Goal: Task Accomplishment & Management: Manage account settings

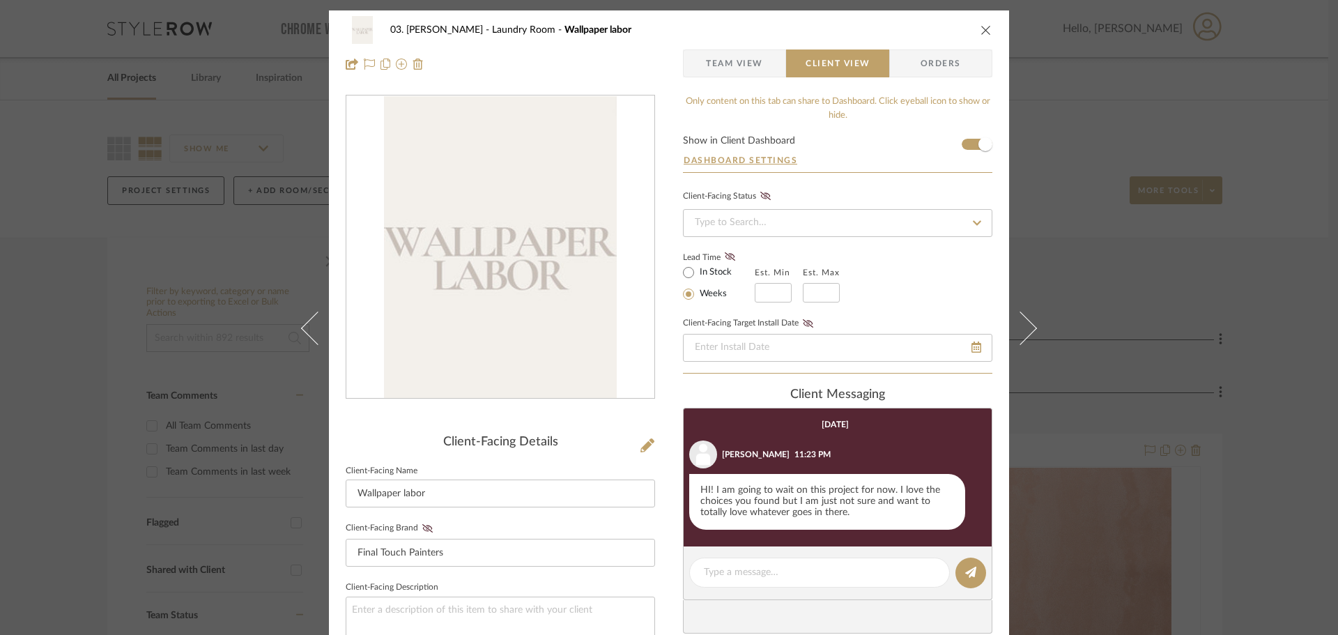
click at [981, 33] on icon "close" at bounding box center [986, 29] width 11 height 11
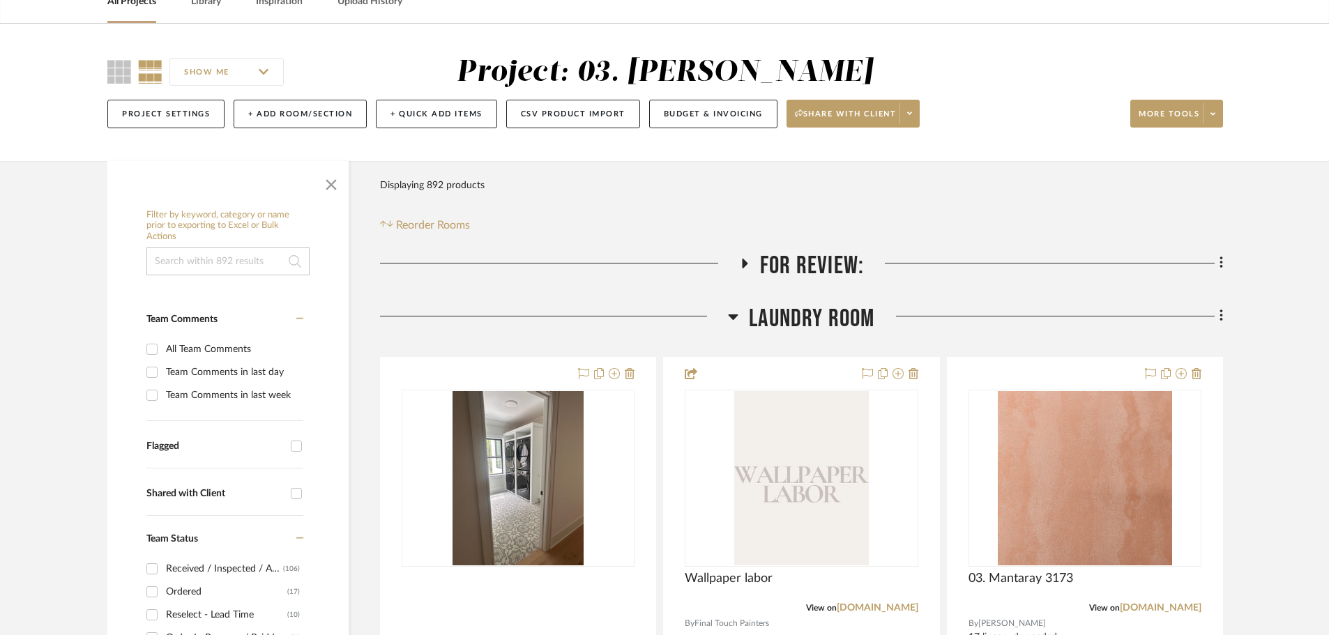
scroll to position [279, 0]
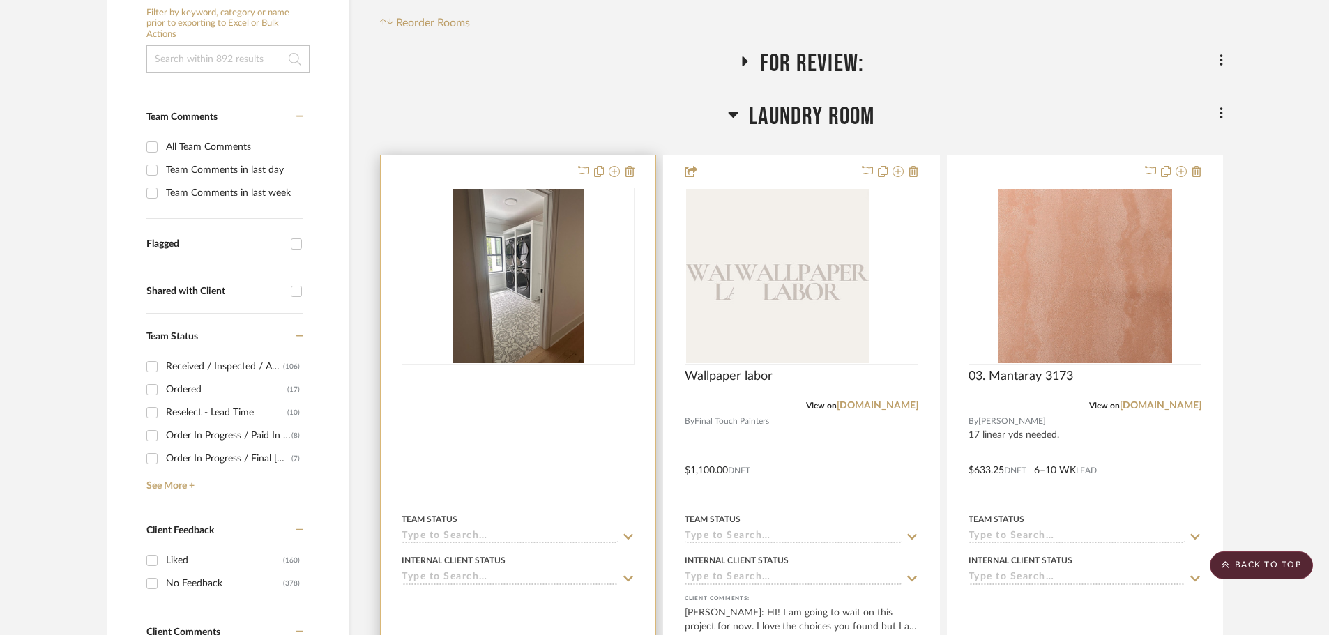
click at [0, 0] on img at bounding box center [0, 0] width 0 height 0
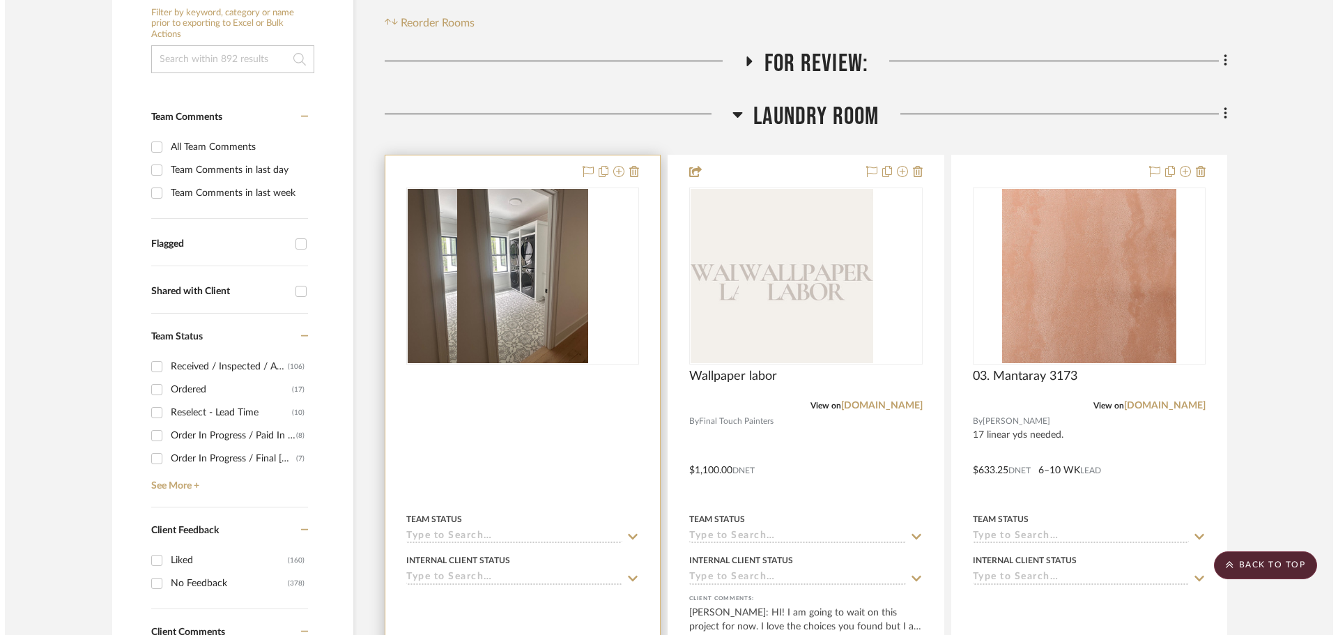
scroll to position [0, 0]
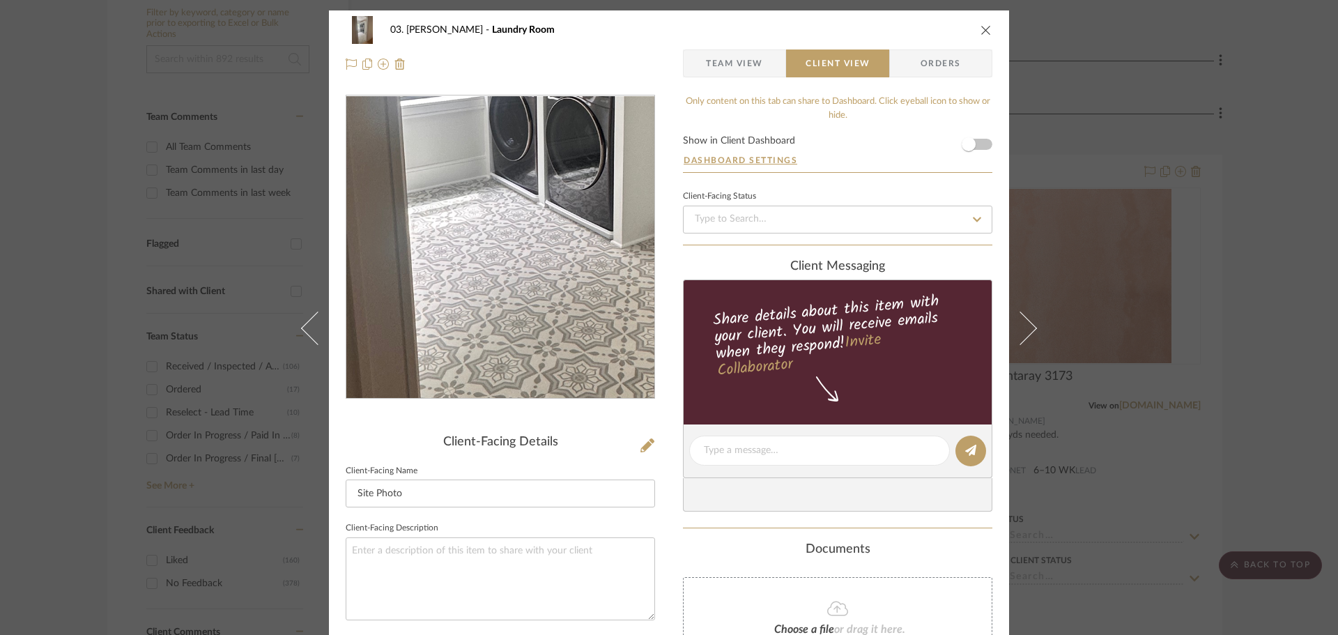
click at [478, 291] on img "0" at bounding box center [500, 247] width 227 height 303
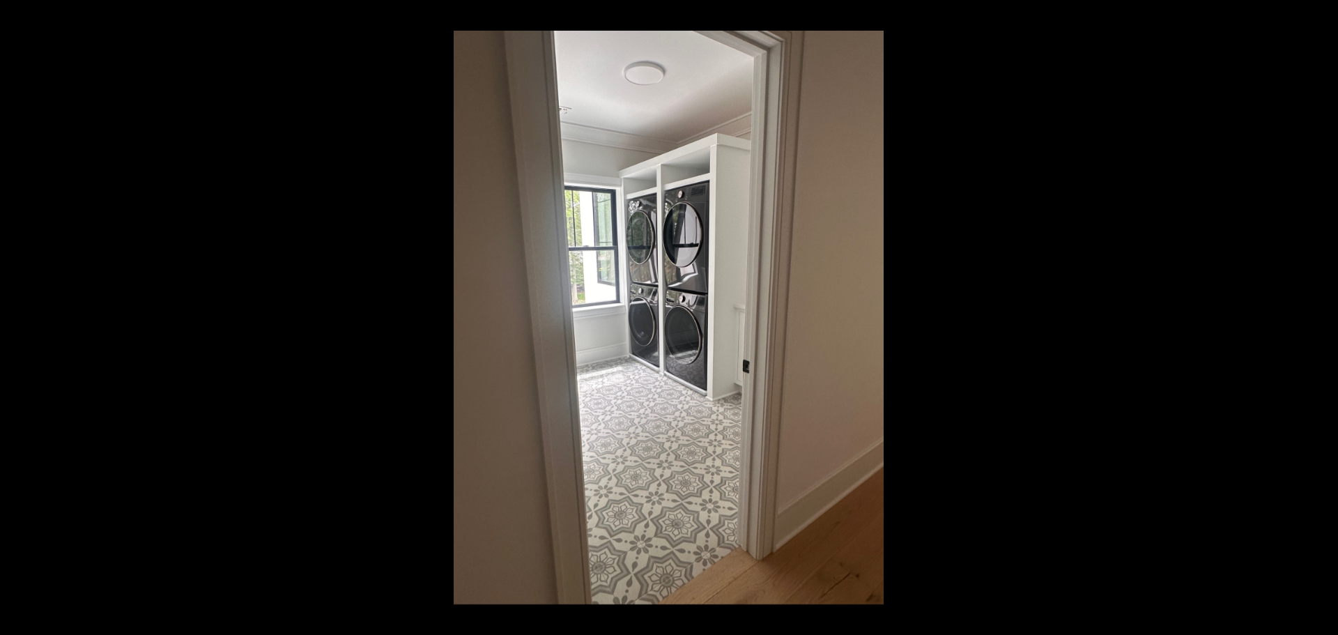
click at [1180, 344] on div at bounding box center [1123, 348] width 1338 height 635
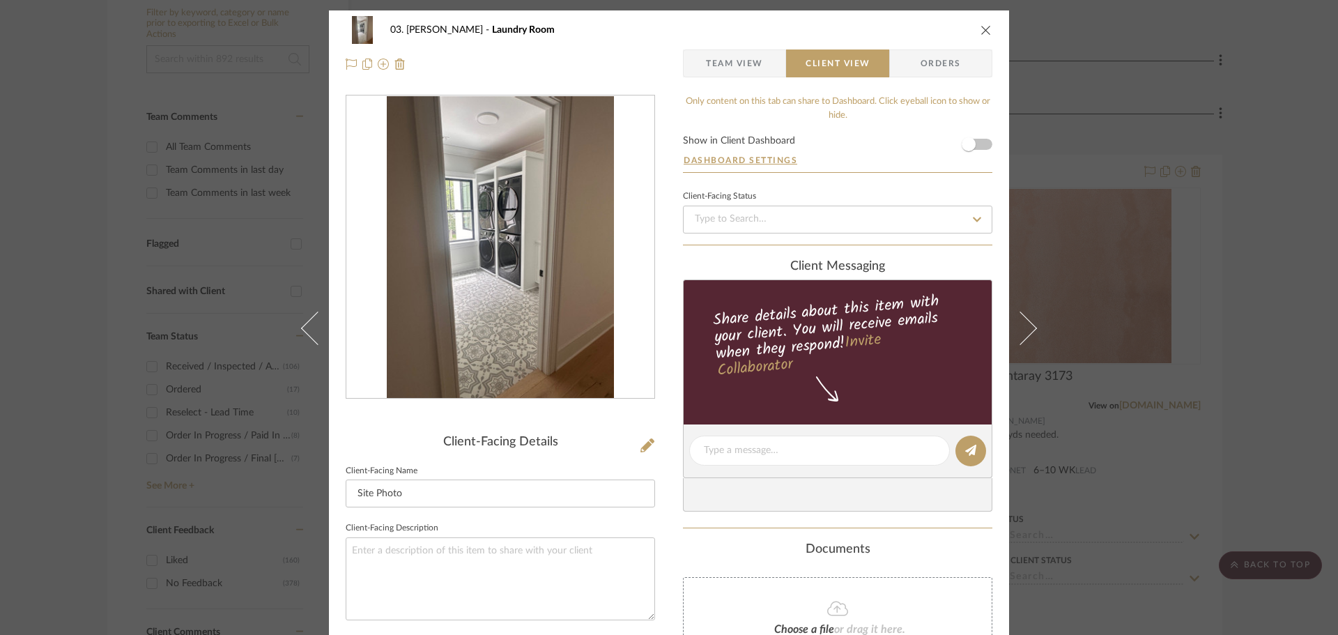
click at [1301, 369] on div "03. Jennifer Laundry Room Team View Client View Orders Client-Facing Details Cl…" at bounding box center [669, 317] width 1338 height 635
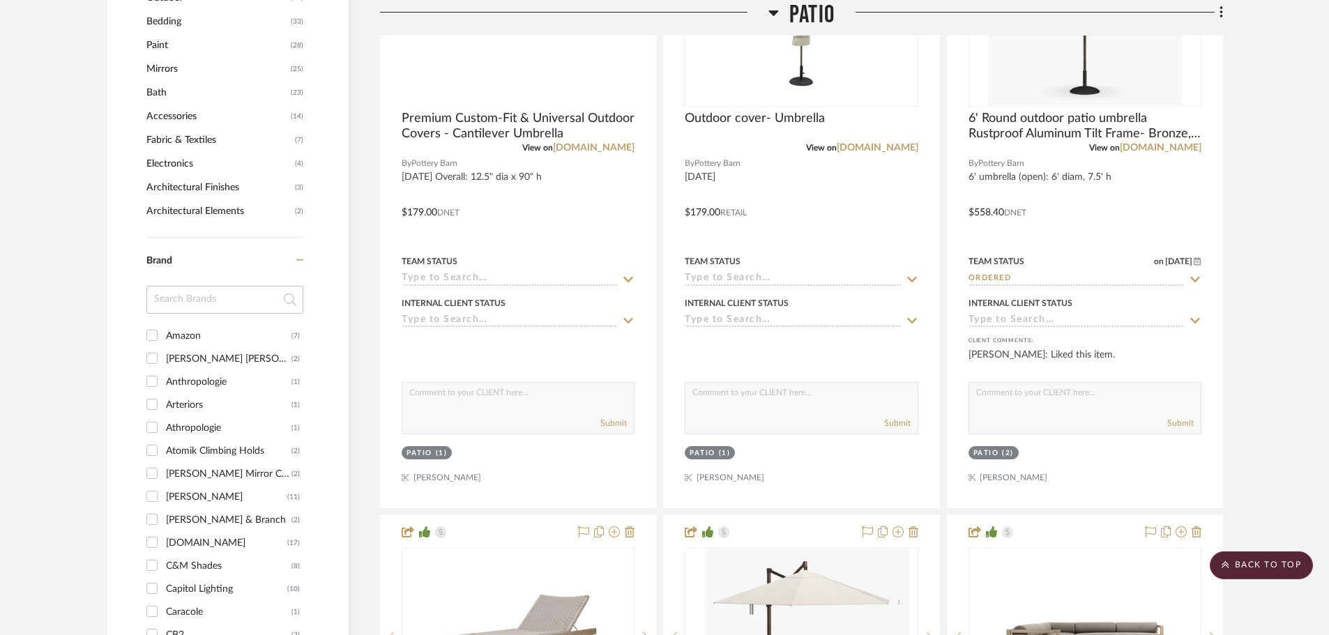
scroll to position [1115, 0]
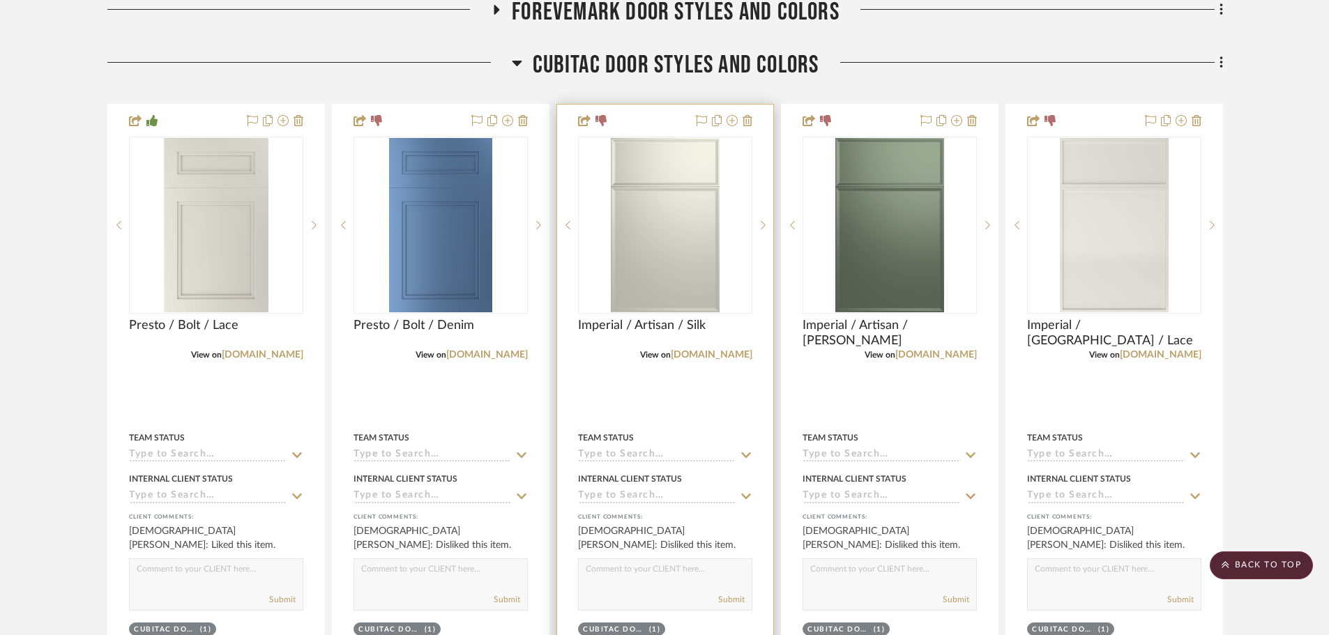
scroll to position [279, 0]
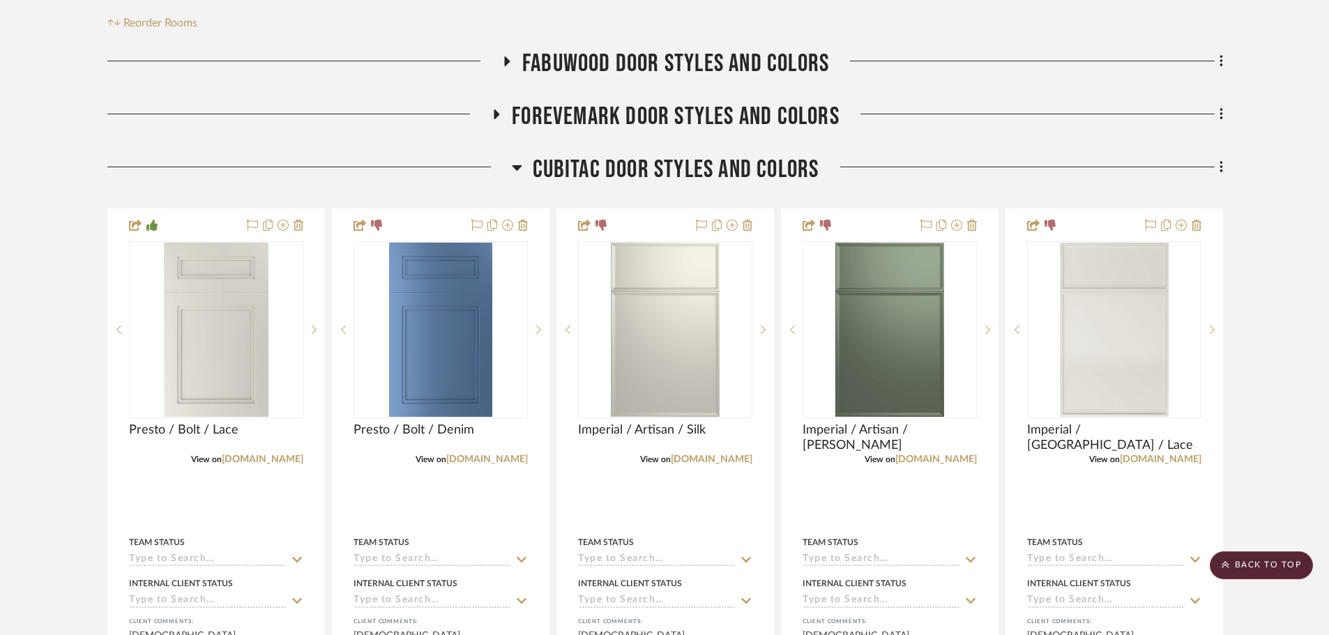
click at [591, 165] on span "CUBITAC DOOR STYLES AND COLORS" at bounding box center [676, 170] width 287 height 30
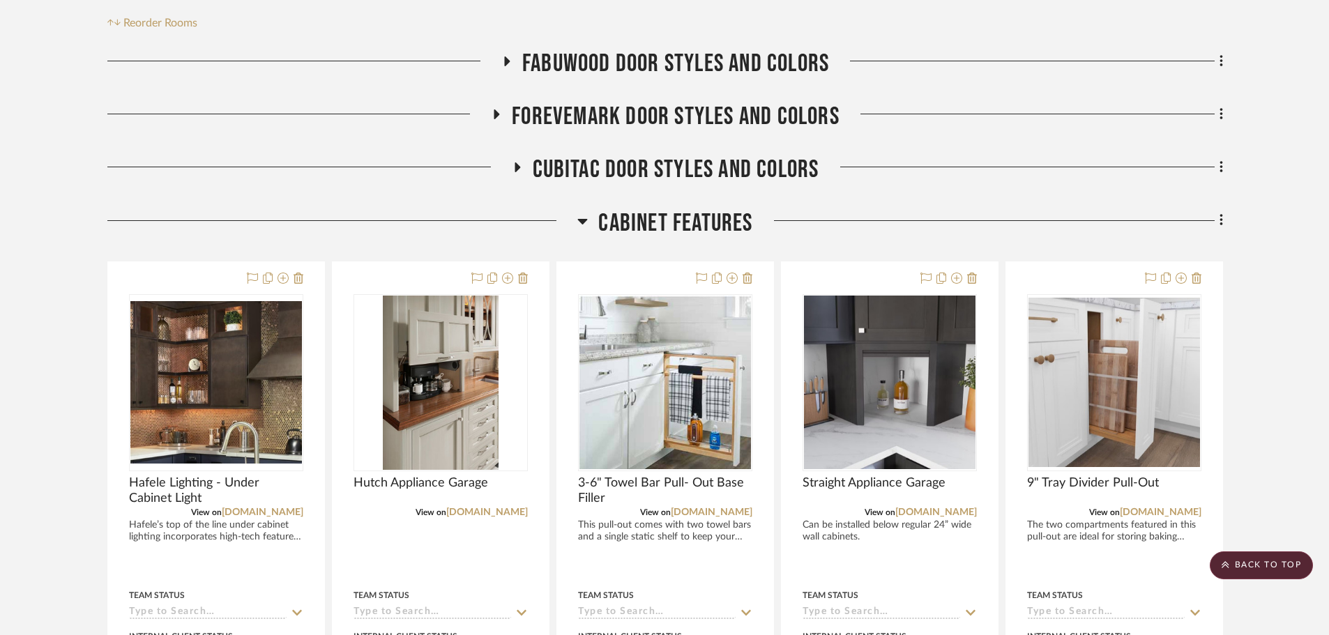
click at [623, 217] on span "Cabinet Features" at bounding box center [675, 223] width 154 height 30
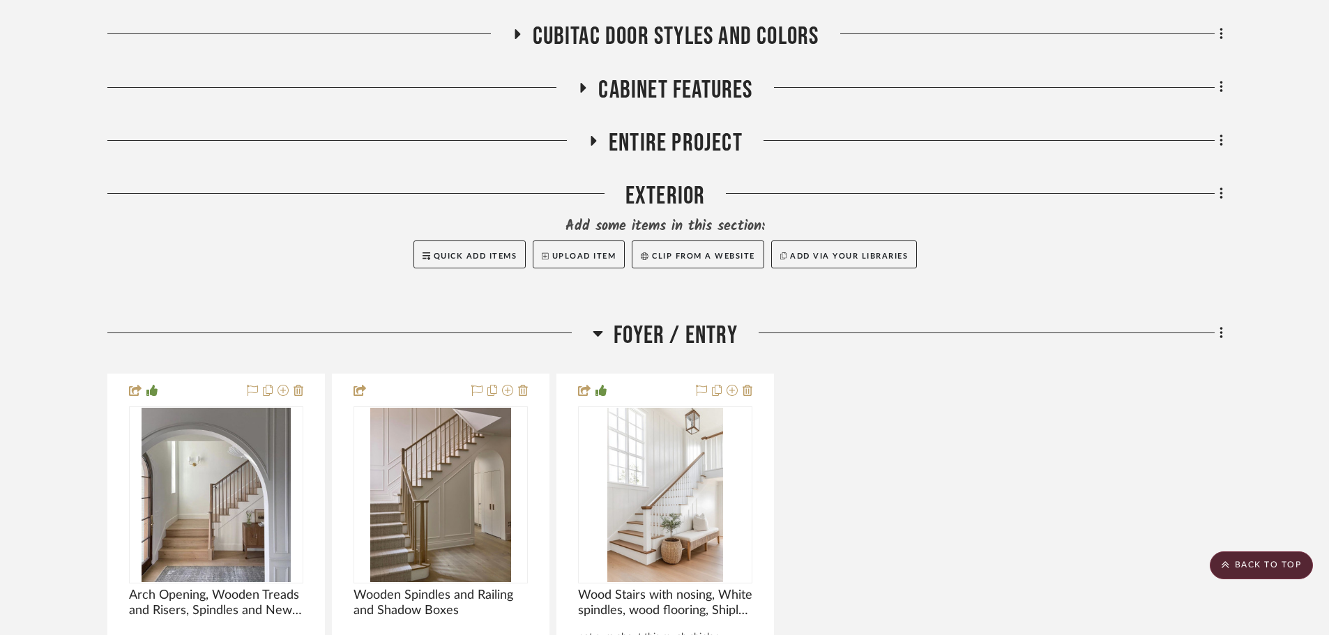
scroll to position [418, 0]
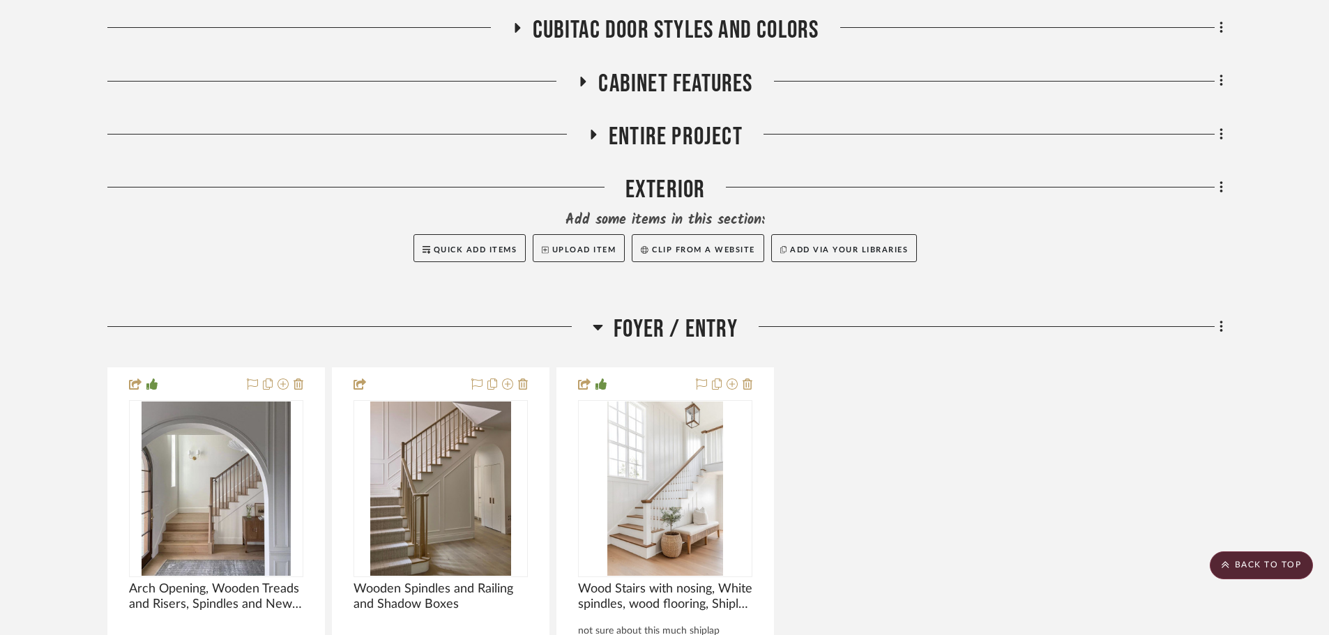
click at [639, 186] on div "Exterior" at bounding box center [664, 193] width 1115 height 36
click at [634, 321] on span "Foyer / Entry" at bounding box center [675, 329] width 124 height 30
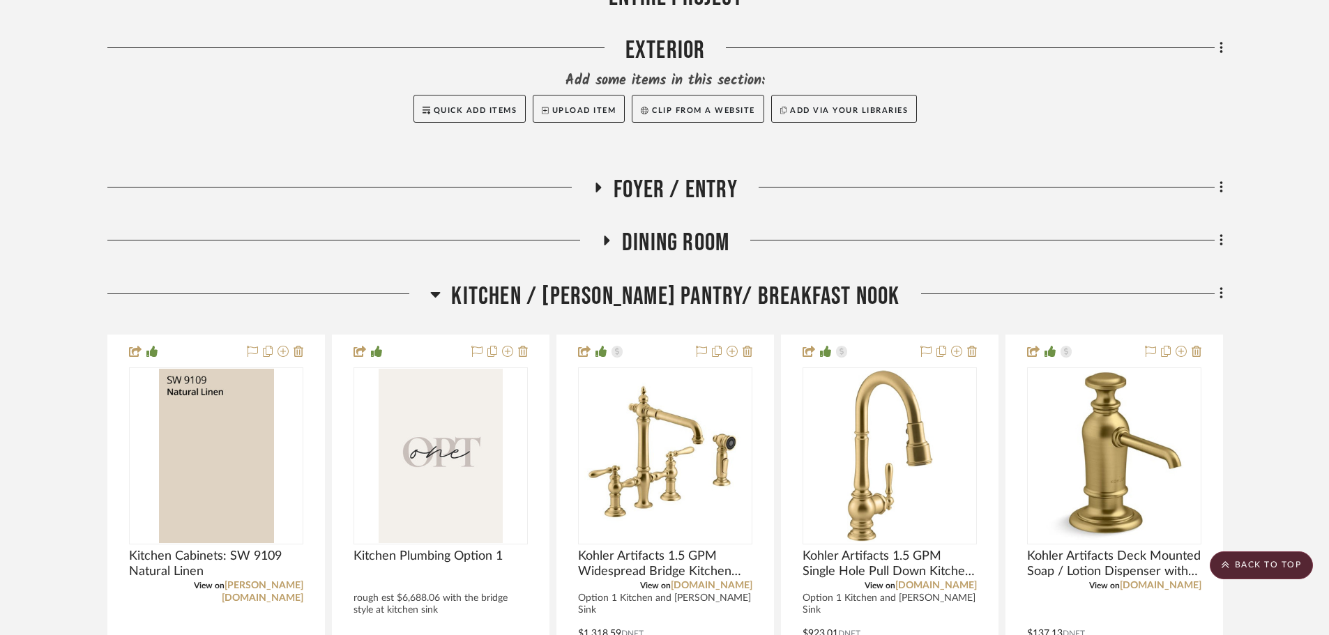
click at [623, 290] on span "Kitchen / Butler's Pantry/ Breakfast Nook" at bounding box center [675, 297] width 448 height 30
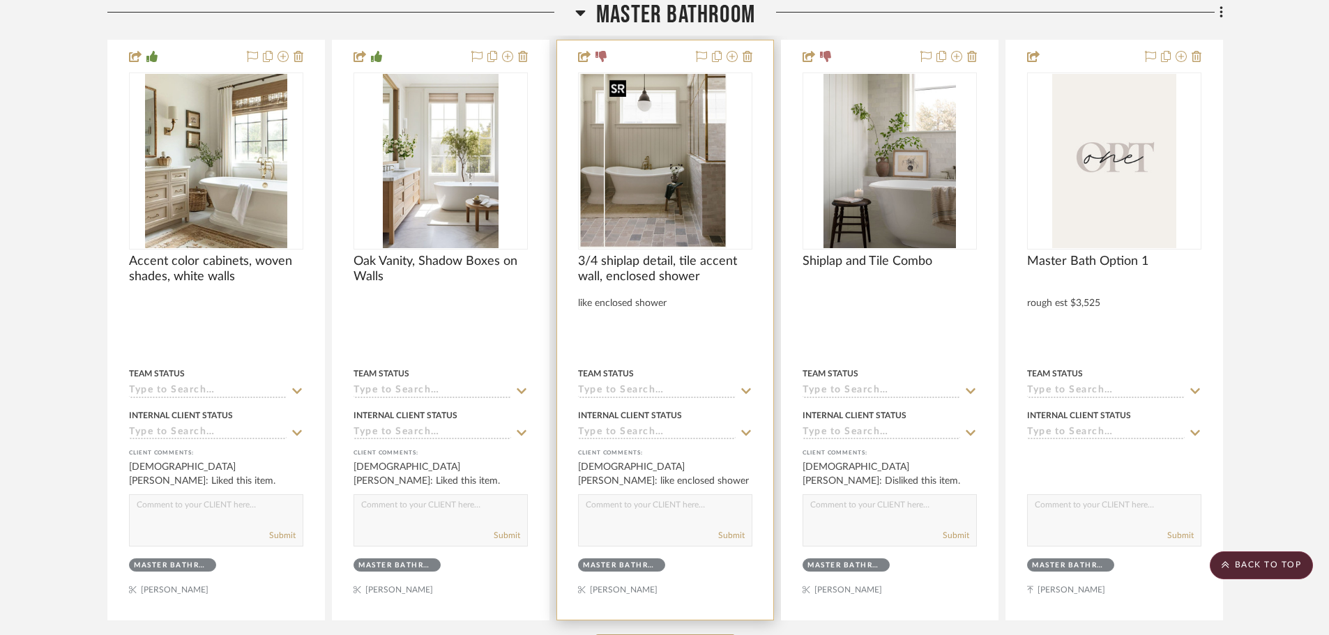
scroll to position [1115, 0]
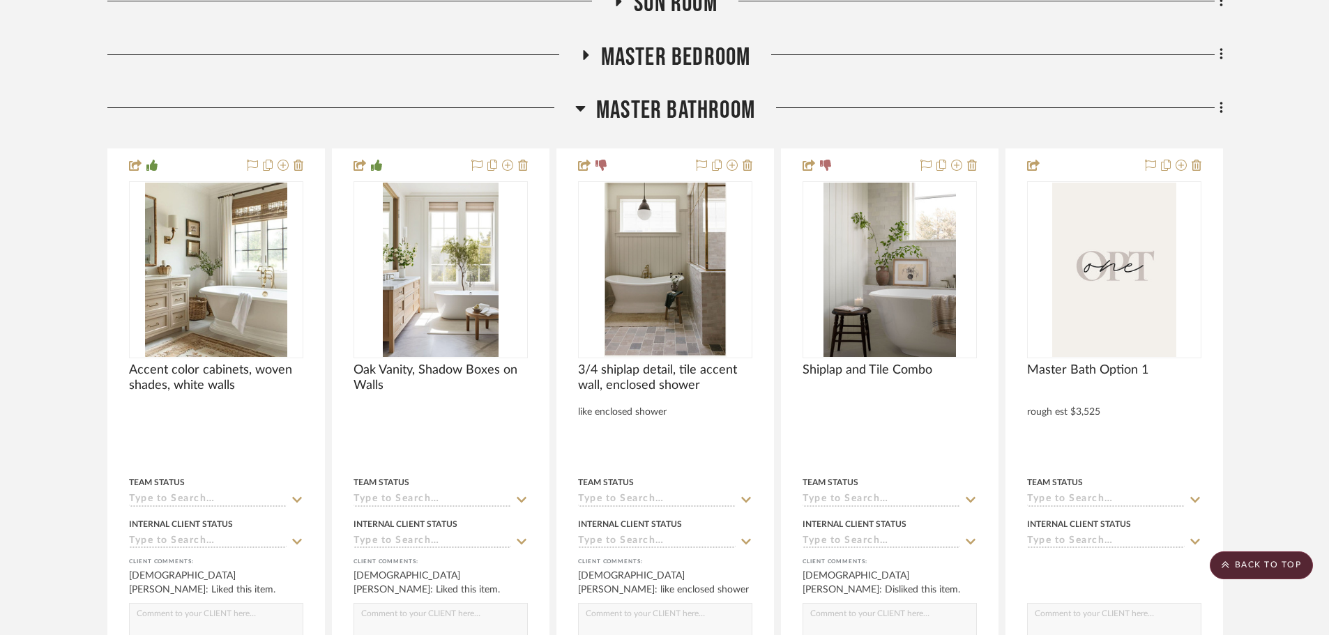
click at [636, 119] on span "Master Bathroom" at bounding box center [675, 111] width 159 height 30
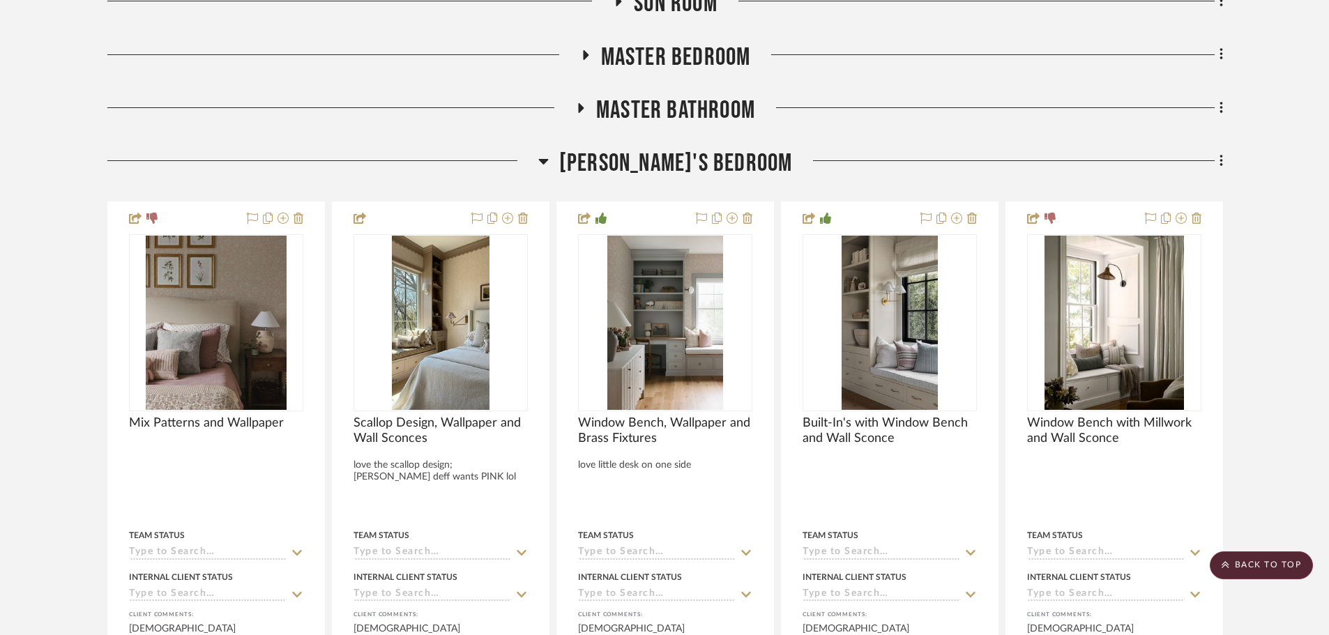
click at [637, 158] on span "[PERSON_NAME]'s Bedroom" at bounding box center [676, 163] width 234 height 30
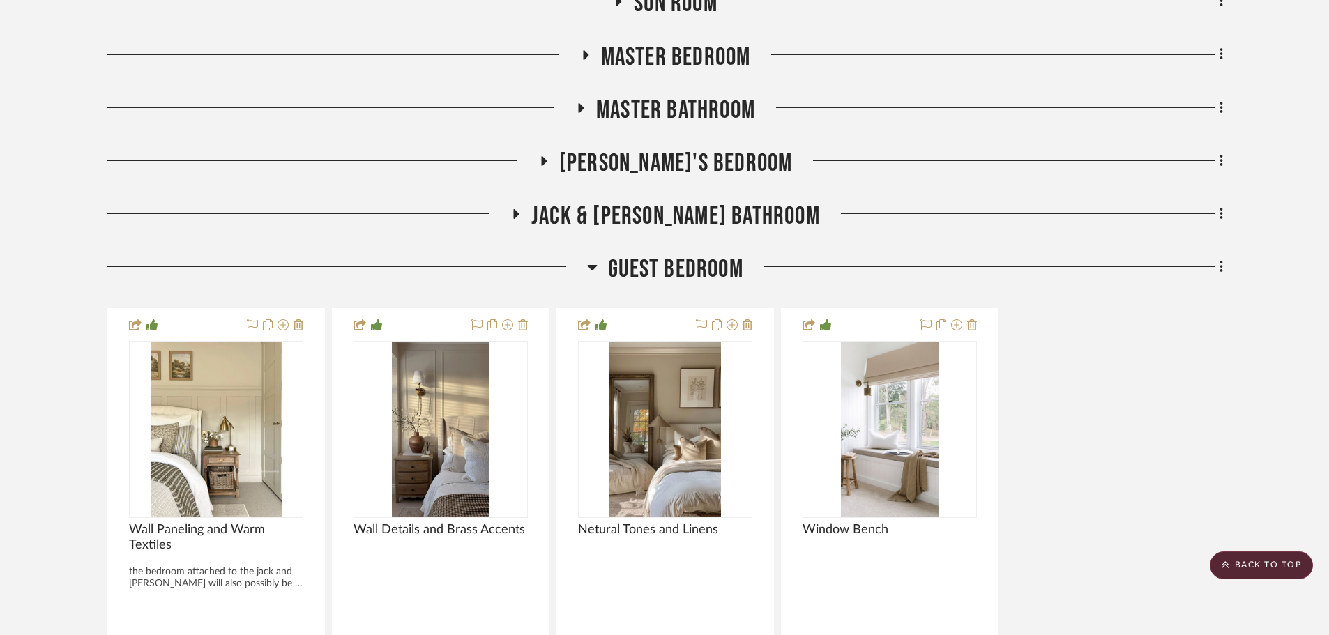
click at [636, 257] on div "FABUWOOD DOOR STYLES AND COLORS FOREVEMARK DOOR STYLES AND COLORS CUBITAC DOOR …" at bounding box center [664, 209] width 1115 height 1995
click at [634, 270] on span "Guest Bedroom" at bounding box center [675, 269] width 135 height 30
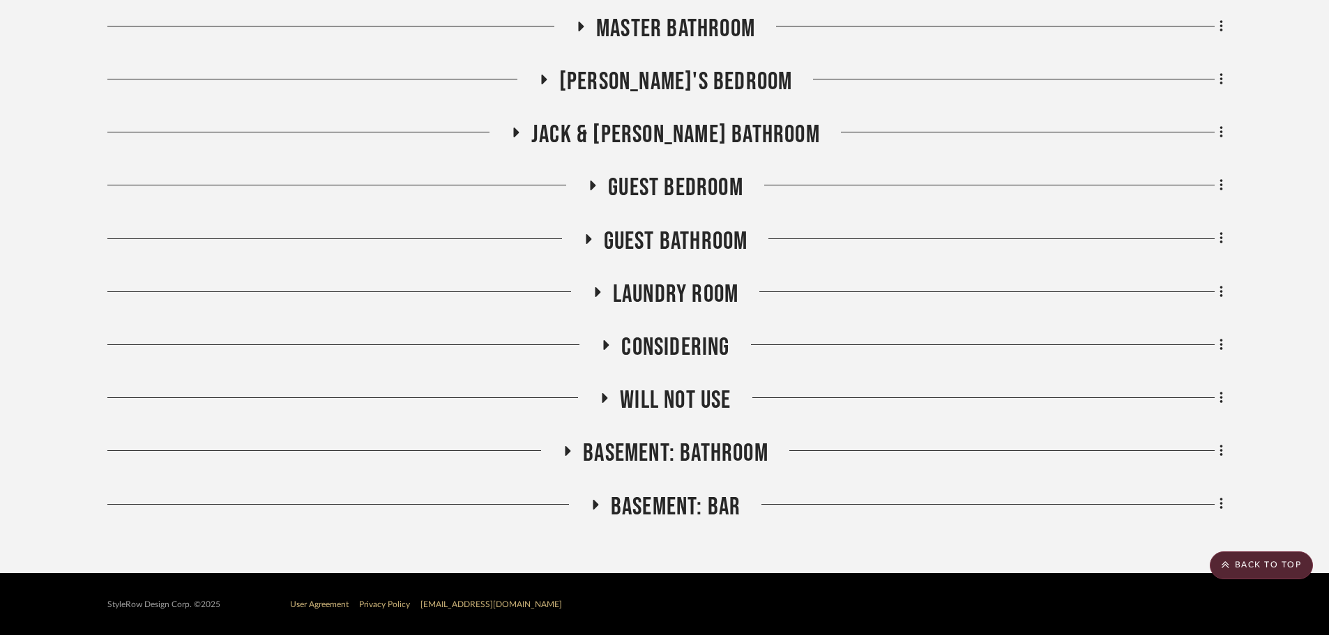
scroll to position [1199, 0]
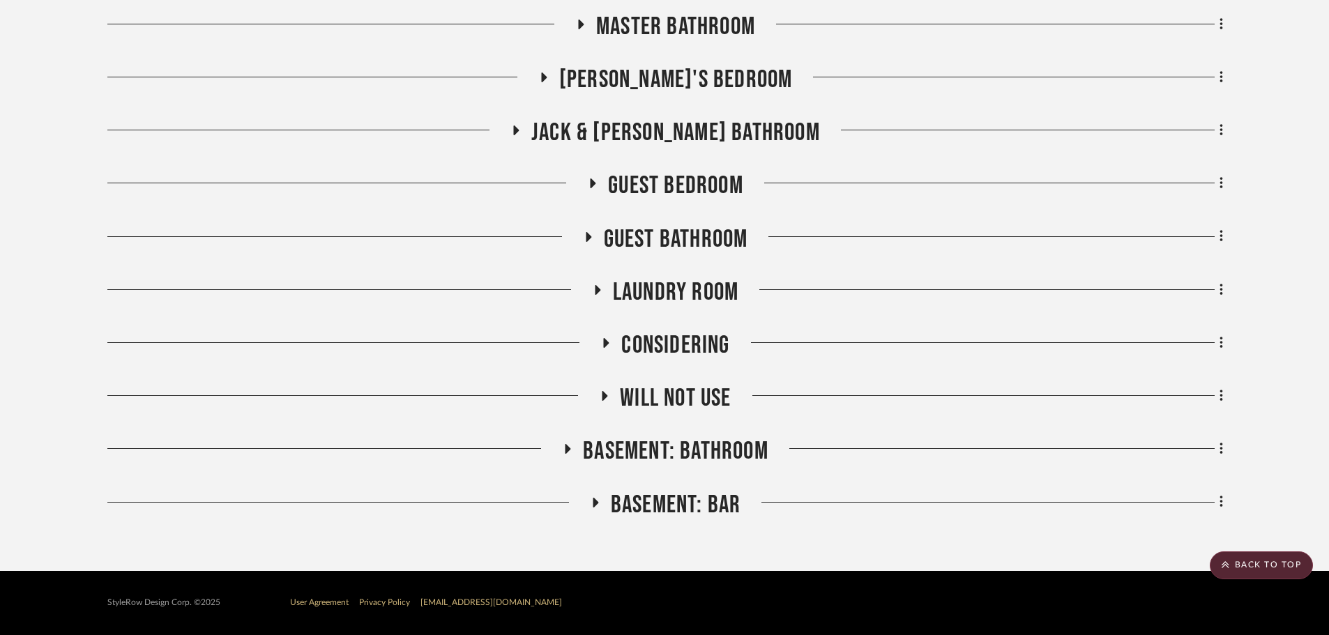
click at [660, 392] on span "Will not use" at bounding box center [675, 398] width 111 height 30
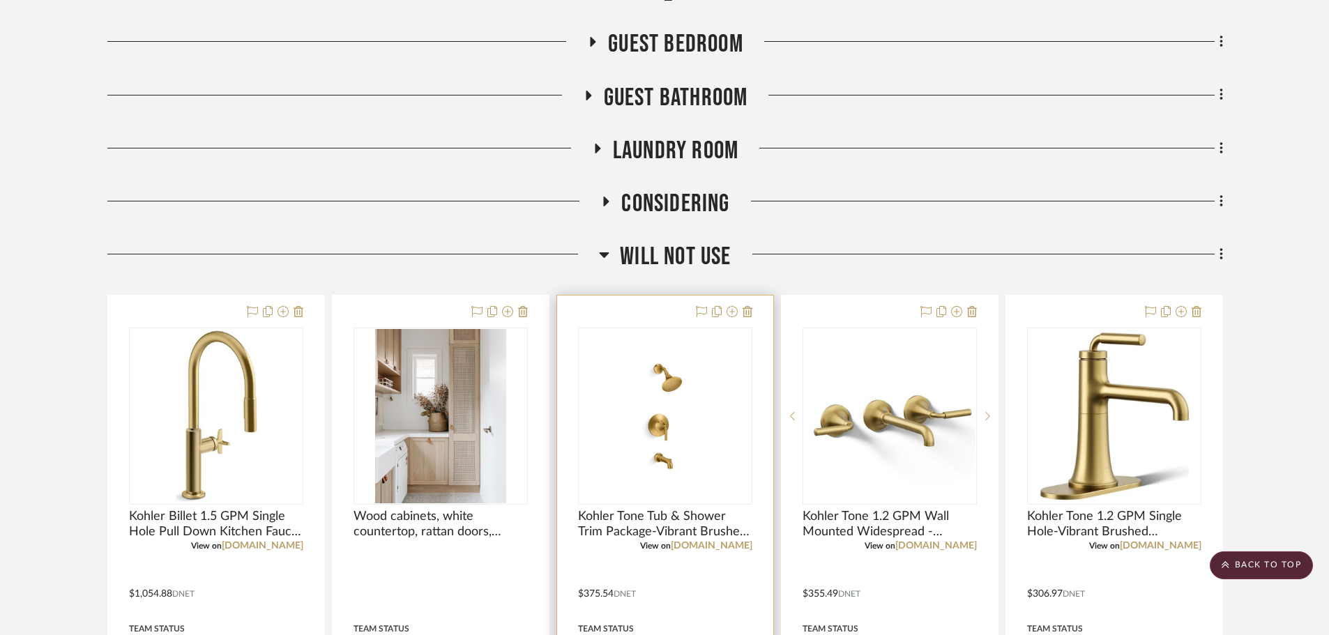
scroll to position [1338, 0]
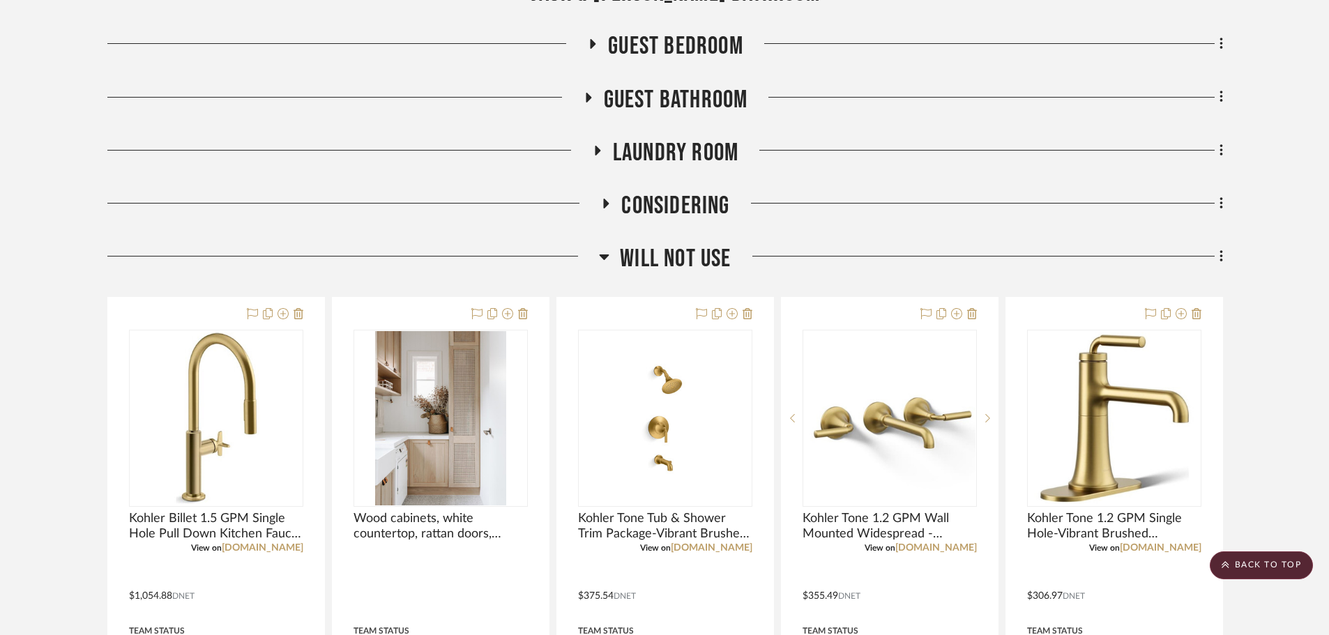
click at [673, 152] on span "Laundry Room" at bounding box center [675, 153] width 125 height 30
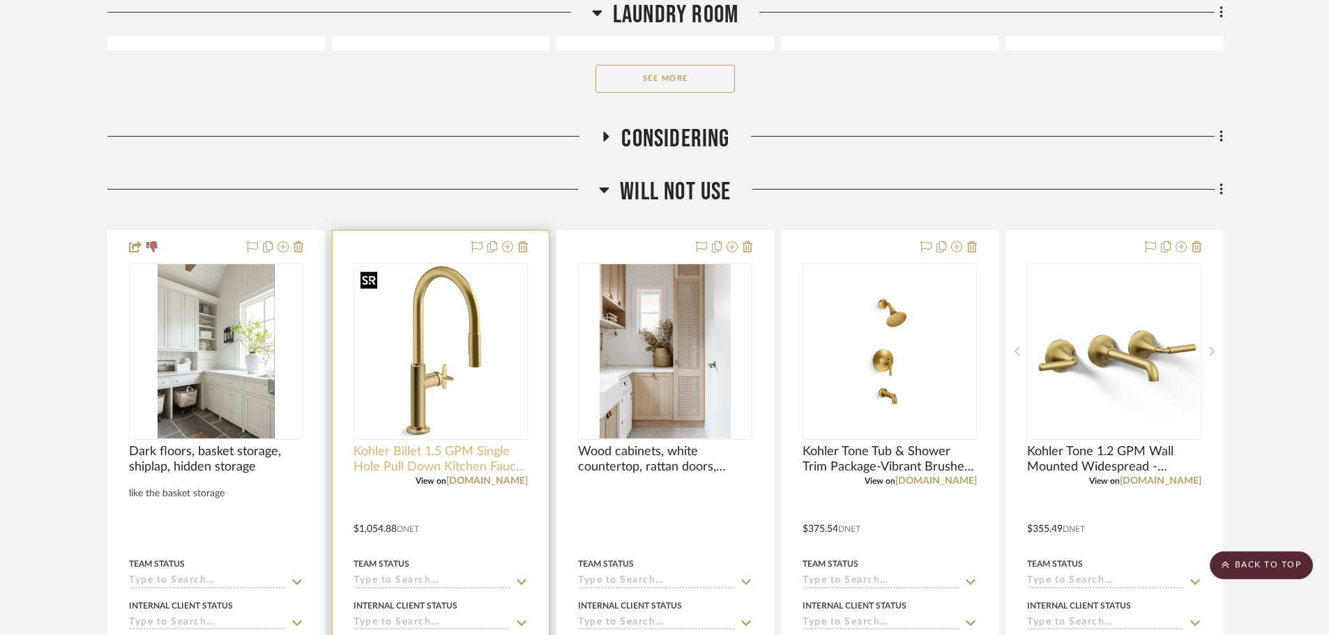
scroll to position [2100, 0]
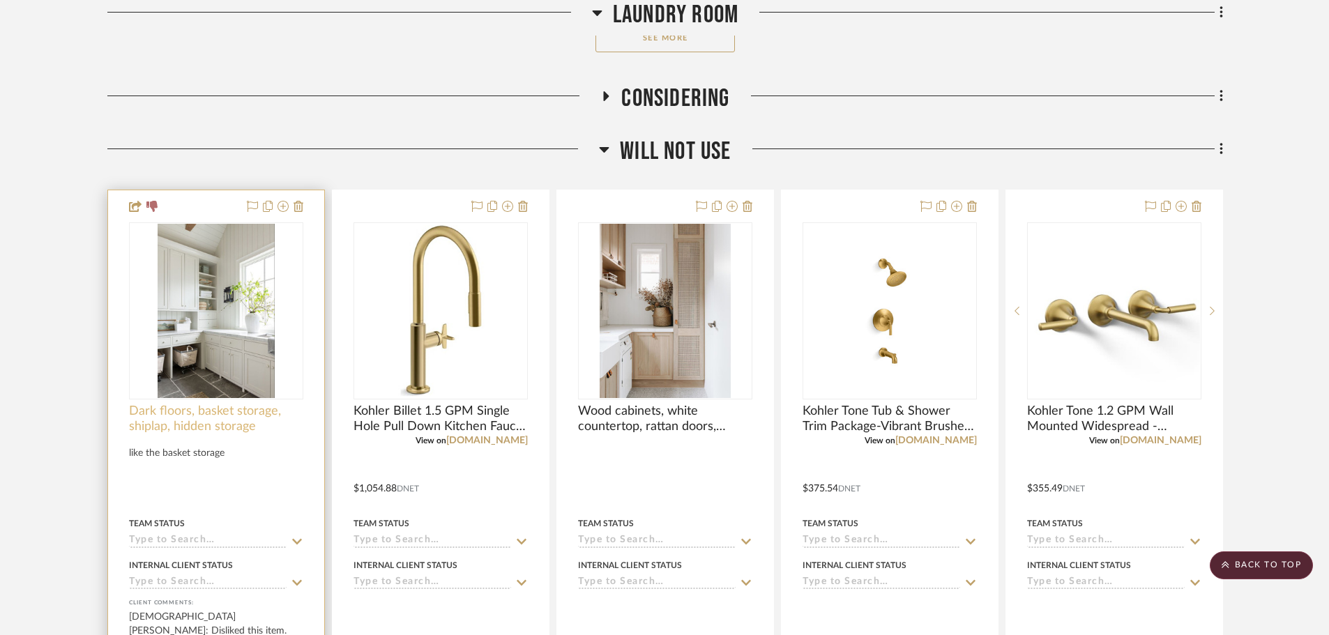
click at [212, 413] on span "Dark floors, basket storage, shiplap, hidden storage" at bounding box center [216, 419] width 174 height 31
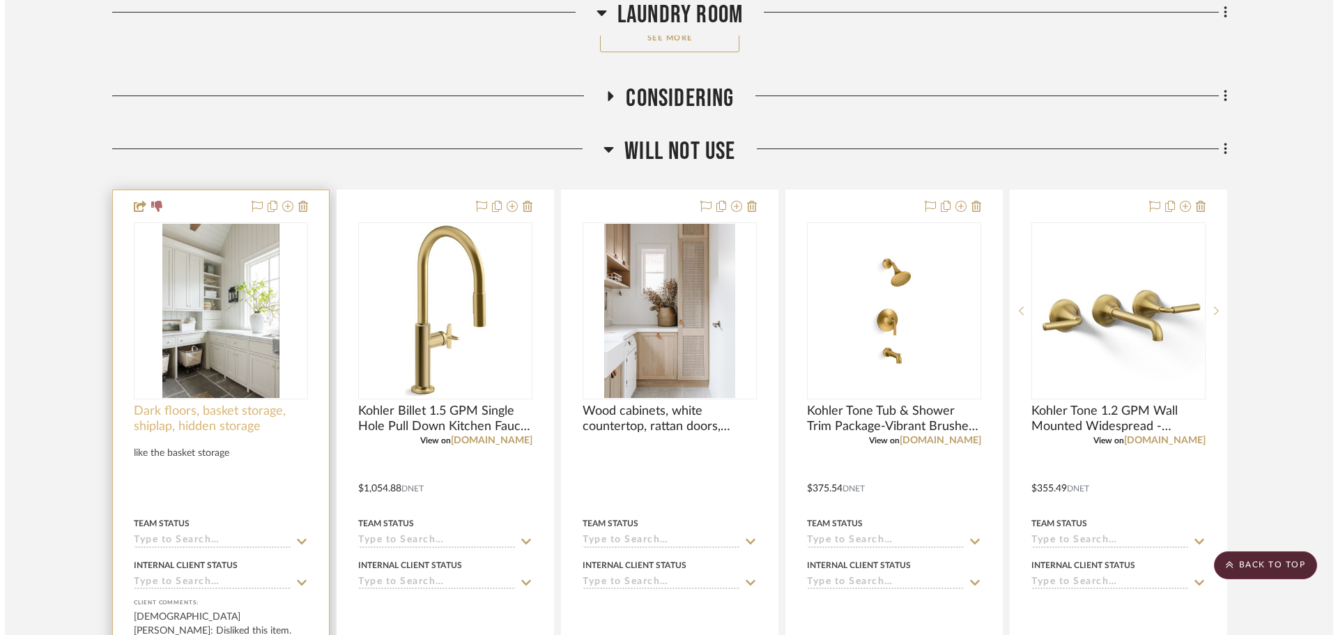
scroll to position [0, 0]
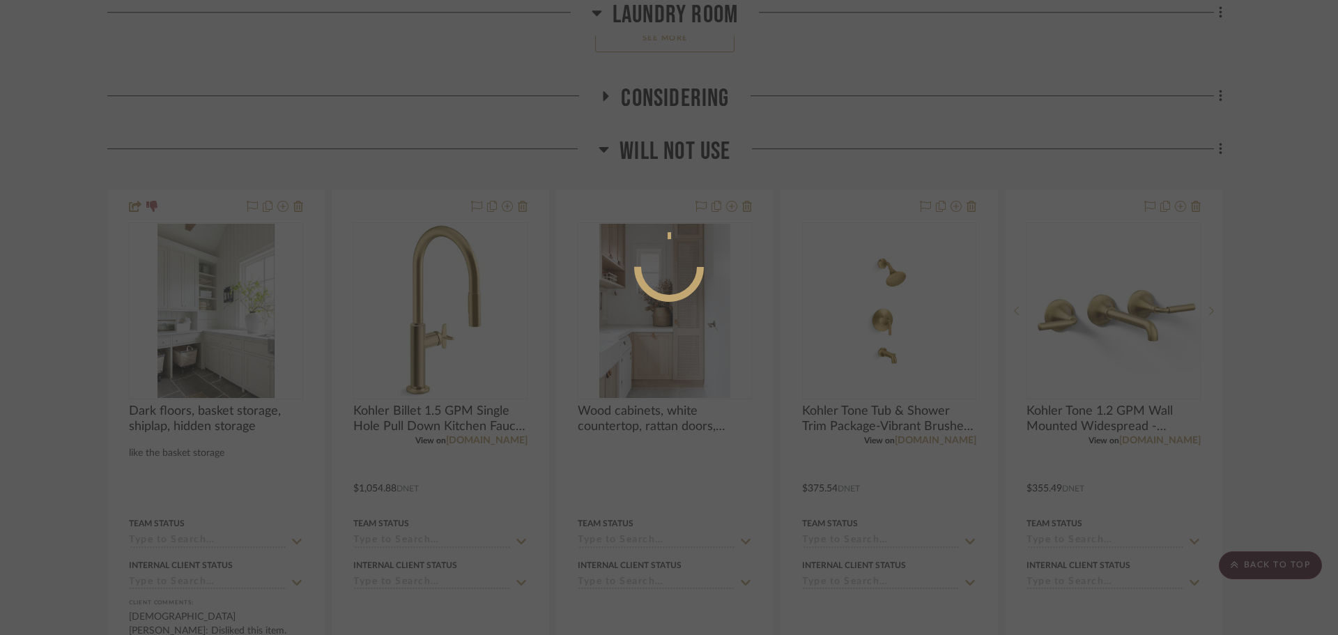
click at [1295, 215] on div at bounding box center [669, 317] width 1338 height 635
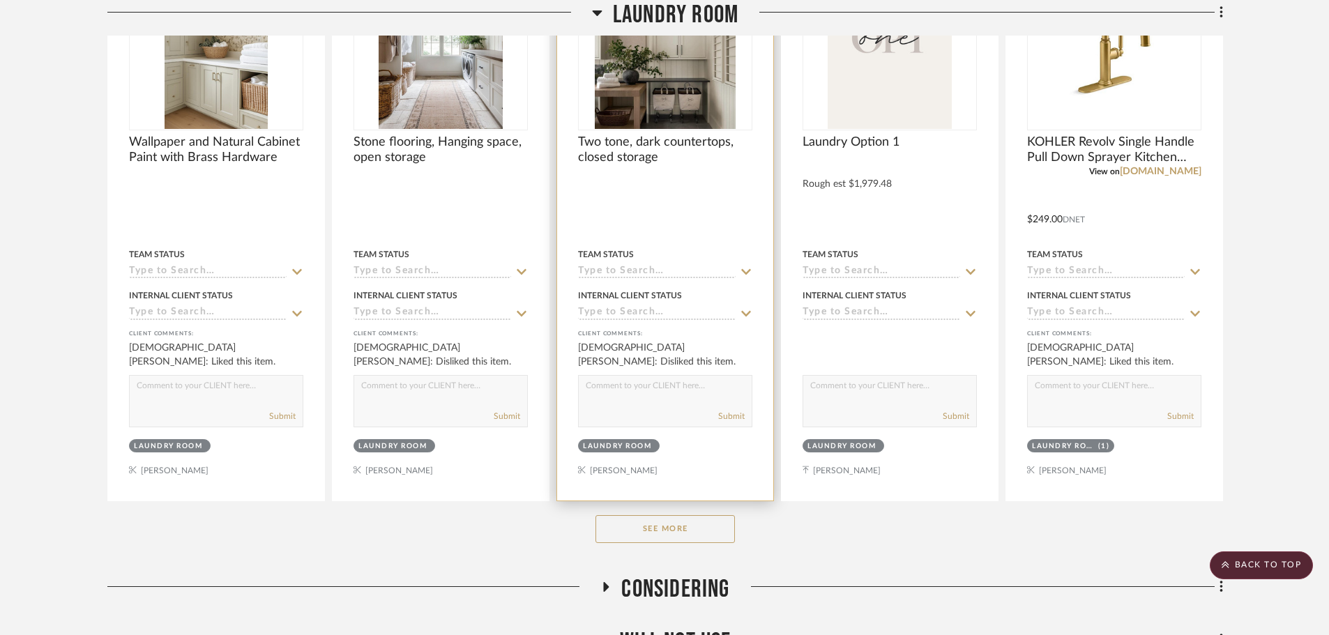
scroll to position [1472, 0]
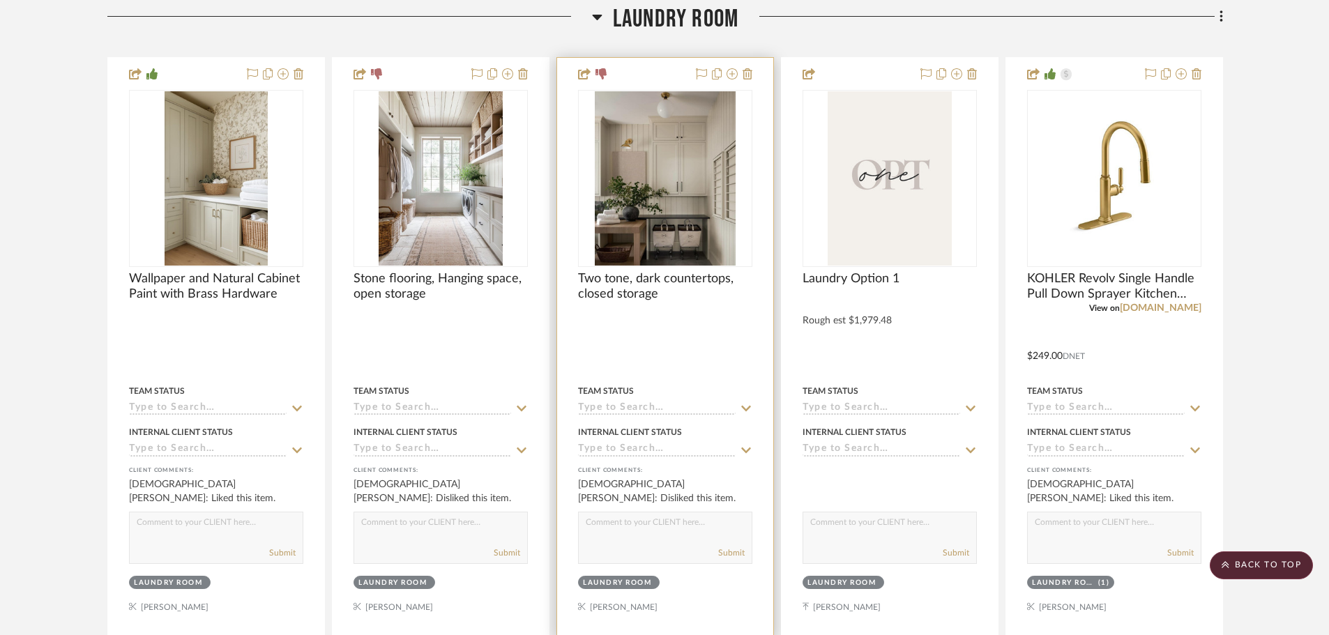
click at [627, 268] on div at bounding box center [665, 347] width 216 height 579
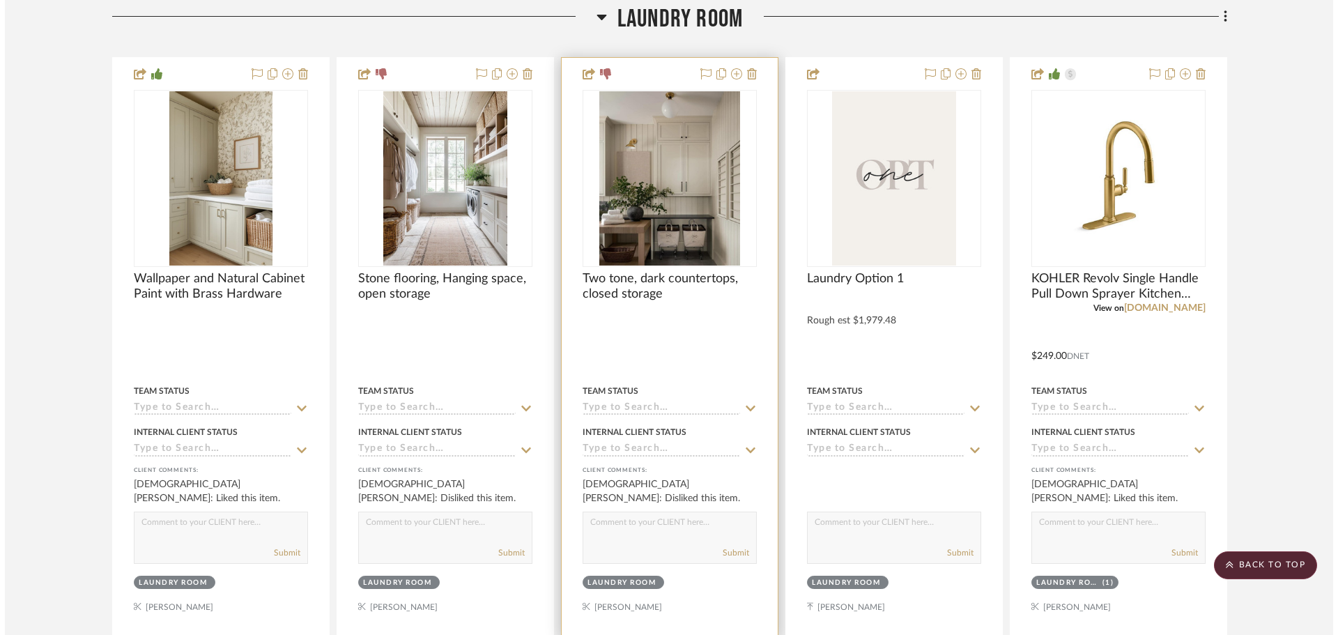
scroll to position [0, 0]
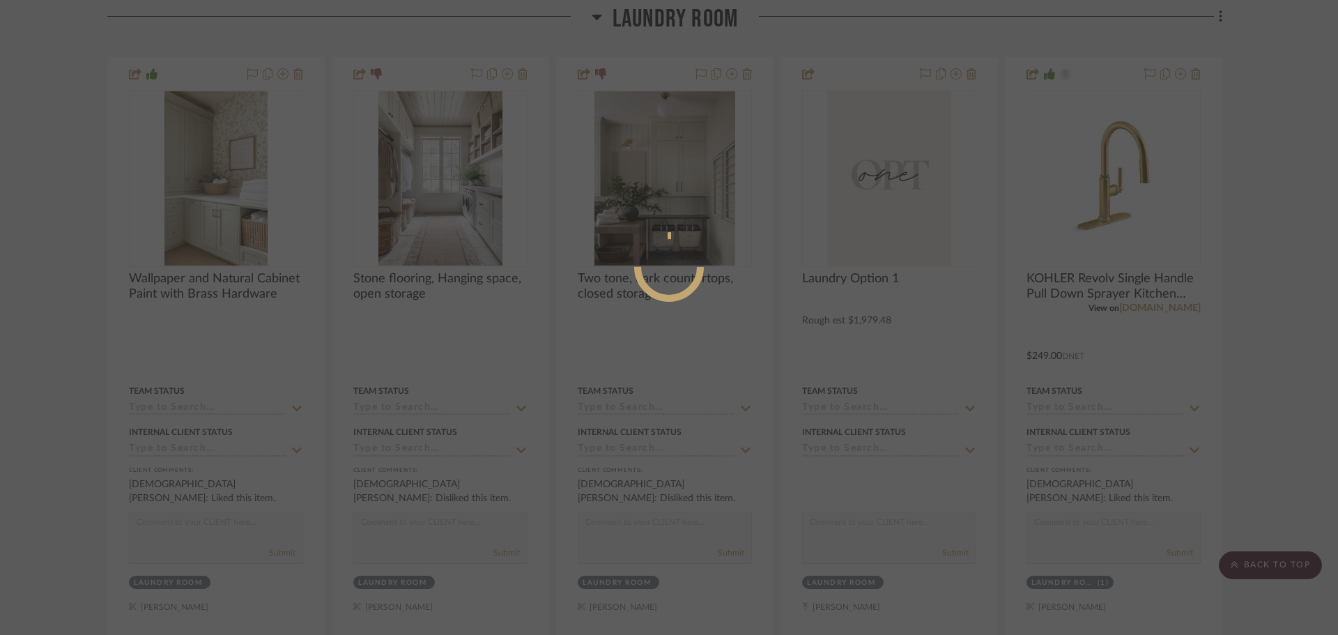
click at [1262, 382] on div at bounding box center [669, 317] width 1338 height 635
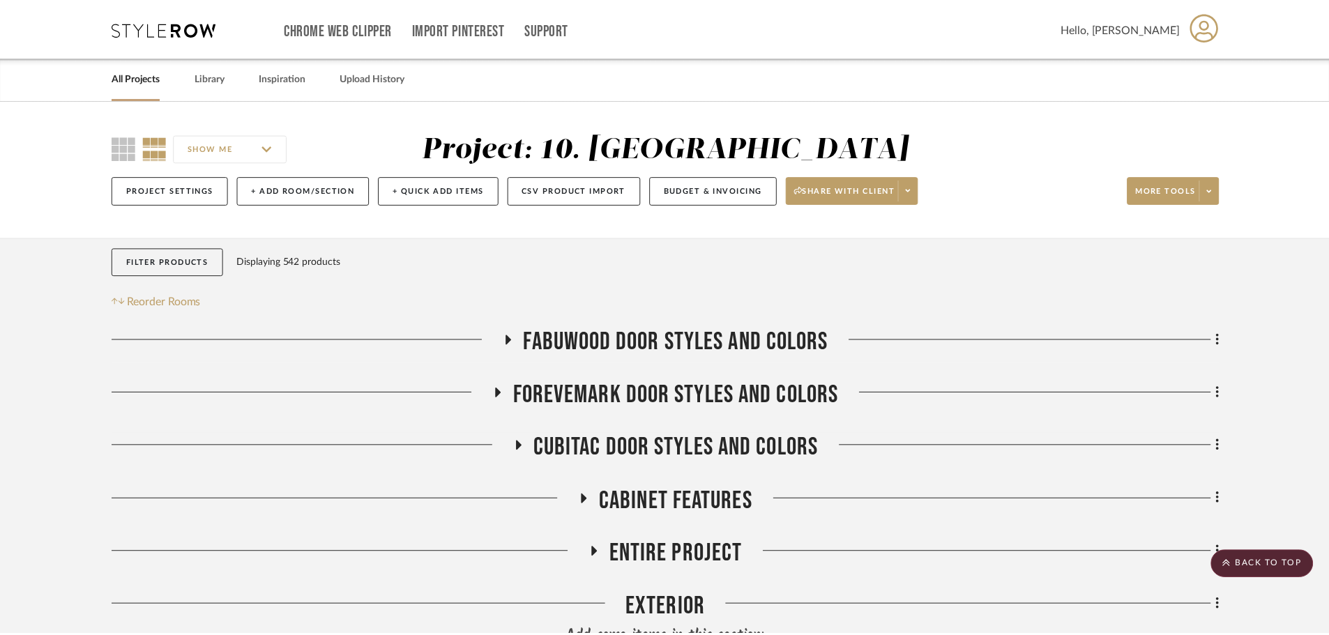
scroll to position [1472, 0]
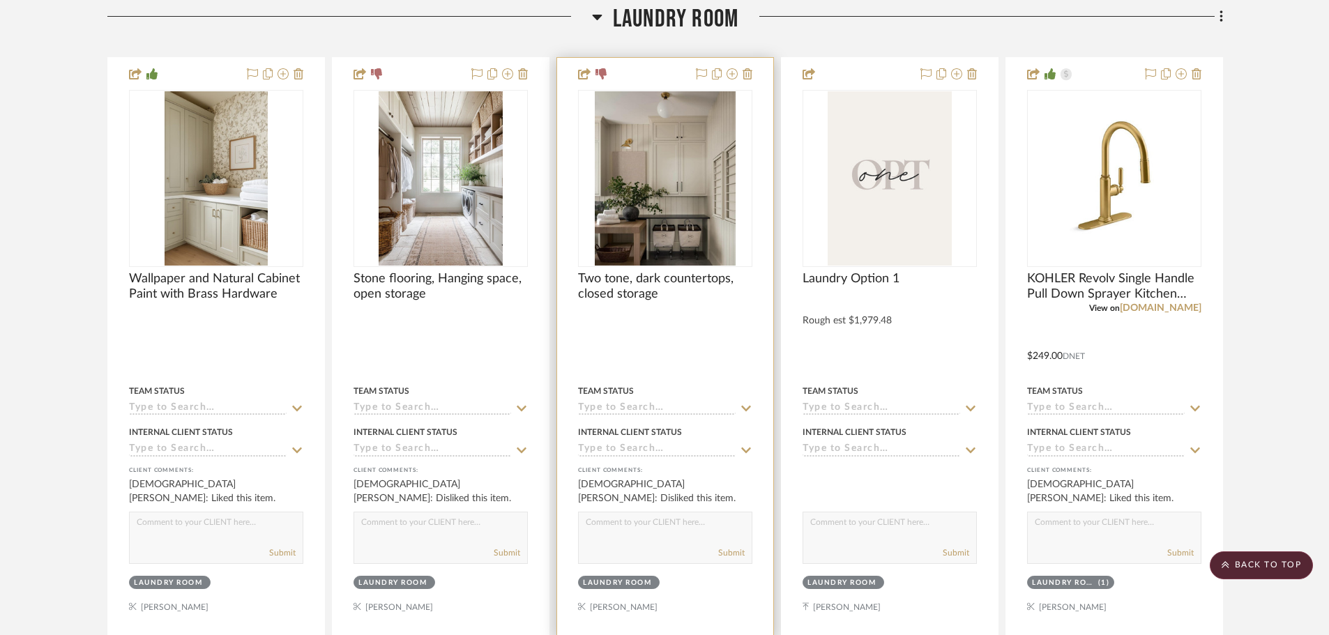
click at [625, 351] on div at bounding box center [665, 347] width 216 height 579
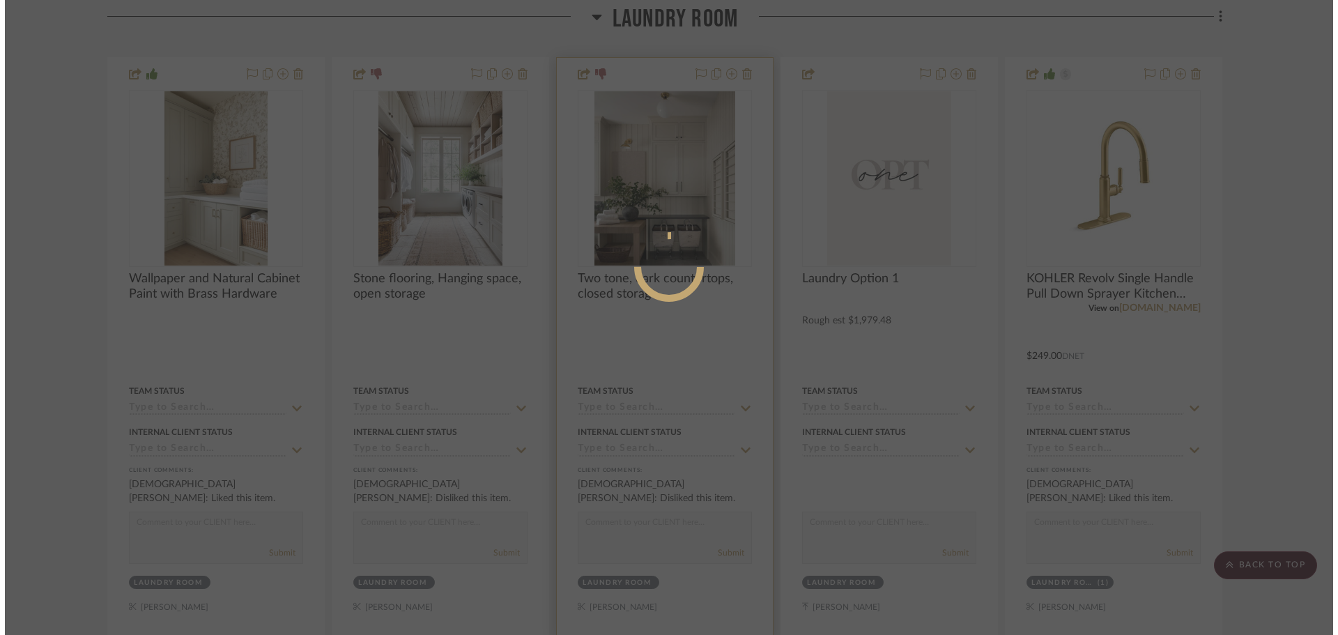
scroll to position [0, 0]
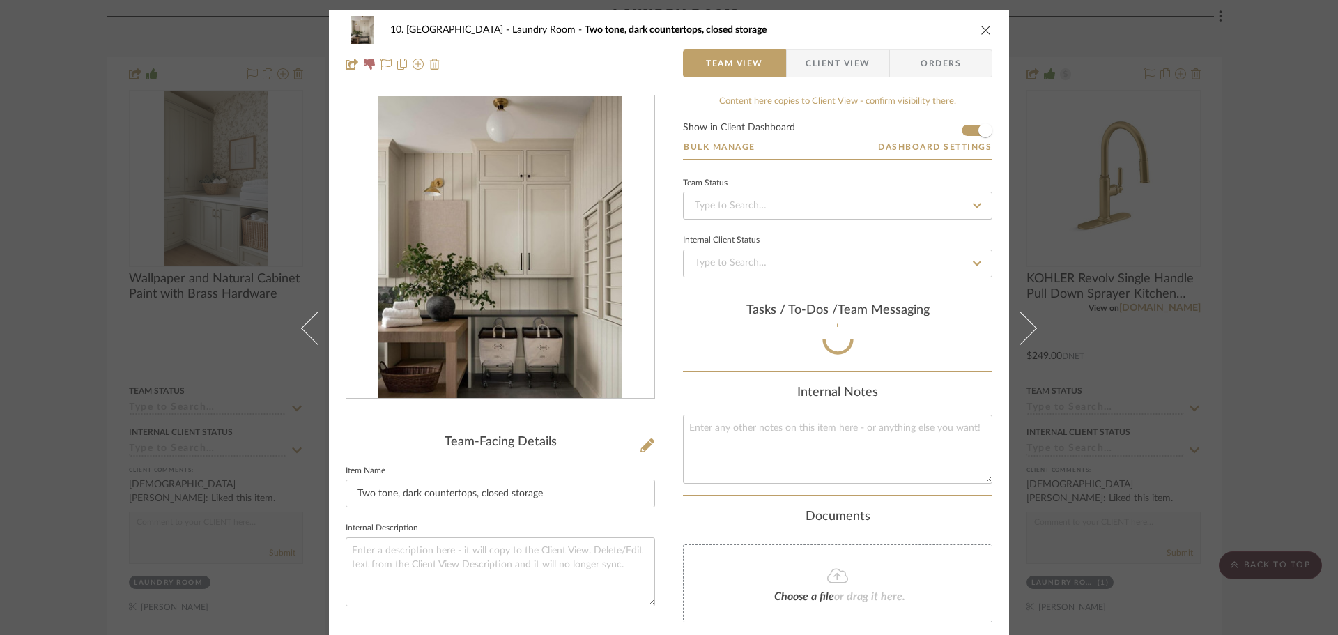
click at [827, 78] on div "10. Vignola Laundry Room Two tone, dark countertops, closed storage Team View C…" at bounding box center [669, 46] width 680 height 73
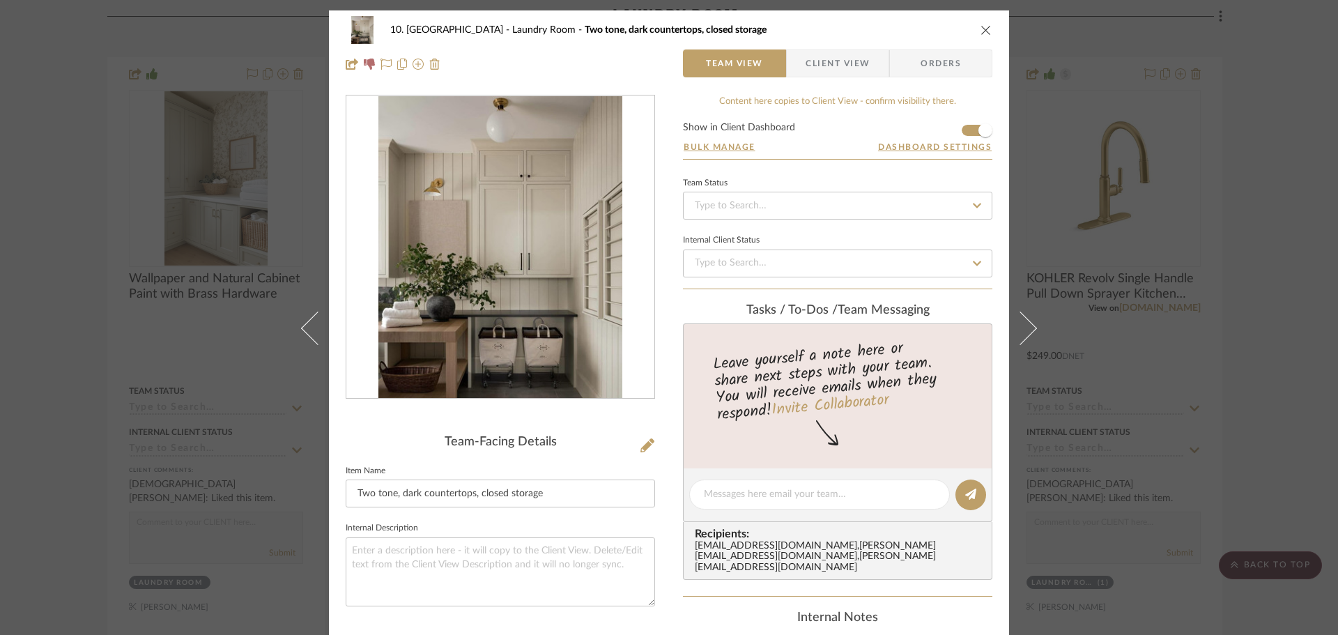
click at [830, 67] on span "Client View" at bounding box center [838, 63] width 64 height 28
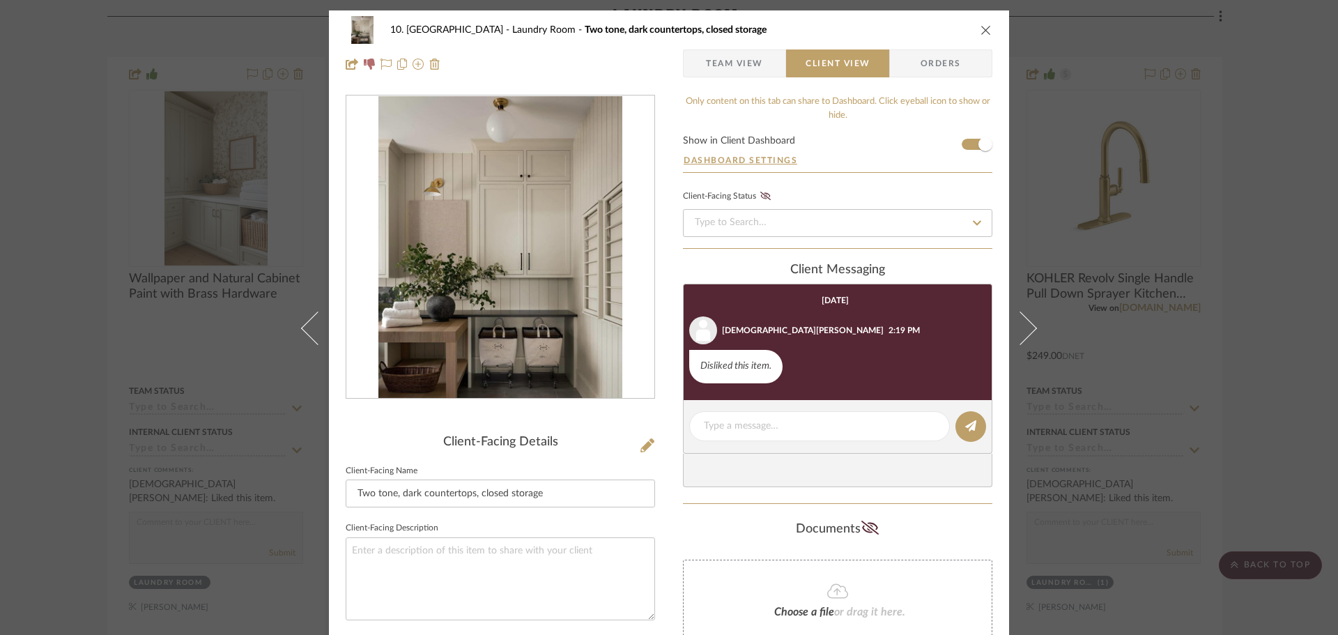
click at [1263, 371] on div "10. Vignola Laundry Room Two tone, dark countertops, closed storage Team View C…" at bounding box center [669, 317] width 1338 height 635
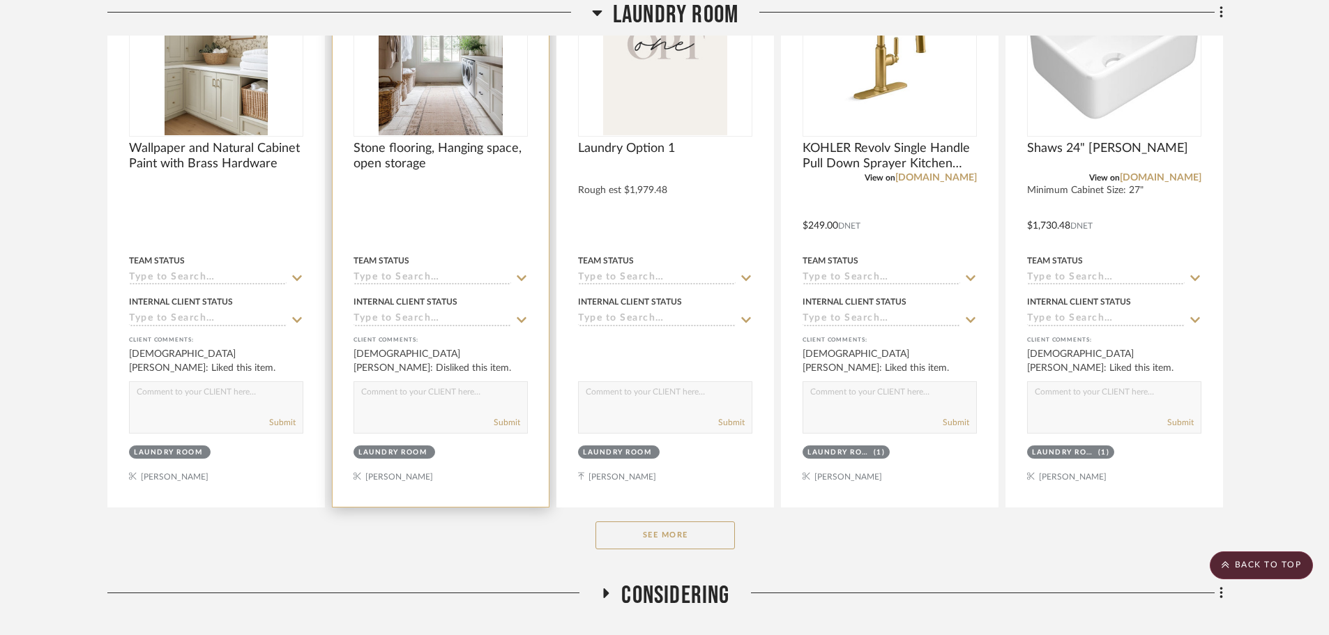
scroll to position [1612, 0]
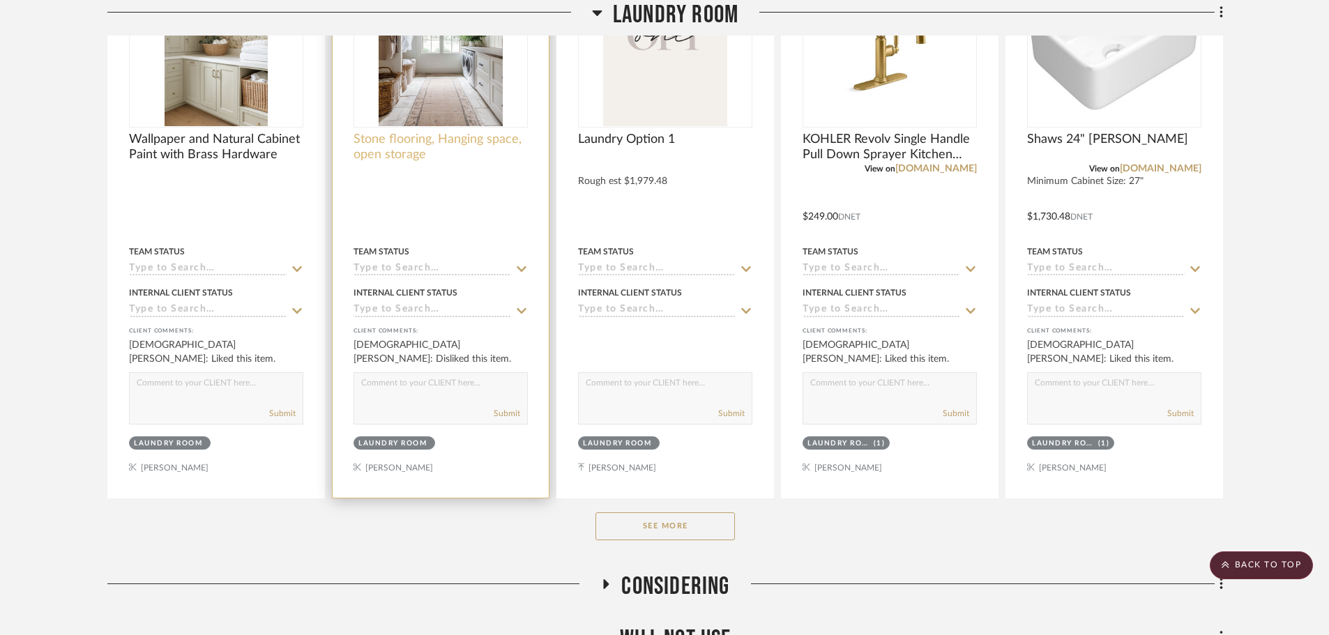
click at [422, 155] on span "Stone flooring, Hanging space, open storage" at bounding box center [440, 147] width 174 height 31
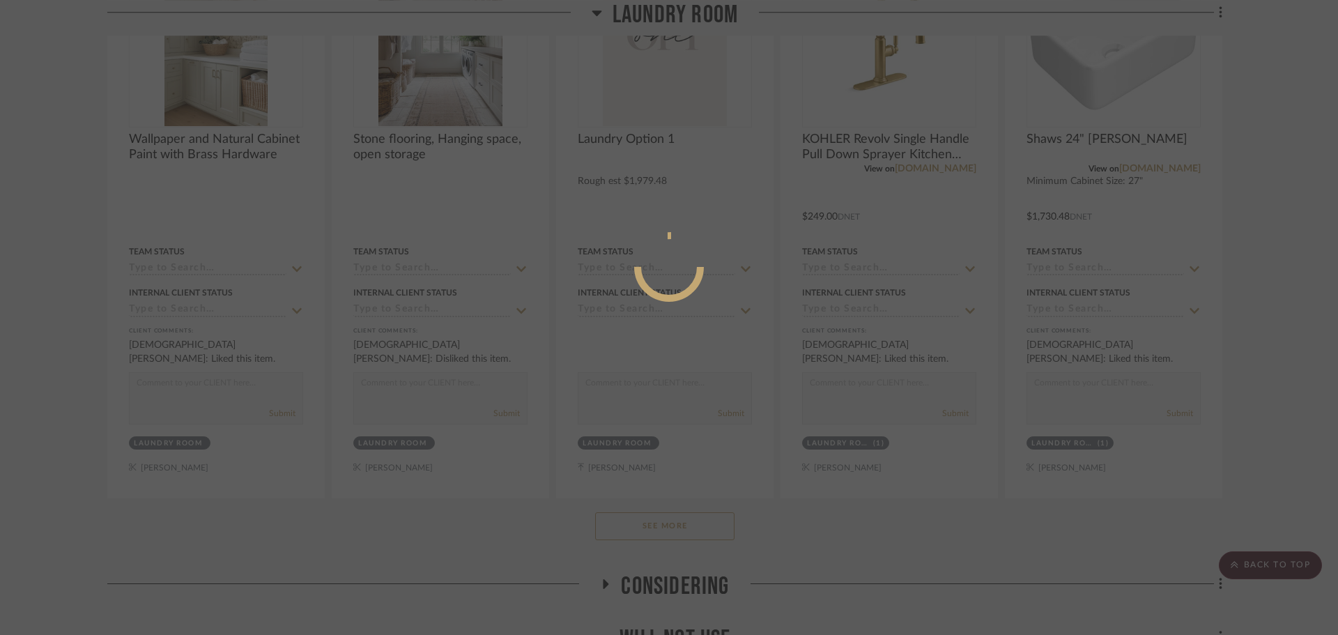
click at [87, 316] on div at bounding box center [669, 317] width 1338 height 635
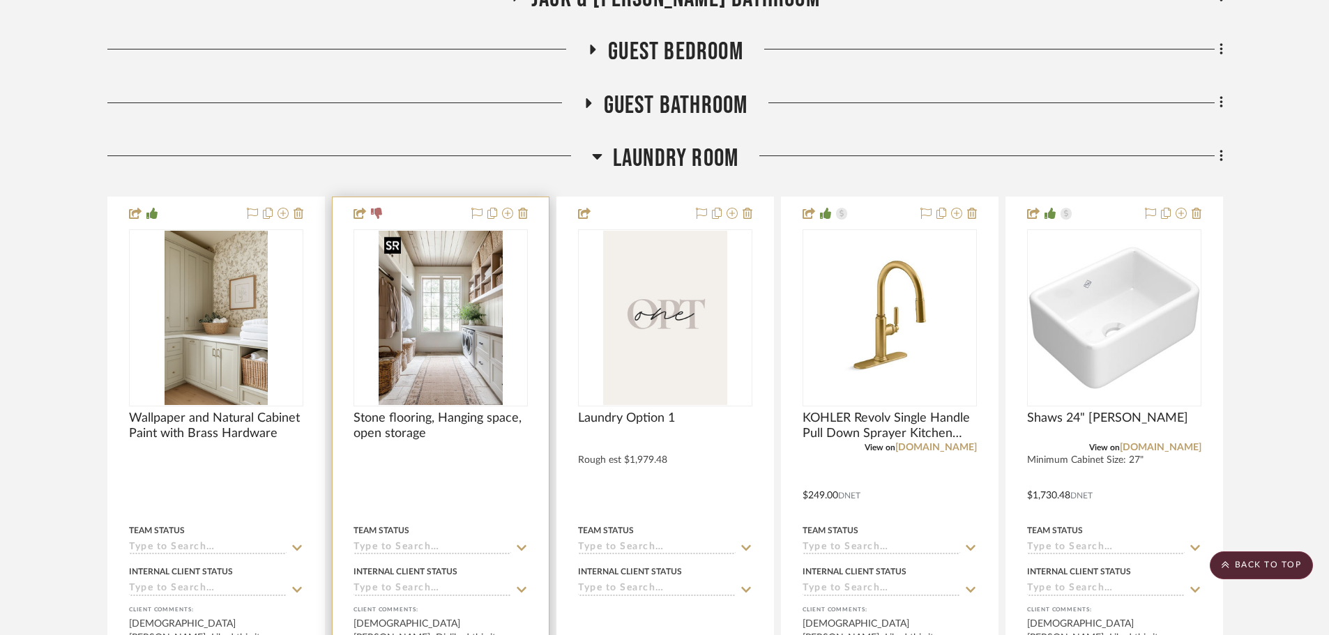
scroll to position [1542, 0]
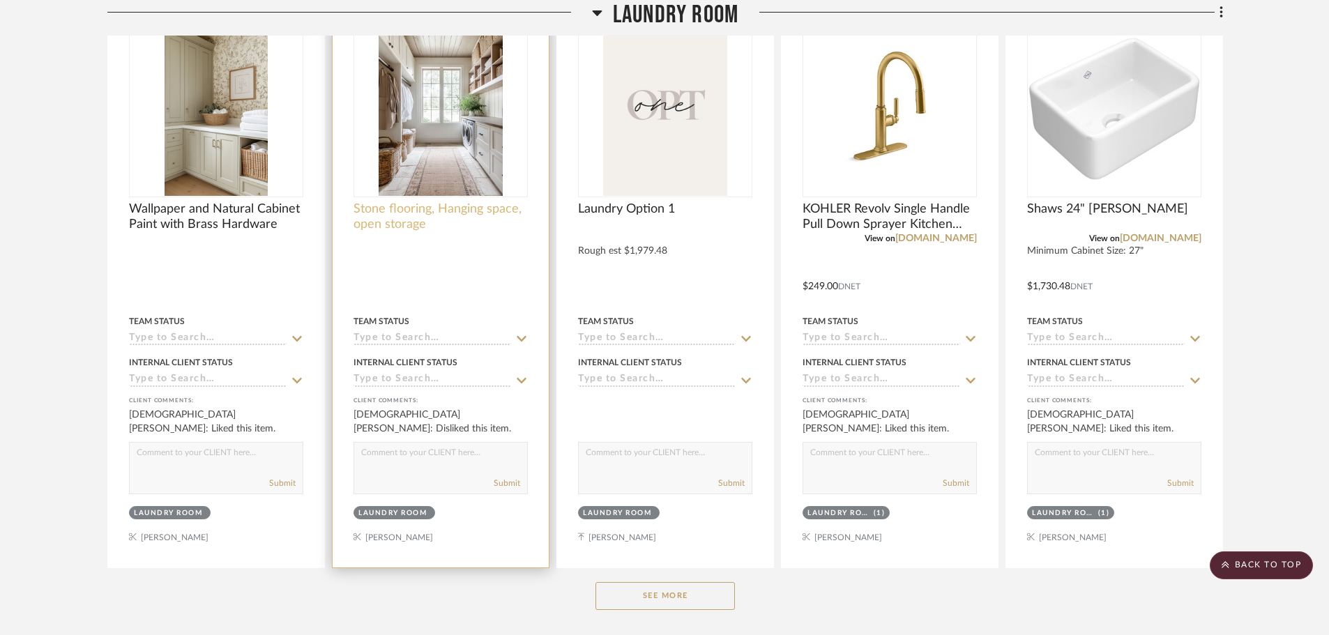
click at [389, 218] on span "Stone flooring, Hanging space, open storage" at bounding box center [440, 216] width 174 height 31
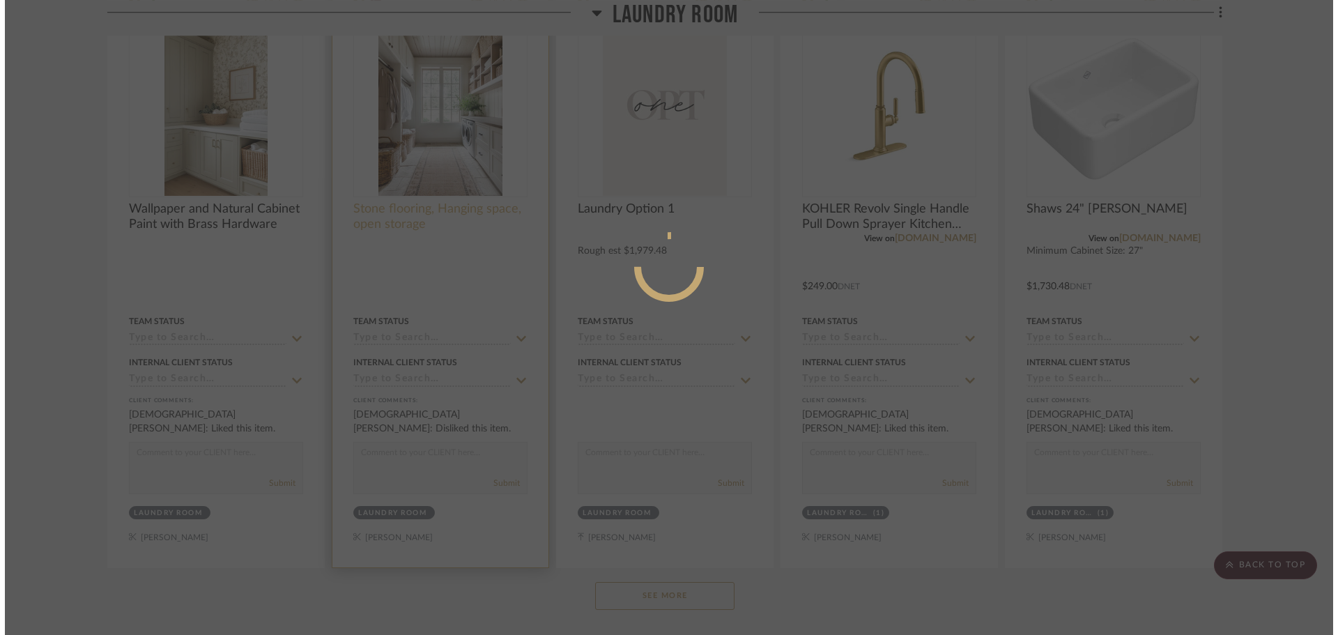
scroll to position [0, 0]
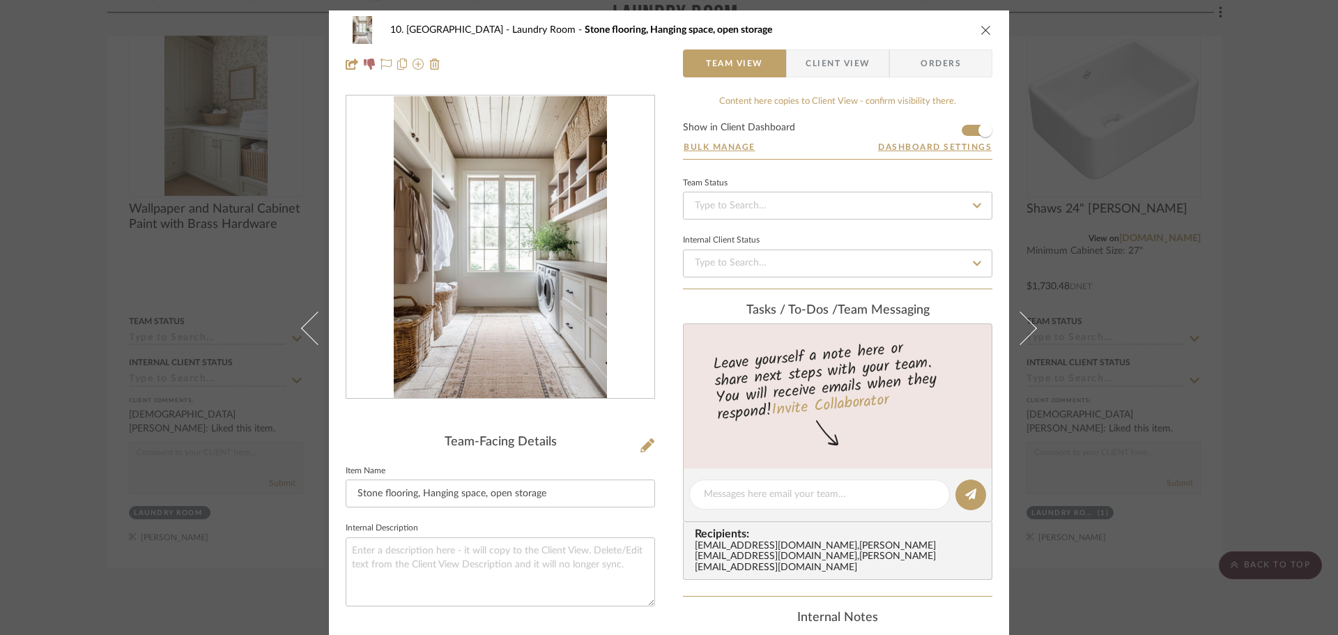
click at [855, 65] on span "Client View" at bounding box center [838, 63] width 64 height 28
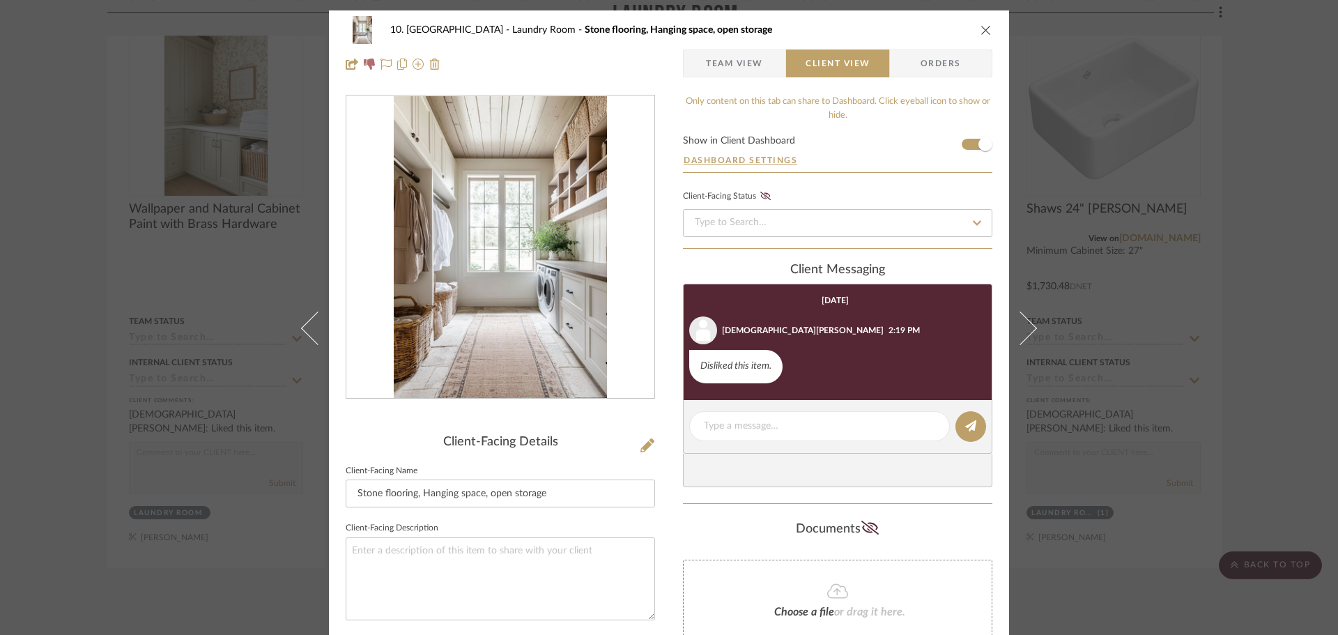
click at [1258, 306] on div "10. Vignola Laundry Room Stone flooring, Hanging space, open storage Team View …" at bounding box center [669, 317] width 1338 height 635
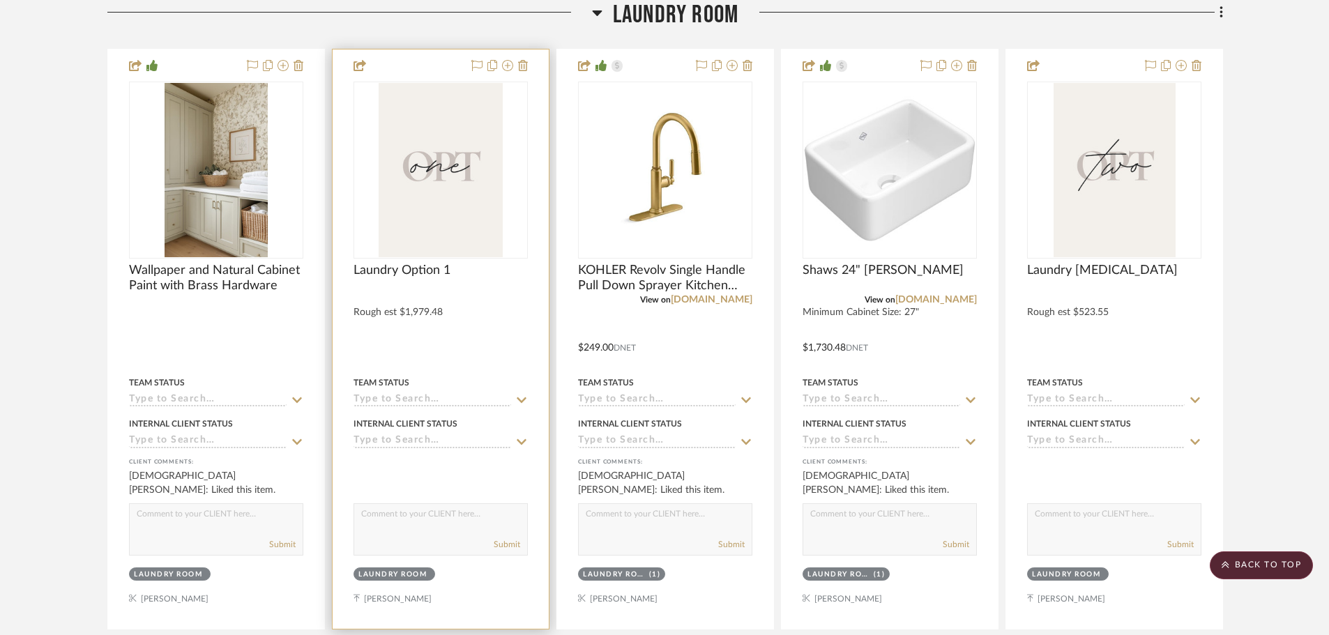
scroll to position [1258, 0]
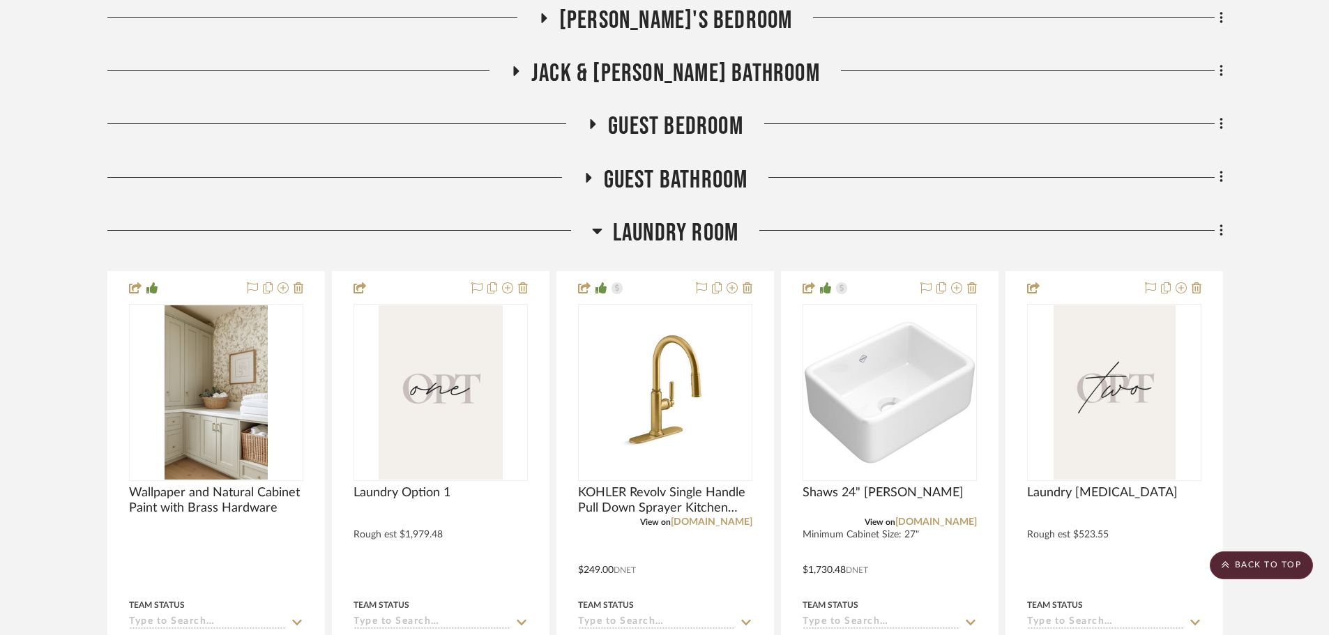
click at [666, 234] on span "Laundry Room" at bounding box center [675, 233] width 125 height 30
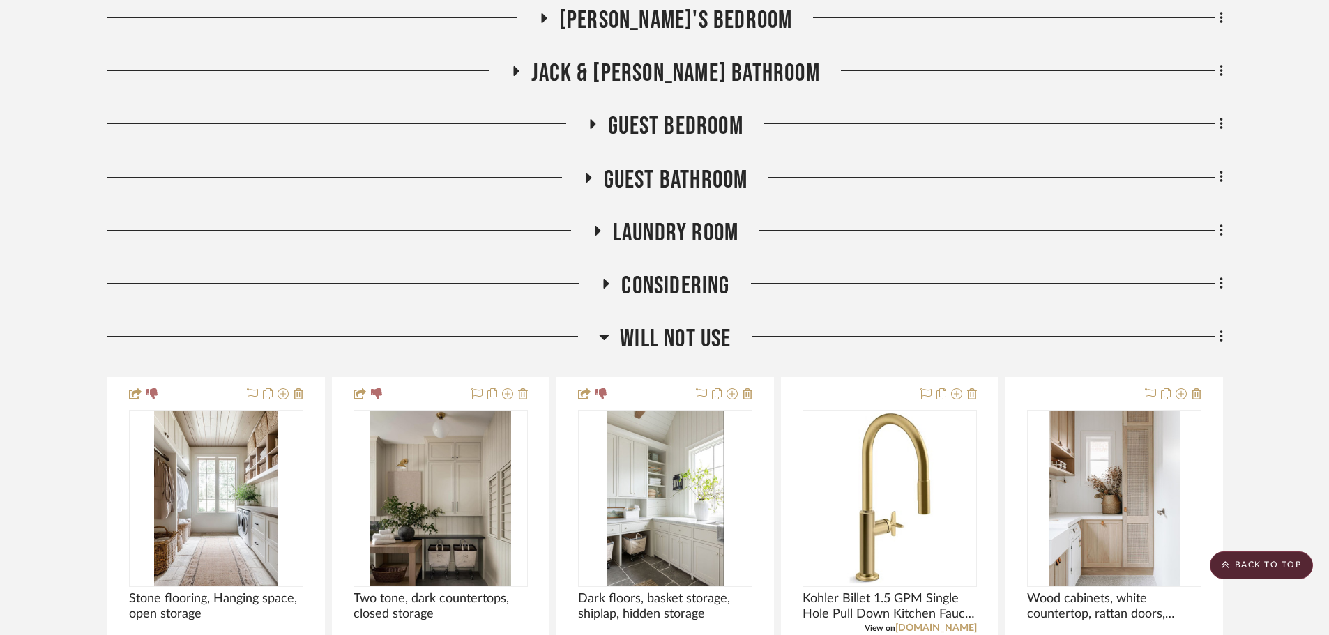
click at [655, 233] on span "Laundry Room" at bounding box center [675, 233] width 125 height 30
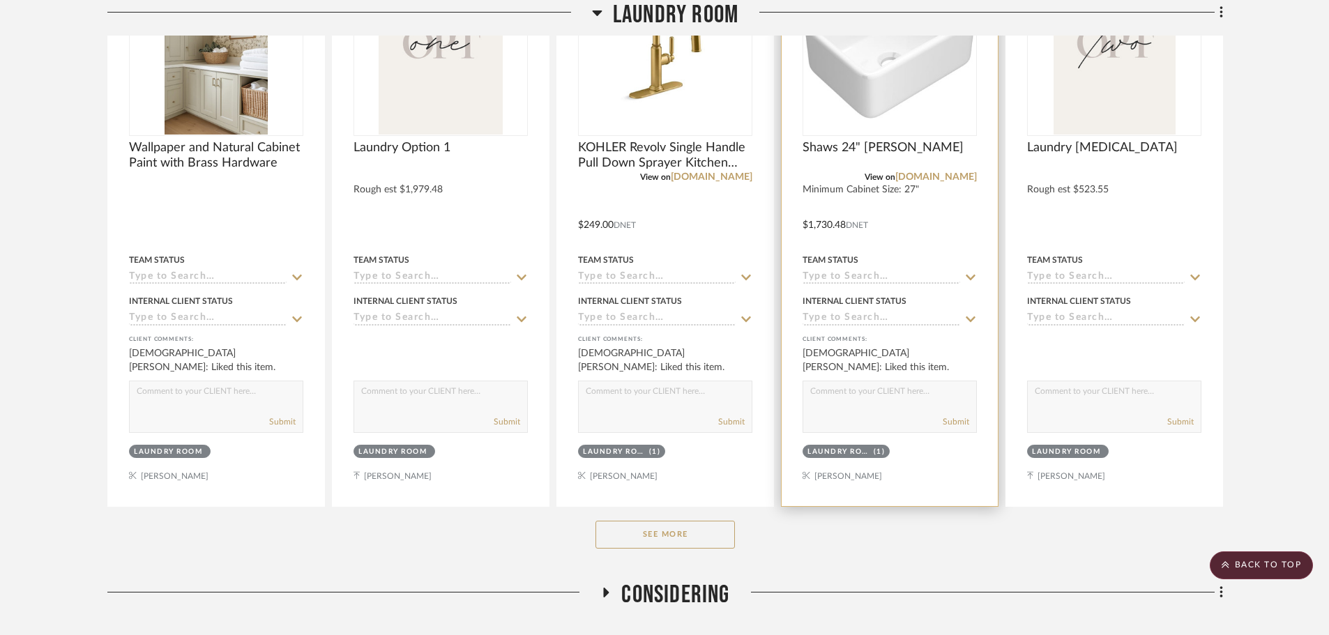
scroll to position [1607, 0]
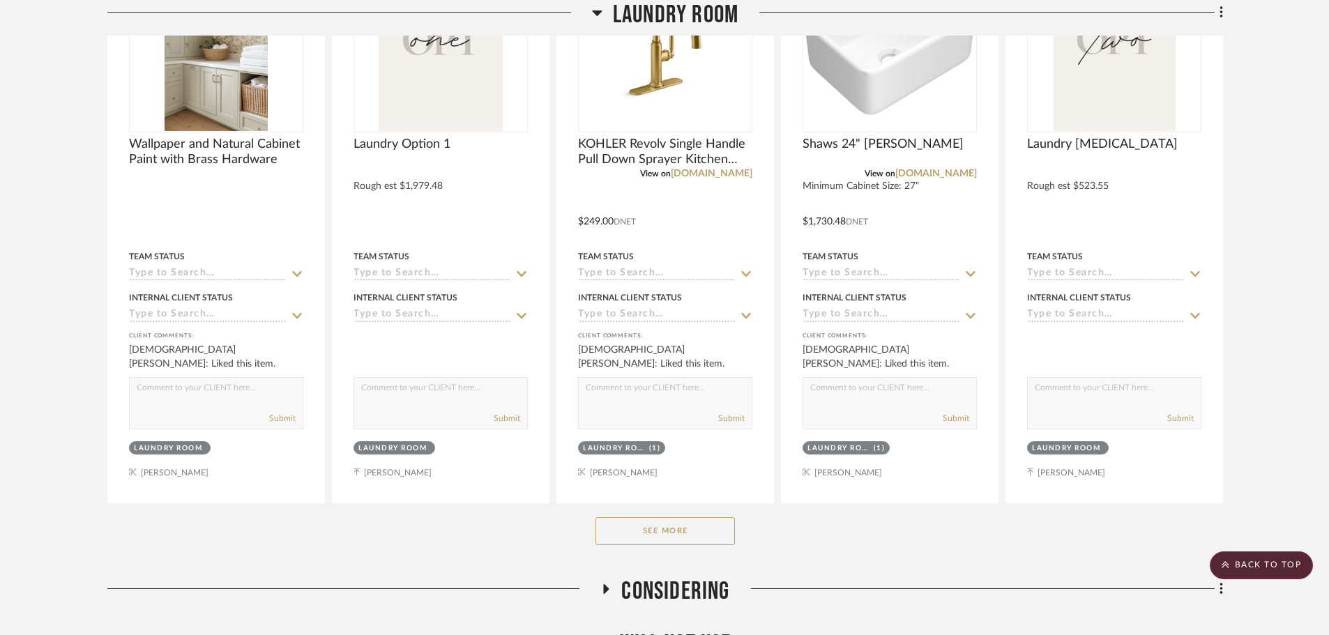
click at [659, 527] on button "See More" at bounding box center [664, 531] width 139 height 28
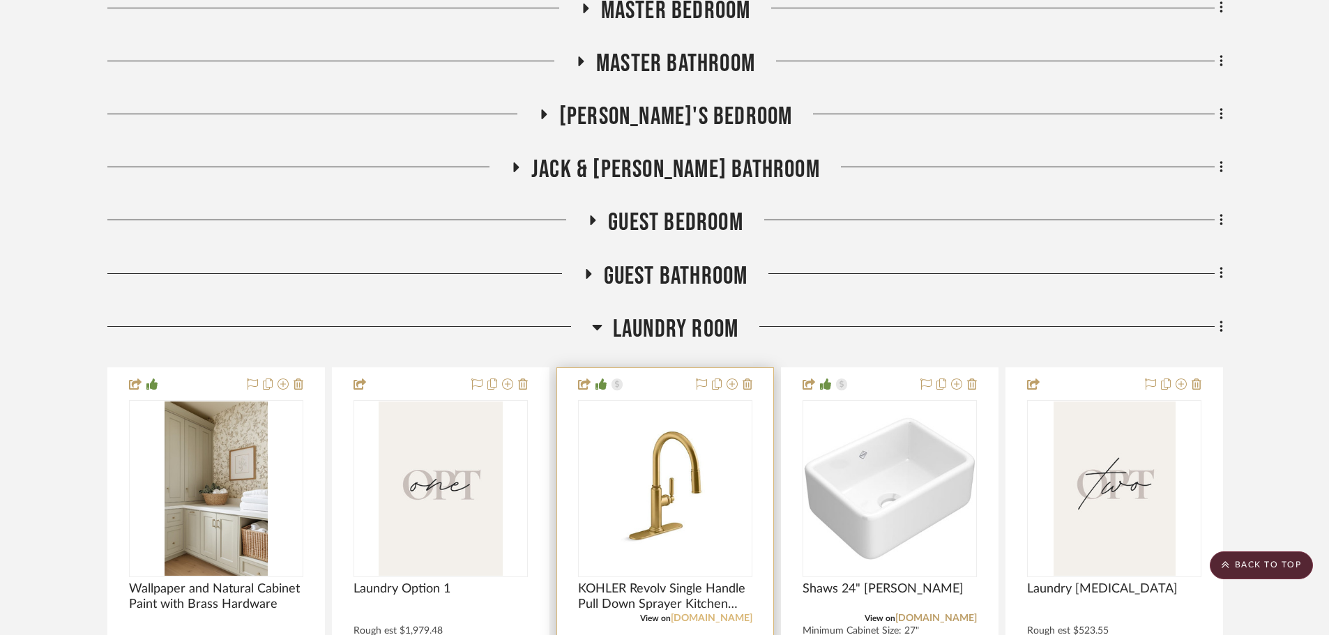
scroll to position [1143, 0]
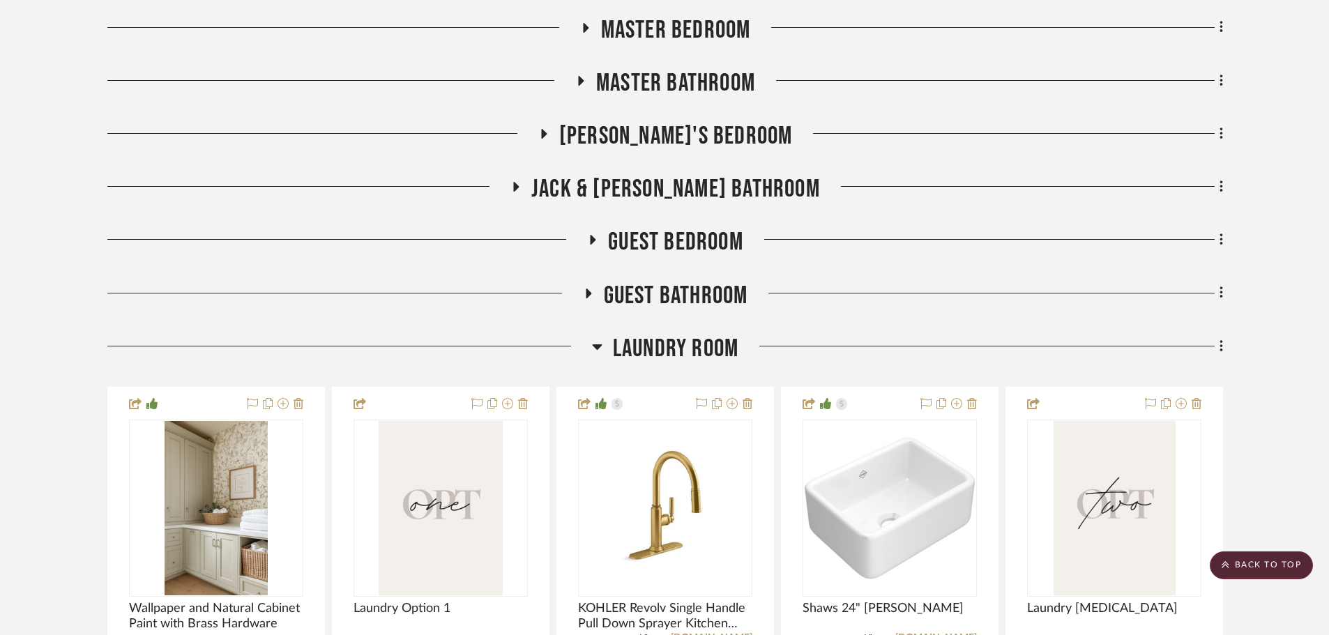
click at [666, 348] on span "Laundry Room" at bounding box center [675, 349] width 125 height 30
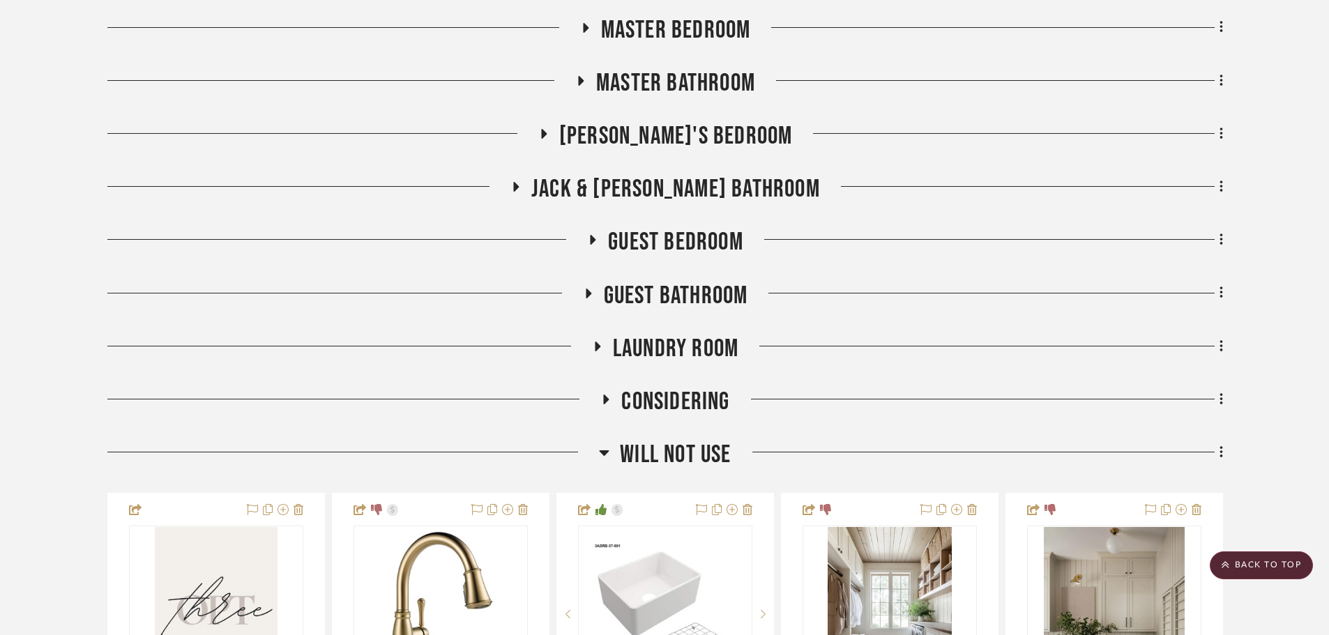
click at [676, 294] on span "Guest Bathroom" at bounding box center [676, 296] width 144 height 30
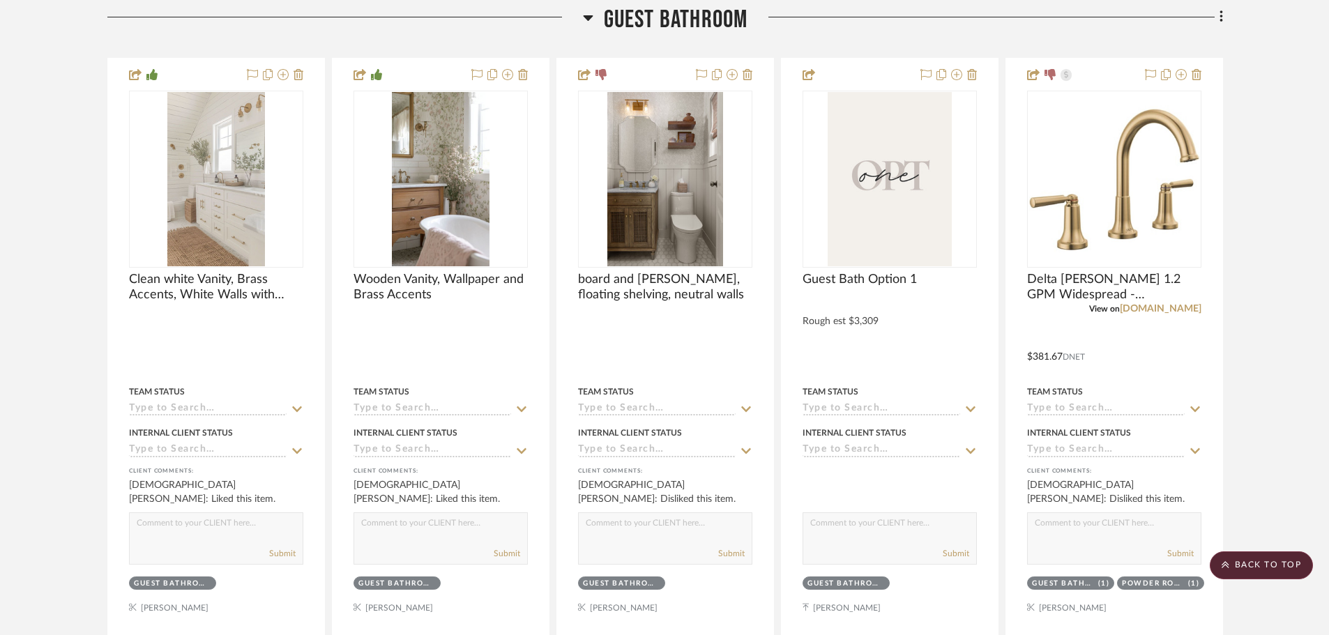
scroll to position [1421, 0]
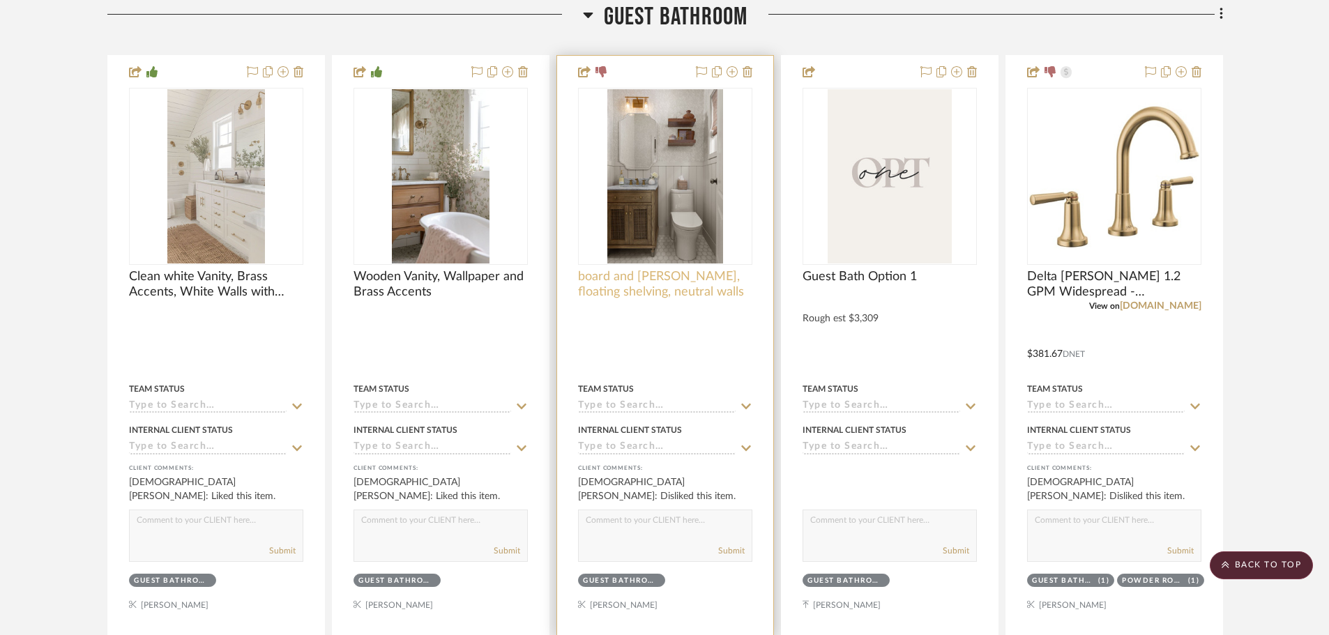
click at [679, 285] on span "board and batten, floating shelving, neutral walls" at bounding box center [665, 284] width 174 height 31
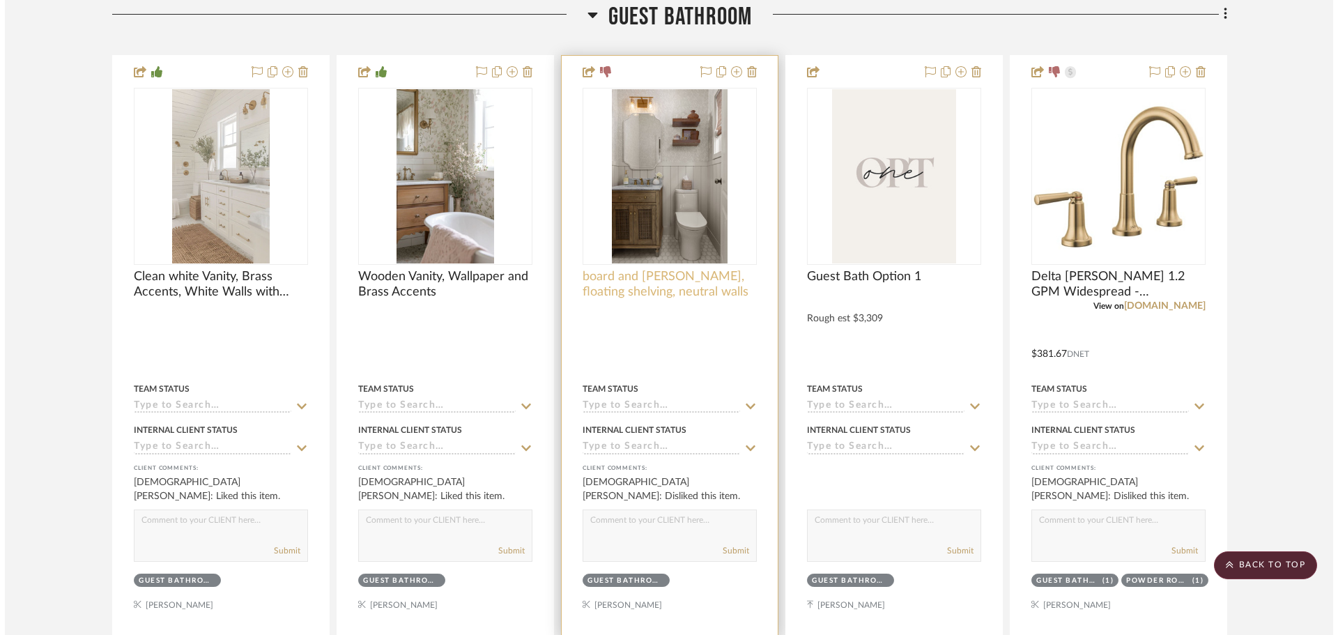
scroll to position [0, 0]
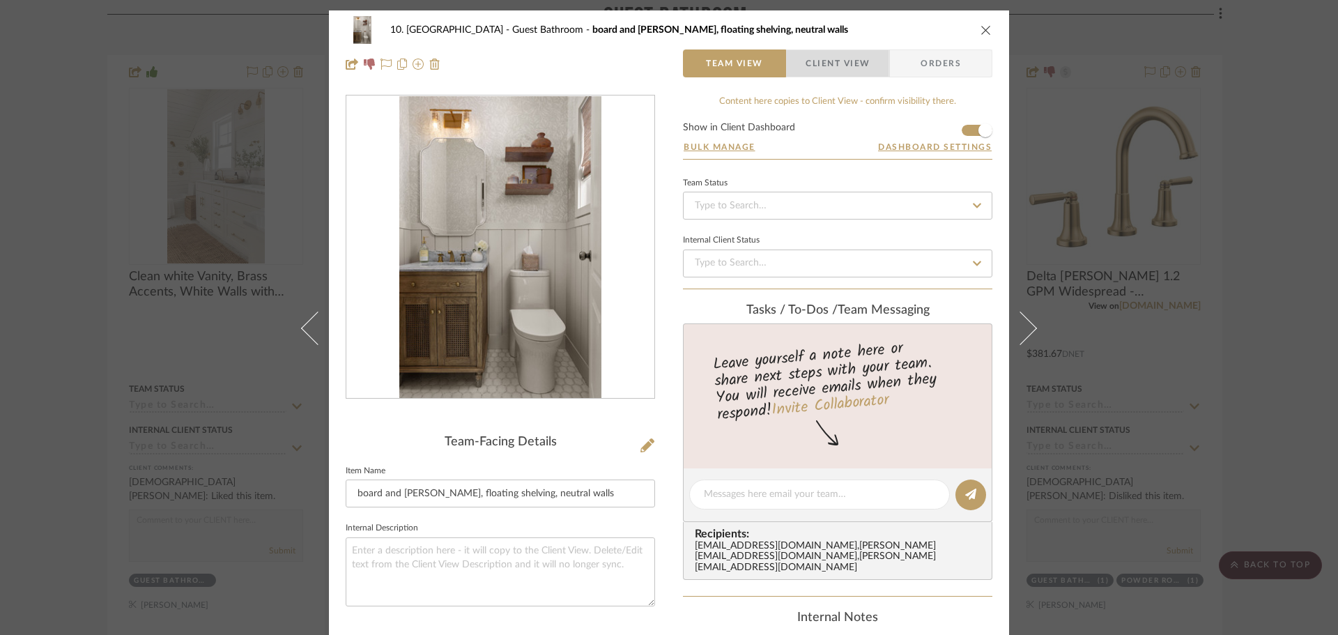
click at [809, 67] on span "Client View" at bounding box center [838, 63] width 64 height 28
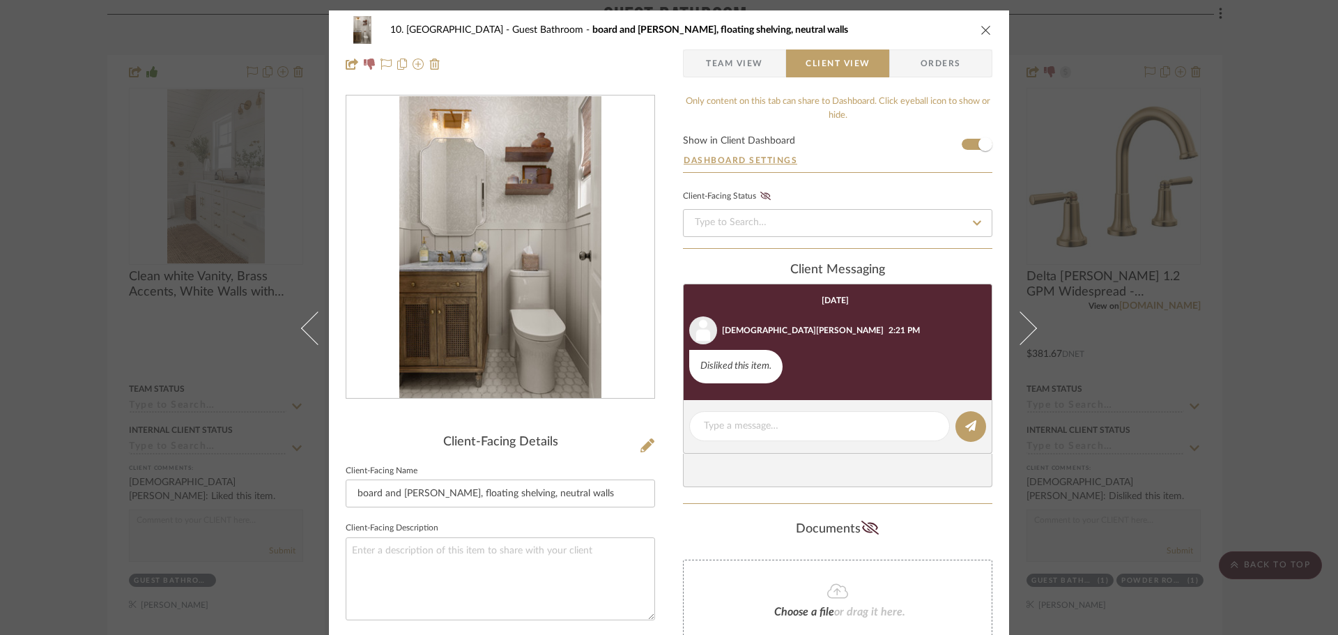
click at [1273, 374] on div "10. Vignola Guest Bathroom board and batten, floating shelving, neutral walls T…" at bounding box center [669, 317] width 1338 height 635
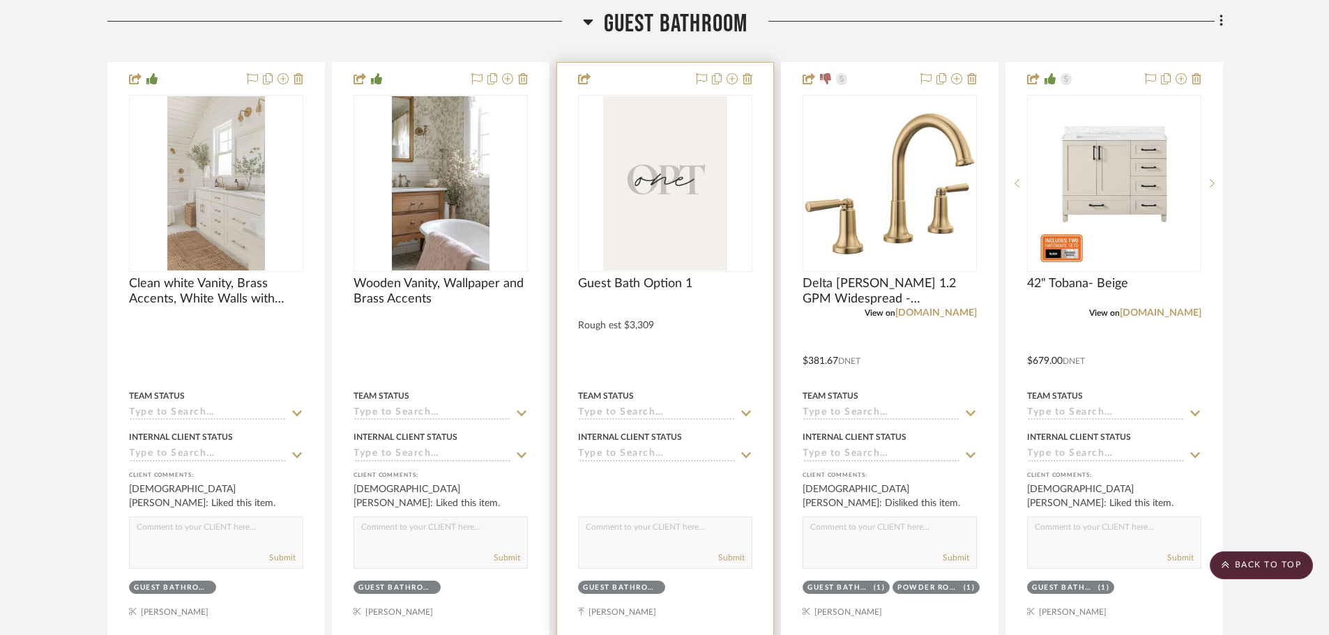
scroll to position [1484, 0]
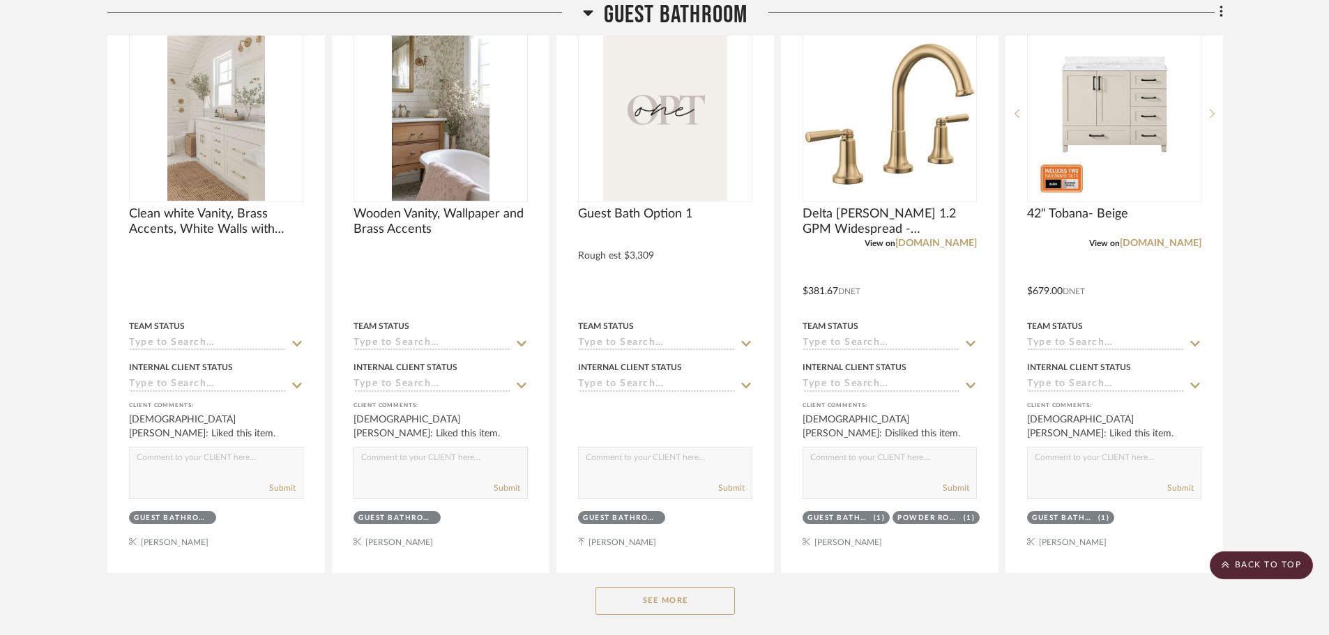
click at [627, 595] on button "See More" at bounding box center [664, 601] width 139 height 28
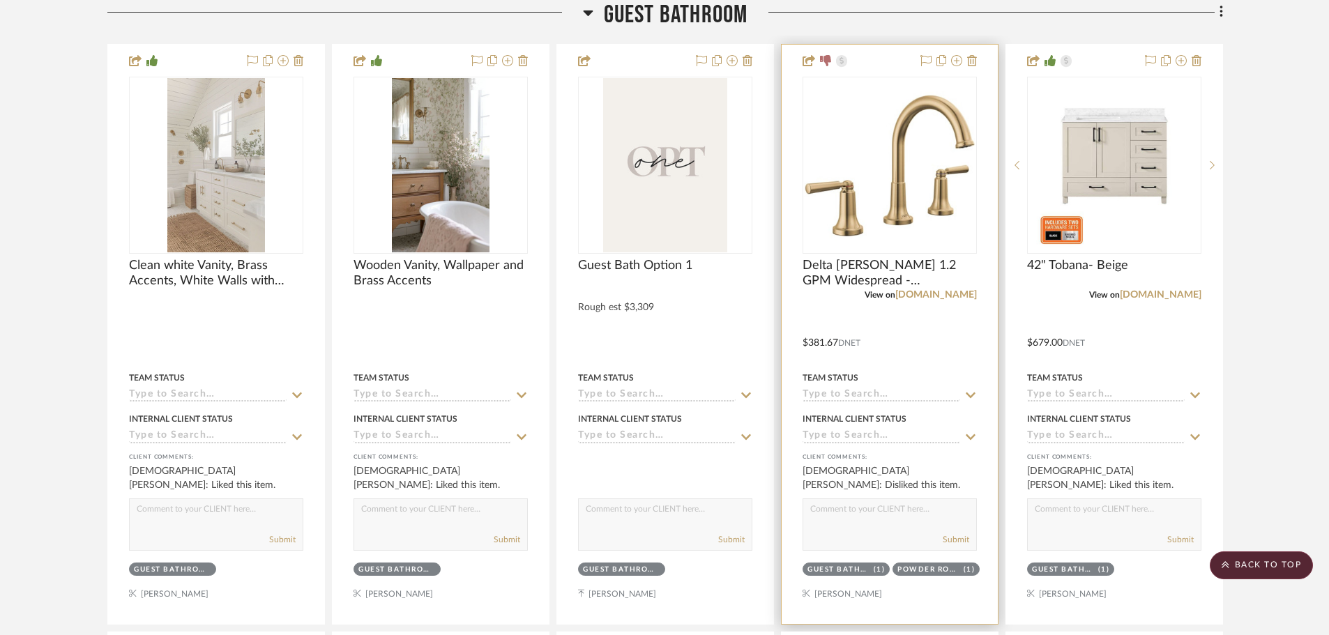
scroll to position [1414, 0]
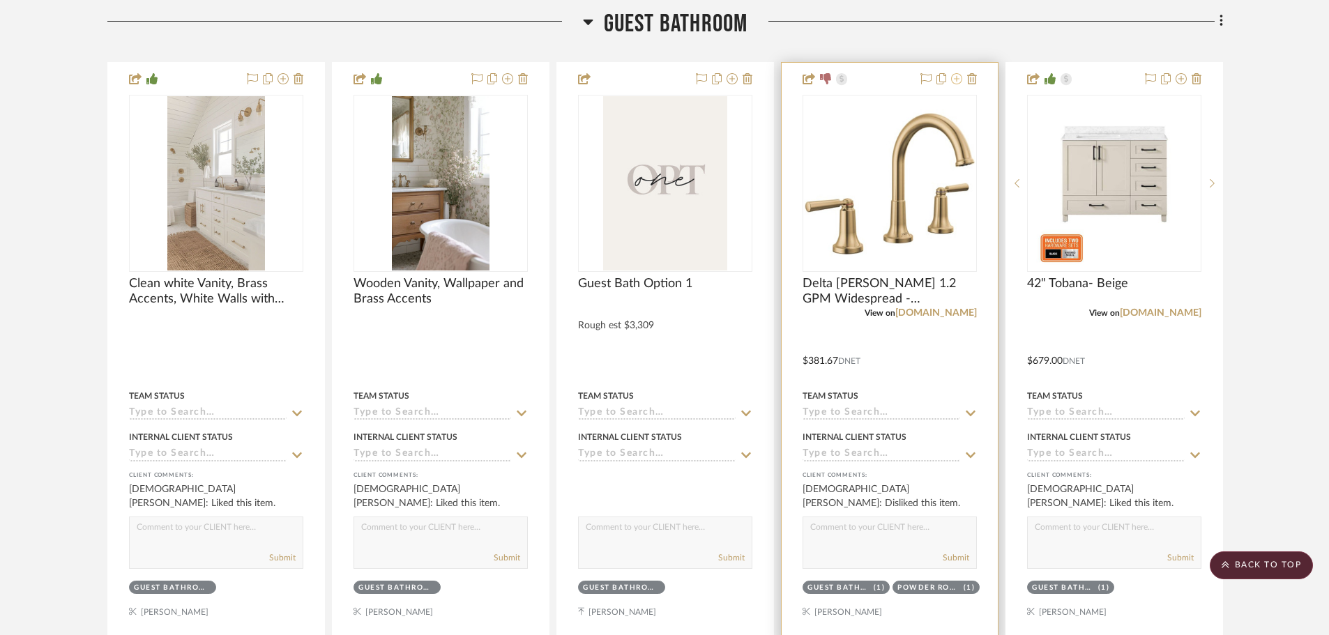
click at [959, 84] on fa-icon at bounding box center [956, 79] width 11 height 11
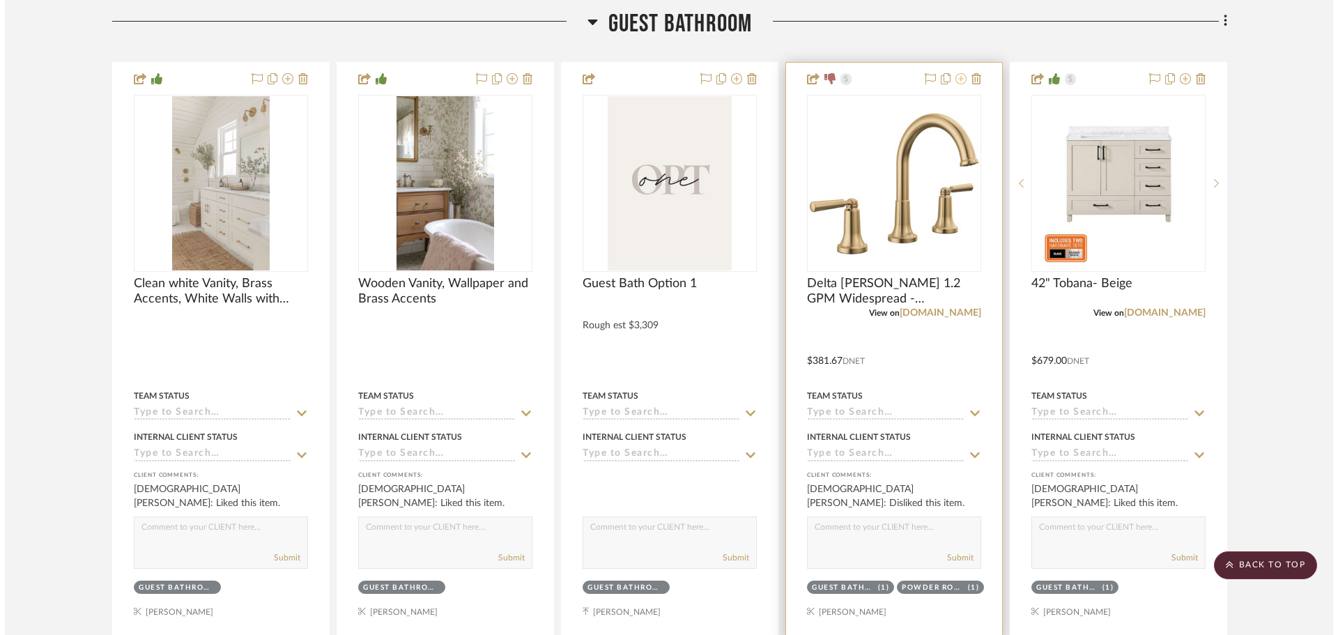
scroll to position [0, 0]
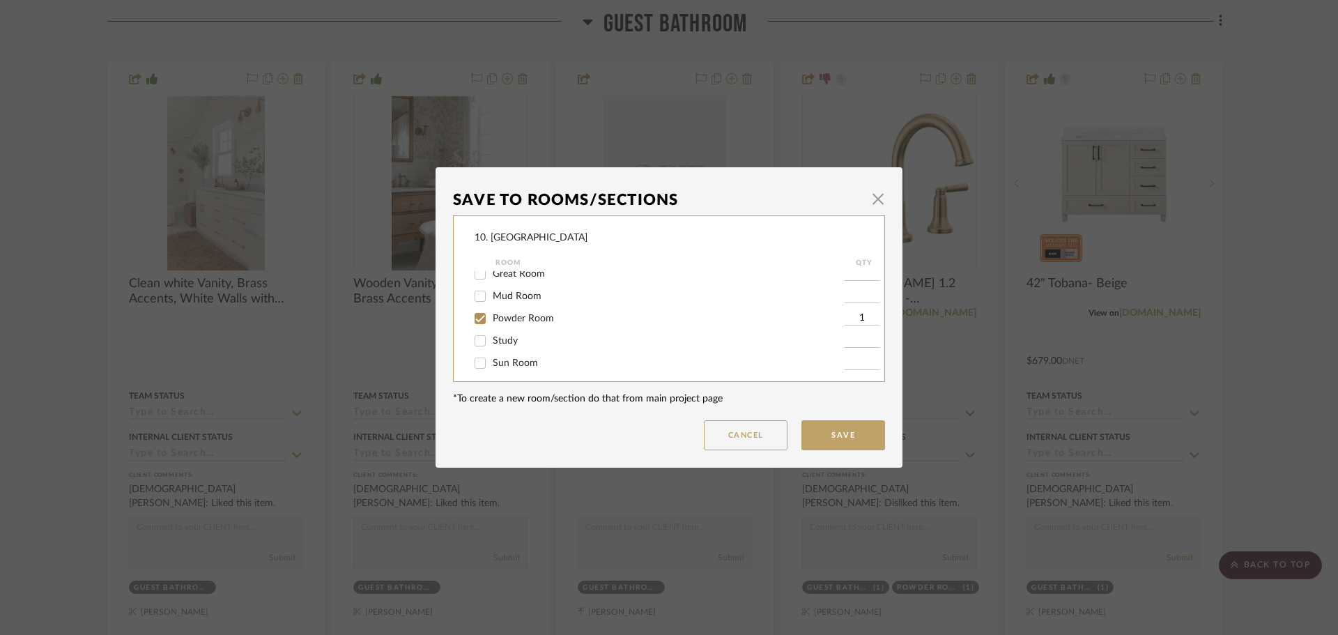
click at [514, 316] on span "Powder Room" at bounding box center [523, 319] width 61 height 10
click at [491, 316] on input "Powder Room" at bounding box center [480, 318] width 22 height 22
checkbox input "false"
click at [507, 312] on span "Will not use" at bounding box center [519, 312] width 52 height 10
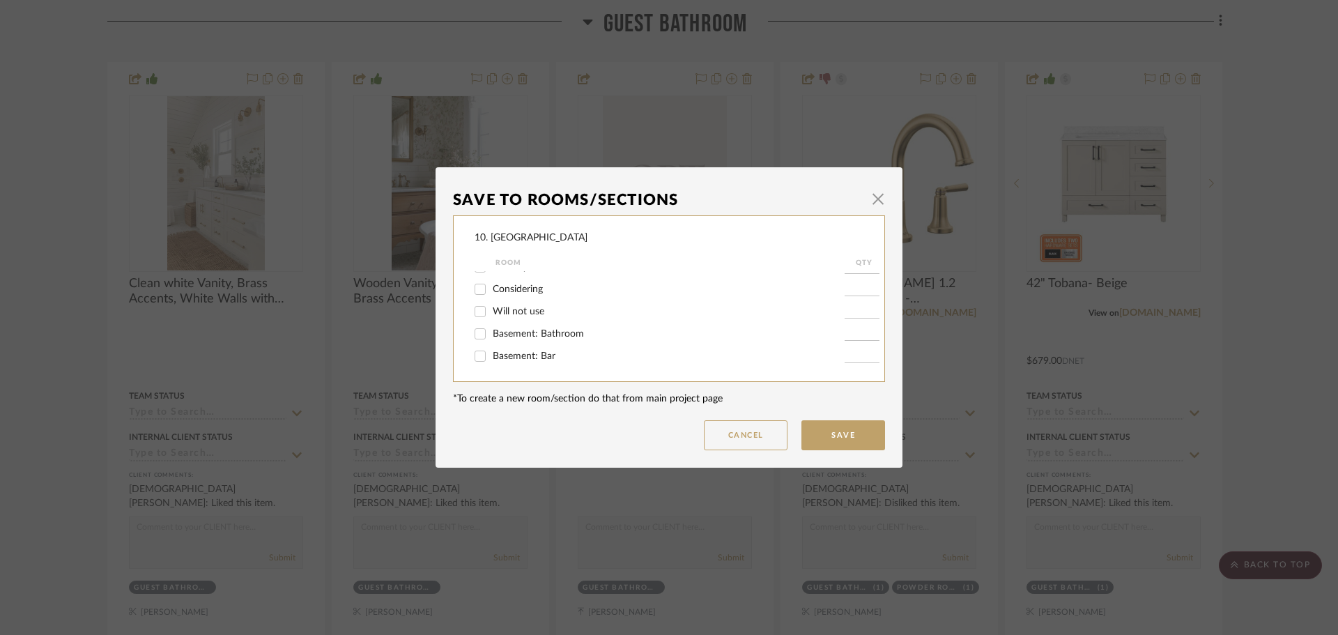
click at [491, 312] on input "Will not use" at bounding box center [480, 311] width 22 height 22
checkbox input "true"
type input "1"
click at [857, 432] on button "Save" at bounding box center [844, 435] width 84 height 30
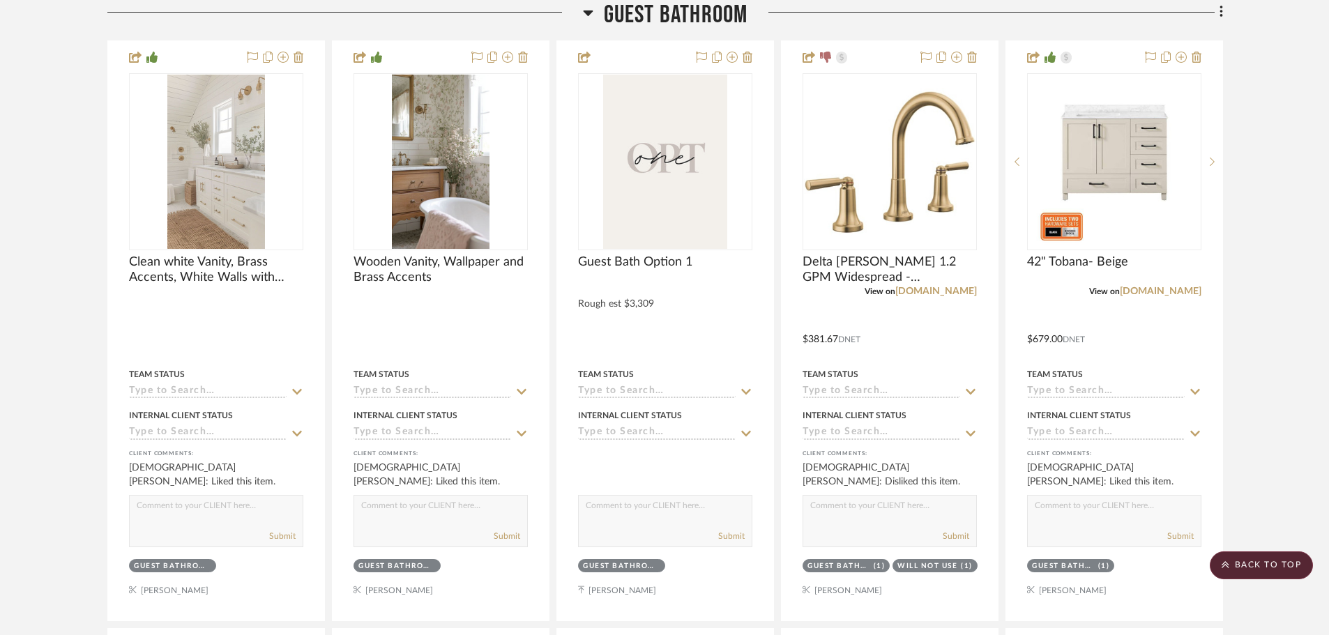
scroll to position [1414, 0]
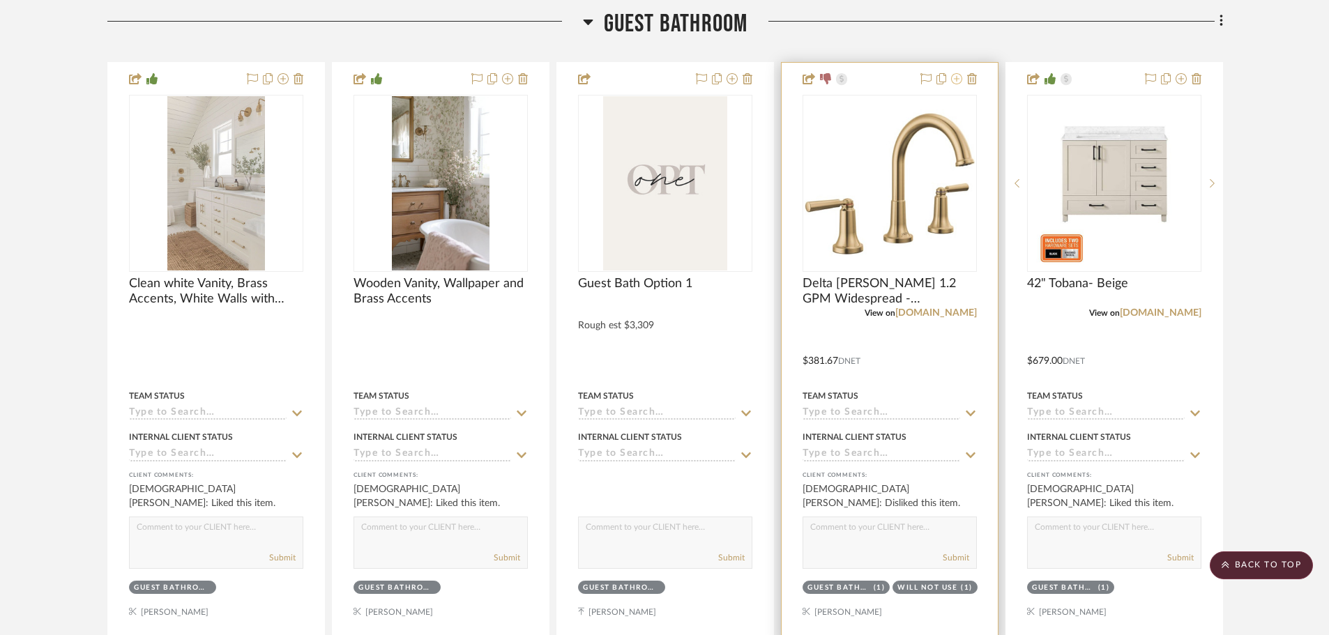
click at [958, 82] on icon at bounding box center [956, 78] width 11 height 11
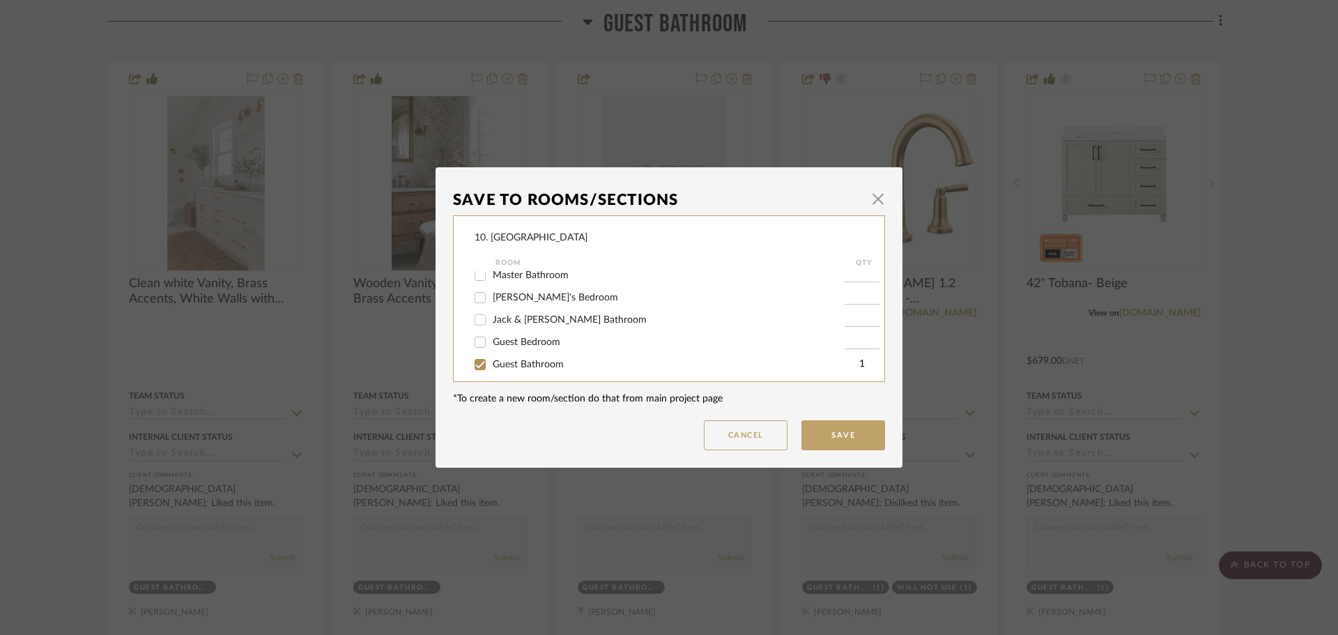
scroll to position [392, 0]
click at [498, 320] on label "Guest Bathroom" at bounding box center [669, 315] width 352 height 12
click at [491, 320] on input "Guest Bathroom" at bounding box center [480, 314] width 22 height 22
checkbox input "false"
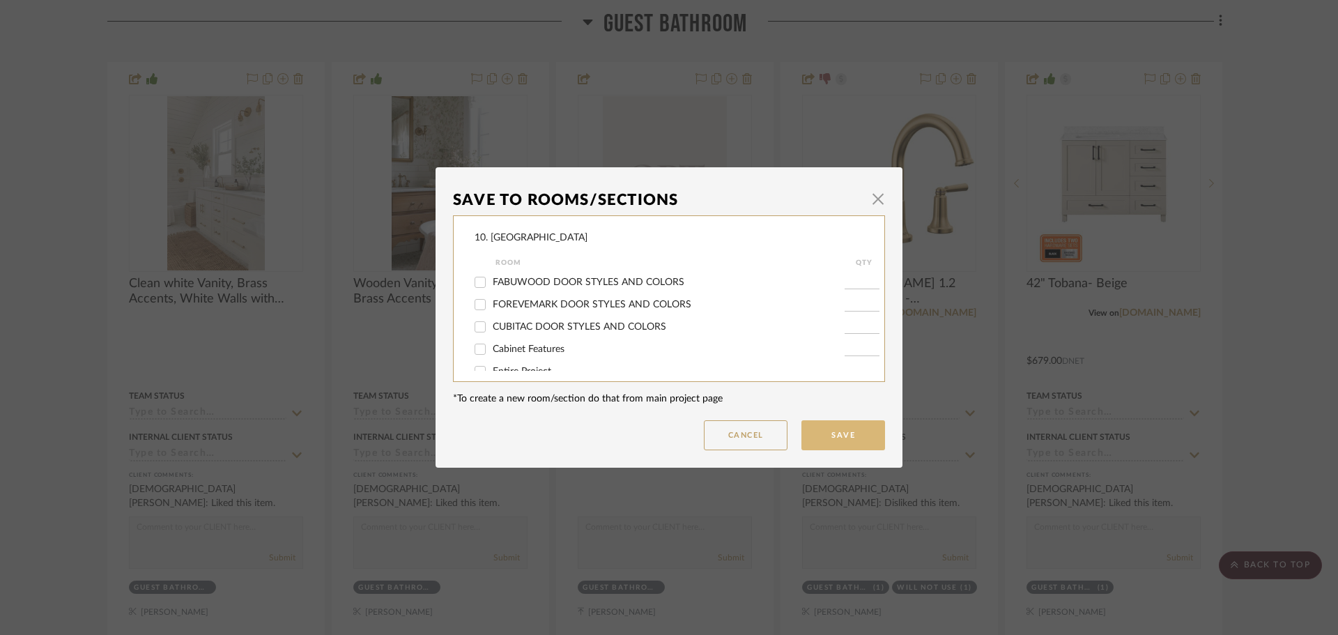
click at [825, 427] on button "Save" at bounding box center [844, 435] width 84 height 30
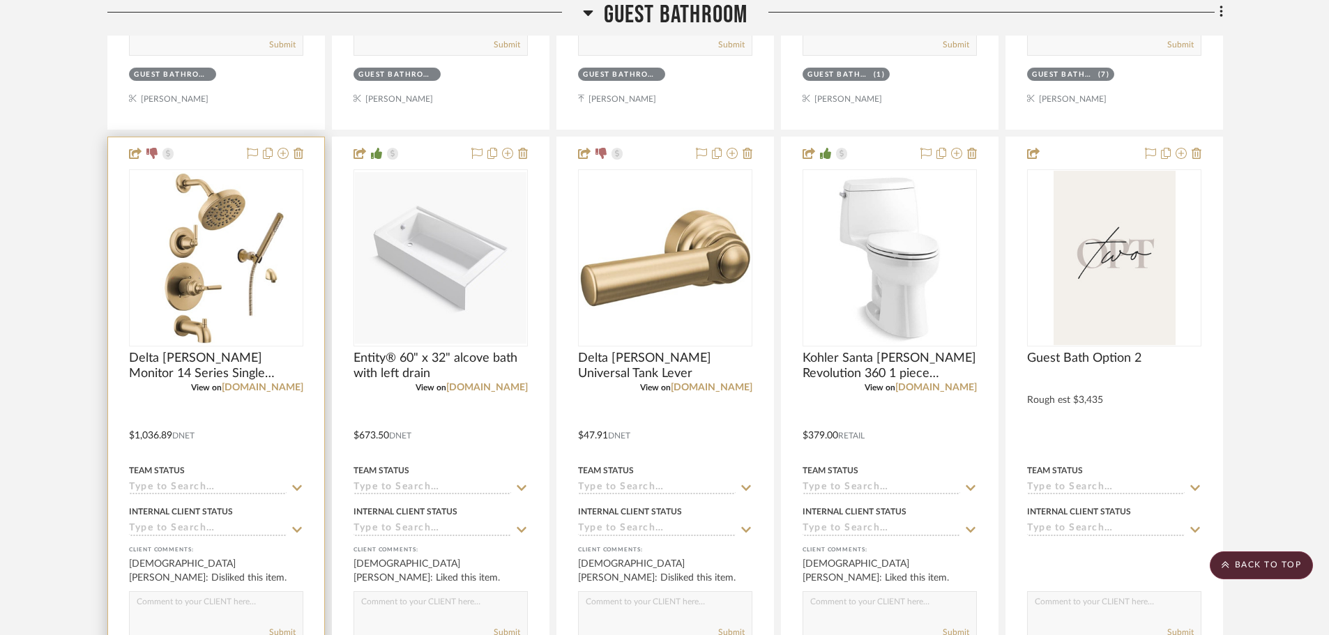
scroll to position [1972, 0]
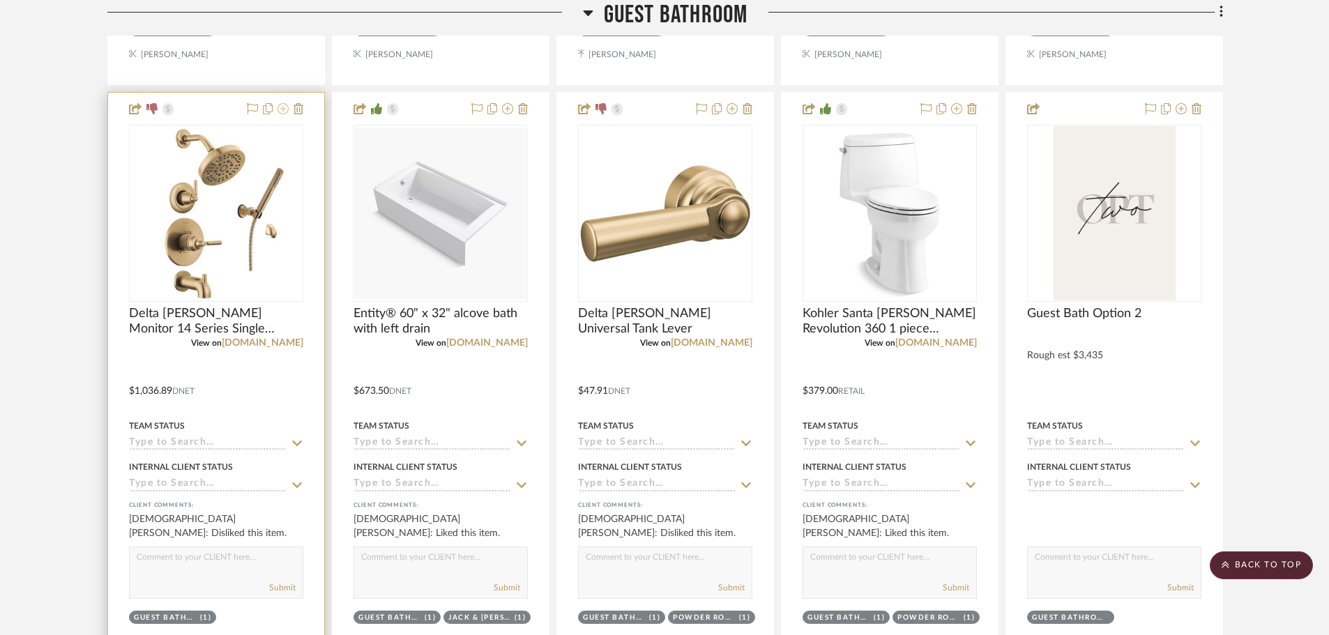
click at [281, 112] on icon at bounding box center [282, 108] width 11 height 11
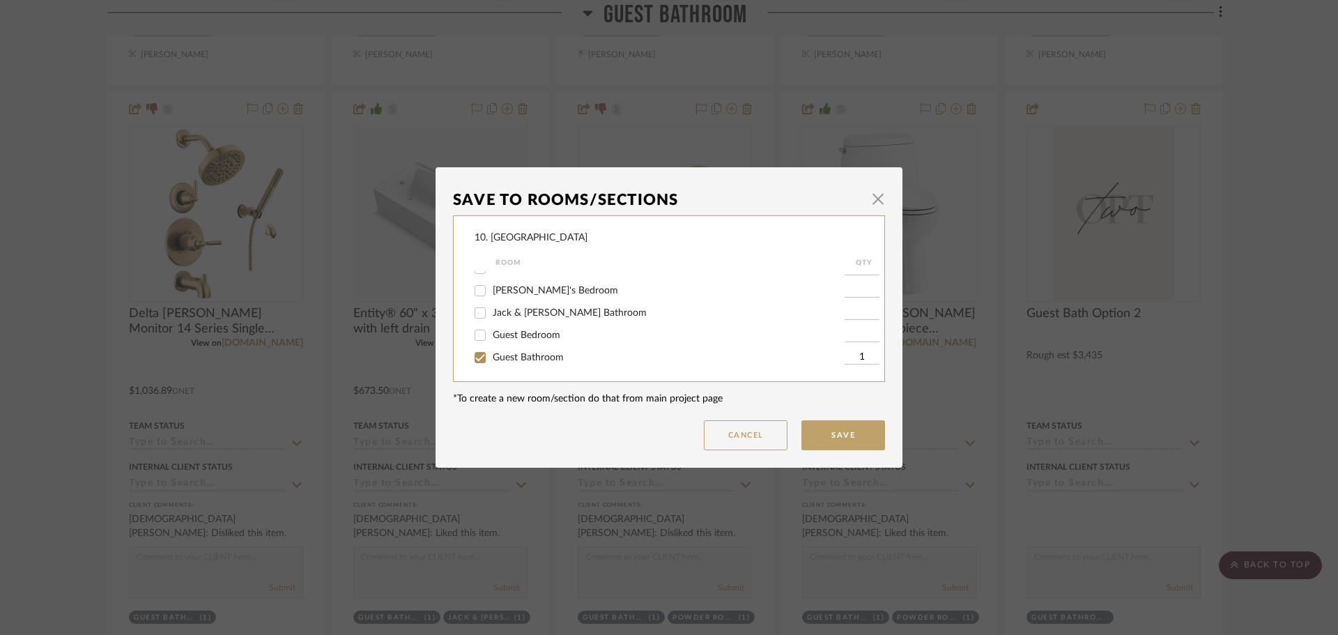
scroll to position [418, 0]
click at [527, 288] on span "Guest Bathroom" at bounding box center [528, 288] width 71 height 10
click at [491, 288] on input "Guest Bathroom" at bounding box center [480, 288] width 22 height 22
checkbox input "false"
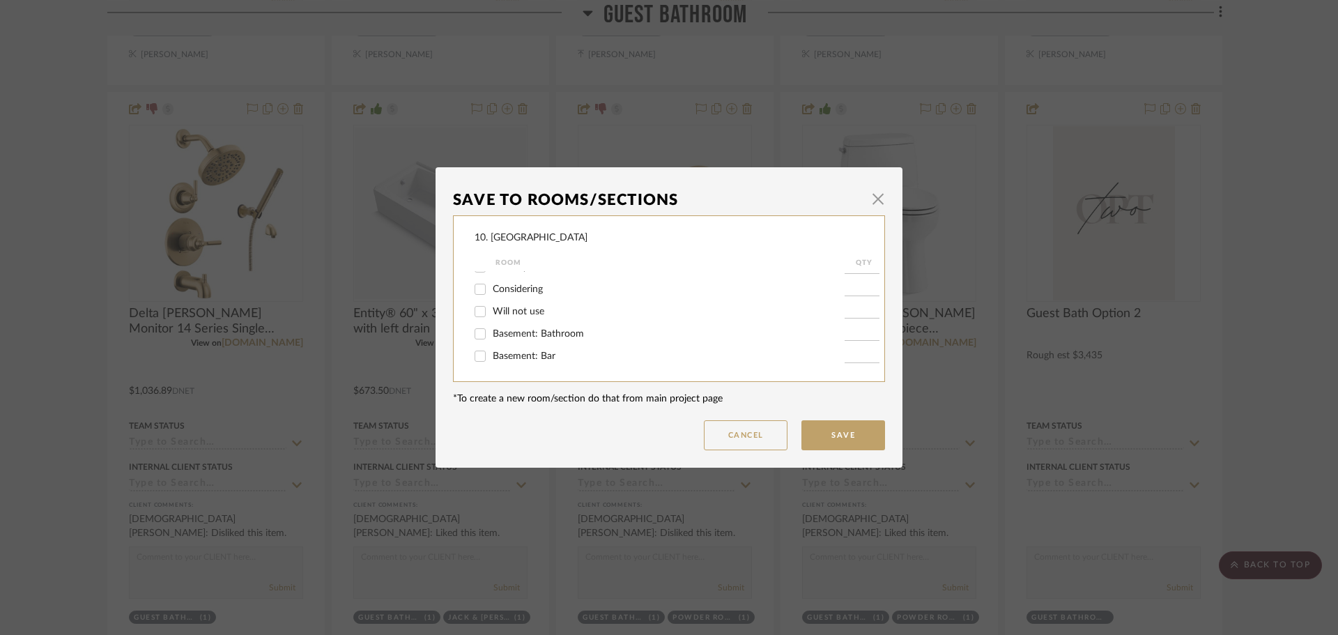
click at [506, 312] on span "Will not use" at bounding box center [519, 312] width 52 height 10
click at [491, 312] on input "Will not use" at bounding box center [480, 311] width 22 height 22
checkbox input "true"
type input "1"
click at [851, 430] on button "Save" at bounding box center [844, 435] width 84 height 30
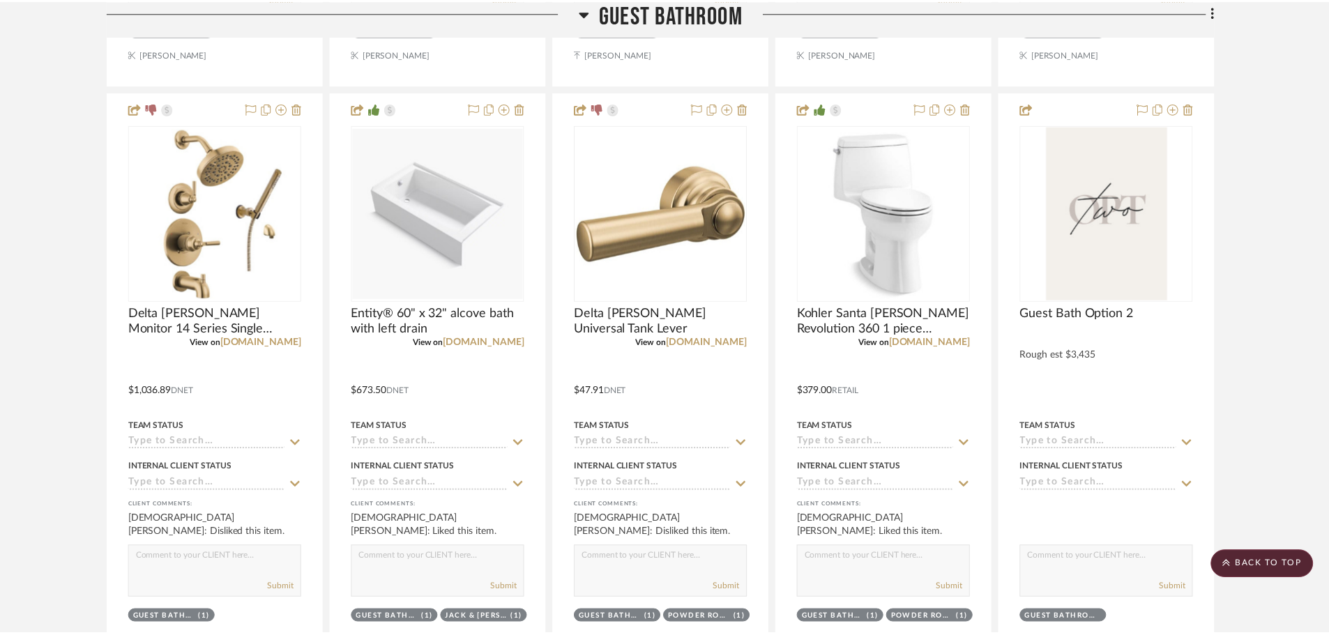
scroll to position [1972, 0]
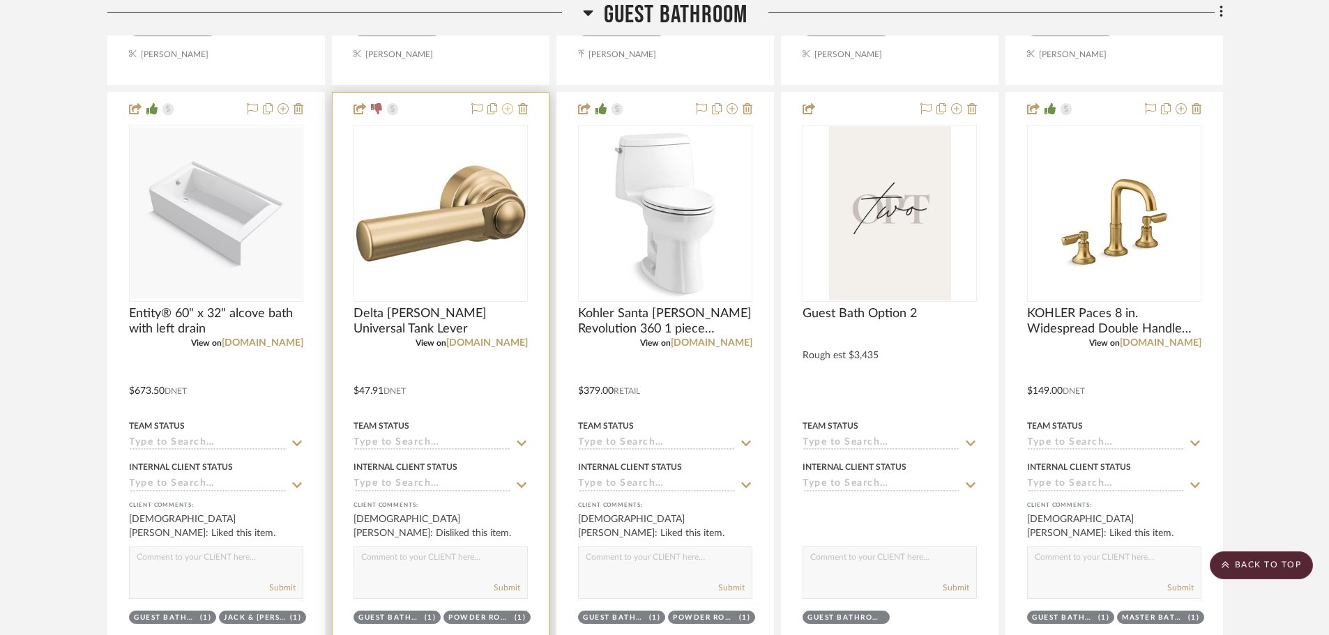
click at [512, 107] on icon at bounding box center [507, 108] width 11 height 11
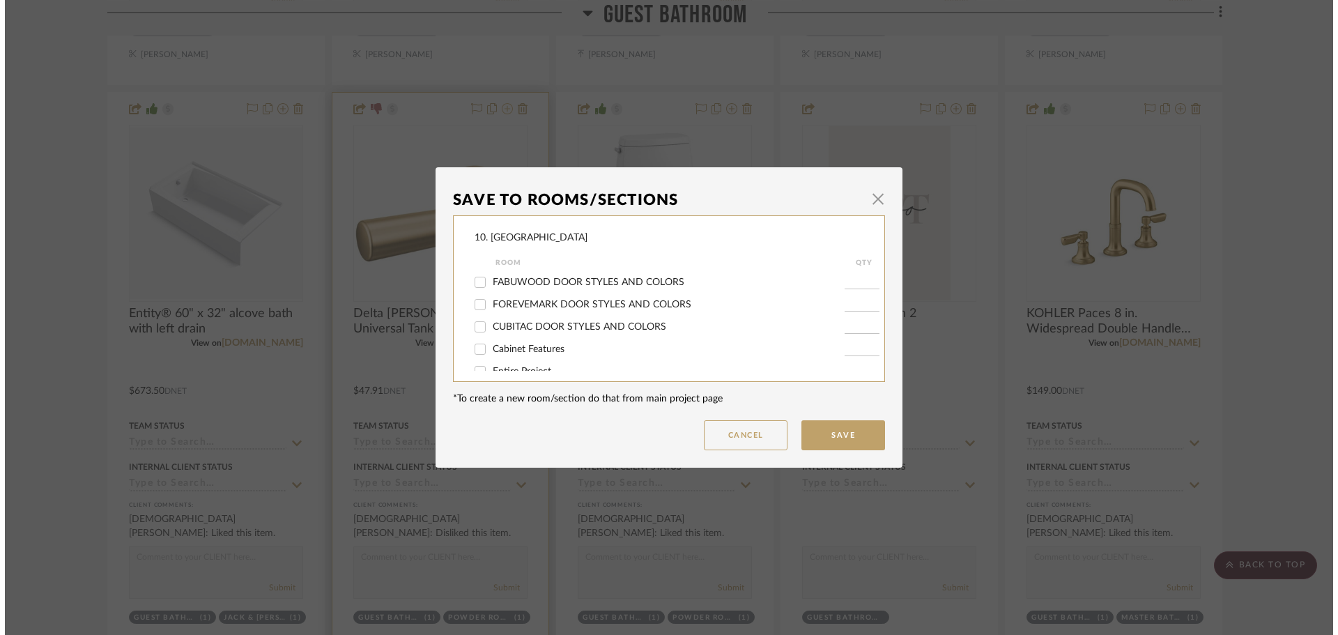
scroll to position [0, 0]
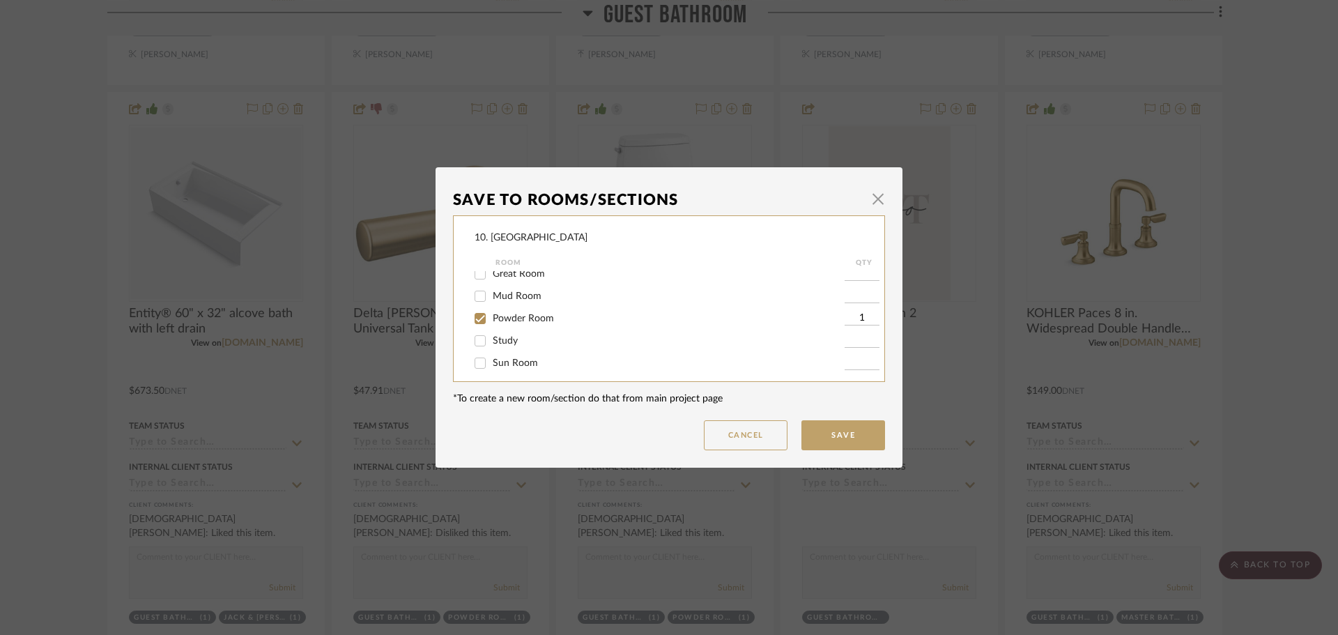
click at [524, 316] on span "Powder Room" at bounding box center [523, 319] width 61 height 10
click at [491, 316] on input "Powder Room" at bounding box center [480, 318] width 22 height 22
checkbox input "false"
click at [493, 312] on span "Will not use" at bounding box center [519, 312] width 52 height 10
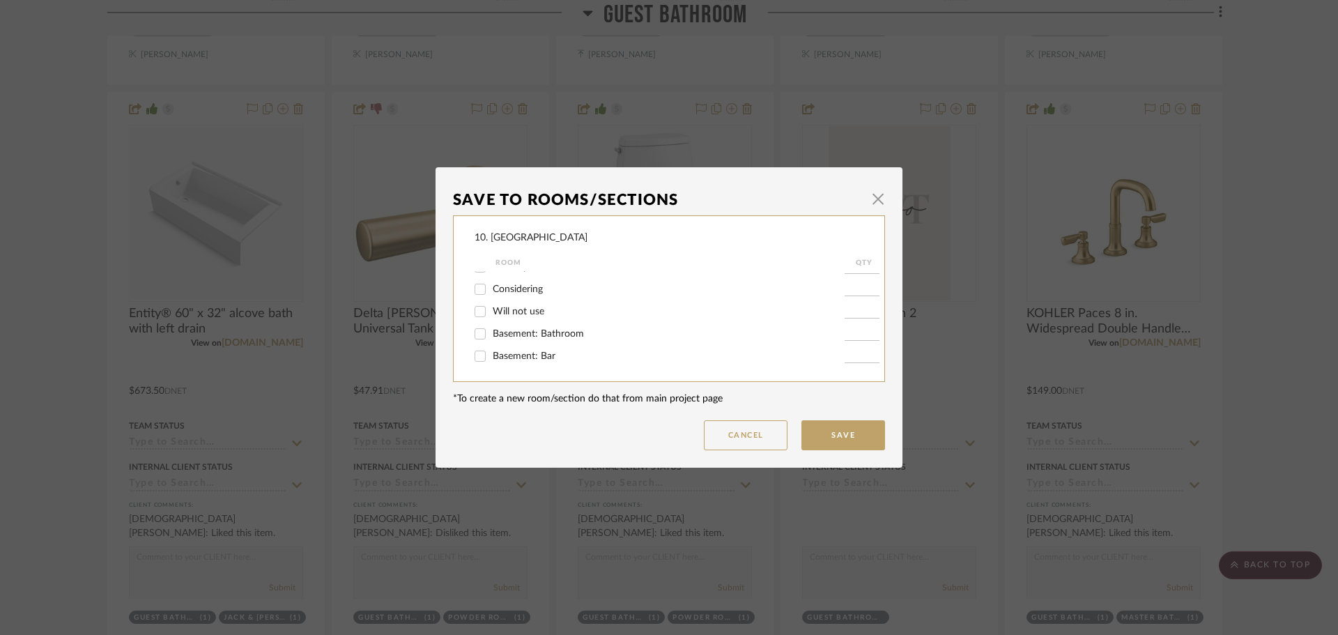
click at [489, 312] on input "Will not use" at bounding box center [480, 311] width 22 height 22
checkbox input "true"
type input "1"
click at [869, 433] on button "Save" at bounding box center [844, 435] width 84 height 30
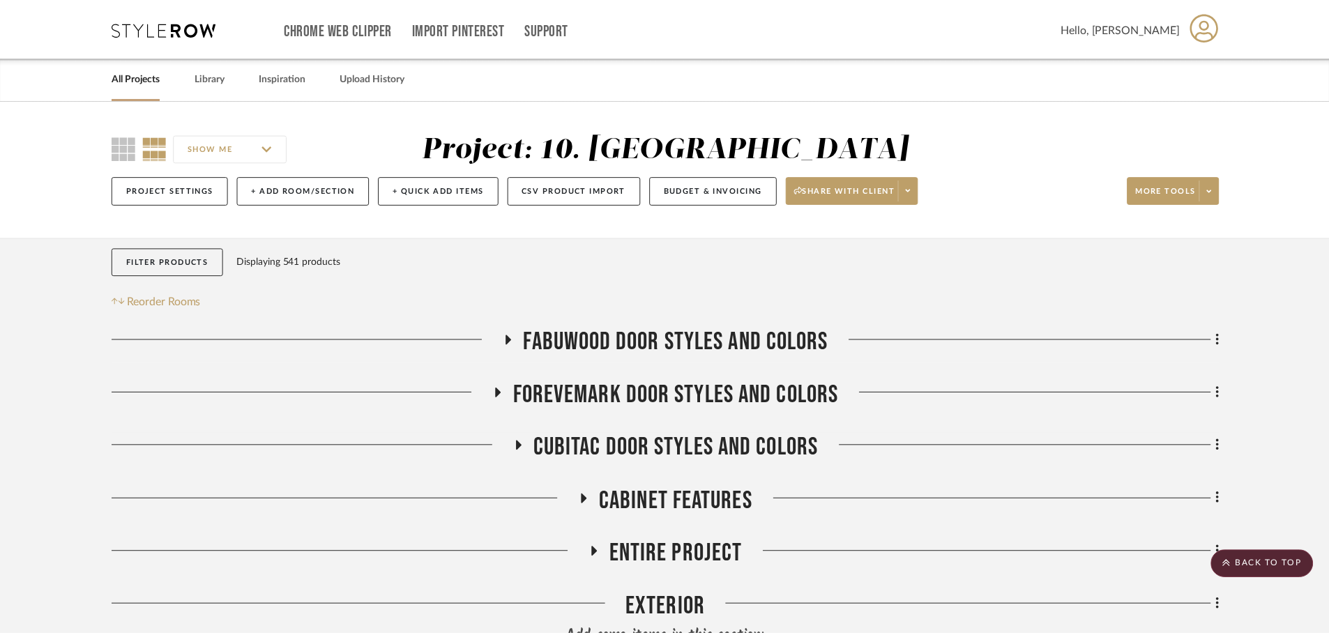
scroll to position [1972, 0]
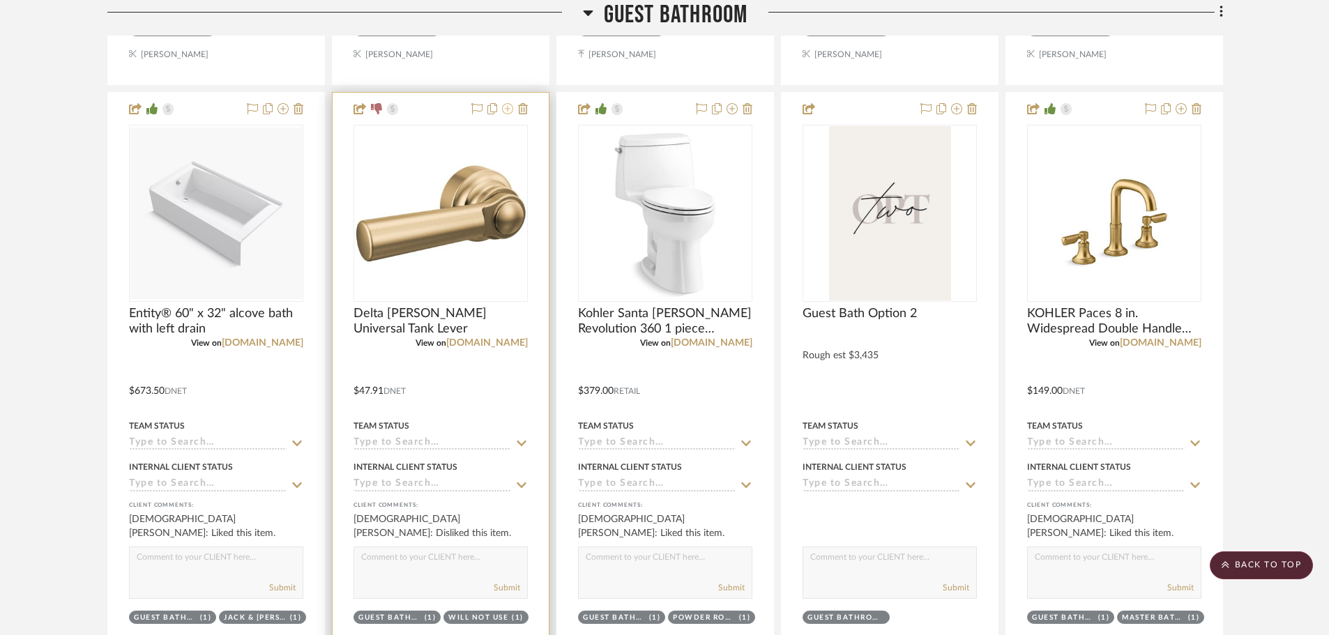
click at [505, 106] on icon at bounding box center [507, 108] width 11 height 11
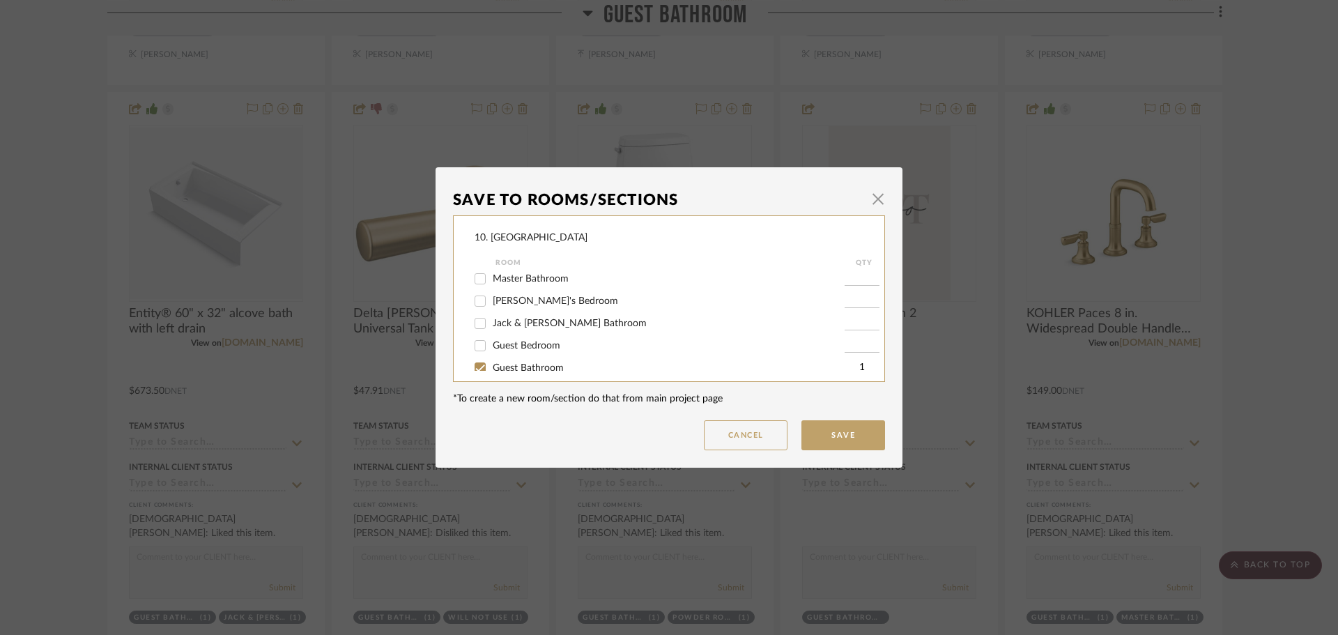
scroll to position [349, 0]
click at [522, 352] on label "Guest Bathroom" at bounding box center [669, 358] width 352 height 12
click at [491, 351] on input "Guest Bathroom" at bounding box center [480, 357] width 22 height 22
checkbox input "false"
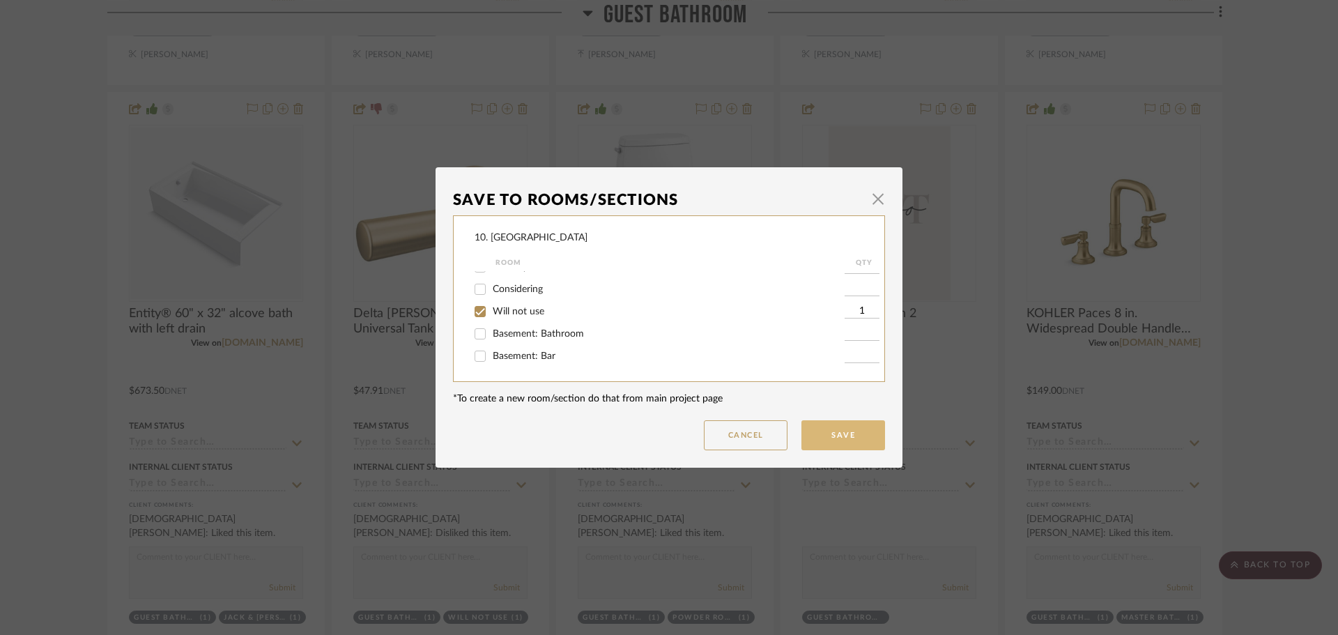
click at [860, 436] on button "Save" at bounding box center [844, 435] width 84 height 30
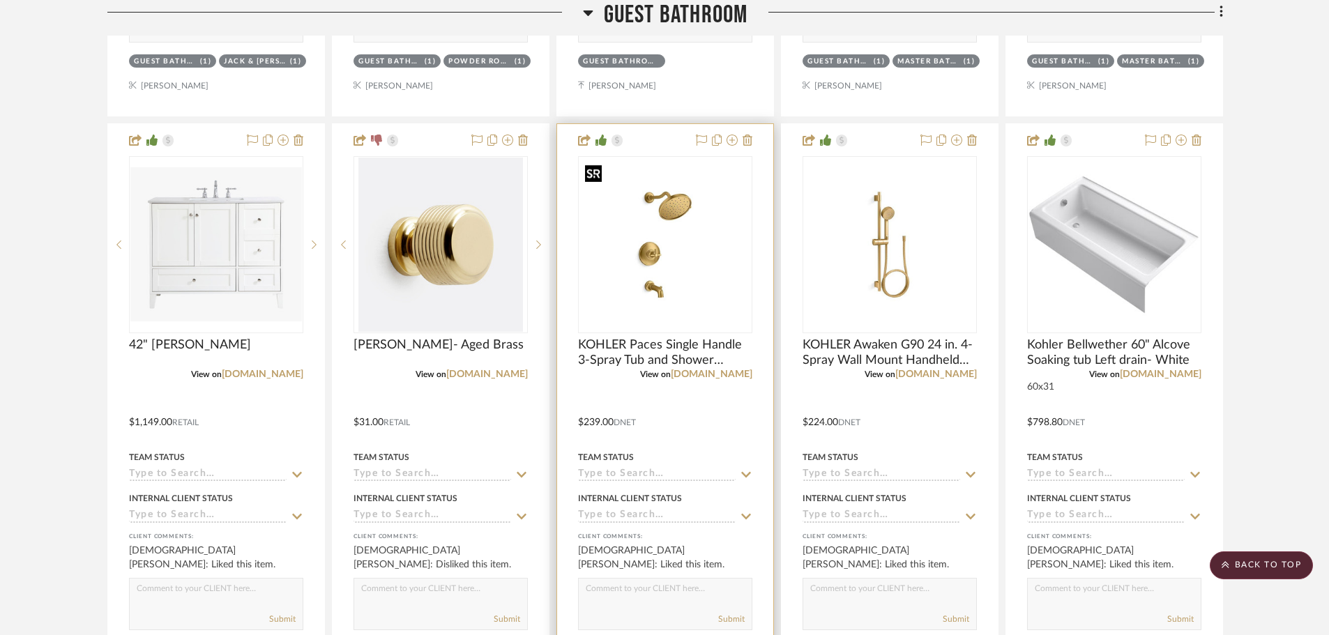
scroll to position [2530, 0]
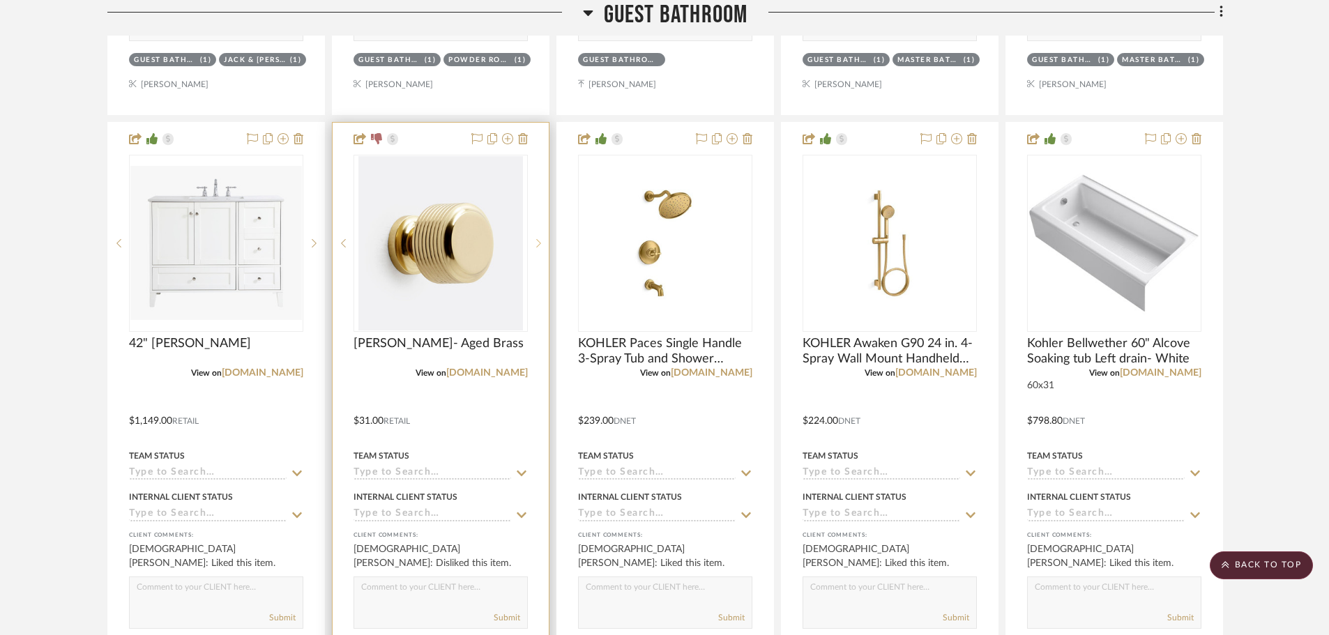
click at [540, 242] on icon at bounding box center [538, 243] width 5 height 8
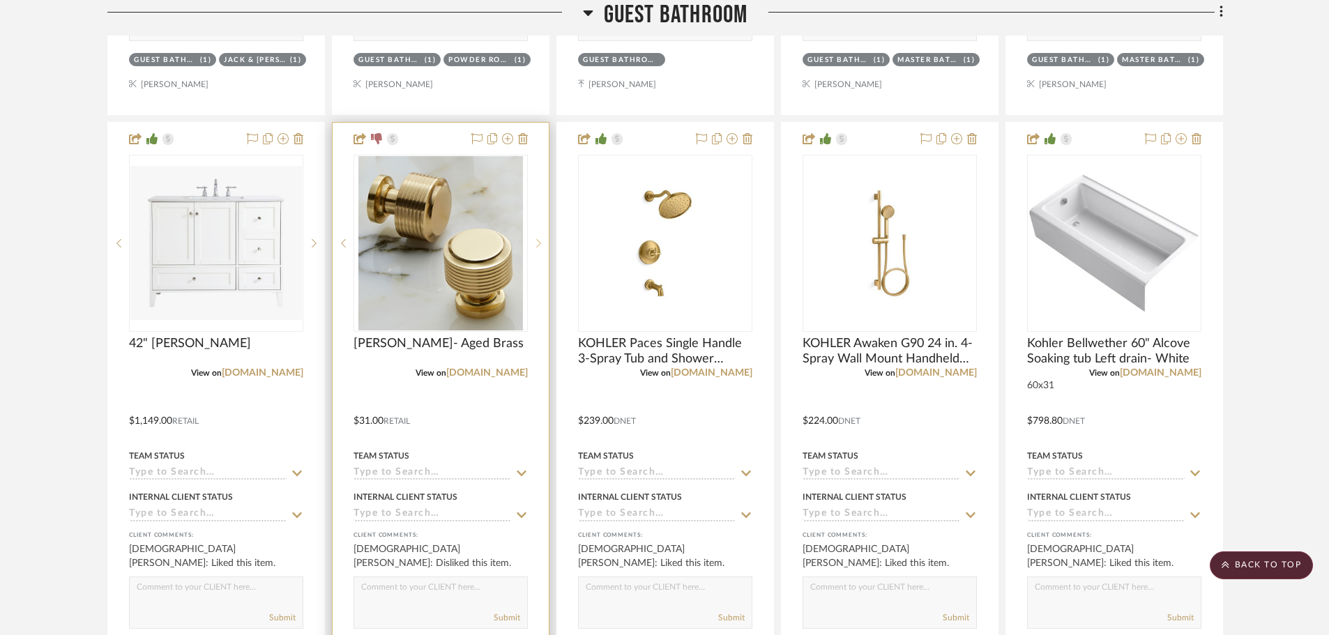
click at [540, 242] on icon at bounding box center [538, 243] width 5 height 8
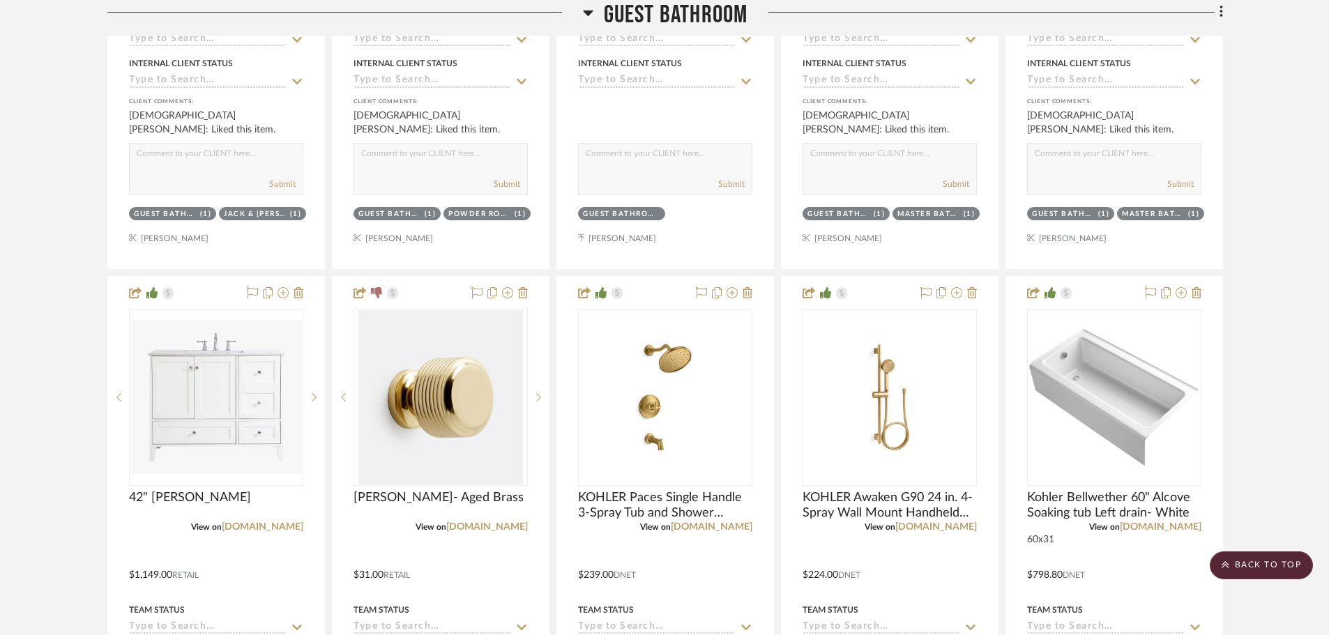
scroll to position [2390, 0]
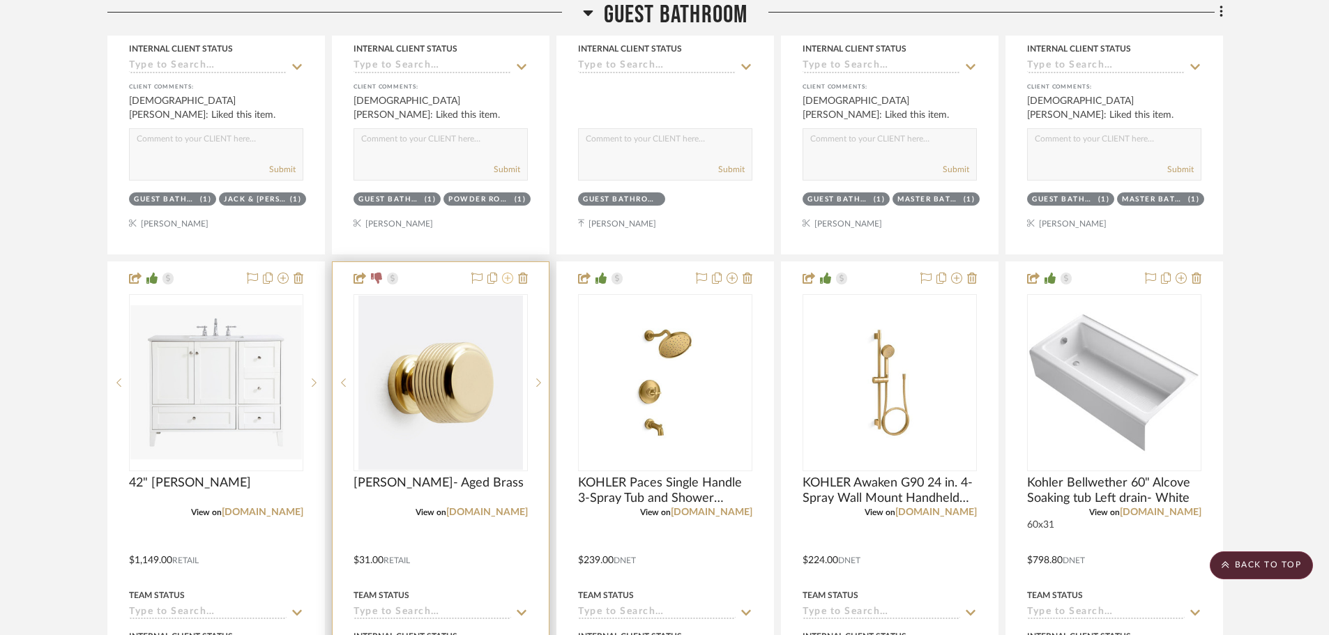
click at [507, 281] on icon at bounding box center [507, 278] width 11 height 11
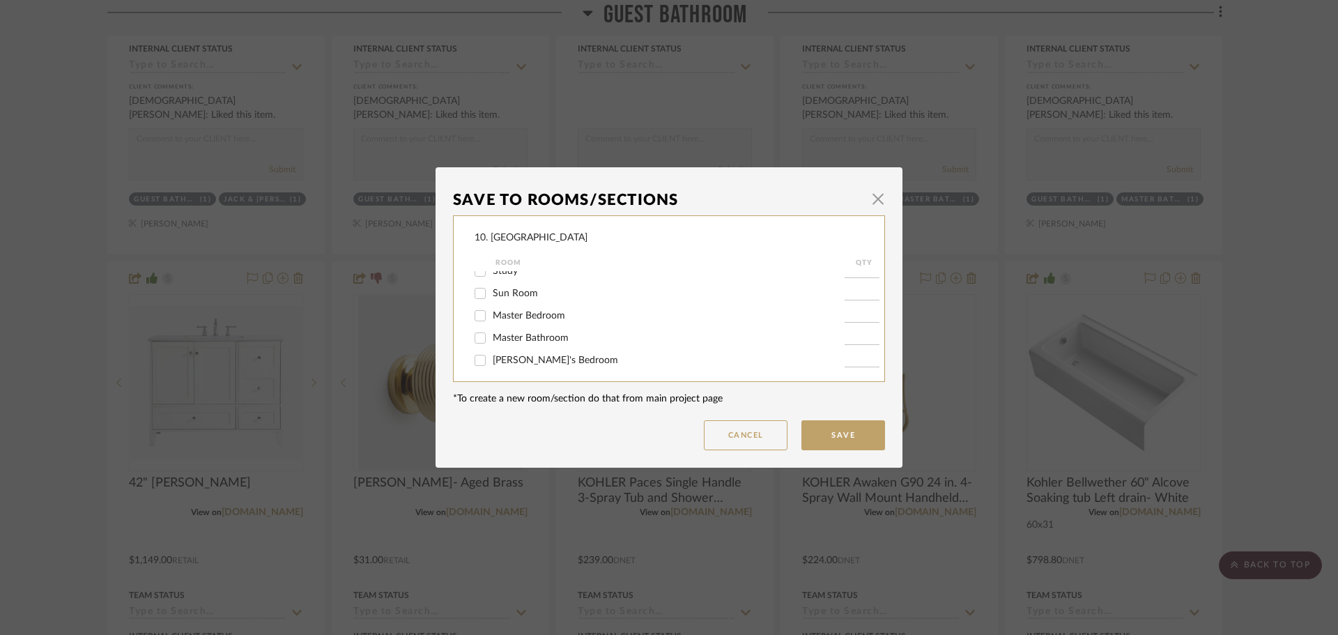
scroll to position [349, 0]
click at [501, 354] on span "Guest Bathroom" at bounding box center [528, 358] width 71 height 10
click at [491, 354] on input "Guest Bathroom" at bounding box center [480, 357] width 22 height 22
checkbox input "false"
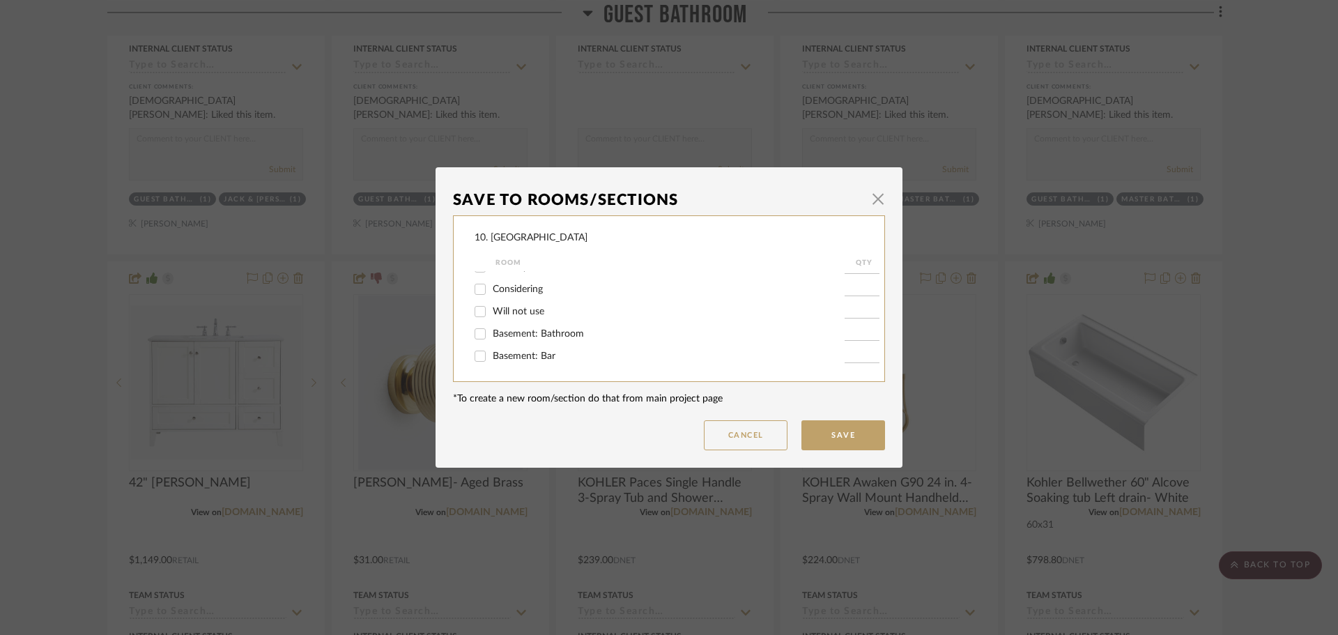
click at [517, 311] on span "Will not use" at bounding box center [519, 312] width 52 height 10
click at [491, 311] on input "Will not use" at bounding box center [480, 311] width 22 height 22
checkbox input "true"
type input "1"
click at [844, 439] on button "Save" at bounding box center [844, 435] width 84 height 30
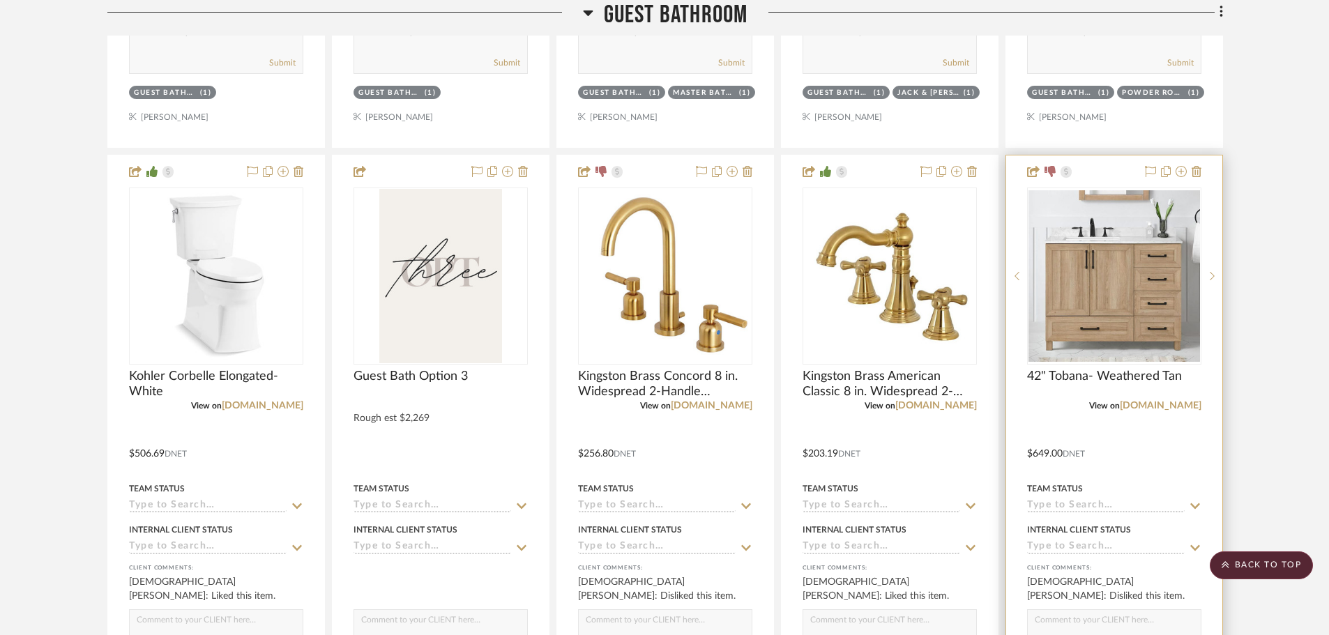
scroll to position [3088, 0]
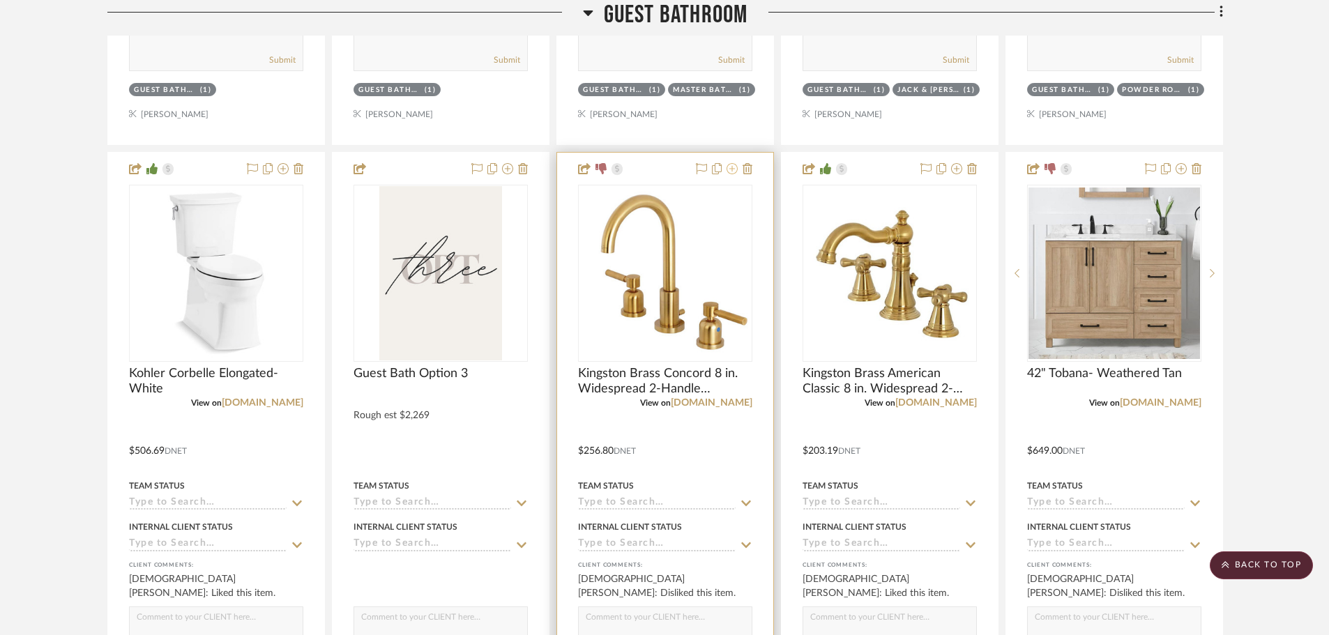
click at [731, 171] on icon at bounding box center [731, 168] width 11 height 11
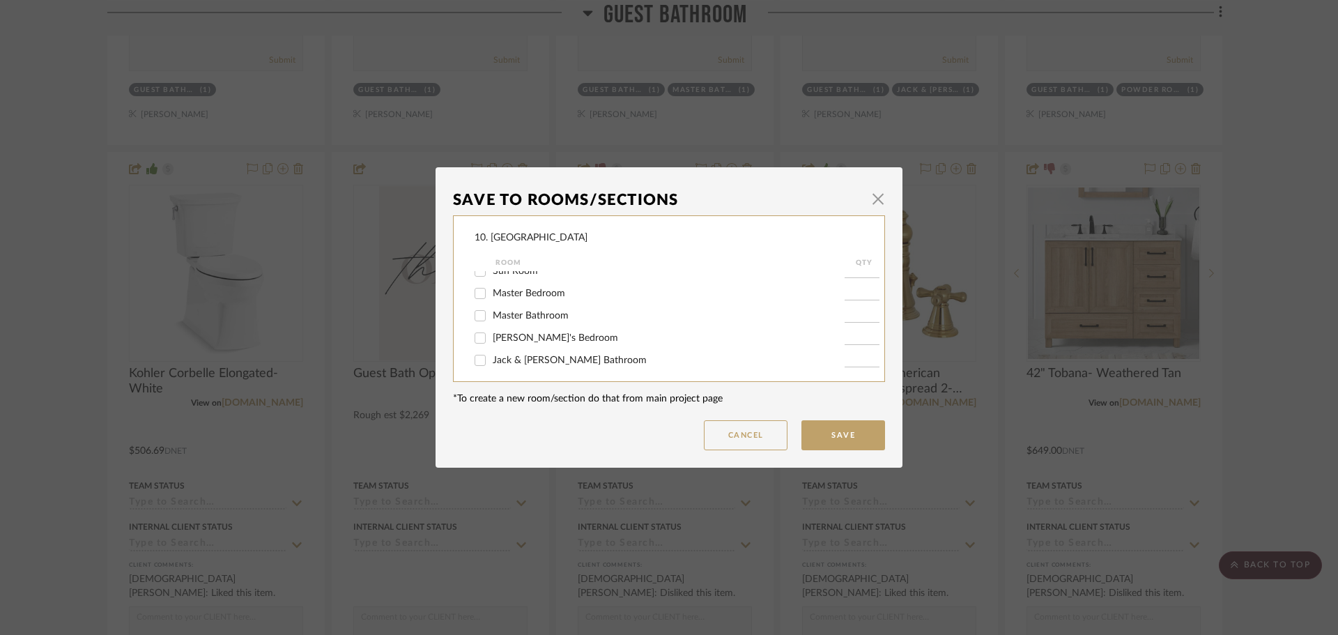
scroll to position [349, 0]
click at [496, 358] on span "Guest Bathroom" at bounding box center [528, 358] width 71 height 10
click at [491, 358] on input "Guest Bathroom" at bounding box center [480, 357] width 22 height 22
checkbox input "false"
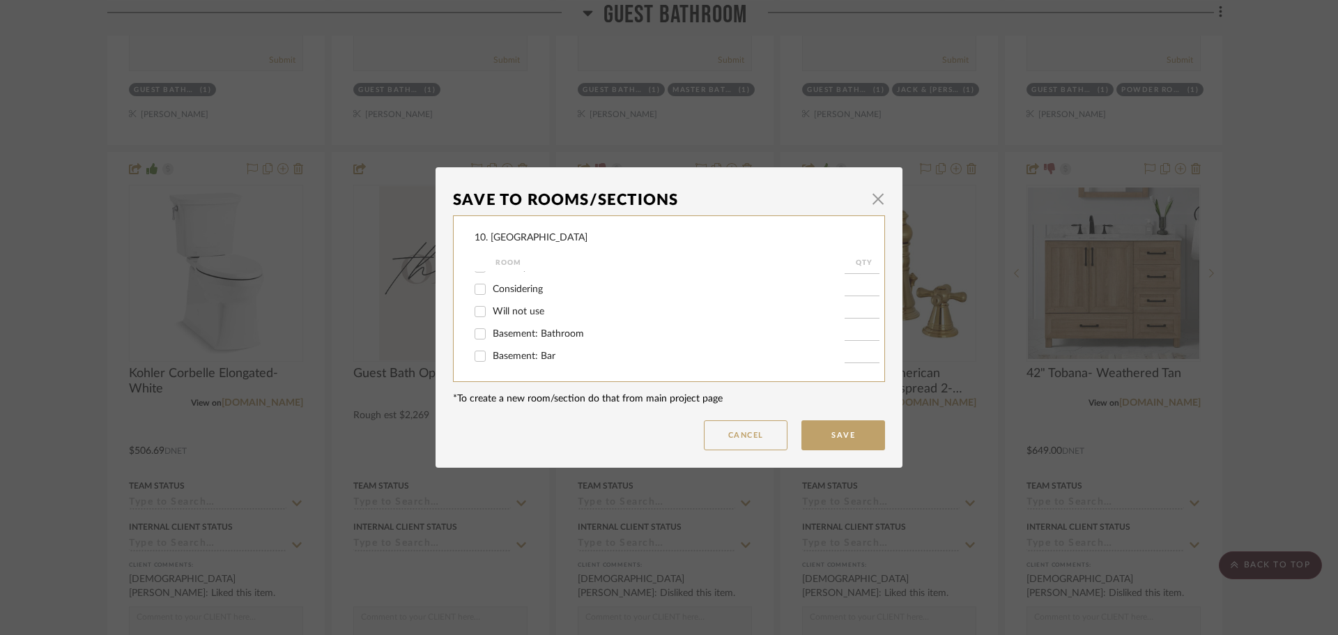
click at [504, 316] on label "Will not use" at bounding box center [669, 312] width 352 height 12
click at [491, 316] on input "Will not use" at bounding box center [480, 311] width 22 height 22
checkbox input "true"
type input "1"
click at [820, 433] on button "Save" at bounding box center [844, 435] width 84 height 30
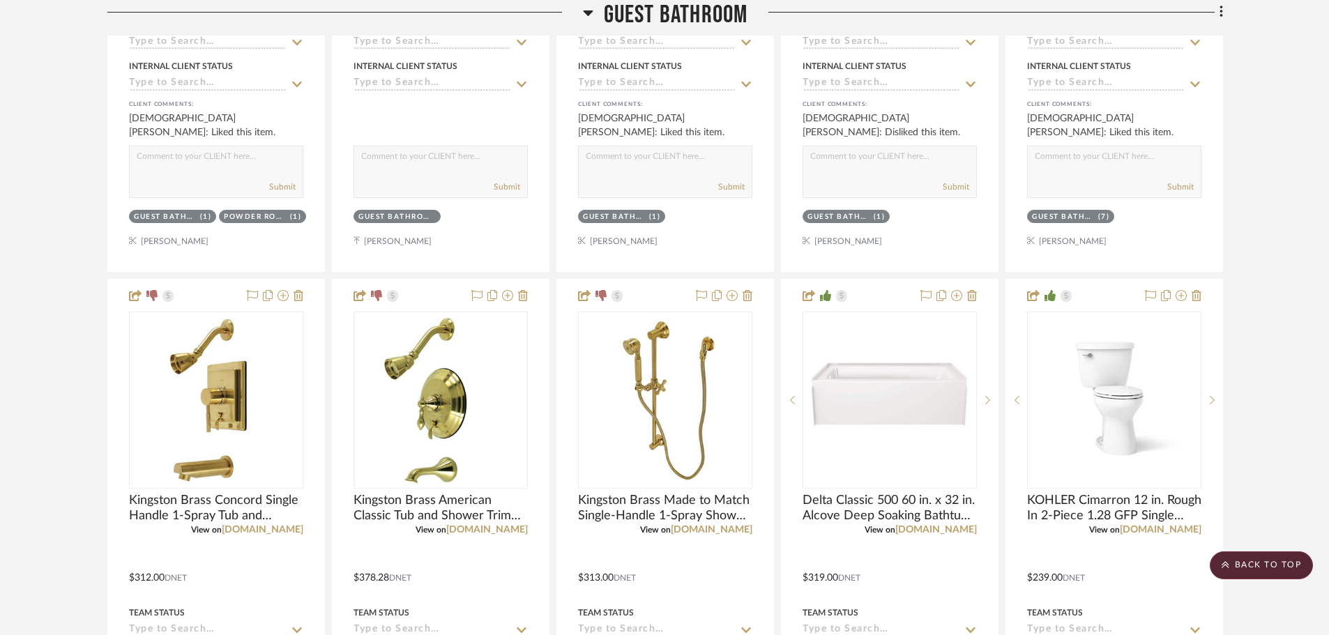
scroll to position [3575, 0]
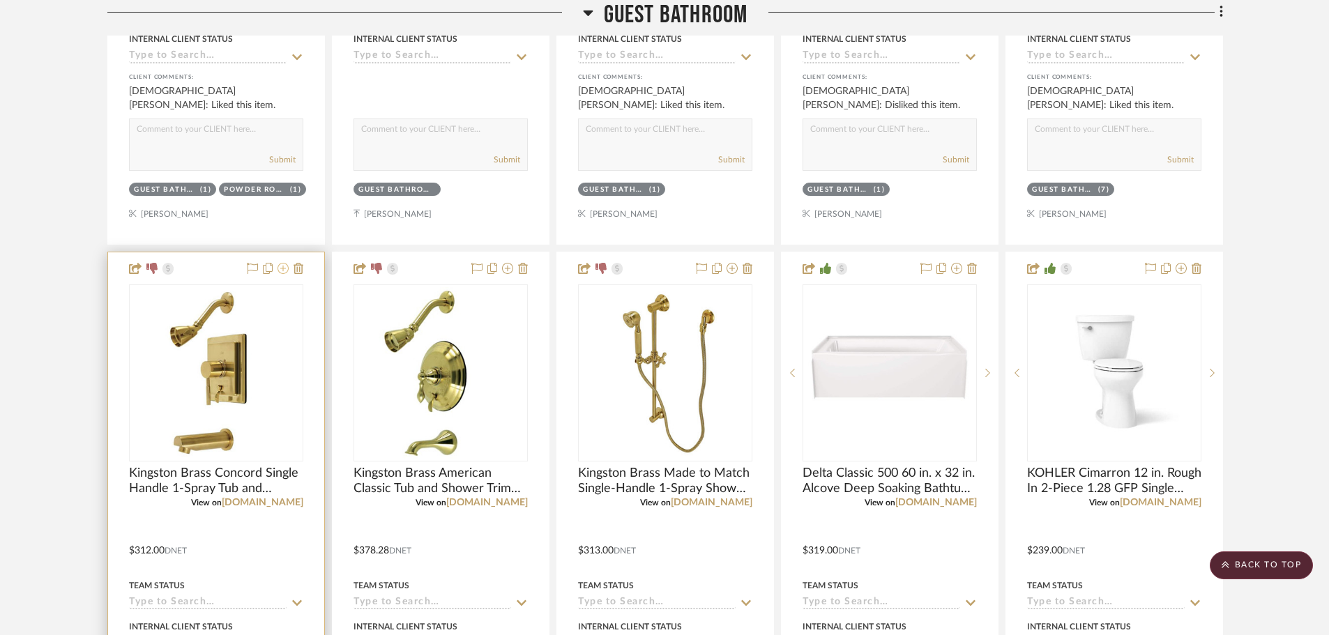
click at [280, 271] on icon at bounding box center [282, 268] width 11 height 11
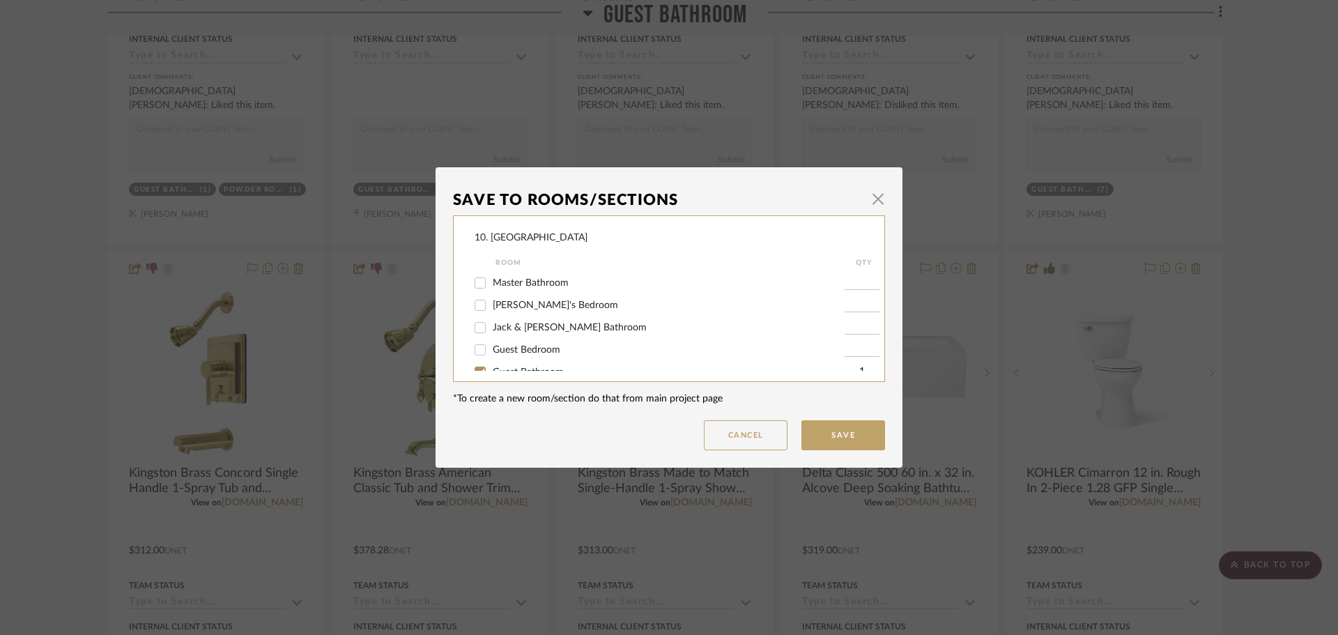
scroll to position [349, 0]
click at [493, 357] on span "Guest Bathroom" at bounding box center [528, 358] width 71 height 10
click at [490, 357] on input "Guest Bathroom" at bounding box center [480, 357] width 22 height 22
checkbox input "false"
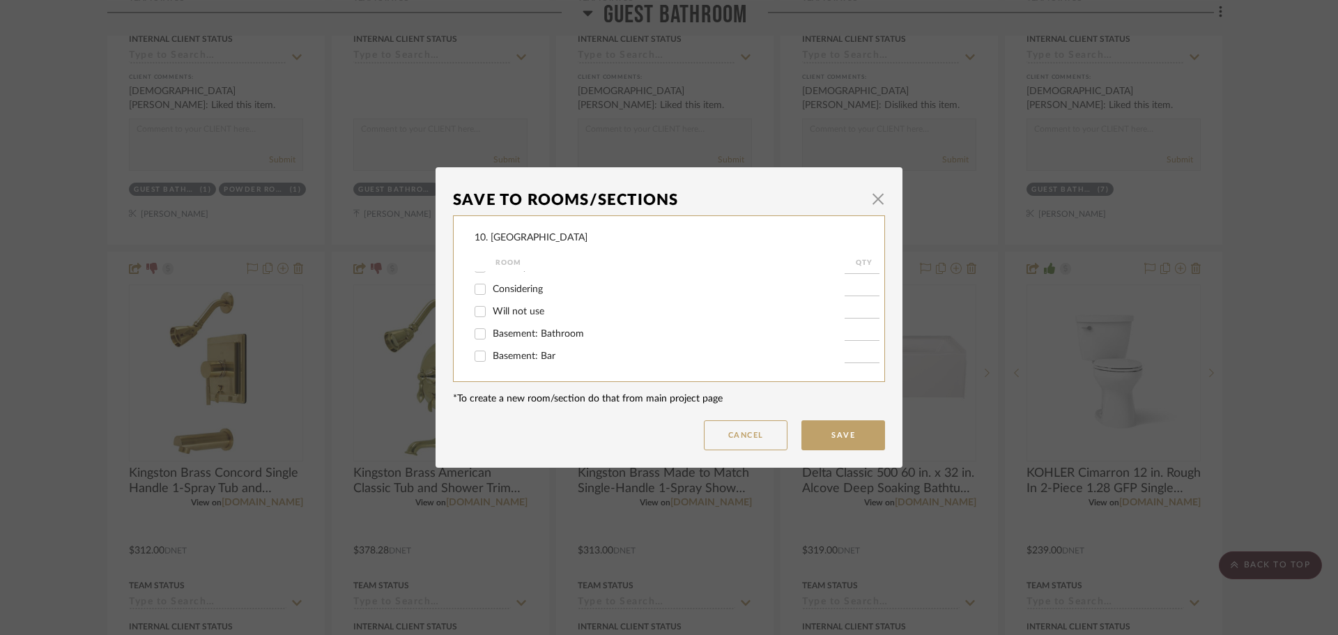
click at [503, 313] on span "Will not use" at bounding box center [519, 312] width 52 height 10
click at [491, 313] on input "Will not use" at bounding box center [480, 311] width 22 height 22
checkbox input "true"
type input "1"
click at [823, 432] on button "Save" at bounding box center [844, 435] width 84 height 30
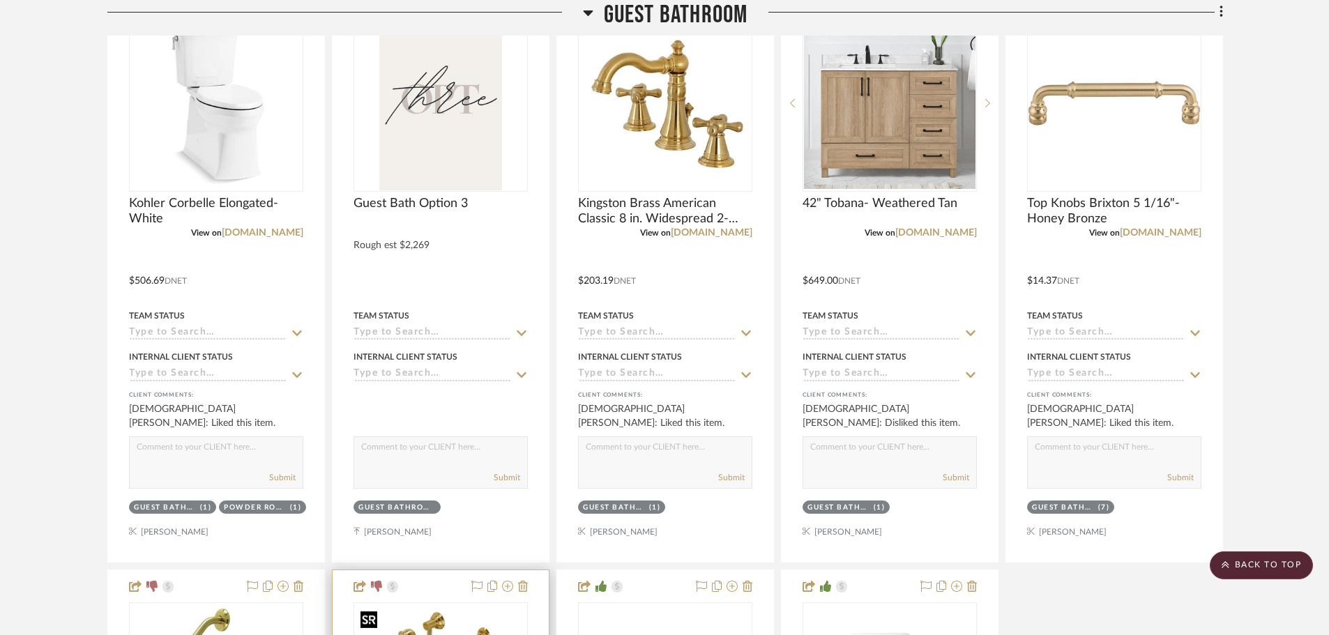
scroll to position [3088, 0]
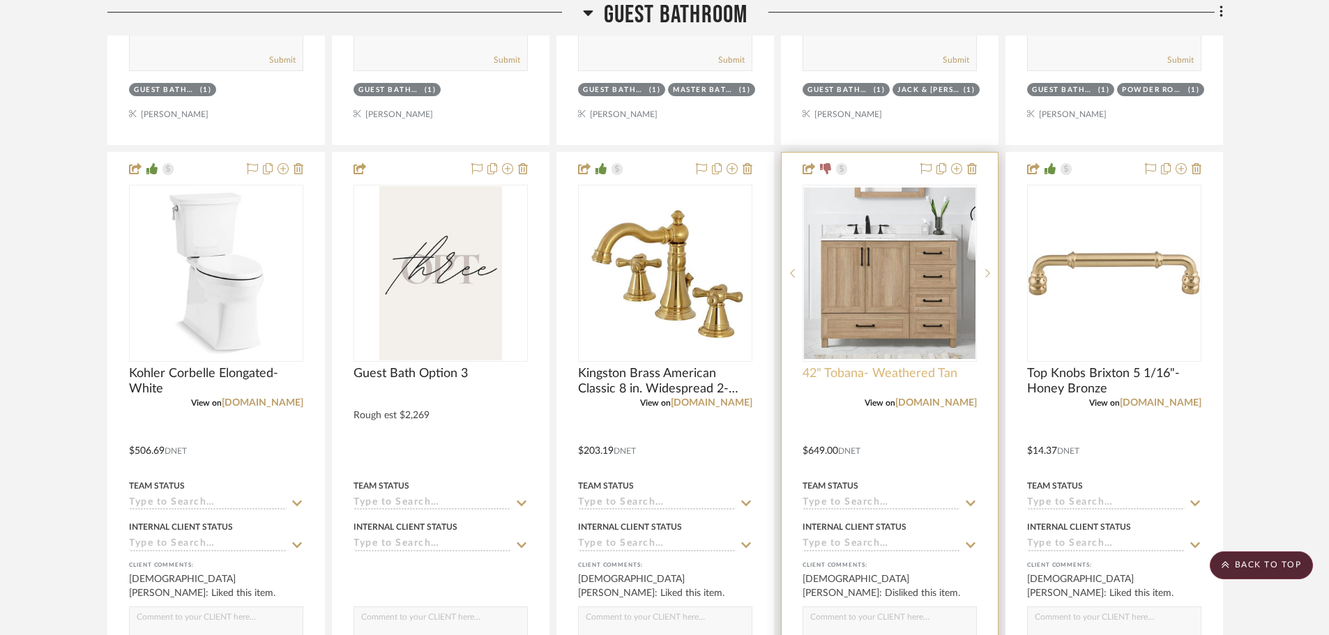
click at [846, 375] on span "42" Tobana- Weathered Tan" at bounding box center [879, 373] width 155 height 15
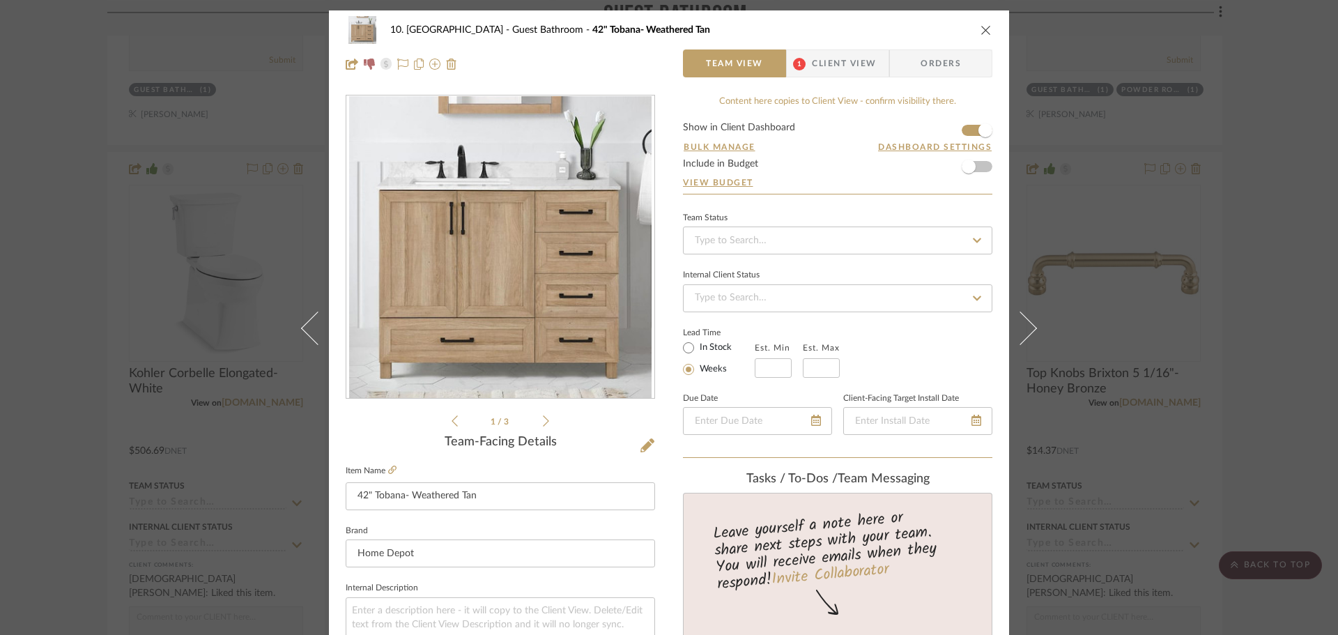
click at [832, 70] on span "Client View" at bounding box center [844, 63] width 64 height 28
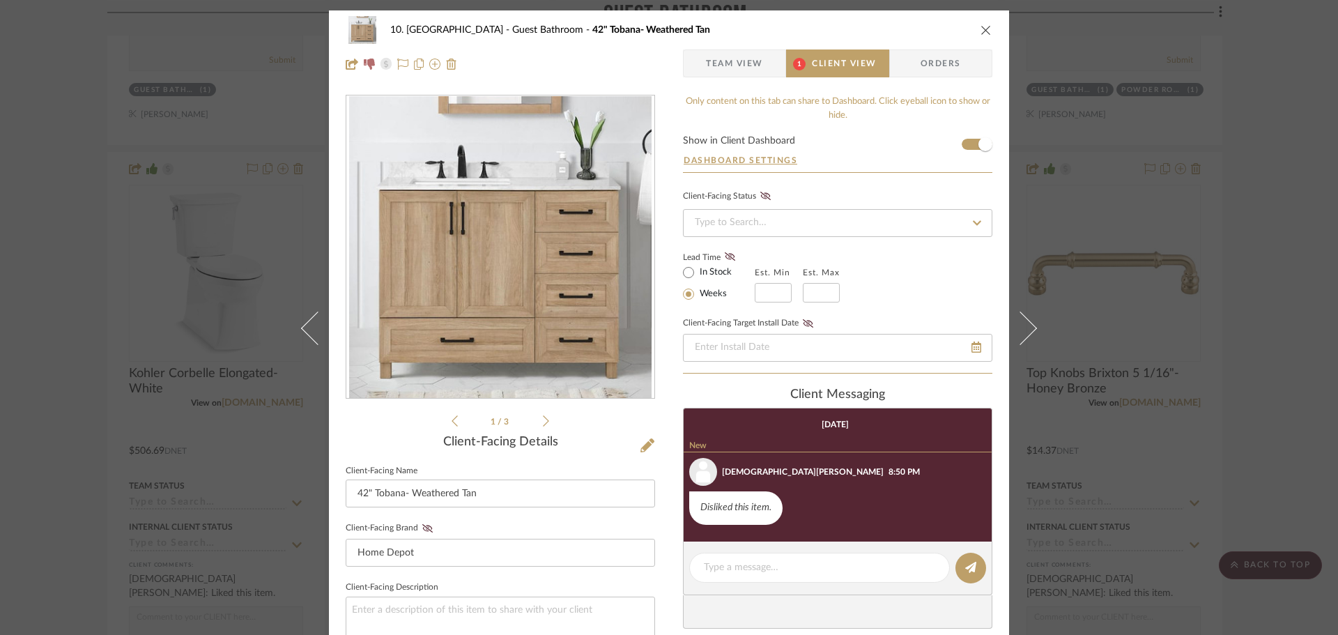
scroll to position [209, 0]
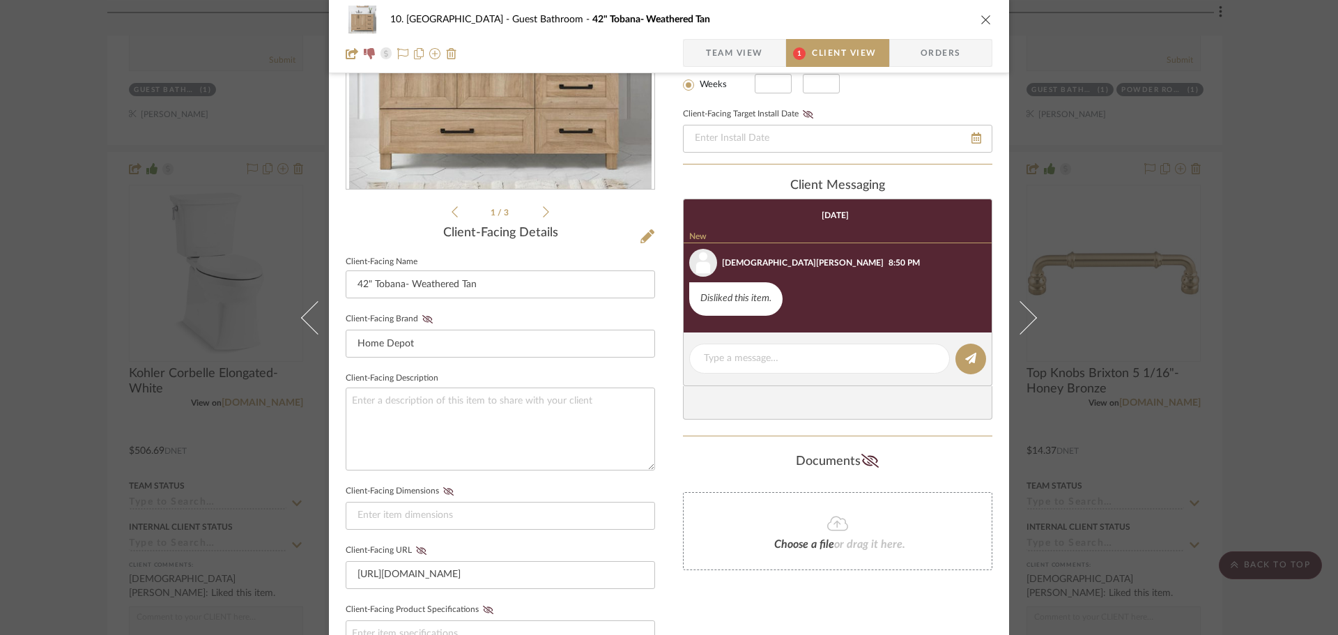
click at [1249, 340] on div "10. Vignola Guest Bathroom 42" Tobana- Weathered Tan Team View 1 Client View Or…" at bounding box center [669, 317] width 1338 height 635
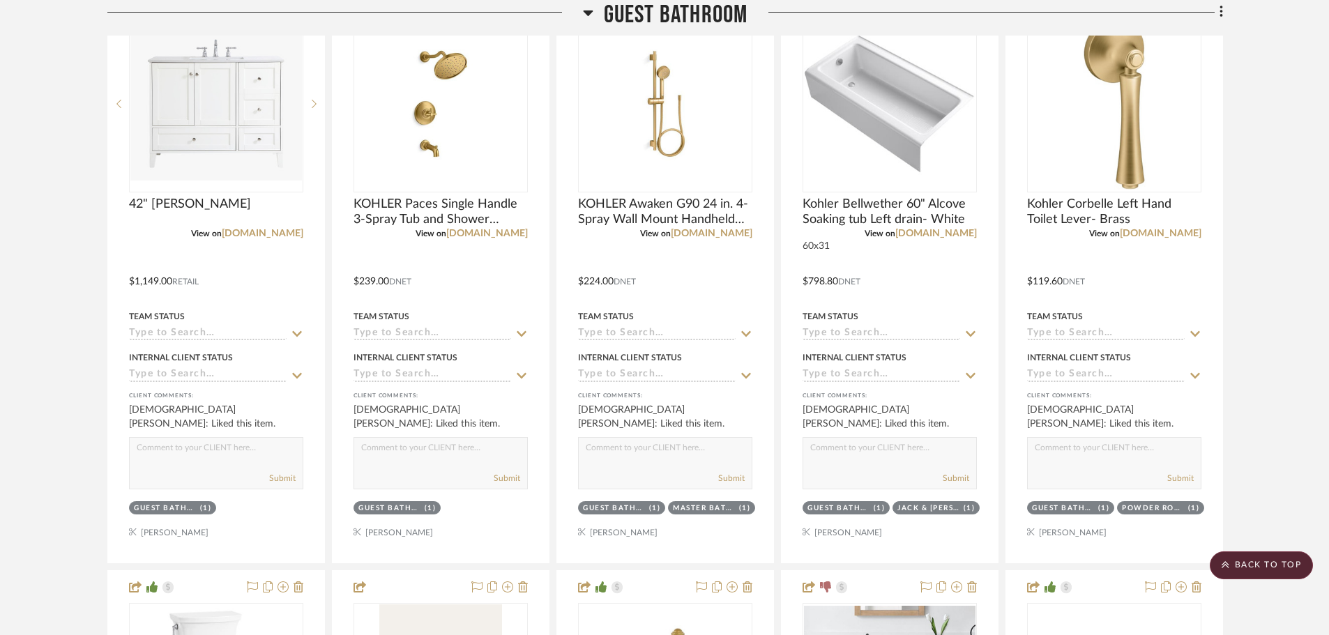
scroll to position [3018, 0]
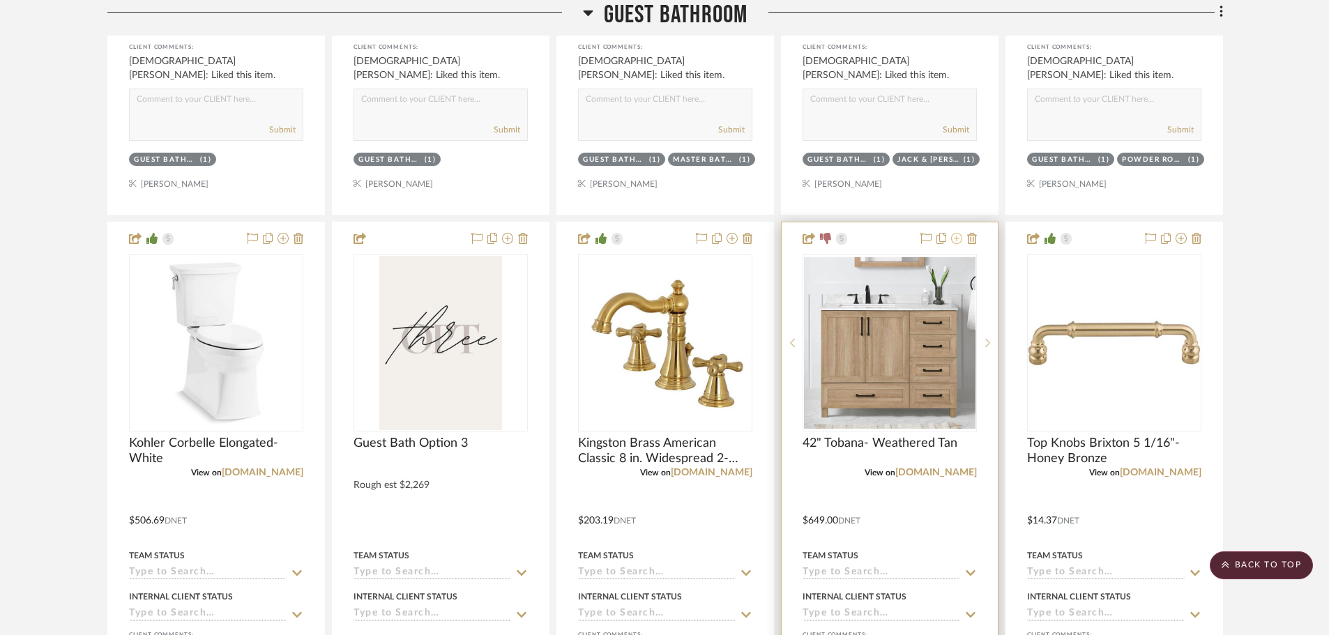
click at [955, 247] on button at bounding box center [956, 239] width 11 height 17
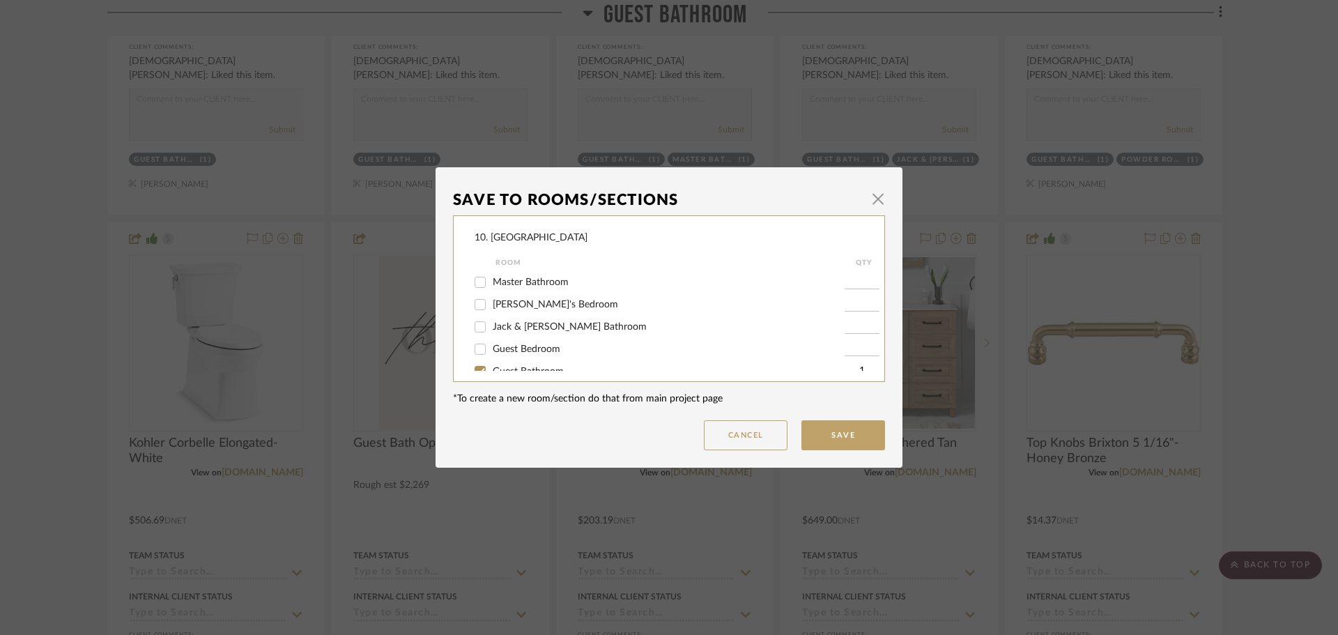
scroll to position [349, 0]
click at [509, 358] on span "Guest Bathroom" at bounding box center [528, 358] width 71 height 10
click at [491, 358] on input "Guest Bathroom" at bounding box center [480, 357] width 22 height 22
checkbox input "false"
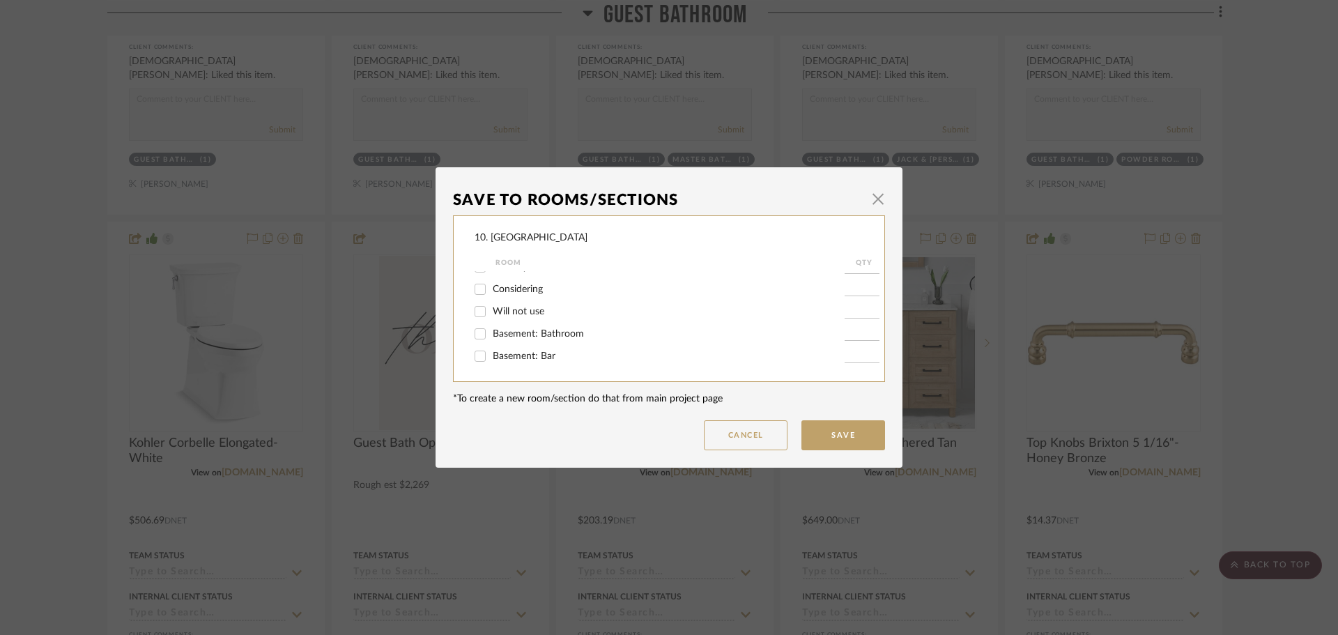
click at [506, 313] on span "Will not use" at bounding box center [519, 312] width 52 height 10
click at [491, 313] on input "Will not use" at bounding box center [480, 311] width 22 height 22
checkbox input "true"
type input "1"
click at [814, 429] on button "Save" at bounding box center [844, 435] width 84 height 30
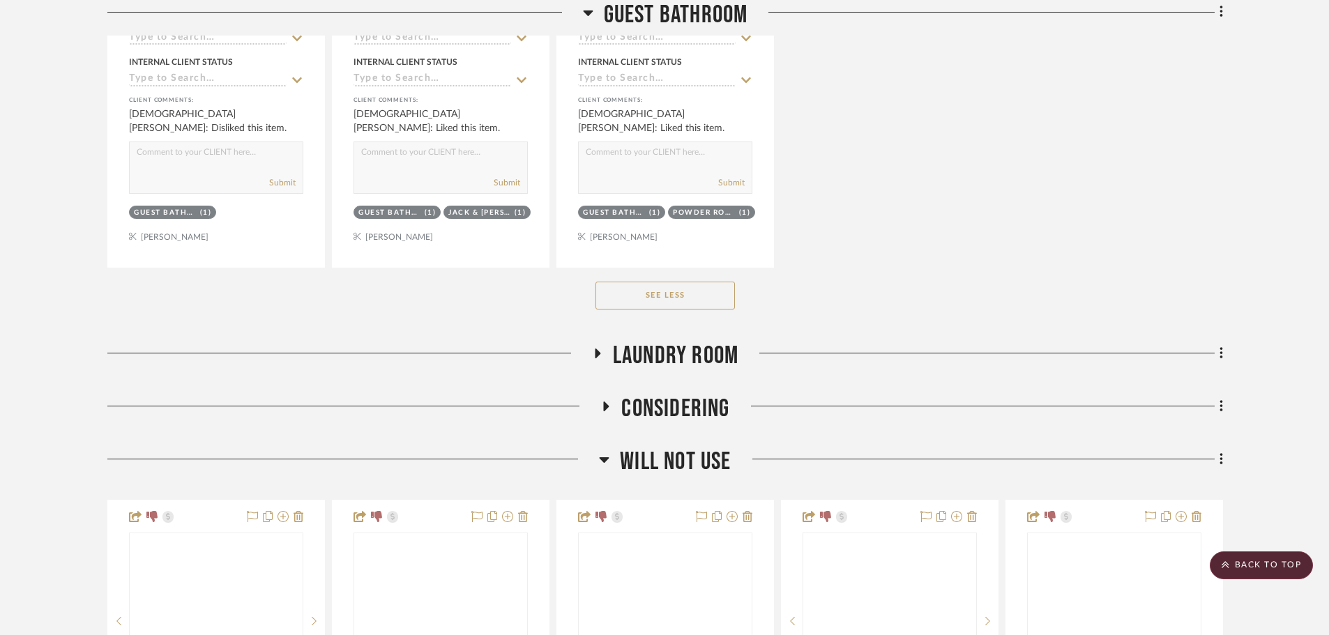
scroll to position [4203, 0]
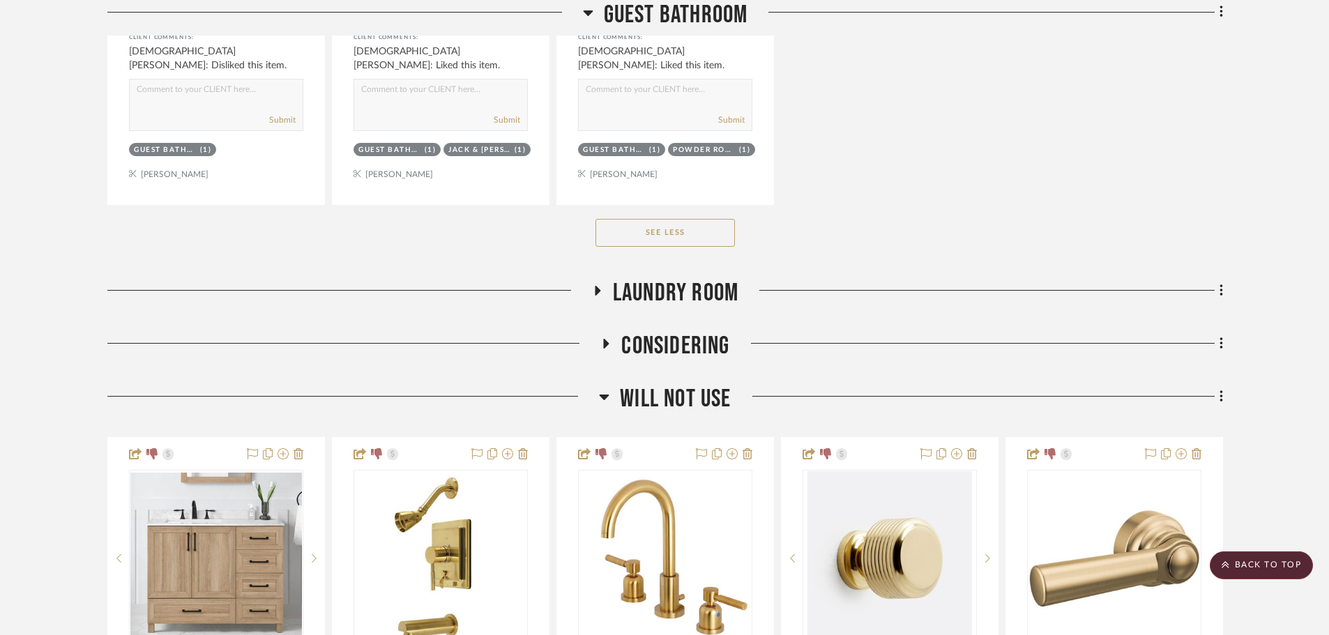
click at [713, 289] on span "Laundry Room" at bounding box center [675, 293] width 125 height 30
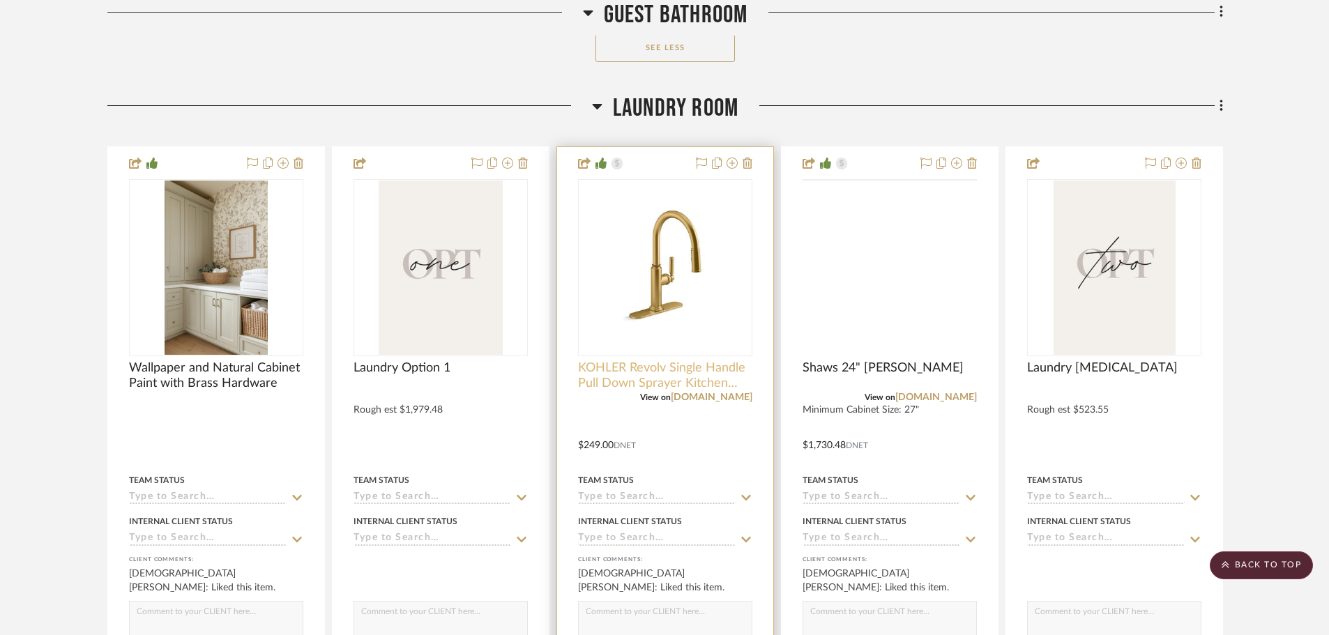
scroll to position [4482, 0]
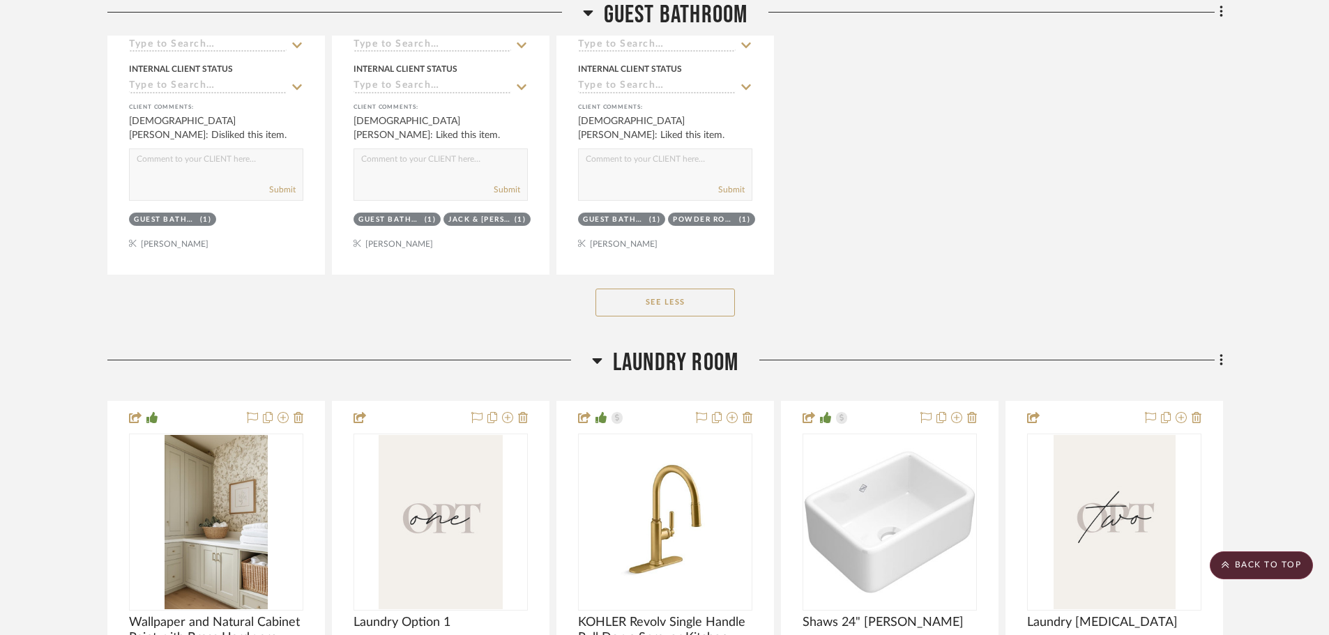
click at [643, 353] on span "Laundry Room" at bounding box center [675, 363] width 125 height 30
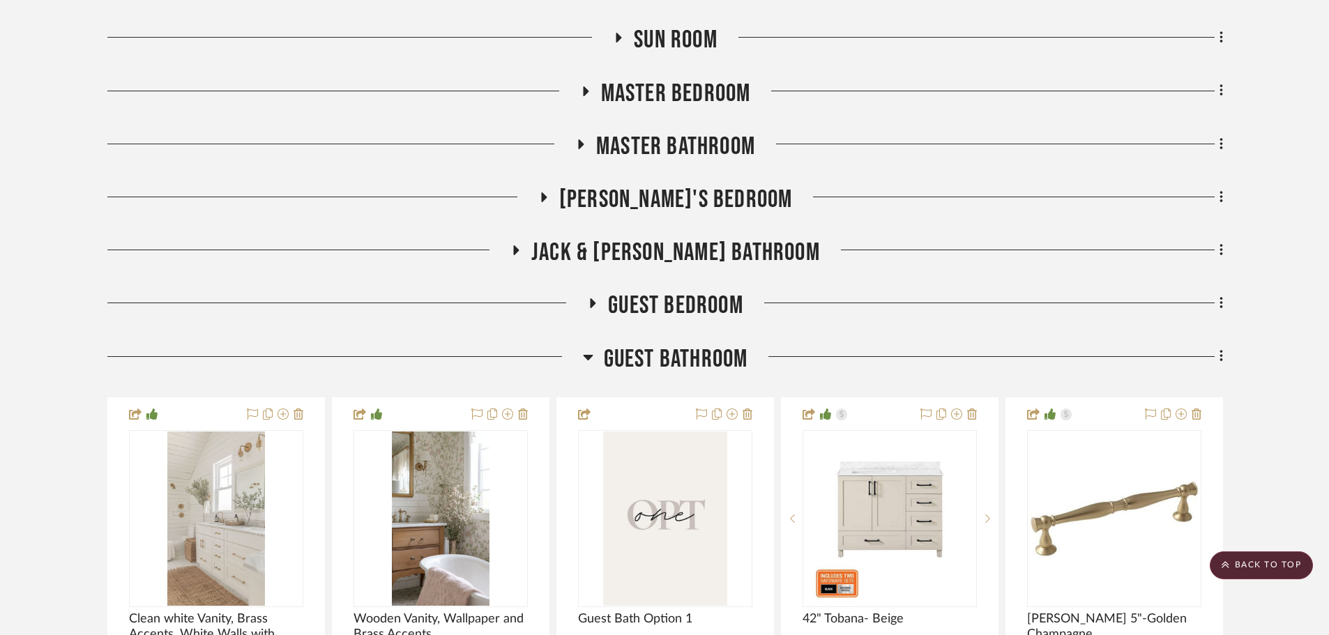
scroll to position [1066, 0]
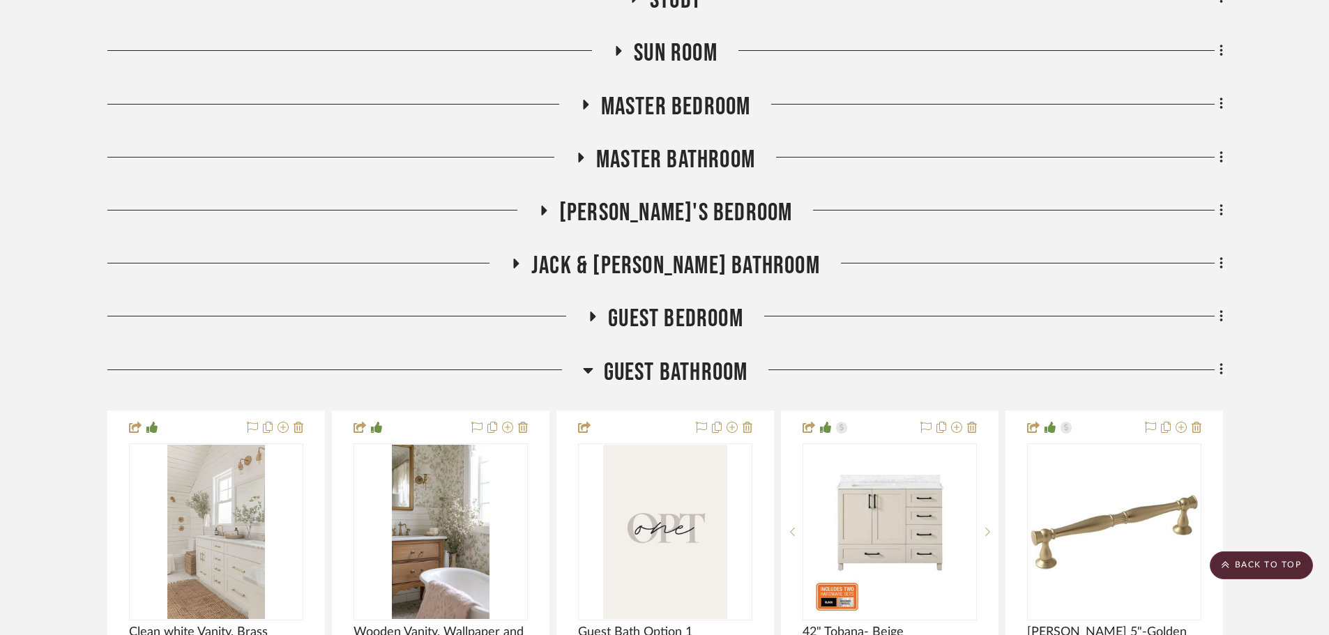
drag, startPoint x: 668, startPoint y: 368, endPoint x: 666, endPoint y: 352, distance: 16.1
click at [667, 368] on span "Guest Bathroom" at bounding box center [676, 373] width 144 height 30
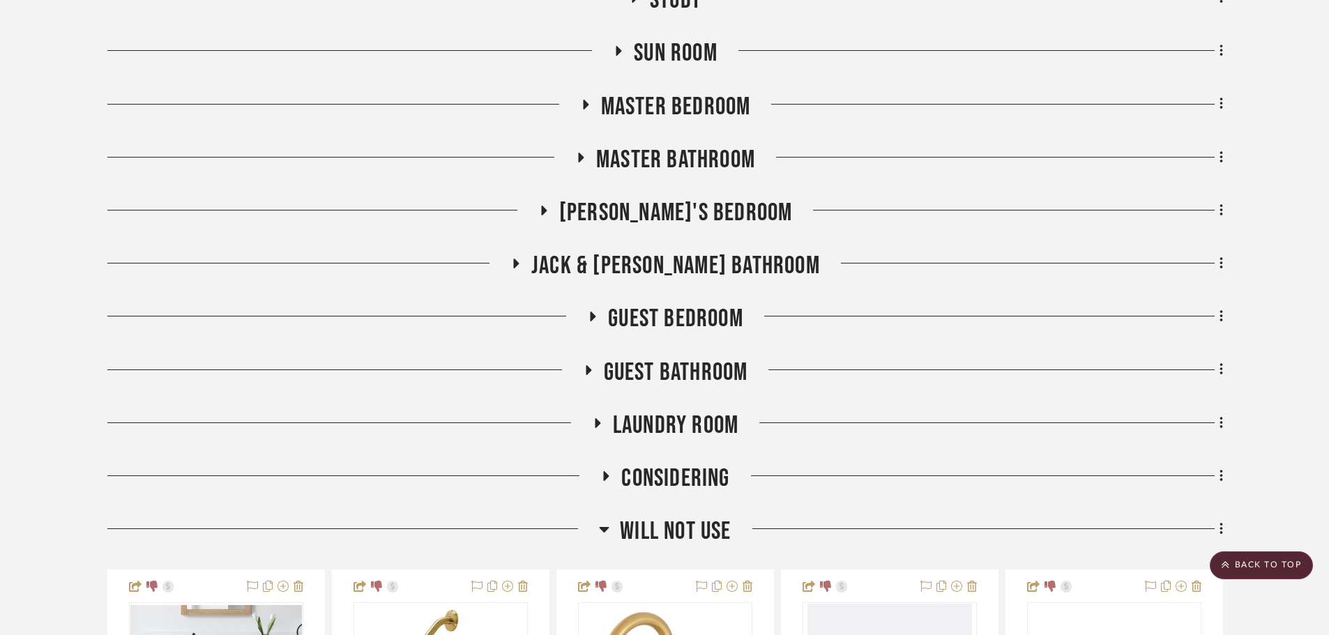
click at [664, 335] on div "Guest Bedroom" at bounding box center [664, 322] width 1115 height 36
click at [664, 323] on span "Guest Bedroom" at bounding box center [675, 319] width 135 height 30
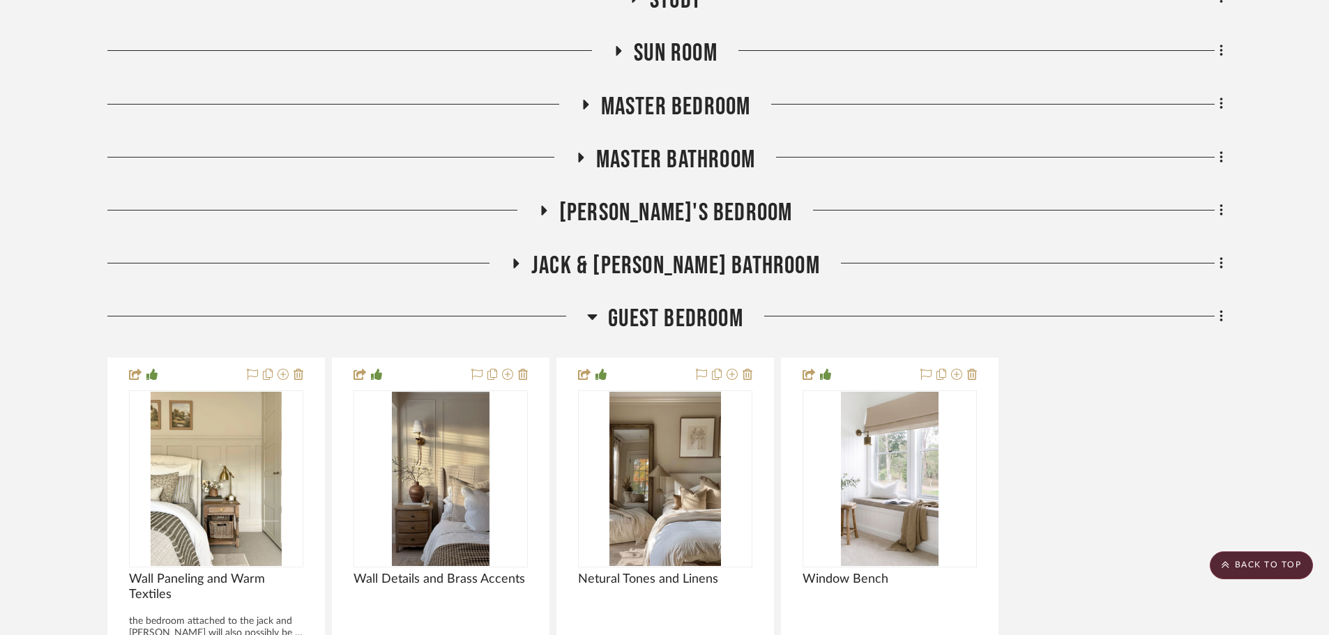
click at [663, 319] on span "Guest Bedroom" at bounding box center [675, 319] width 135 height 30
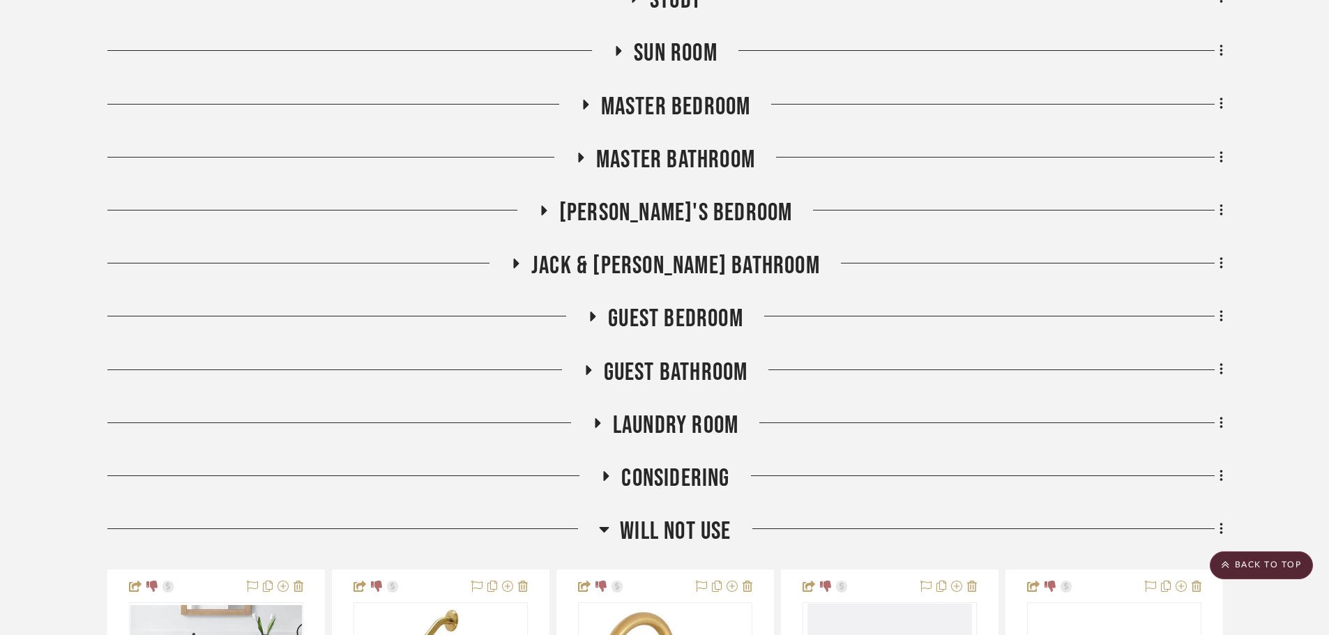
click at [662, 269] on span "Jack & Jill Bathroom" at bounding box center [675, 266] width 289 height 30
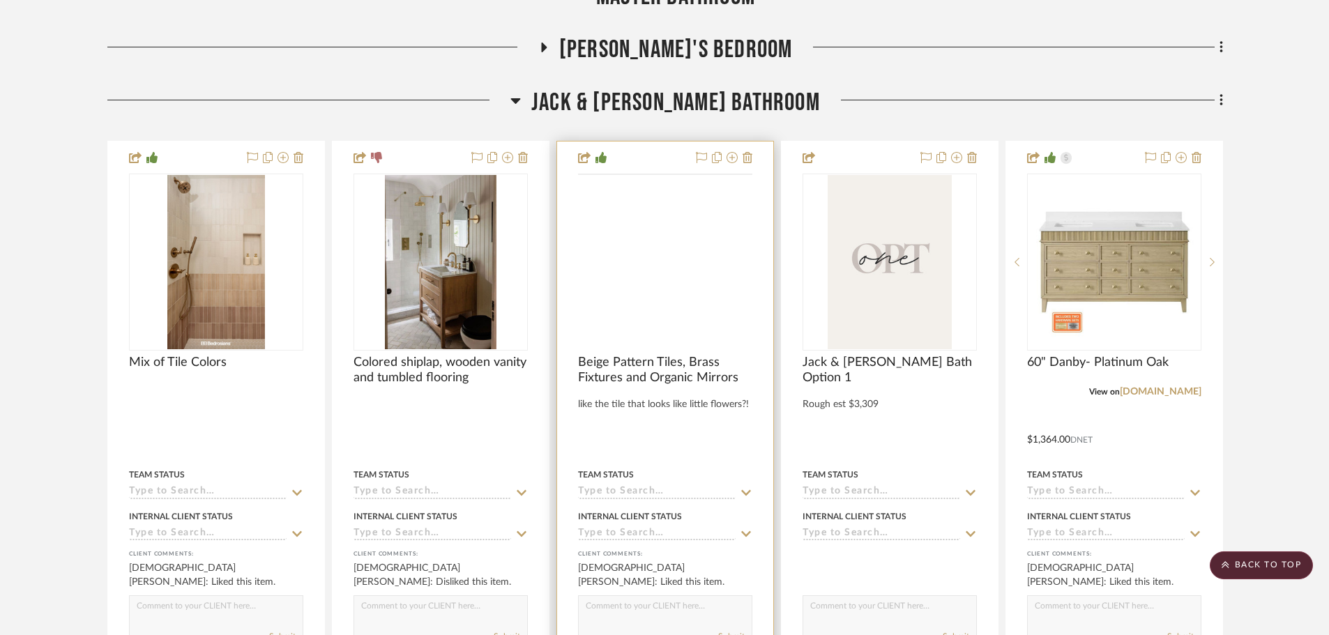
scroll to position [1275, 0]
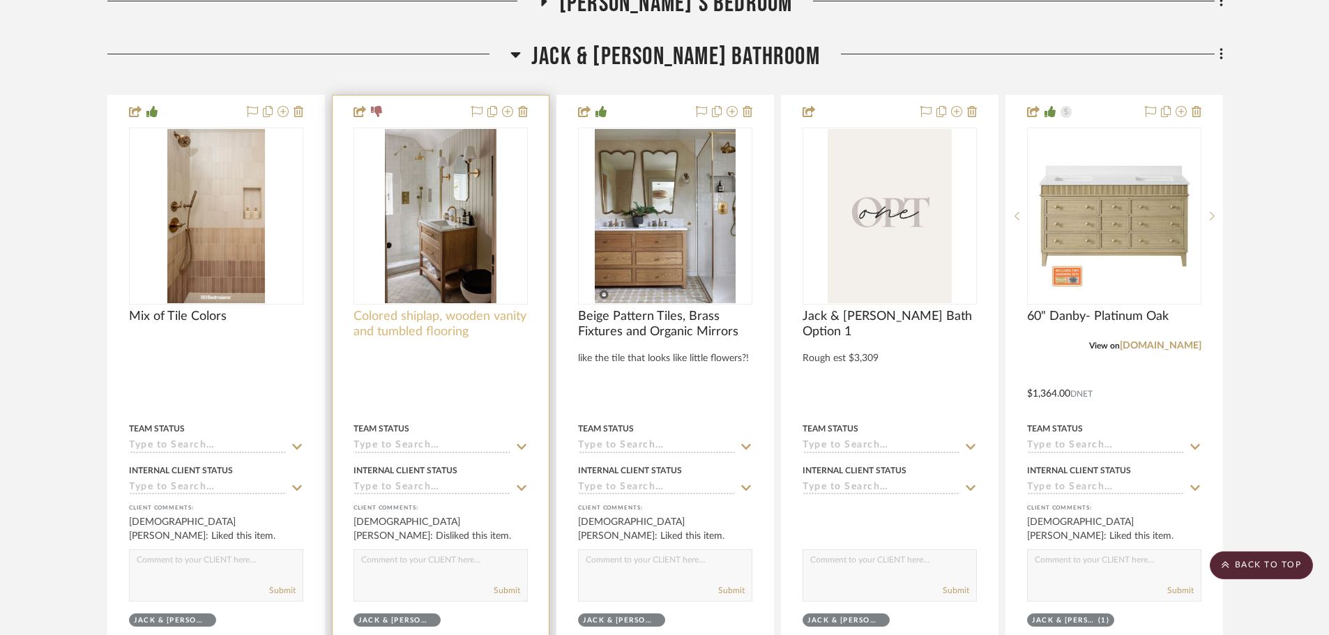
click at [471, 321] on span "Colored shiplap, wooden vanity and tumbled flooring" at bounding box center [440, 324] width 174 height 31
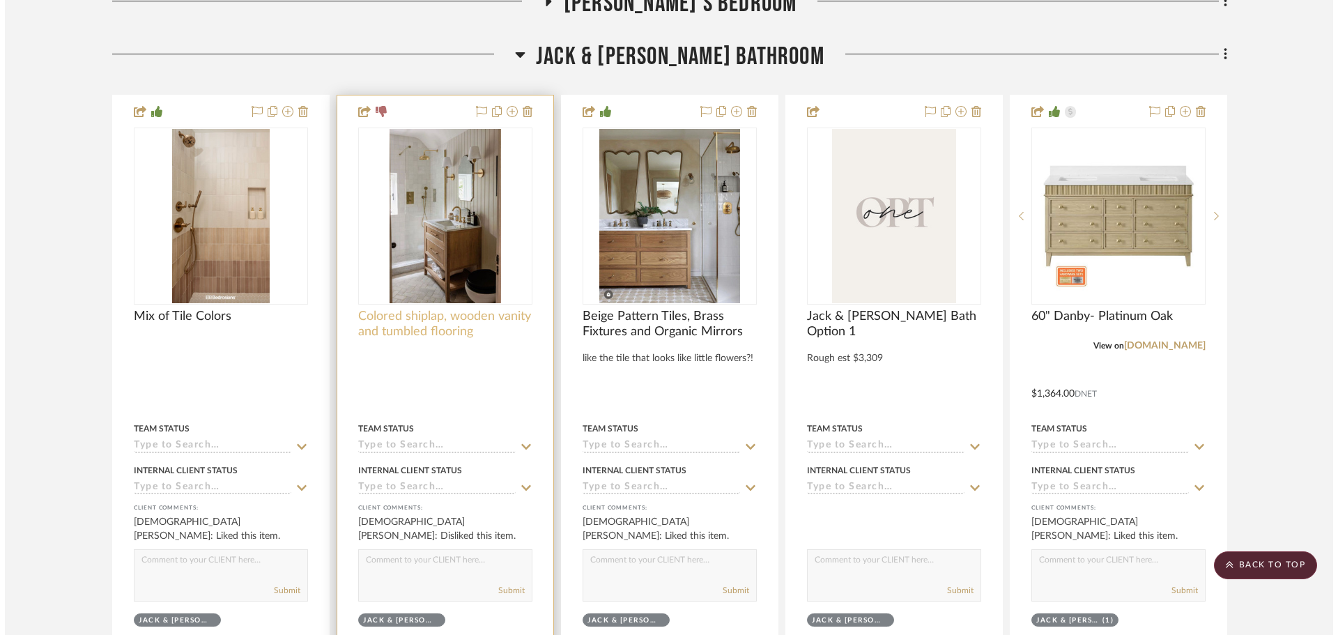
scroll to position [0, 0]
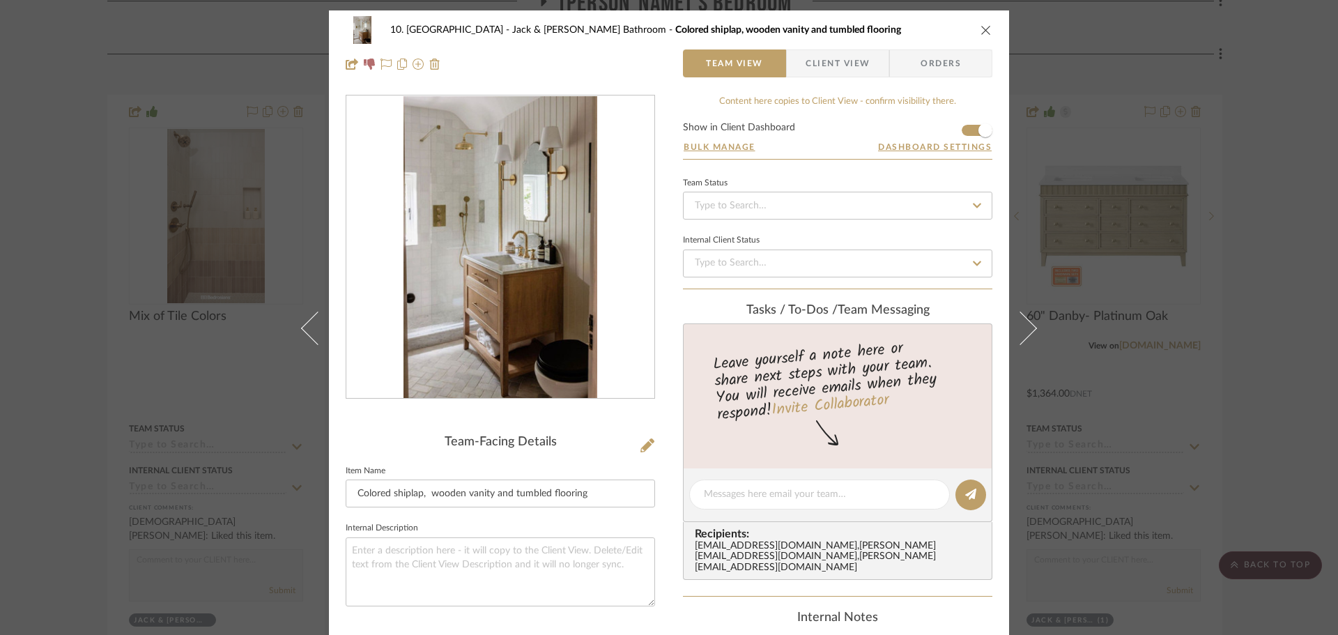
click at [828, 72] on span "Client View" at bounding box center [838, 63] width 64 height 28
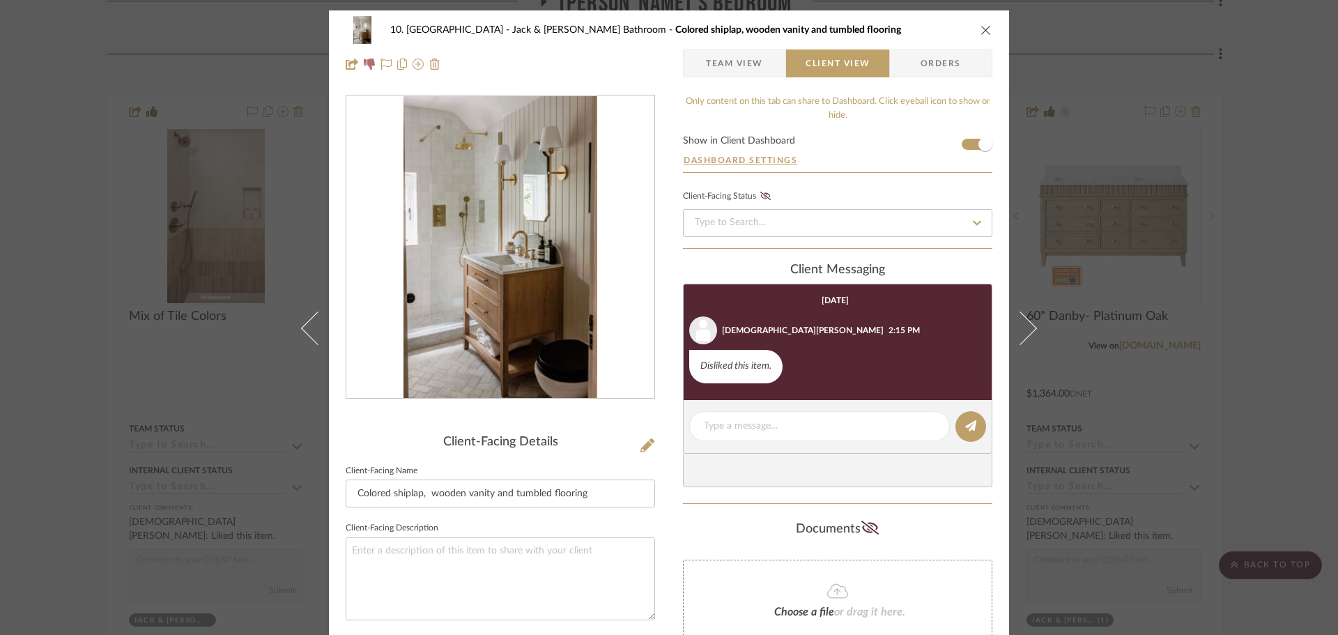
click at [1221, 361] on div "10. Vignola Jack & Jill Bathroom Colored shiplap, wooden vanity and tumbled flo…" at bounding box center [669, 317] width 1338 height 635
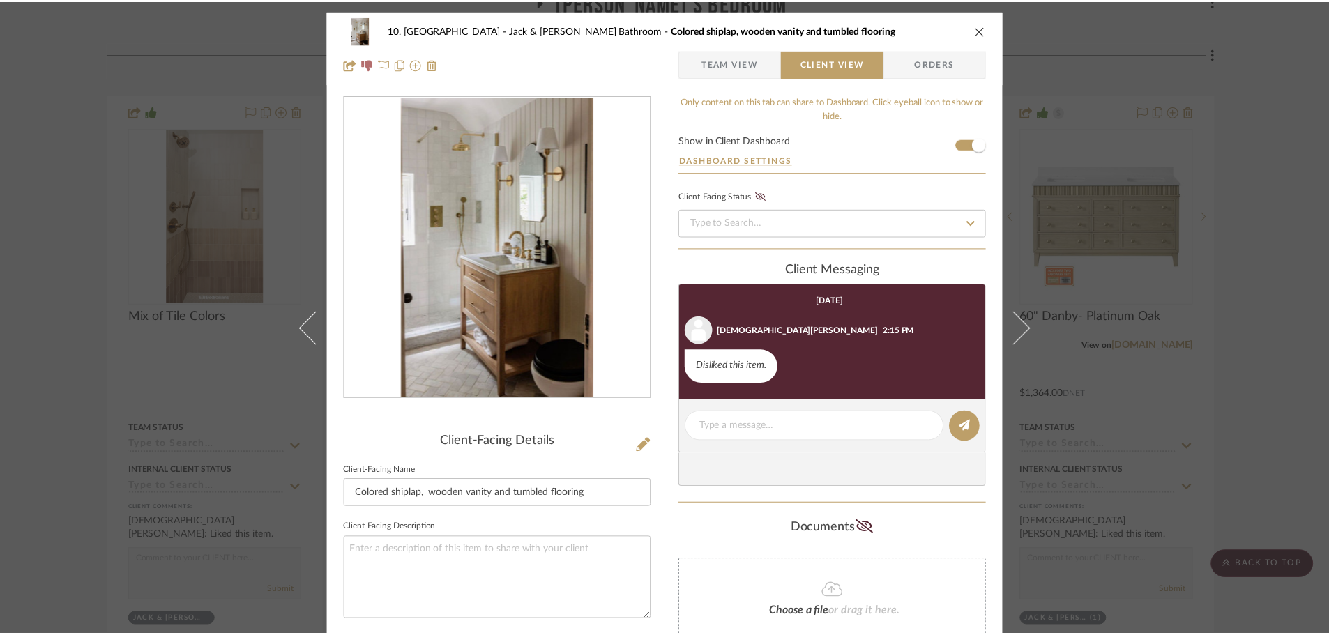
scroll to position [1275, 0]
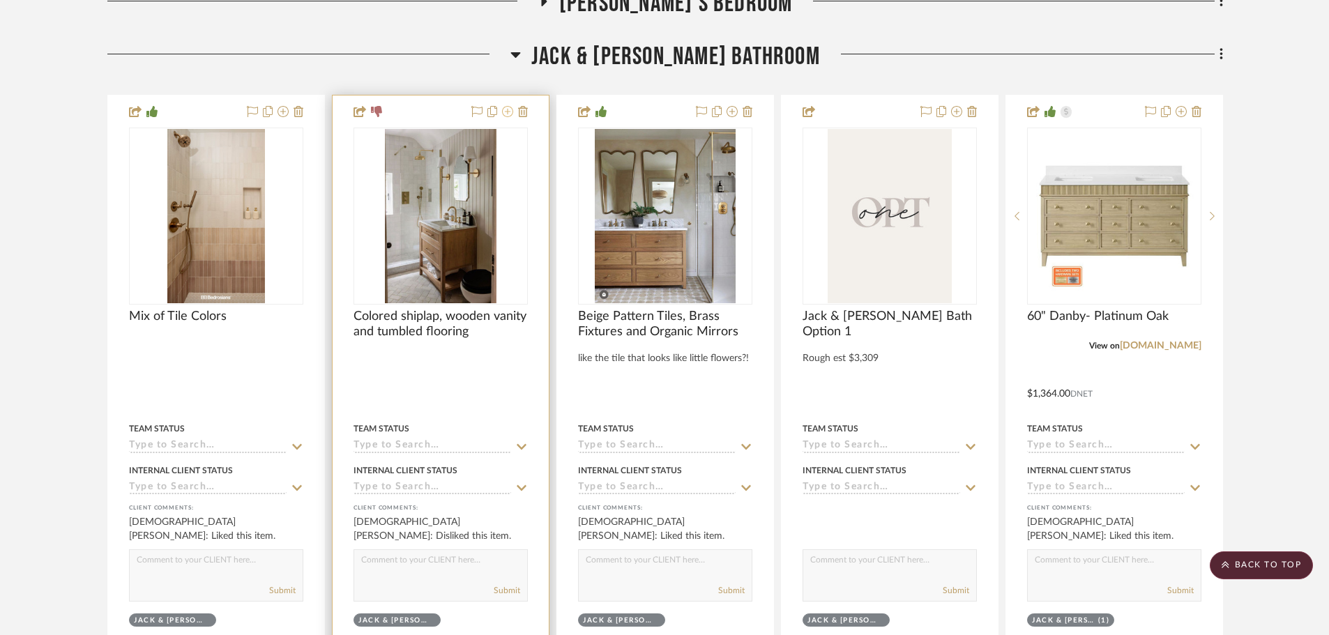
click at [502, 113] on icon at bounding box center [507, 111] width 11 height 11
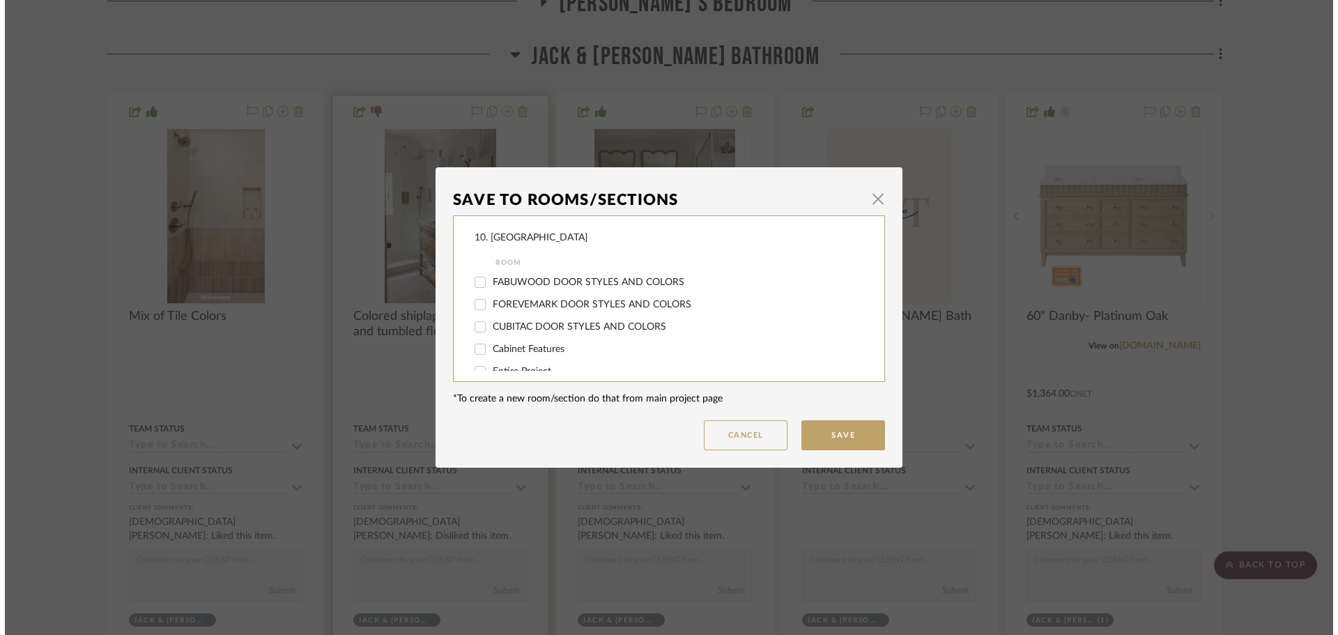
scroll to position [0, 0]
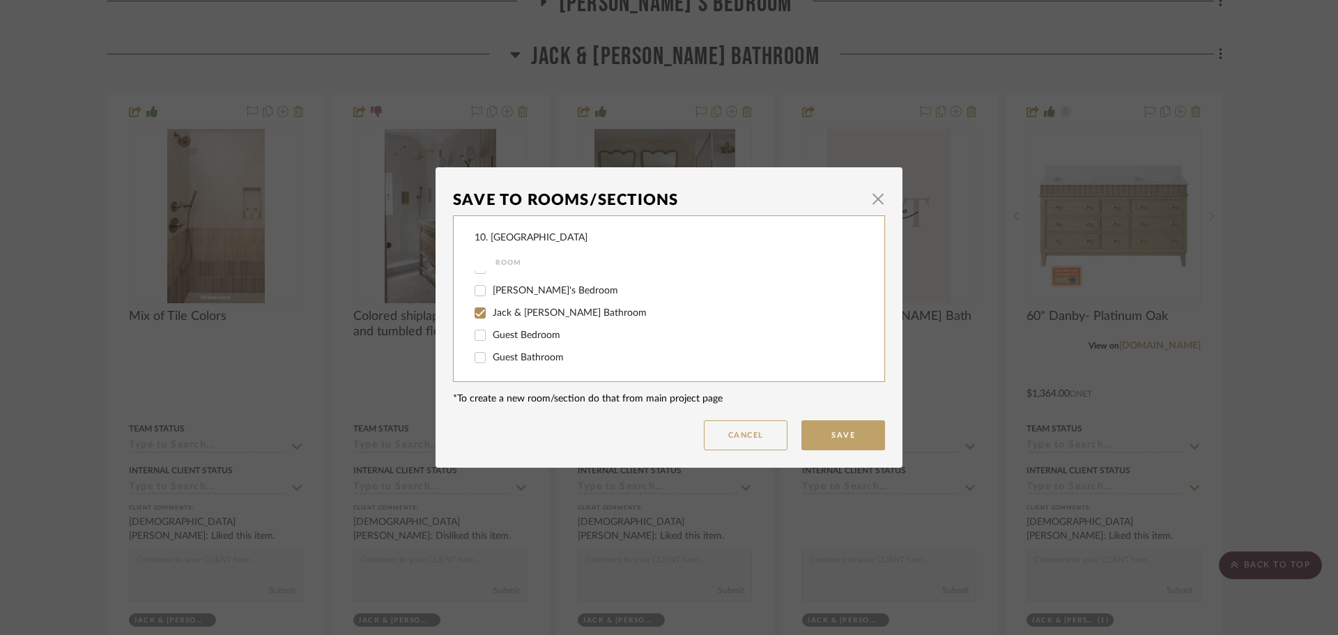
click at [510, 309] on span "Jack & Jill Bathroom" at bounding box center [570, 313] width 154 height 10
click at [491, 309] on input "Jack & Jill Bathroom" at bounding box center [480, 313] width 22 height 22
checkbox input "false"
click at [494, 310] on span "Will not use" at bounding box center [519, 312] width 52 height 10
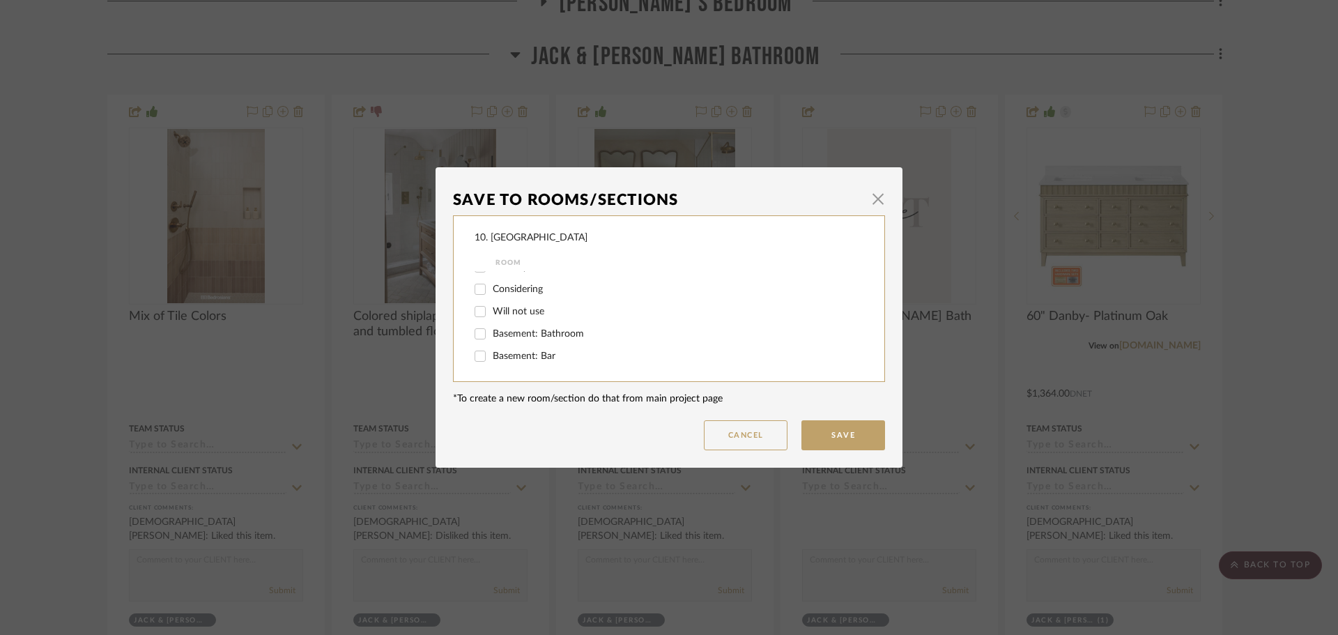
click at [491, 310] on input "Will not use" at bounding box center [480, 311] width 22 height 22
checkbox input "true"
click at [832, 443] on button "Save" at bounding box center [844, 435] width 84 height 30
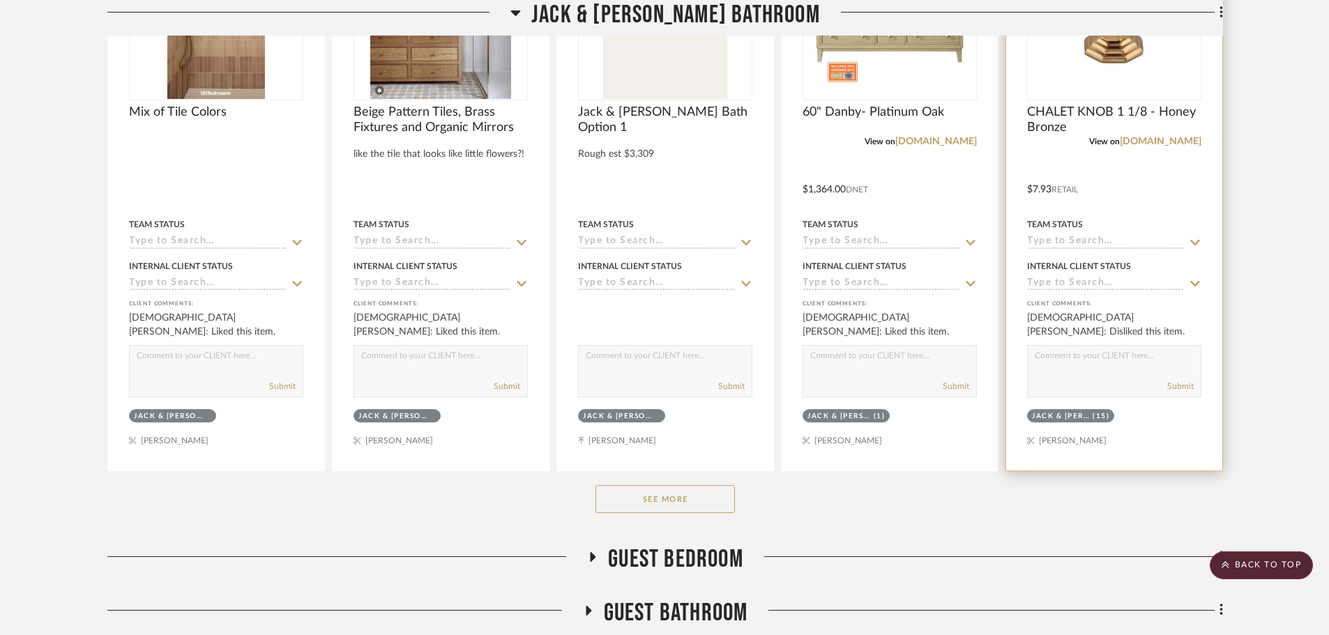
scroll to position [1484, 0]
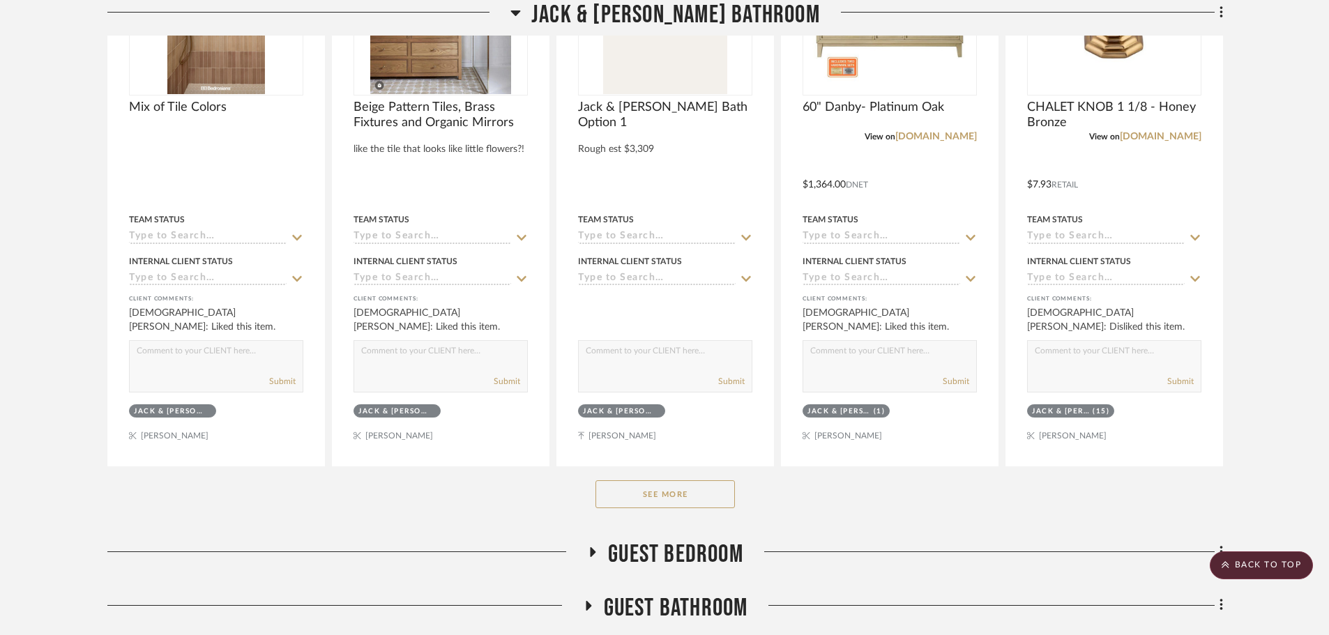
click at [693, 498] on button "See More" at bounding box center [664, 494] width 139 height 28
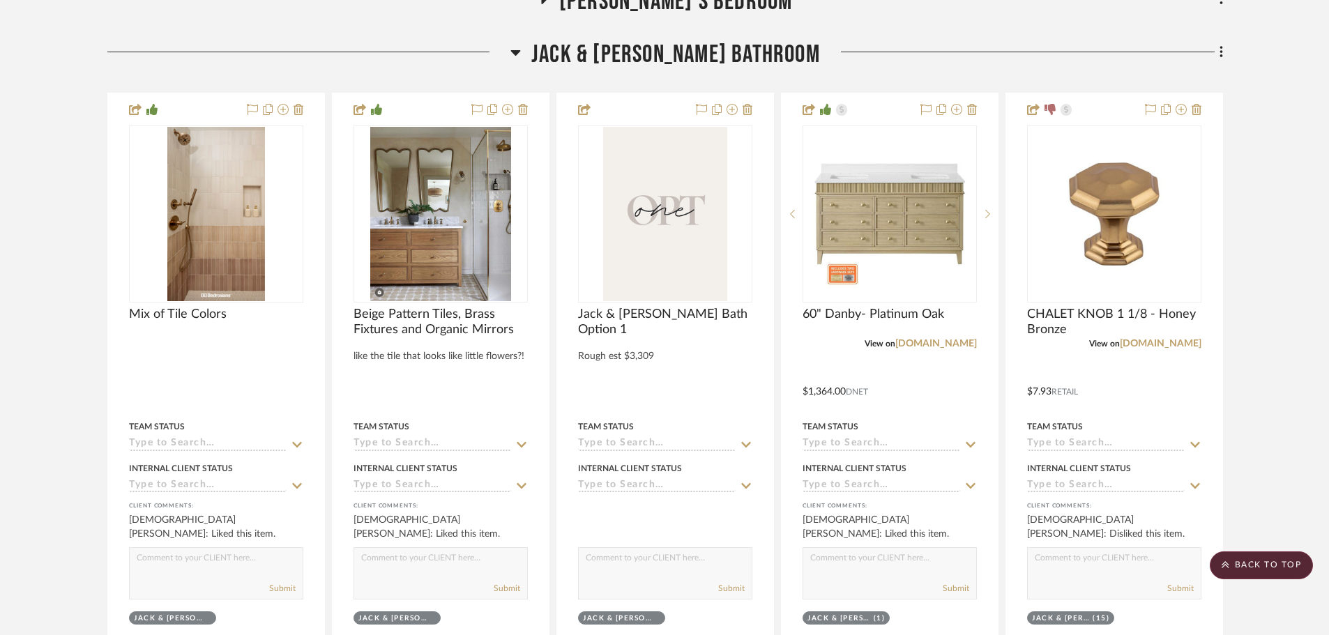
scroll to position [1275, 0]
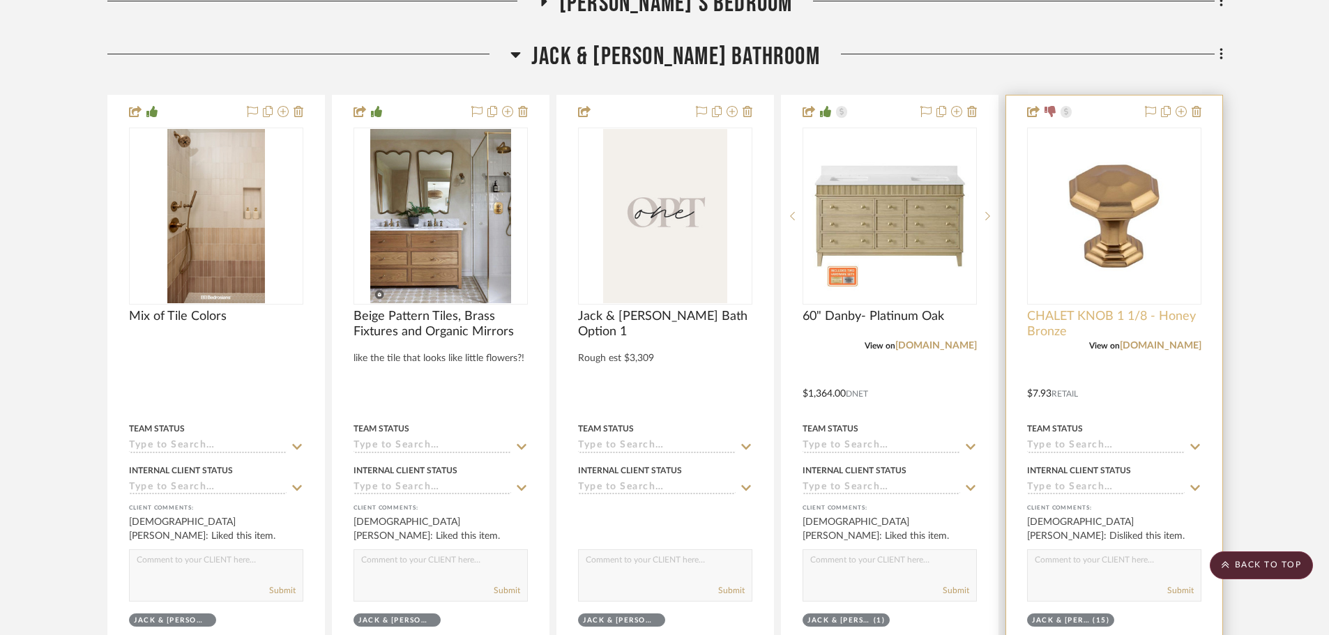
click at [1084, 312] on span "CHALET KNOB 1 1/8 - Honey Bronze" at bounding box center [1114, 324] width 174 height 31
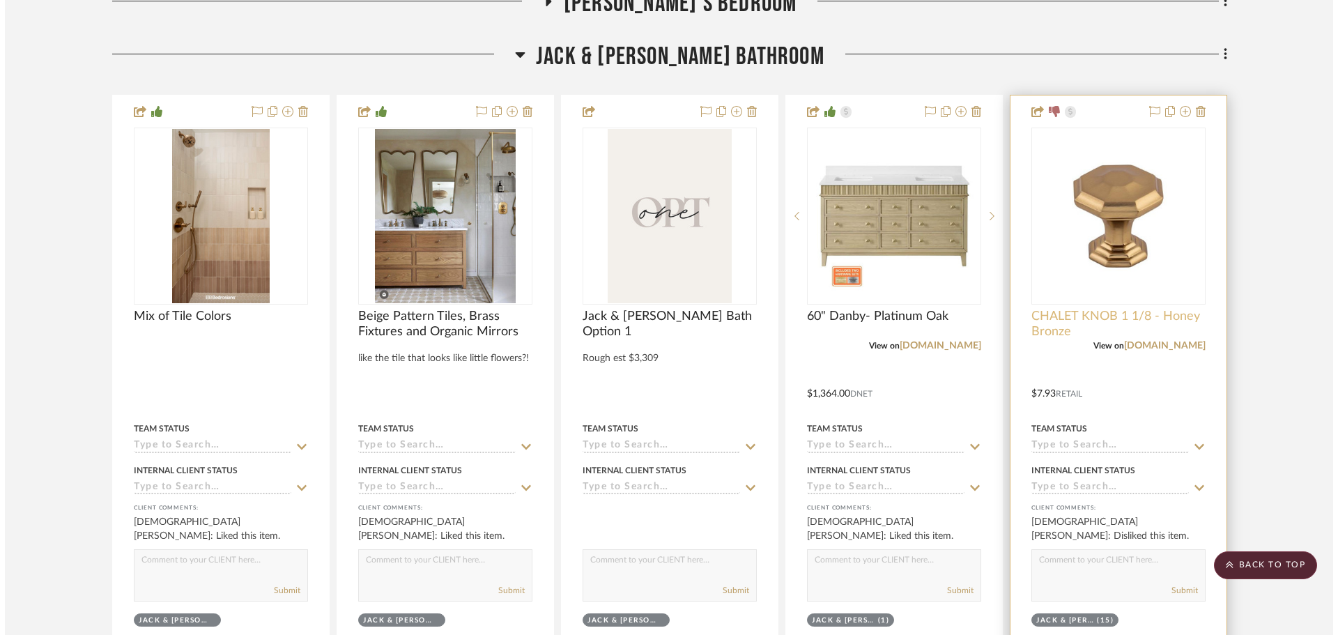
scroll to position [0, 0]
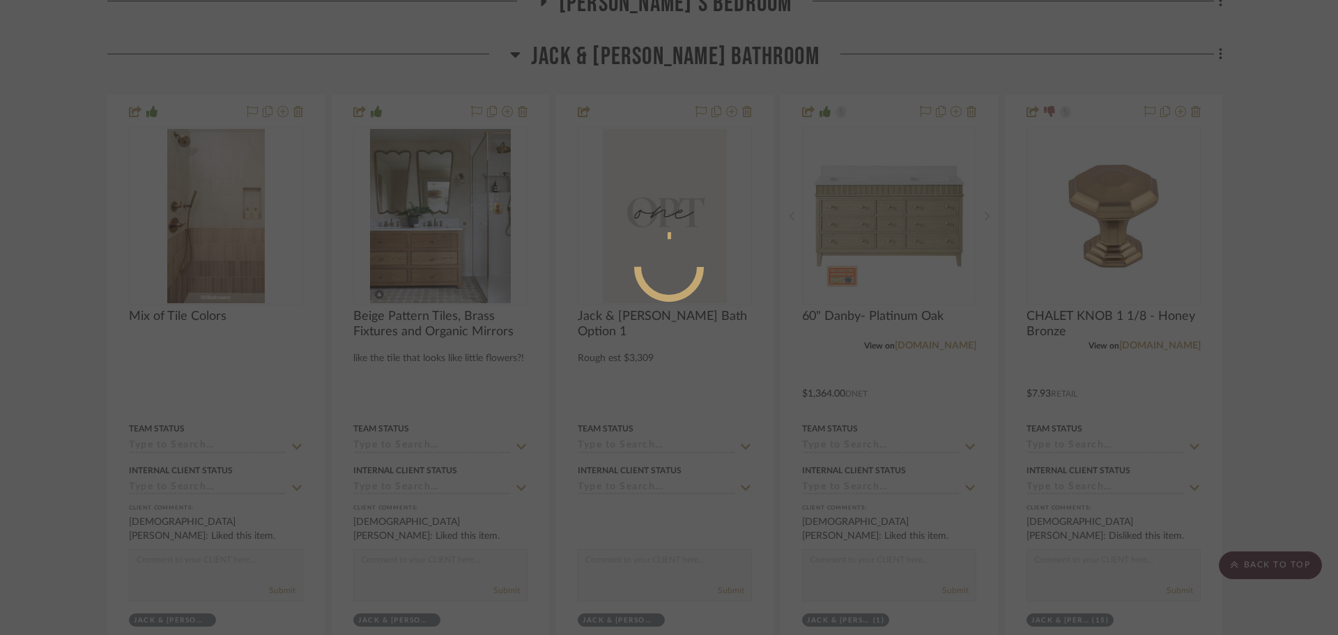
click at [1247, 315] on div at bounding box center [669, 317] width 1338 height 635
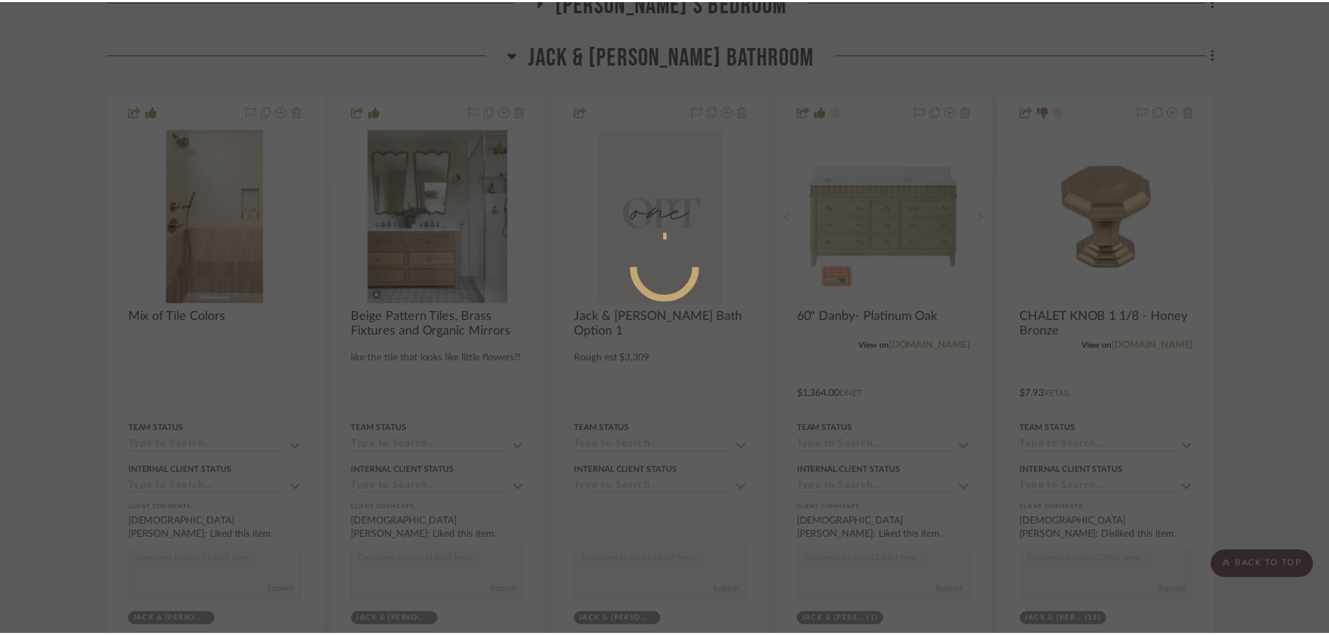
scroll to position [1275, 0]
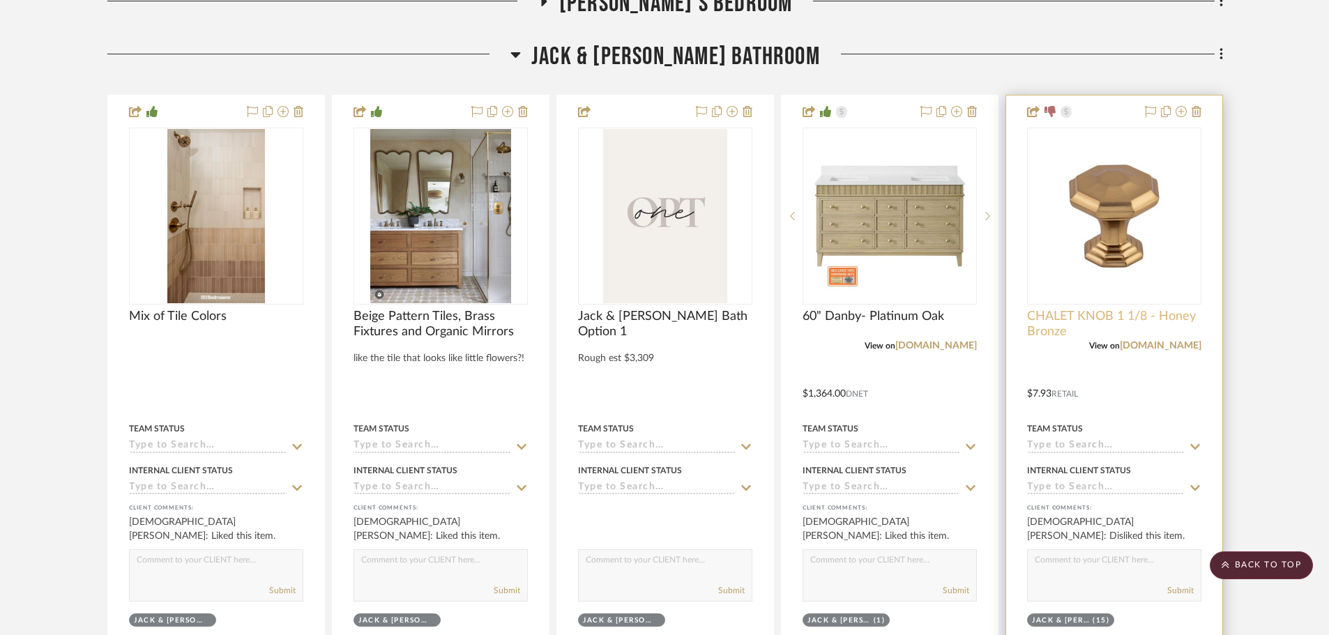
click at [1067, 322] on span "CHALET KNOB 1 1/8 - Honey Bronze" at bounding box center [1114, 324] width 174 height 31
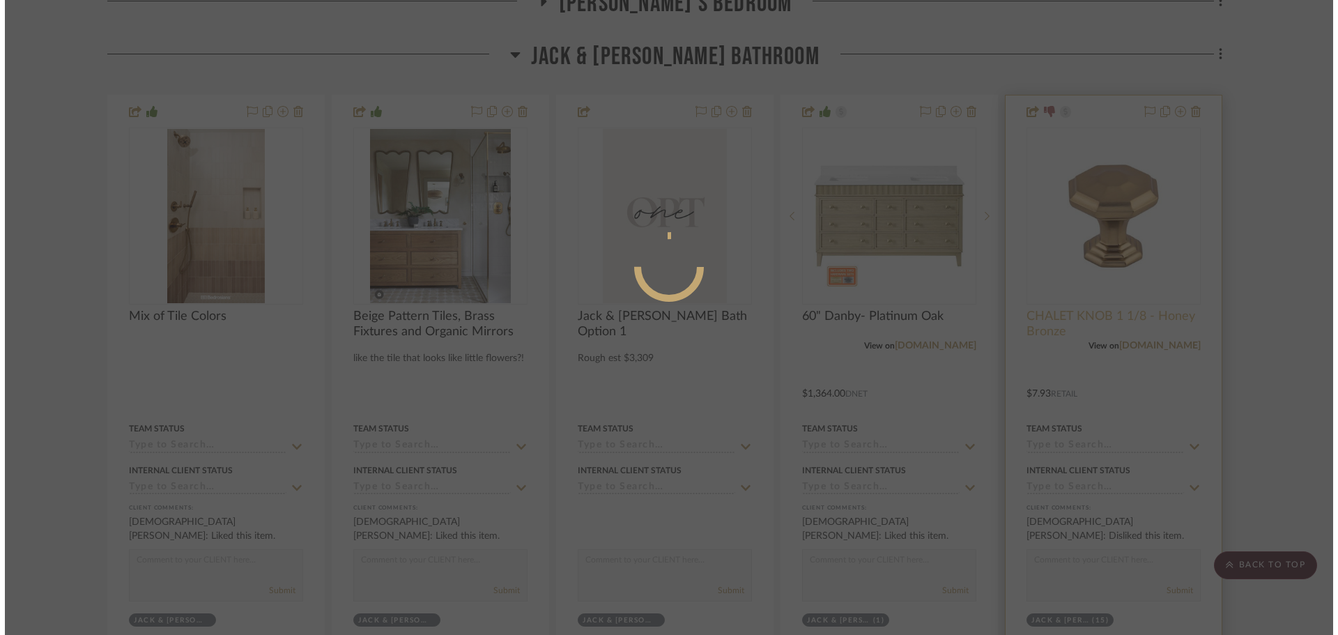
scroll to position [0, 0]
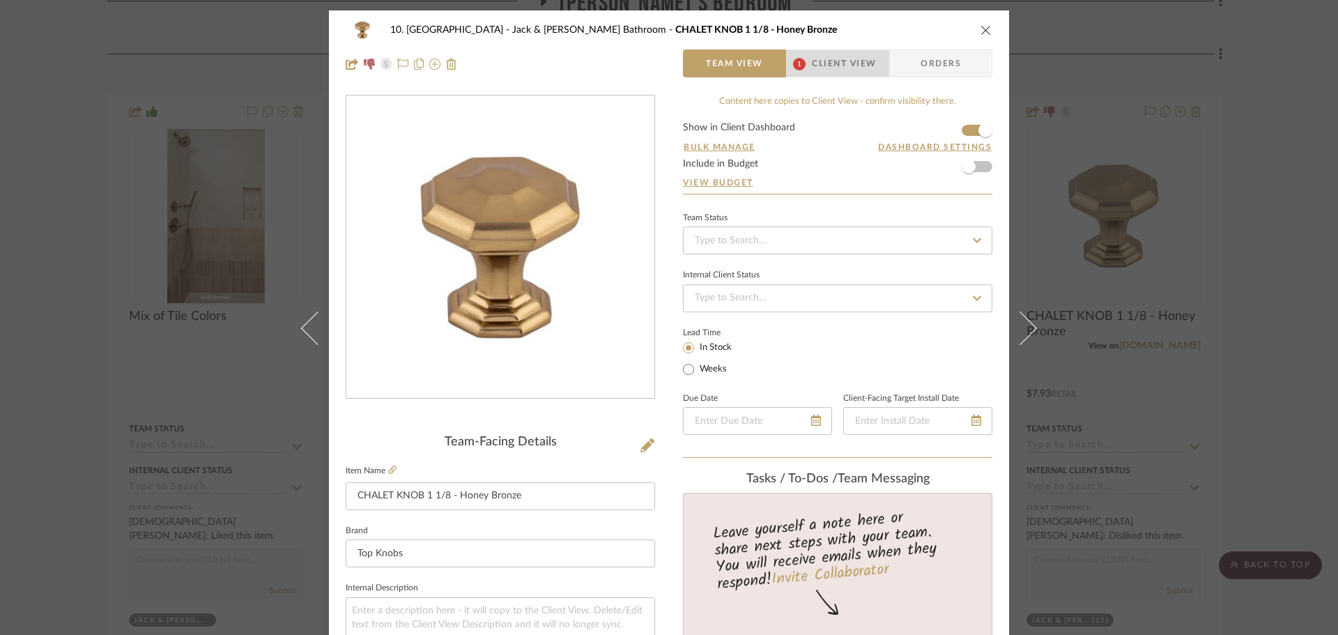
click at [852, 67] on span "Client View" at bounding box center [844, 63] width 64 height 28
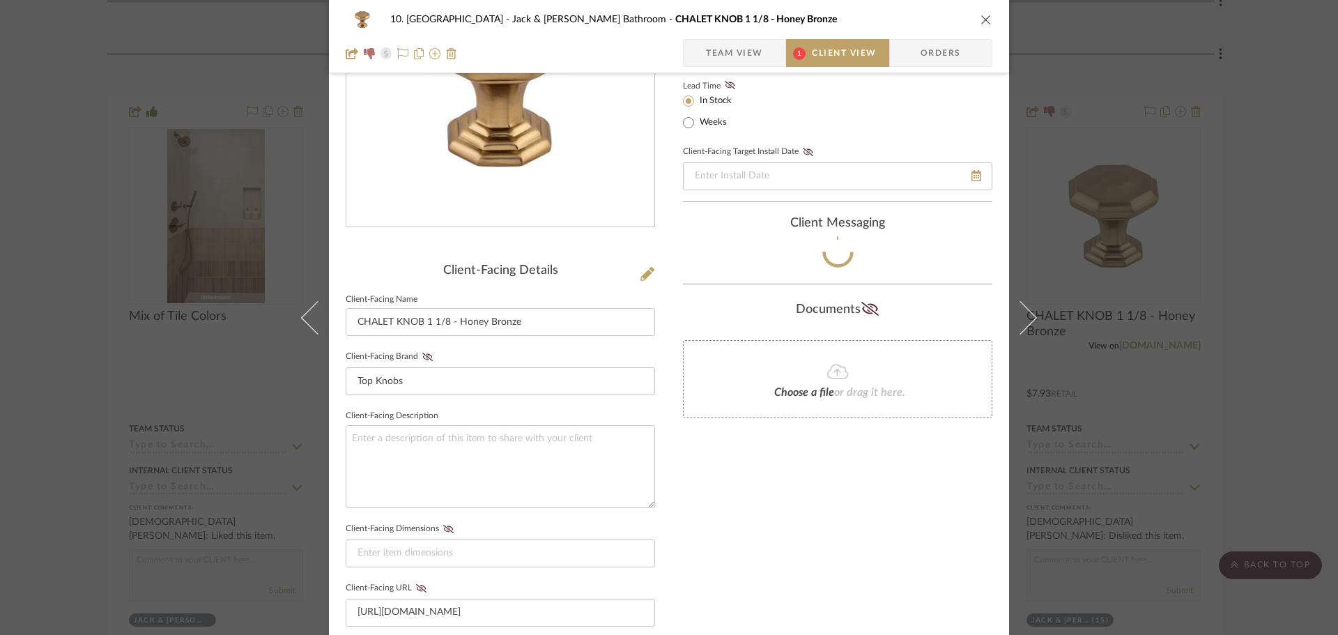
scroll to position [209, 0]
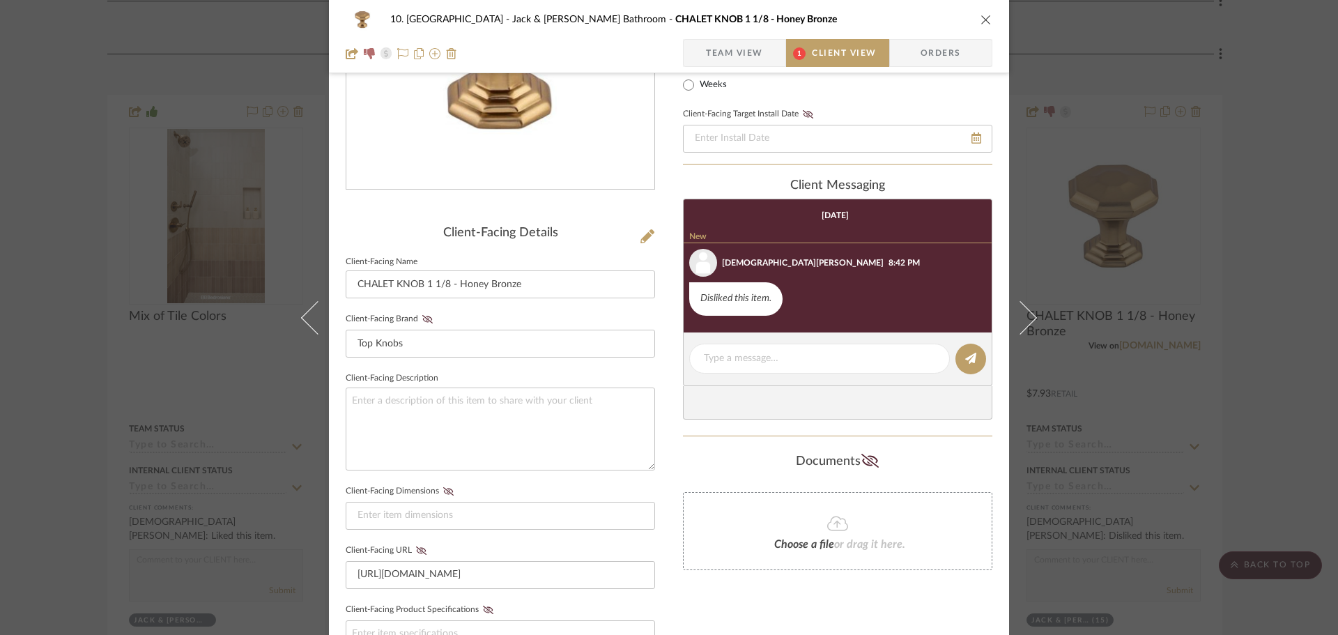
click at [1198, 363] on div "10. Vignola Jack & Jill Bathroom CHALET KNOB 1 1/8 - Honey Bronze Team View 1 C…" at bounding box center [669, 317] width 1338 height 635
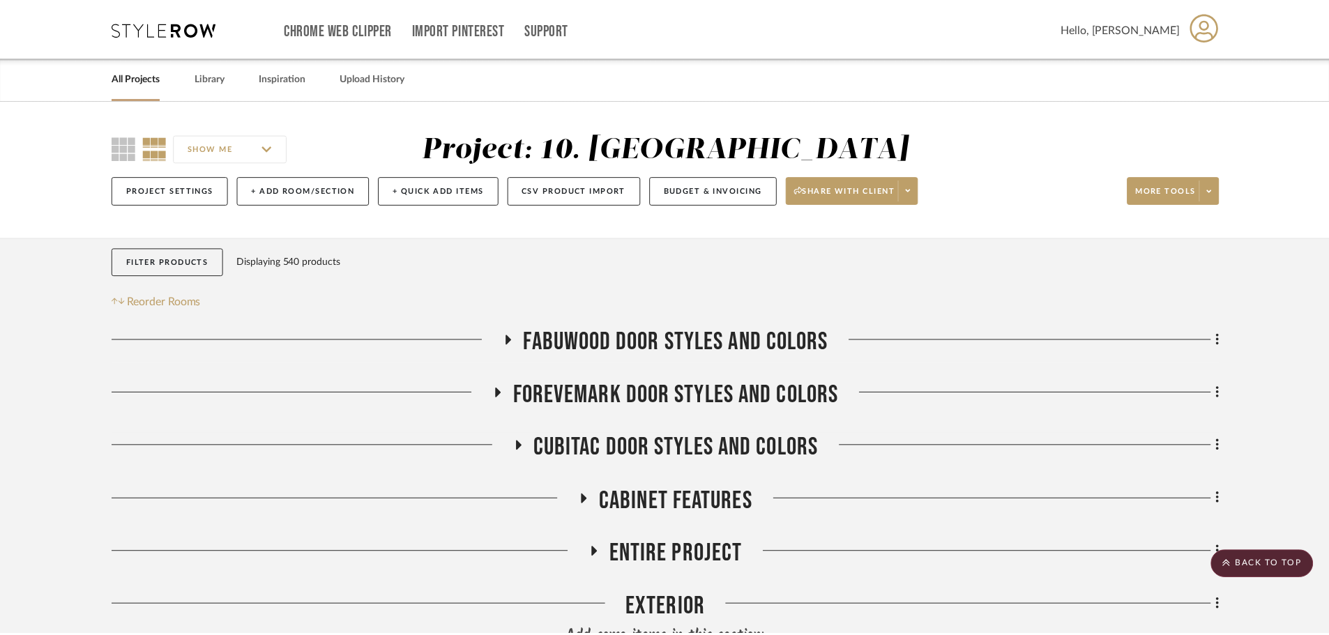
scroll to position [1275, 0]
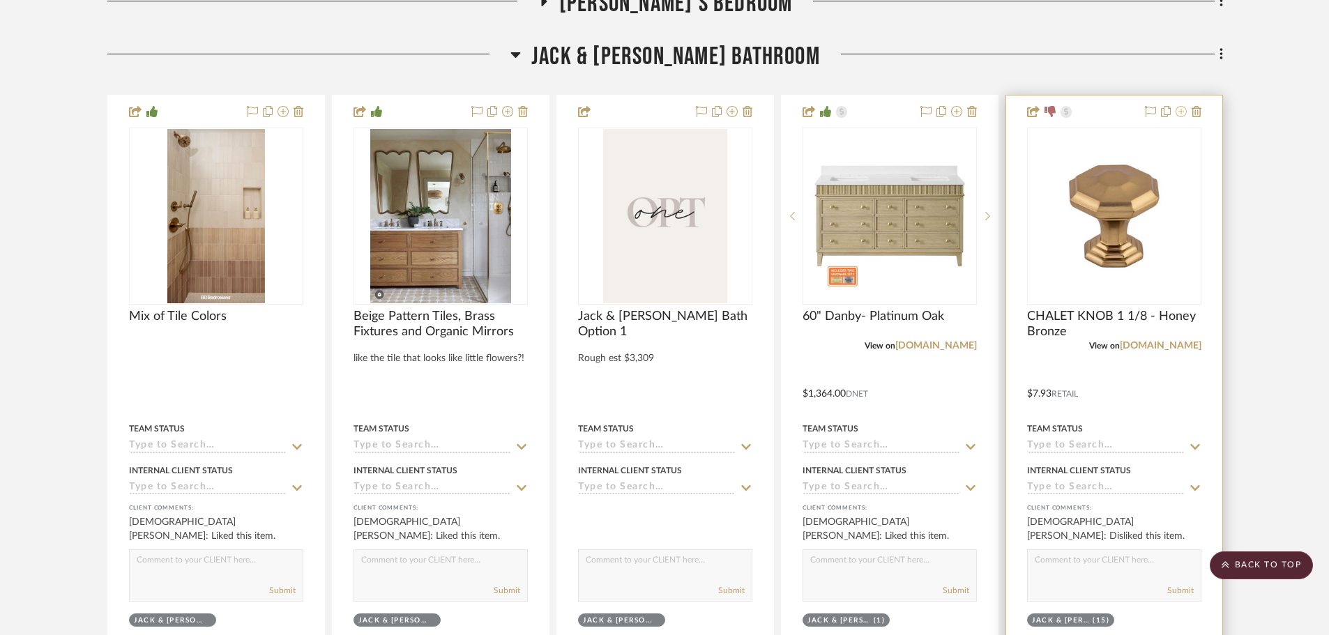
click at [1186, 114] on icon at bounding box center [1180, 111] width 11 height 11
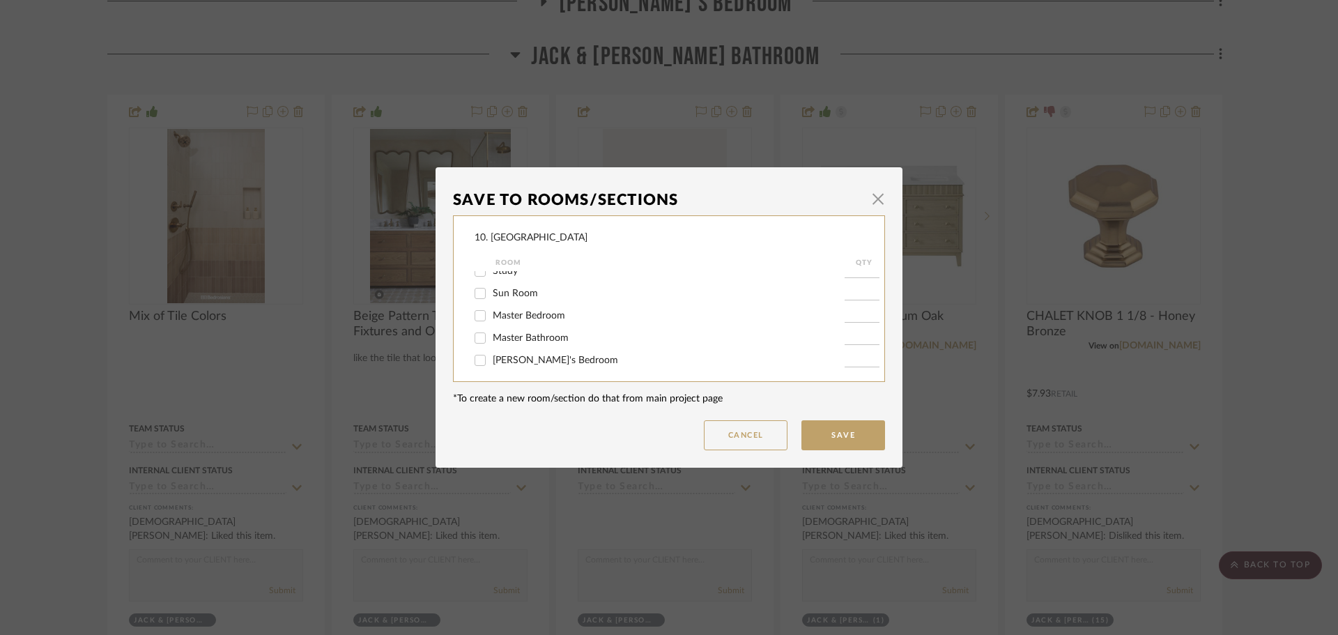
scroll to position [349, 0]
click at [514, 314] on span "Jack & Jill Bathroom" at bounding box center [570, 313] width 154 height 10
click at [491, 314] on input "Jack & Jill Bathroom" at bounding box center [480, 313] width 22 height 22
checkbox input "false"
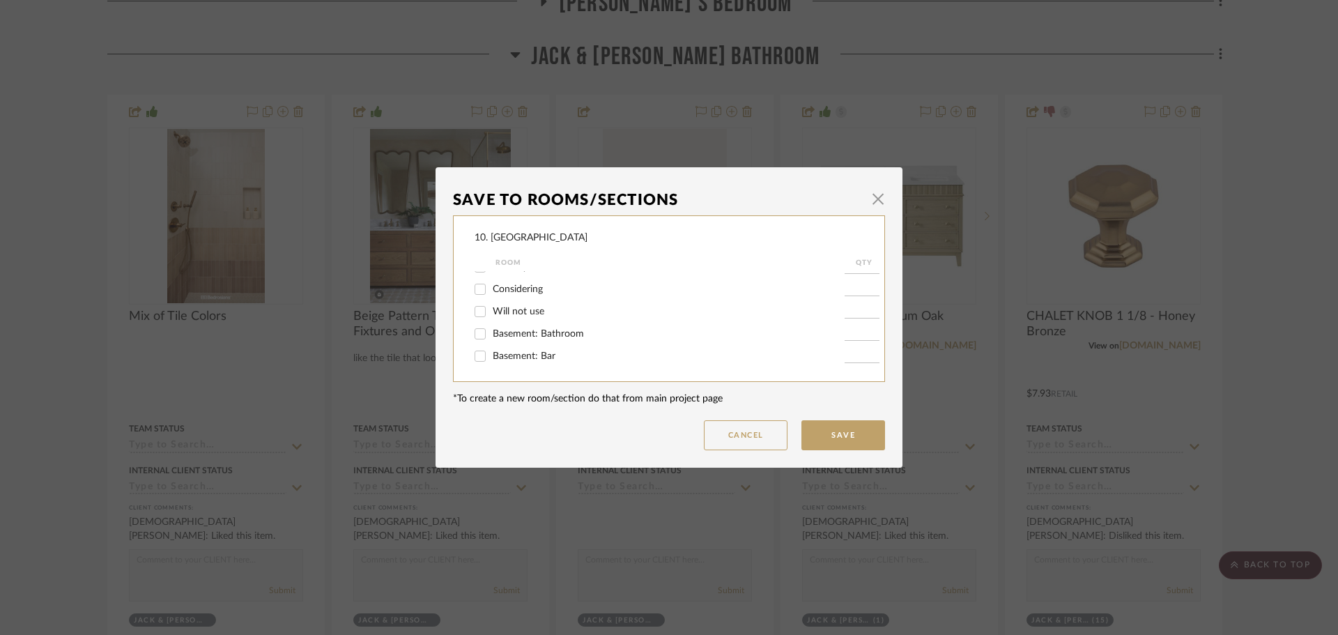
click at [498, 312] on span "Will not use" at bounding box center [519, 312] width 52 height 10
click at [491, 312] on input "Will not use" at bounding box center [480, 311] width 22 height 22
checkbox input "true"
type input "1"
click at [830, 432] on button "Save" at bounding box center [844, 435] width 84 height 30
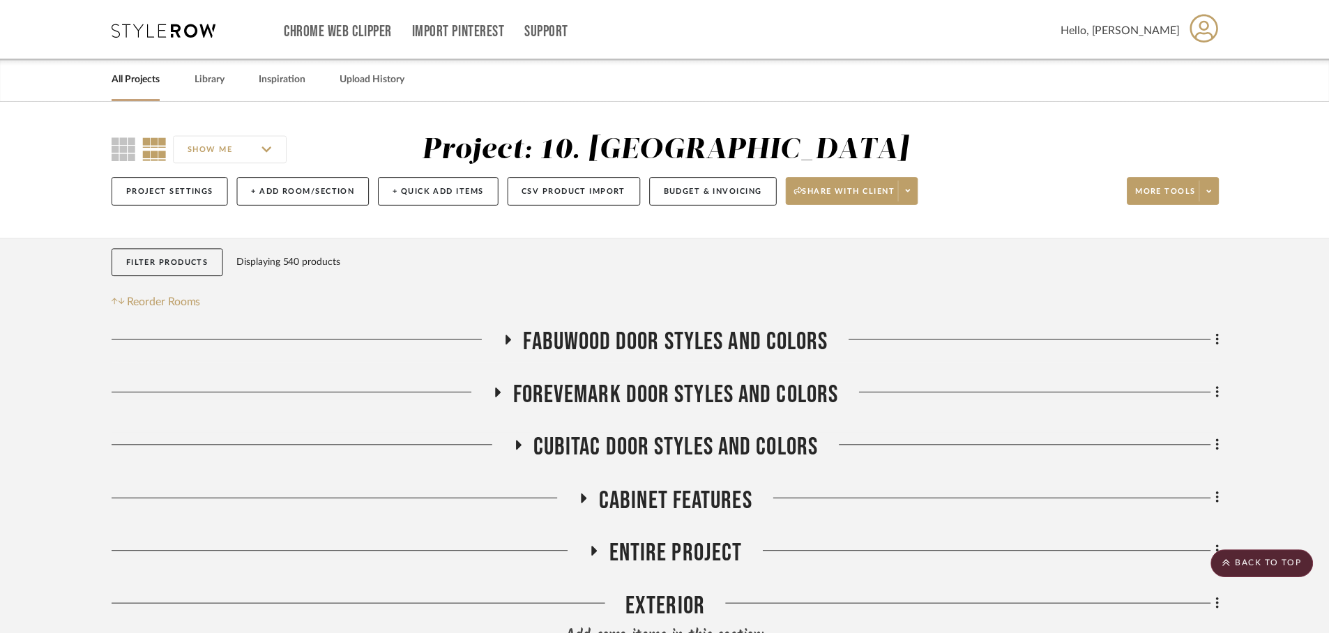
scroll to position [1275, 0]
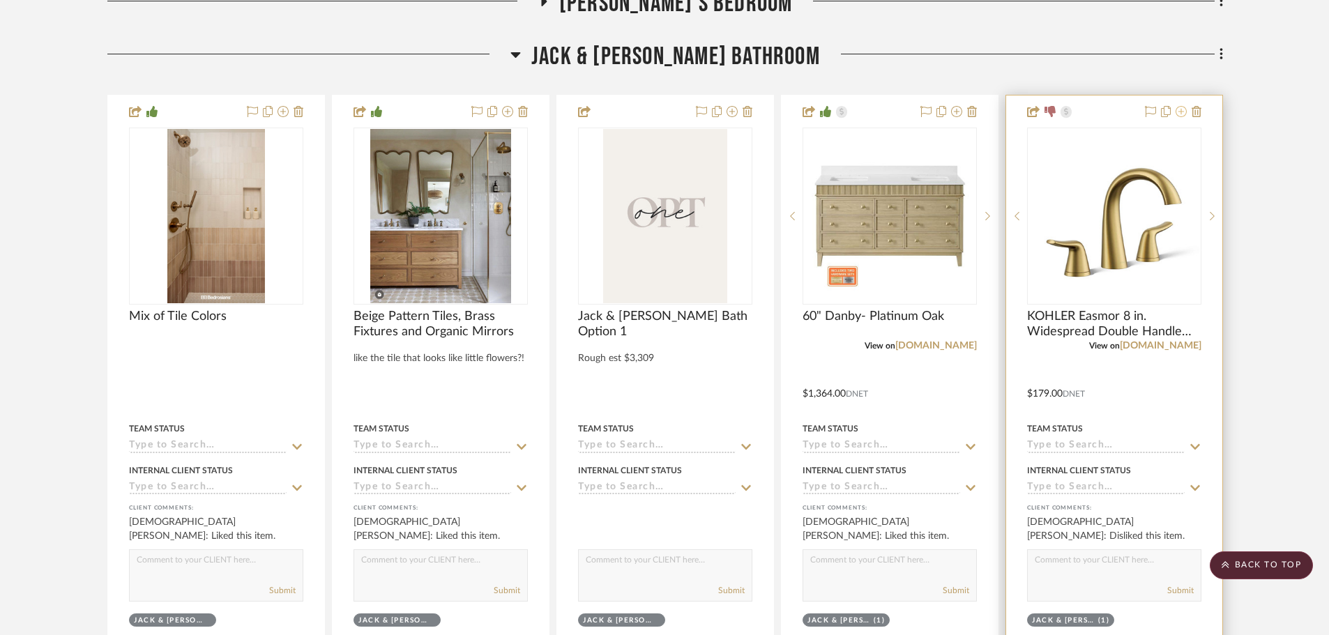
click at [1180, 114] on icon at bounding box center [1180, 111] width 11 height 11
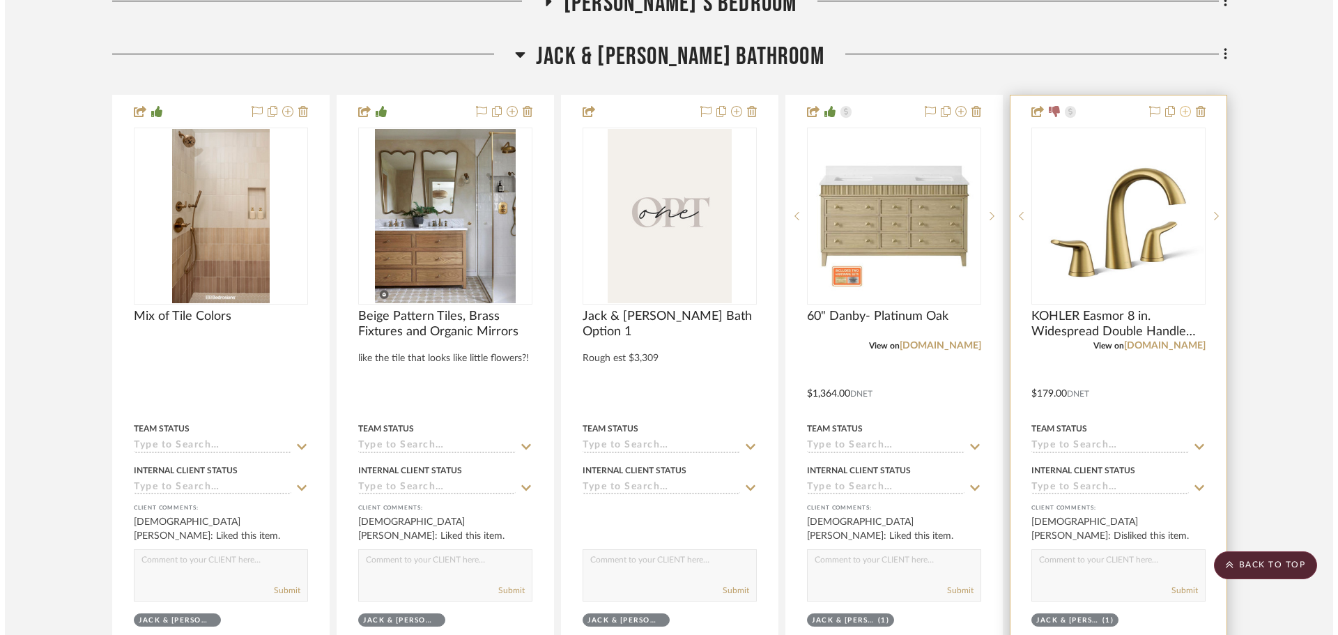
scroll to position [0, 0]
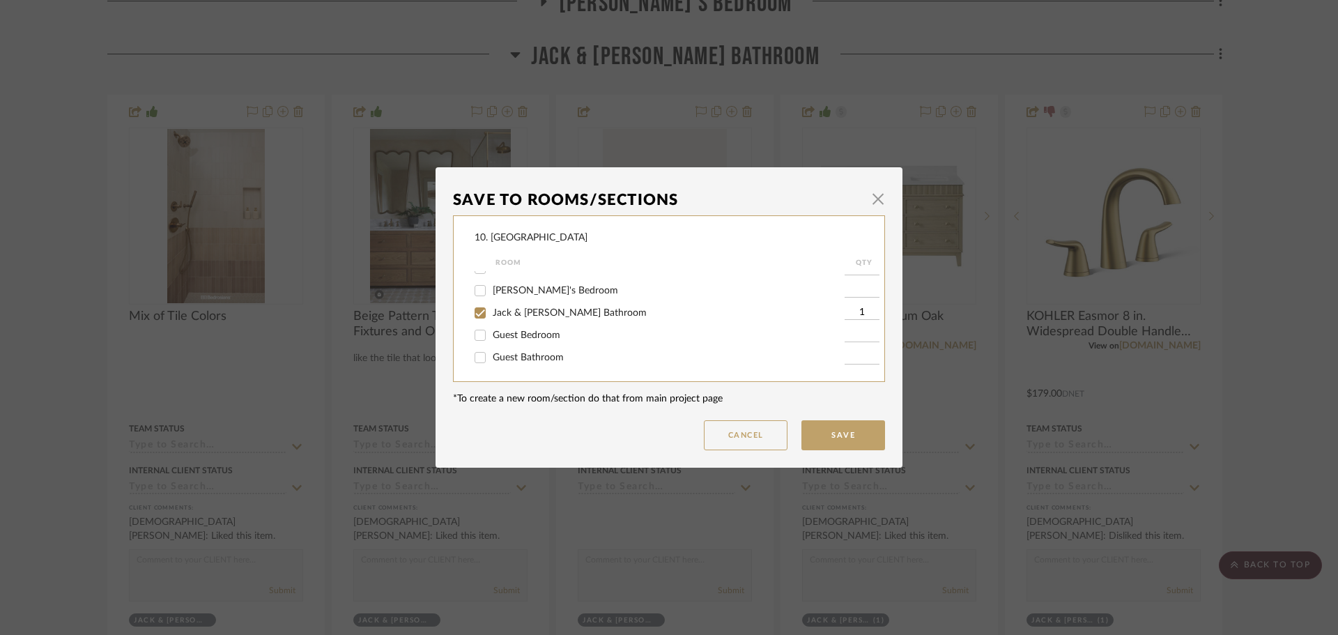
click at [515, 315] on span "Jack & Jill Bathroom" at bounding box center [570, 313] width 154 height 10
click at [491, 315] on input "Jack & Jill Bathroom" at bounding box center [480, 313] width 22 height 22
checkbox input "false"
click at [496, 316] on label "Will not use" at bounding box center [669, 312] width 352 height 12
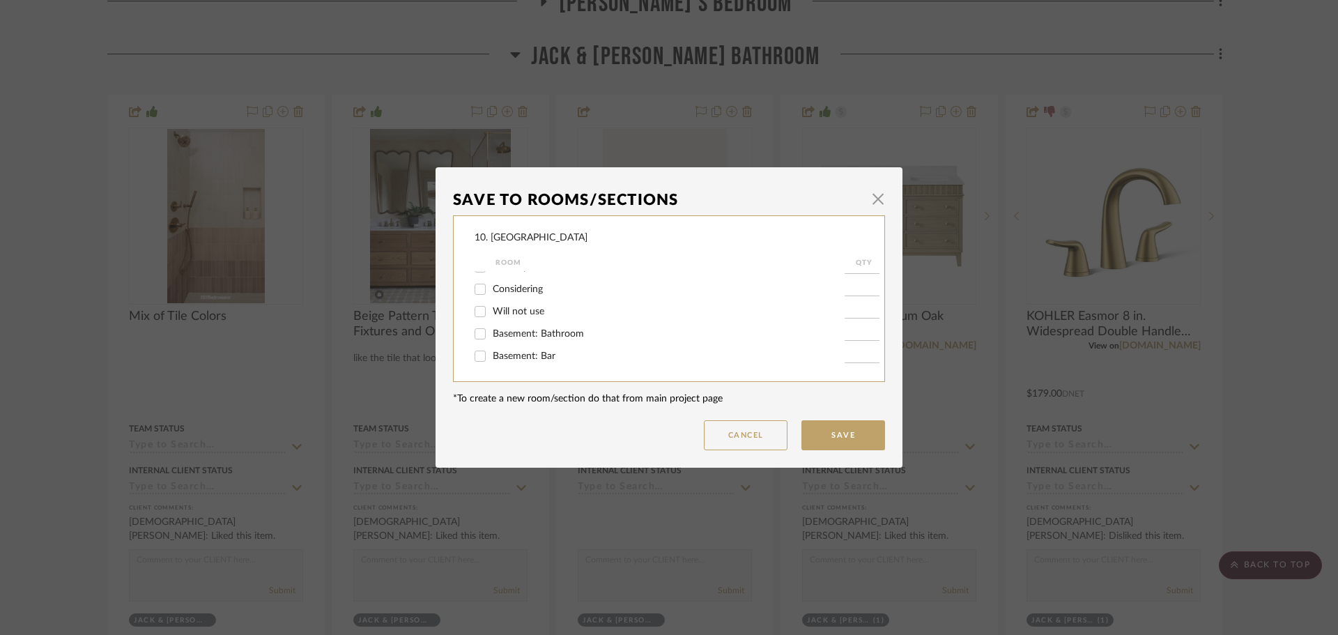
click at [491, 316] on input "Will not use" at bounding box center [480, 311] width 22 height 22
checkbox input "true"
type input "1"
click at [839, 435] on button "Save" at bounding box center [844, 435] width 84 height 30
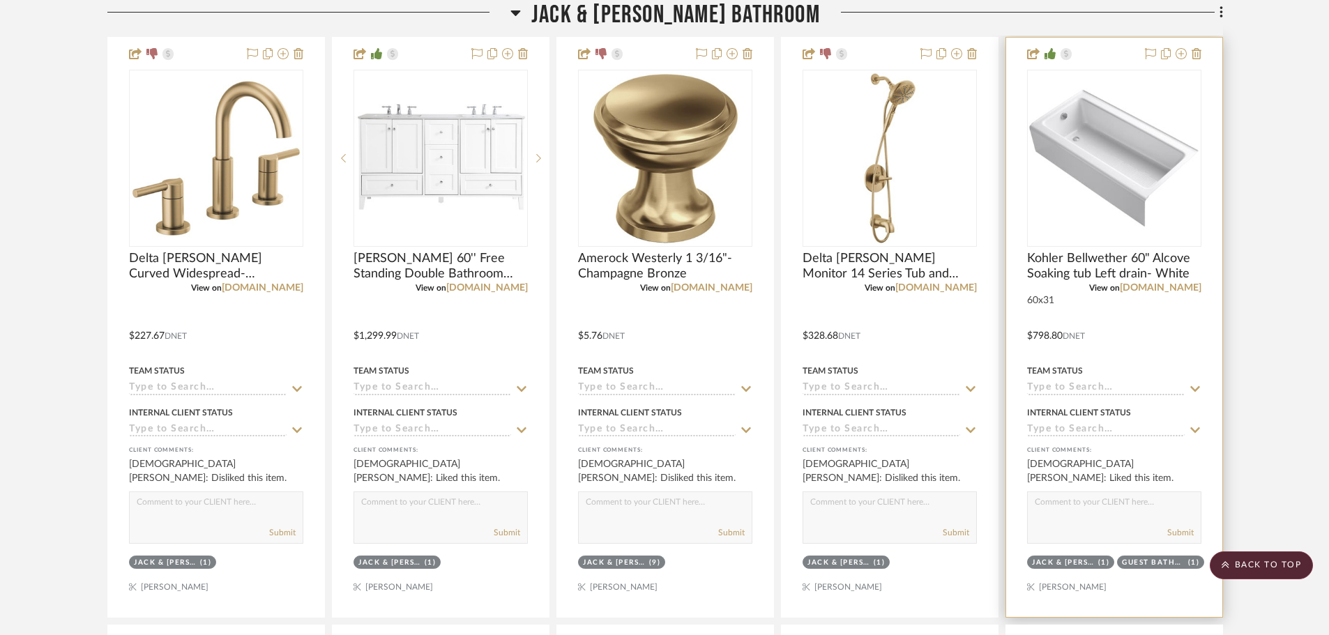
scroll to position [2251, 0]
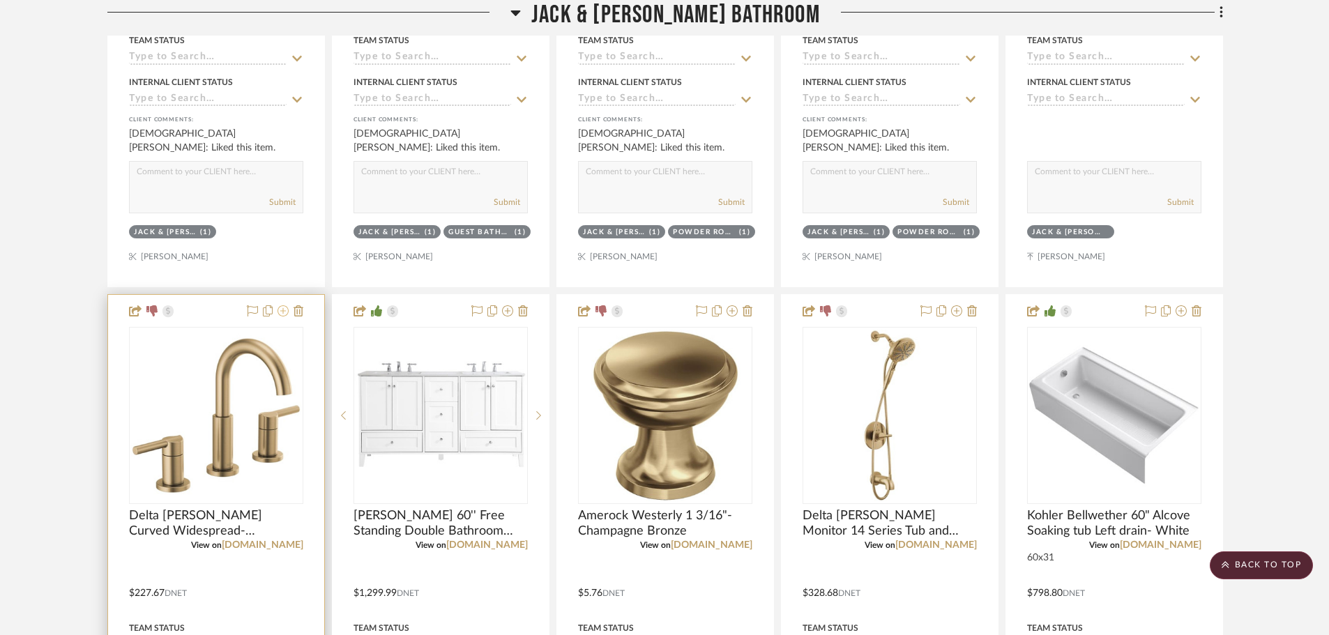
click at [282, 314] on icon at bounding box center [282, 310] width 11 height 11
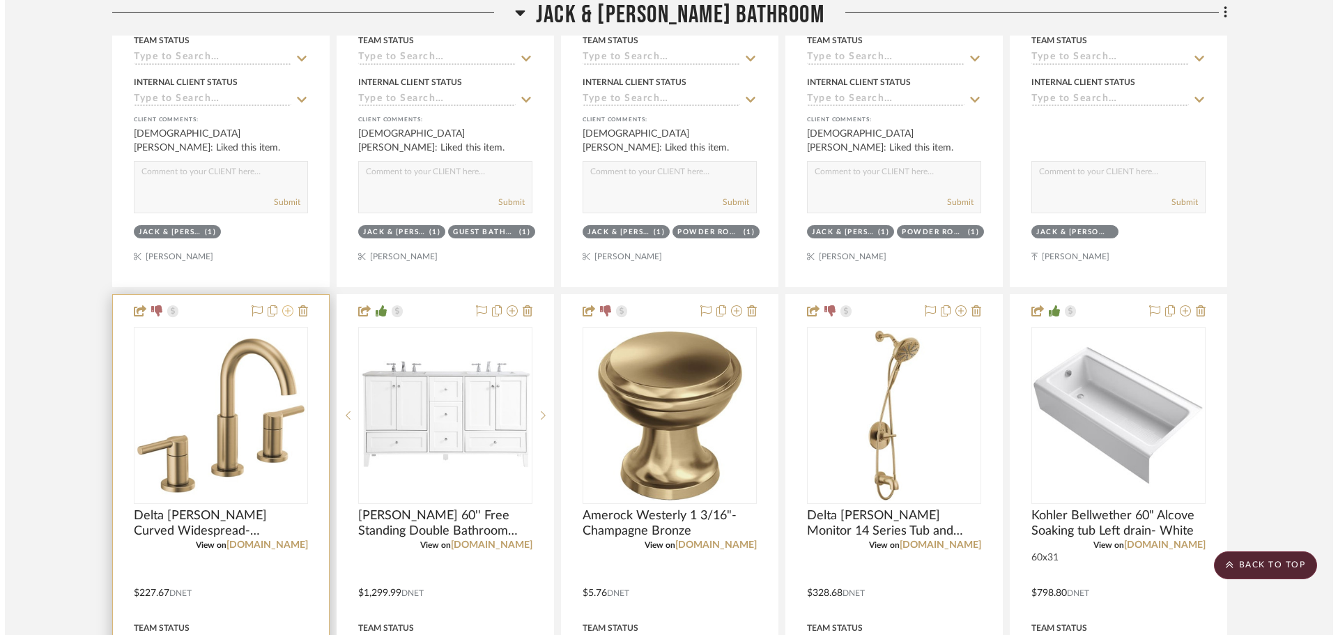
scroll to position [0, 0]
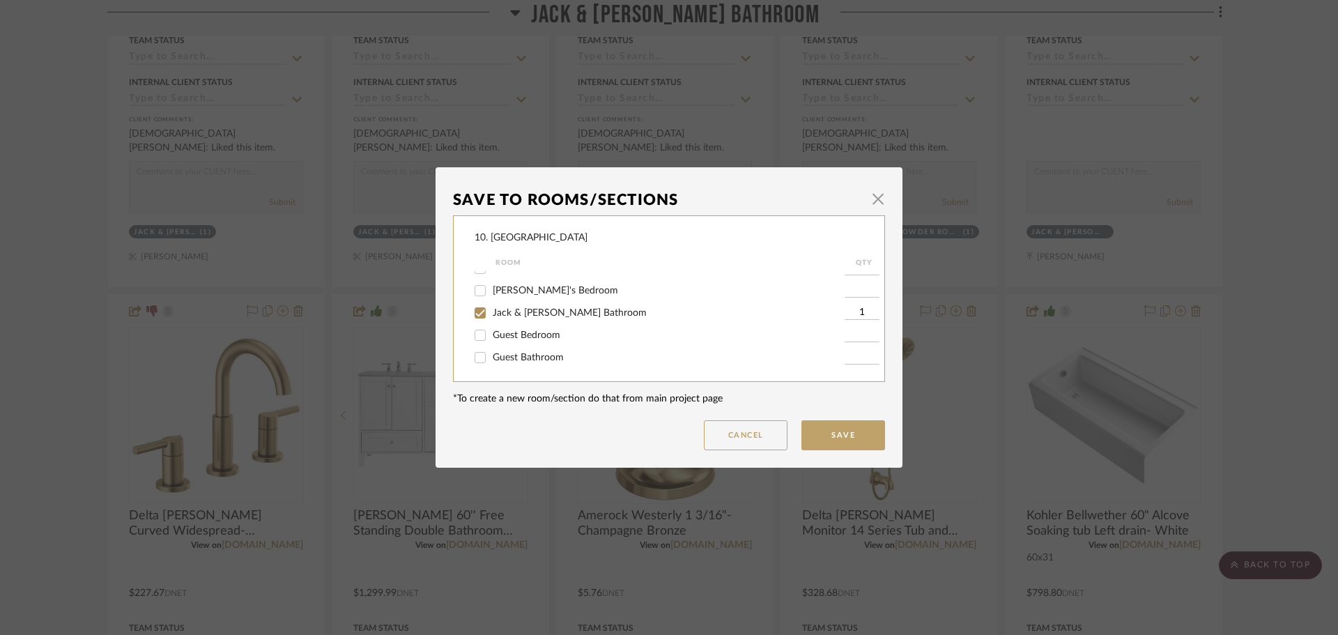
click at [511, 313] on span "Jack & Jill Bathroom" at bounding box center [570, 313] width 154 height 10
click at [491, 313] on input "Jack & Jill Bathroom" at bounding box center [480, 313] width 22 height 22
checkbox input "false"
click at [498, 314] on span "Will not use" at bounding box center [519, 312] width 52 height 10
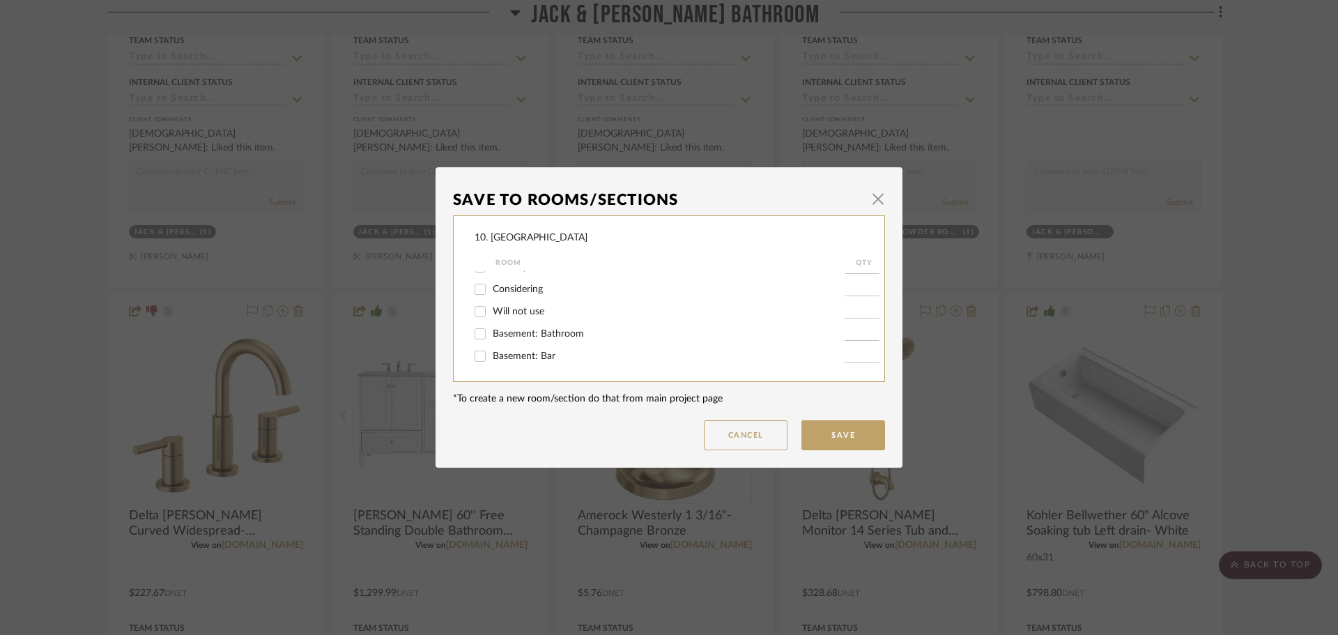
click at [491, 314] on input "Will not use" at bounding box center [480, 311] width 22 height 22
checkbox input "true"
type input "1"
click at [847, 440] on button "Save" at bounding box center [844, 435] width 84 height 30
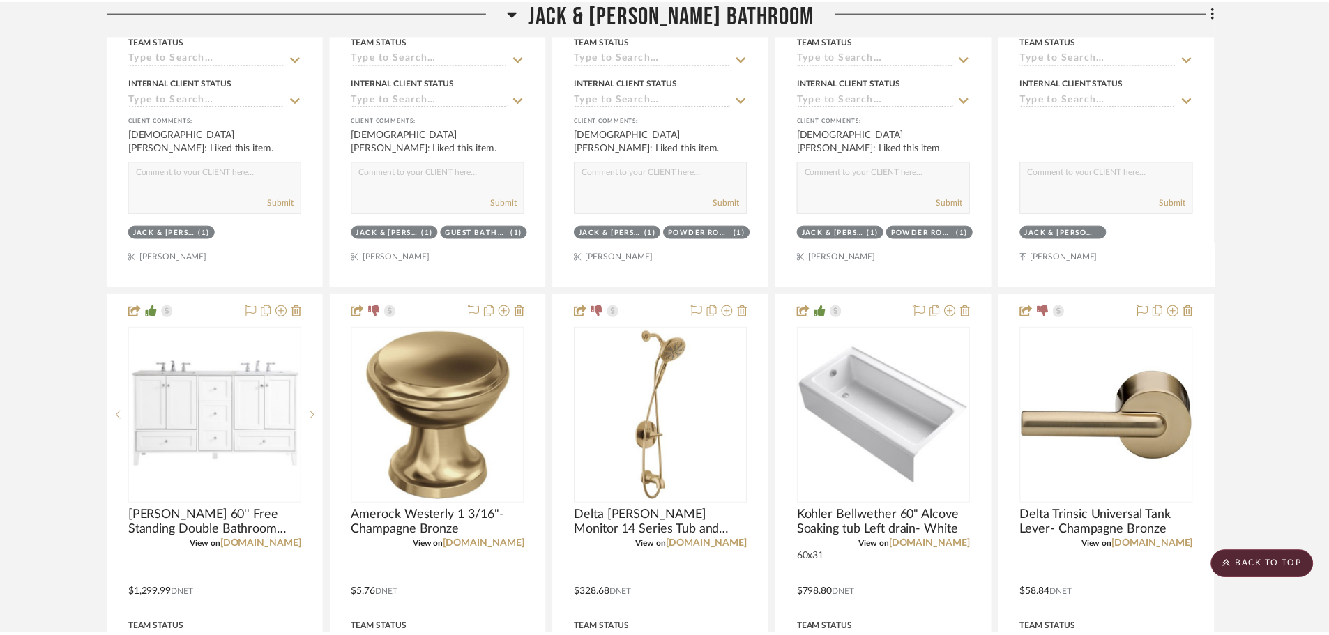
scroll to position [2251, 0]
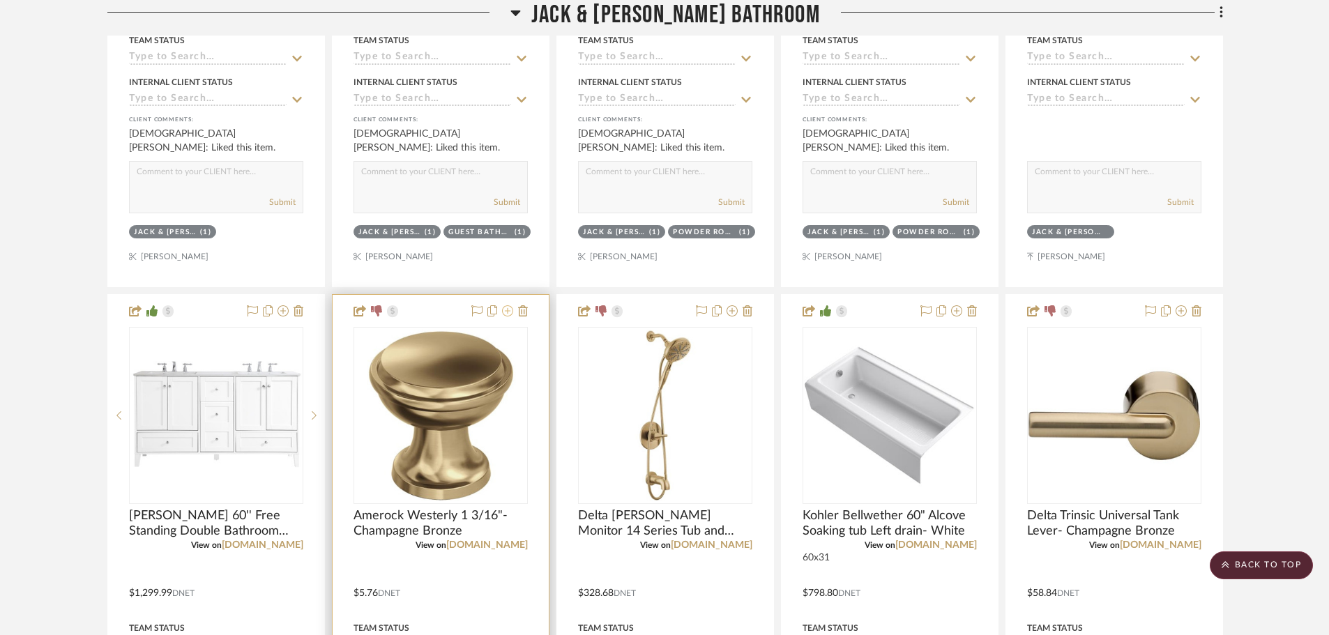
click at [509, 315] on icon at bounding box center [507, 310] width 11 height 11
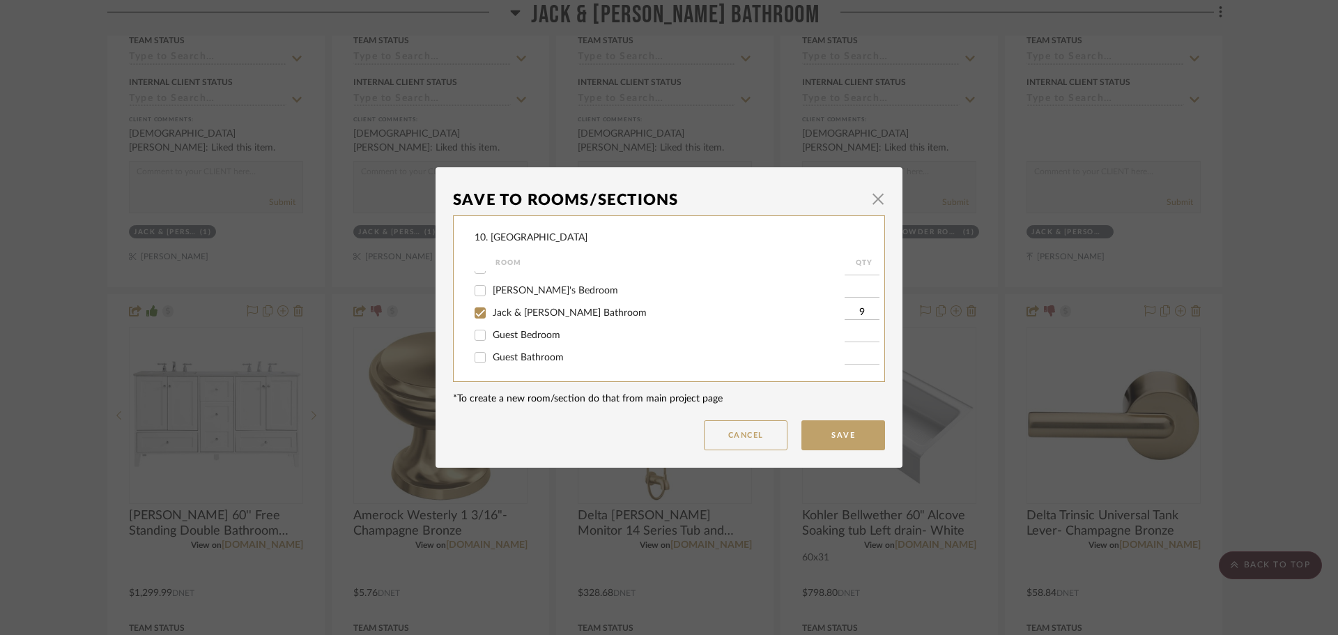
click at [526, 310] on span "Jack & Jill Bathroom" at bounding box center [570, 313] width 154 height 10
click at [491, 310] on input "Jack & Jill Bathroom" at bounding box center [480, 313] width 22 height 22
checkbox input "false"
click at [502, 314] on span "Will not use" at bounding box center [519, 312] width 52 height 10
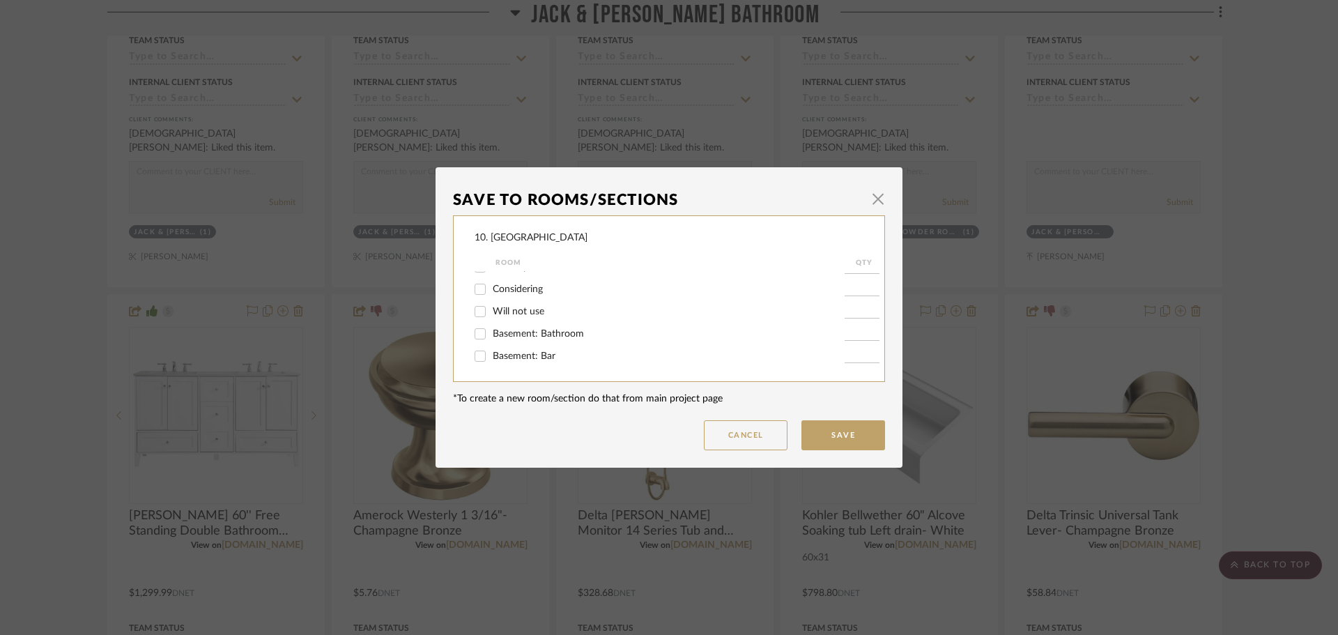
click at [491, 314] on input "Will not use" at bounding box center [480, 311] width 22 height 22
checkbox input "true"
type input "1"
click at [821, 429] on button "Save" at bounding box center [844, 435] width 84 height 30
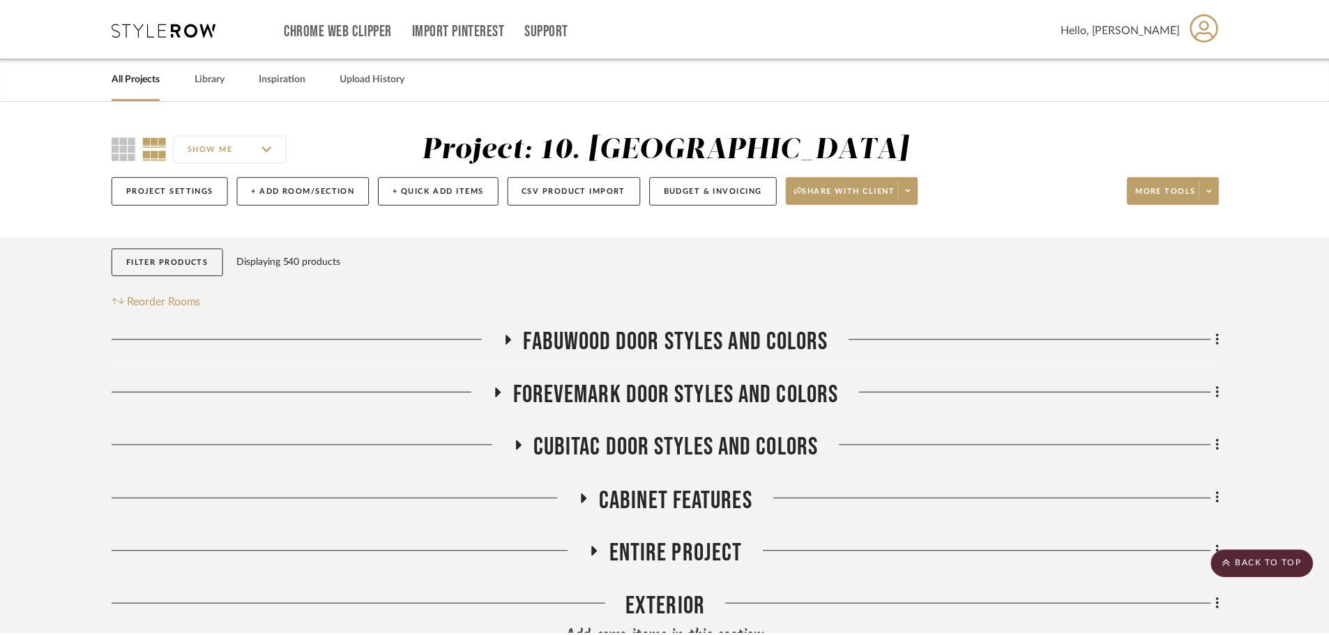
scroll to position [2251, 0]
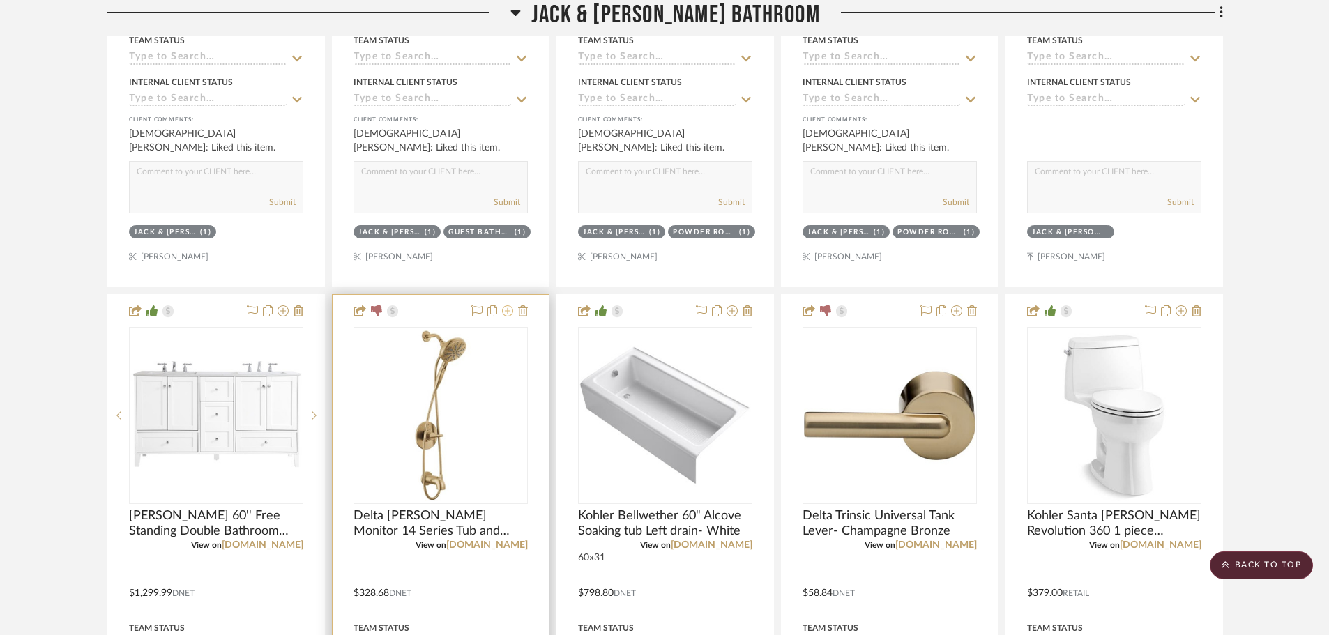
click at [506, 312] on icon at bounding box center [507, 310] width 11 height 11
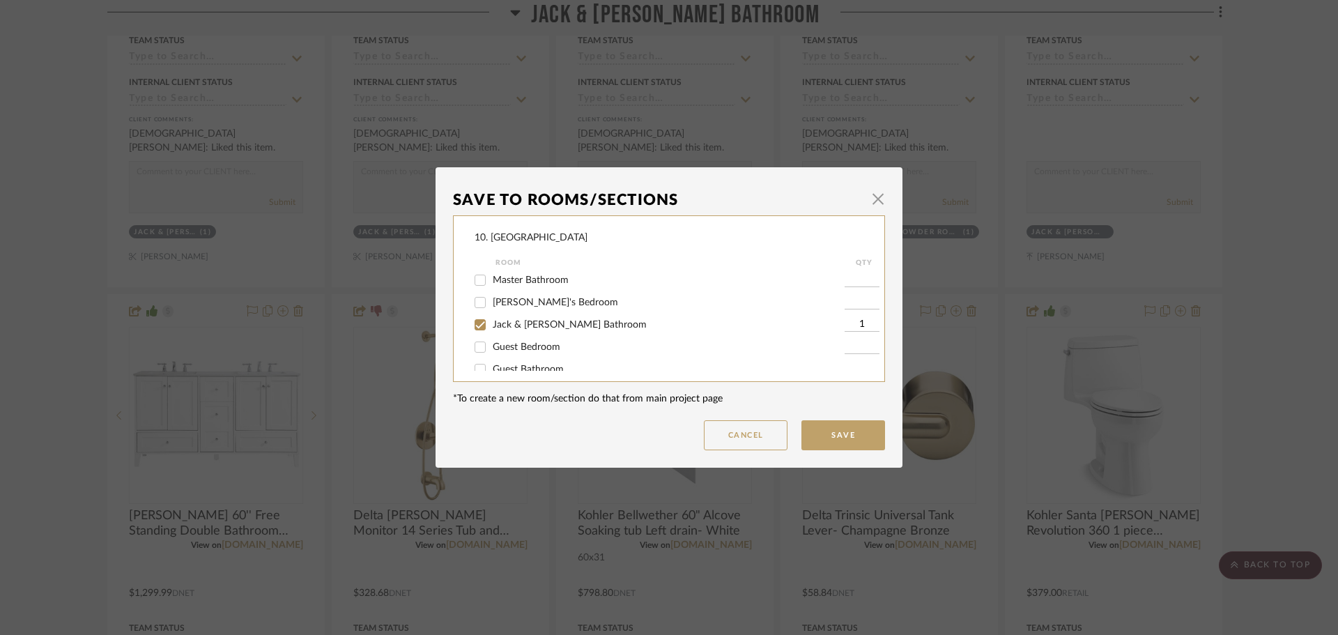
scroll to position [349, 0]
click at [519, 319] on div "Jack & Jill Bathroom" at bounding box center [660, 313] width 370 height 22
click at [514, 314] on span "Jack & Jill Bathroom" at bounding box center [570, 313] width 154 height 10
click at [491, 314] on input "Jack & Jill Bathroom" at bounding box center [480, 313] width 22 height 22
checkbox input "false"
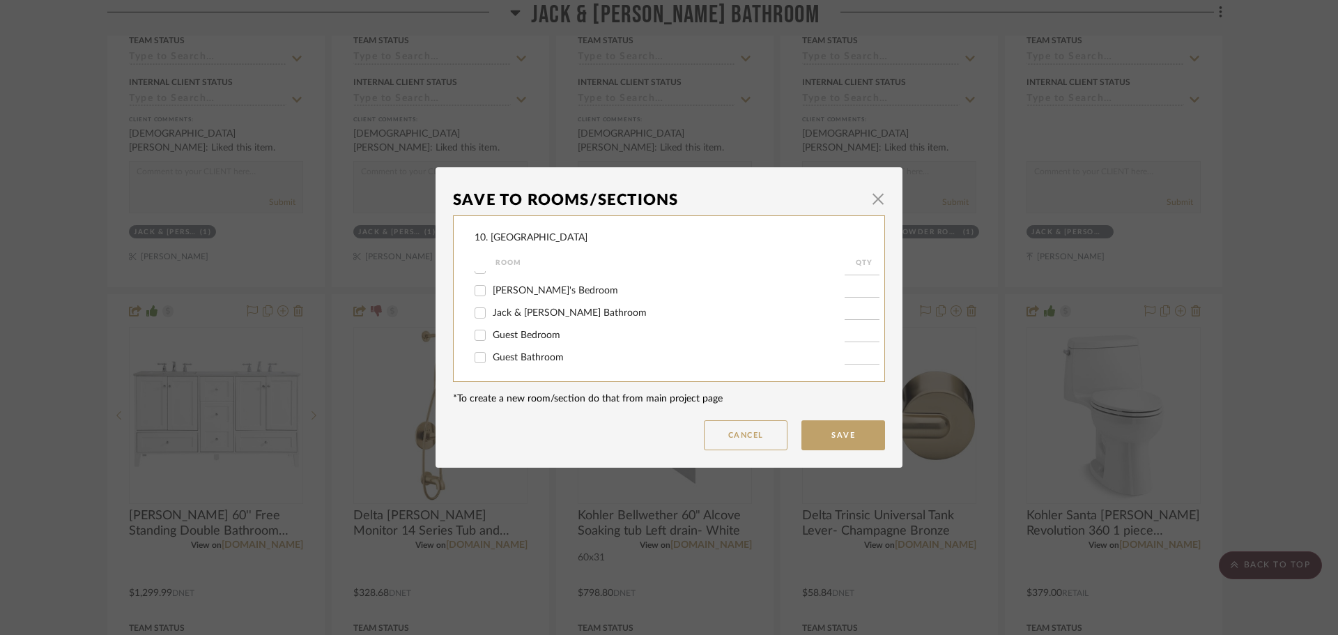
scroll to position [461, 0]
click at [503, 314] on span "Will not use" at bounding box center [519, 312] width 52 height 10
click at [491, 314] on input "Will not use" at bounding box center [480, 311] width 22 height 22
checkbox input "true"
type input "1"
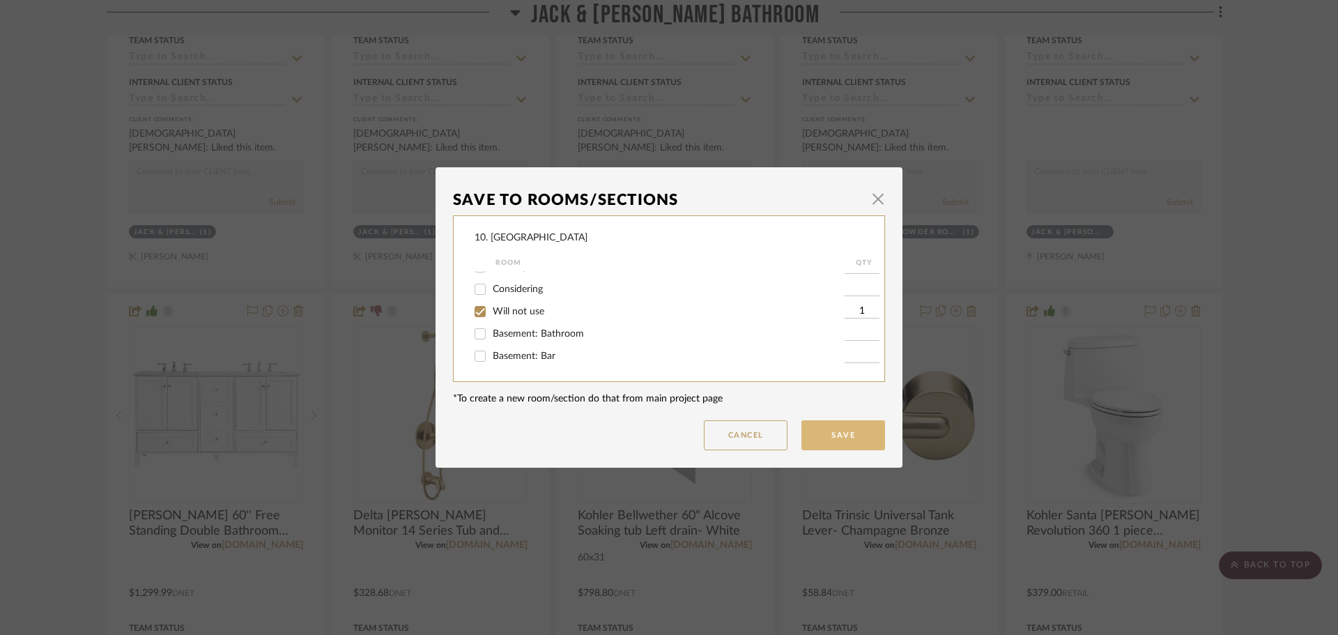
click at [824, 424] on button "Save" at bounding box center [844, 435] width 84 height 30
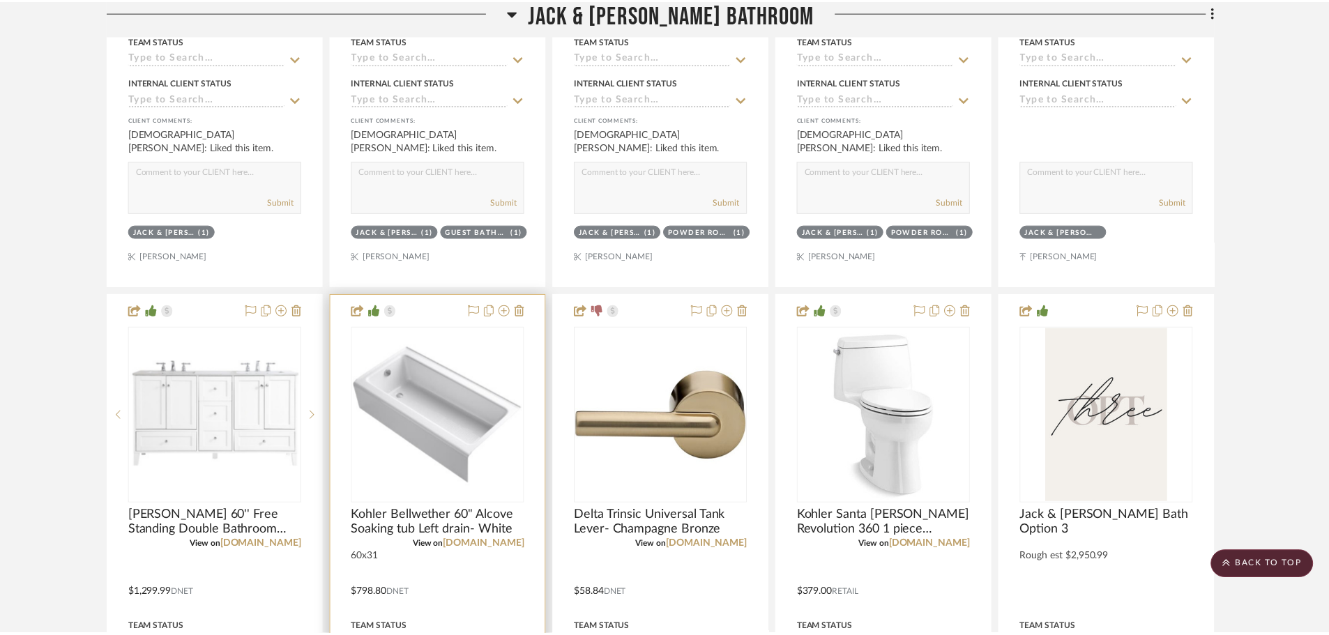
scroll to position [2251, 0]
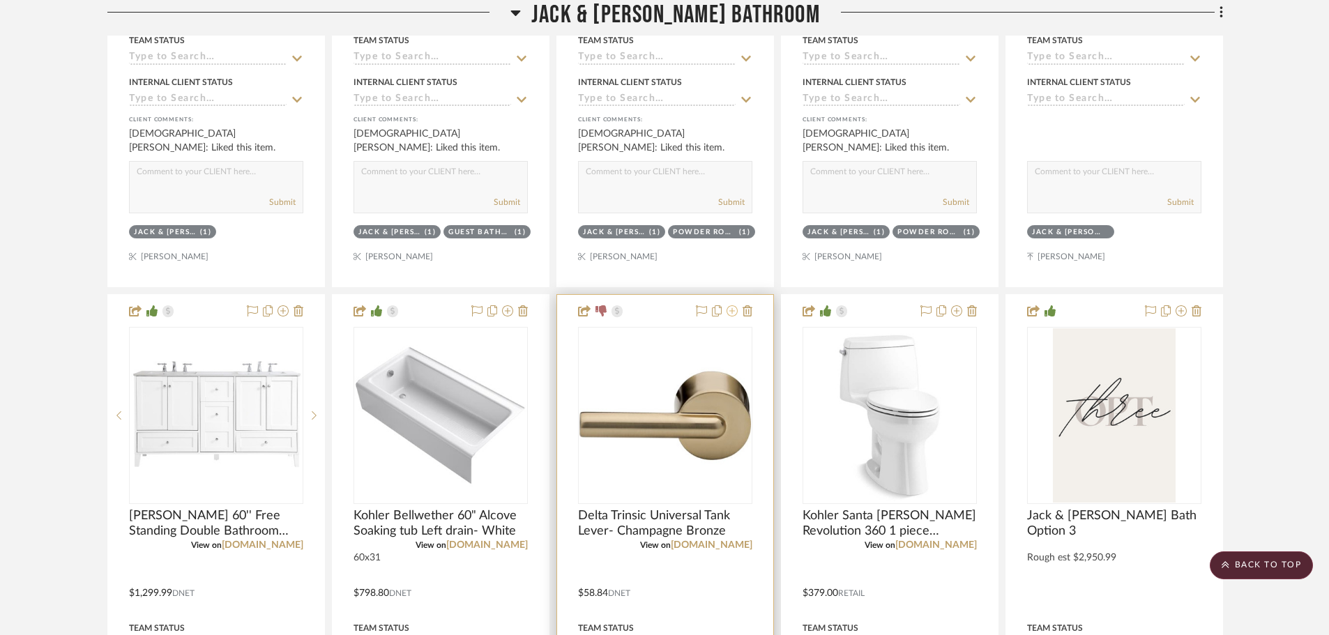
click at [735, 312] on icon at bounding box center [731, 310] width 11 height 11
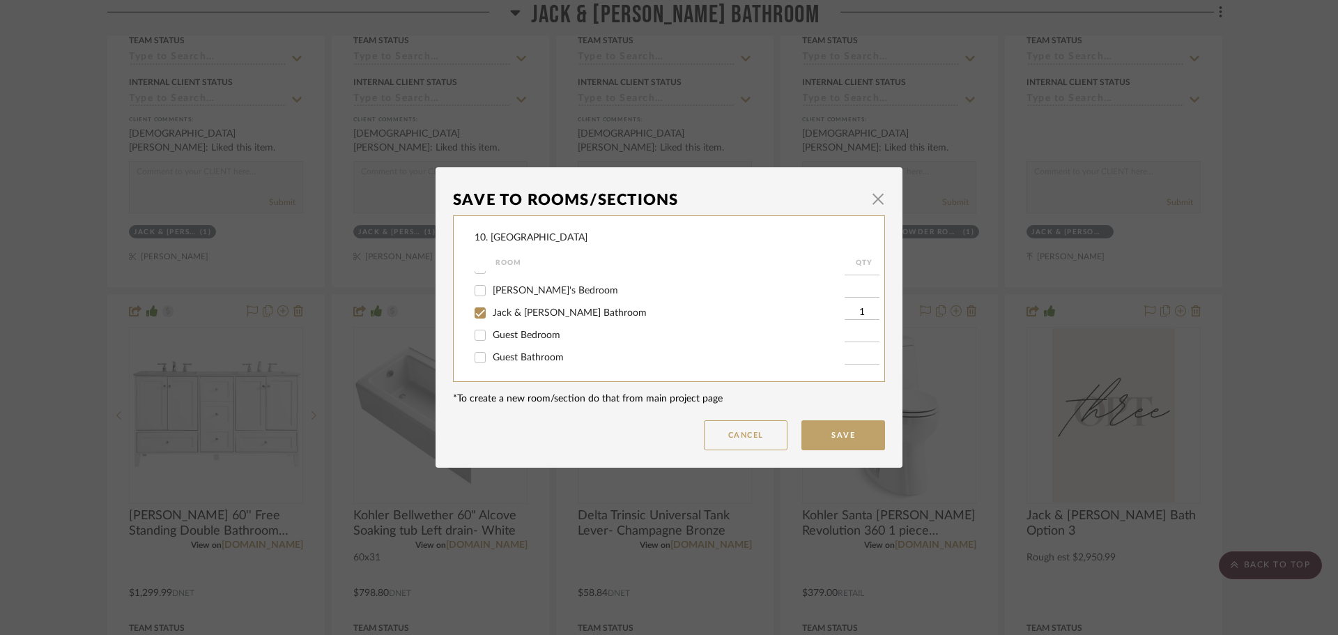
click at [505, 312] on span "Jack & Jill Bathroom" at bounding box center [570, 313] width 154 height 10
click at [491, 312] on input "Jack & Jill Bathroom" at bounding box center [480, 313] width 22 height 22
checkbox input "false"
click at [495, 319] on div "Will not use" at bounding box center [660, 311] width 370 height 22
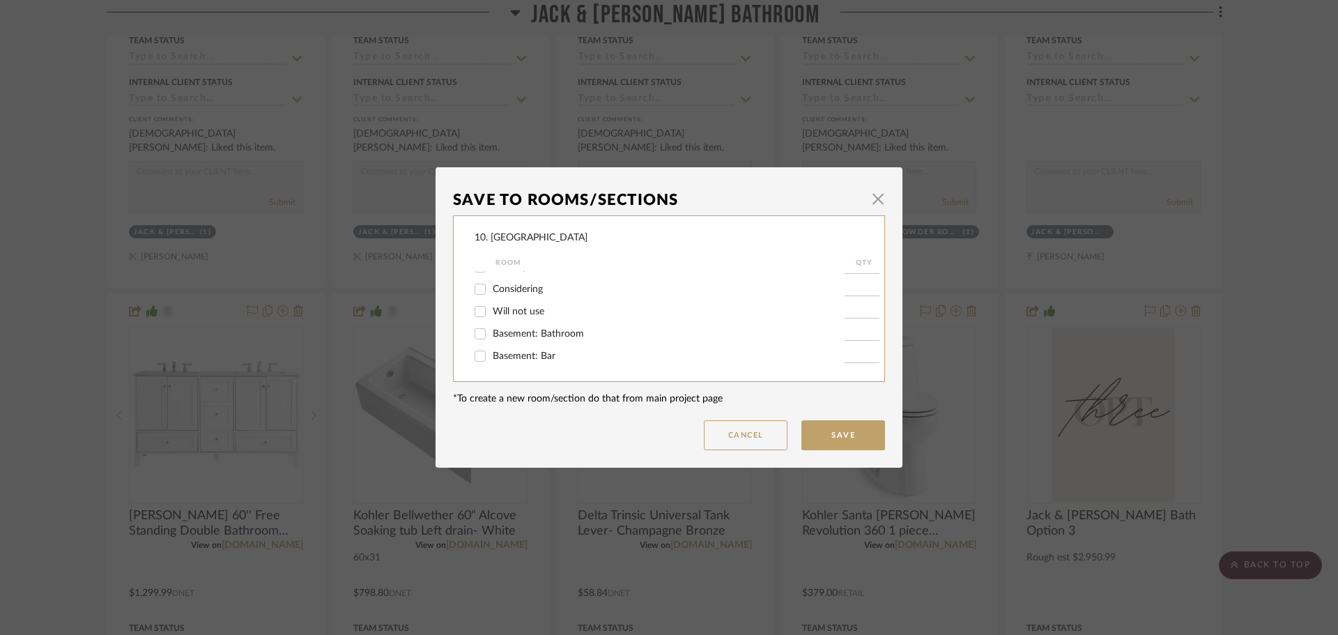
click at [494, 315] on span "Will not use" at bounding box center [519, 312] width 52 height 10
click at [491, 315] on input "Will not use" at bounding box center [480, 311] width 22 height 22
checkbox input "true"
type input "1"
click at [834, 441] on button "Save" at bounding box center [844, 435] width 84 height 30
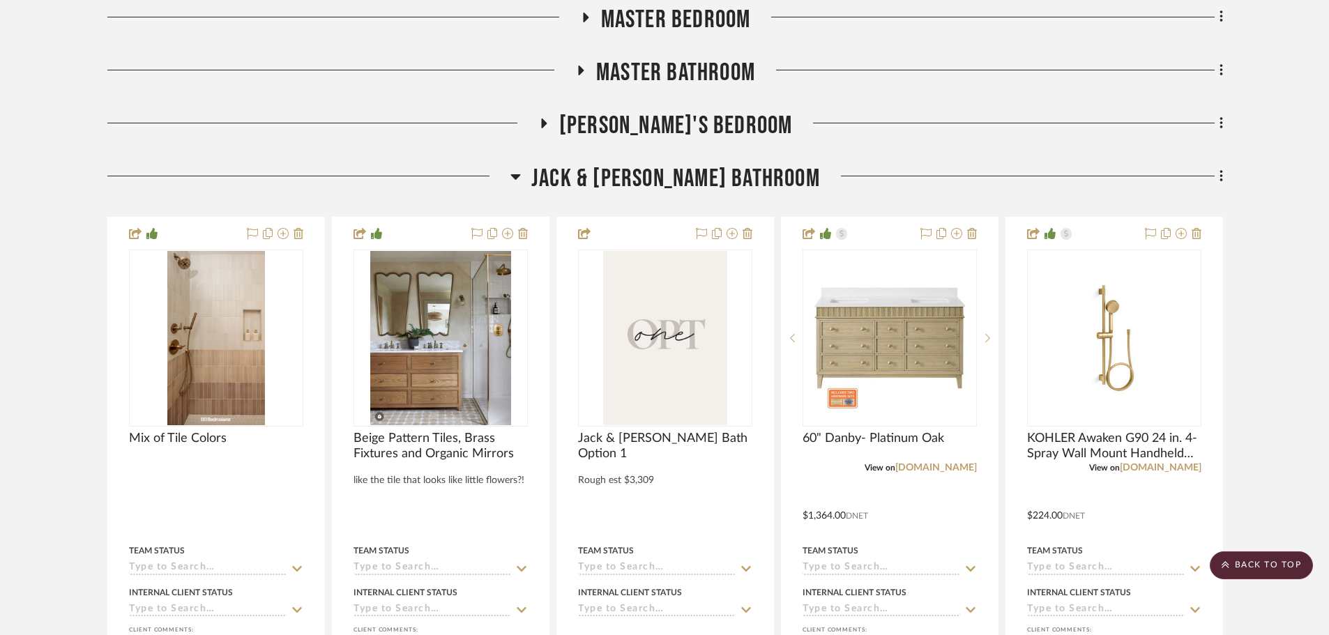
scroll to position [1136, 0]
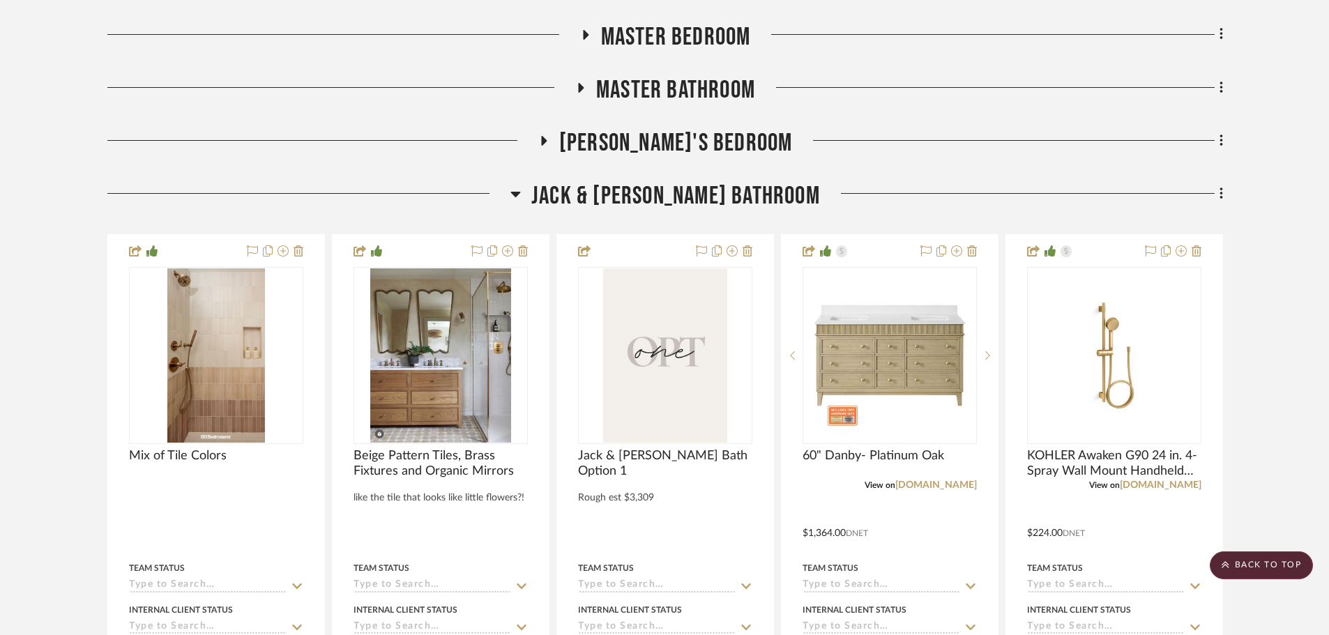
click at [669, 201] on span "Jack & Jill Bathroom" at bounding box center [675, 196] width 289 height 30
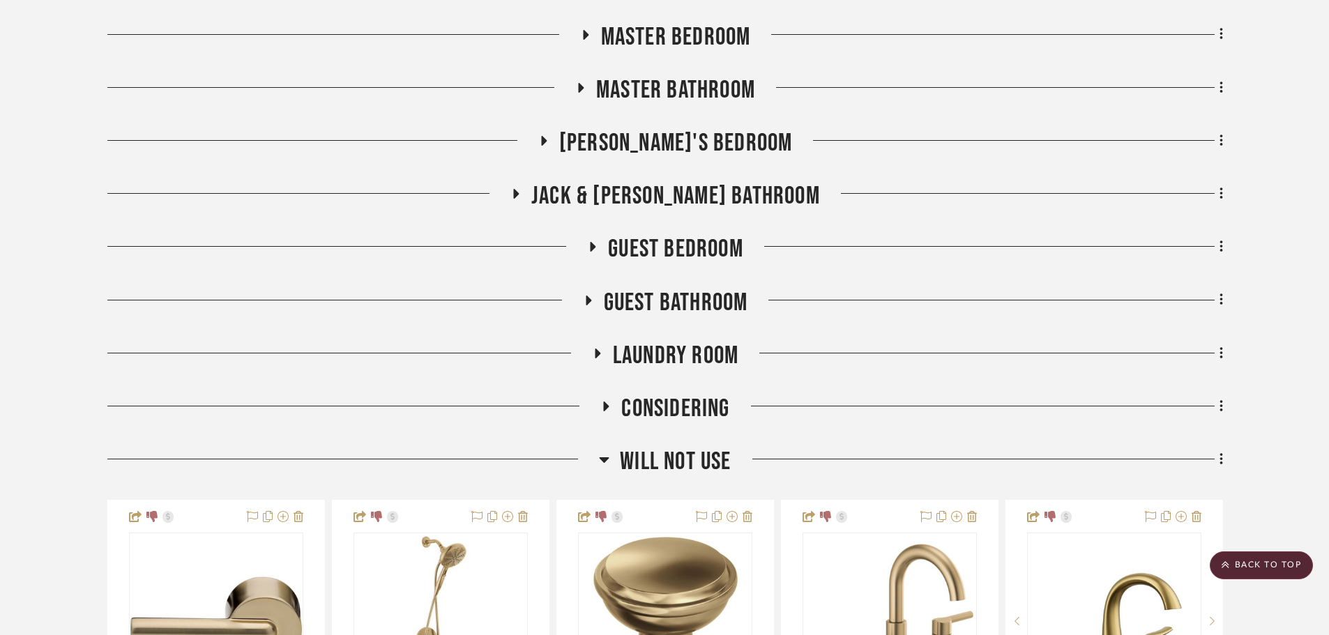
click at [677, 144] on span "Willow's Bedroom" at bounding box center [676, 143] width 234 height 30
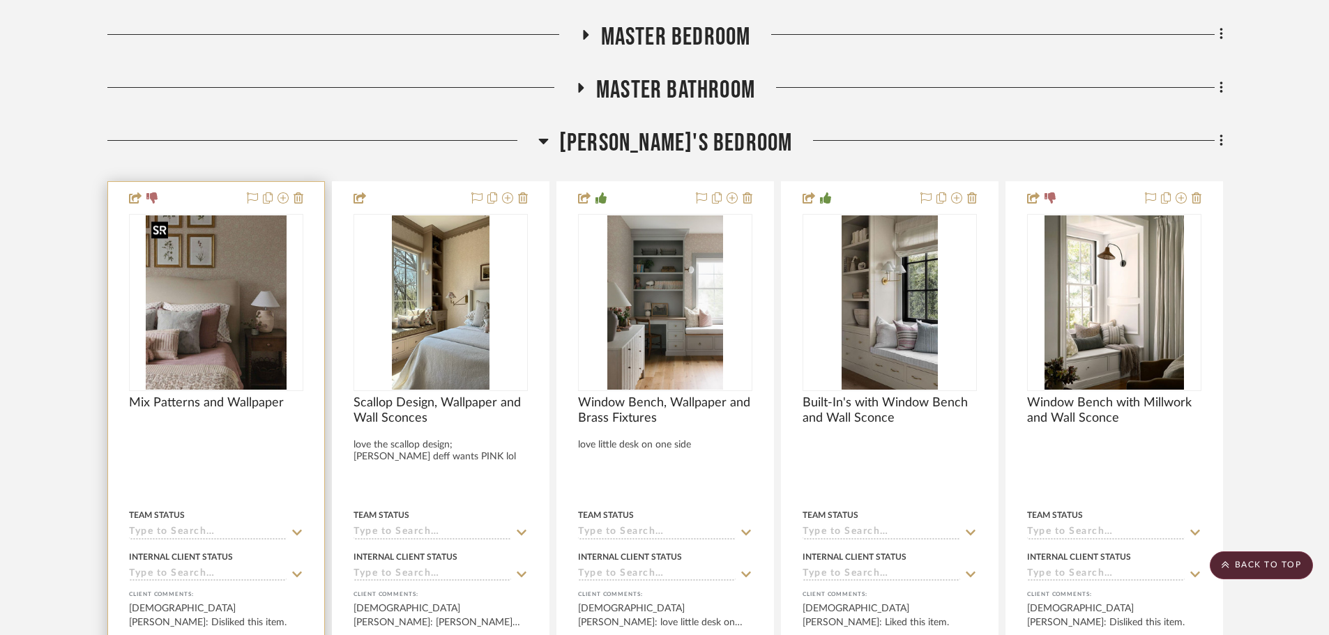
click at [190, 245] on img "0" at bounding box center [216, 302] width 140 height 174
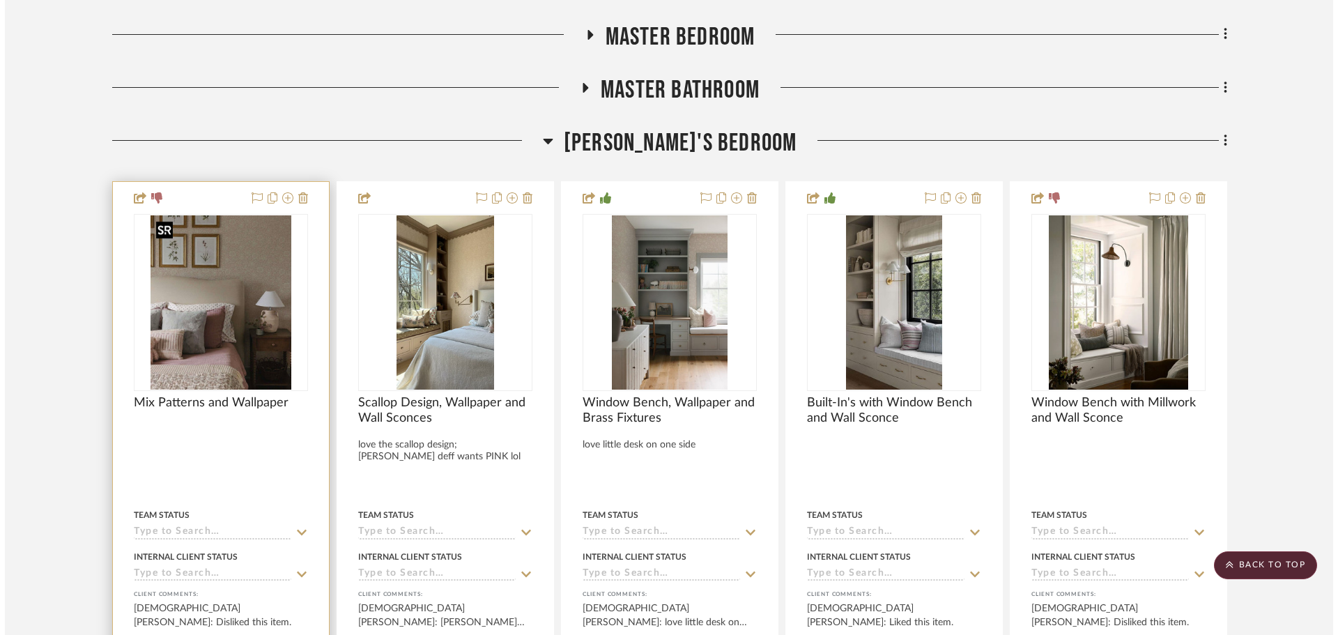
scroll to position [0, 0]
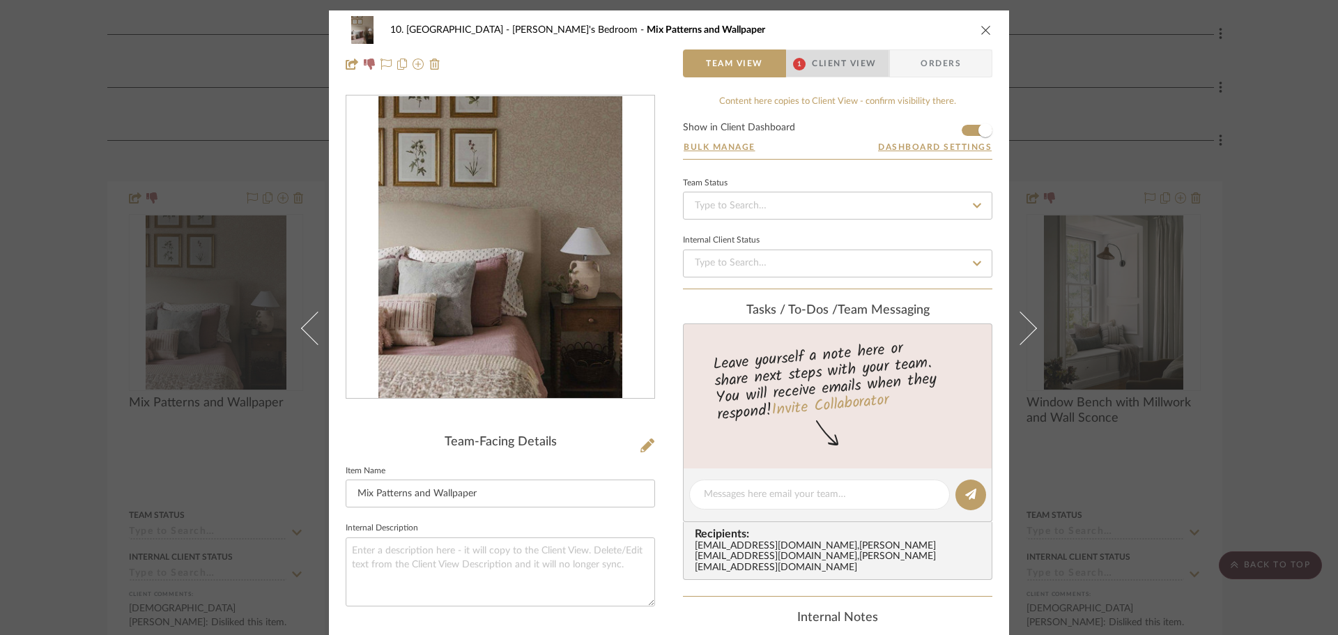
click at [840, 62] on span "Client View" at bounding box center [844, 63] width 64 height 28
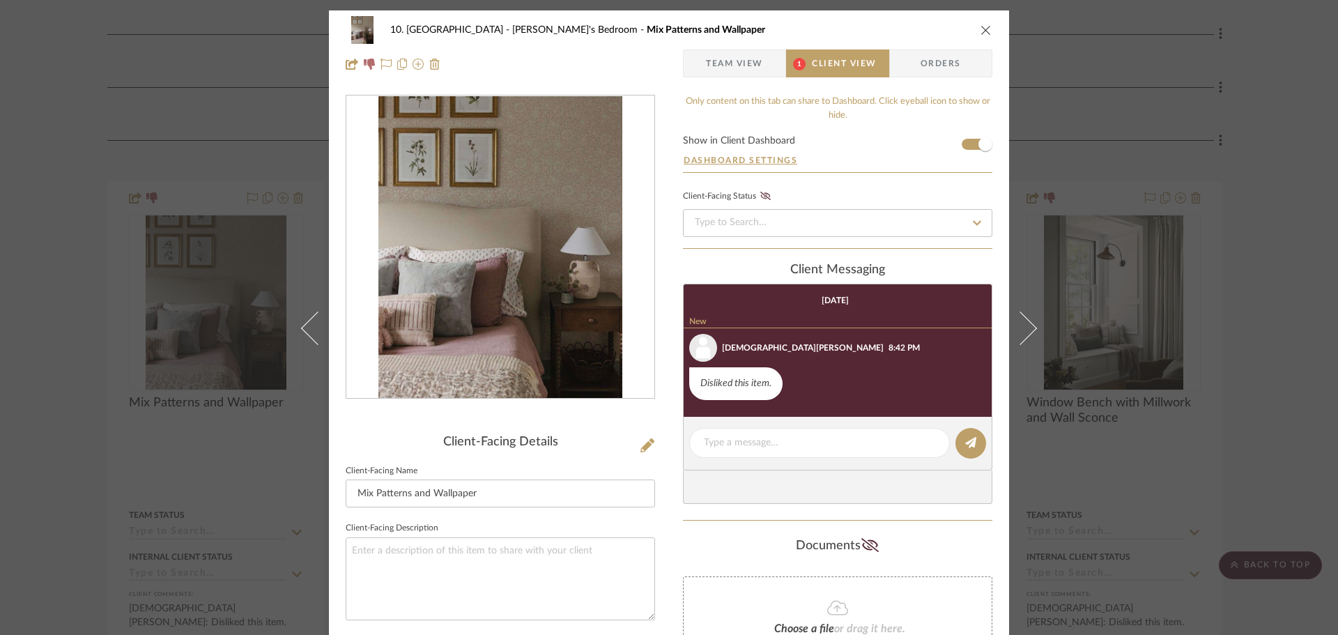
click at [1262, 334] on div "10. Vignola Willow's Bedroom Mix Patterns and Wallpaper Team View 1 Client View…" at bounding box center [669, 317] width 1338 height 635
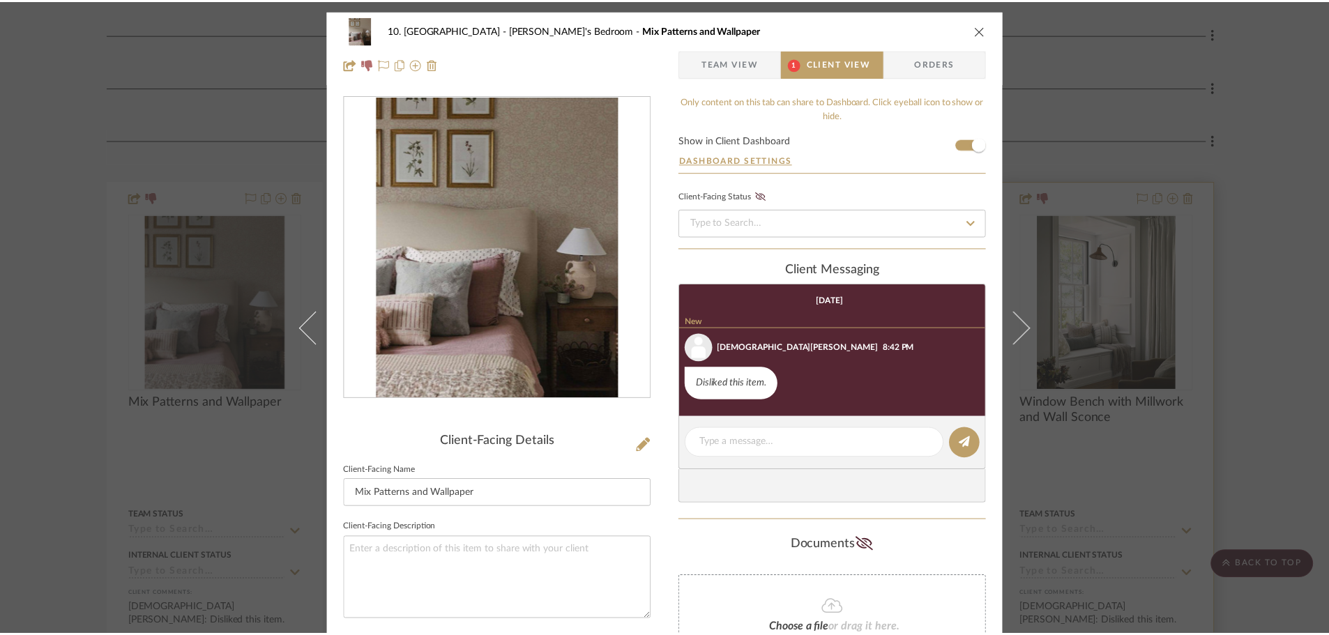
scroll to position [1136, 0]
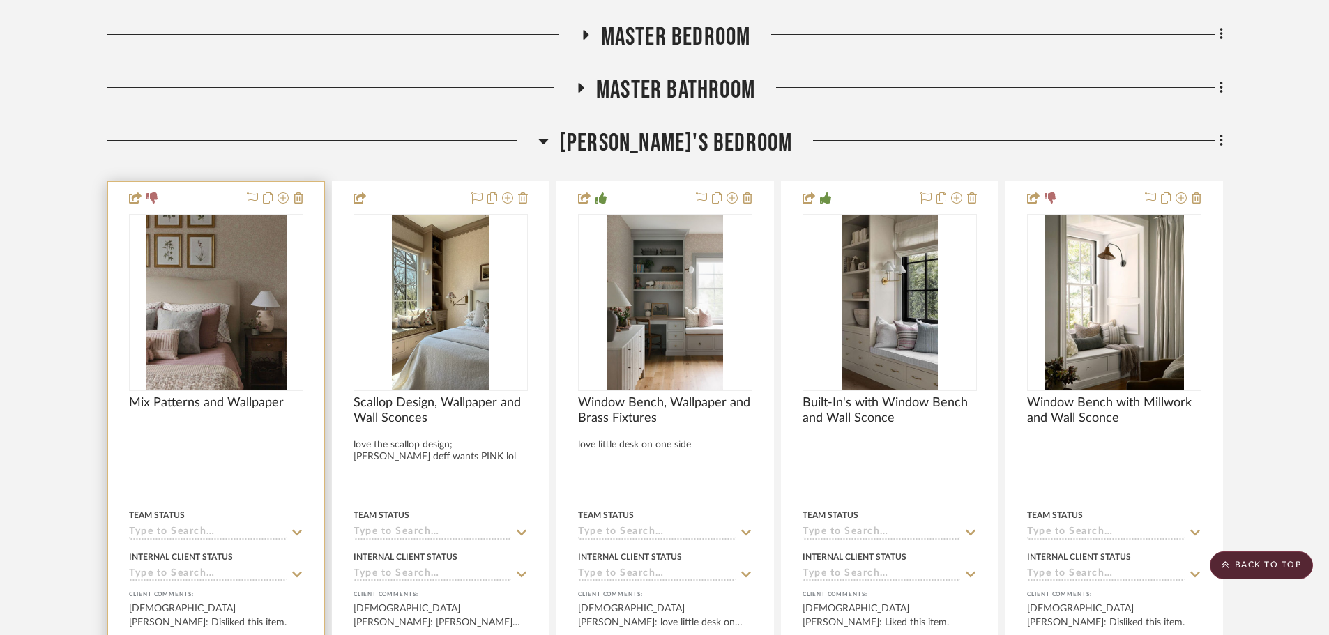
click at [277, 199] on div at bounding box center [272, 198] width 61 height 17
click at [290, 199] on div at bounding box center [272, 198] width 61 height 17
click at [284, 199] on icon at bounding box center [282, 197] width 11 height 11
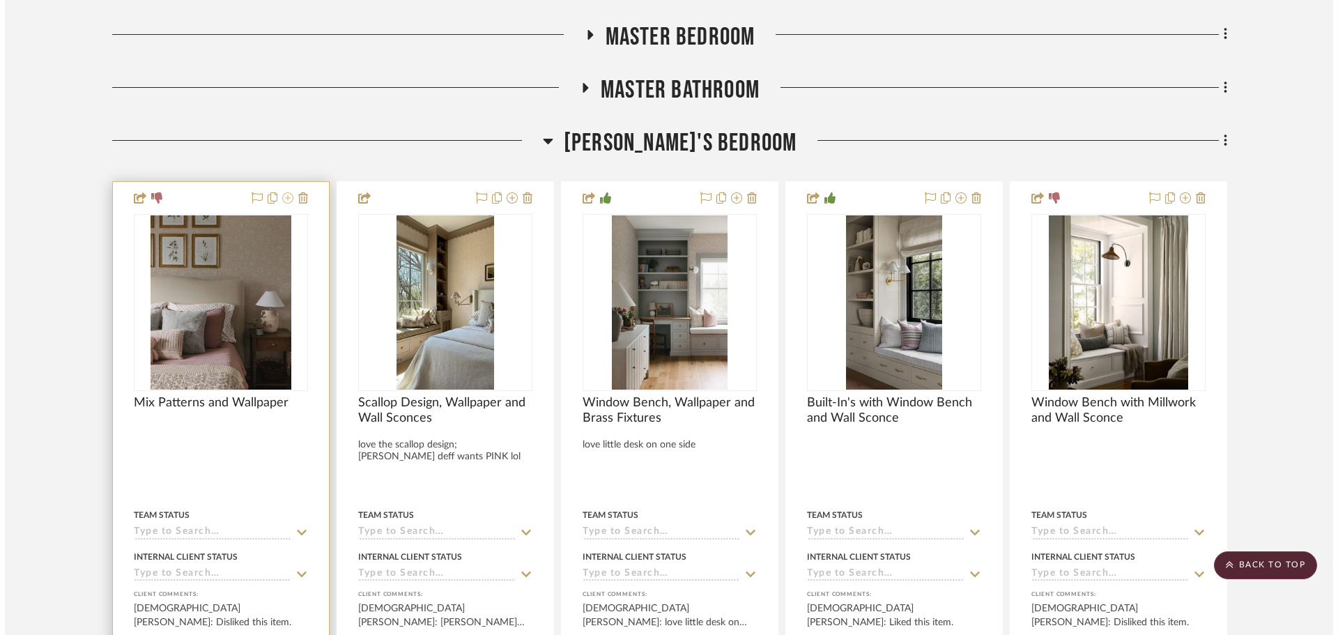
scroll to position [0, 0]
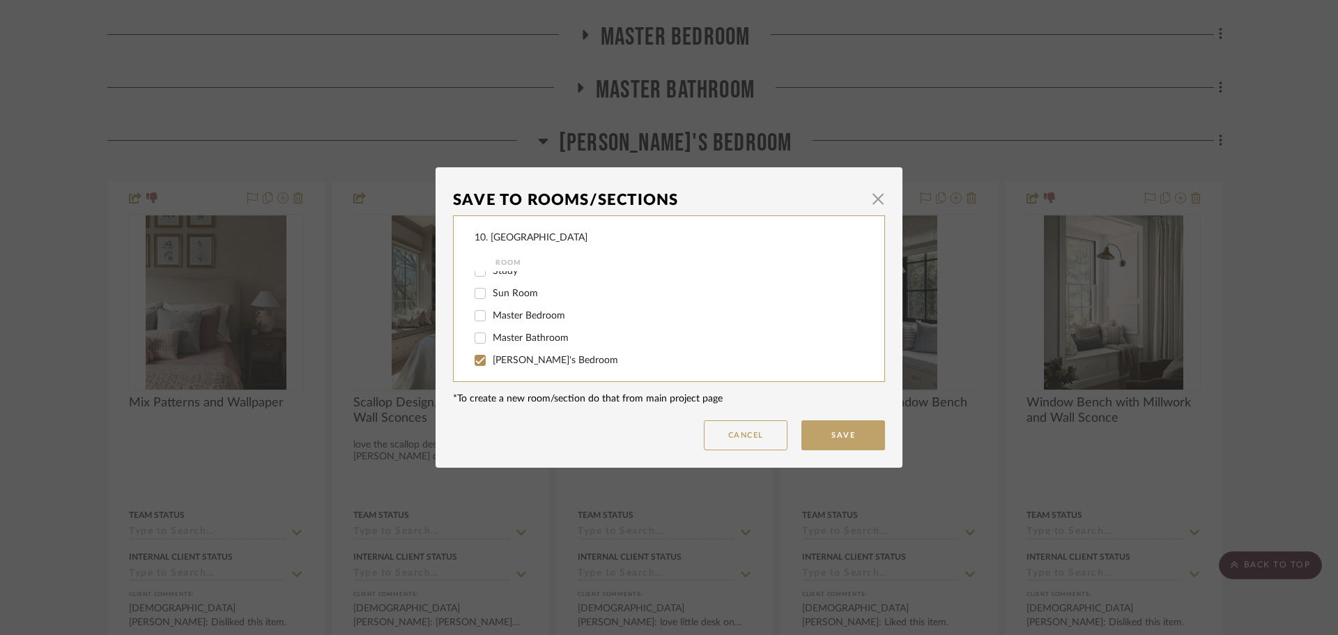
click at [493, 360] on span "Willow's Bedroom" at bounding box center [555, 361] width 125 height 10
click at [490, 360] on input "Willow's Bedroom" at bounding box center [480, 360] width 22 height 22
checkbox input "false"
click at [507, 316] on span "Will not use" at bounding box center [519, 312] width 52 height 10
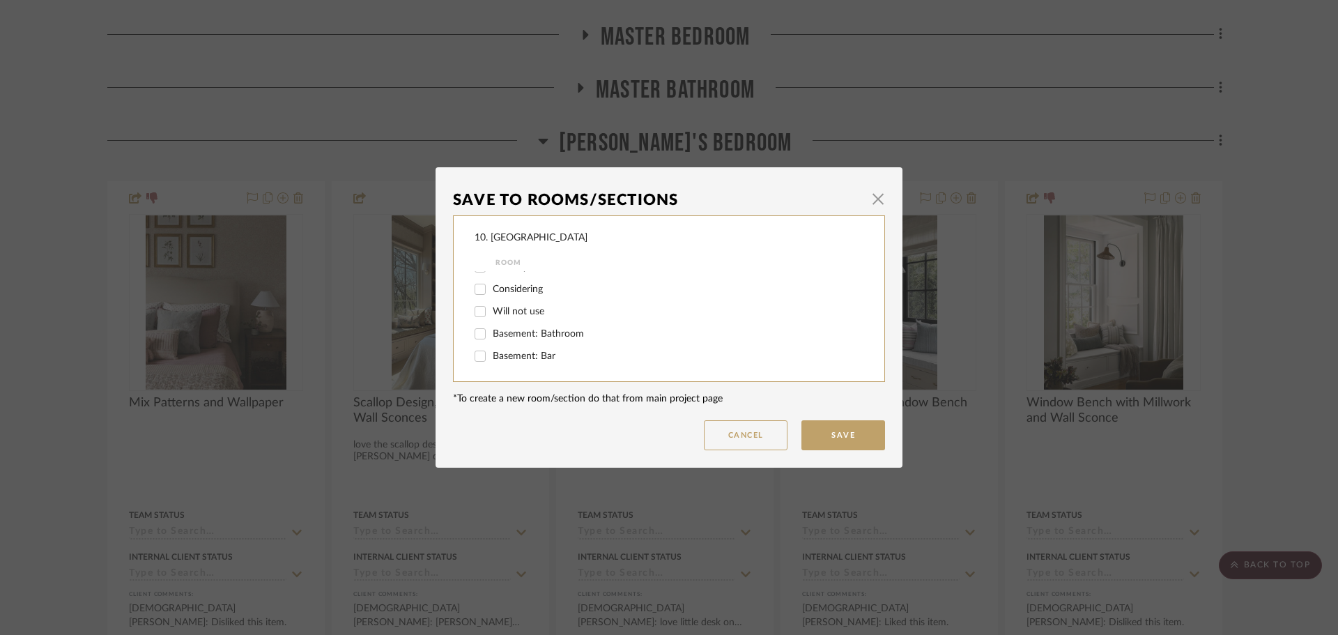
click at [491, 316] on input "Will not use" at bounding box center [480, 311] width 22 height 22
checkbox input "true"
click at [810, 424] on button "Save" at bounding box center [844, 435] width 84 height 30
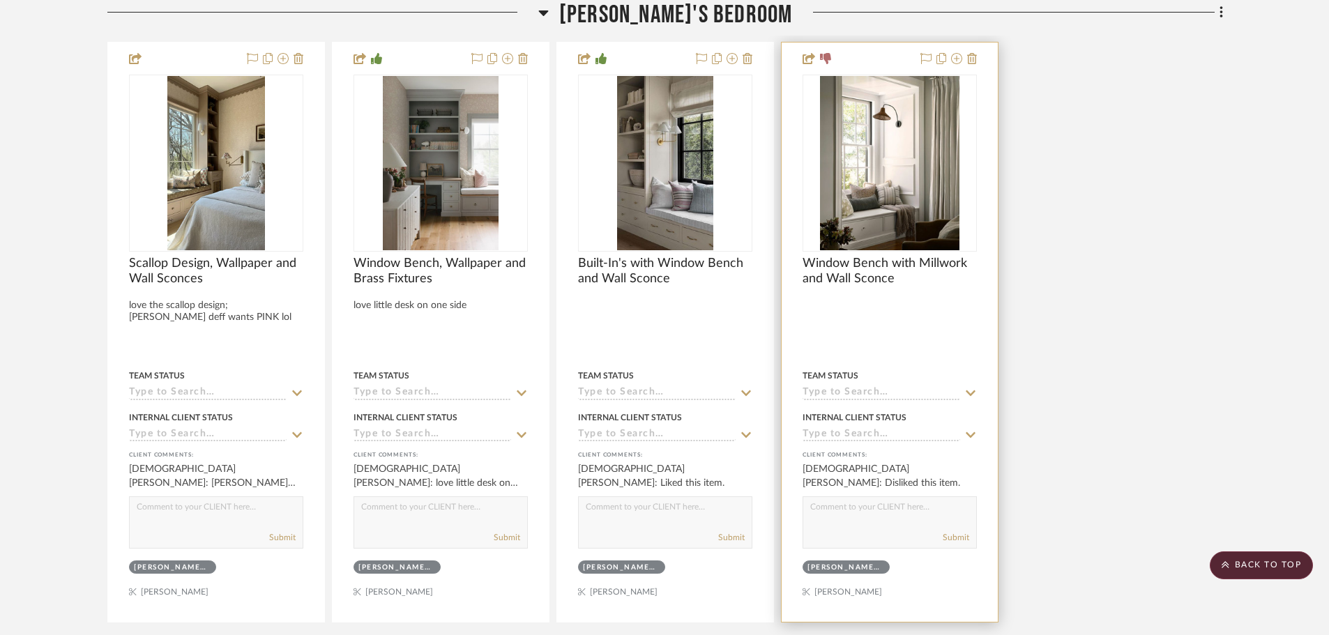
scroll to position [1205, 0]
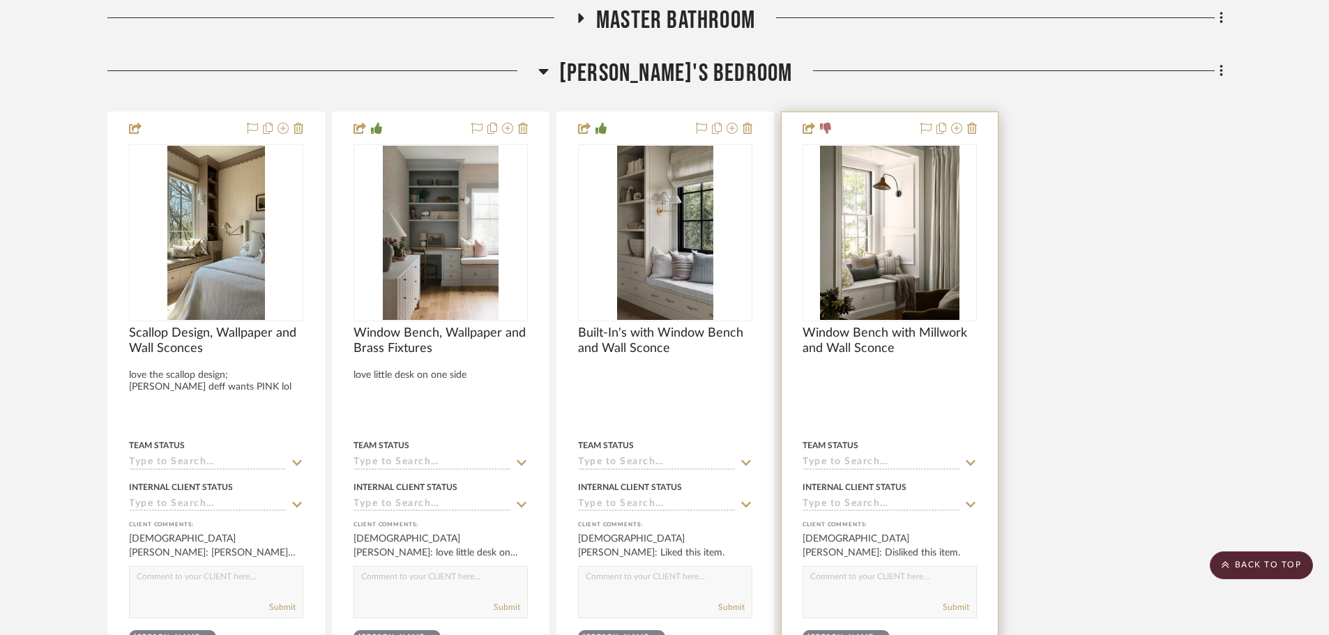
click at [871, 400] on div at bounding box center [889, 401] width 216 height 579
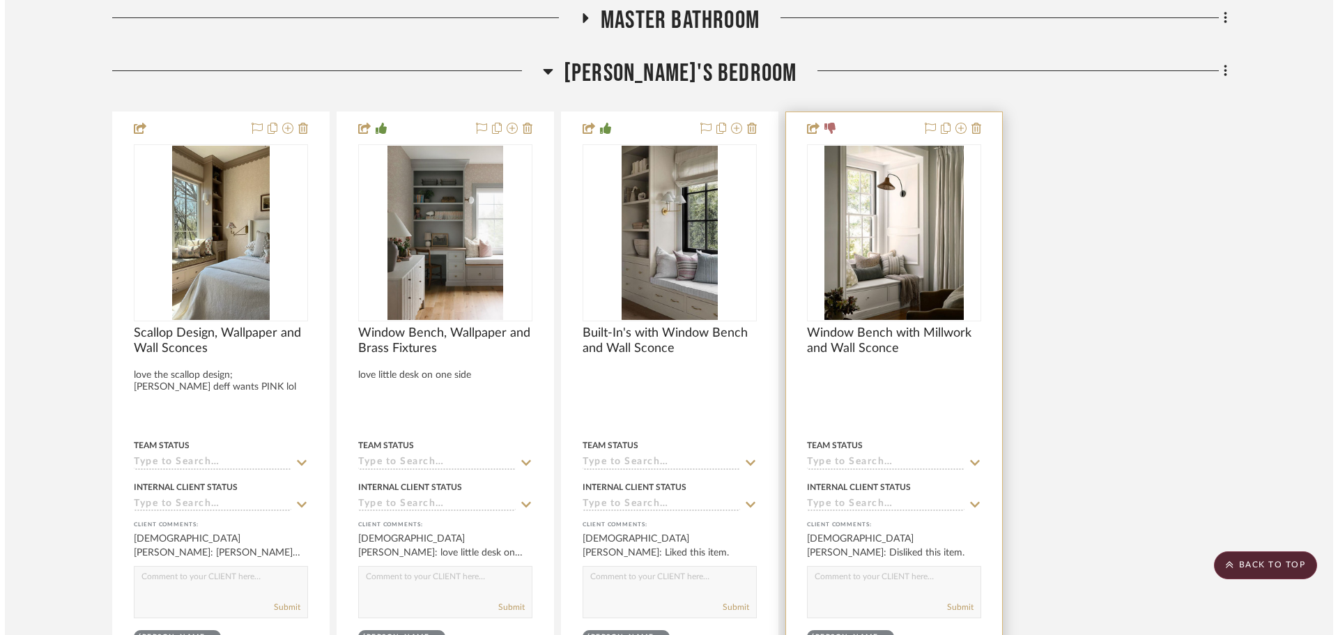
scroll to position [0, 0]
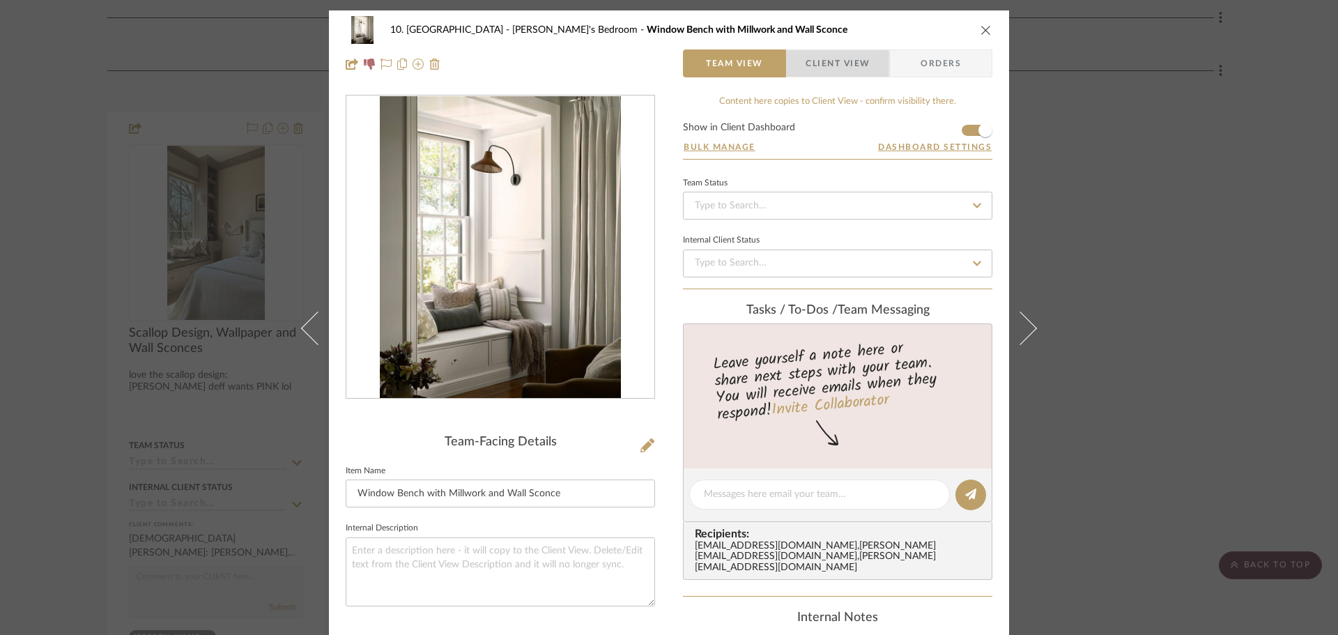
click at [841, 71] on span "Client View" at bounding box center [838, 63] width 64 height 28
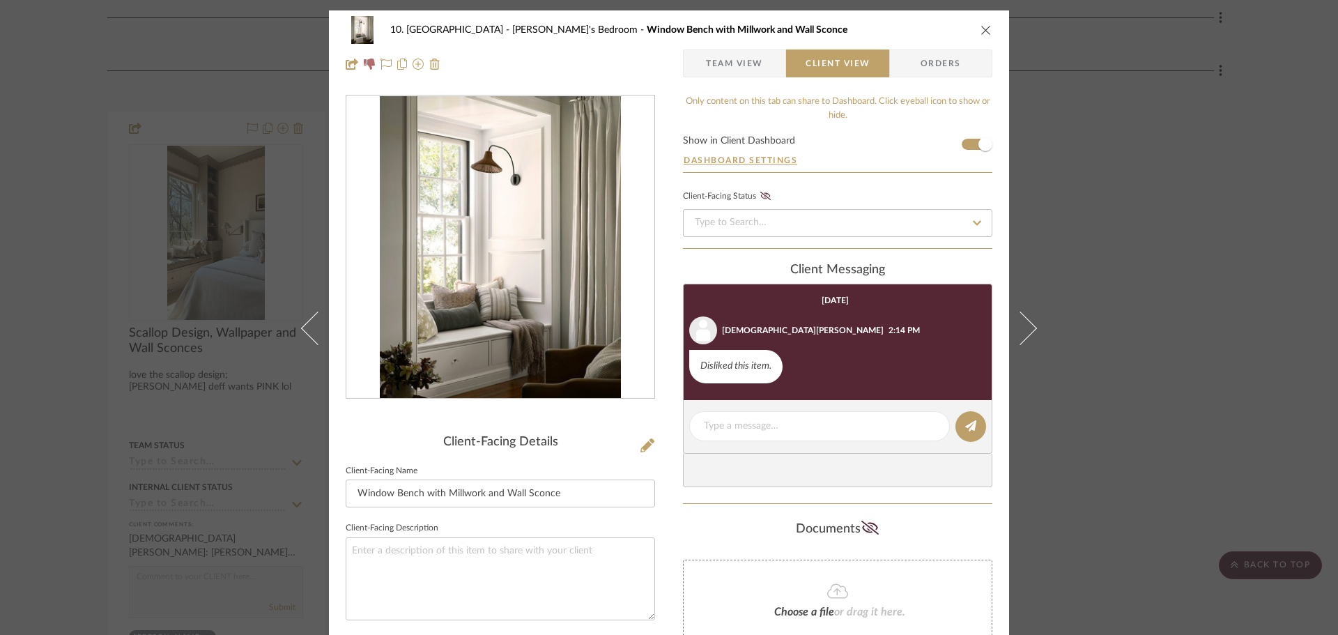
click at [1107, 298] on div "10. Vignola Willow's Bedroom Window Bench with Millwork and Wall Sconce Team Vi…" at bounding box center [669, 317] width 1338 height 635
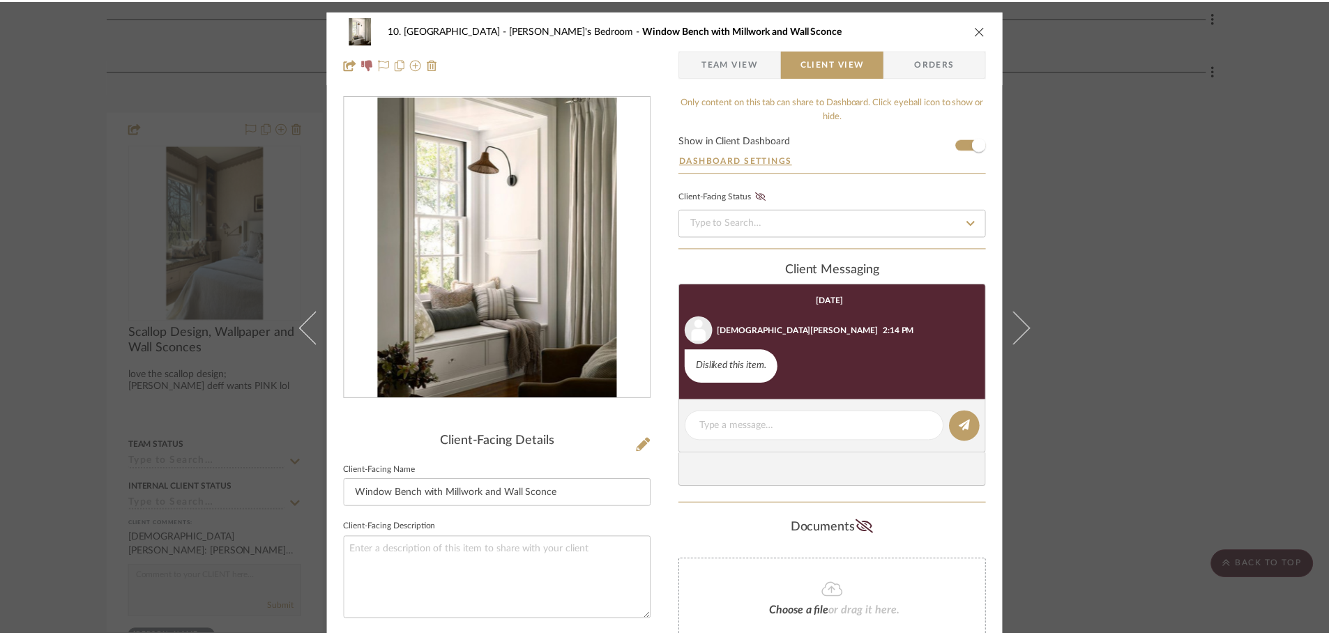
scroll to position [1205, 0]
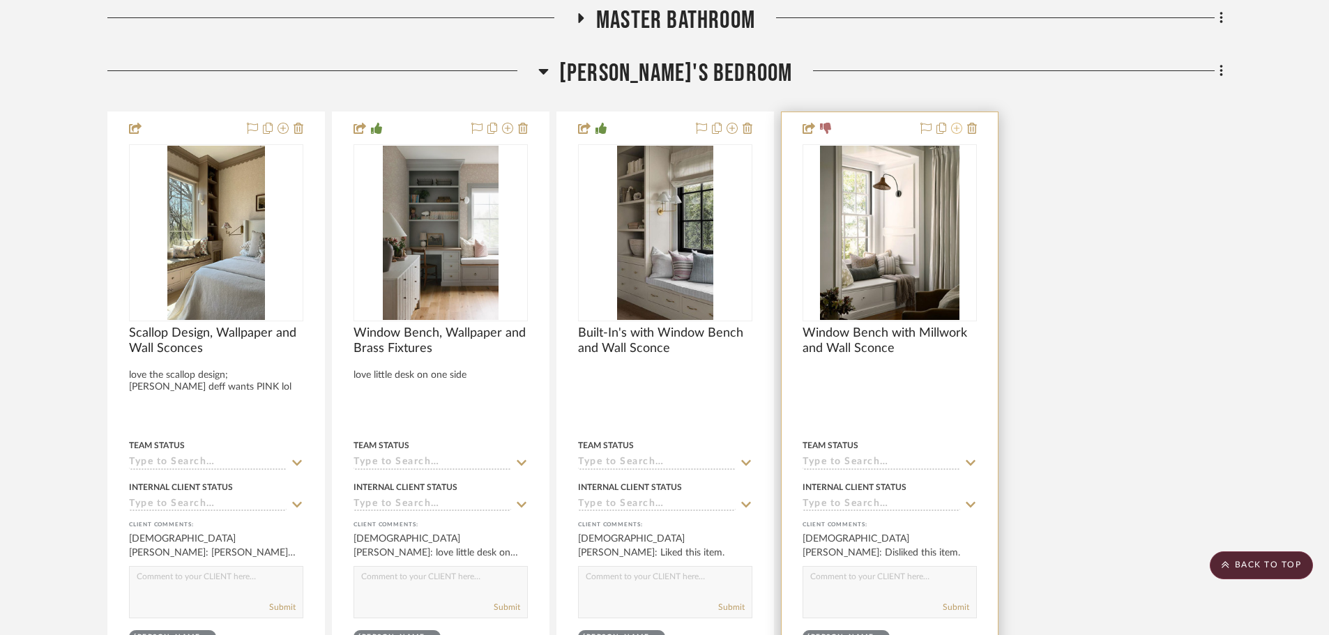
click at [956, 126] on icon at bounding box center [956, 128] width 11 height 11
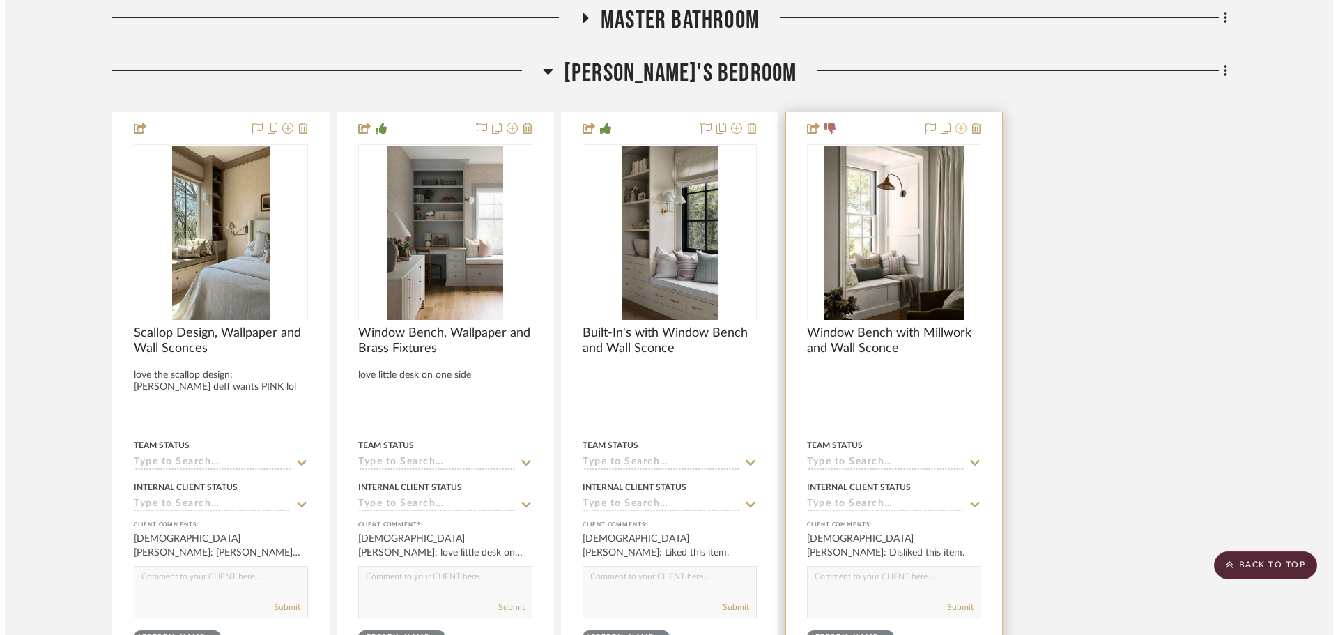
scroll to position [0, 0]
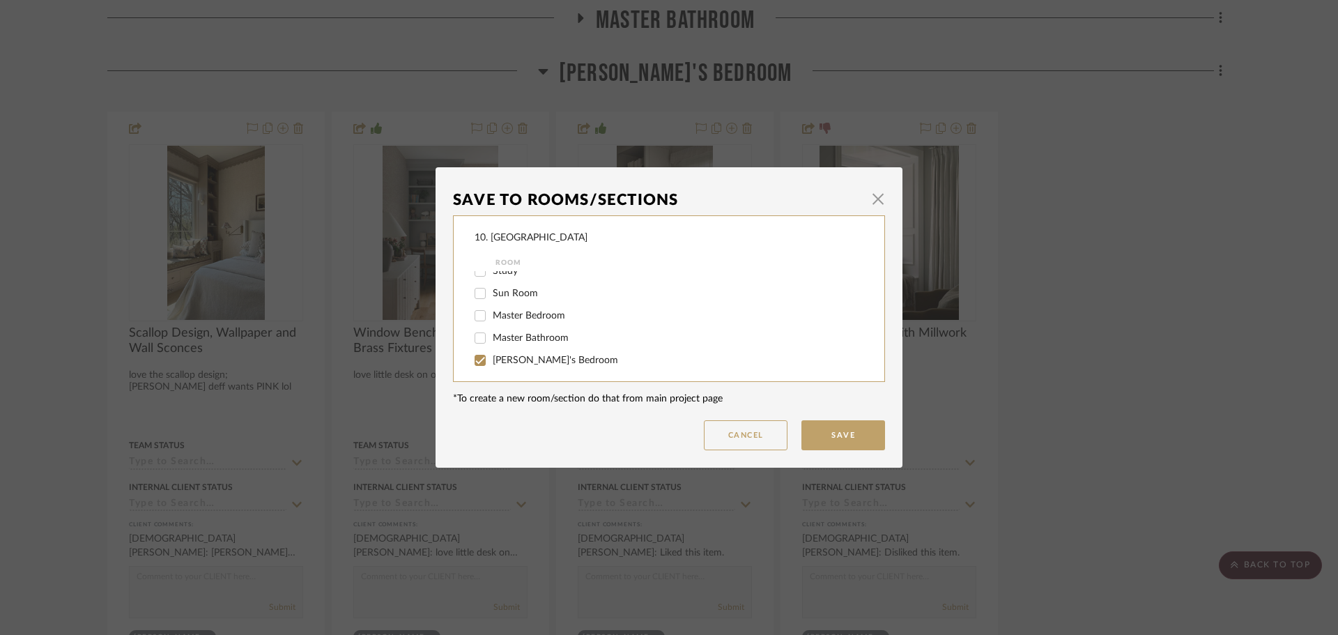
click at [498, 359] on span "Willow's Bedroom" at bounding box center [555, 361] width 125 height 10
click at [491, 359] on input "Willow's Bedroom" at bounding box center [480, 360] width 22 height 22
checkbox input "false"
click at [503, 315] on span "Will not use" at bounding box center [519, 312] width 52 height 10
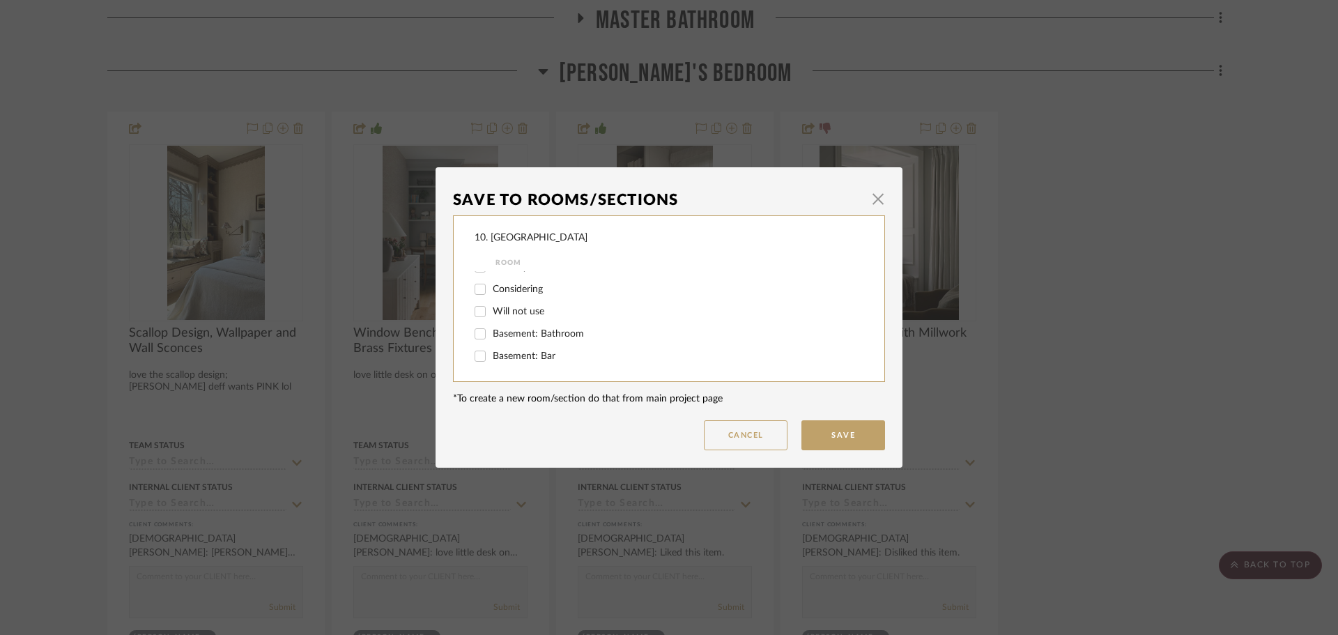
click at [491, 315] on input "Will not use" at bounding box center [480, 311] width 22 height 22
checkbox input "true"
click at [818, 423] on button "Save" at bounding box center [844, 435] width 84 height 30
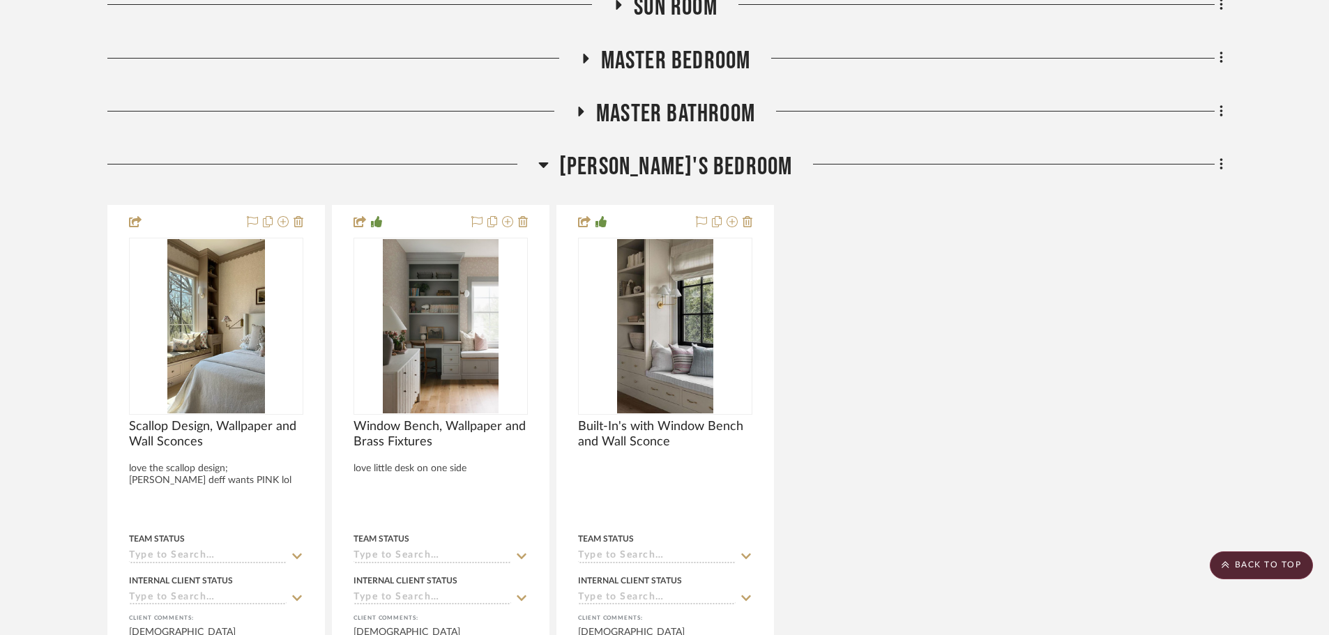
scroll to position [1066, 0]
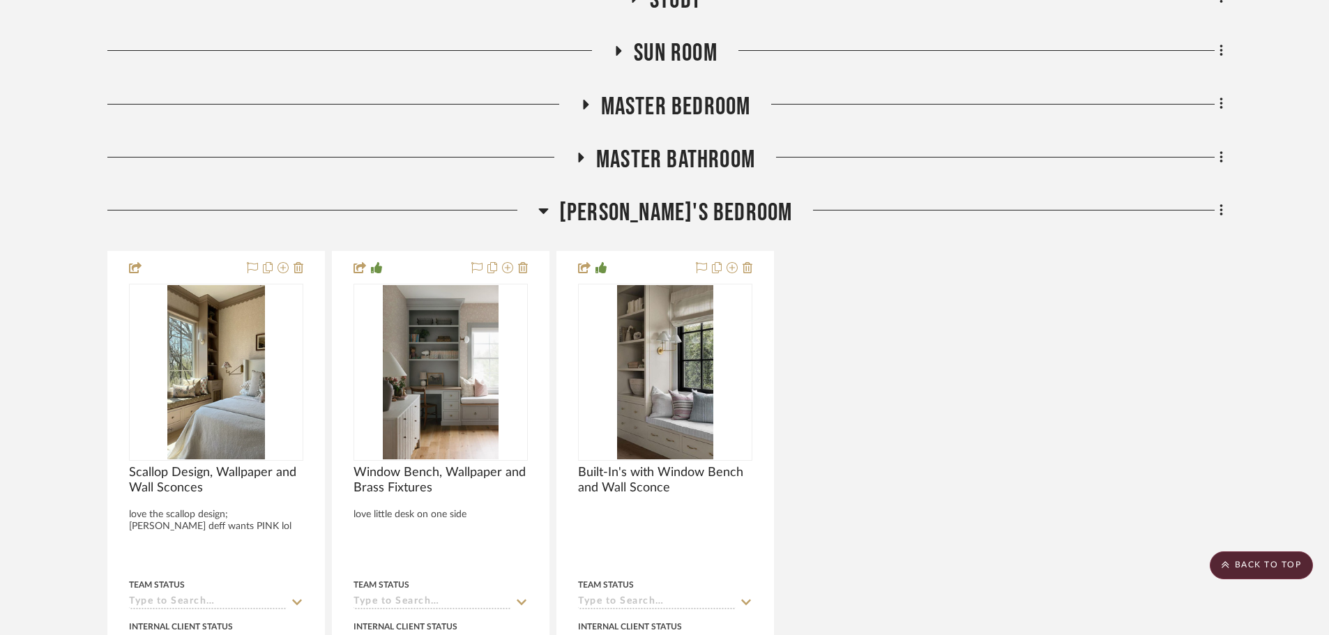
click at [685, 219] on span "Willow's Bedroom" at bounding box center [676, 213] width 234 height 30
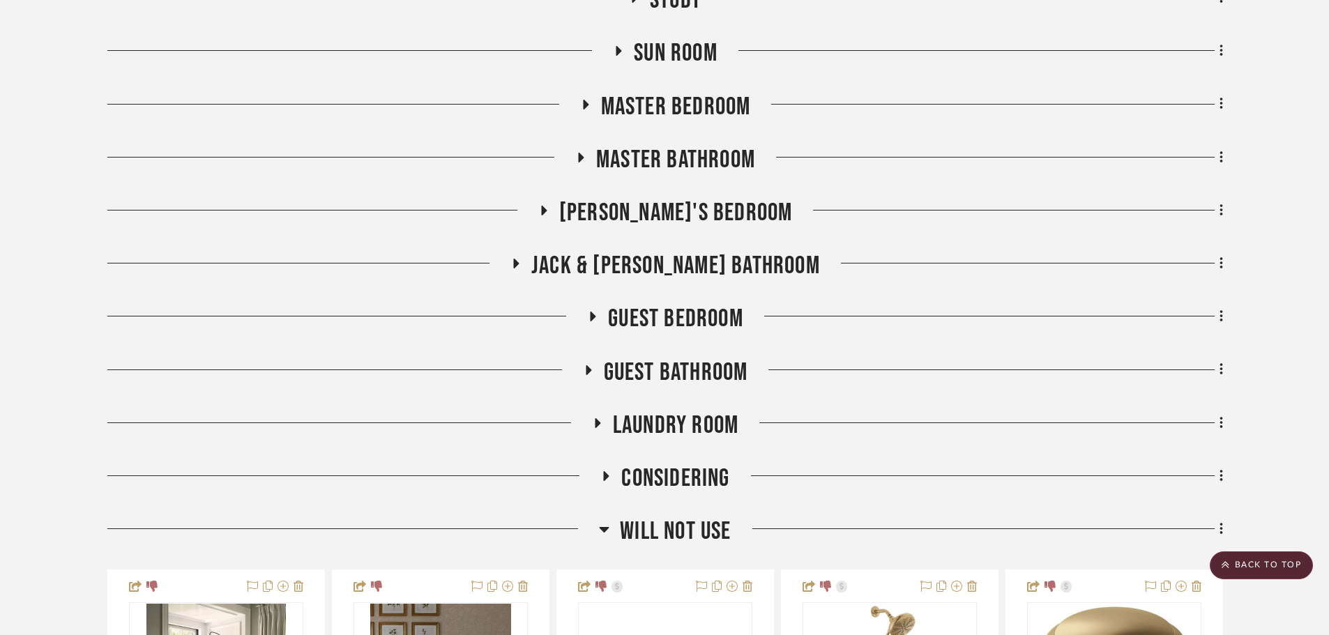
click at [670, 159] on span "Master Bathroom" at bounding box center [675, 160] width 159 height 30
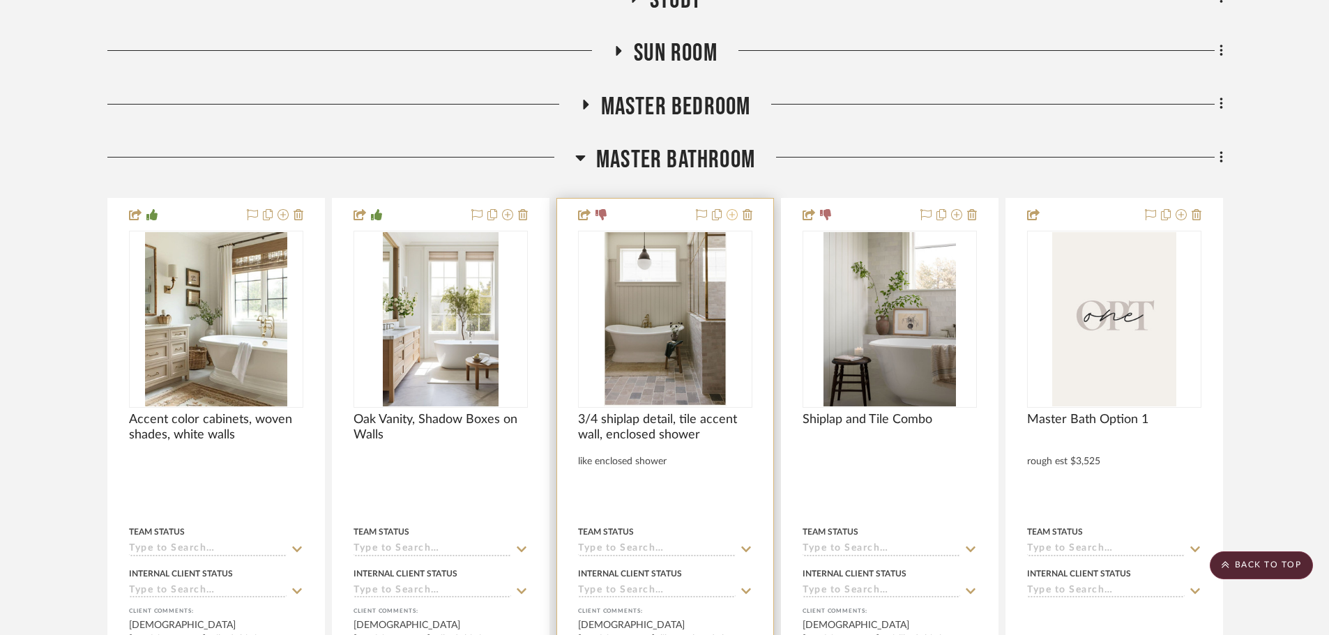
click at [733, 218] on icon at bounding box center [731, 214] width 11 height 11
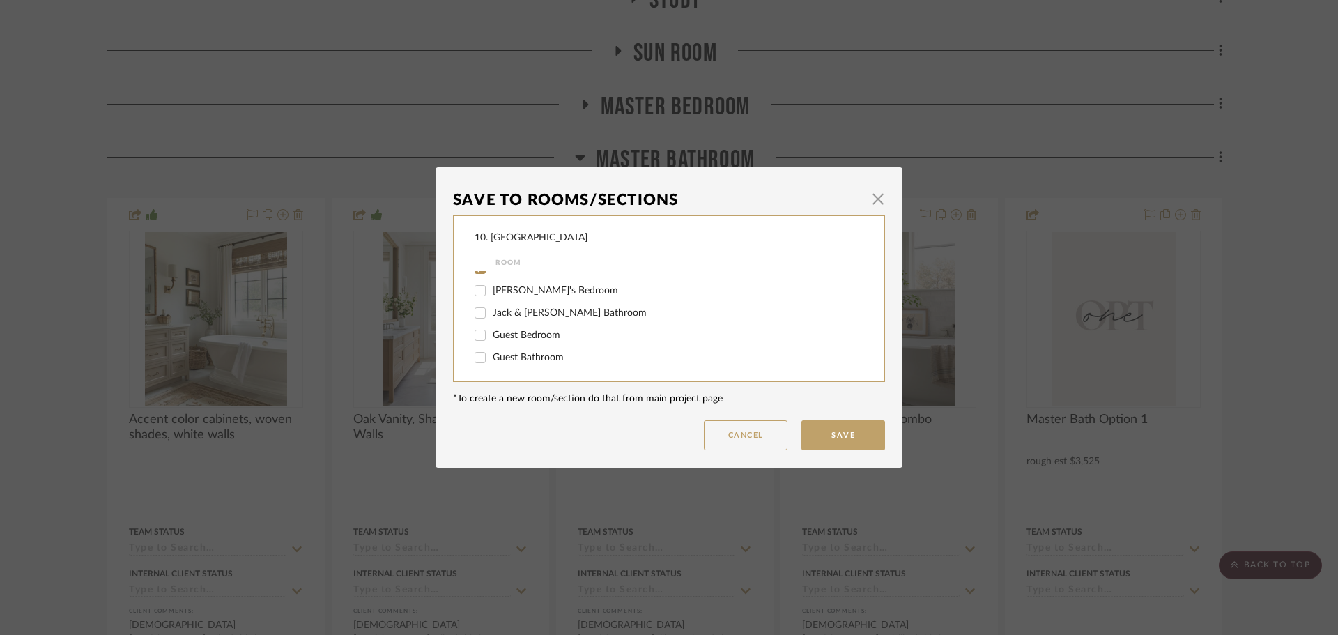
scroll to position [279, 0]
click at [501, 336] on span "Master Bathroom" at bounding box center [531, 338] width 76 height 10
click at [491, 336] on input "Master Bathroom" at bounding box center [480, 338] width 22 height 22
checkbox input "false"
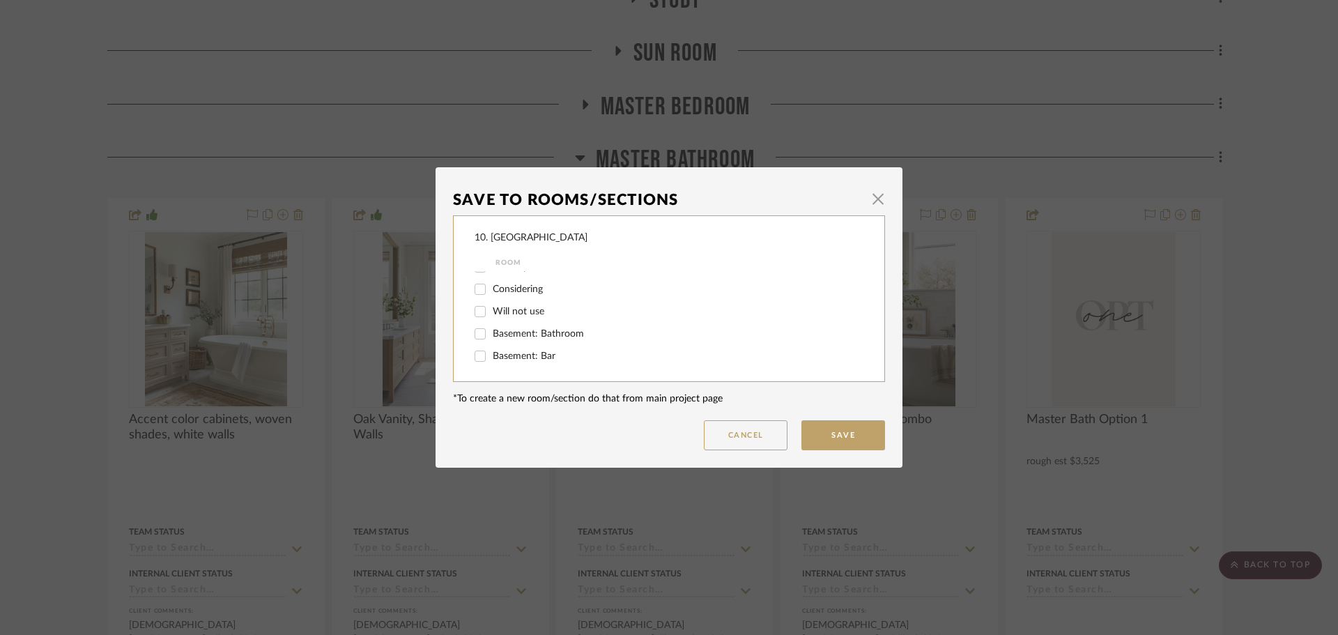
click at [495, 310] on span "Will not use" at bounding box center [519, 312] width 52 height 10
click at [491, 310] on input "Will not use" at bounding box center [480, 311] width 22 height 22
checkbox input "true"
click at [819, 424] on button "Save" at bounding box center [844, 435] width 84 height 30
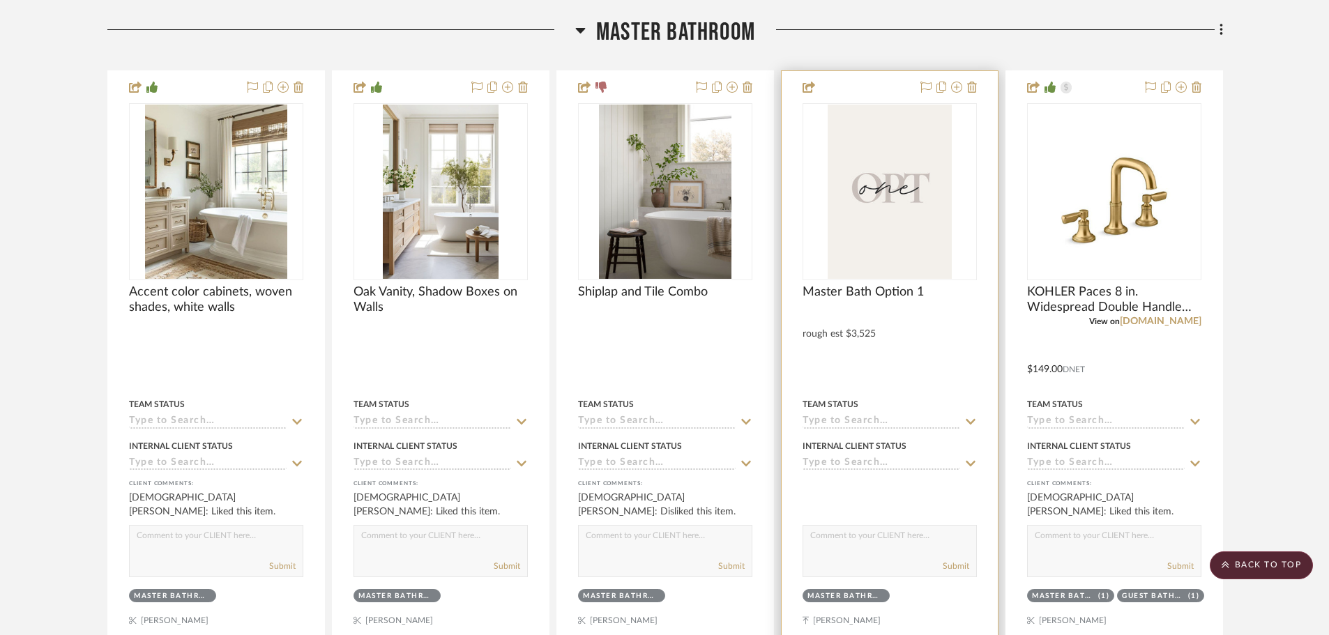
scroll to position [1205, 0]
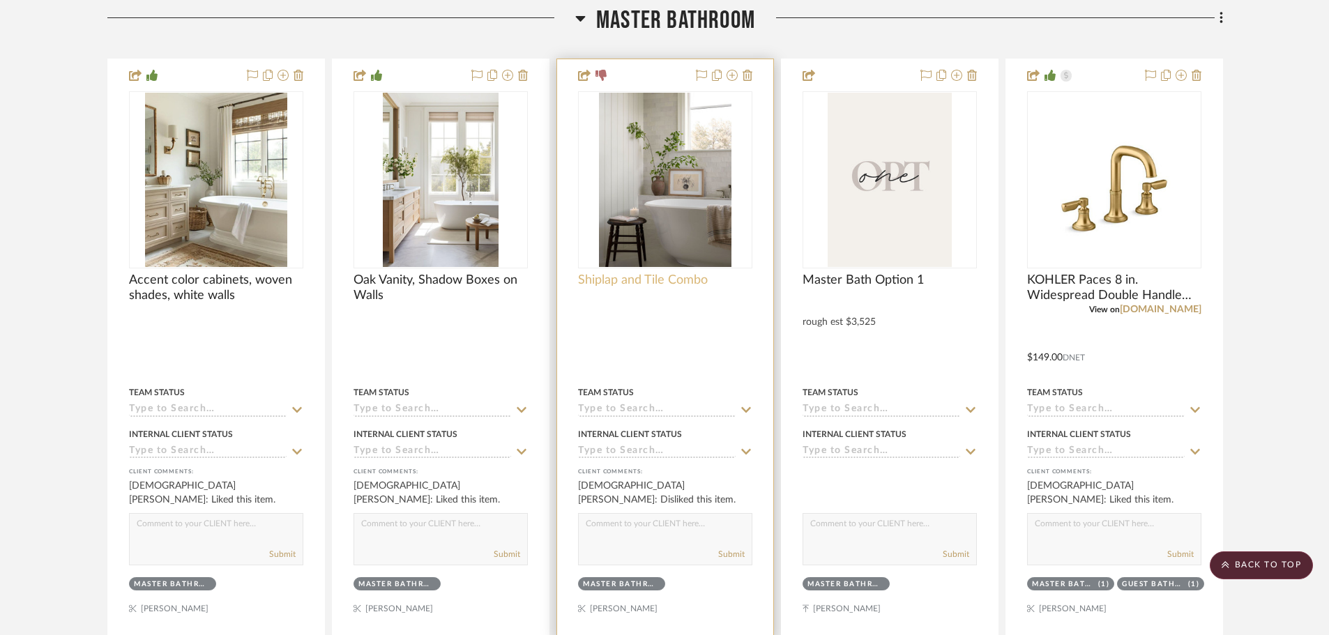
click at [686, 273] on span "Shiplap and Tile Combo" at bounding box center [643, 280] width 130 height 15
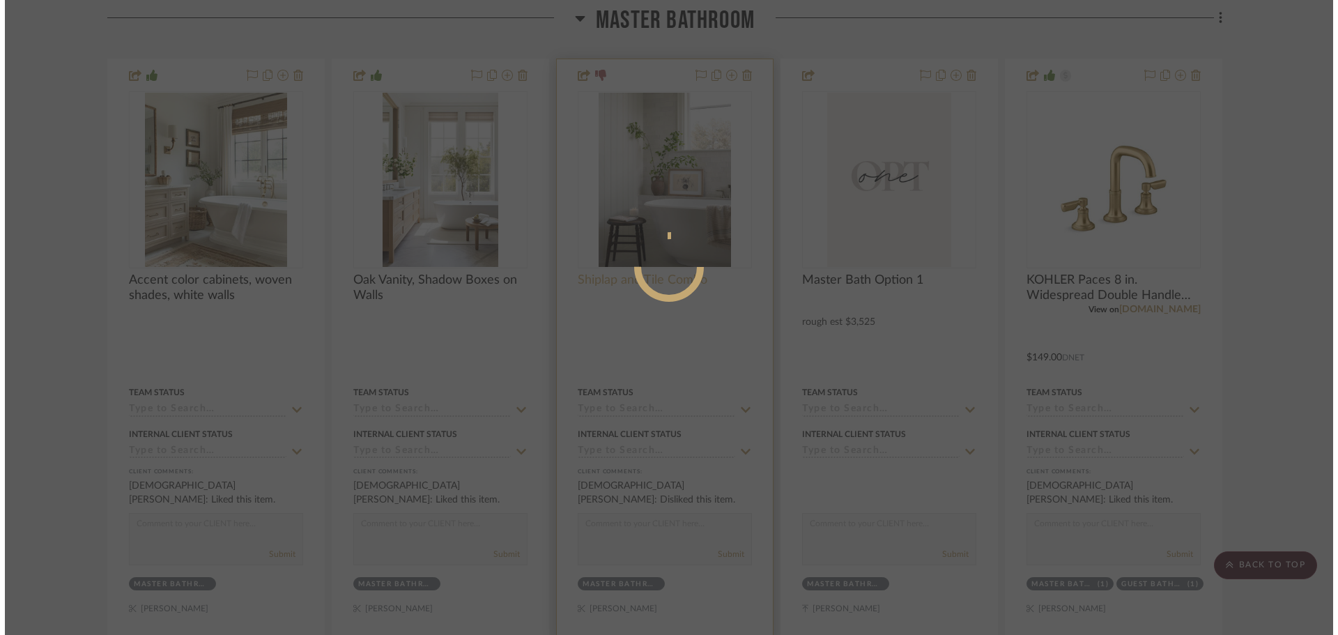
scroll to position [0, 0]
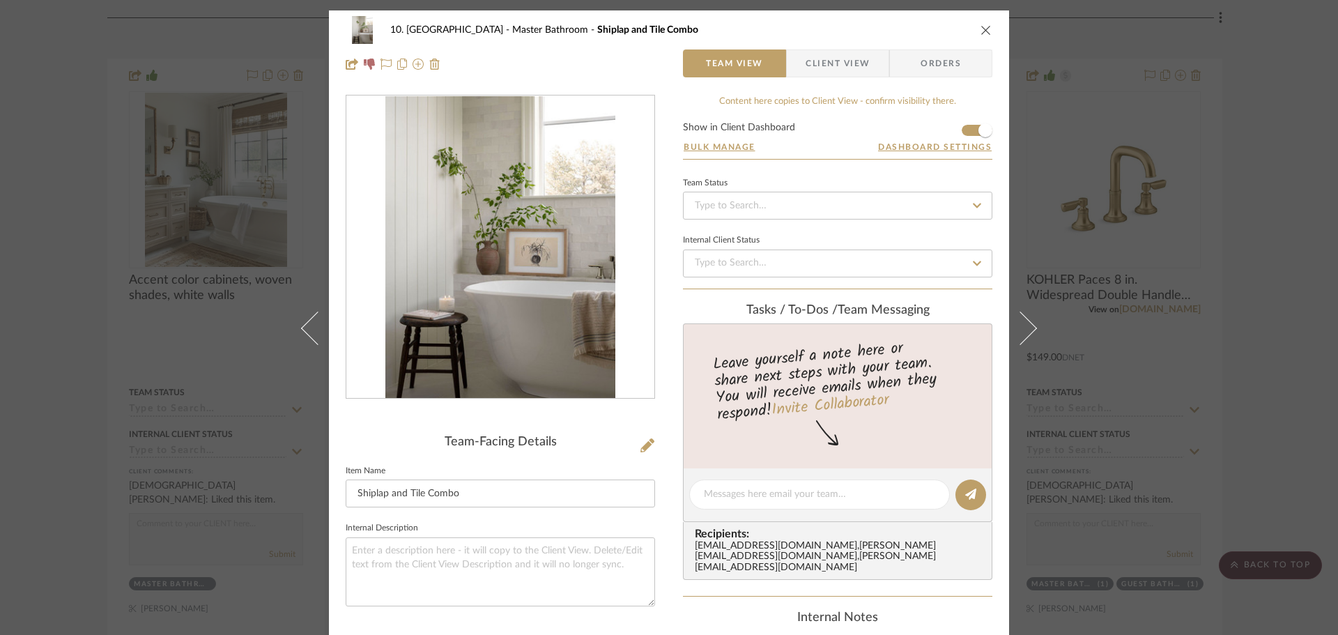
click at [860, 68] on span "Client View" at bounding box center [838, 63] width 64 height 28
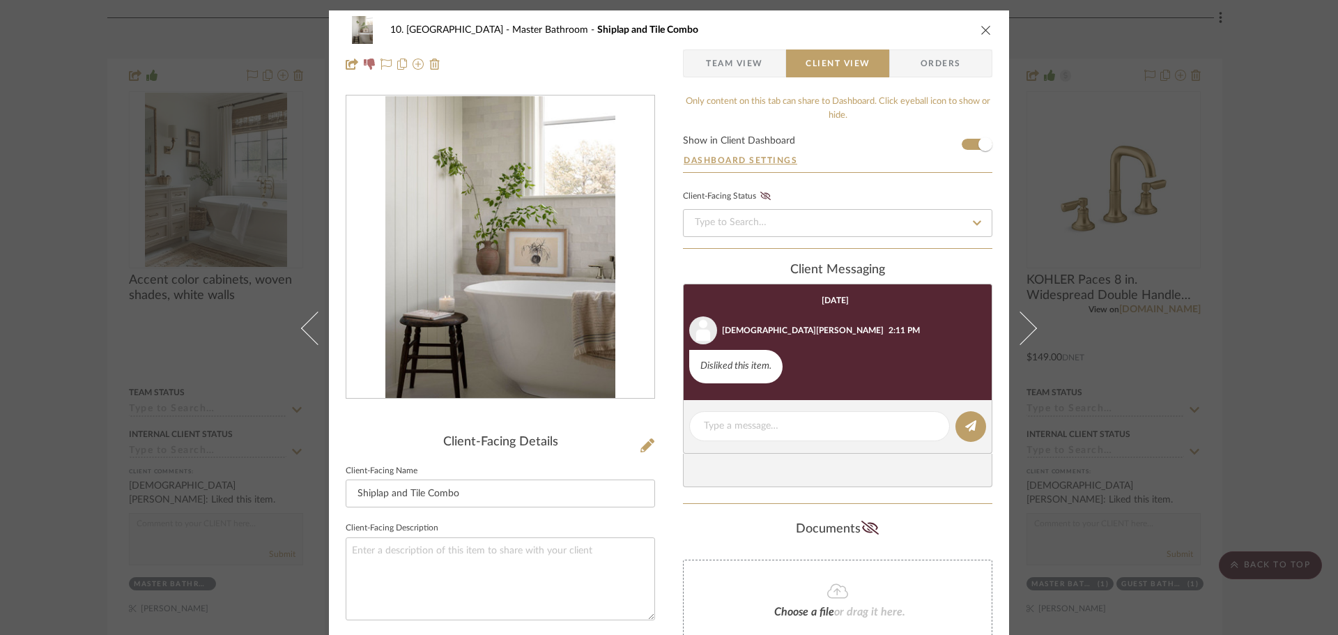
click at [993, 353] on div "10. Vignola Master Bathroom Shiplap and Tile Combo Team View Client View Orders…" at bounding box center [669, 359] width 680 height 699
click at [1262, 316] on div "10. Vignola Master Bathroom Shiplap and Tile Combo Team View Client View Orders…" at bounding box center [669, 317] width 1338 height 635
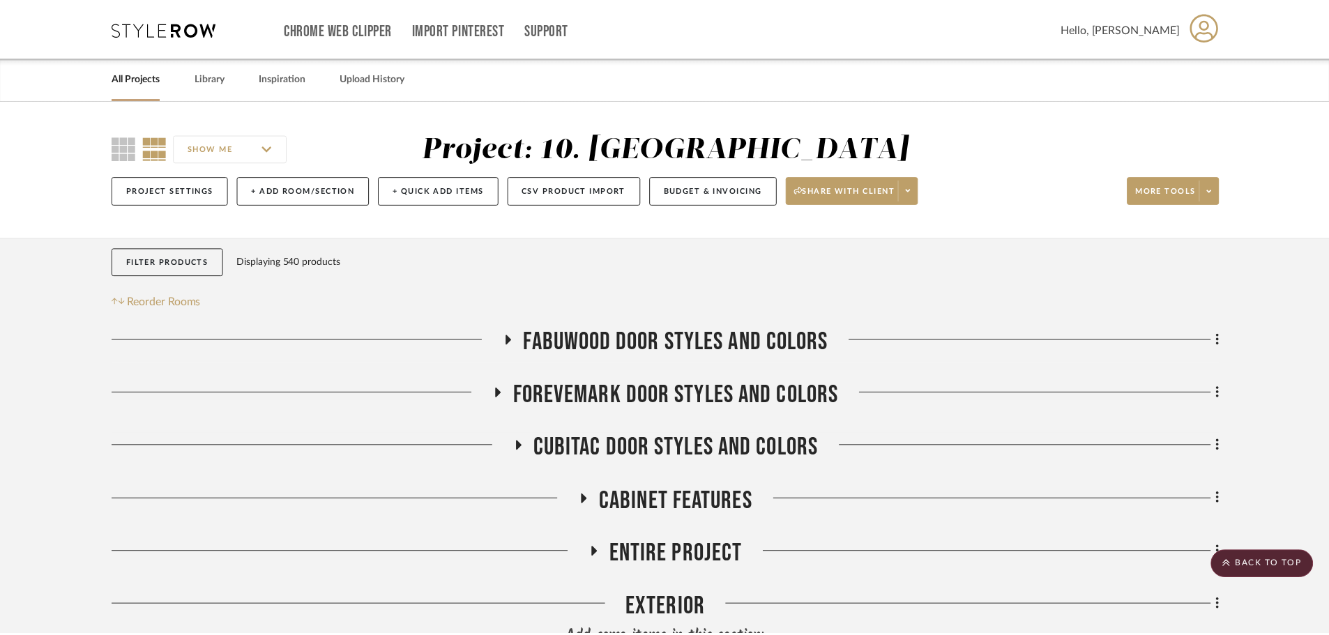
scroll to position [1205, 0]
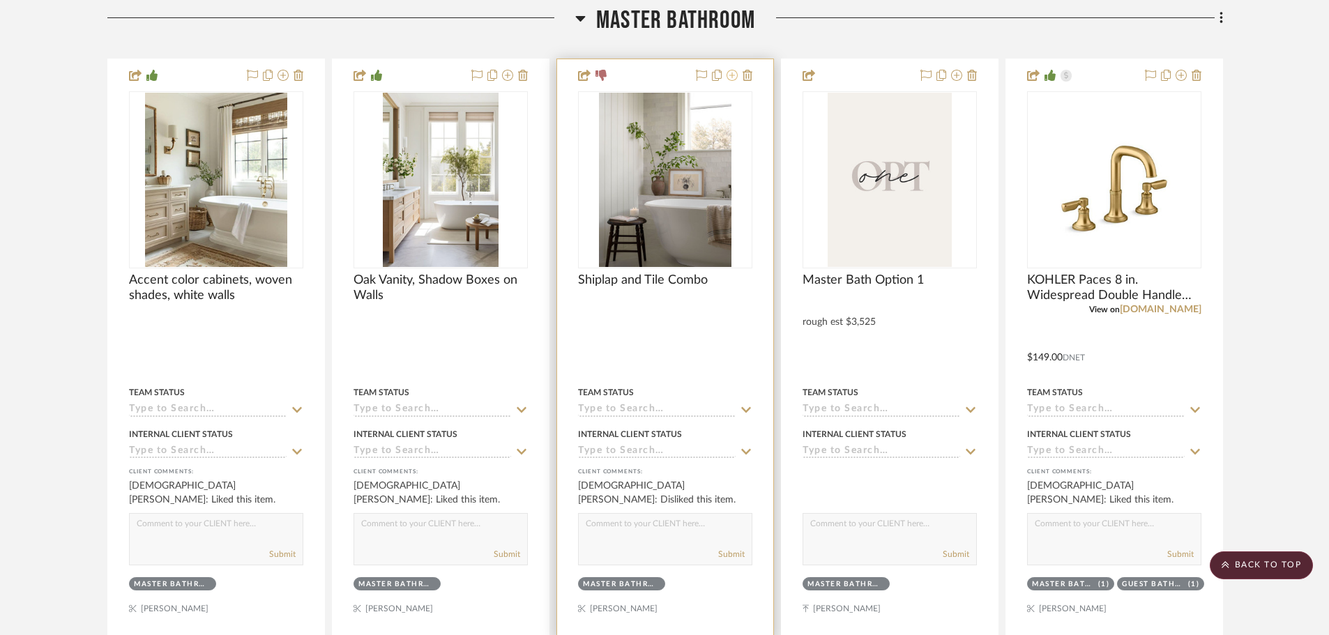
click at [731, 77] on icon at bounding box center [731, 75] width 11 height 11
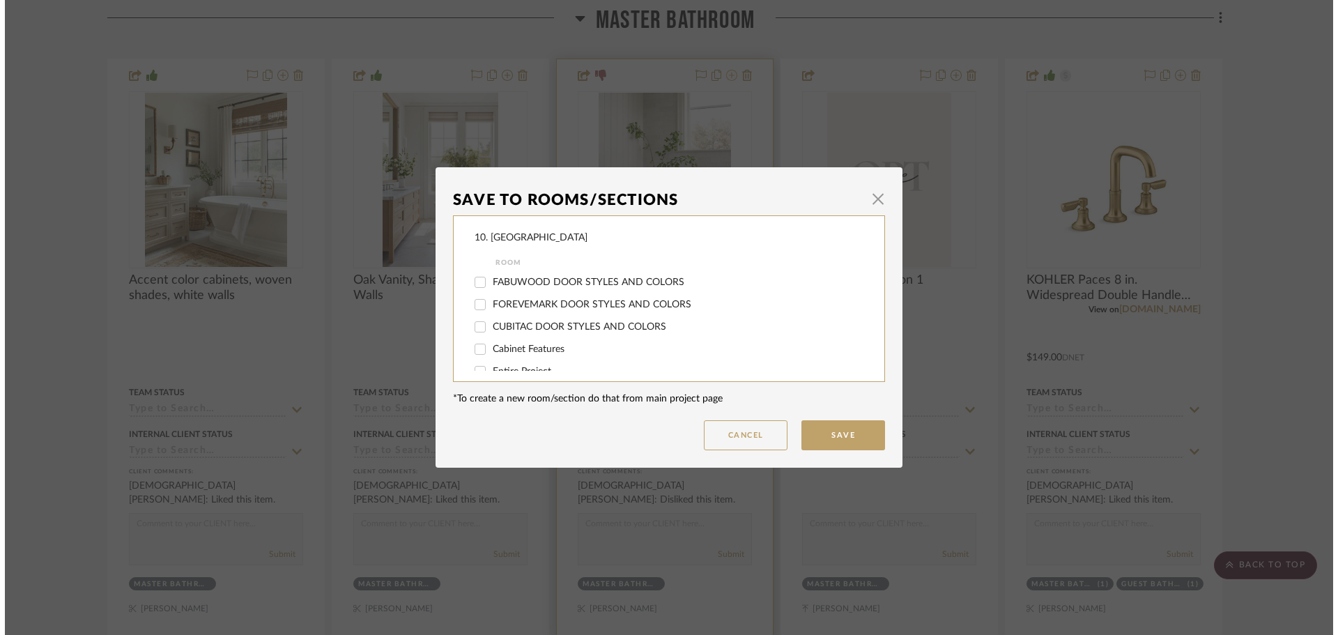
scroll to position [0, 0]
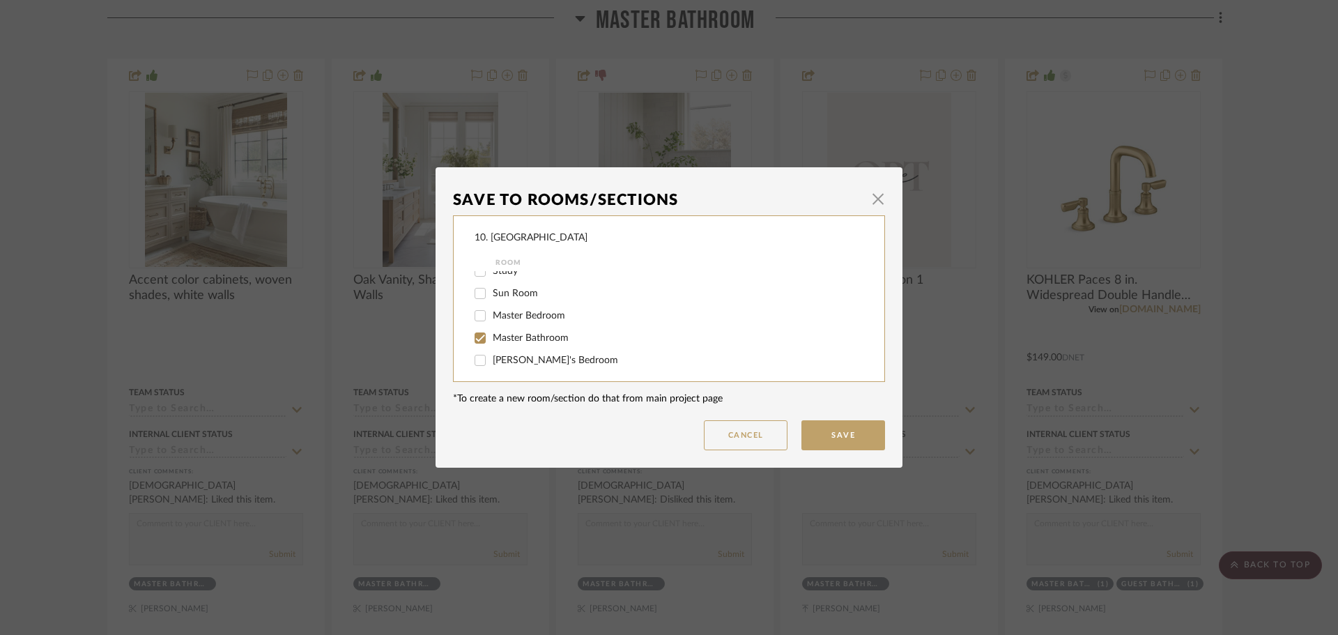
click at [501, 334] on span "Master Bathroom" at bounding box center [531, 338] width 76 height 10
click at [491, 334] on input "Master Bathroom" at bounding box center [480, 338] width 22 height 22
checkbox input "false"
click at [498, 316] on span "Will not use" at bounding box center [519, 312] width 52 height 10
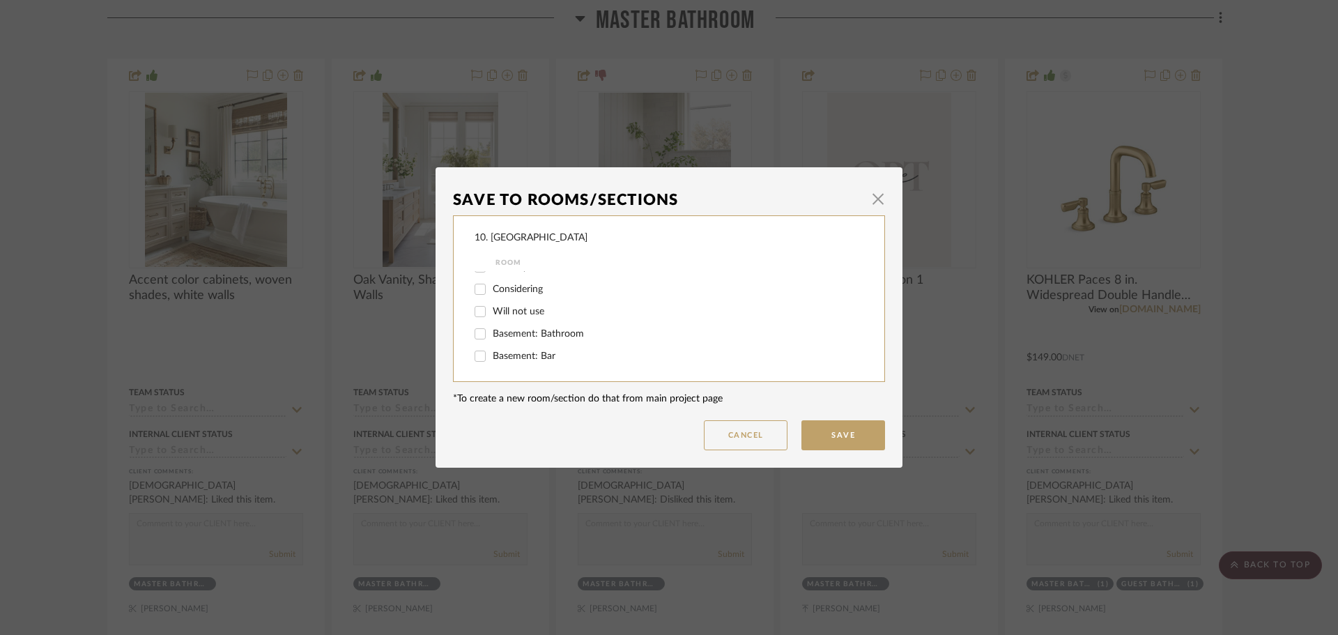
click at [491, 316] on input "Will not use" at bounding box center [480, 311] width 22 height 22
checkbox input "true"
click at [850, 434] on button "Save" at bounding box center [844, 435] width 84 height 30
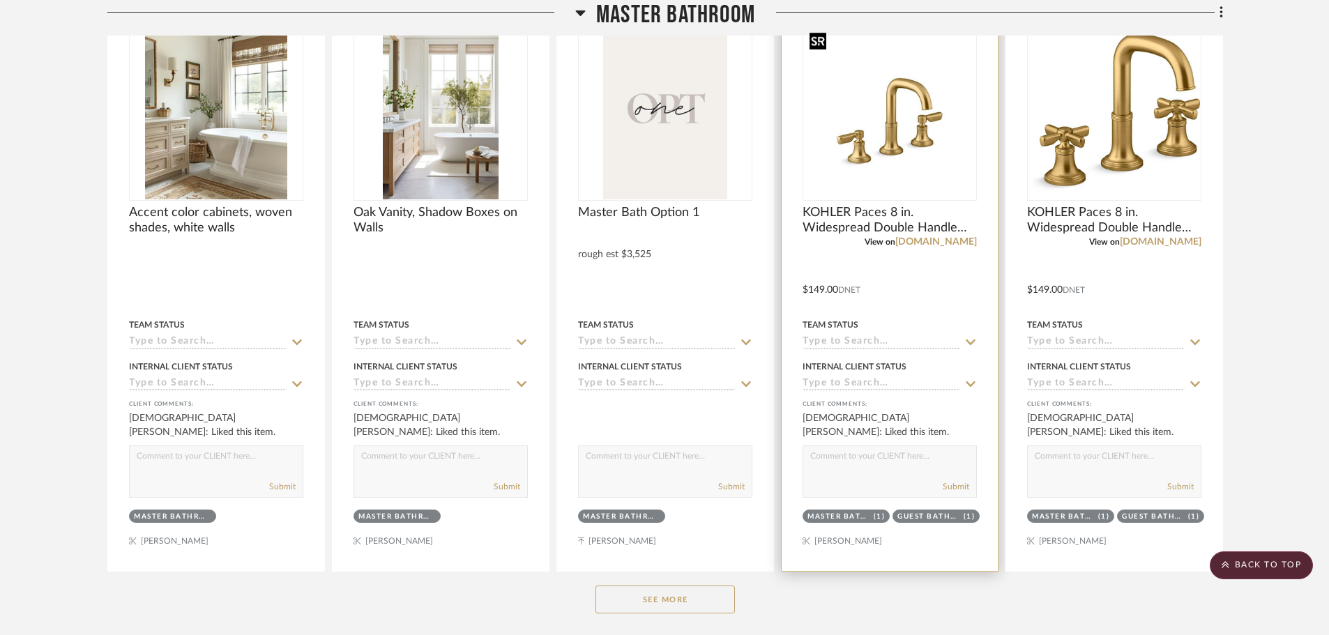
scroll to position [1345, 0]
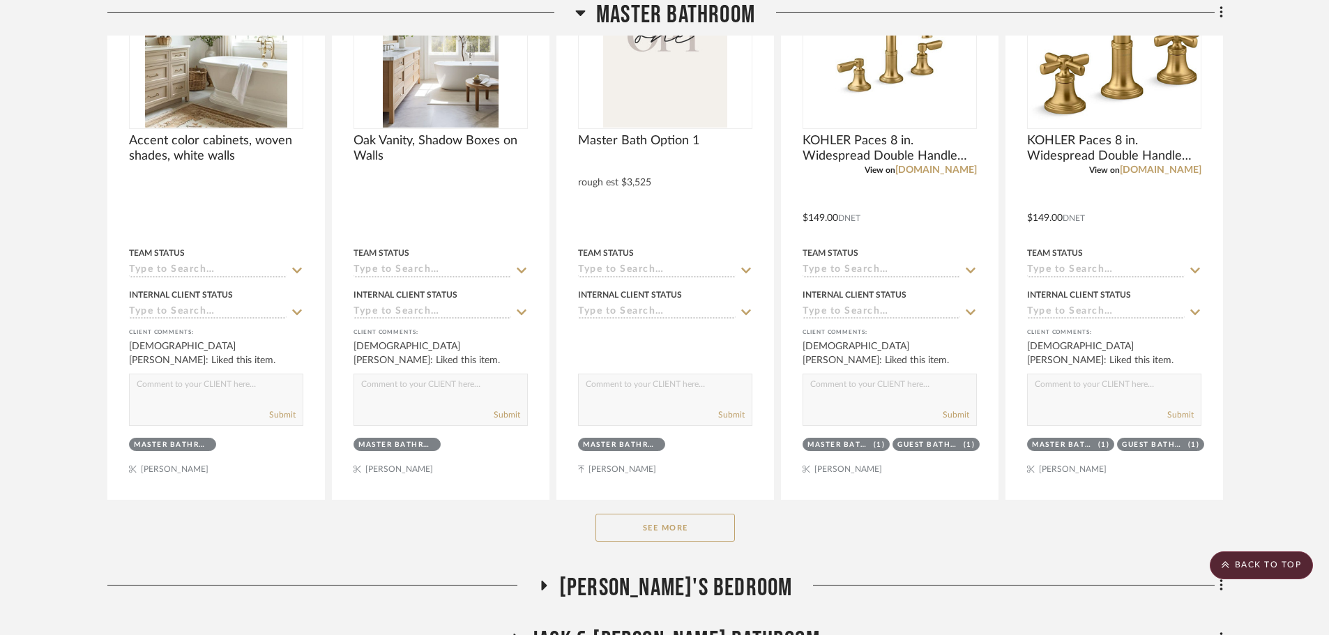
click at [653, 519] on button "See More" at bounding box center [664, 528] width 139 height 28
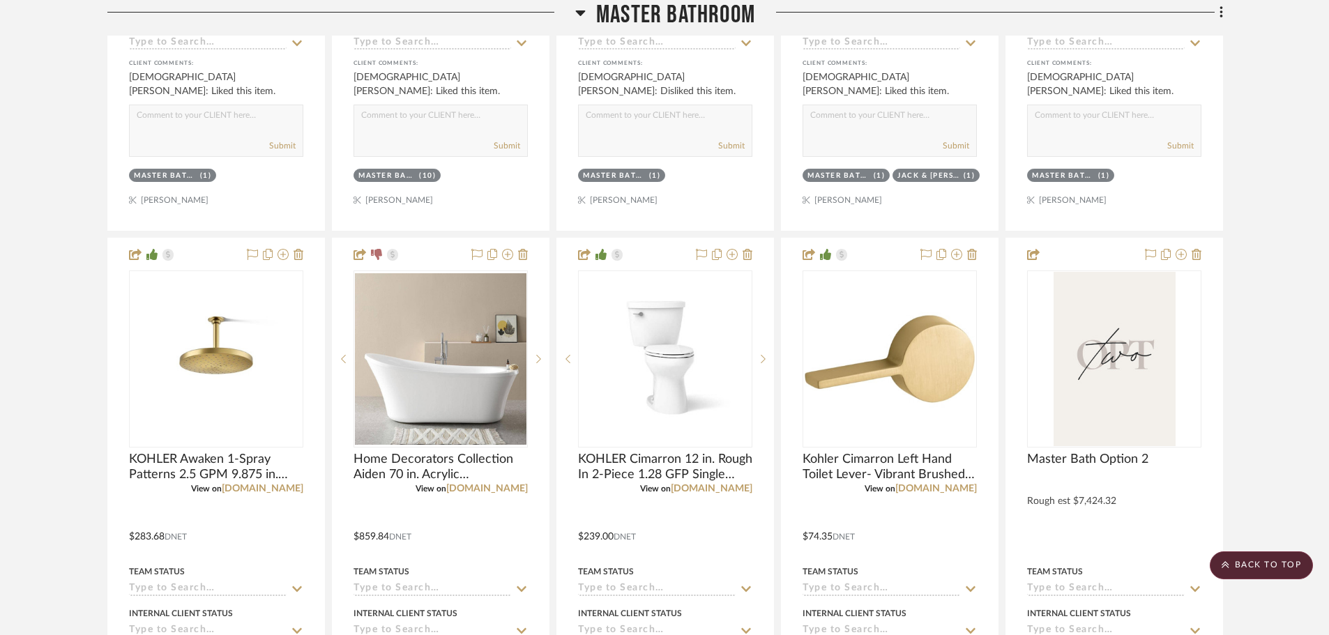
scroll to position [2251, 0]
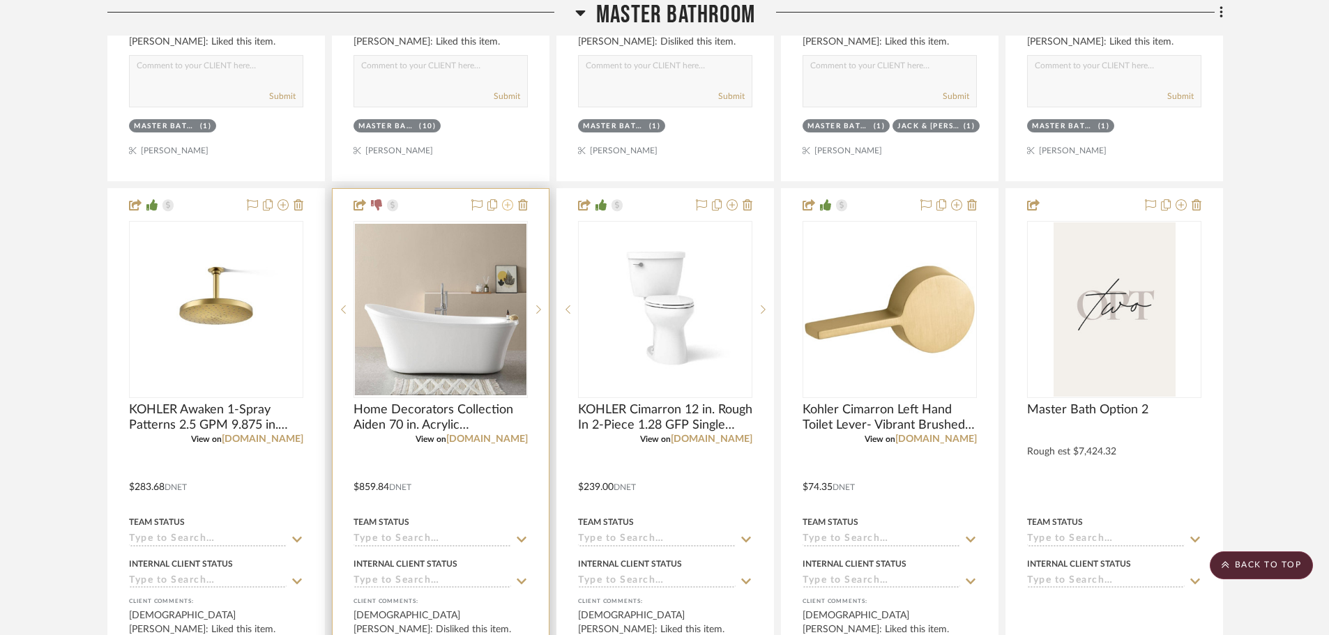
click at [507, 207] on icon at bounding box center [507, 204] width 11 height 11
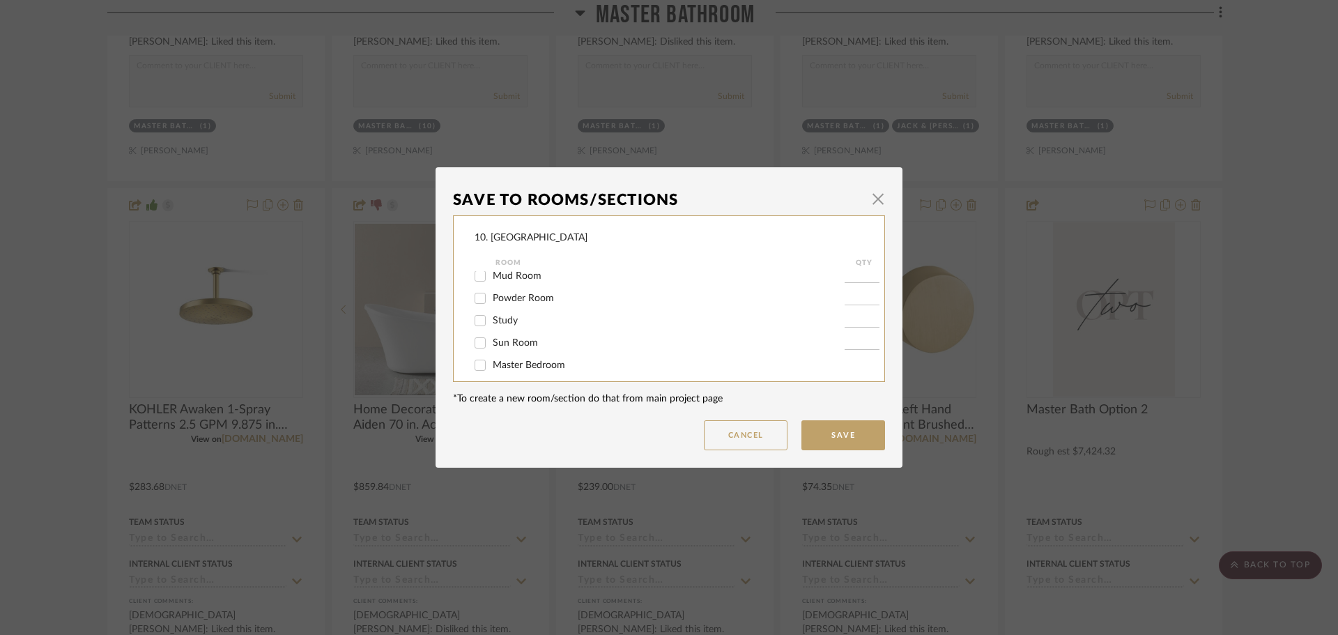
scroll to position [279, 0]
click at [495, 336] on span "Master Bathroom" at bounding box center [531, 338] width 76 height 10
click at [491, 336] on input "Master Bathroom" at bounding box center [480, 338] width 22 height 22
checkbox input "false"
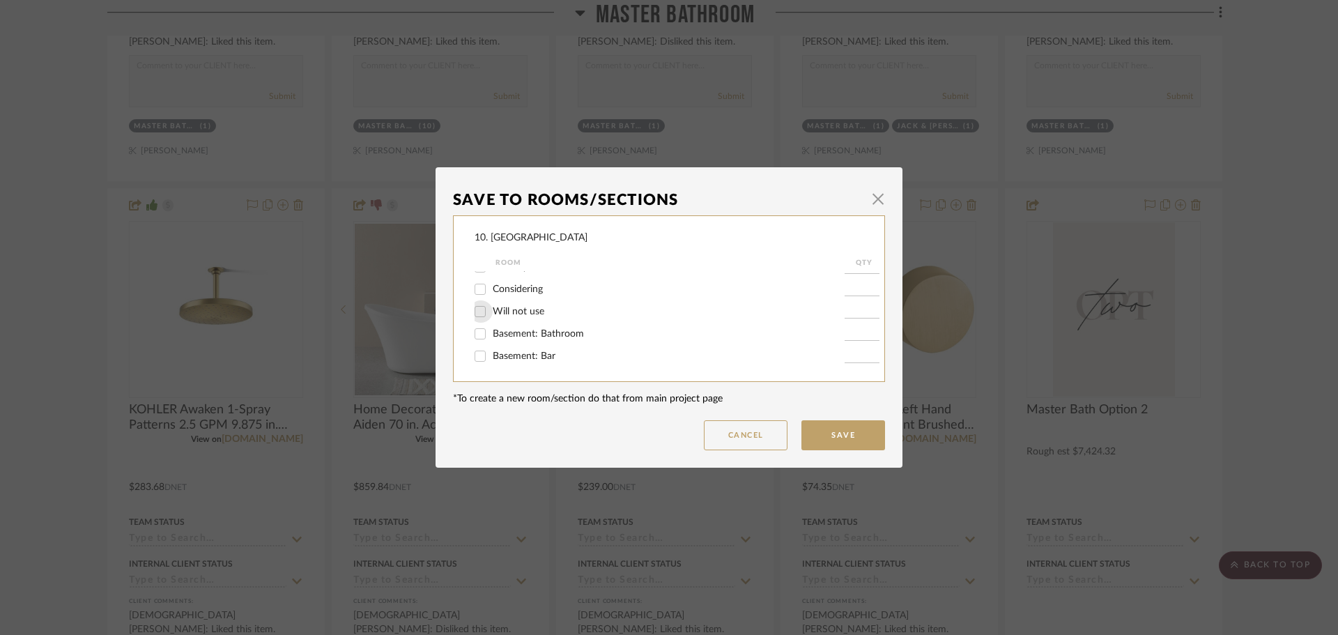
click at [481, 311] on input "Will not use" at bounding box center [480, 311] width 22 height 22
checkbox input "true"
type input "1"
click at [829, 435] on button "Save" at bounding box center [844, 435] width 84 height 30
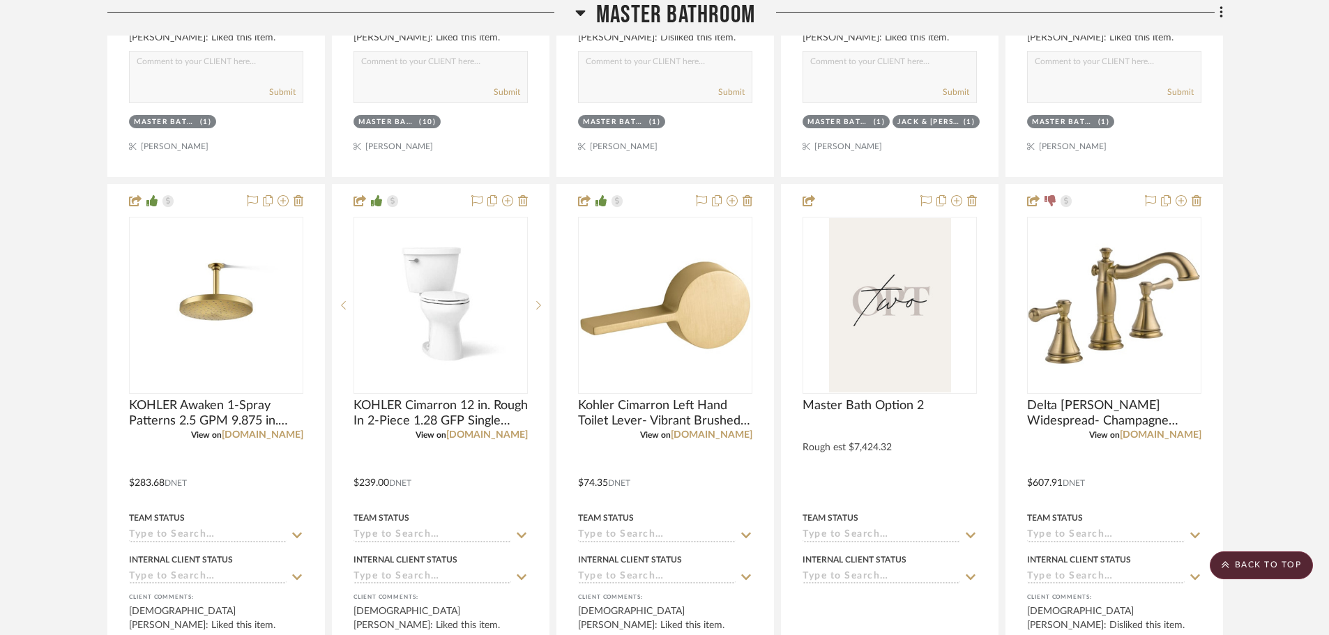
scroll to position [2251, 0]
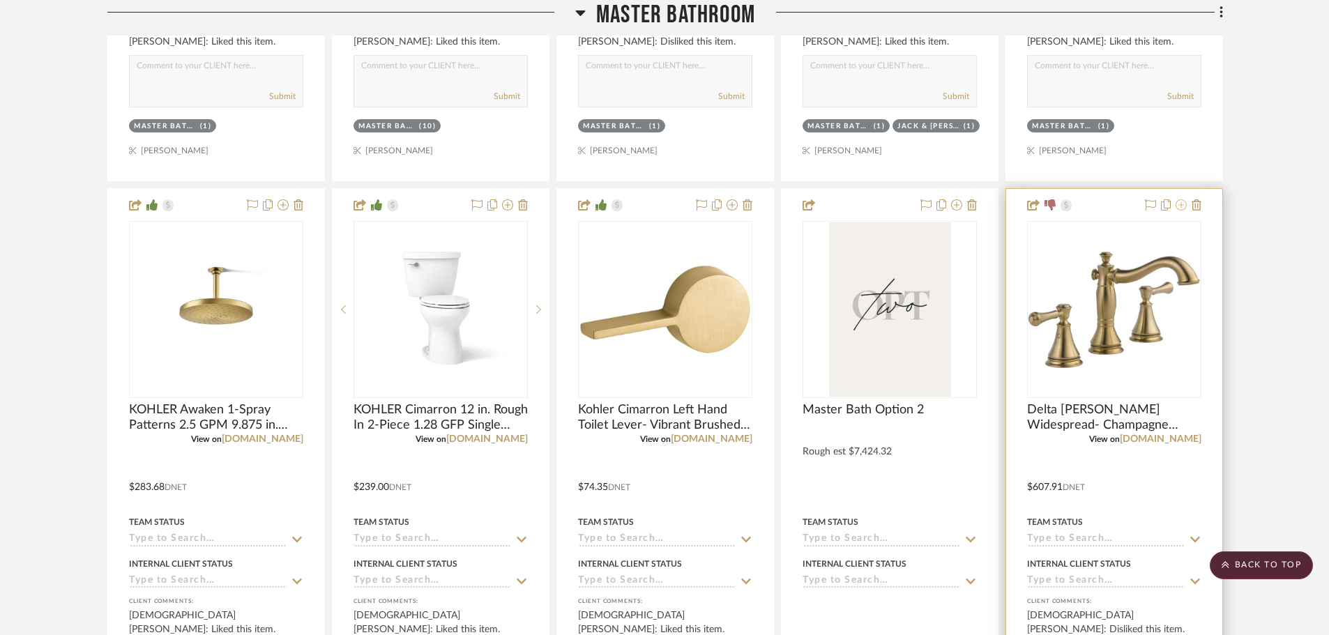
click at [1182, 207] on icon at bounding box center [1180, 204] width 11 height 11
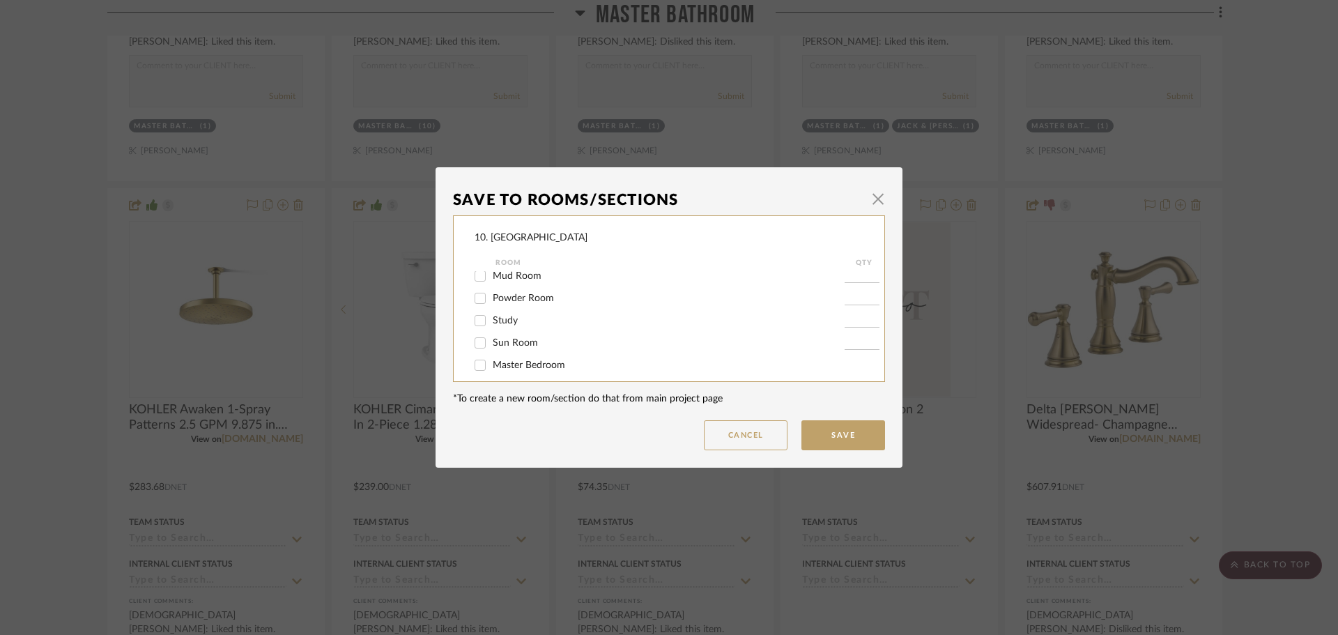
scroll to position [279, 0]
click at [499, 337] on span "Master Bathroom" at bounding box center [531, 338] width 76 height 10
click at [491, 337] on input "Master Bathroom" at bounding box center [480, 338] width 22 height 22
checkbox input "false"
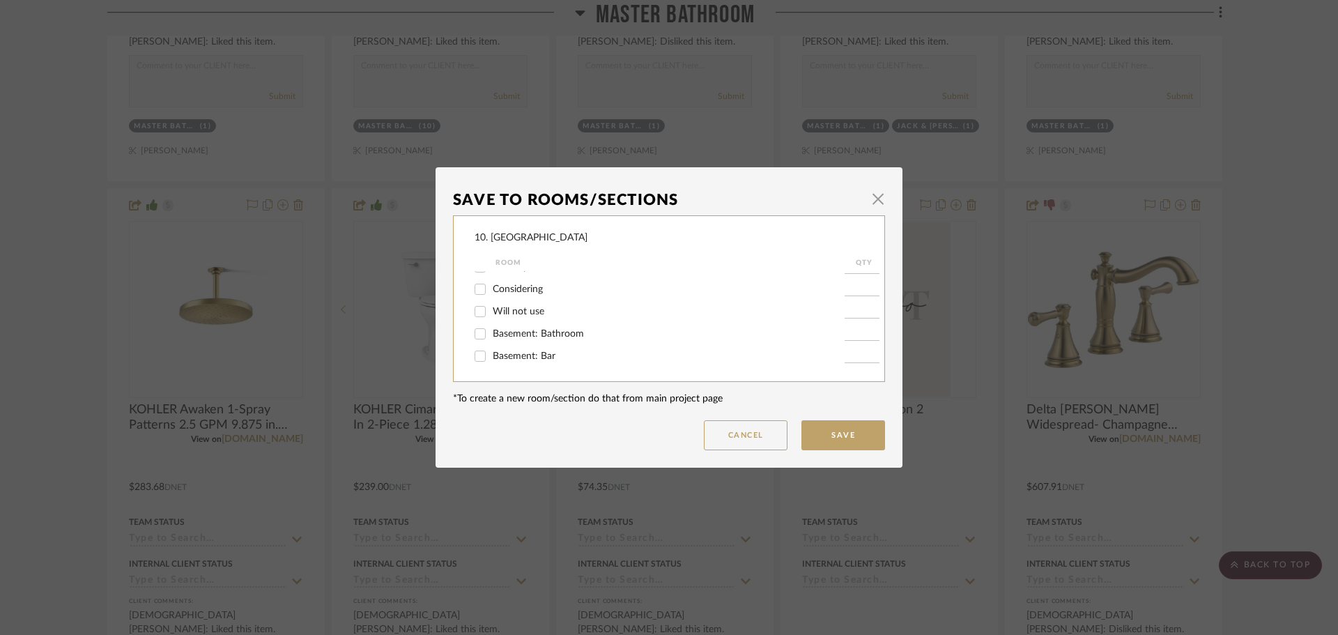
click at [505, 316] on label "Will not use" at bounding box center [669, 312] width 352 height 12
click at [491, 316] on input "Will not use" at bounding box center [480, 311] width 22 height 22
checkbox input "true"
type input "1"
click at [831, 432] on button "Save" at bounding box center [844, 435] width 84 height 30
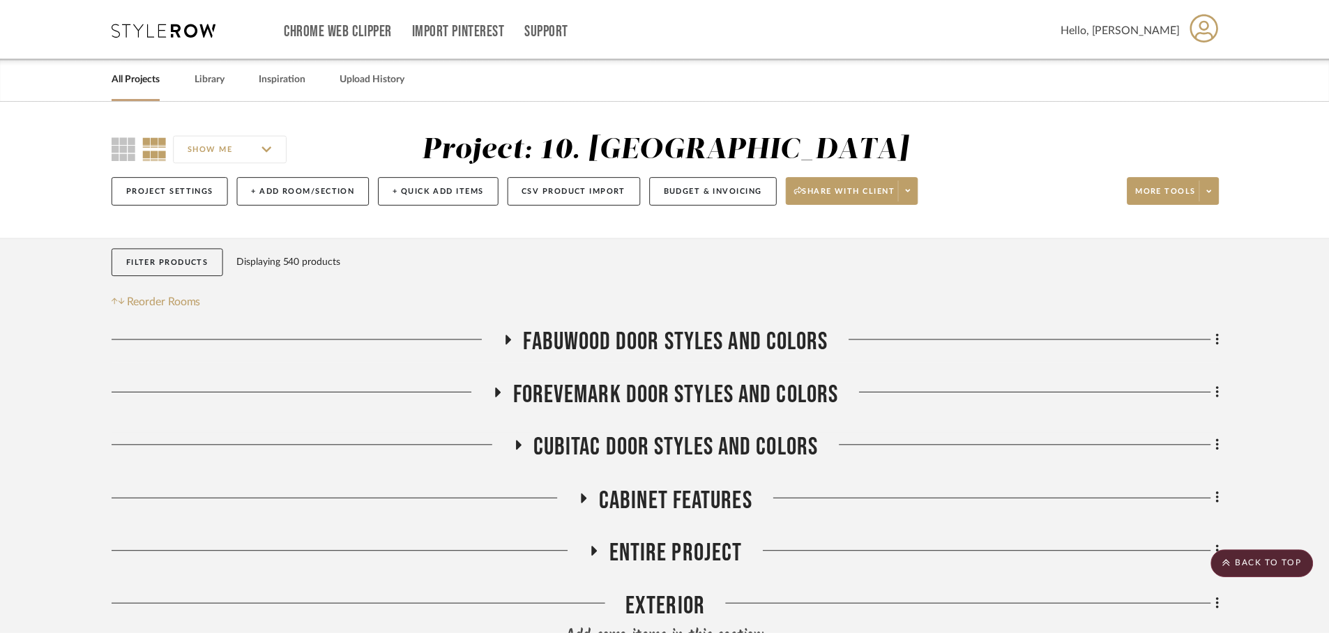
scroll to position [2251, 0]
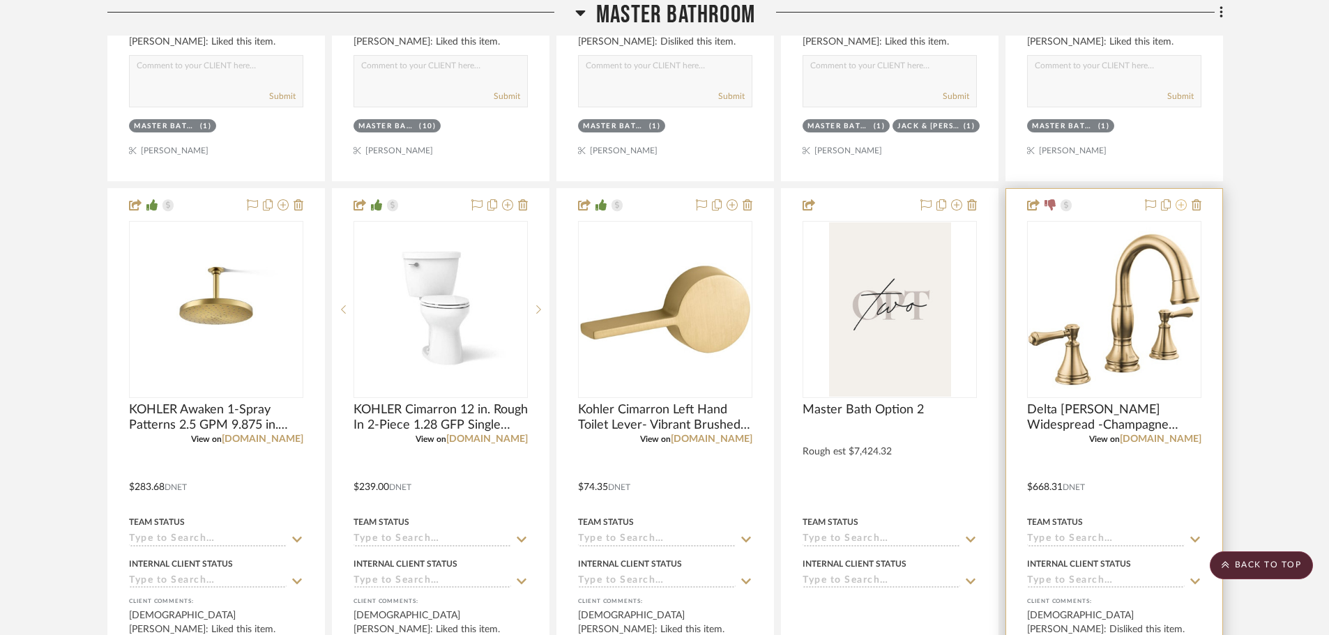
click at [1184, 211] on fa-icon at bounding box center [1180, 205] width 11 height 11
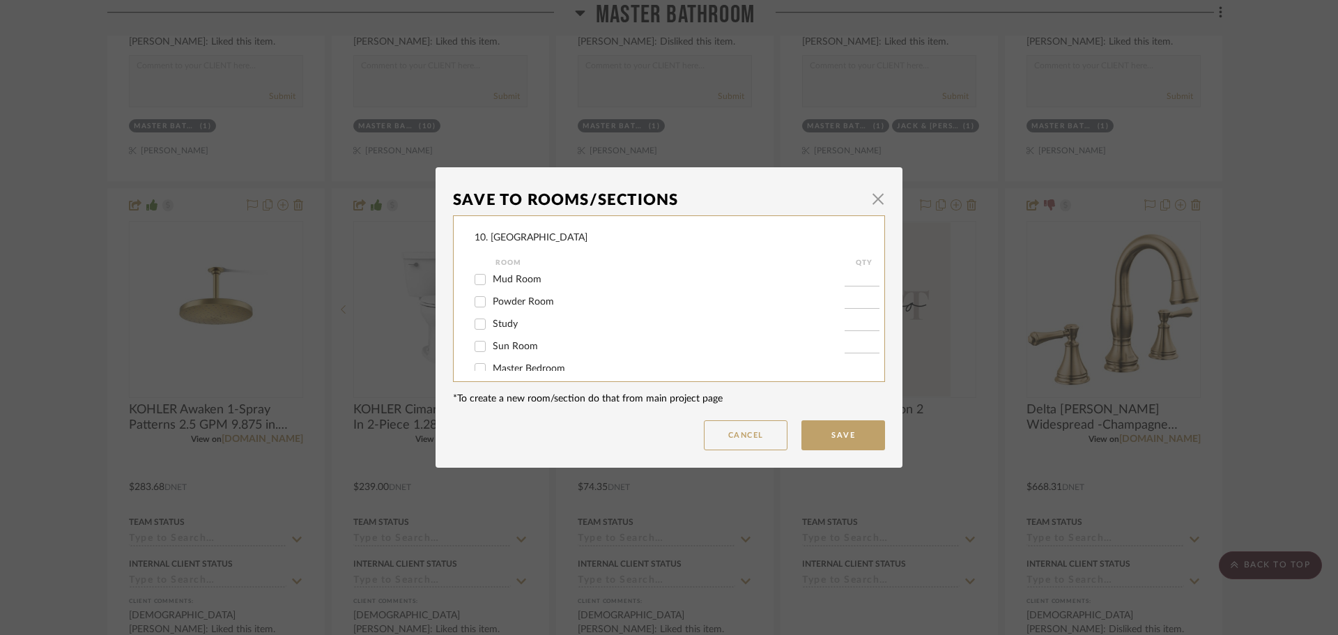
scroll to position [279, 0]
click at [494, 333] on span "Master Bathroom" at bounding box center [531, 338] width 76 height 10
click at [491, 333] on input "Master Bathroom" at bounding box center [480, 338] width 22 height 22
checkbox input "false"
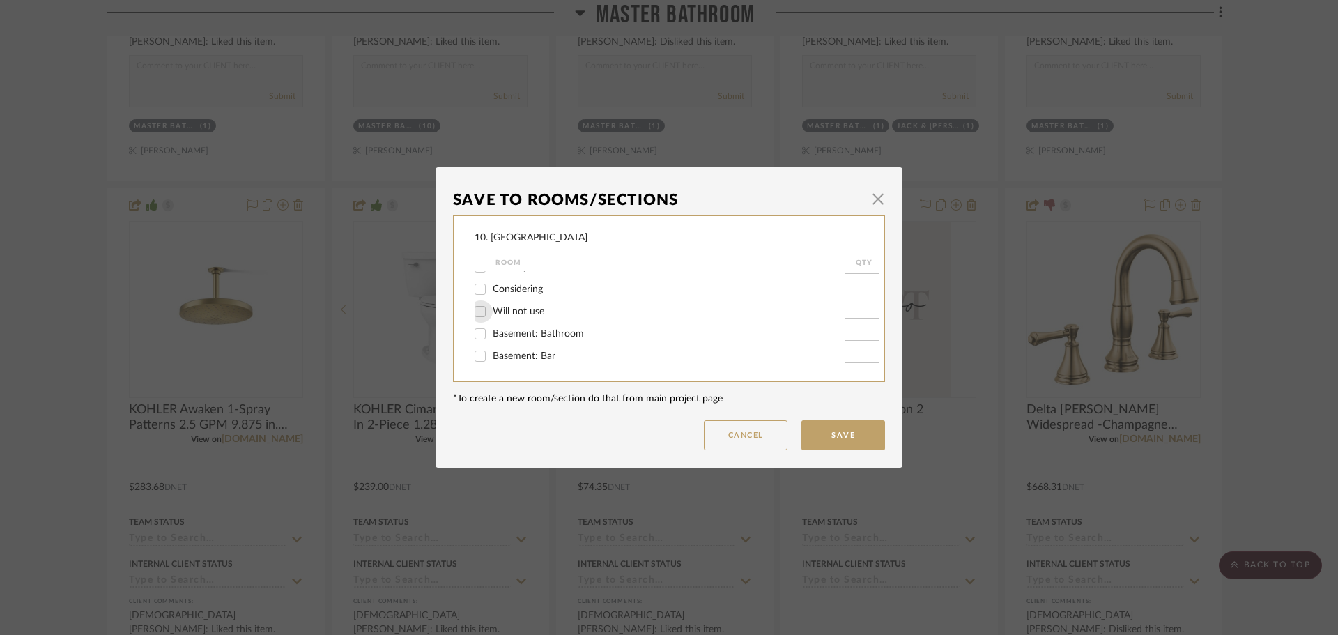
click at [486, 309] on input "Will not use" at bounding box center [480, 311] width 22 height 22
checkbox input "true"
type input "1"
click at [844, 436] on button "Save" at bounding box center [844, 435] width 84 height 30
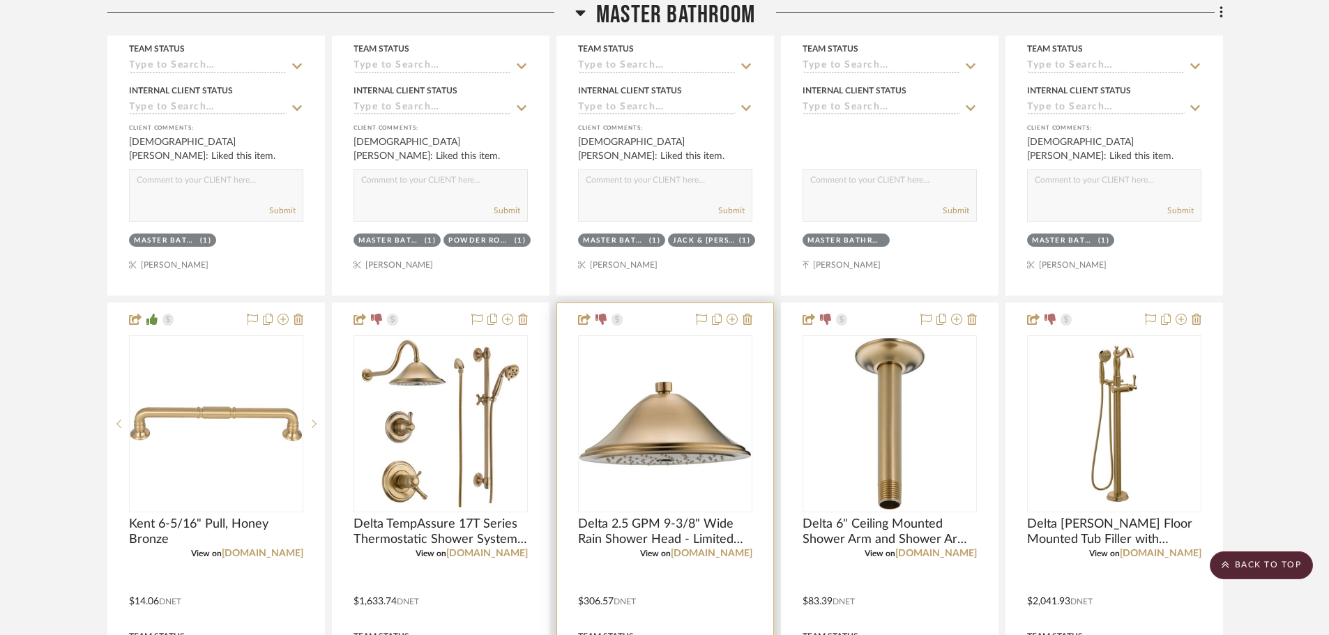
scroll to position [2809, 0]
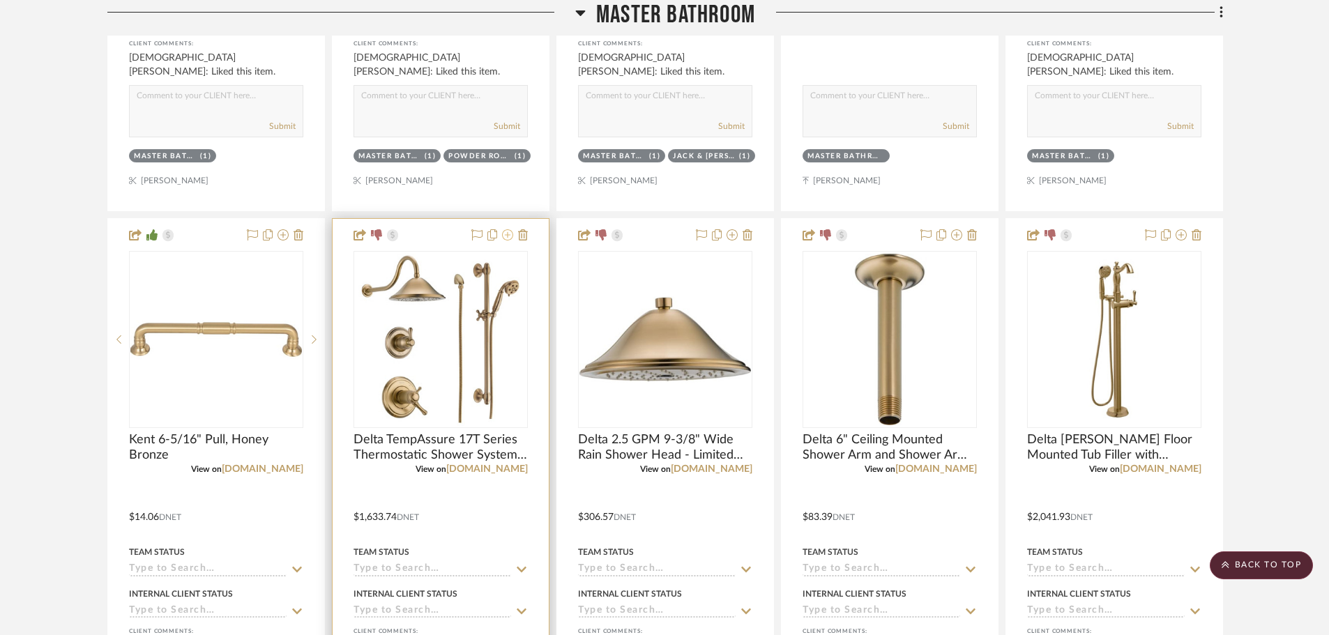
click at [505, 237] on icon at bounding box center [507, 234] width 11 height 11
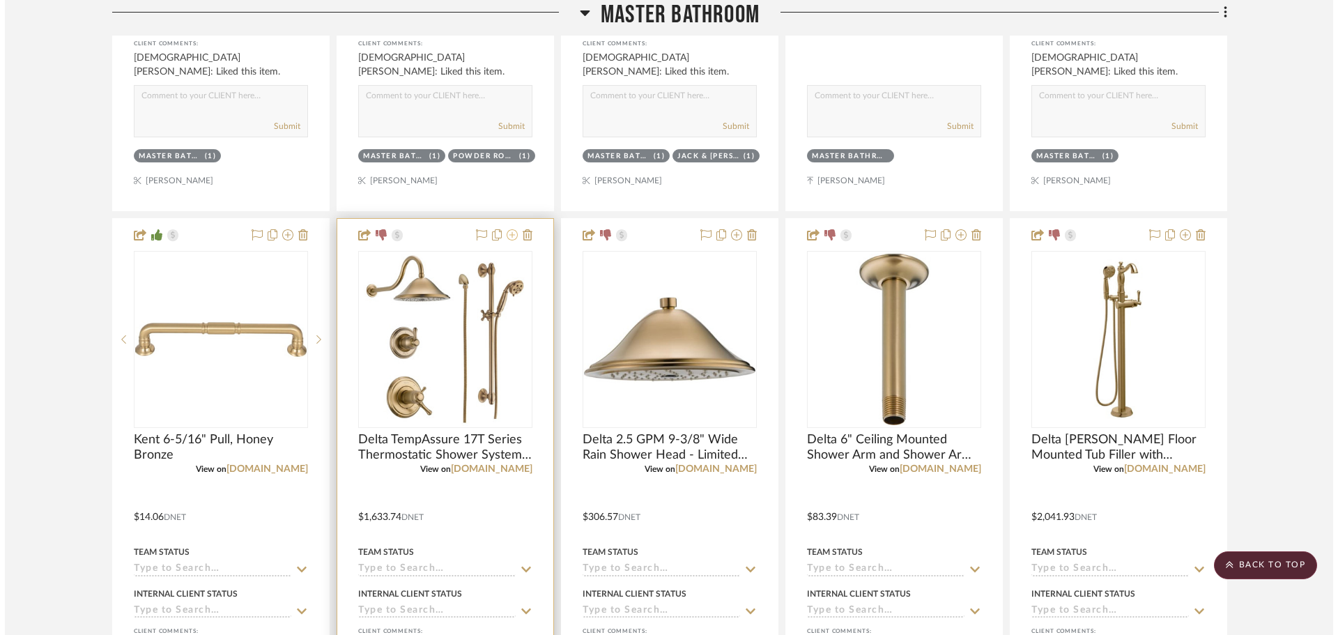
scroll to position [0, 0]
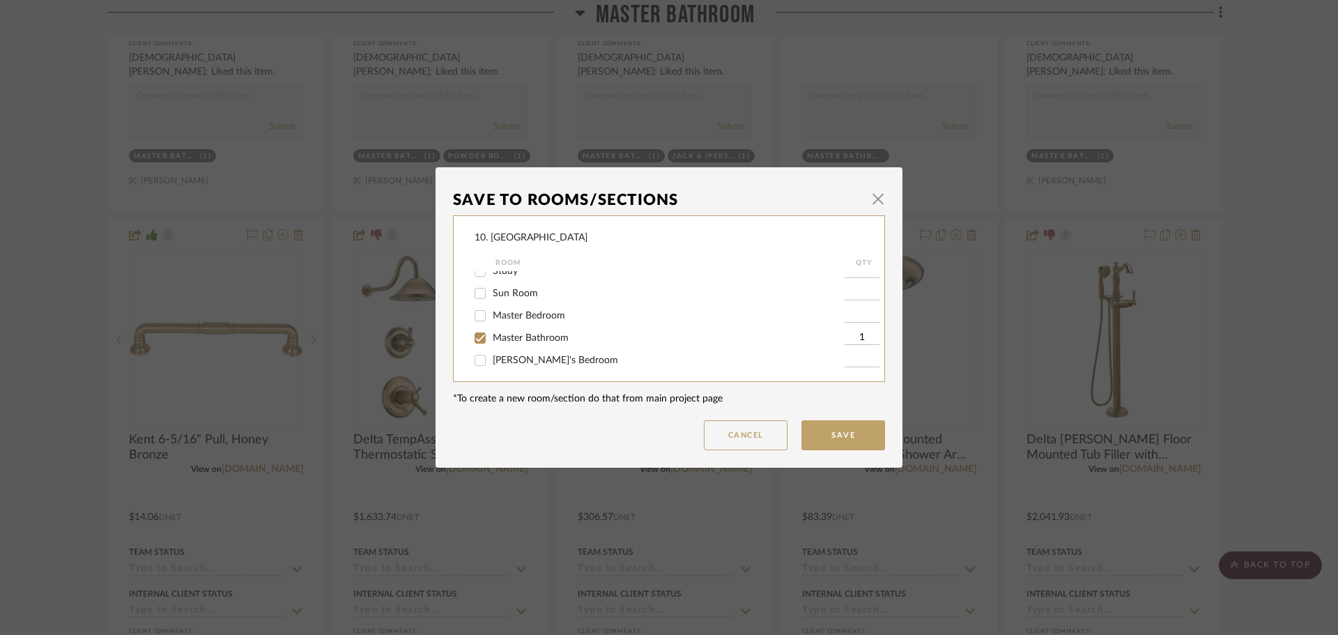
click at [501, 337] on span "Master Bathroom" at bounding box center [531, 338] width 76 height 10
click at [491, 337] on input "Master Bathroom" at bounding box center [480, 338] width 22 height 22
checkbox input "false"
click at [496, 313] on span "Will not use" at bounding box center [519, 312] width 52 height 10
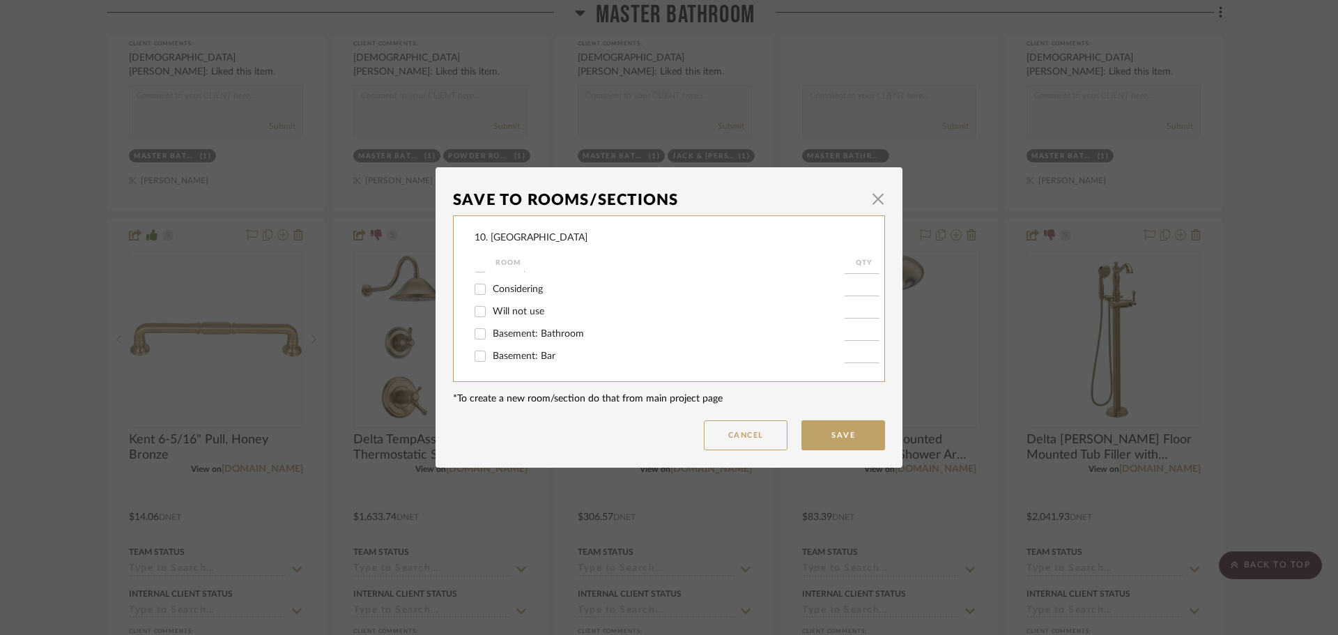
click at [491, 313] on input "Will not use" at bounding box center [480, 311] width 22 height 22
checkbox input "true"
type input "1"
click at [821, 432] on button "Save" at bounding box center [844, 435] width 84 height 30
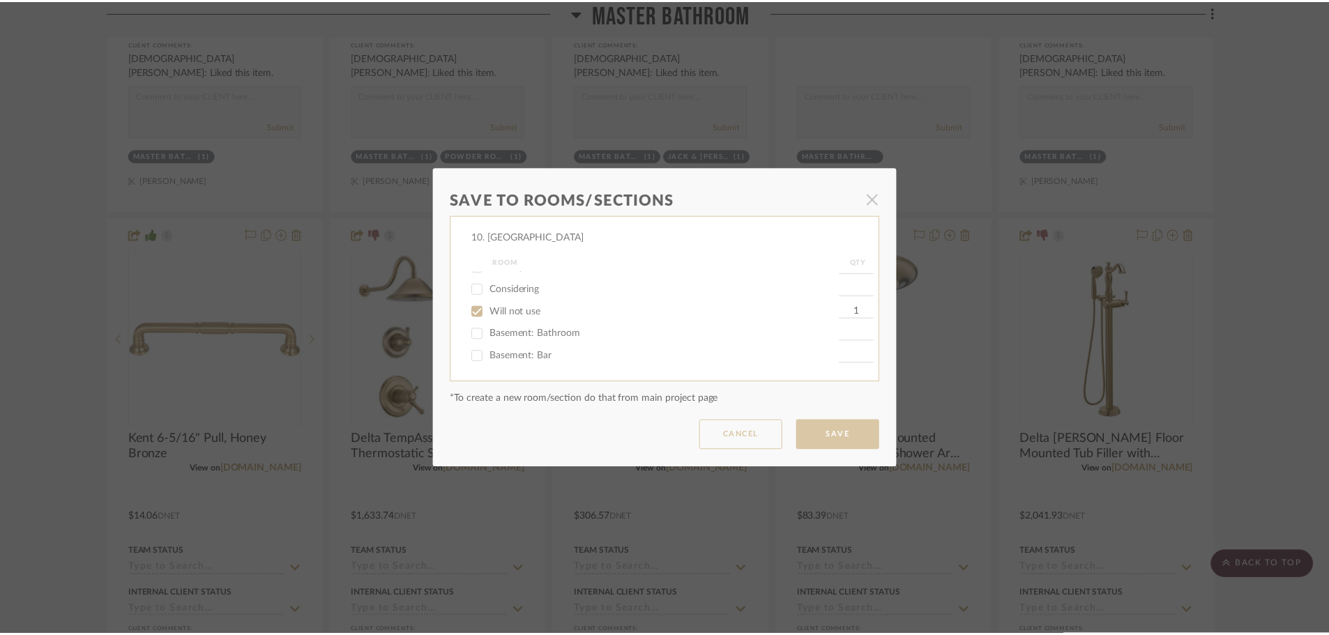
scroll to position [2809, 0]
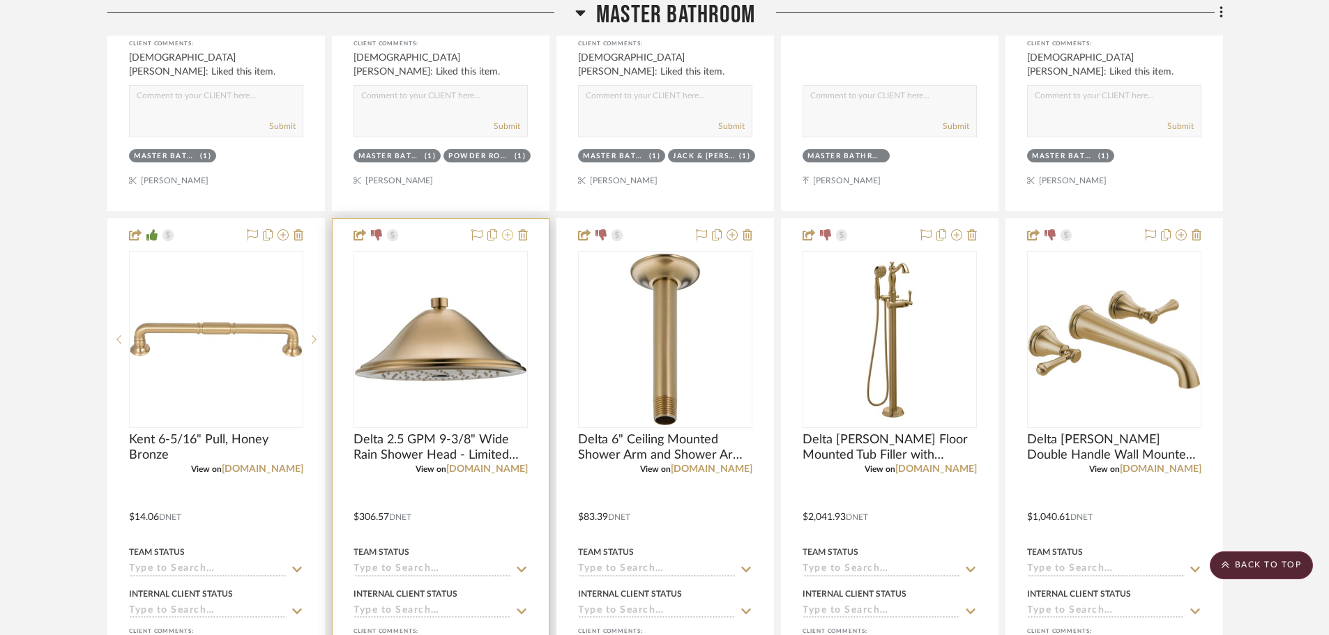
click at [508, 238] on icon at bounding box center [507, 234] width 11 height 11
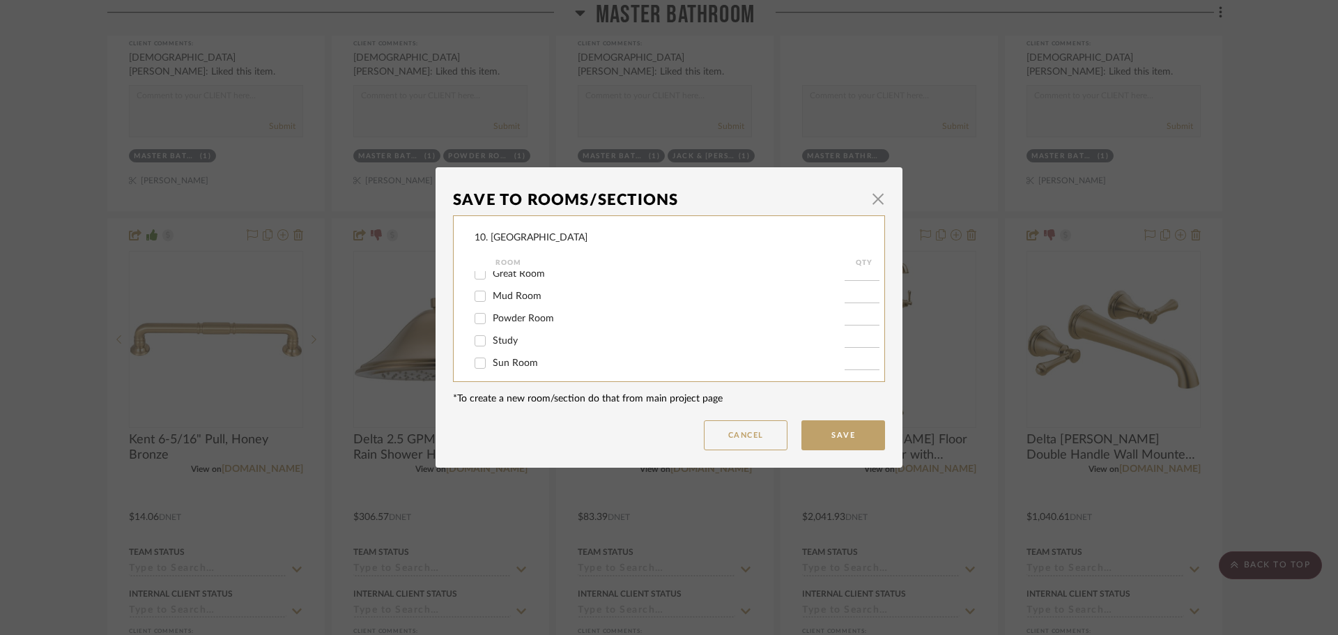
scroll to position [279, 0]
click at [495, 337] on span "Master Bathroom" at bounding box center [531, 338] width 76 height 10
click at [491, 337] on input "Master Bathroom" at bounding box center [480, 338] width 22 height 22
checkbox input "false"
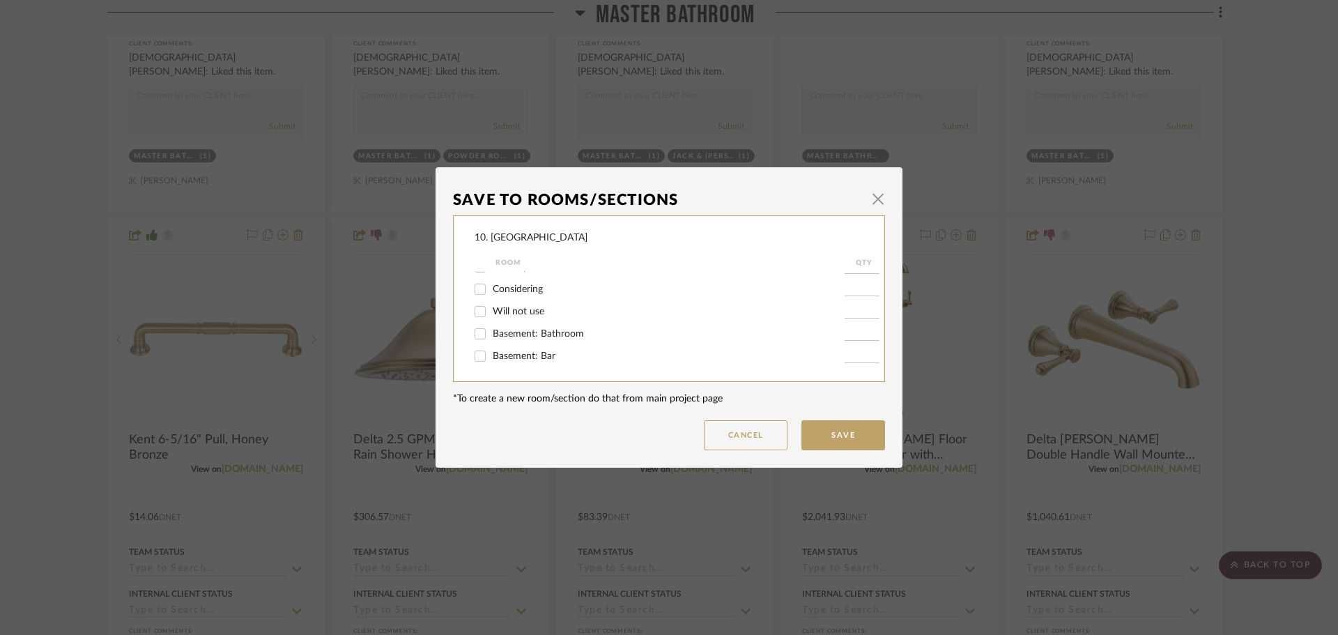
click at [493, 311] on span "Will not use" at bounding box center [519, 312] width 52 height 10
click at [491, 311] on input "Will not use" at bounding box center [480, 311] width 22 height 22
checkbox input "true"
type input "1"
click at [834, 439] on button "Save" at bounding box center [844, 435] width 84 height 30
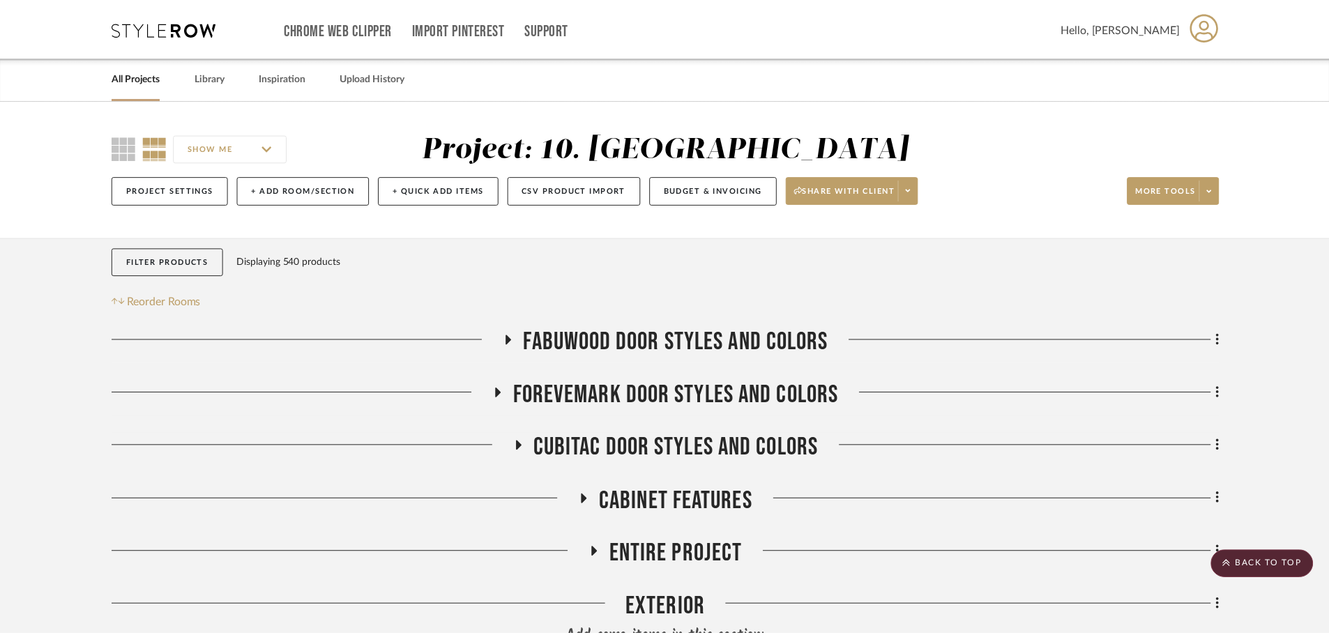
scroll to position [2809, 0]
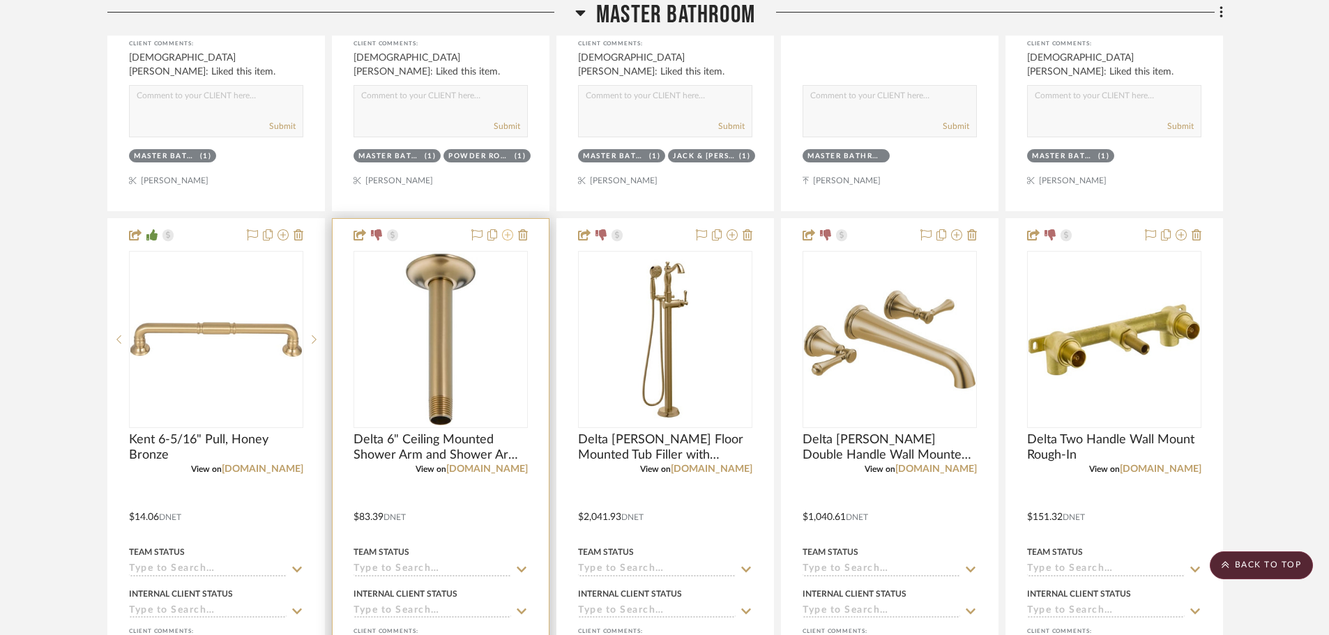
click at [509, 237] on icon at bounding box center [507, 234] width 11 height 11
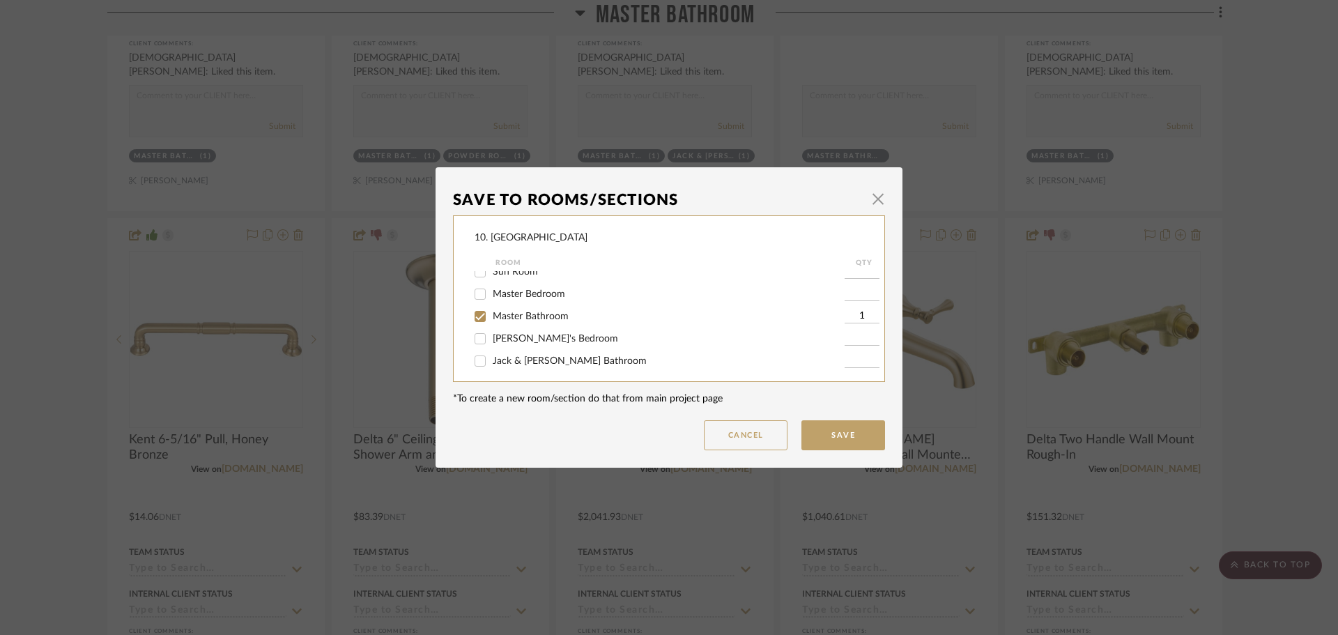
scroll to position [349, 0]
click at [505, 334] on span "Master Bathroom" at bounding box center [531, 338] width 76 height 10
click at [491, 334] on input "Master Bathroom" at bounding box center [480, 338] width 22 height 22
checkbox input "false"
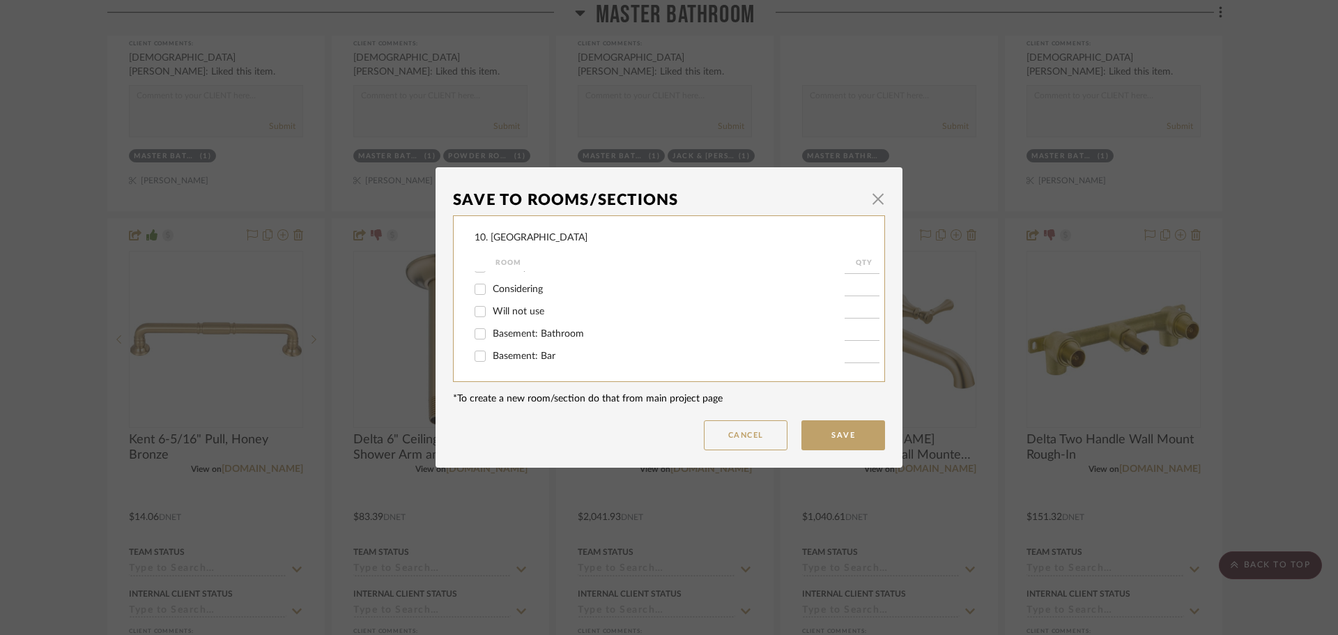
click at [503, 310] on span "Will not use" at bounding box center [519, 312] width 52 height 10
click at [491, 310] on input "Will not use" at bounding box center [480, 311] width 22 height 22
checkbox input "true"
type input "1"
click at [828, 432] on button "Save" at bounding box center [844, 435] width 84 height 30
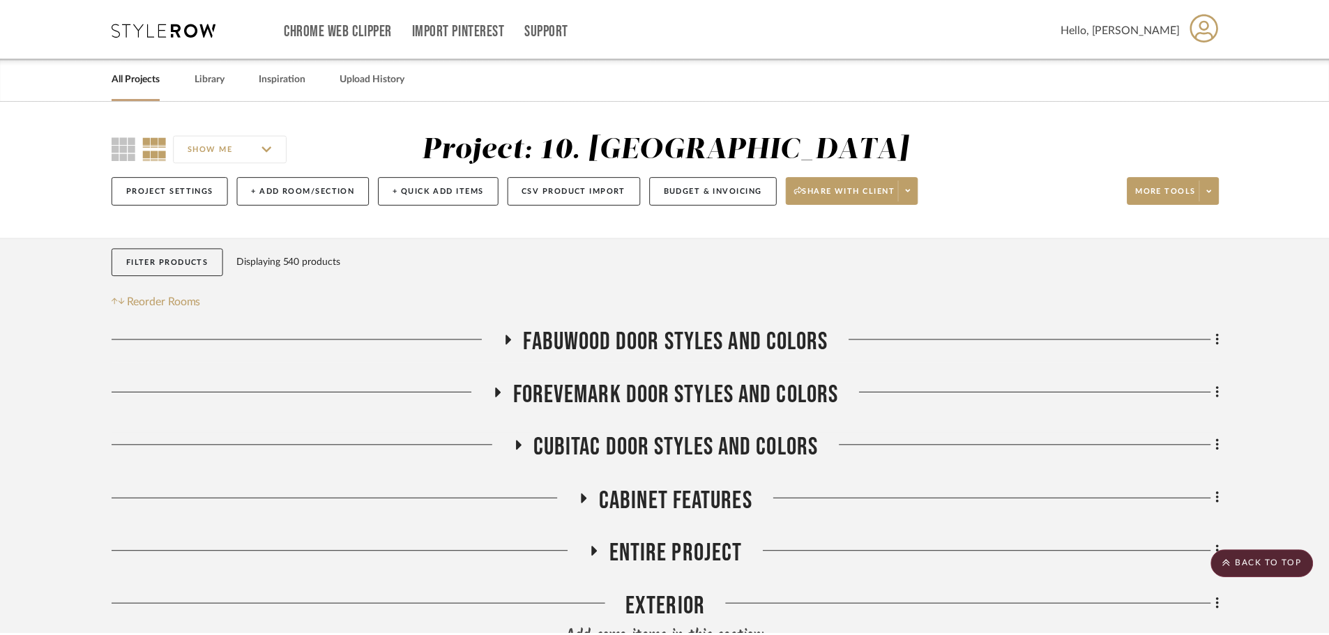
scroll to position [2809, 0]
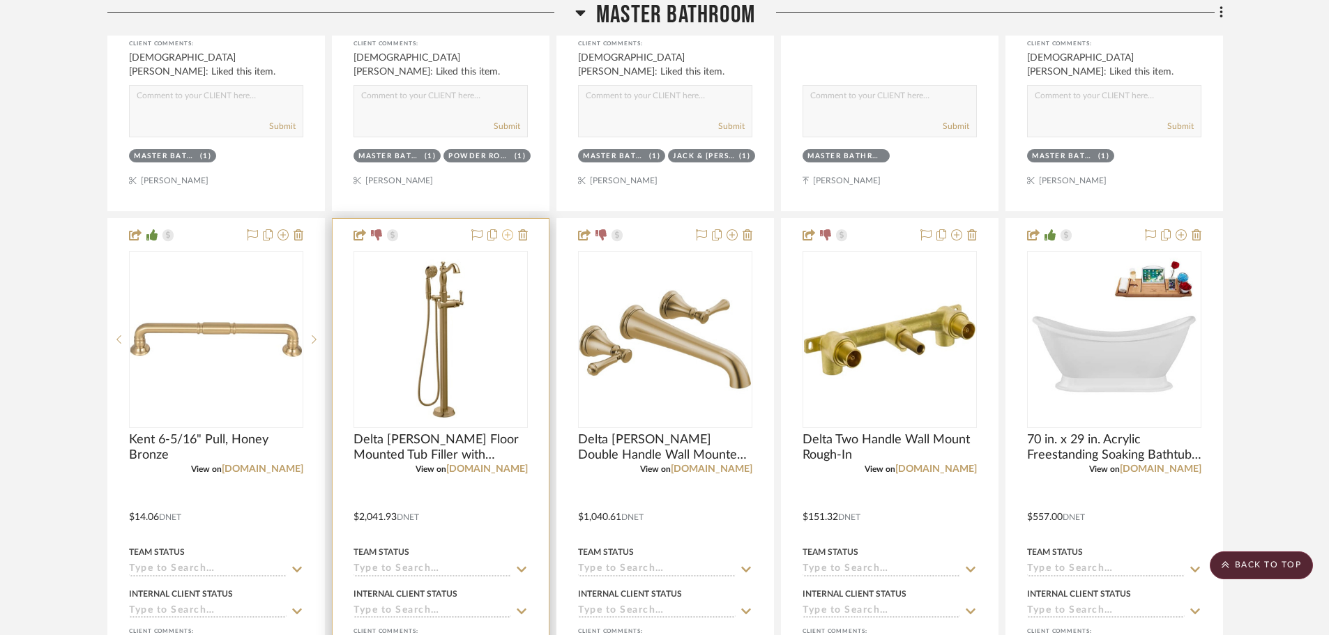
click at [507, 239] on icon at bounding box center [507, 234] width 11 height 11
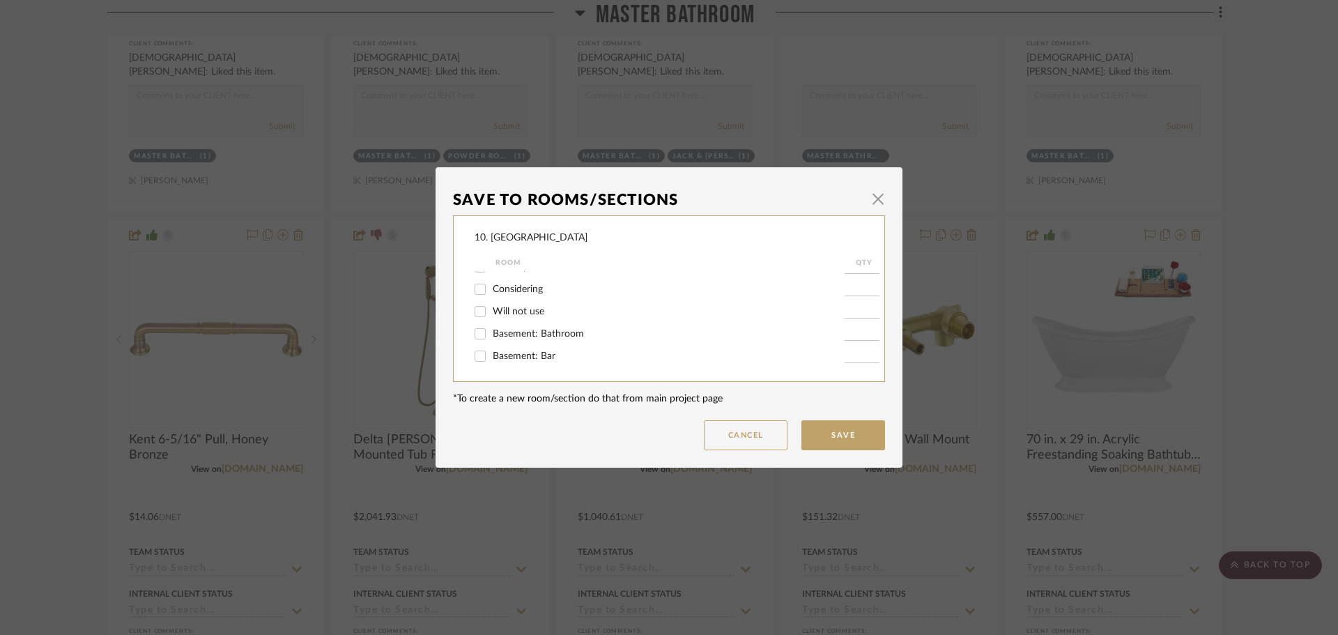
scroll to position [392, 0]
click at [880, 202] on span "button" at bounding box center [878, 199] width 28 height 28
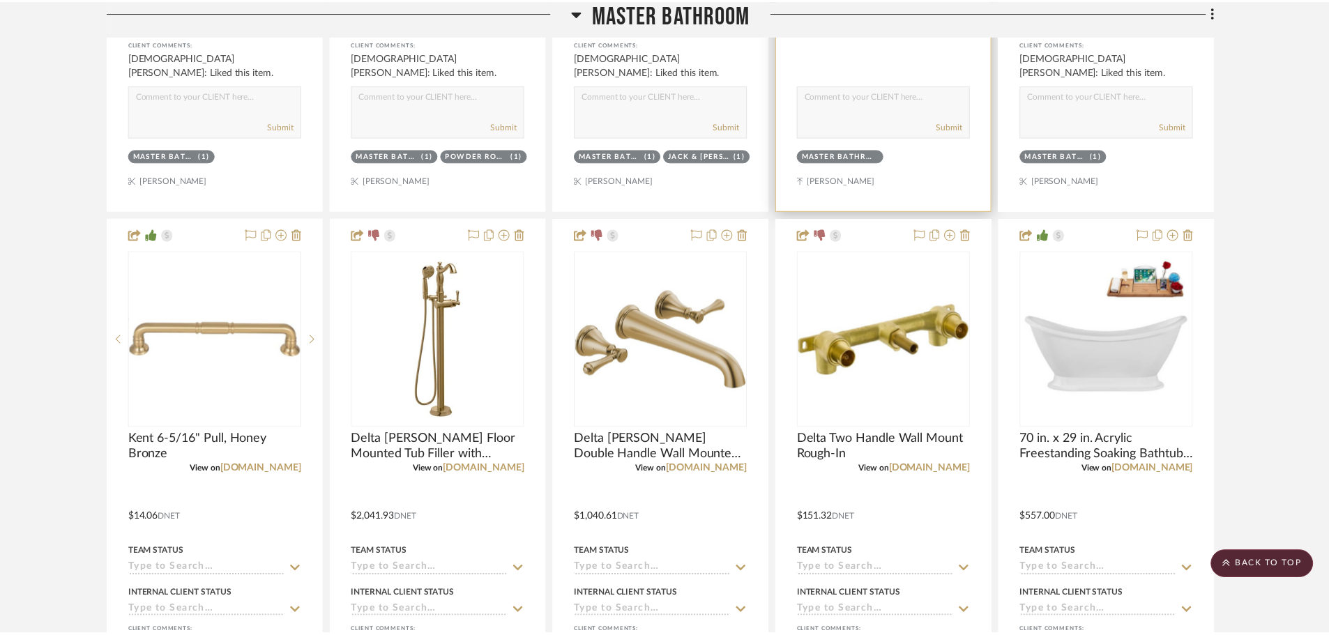
scroll to position [2809, 0]
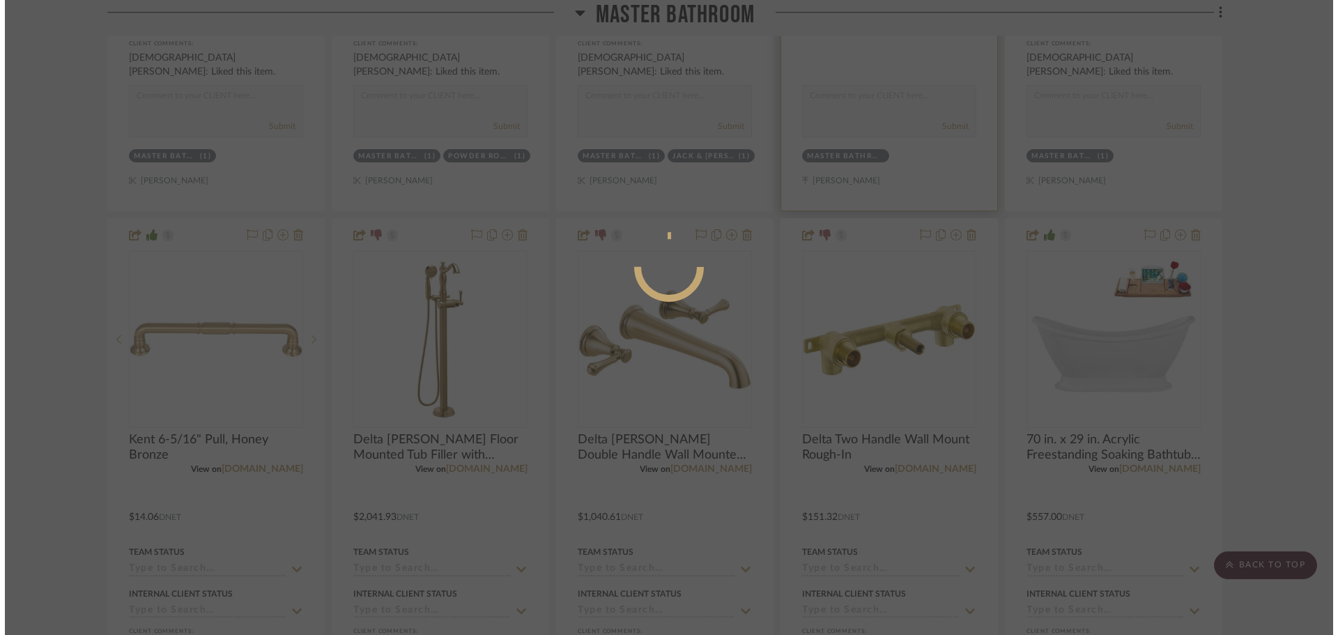
scroll to position [0, 0]
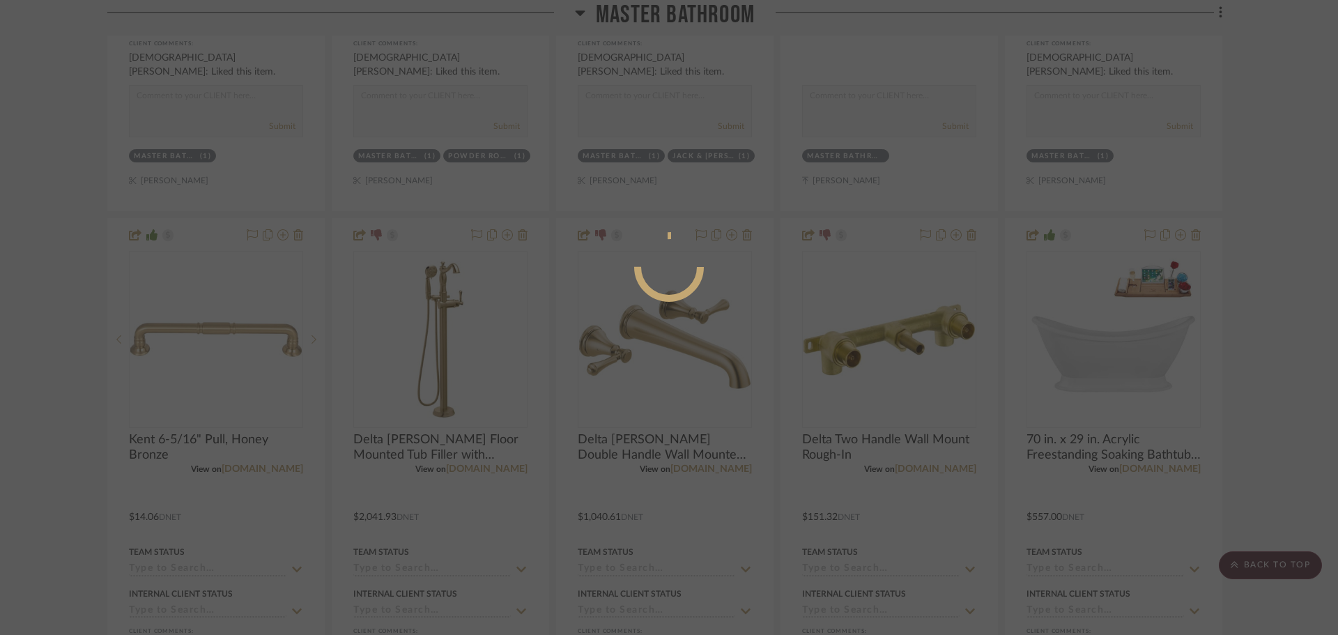
click at [71, 422] on div at bounding box center [669, 317] width 1338 height 635
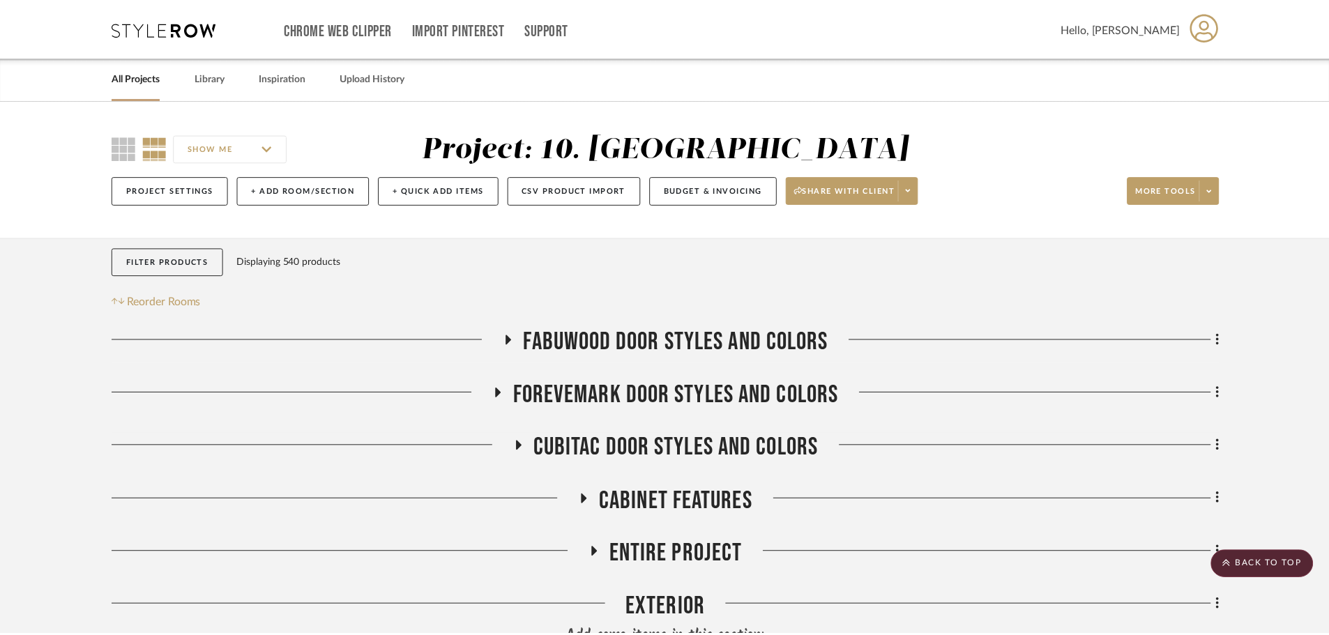
scroll to position [2809, 0]
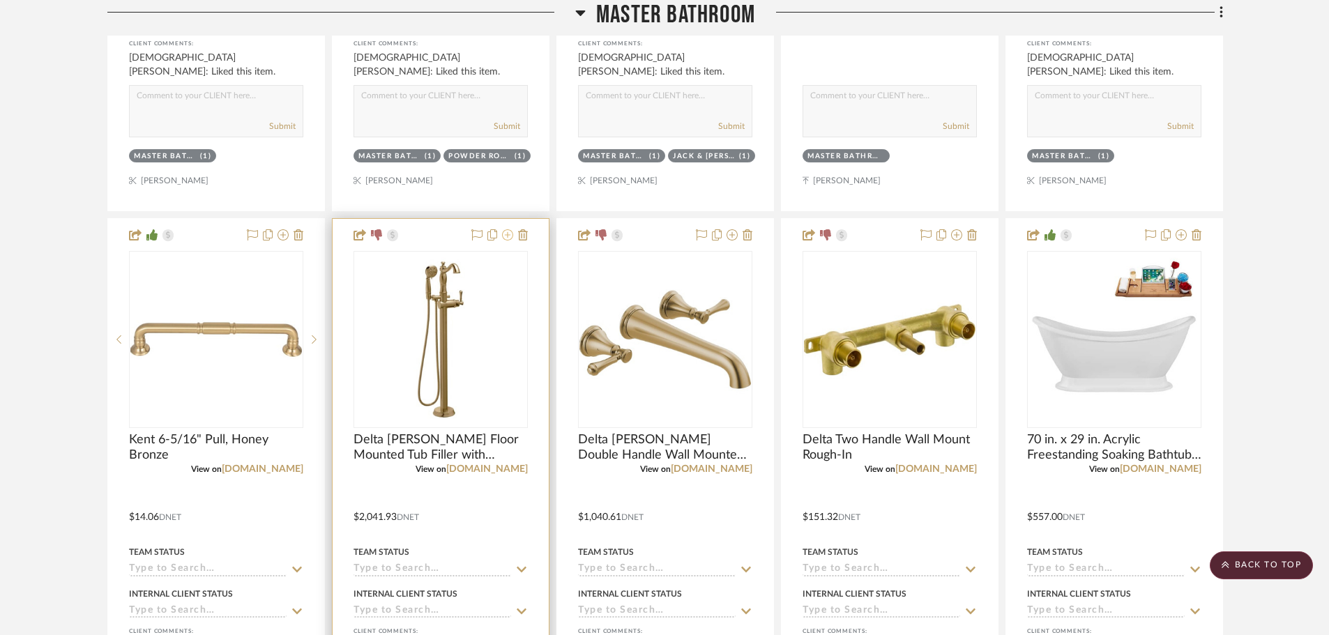
click at [509, 238] on icon at bounding box center [507, 234] width 11 height 11
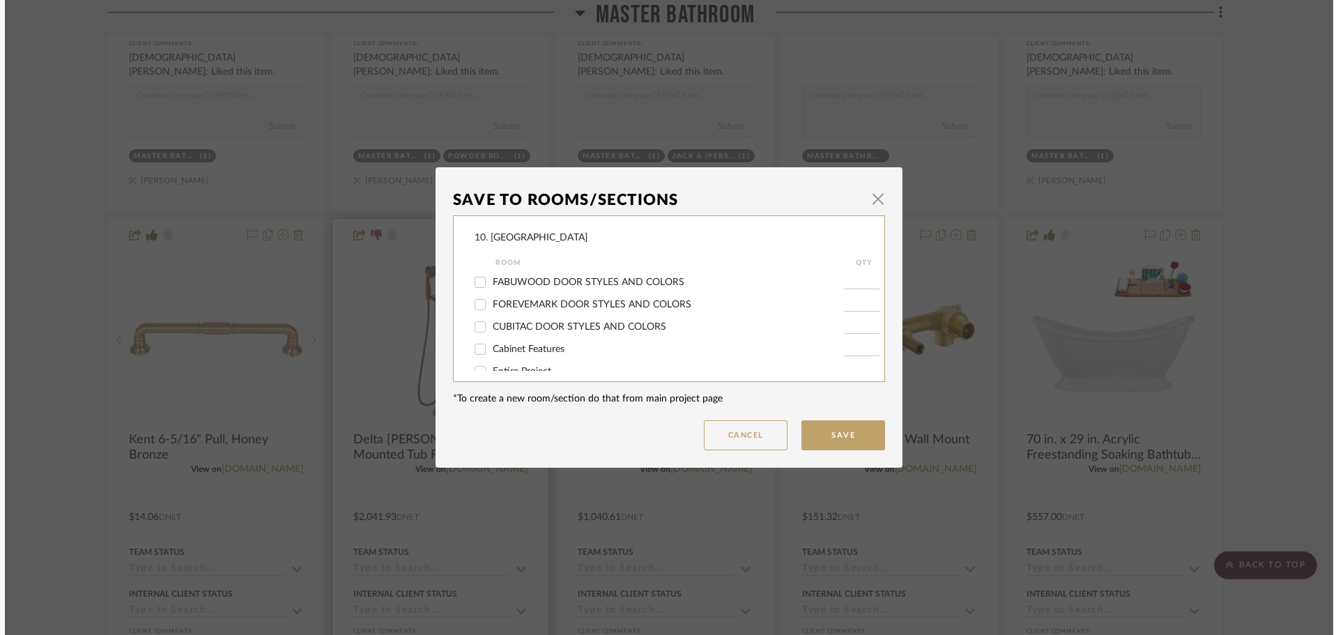
scroll to position [0, 0]
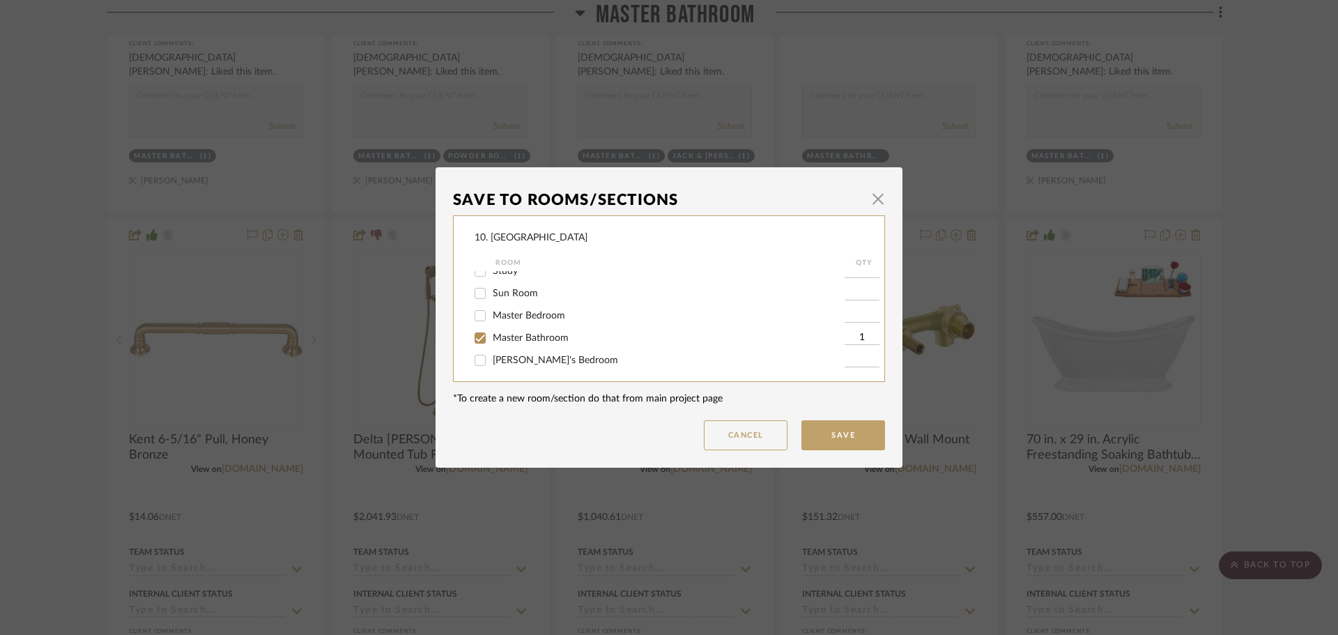
click at [493, 337] on span "Master Bathroom" at bounding box center [531, 338] width 76 height 10
click at [491, 337] on input "Master Bathroom" at bounding box center [480, 338] width 22 height 22
checkbox input "false"
click at [493, 314] on span "Will not use" at bounding box center [519, 312] width 52 height 10
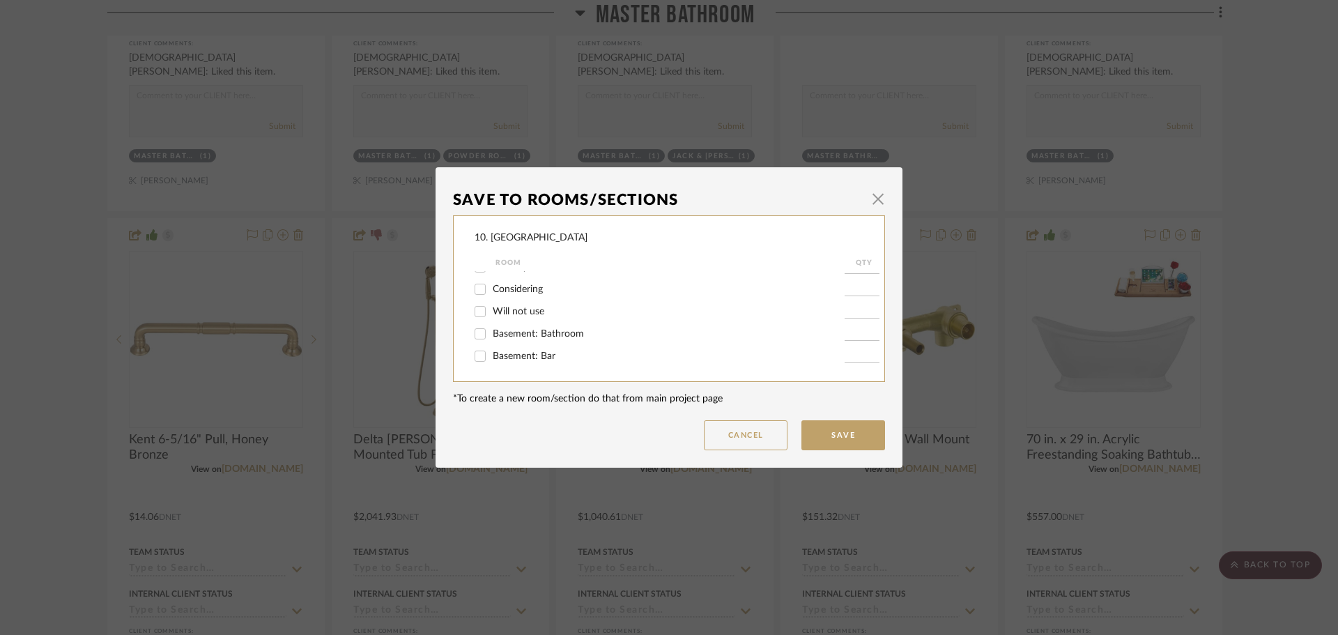
click at [488, 314] on input "Will not use" at bounding box center [480, 311] width 22 height 22
checkbox input "true"
type input "1"
click at [828, 429] on button "Save" at bounding box center [844, 435] width 84 height 30
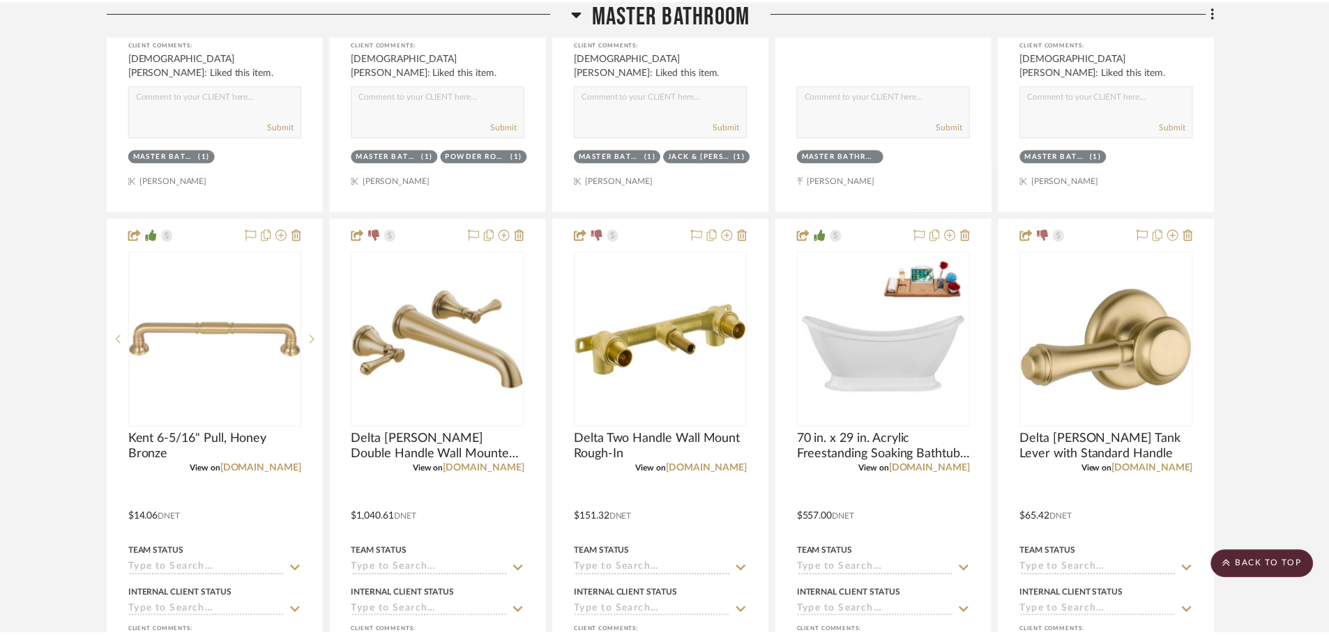
scroll to position [2809, 0]
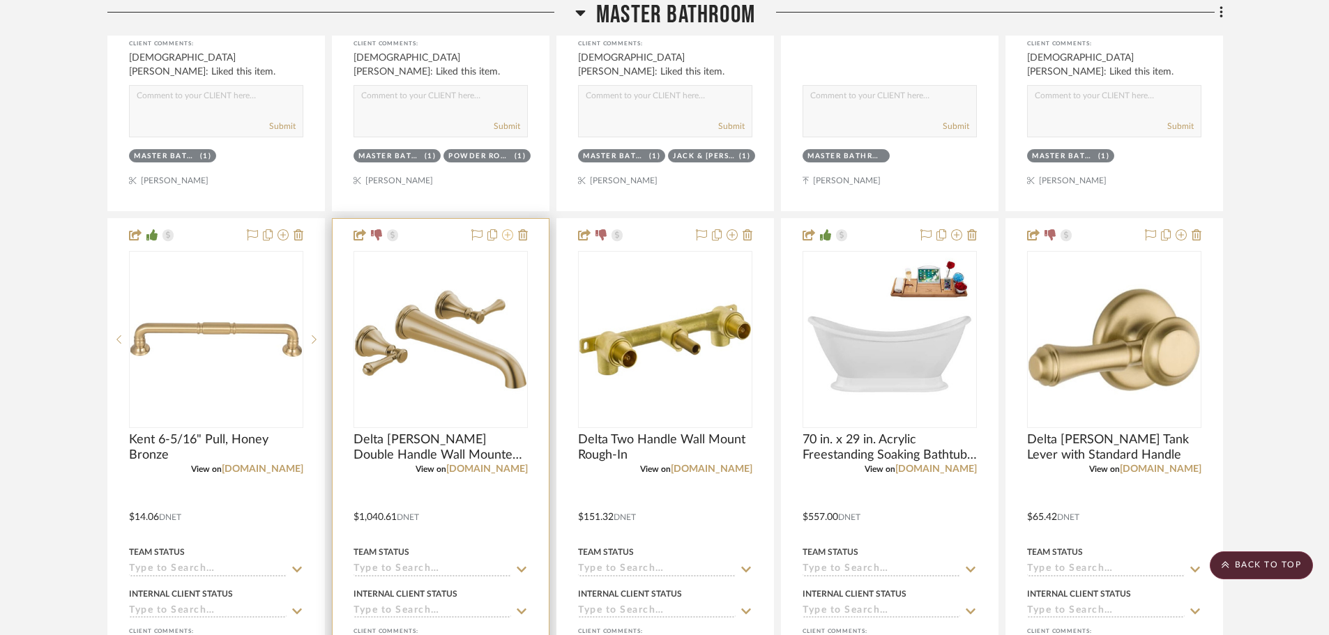
click at [506, 239] on icon at bounding box center [507, 234] width 11 height 11
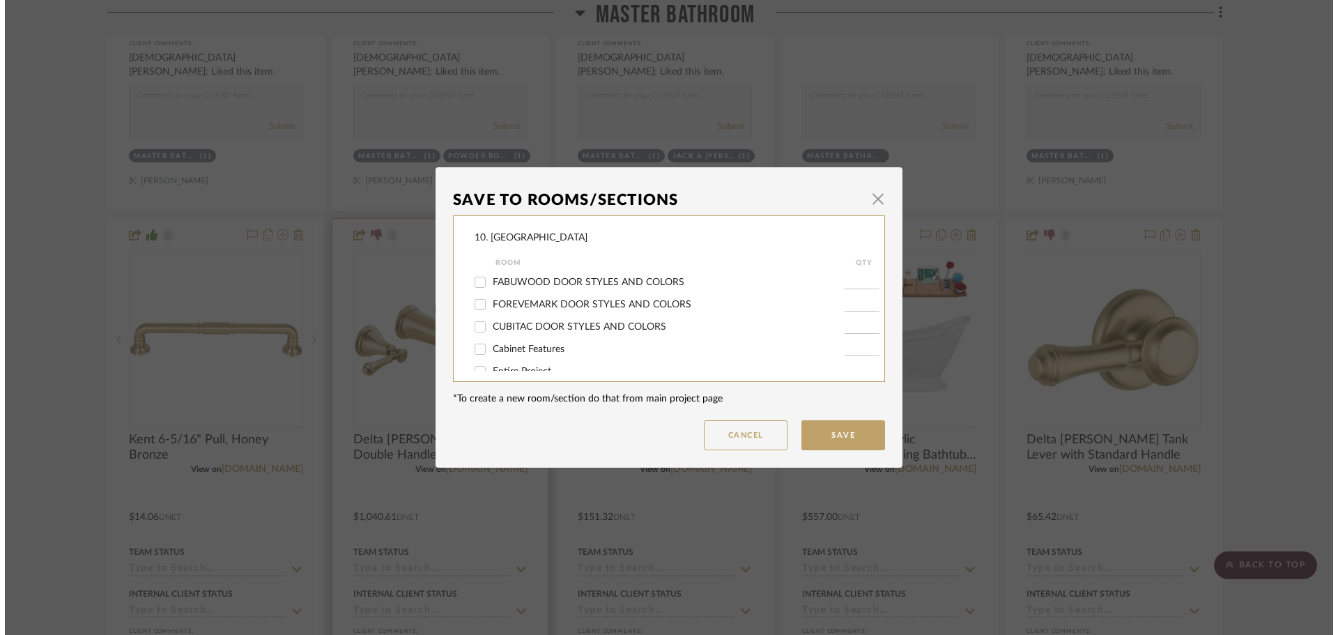
scroll to position [0, 0]
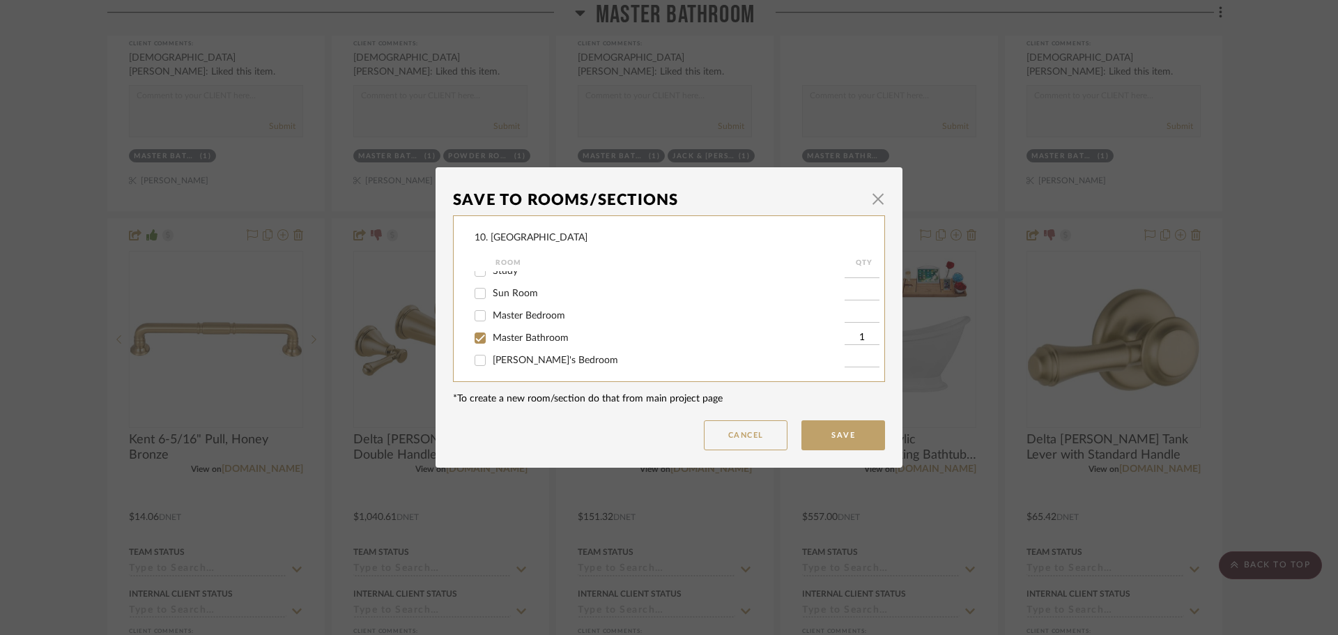
click at [501, 338] on span "Master Bathroom" at bounding box center [531, 338] width 76 height 10
click at [491, 338] on input "Master Bathroom" at bounding box center [480, 338] width 22 height 22
checkbox input "false"
click at [496, 308] on span "Will not use" at bounding box center [519, 312] width 52 height 10
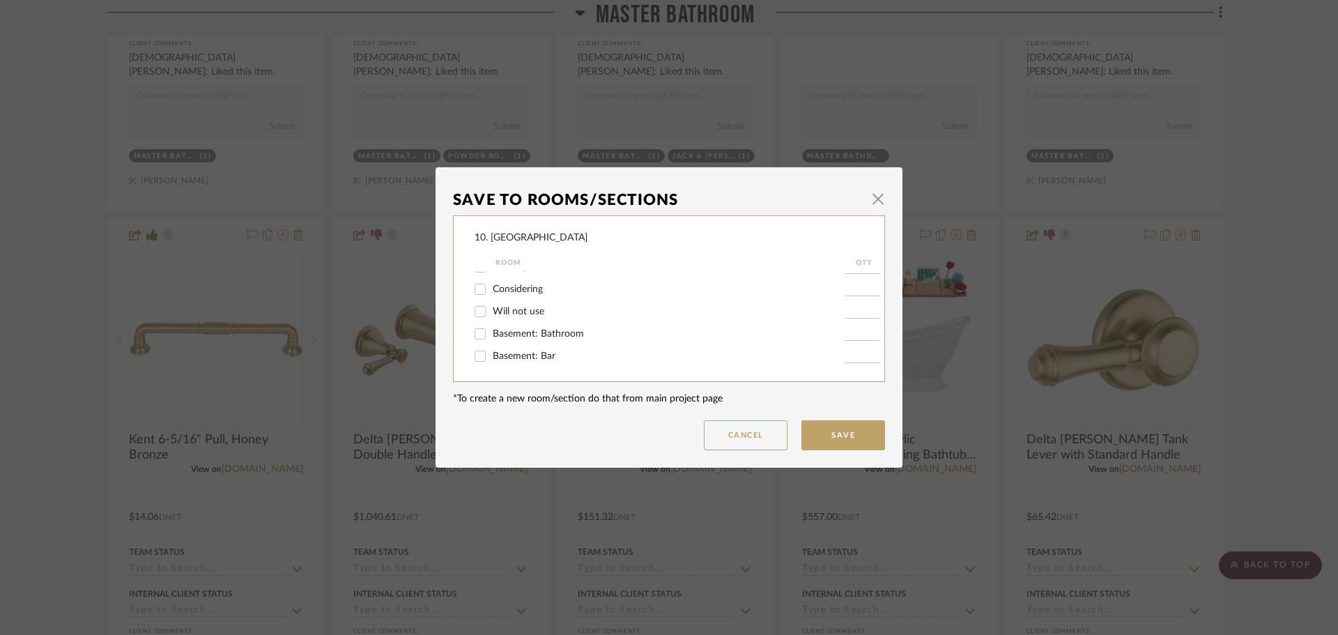
click at [491, 308] on input "Will not use" at bounding box center [480, 311] width 22 height 22
checkbox input "true"
type input "1"
click at [843, 432] on button "Save" at bounding box center [844, 435] width 84 height 30
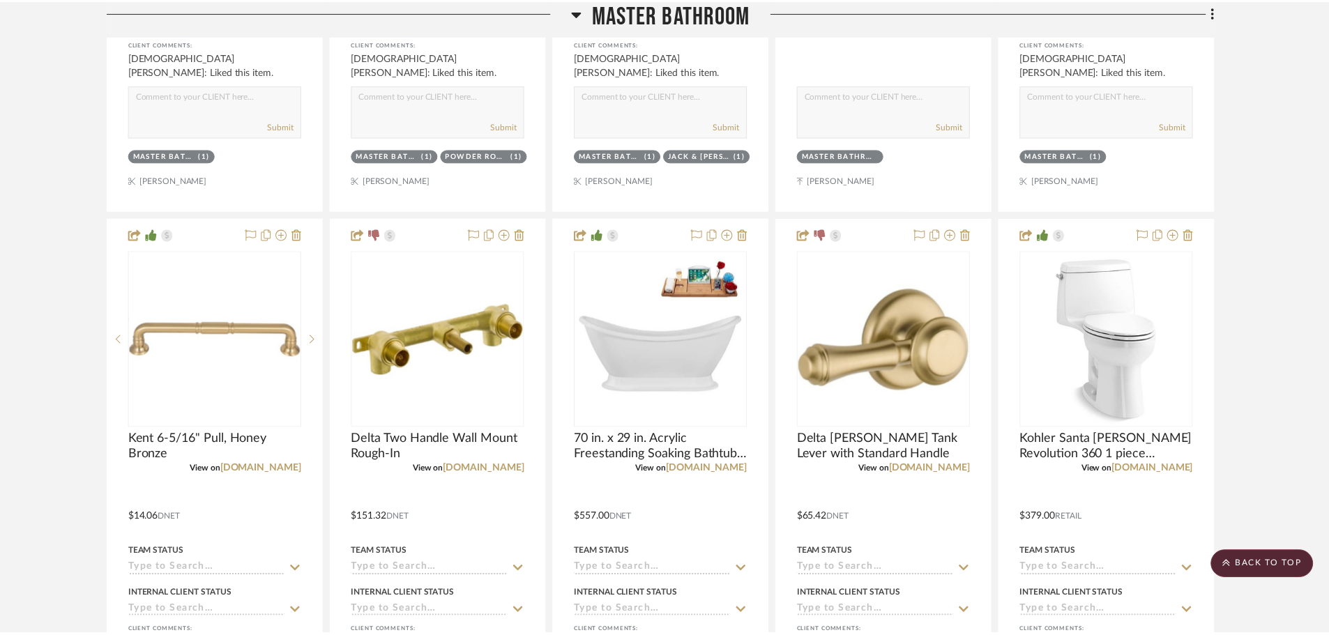
scroll to position [2809, 0]
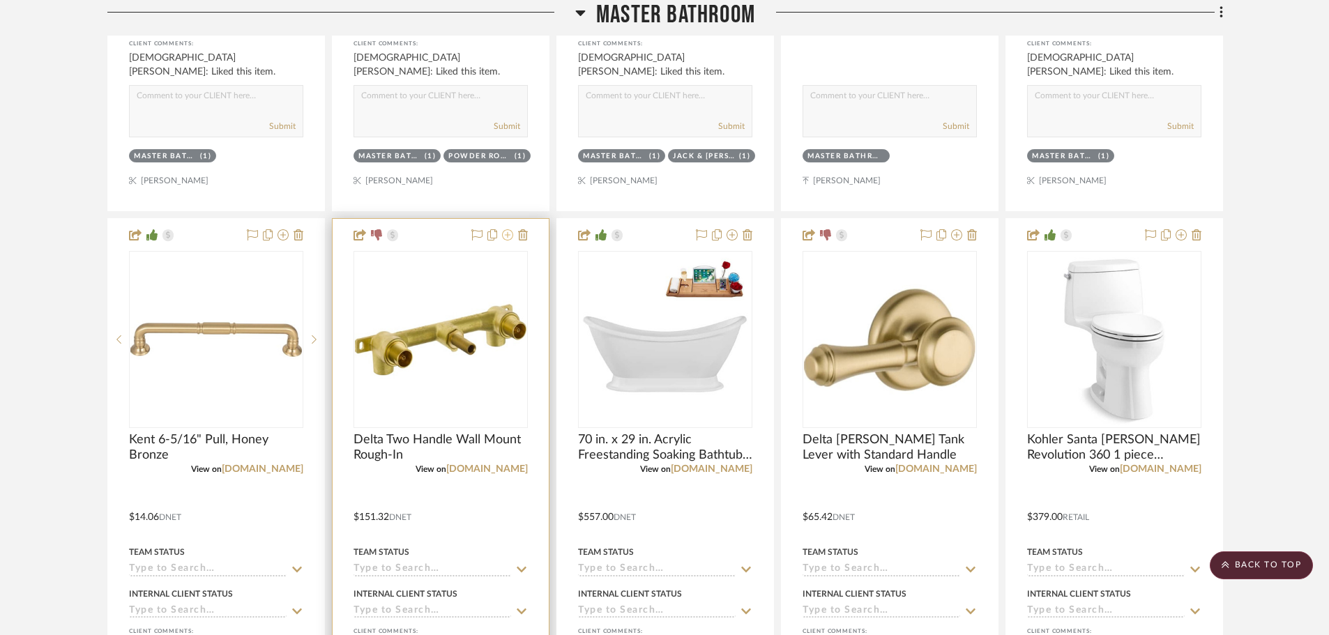
click at [506, 233] on icon at bounding box center [507, 234] width 11 height 11
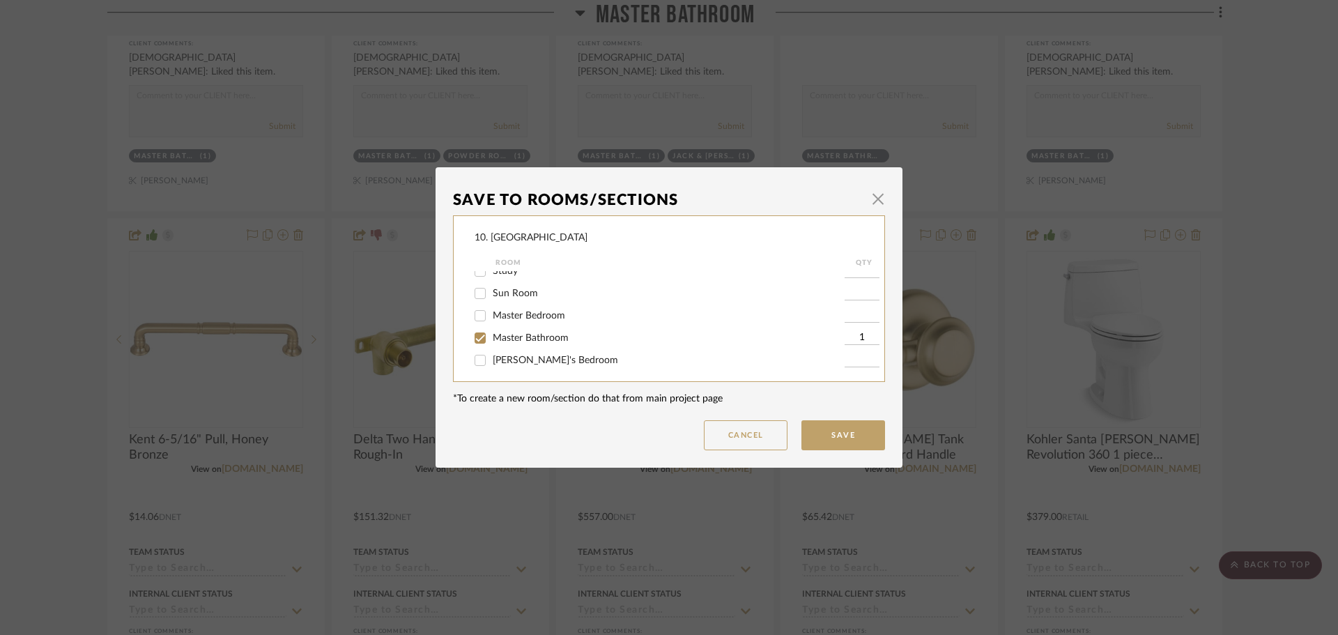
click at [504, 337] on span "Master Bathroom" at bounding box center [531, 338] width 76 height 10
click at [491, 337] on input "Master Bathroom" at bounding box center [480, 338] width 22 height 22
checkbox input "false"
click at [493, 310] on span "Will not use" at bounding box center [519, 312] width 52 height 10
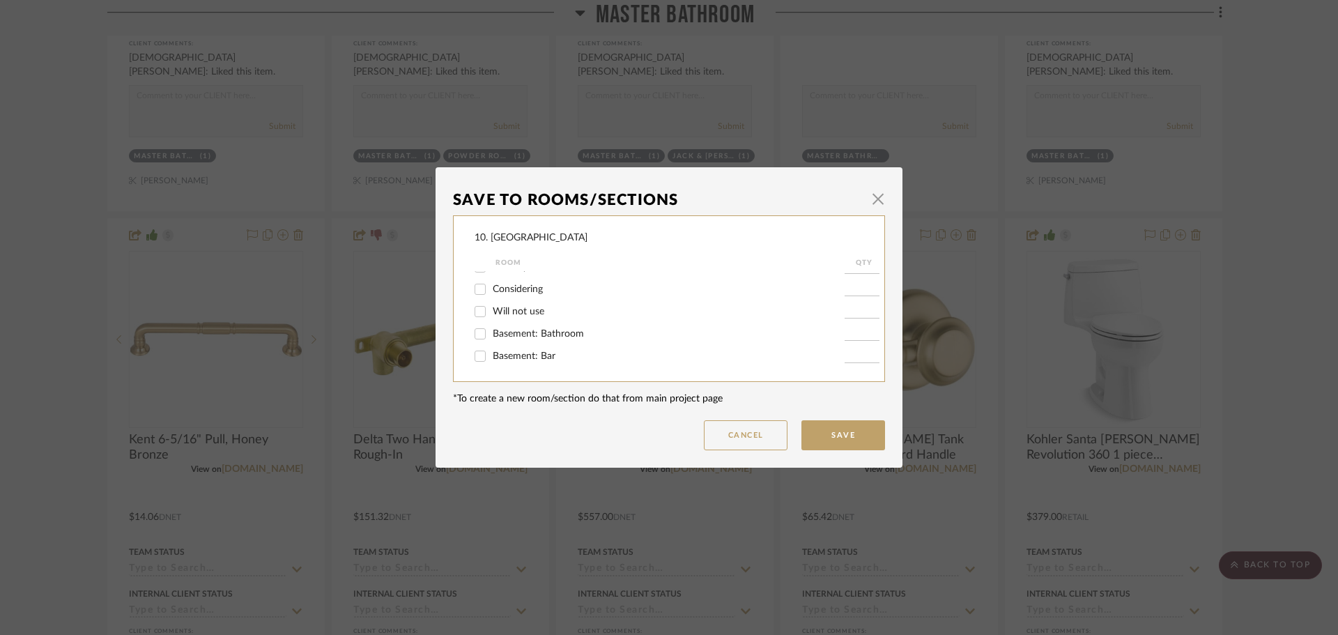
click at [490, 310] on input "Will not use" at bounding box center [480, 311] width 22 height 22
checkbox input "true"
type input "1"
click at [821, 422] on button "Save" at bounding box center [844, 435] width 84 height 30
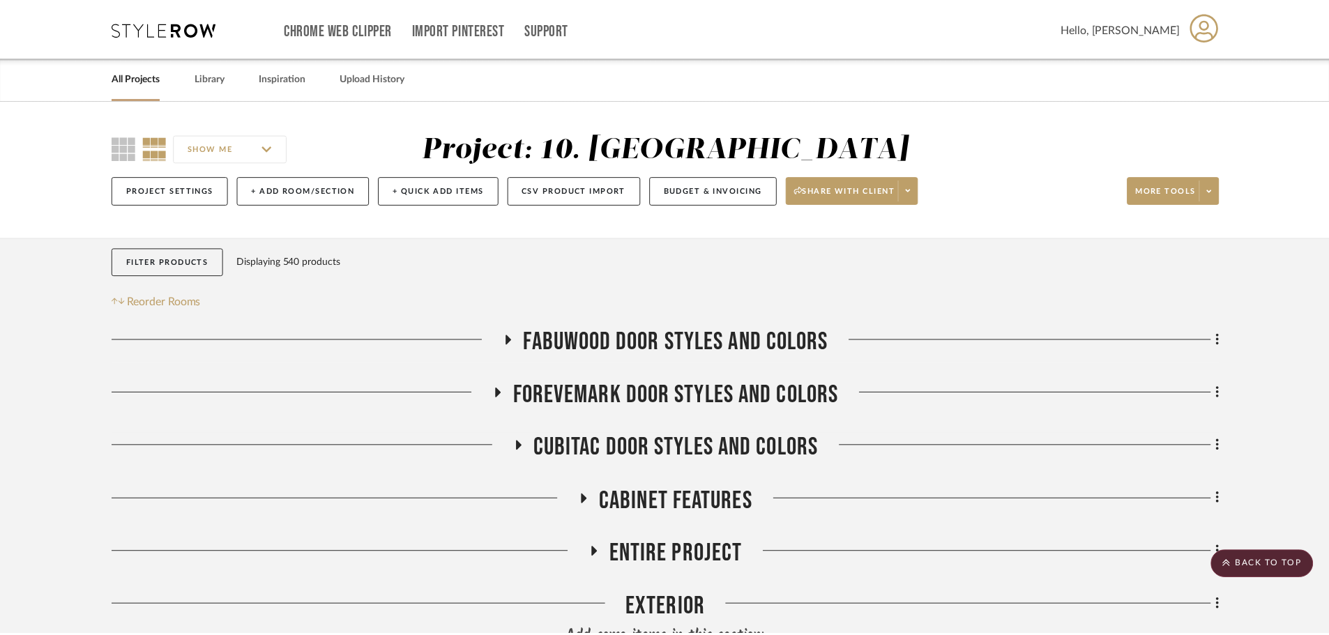
scroll to position [2809, 0]
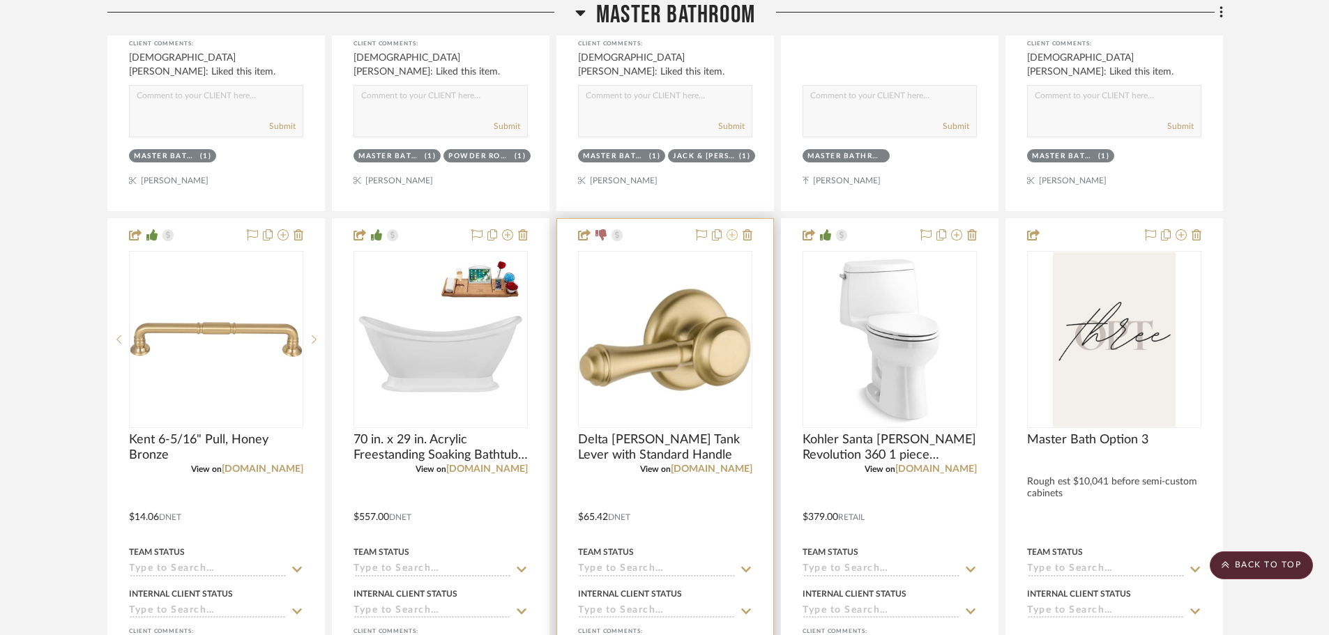
click at [733, 237] on icon at bounding box center [731, 234] width 11 height 11
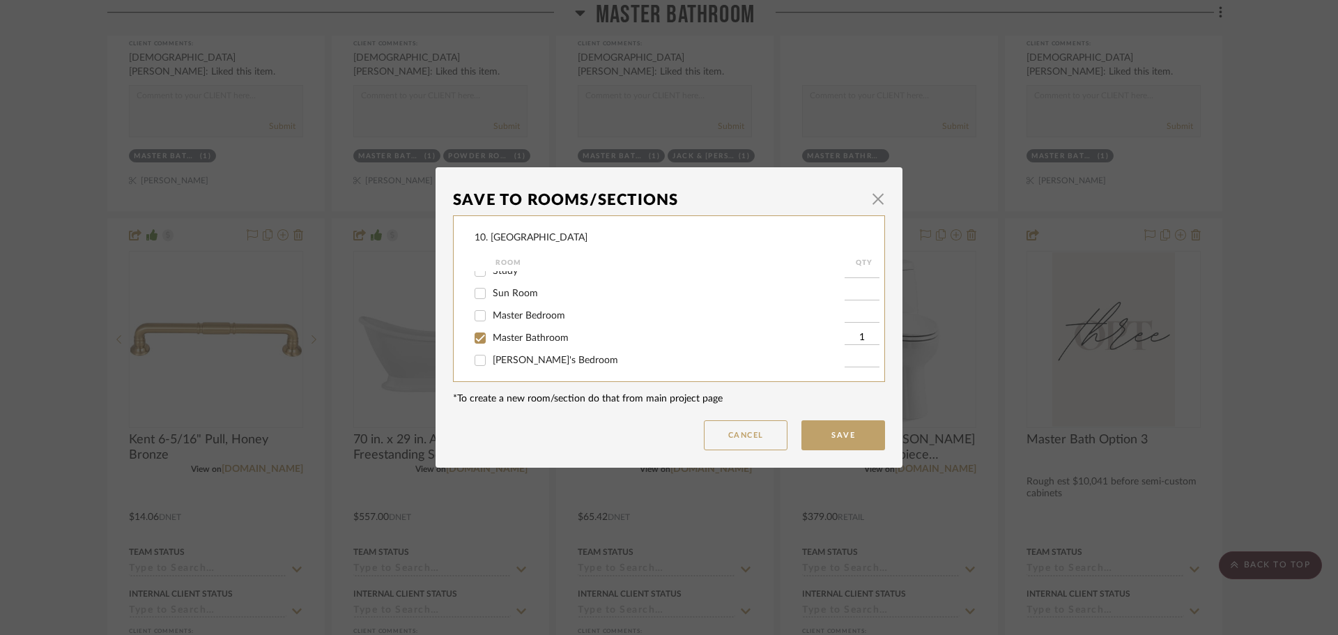
click at [496, 336] on span "Master Bathroom" at bounding box center [531, 338] width 76 height 10
click at [491, 336] on input "Master Bathroom" at bounding box center [480, 338] width 22 height 22
checkbox input "false"
click at [501, 307] on span "Will not use" at bounding box center [519, 312] width 52 height 10
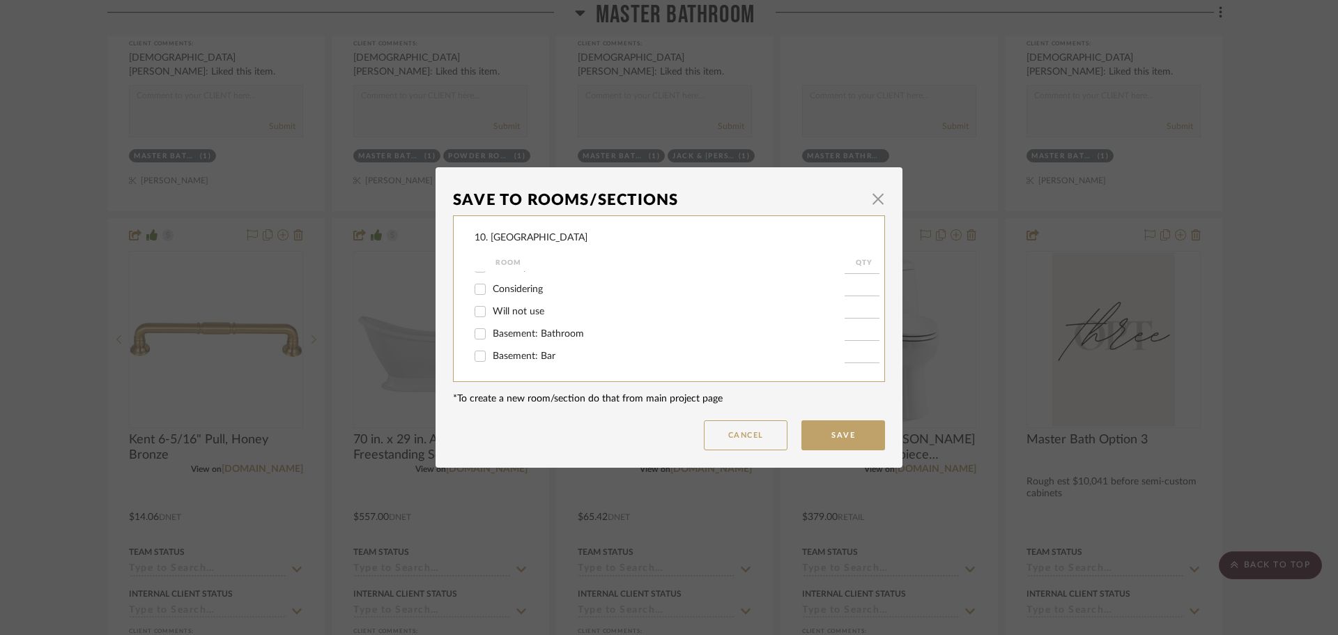
click at [491, 307] on input "Will not use" at bounding box center [480, 311] width 22 height 22
checkbox input "true"
type input "1"
click at [852, 438] on button "Save" at bounding box center [844, 435] width 84 height 30
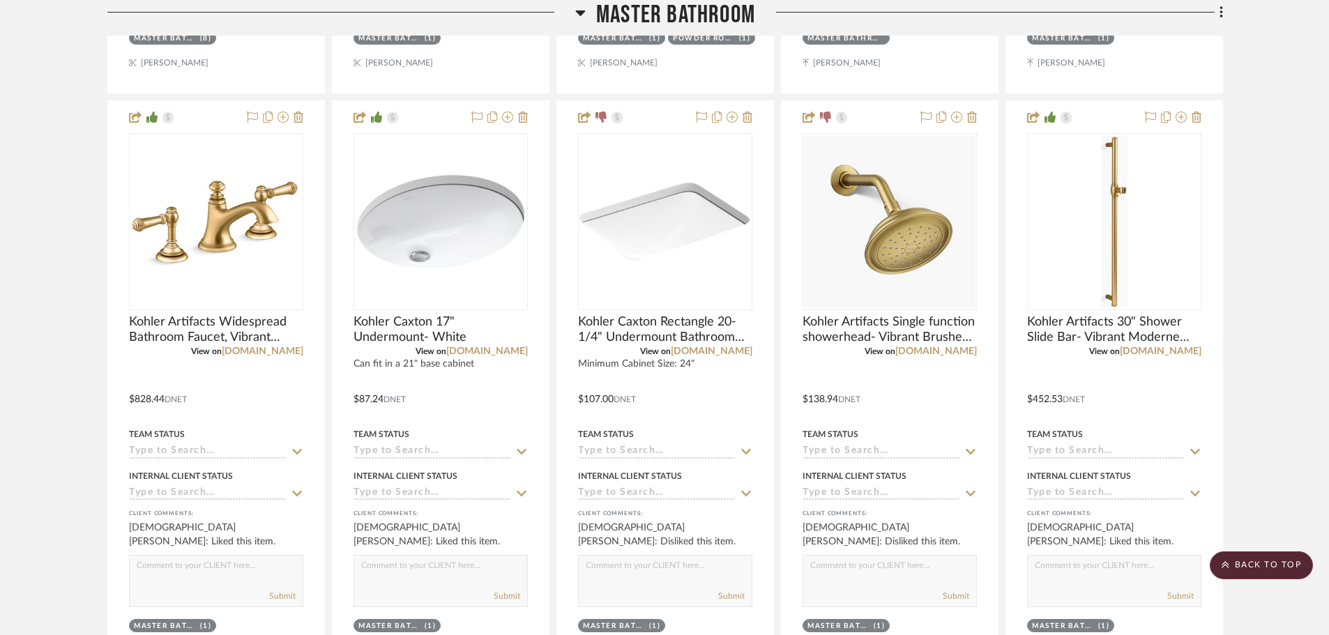
scroll to position [3506, 0]
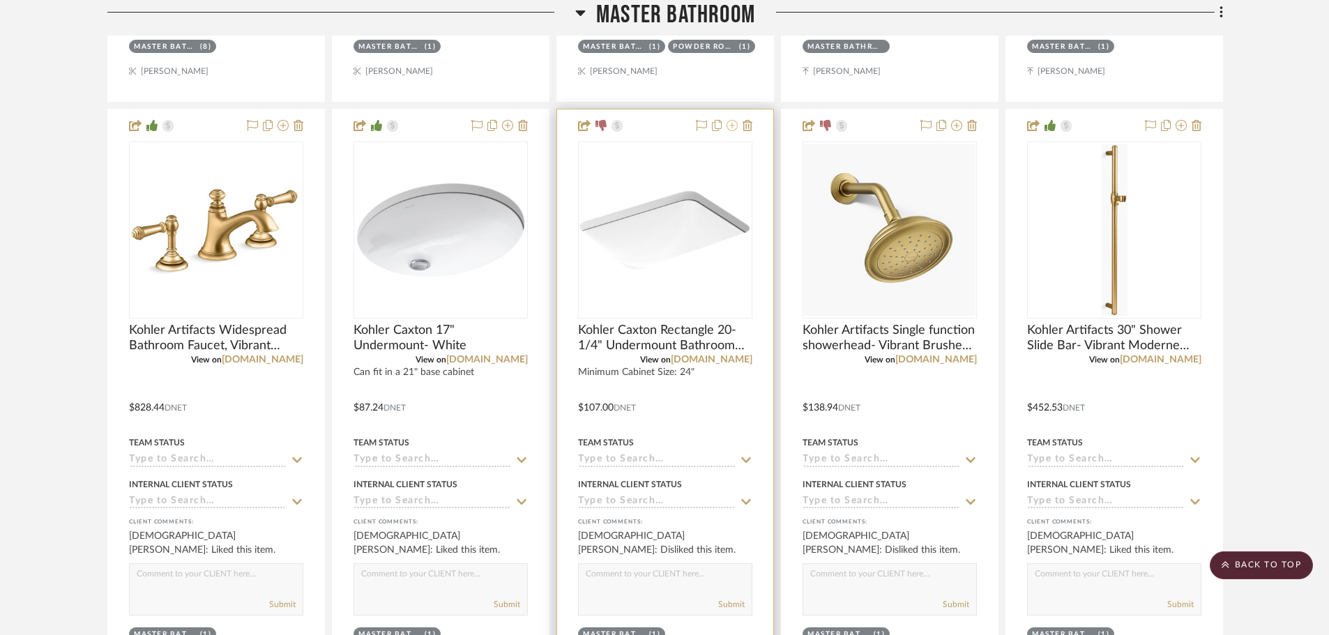
click at [732, 130] on icon at bounding box center [731, 125] width 11 height 11
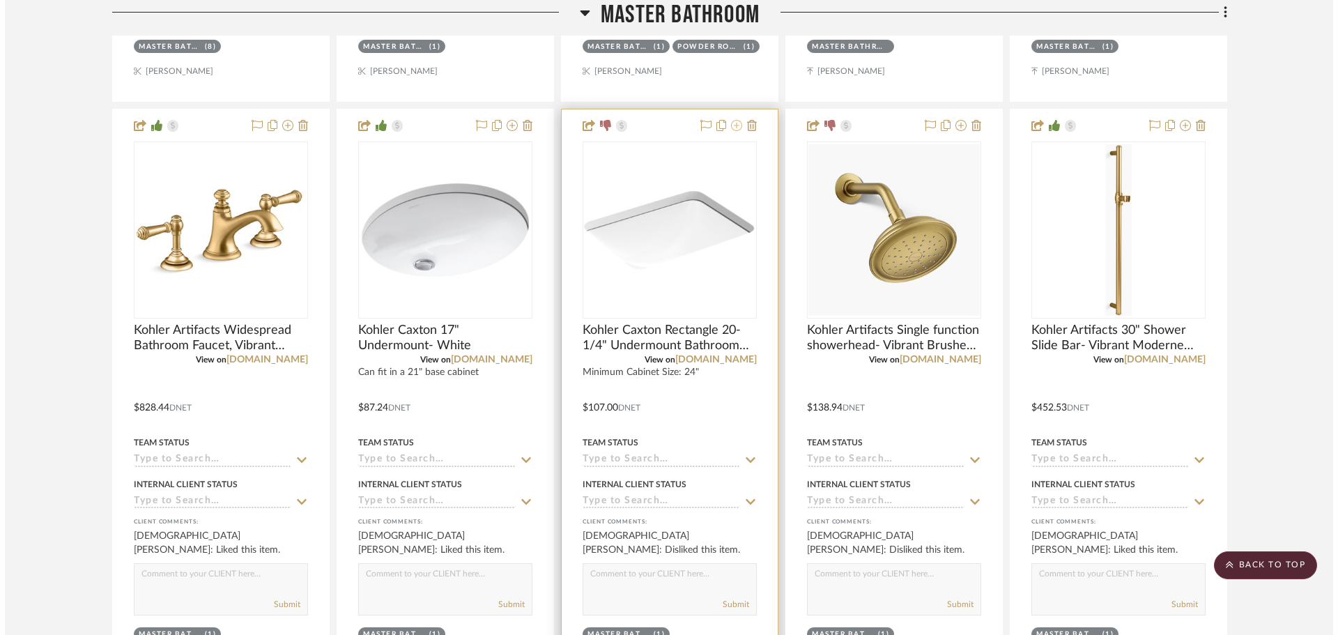
scroll to position [0, 0]
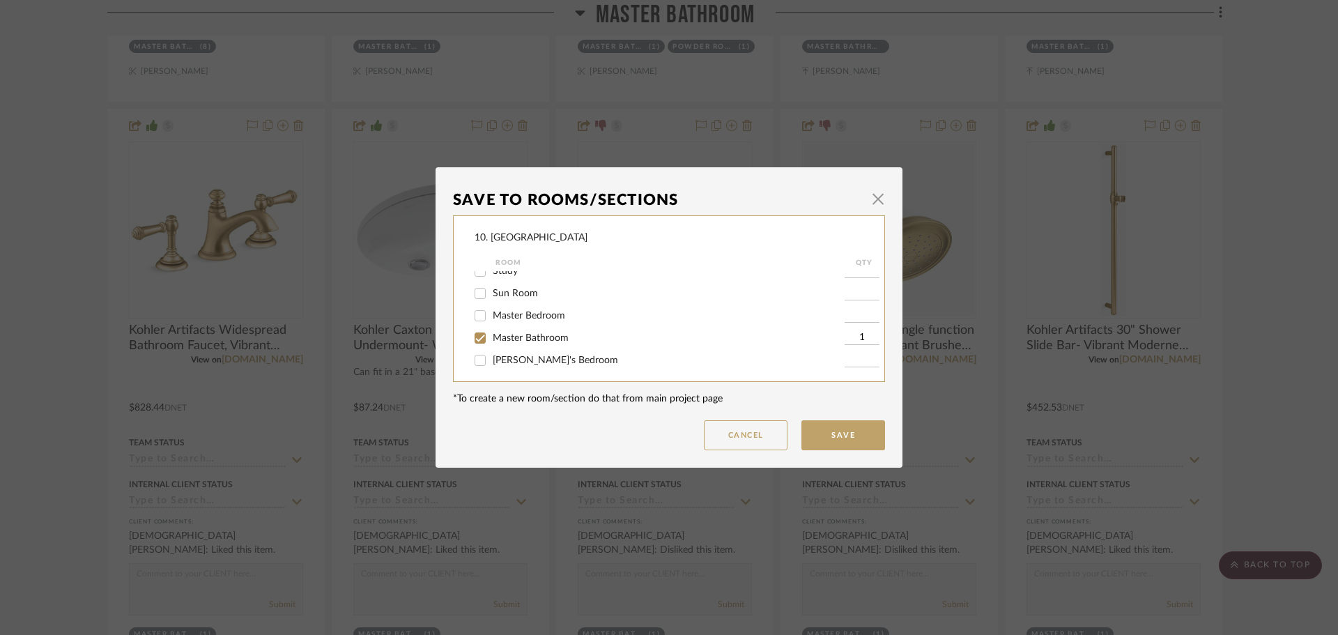
click at [493, 334] on span "Master Bathroom" at bounding box center [531, 338] width 76 height 10
click at [491, 334] on input "Master Bathroom" at bounding box center [480, 338] width 22 height 22
checkbox input "false"
click at [516, 315] on span "Will not use" at bounding box center [519, 312] width 52 height 10
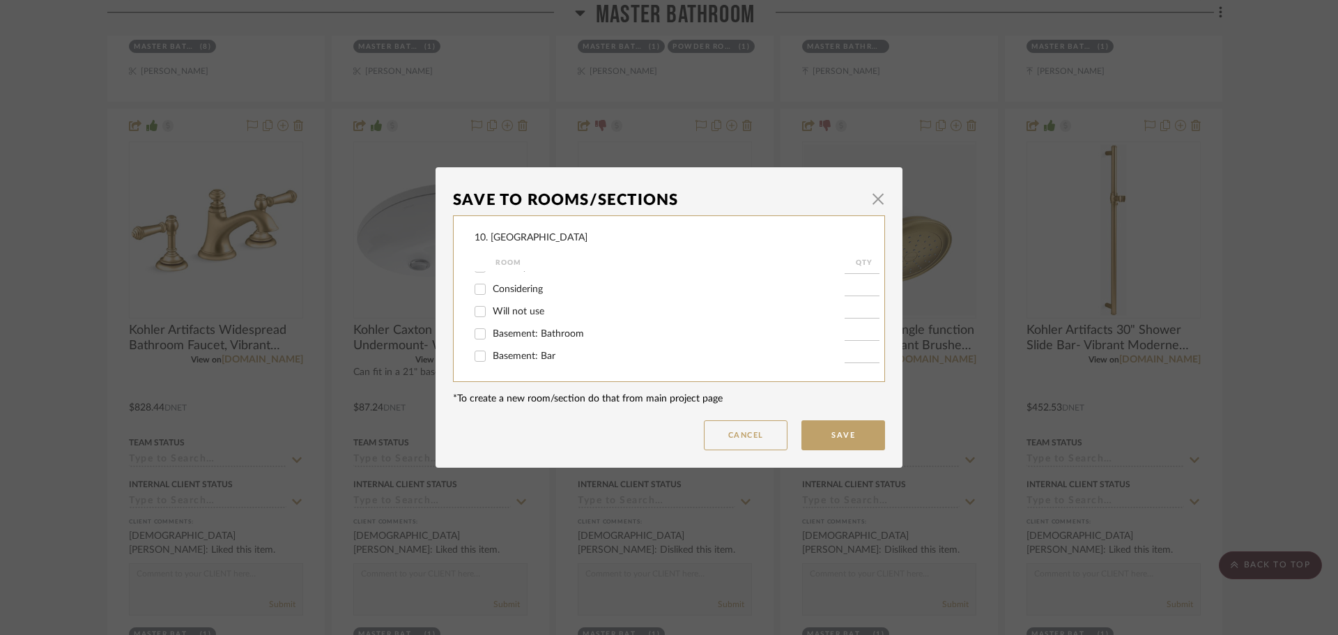
click at [491, 315] on input "Will not use" at bounding box center [480, 311] width 22 height 22
checkbox input "true"
type input "1"
click at [836, 436] on button "Save" at bounding box center [844, 435] width 84 height 30
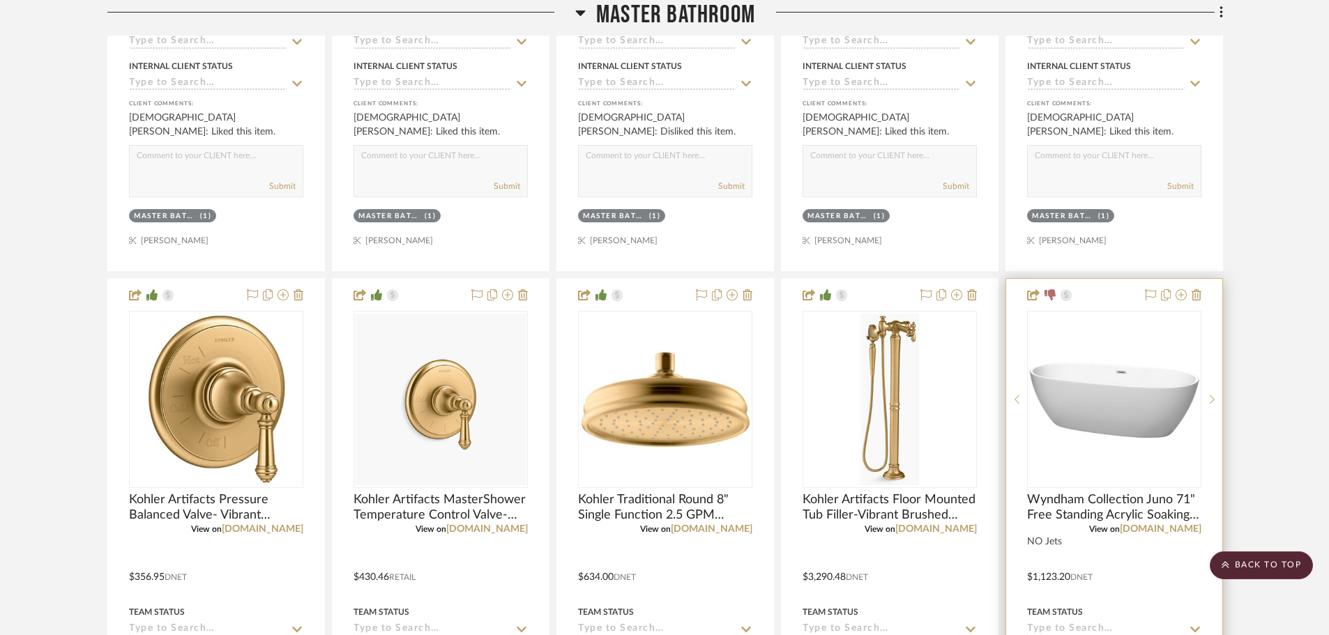
scroll to position [3994, 0]
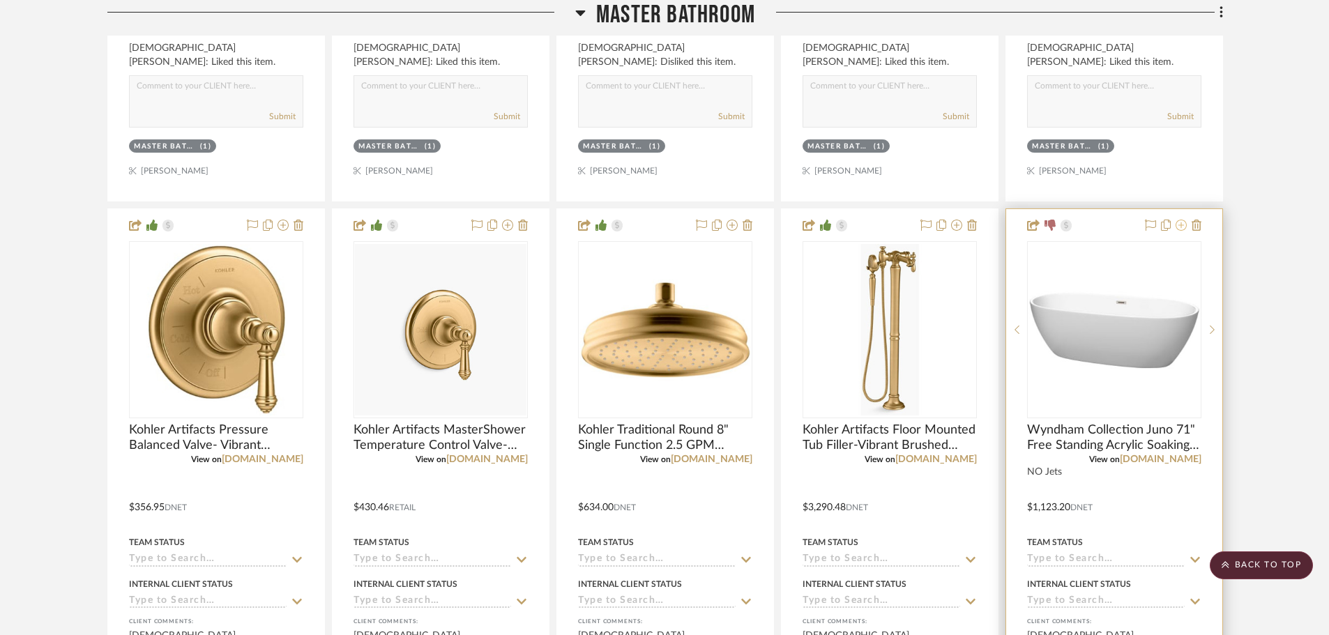
click at [1184, 229] on icon at bounding box center [1180, 225] width 11 height 11
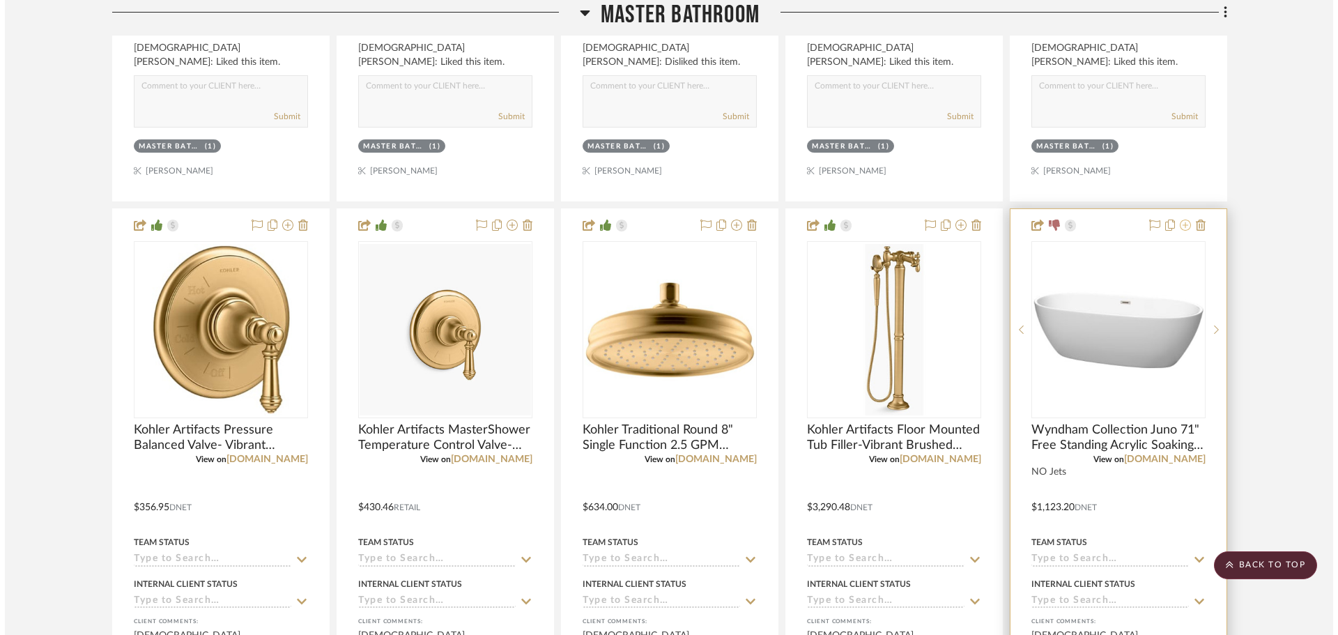
scroll to position [0, 0]
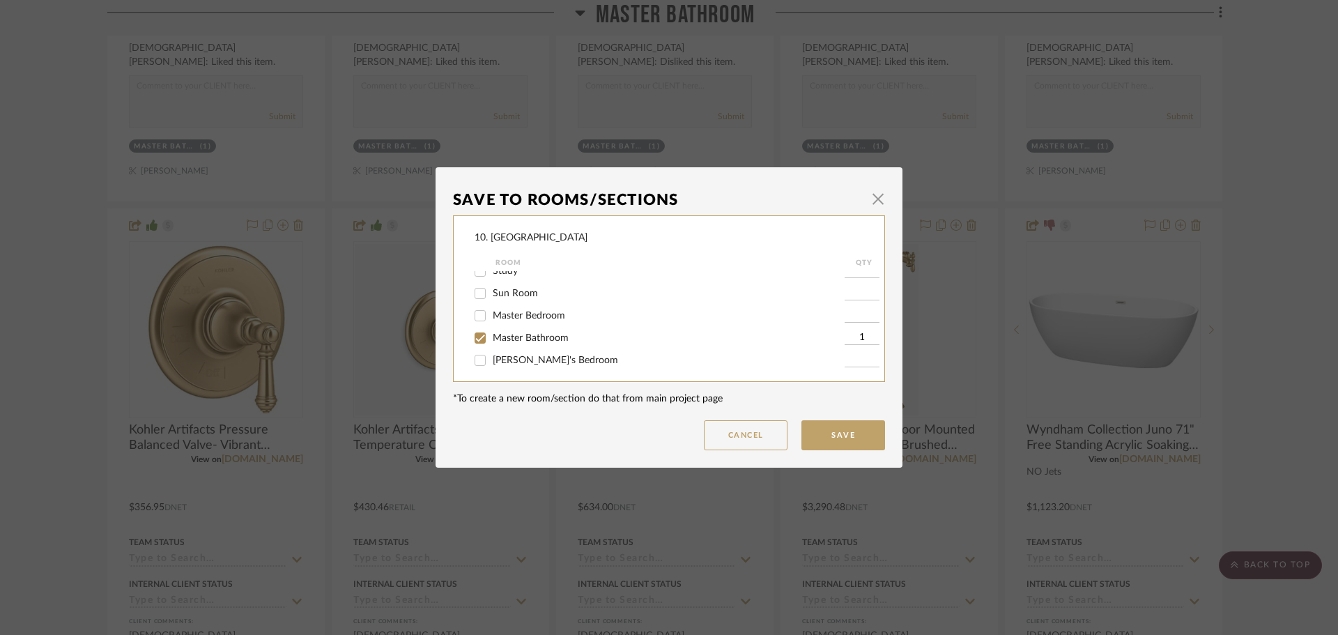
click at [505, 341] on span "Master Bathroom" at bounding box center [531, 338] width 76 height 10
click at [491, 341] on input "Master Bathroom" at bounding box center [480, 338] width 22 height 22
checkbox input "false"
click at [493, 310] on span "Will not use" at bounding box center [519, 312] width 52 height 10
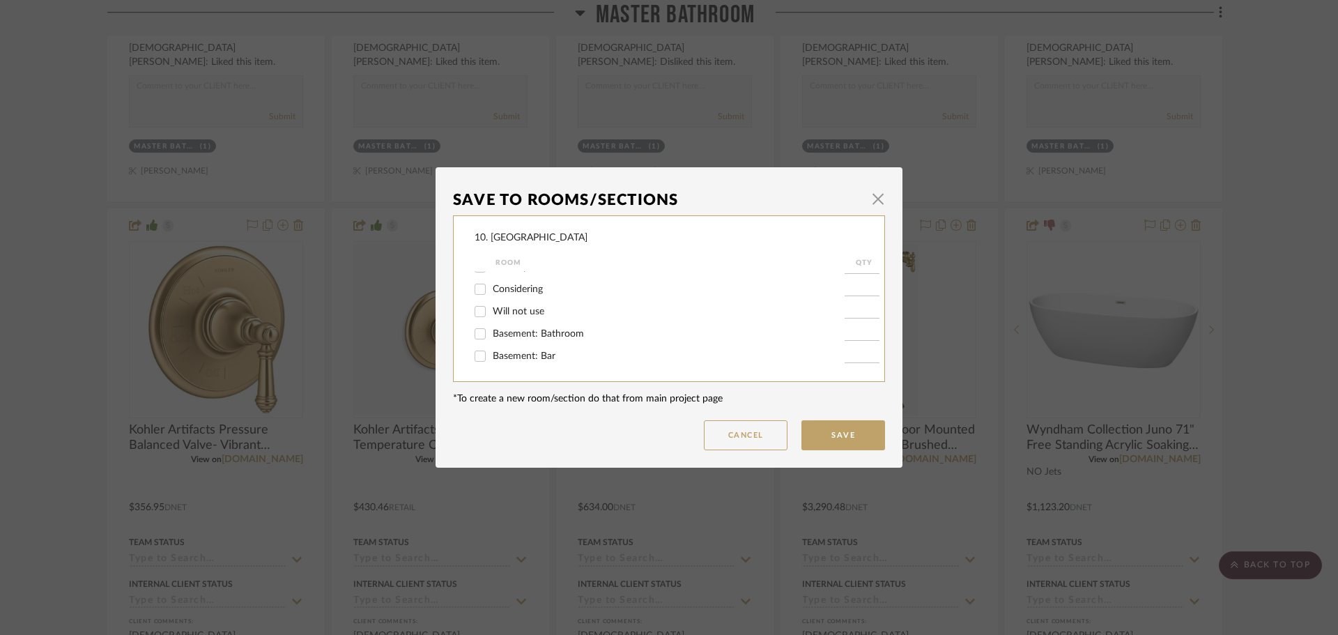
click at [491, 310] on input "Will not use" at bounding box center [480, 311] width 22 height 22
checkbox input "true"
type input "1"
click at [850, 430] on button "Save" at bounding box center [844, 435] width 84 height 30
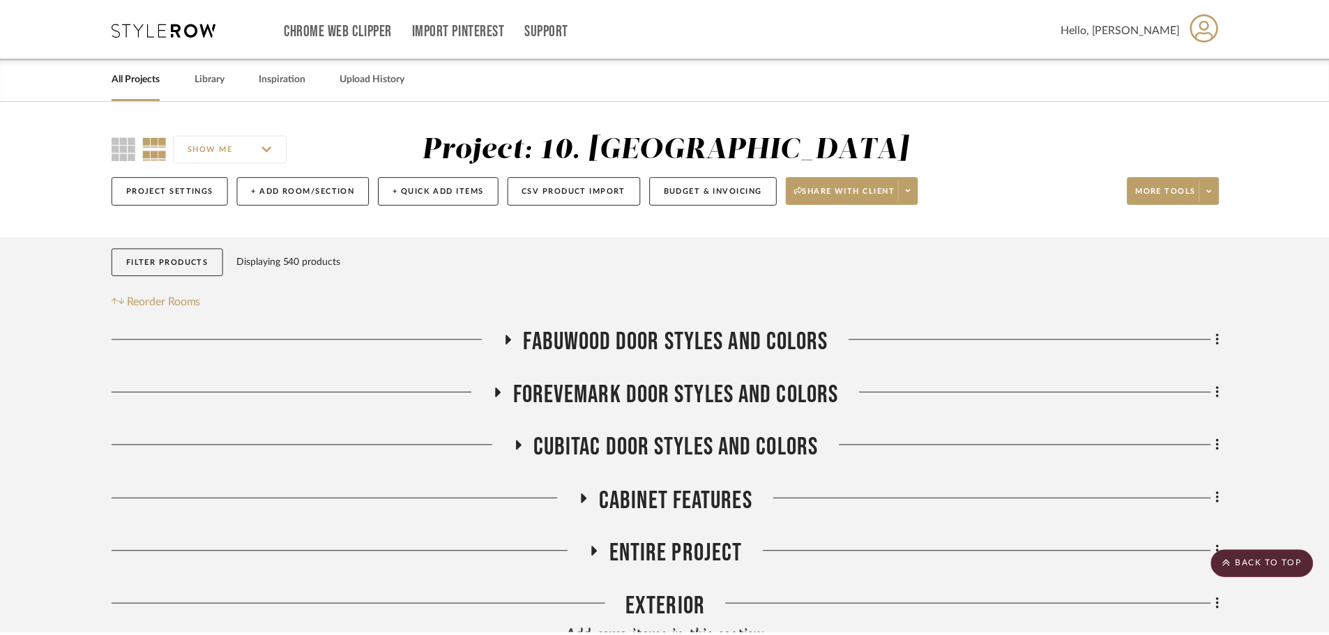
scroll to position [3994, 0]
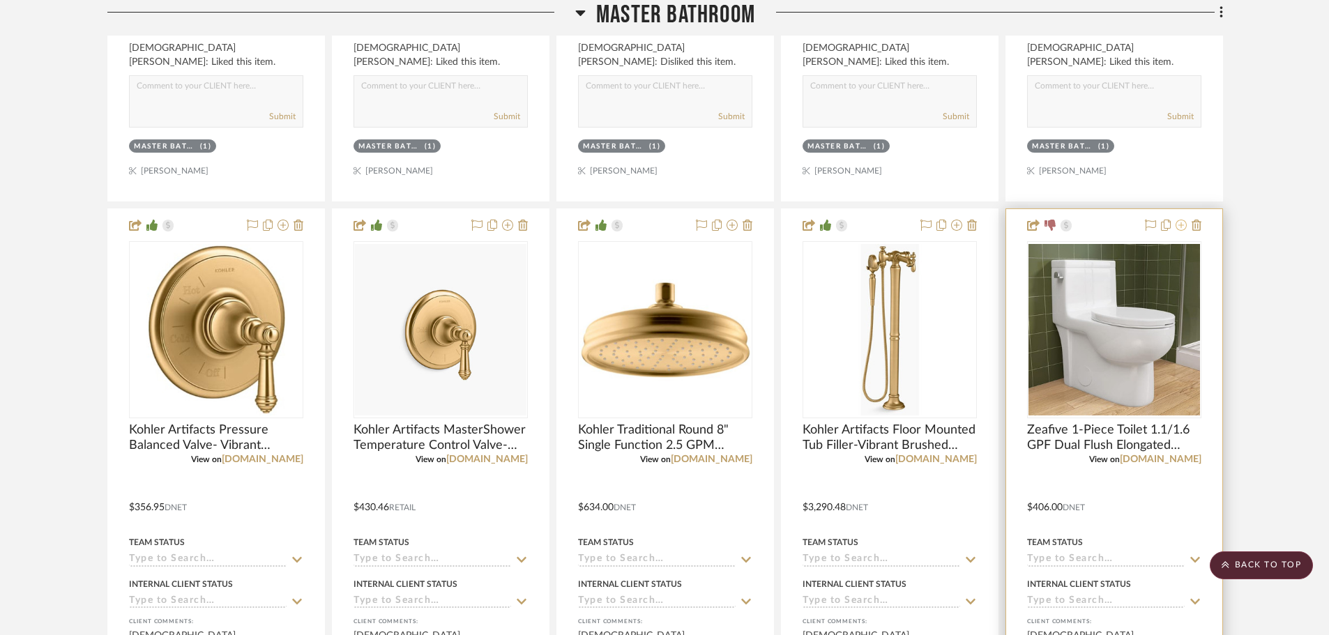
click at [1181, 227] on icon at bounding box center [1180, 225] width 11 height 11
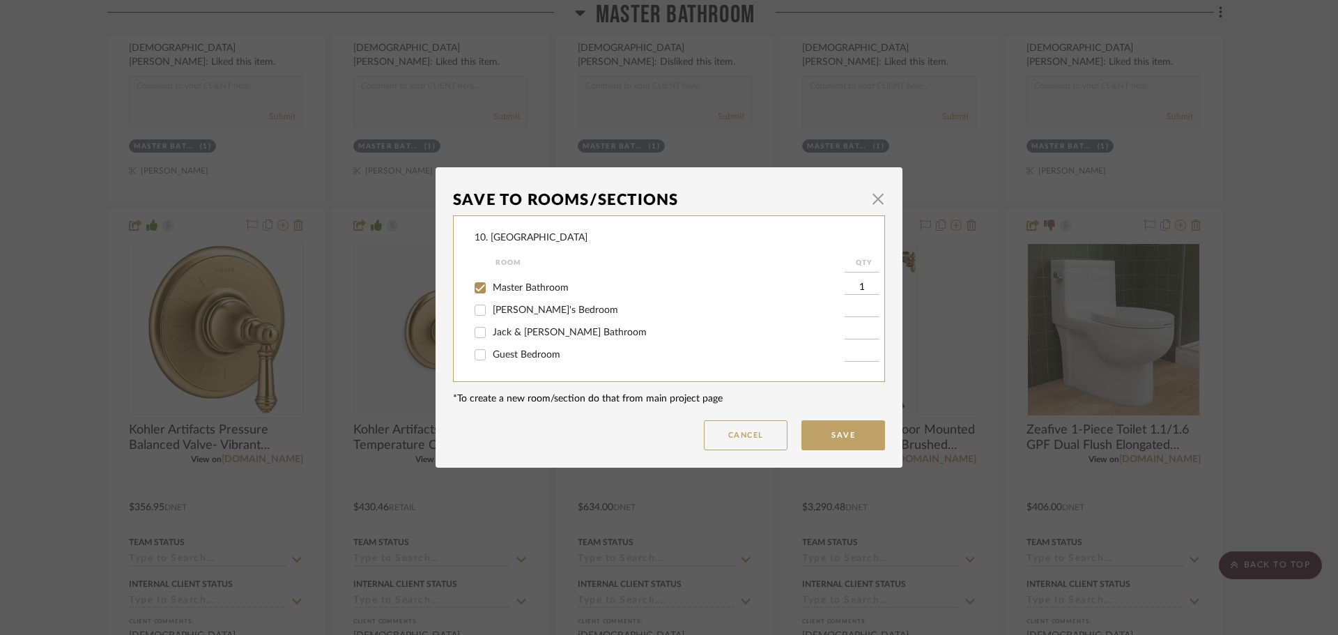
scroll to position [279, 0]
click at [530, 339] on span "Master Bathroom" at bounding box center [531, 338] width 76 height 10
click at [491, 339] on input "Master Bathroom" at bounding box center [480, 338] width 22 height 22
checkbox input "false"
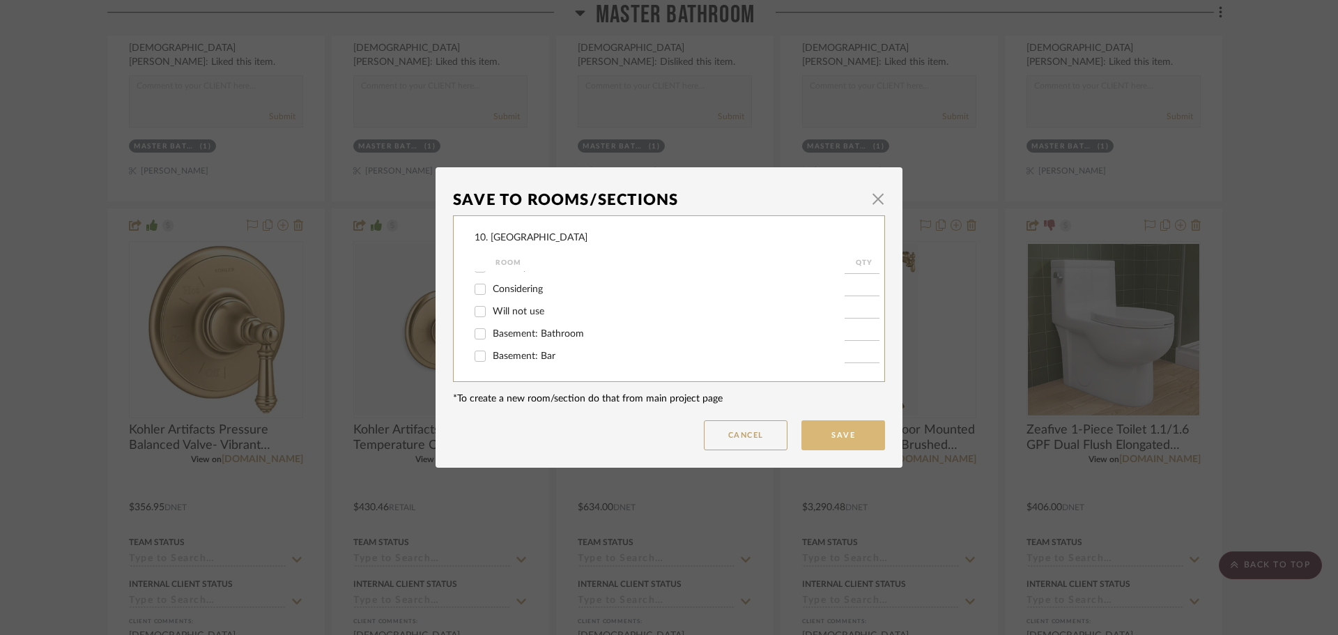
click at [833, 442] on button "Save" at bounding box center [844, 435] width 84 height 30
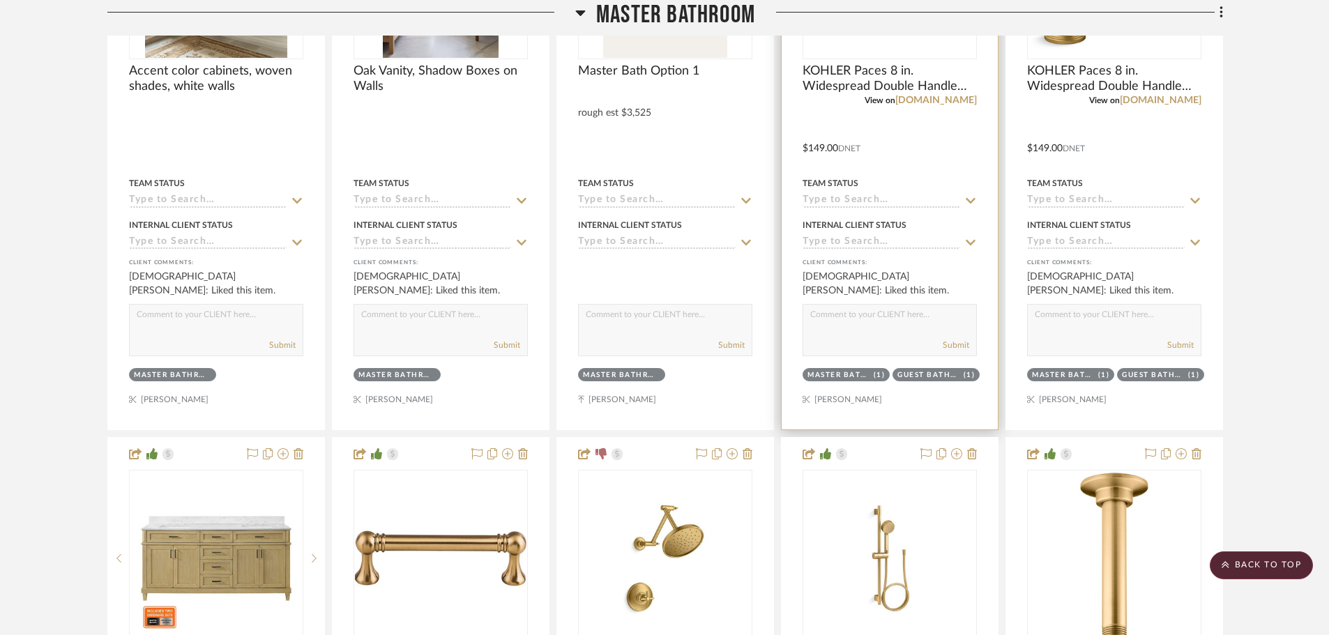
scroll to position [1066, 0]
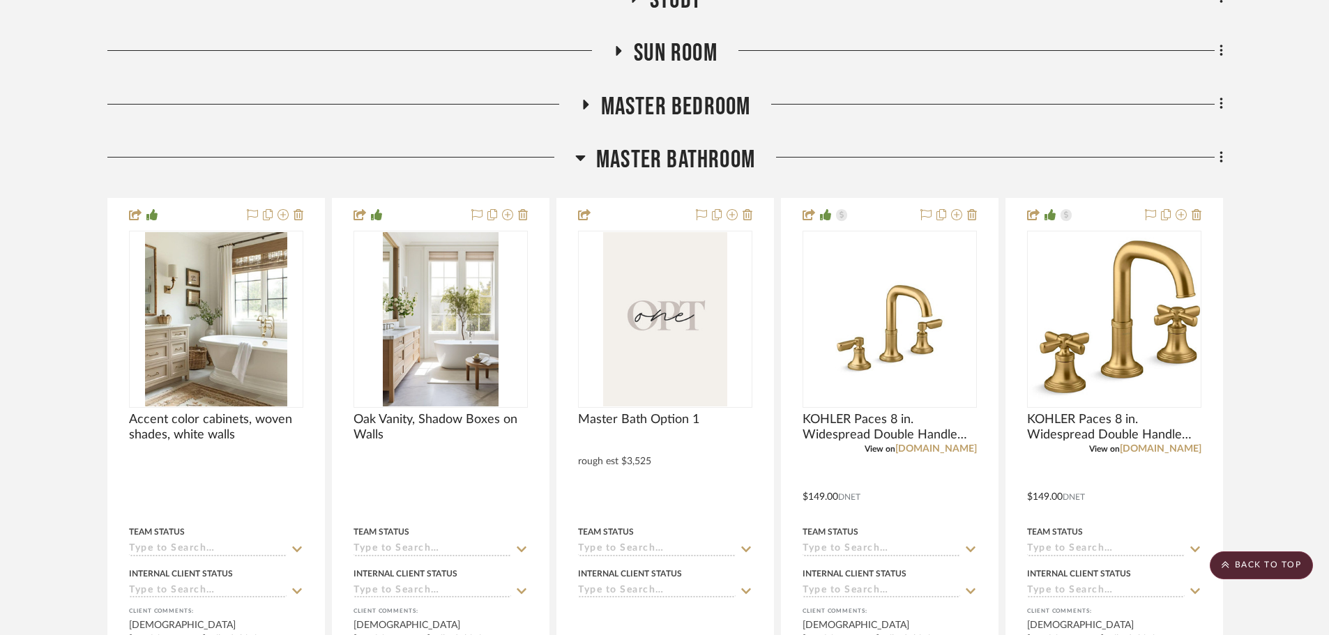
drag, startPoint x: 681, startPoint y: 179, endPoint x: 678, endPoint y: 167, distance: 13.0
click at [681, 179] on div "Master Bathroom" at bounding box center [664, 163] width 1115 height 36
click at [673, 152] on span "Master Bathroom" at bounding box center [675, 160] width 159 height 30
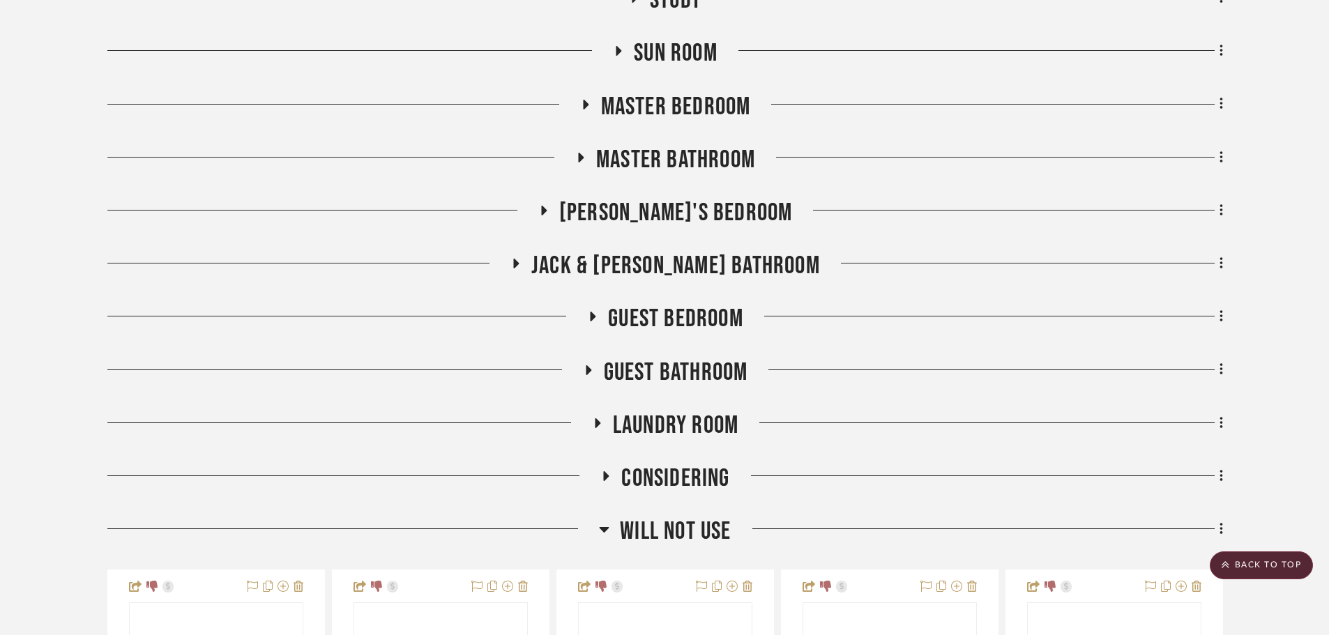
click at [663, 105] on span "Master Bedroom" at bounding box center [676, 107] width 150 height 30
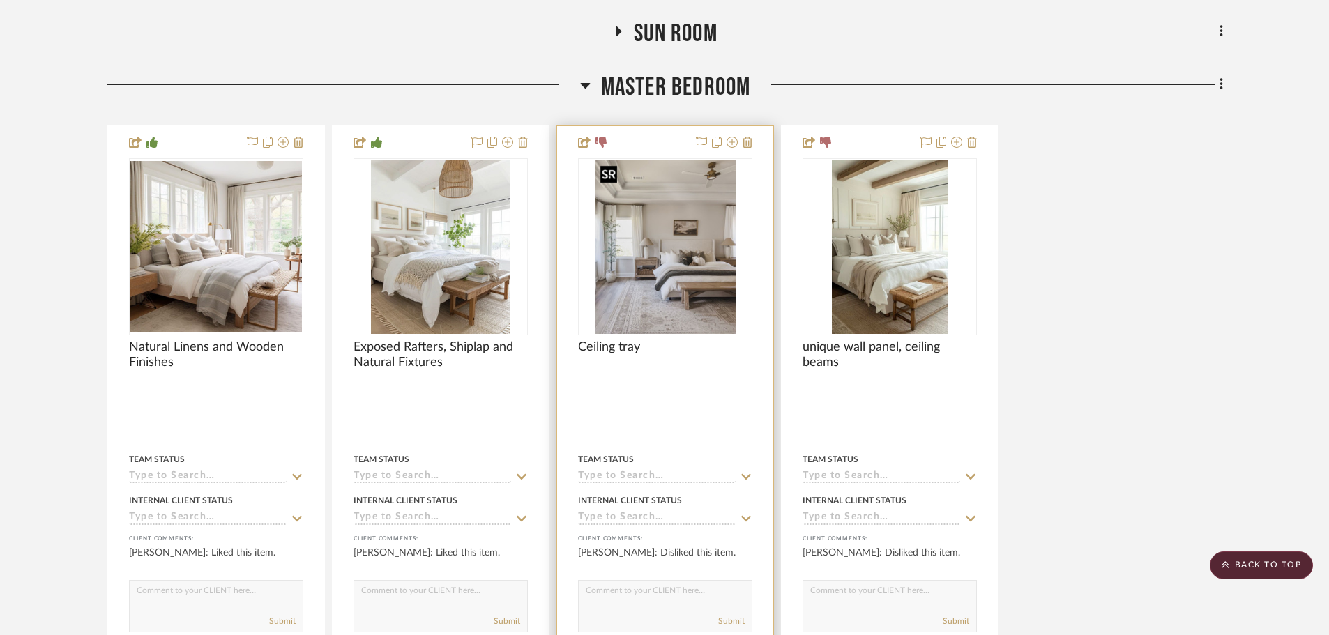
scroll to position [1136, 0]
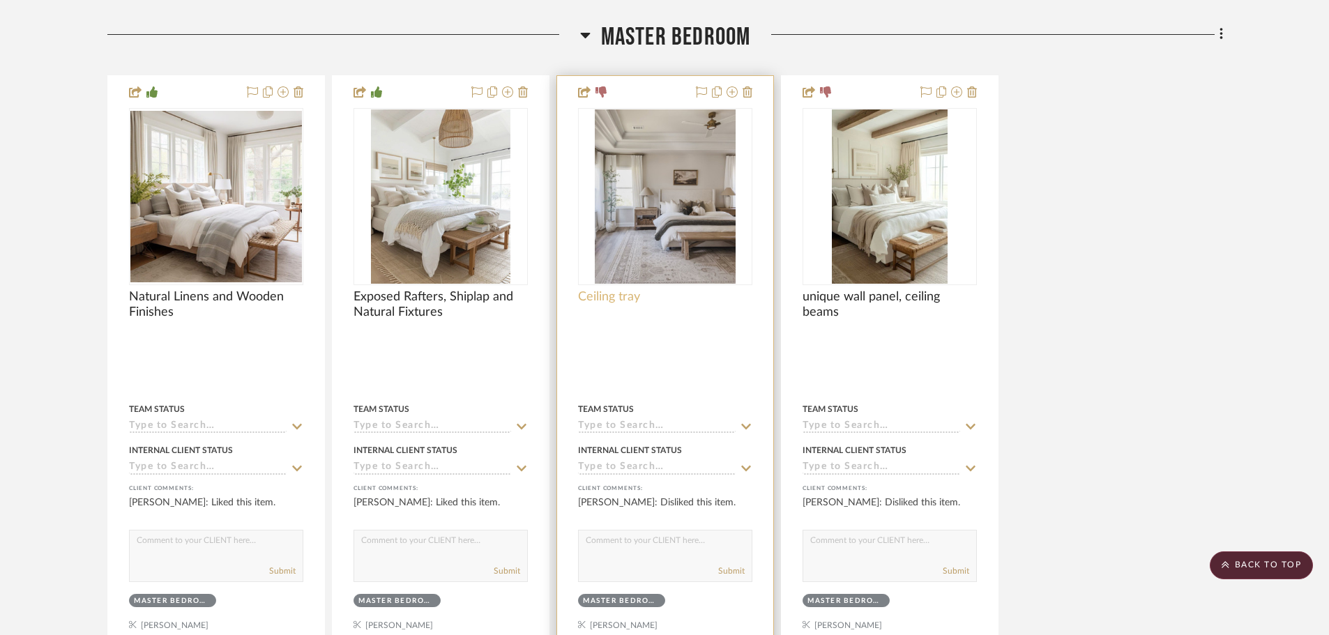
click at [597, 290] on span "Ceiling tray" at bounding box center [609, 296] width 62 height 15
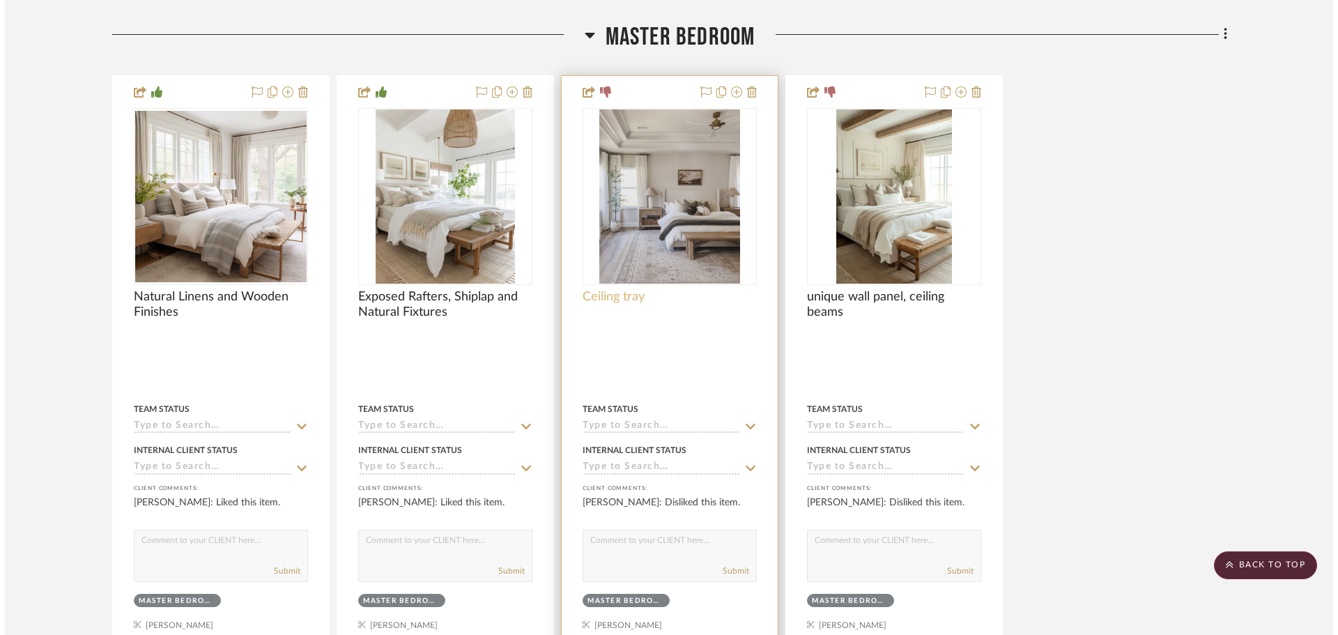
scroll to position [0, 0]
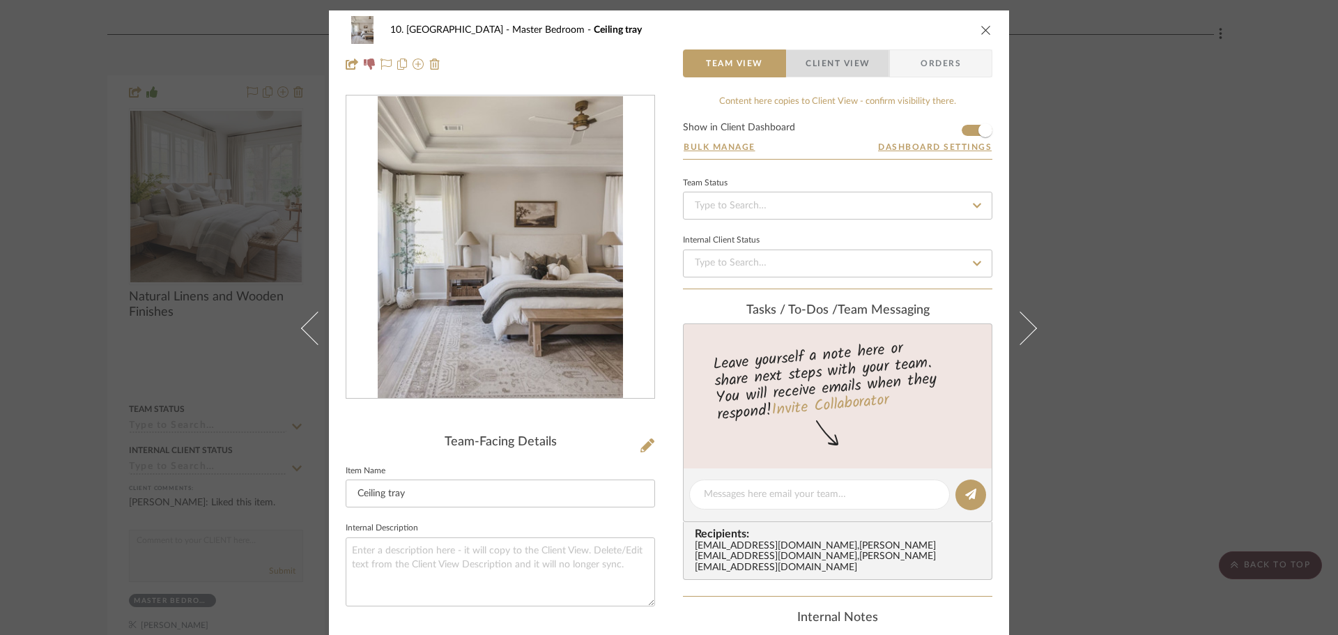
click at [834, 60] on span "Client View" at bounding box center [838, 63] width 64 height 28
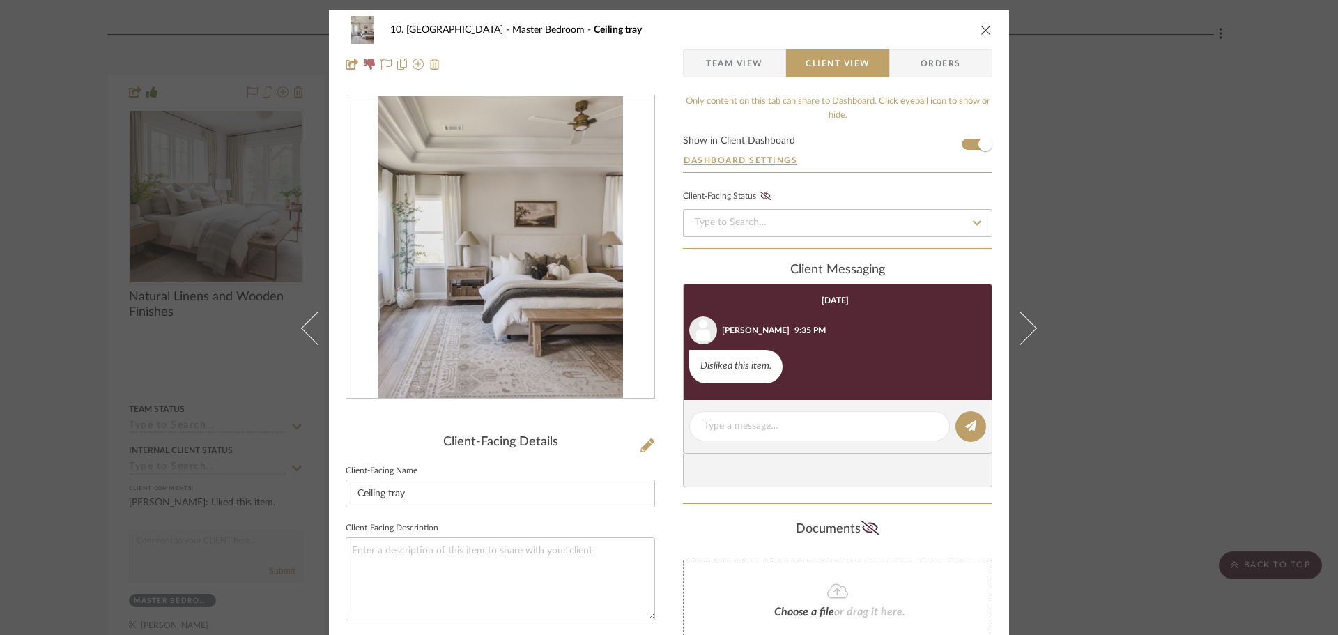
click at [982, 274] on div "client Messaging" at bounding box center [838, 270] width 310 height 15
click at [1163, 300] on div "10. Vignola Master Bedroom Ceiling tray Team View Client View Orders Client-Fac…" at bounding box center [669, 317] width 1338 height 635
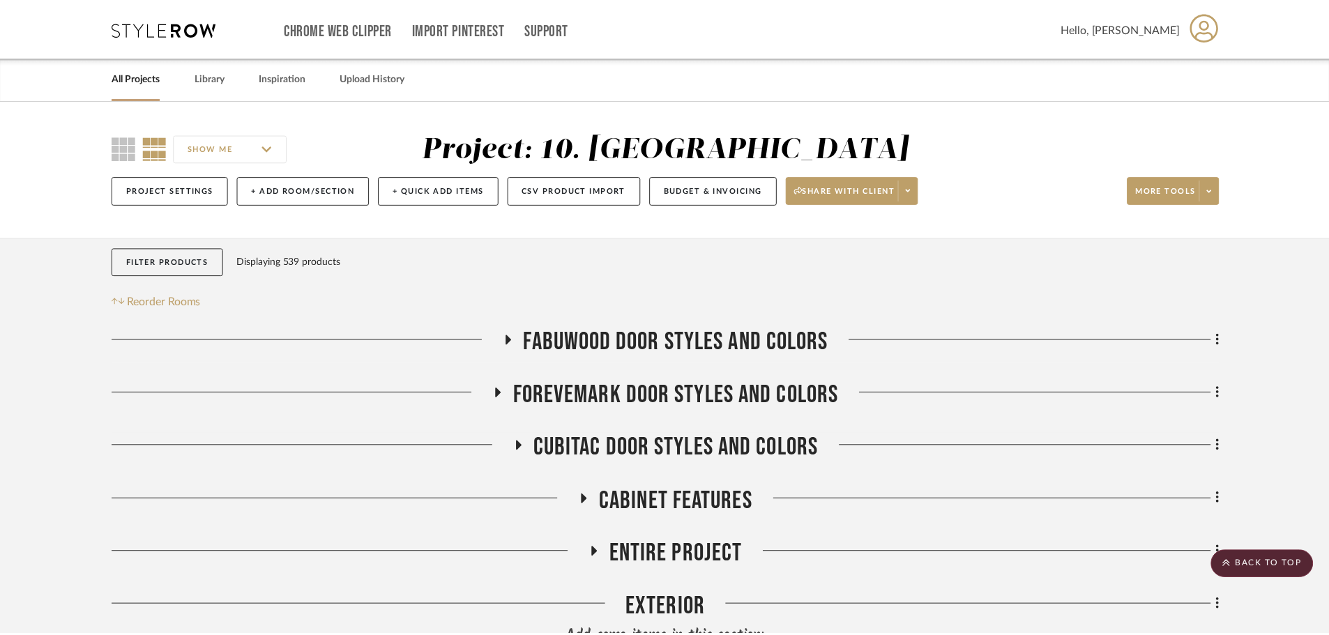
scroll to position [1136, 0]
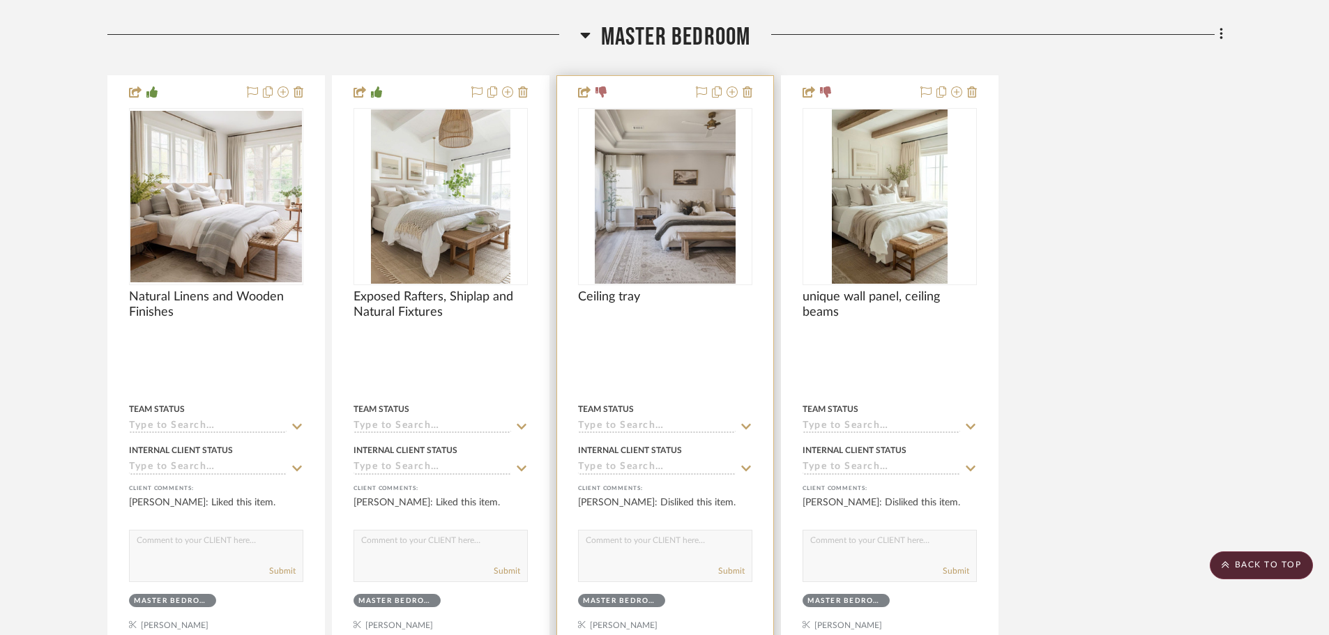
click at [725, 96] on div at bounding box center [721, 92] width 61 height 17
click at [732, 95] on icon at bounding box center [731, 91] width 11 height 11
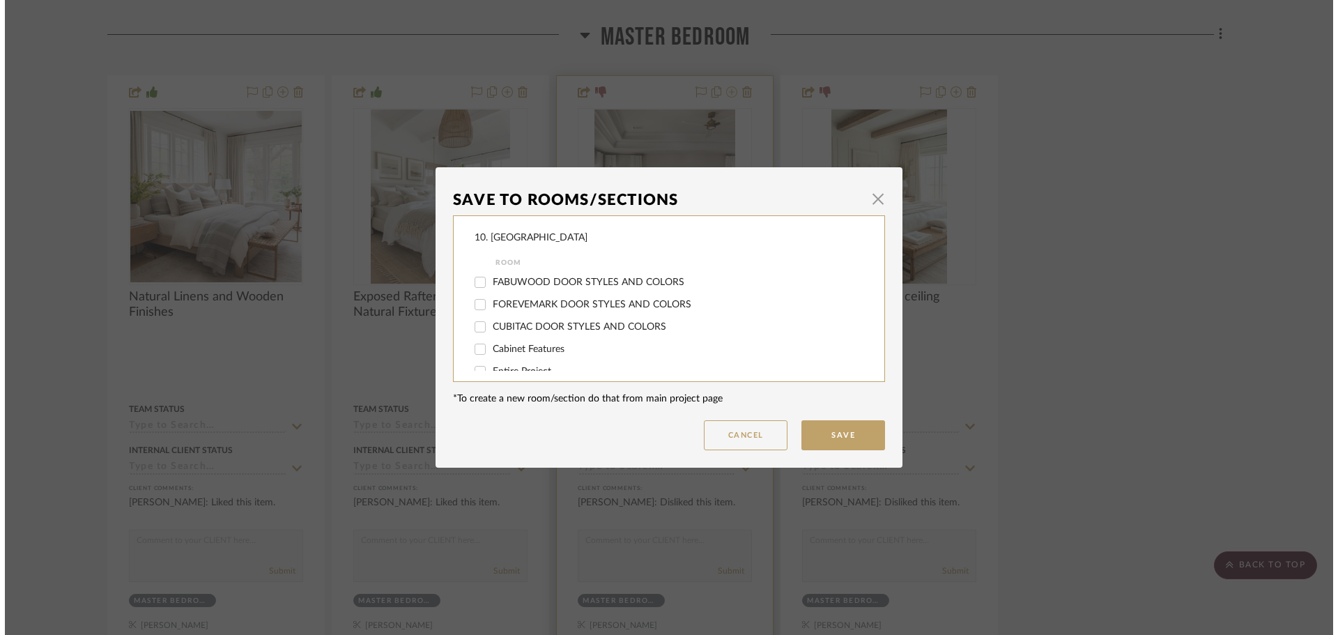
scroll to position [0, 0]
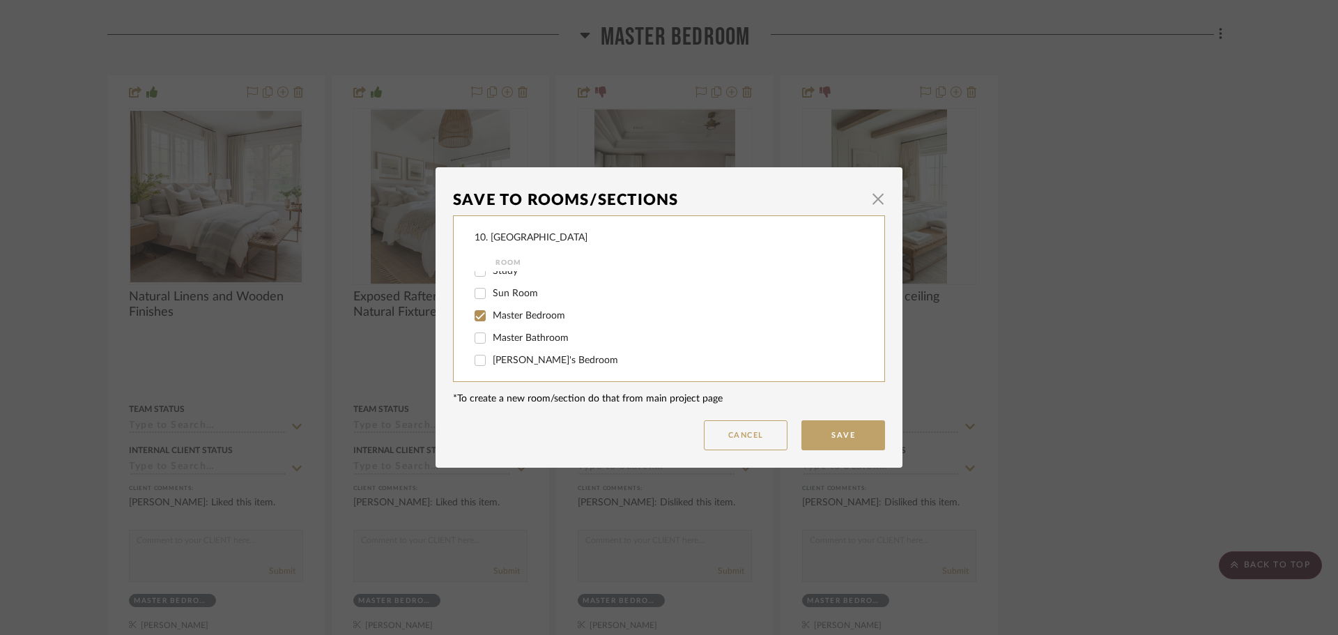
click at [505, 312] on span "Master Bedroom" at bounding box center [529, 316] width 72 height 10
click at [491, 312] on input "Master Bedroom" at bounding box center [480, 316] width 22 height 22
checkbox input "false"
click at [502, 307] on span "Will not use" at bounding box center [519, 312] width 52 height 10
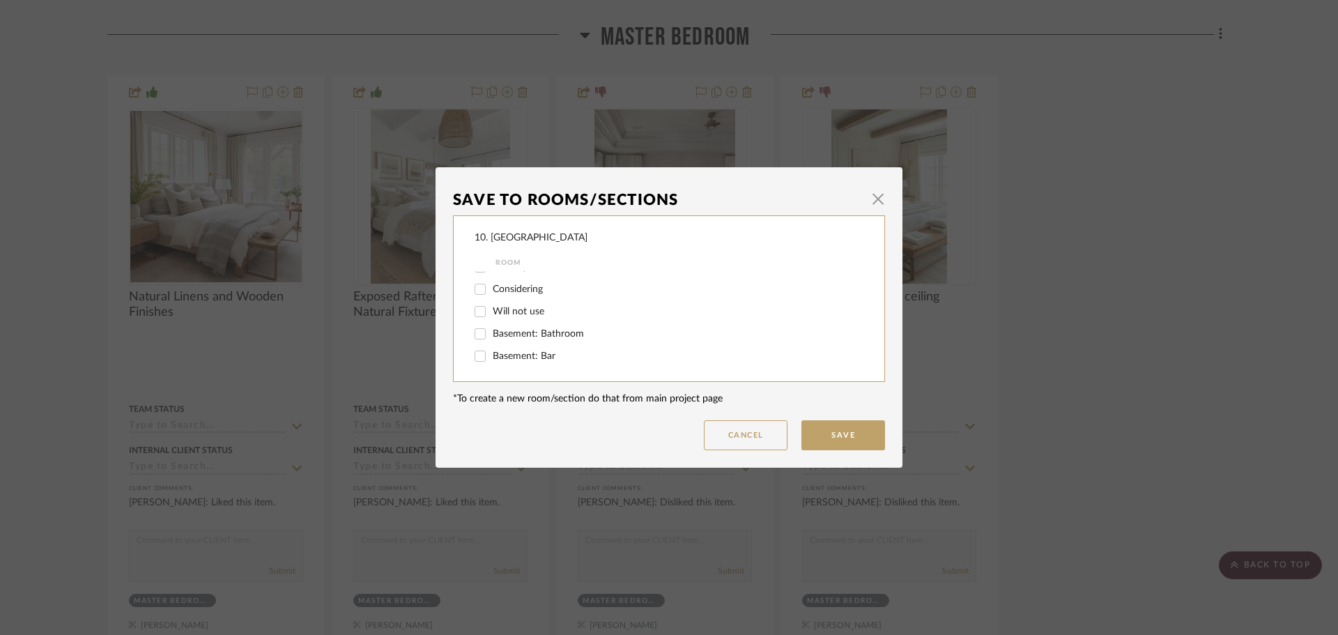
click at [491, 307] on input "Will not use" at bounding box center [480, 311] width 22 height 22
checkbox input "true"
click at [838, 431] on button "Save" at bounding box center [844, 435] width 84 height 30
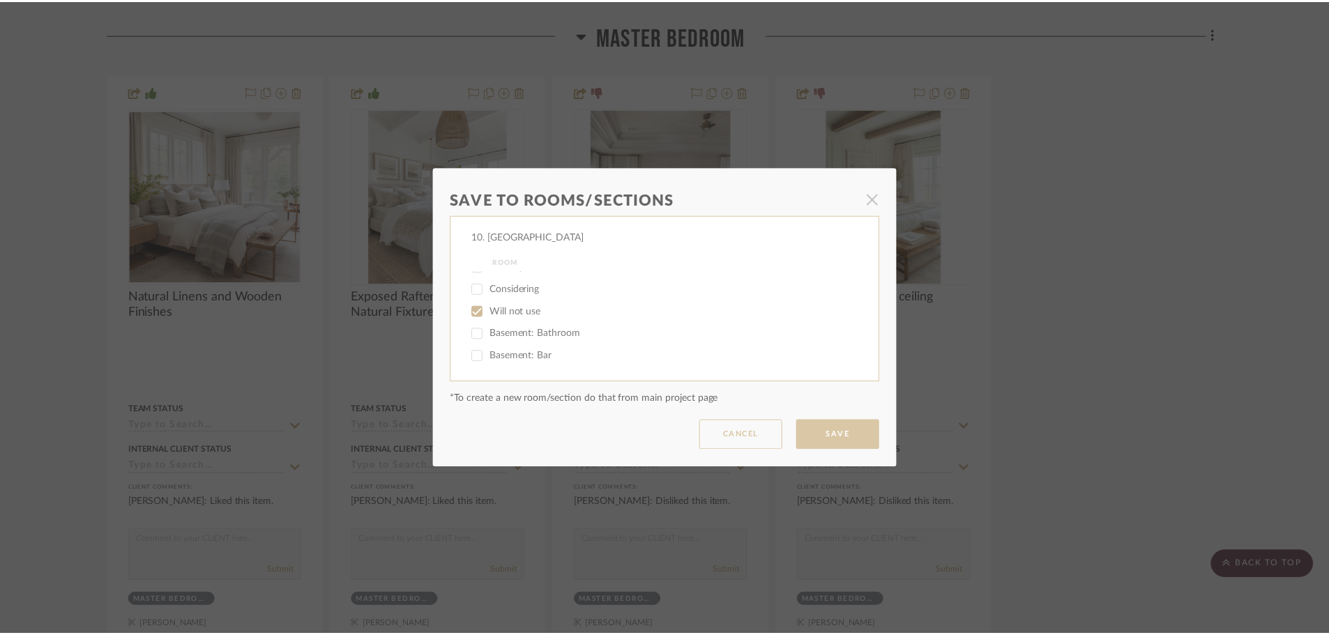
scroll to position [1136, 0]
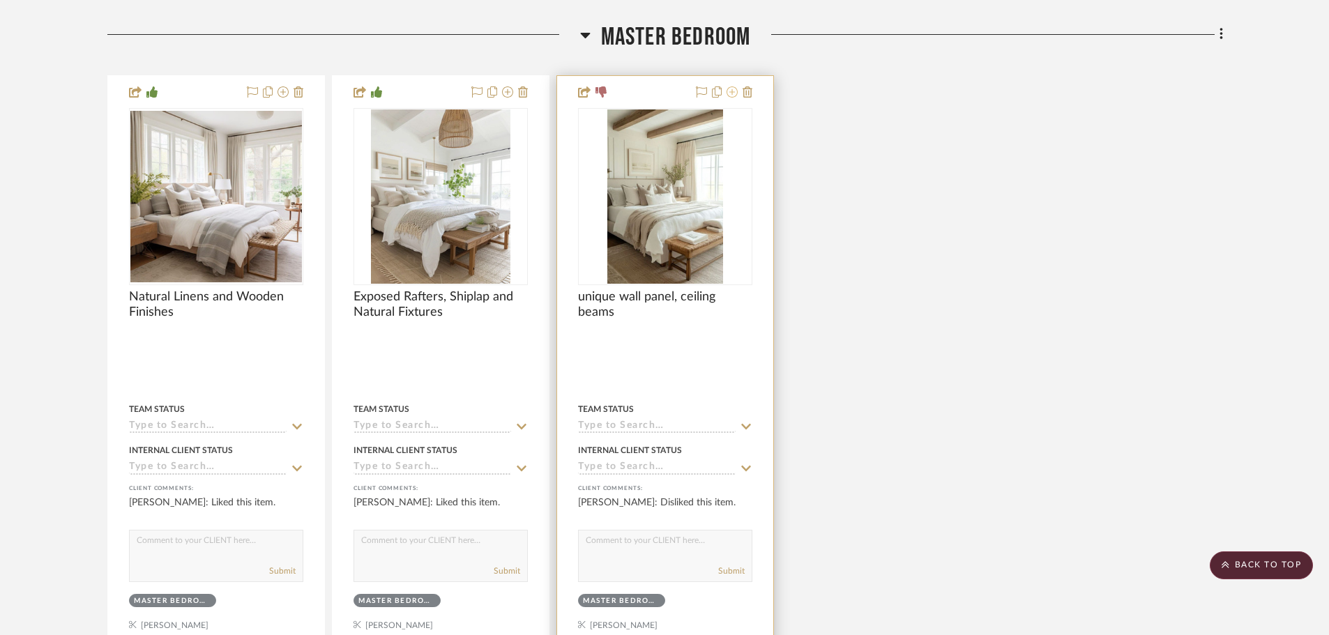
click at [732, 91] on icon at bounding box center [731, 91] width 11 height 11
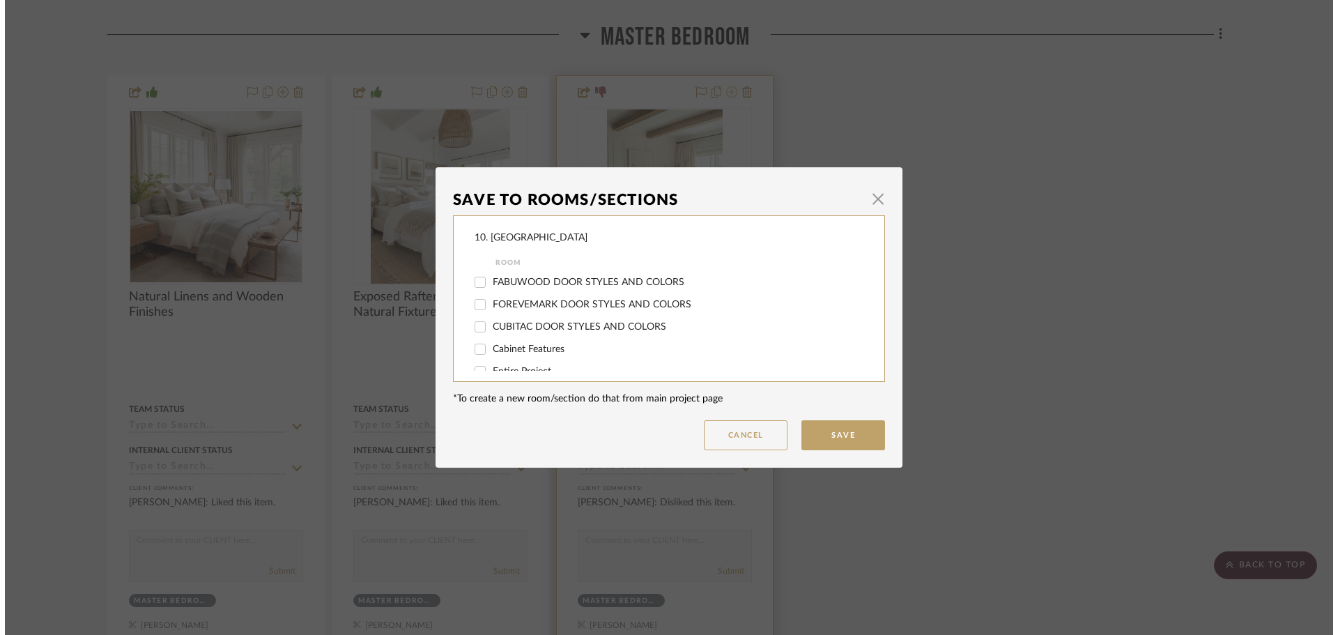
scroll to position [0, 0]
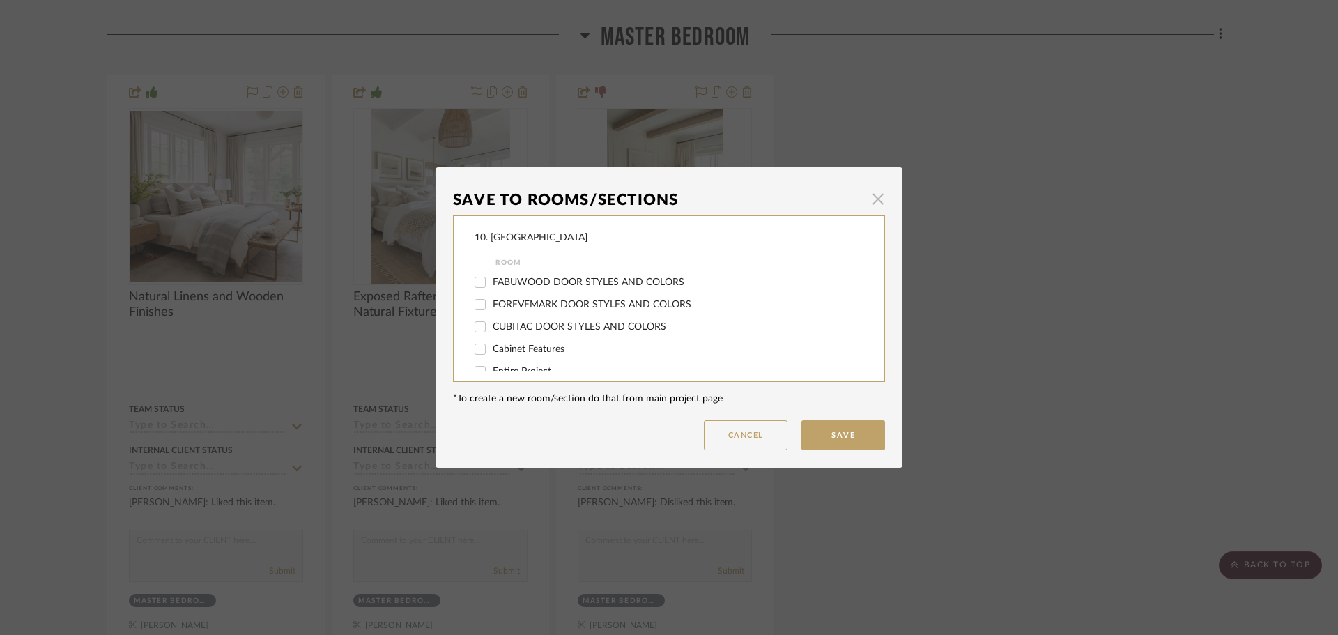
click at [869, 199] on span "button" at bounding box center [878, 199] width 28 height 28
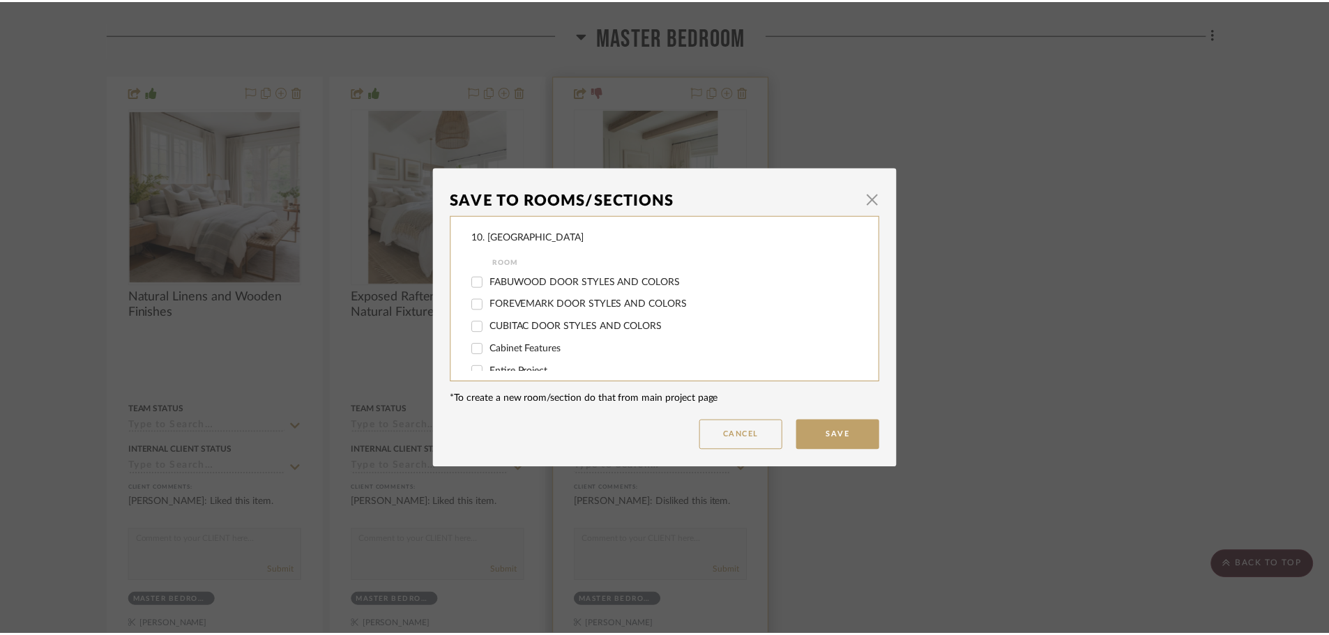
scroll to position [1136, 0]
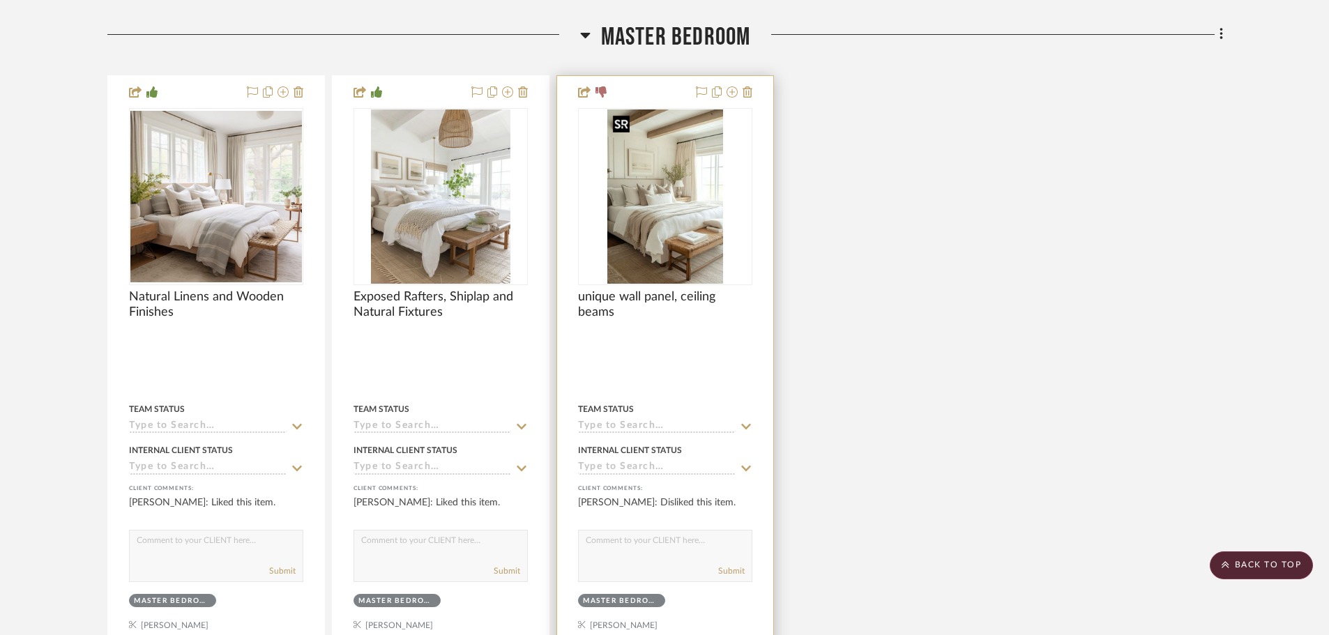
click at [639, 188] on img "0" at bounding box center [665, 196] width 116 height 174
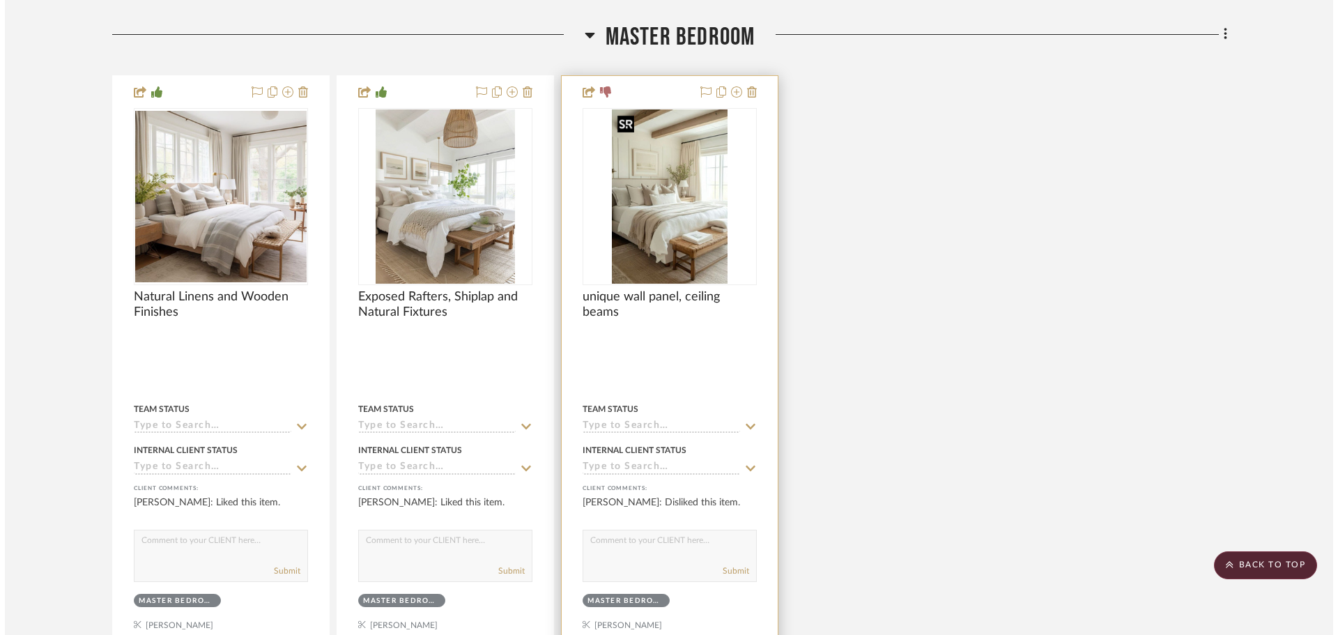
scroll to position [0, 0]
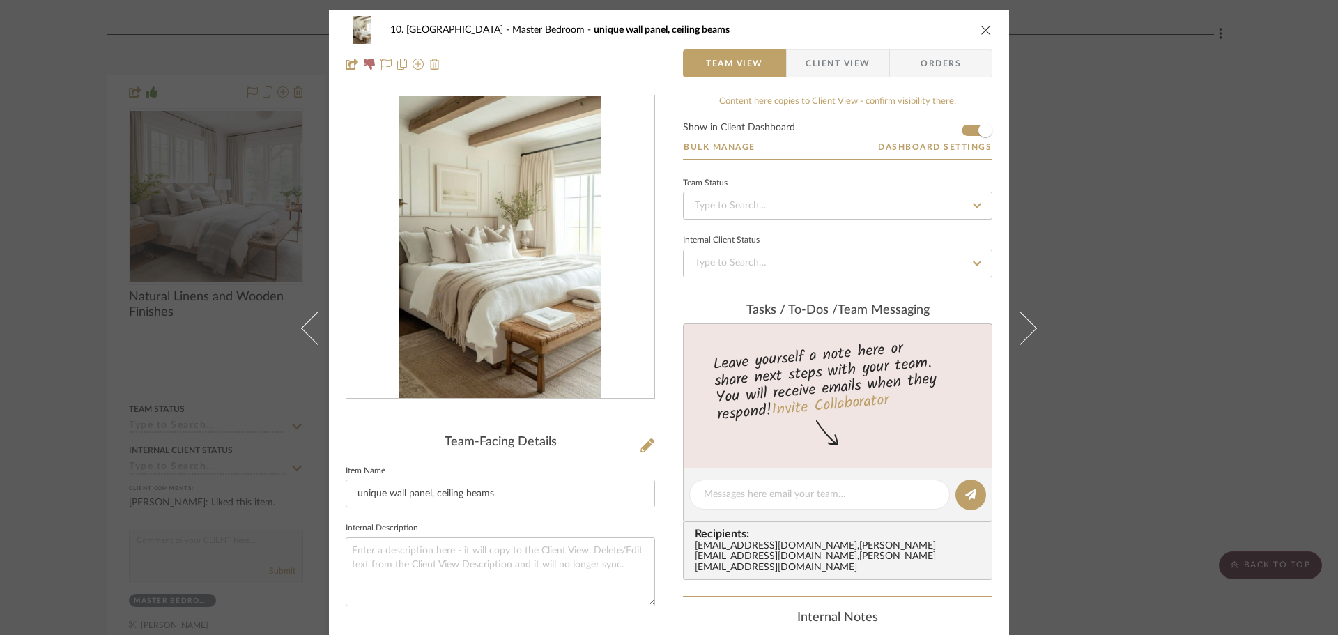
click at [820, 61] on span "Client View" at bounding box center [838, 63] width 64 height 28
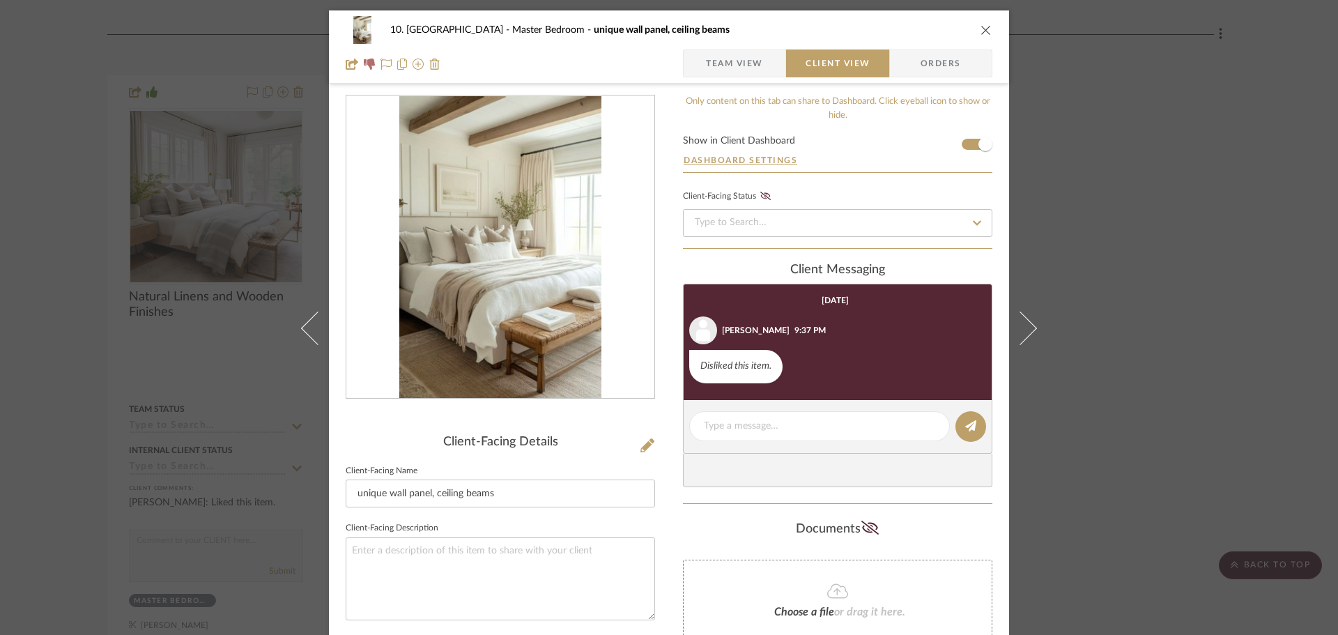
click at [1170, 286] on div "10. Vignola Master Bedroom unique wall panel, ceiling beams Team View Client Vi…" at bounding box center [669, 317] width 1338 height 635
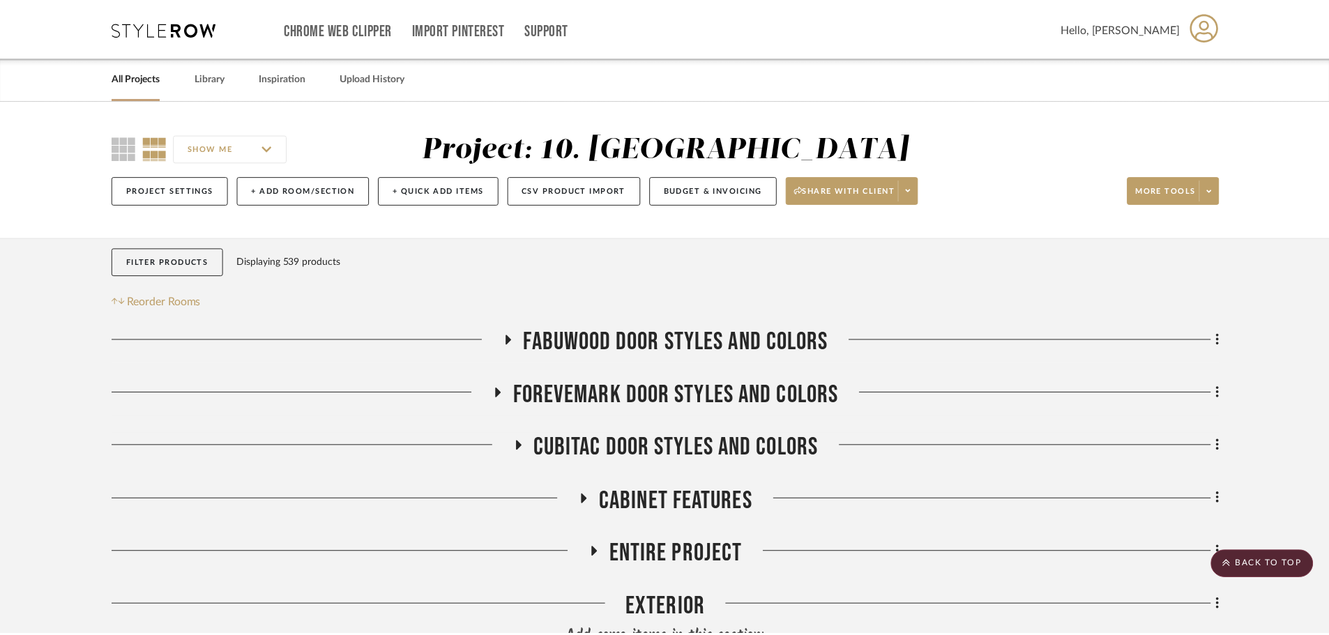
scroll to position [1136, 0]
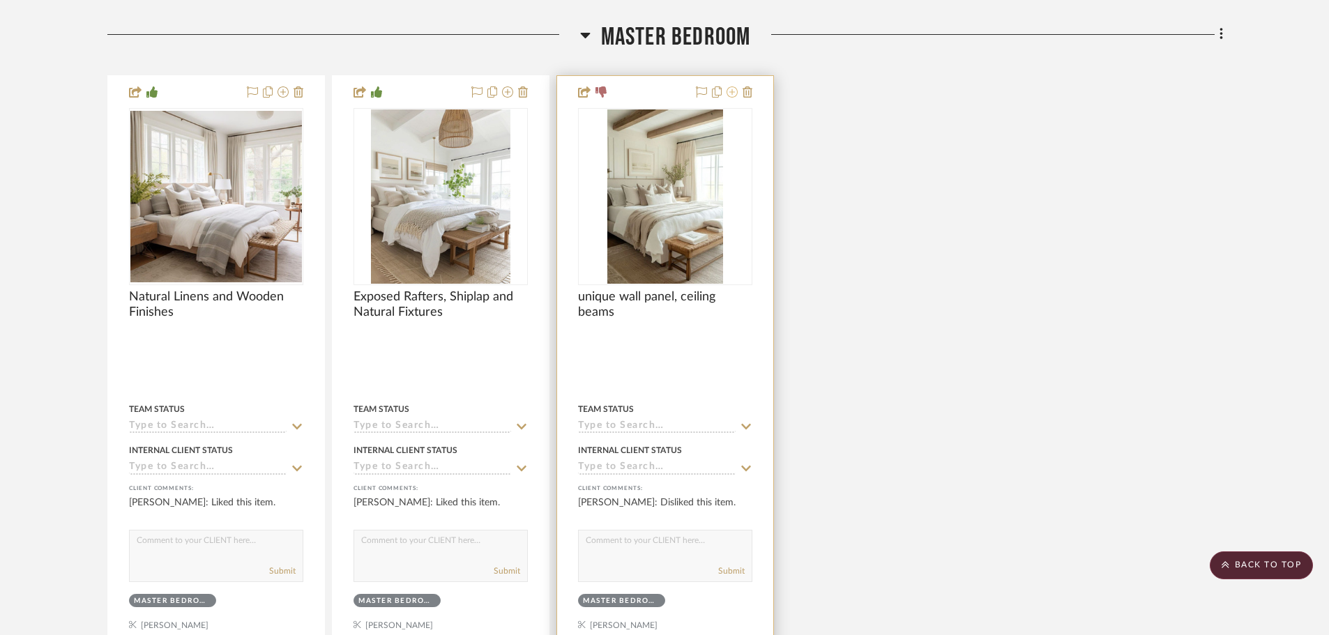
click at [735, 93] on icon at bounding box center [731, 91] width 11 height 11
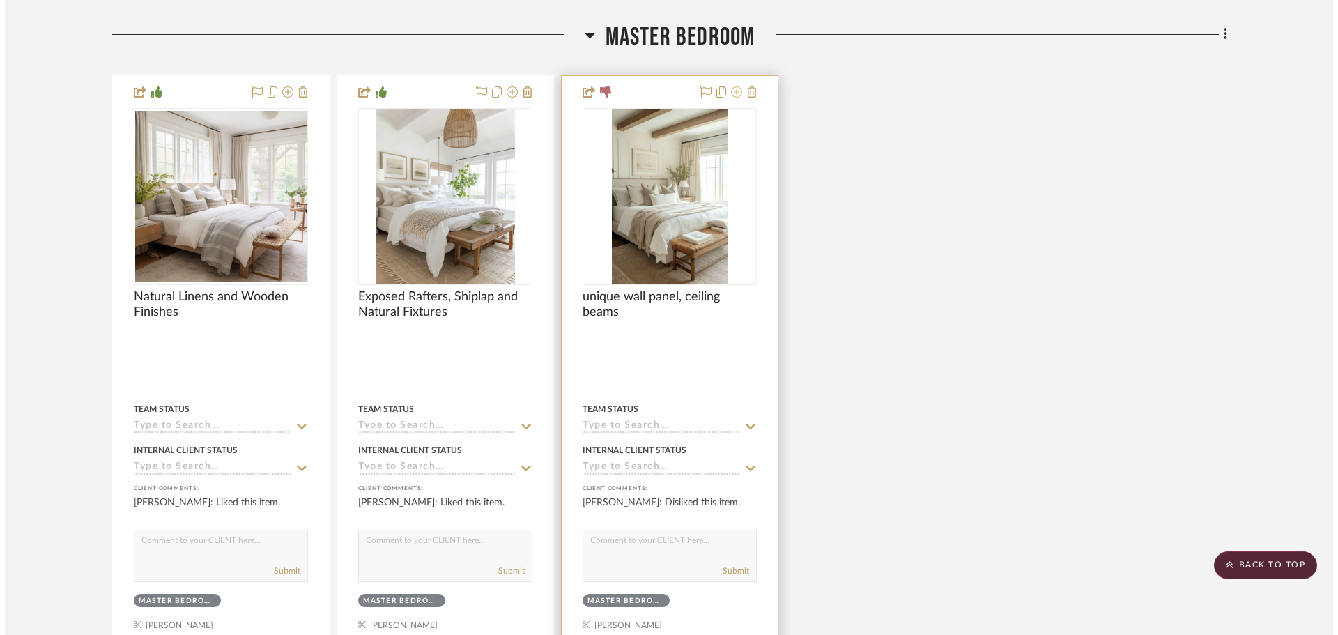
scroll to position [0, 0]
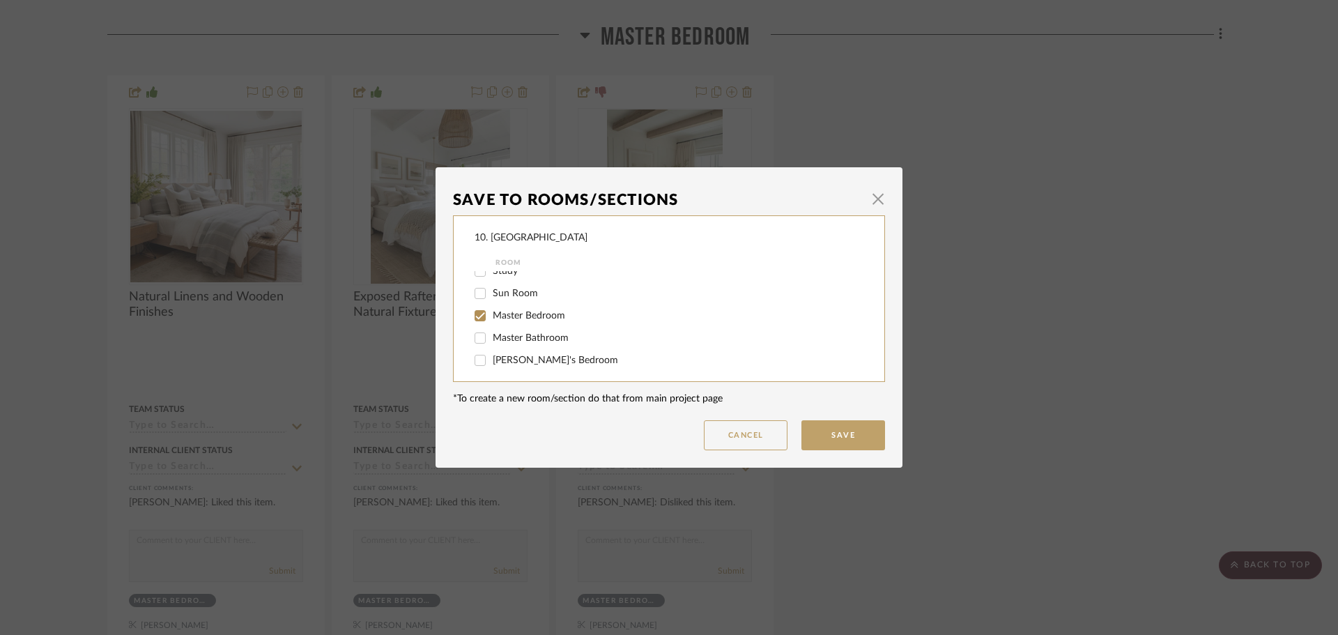
click at [507, 316] on span "Master Bedroom" at bounding box center [529, 316] width 72 height 10
click at [491, 316] on input "Master Bedroom" at bounding box center [480, 316] width 22 height 22
checkbox input "false"
click at [497, 312] on span "Will not use" at bounding box center [519, 312] width 52 height 10
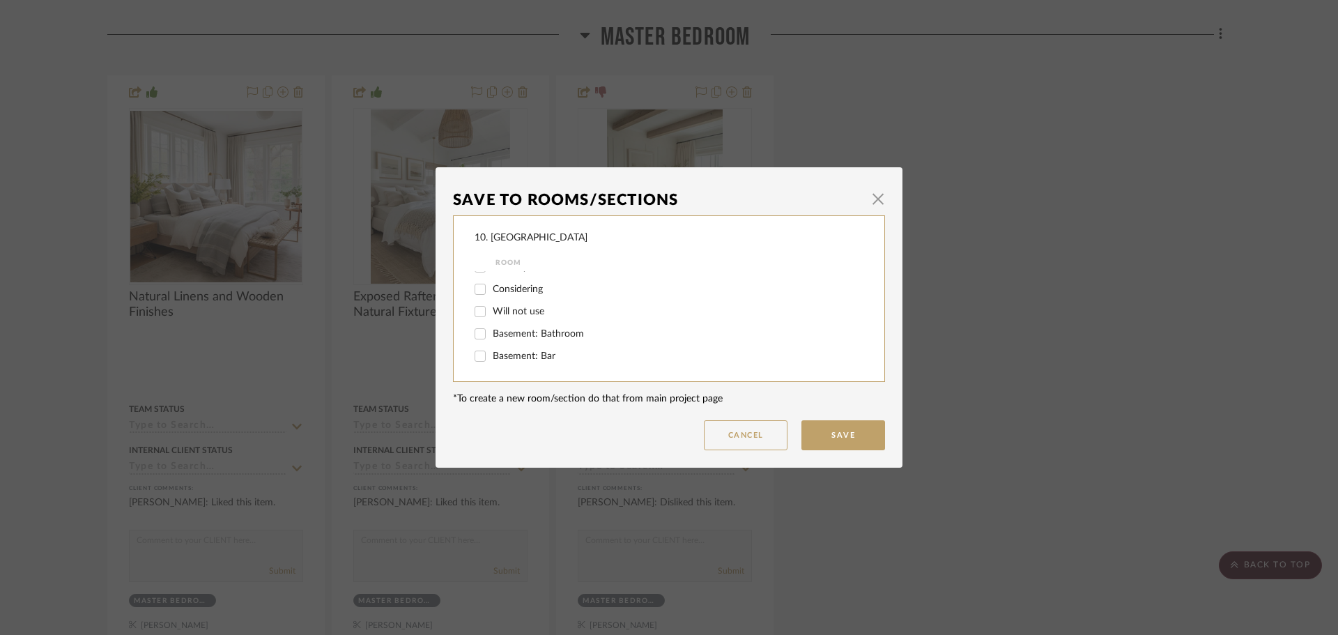
click at [491, 312] on input "Will not use" at bounding box center [480, 311] width 22 height 22
checkbox input "true"
click at [807, 431] on button "Save" at bounding box center [844, 435] width 84 height 30
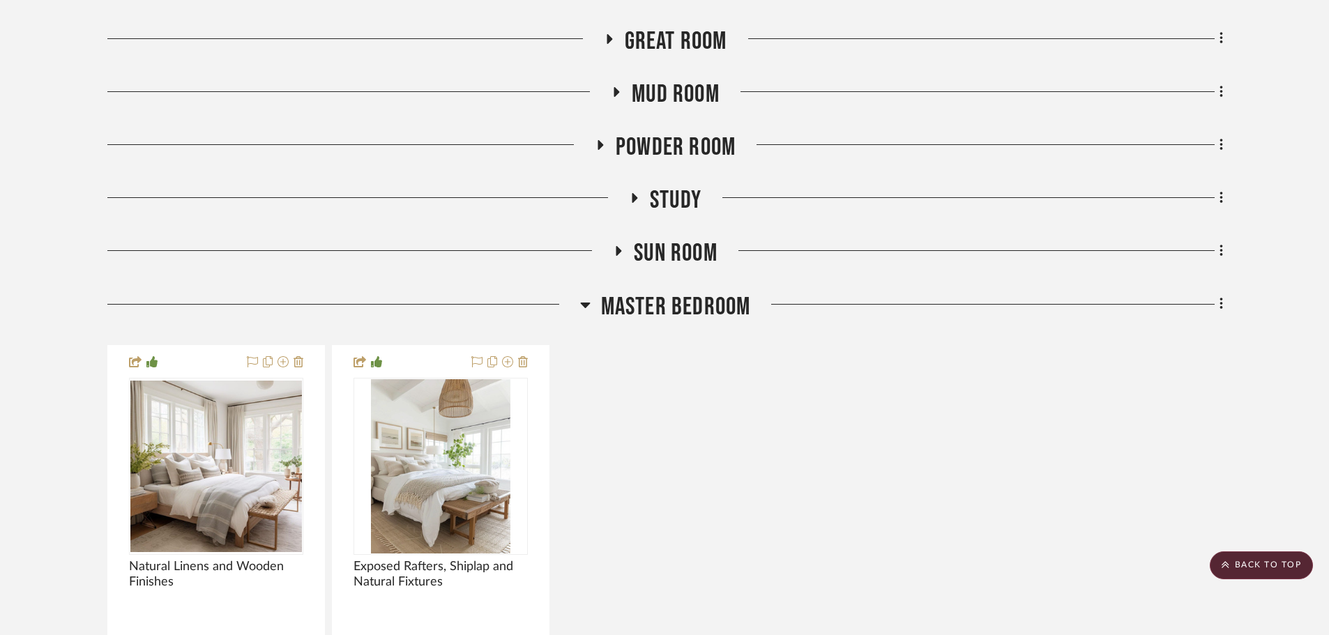
scroll to position [857, 0]
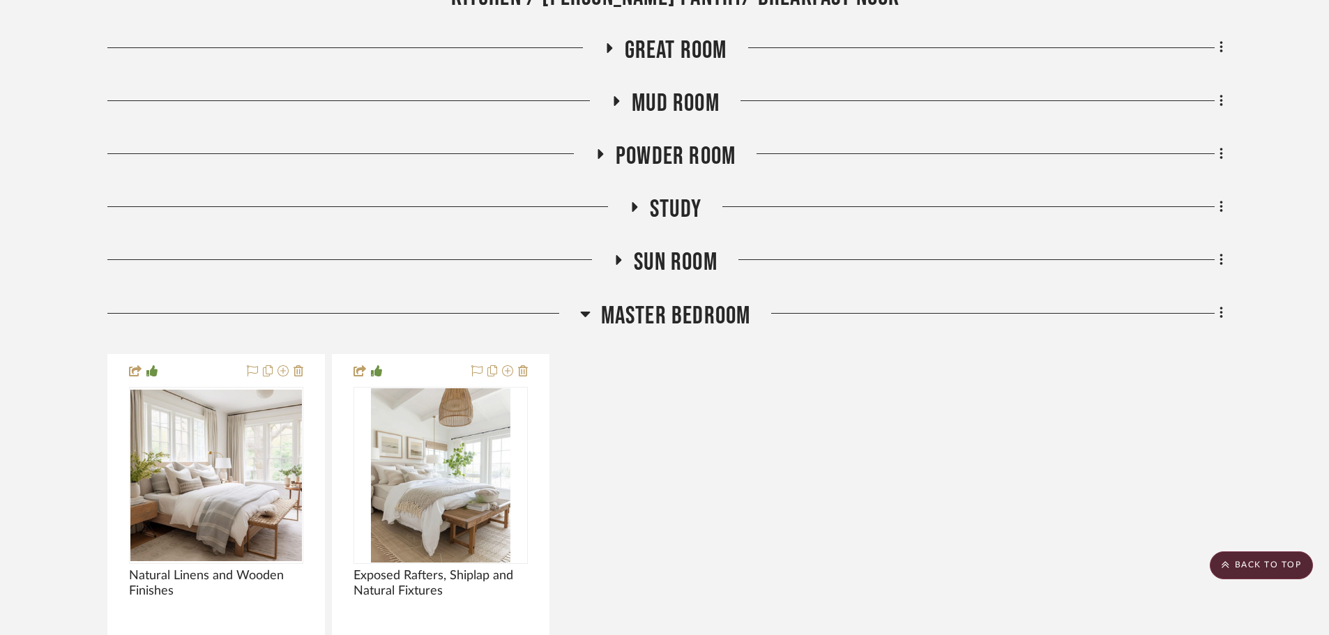
click at [725, 311] on span "Master Bedroom" at bounding box center [676, 316] width 150 height 30
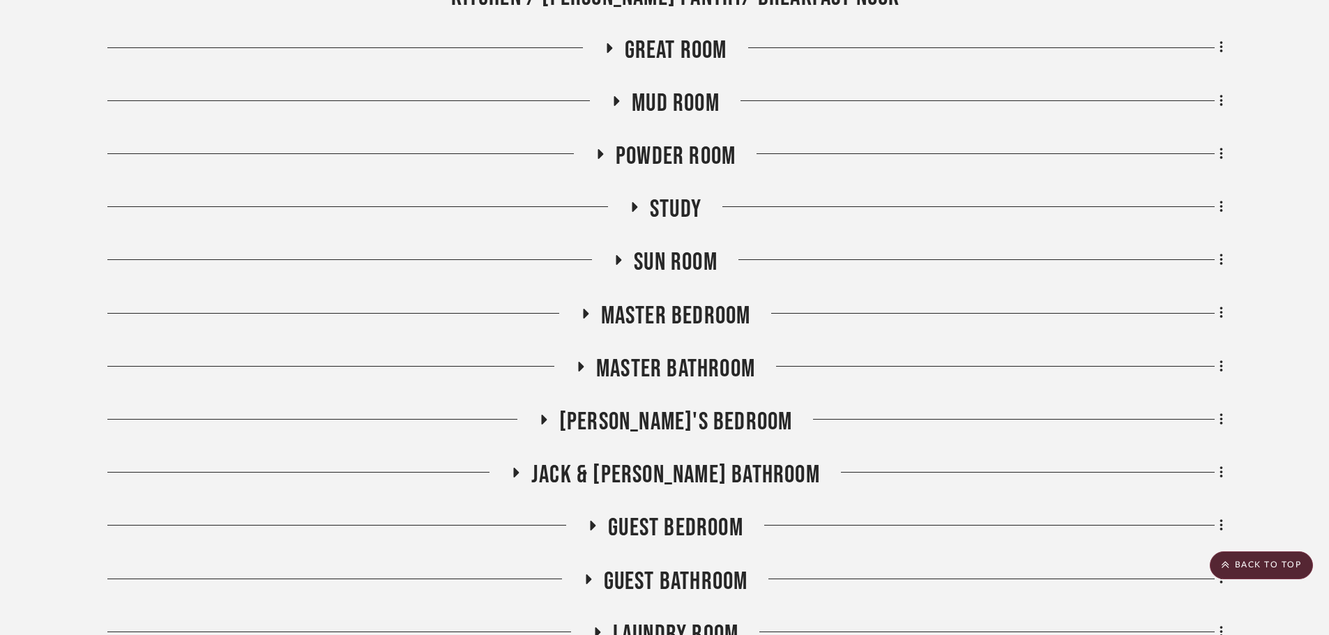
click at [674, 259] on span "Sun Room" at bounding box center [676, 262] width 84 height 30
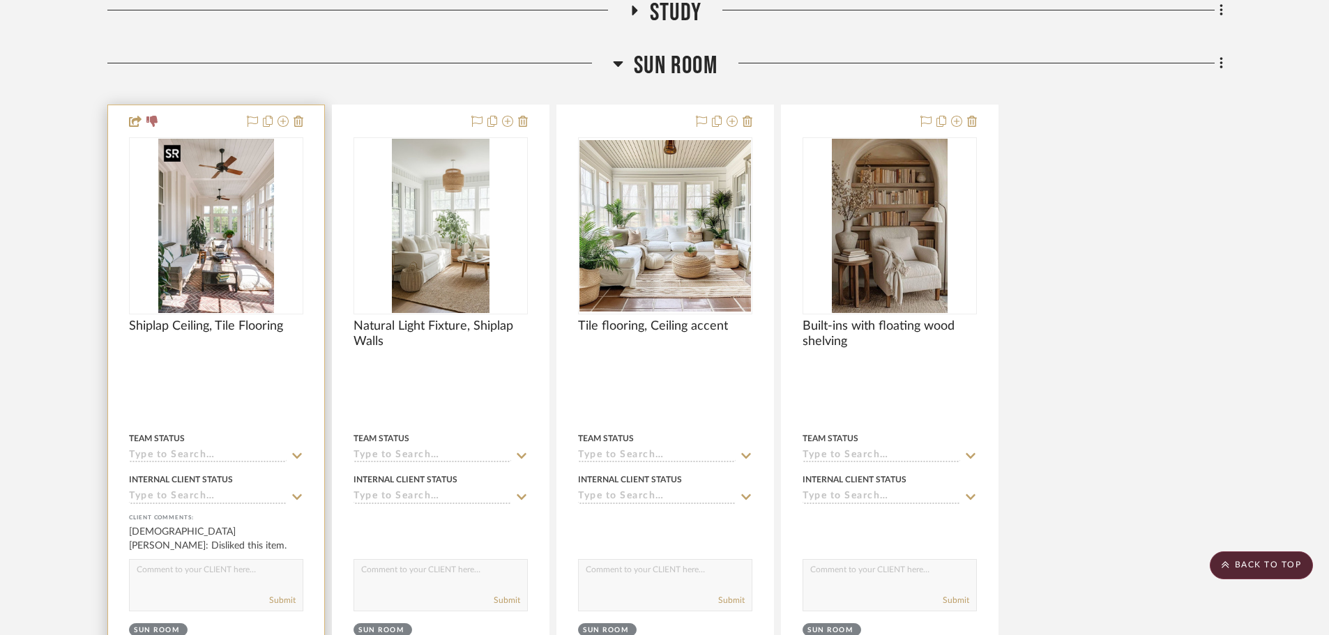
scroll to position [1066, 0]
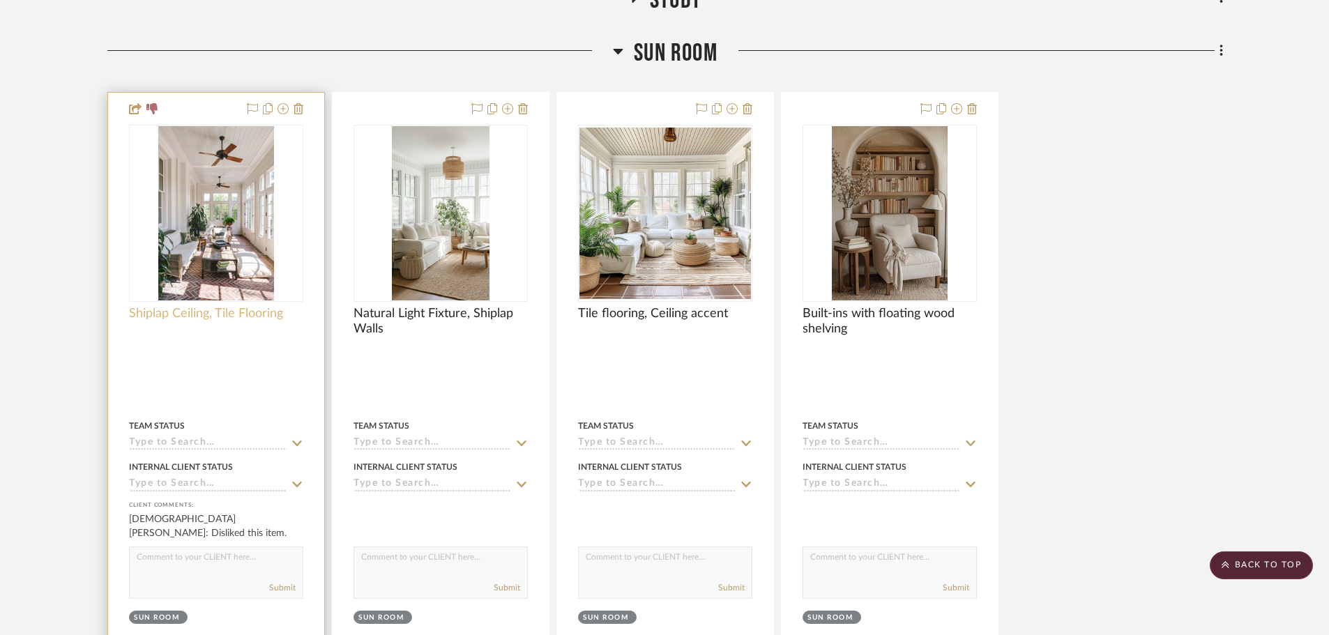
click at [171, 312] on span "Shiplap Ceiling, Tile Flooring" at bounding box center [206, 313] width 154 height 15
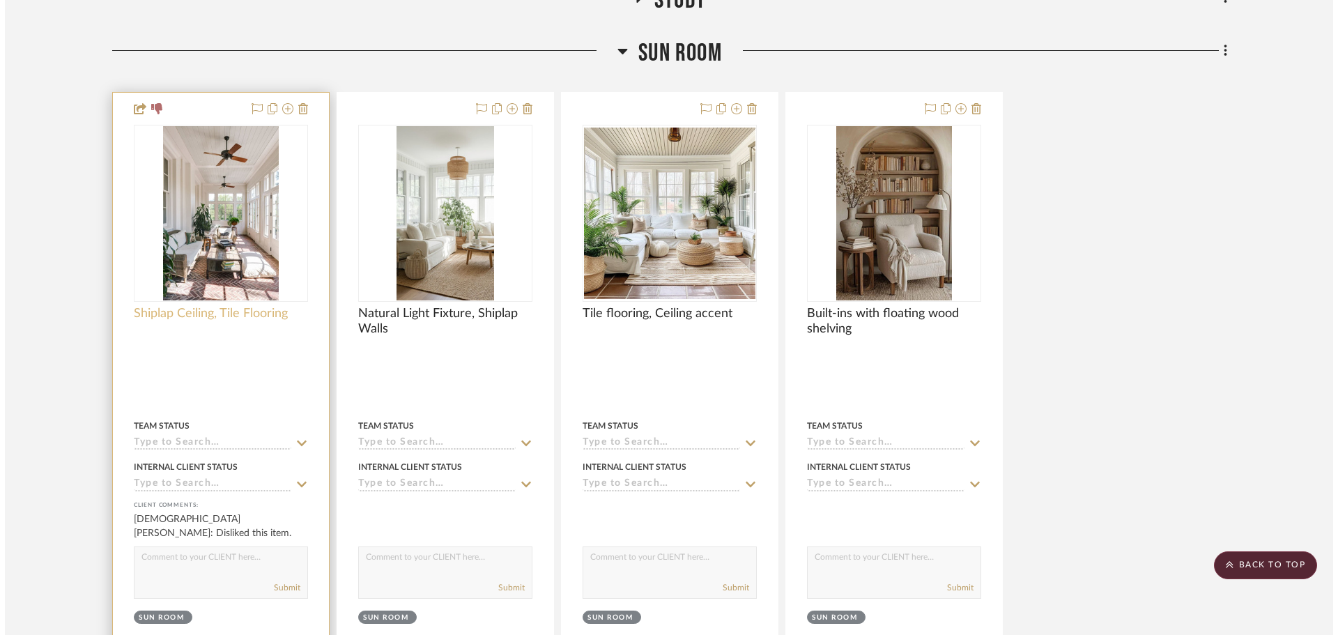
scroll to position [0, 0]
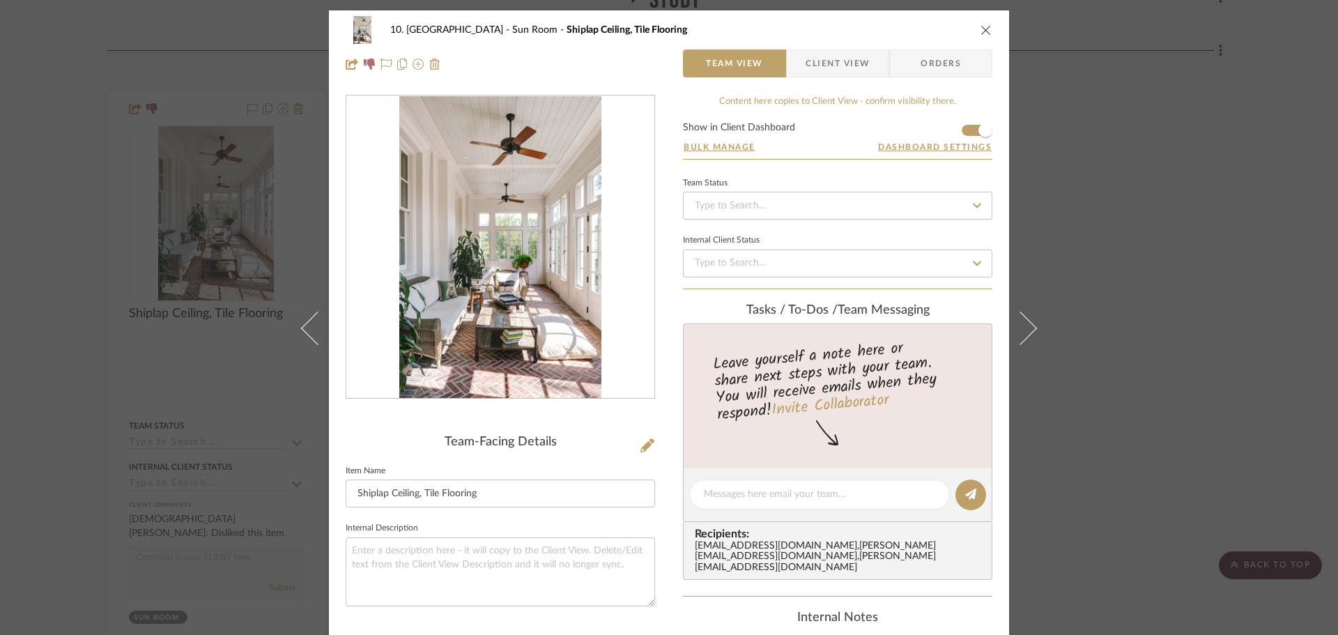
click at [818, 63] on span "Client View" at bounding box center [838, 63] width 64 height 28
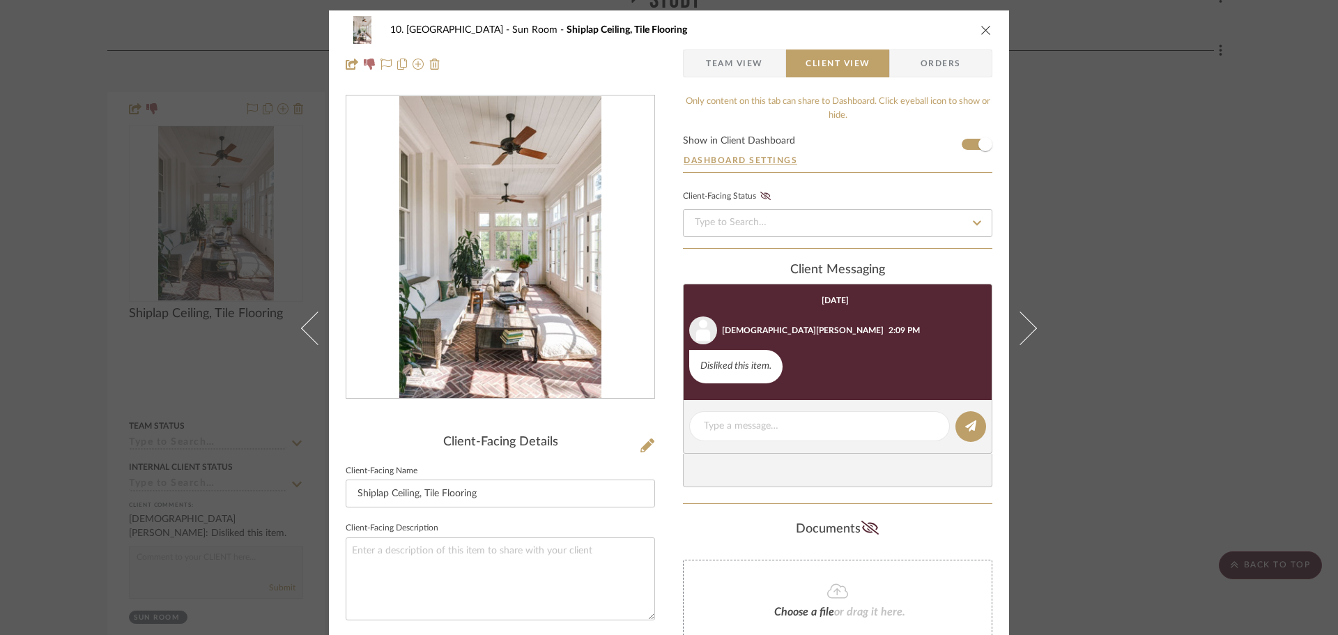
click at [1258, 279] on div "10. Vignola Sun Room Shiplap Ceiling, Tile Flooring Team View Client View Order…" at bounding box center [669, 317] width 1338 height 635
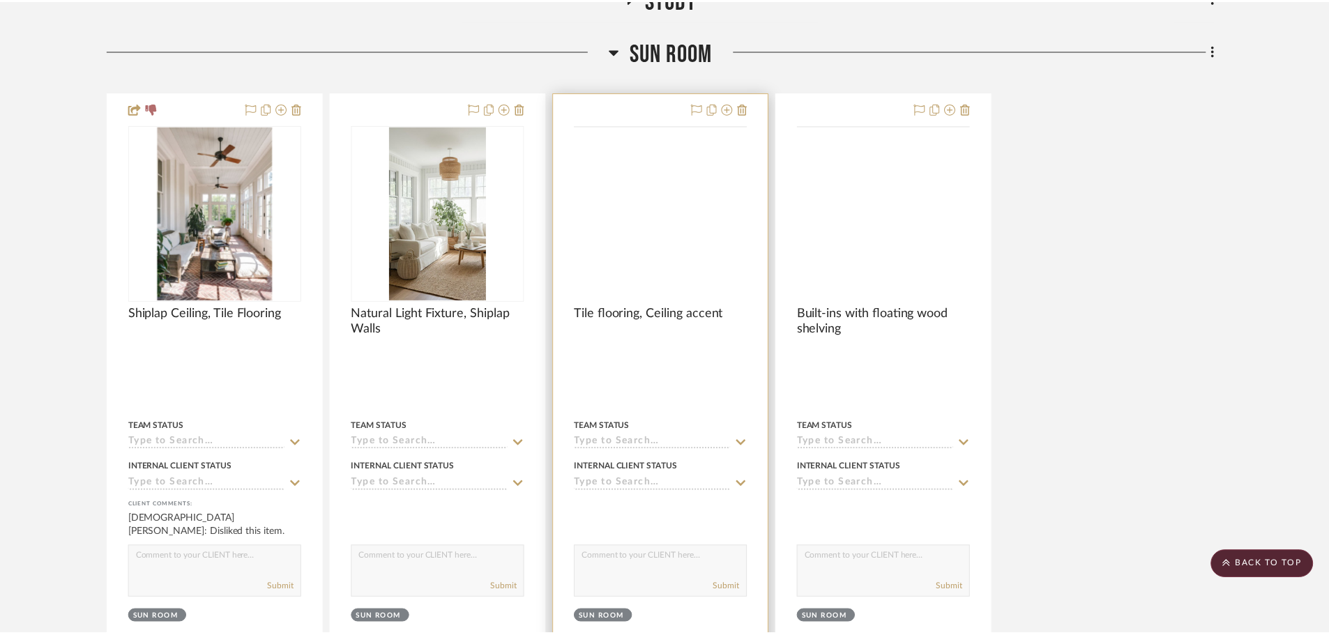
scroll to position [1066, 0]
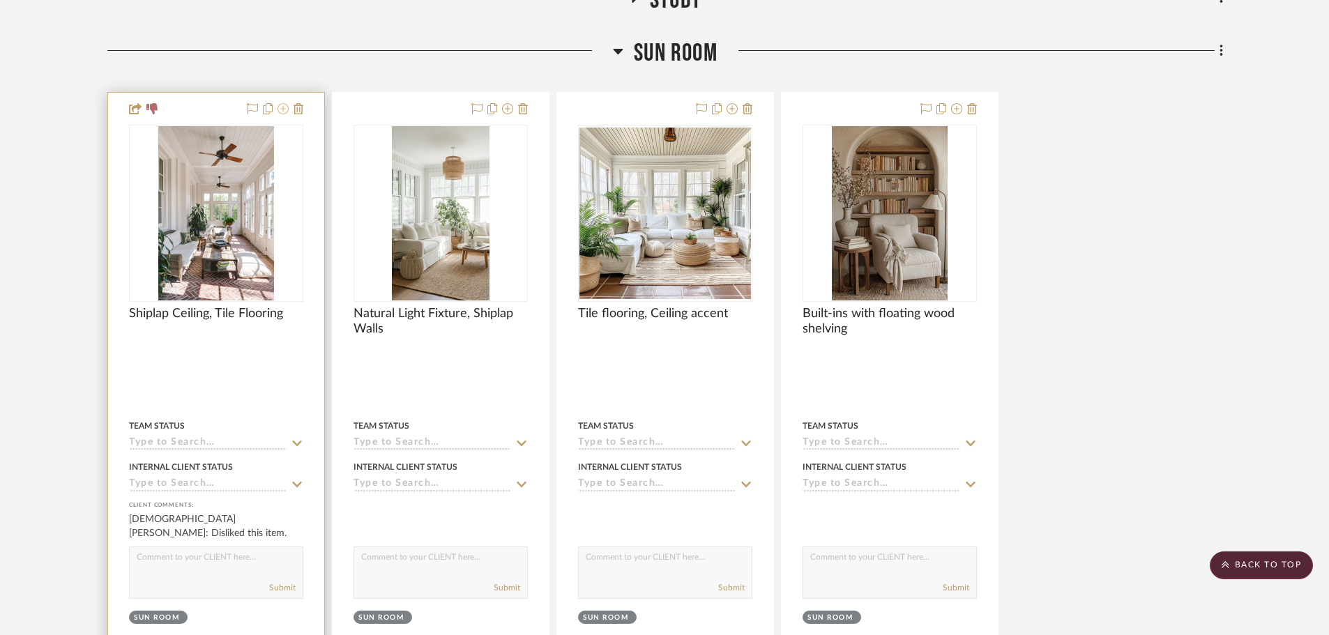
click at [285, 116] on button at bounding box center [282, 109] width 11 height 17
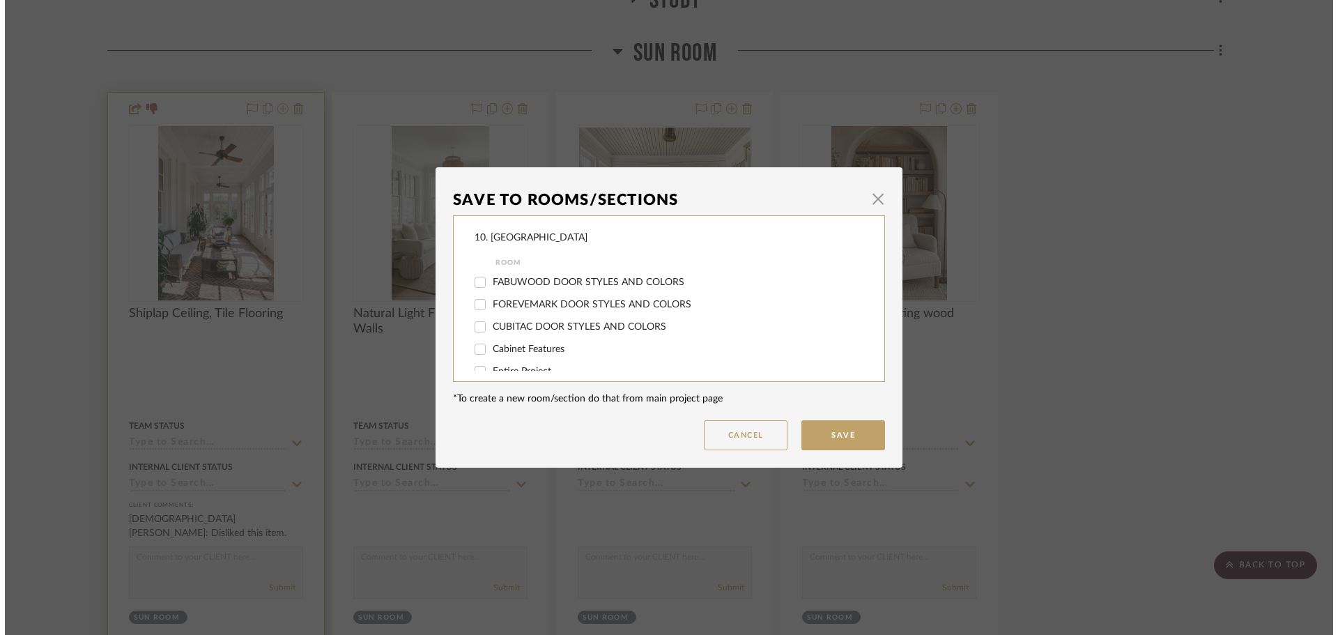
scroll to position [0, 0]
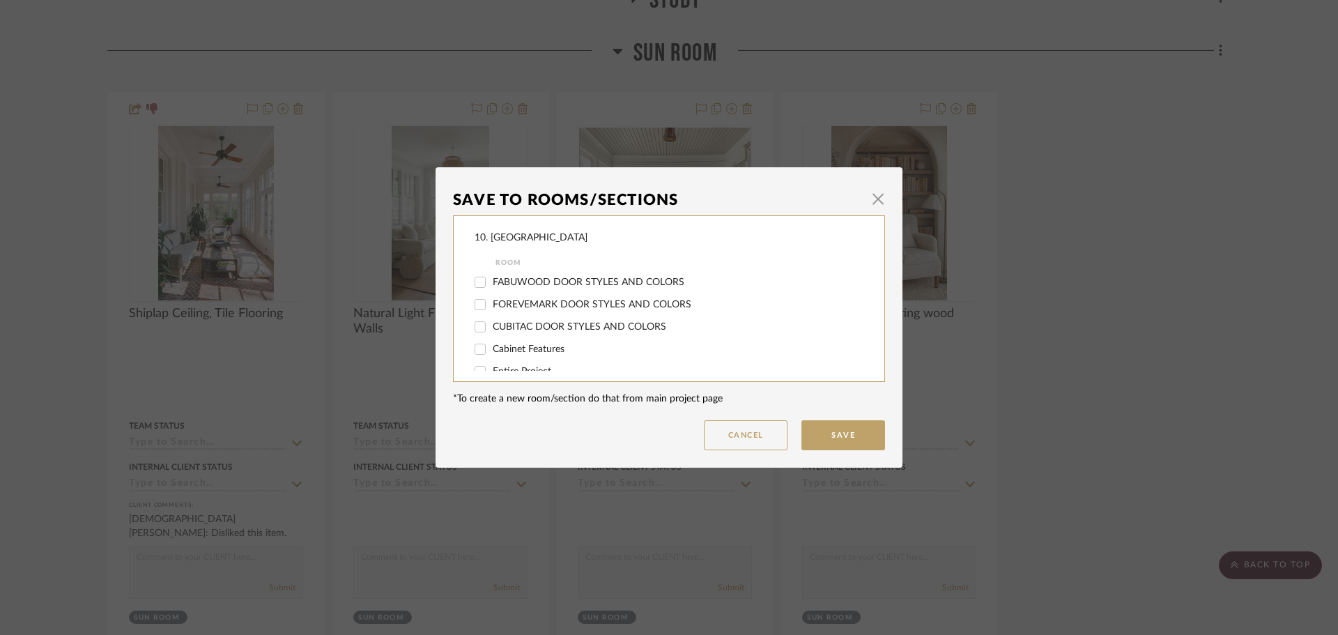
click at [69, 229] on div "Save To Rooms/Sections × 10. Vignola Room FABUWOOD DOOR STYLES AND COLORS FOREV…" at bounding box center [669, 317] width 1338 height 635
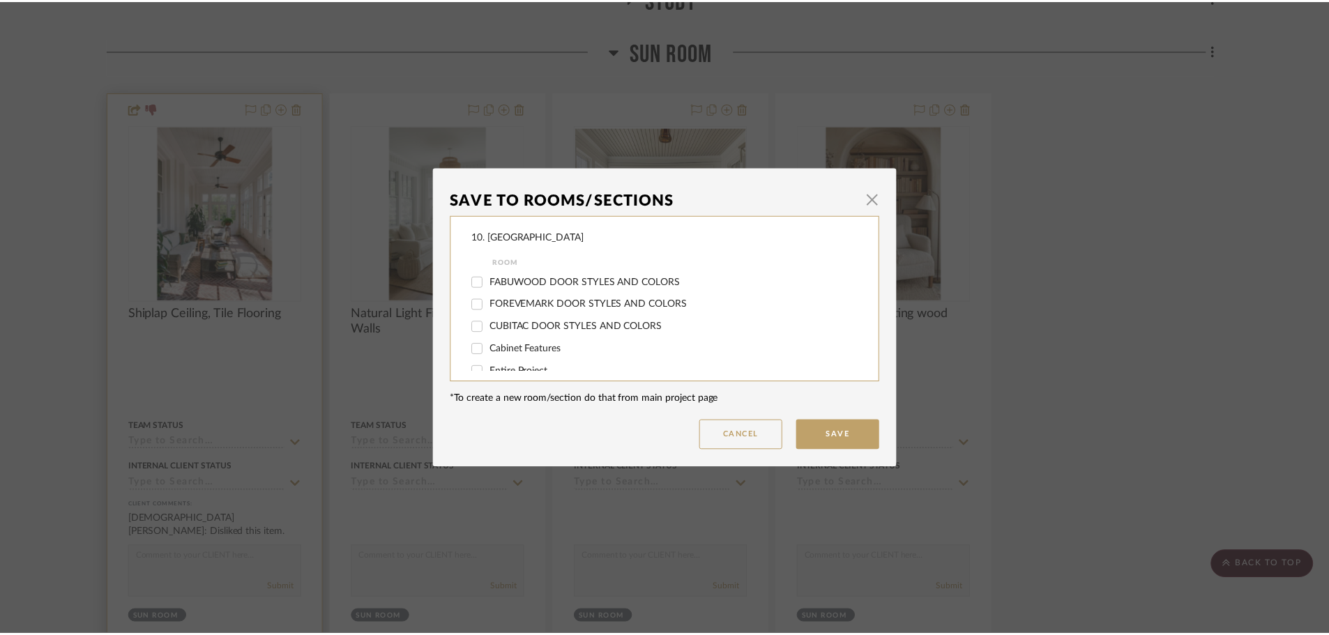
scroll to position [1066, 0]
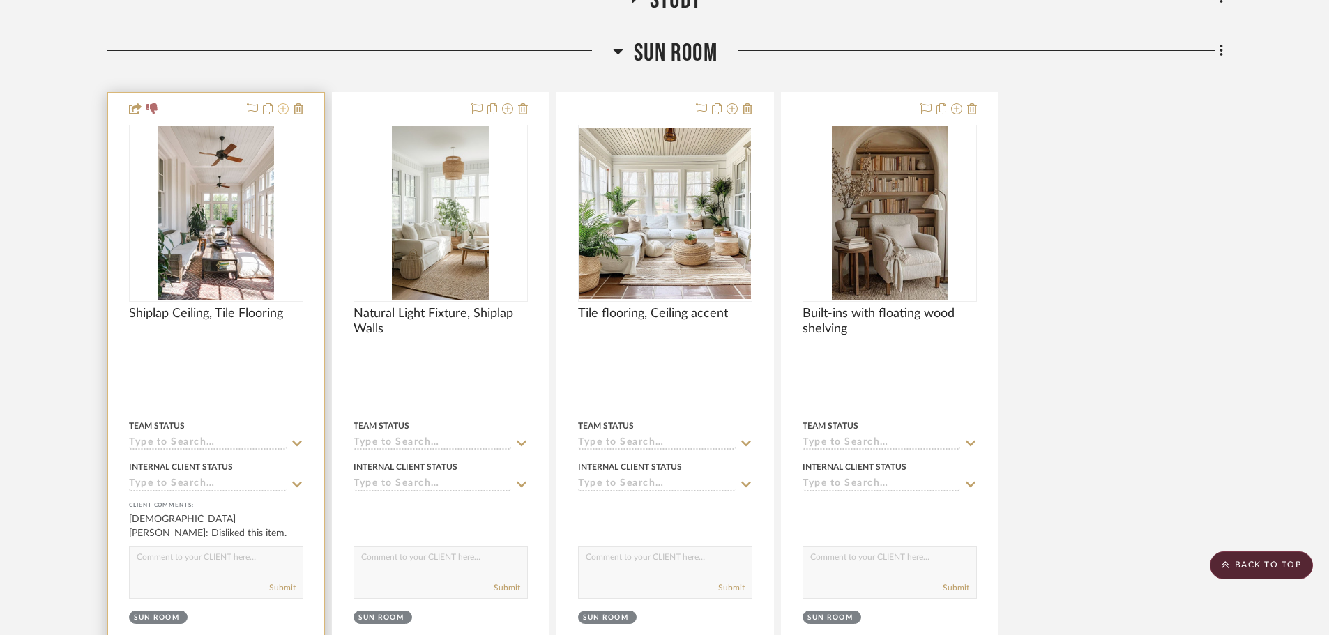
click at [282, 109] on icon at bounding box center [282, 108] width 11 height 11
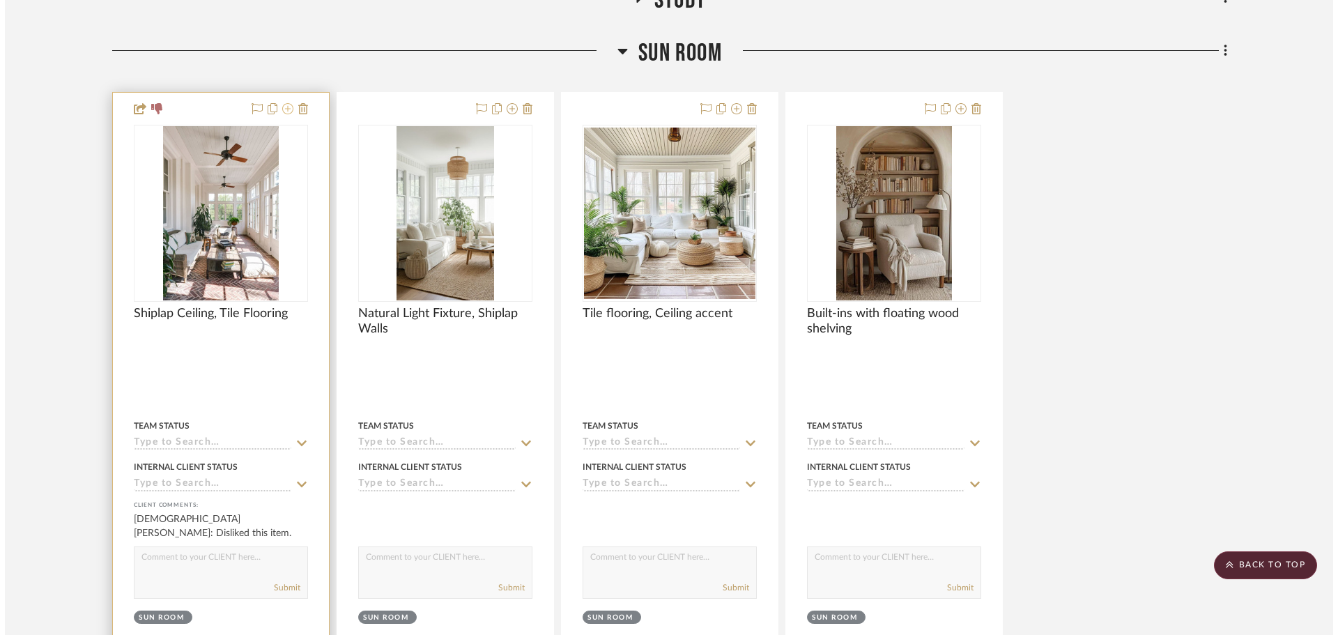
scroll to position [0, 0]
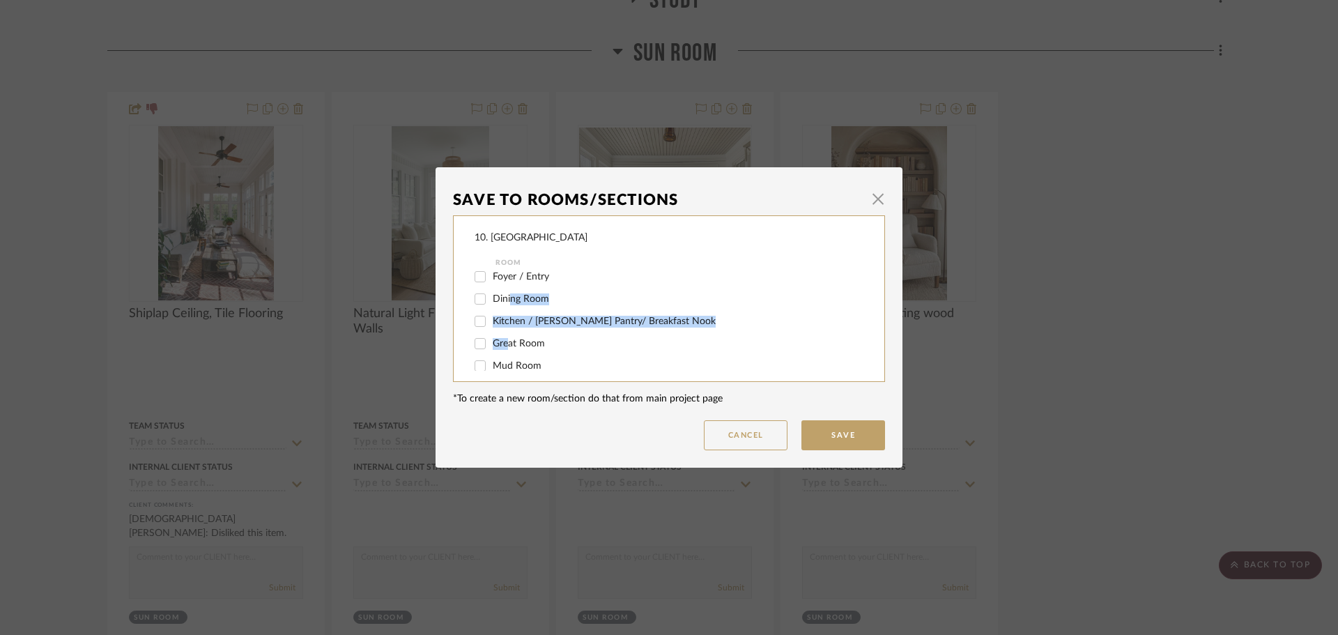
drag, startPoint x: 507, startPoint y: 307, endPoint x: 504, endPoint y: 324, distance: 17.6
click at [504, 324] on div "FABUWOOD DOOR STYLES AND COLORS FOREVEMARK DOOR STYLES AND COLORS CUBITAC DOOR …" at bounding box center [679, 411] width 409 height 558
click at [501, 291] on span "Sun Room" at bounding box center [515, 294] width 45 height 10
click at [491, 291] on input "Sun Room" at bounding box center [480, 293] width 22 height 22
checkbox input "false"
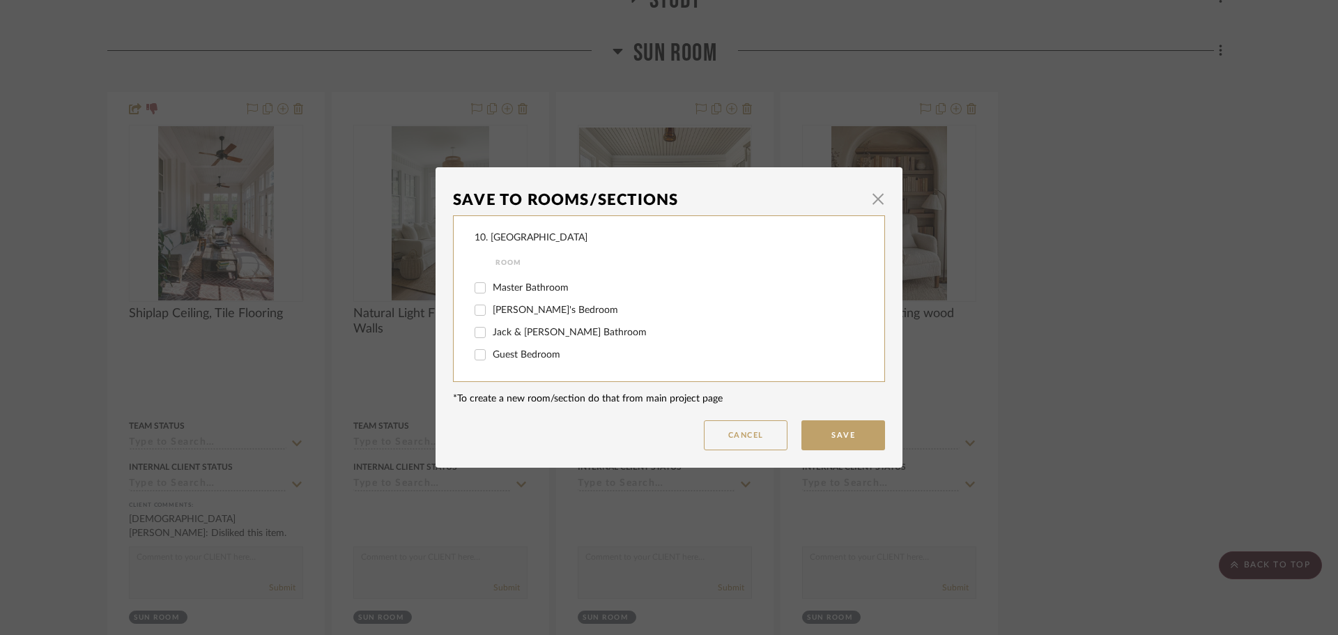
scroll to position [461, 0]
click at [497, 312] on span "Will not use" at bounding box center [519, 312] width 52 height 10
click at [491, 312] on input "Will not use" at bounding box center [480, 311] width 22 height 22
checkbox input "true"
click at [831, 437] on button "Save" at bounding box center [844, 435] width 84 height 30
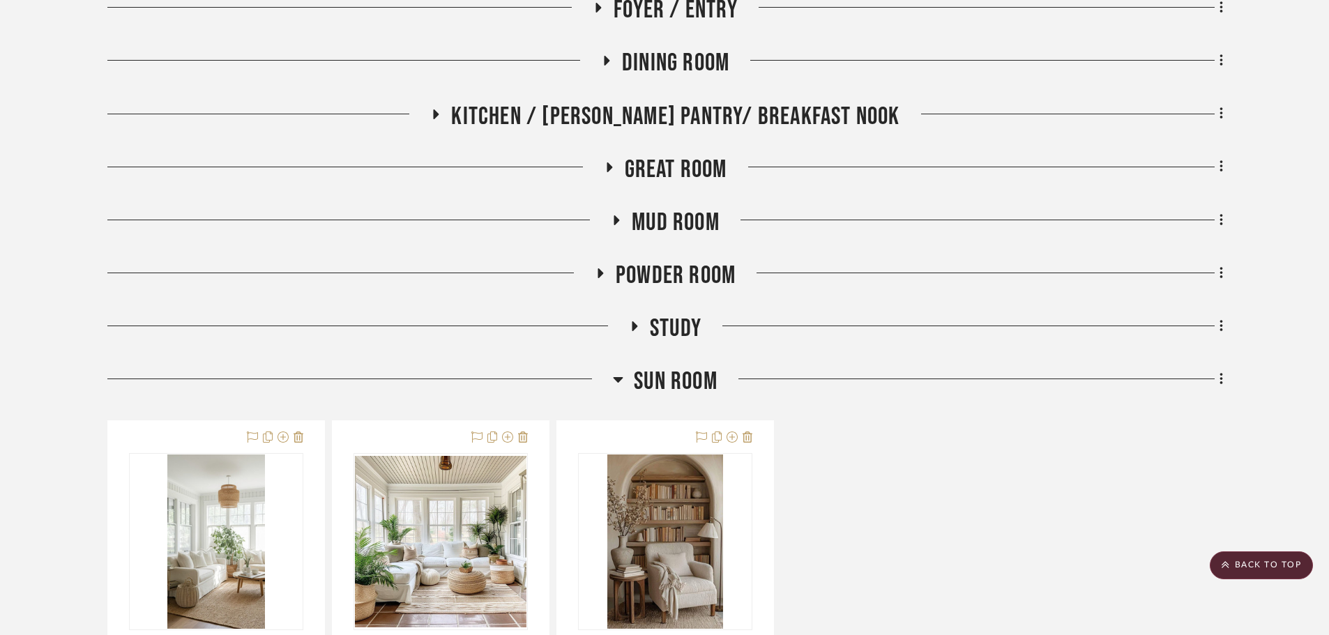
scroll to position [717, 0]
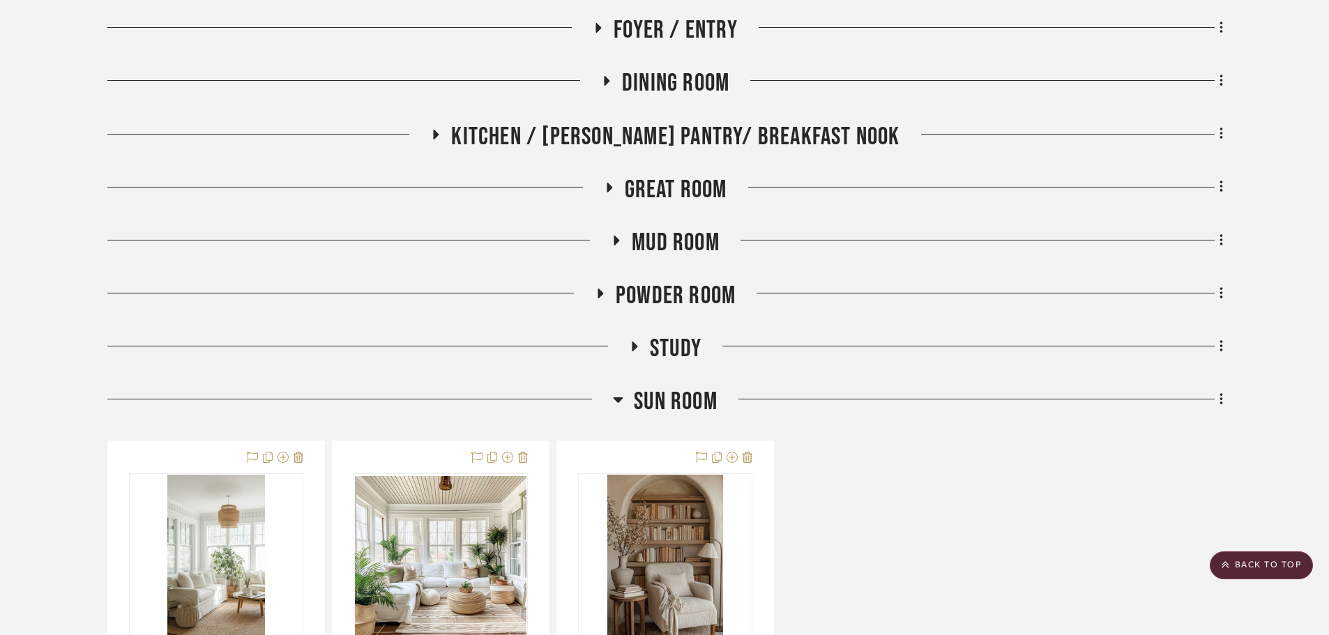
click at [694, 402] on span "Sun Room" at bounding box center [676, 402] width 84 height 30
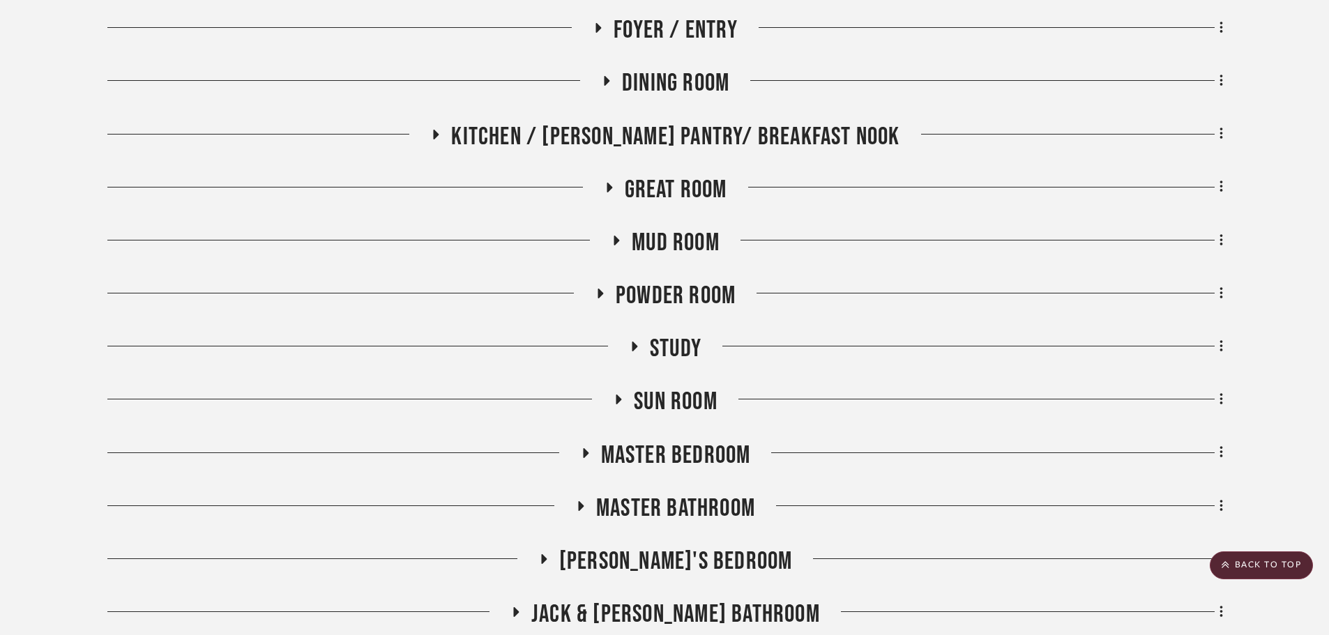
click at [677, 358] on span "Study" at bounding box center [676, 349] width 52 height 30
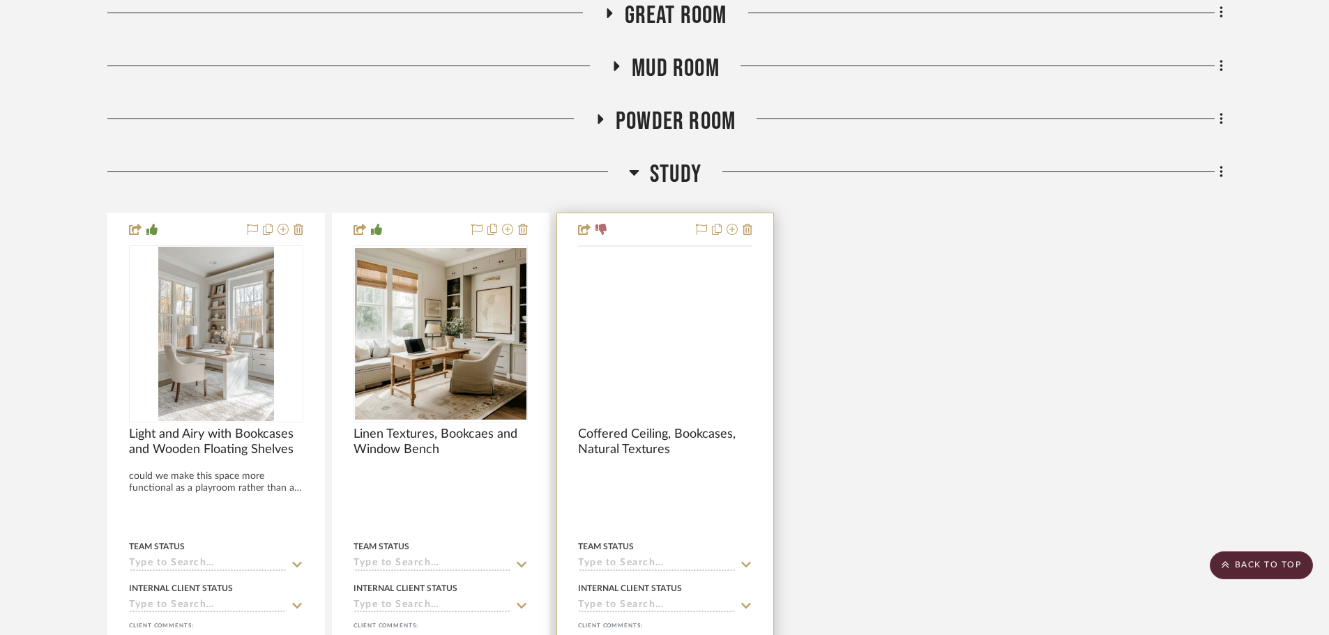
scroll to position [926, 0]
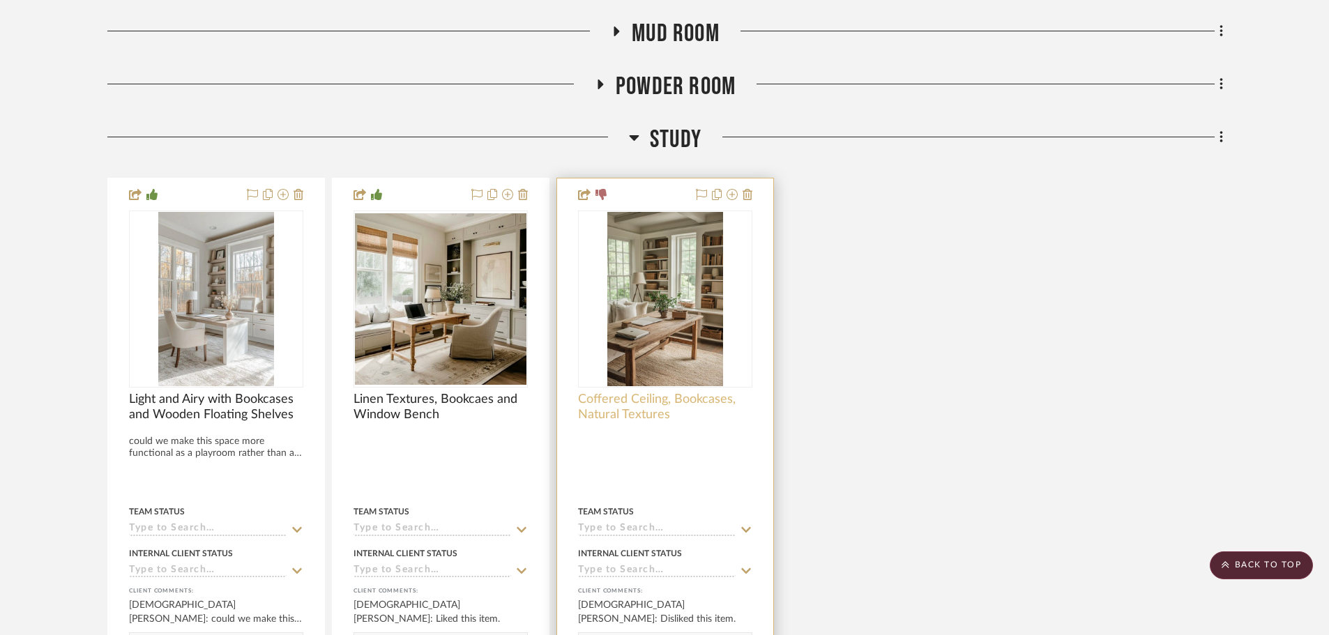
click at [643, 406] on span "Coffered Ceiling, Bookcases, Natural Textures" at bounding box center [665, 407] width 174 height 31
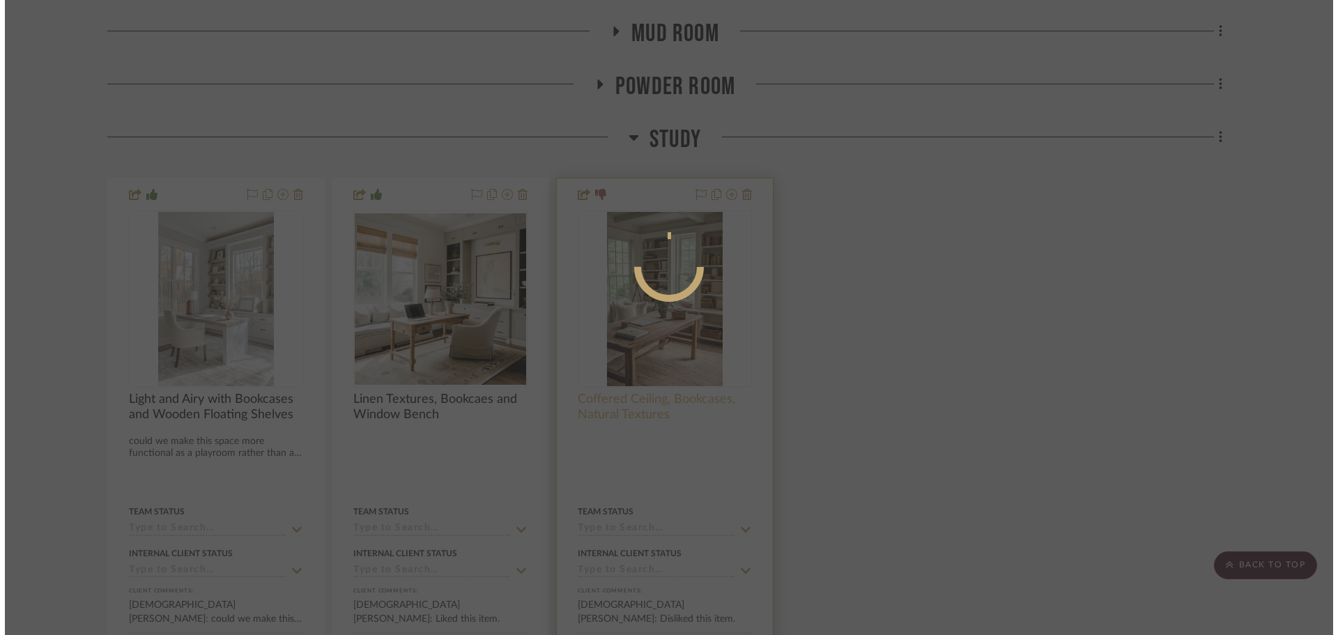
scroll to position [0, 0]
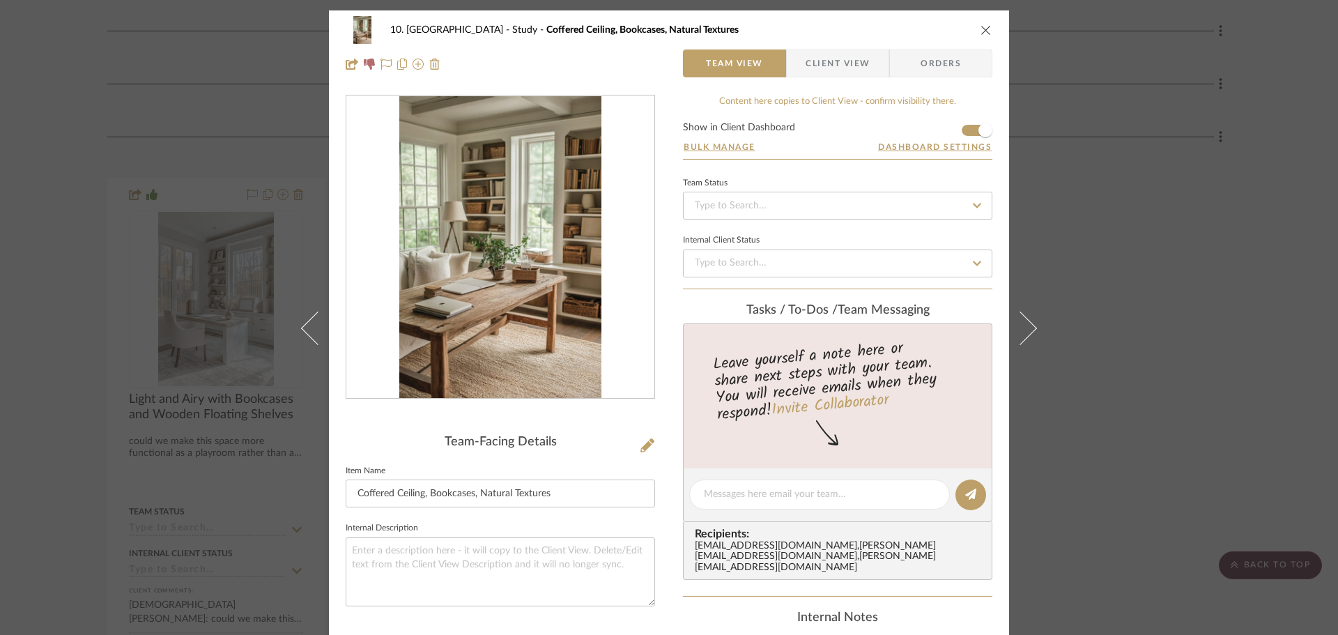
click at [825, 68] on span "Client View" at bounding box center [838, 63] width 64 height 28
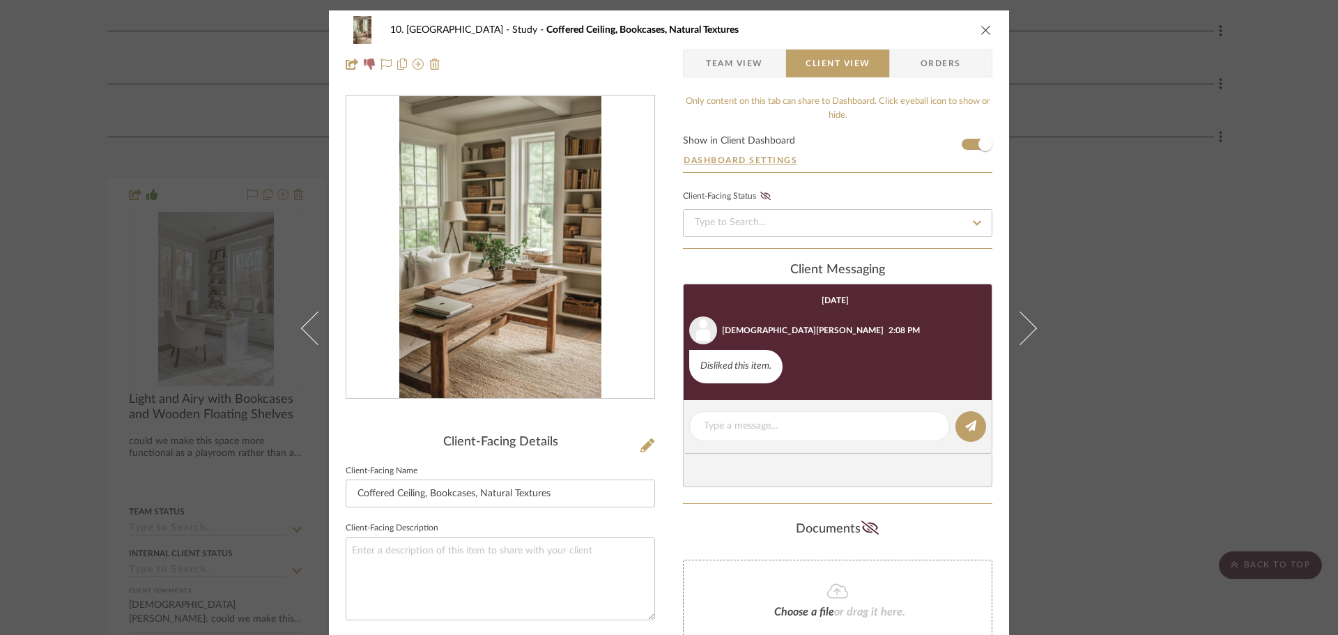
click at [1175, 307] on div "10. Vignola Study Coffered Ceiling, Bookcases, Natural Textures Team View Clien…" at bounding box center [669, 317] width 1338 height 635
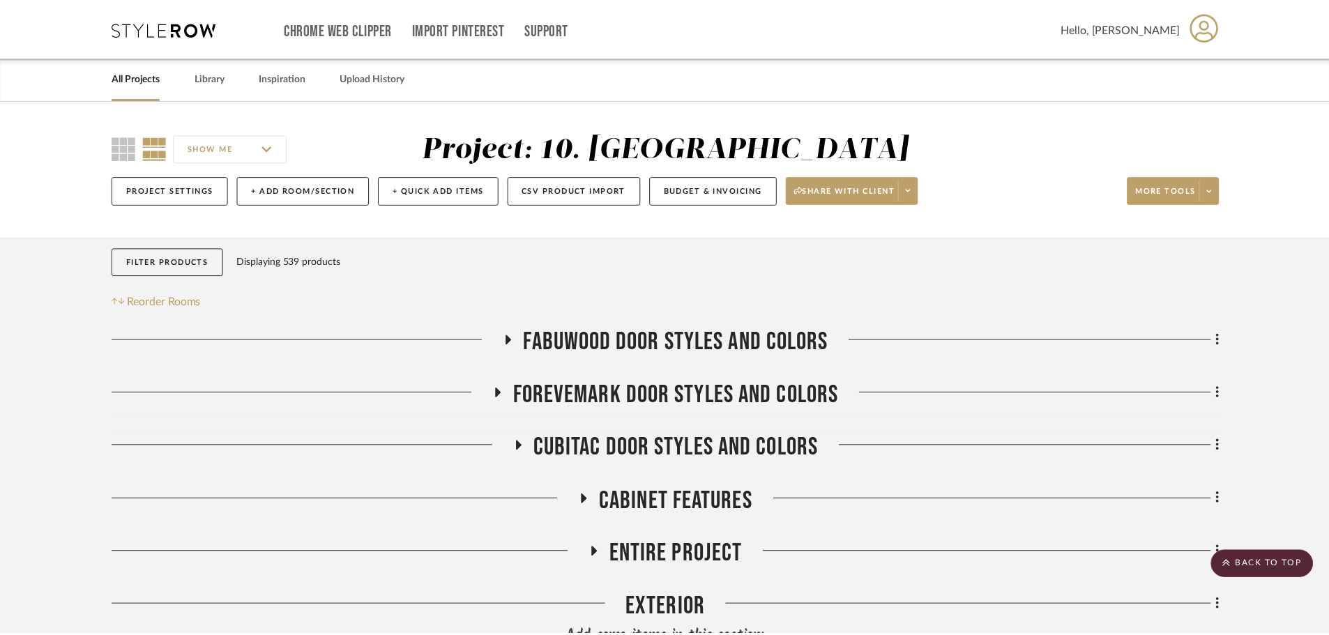
scroll to position [926, 0]
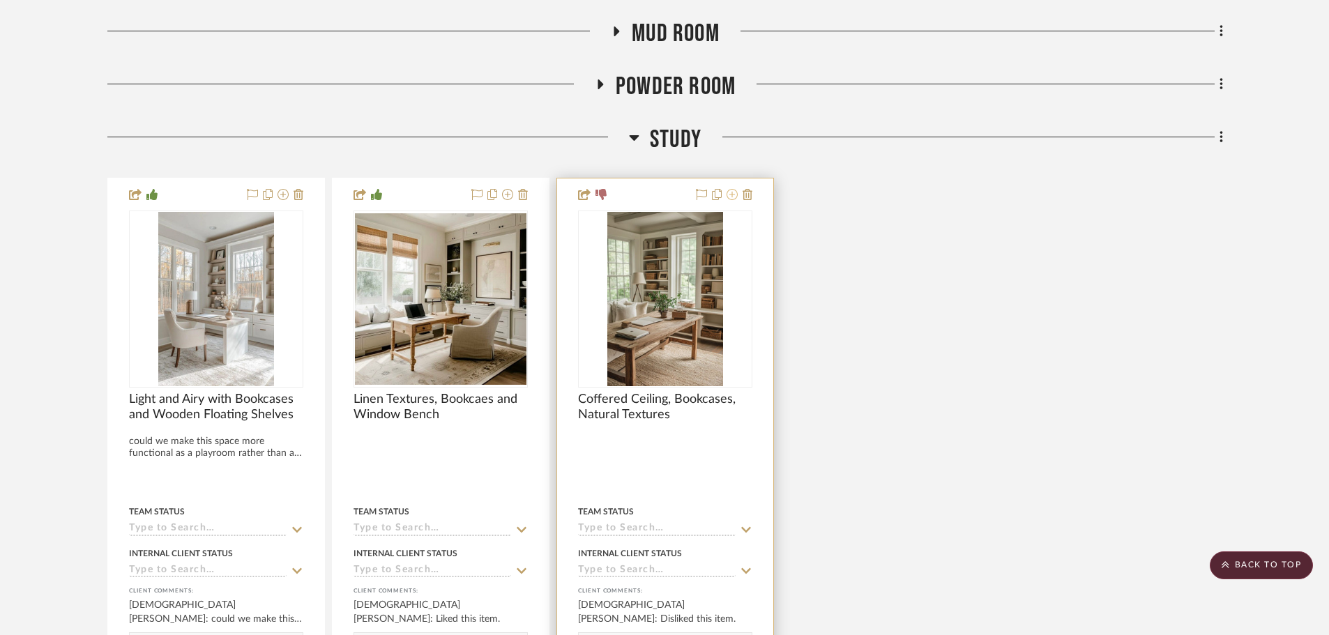
click at [731, 193] on icon at bounding box center [731, 194] width 11 height 11
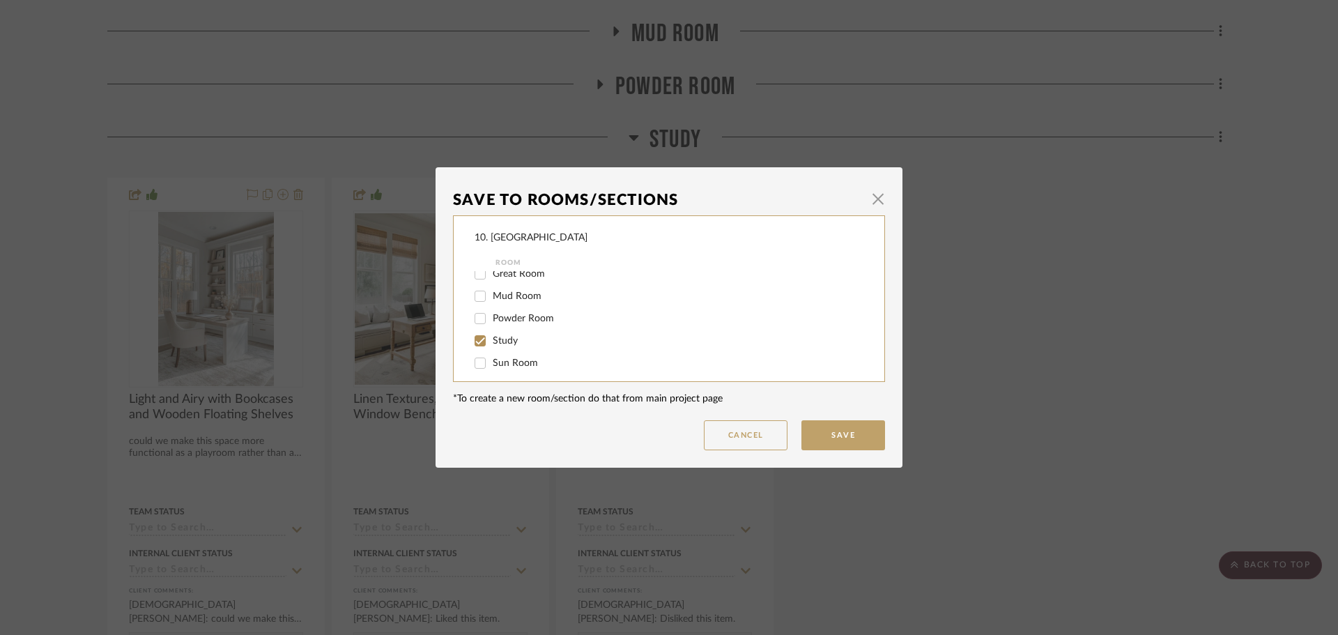
scroll to position [279, 0]
click at [478, 274] on input "Study" at bounding box center [480, 271] width 22 height 22
checkbox input "false"
click at [505, 317] on label "Will not use" at bounding box center [669, 312] width 352 height 12
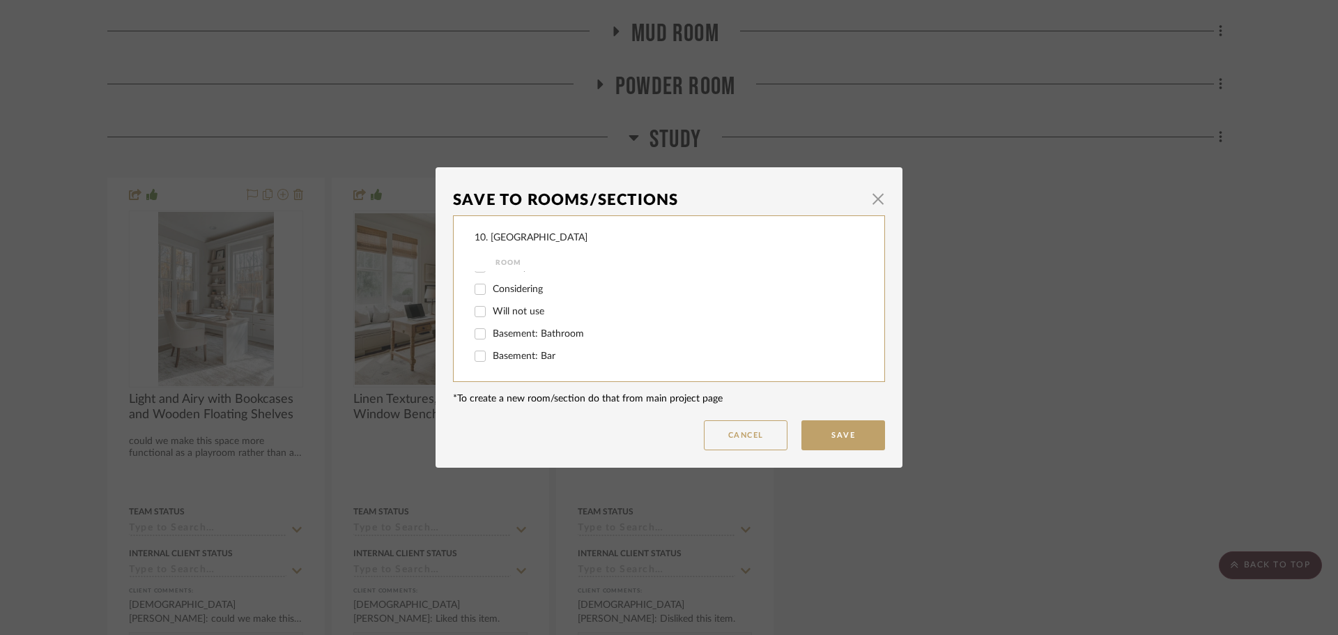
click at [491, 317] on input "Will not use" at bounding box center [480, 311] width 22 height 22
checkbox input "true"
click at [809, 426] on button "Save" at bounding box center [844, 435] width 84 height 30
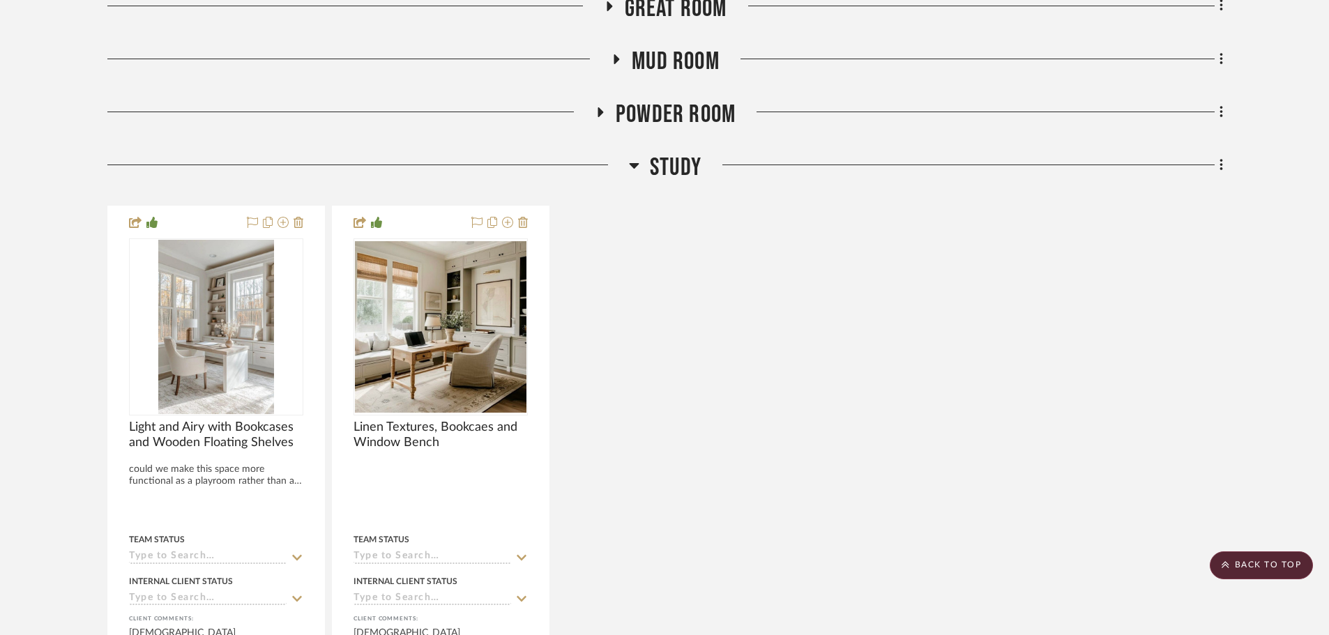
scroll to position [787, 0]
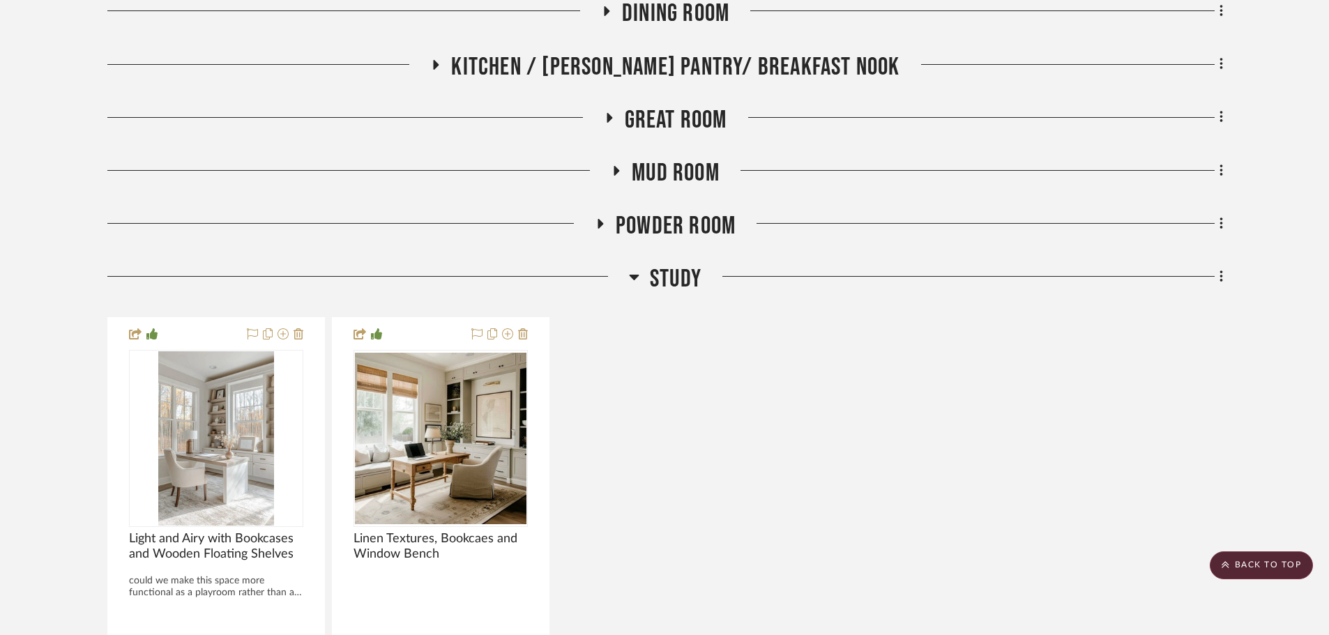
click at [659, 282] on span "Study" at bounding box center [676, 279] width 52 height 30
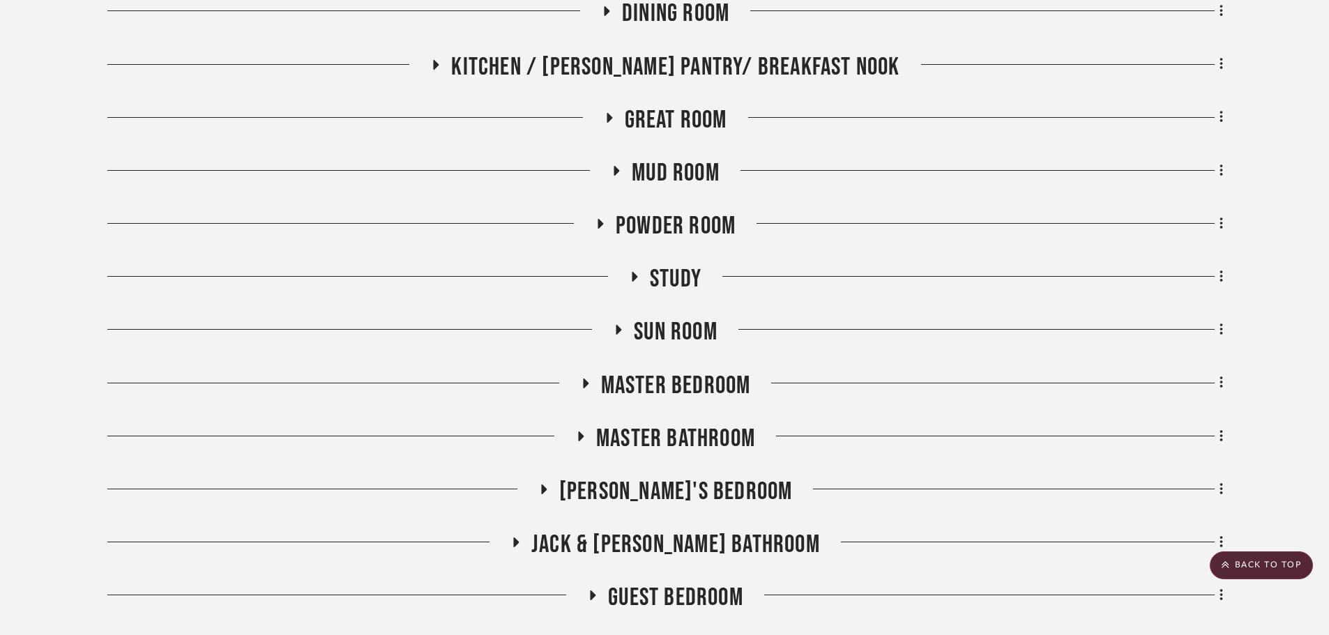
click at [669, 229] on span "Powder Room" at bounding box center [676, 226] width 120 height 30
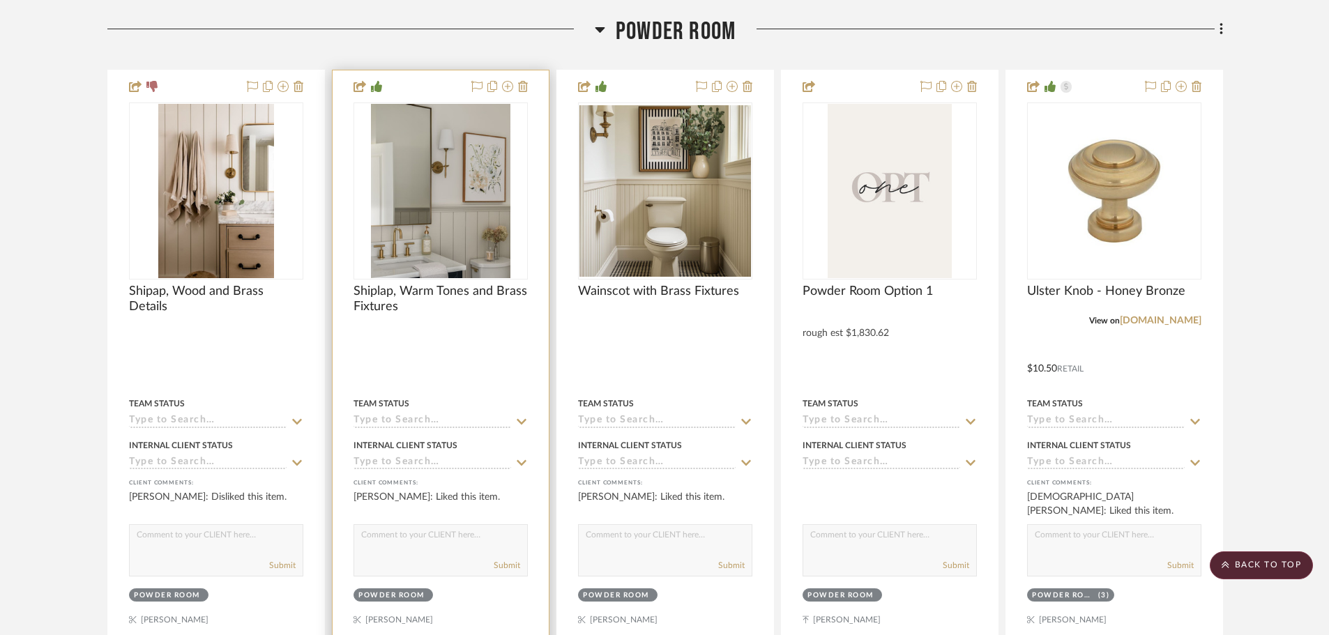
scroll to position [996, 0]
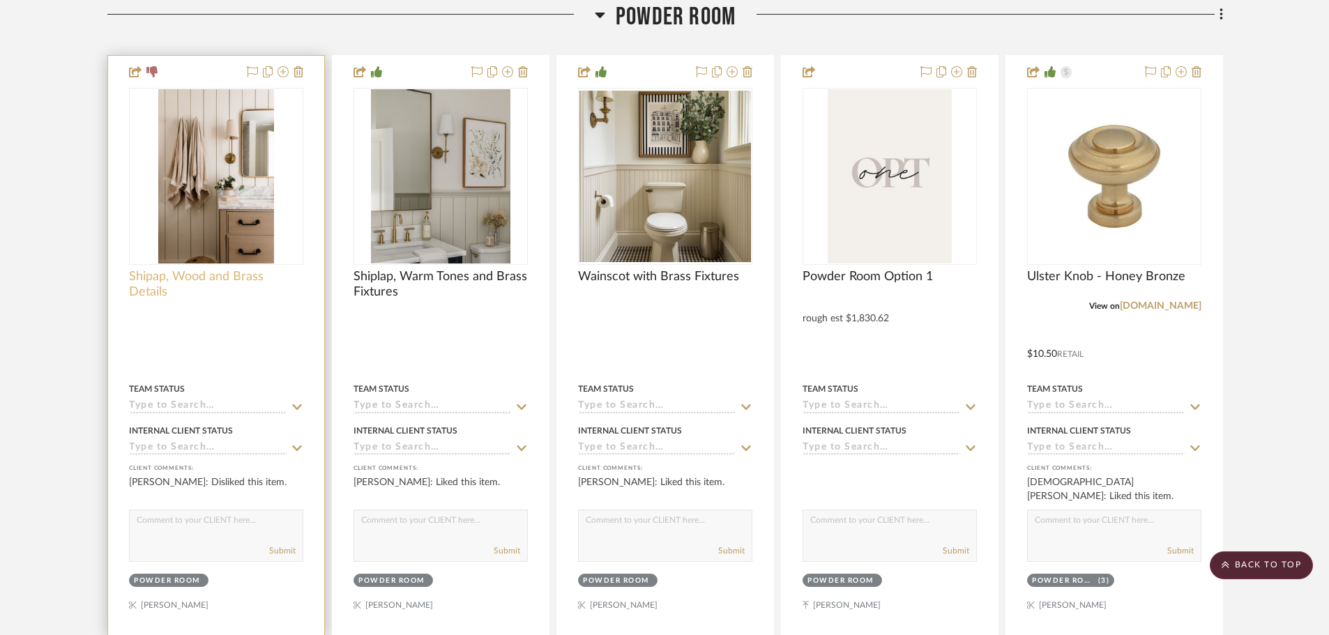
click at [200, 271] on span "Shipap, Wood and Brass Details" at bounding box center [216, 284] width 174 height 31
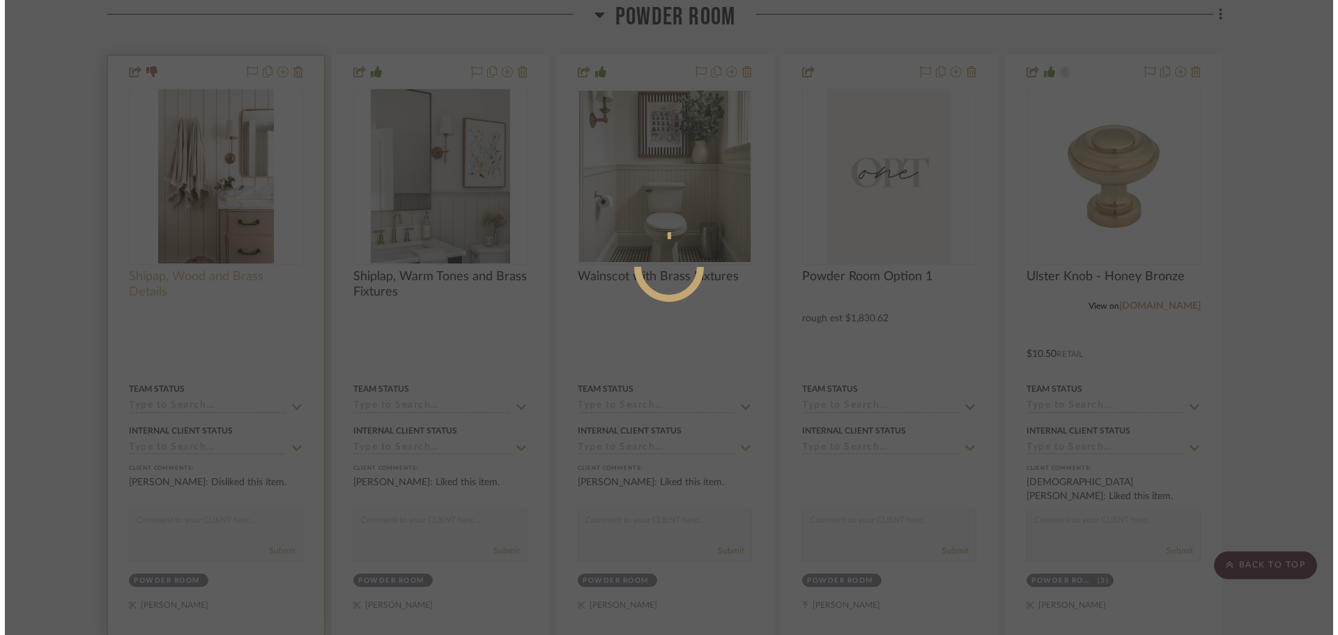
scroll to position [0, 0]
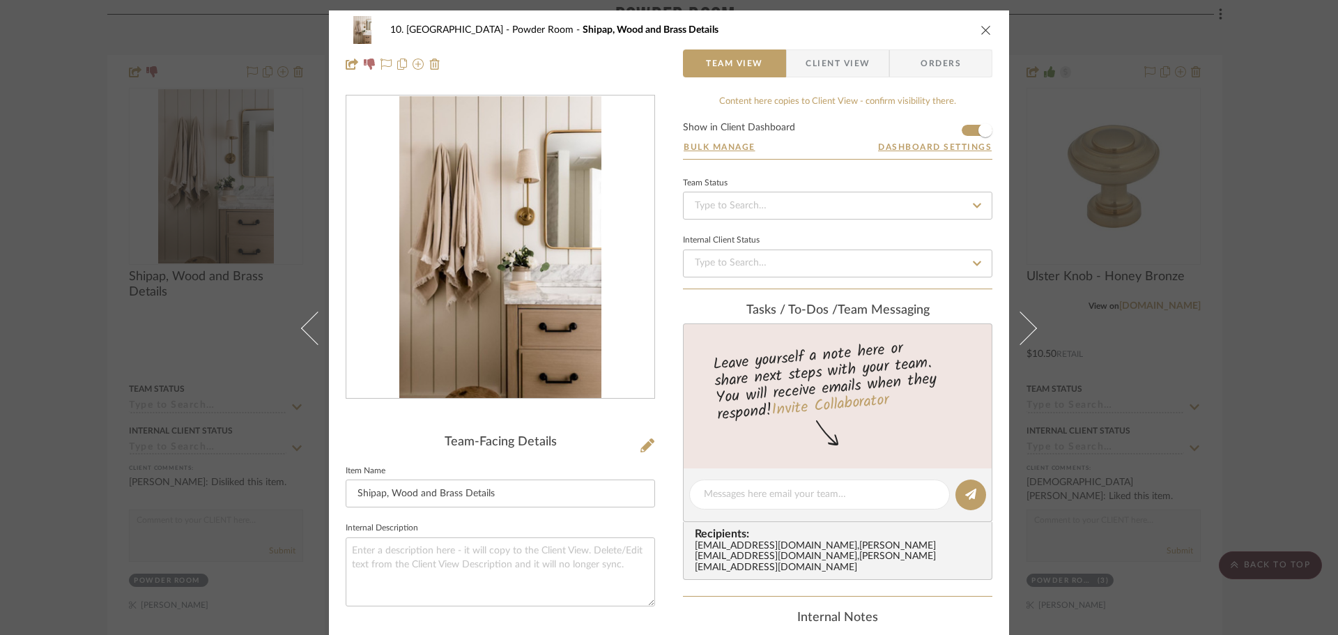
click at [840, 65] on span "Client View" at bounding box center [838, 63] width 64 height 28
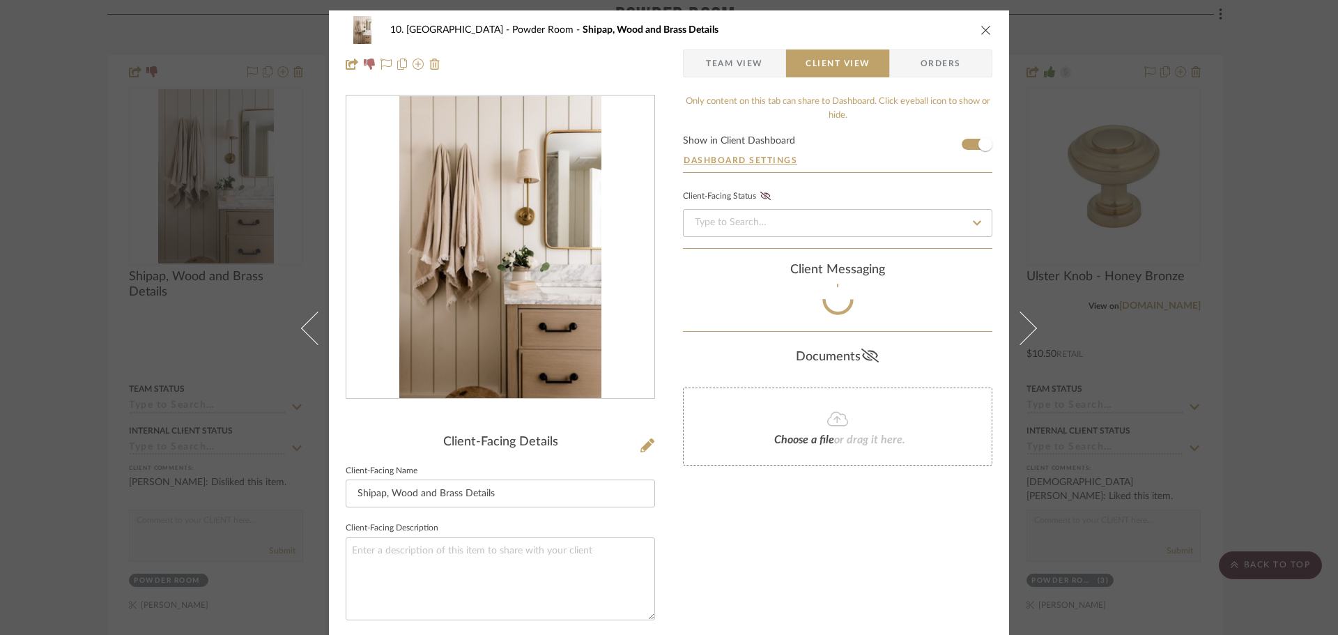
scroll to position [52, 0]
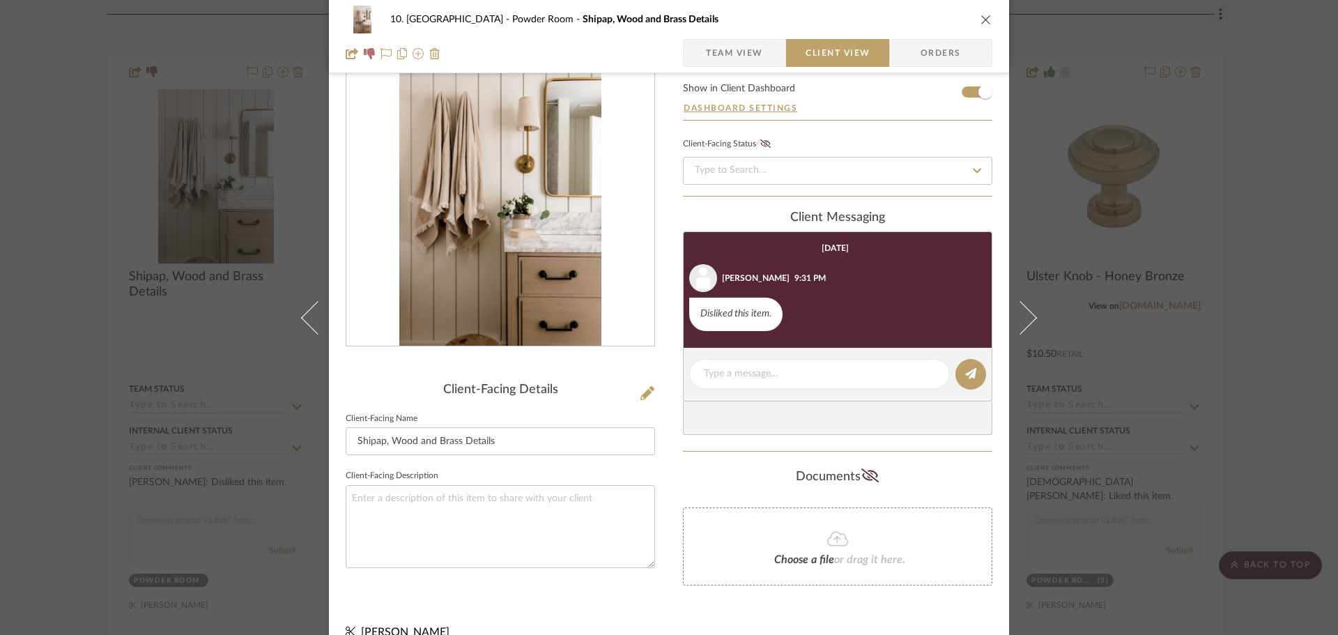
click at [1235, 314] on div "10. Vignola Powder Room Shipap, Wood and Brass Details Team View Client View Or…" at bounding box center [669, 317] width 1338 height 635
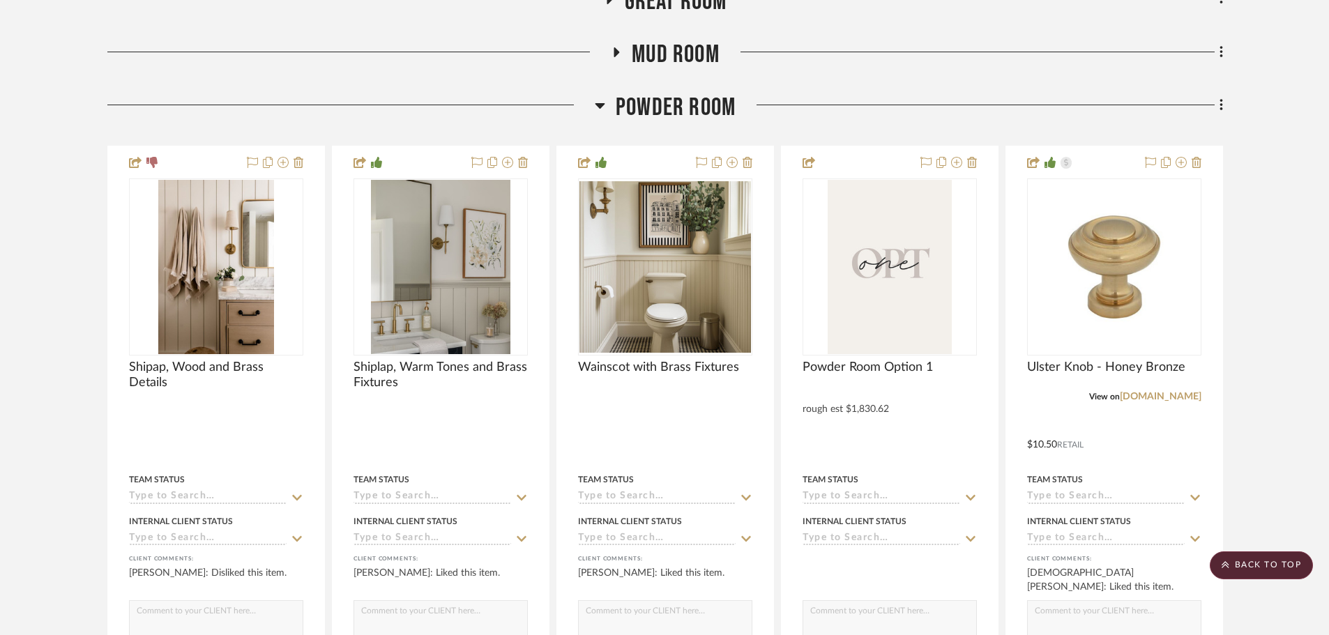
scroll to position [857, 0]
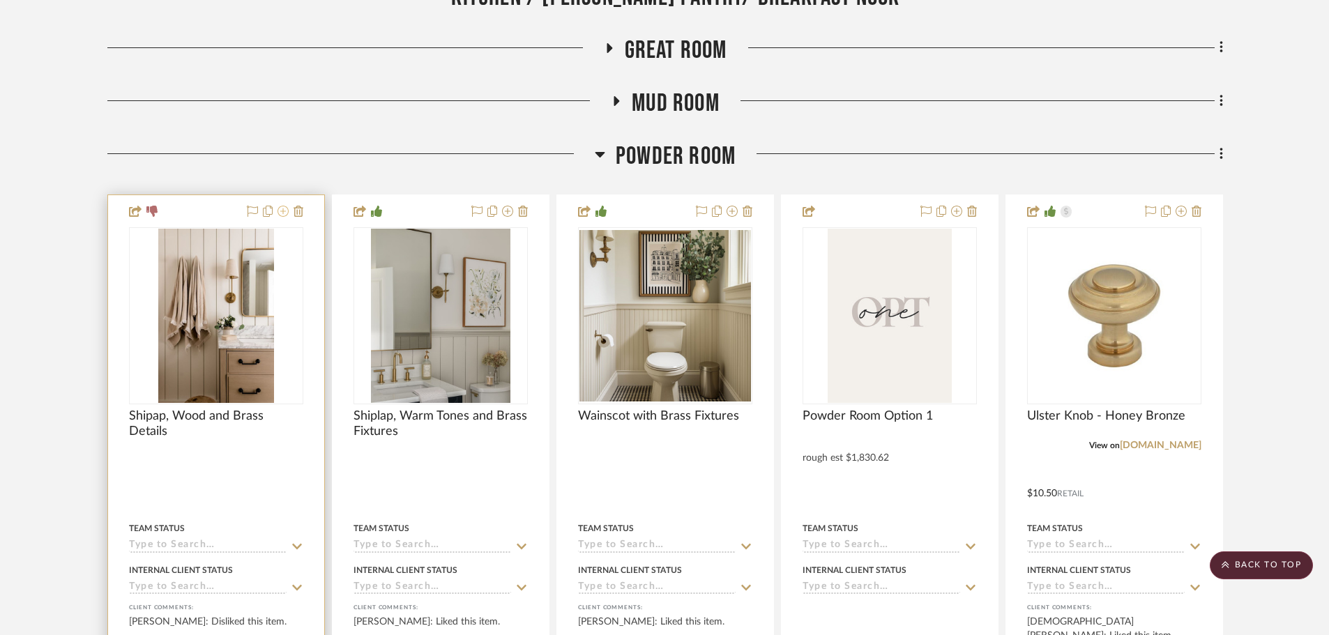
click at [281, 211] on icon at bounding box center [282, 211] width 11 height 11
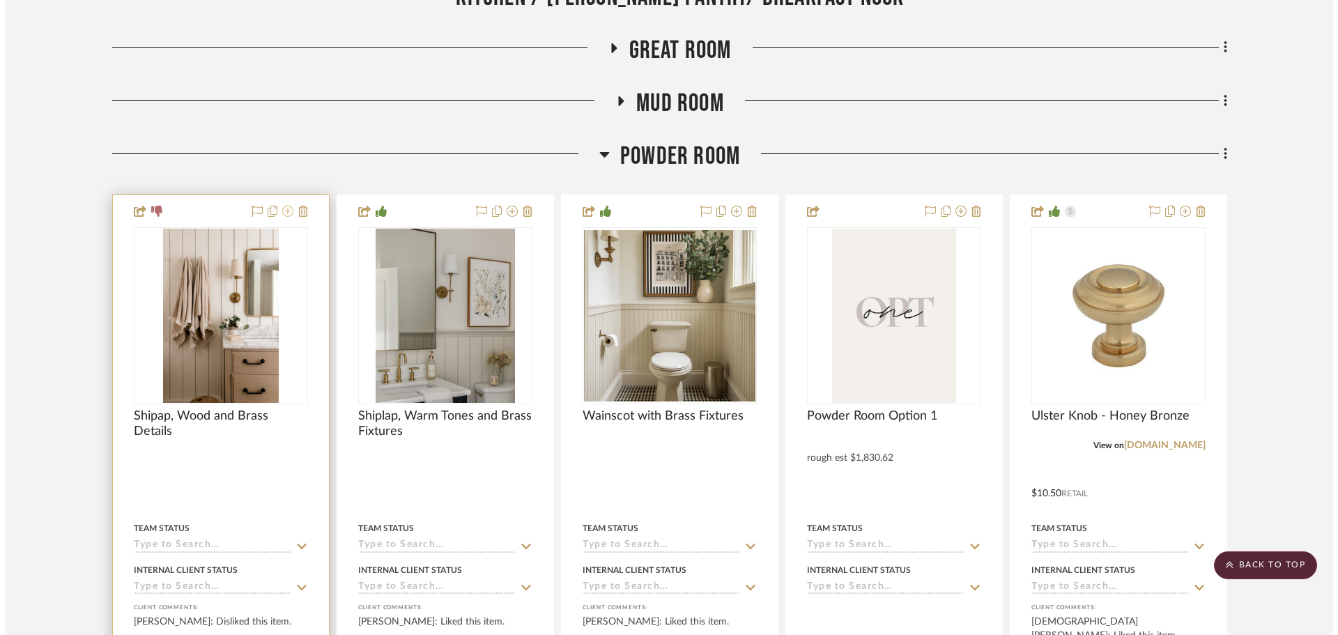
scroll to position [0, 0]
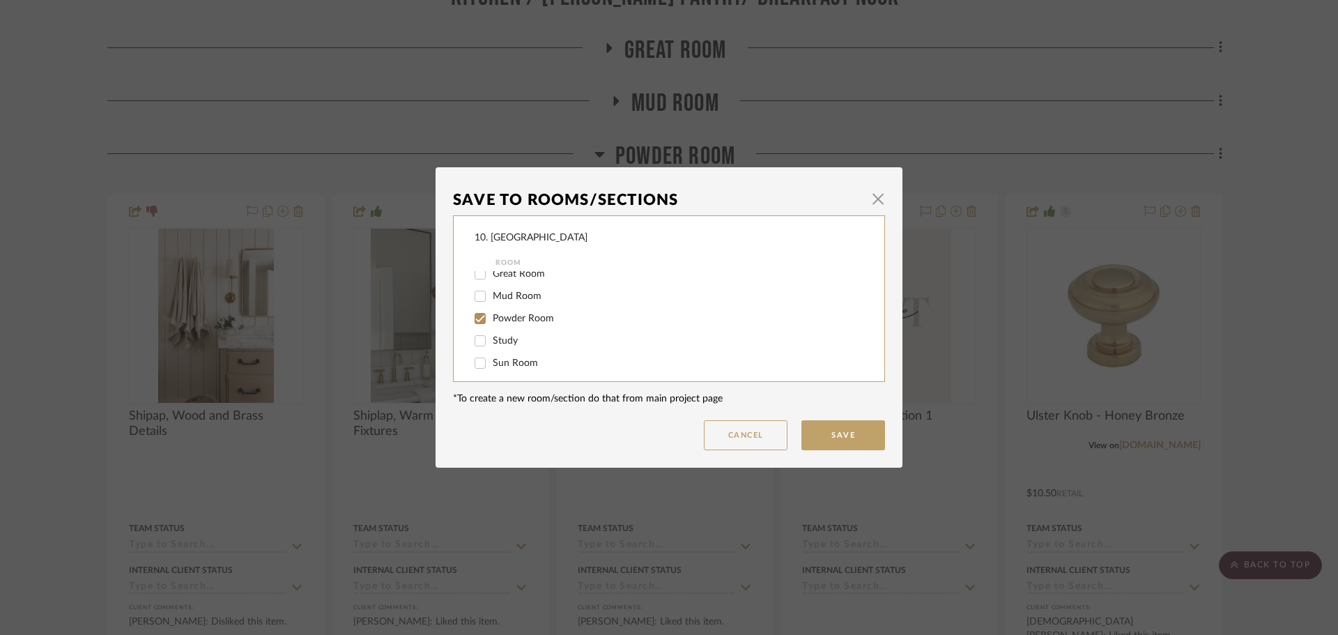
click at [515, 318] on span "Powder Room" at bounding box center [523, 319] width 61 height 10
click at [491, 318] on input "Powder Room" at bounding box center [480, 318] width 22 height 22
checkbox input "false"
click at [503, 316] on label "Will not use" at bounding box center [669, 312] width 352 height 12
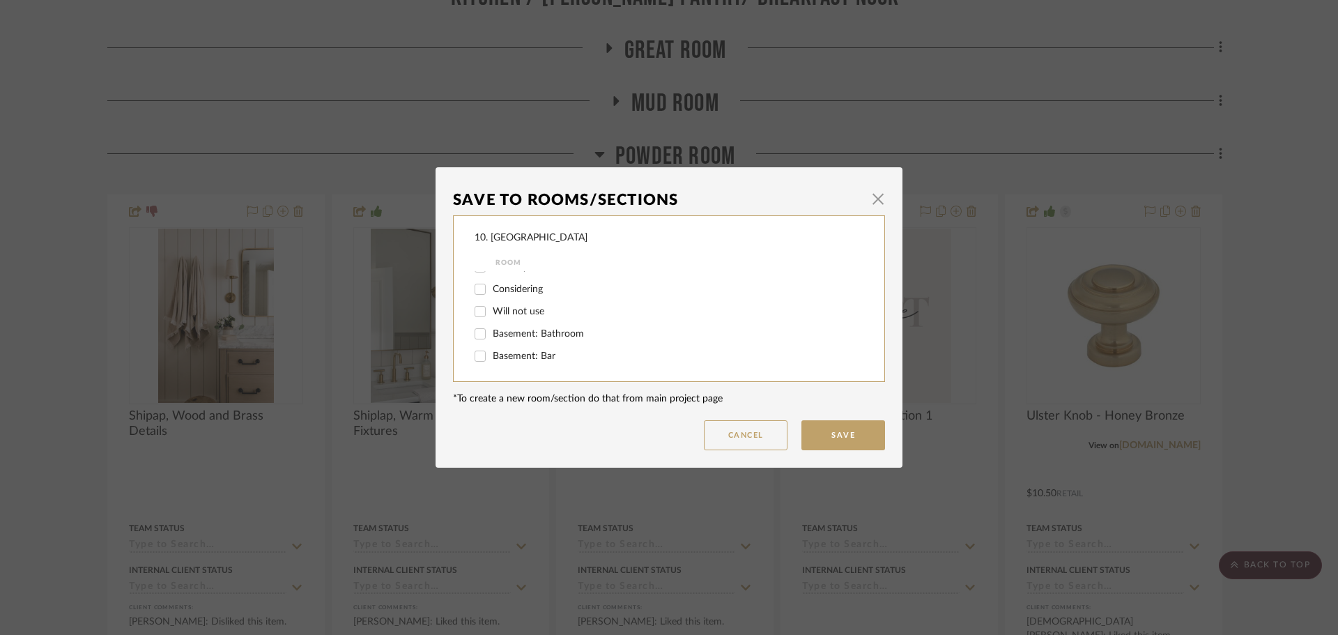
click at [491, 316] on input "Will not use" at bounding box center [480, 311] width 22 height 22
checkbox input "true"
click at [814, 422] on button "Save" at bounding box center [844, 435] width 84 height 30
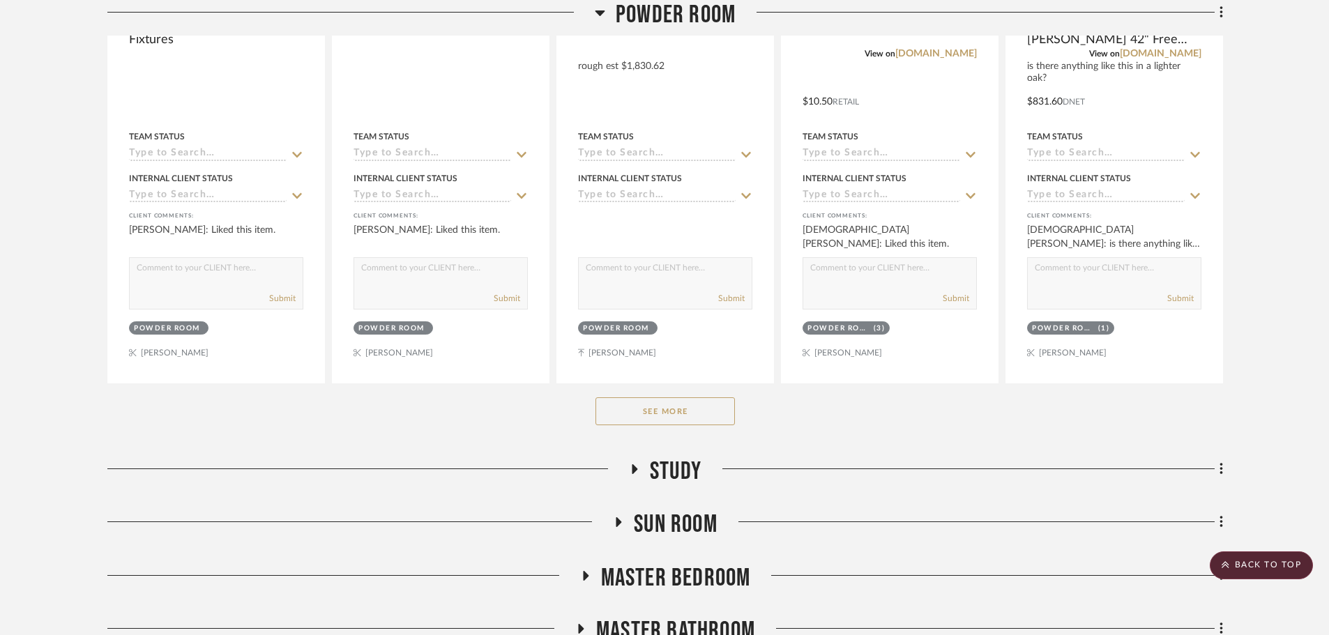
scroll to position [1275, 0]
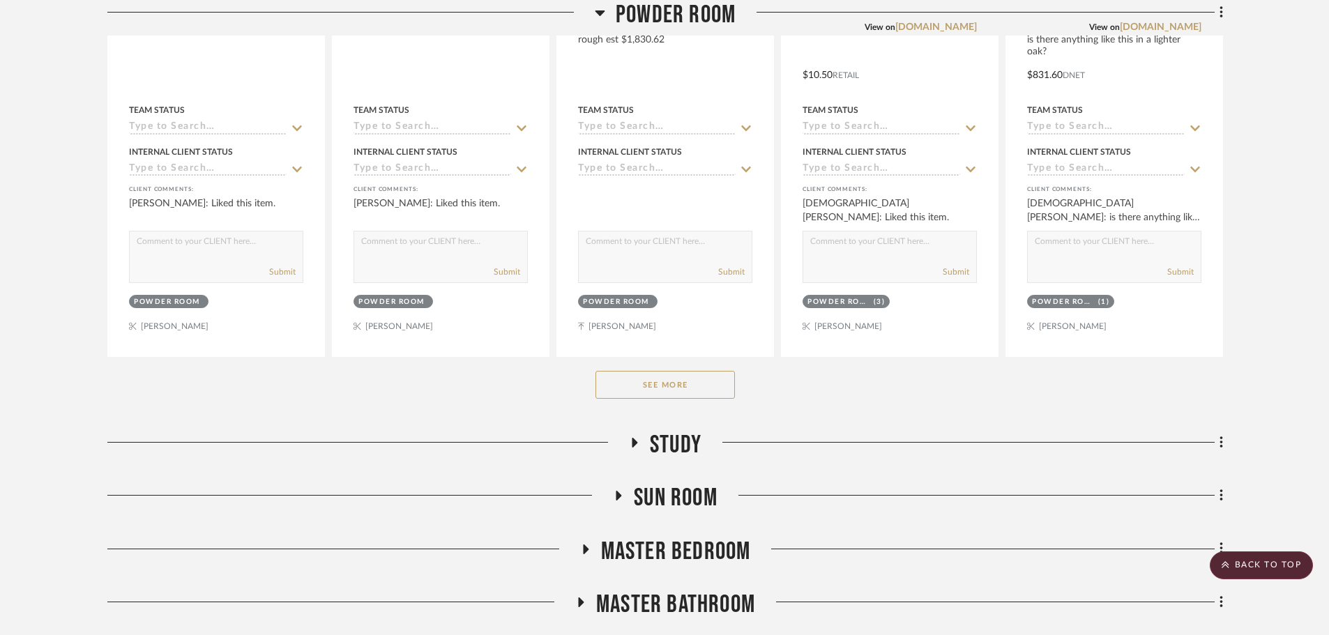
click at [710, 399] on button "See More" at bounding box center [664, 385] width 139 height 28
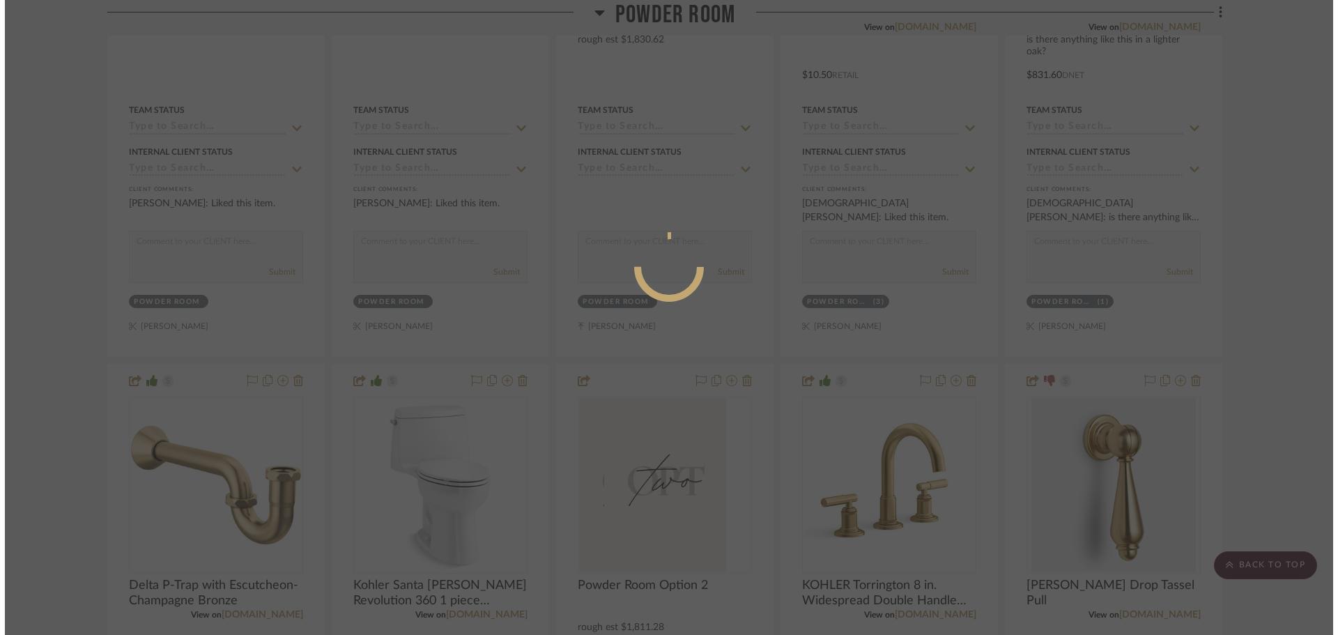
scroll to position [0, 0]
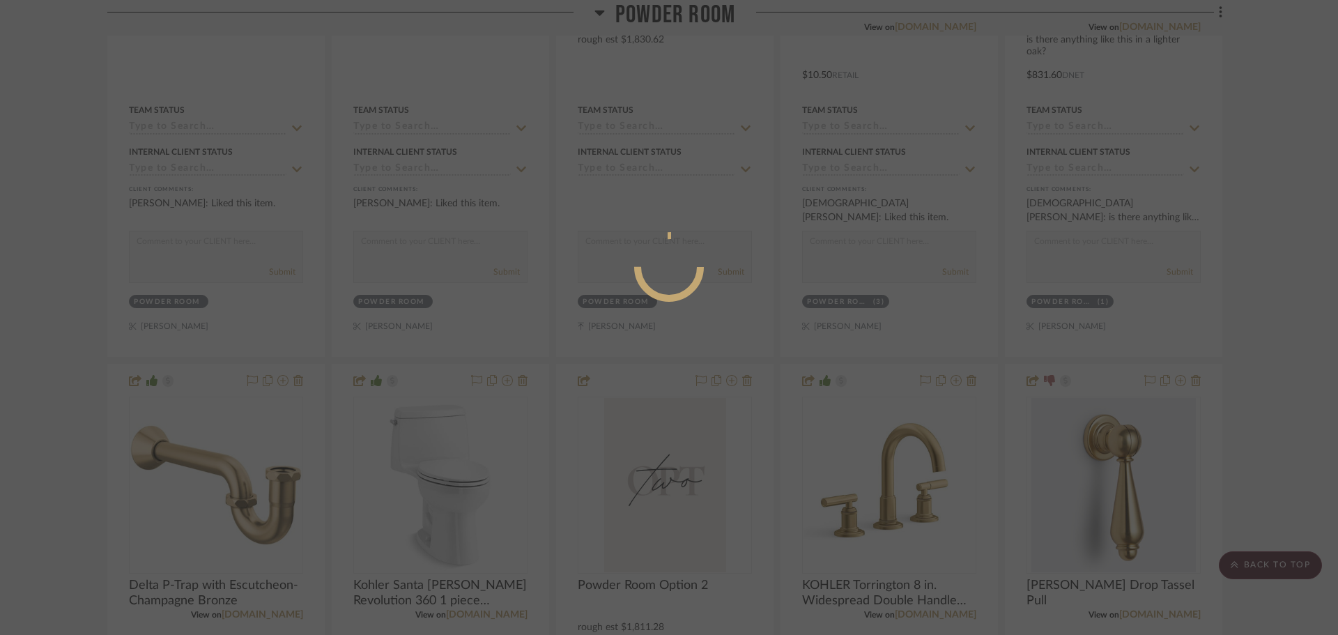
click at [1258, 382] on div at bounding box center [669, 317] width 1338 height 635
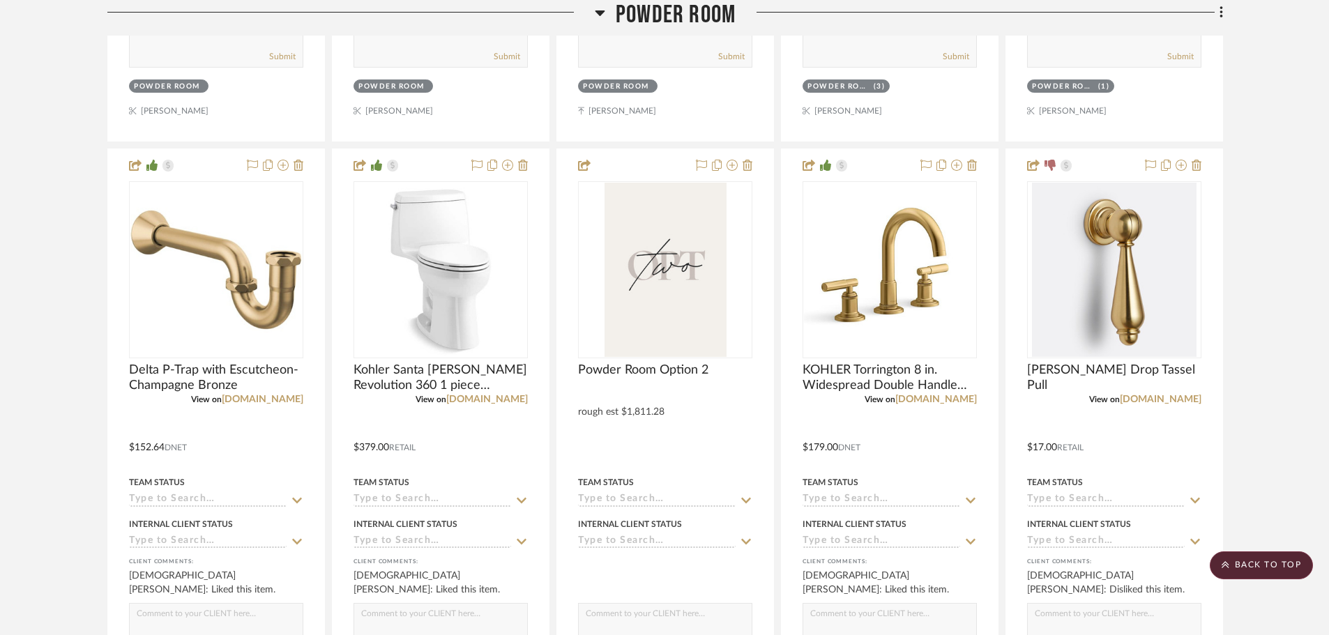
scroll to position [1484, 0]
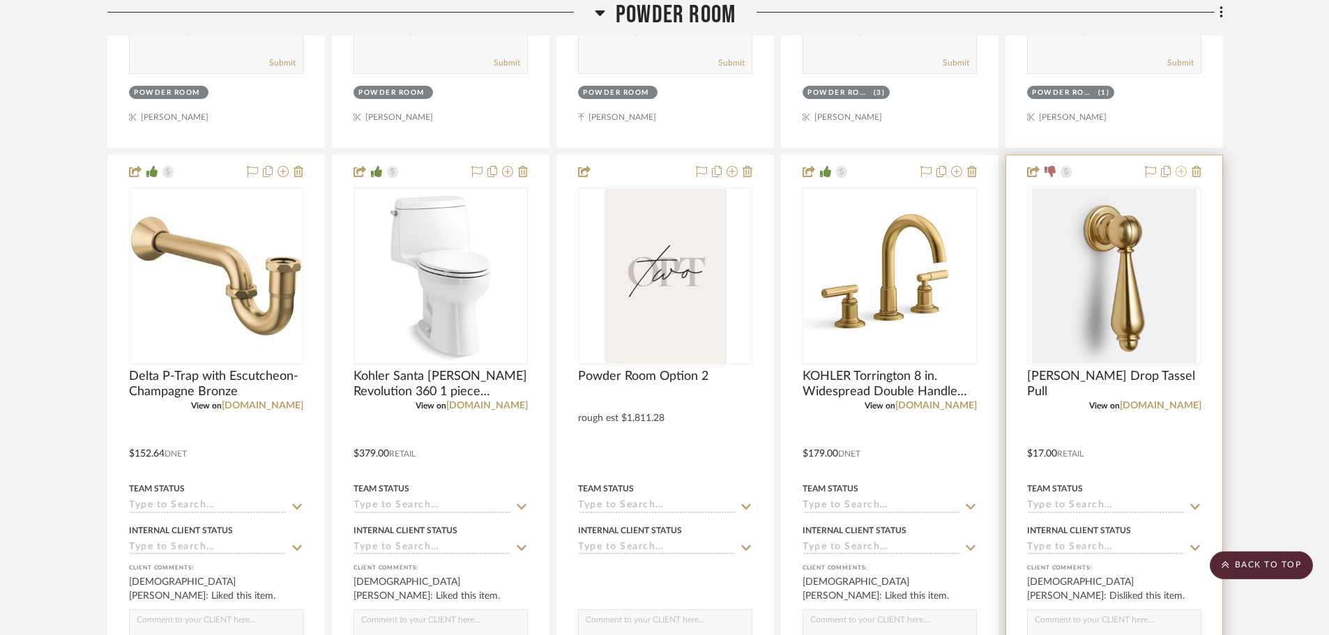
click at [1186, 176] on icon at bounding box center [1180, 171] width 11 height 11
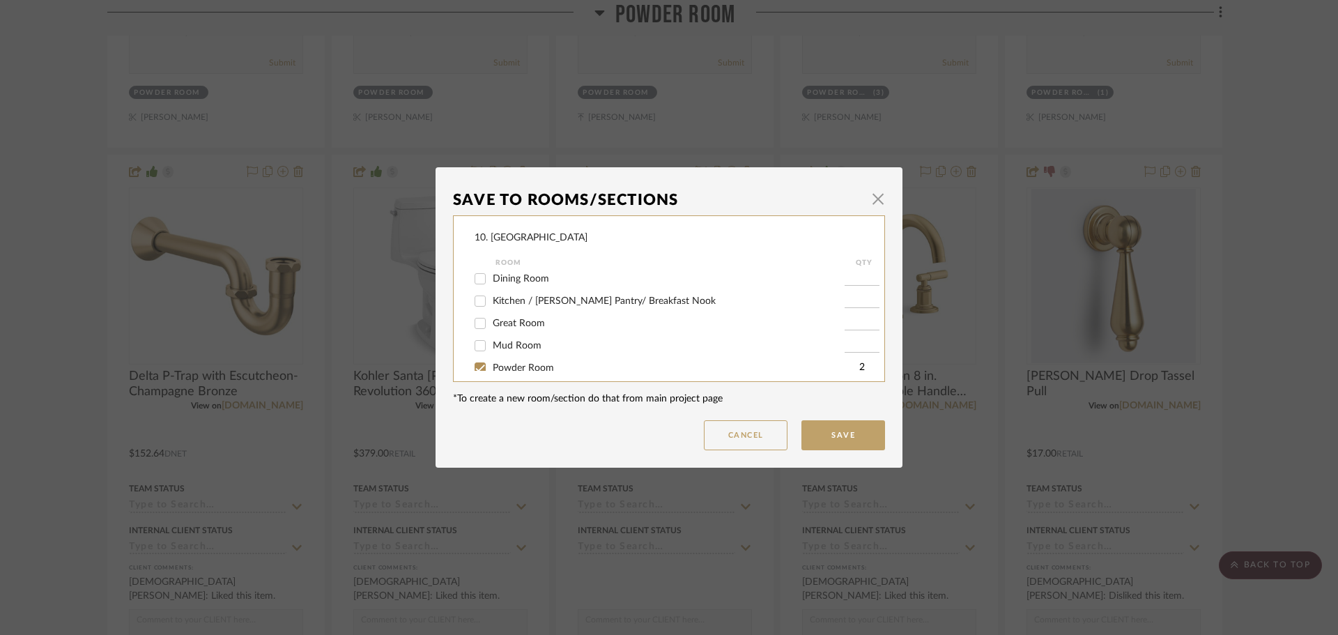
scroll to position [209, 0]
click at [510, 321] on span "Powder Room" at bounding box center [523, 319] width 61 height 10
click at [491, 321] on input "Powder Room" at bounding box center [480, 318] width 22 height 22
checkbox input "false"
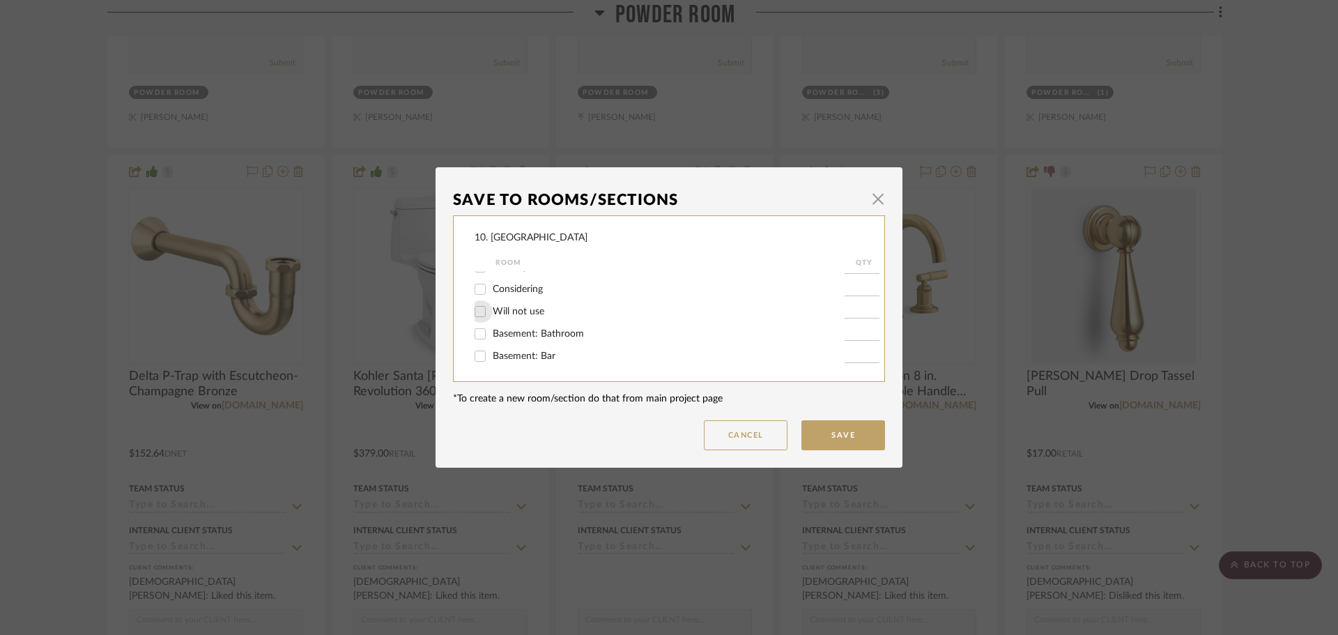
click at [481, 303] on input "Will not use" at bounding box center [480, 311] width 22 height 22
checkbox input "true"
type input "1"
click at [823, 424] on button "Save" at bounding box center [844, 435] width 84 height 30
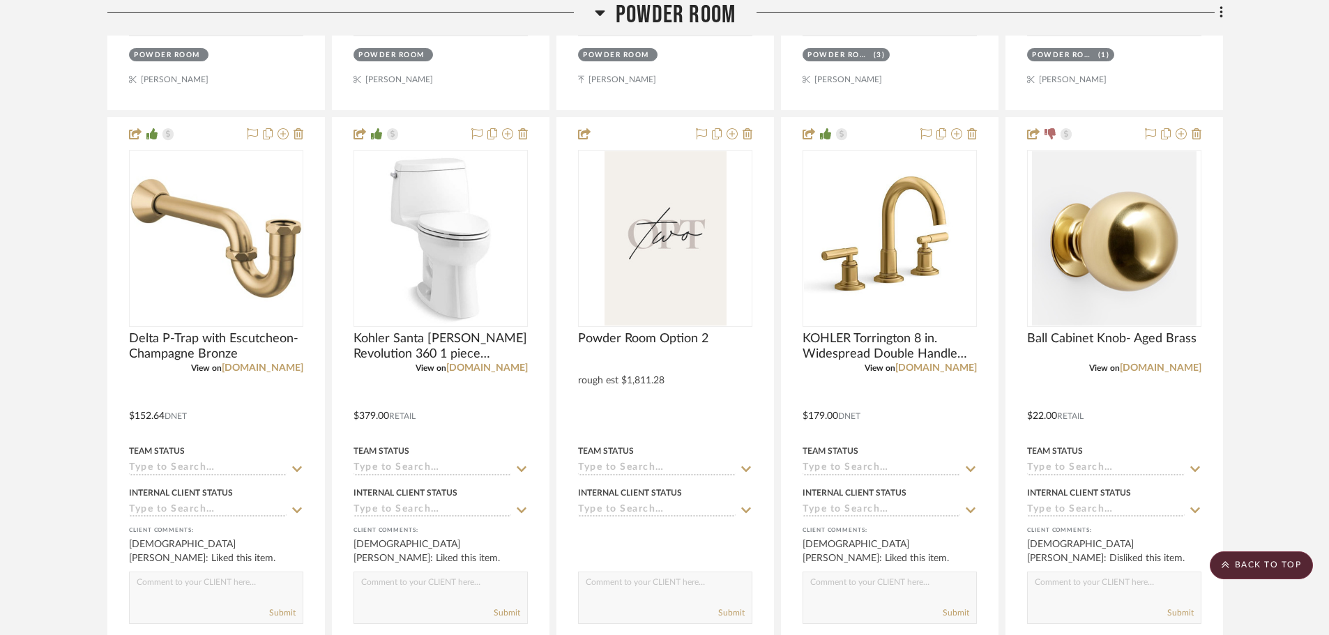
scroll to position [1484, 0]
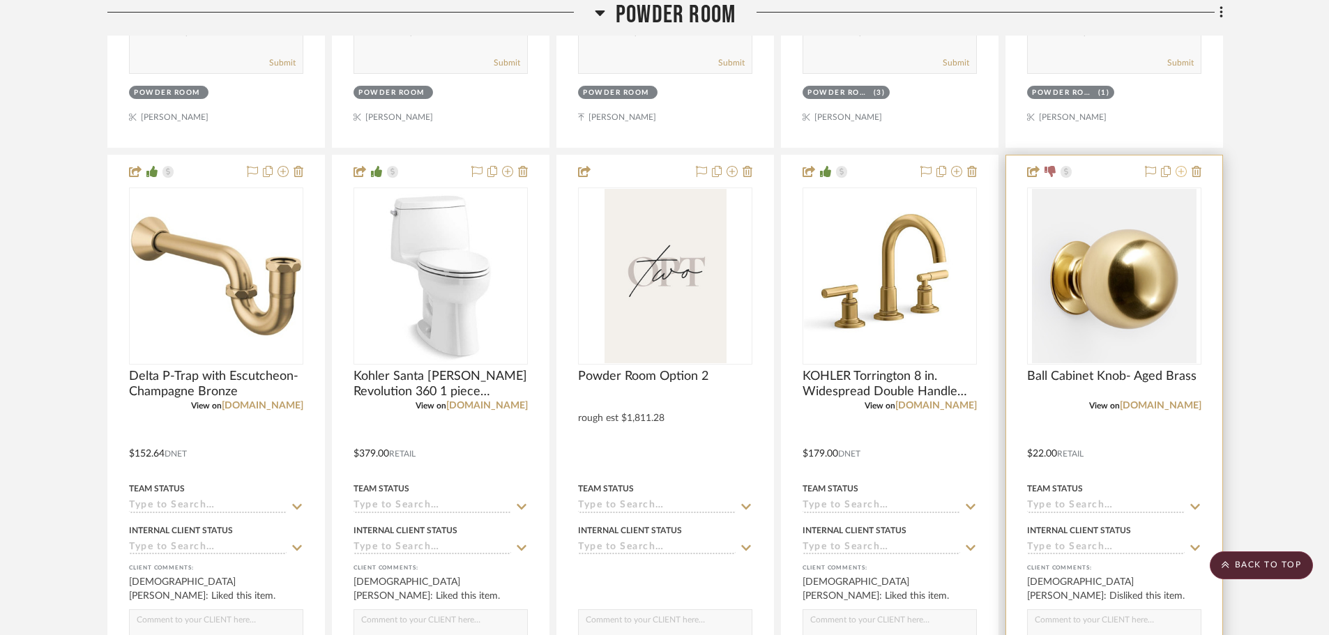
click at [1186, 175] on icon at bounding box center [1180, 171] width 11 height 11
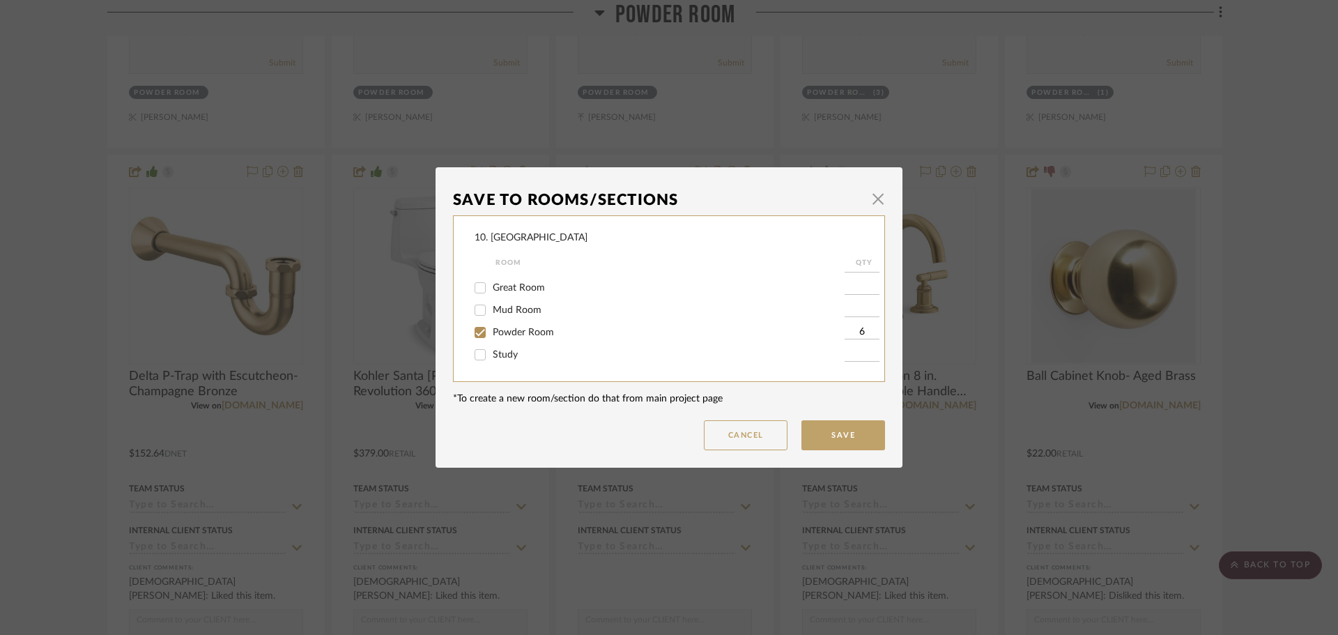
scroll to position [209, 0]
click at [493, 321] on span "Powder Room" at bounding box center [523, 319] width 61 height 10
click at [491, 321] on input "Powder Room" at bounding box center [480, 318] width 22 height 22
checkbox input "false"
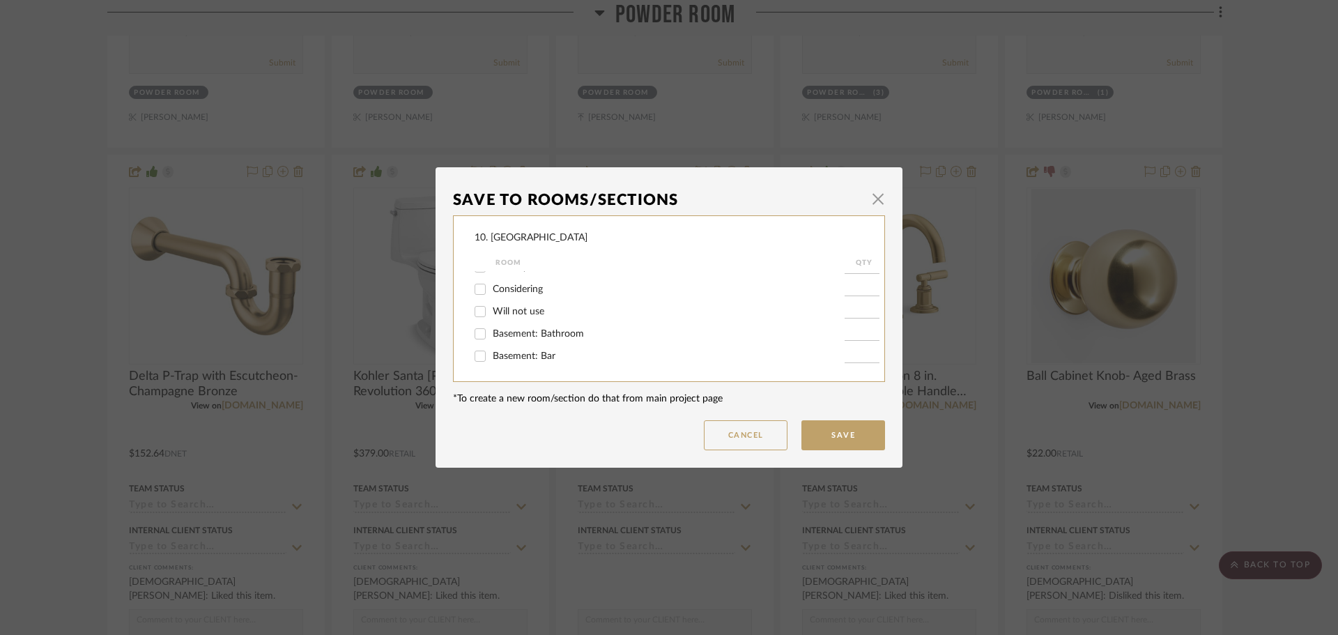
click at [504, 315] on span "Will not use" at bounding box center [519, 312] width 52 height 10
click at [491, 315] on input "Will not use" at bounding box center [480, 311] width 22 height 22
checkbox input "true"
type input "1"
click at [859, 447] on button "Save" at bounding box center [844, 435] width 84 height 30
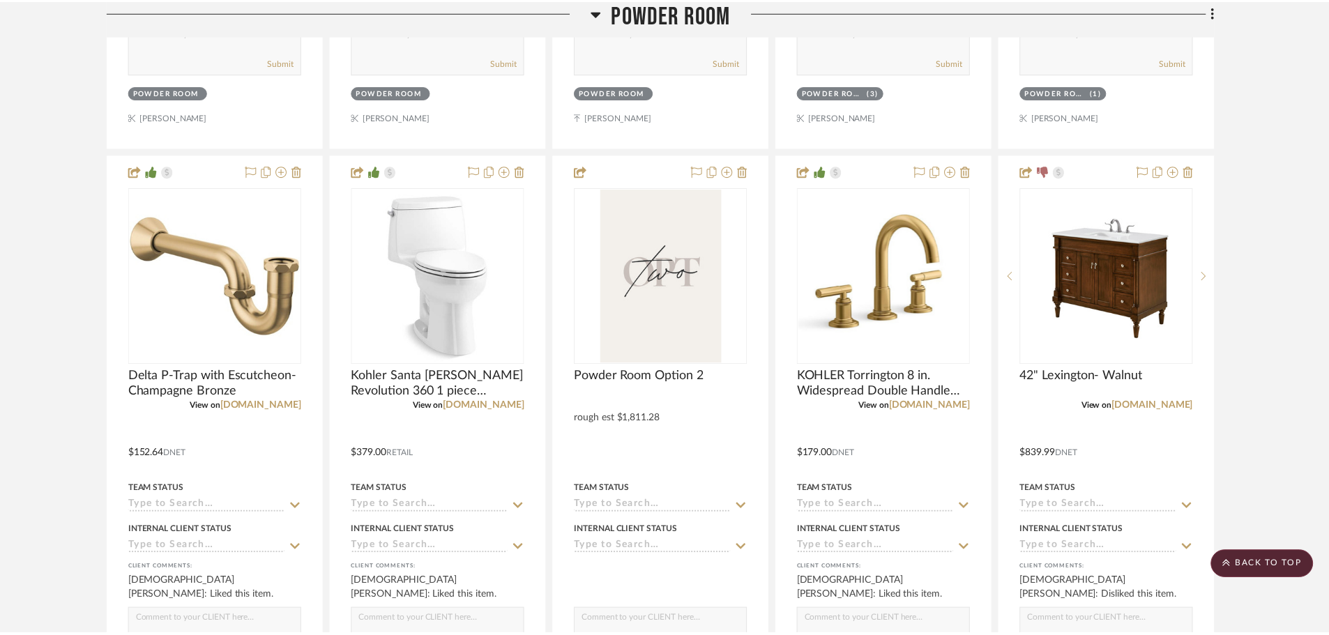
scroll to position [1484, 0]
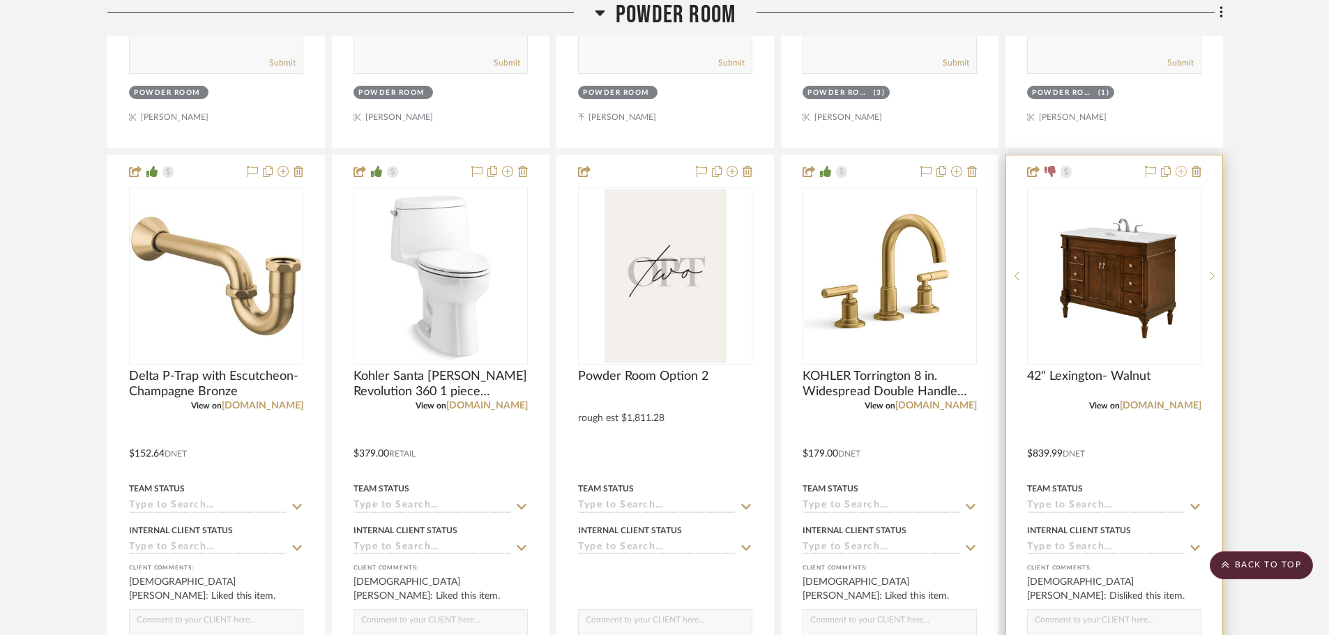
click at [1182, 170] on icon at bounding box center [1180, 171] width 11 height 11
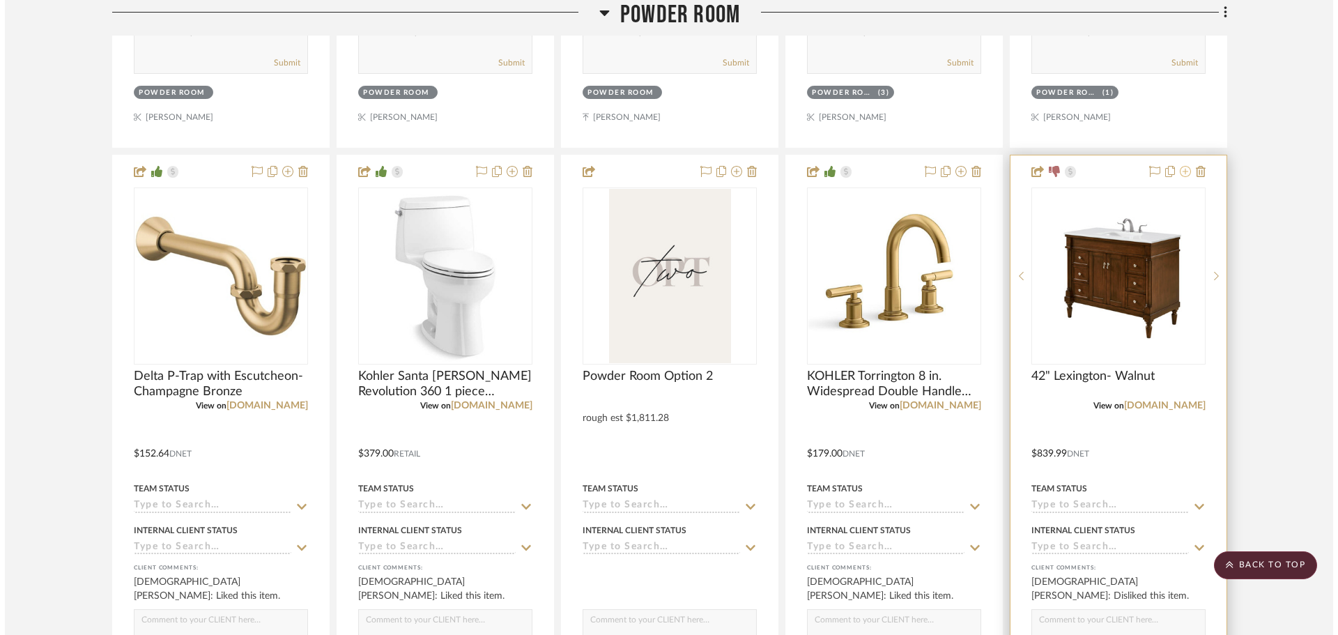
scroll to position [0, 0]
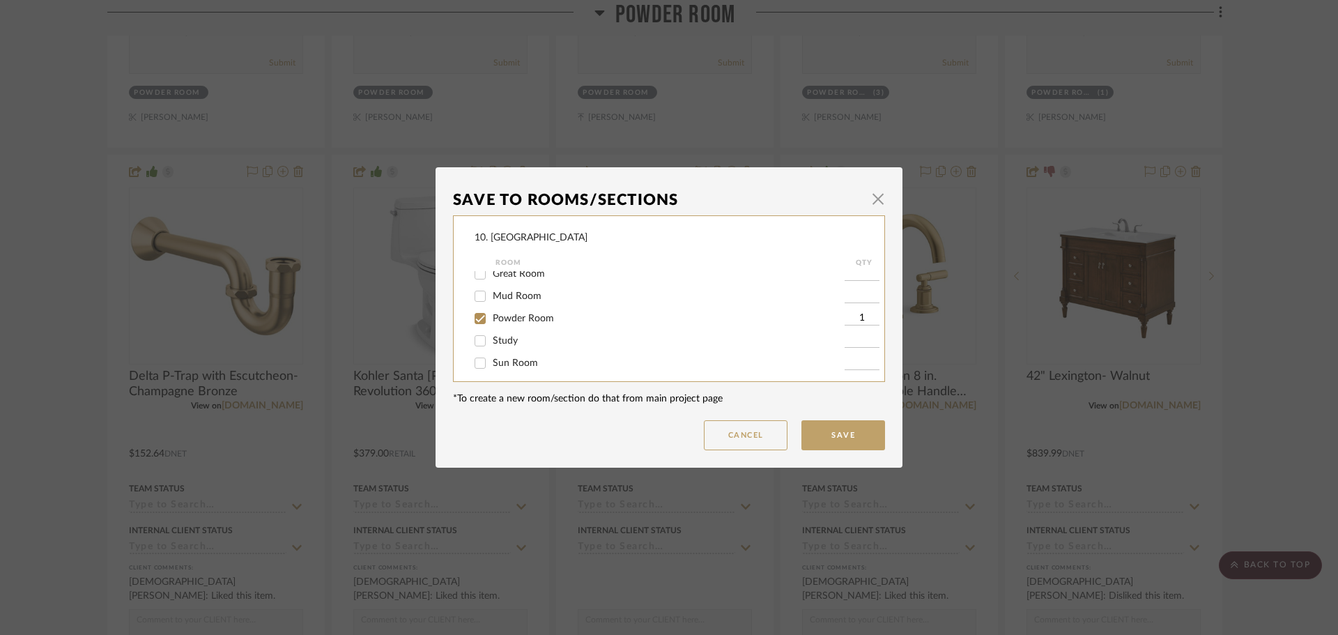
click at [524, 322] on span "Powder Room" at bounding box center [523, 319] width 61 height 10
click at [491, 322] on input "Powder Room" at bounding box center [480, 318] width 22 height 22
checkbox input "false"
click at [495, 311] on span "Will not use" at bounding box center [519, 312] width 52 height 10
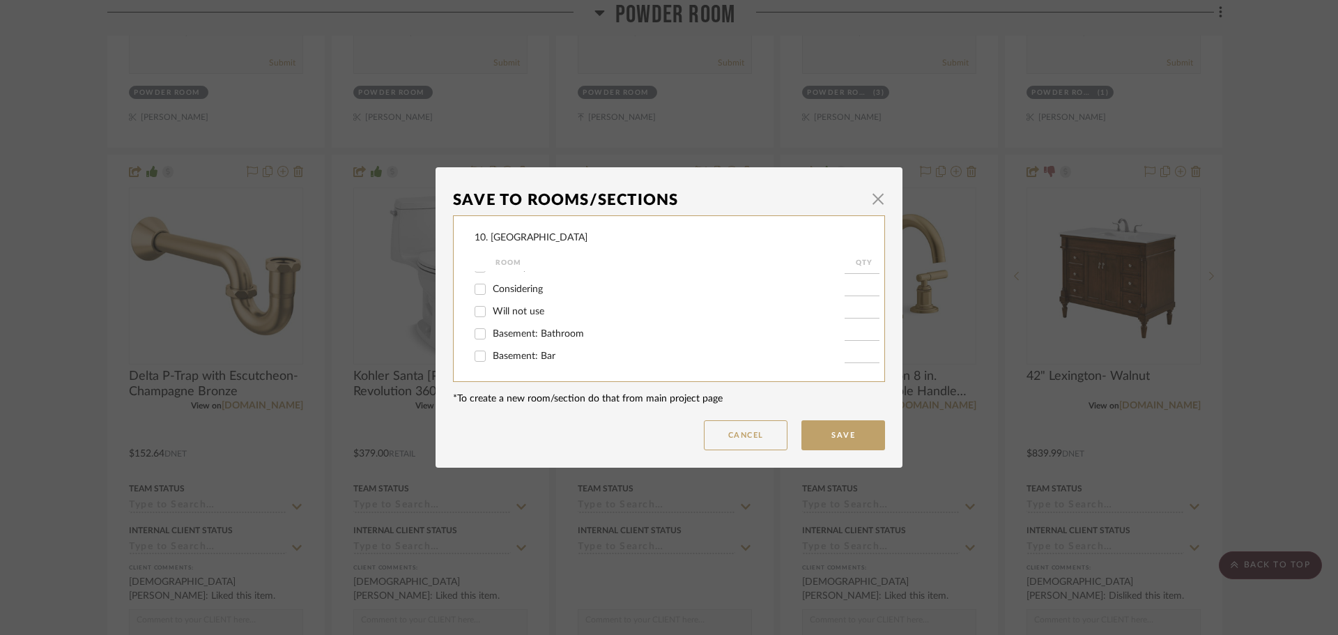
click at [491, 311] on input "Will not use" at bounding box center [480, 311] width 22 height 22
checkbox input "true"
type input "1"
click at [853, 438] on button "Save" at bounding box center [844, 435] width 84 height 30
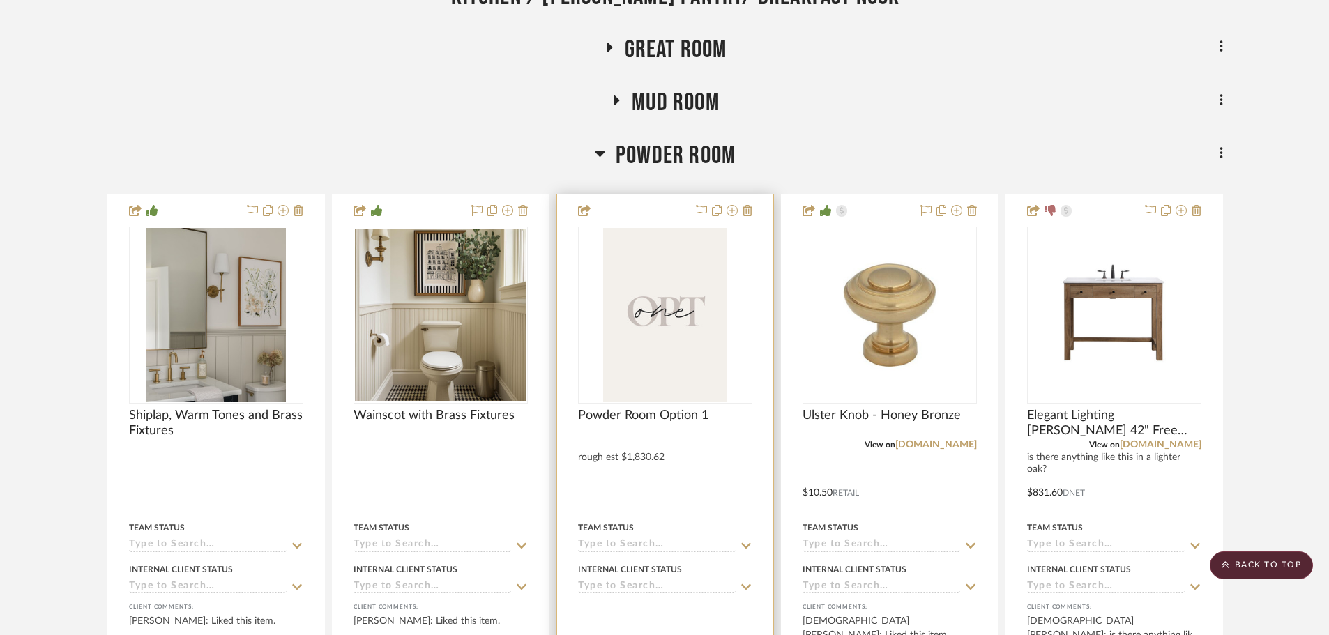
scroll to position [787, 0]
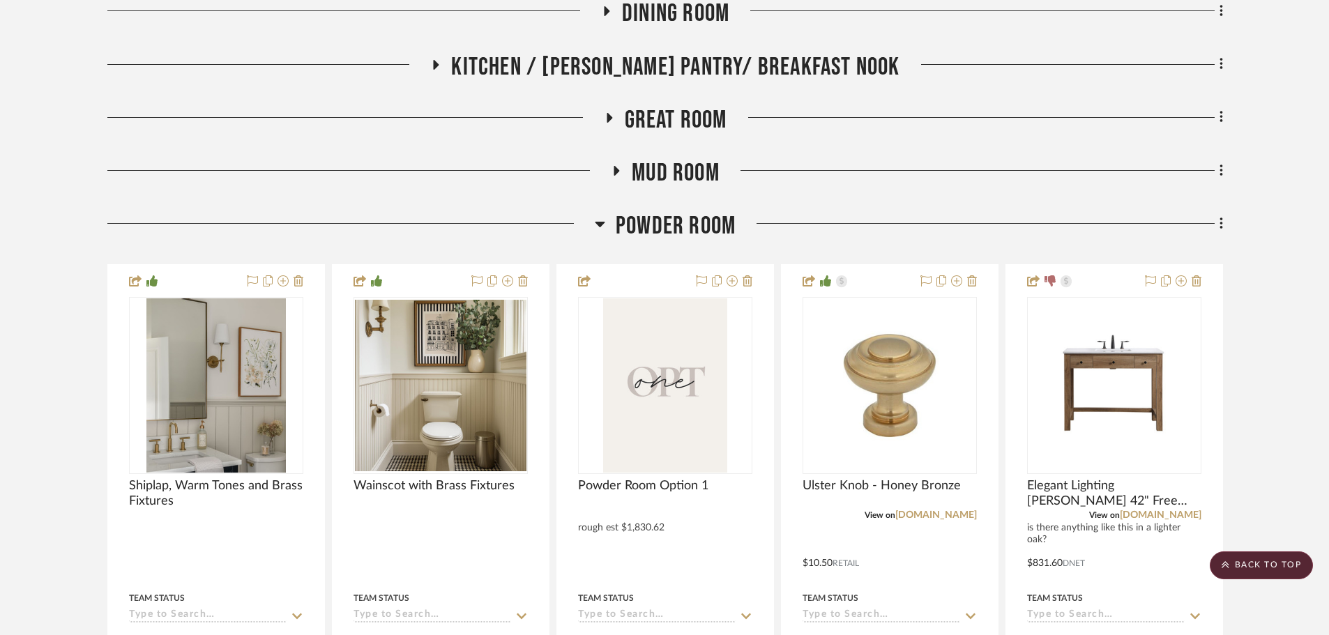
click at [662, 223] on span "Powder Room" at bounding box center [676, 226] width 120 height 30
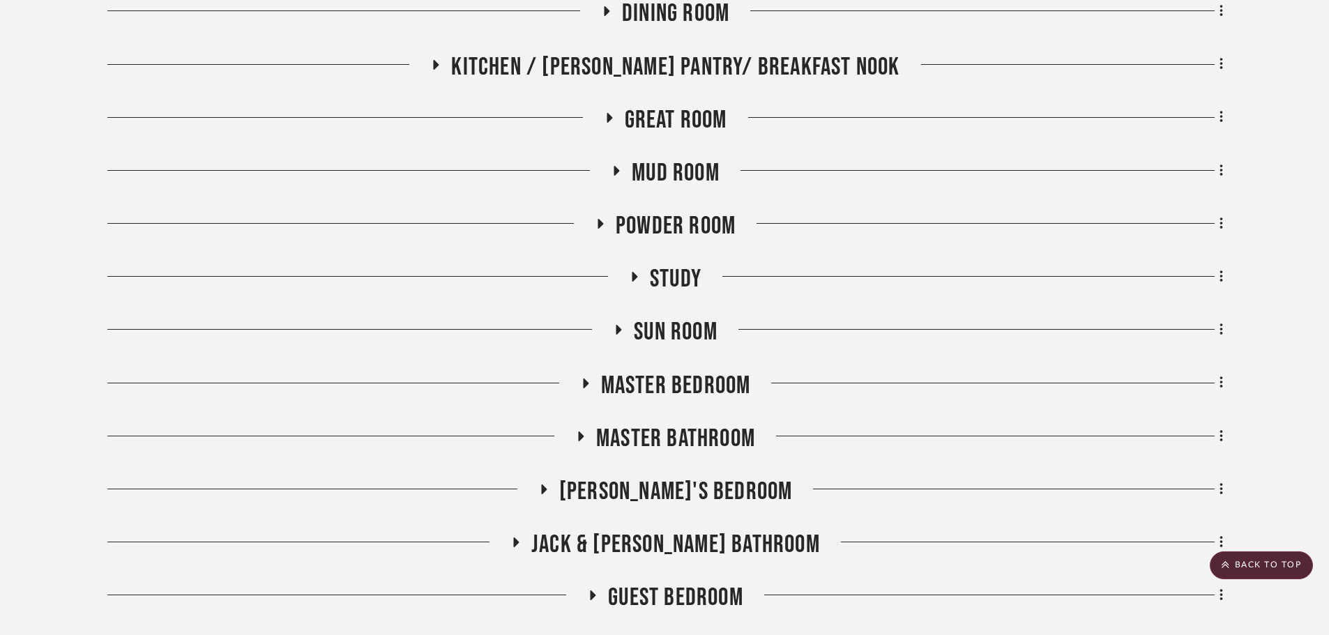
click at [661, 180] on span "Mud Room" at bounding box center [676, 173] width 88 height 30
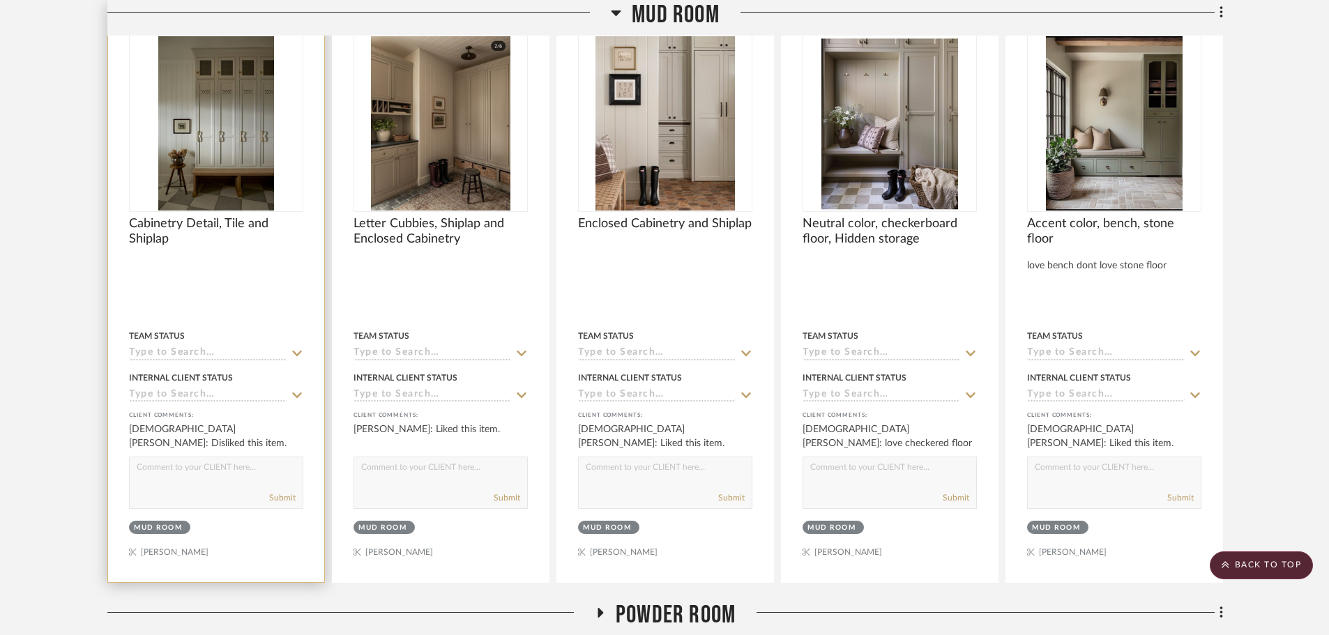
scroll to position [857, 0]
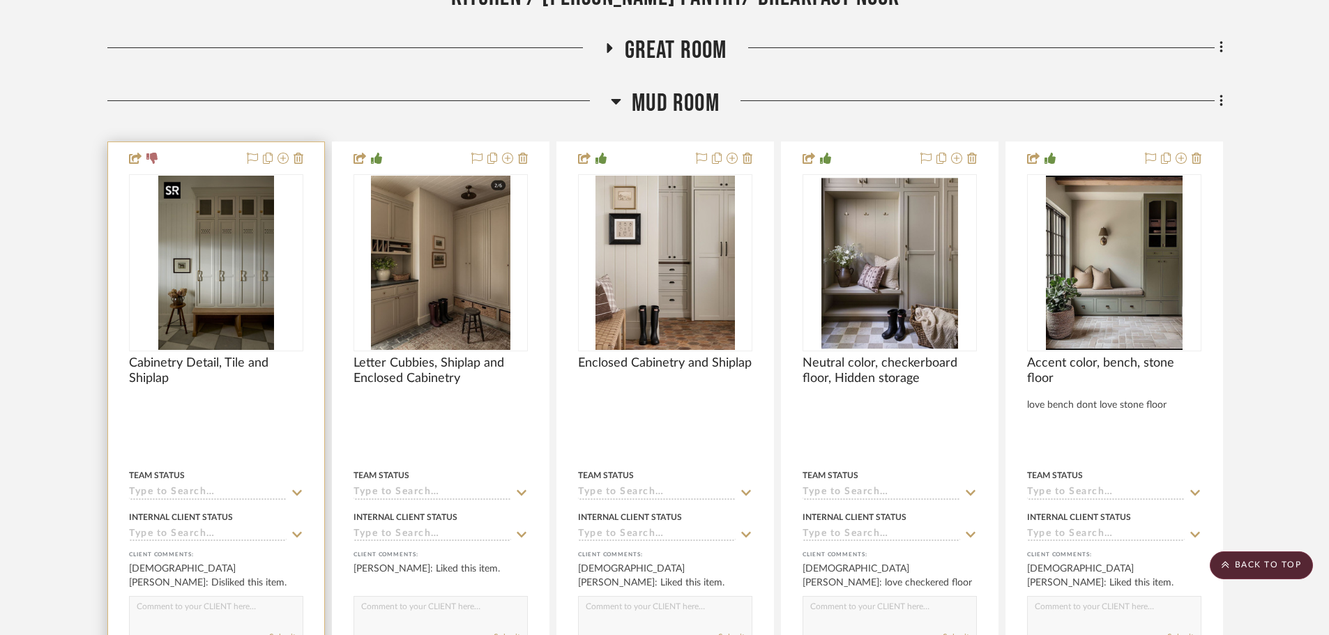
click at [245, 287] on img "0" at bounding box center [216, 263] width 116 height 174
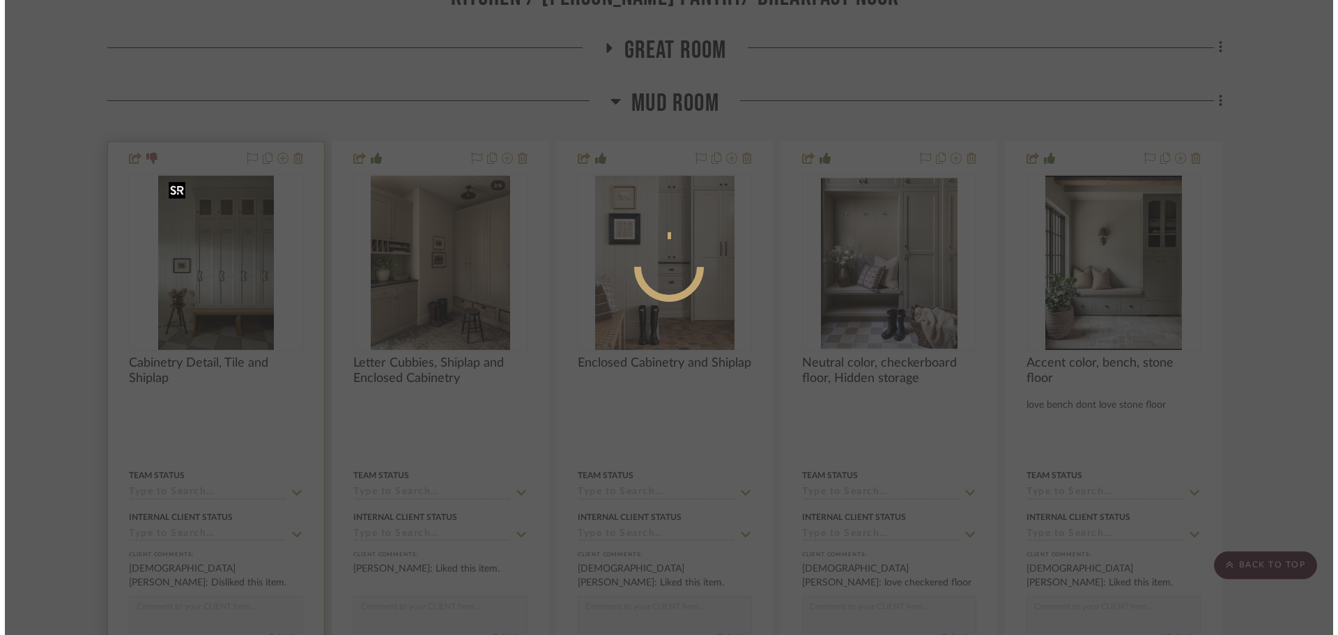
scroll to position [0, 0]
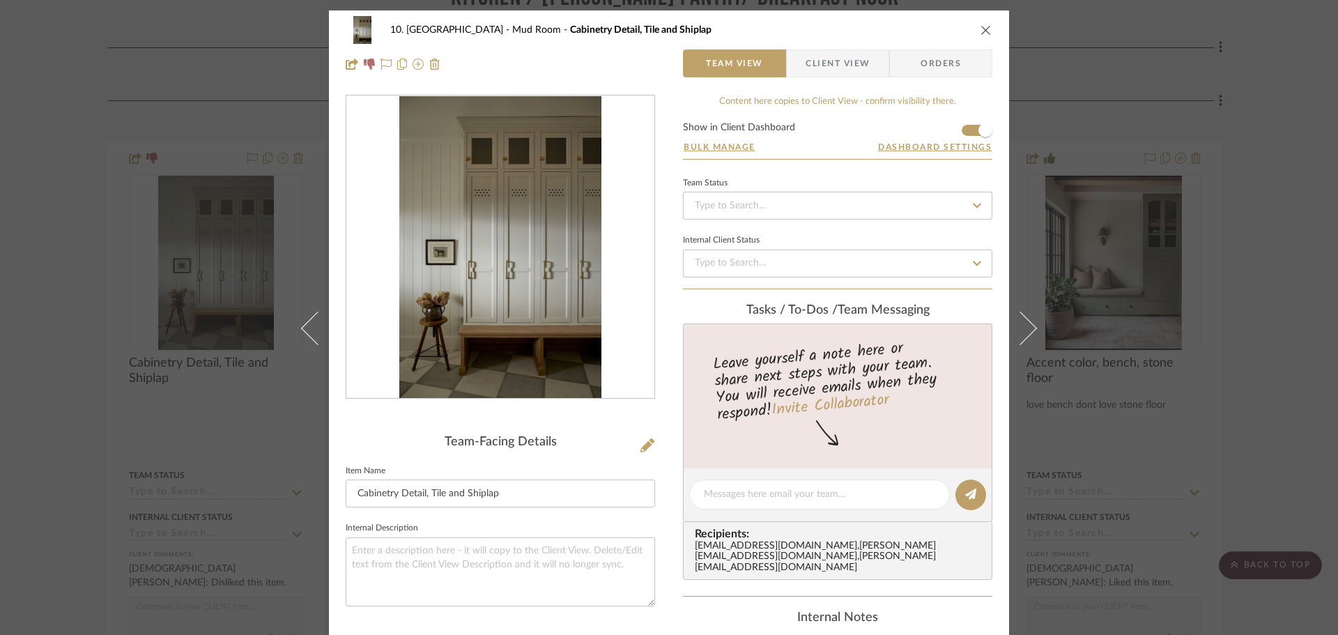
click at [825, 70] on span "Client View" at bounding box center [838, 63] width 64 height 28
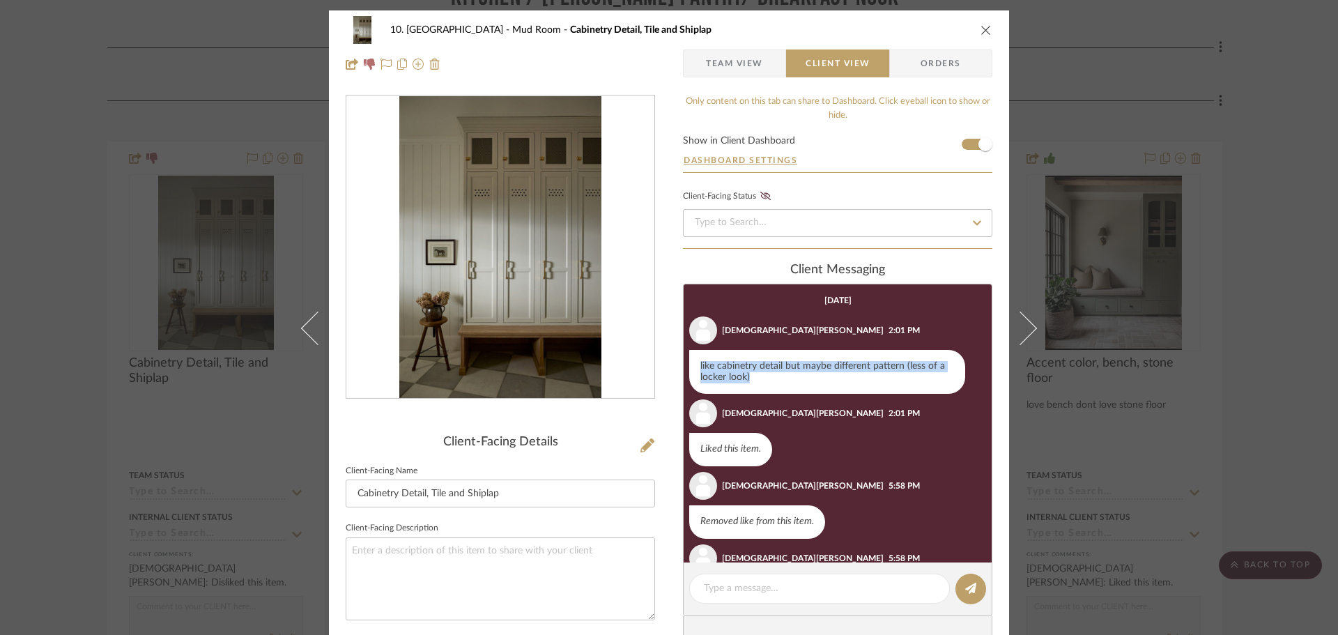
drag, startPoint x: 768, startPoint y: 376, endPoint x: 682, endPoint y: 360, distance: 87.8
click at [684, 360] on li "Christiana Vignola 2:01 PM like cabinetry detail but maybe different pattern (l…" at bounding box center [838, 355] width 308 height 78
copy div "like cabinetry detail but maybe different pattern (less of a locker look)"
click at [751, 59] on span "Team View" at bounding box center [734, 63] width 57 height 28
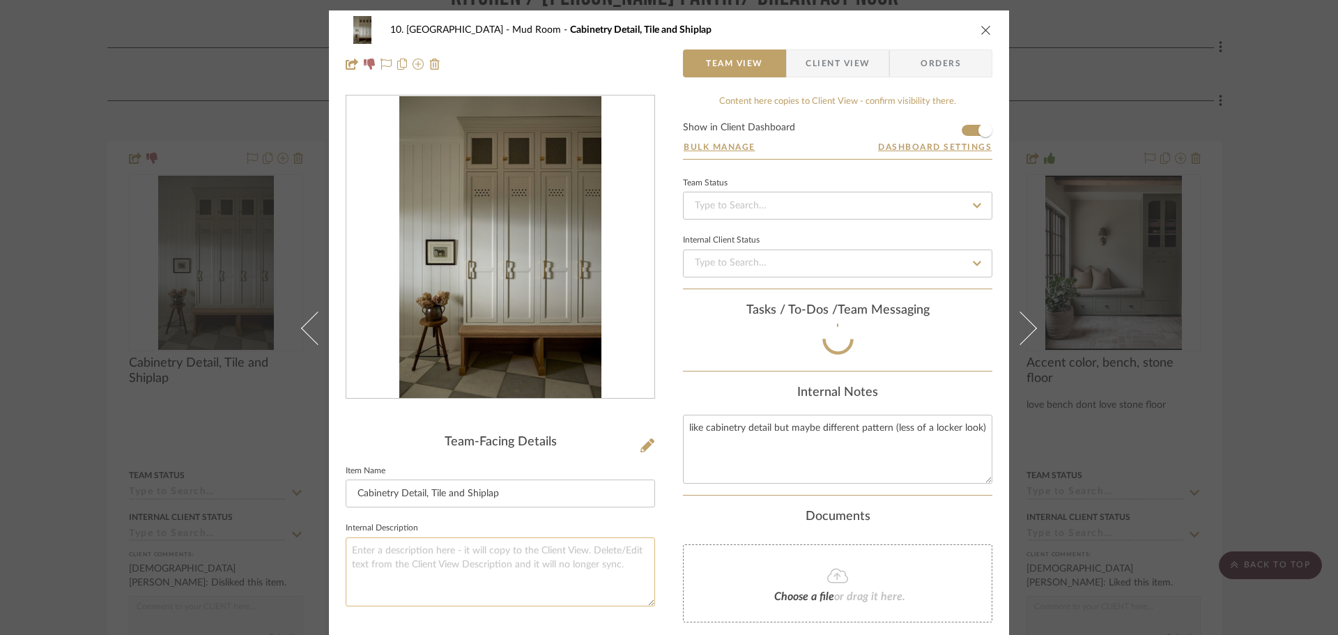
click at [435, 579] on textarea at bounding box center [501, 571] width 310 height 69
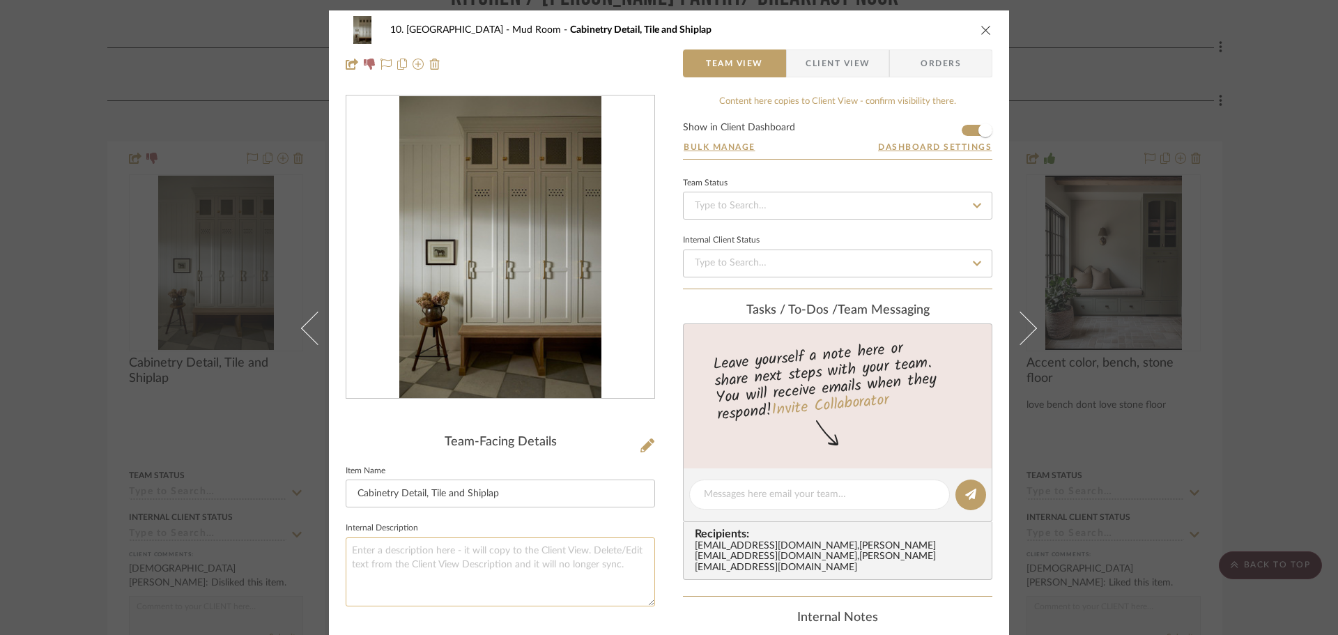
paste textarea "like cabinetry detail but maybe different pattern (less of a locker look)"
type textarea "like cabinetry detail but maybe different pattern (less of a locker look)"
click at [627, 612] on sr-form-field "Internal Description like cabinetry detail but maybe different pattern (less of…" at bounding box center [501, 568] width 310 height 99
click at [1292, 397] on div "10. Vignola Mud Room Cabinetry Detail, Tile and Shiplap Team View Client View O…" at bounding box center [669, 317] width 1338 height 635
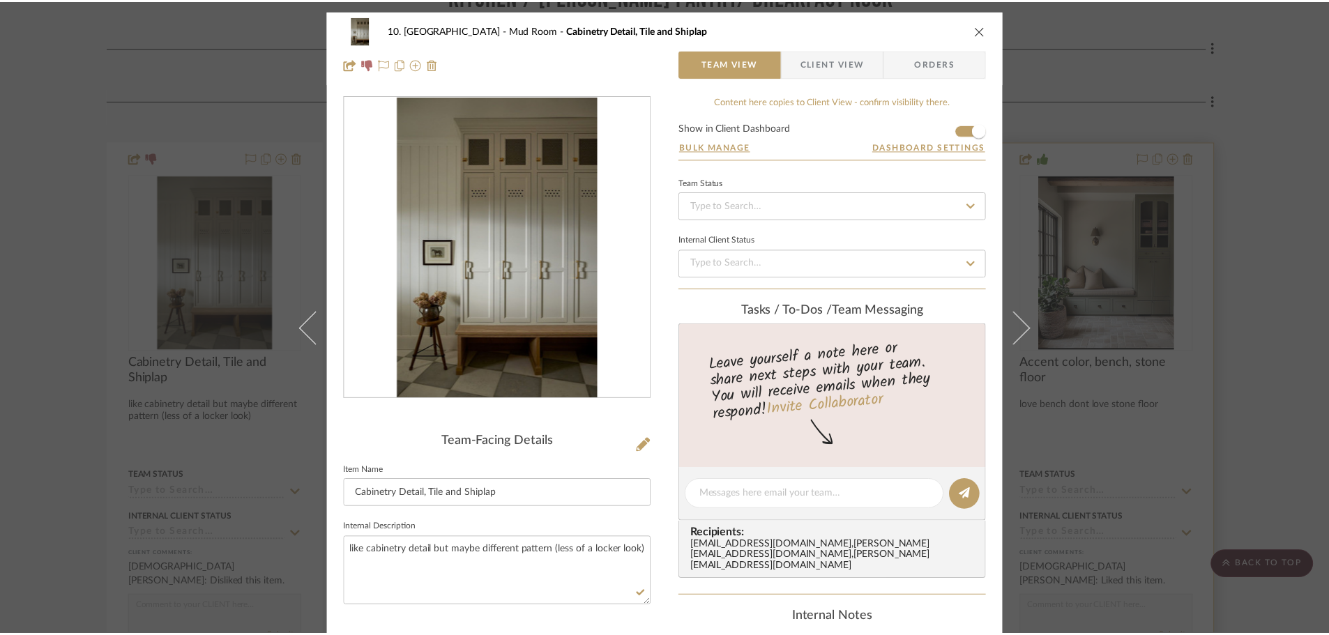
scroll to position [857, 0]
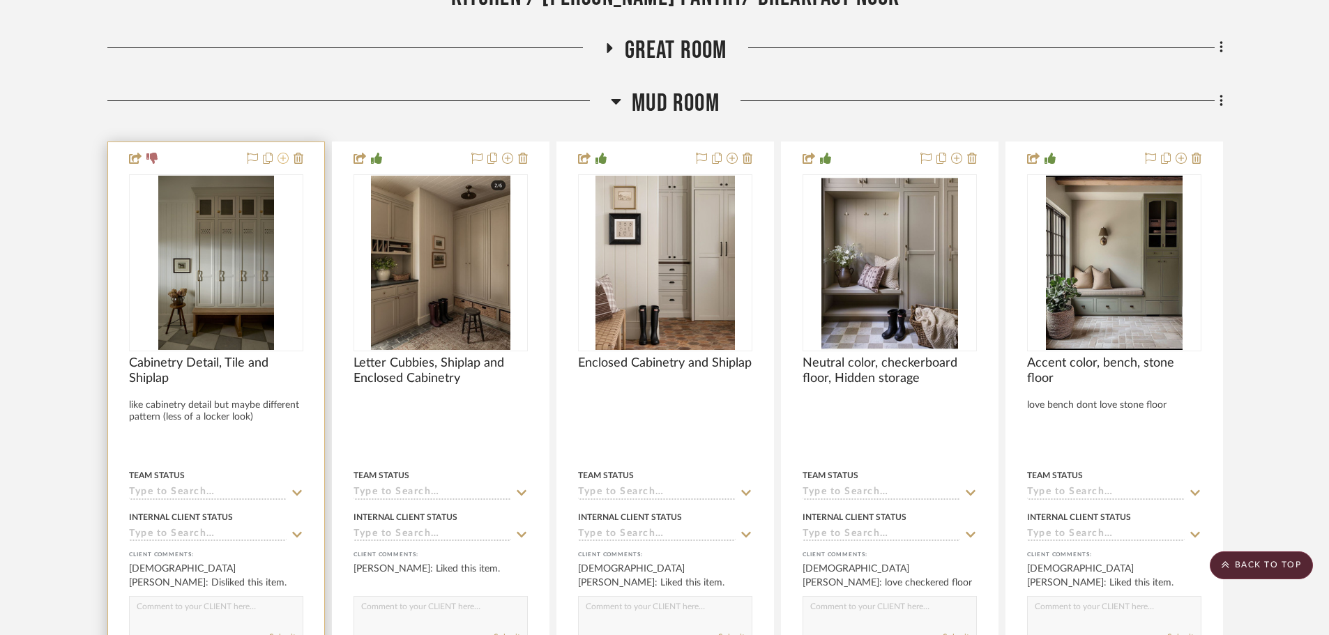
click at [286, 162] on icon at bounding box center [282, 158] width 11 height 11
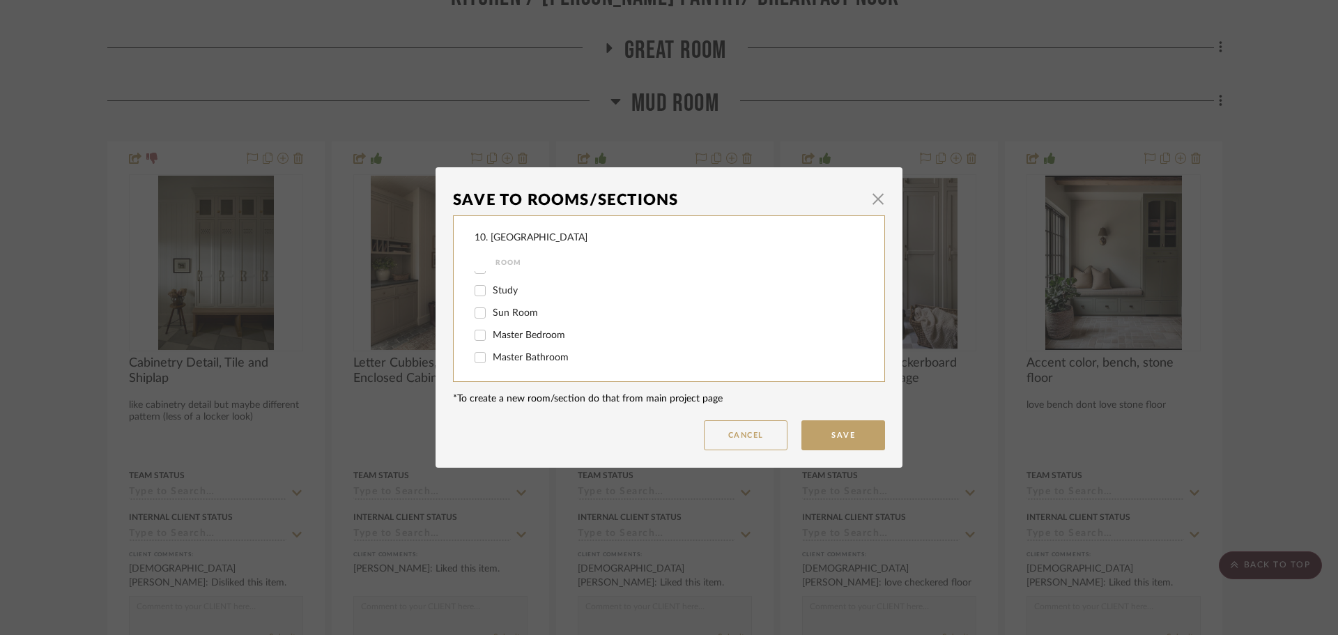
scroll to position [209, 0]
click at [503, 297] on span "Mud Room" at bounding box center [517, 296] width 49 height 10
click at [491, 297] on input "Mud Room" at bounding box center [480, 296] width 22 height 22
checkbox input "false"
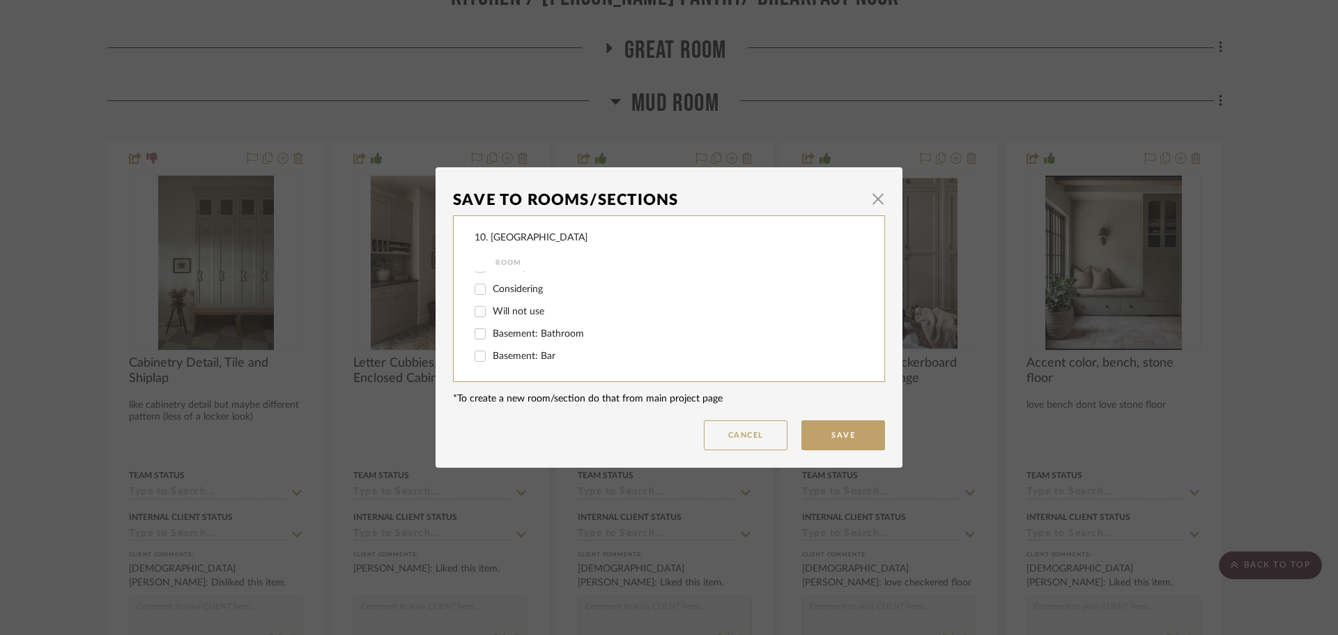
click at [499, 316] on span "Will not use" at bounding box center [519, 312] width 52 height 10
click at [491, 316] on input "Will not use" at bounding box center [480, 311] width 22 height 22
checkbox input "true"
click at [830, 429] on button "Save" at bounding box center [844, 435] width 84 height 30
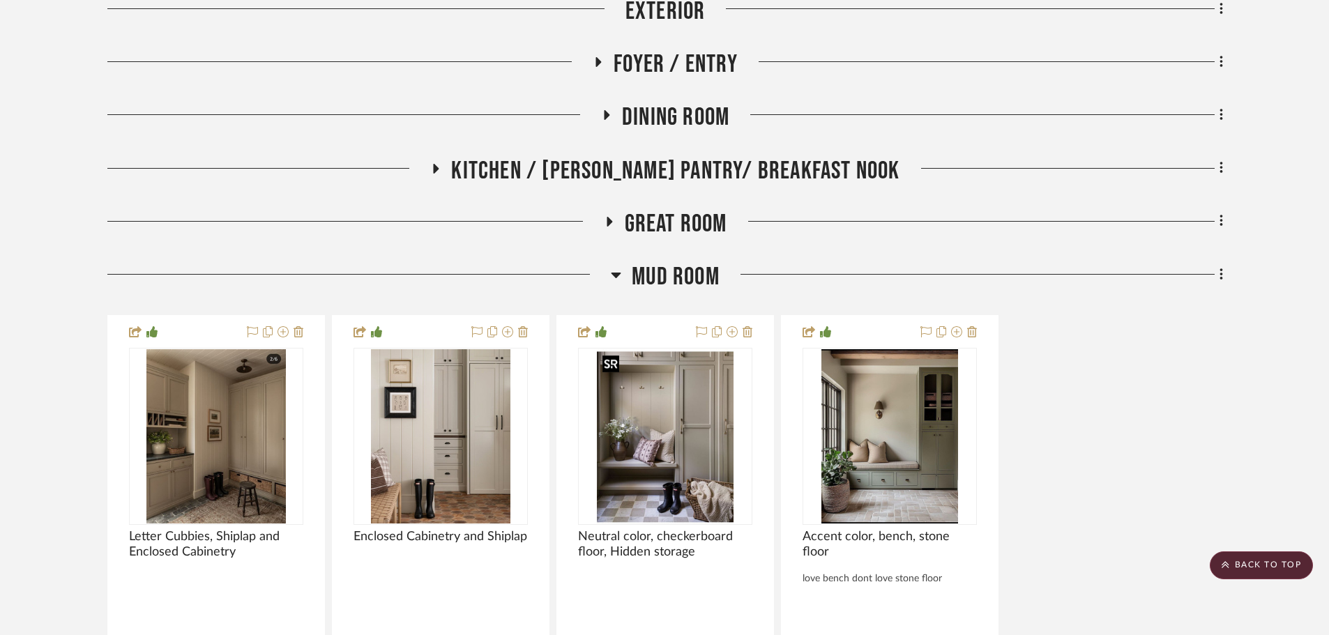
scroll to position [648, 0]
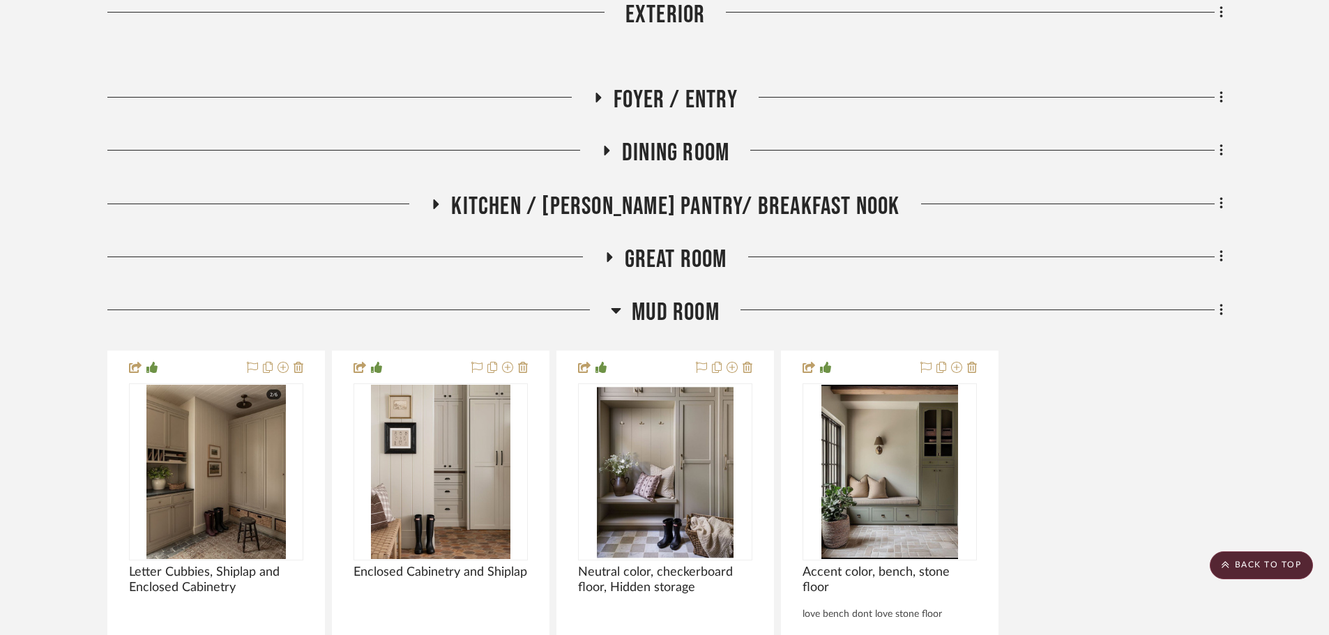
click at [676, 310] on span "Mud Room" at bounding box center [676, 313] width 88 height 30
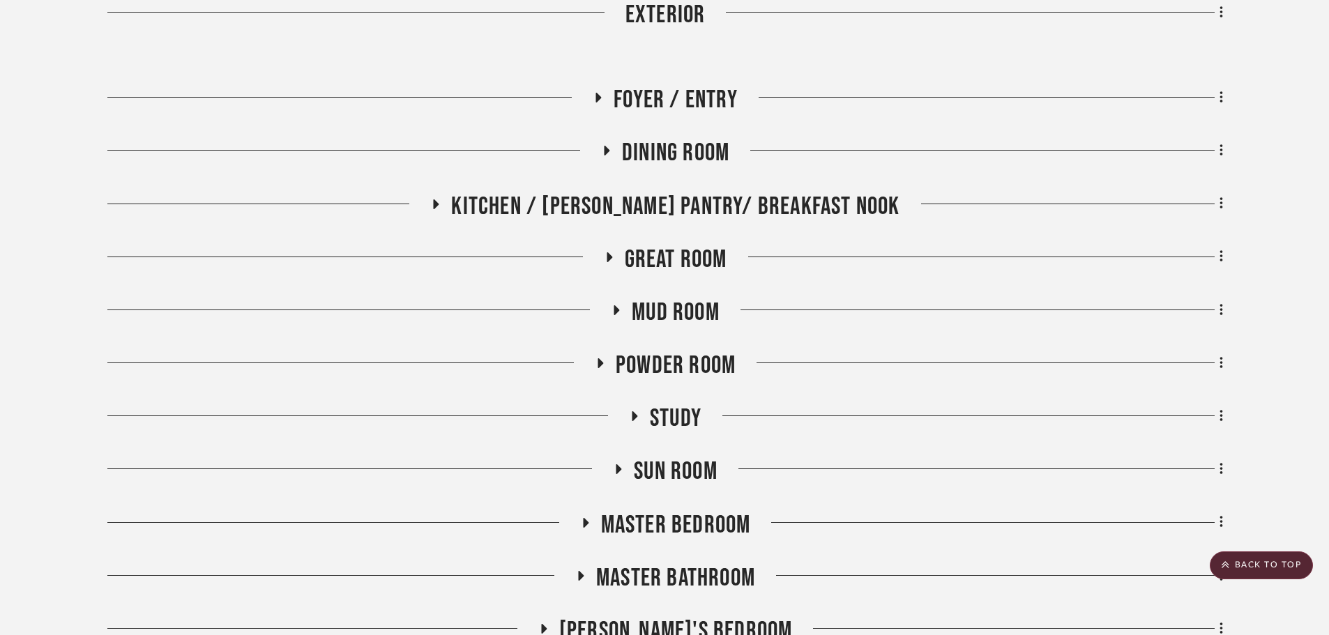
click at [668, 259] on span "Great Room" at bounding box center [676, 260] width 102 height 30
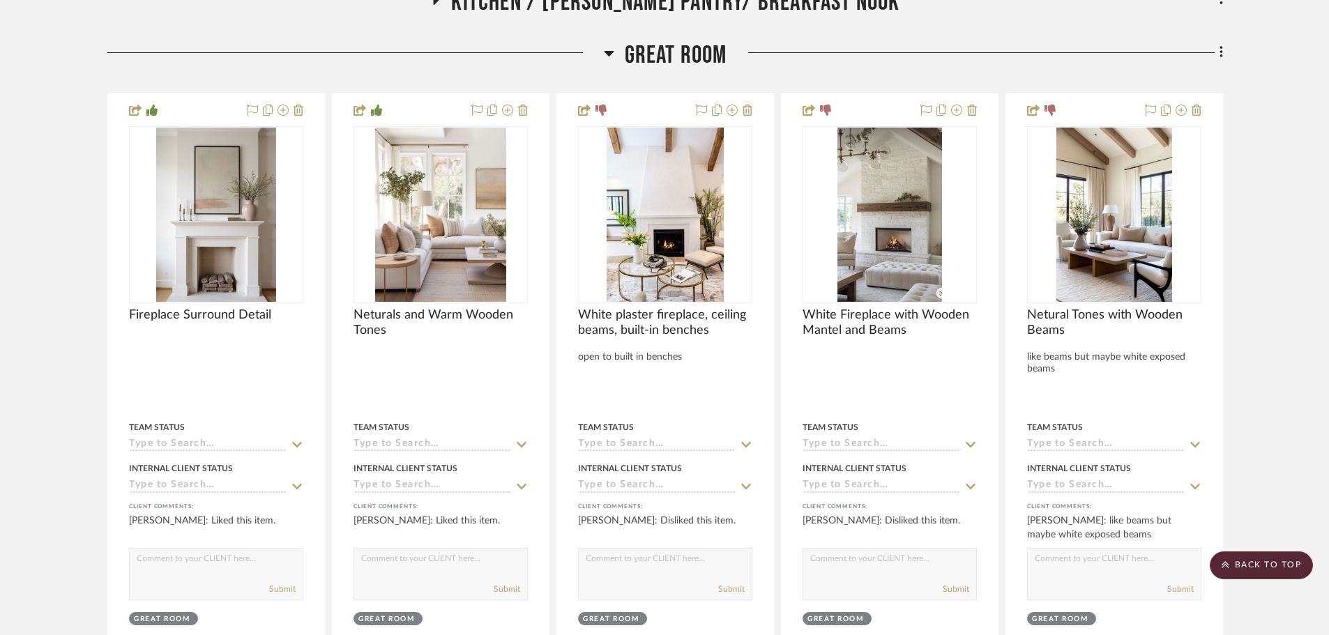
scroll to position [857, 0]
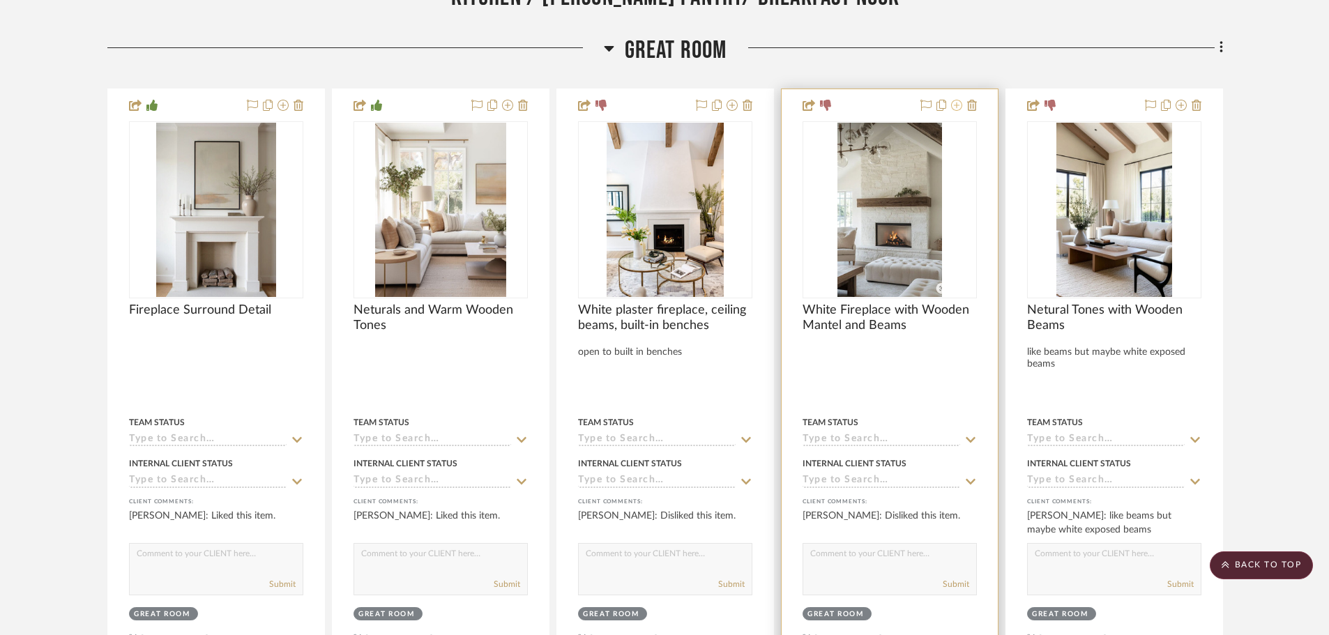
click at [958, 109] on icon at bounding box center [956, 105] width 11 height 11
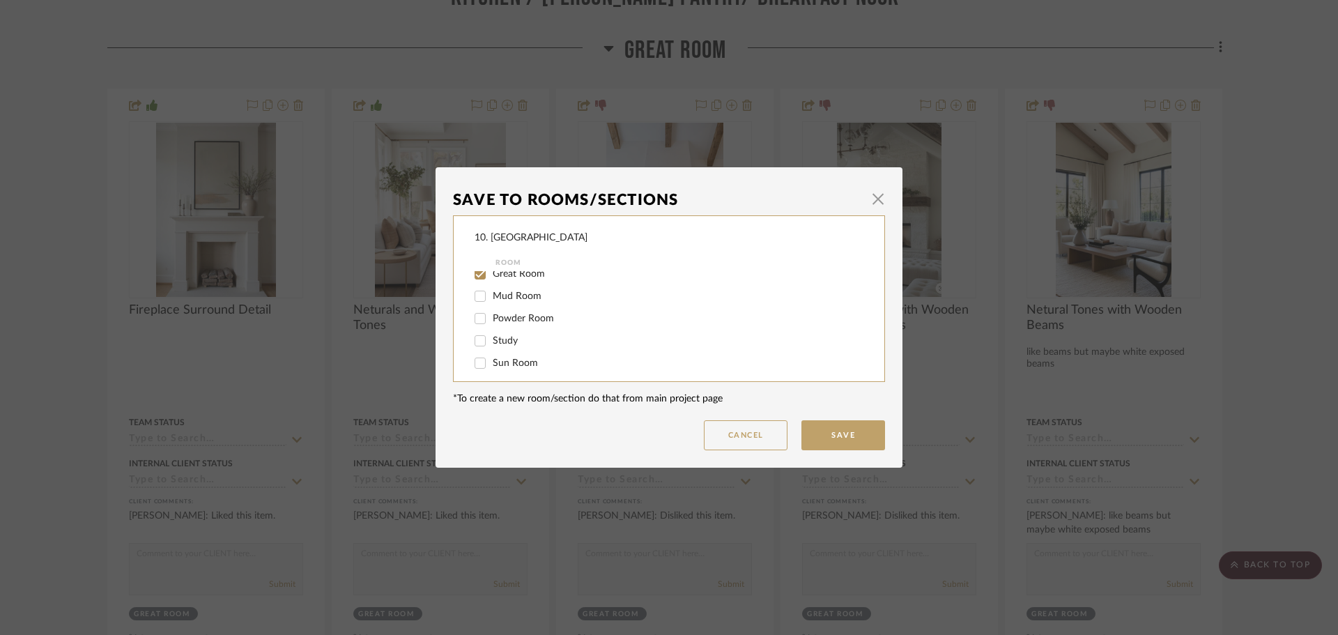
scroll to position [139, 0]
click at [509, 342] on span "Great Room" at bounding box center [519, 344] width 52 height 10
click at [491, 342] on input "Great Room" at bounding box center [480, 344] width 22 height 22
checkbox input "false"
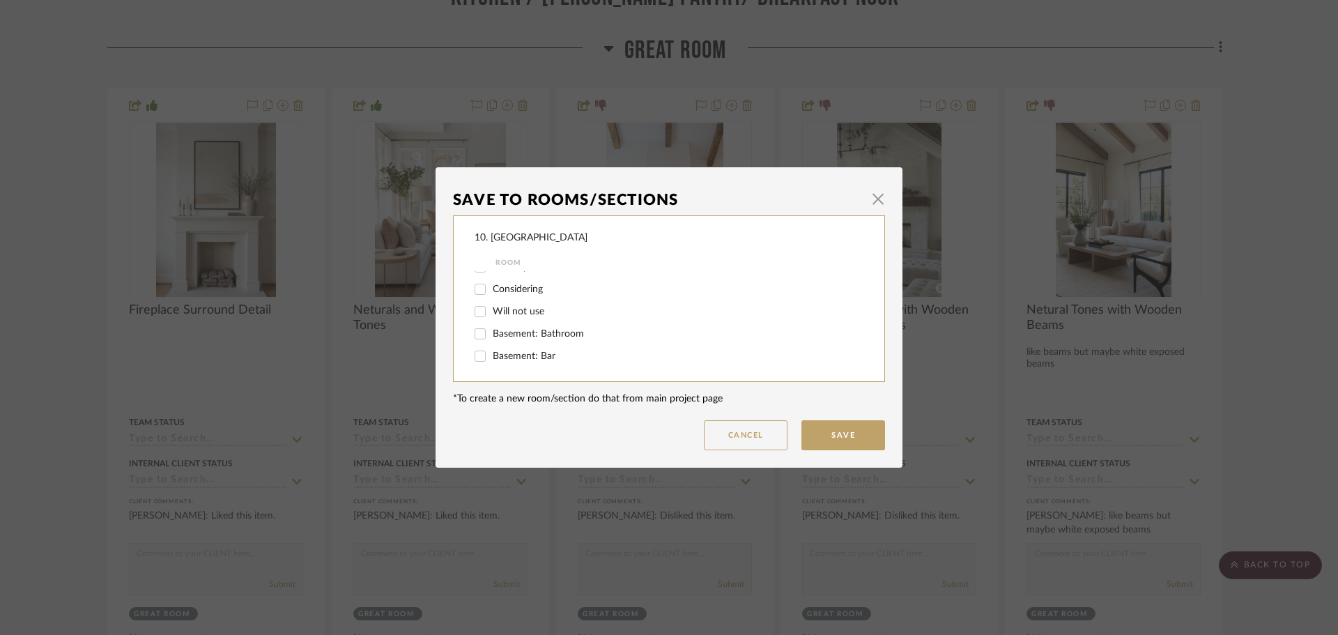
click at [506, 310] on span "Will not use" at bounding box center [519, 312] width 52 height 10
click at [491, 310] on input "Will not use" at bounding box center [480, 311] width 22 height 22
checkbox input "true"
click at [842, 427] on button "Save" at bounding box center [844, 435] width 84 height 30
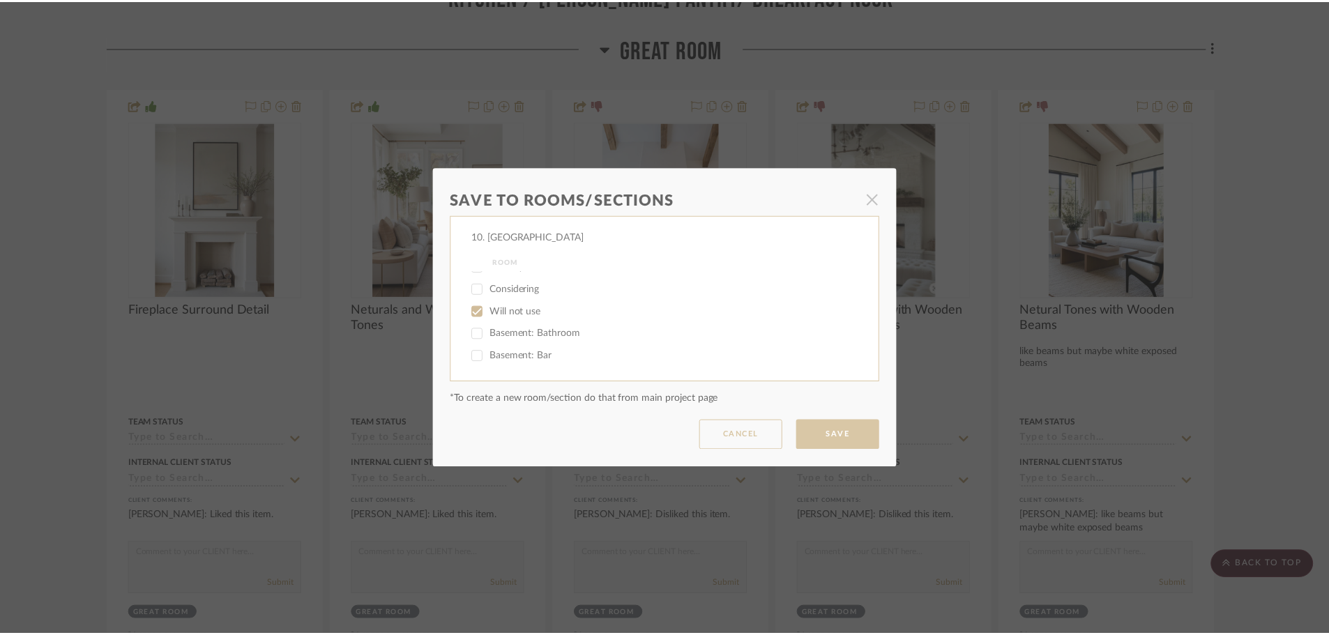
scroll to position [857, 0]
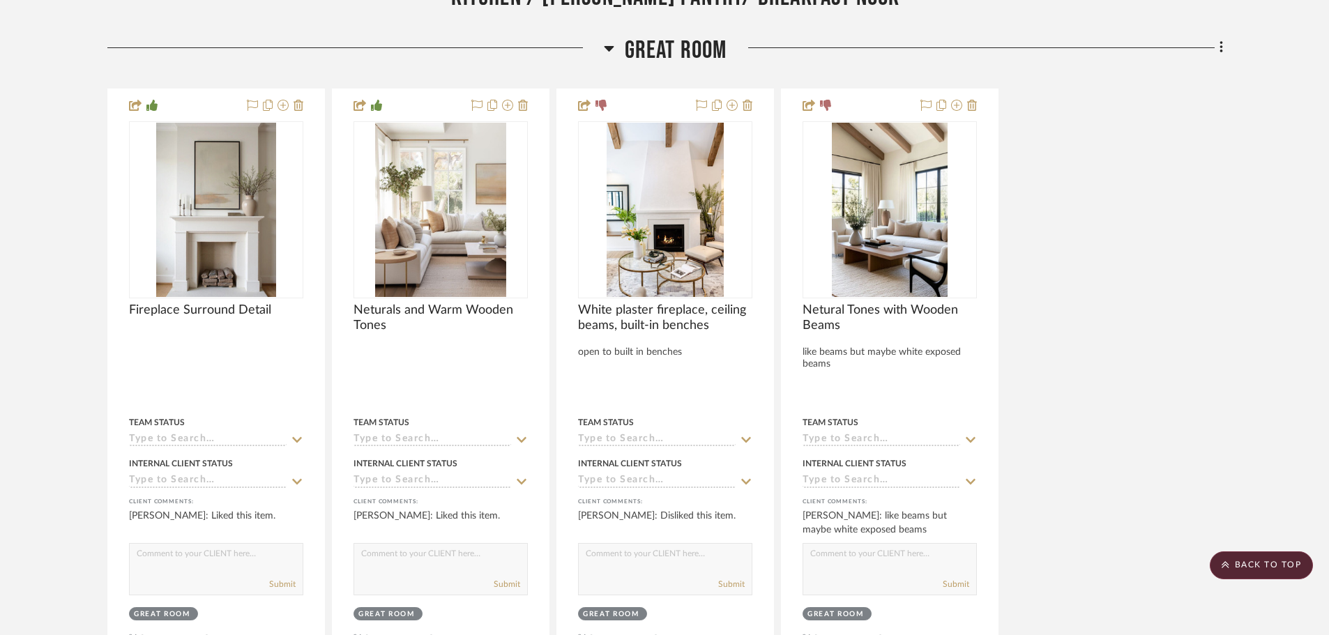
click at [1121, 317] on div "Fireplace Surround Detail Team Status Internal Client Status client Comments: A…" at bounding box center [664, 379] width 1115 height 581
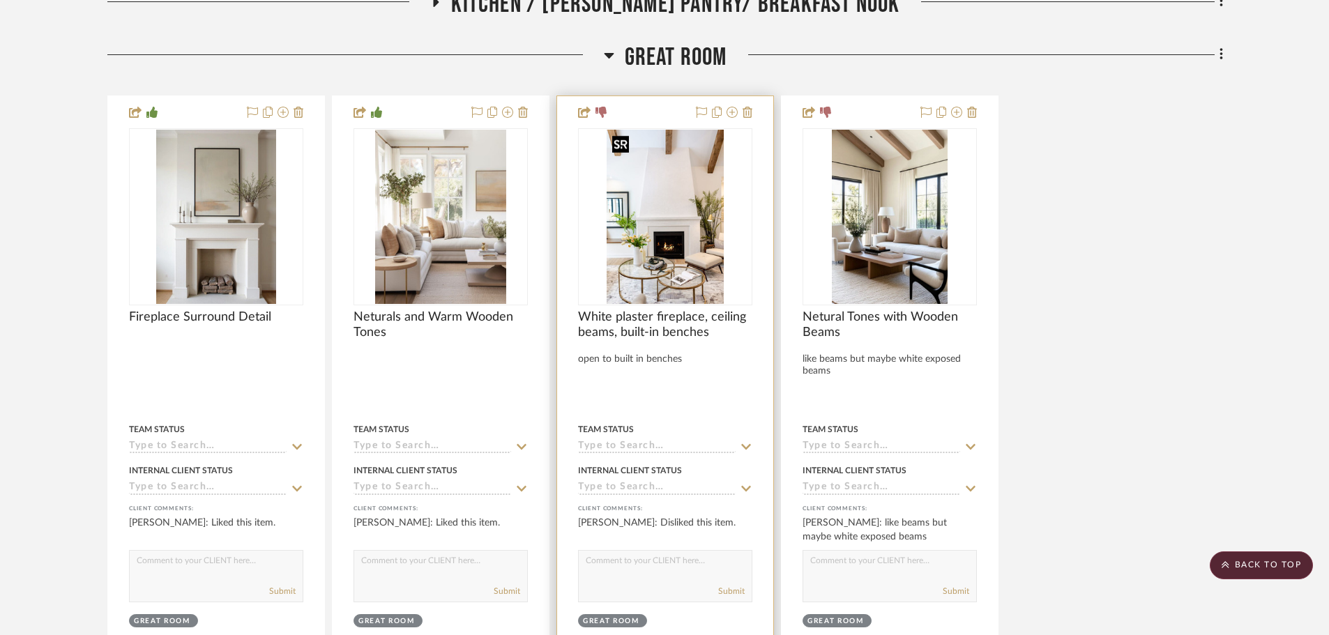
scroll to position [648, 0]
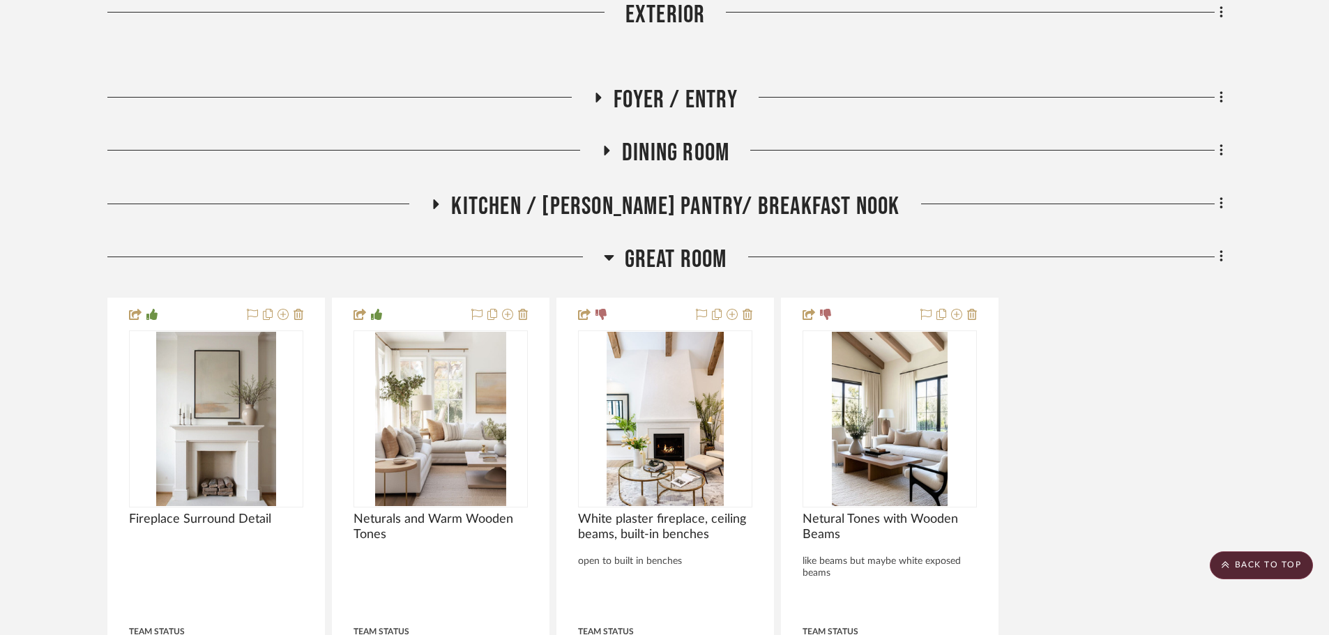
click at [669, 258] on span "Great Room" at bounding box center [676, 260] width 102 height 30
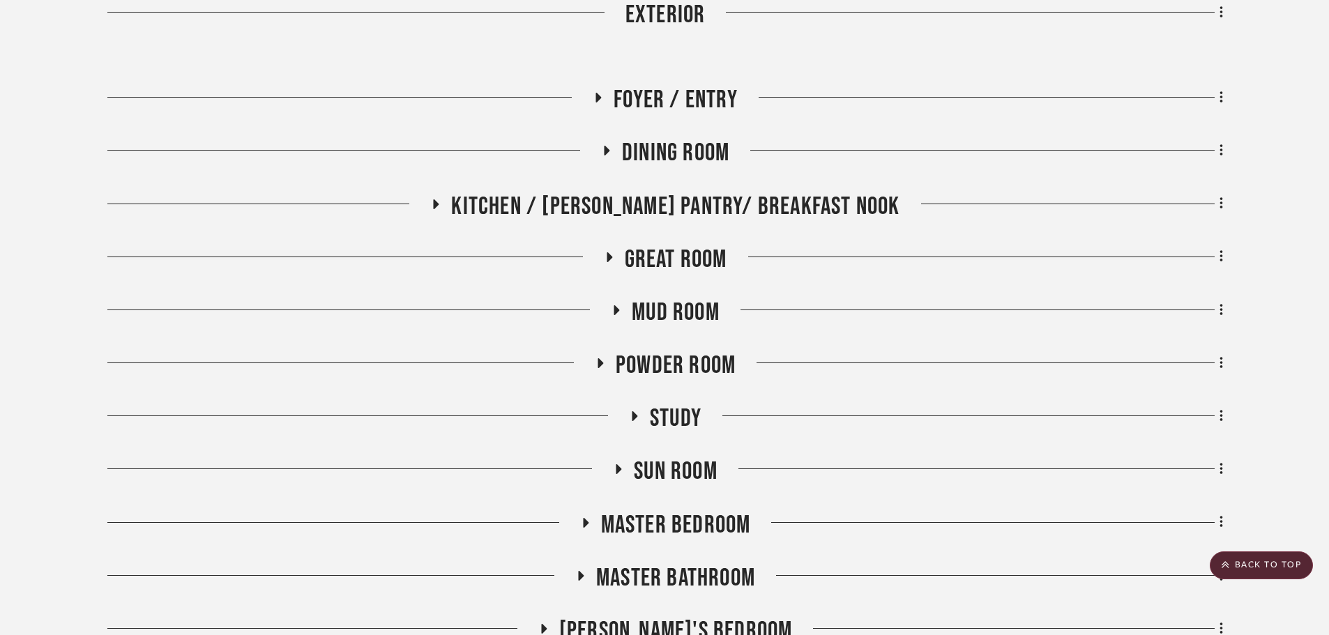
click at [653, 204] on span "Kitchen / Butler's Pantry/ Breakfast Nook" at bounding box center [675, 207] width 448 height 30
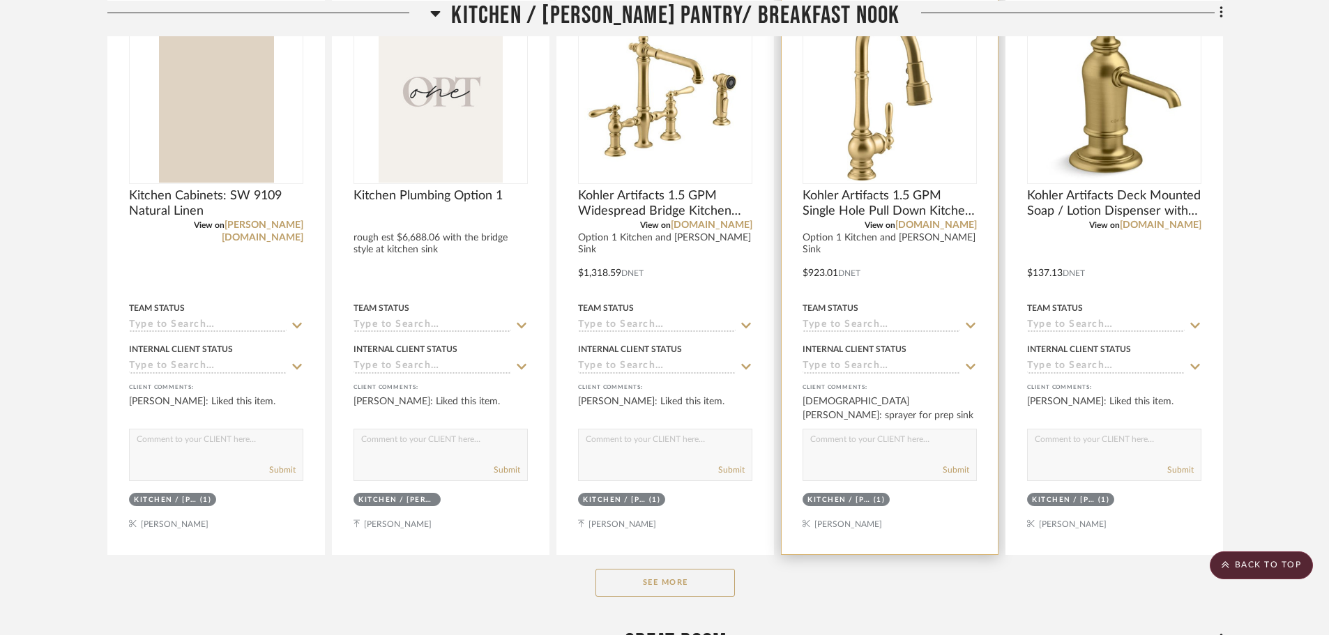
scroll to position [926, 0]
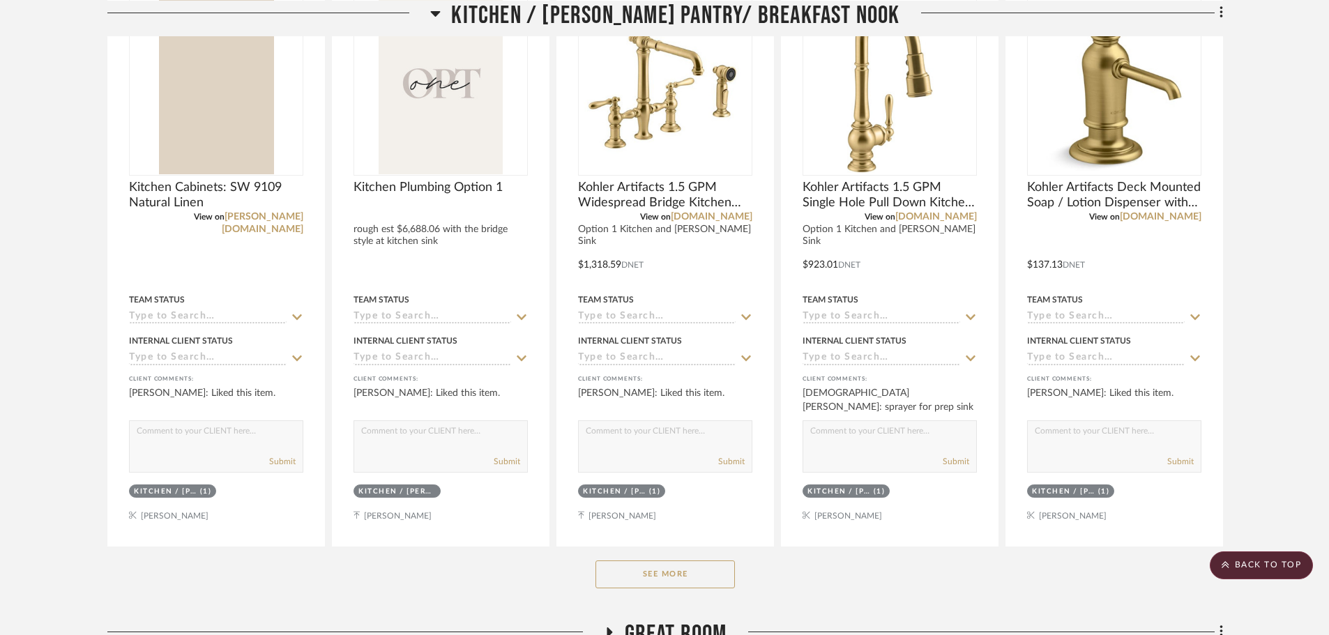
click at [667, 577] on button "See More" at bounding box center [664, 574] width 139 height 28
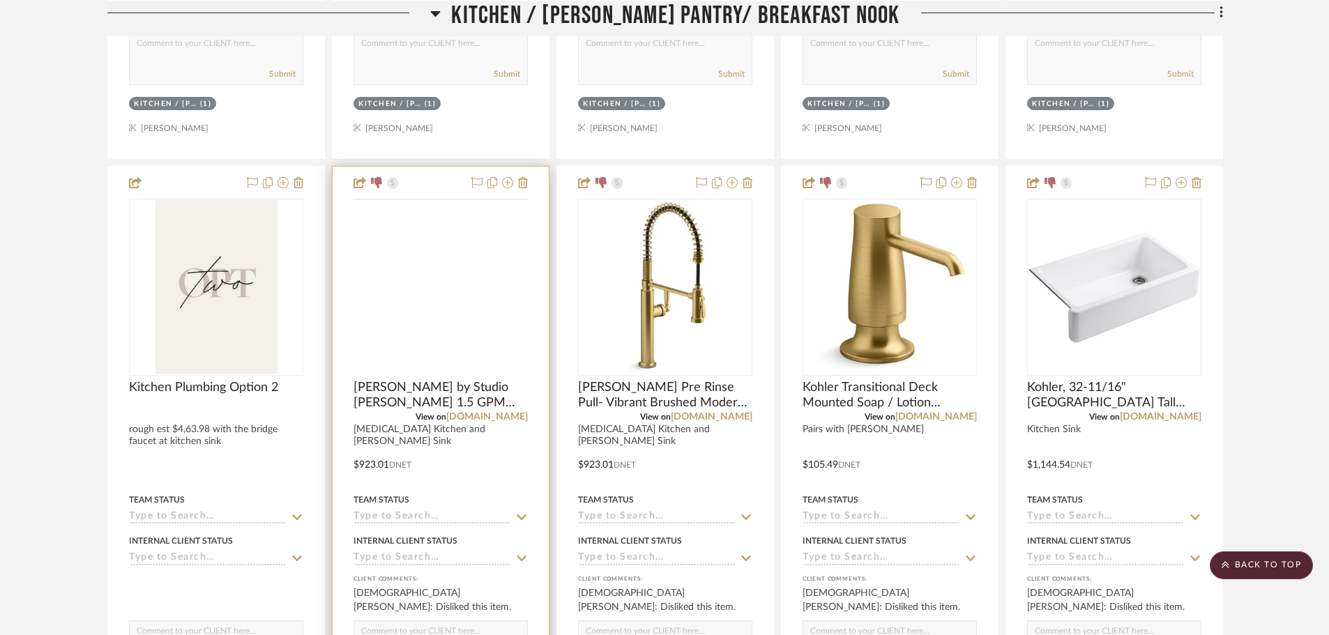
scroll to position [1902, 0]
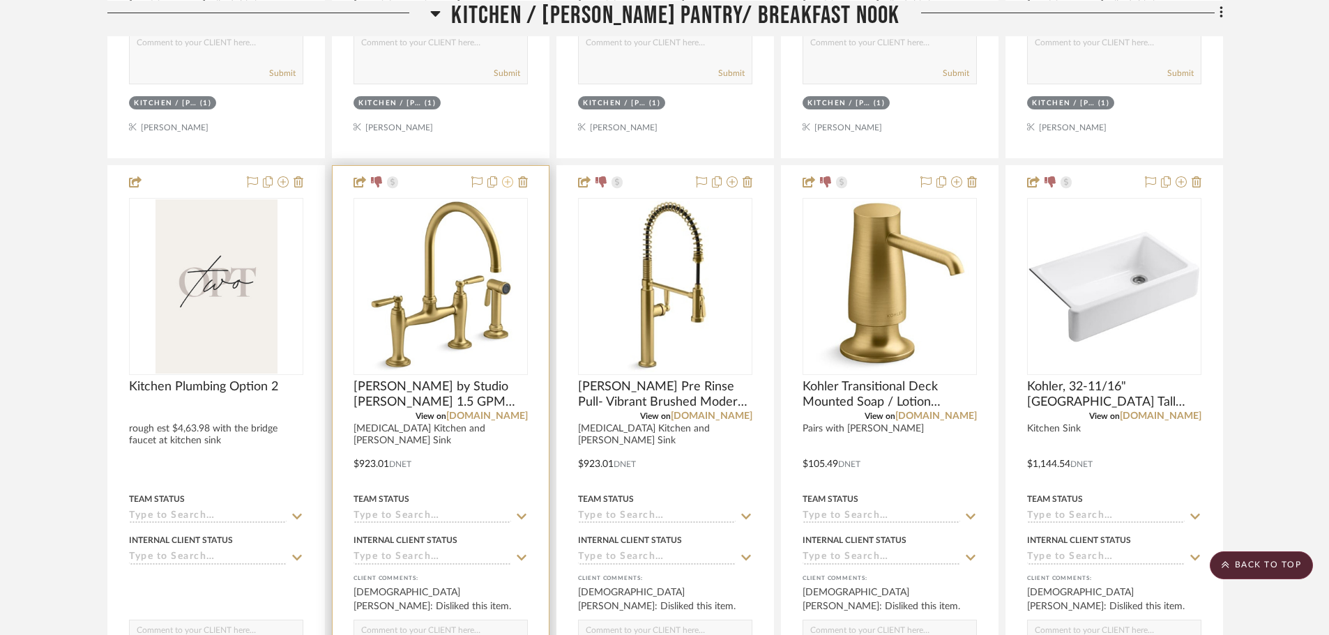
click at [507, 181] on icon at bounding box center [507, 181] width 11 height 11
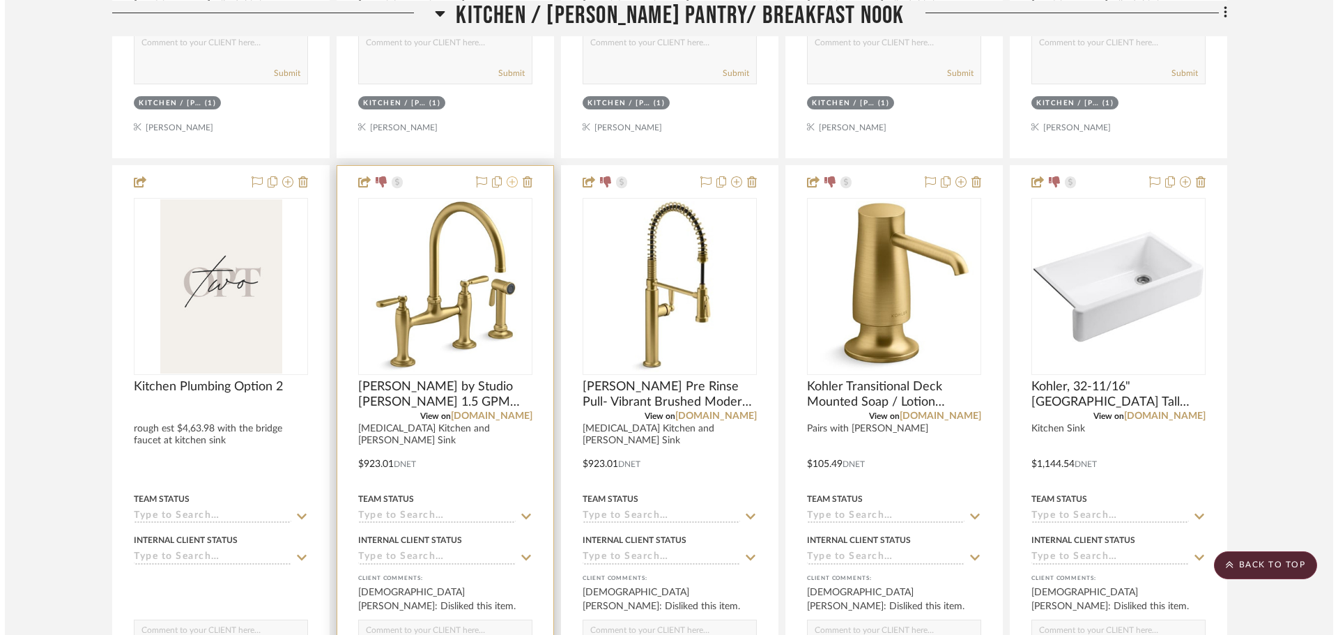
scroll to position [0, 0]
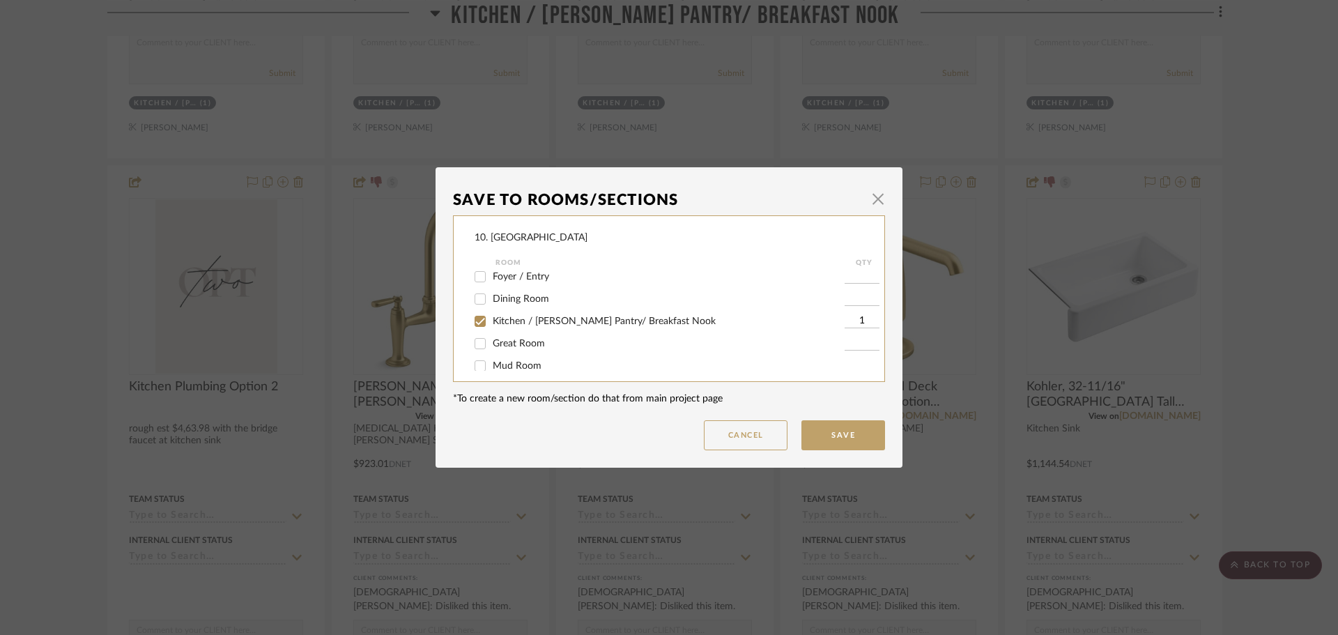
click at [517, 321] on span "Kitchen / Butler's Pantry/ Breakfast Nook" at bounding box center [604, 321] width 223 height 10
click at [491, 321] on input "Kitchen / Butler's Pantry/ Breakfast Nook" at bounding box center [480, 321] width 22 height 22
checkbox input "false"
click at [487, 315] on div at bounding box center [481, 311] width 24 height 22
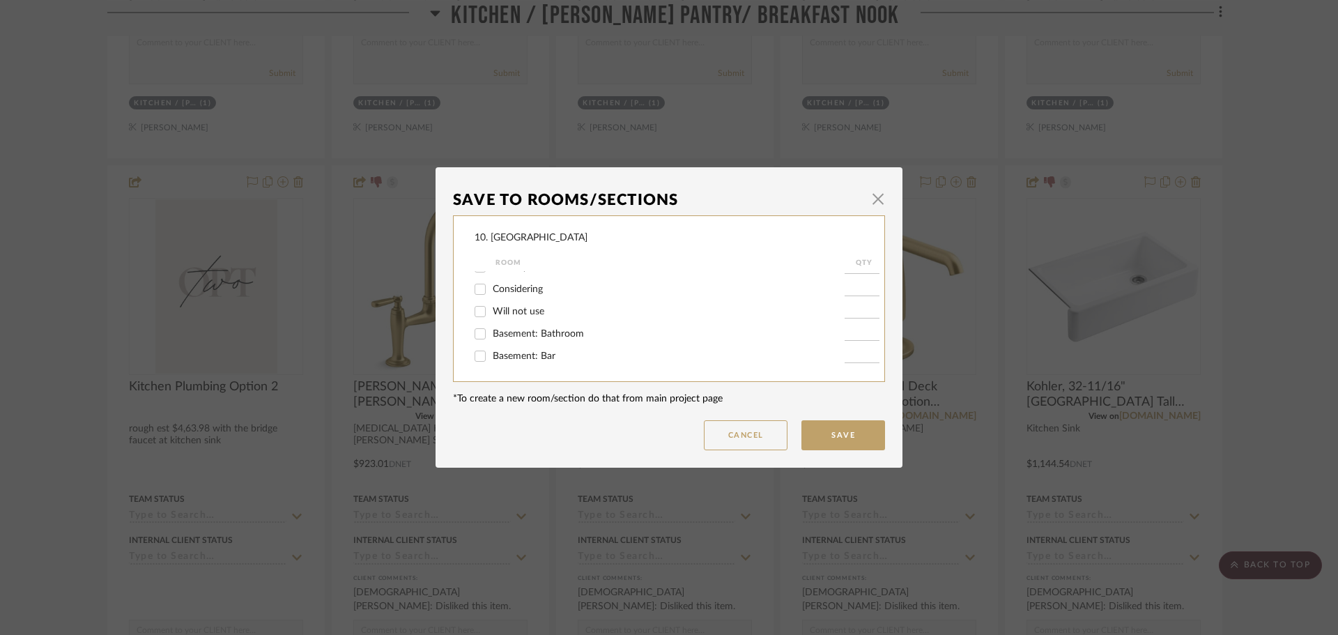
click at [496, 312] on span "Will not use" at bounding box center [519, 312] width 52 height 10
click at [491, 312] on input "Will not use" at bounding box center [480, 311] width 22 height 22
checkbox input "true"
type input "1"
click at [839, 441] on button "Save" at bounding box center [844, 435] width 84 height 30
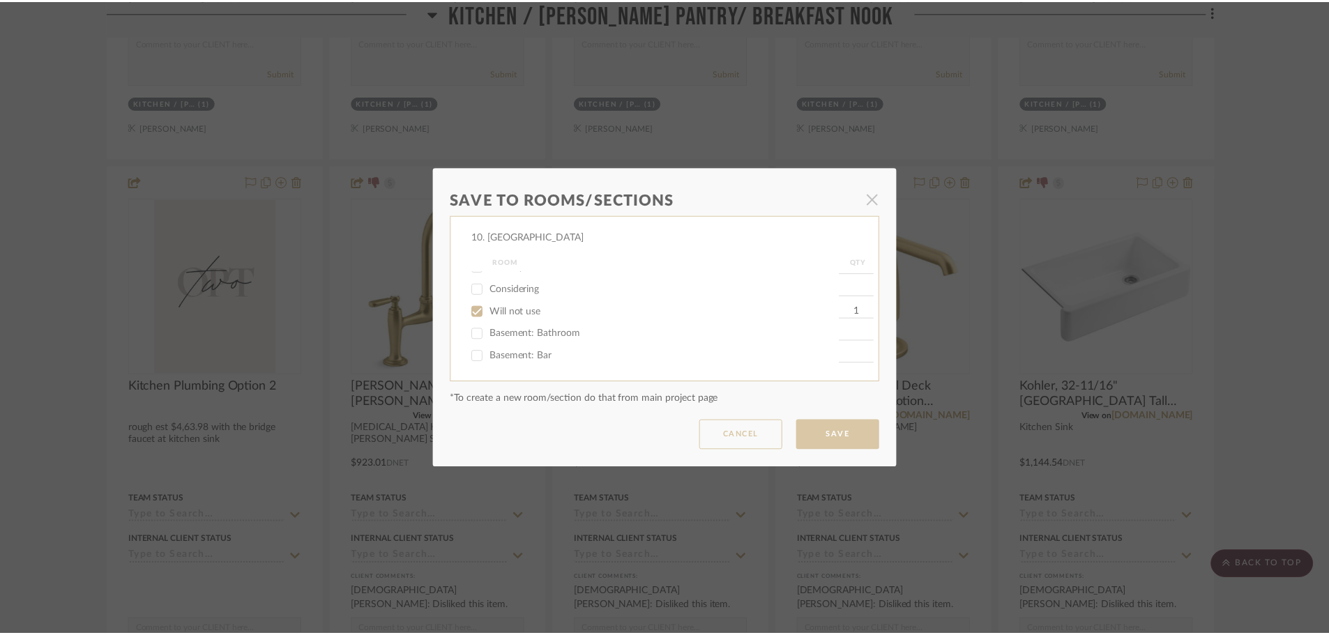
scroll to position [1902, 0]
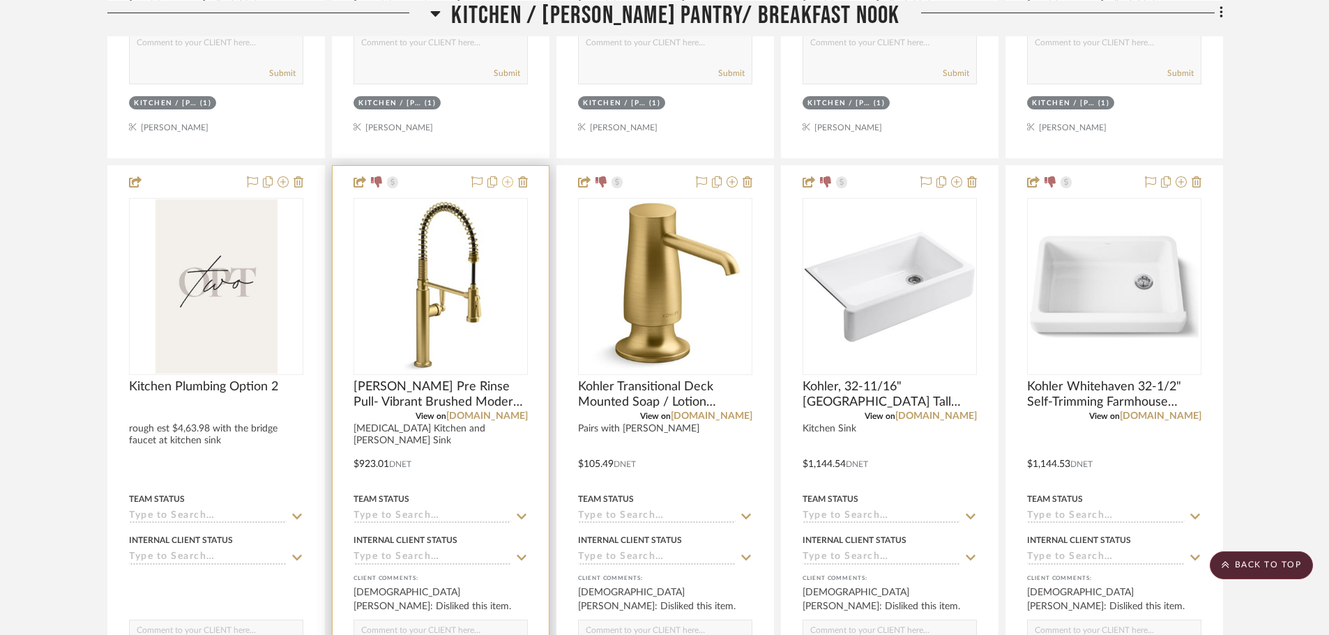
click at [503, 187] on icon at bounding box center [507, 181] width 11 height 11
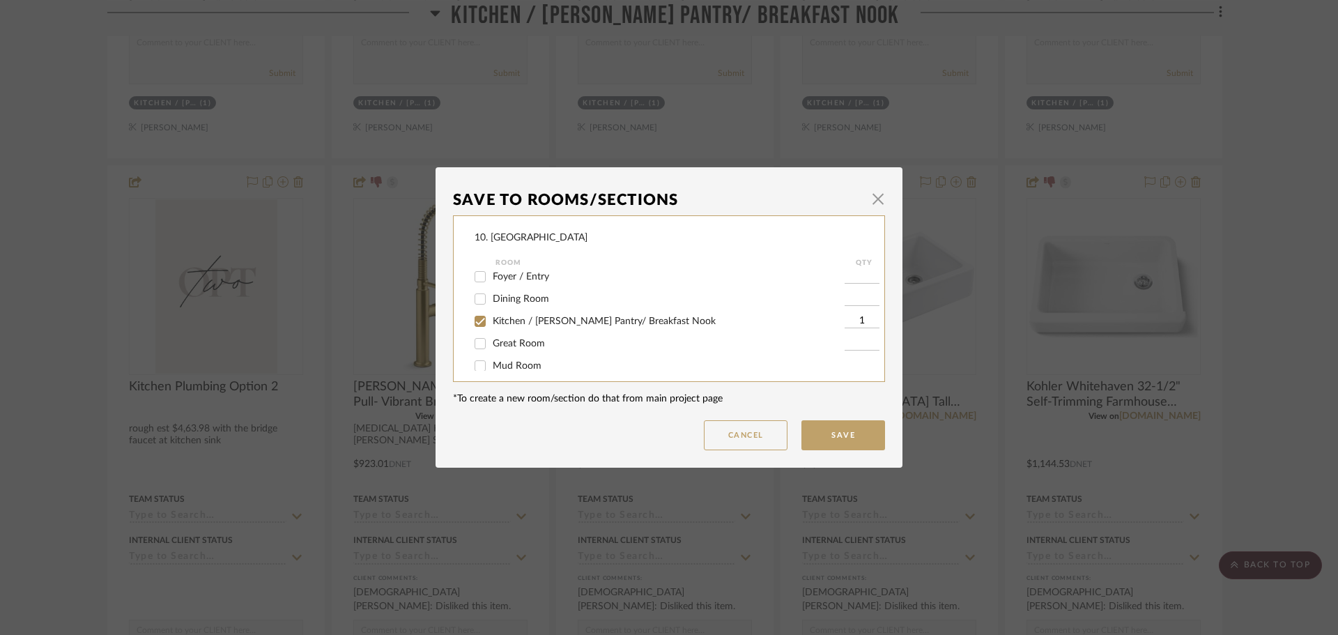
click at [516, 326] on span "Kitchen / Butler's Pantry/ Breakfast Nook" at bounding box center [604, 321] width 223 height 10
click at [491, 326] on input "Kitchen / Butler's Pantry/ Breakfast Nook" at bounding box center [480, 321] width 22 height 22
checkbox input "false"
drag, startPoint x: 498, startPoint y: 308, endPoint x: 508, endPoint y: 311, distance: 10.2
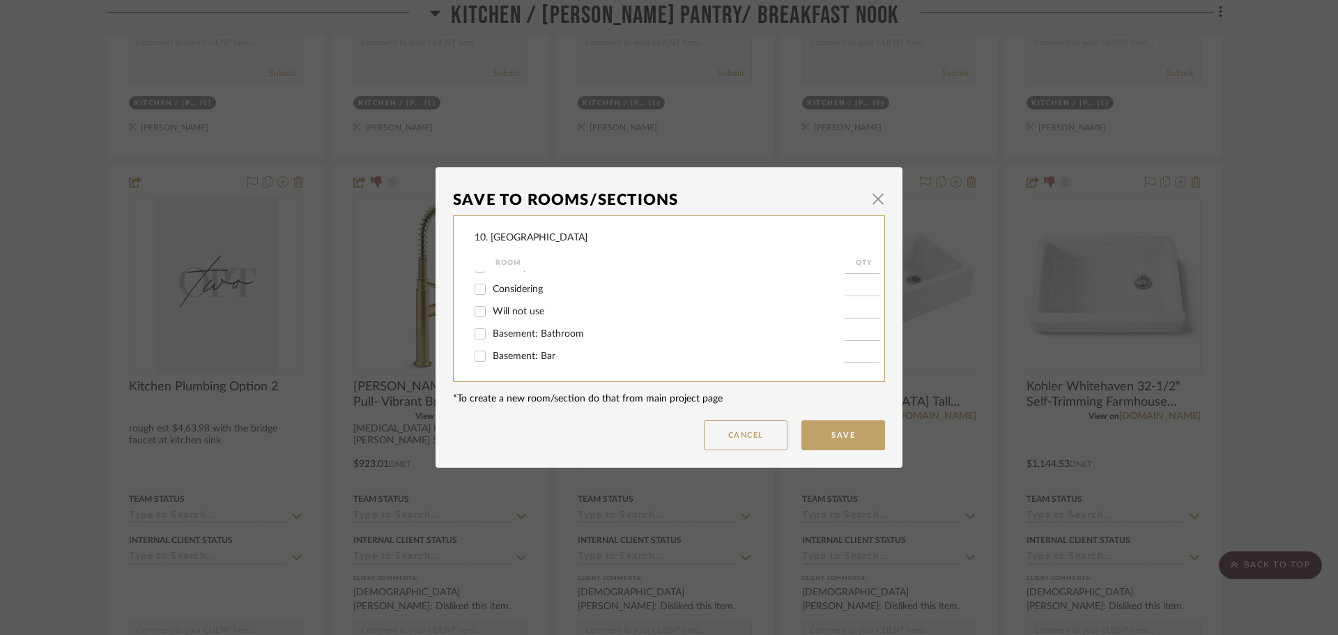
click at [498, 308] on span "Will not use" at bounding box center [519, 312] width 52 height 10
click at [491, 308] on input "Will not use" at bounding box center [480, 311] width 22 height 22
checkbox input "true"
type input "1"
click at [836, 434] on button "Save" at bounding box center [844, 435] width 84 height 30
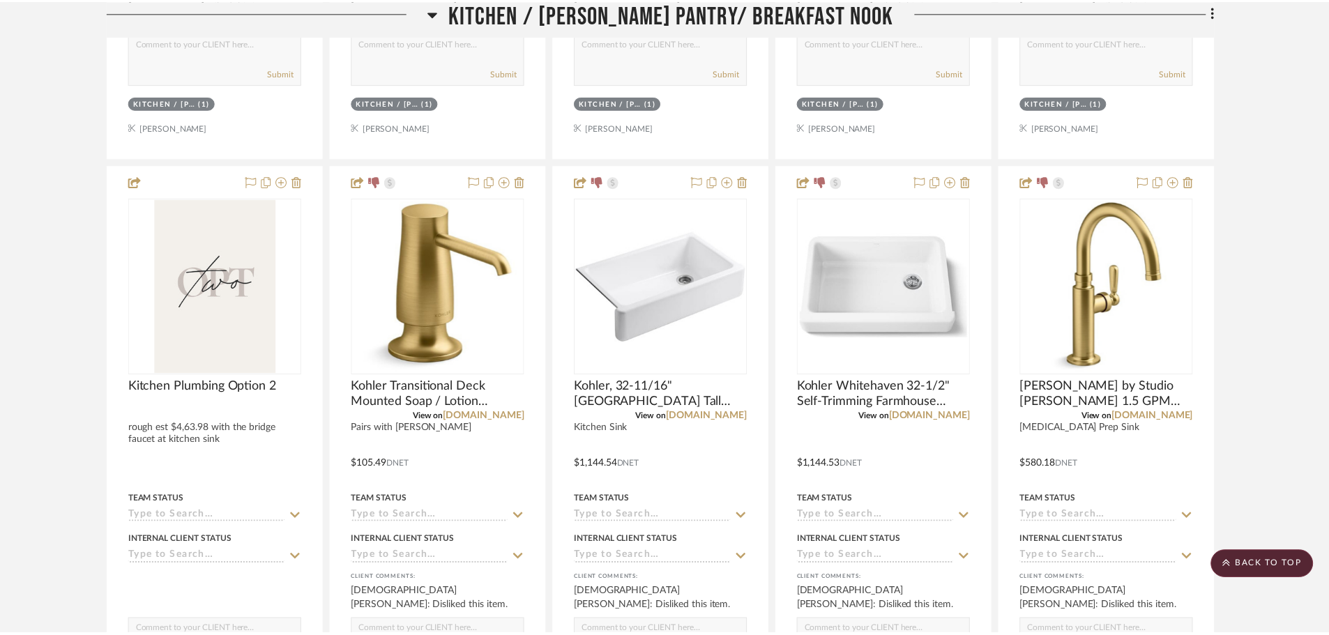
scroll to position [1902, 0]
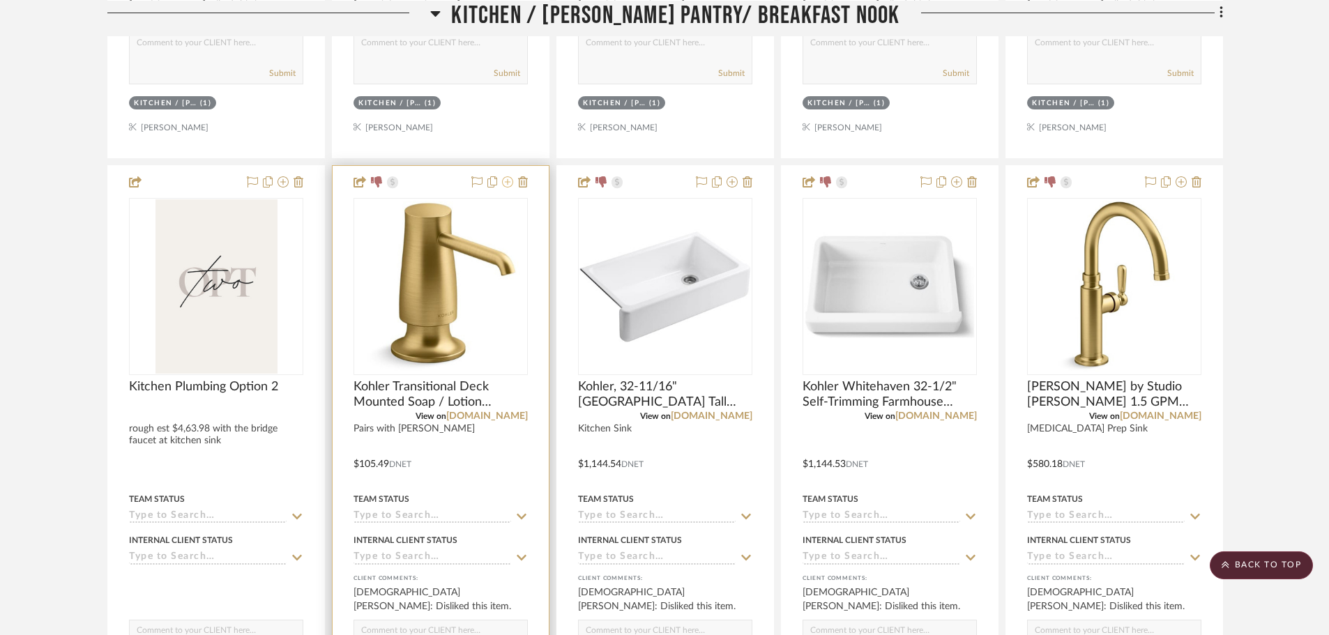
click at [504, 187] on icon at bounding box center [507, 181] width 11 height 11
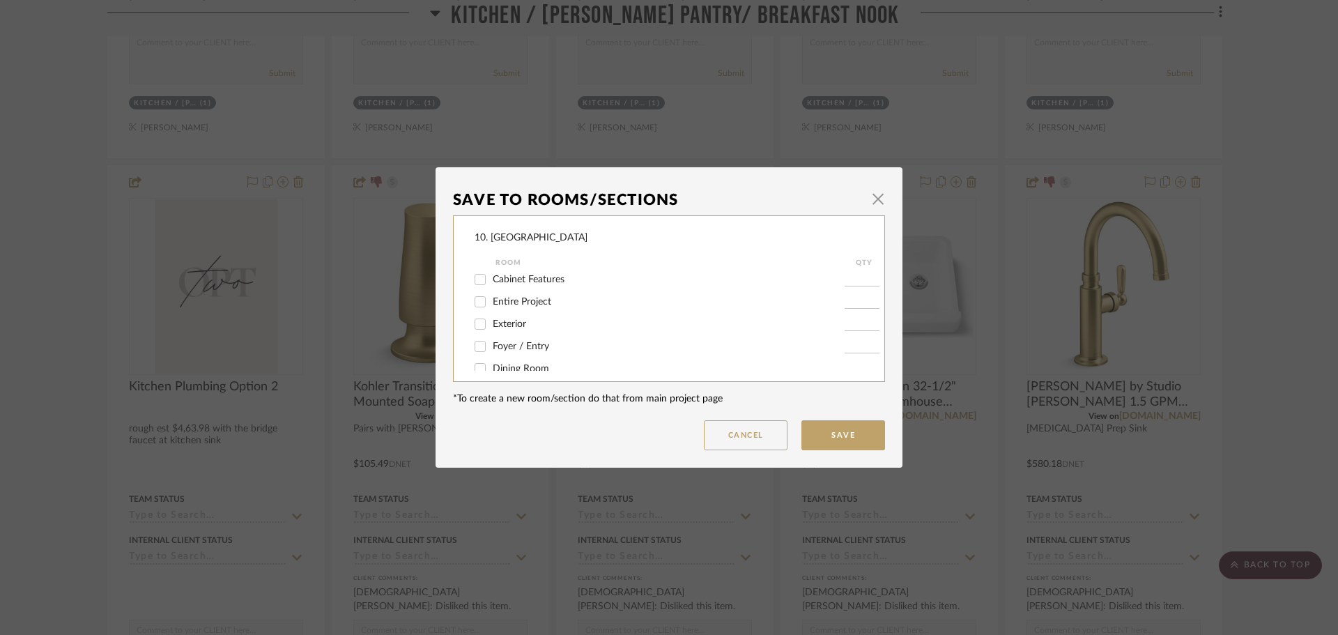
scroll to position [139, 0]
click at [493, 319] on span "Kitchen / Butler's Pantry/ Breakfast Nook" at bounding box center [604, 321] width 223 height 10
click at [489, 319] on input "Kitchen / Butler's Pantry/ Breakfast Nook" at bounding box center [480, 321] width 22 height 22
checkbox input "false"
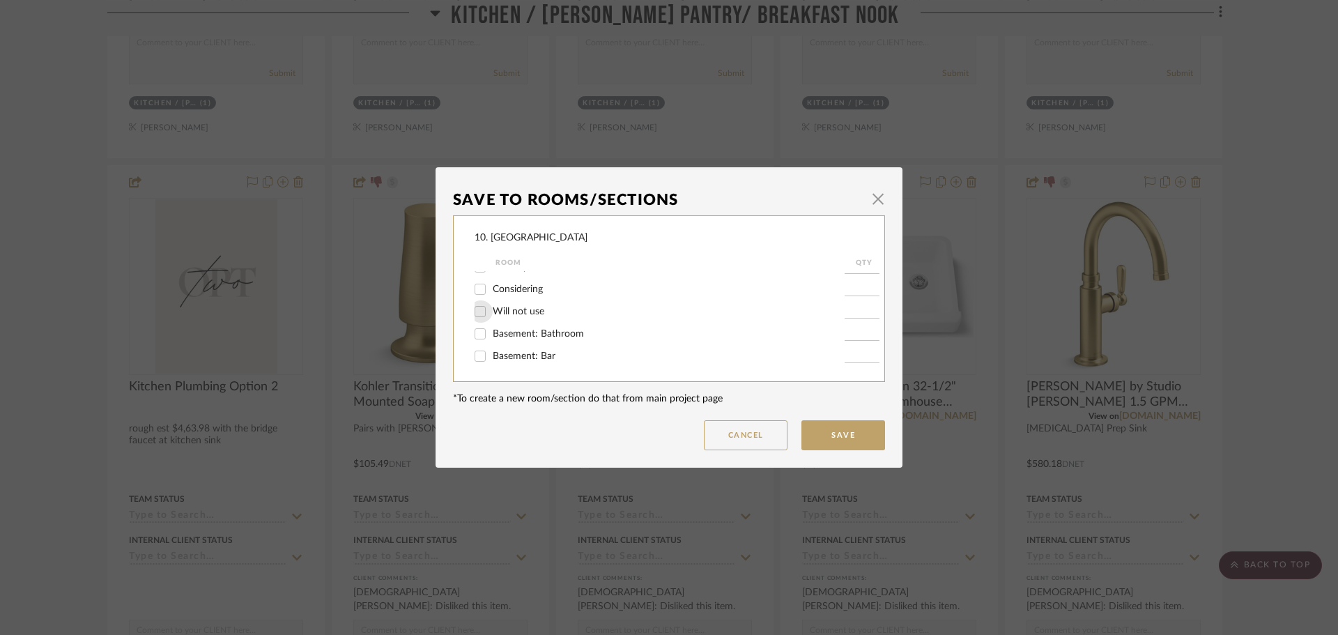
click at [485, 312] on input "Will not use" at bounding box center [480, 311] width 22 height 22
checkbox input "true"
type input "1"
click at [867, 438] on button "Save" at bounding box center [844, 435] width 84 height 30
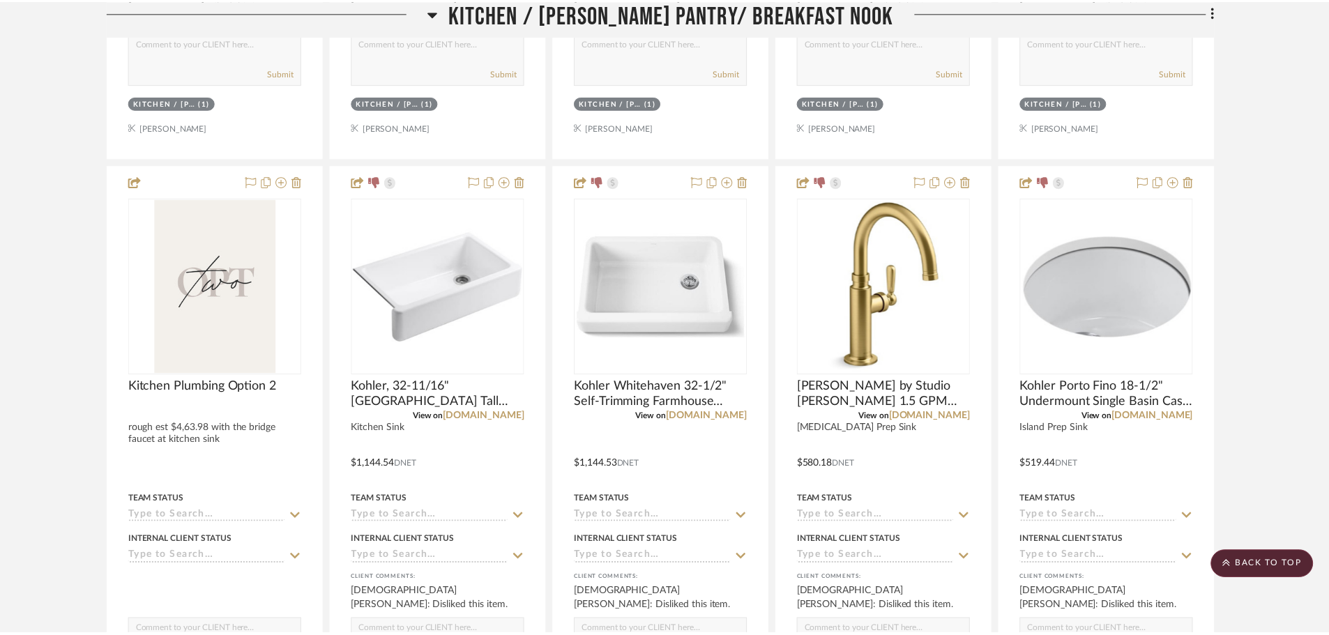
scroll to position [1902, 0]
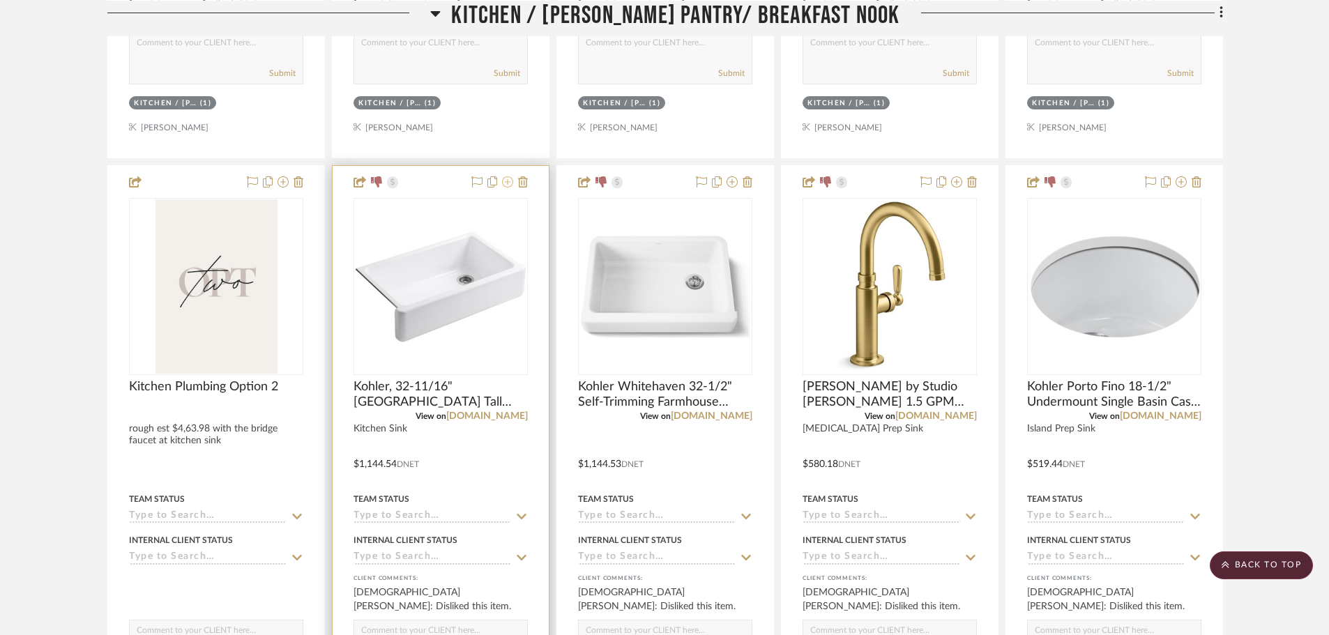
click at [507, 182] on icon at bounding box center [507, 181] width 11 height 11
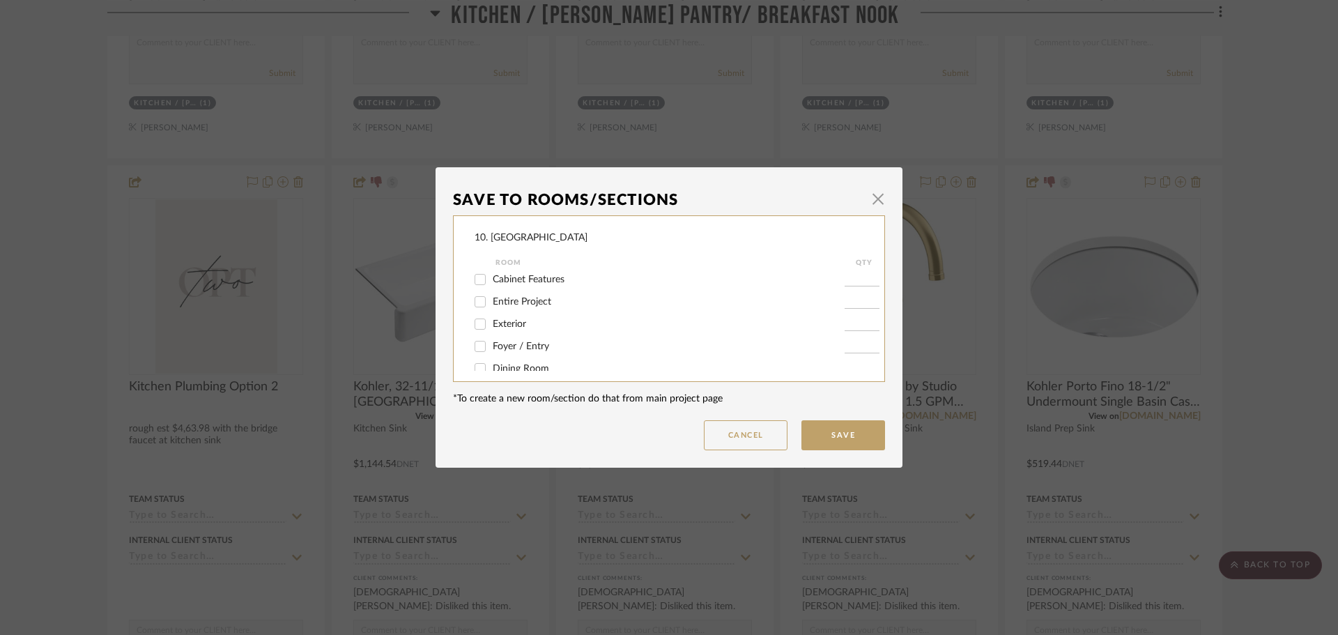
scroll to position [139, 0]
click at [521, 323] on span "Kitchen / Butler's Pantry/ Breakfast Nook" at bounding box center [604, 321] width 223 height 10
click at [491, 323] on input "Kitchen / Butler's Pantry/ Breakfast Nook" at bounding box center [480, 321] width 22 height 22
checkbox input "false"
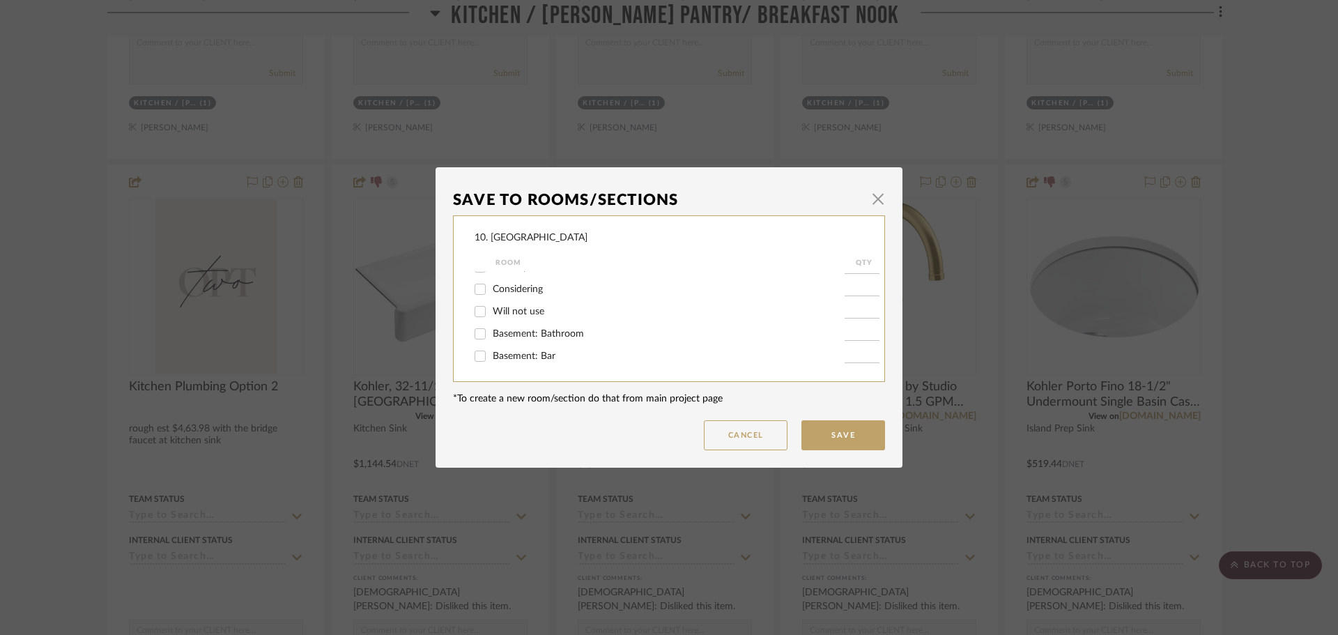
click at [493, 311] on span "Will not use" at bounding box center [519, 312] width 52 height 10
click at [491, 311] on input "Will not use" at bounding box center [480, 311] width 22 height 22
checkbox input "true"
type input "1"
click at [853, 441] on button "Save" at bounding box center [844, 435] width 84 height 30
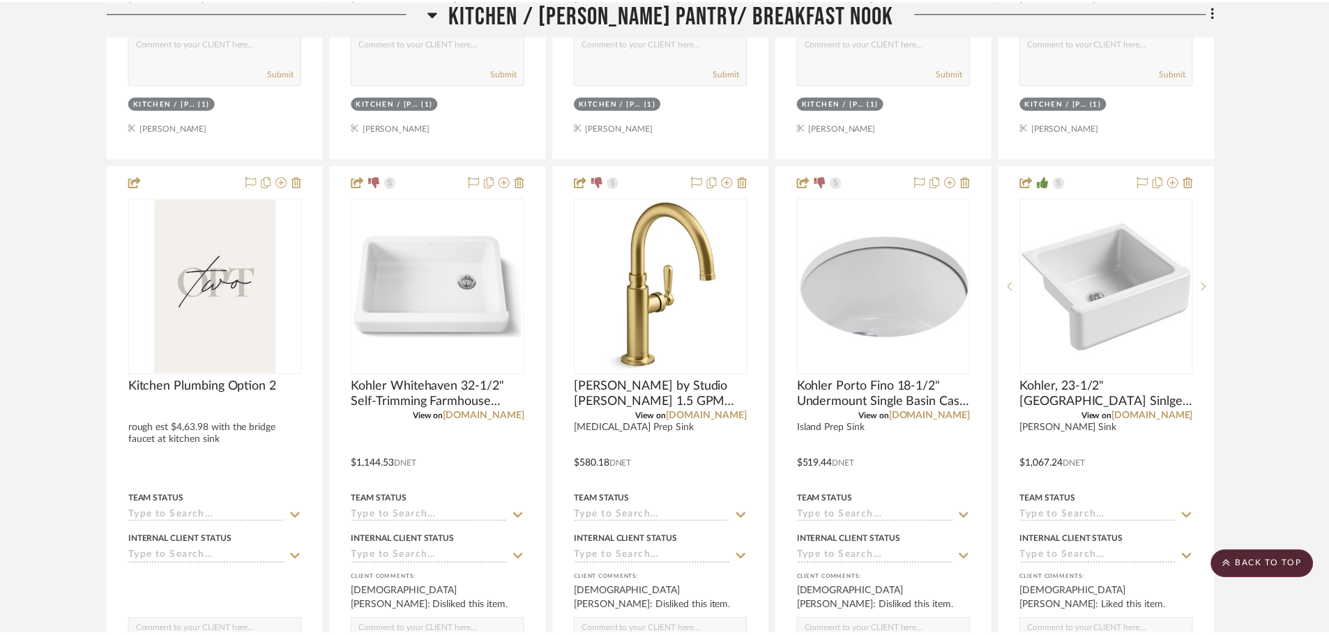
scroll to position [1902, 0]
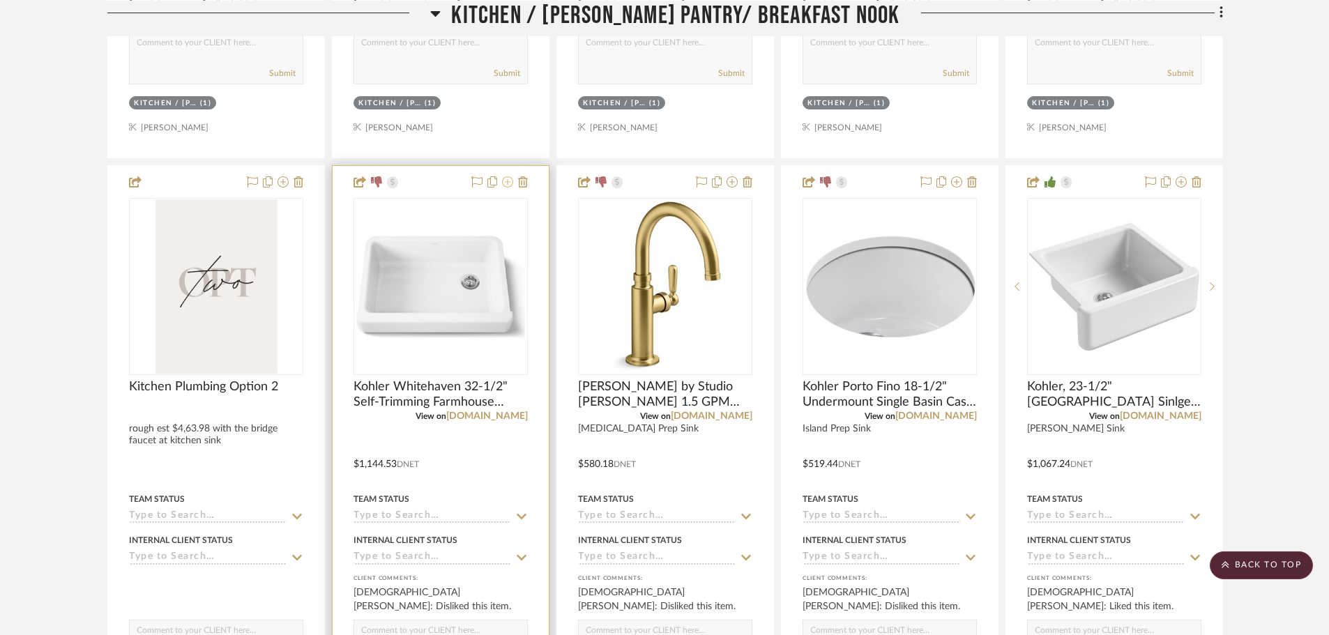
click at [510, 185] on icon at bounding box center [507, 181] width 11 height 11
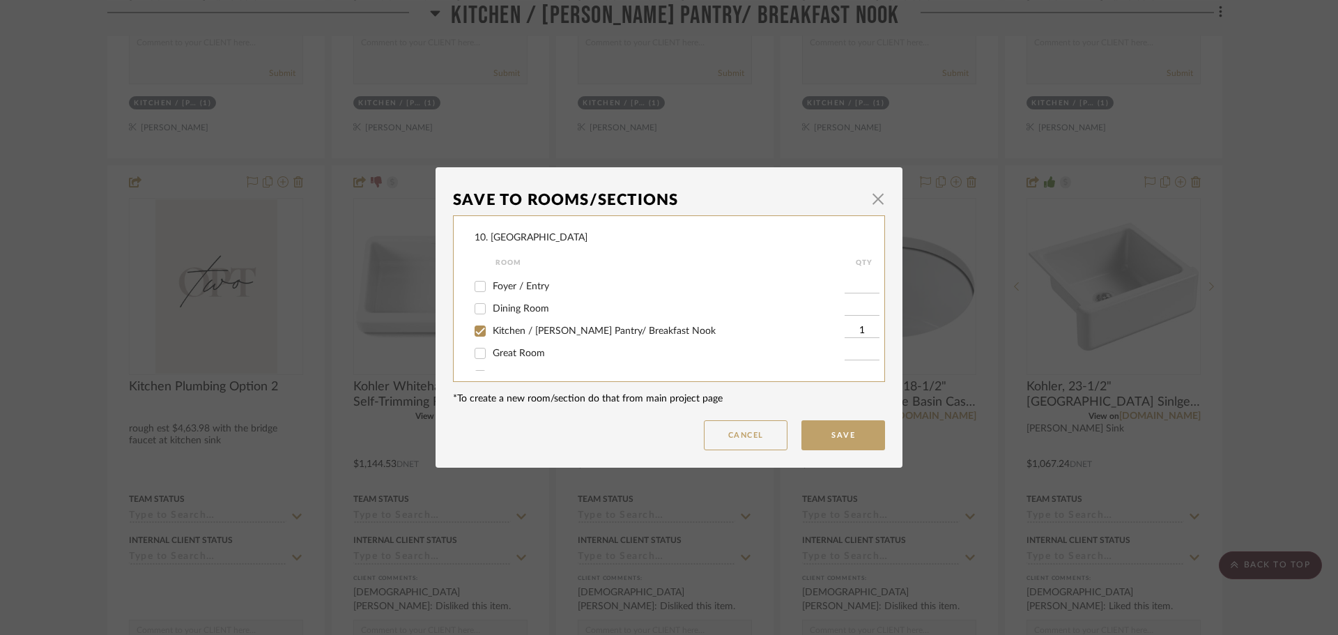
scroll to position [139, 0]
click at [499, 319] on span "Kitchen / Butler's Pantry/ Breakfast Nook" at bounding box center [604, 321] width 223 height 10
click at [491, 319] on input "Kitchen / Butler's Pantry/ Breakfast Nook" at bounding box center [480, 321] width 22 height 22
checkbox input "false"
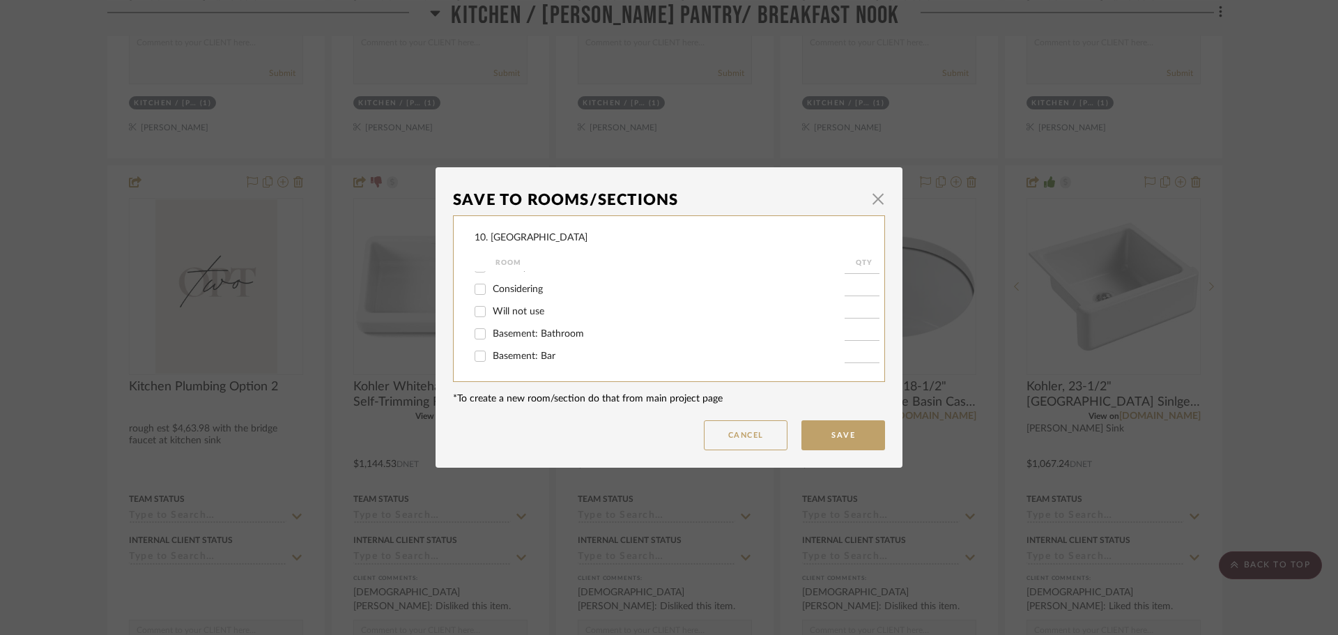
click at [499, 311] on span "Will not use" at bounding box center [519, 312] width 52 height 10
click at [491, 311] on input "Will not use" at bounding box center [480, 311] width 22 height 22
checkbox input "true"
type input "1"
click at [824, 423] on button "Save" at bounding box center [844, 435] width 84 height 30
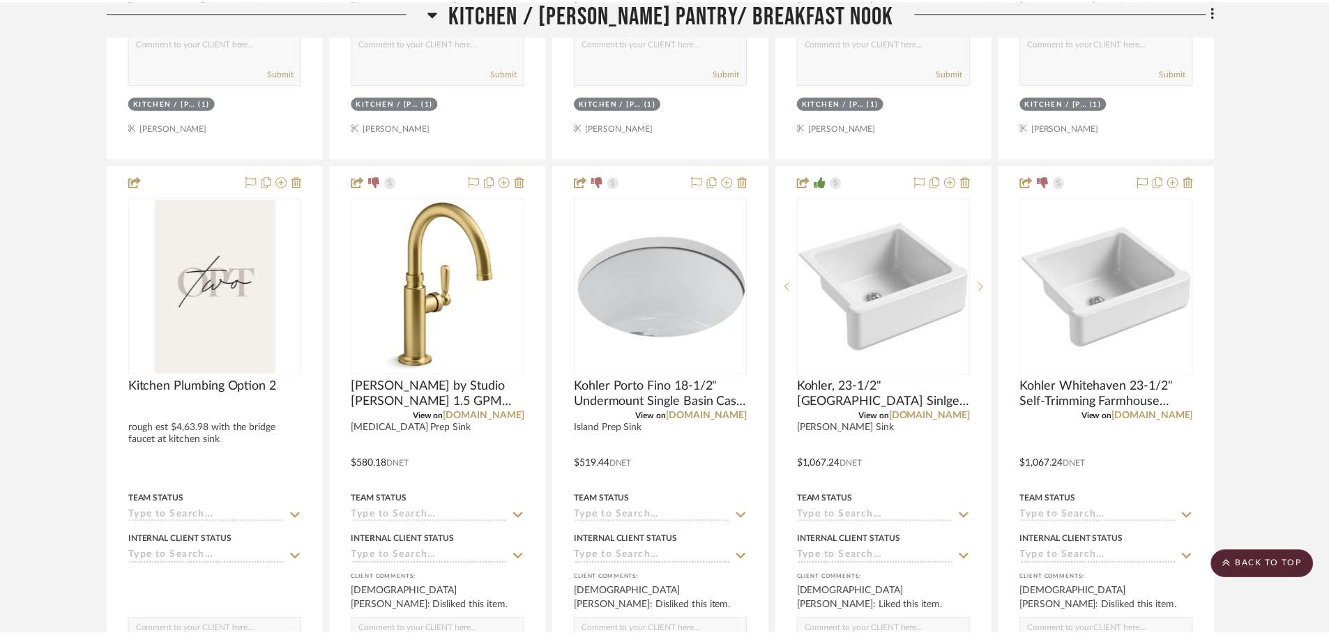
scroll to position [1902, 0]
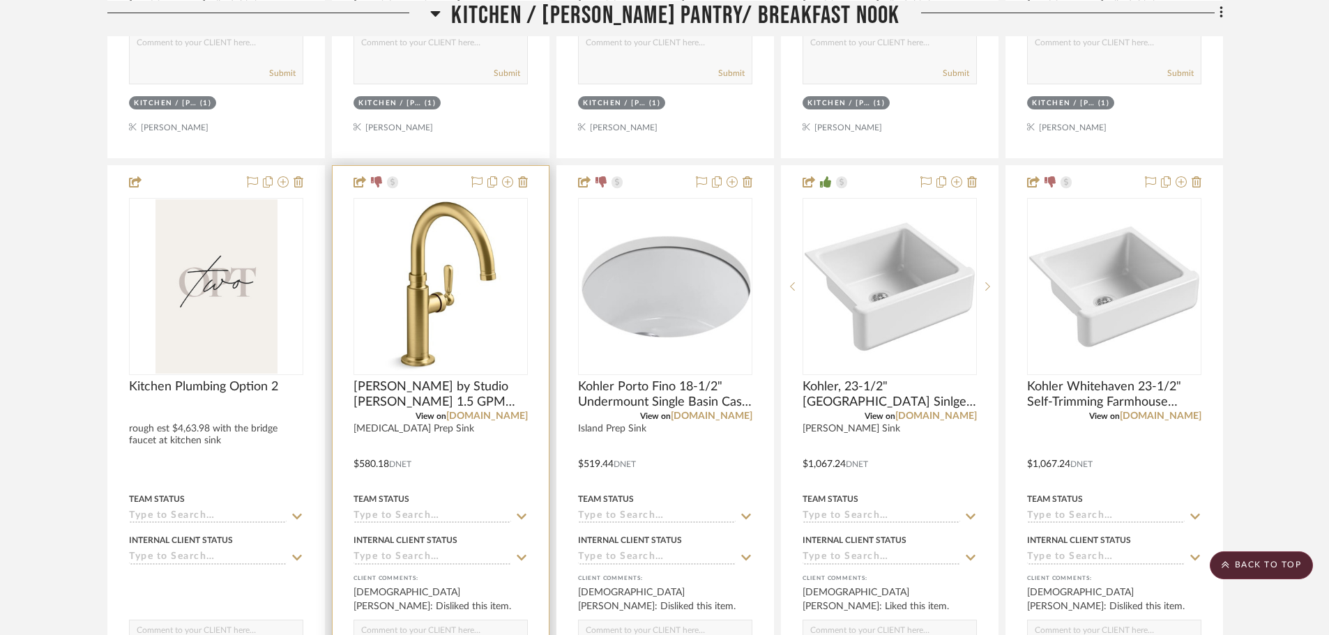
click at [501, 185] on div at bounding box center [496, 182] width 61 height 17
click at [506, 183] on icon at bounding box center [507, 181] width 11 height 11
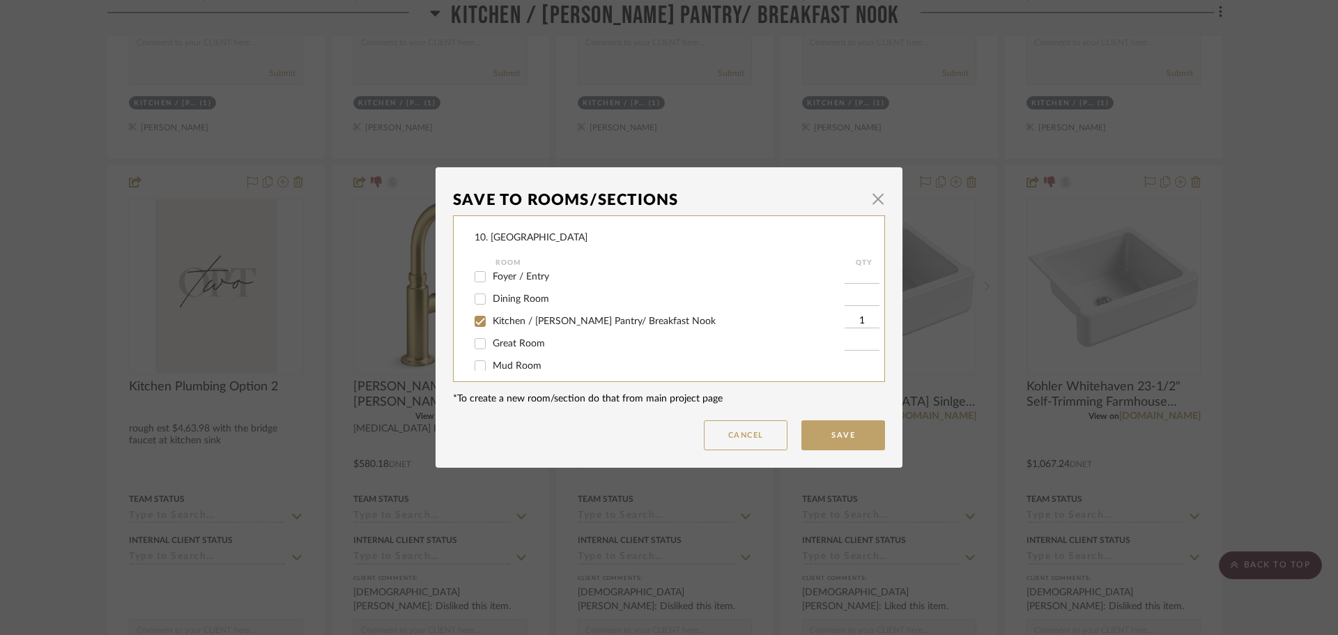
click at [505, 319] on span "Kitchen / Butler's Pantry/ Breakfast Nook" at bounding box center [604, 321] width 223 height 10
click at [491, 319] on input "Kitchen / Butler's Pantry/ Breakfast Nook" at bounding box center [480, 321] width 22 height 22
checkbox input "false"
click at [493, 311] on span "Will not use" at bounding box center [519, 312] width 52 height 10
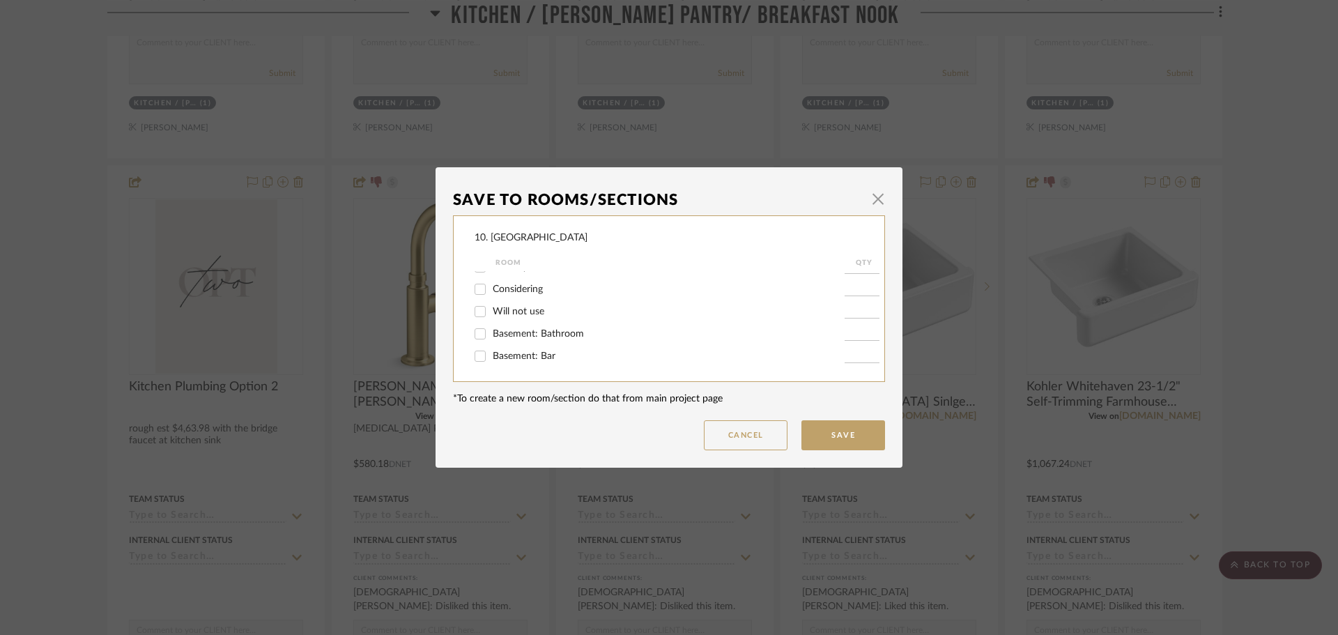
click at [491, 311] on input "Will not use" at bounding box center [480, 311] width 22 height 22
checkbox input "true"
type input "1"
click at [864, 441] on button "Save" at bounding box center [844, 435] width 84 height 30
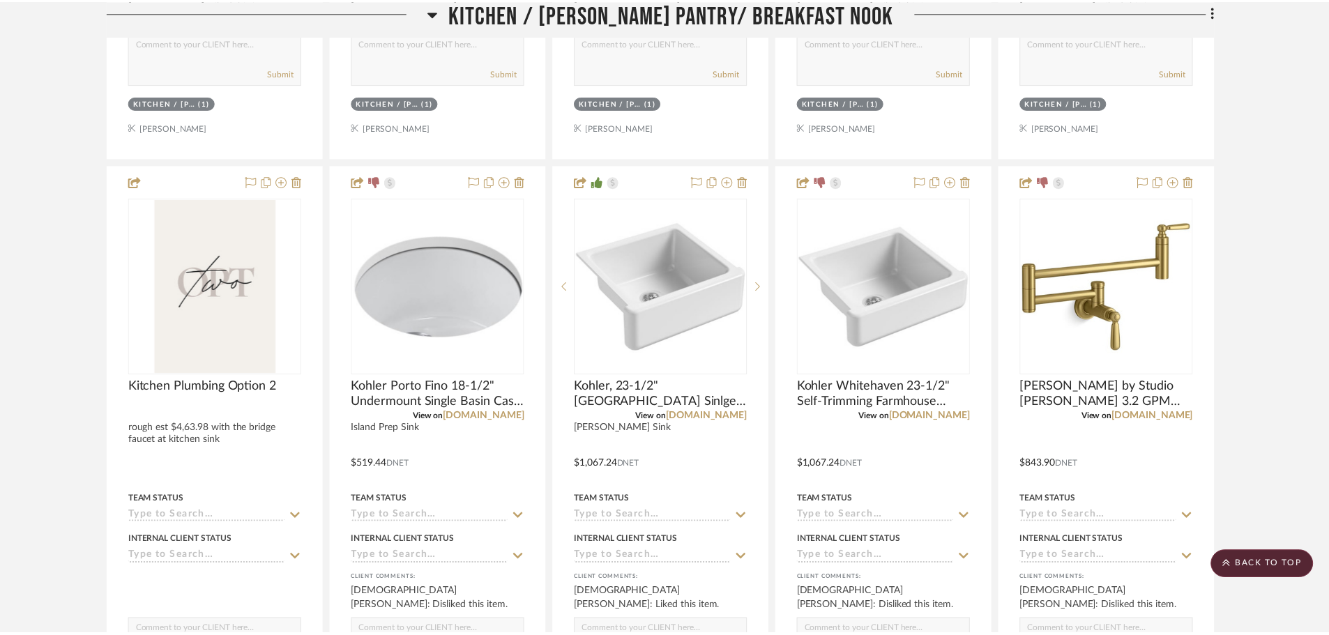
scroll to position [1902, 0]
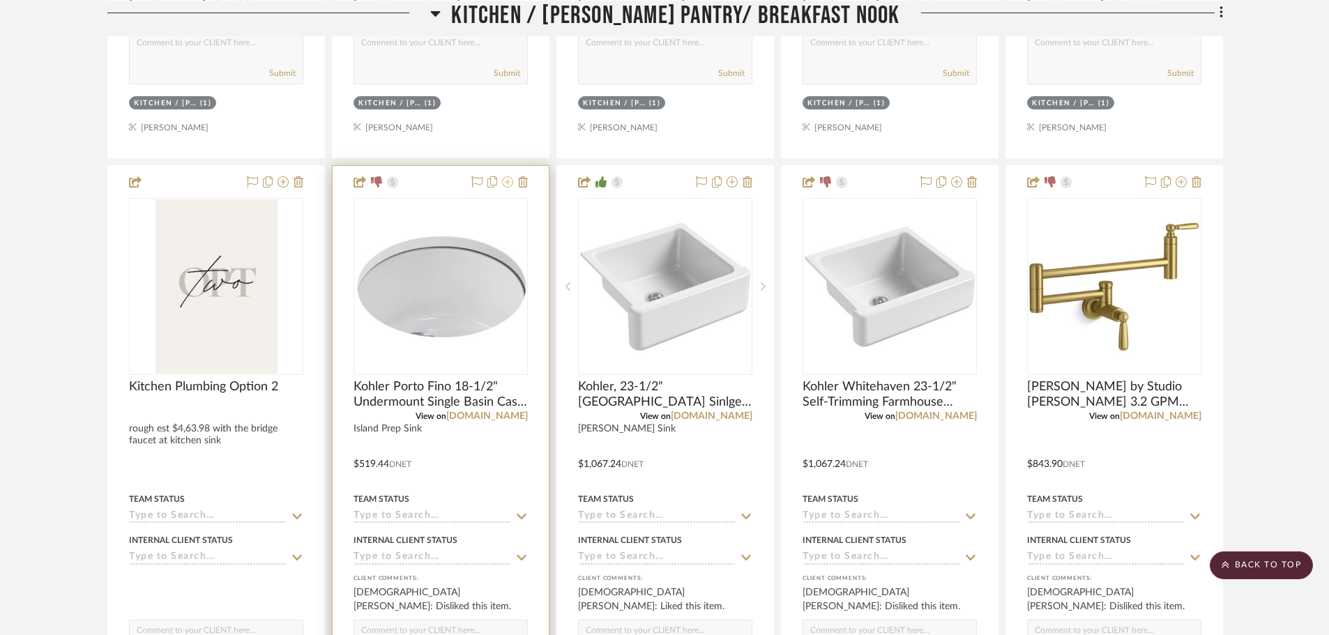
click at [508, 188] on fa-icon at bounding box center [507, 182] width 11 height 11
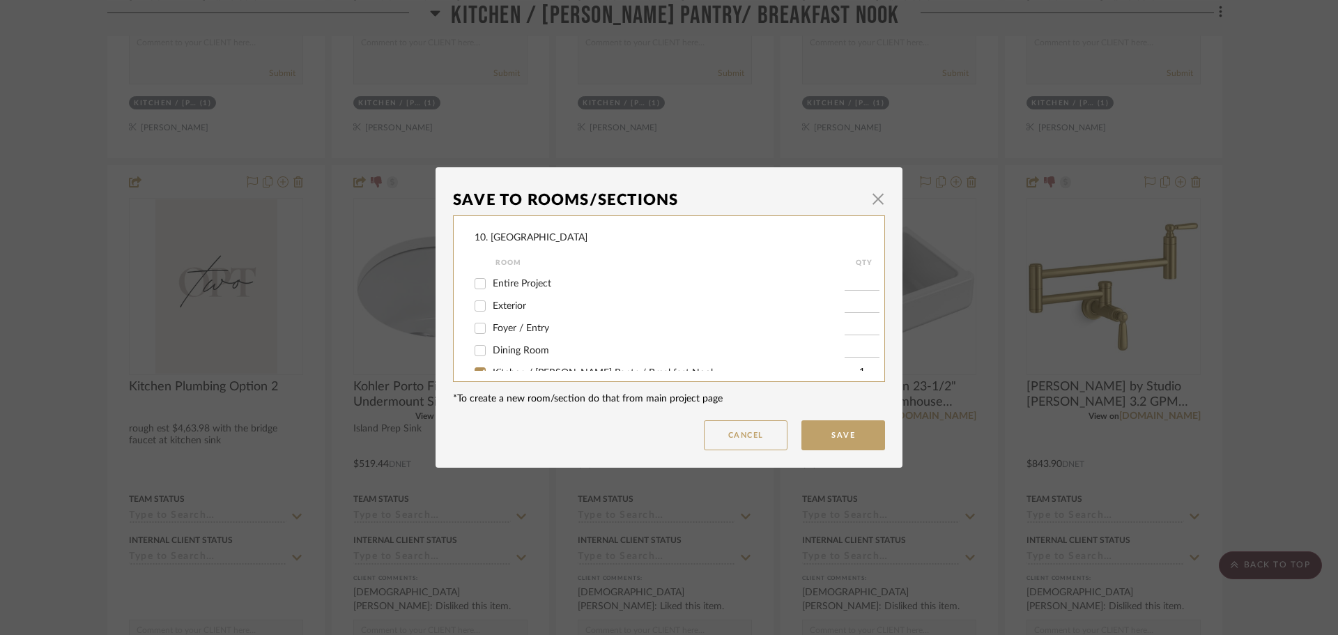
scroll to position [139, 0]
click at [523, 323] on span "Kitchen / Butler's Pantry/ Breakfast Nook" at bounding box center [604, 321] width 223 height 10
click at [491, 323] on input "Kitchen / Butler's Pantry/ Breakfast Nook" at bounding box center [480, 321] width 22 height 22
checkbox input "false"
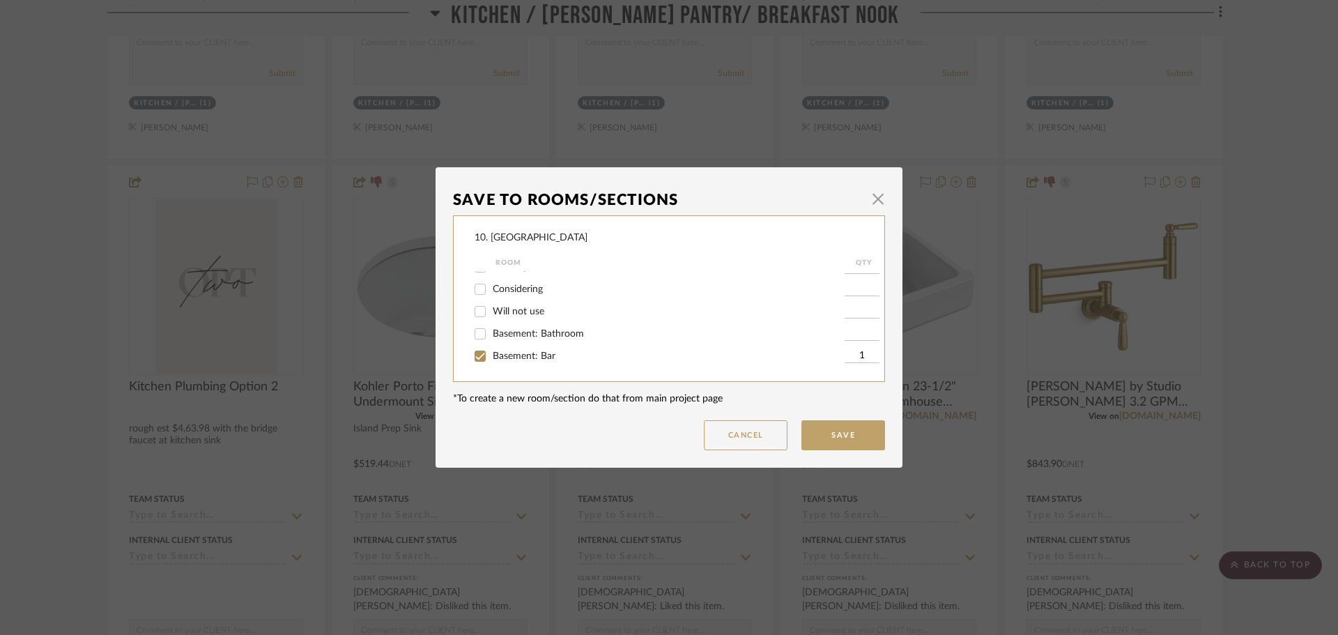
click at [521, 315] on span "Will not use" at bounding box center [519, 312] width 52 height 10
click at [491, 315] on input "Will not use" at bounding box center [480, 311] width 22 height 22
checkbox input "true"
type input "1"
click at [863, 439] on button "Save" at bounding box center [844, 435] width 84 height 30
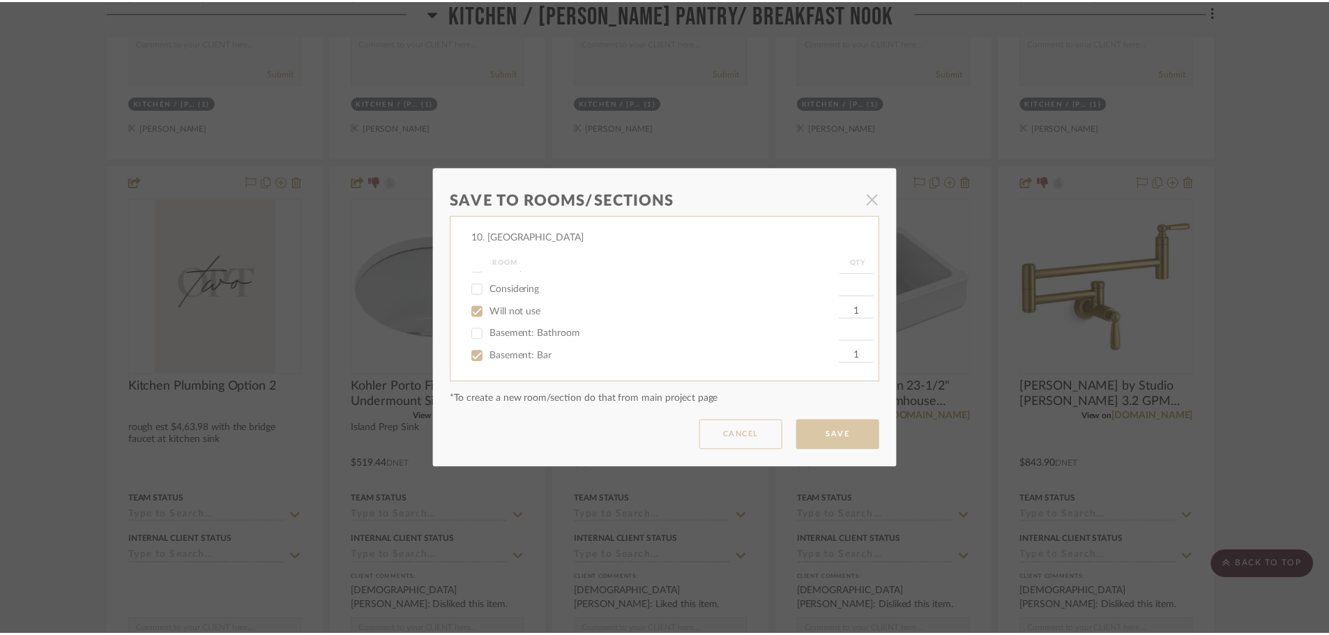
scroll to position [1902, 0]
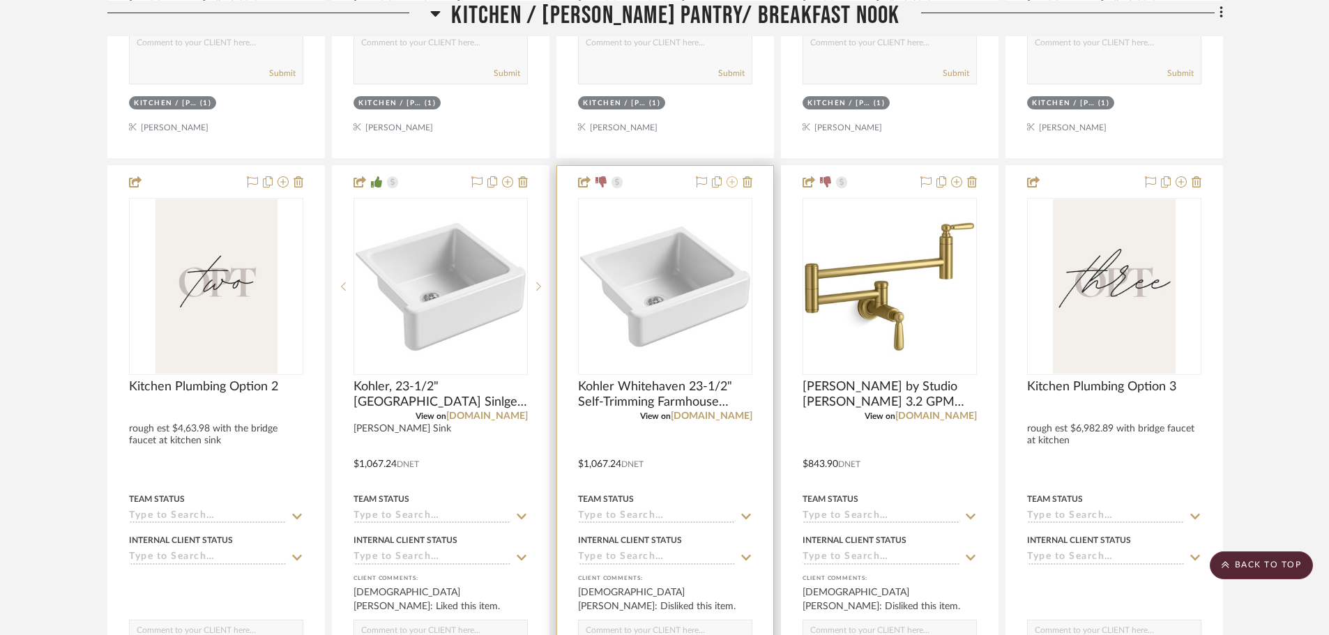
click at [734, 185] on icon at bounding box center [731, 181] width 11 height 11
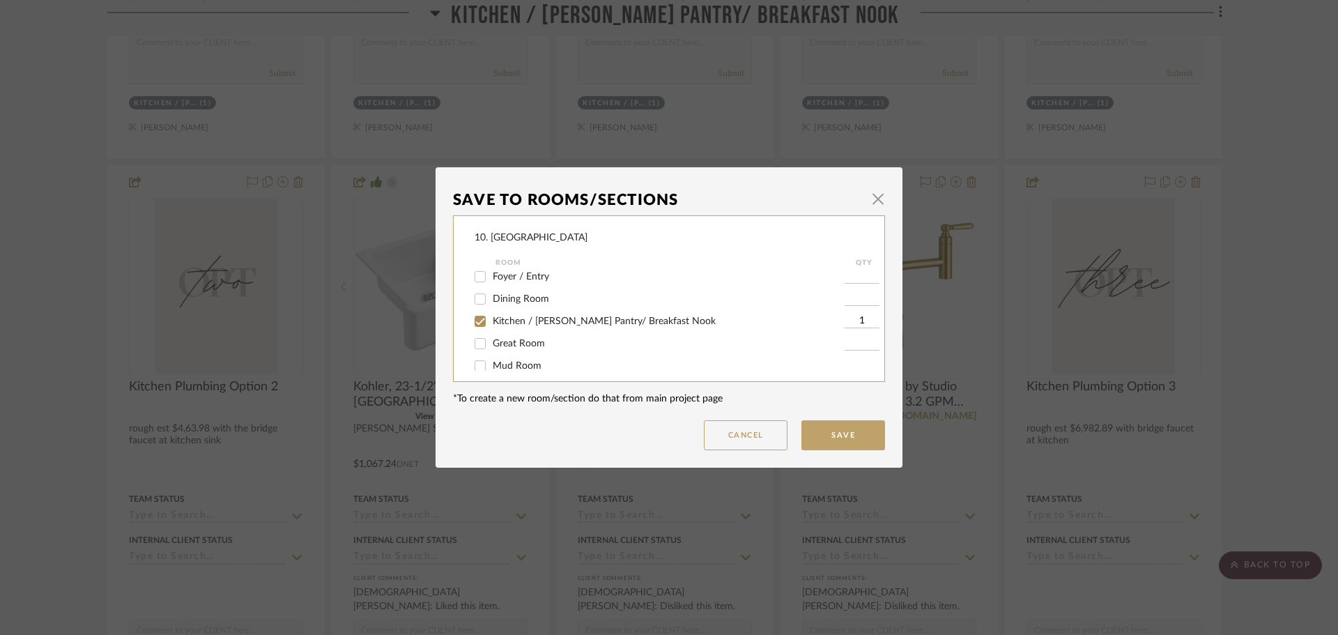
click at [524, 319] on span "Kitchen / Butler's Pantry/ Breakfast Nook" at bounding box center [604, 321] width 223 height 10
click at [491, 319] on input "Kitchen / Butler's Pantry/ Breakfast Nook" at bounding box center [480, 321] width 22 height 22
checkbox input "false"
click at [514, 310] on span "Will not use" at bounding box center [519, 312] width 52 height 10
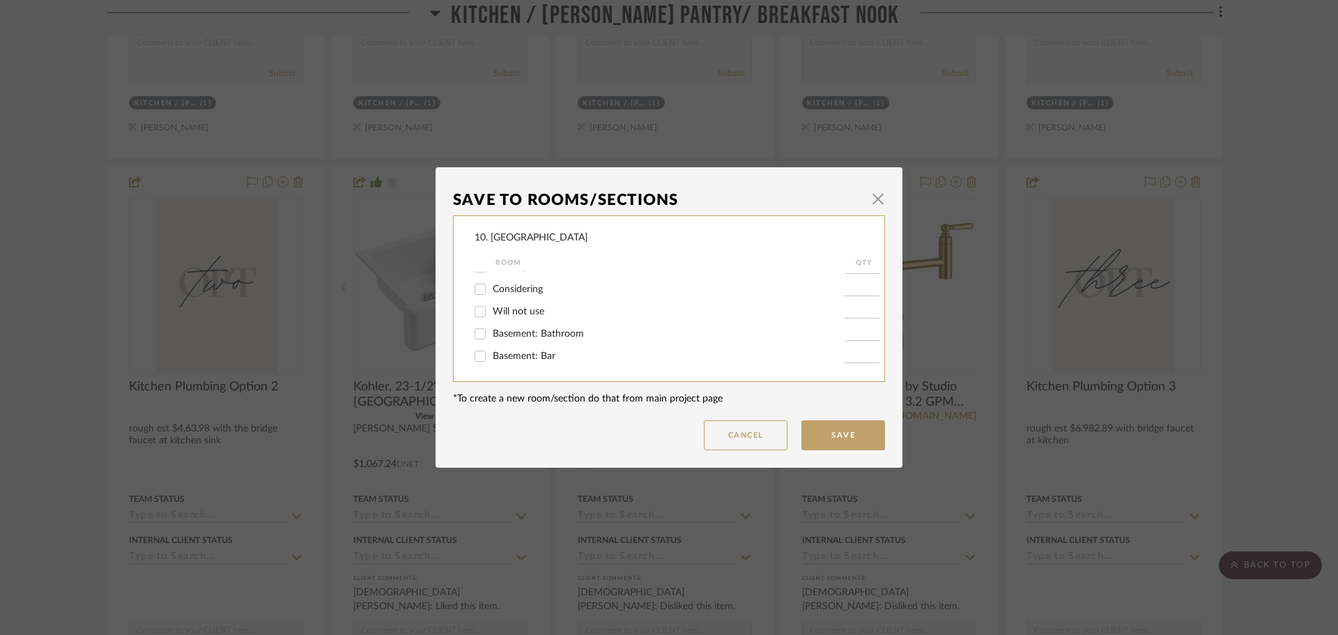
click at [491, 310] on input "Will not use" at bounding box center [480, 311] width 22 height 22
checkbox input "true"
type input "1"
click at [871, 440] on button "Save" at bounding box center [844, 435] width 84 height 30
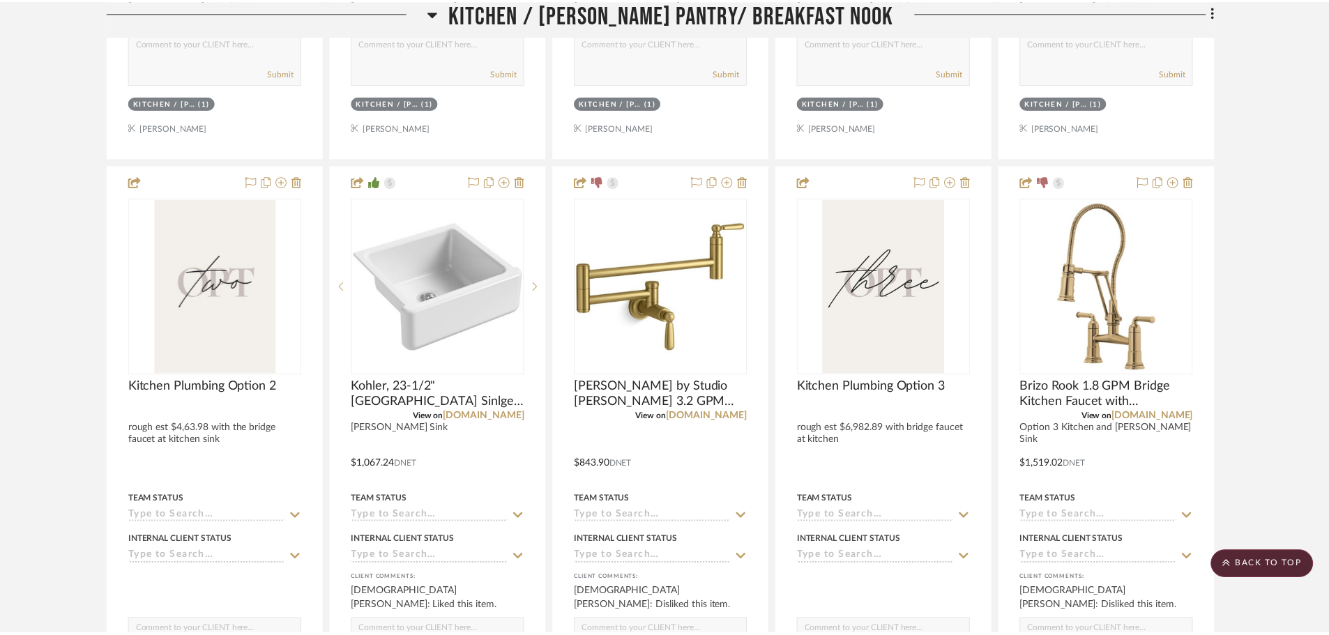
scroll to position [1902, 0]
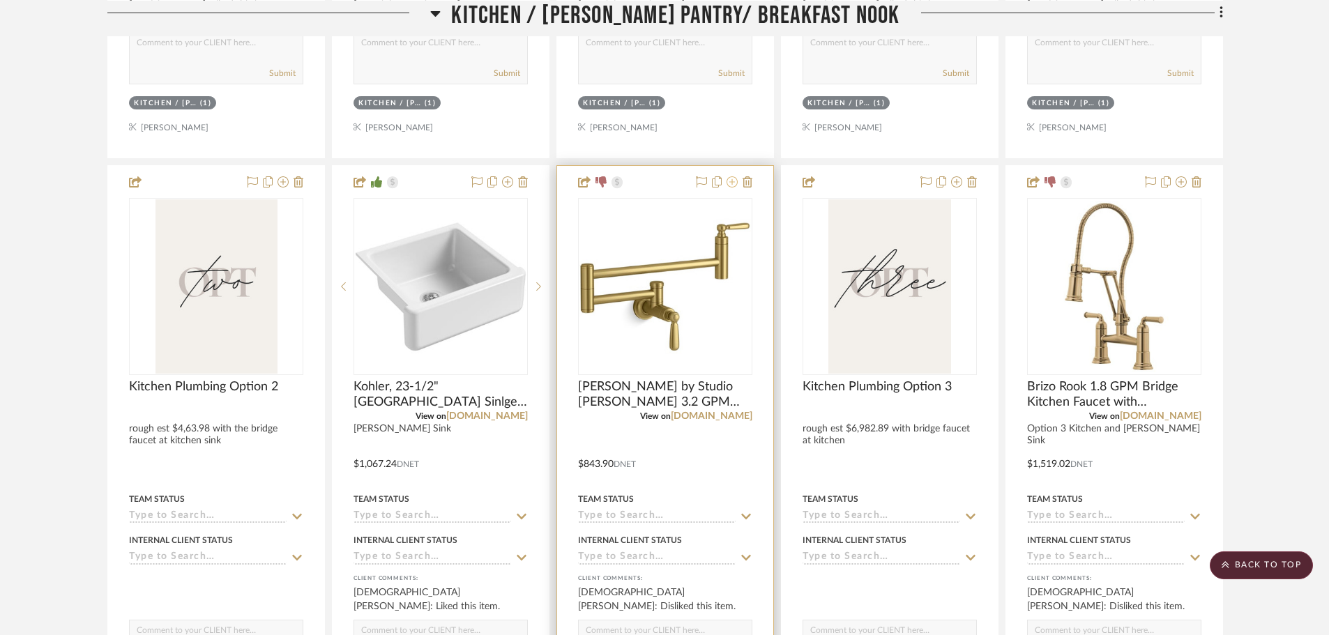
click at [728, 185] on icon at bounding box center [731, 181] width 11 height 11
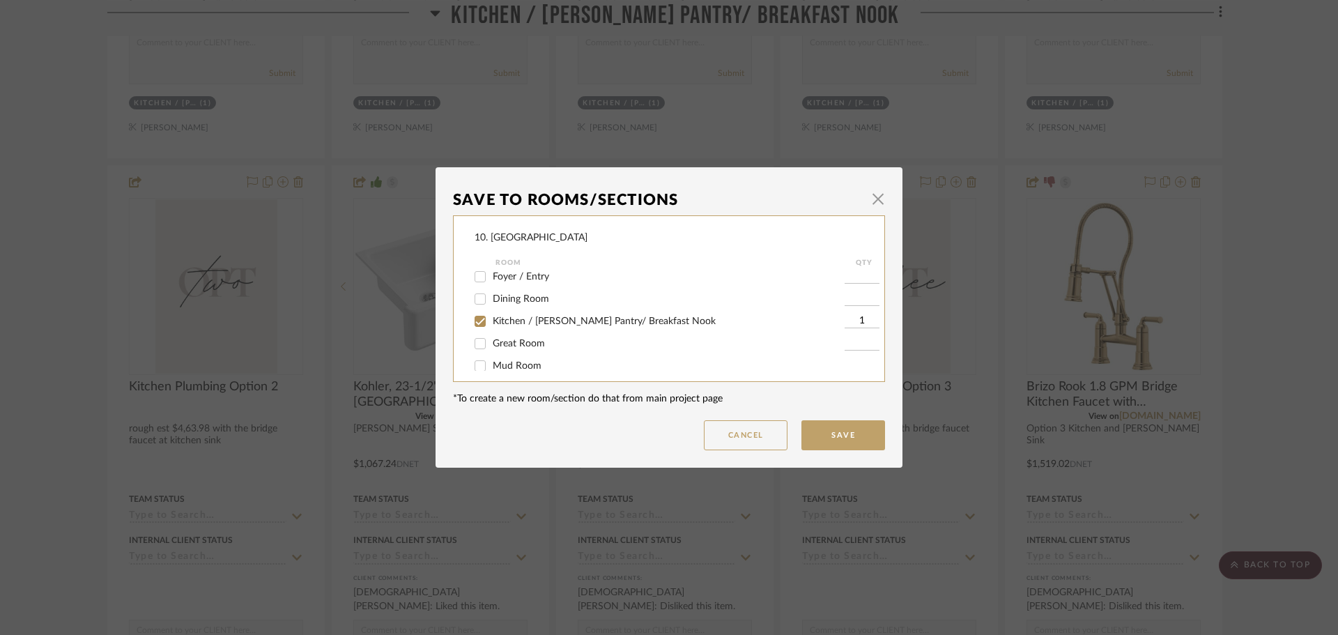
click at [519, 319] on span "Kitchen / Butler's Pantry/ Breakfast Nook" at bounding box center [604, 321] width 223 height 10
click at [491, 319] on input "Kitchen / Butler's Pantry/ Breakfast Nook" at bounding box center [480, 321] width 22 height 22
checkbox input "false"
click at [508, 314] on span "Will not use" at bounding box center [519, 312] width 52 height 10
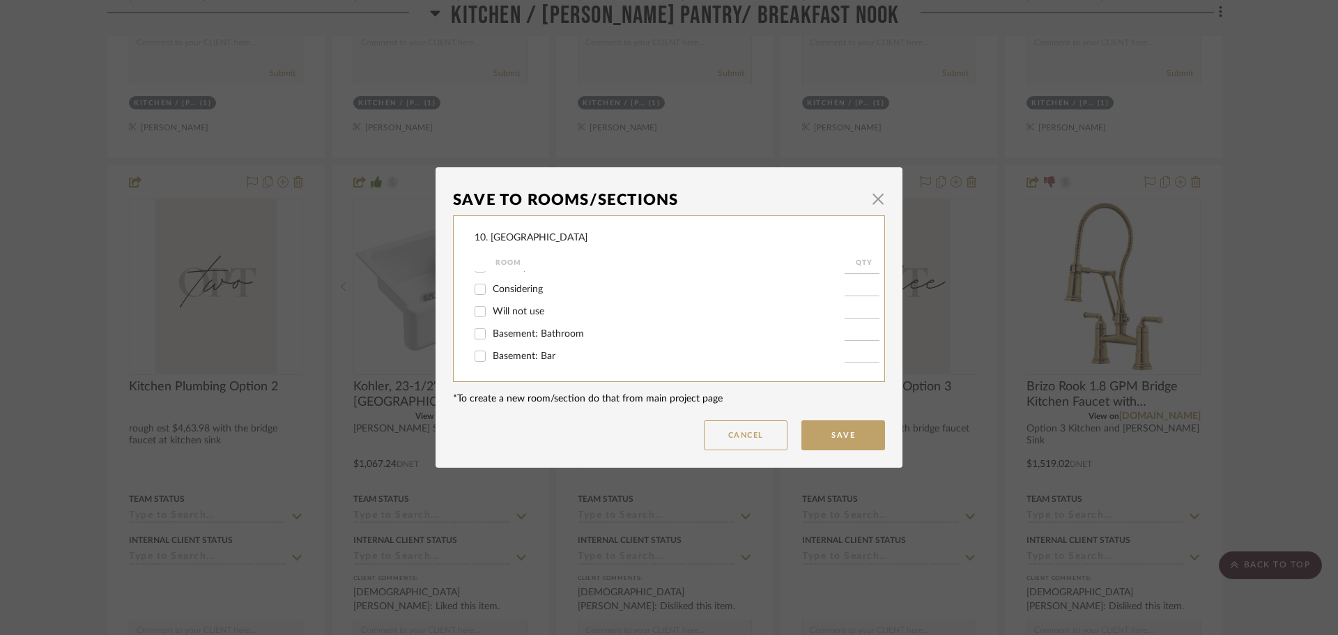
click at [491, 314] on input "Will not use" at bounding box center [480, 311] width 22 height 22
checkbox input "true"
type input "1"
click at [827, 433] on button "Save" at bounding box center [844, 435] width 84 height 30
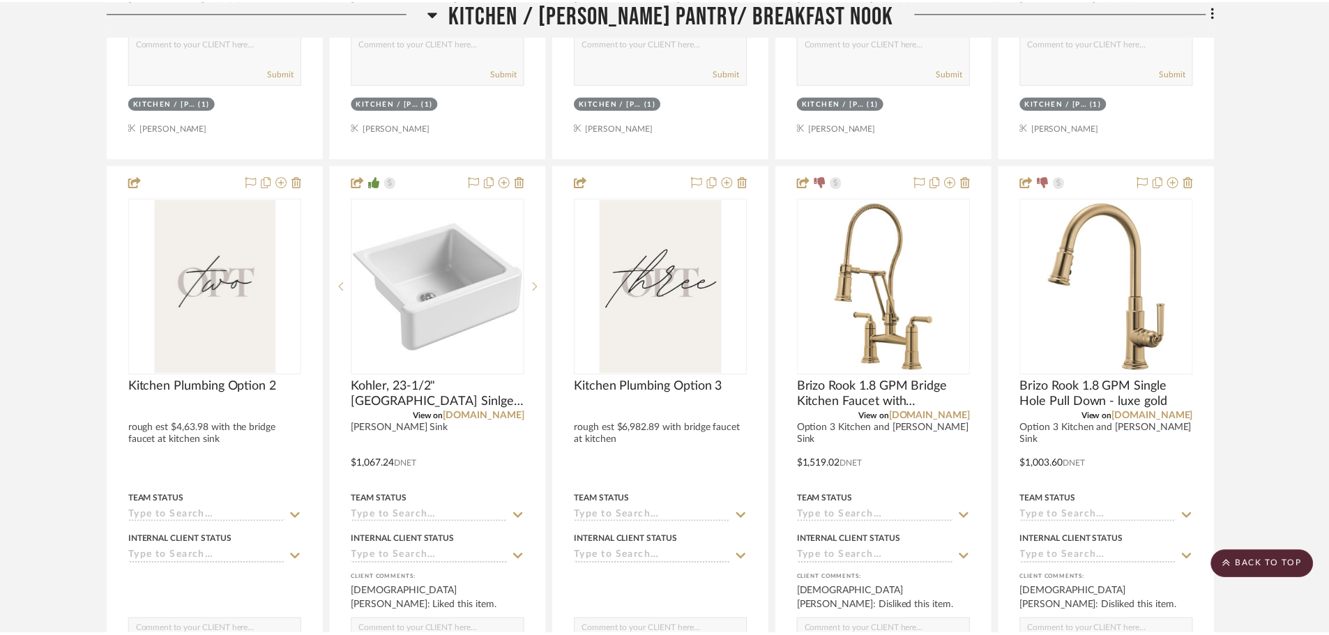
scroll to position [1902, 0]
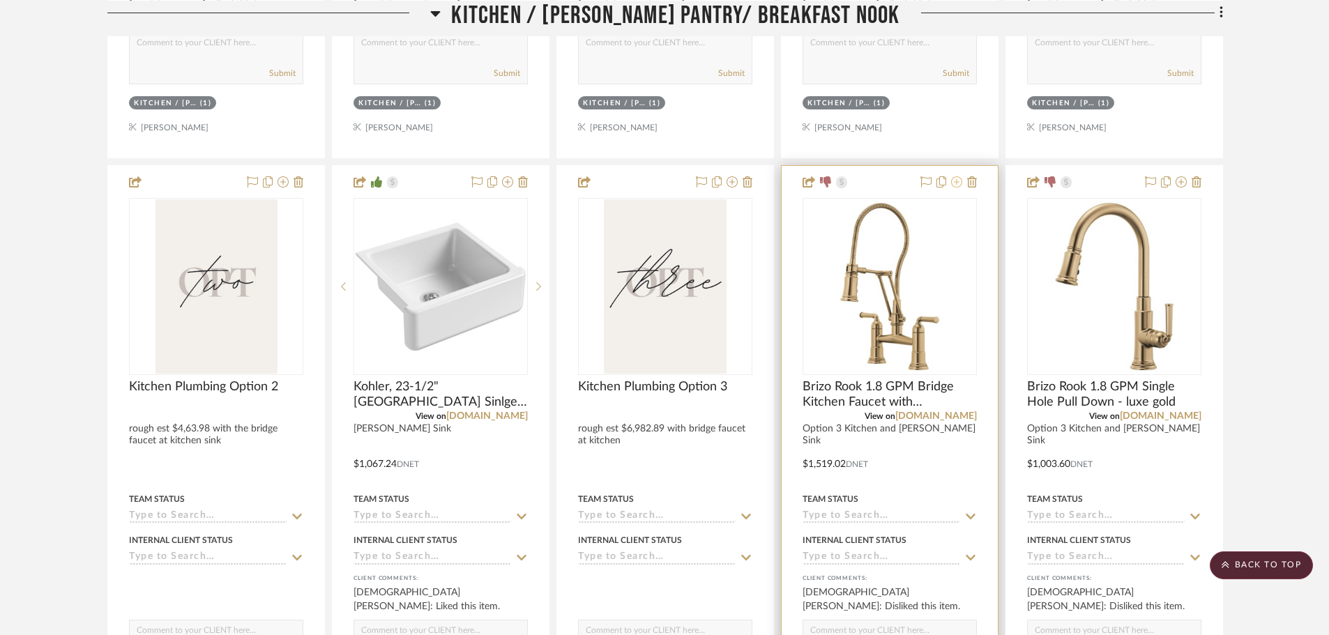
click at [955, 182] on icon at bounding box center [956, 181] width 11 height 11
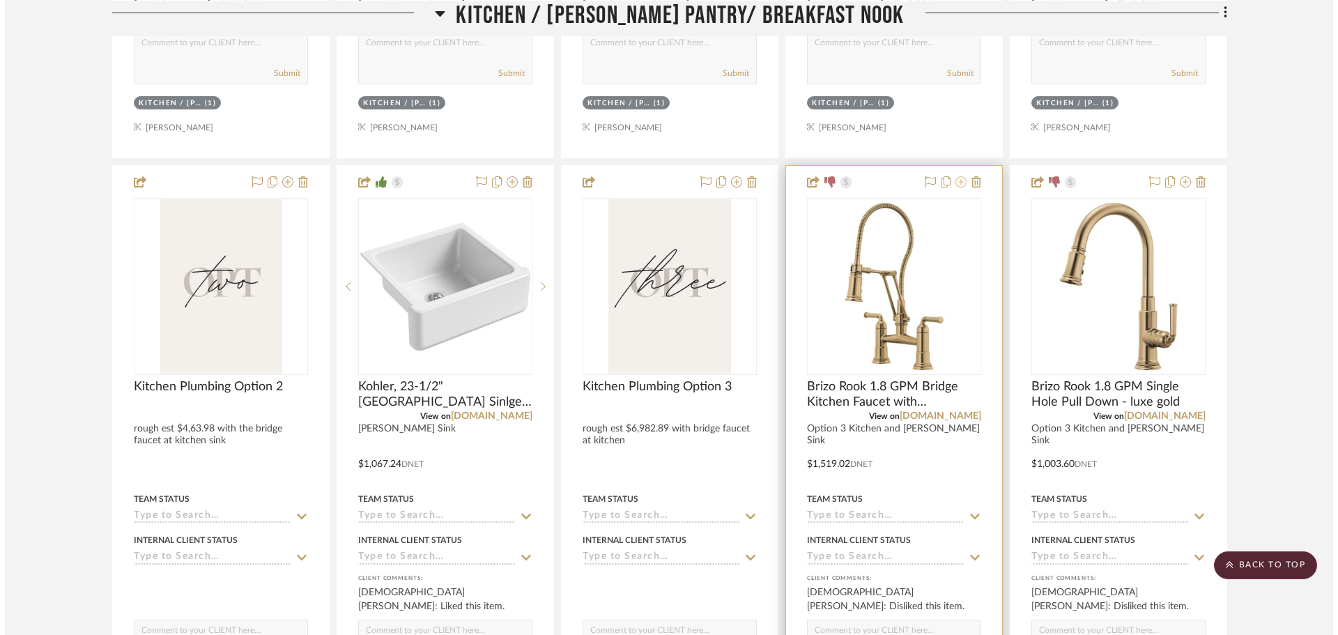
scroll to position [0, 0]
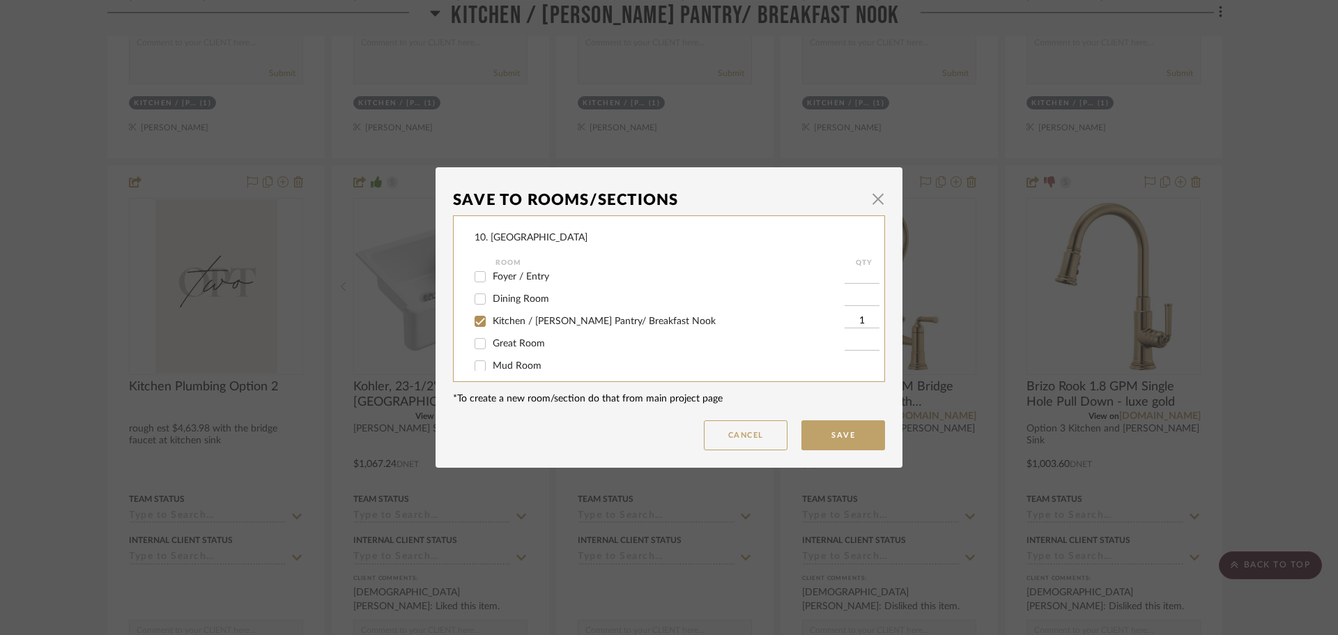
click at [501, 323] on span "Kitchen / Butler's Pantry/ Breakfast Nook" at bounding box center [604, 321] width 223 height 10
click at [491, 323] on input "Kitchen / Butler's Pantry/ Breakfast Nook" at bounding box center [480, 321] width 22 height 22
checkbox input "false"
click at [505, 307] on span "Will not use" at bounding box center [519, 312] width 52 height 10
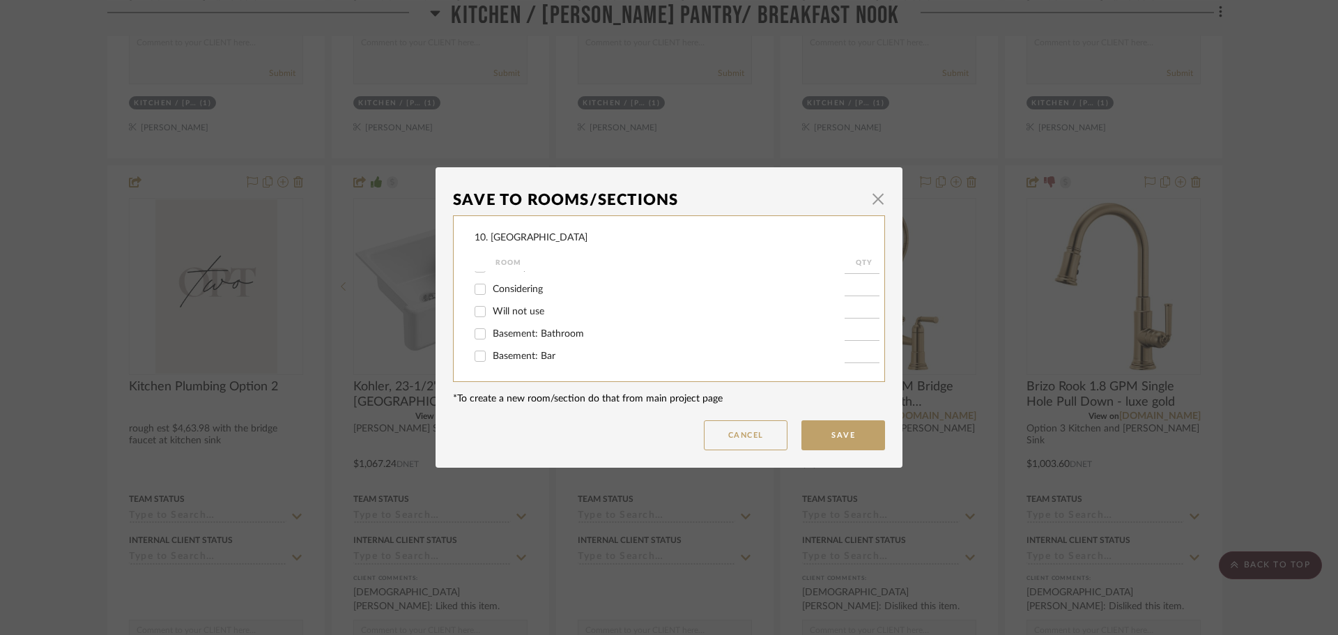
click at [491, 306] on input "Will not use" at bounding box center [480, 311] width 22 height 22
checkbox input "true"
type input "1"
click at [854, 432] on button "Save" at bounding box center [844, 435] width 84 height 30
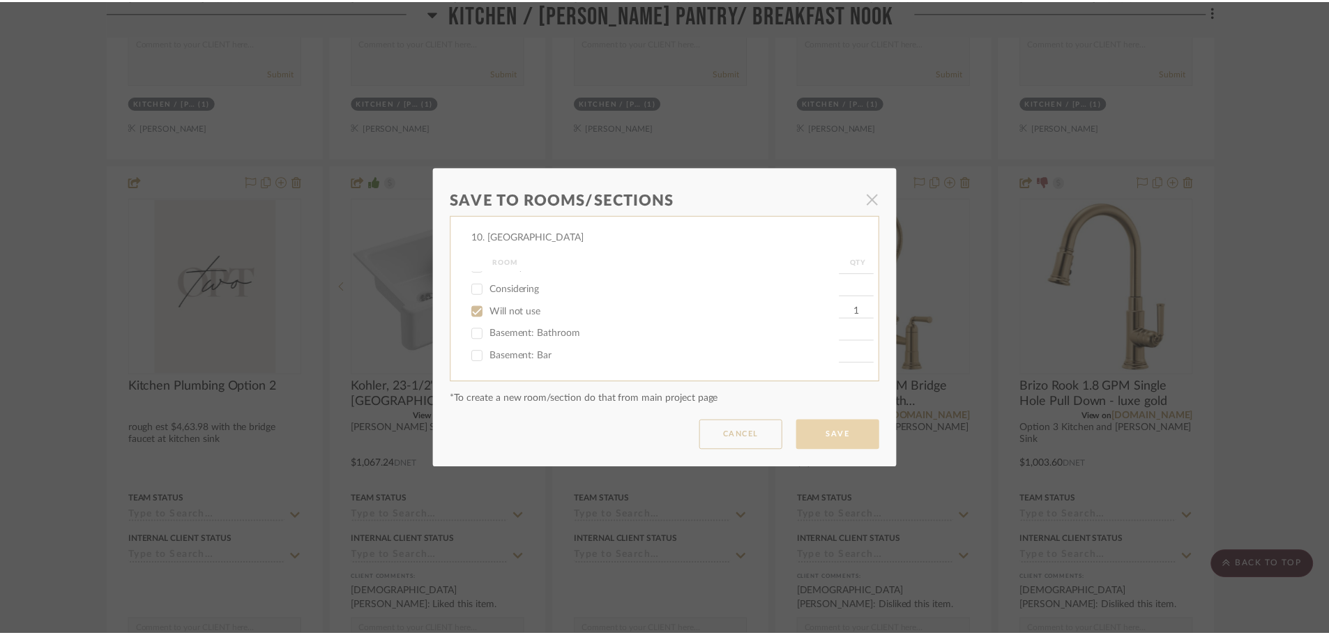
scroll to position [1902, 0]
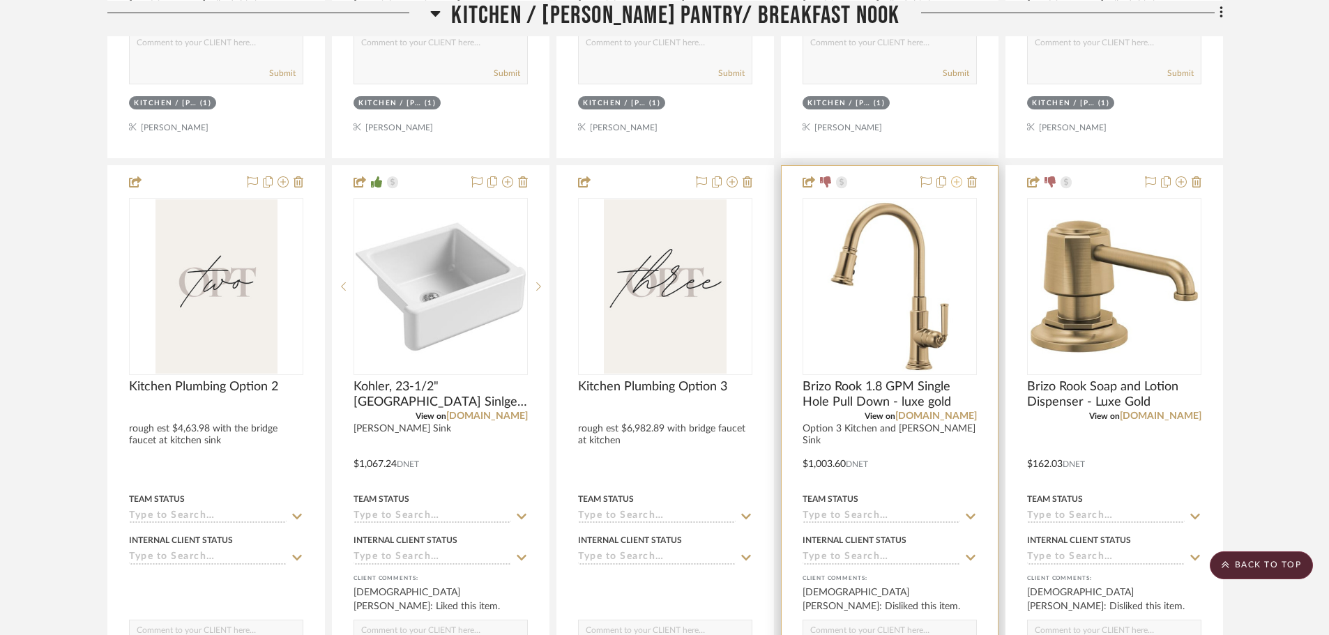
click at [954, 184] on icon at bounding box center [956, 181] width 11 height 11
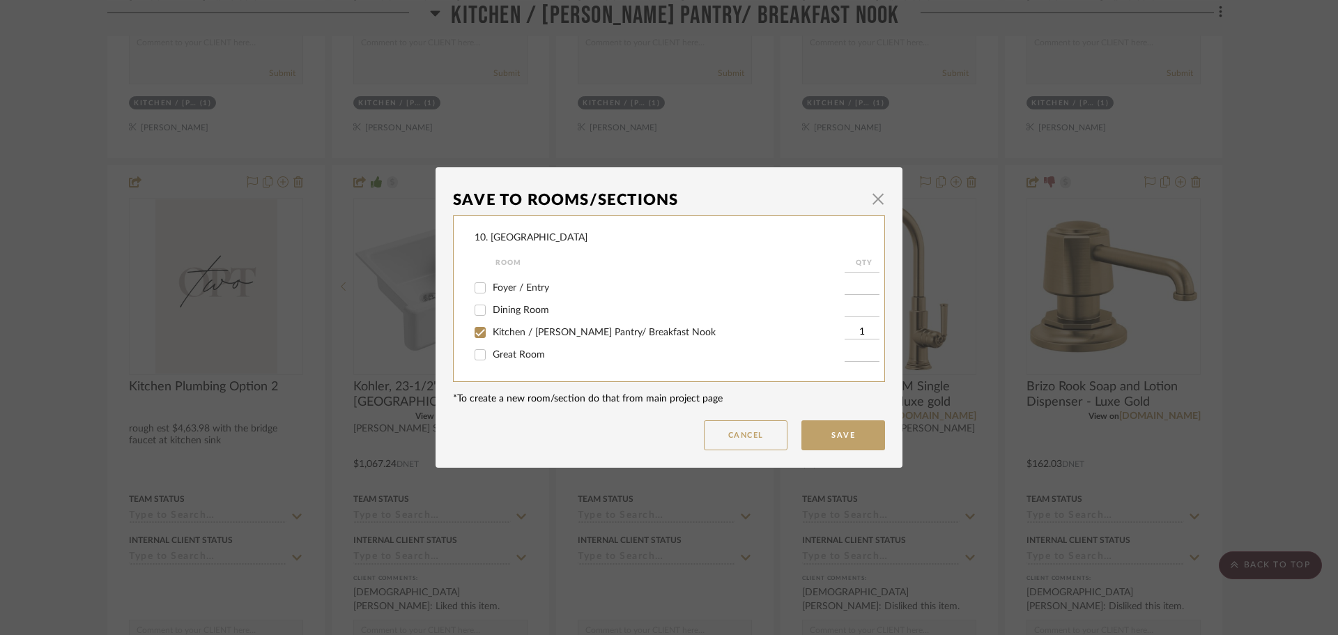
scroll to position [139, 0]
click at [499, 321] on span "Kitchen / Butler's Pantry/ Breakfast Nook" at bounding box center [604, 321] width 223 height 10
click at [491, 321] on input "Kitchen / Butler's Pantry/ Breakfast Nook" at bounding box center [480, 321] width 22 height 22
checkbox input "false"
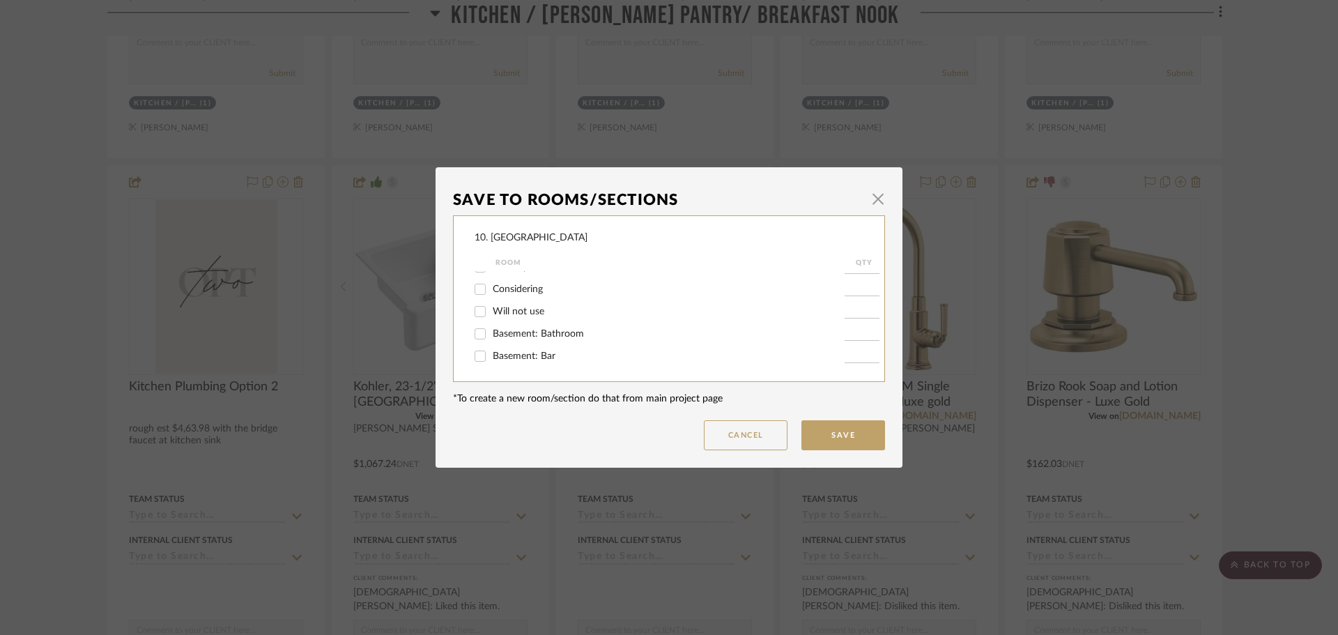
click at [501, 315] on span "Will not use" at bounding box center [519, 312] width 52 height 10
click at [491, 315] on input "Will not use" at bounding box center [480, 311] width 22 height 22
checkbox input "true"
type input "1"
click at [834, 444] on button "Save" at bounding box center [844, 435] width 84 height 30
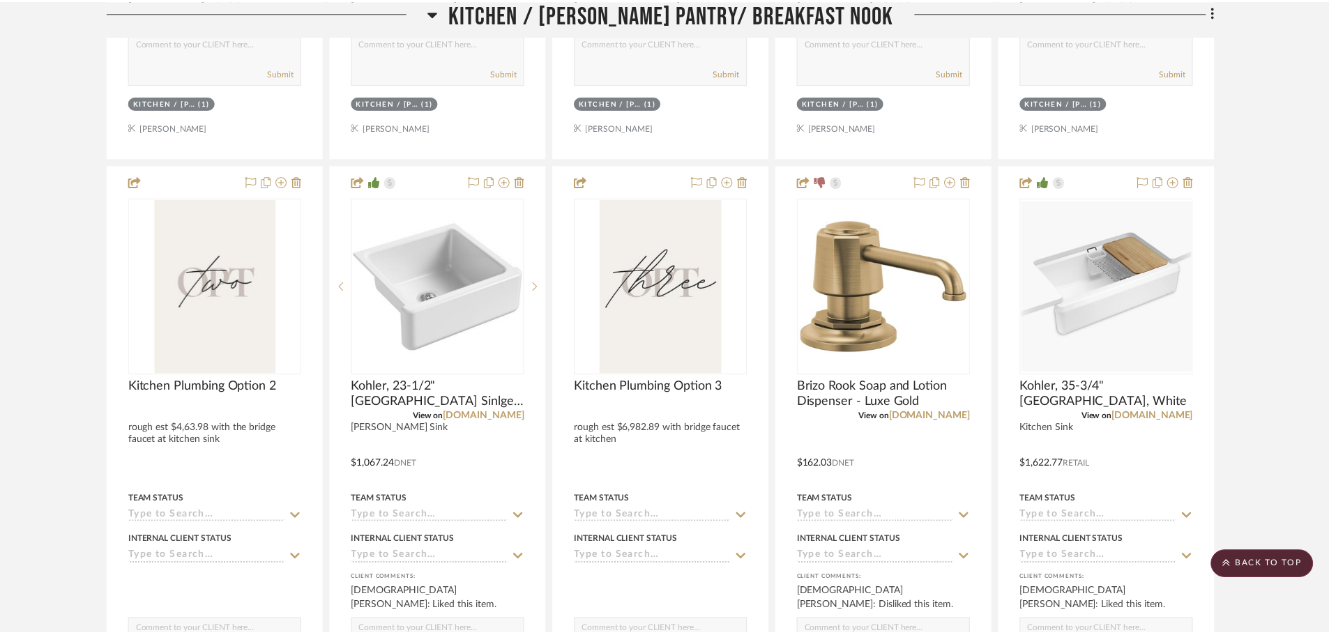
scroll to position [1902, 0]
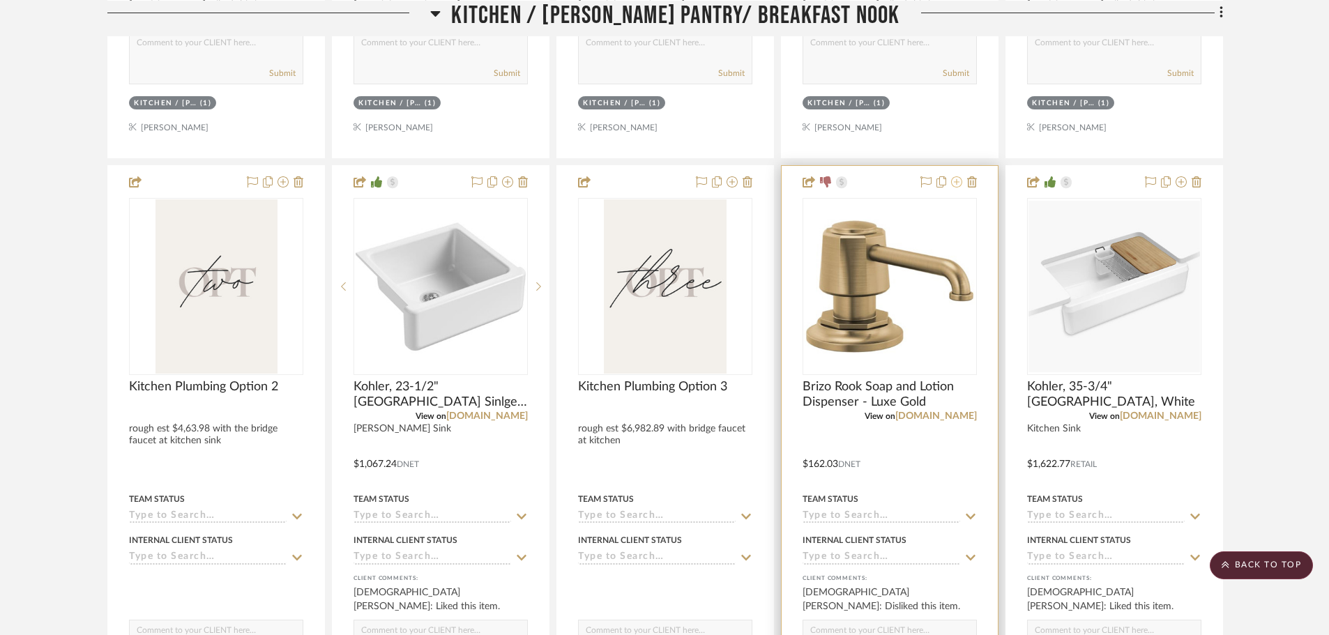
click at [957, 181] on icon at bounding box center [956, 181] width 11 height 11
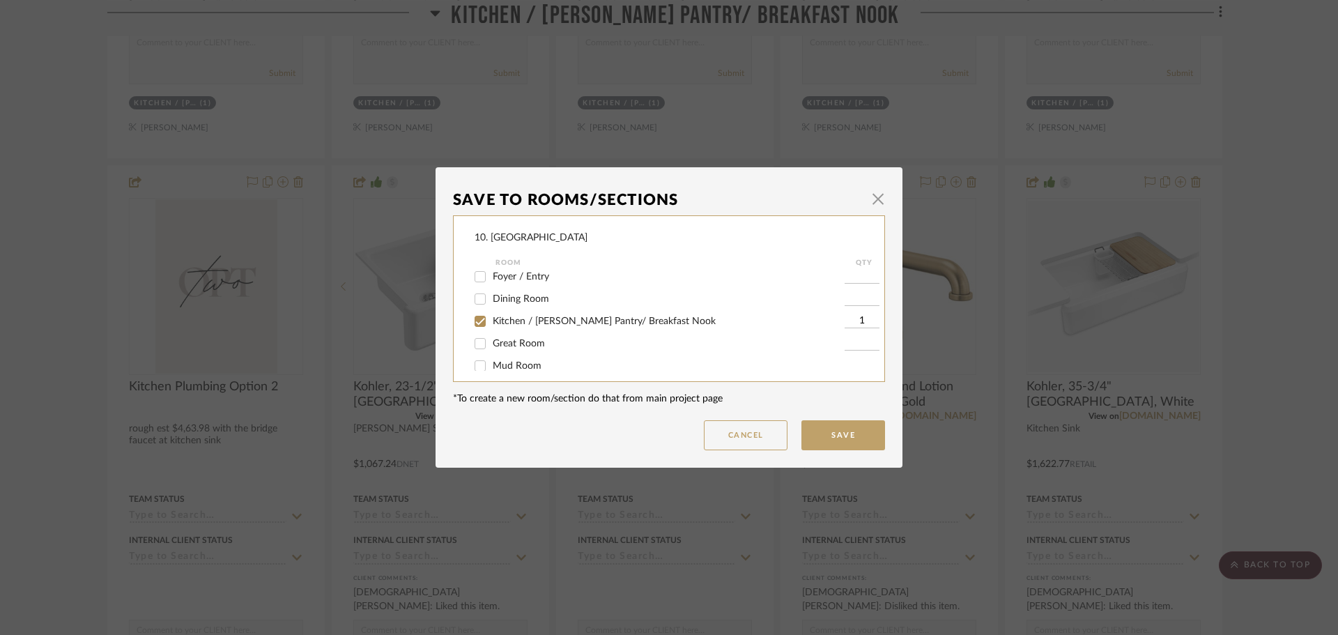
click at [493, 325] on span "Kitchen / Butler's Pantry/ Breakfast Nook" at bounding box center [604, 321] width 223 height 10
click at [490, 325] on input "Kitchen / Butler's Pantry/ Breakfast Nook" at bounding box center [480, 321] width 22 height 22
checkbox input "false"
click at [495, 316] on label "Will not use" at bounding box center [669, 312] width 352 height 12
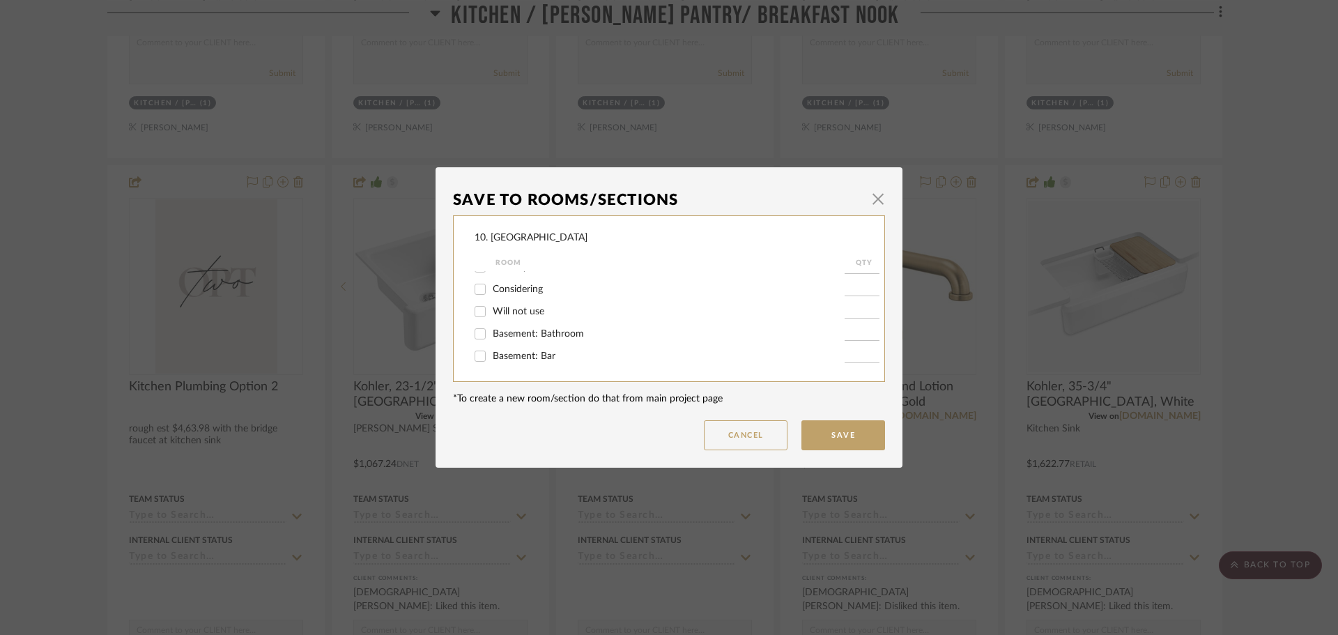
click at [491, 316] on input "Will not use" at bounding box center [480, 311] width 22 height 22
checkbox input "true"
type input "1"
click at [816, 436] on button "Save" at bounding box center [844, 435] width 84 height 30
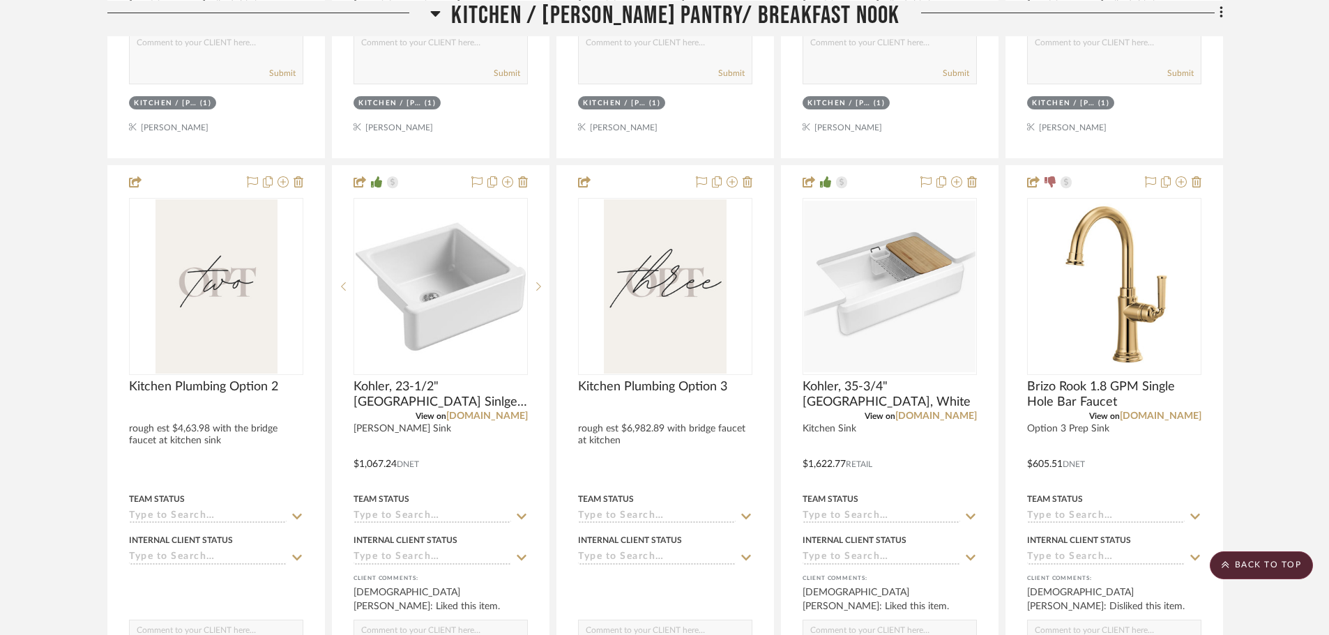
scroll to position [1833, 0]
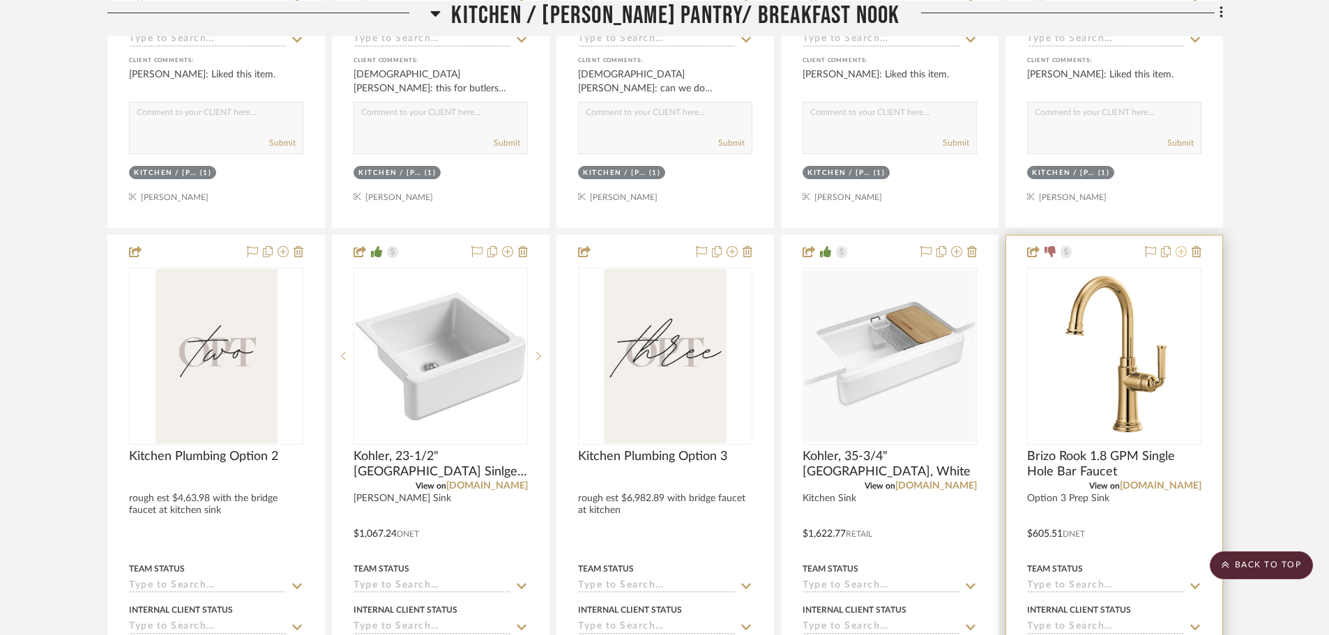
click at [1184, 258] on button at bounding box center [1180, 252] width 11 height 17
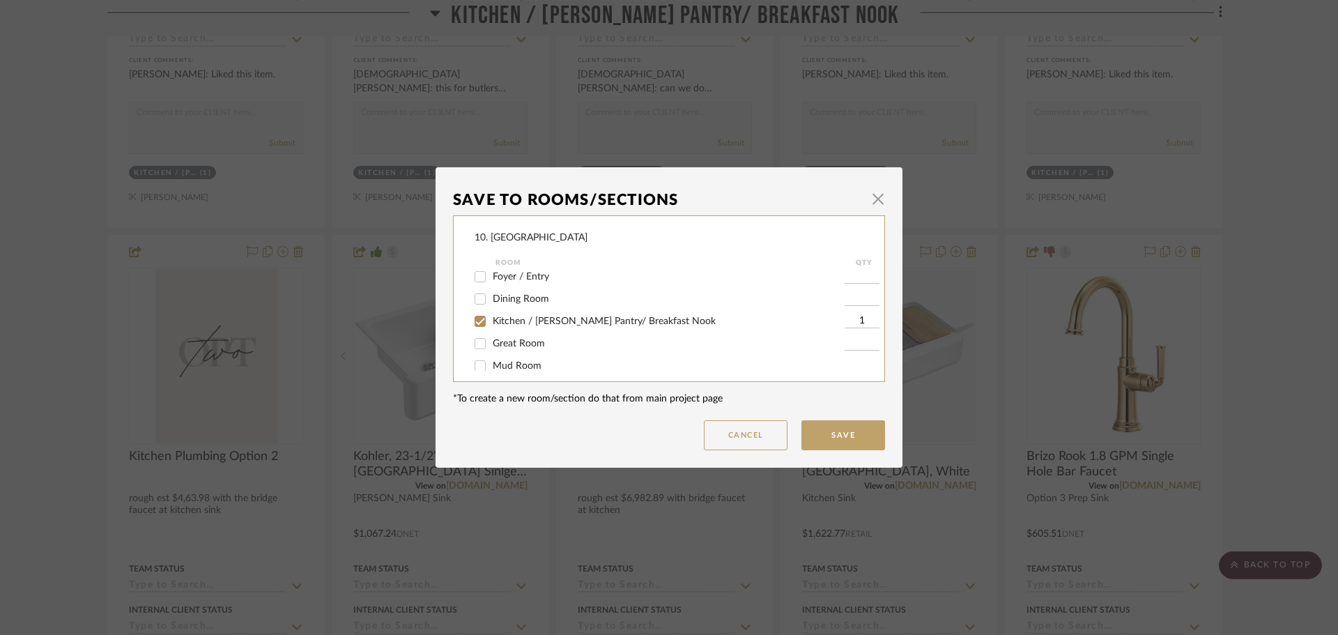
click at [493, 319] on span "Kitchen / Butler's Pantry/ Breakfast Nook" at bounding box center [604, 321] width 223 height 10
click at [491, 319] on input "Kitchen / Butler's Pantry/ Breakfast Nook" at bounding box center [480, 321] width 22 height 22
click at [491, 305] on div "Will not use" at bounding box center [660, 311] width 370 height 22
click at [518, 319] on div "Will not use" at bounding box center [660, 311] width 370 height 22
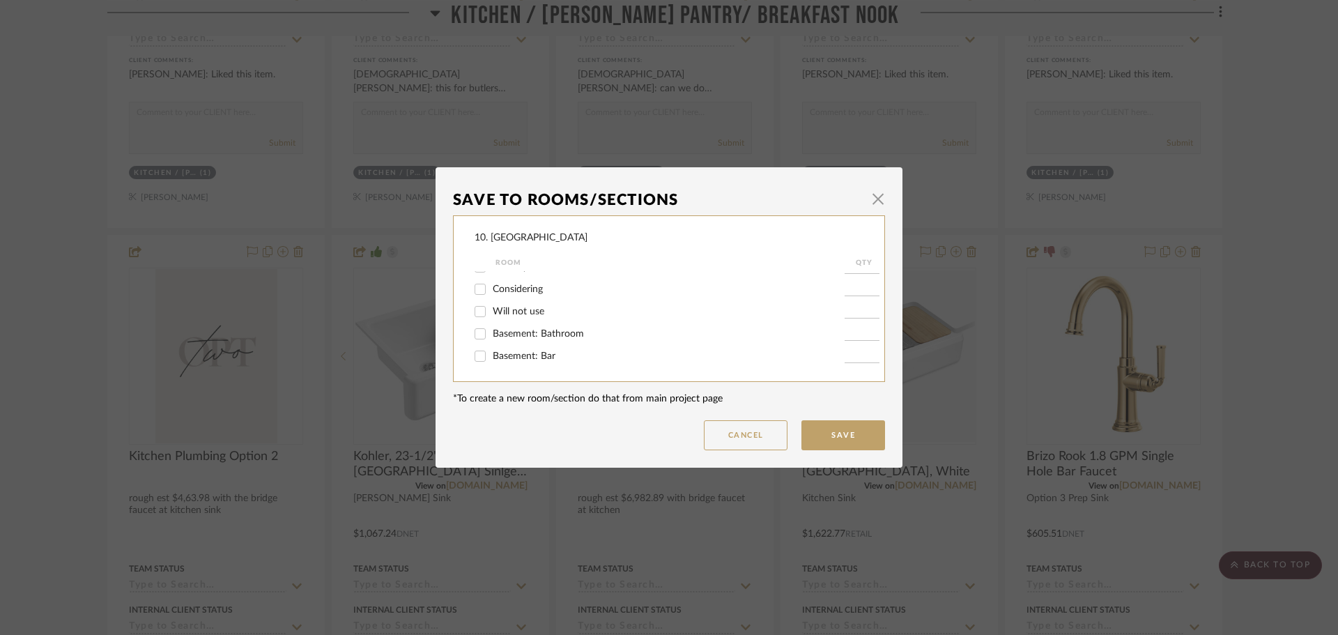
click at [515, 314] on span "Will not use" at bounding box center [519, 312] width 52 height 10
click at [491, 314] on input "Will not use" at bounding box center [480, 311] width 22 height 22
click at [839, 432] on button "Save" at bounding box center [844, 435] width 84 height 30
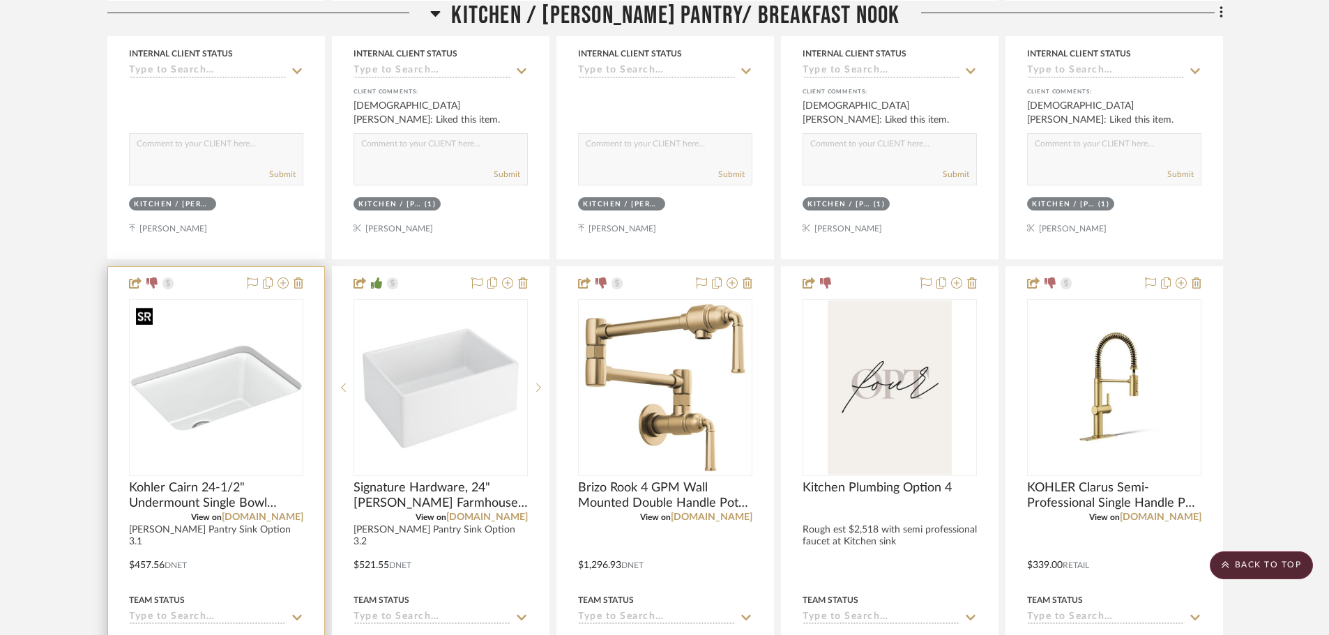
scroll to position [2390, 0]
click at [280, 284] on icon at bounding box center [282, 281] width 11 height 11
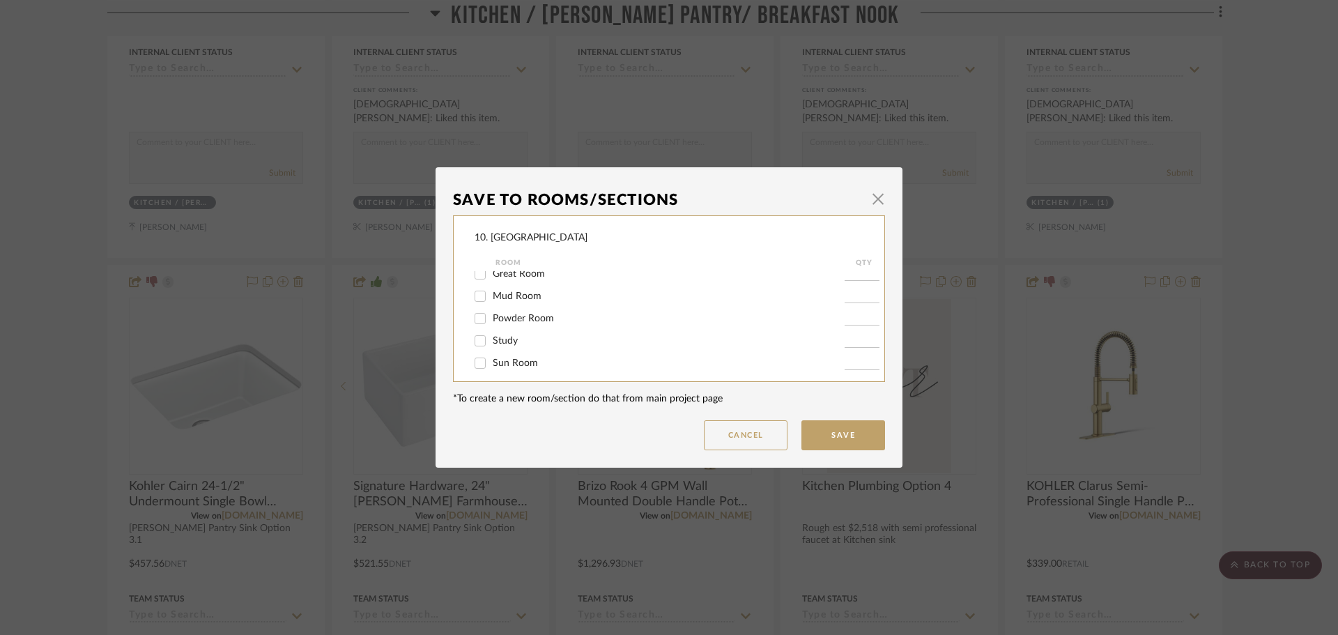
scroll to position [139, 0]
click at [505, 330] on div "Kitchen / Butler's Pantry/ Breakfast Nook" at bounding box center [660, 321] width 370 height 22
click at [505, 327] on div "Kitchen / Butler's Pantry/ Breakfast Nook" at bounding box center [660, 321] width 370 height 22
click at [516, 322] on span "Kitchen / Butler's Pantry/ Breakfast Nook" at bounding box center [604, 321] width 223 height 10
click at [491, 322] on input "Kitchen / Butler's Pantry/ Breakfast Nook" at bounding box center [480, 321] width 22 height 22
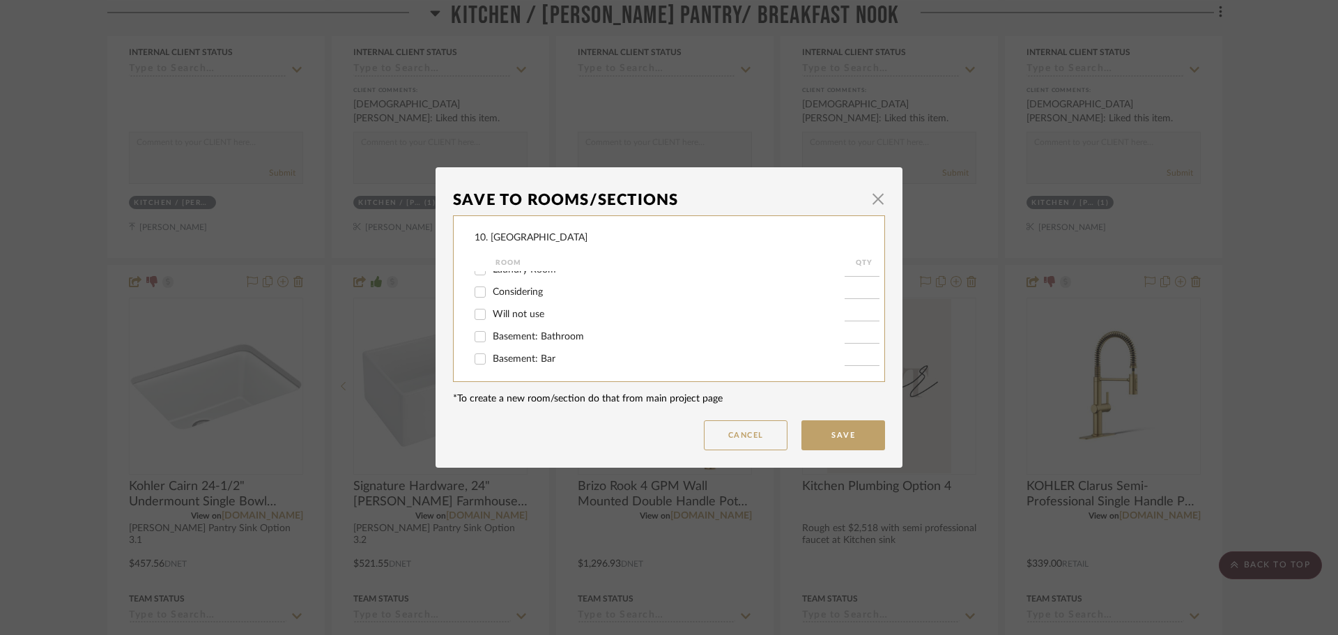
scroll to position [461, 0]
click at [510, 310] on span "Will not use" at bounding box center [519, 312] width 52 height 10
click at [491, 310] on input "Will not use" at bounding box center [480, 311] width 22 height 22
click at [824, 443] on button "Save" at bounding box center [844, 435] width 84 height 30
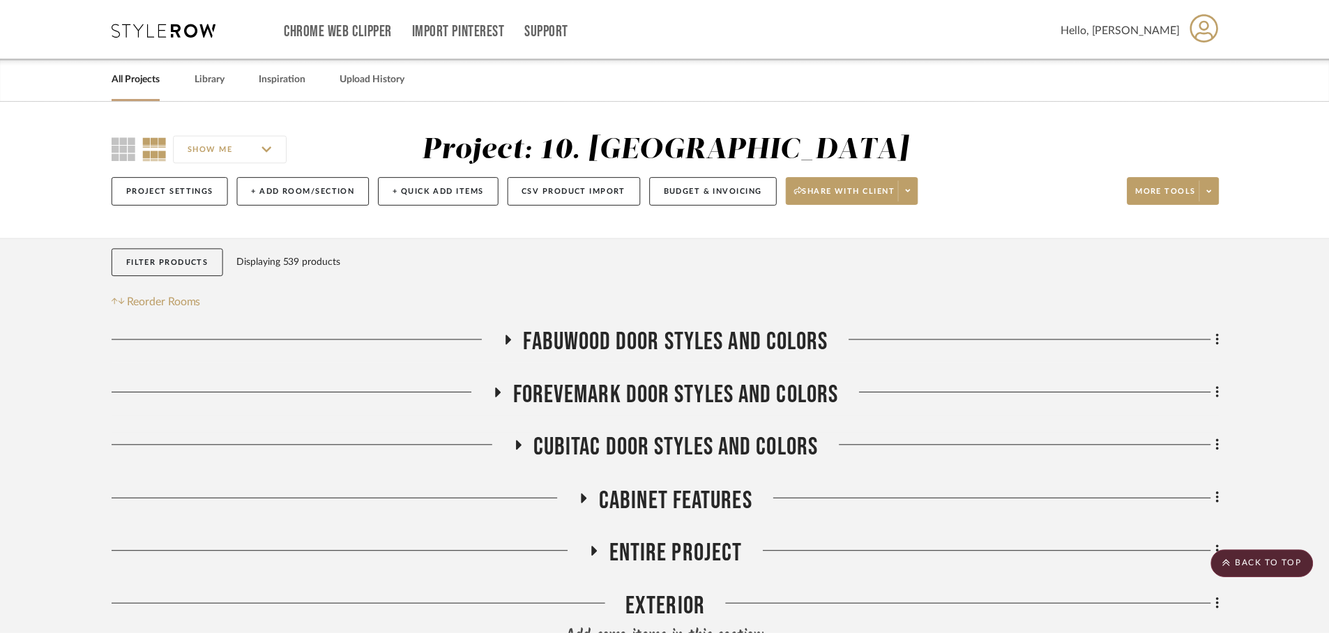
scroll to position [2390, 0]
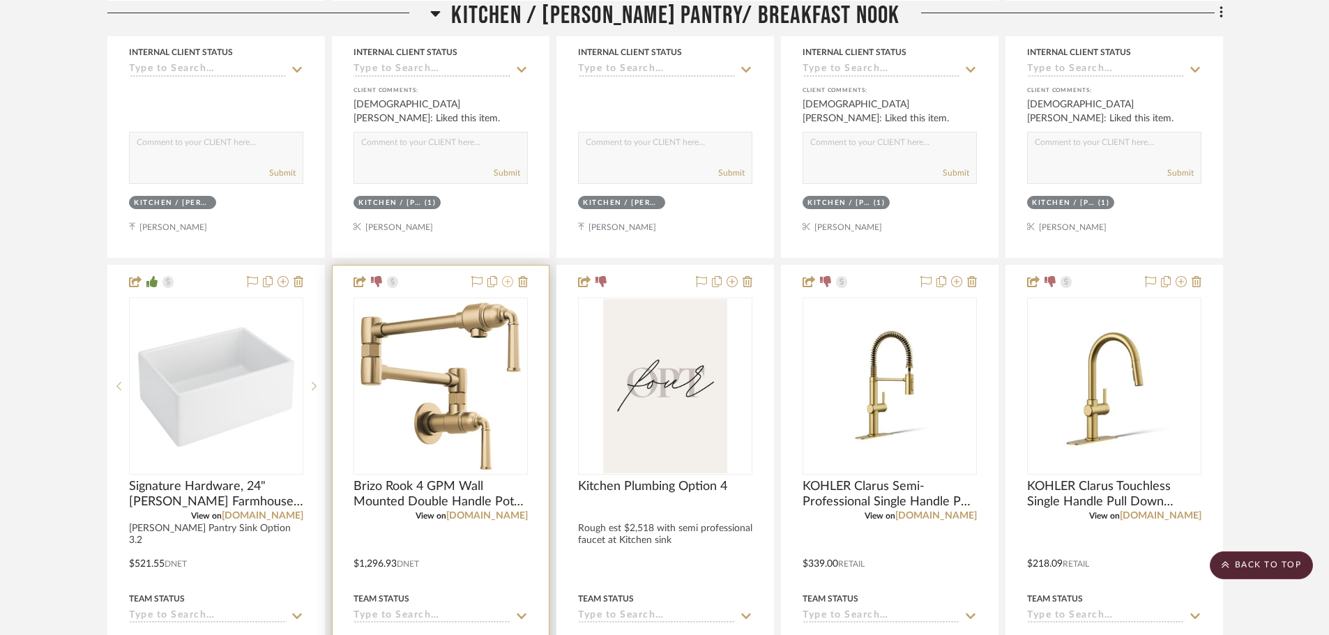
click at [505, 286] on icon at bounding box center [507, 281] width 11 height 11
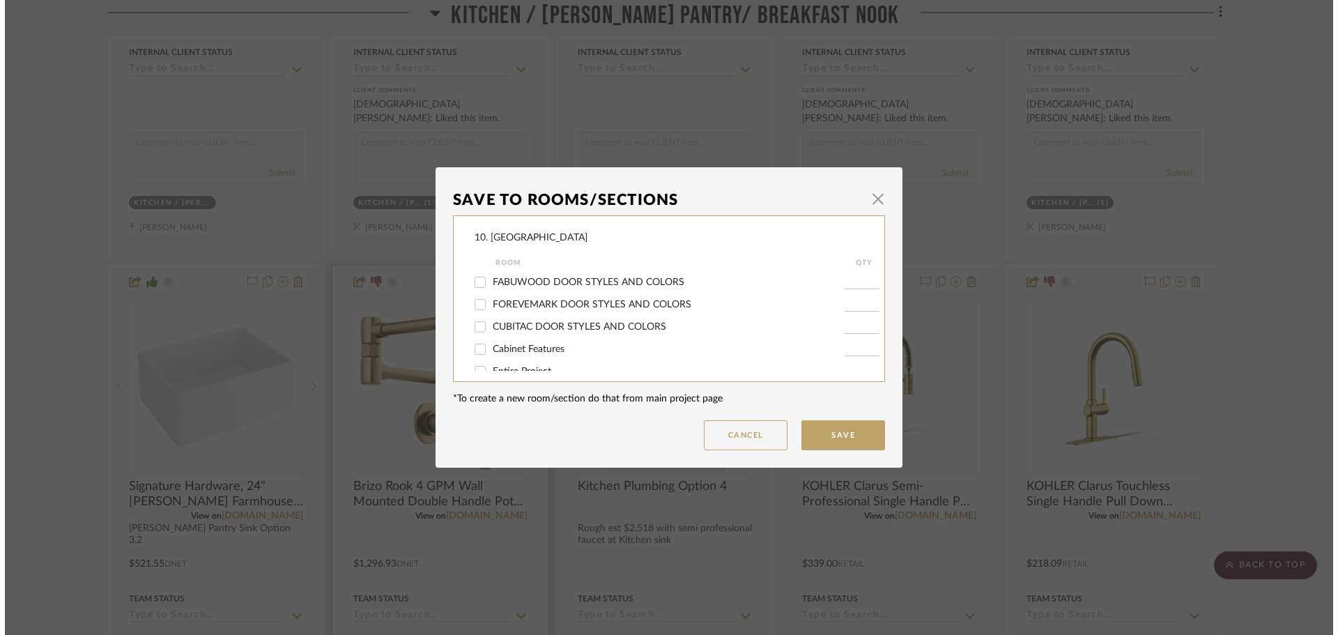
scroll to position [0, 0]
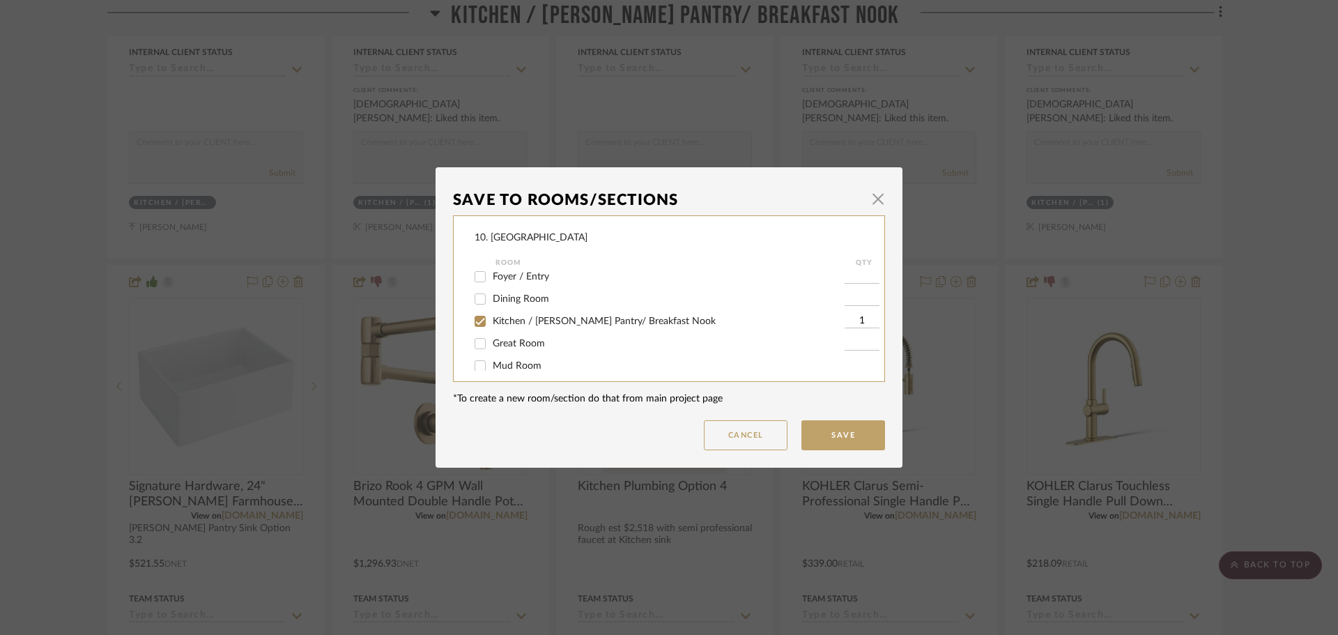
click at [526, 318] on span "Kitchen / Butler's Pantry/ Breakfast Nook" at bounding box center [604, 321] width 223 height 10
click at [491, 318] on input "Kitchen / Butler's Pantry/ Breakfast Nook" at bounding box center [480, 321] width 22 height 22
click at [521, 312] on span "Will not use" at bounding box center [519, 312] width 52 height 10
click at [491, 312] on input "Will not use" at bounding box center [480, 311] width 22 height 22
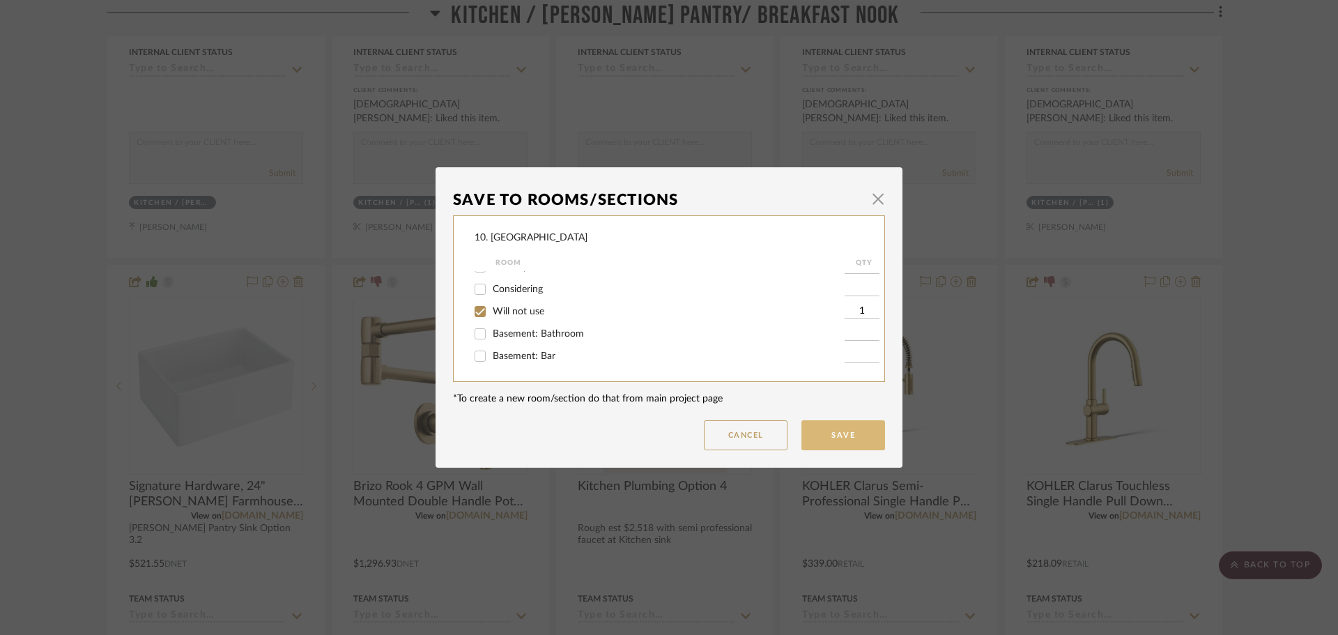
click at [851, 441] on button "Save" at bounding box center [844, 435] width 84 height 30
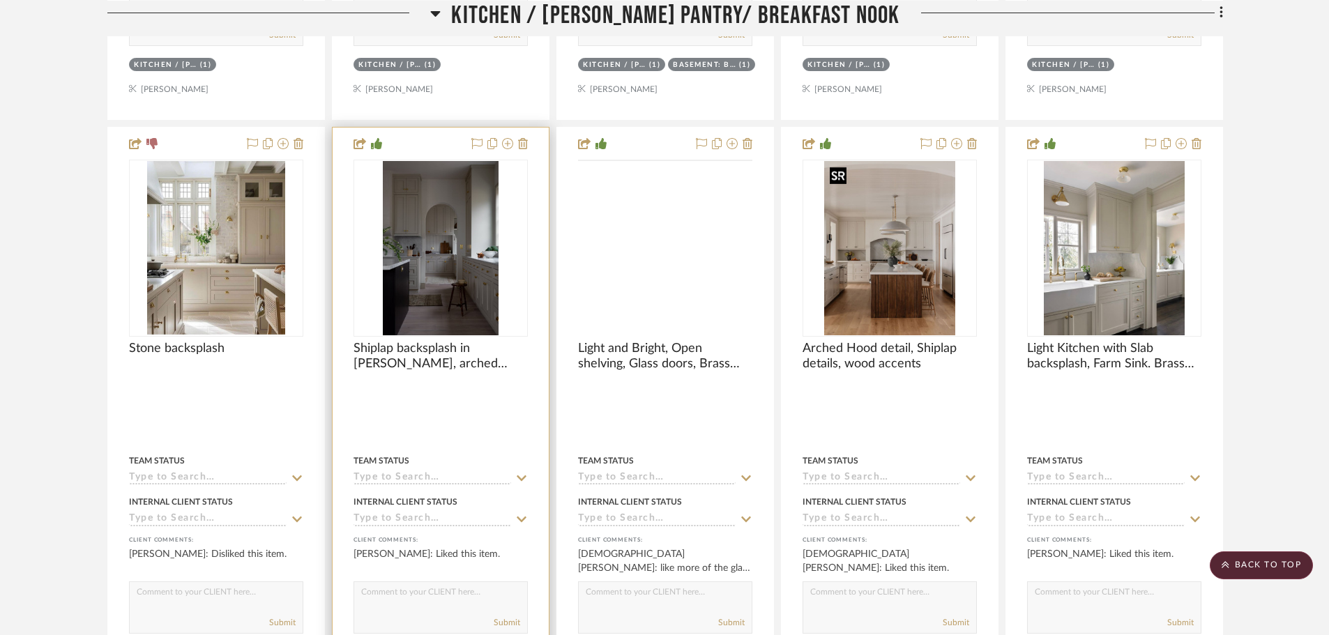
scroll to position [3715, 0]
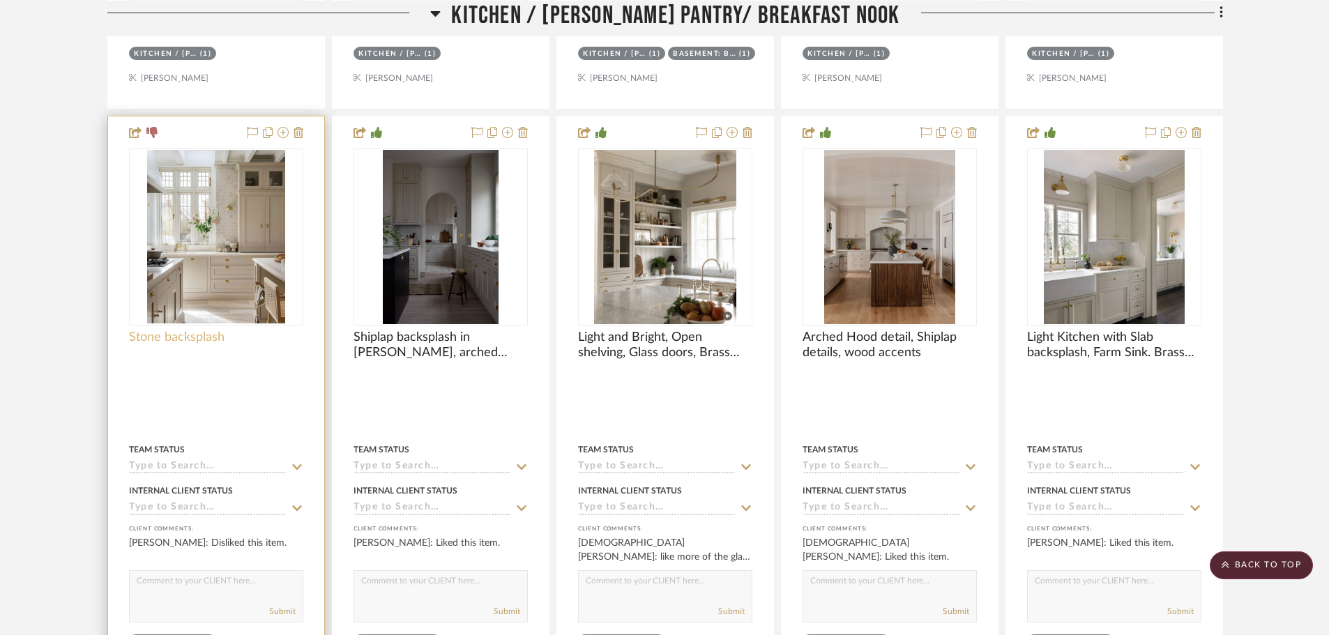
click at [198, 341] on span "Stone backsplash" at bounding box center [177, 337] width 96 height 15
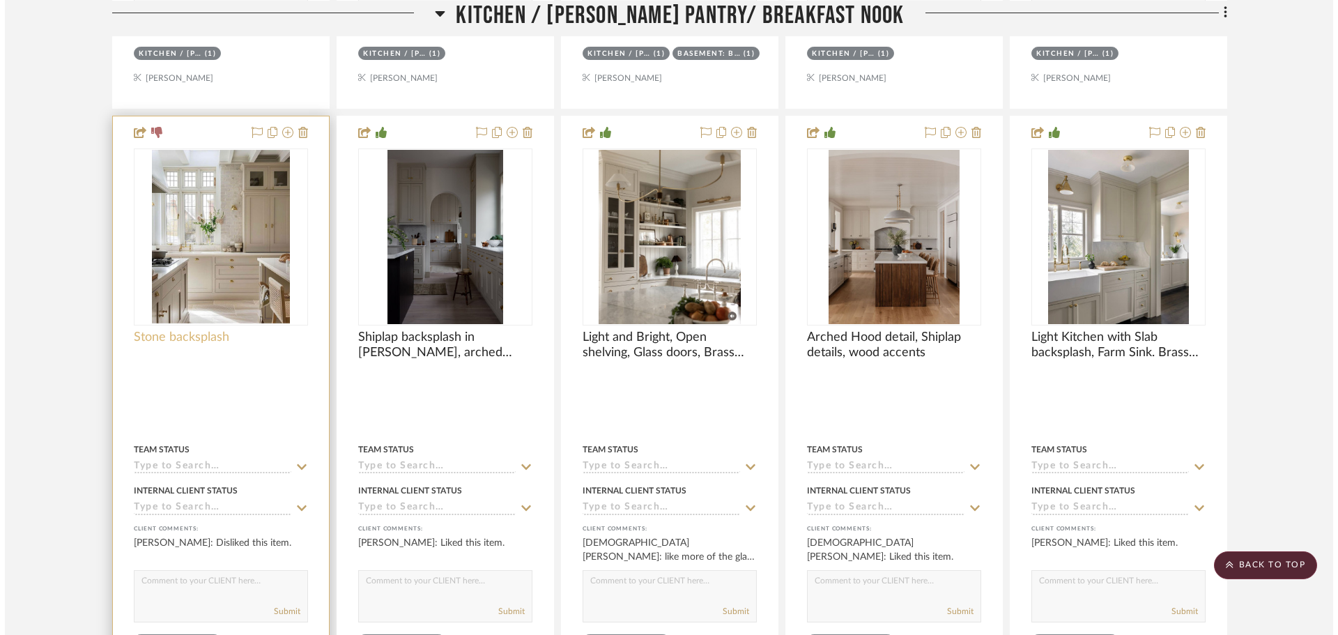
scroll to position [0, 0]
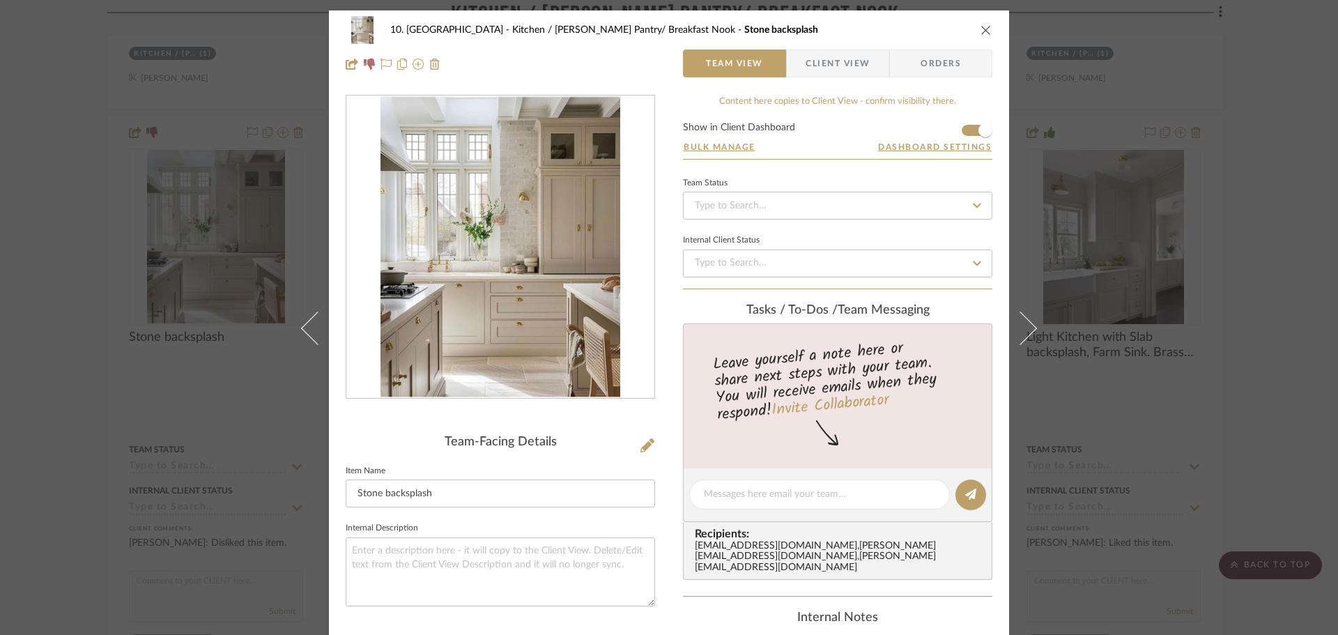
click at [818, 61] on span "Client View" at bounding box center [838, 63] width 64 height 28
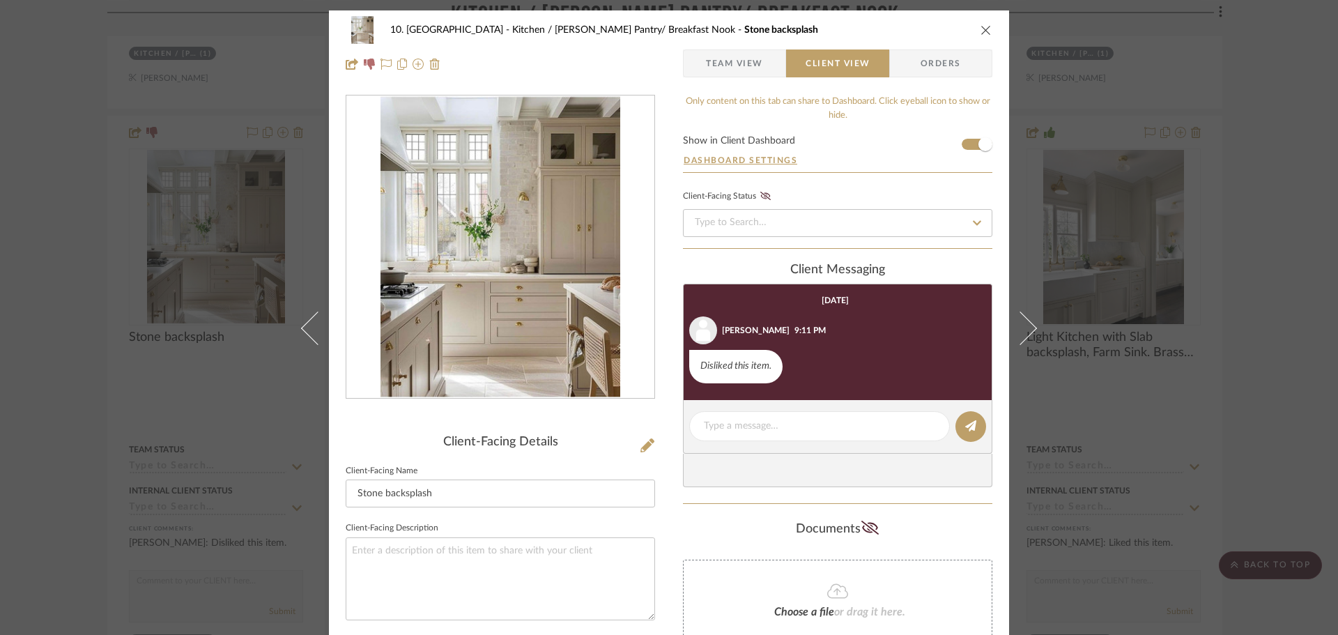
click at [1216, 228] on div "10. Vignola Kitchen / Butler's Pantry/ Breakfast Nook Stone backsplash Team Vie…" at bounding box center [669, 317] width 1338 height 635
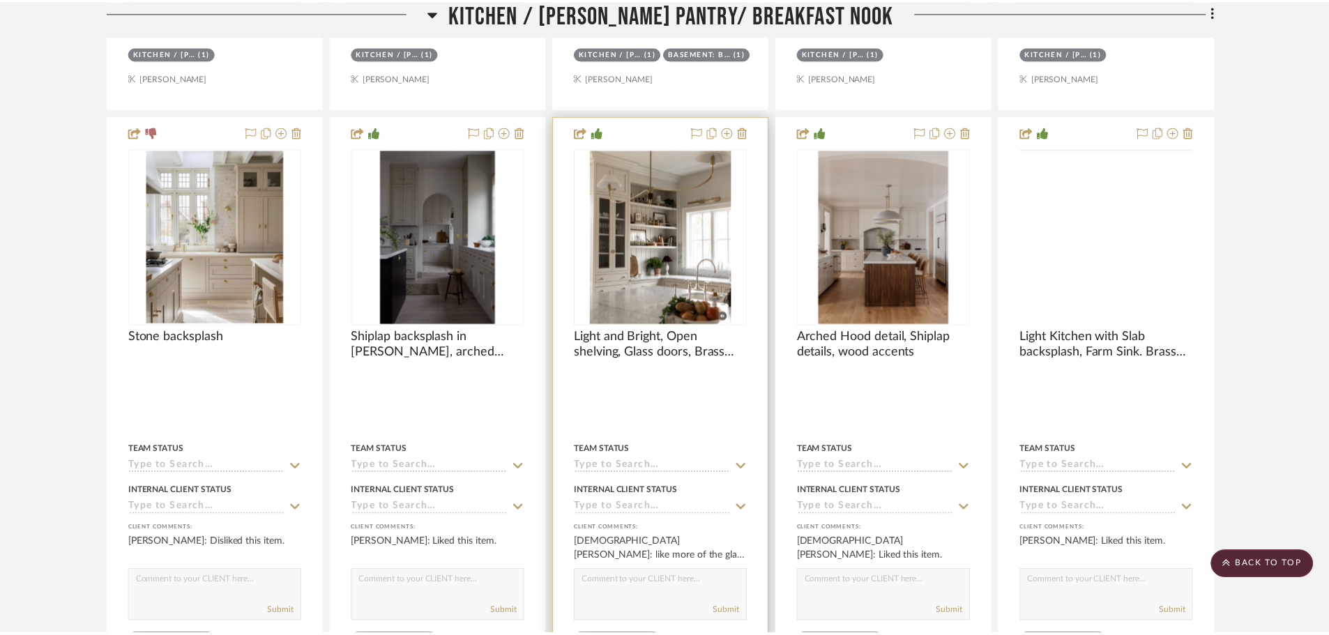
scroll to position [3715, 0]
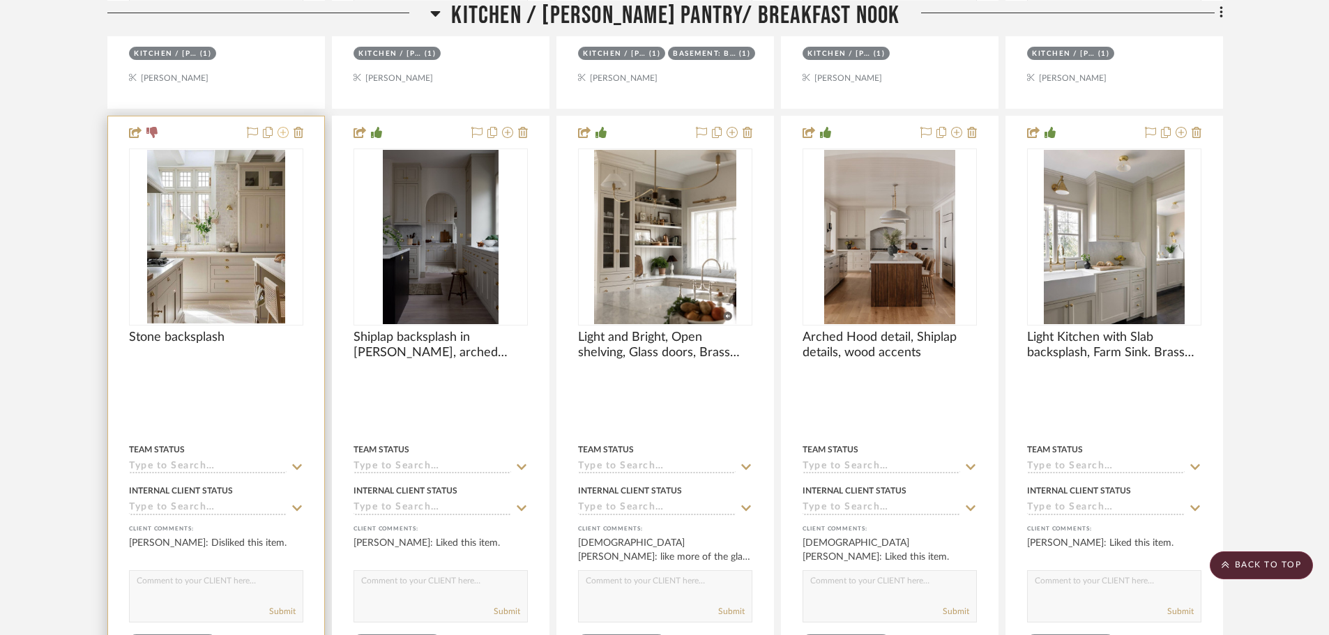
click at [284, 138] on fa-icon at bounding box center [282, 133] width 11 height 11
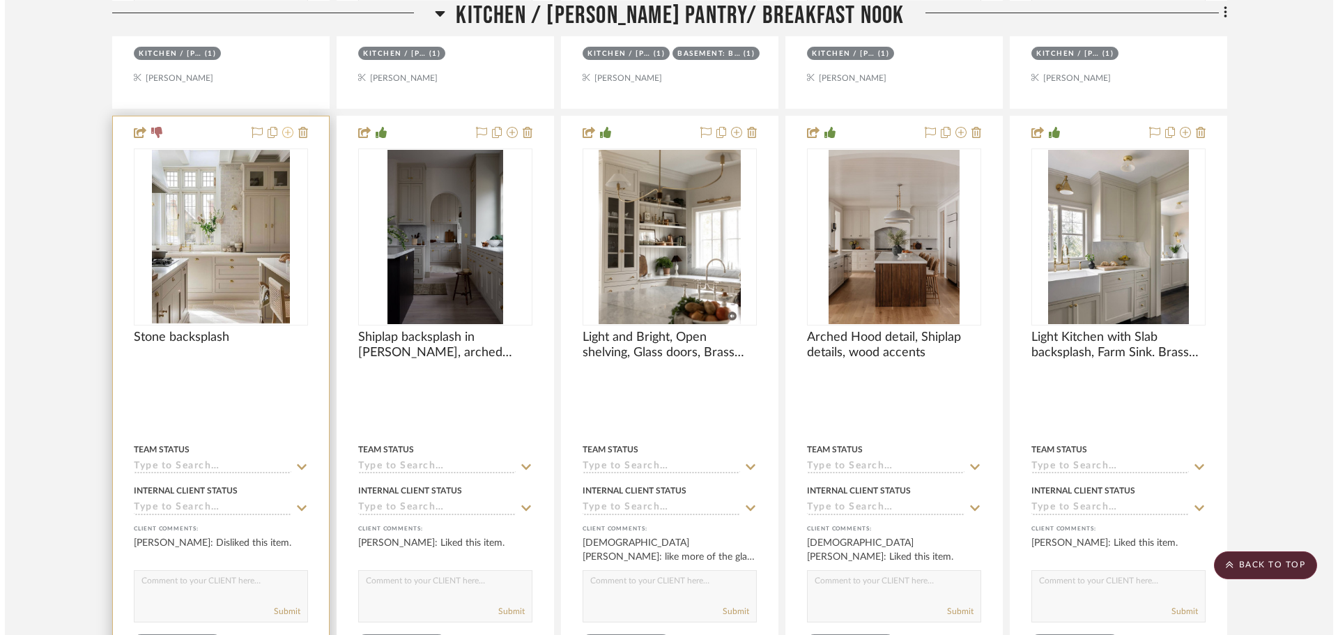
scroll to position [0, 0]
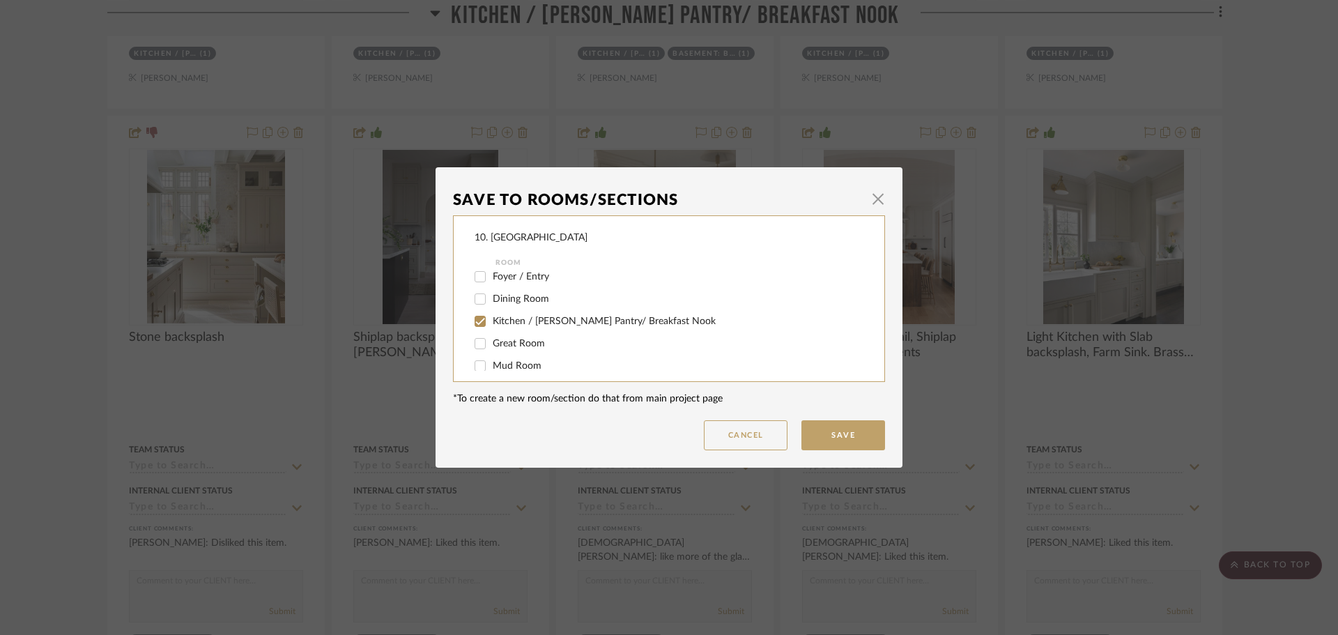
click at [501, 317] on span "Kitchen / Butler's Pantry/ Breakfast Nook" at bounding box center [604, 321] width 223 height 10
click at [491, 317] on input "Kitchen / Butler's Pantry/ Breakfast Nook" at bounding box center [480, 321] width 22 height 22
click at [496, 312] on span "Will not use" at bounding box center [519, 312] width 52 height 10
click at [491, 312] on input "Will not use" at bounding box center [480, 311] width 22 height 22
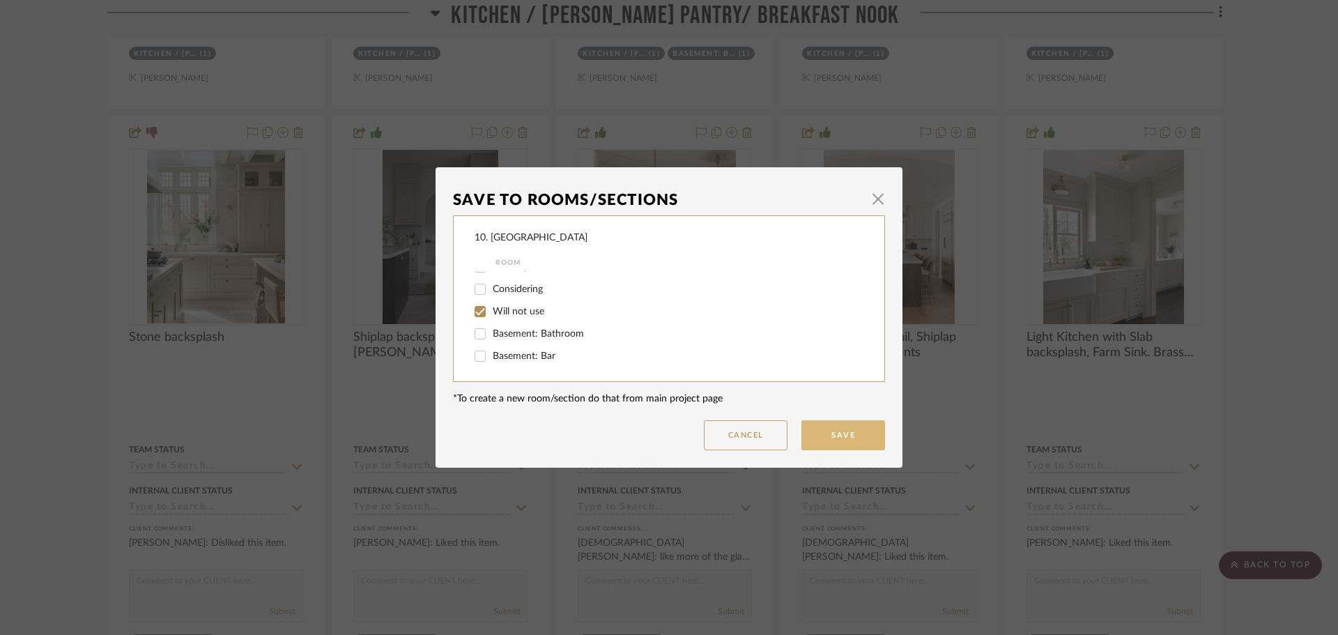
click at [807, 432] on button "Save" at bounding box center [844, 435] width 84 height 30
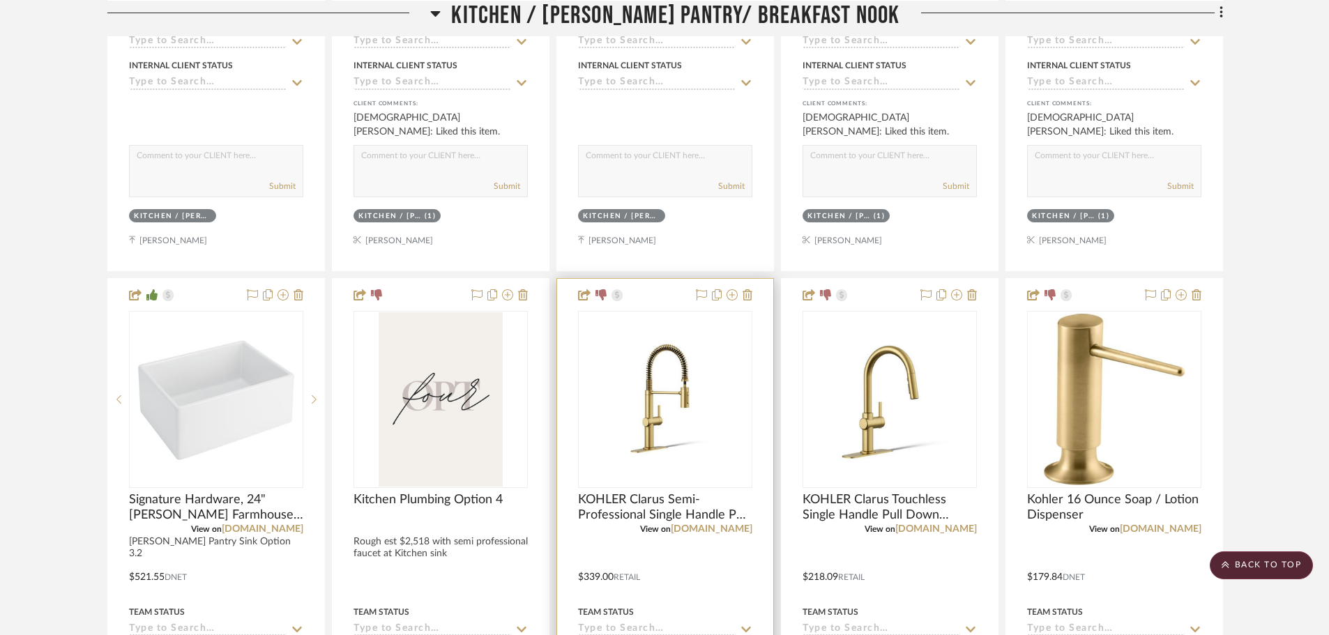
scroll to position [2390, 0]
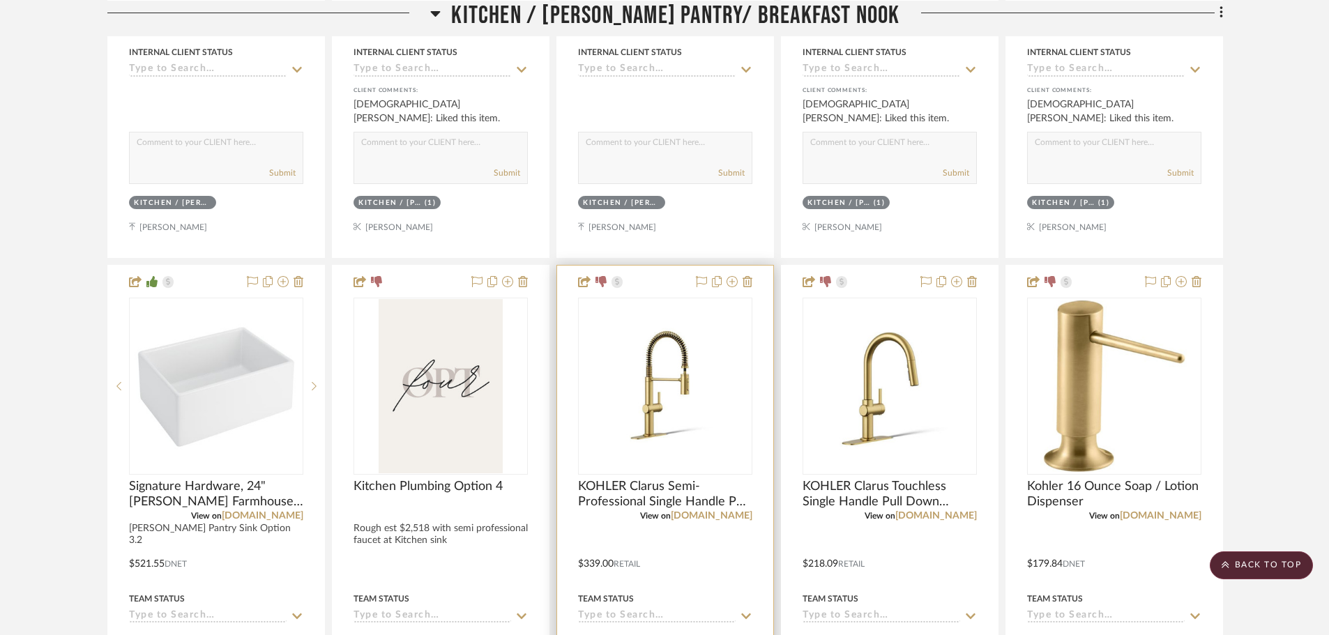
click at [738, 288] on div at bounding box center [721, 282] width 61 height 17
click at [732, 283] on icon at bounding box center [731, 281] width 11 height 11
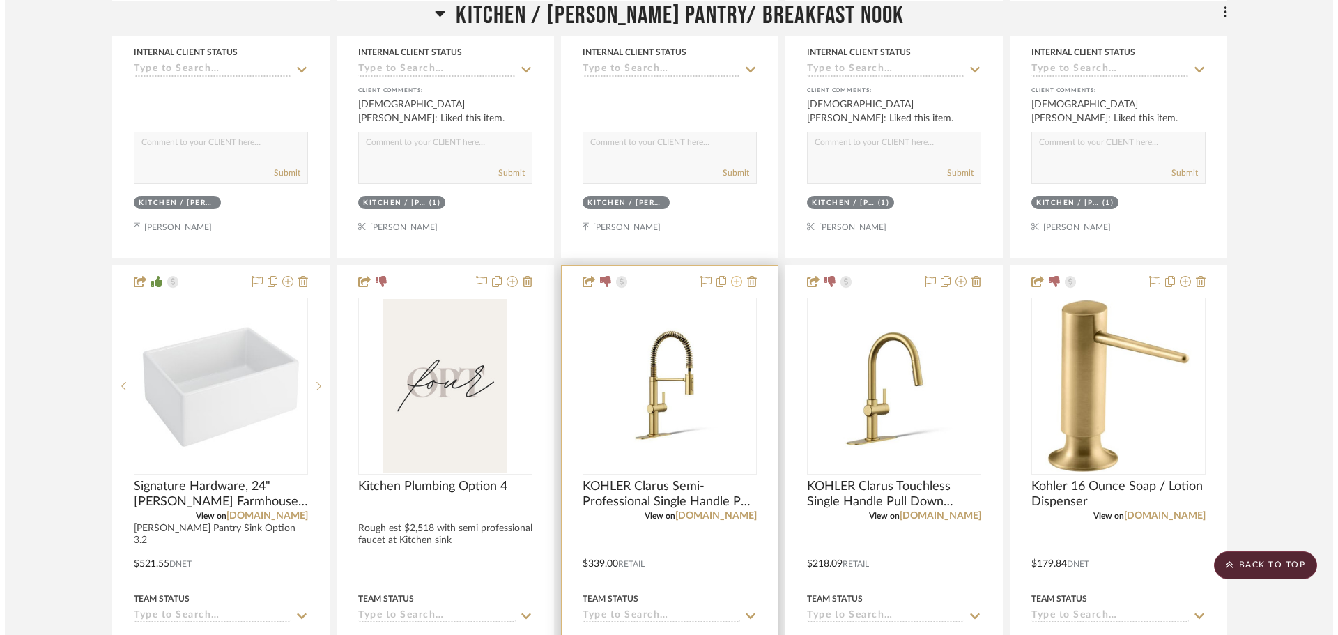
scroll to position [0, 0]
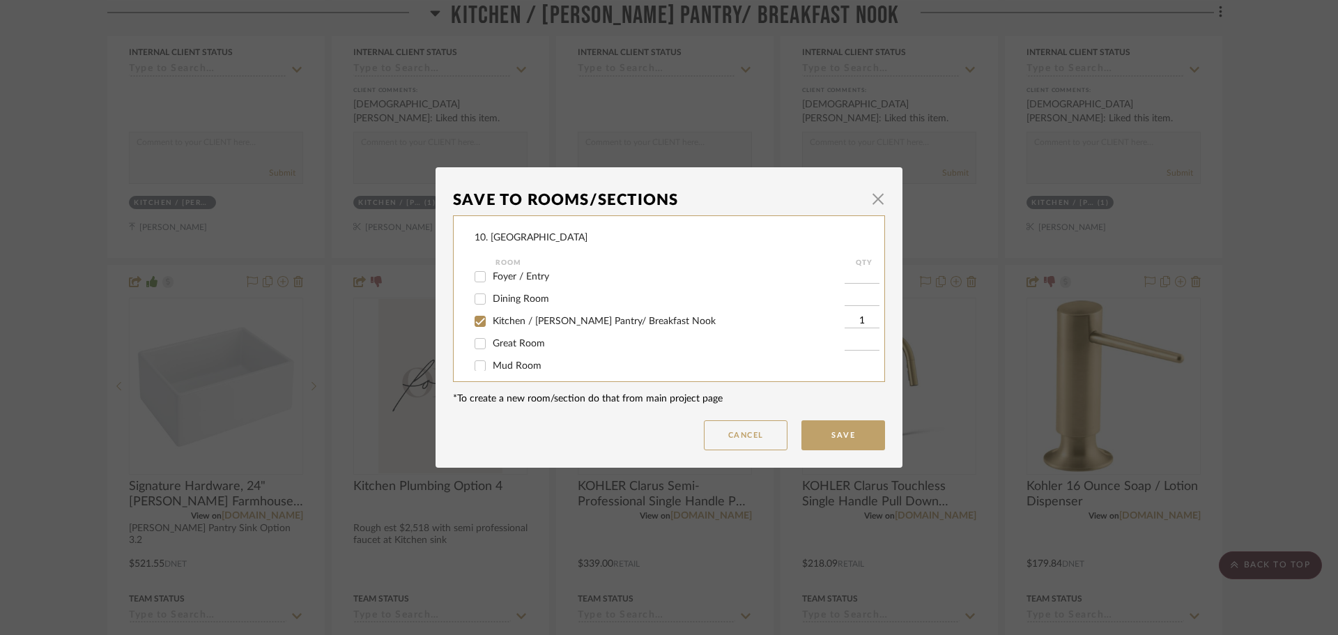
click at [508, 326] on label "Kitchen / Butler's Pantry/ Breakfast Nook" at bounding box center [669, 322] width 352 height 12
click at [491, 326] on input "Kitchen / Butler's Pantry/ Breakfast Nook" at bounding box center [480, 321] width 22 height 22
click at [510, 310] on span "Will not use" at bounding box center [519, 312] width 52 height 10
click at [491, 310] on input "Will not use" at bounding box center [480, 311] width 22 height 22
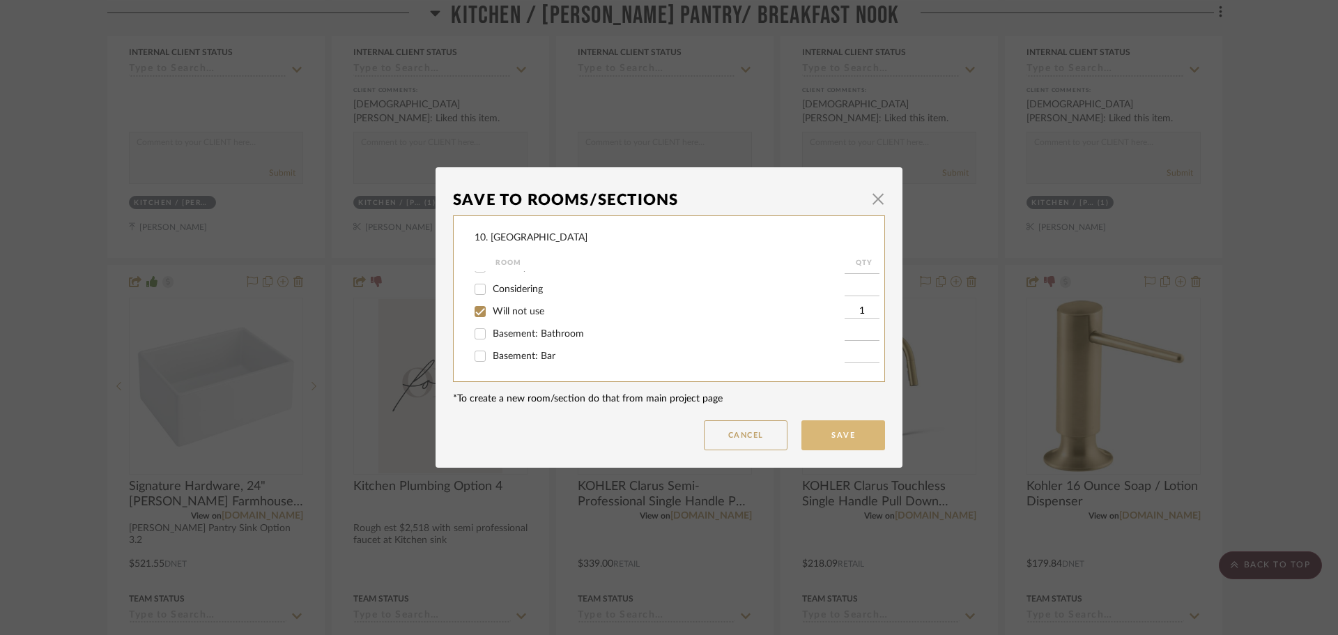
click at [863, 435] on button "Save" at bounding box center [844, 435] width 84 height 30
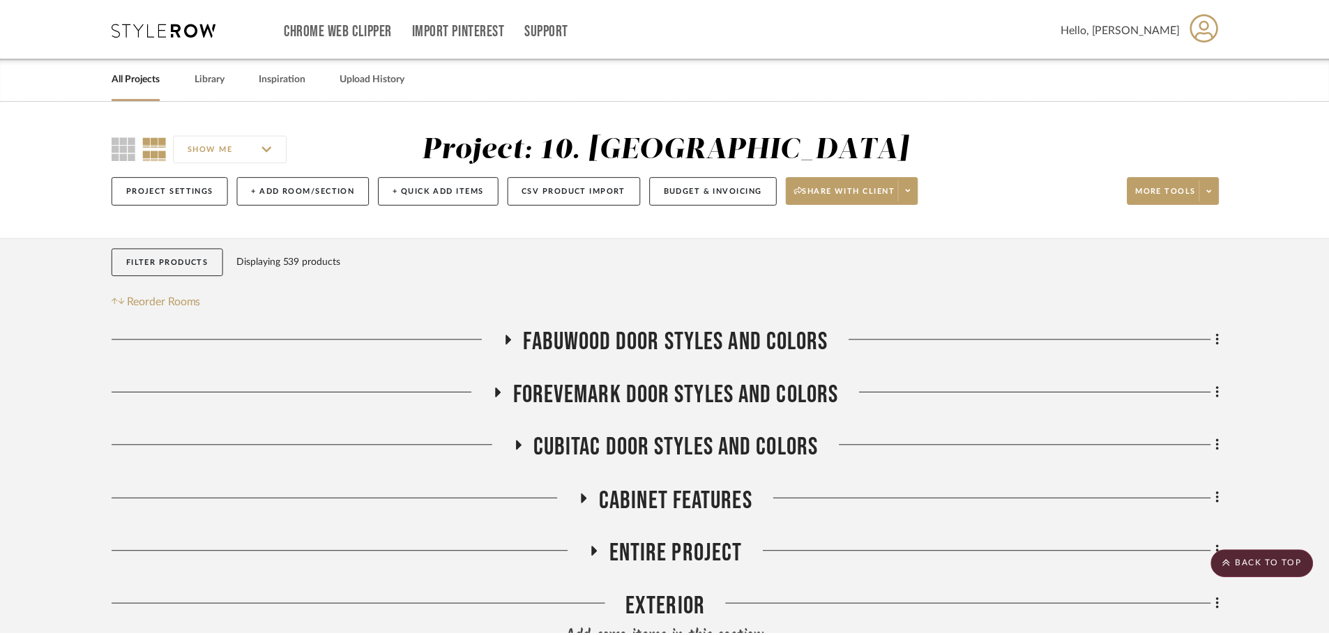
scroll to position [2390, 0]
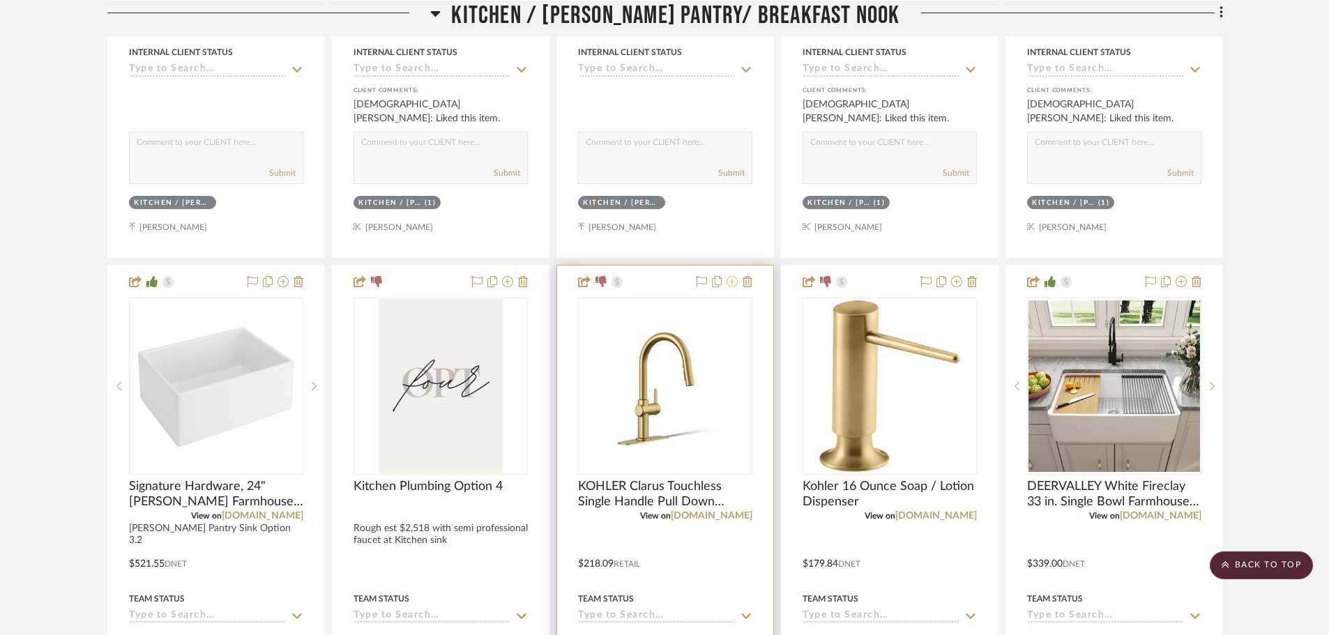
click at [727, 282] on icon at bounding box center [731, 281] width 11 height 11
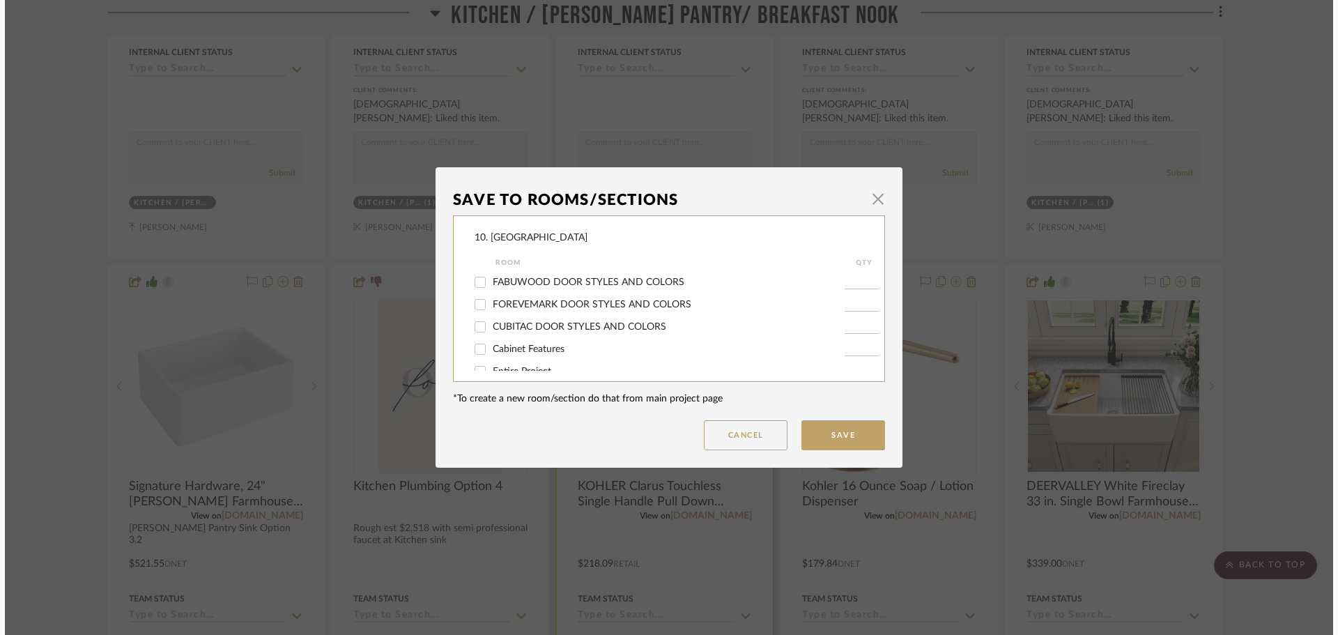
scroll to position [0, 0]
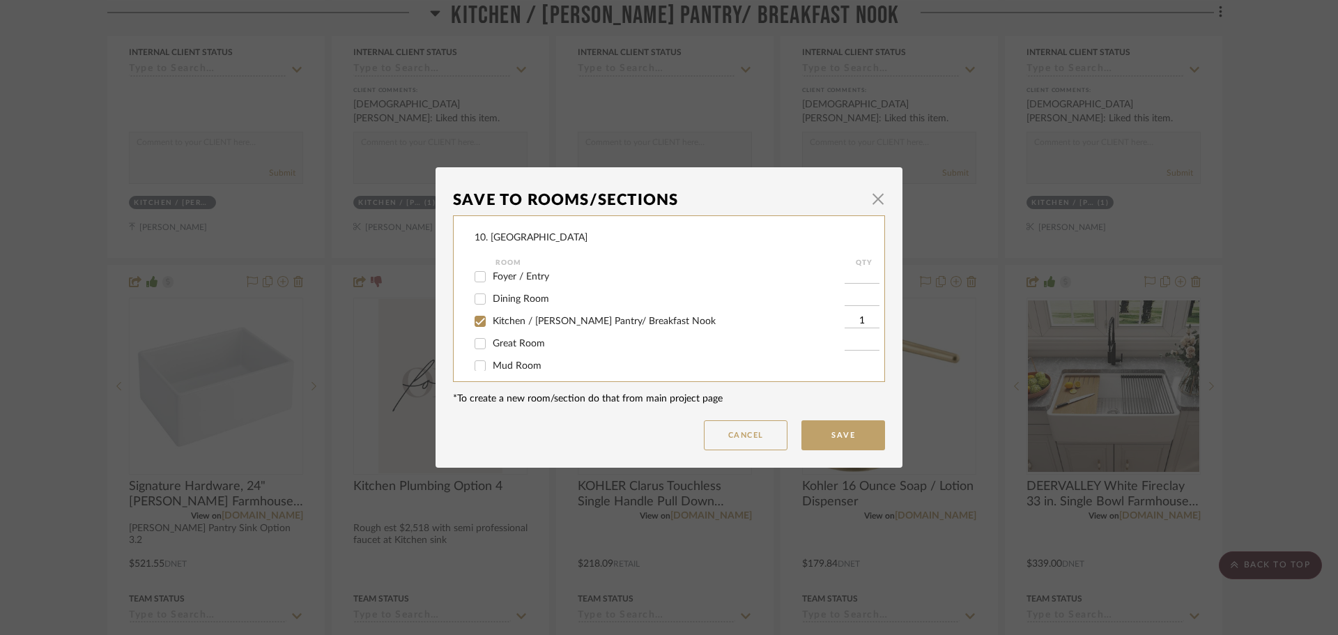
click at [497, 321] on span "Kitchen / Butler's Pantry/ Breakfast Nook" at bounding box center [604, 321] width 223 height 10
click at [491, 321] on input "Kitchen / Butler's Pantry/ Breakfast Nook" at bounding box center [480, 321] width 22 height 22
click at [496, 312] on span "Will not use" at bounding box center [519, 312] width 52 height 10
click at [491, 312] on input "Will not use" at bounding box center [480, 311] width 22 height 22
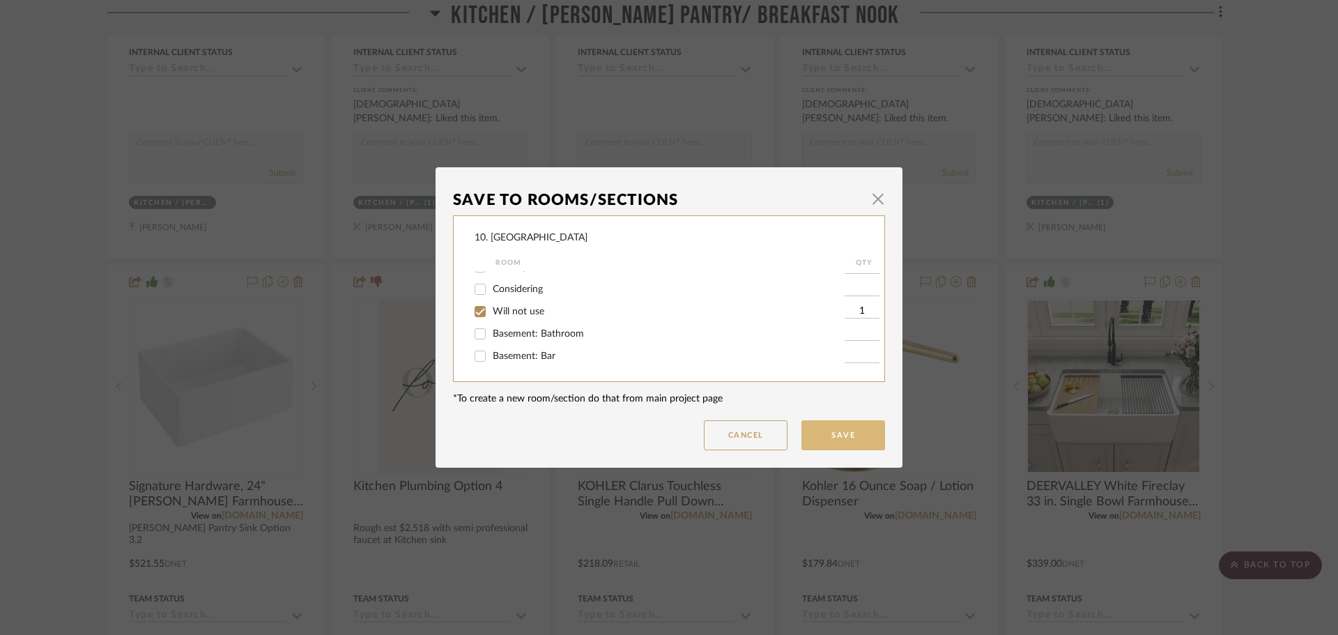
click at [825, 425] on button "Save" at bounding box center [844, 435] width 84 height 30
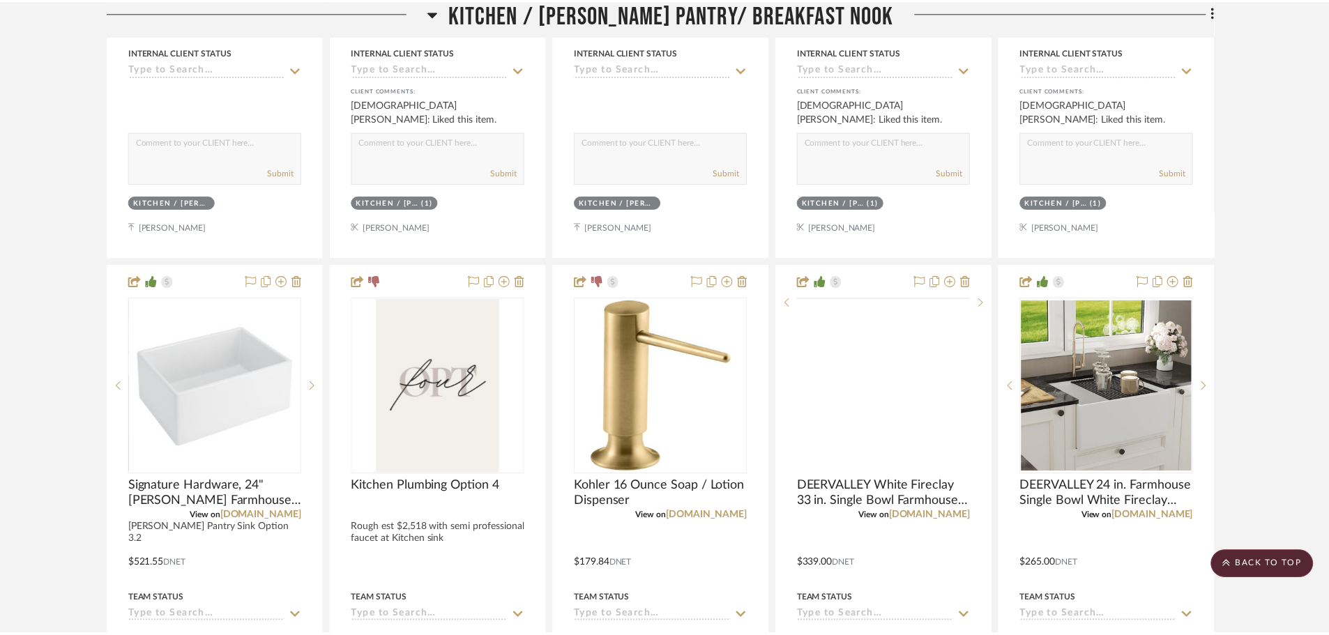
scroll to position [2390, 0]
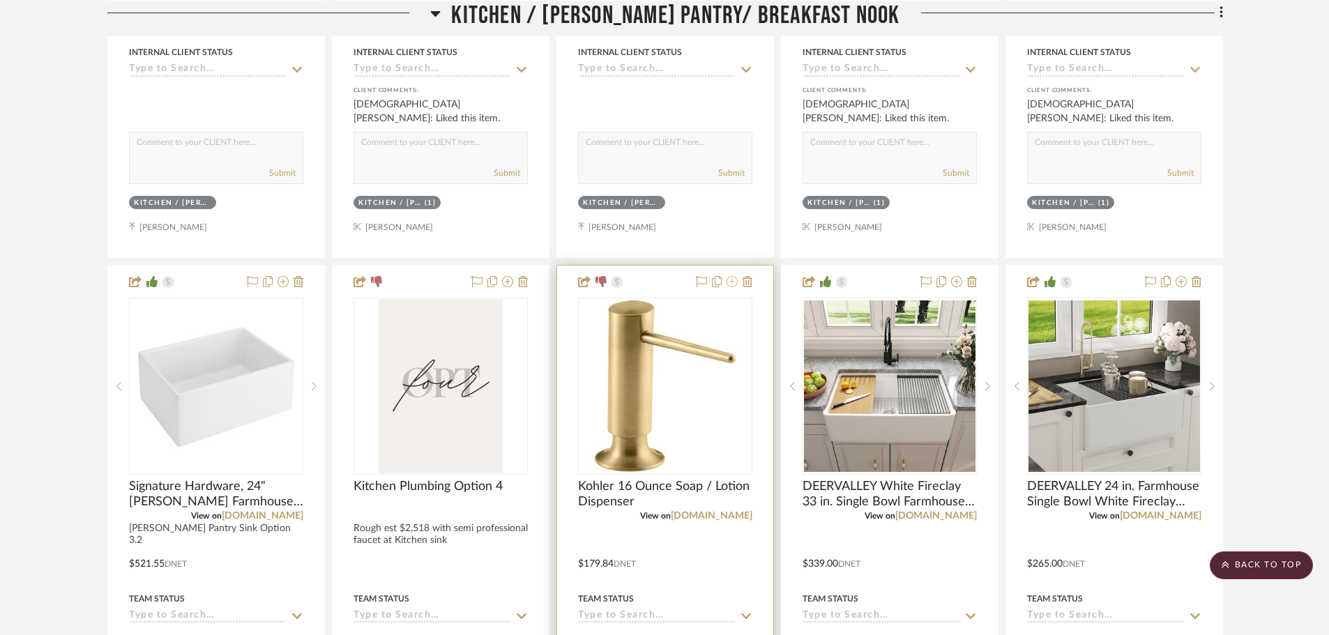
click at [728, 287] on icon at bounding box center [731, 281] width 11 height 11
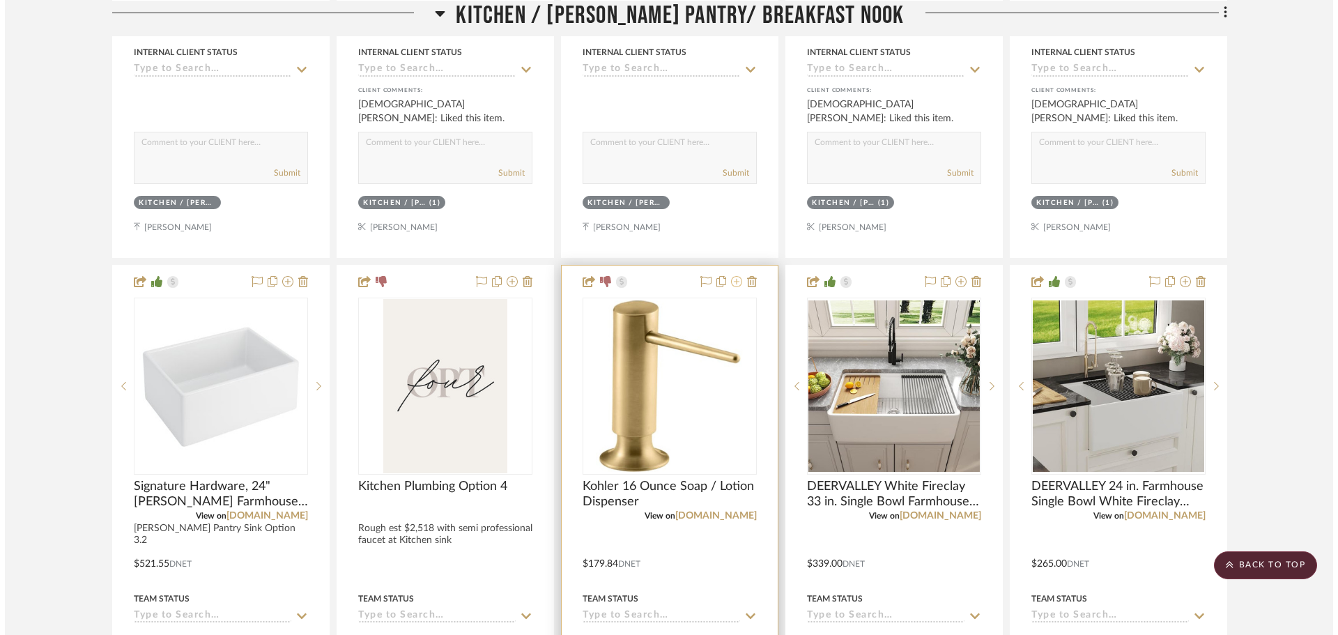
scroll to position [0, 0]
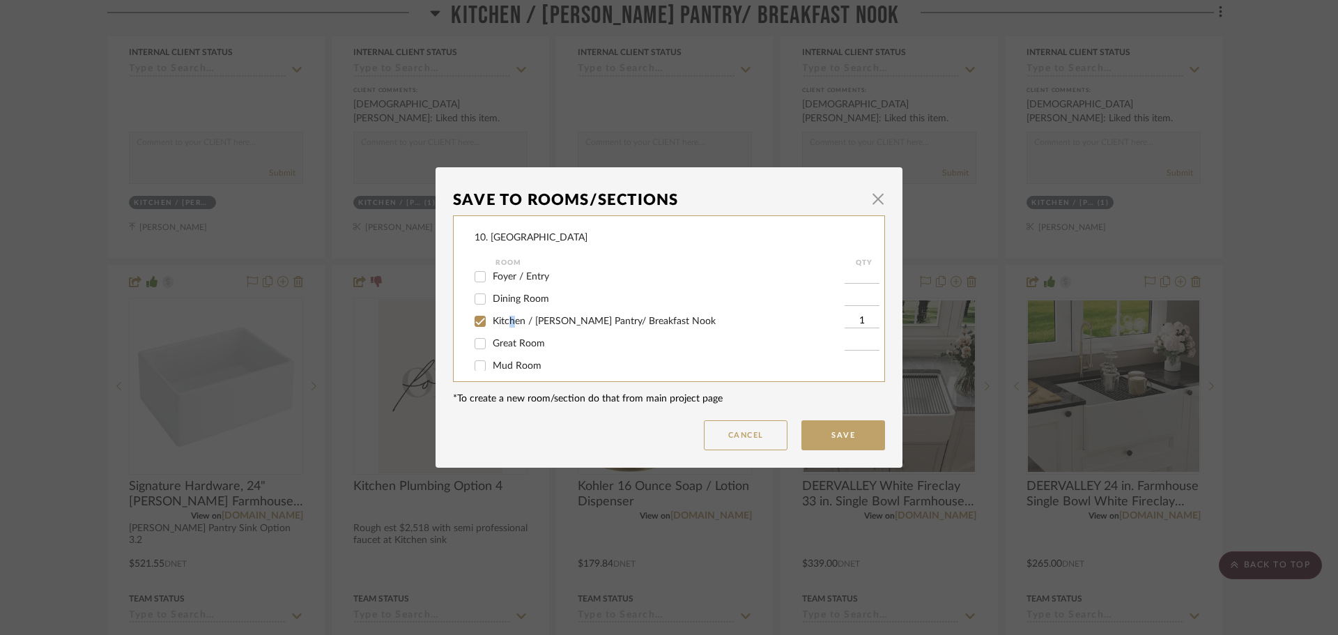
click at [507, 323] on span "Kitchen / Butler's Pantry/ Breakfast Nook" at bounding box center [604, 321] width 223 height 10
click at [496, 270] on div "Room" at bounding box center [670, 262] width 349 height 17
click at [493, 274] on span "Kitchen / Butler's Pantry/ Breakfast Nook" at bounding box center [604, 278] width 223 height 10
click at [491, 274] on input "Kitchen / Butler's Pantry/ Breakfast Nook" at bounding box center [480, 278] width 22 height 22
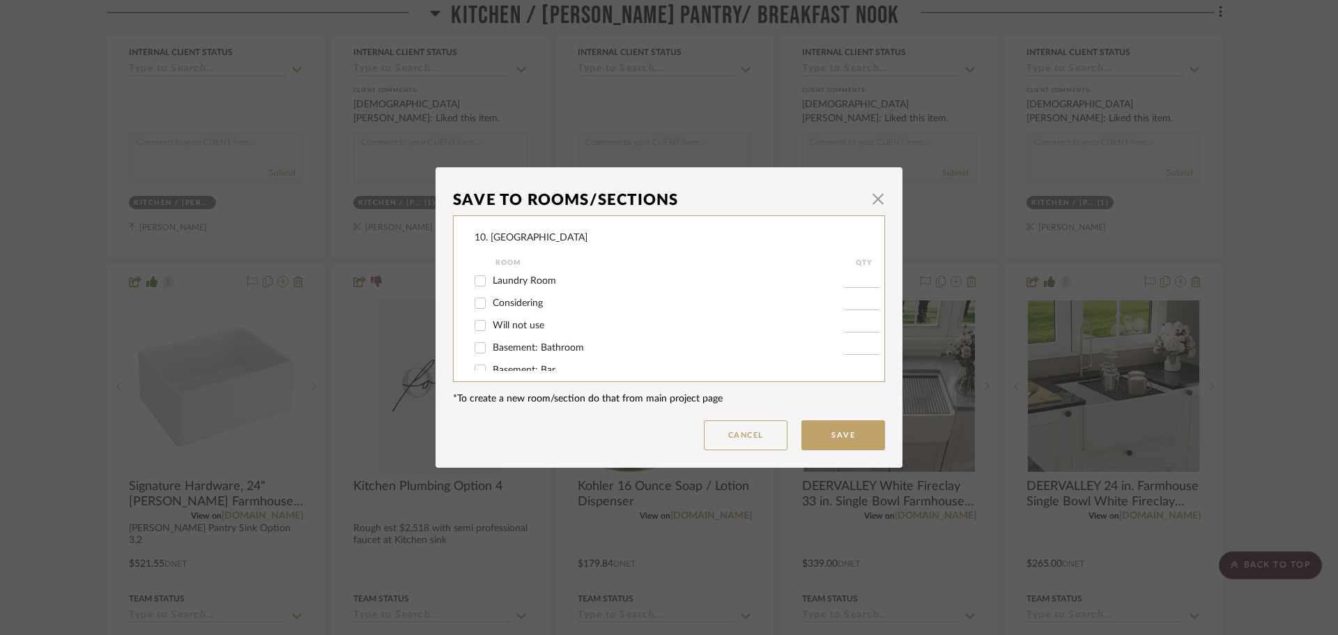
scroll to position [461, 0]
click at [513, 312] on span "Will not use" at bounding box center [519, 312] width 52 height 10
click at [491, 312] on input "Will not use" at bounding box center [480, 311] width 22 height 22
click at [855, 427] on button "Save" at bounding box center [844, 435] width 84 height 30
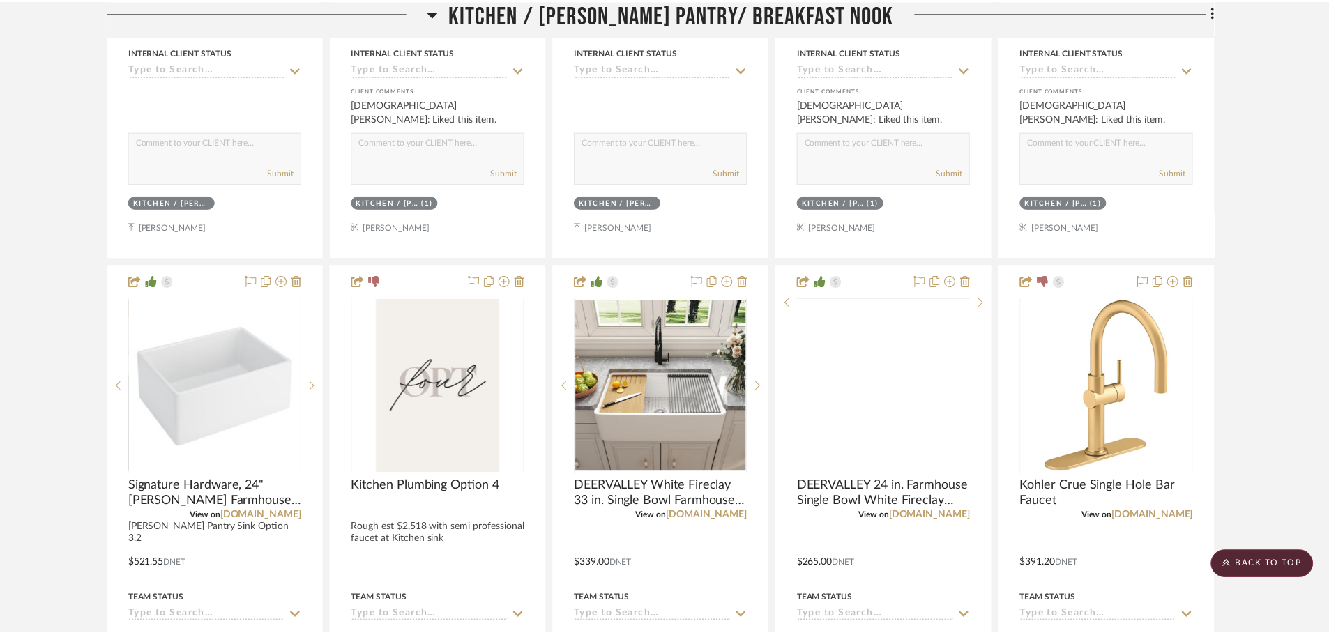
scroll to position [2390, 0]
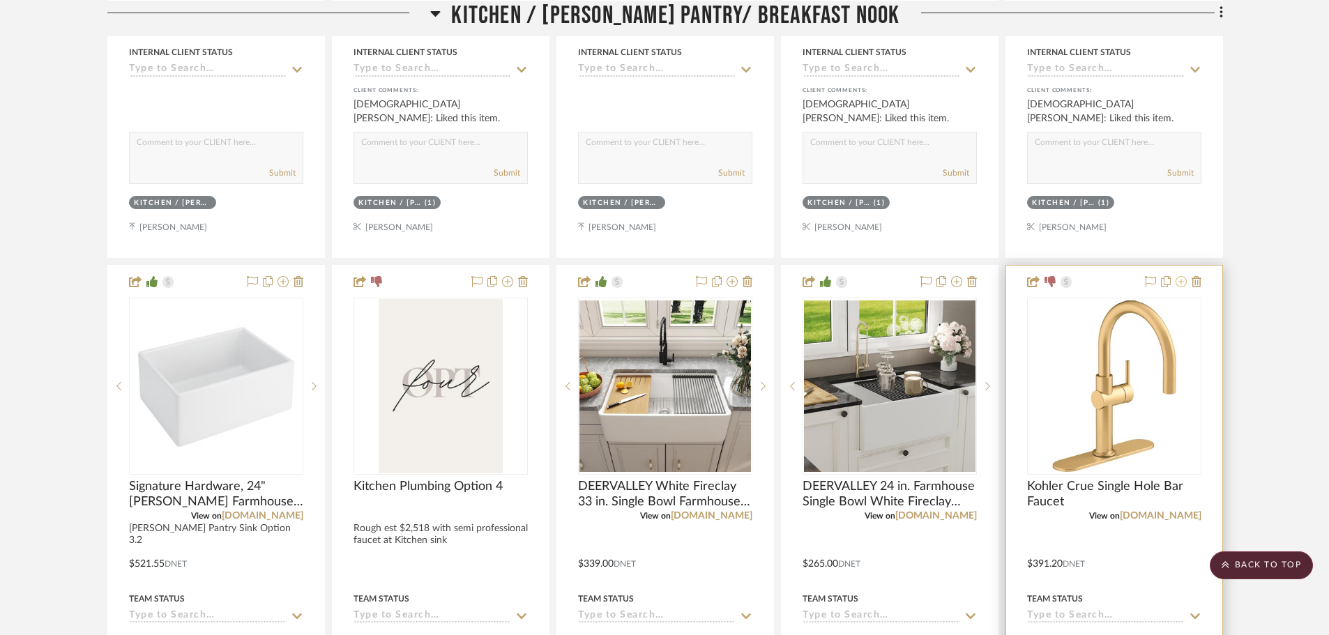
click at [1177, 284] on icon at bounding box center [1180, 281] width 11 height 11
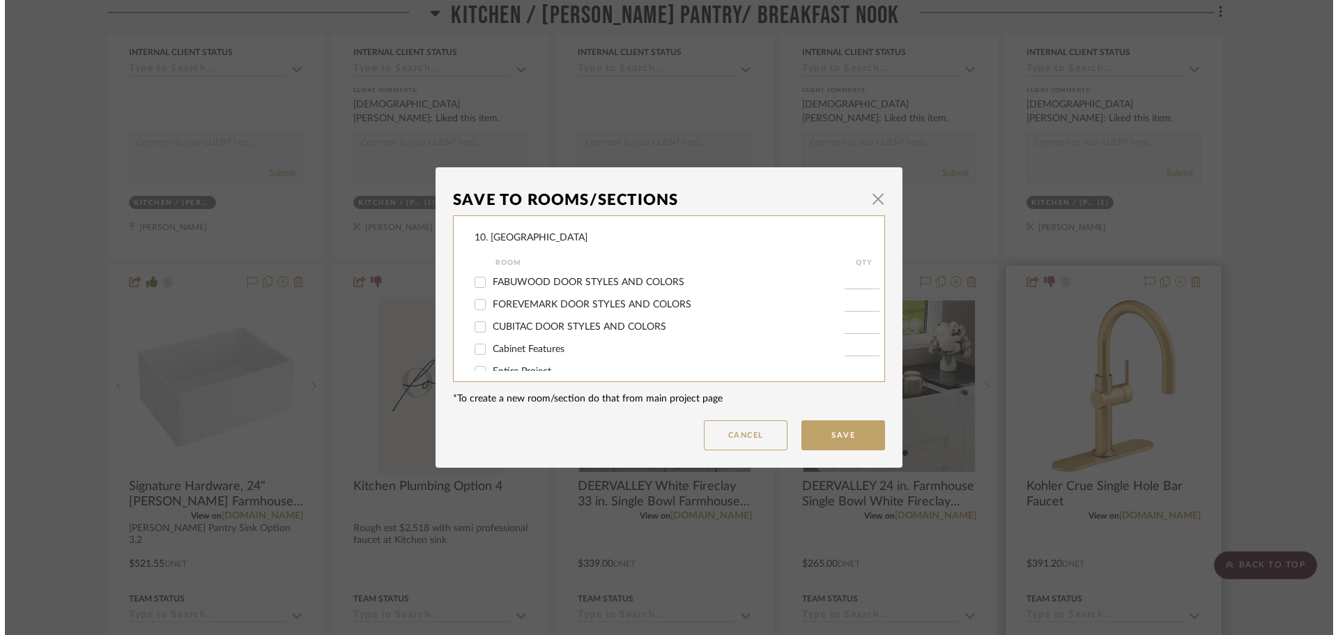
scroll to position [0, 0]
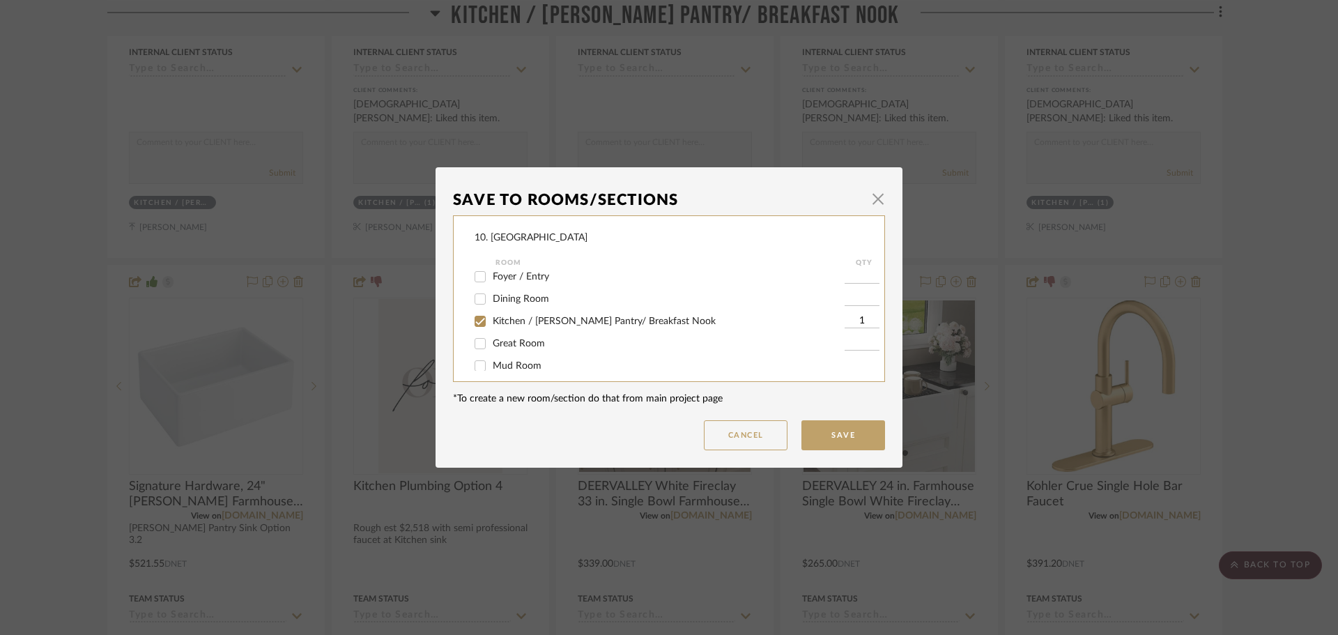
click at [479, 320] on input "Kitchen / Butler's Pantry/ Breakfast Nook" at bounding box center [480, 321] width 22 height 22
click at [473, 313] on input "Will not use" at bounding box center [480, 311] width 22 height 22
click at [864, 436] on button "Save" at bounding box center [844, 435] width 84 height 30
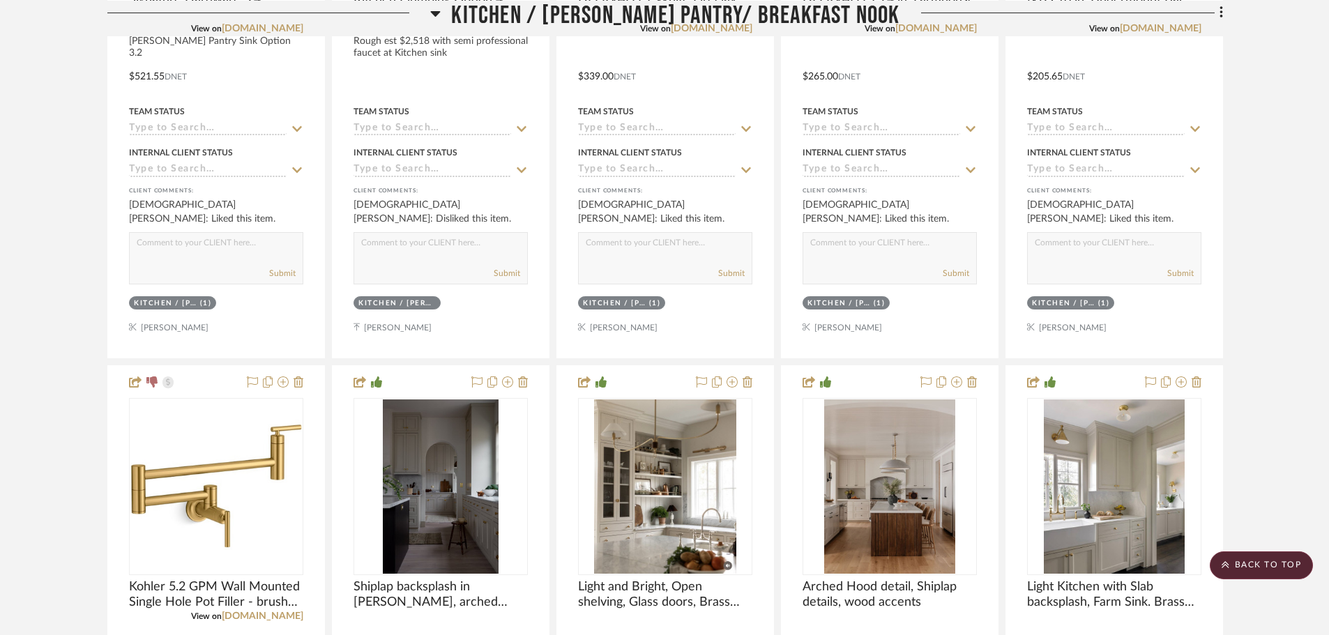
scroll to position [2878, 0]
click at [282, 388] on button at bounding box center [282, 382] width 11 height 17
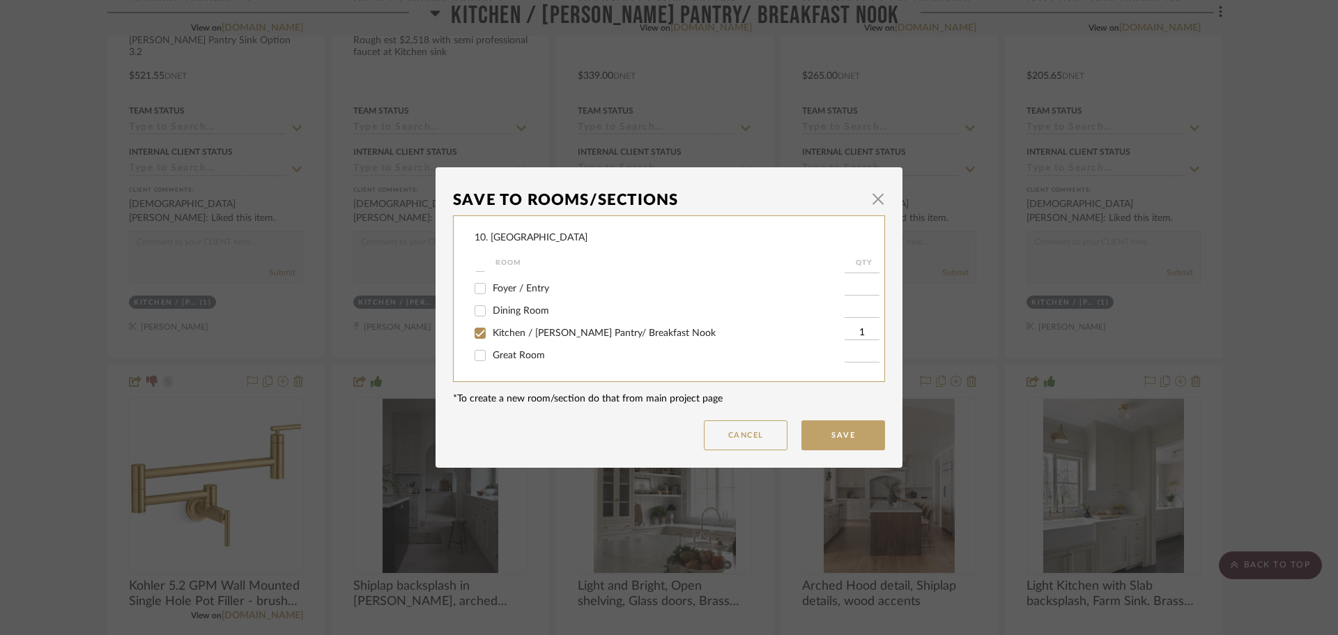
scroll to position [139, 0]
click at [516, 316] on label "Kitchen / Butler's Pantry/ Breakfast Nook" at bounding box center [669, 322] width 352 height 12
click at [491, 315] on input "Kitchen / Butler's Pantry/ Breakfast Nook" at bounding box center [480, 321] width 22 height 22
click at [508, 314] on span "Will not use" at bounding box center [519, 312] width 52 height 10
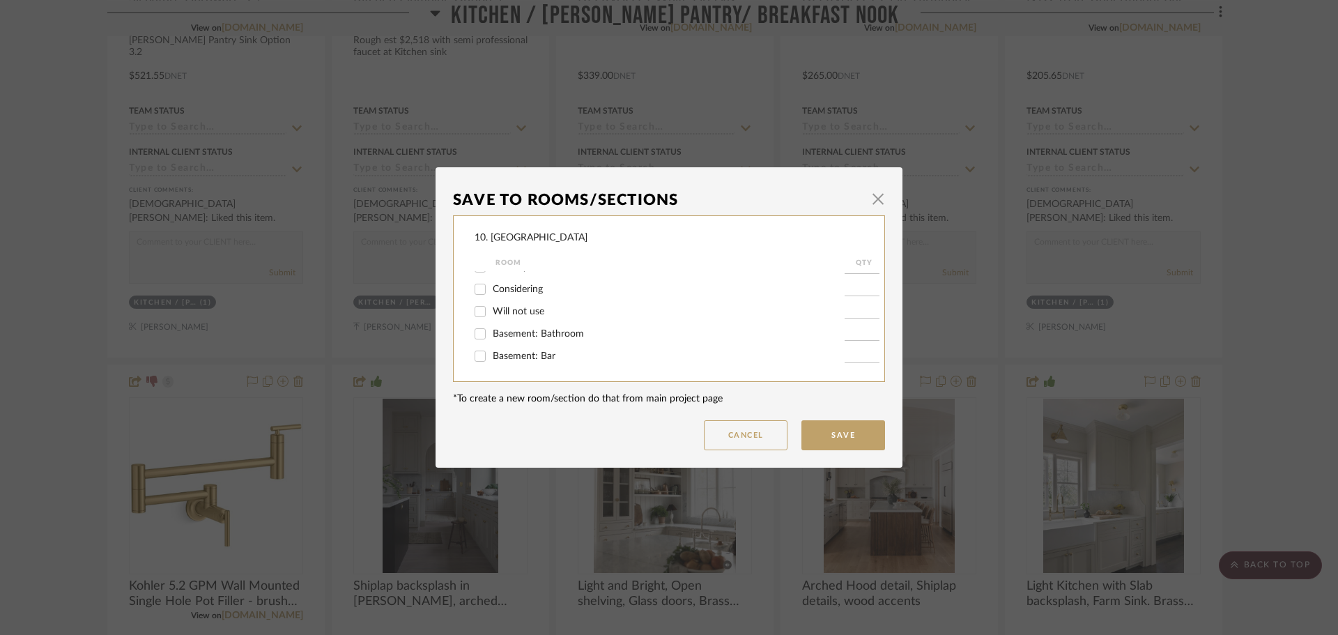
click at [491, 314] on input "Will not use" at bounding box center [480, 311] width 22 height 22
click at [869, 433] on button "Save" at bounding box center [844, 435] width 84 height 30
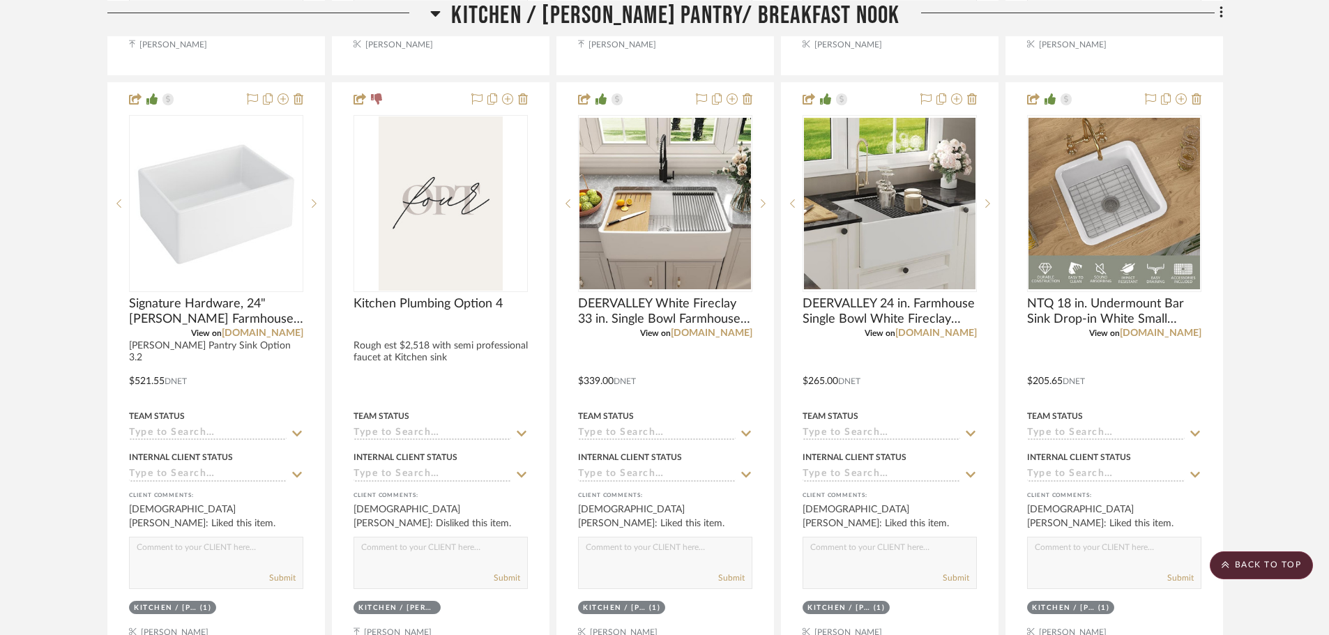
scroll to position [2530, 0]
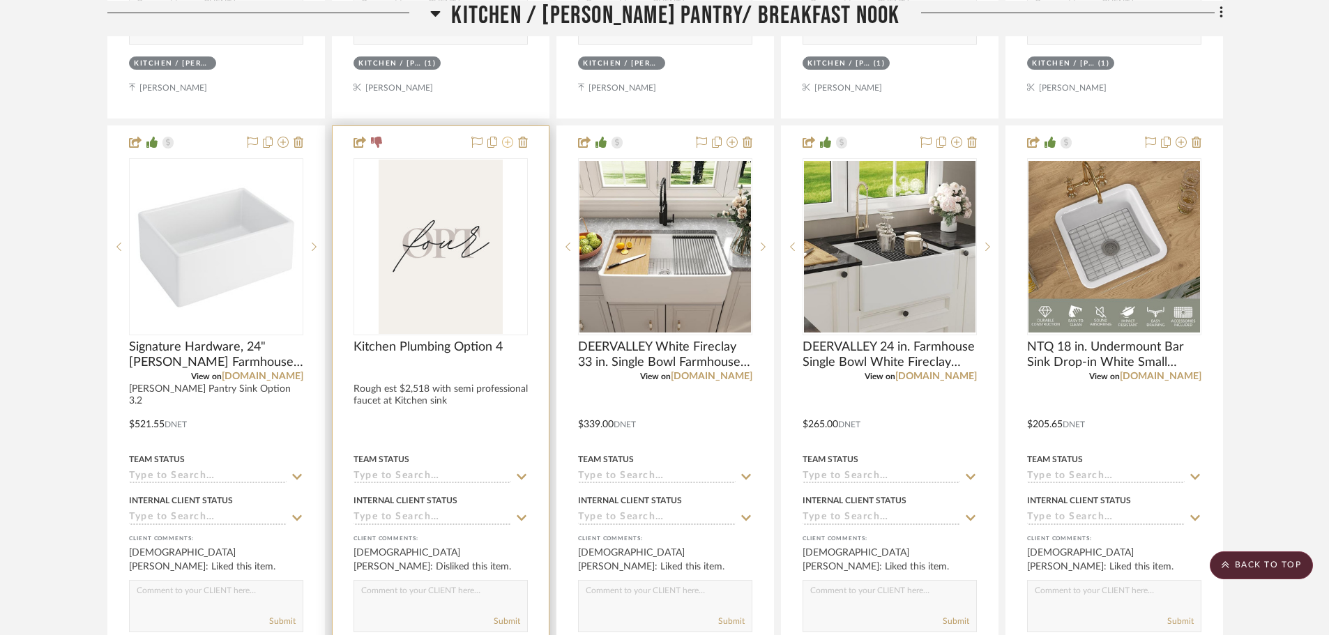
click at [507, 150] on button at bounding box center [507, 143] width 11 height 17
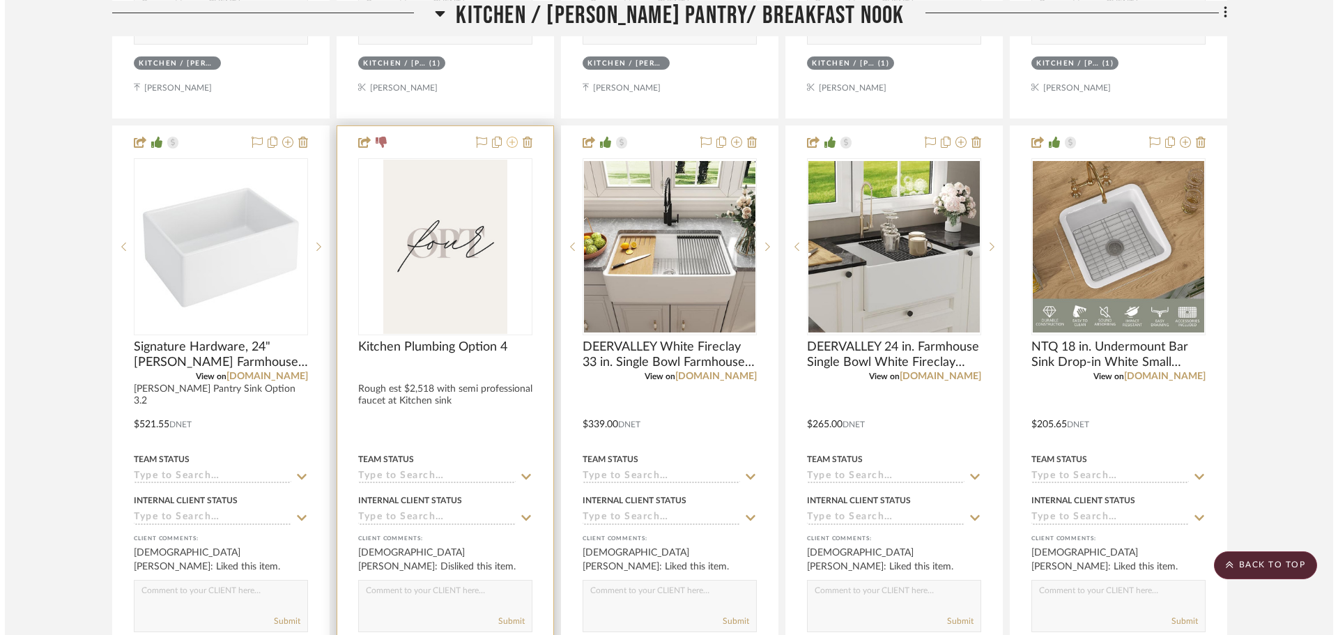
scroll to position [0, 0]
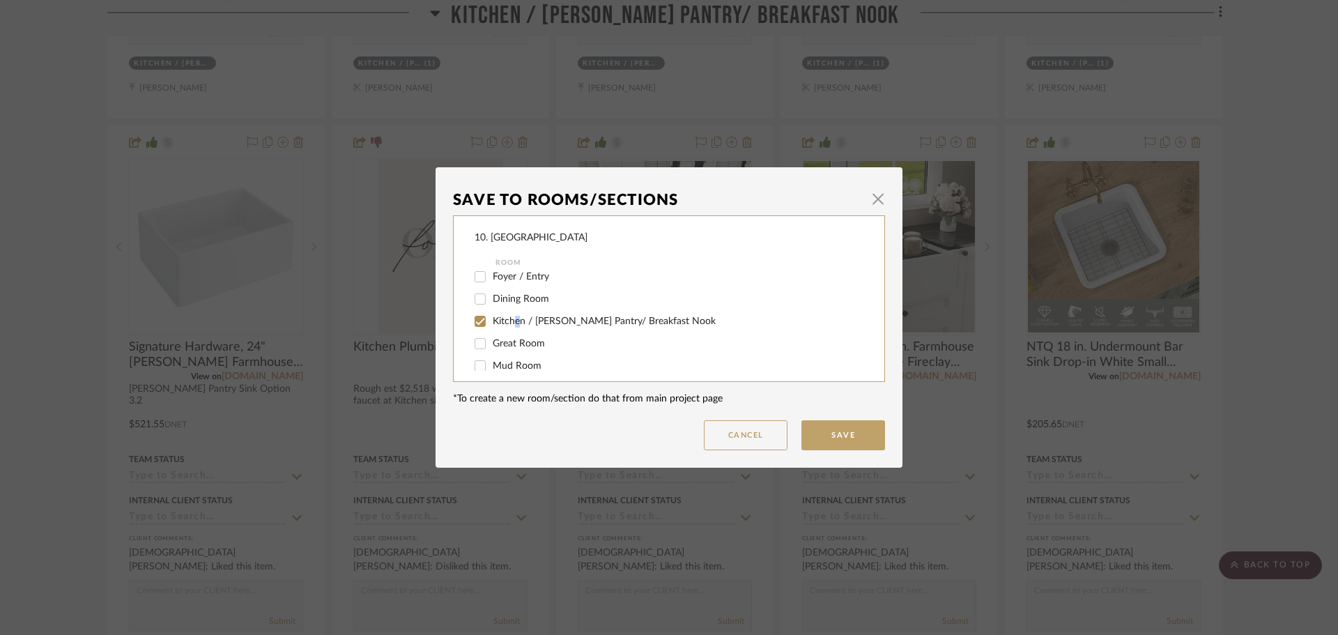
click at [512, 325] on span "Kitchen / Butler's Pantry/ Breakfast Nook" at bounding box center [604, 321] width 223 height 10
click at [474, 279] on input "Kitchen / Butler's Pantry/ Breakfast Nook" at bounding box center [480, 278] width 22 height 22
click at [473, 306] on input "Will not use" at bounding box center [480, 311] width 22 height 22
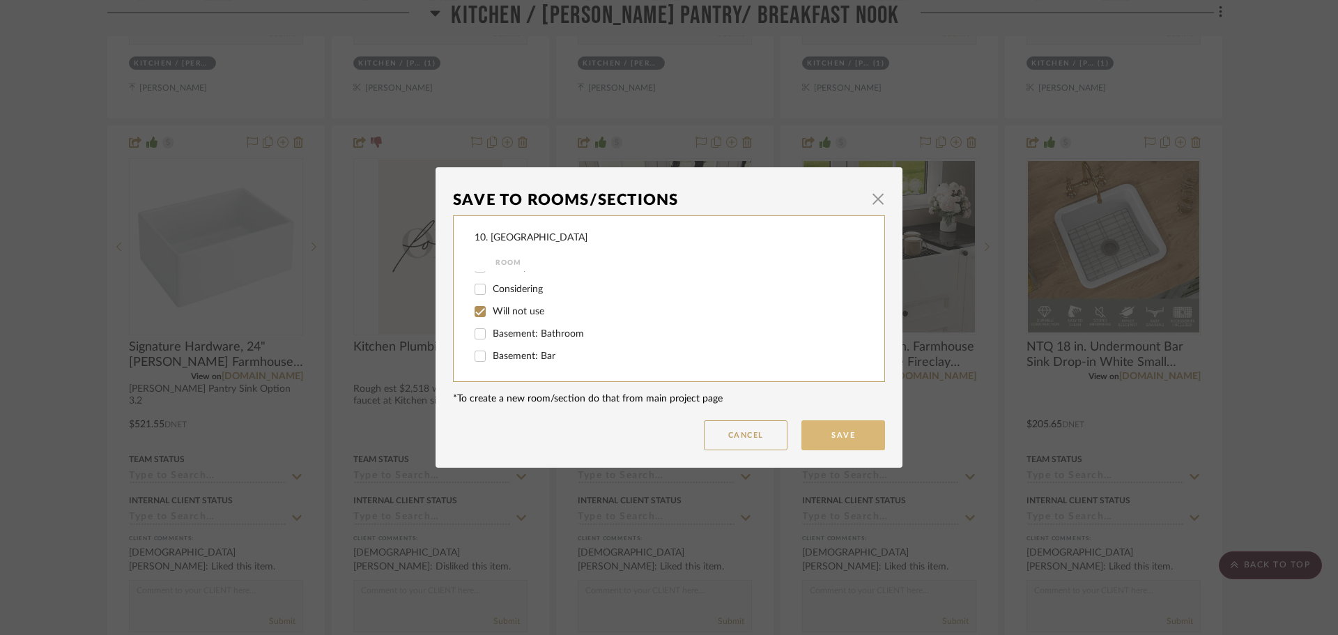
click at [812, 425] on button "Save" at bounding box center [844, 435] width 84 height 30
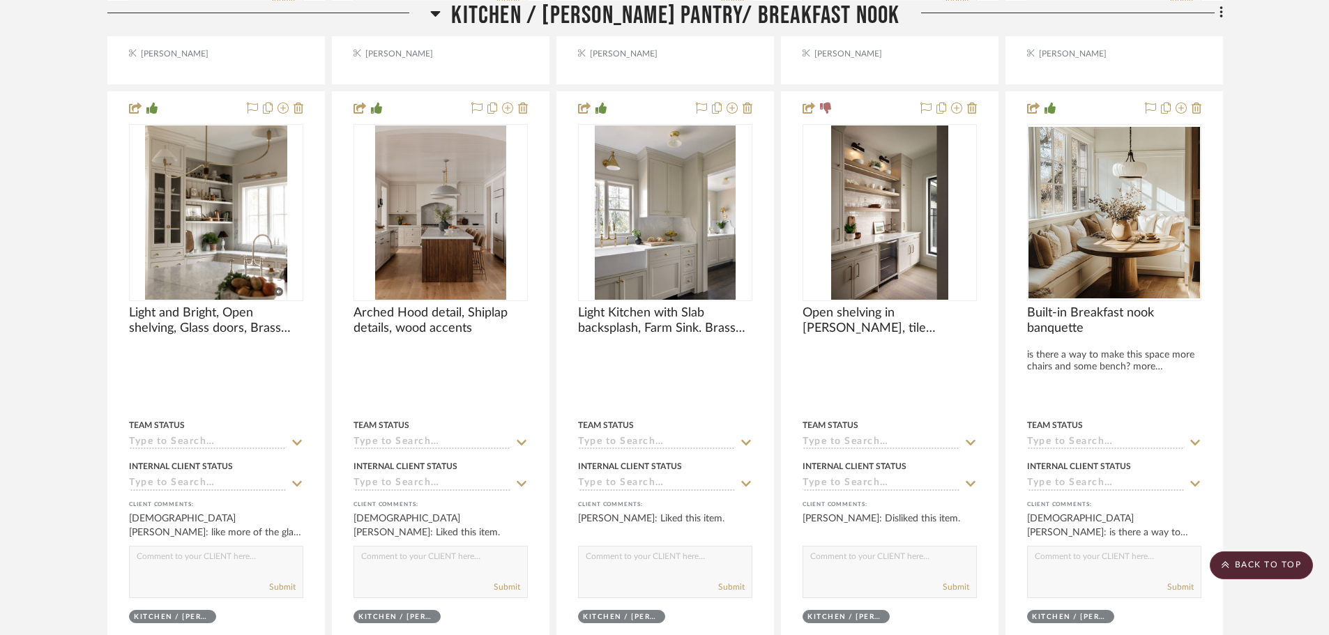
scroll to position [3157, 0]
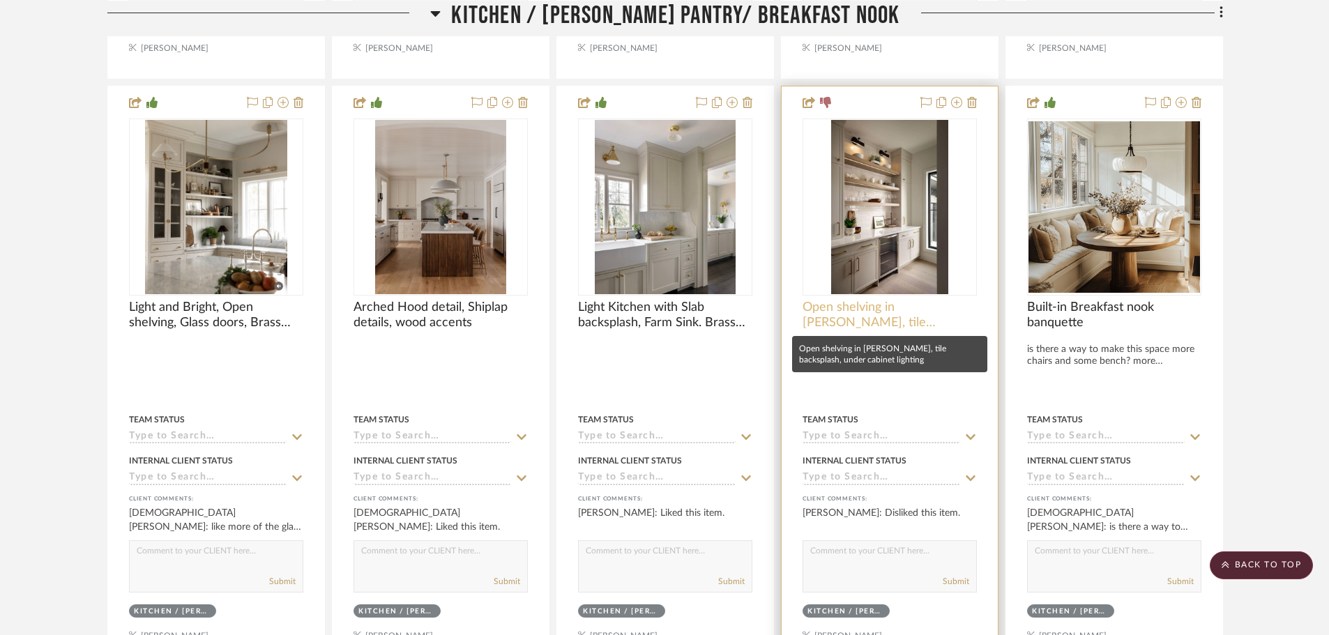
click at [899, 312] on span "Open shelving in Butler's, tile backsplash, under cabinet lighting" at bounding box center [889, 315] width 174 height 31
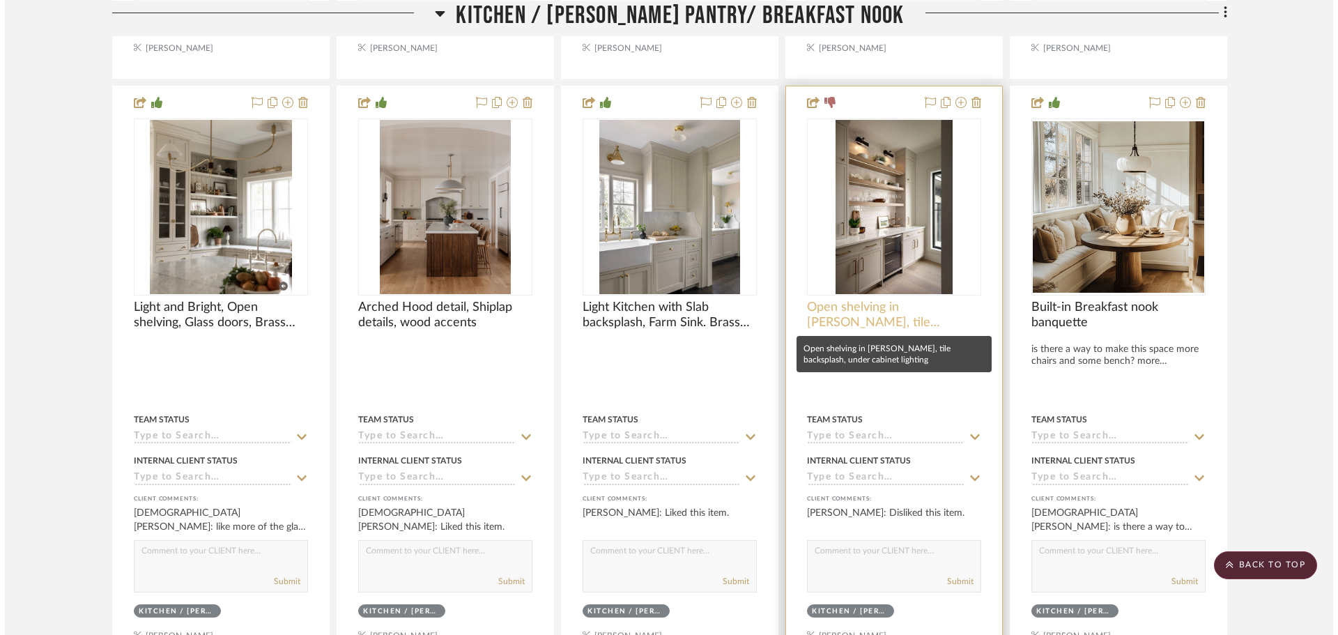
scroll to position [0, 0]
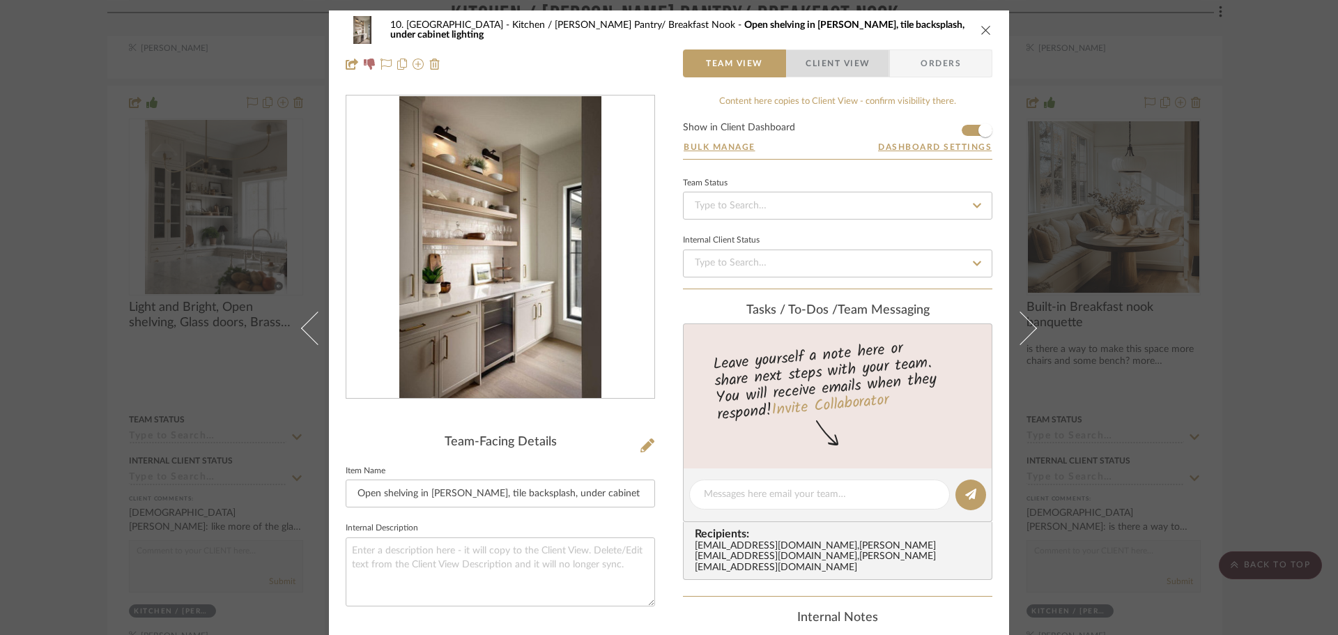
click at [814, 50] on span "Client View" at bounding box center [838, 63] width 64 height 28
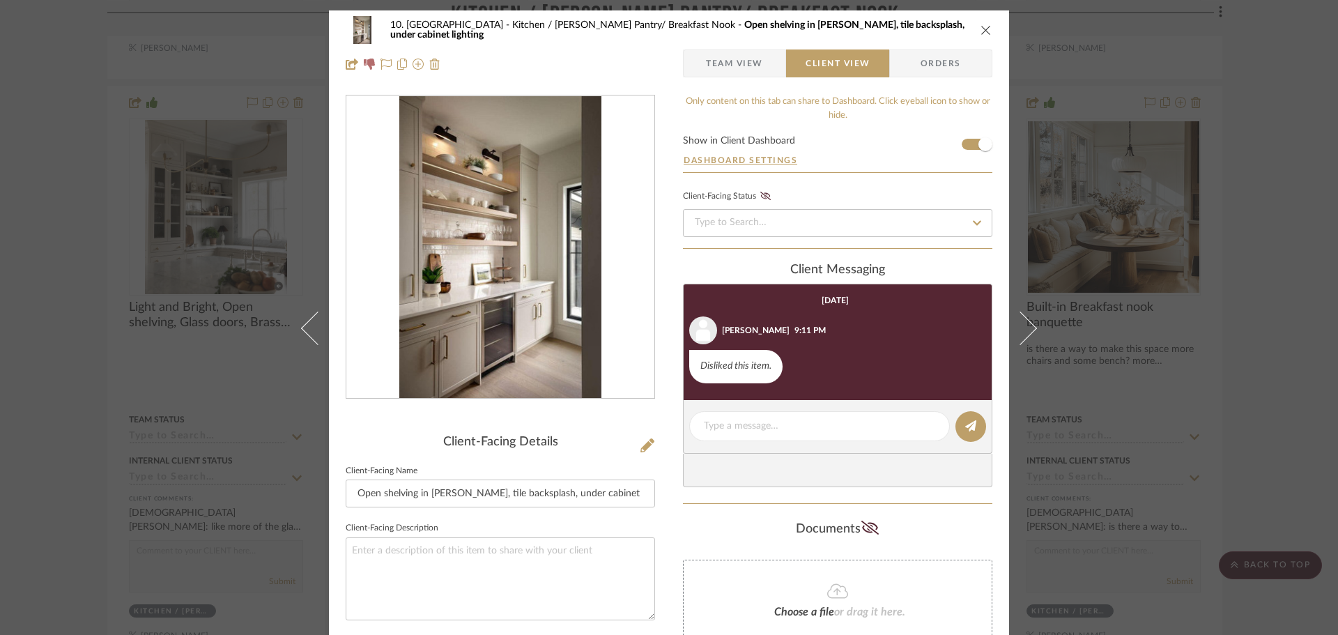
drag, startPoint x: 1262, startPoint y: 342, endPoint x: 1081, endPoint y: 263, distance: 197.6
click at [1263, 342] on div "10. Vignola Kitchen / Butler's Pantry/ Breakfast Nook Open shelving in Butler's…" at bounding box center [669, 317] width 1338 height 635
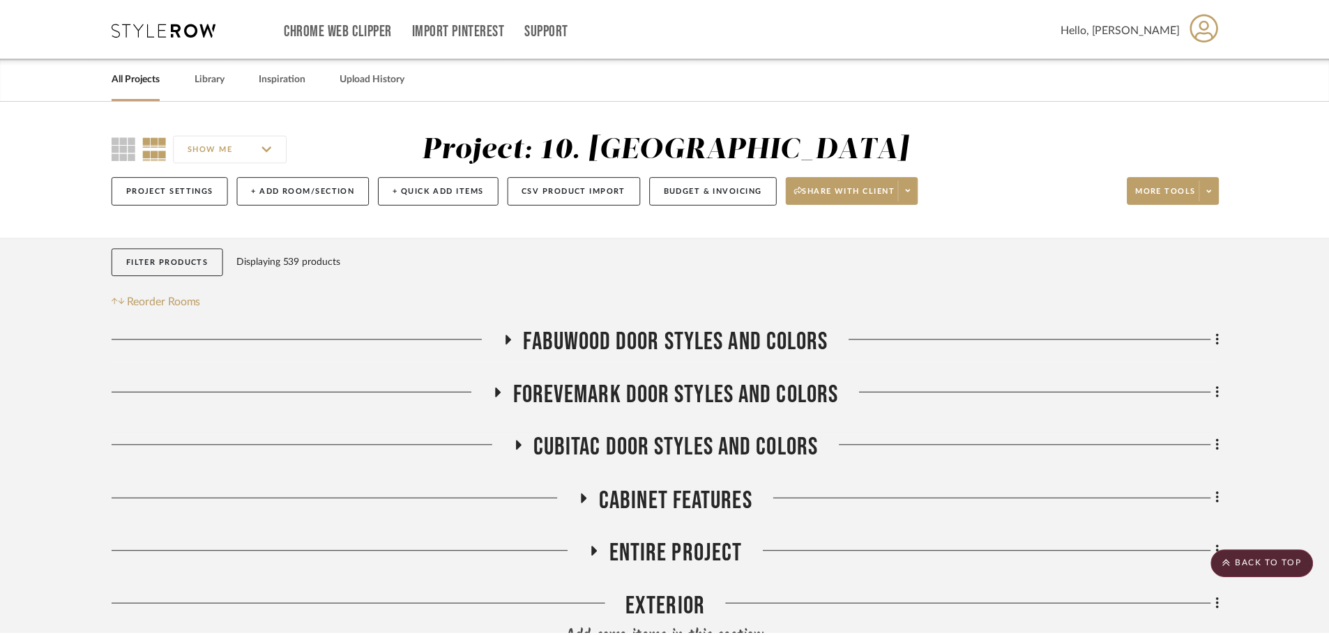
scroll to position [3157, 0]
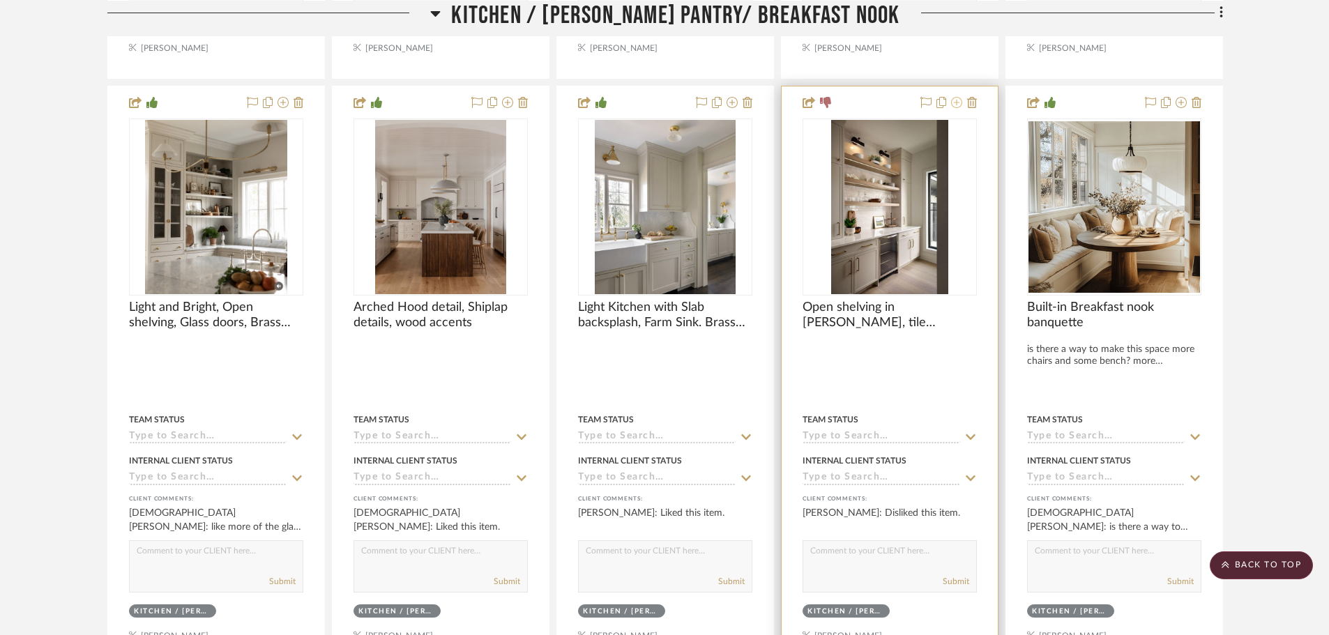
click at [955, 102] on icon at bounding box center [956, 102] width 11 height 11
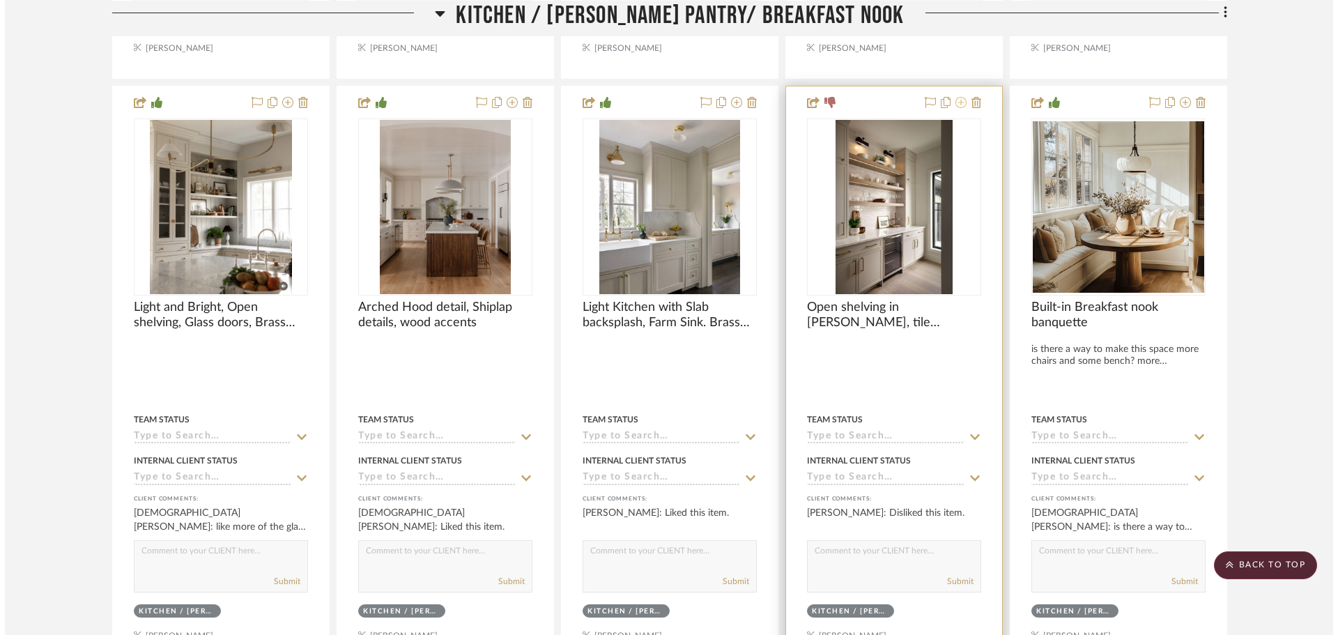
scroll to position [0, 0]
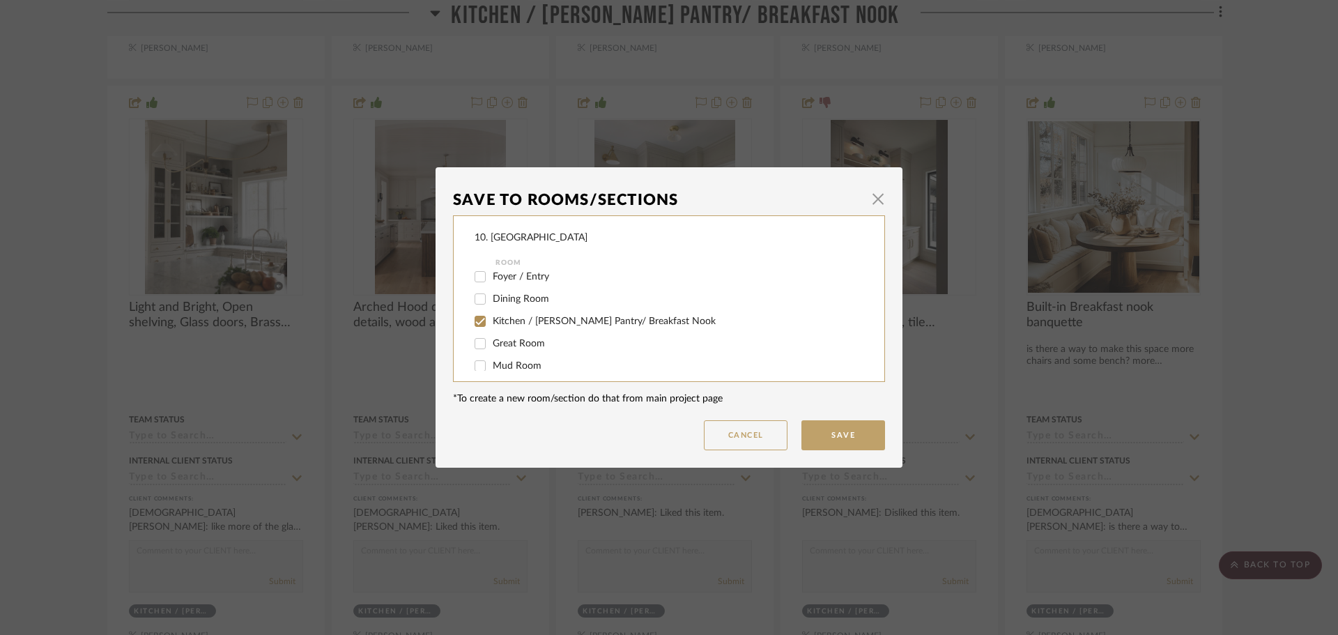
click at [515, 320] on span "Kitchen / Butler's Pantry/ Breakfast Nook" at bounding box center [604, 321] width 223 height 10
click at [491, 320] on input "Kitchen / Butler's Pantry/ Breakfast Nook" at bounding box center [480, 321] width 22 height 22
click at [510, 311] on span "Will not use" at bounding box center [519, 312] width 52 height 10
click at [491, 311] on input "Will not use" at bounding box center [480, 311] width 22 height 22
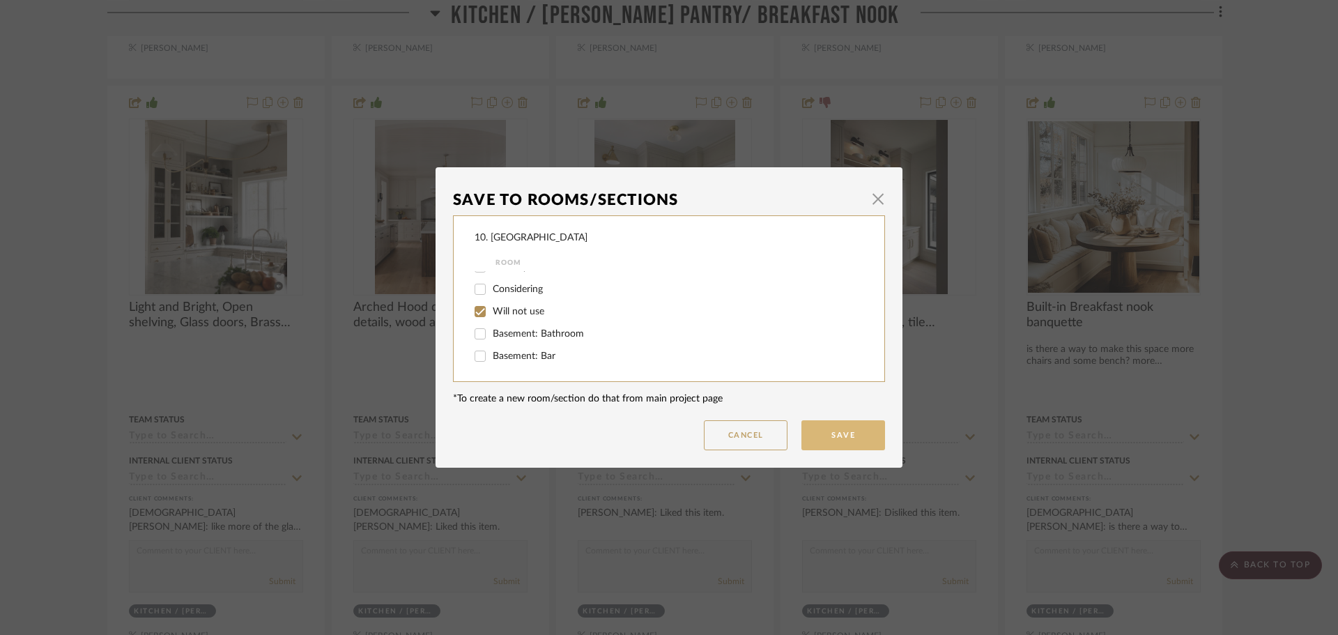
click at [873, 435] on button "Save" at bounding box center [844, 435] width 84 height 30
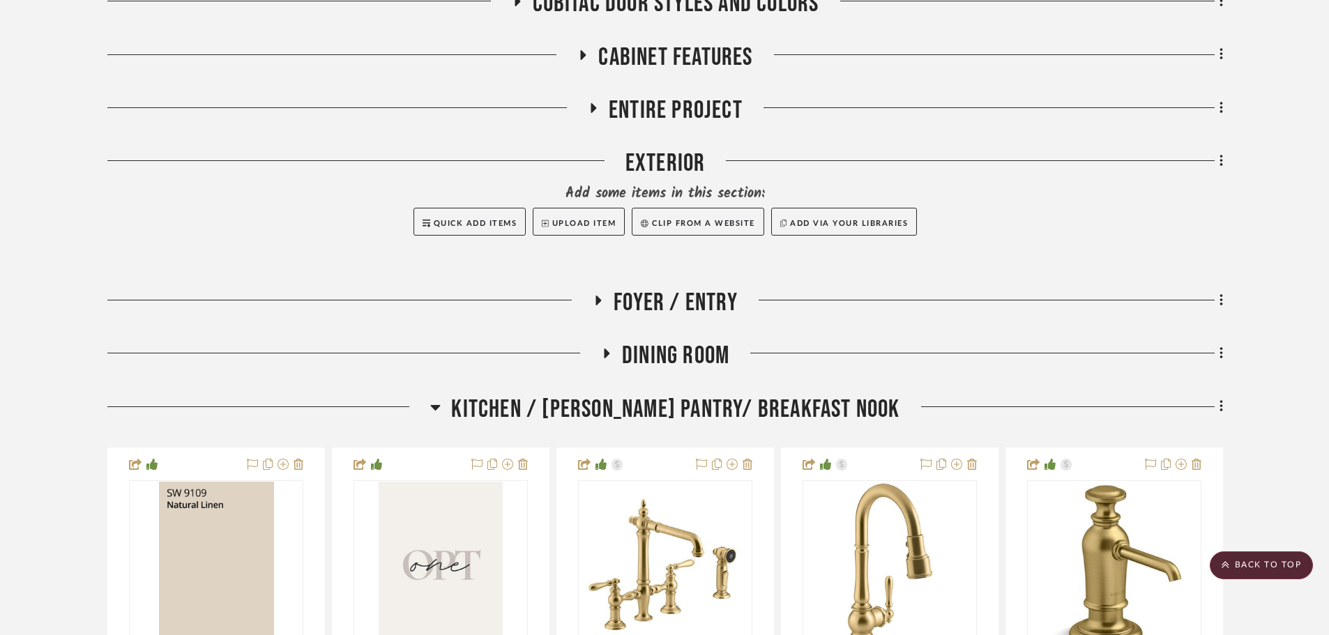
scroll to position [438, 0]
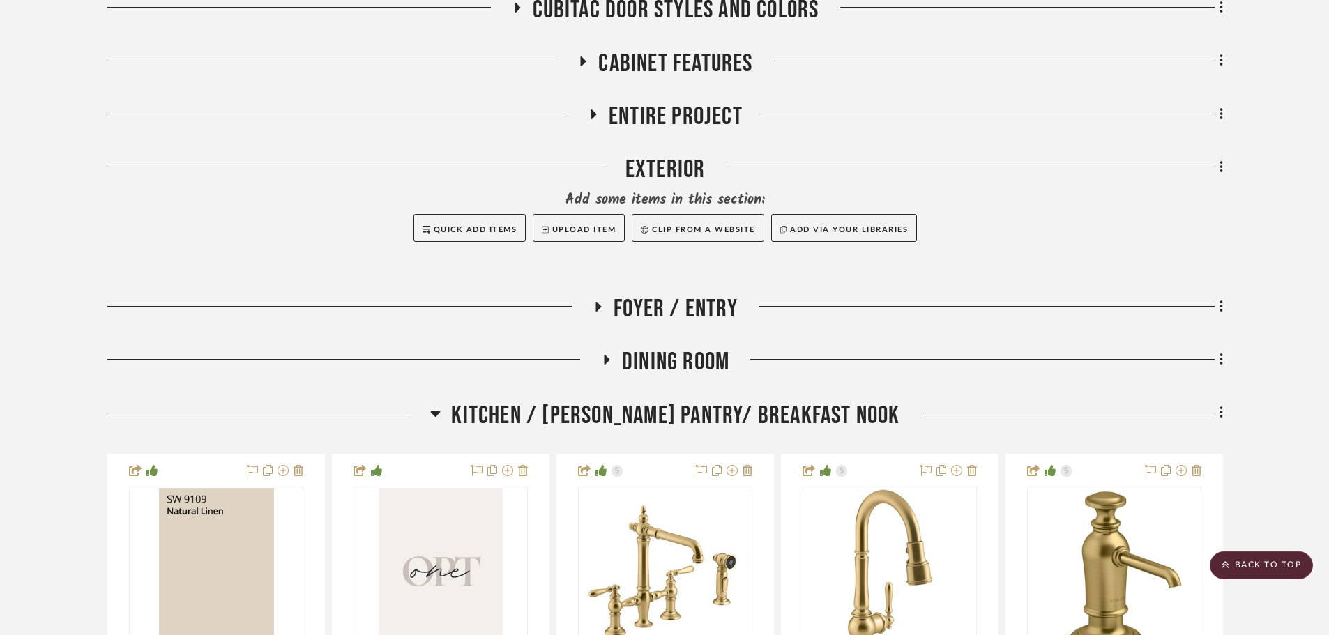
click at [652, 430] on span "Kitchen / Butler's Pantry/ Breakfast Nook" at bounding box center [675, 416] width 448 height 30
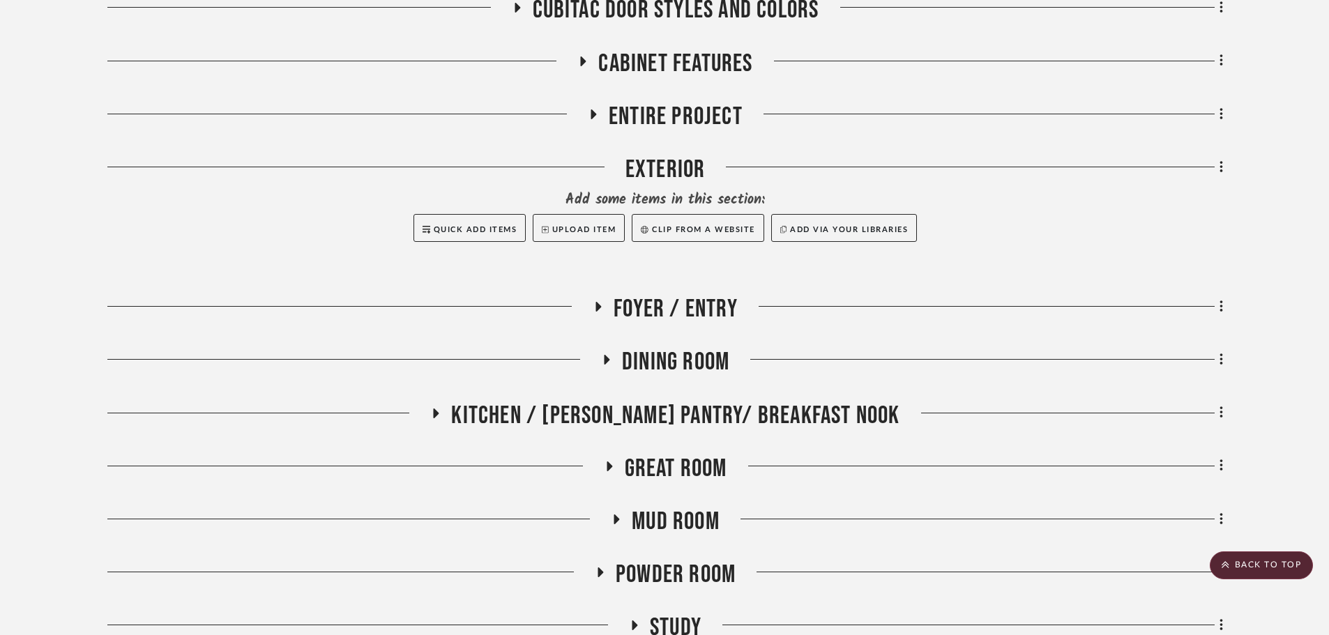
click at [664, 374] on span "Dining Room" at bounding box center [675, 362] width 107 height 30
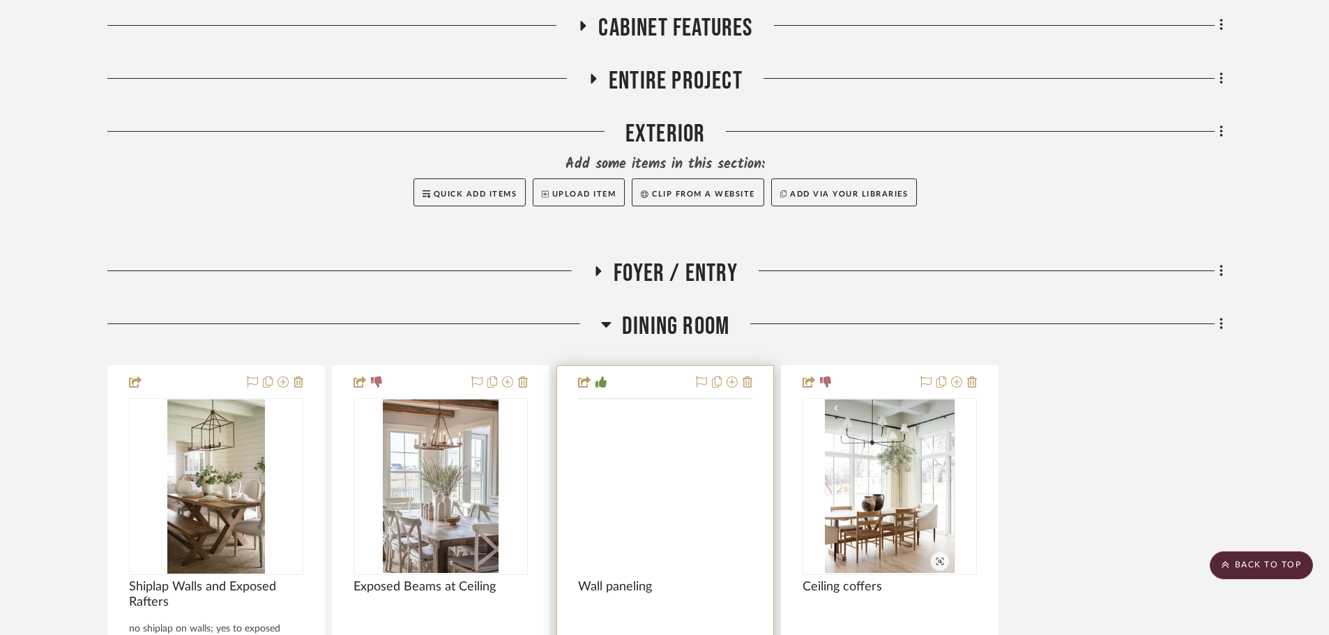
scroll to position [648, 0]
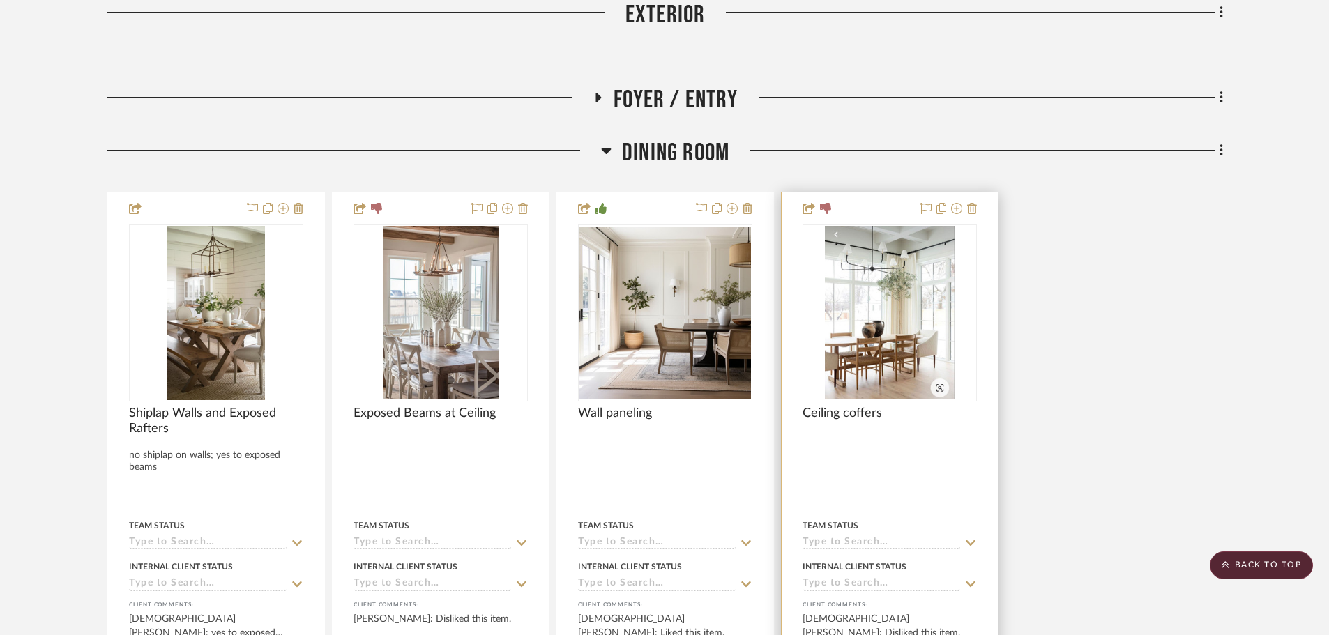
click at [830, 403] on div at bounding box center [889, 481] width 216 height 579
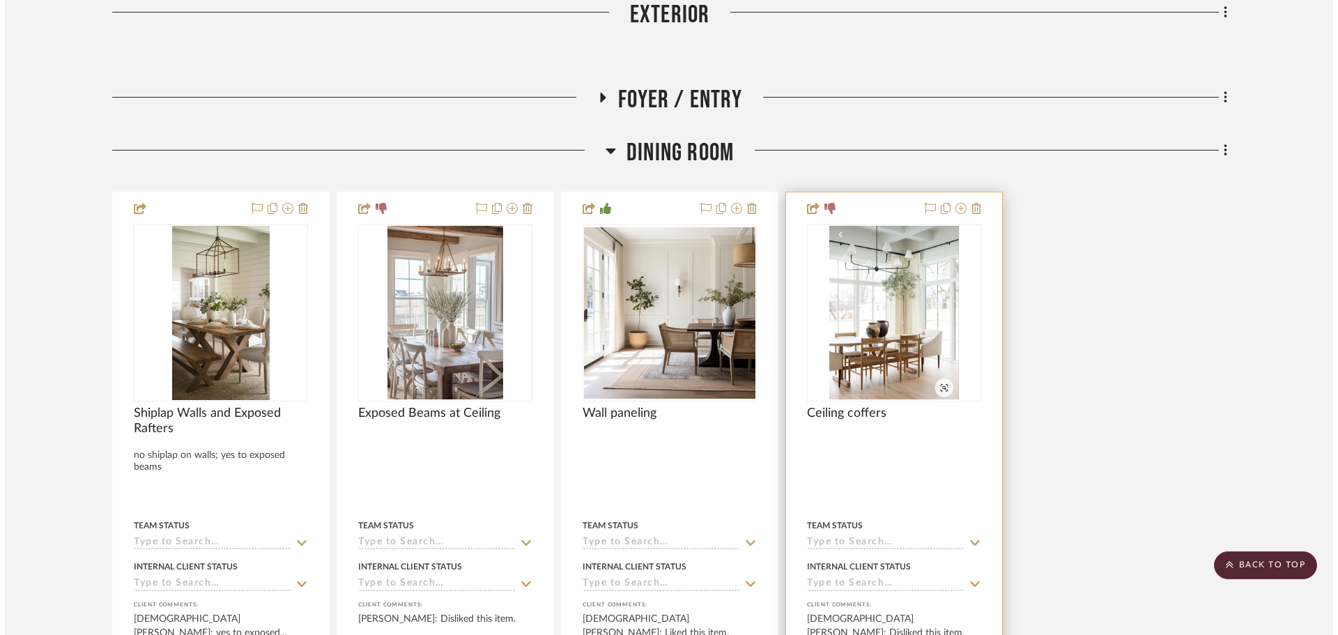
scroll to position [0, 0]
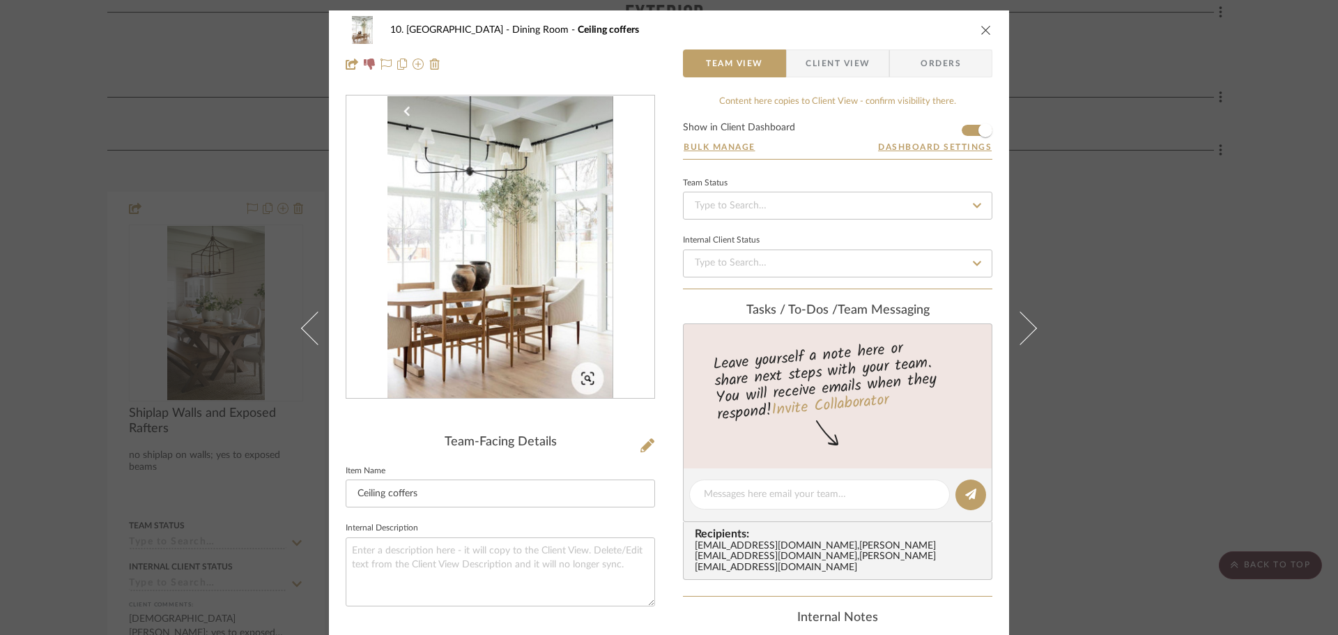
click at [874, 61] on span "Client View" at bounding box center [838, 63] width 102 height 28
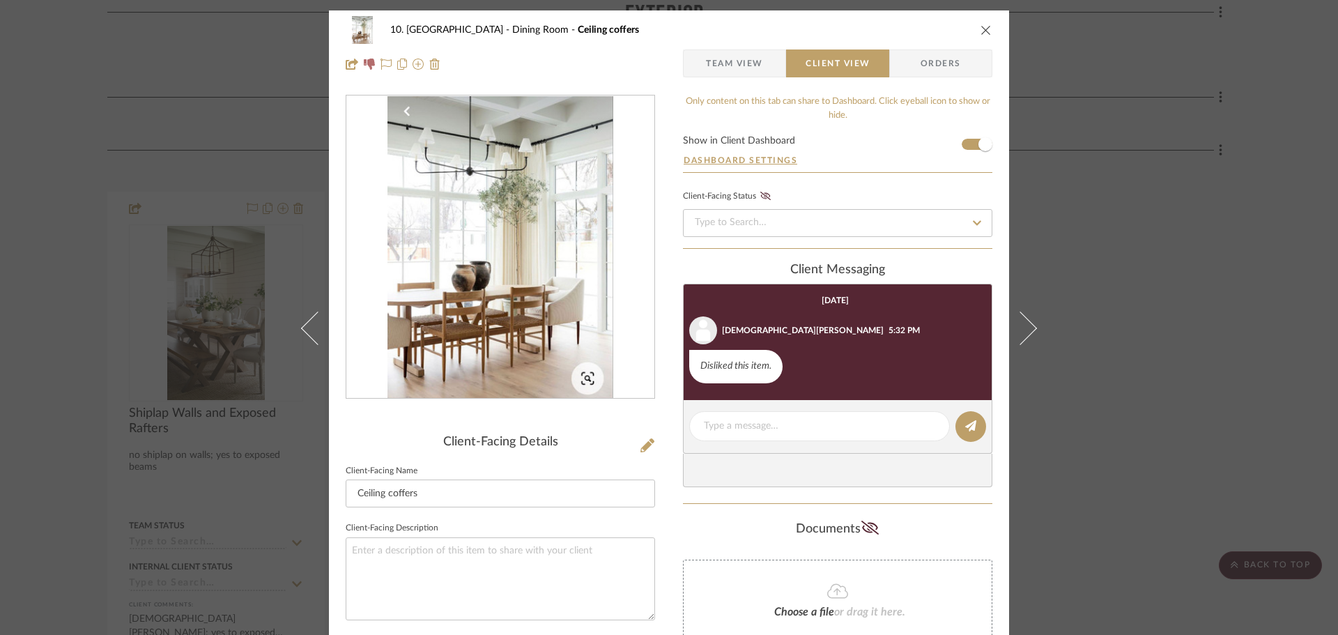
click at [1186, 301] on div "10. Vignola Dining Room Ceiling coffers Team View Client View Orders Client-Fac…" at bounding box center [669, 317] width 1338 height 635
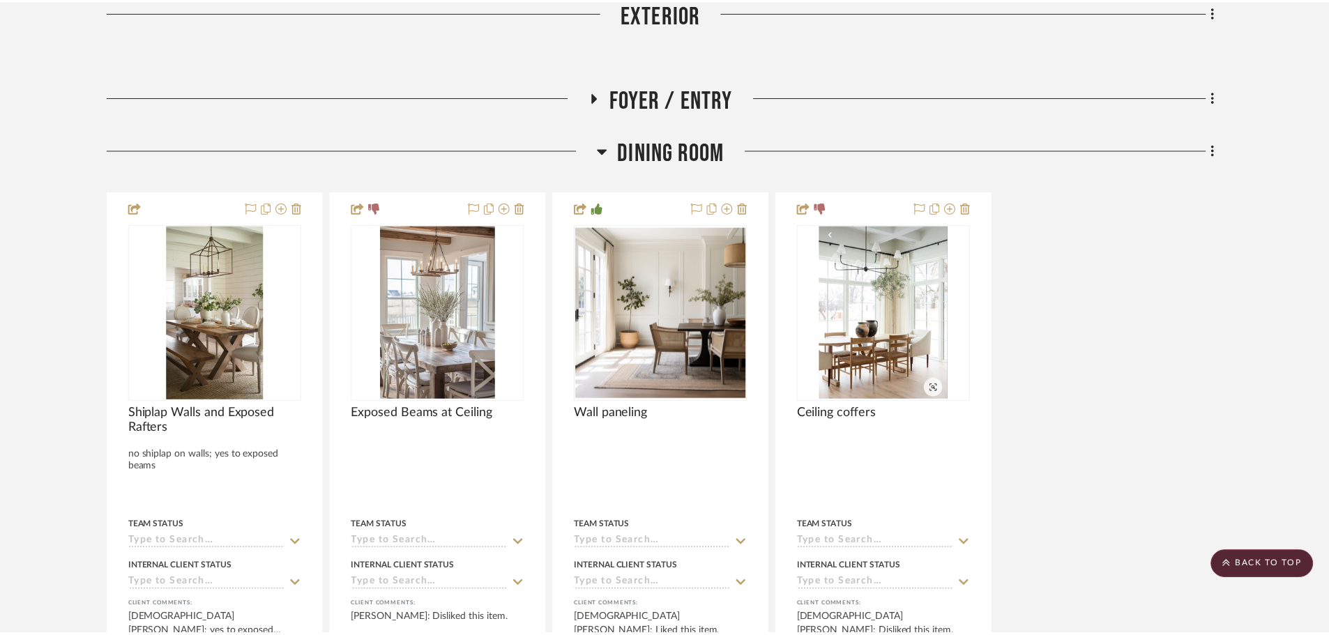
scroll to position [648, 0]
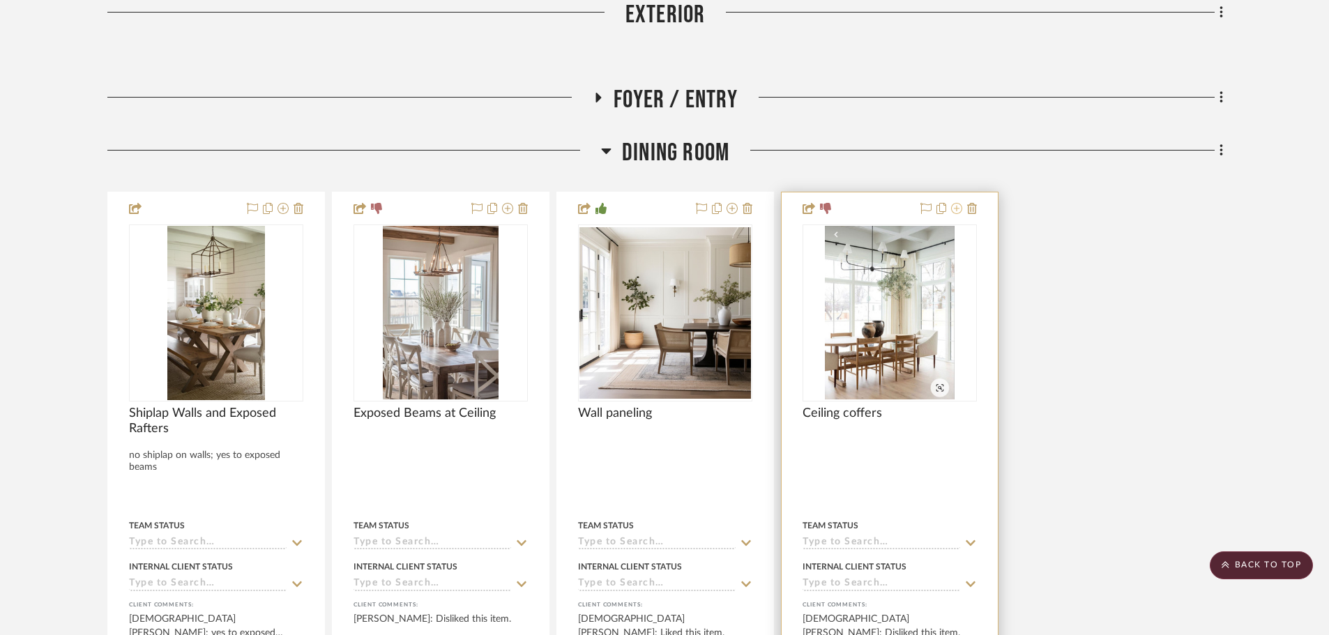
click at [955, 209] on icon at bounding box center [956, 208] width 11 height 11
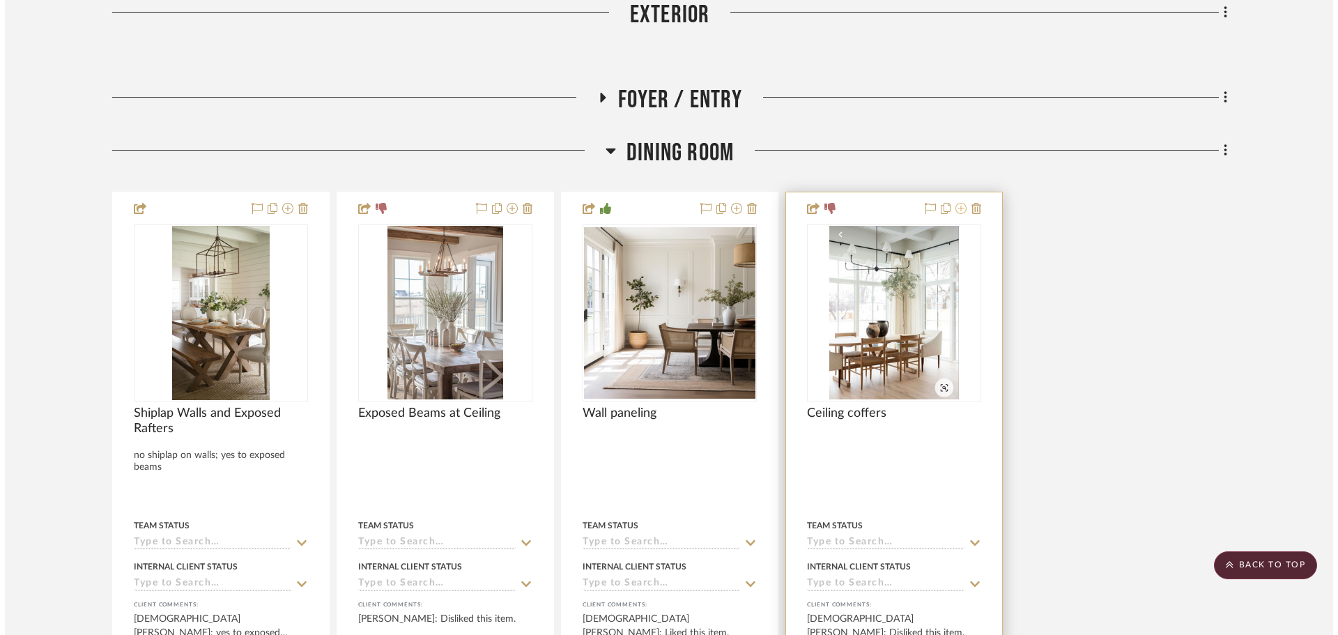
scroll to position [0, 0]
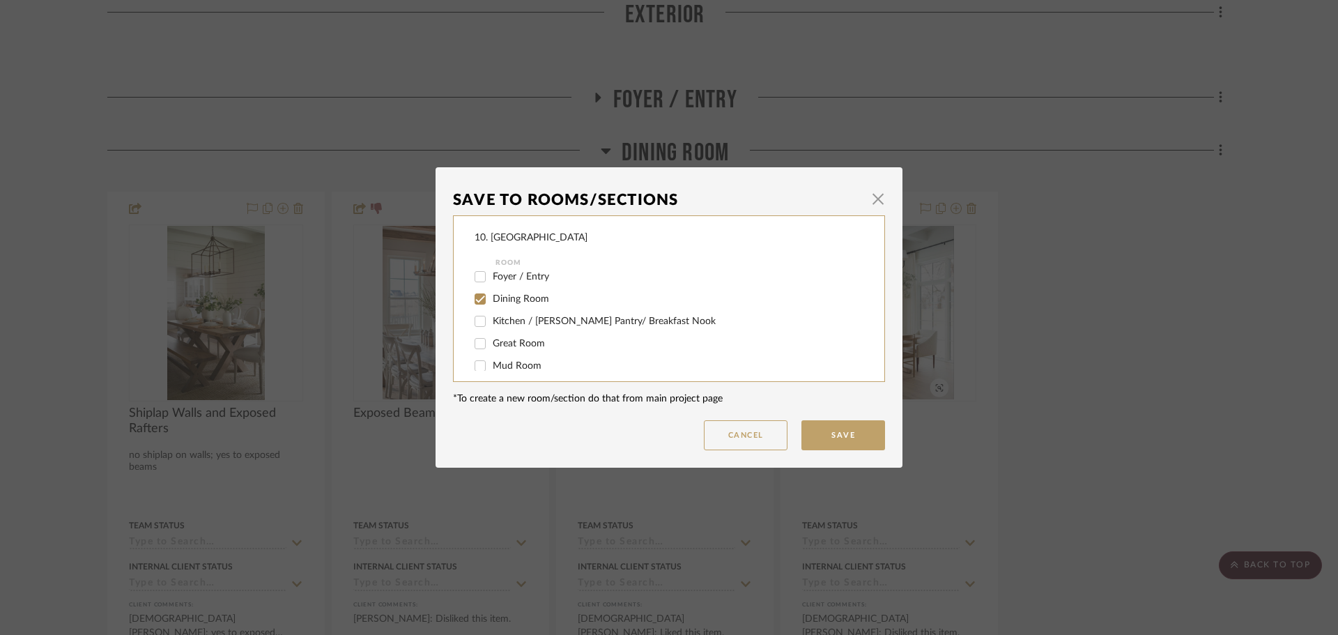
click at [493, 303] on span "Dining Room" at bounding box center [521, 299] width 56 height 10
click at [489, 303] on input "Dining Room" at bounding box center [480, 299] width 22 height 22
click at [493, 312] on span "Will not use" at bounding box center [519, 312] width 52 height 10
click at [489, 312] on input "Will not use" at bounding box center [480, 311] width 22 height 22
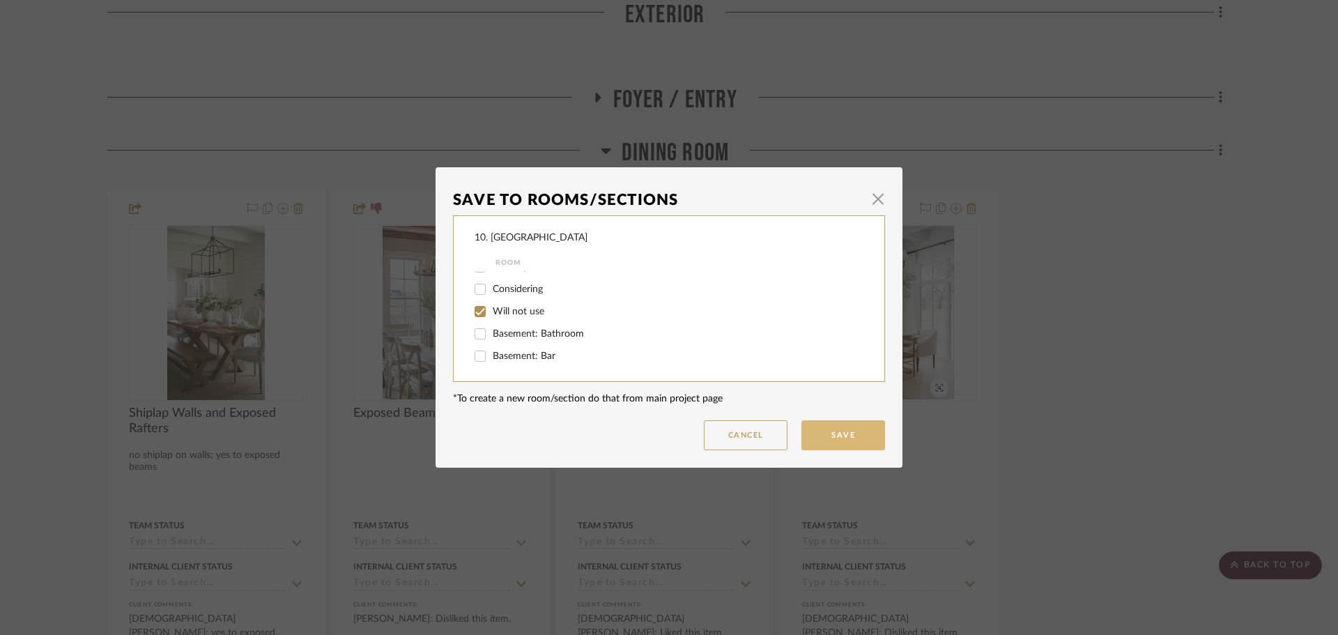
click at [851, 427] on button "Save" at bounding box center [844, 435] width 84 height 30
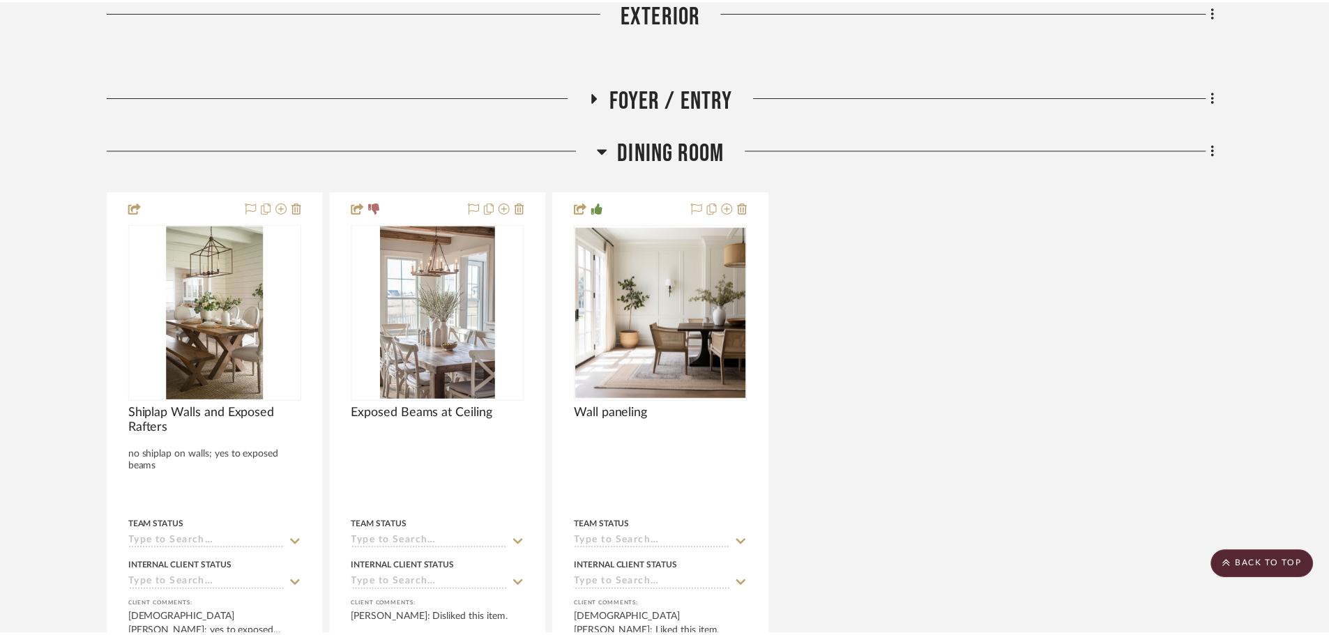
scroll to position [648, 0]
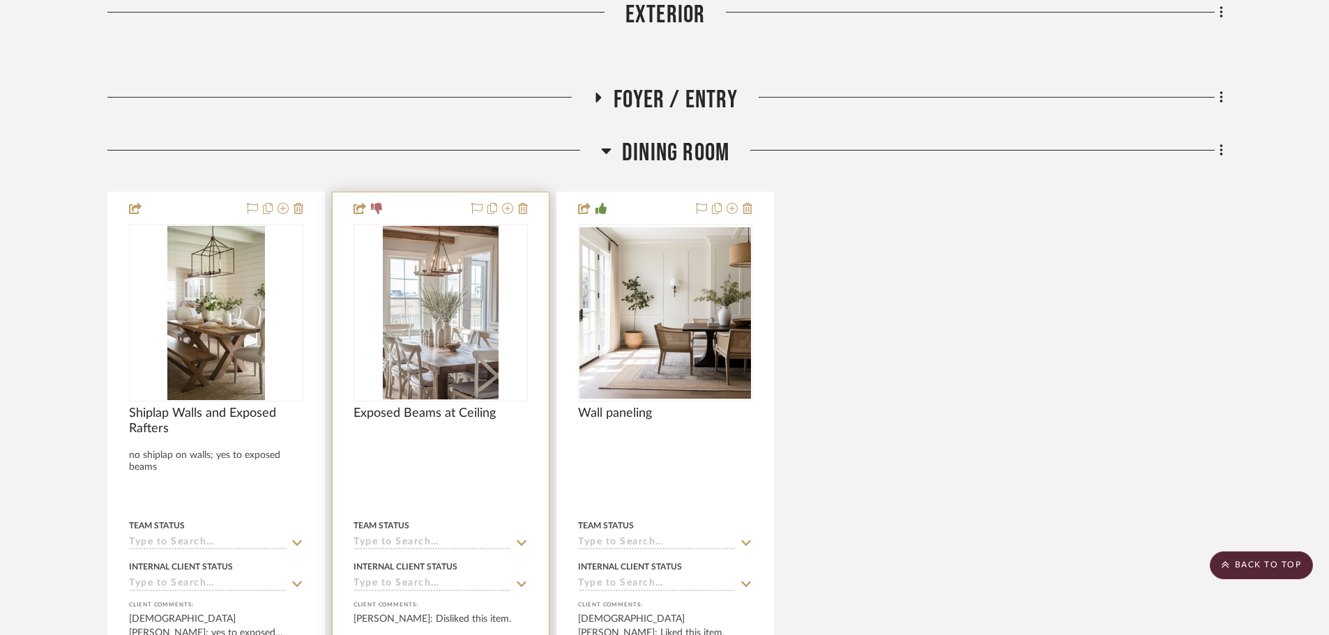
click at [402, 404] on div at bounding box center [441, 481] width 216 height 579
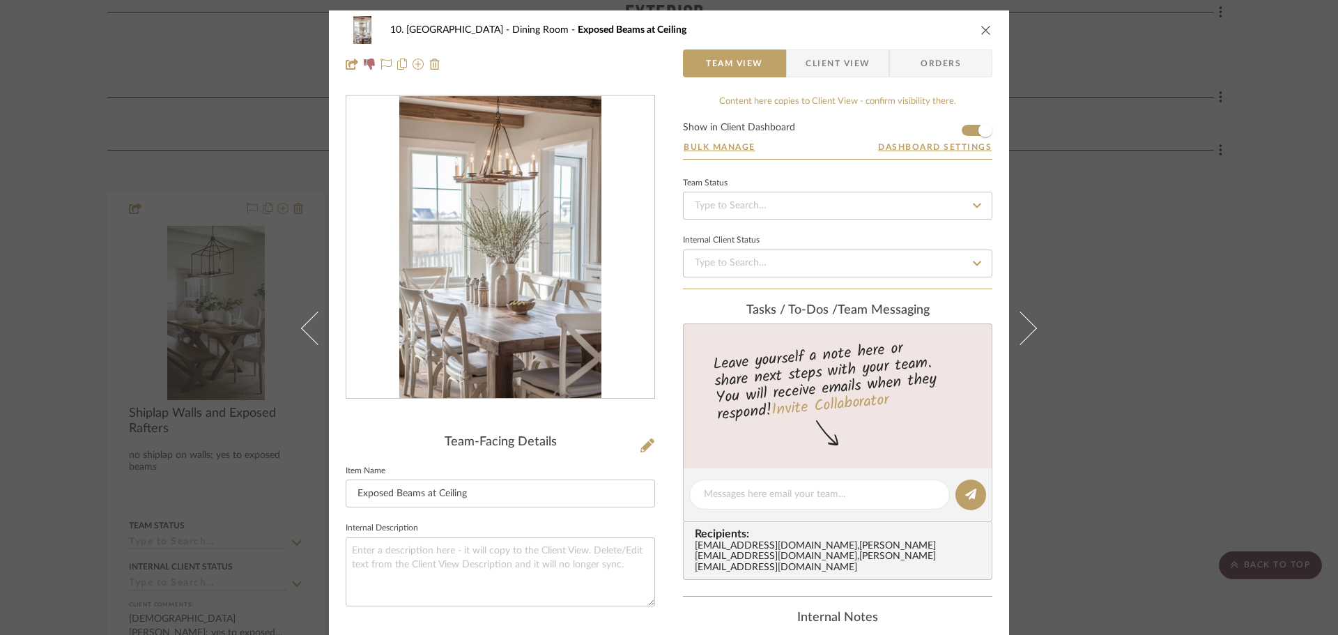
click at [843, 75] on span "Client View" at bounding box center [838, 63] width 64 height 28
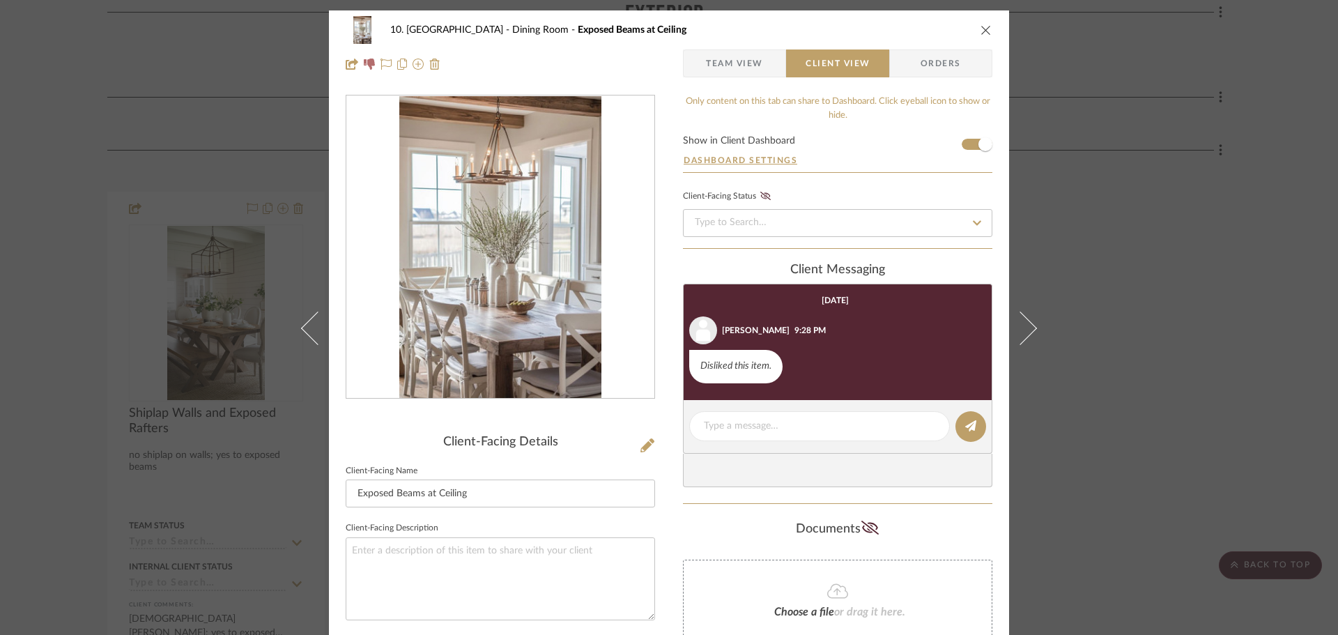
click at [1173, 381] on div "10. Vignola Dining Room Exposed Beams at Ceiling Team View Client View Orders C…" at bounding box center [669, 317] width 1338 height 635
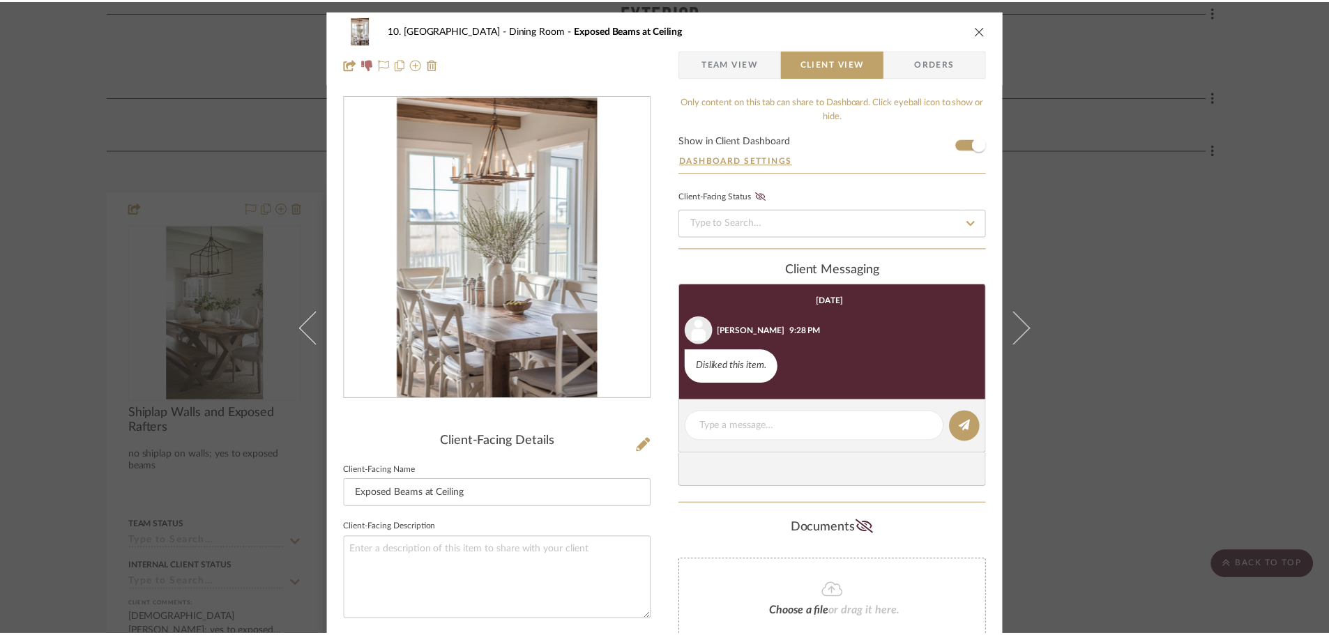
scroll to position [648, 0]
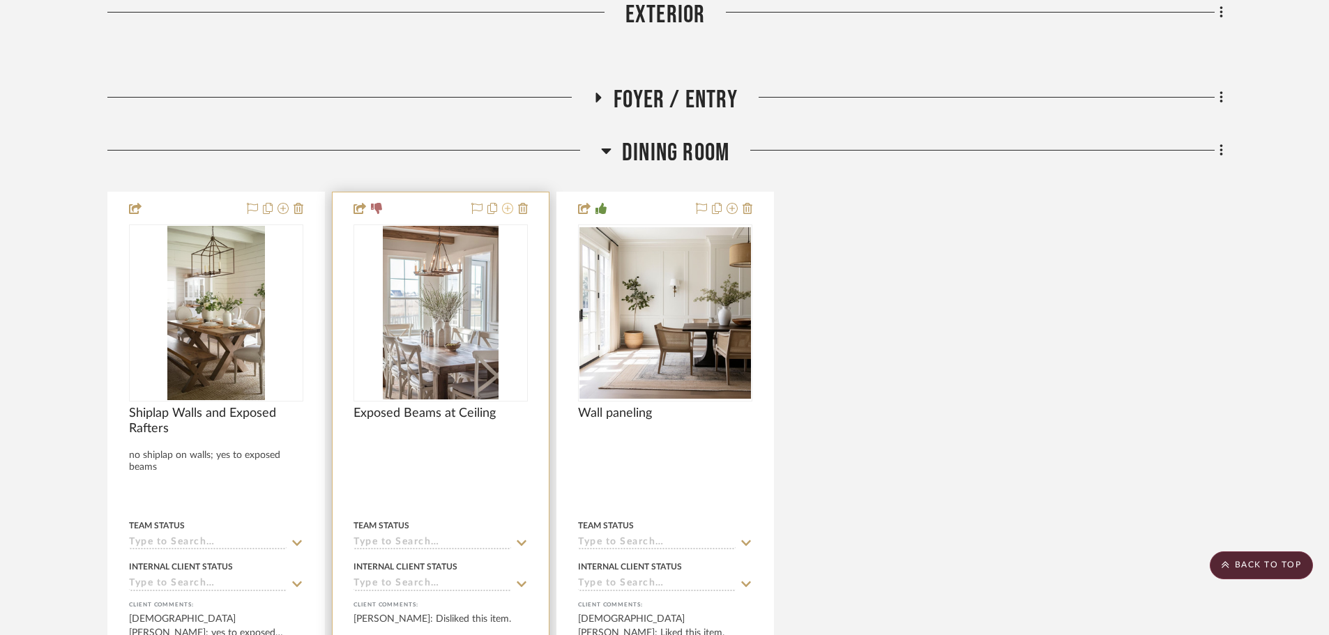
click at [507, 211] on icon at bounding box center [507, 208] width 11 height 11
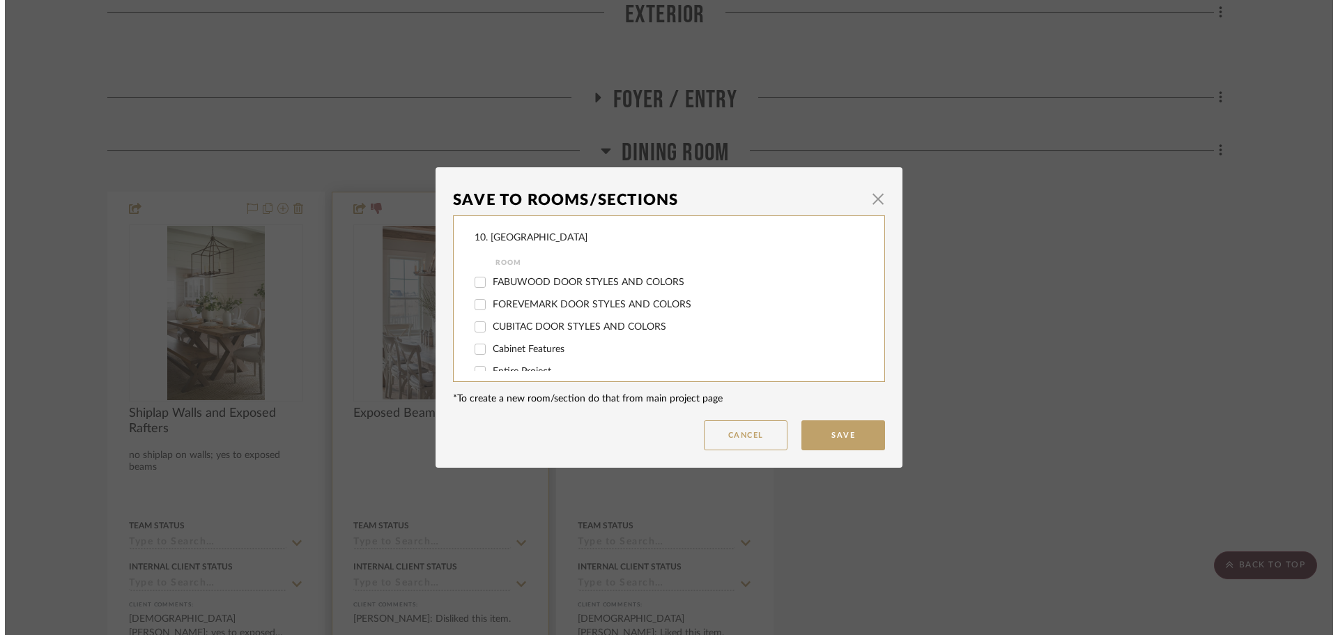
scroll to position [0, 0]
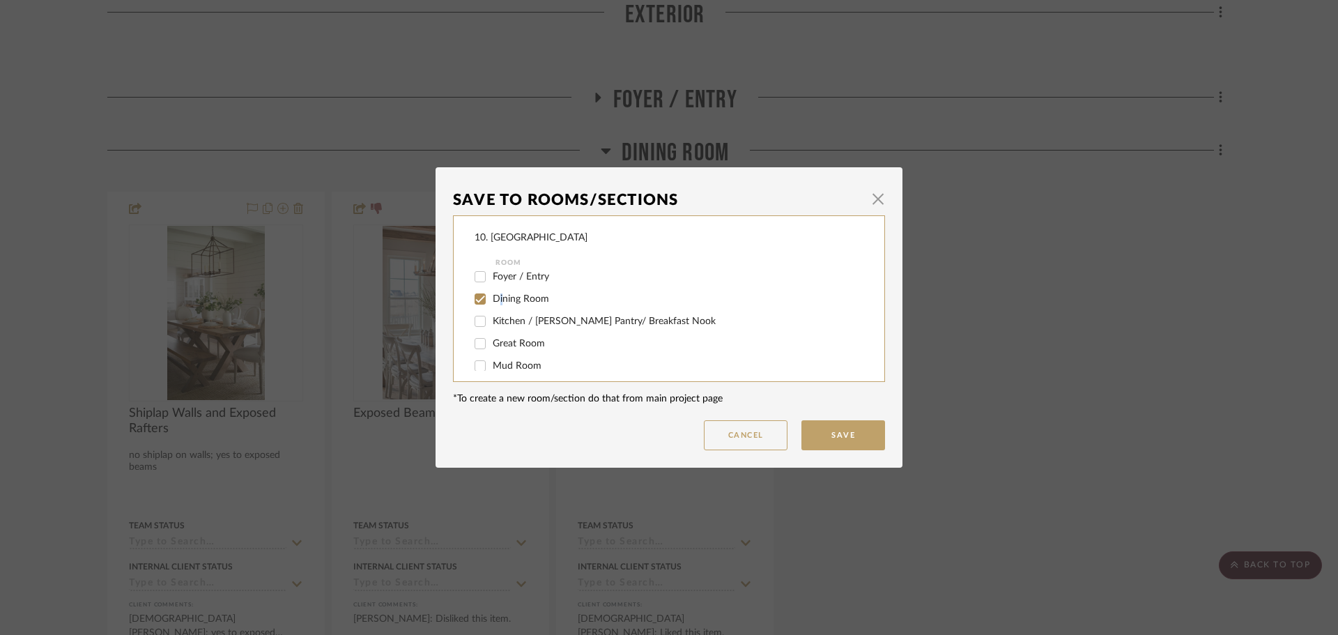
click at [496, 295] on span "Dining Room" at bounding box center [521, 299] width 56 height 10
click at [480, 323] on input "Dining Room" at bounding box center [480, 325] width 22 height 22
click at [494, 310] on span "Will not use" at bounding box center [519, 312] width 52 height 10
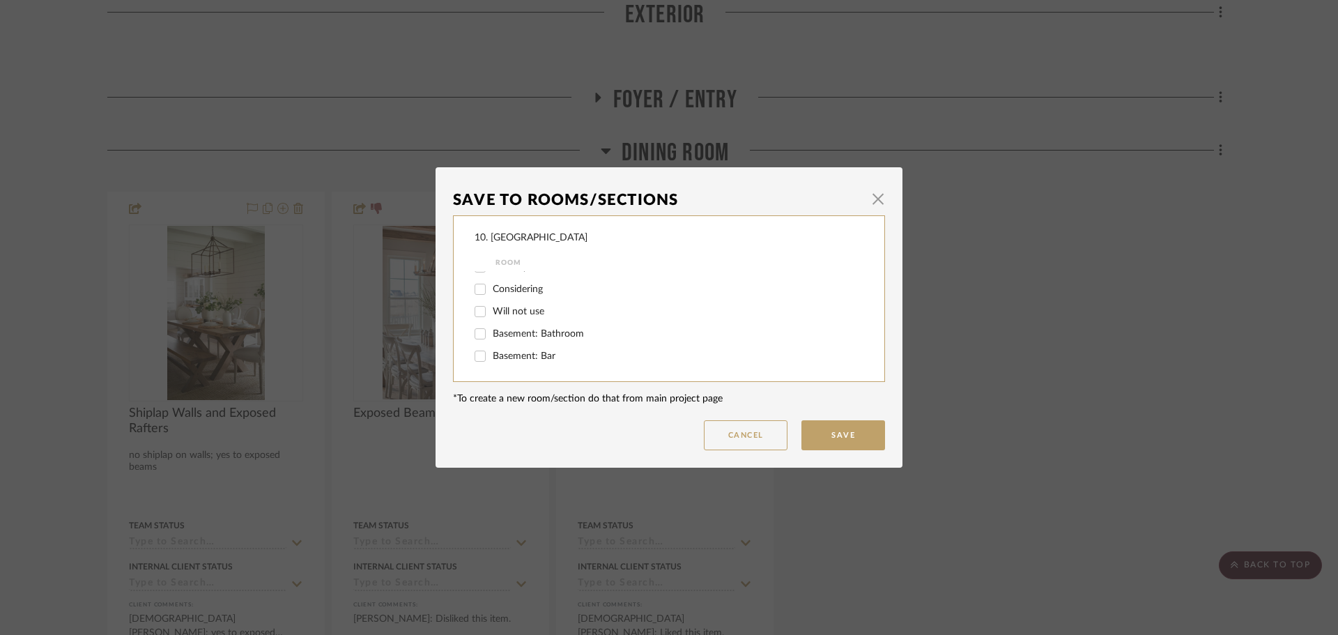
click at [491, 310] on input "Will not use" at bounding box center [480, 311] width 22 height 22
click at [823, 426] on button "Save" at bounding box center [844, 435] width 84 height 30
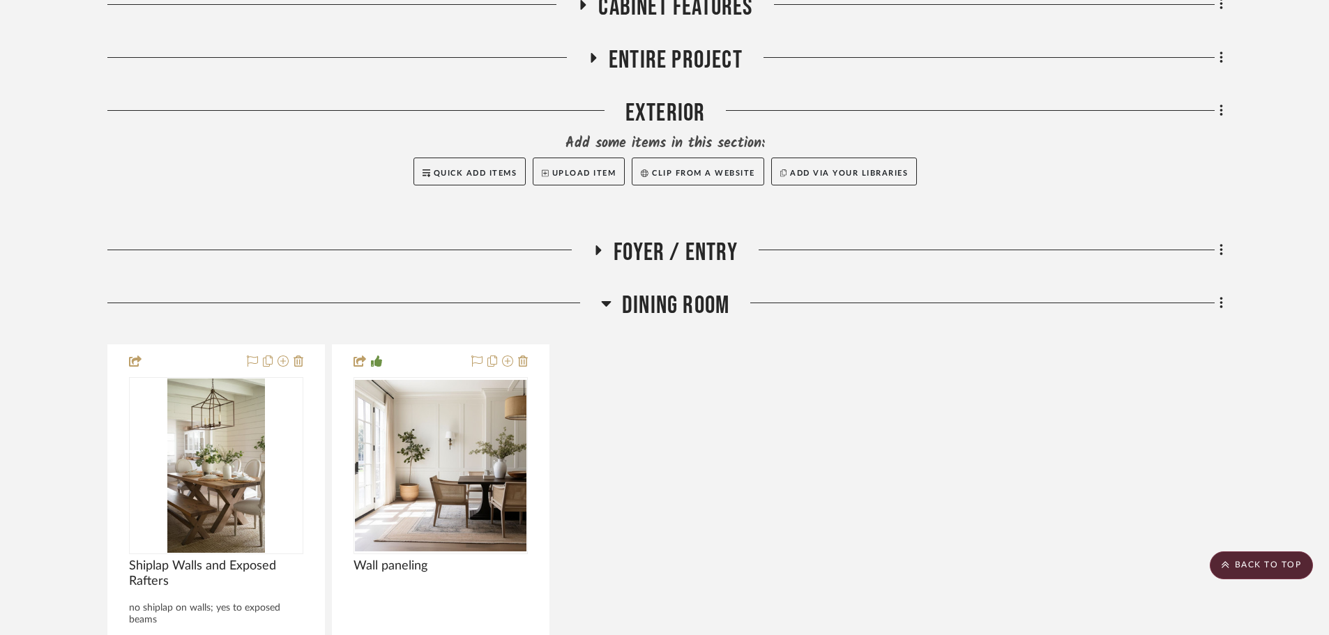
scroll to position [438, 0]
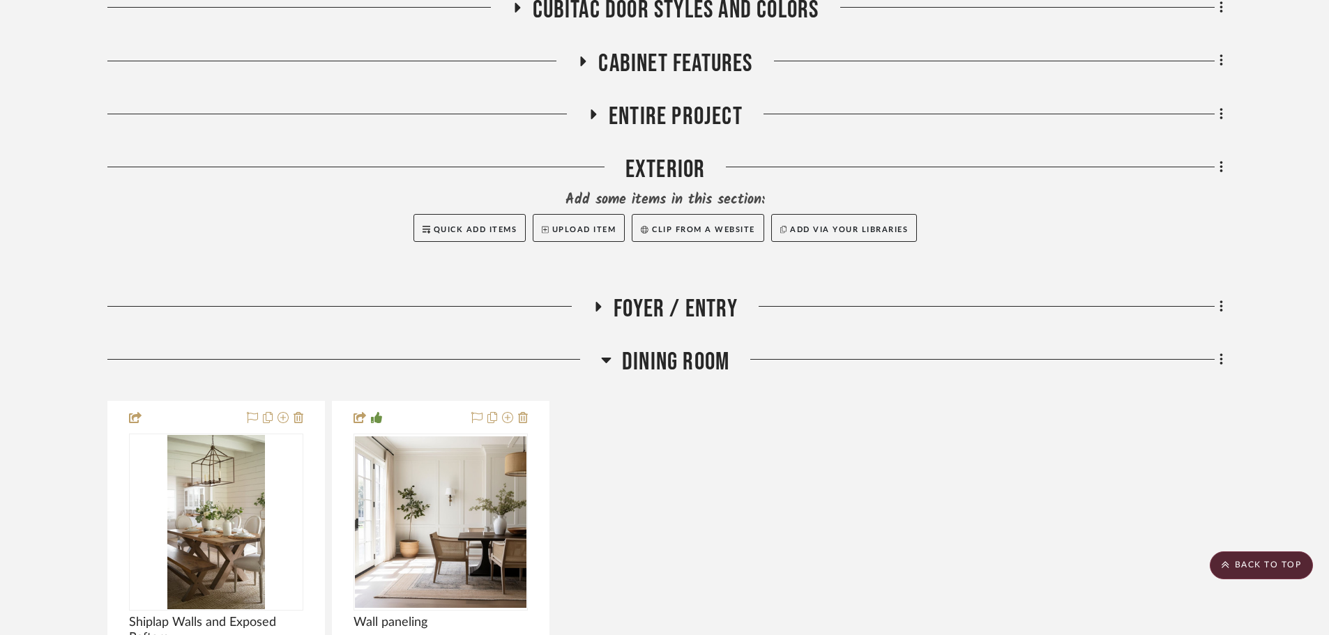
click at [716, 362] on span "Dining Room" at bounding box center [675, 362] width 107 height 30
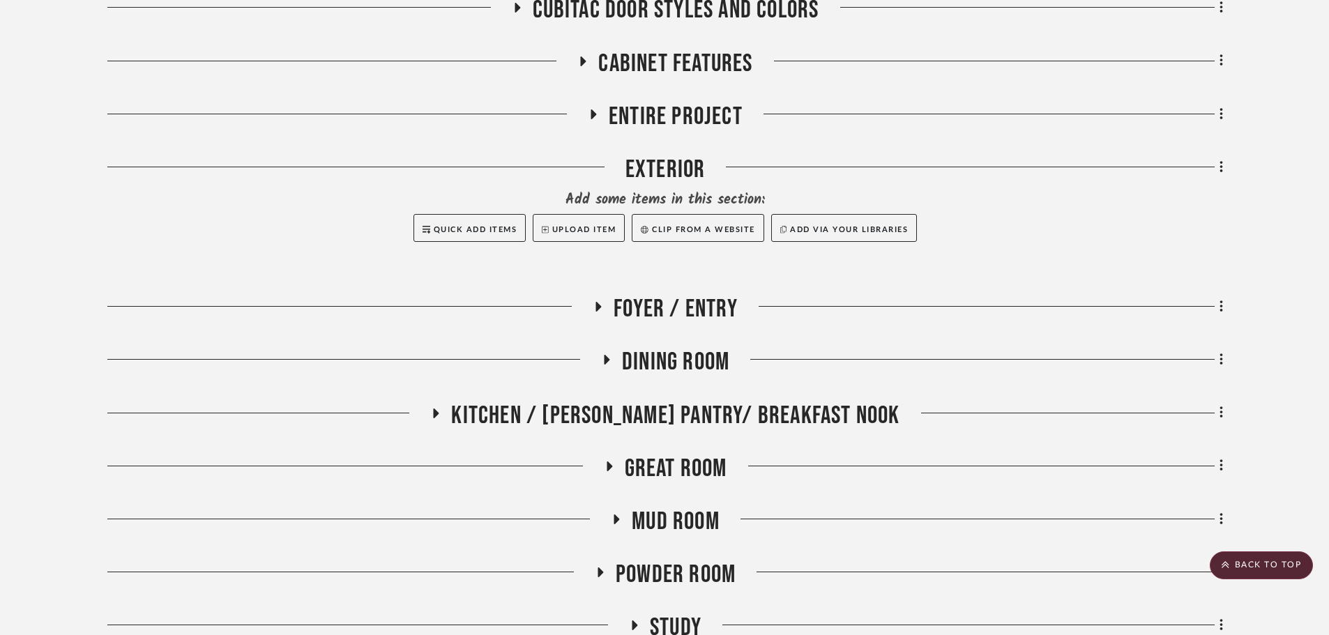
click at [706, 302] on span "Foyer / Entry" at bounding box center [675, 309] width 124 height 30
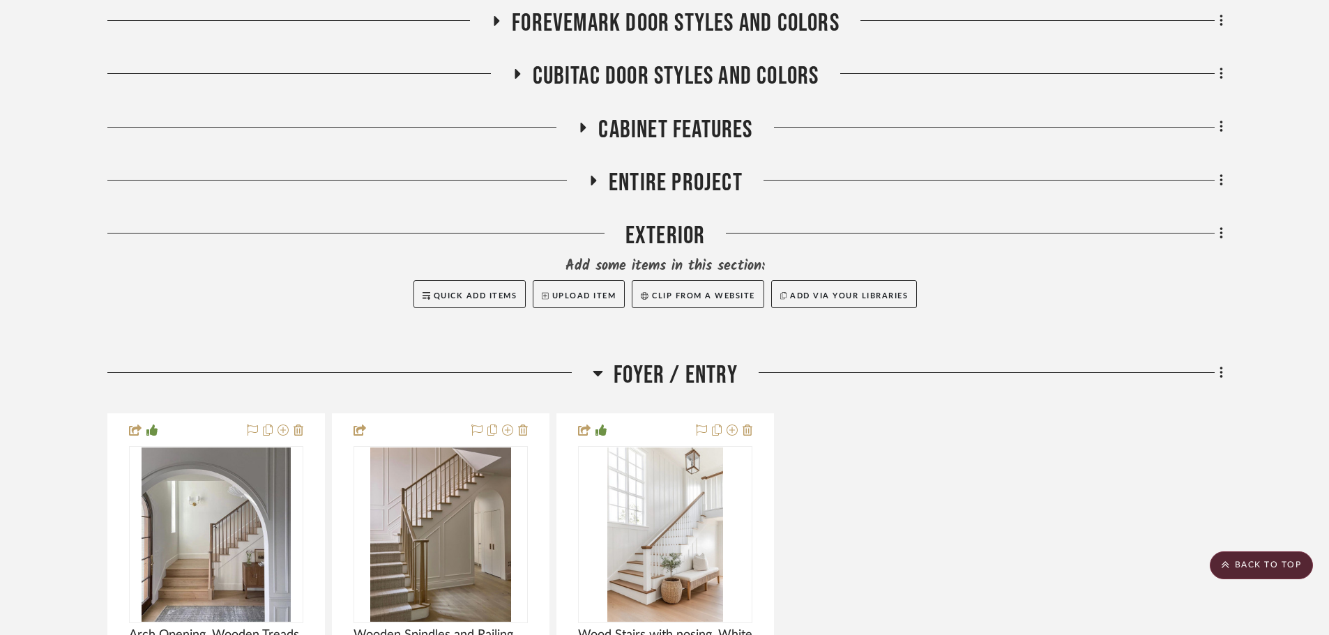
scroll to position [369, 0]
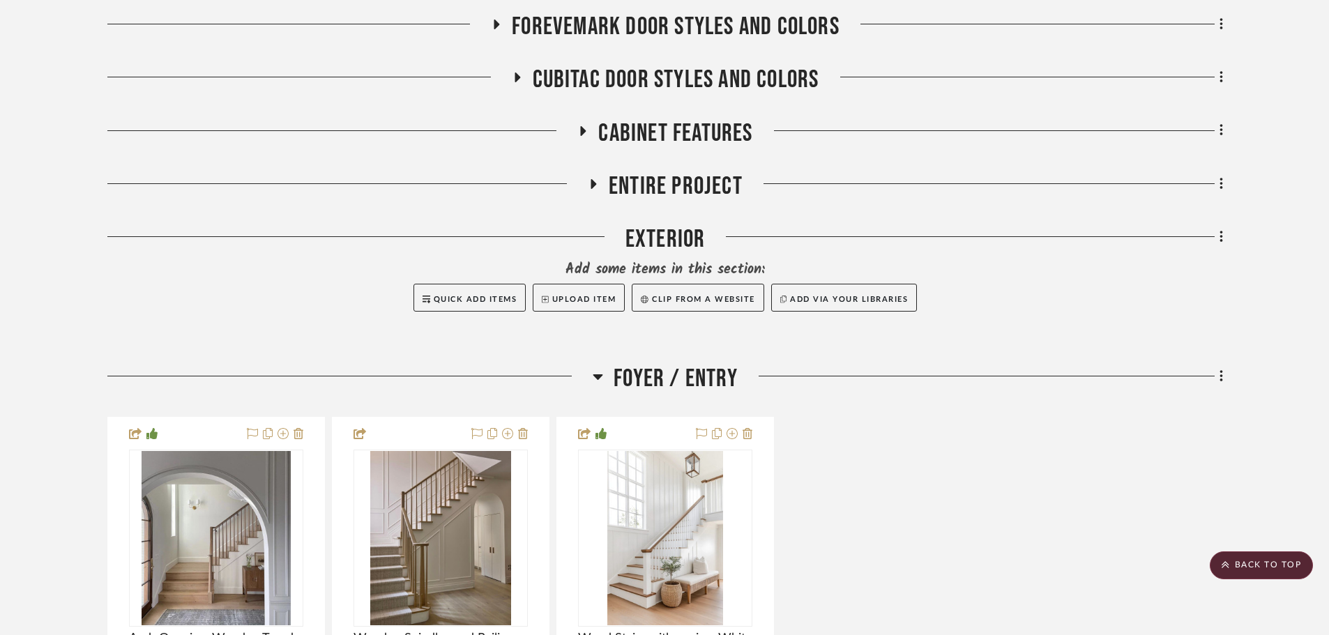
click at [714, 381] on span "Foyer / Entry" at bounding box center [675, 379] width 124 height 30
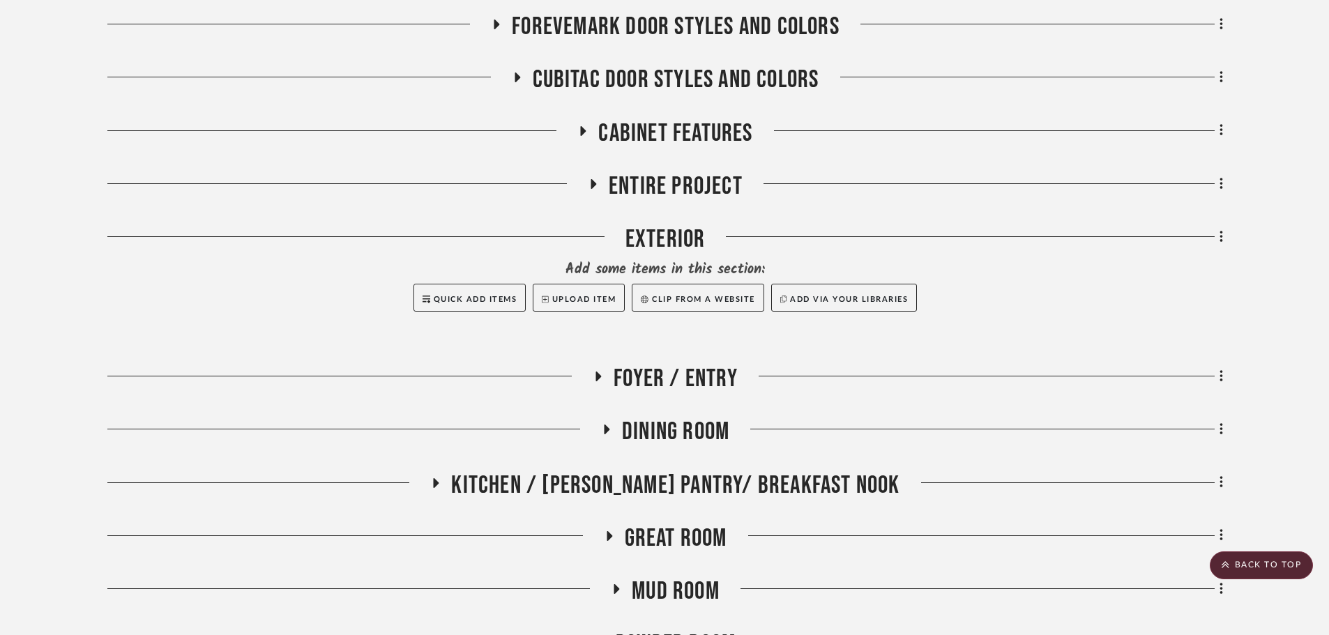
click at [666, 195] on span "Entire Project" at bounding box center [676, 186] width 134 height 30
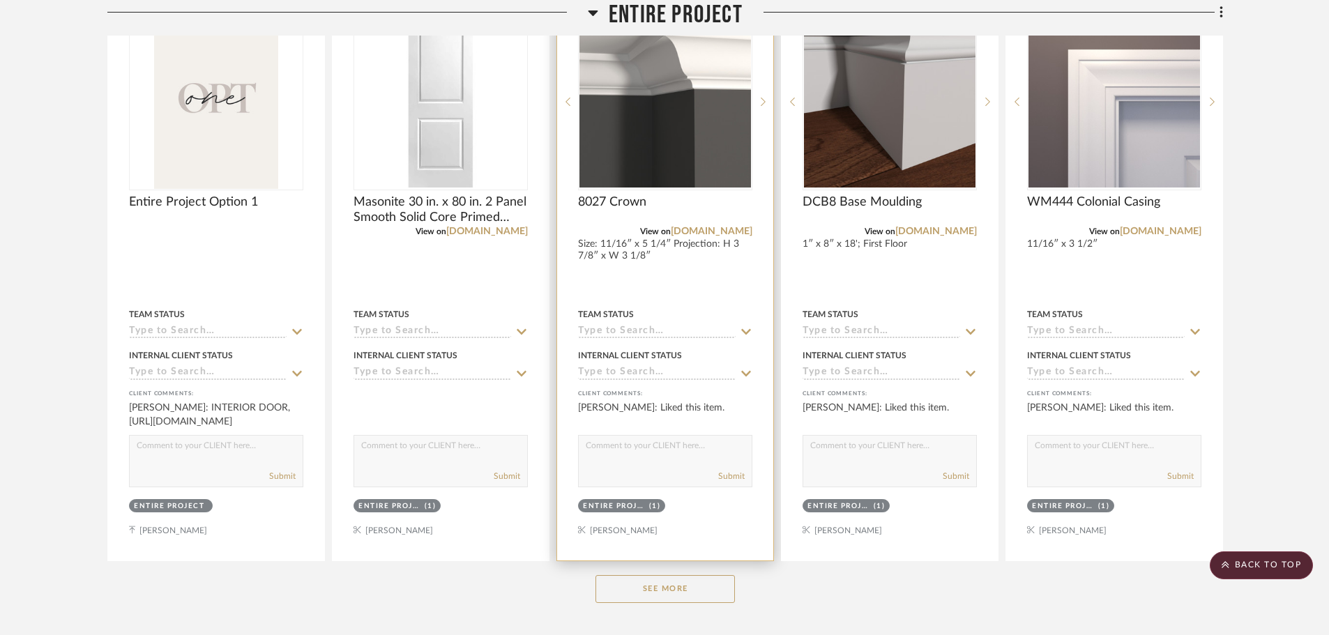
scroll to position [648, 0]
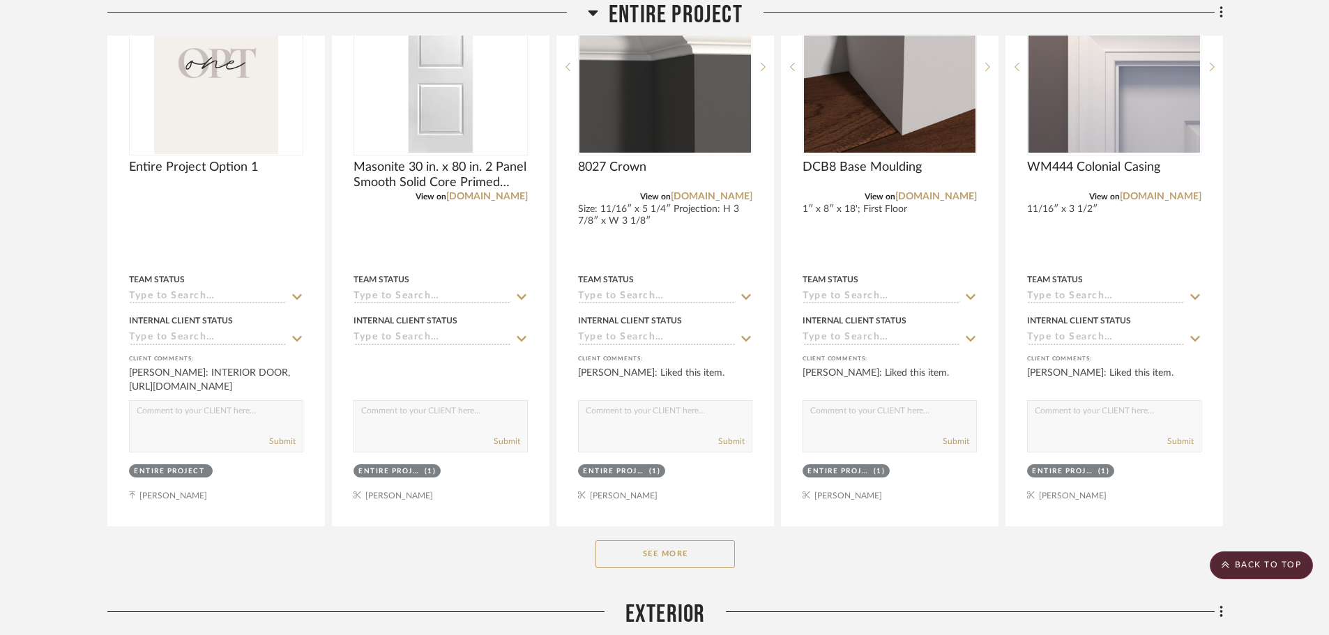
click at [643, 562] on button "See More" at bounding box center [664, 554] width 139 height 28
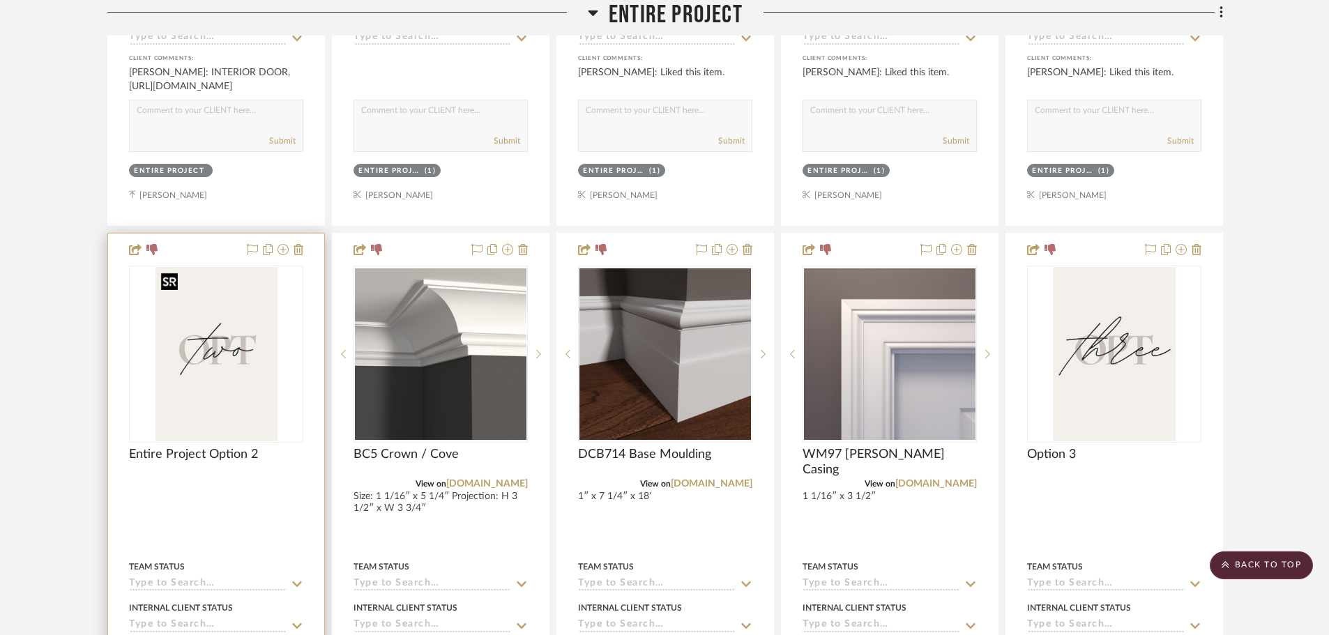
scroll to position [996, 0]
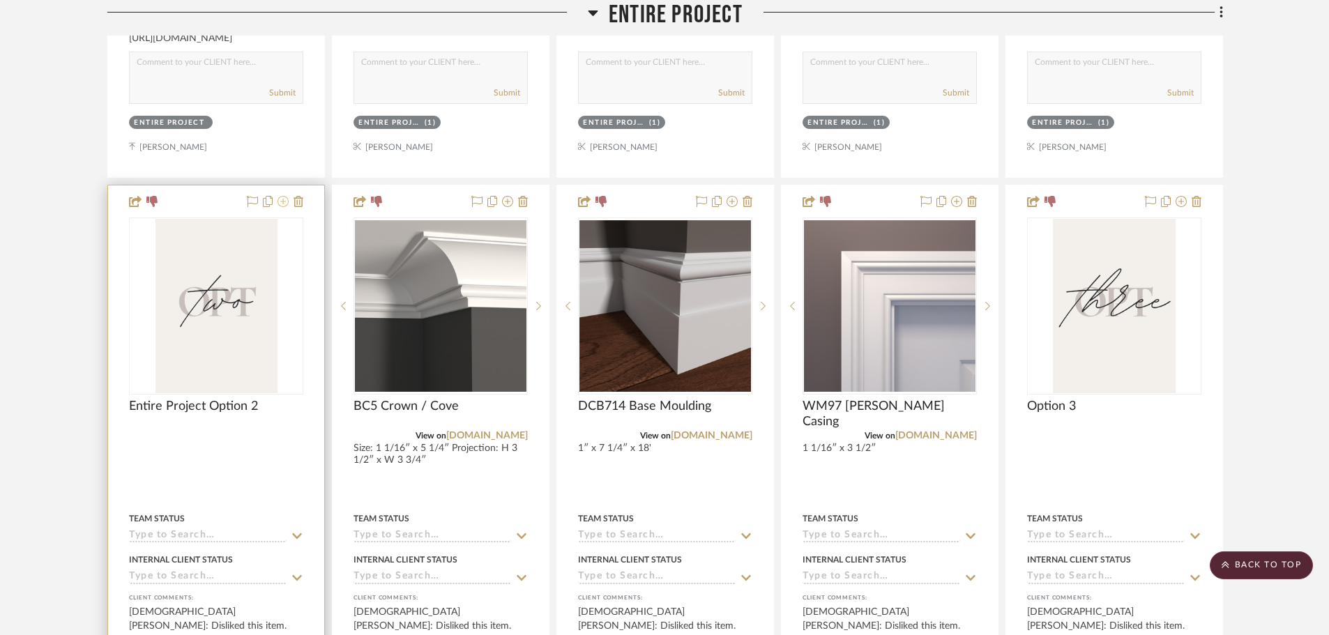
click at [285, 201] on icon at bounding box center [282, 201] width 11 height 11
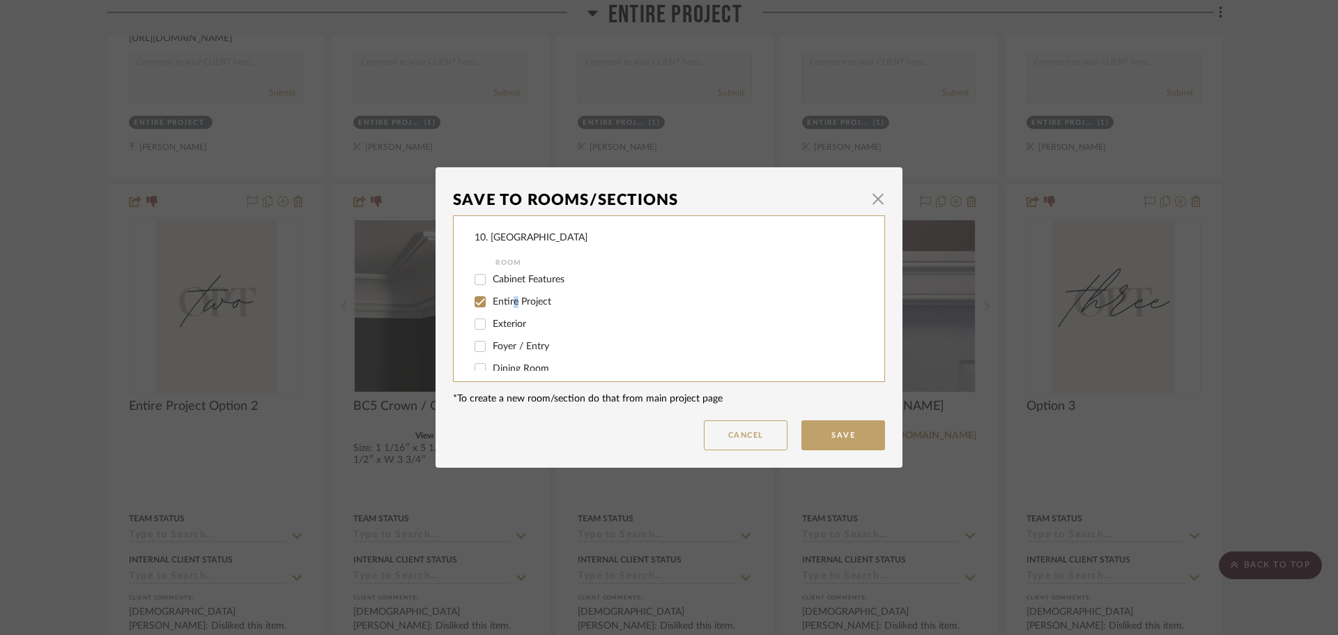
click at [510, 300] on span "Entire Project" at bounding box center [522, 302] width 59 height 10
click at [498, 303] on span "Entire Project" at bounding box center [522, 302] width 59 height 10
click at [491, 303] on input "Entire Project" at bounding box center [480, 302] width 22 height 22
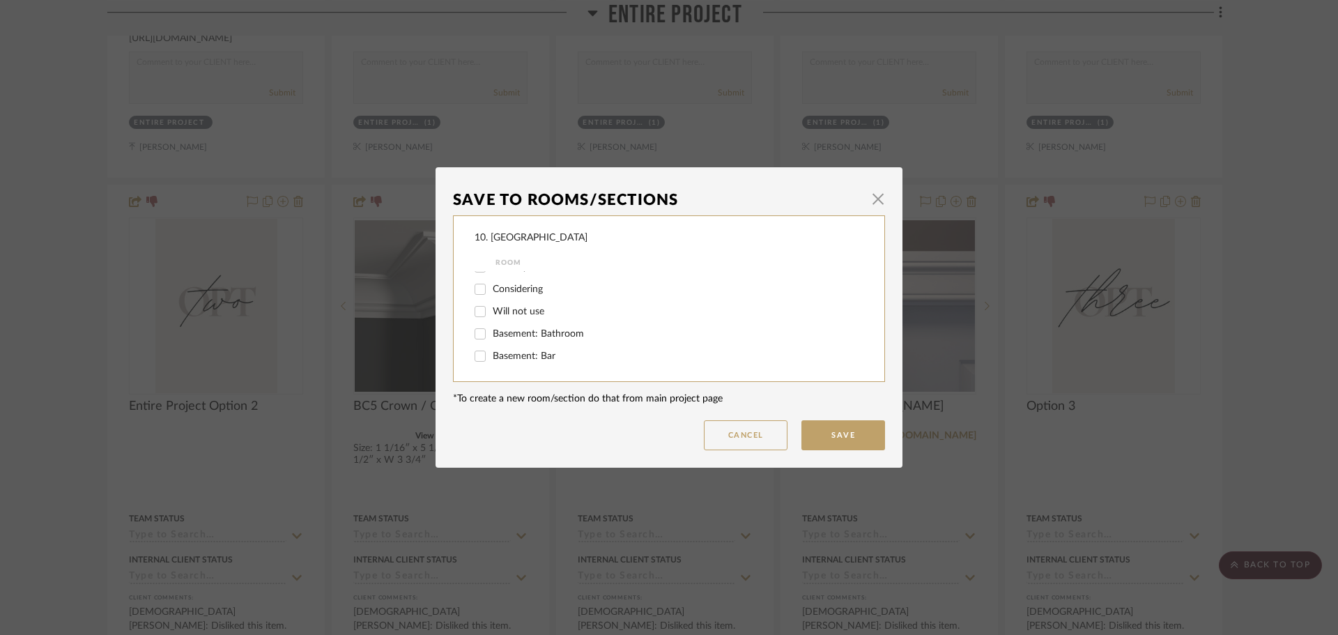
click at [512, 318] on div "Will not use" at bounding box center [660, 311] width 370 height 22
click at [512, 312] on span "Will not use" at bounding box center [519, 312] width 52 height 10
click at [491, 312] on input "Will not use" at bounding box center [480, 311] width 22 height 22
click at [821, 439] on button "Save" at bounding box center [844, 435] width 84 height 30
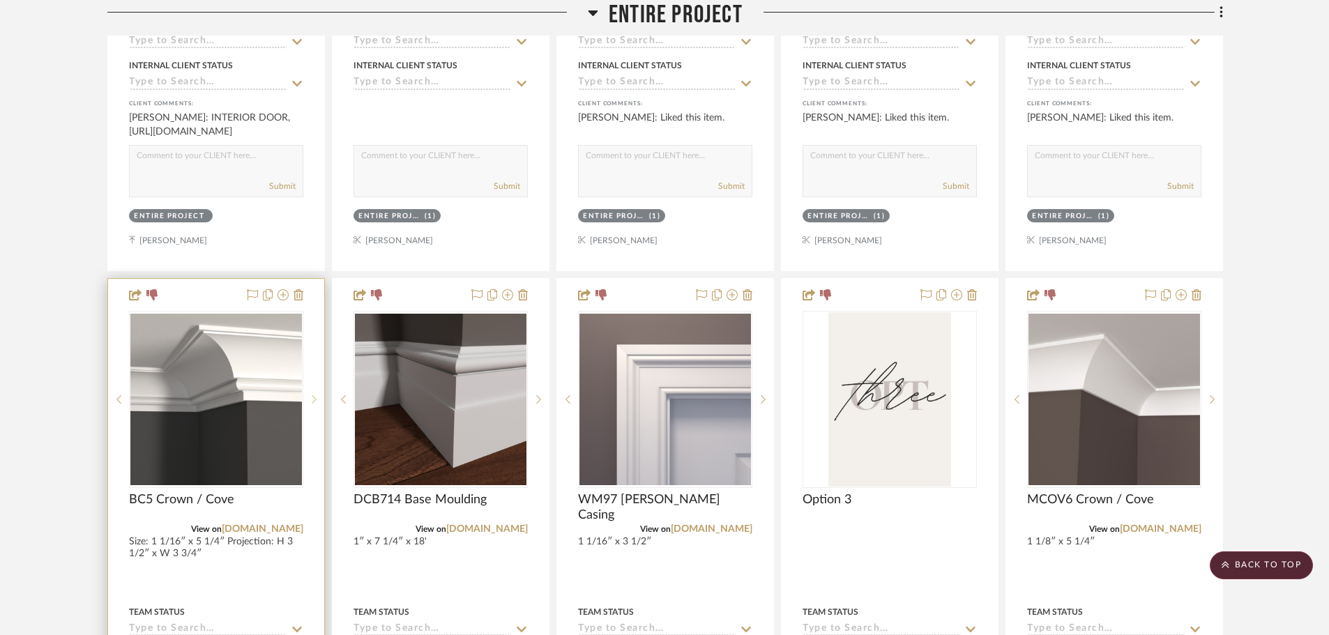
scroll to position [996, 0]
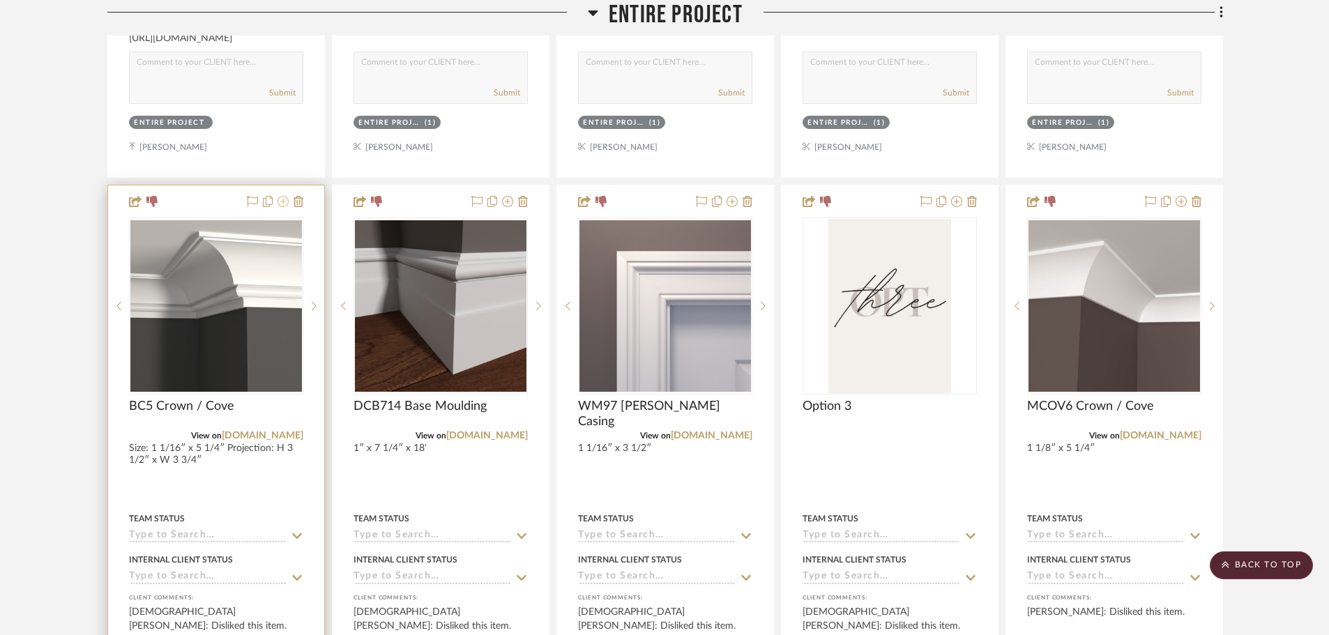
click at [283, 204] on icon at bounding box center [282, 201] width 11 height 11
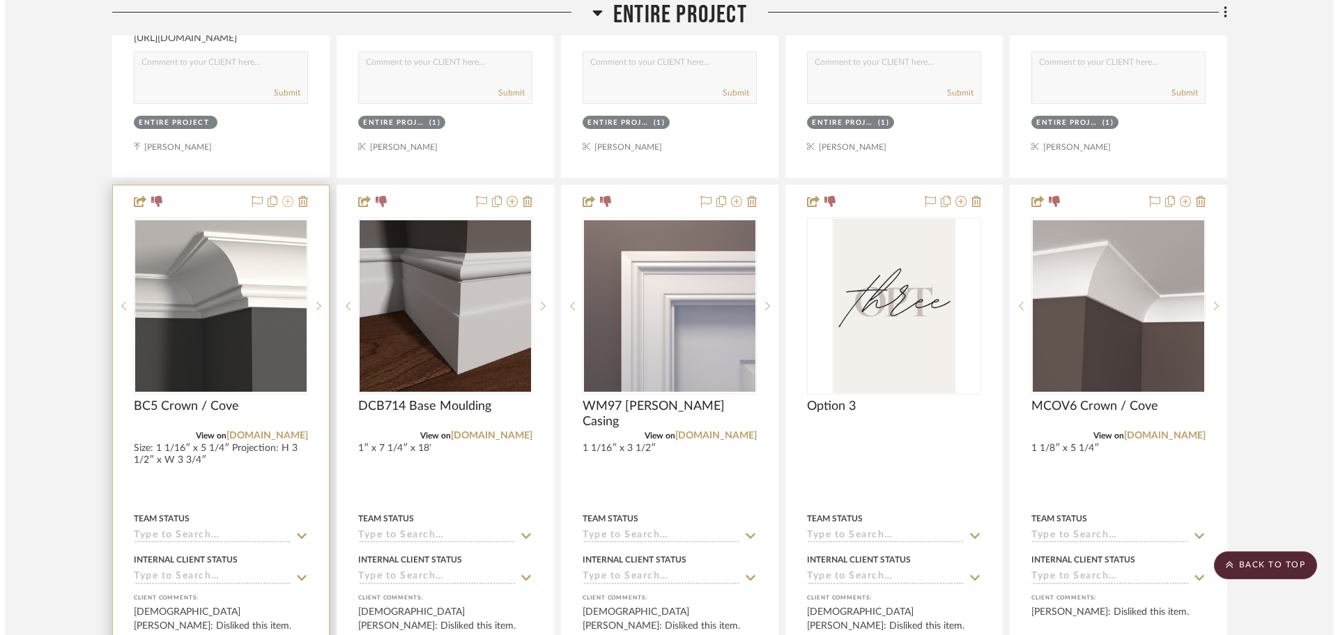
scroll to position [0, 0]
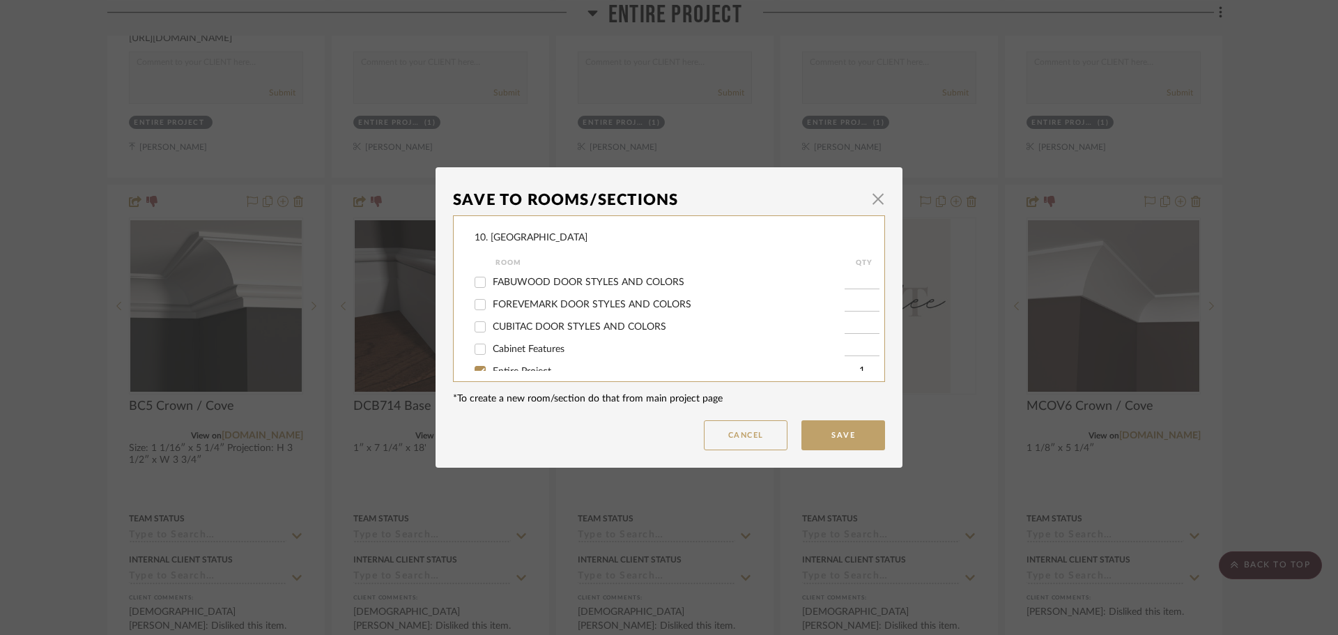
click at [518, 368] on span "Entire Project" at bounding box center [522, 372] width 59 height 10
click at [491, 368] on input "Entire Project" at bounding box center [480, 371] width 22 height 22
click at [507, 312] on span "Will not use" at bounding box center [519, 312] width 52 height 10
click at [491, 312] on input "Will not use" at bounding box center [480, 311] width 22 height 22
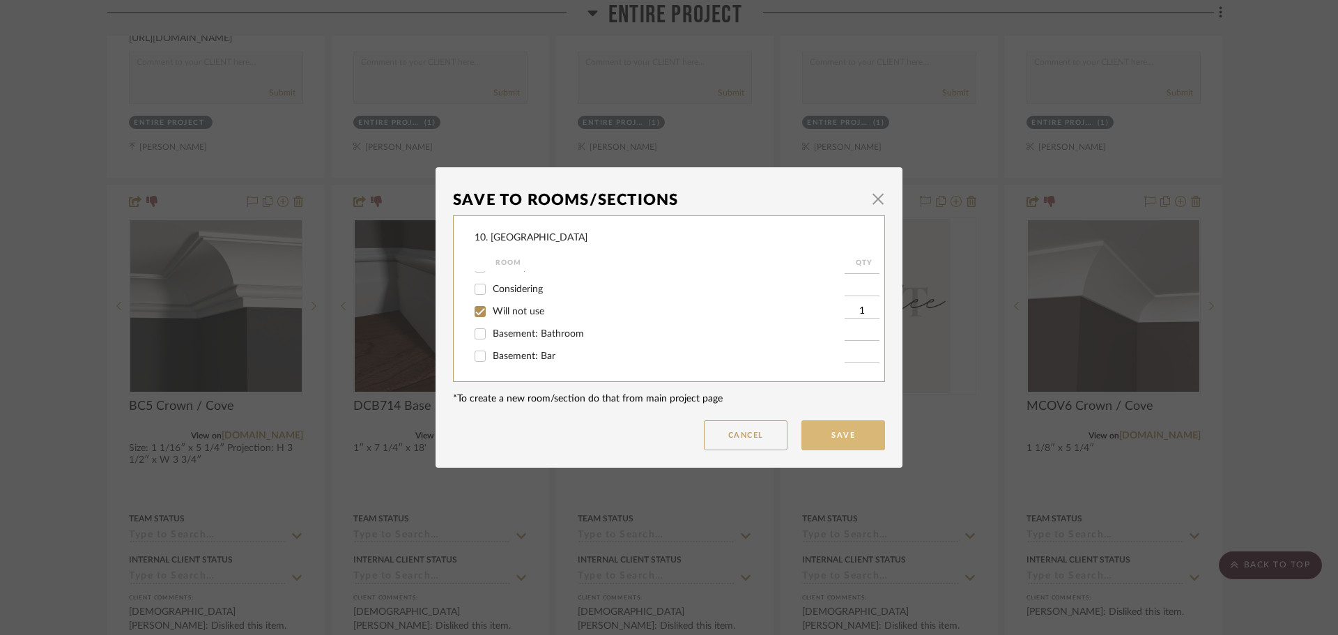
click at [814, 439] on button "Save" at bounding box center [844, 435] width 84 height 30
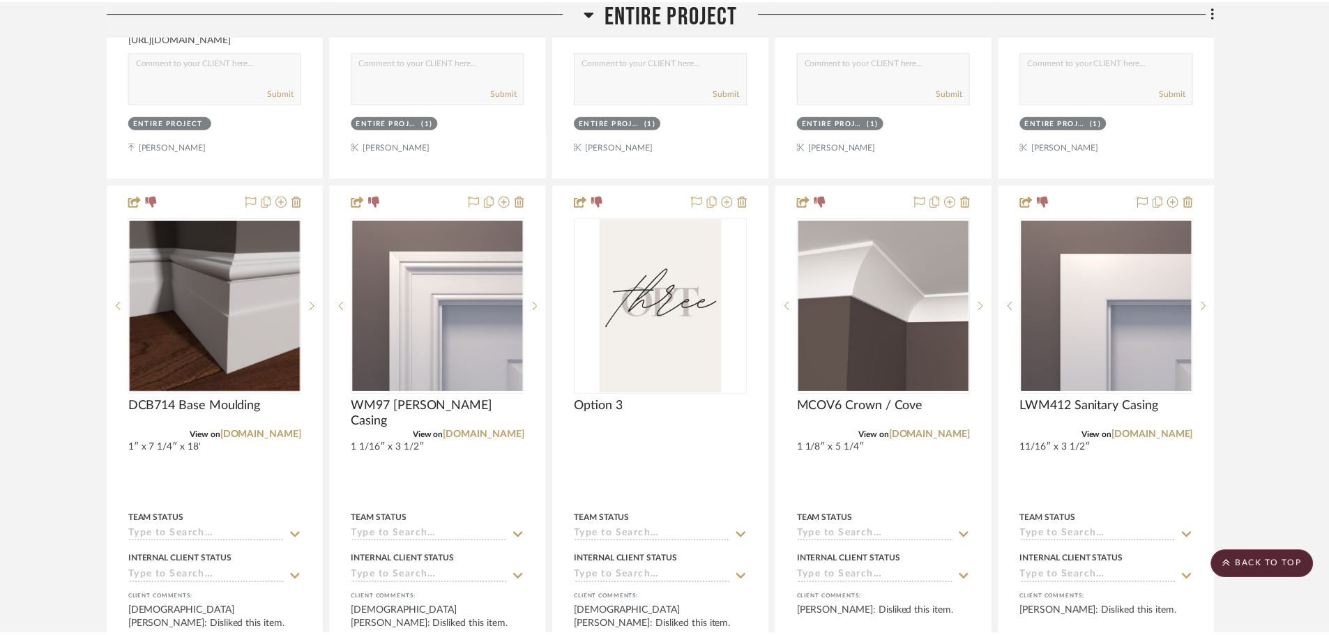
scroll to position [996, 0]
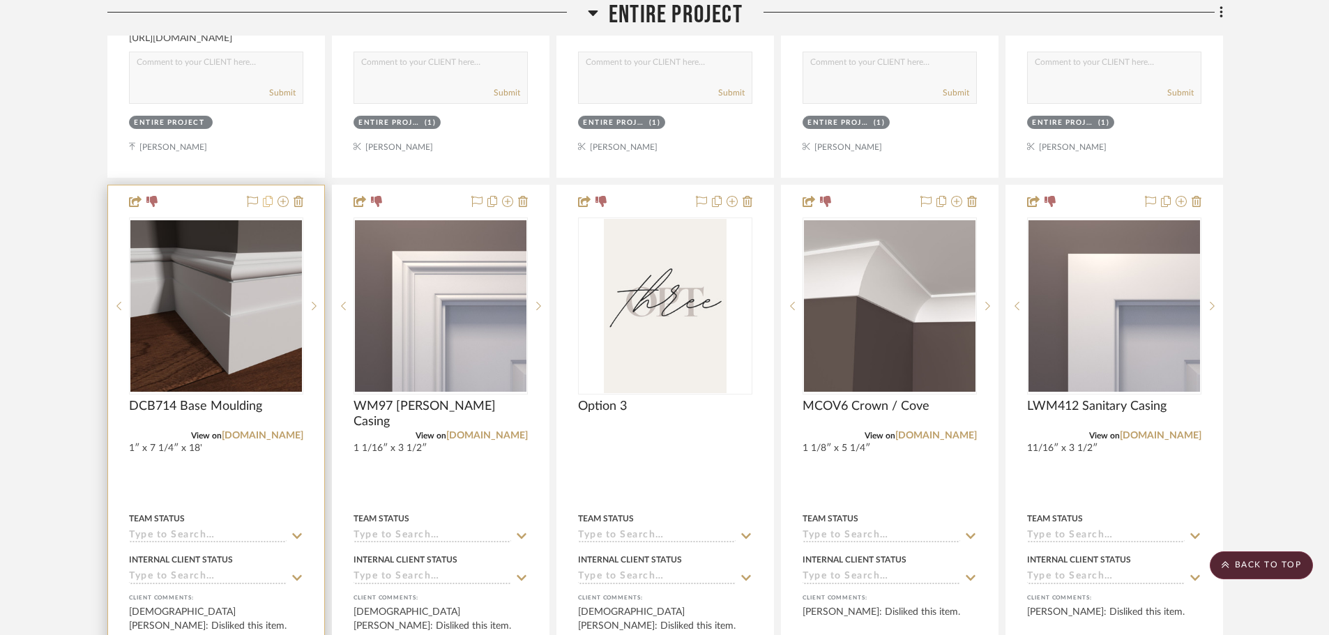
click at [269, 203] on icon at bounding box center [268, 201] width 10 height 11
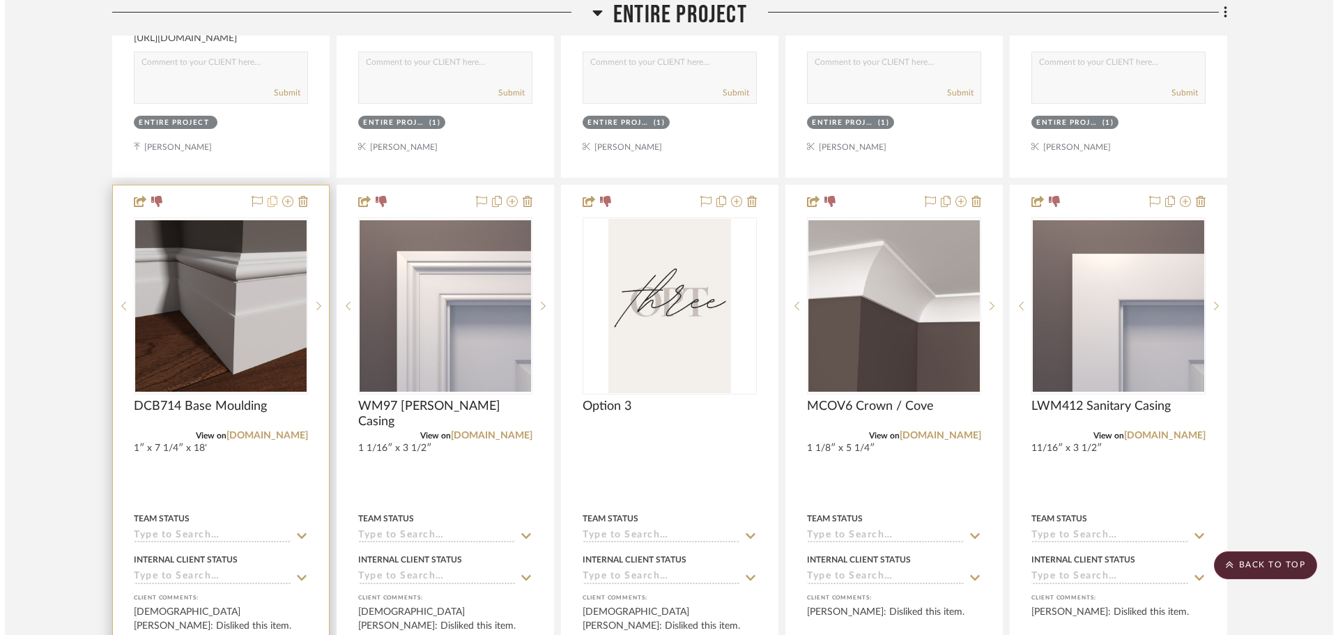
scroll to position [0, 0]
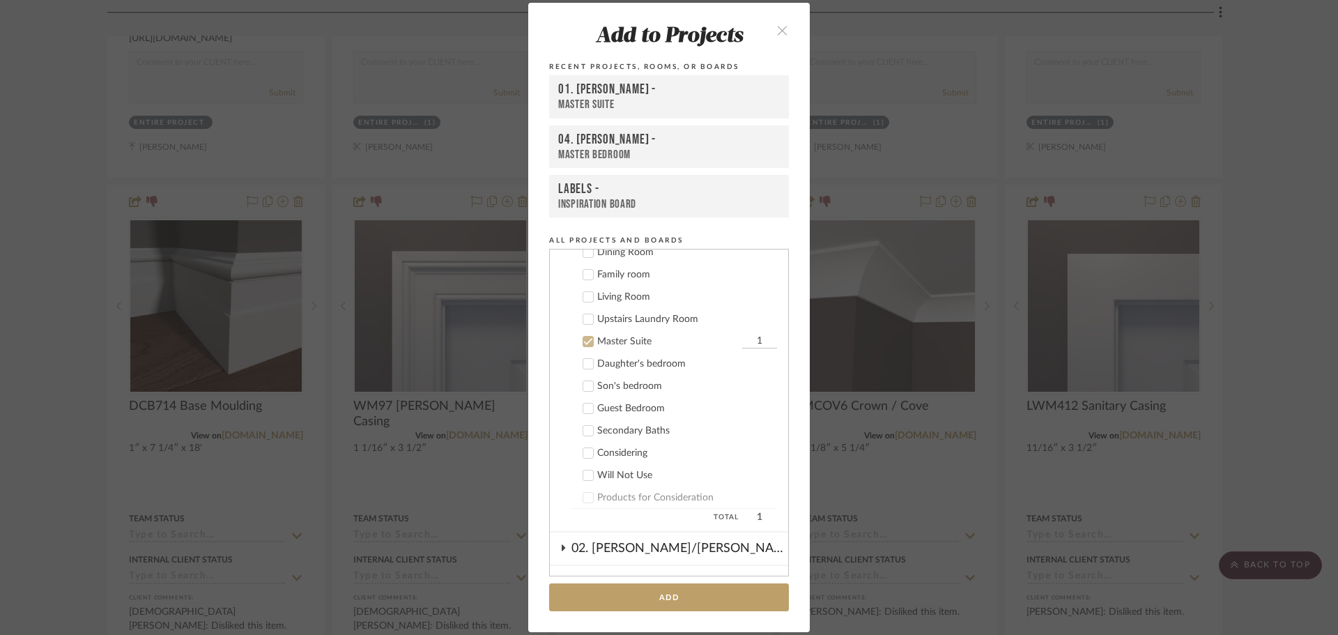
click at [10, 329] on div "Add to Projects Recent Projects, Rooms, or Boards 01. Merker - Master Suite 04.…" at bounding box center [669, 317] width 1338 height 635
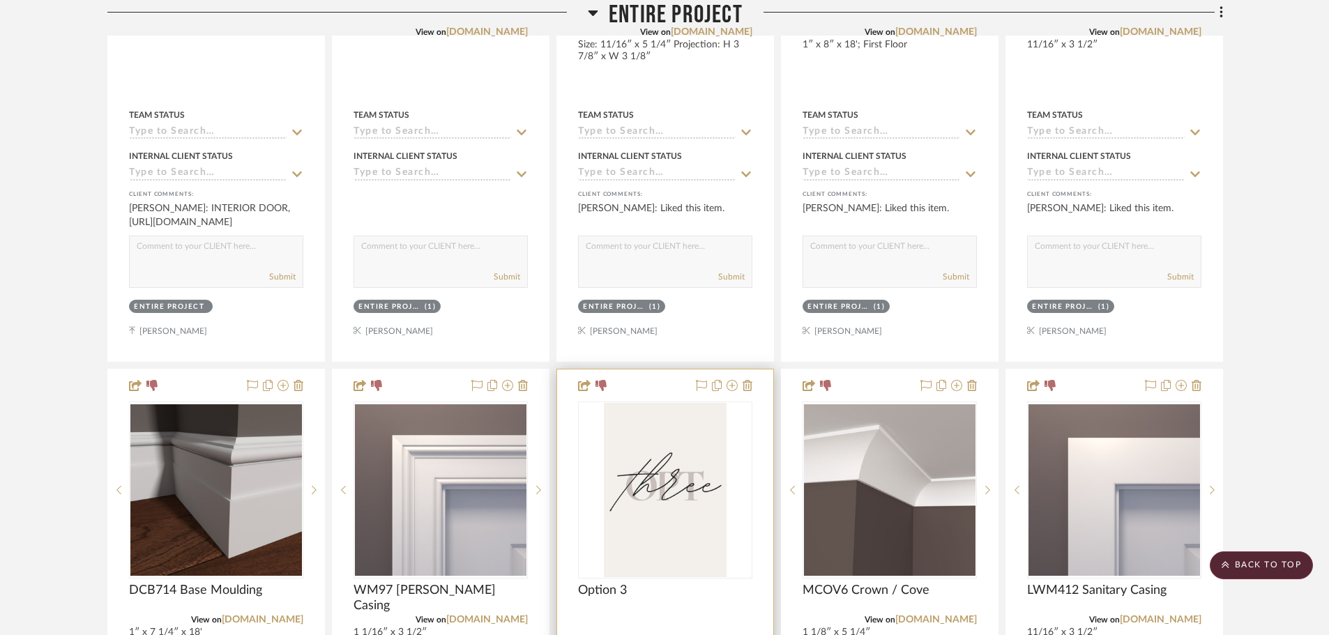
scroll to position [926, 0]
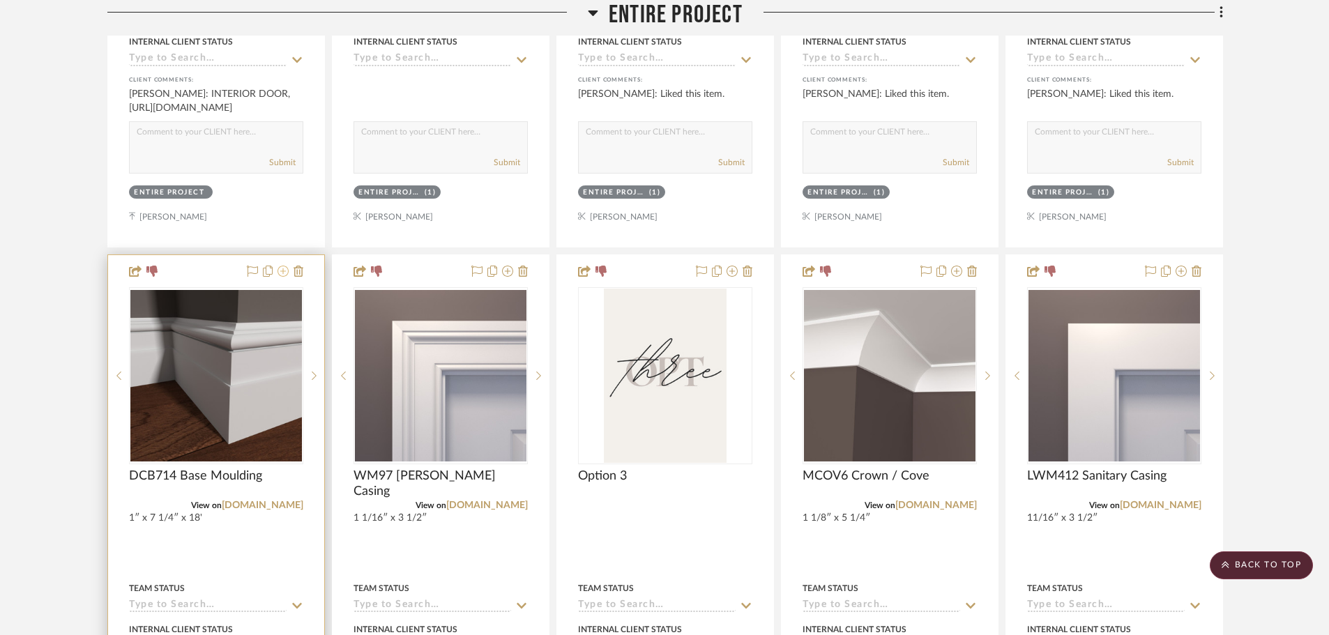
click at [286, 266] on icon at bounding box center [282, 271] width 11 height 11
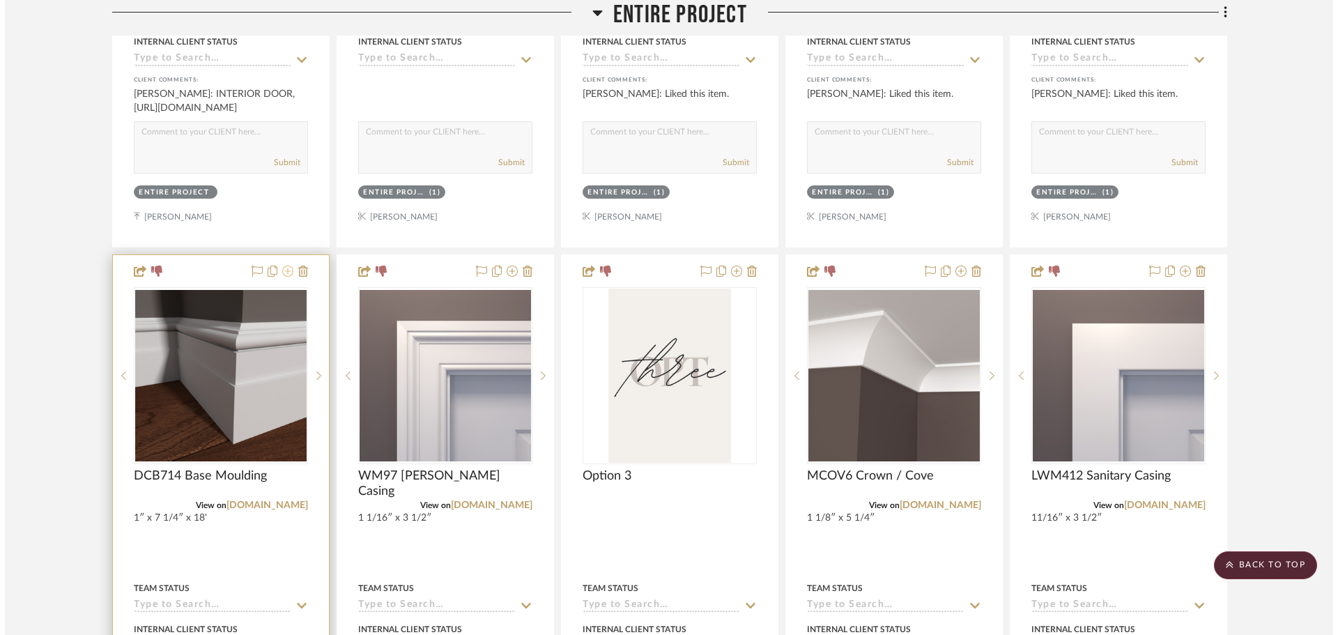
scroll to position [0, 0]
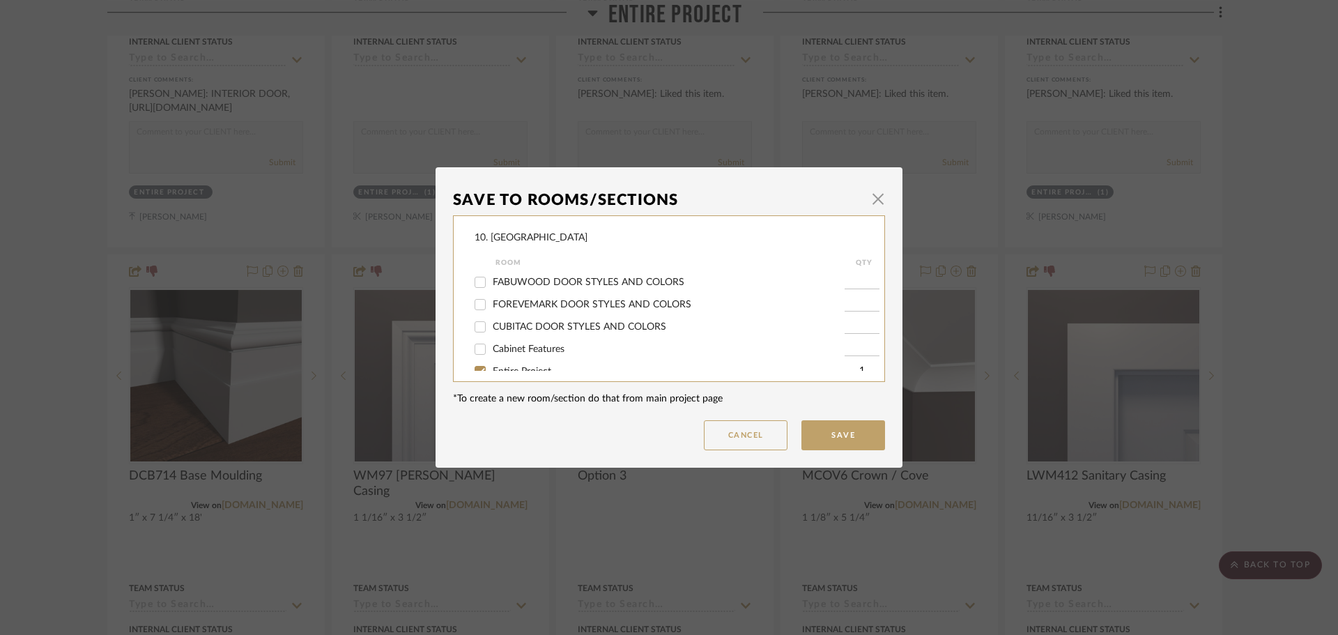
click at [505, 368] on span "Entire Project" at bounding box center [522, 372] width 59 height 10
click at [491, 368] on input "Entire Project" at bounding box center [480, 371] width 22 height 22
click at [498, 312] on span "Will not use" at bounding box center [519, 312] width 52 height 10
click at [491, 312] on input "Will not use" at bounding box center [480, 311] width 22 height 22
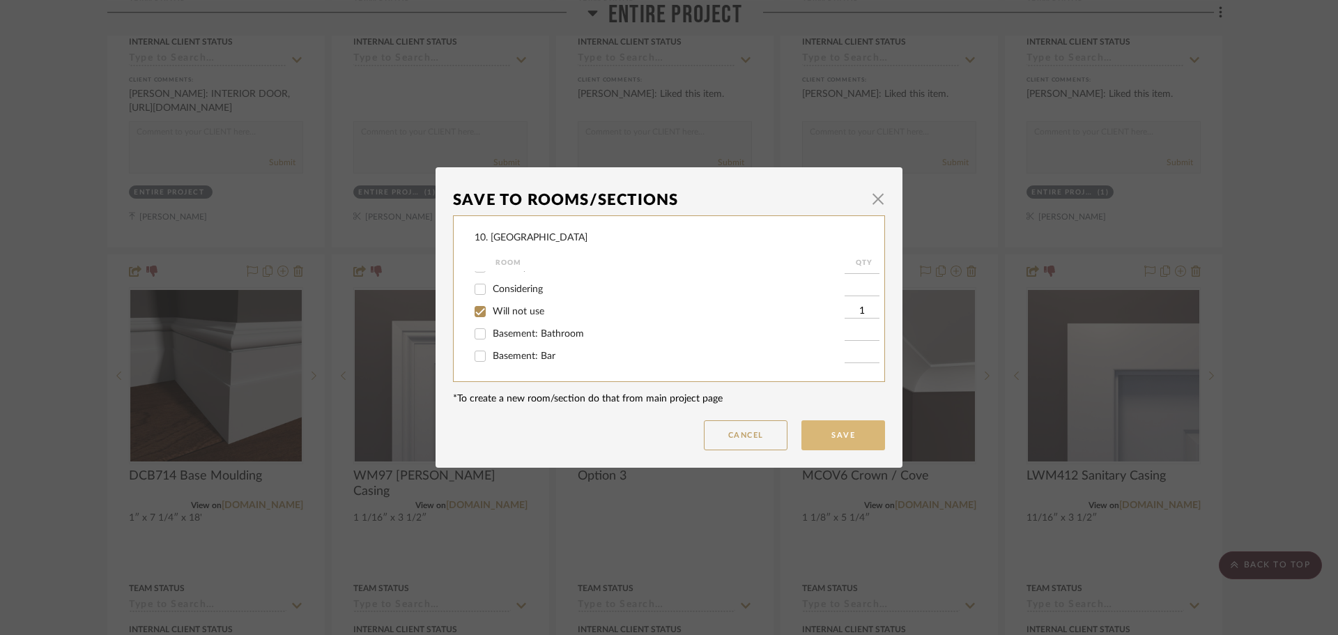
click at [859, 438] on button "Save" at bounding box center [844, 435] width 84 height 30
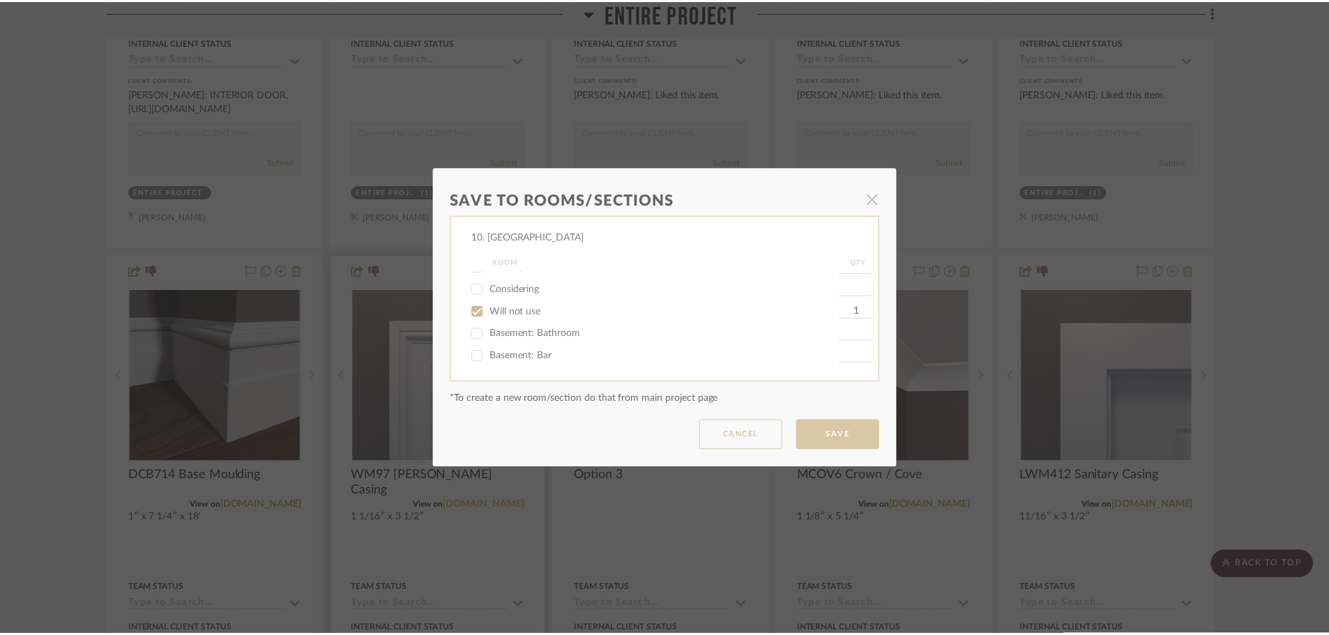
scroll to position [926, 0]
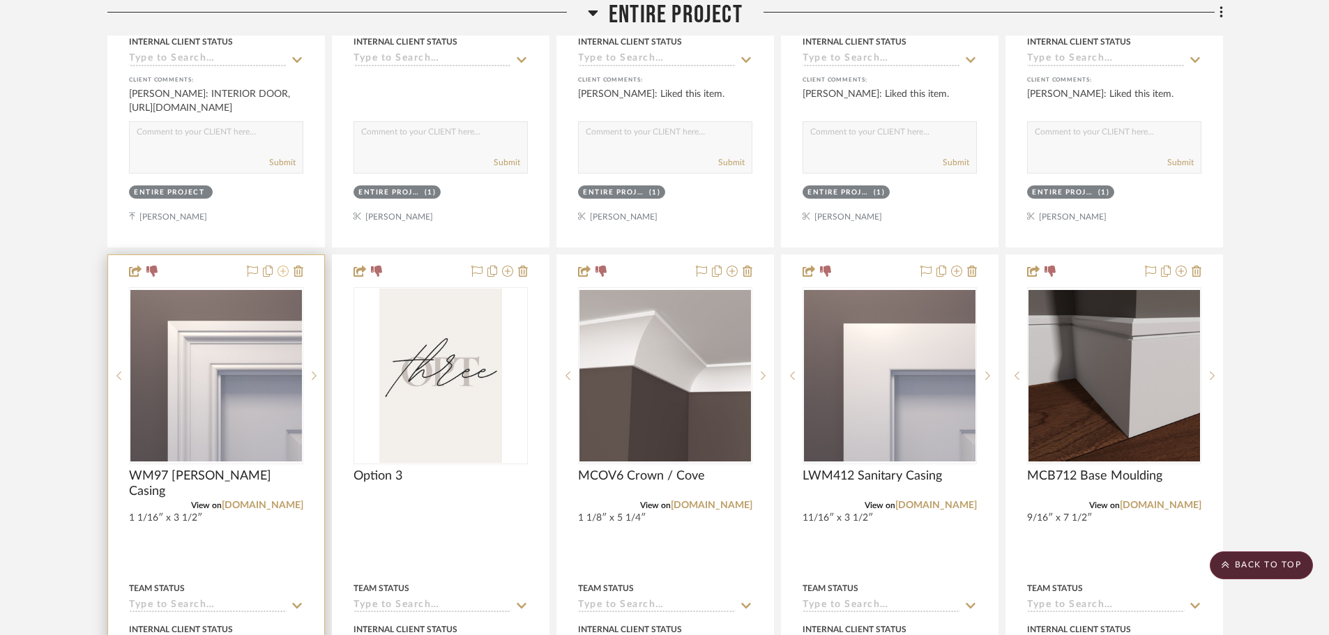
click at [281, 271] on icon at bounding box center [282, 271] width 11 height 11
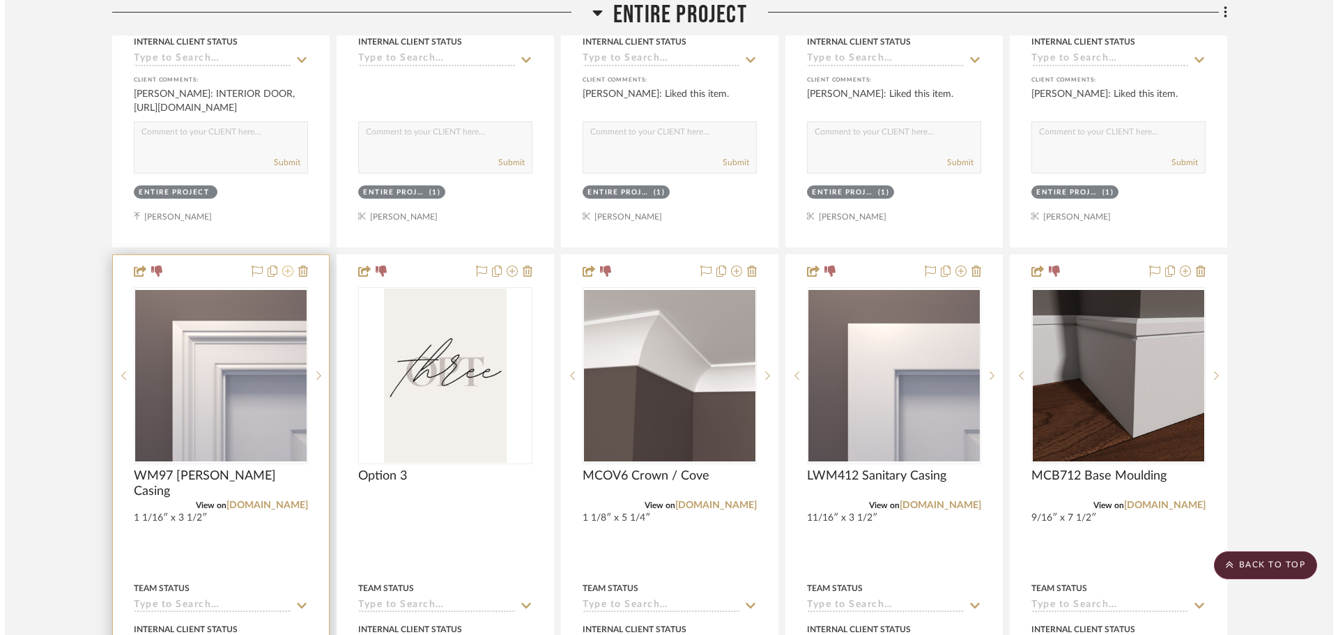
scroll to position [0, 0]
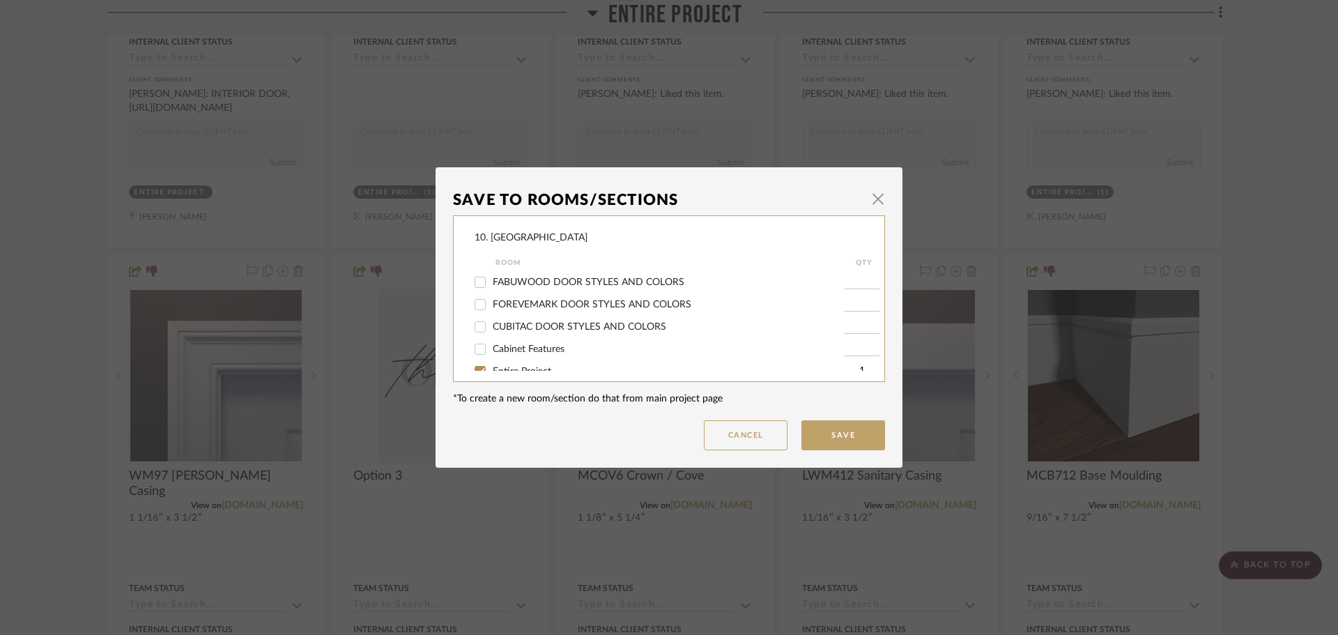
click at [501, 367] on span "Entire Project" at bounding box center [522, 372] width 59 height 10
click at [491, 367] on input "Entire Project" at bounding box center [480, 371] width 22 height 22
click at [496, 309] on span "Will not use" at bounding box center [519, 312] width 52 height 10
click at [491, 309] on input "Will not use" at bounding box center [480, 311] width 22 height 22
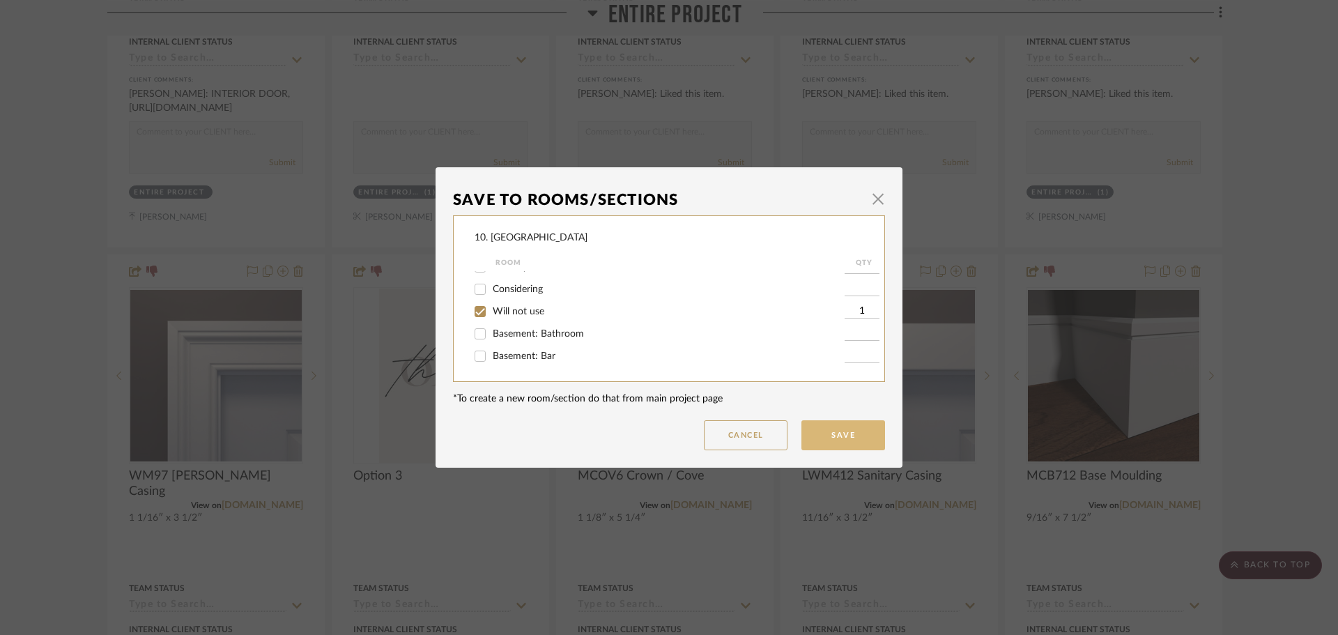
click at [832, 432] on button "Save" at bounding box center [844, 435] width 84 height 30
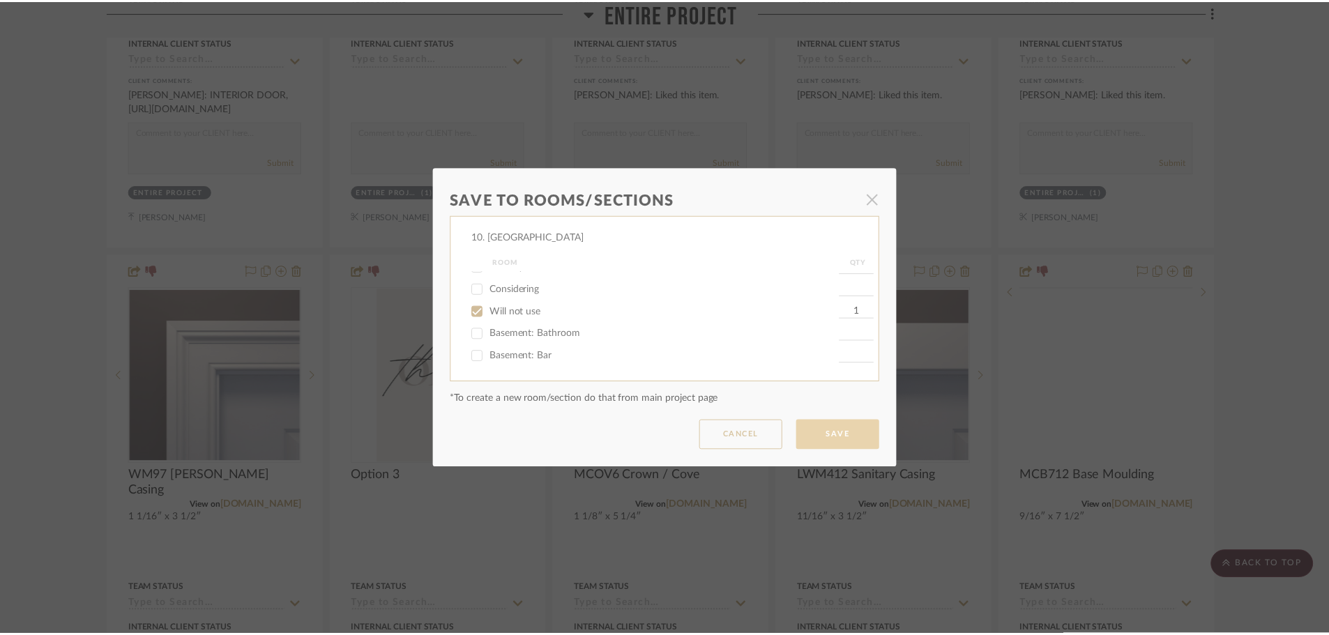
scroll to position [926, 0]
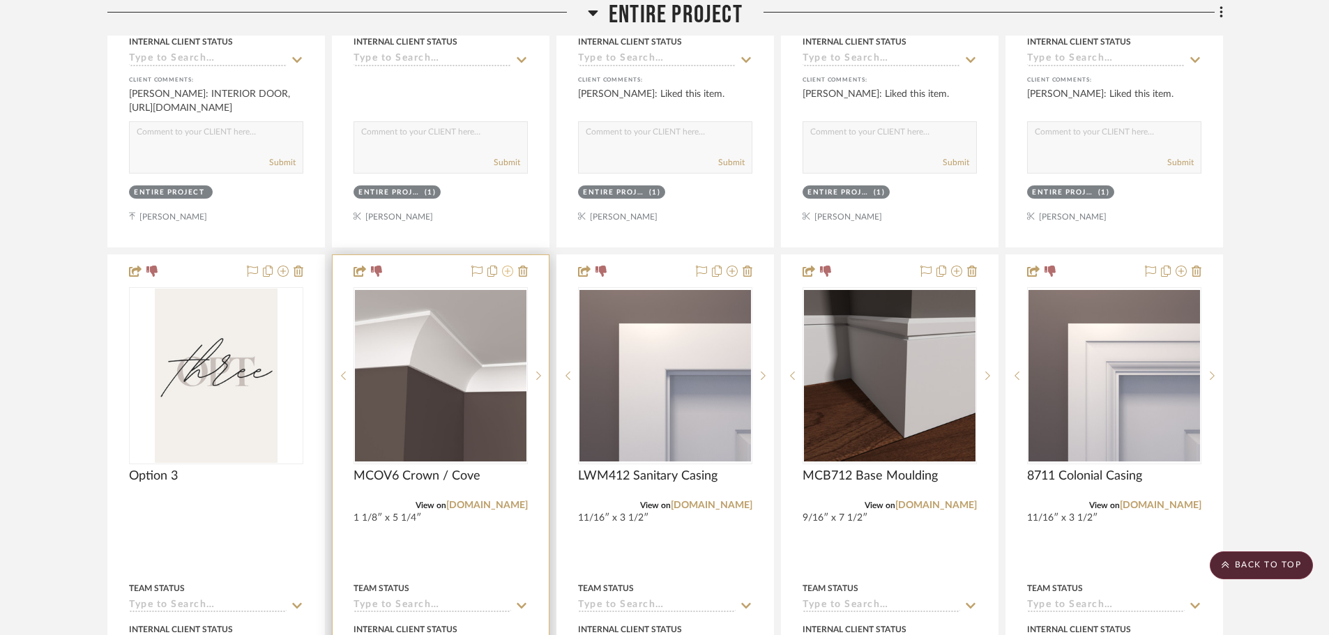
click at [506, 271] on icon at bounding box center [507, 271] width 11 height 11
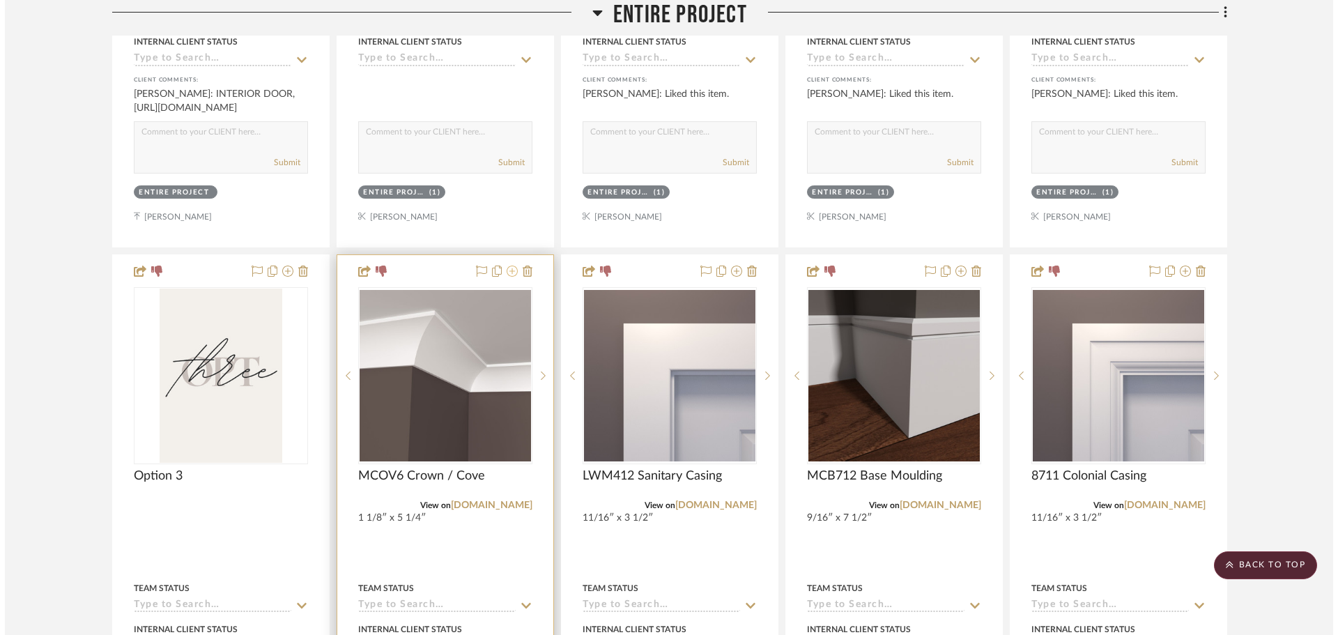
scroll to position [0, 0]
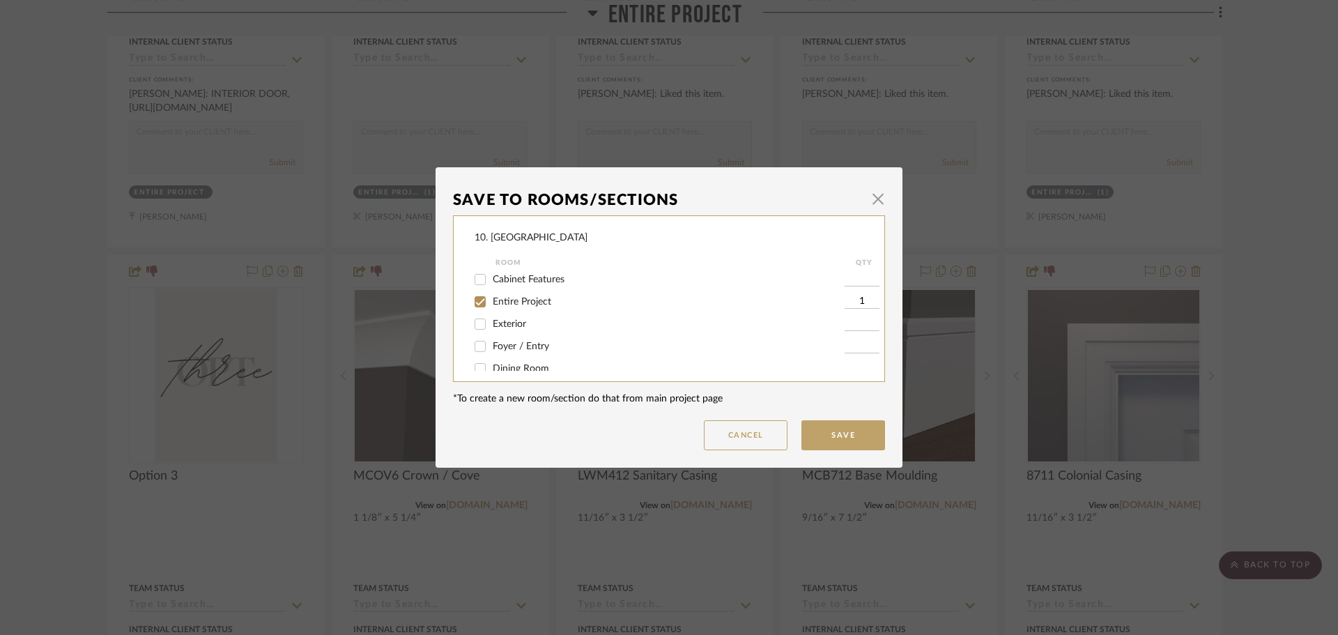
click at [498, 302] on span "Entire Project" at bounding box center [522, 302] width 59 height 10
click at [491, 302] on input "Entire Project" at bounding box center [480, 302] width 22 height 22
click at [475, 313] on input "Will not use" at bounding box center [480, 311] width 22 height 22
click at [812, 425] on button "Save" at bounding box center [844, 435] width 84 height 30
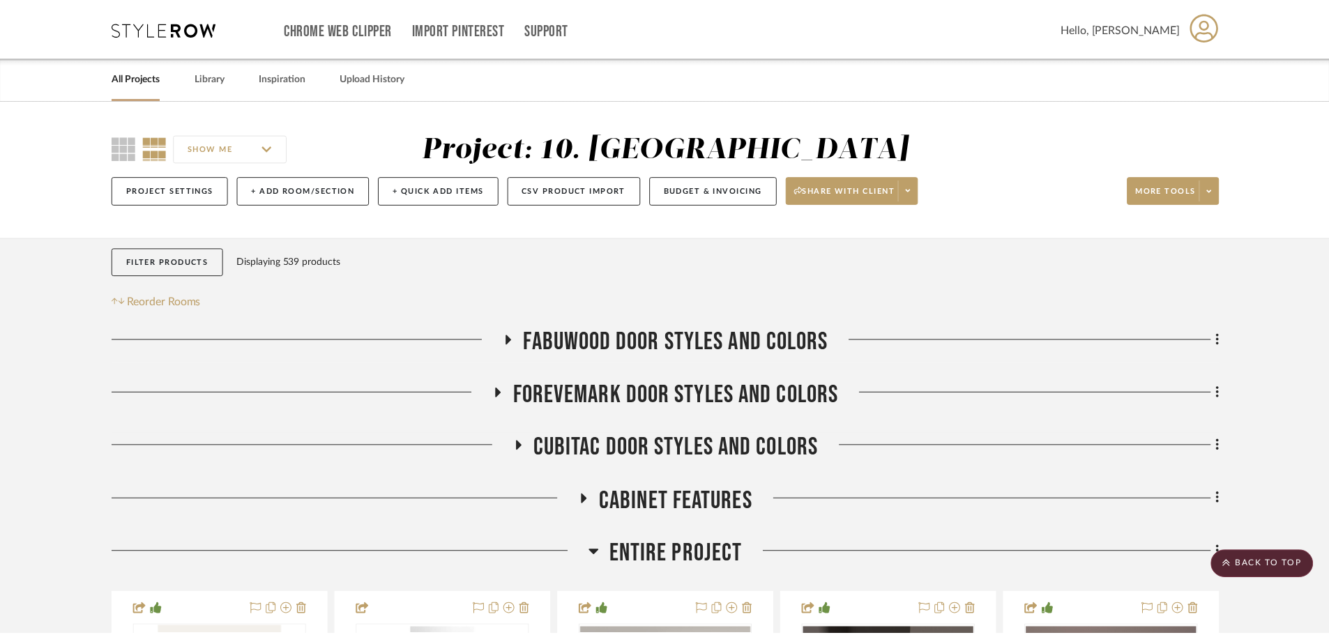
scroll to position [926, 0]
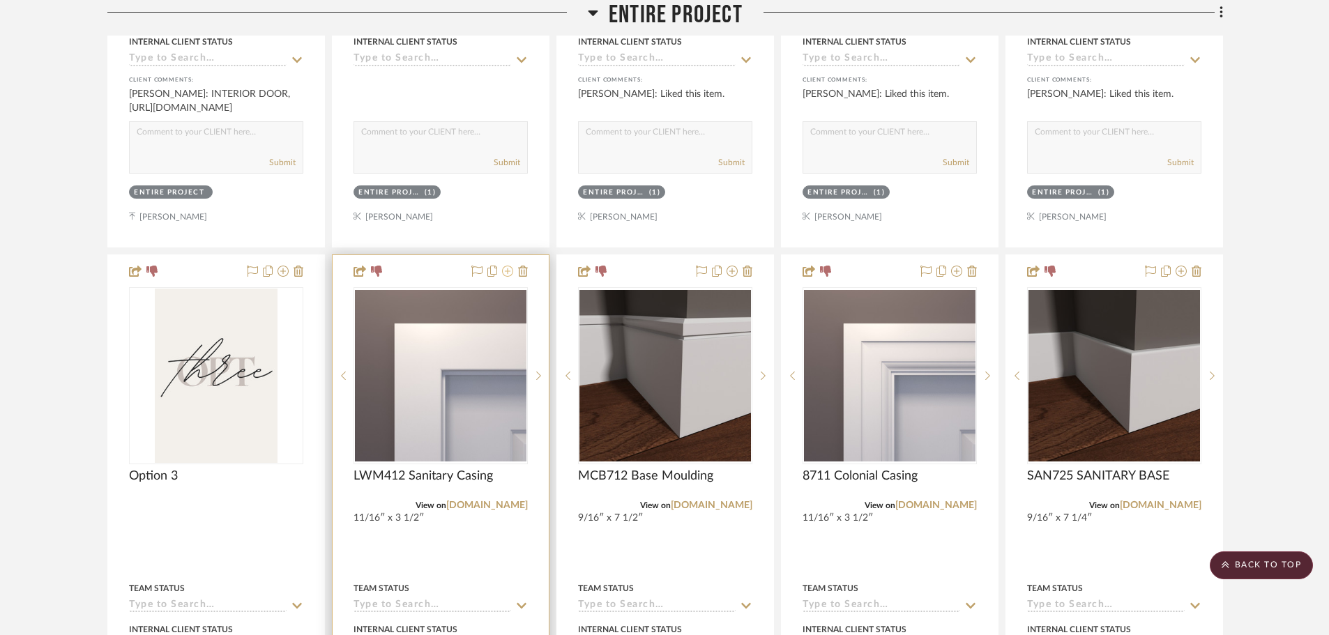
click at [506, 272] on icon at bounding box center [507, 271] width 11 height 11
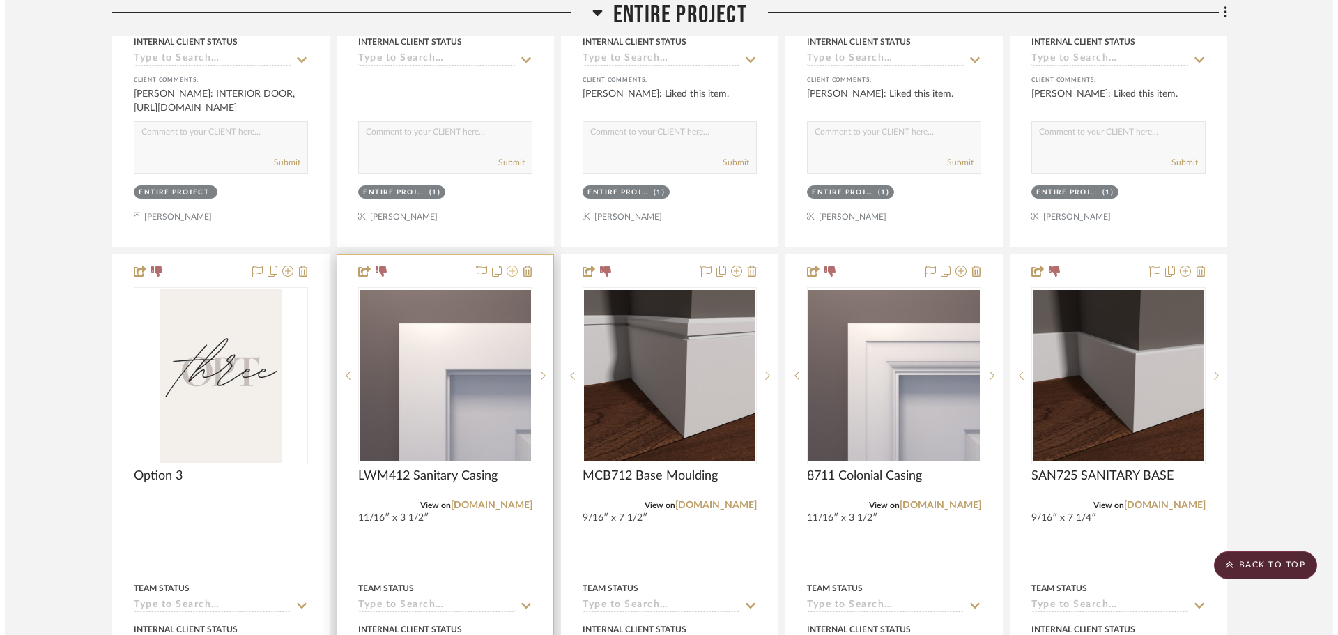
scroll to position [0, 0]
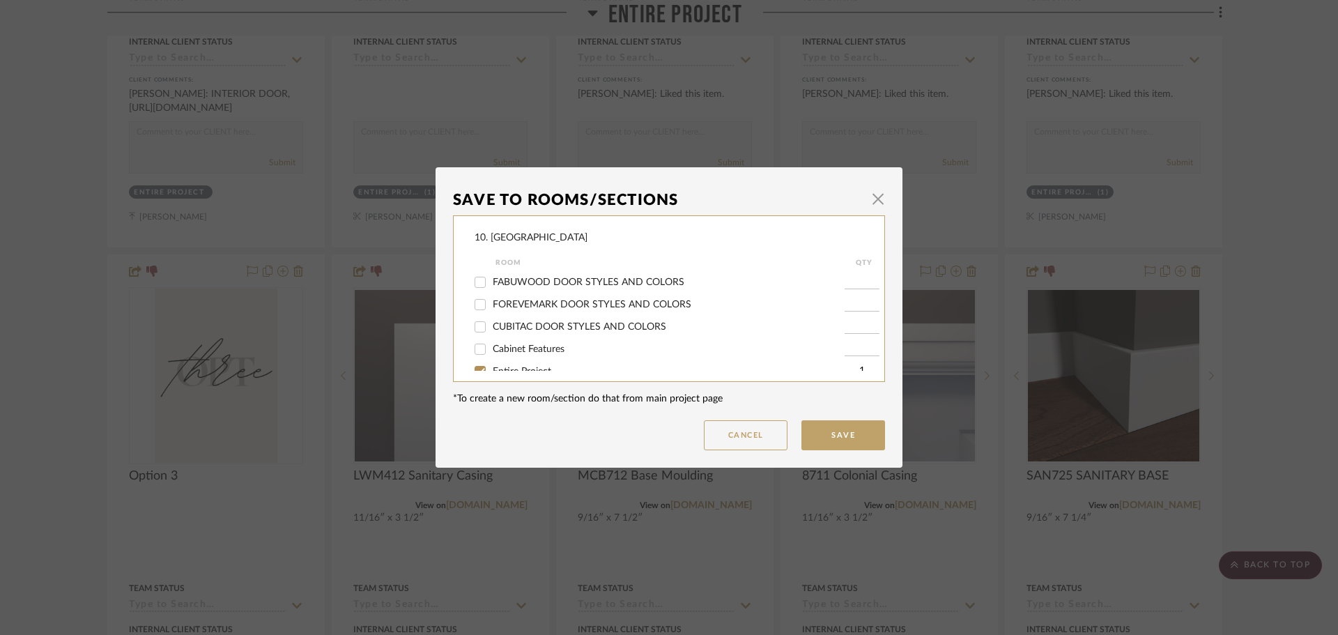
click at [523, 367] on span "Entire Project" at bounding box center [522, 372] width 59 height 10
click at [491, 367] on input "Entire Project" at bounding box center [480, 371] width 22 height 22
click at [496, 313] on span "Will not use" at bounding box center [519, 312] width 52 height 10
click at [491, 313] on input "Will not use" at bounding box center [480, 311] width 22 height 22
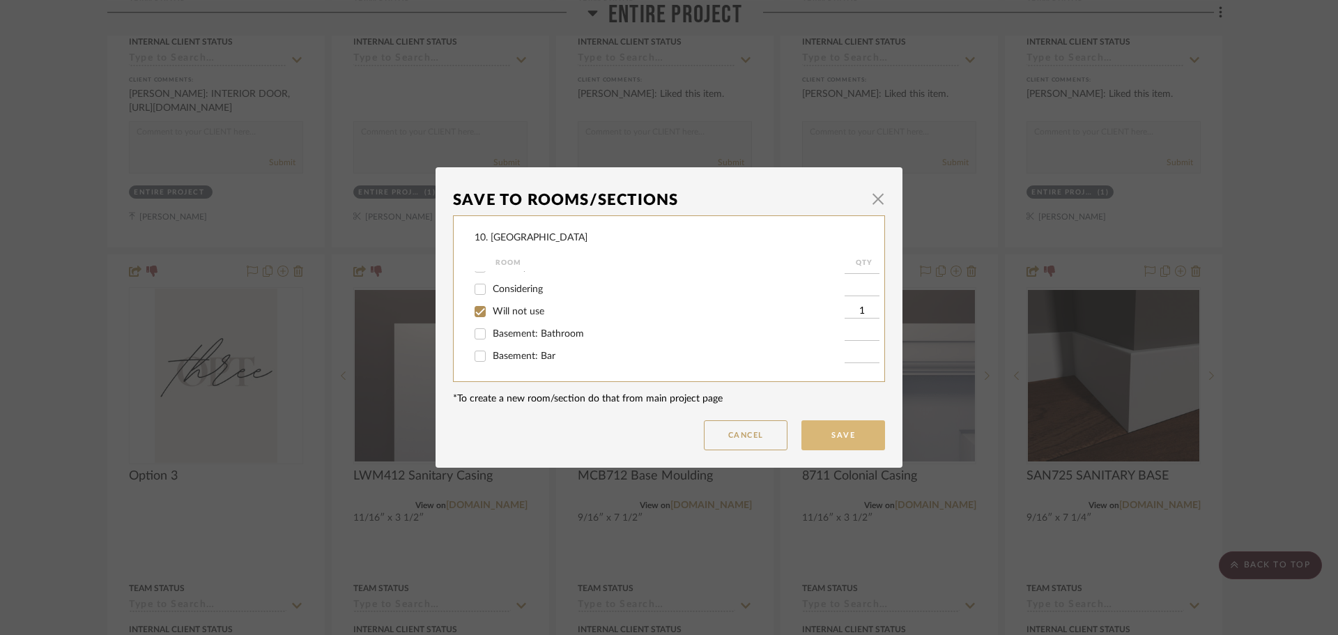
click at [820, 446] on button "Save" at bounding box center [844, 435] width 84 height 30
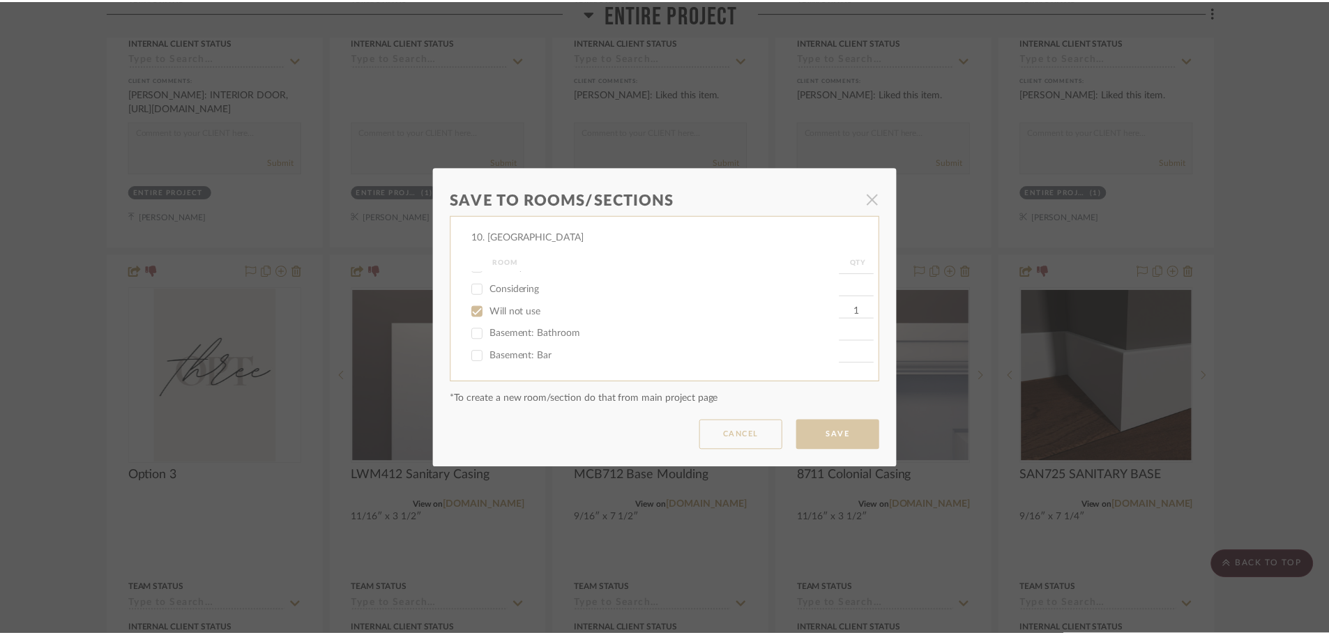
scroll to position [926, 0]
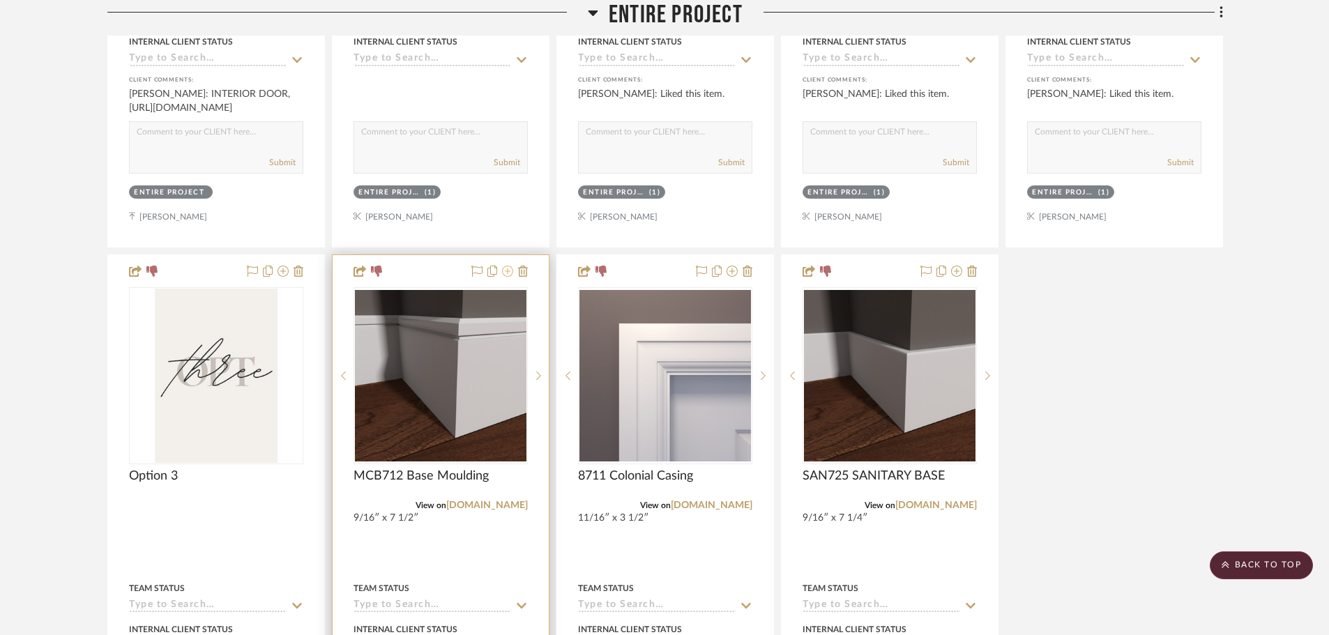
click at [505, 271] on icon at bounding box center [507, 271] width 11 height 11
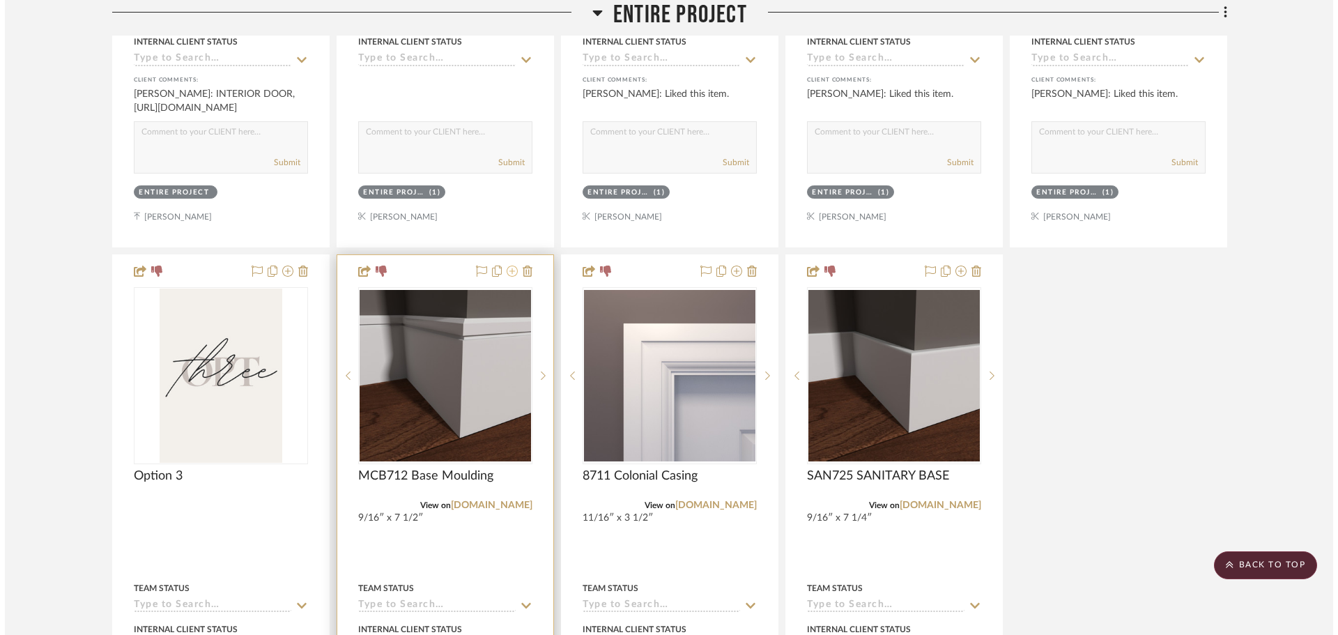
scroll to position [0, 0]
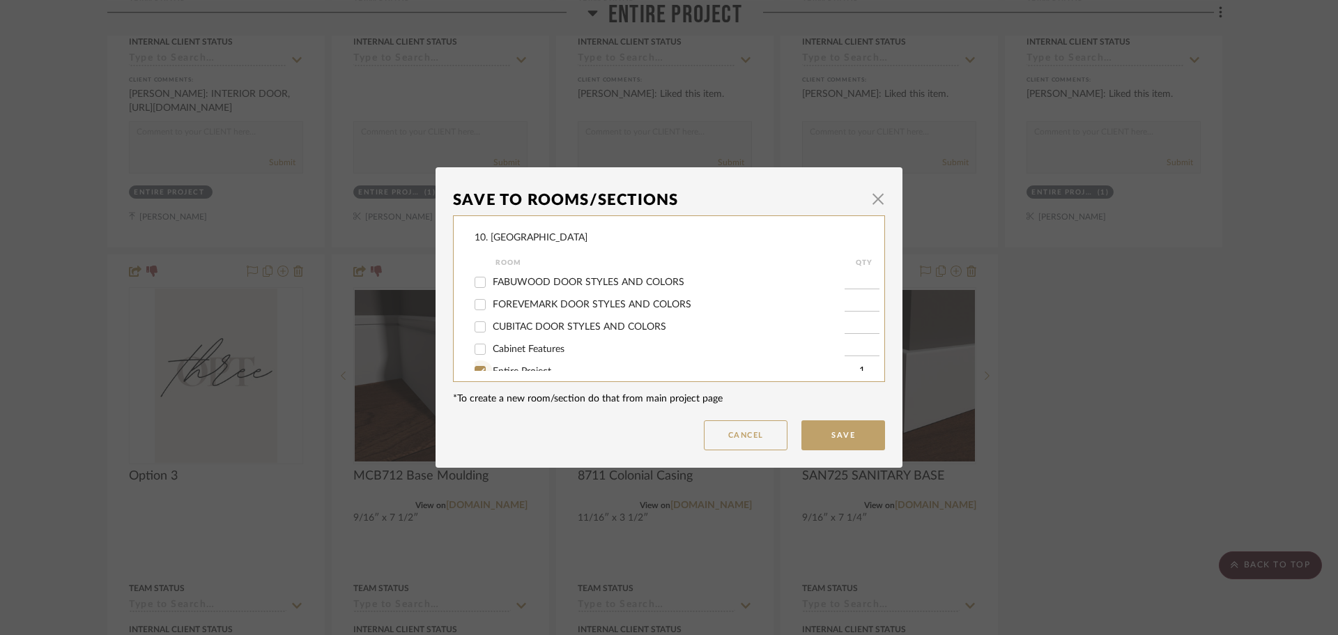
click at [483, 368] on input "Entire Project" at bounding box center [480, 371] width 22 height 22
click at [475, 307] on input "Will not use" at bounding box center [480, 311] width 22 height 22
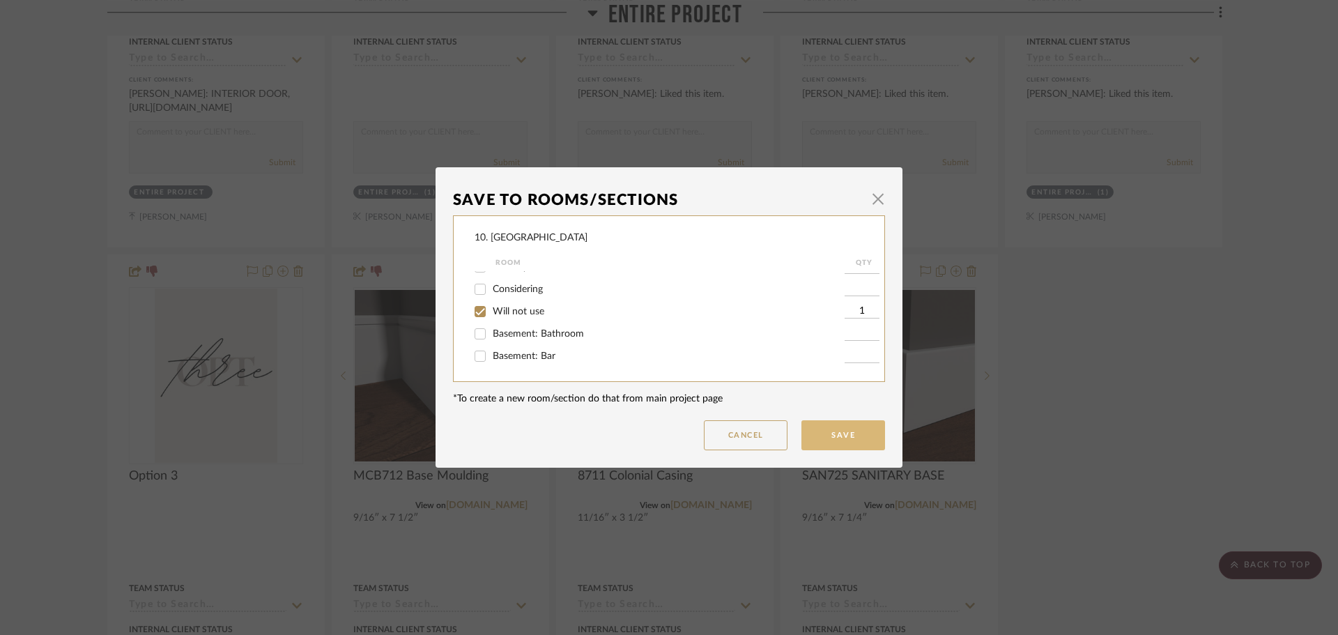
click at [848, 440] on button "Save" at bounding box center [844, 435] width 84 height 30
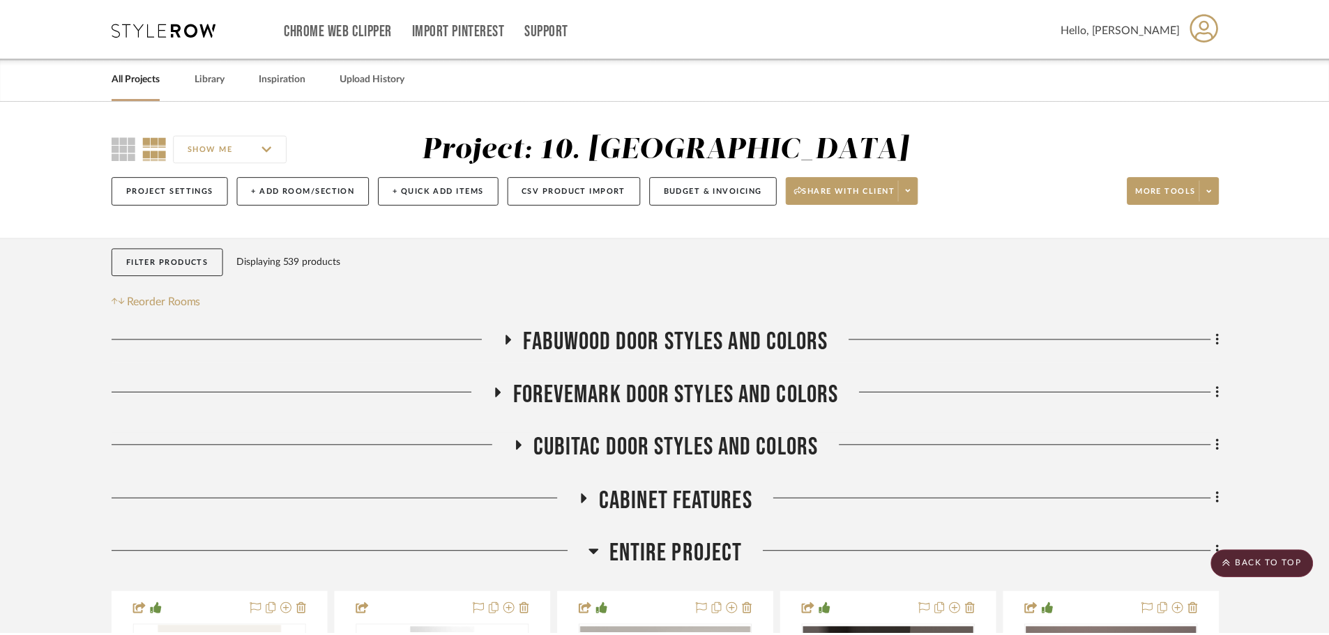
scroll to position [926, 0]
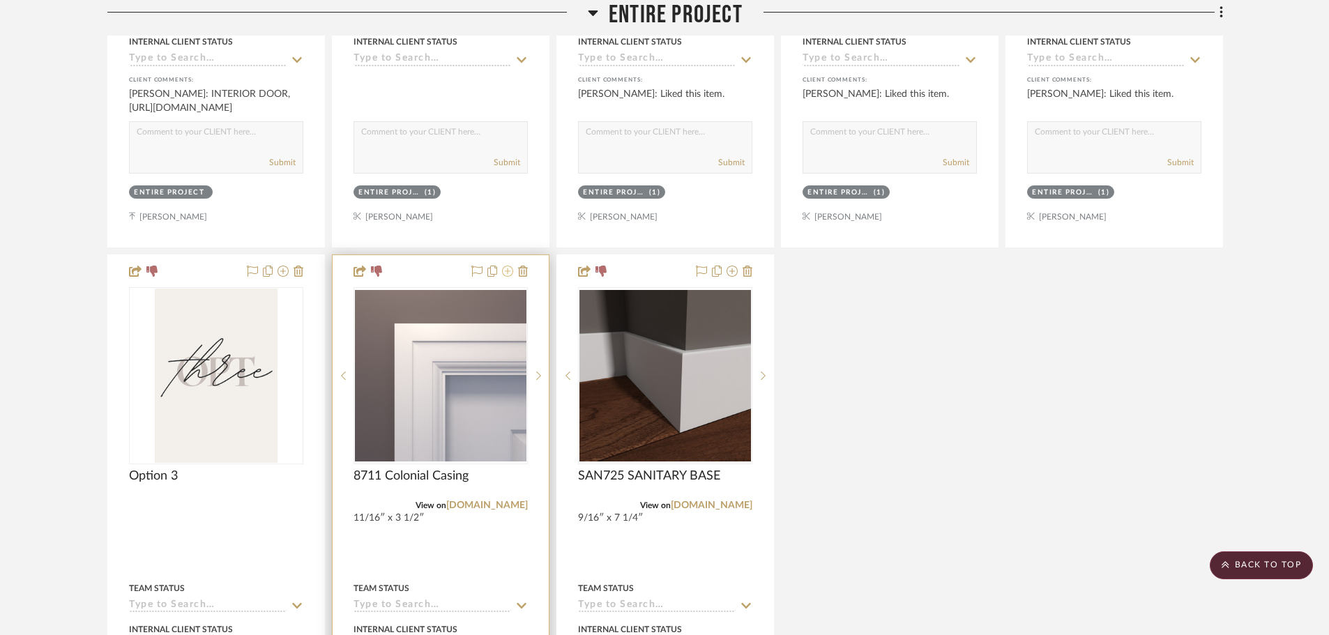
click at [507, 275] on icon at bounding box center [507, 271] width 11 height 11
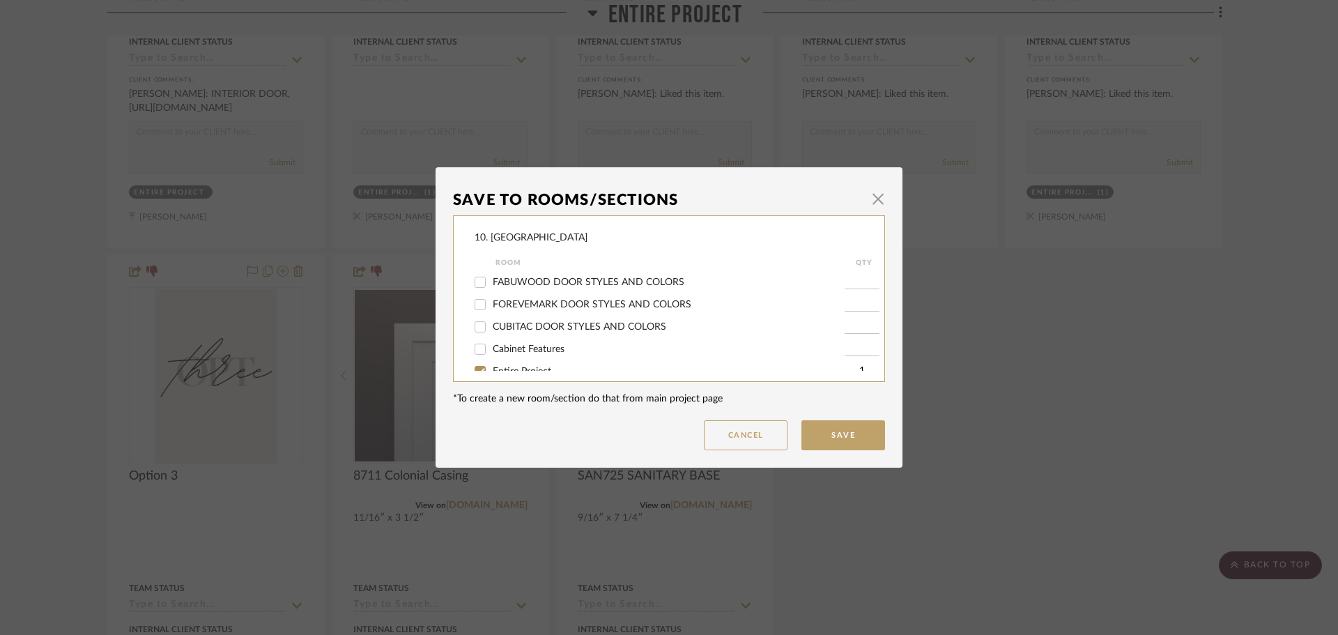
click at [482, 369] on input "Entire Project" at bounding box center [480, 371] width 22 height 22
click at [497, 312] on span "Will not use" at bounding box center [519, 312] width 52 height 10
click at [491, 312] on input "Will not use" at bounding box center [480, 311] width 22 height 22
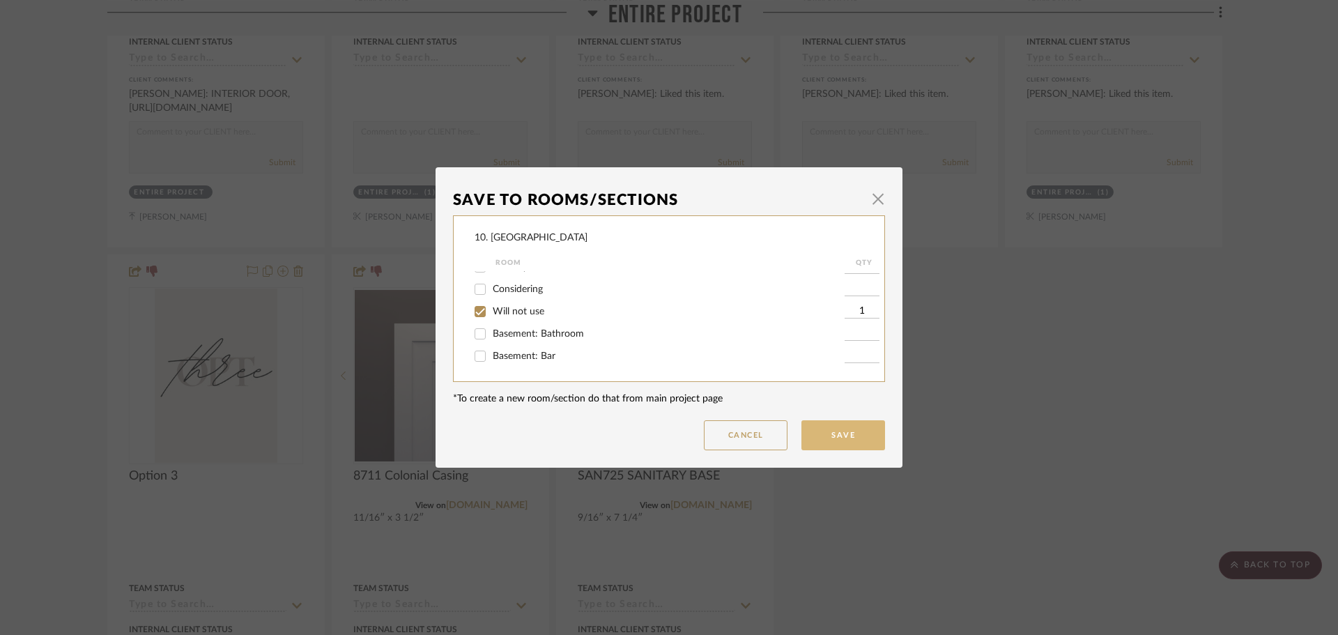
click at [844, 436] on button "Save" at bounding box center [844, 435] width 84 height 30
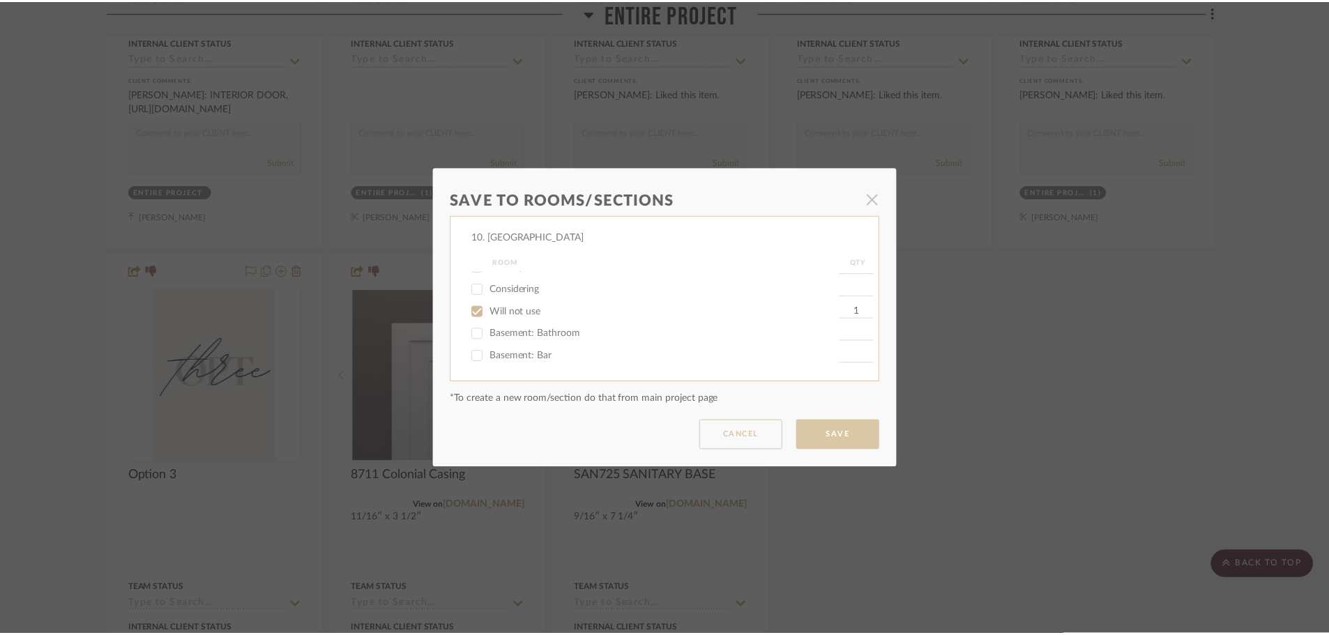
scroll to position [926, 0]
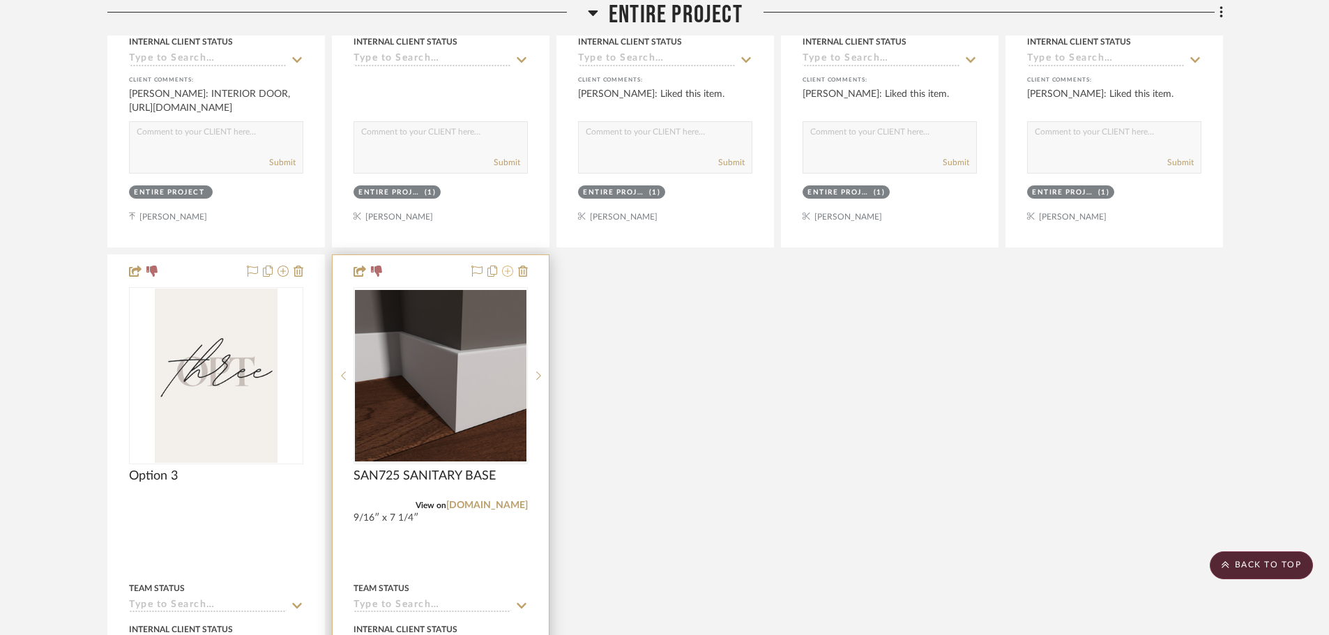
click at [507, 272] on icon at bounding box center [507, 271] width 11 height 11
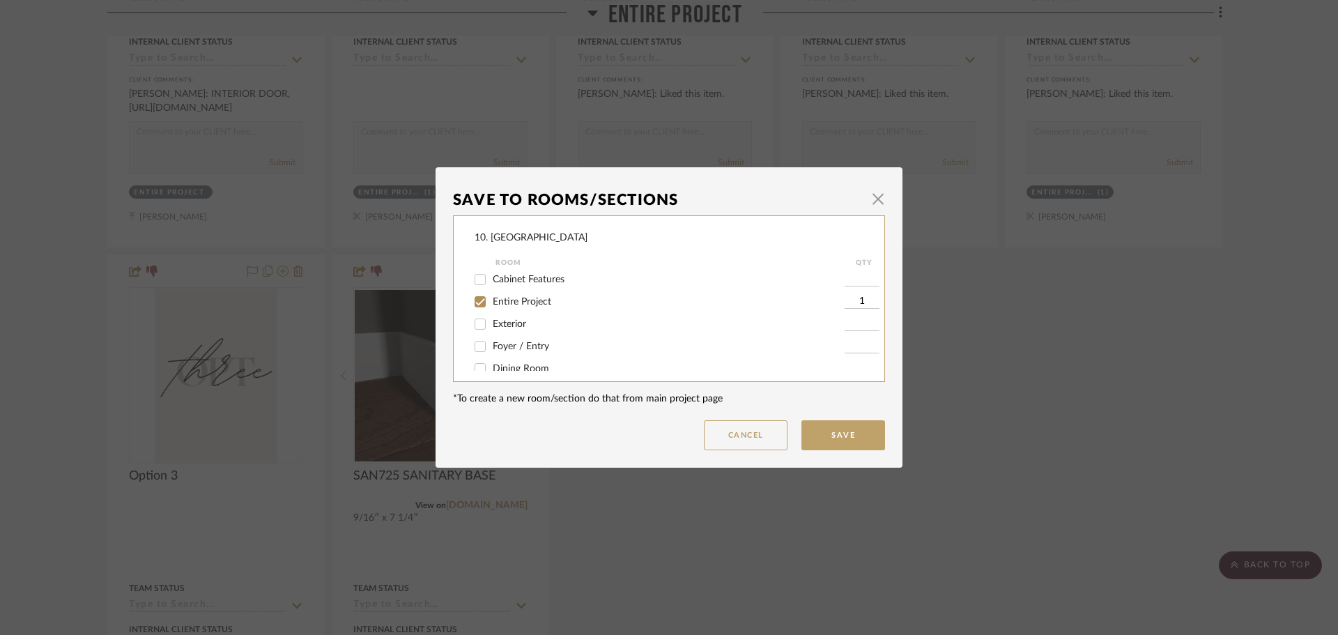
click at [506, 306] on span "Entire Project" at bounding box center [522, 302] width 59 height 10
click at [491, 306] on input "Entire Project" at bounding box center [480, 302] width 22 height 22
click at [509, 310] on span "Will not use" at bounding box center [519, 312] width 52 height 10
click at [491, 310] on input "Will not use" at bounding box center [480, 311] width 22 height 22
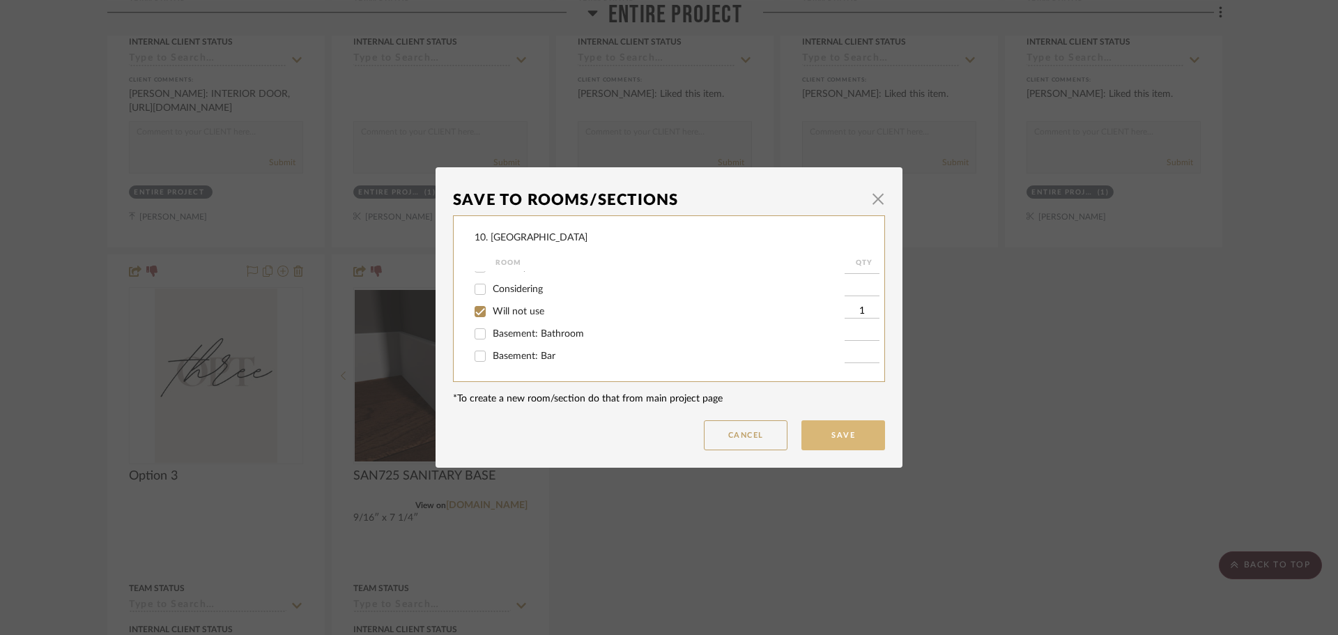
click at [818, 432] on button "Save" at bounding box center [844, 435] width 84 height 30
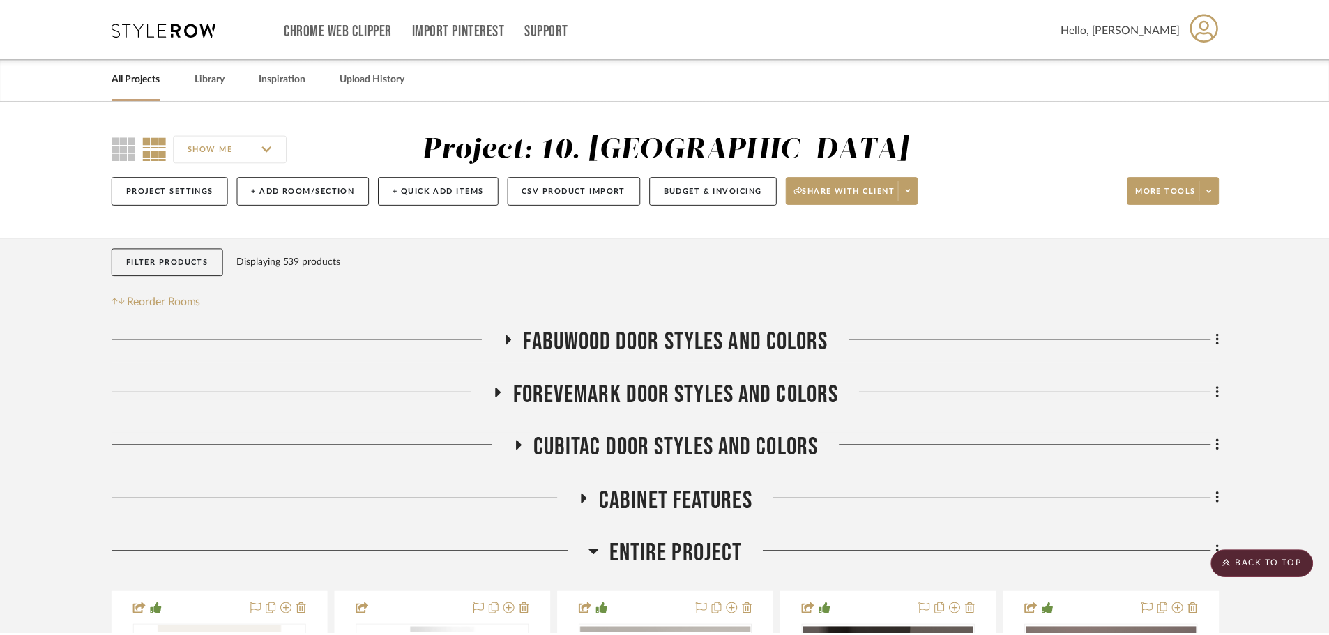
scroll to position [926, 0]
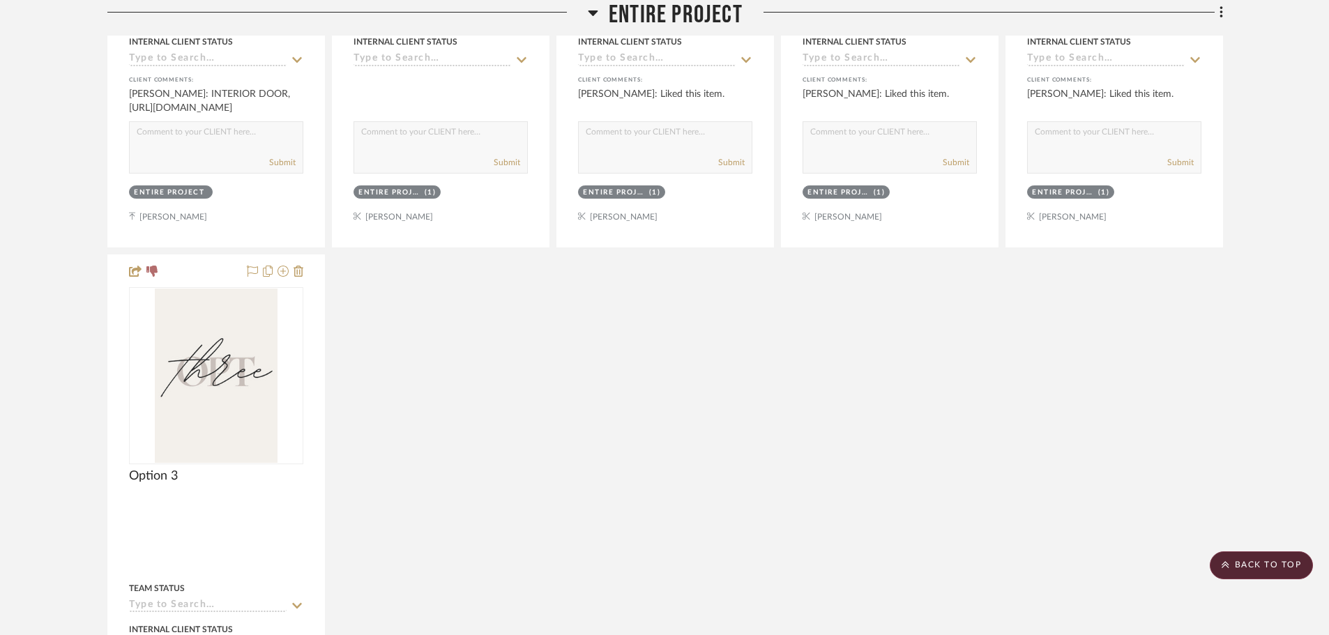
click at [283, 272] on icon at bounding box center [282, 271] width 11 height 11
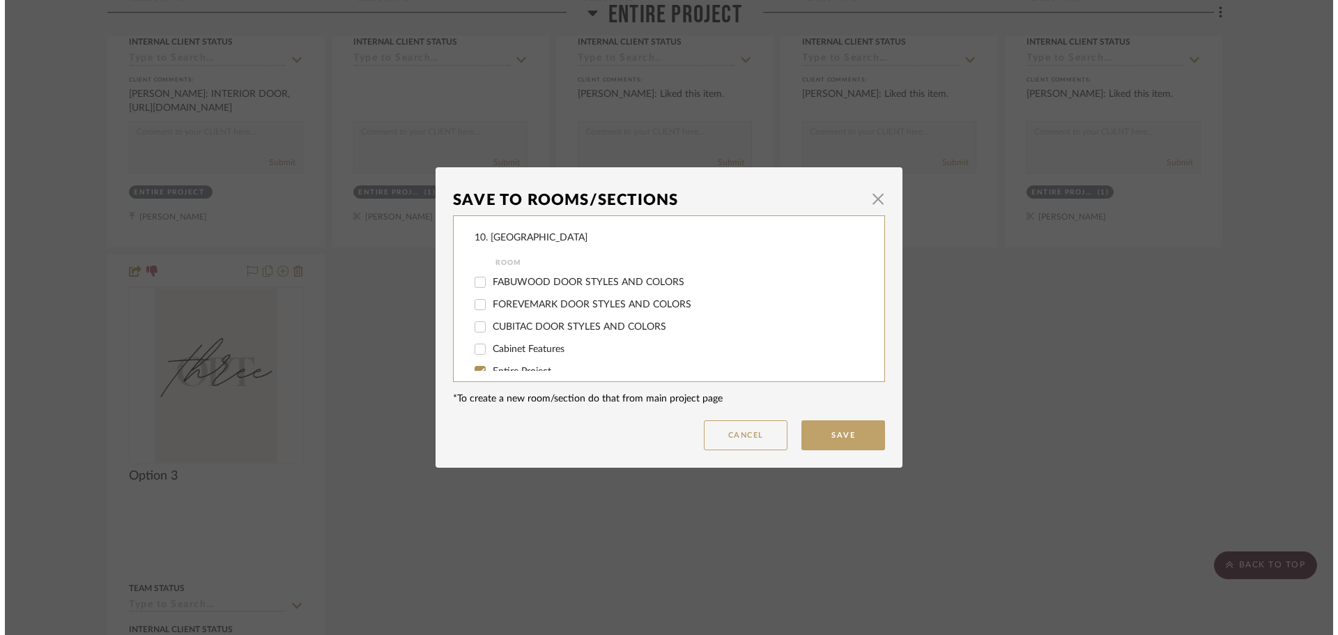
scroll to position [0, 0]
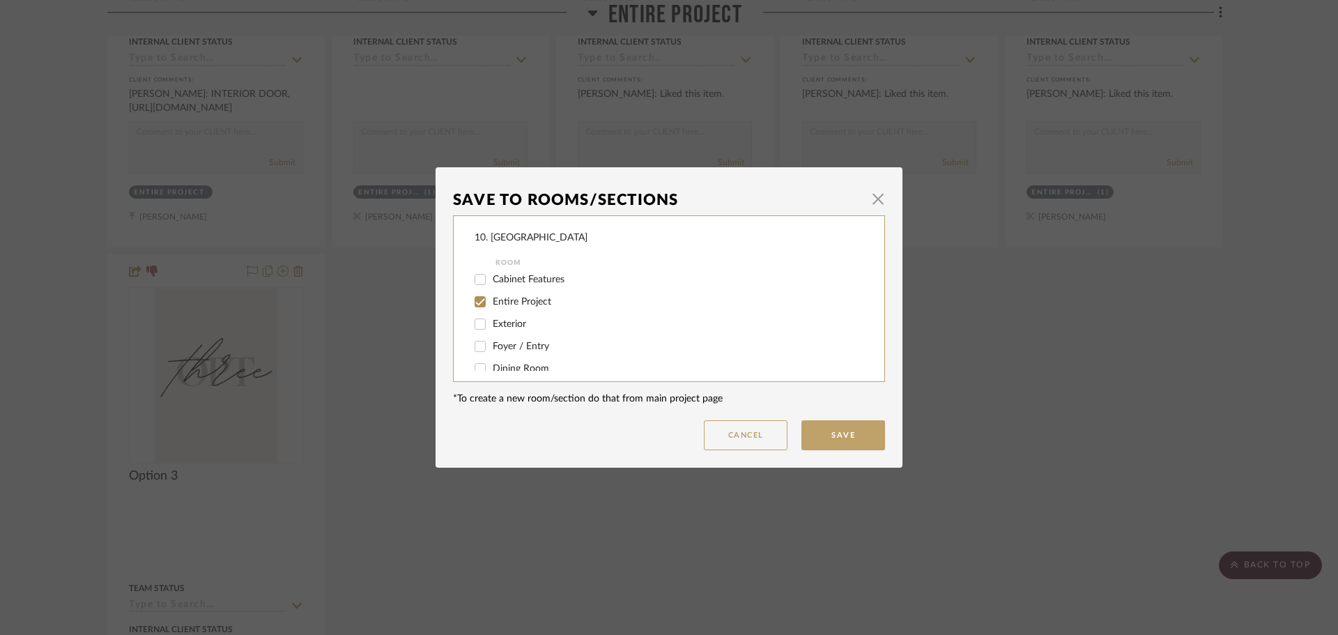
click at [514, 298] on span "Entire Project" at bounding box center [522, 302] width 59 height 10
click at [491, 298] on input "Entire Project" at bounding box center [480, 302] width 22 height 22
click at [511, 312] on span "Will not use" at bounding box center [519, 312] width 52 height 10
click at [491, 312] on input "Will not use" at bounding box center [480, 311] width 22 height 22
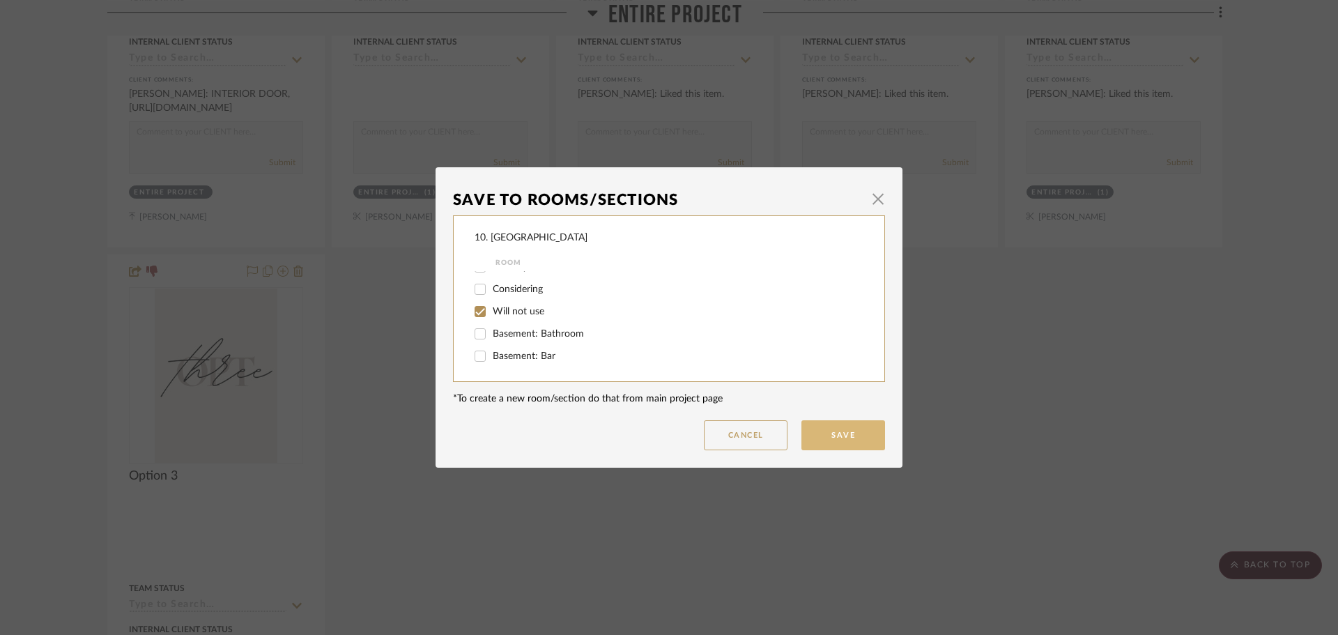
click at [844, 440] on button "Save" at bounding box center [844, 435] width 84 height 30
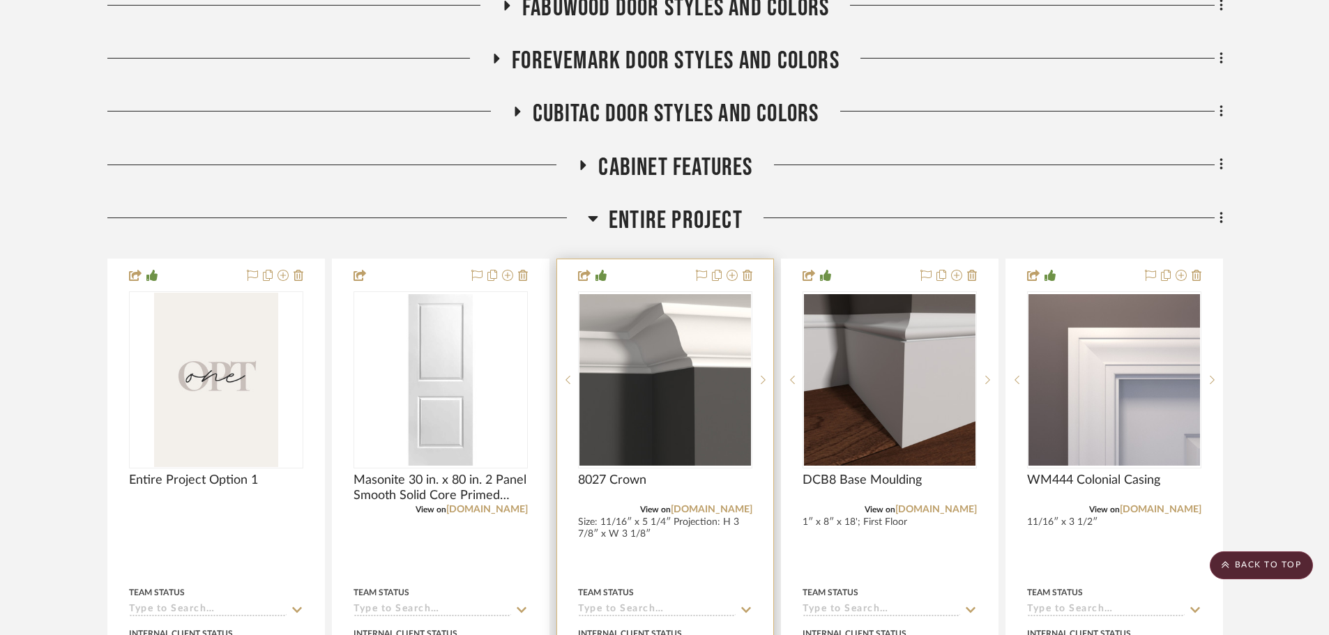
scroll to position [229, 0]
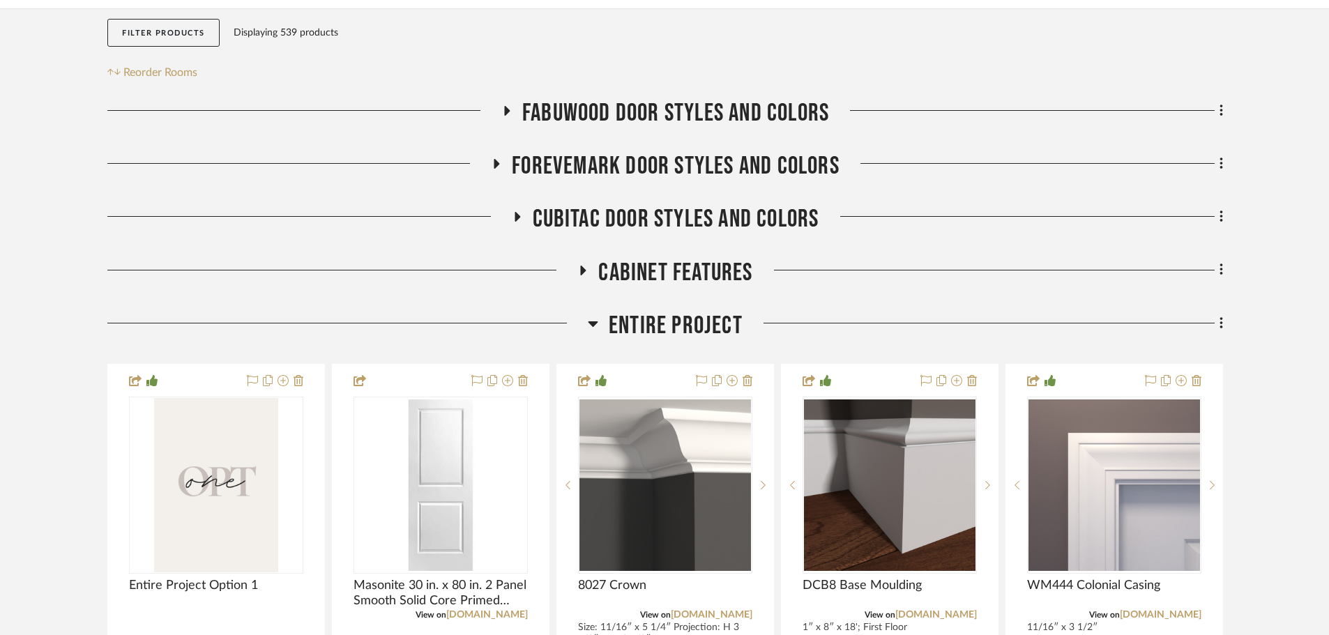
click at [685, 326] on span "Entire Project" at bounding box center [676, 326] width 134 height 30
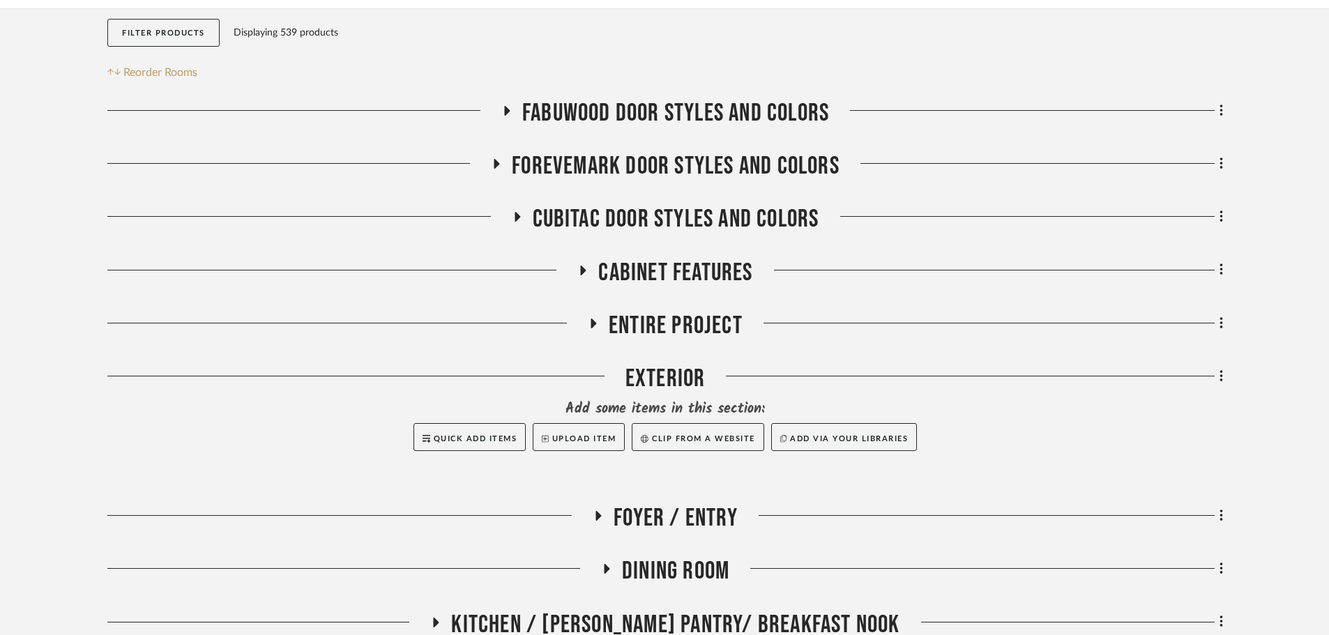
click at [668, 266] on span "Cabinet Features" at bounding box center [675, 273] width 154 height 30
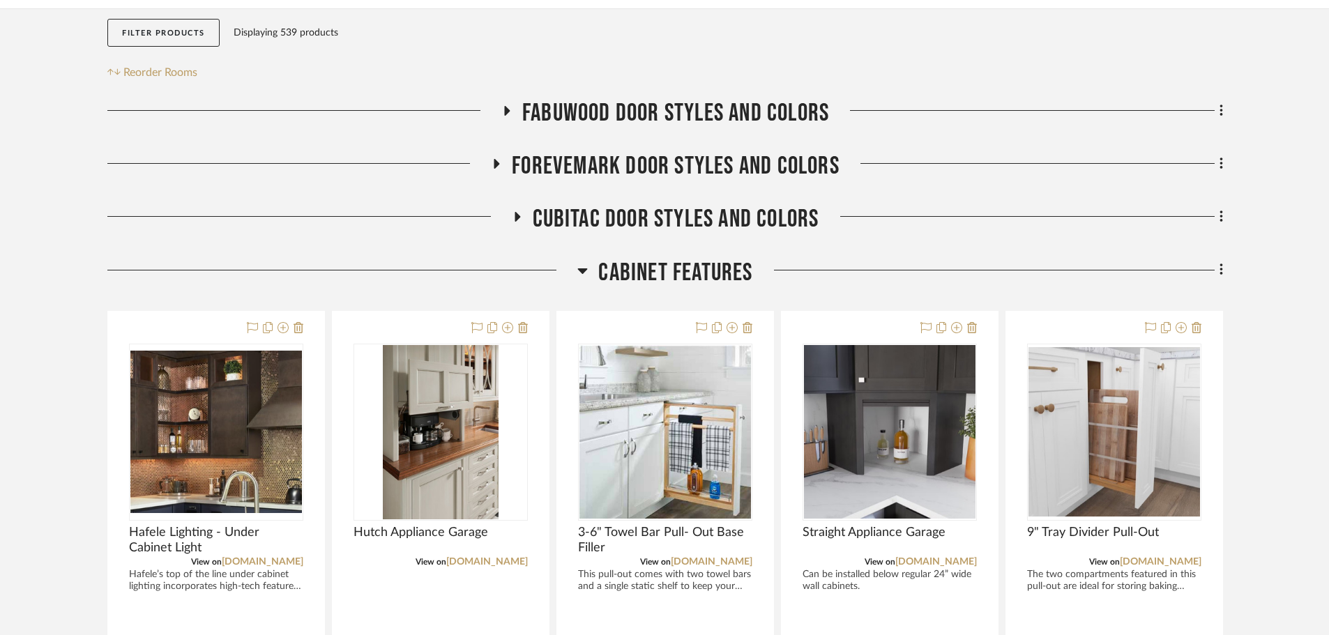
click at [666, 273] on span "Cabinet Features" at bounding box center [675, 273] width 154 height 30
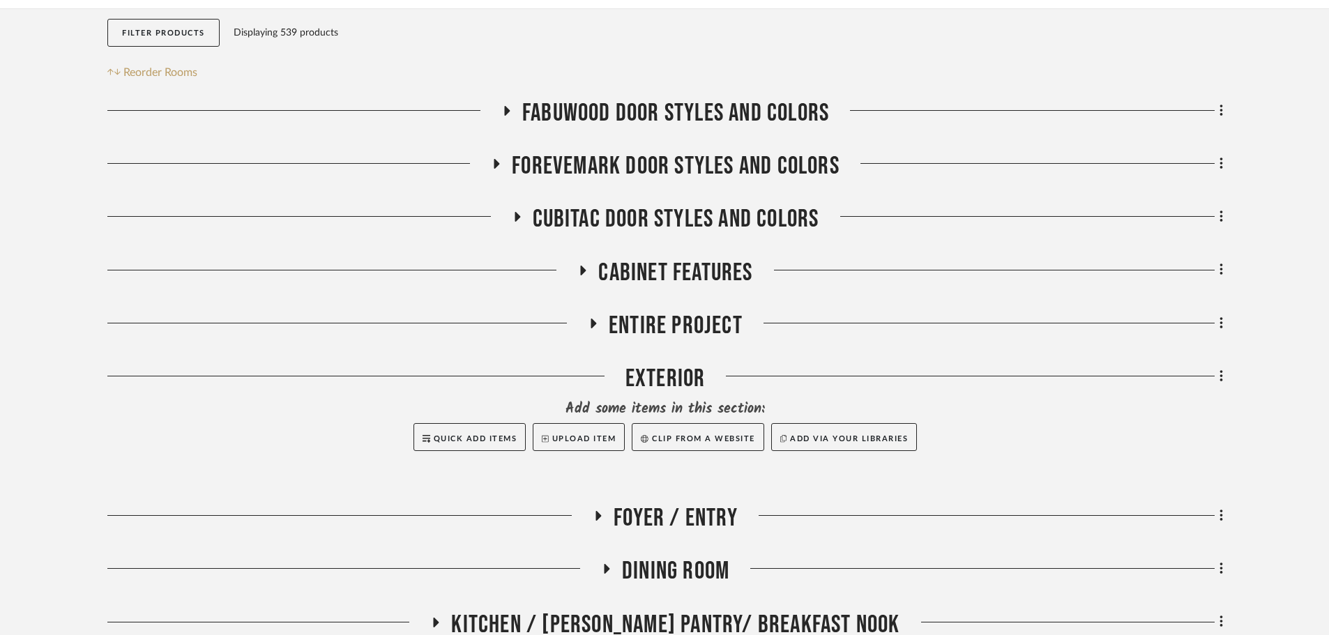
click at [661, 217] on span "CUBITAC DOOR STYLES AND COLORS" at bounding box center [676, 219] width 287 height 30
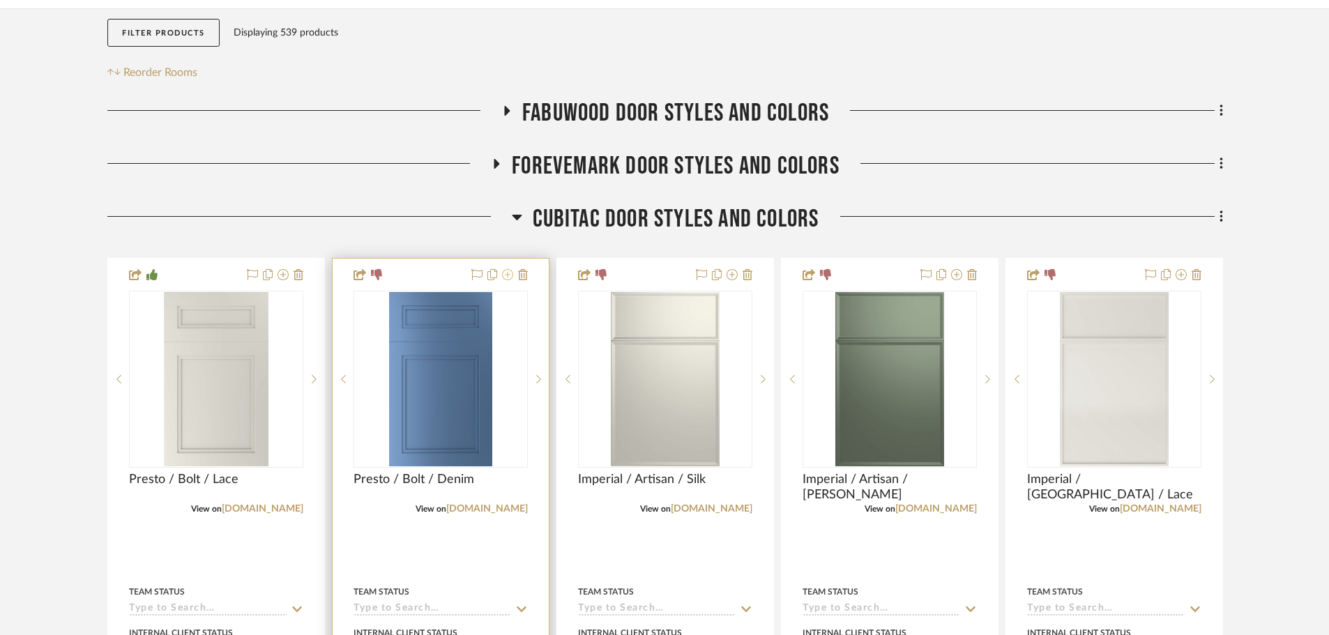
click at [506, 276] on icon at bounding box center [507, 274] width 11 height 11
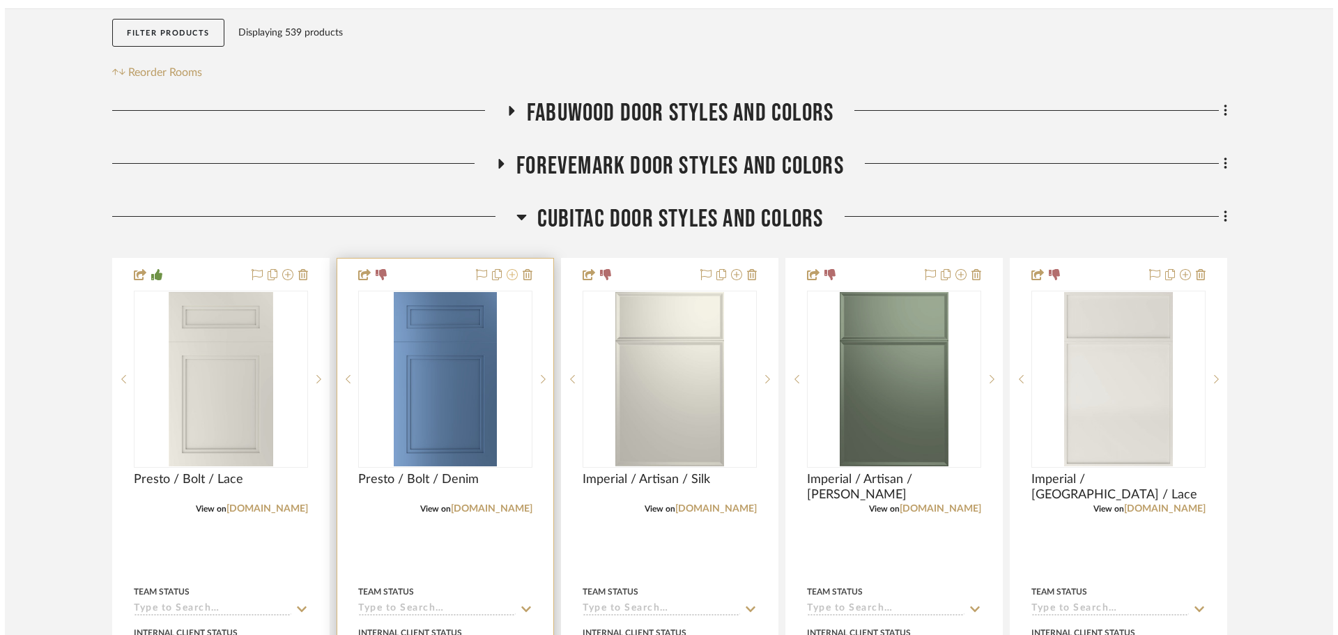
scroll to position [0, 0]
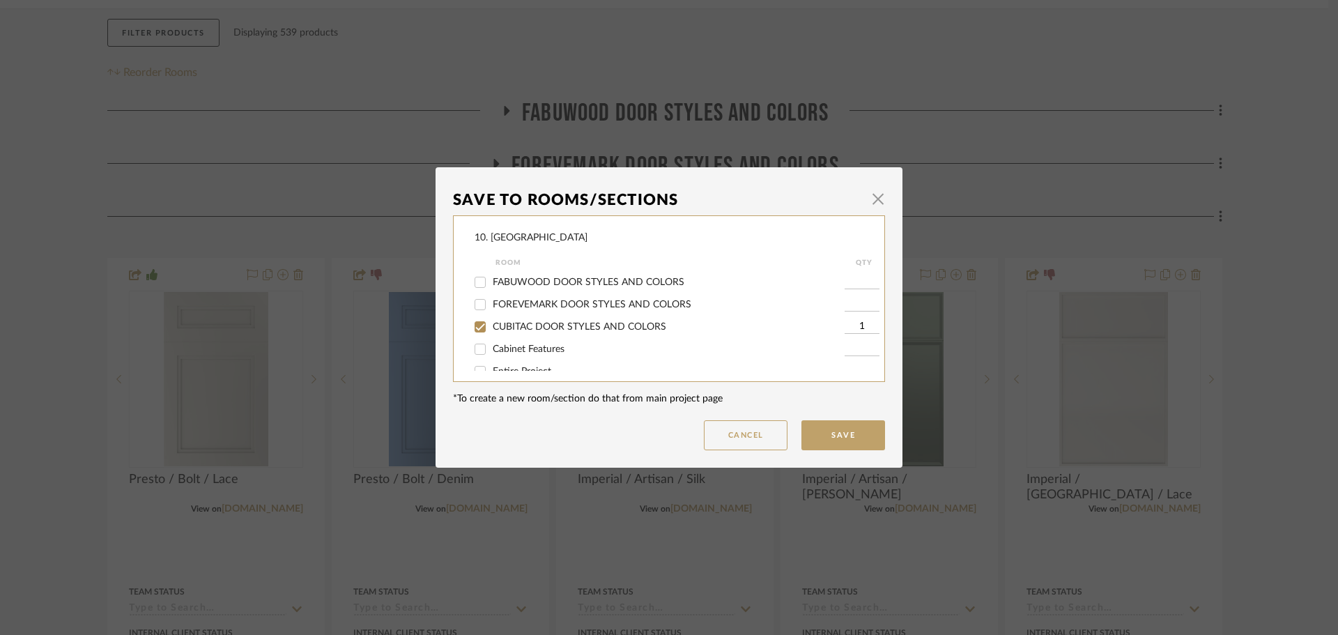
click at [496, 324] on span "CUBITAC DOOR STYLES AND COLORS" at bounding box center [580, 327] width 174 height 10
click at [491, 324] on input "CUBITAC DOOR STYLES AND COLORS" at bounding box center [480, 327] width 22 height 22
click at [498, 314] on span "Will not use" at bounding box center [519, 312] width 52 height 10
click at [491, 314] on input "Will not use" at bounding box center [480, 311] width 22 height 22
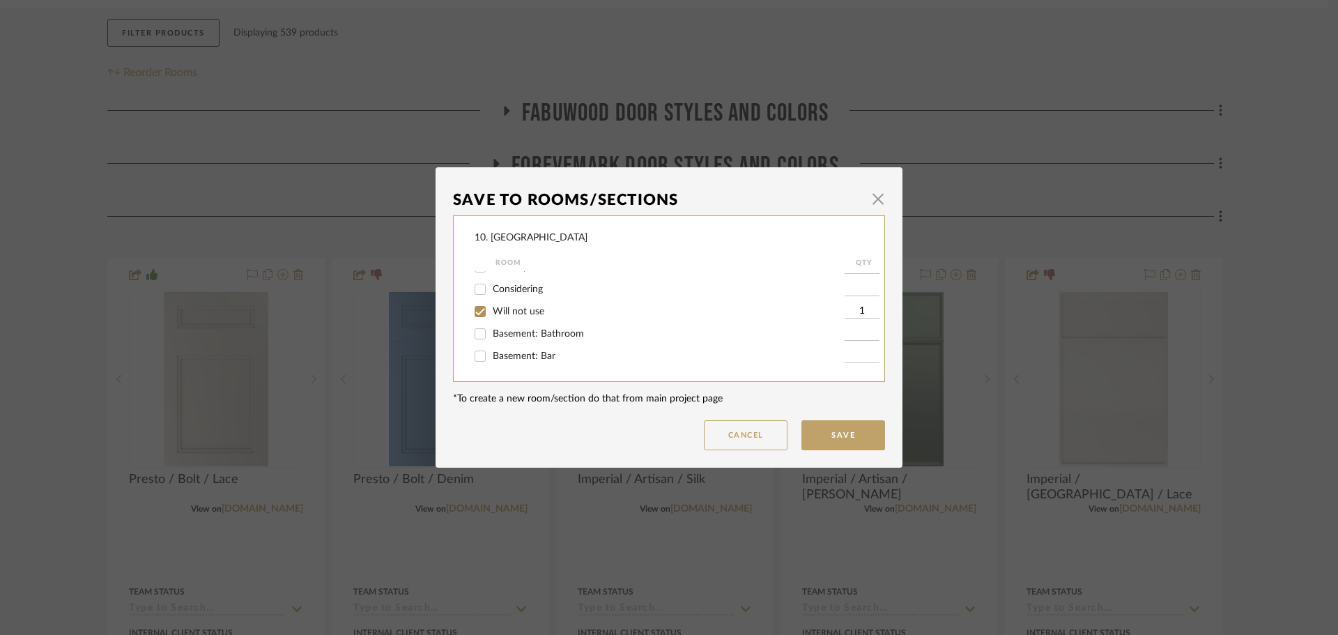
click at [864, 445] on button "Save" at bounding box center [844, 435] width 84 height 30
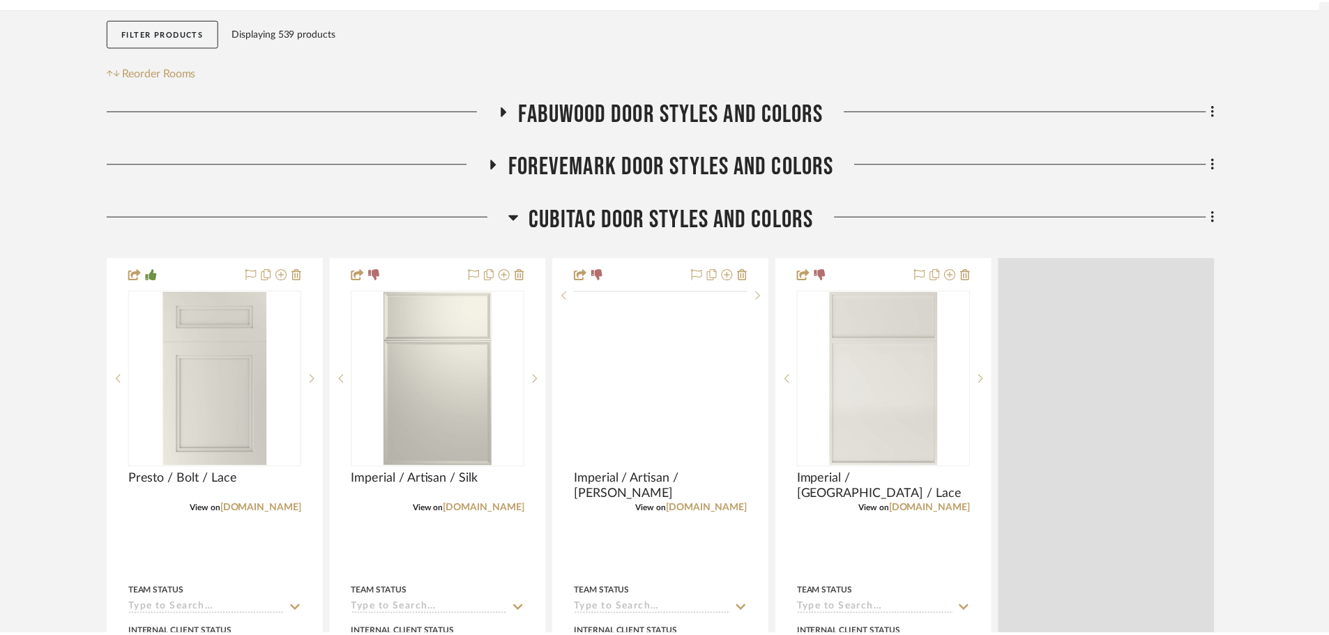
scroll to position [229, 0]
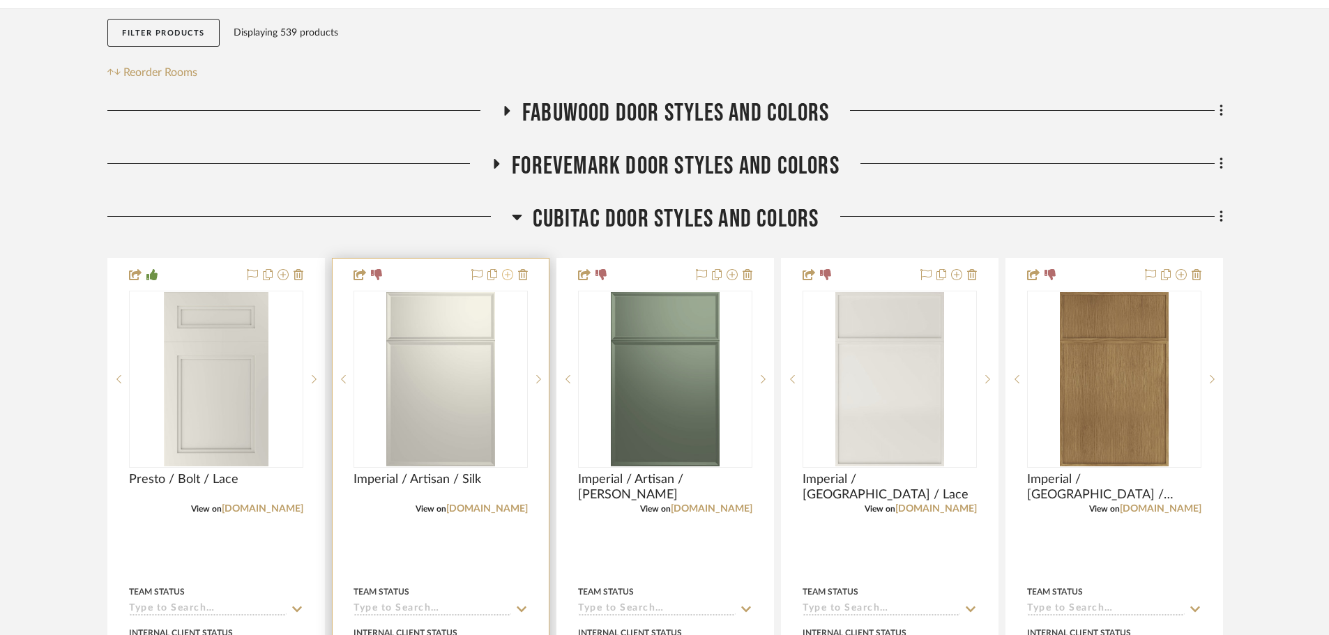
click at [504, 279] on icon at bounding box center [507, 274] width 11 height 11
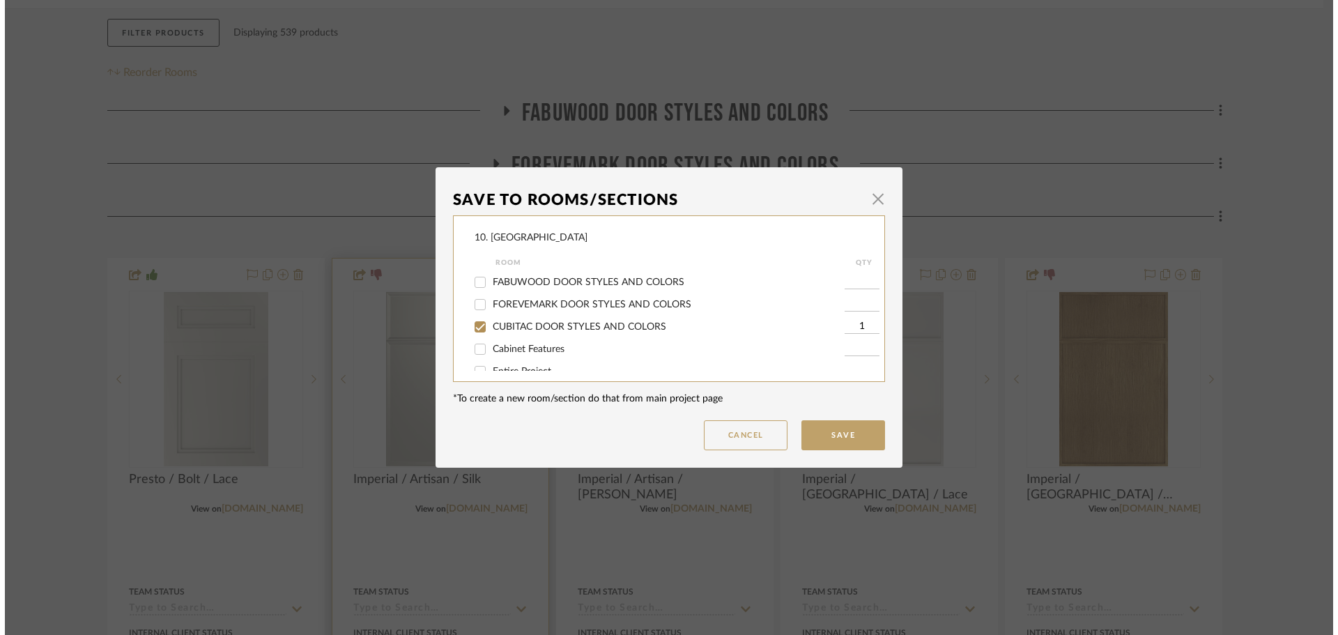
scroll to position [0, 0]
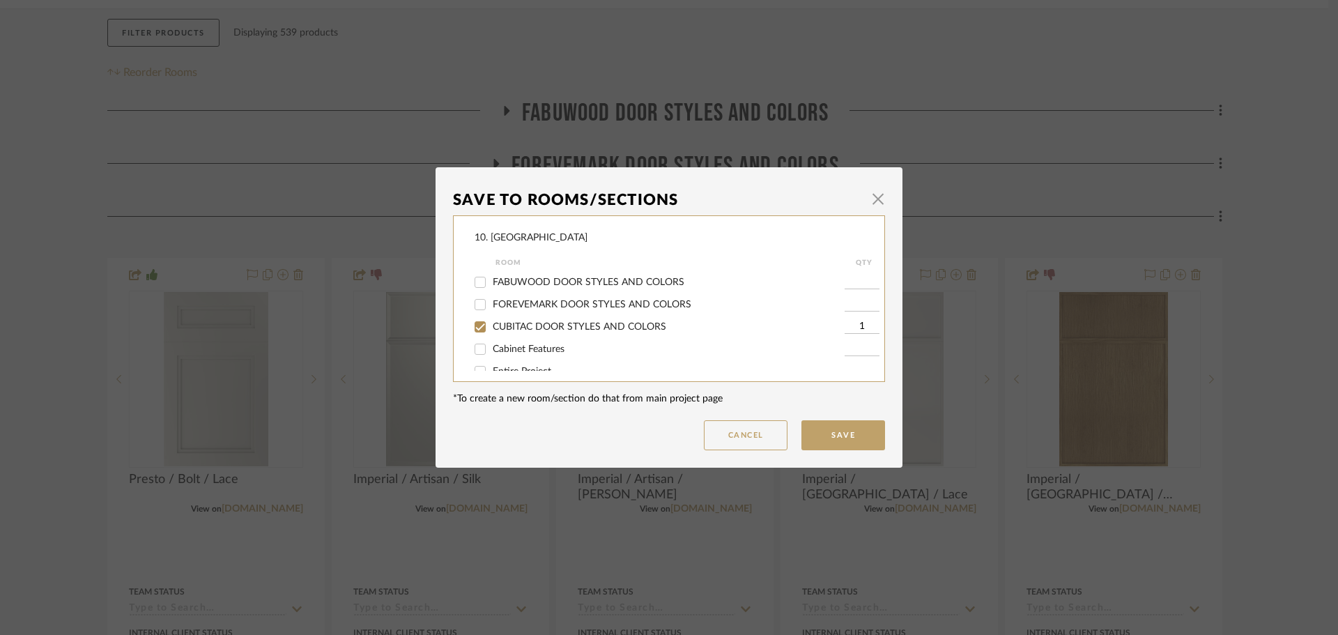
click at [486, 328] on input "CUBITAC DOOR STYLES AND COLORS" at bounding box center [480, 327] width 22 height 22
click at [503, 320] on div "Will not use" at bounding box center [660, 311] width 370 height 22
click at [503, 314] on span "Will not use" at bounding box center [519, 312] width 52 height 10
click at [491, 314] on input "Will not use" at bounding box center [480, 311] width 22 height 22
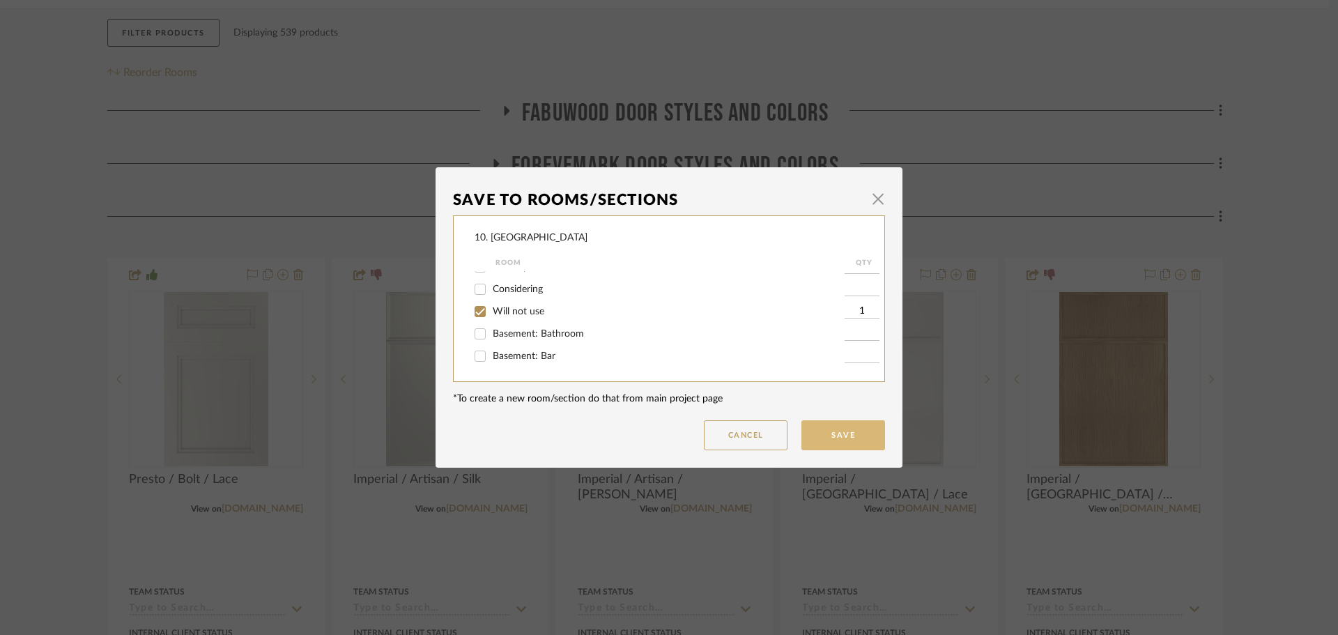
click at [832, 442] on button "Save" at bounding box center [844, 435] width 84 height 30
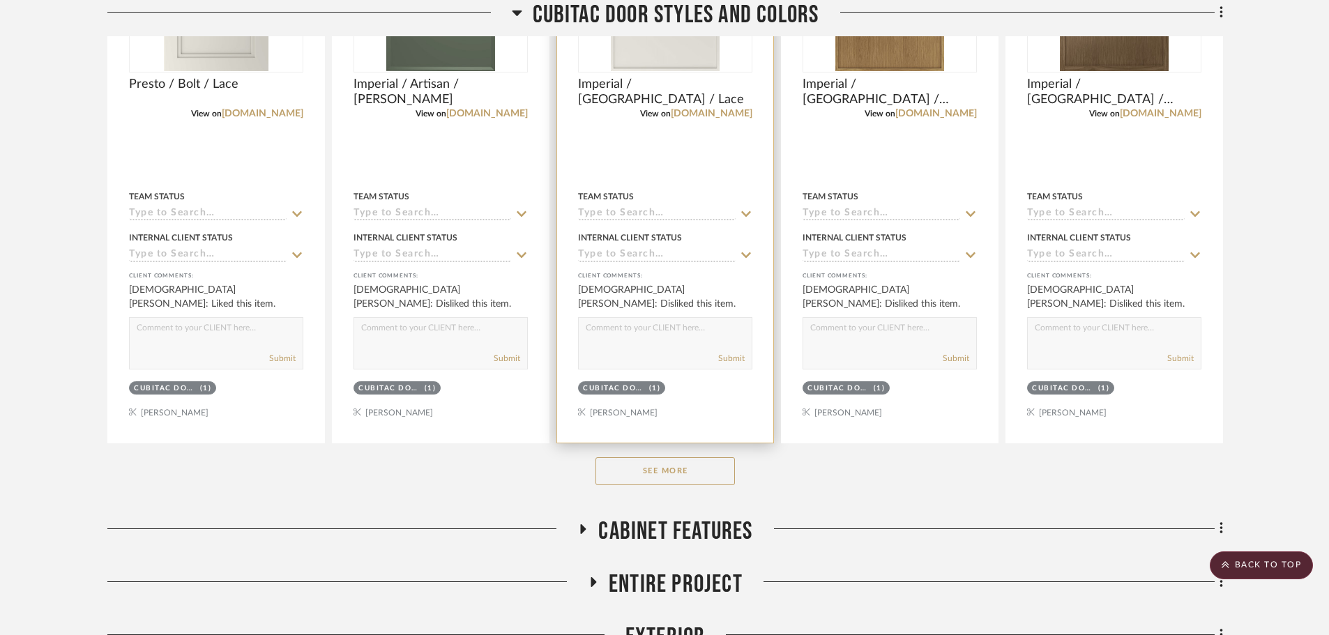
scroll to position [648, 0]
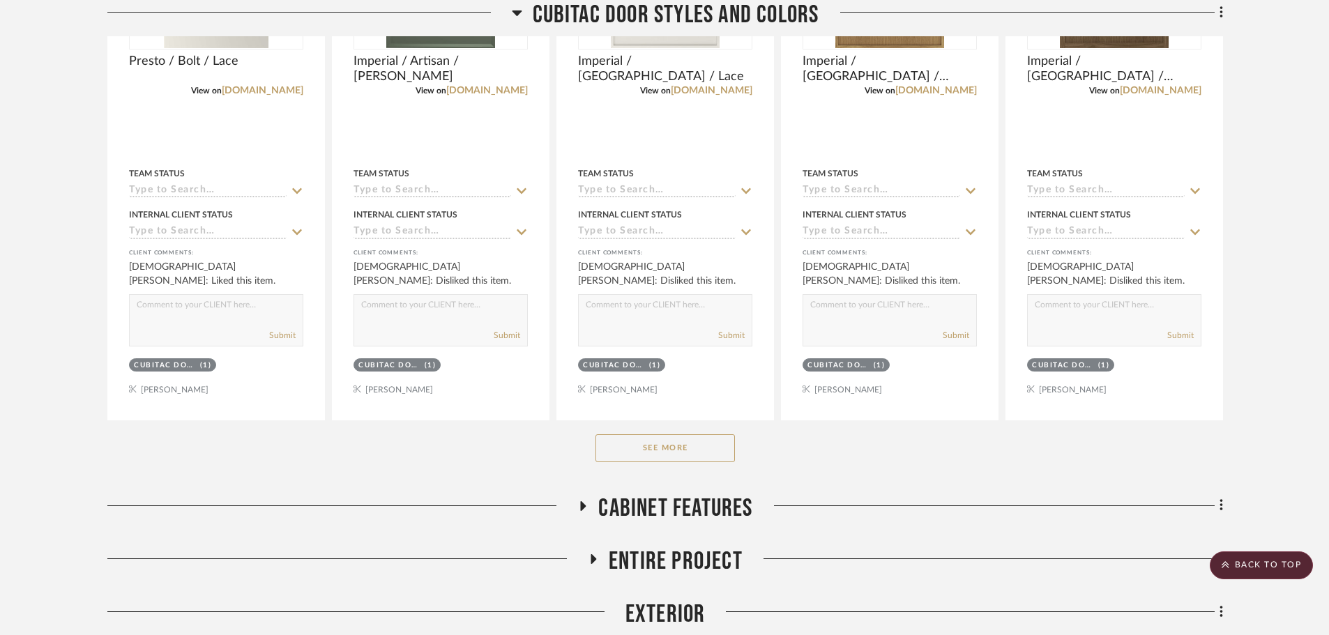
click at [672, 445] on button "See More" at bounding box center [664, 448] width 139 height 28
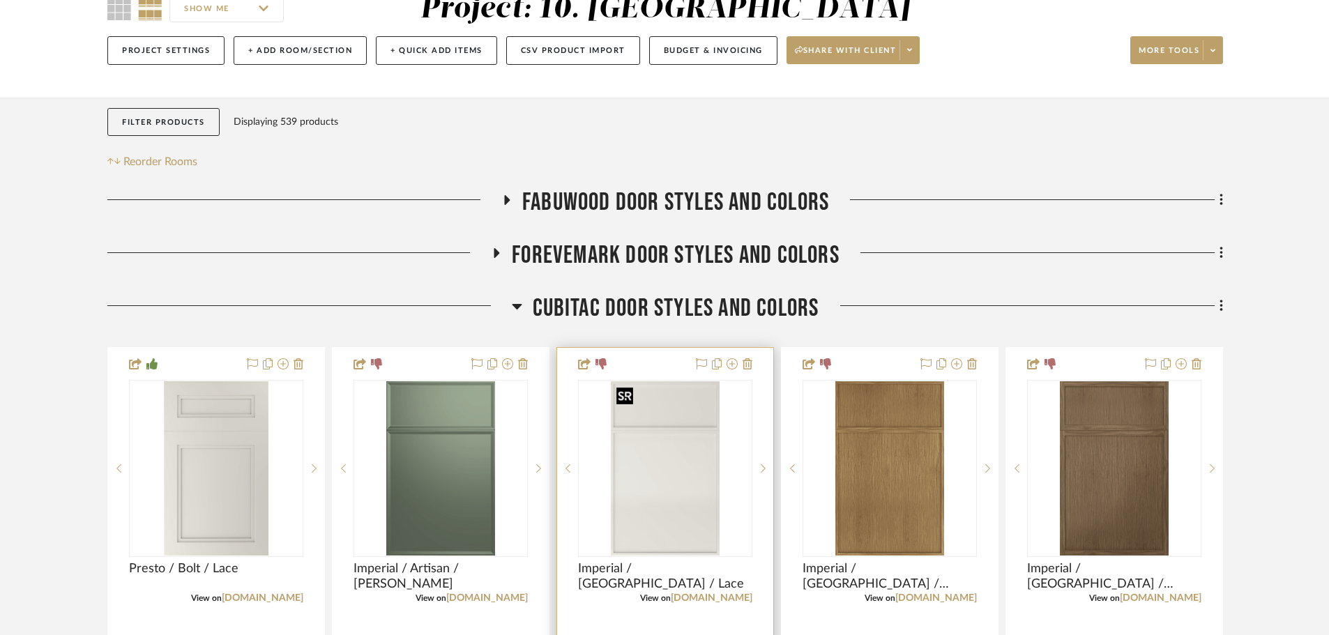
scroll to position [209, 0]
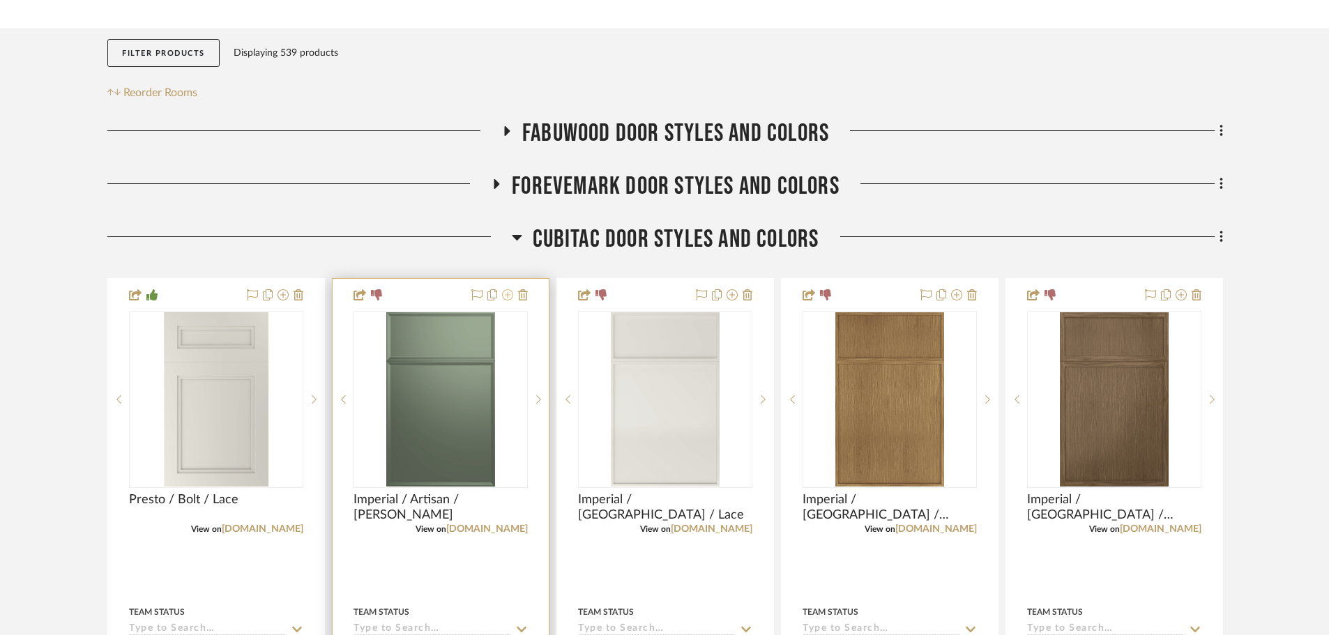
click at [507, 298] on icon at bounding box center [507, 294] width 11 height 11
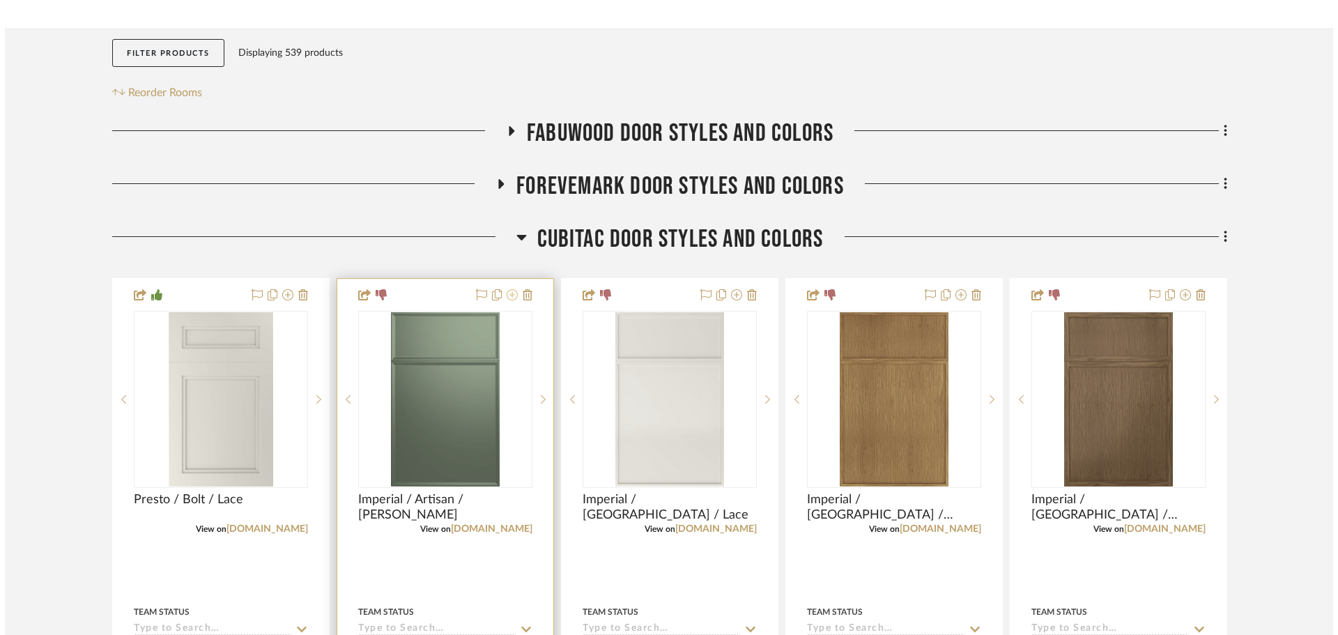
scroll to position [0, 0]
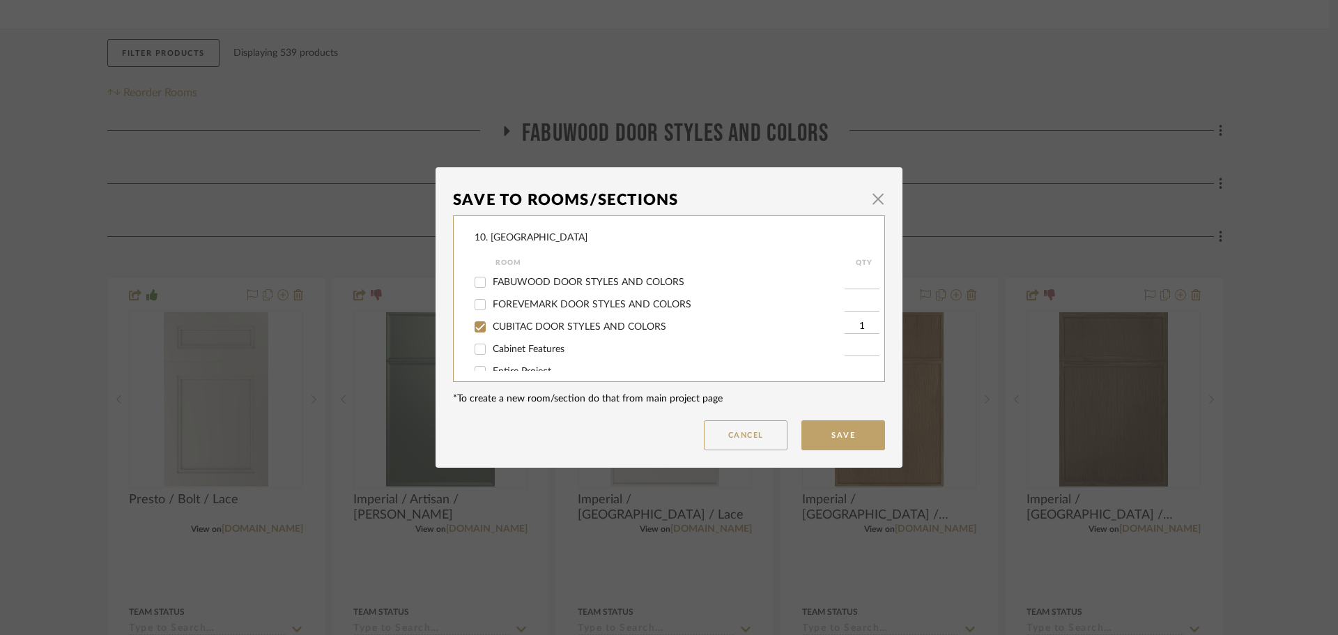
click at [541, 327] on span "CUBITAC DOOR STYLES AND COLORS" at bounding box center [580, 327] width 174 height 10
click at [491, 327] on input "CUBITAC DOOR STYLES AND COLORS" at bounding box center [480, 327] width 22 height 22
click at [501, 314] on span "Will not use" at bounding box center [519, 312] width 52 height 10
click at [491, 314] on input "Will not use" at bounding box center [480, 311] width 22 height 22
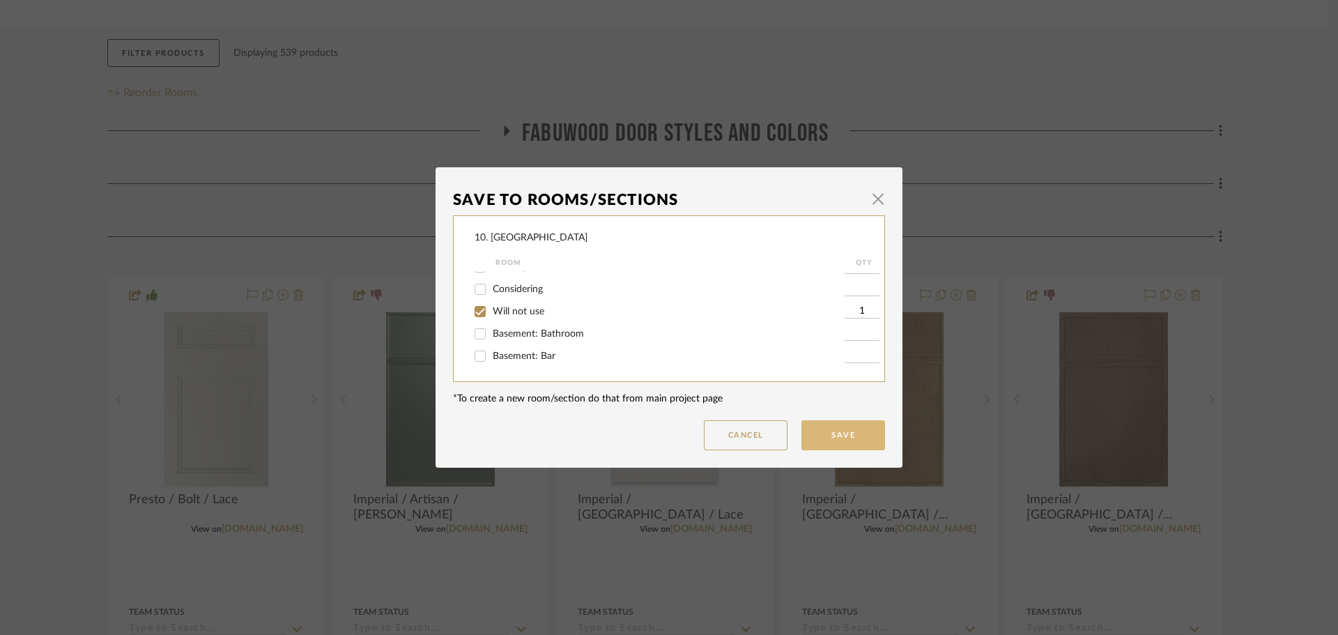
click at [853, 439] on button "Save" at bounding box center [844, 435] width 84 height 30
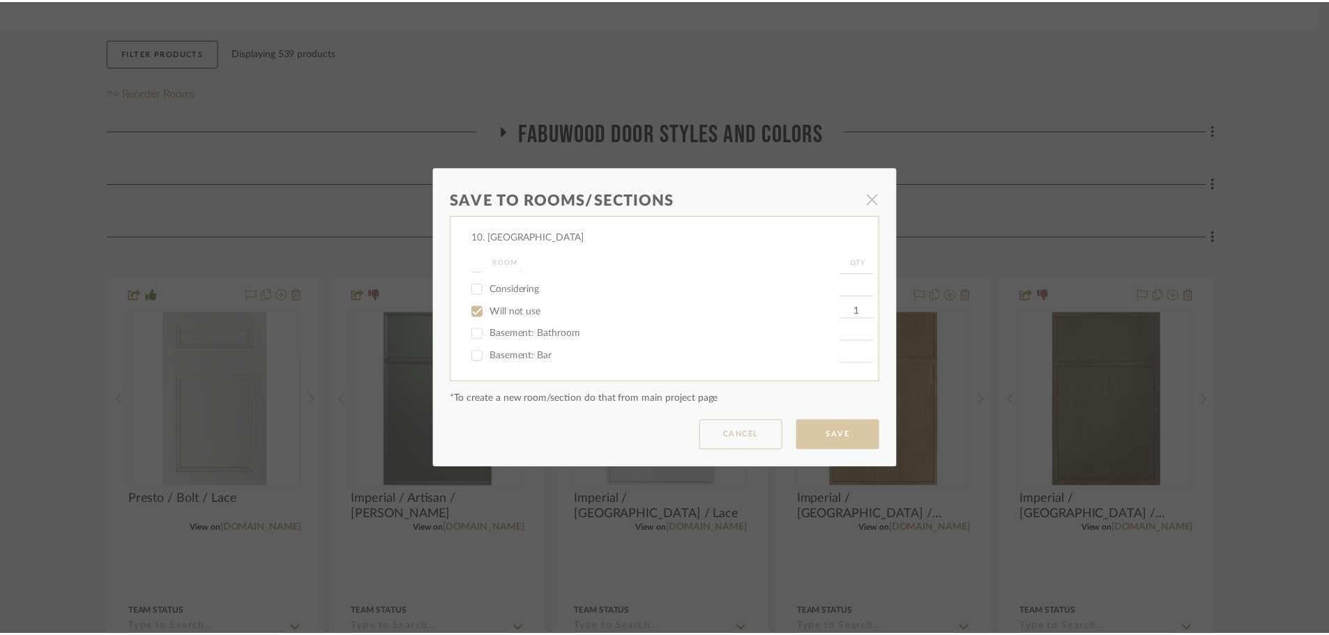
scroll to position [209, 0]
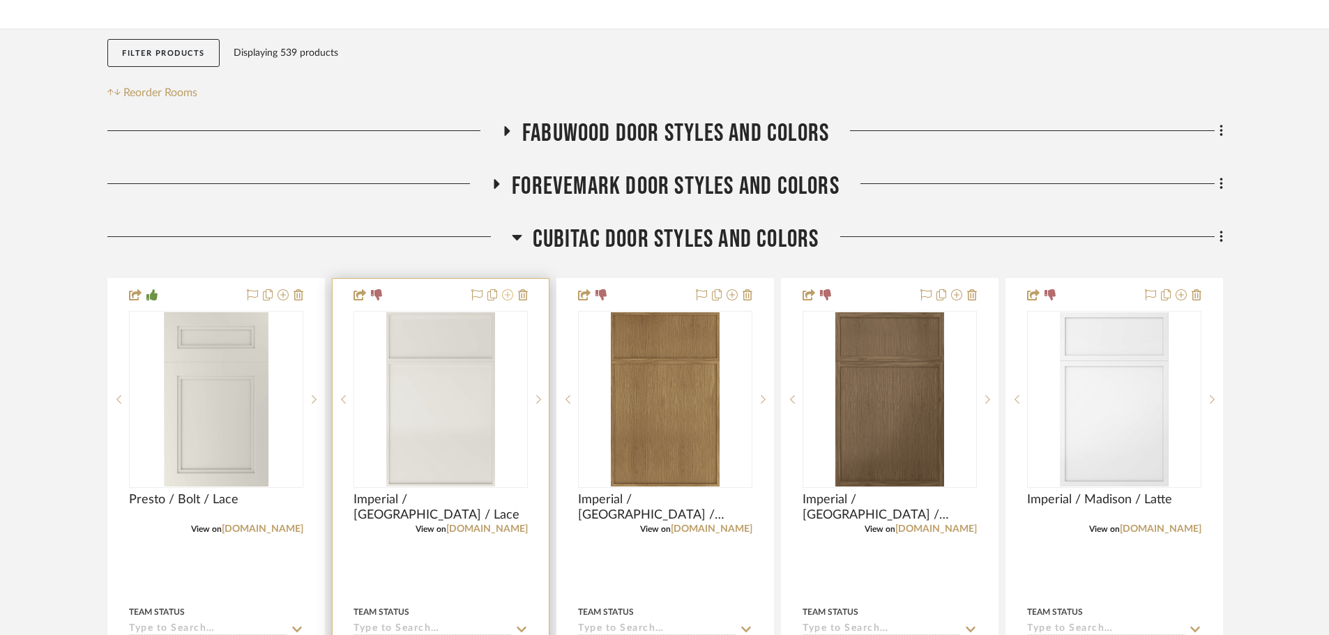
click at [510, 299] on icon at bounding box center [507, 294] width 11 height 11
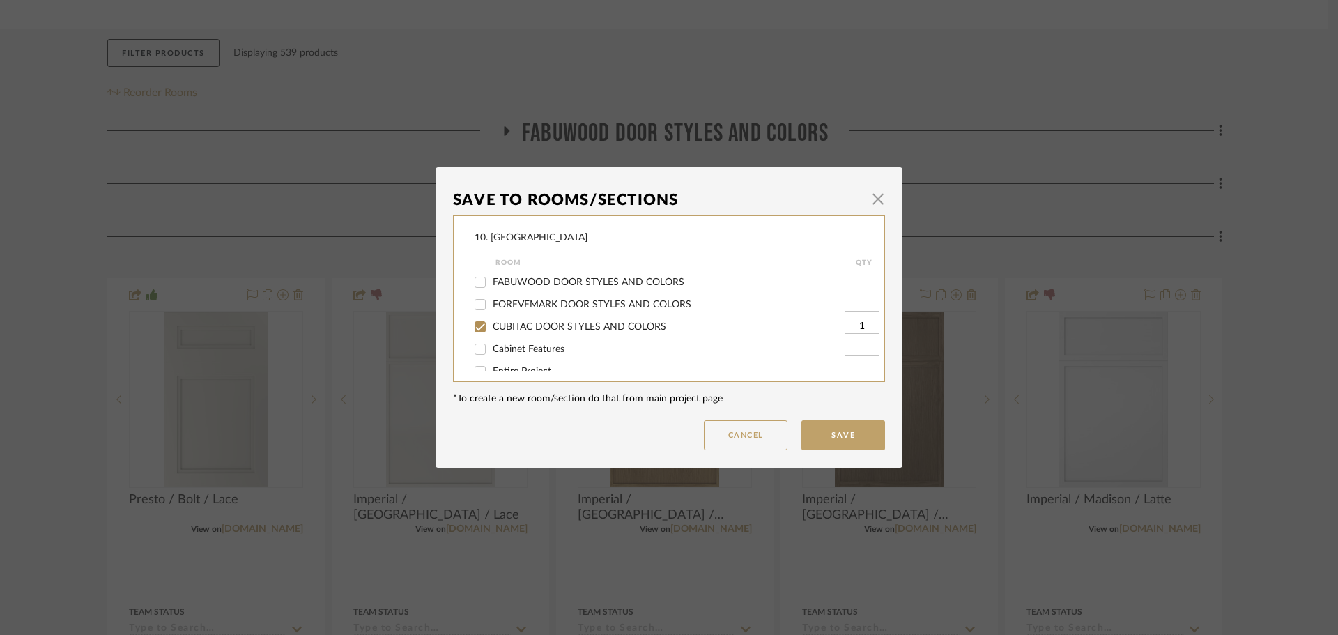
click at [512, 327] on span "CUBITAC DOOR STYLES AND COLORS" at bounding box center [580, 327] width 174 height 10
click at [491, 327] on input "CUBITAC DOOR STYLES AND COLORS" at bounding box center [480, 327] width 22 height 22
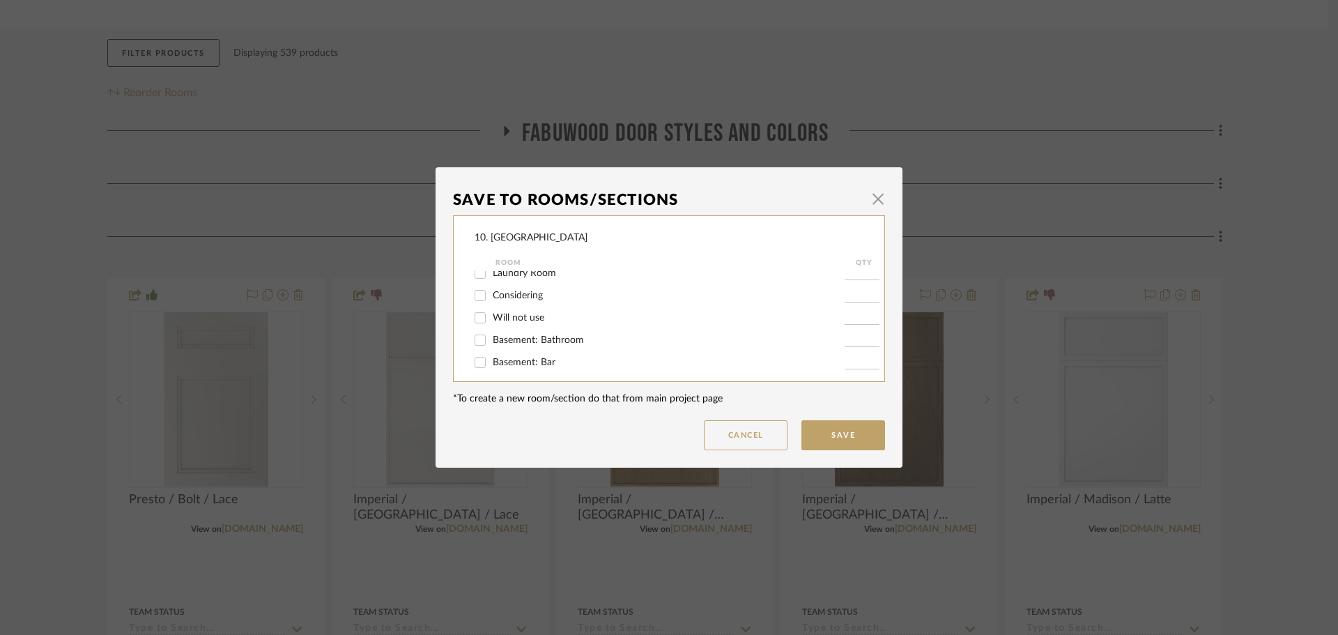
scroll to position [461, 0]
click at [501, 310] on span "Will not use" at bounding box center [519, 312] width 52 height 10
click at [491, 310] on input "Will not use" at bounding box center [480, 311] width 22 height 22
click at [833, 443] on button "Save" at bounding box center [844, 435] width 84 height 30
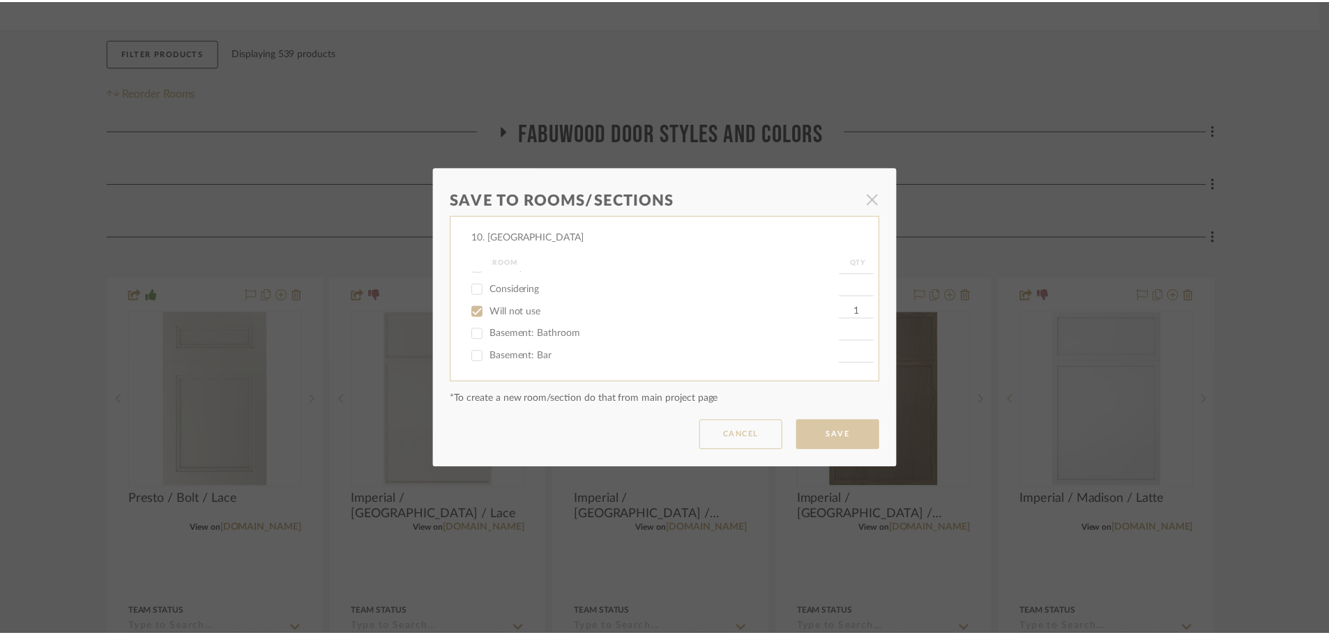
scroll to position [209, 0]
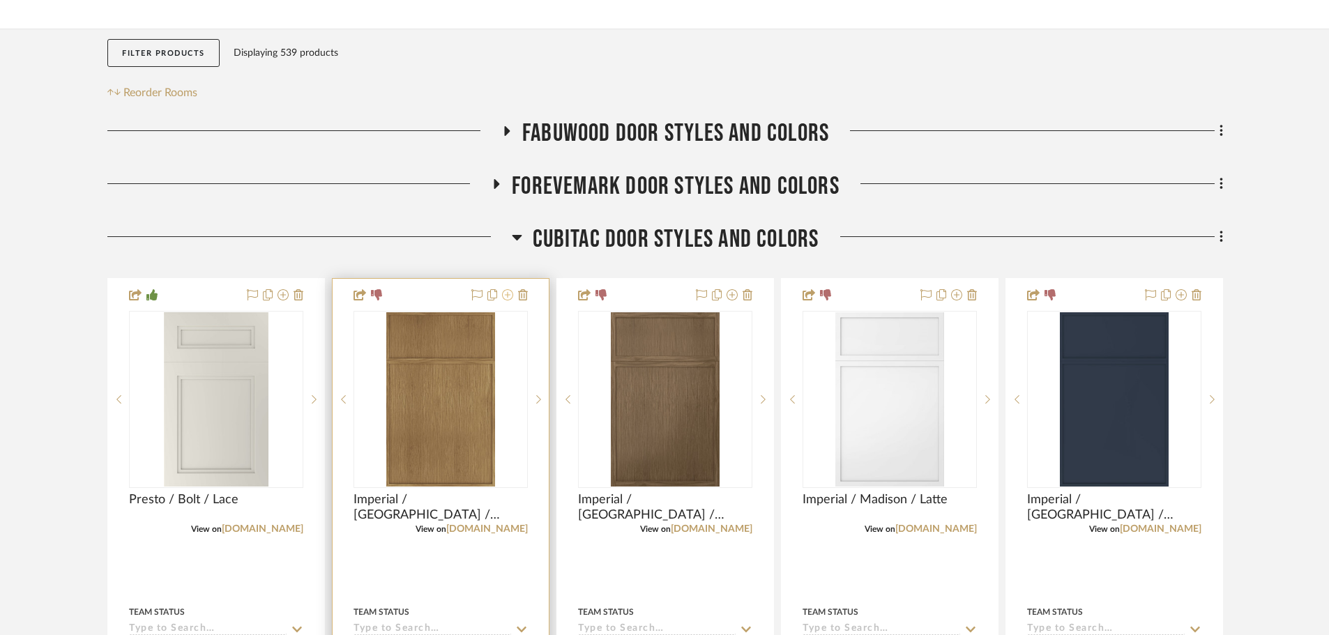
click at [510, 298] on icon at bounding box center [507, 294] width 11 height 11
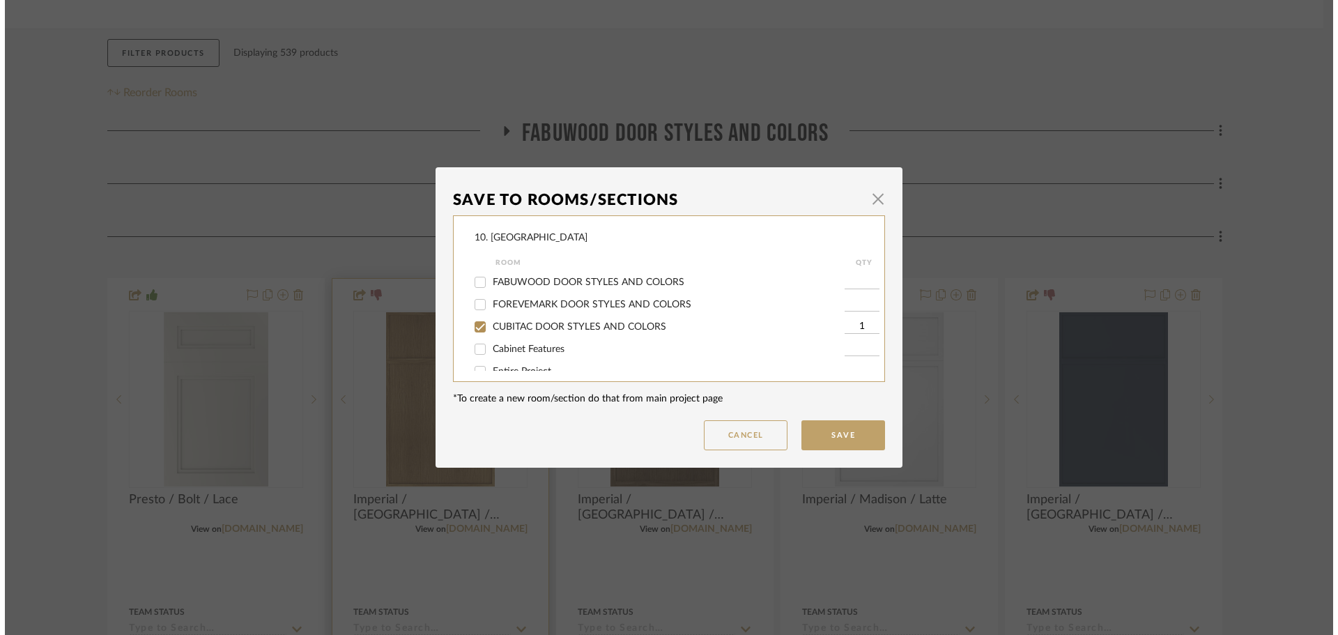
scroll to position [0, 0]
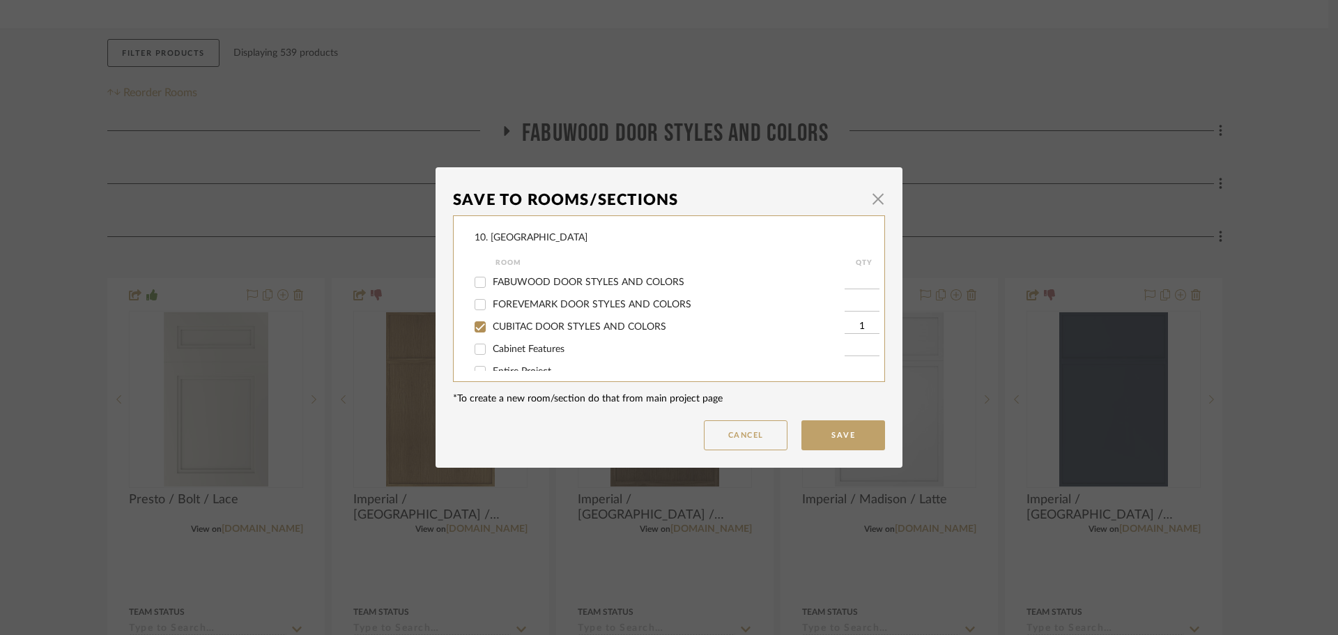
click at [537, 330] on span "CUBITAC DOOR STYLES AND COLORS" at bounding box center [580, 327] width 174 height 10
click at [491, 330] on input "CUBITAC DOOR STYLES AND COLORS" at bounding box center [480, 327] width 22 height 22
click at [512, 314] on span "Will not use" at bounding box center [519, 312] width 52 height 10
click at [491, 314] on input "Will not use" at bounding box center [480, 311] width 22 height 22
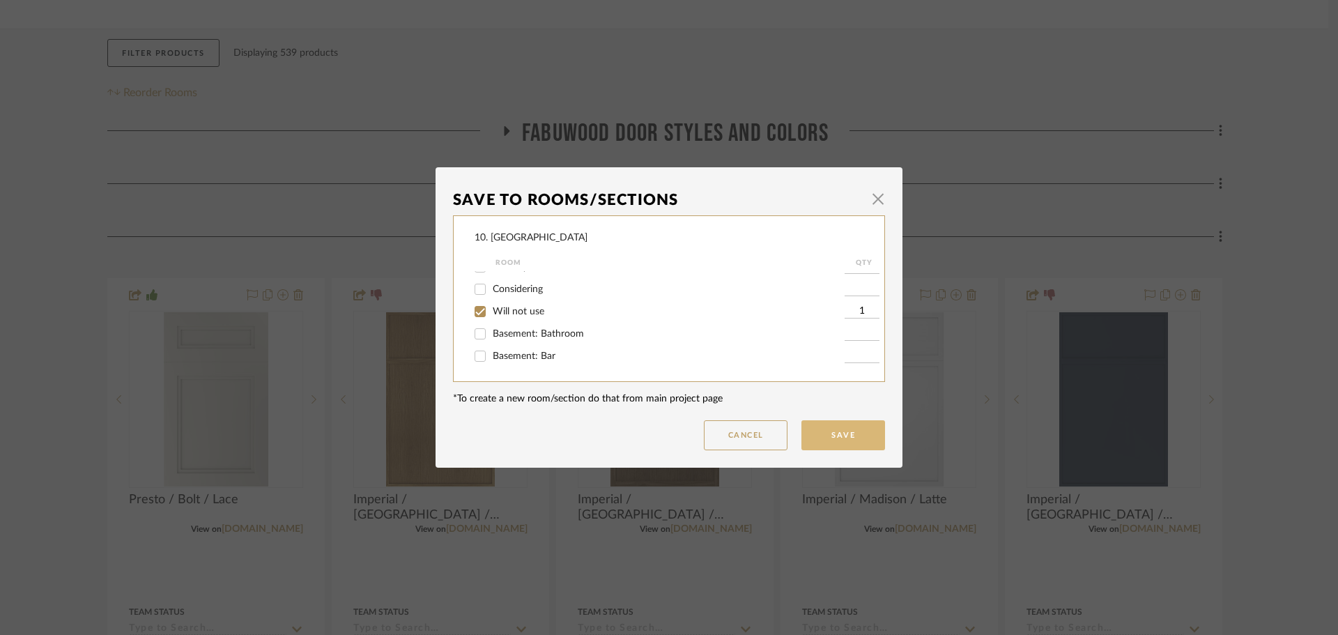
click at [812, 427] on button "Save" at bounding box center [844, 435] width 84 height 30
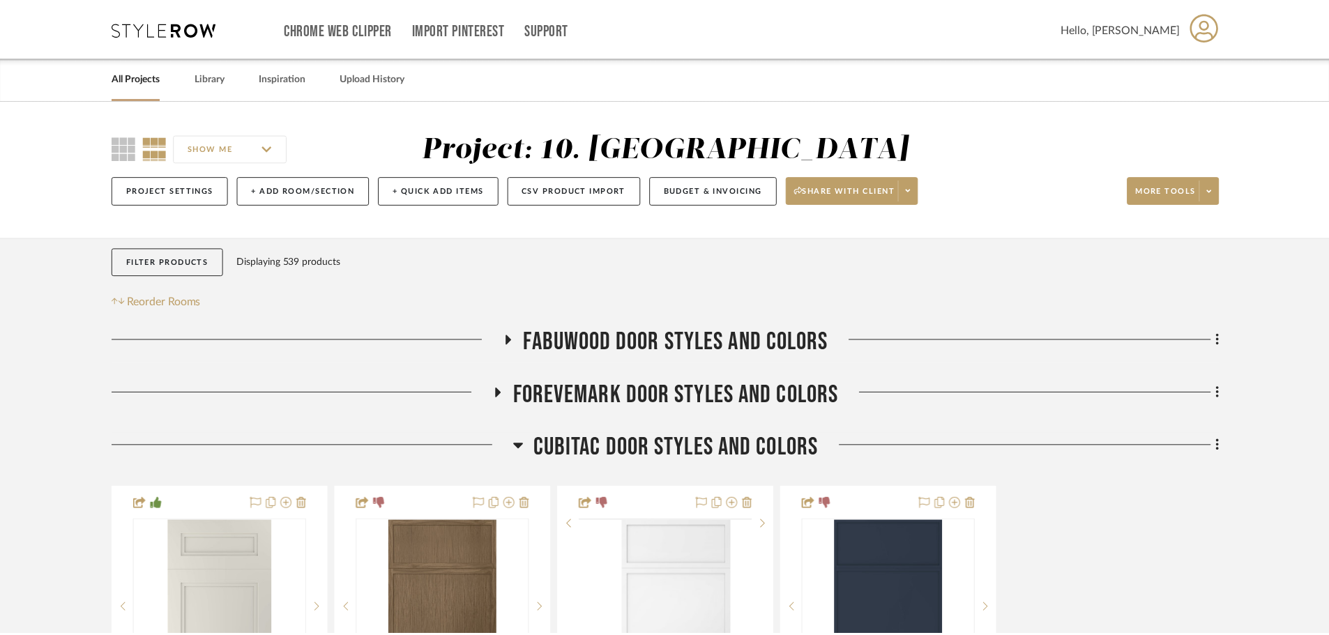
scroll to position [209, 0]
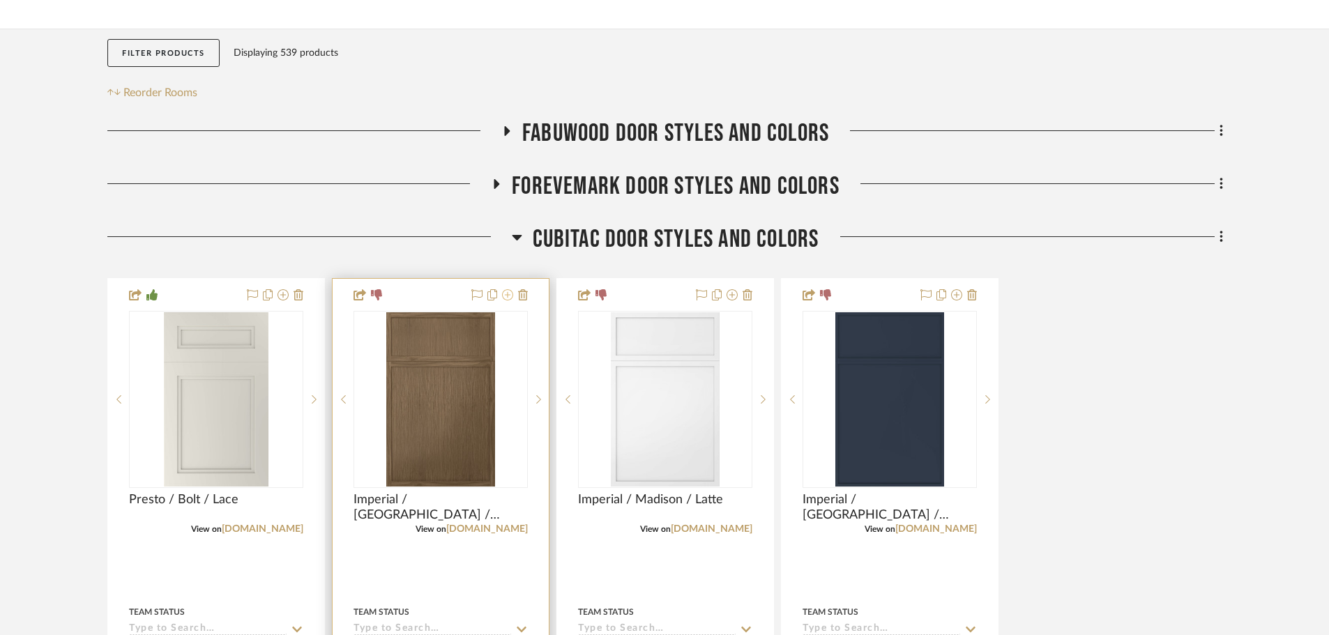
click at [504, 298] on icon at bounding box center [507, 294] width 11 height 11
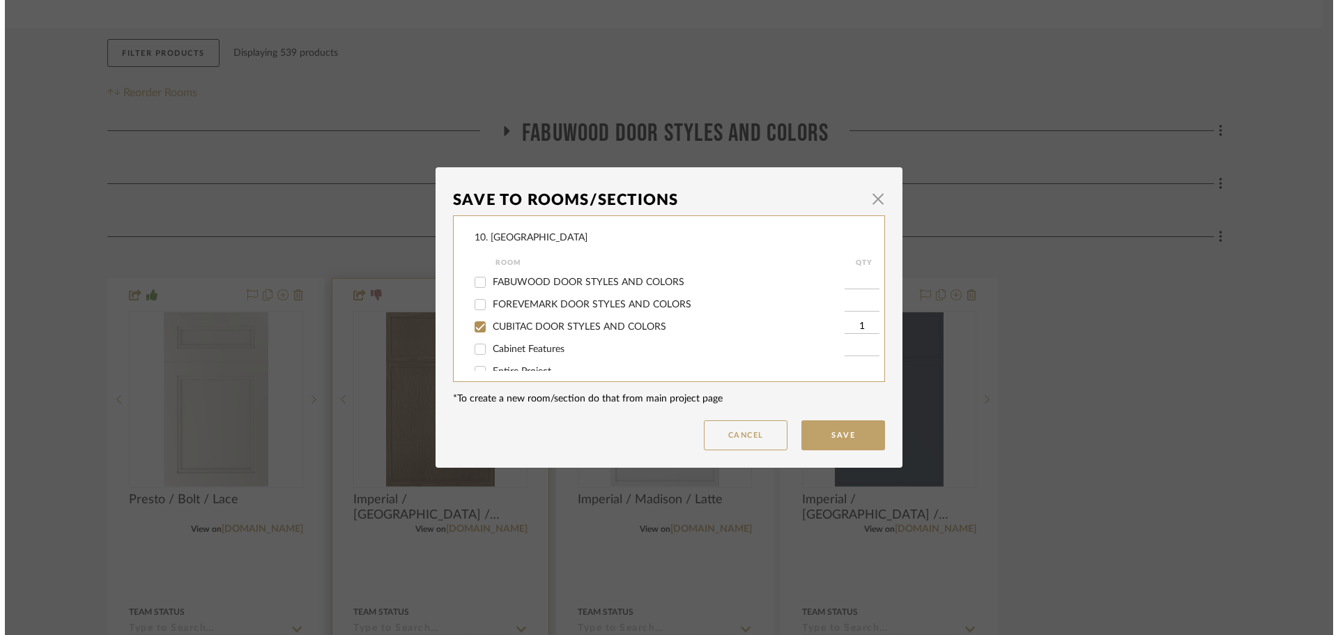
scroll to position [0, 0]
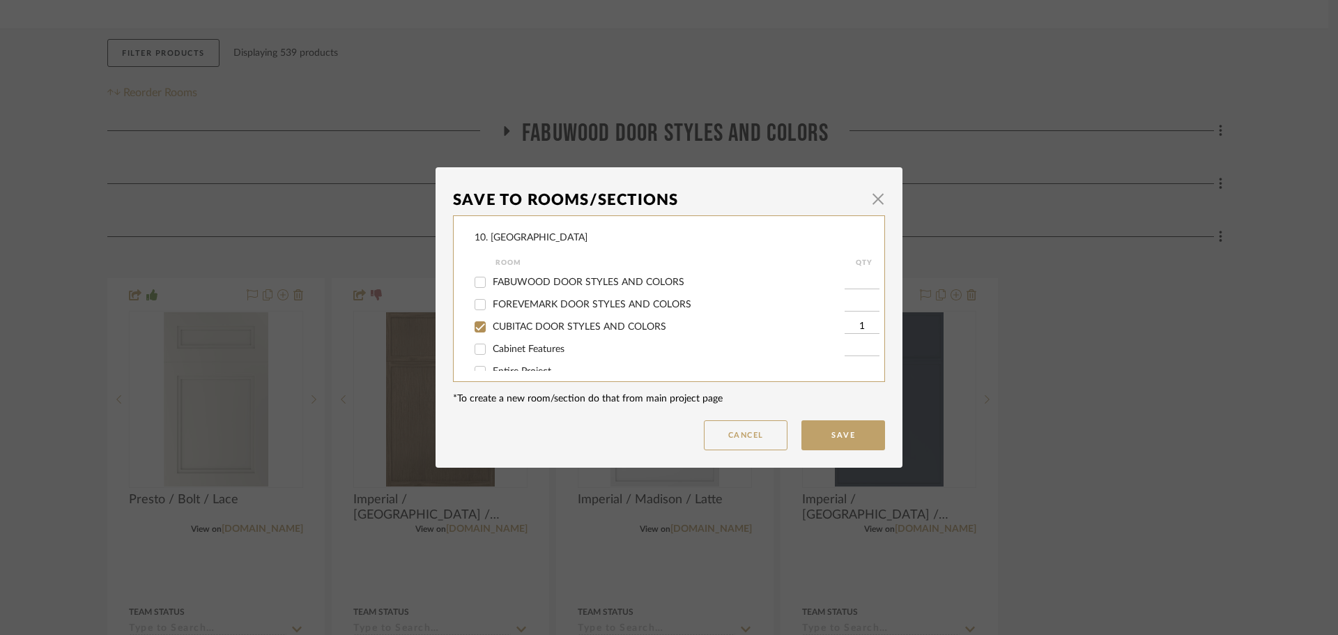
click at [555, 326] on span "CUBITAC DOOR STYLES AND COLORS" at bounding box center [580, 327] width 174 height 10
click at [491, 326] on input "CUBITAC DOOR STYLES AND COLORS" at bounding box center [480, 327] width 22 height 22
click at [507, 307] on span "Will not use" at bounding box center [519, 312] width 52 height 10
click at [491, 307] on input "Will not use" at bounding box center [480, 311] width 22 height 22
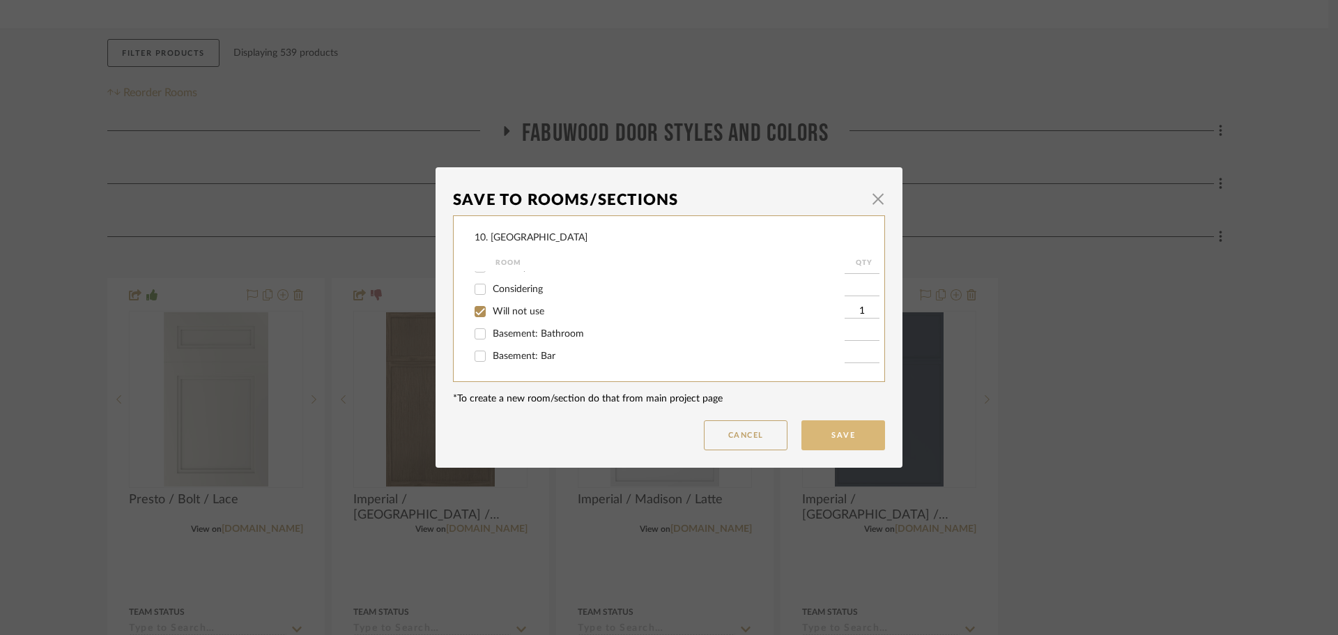
click at [848, 432] on button "Save" at bounding box center [844, 435] width 84 height 30
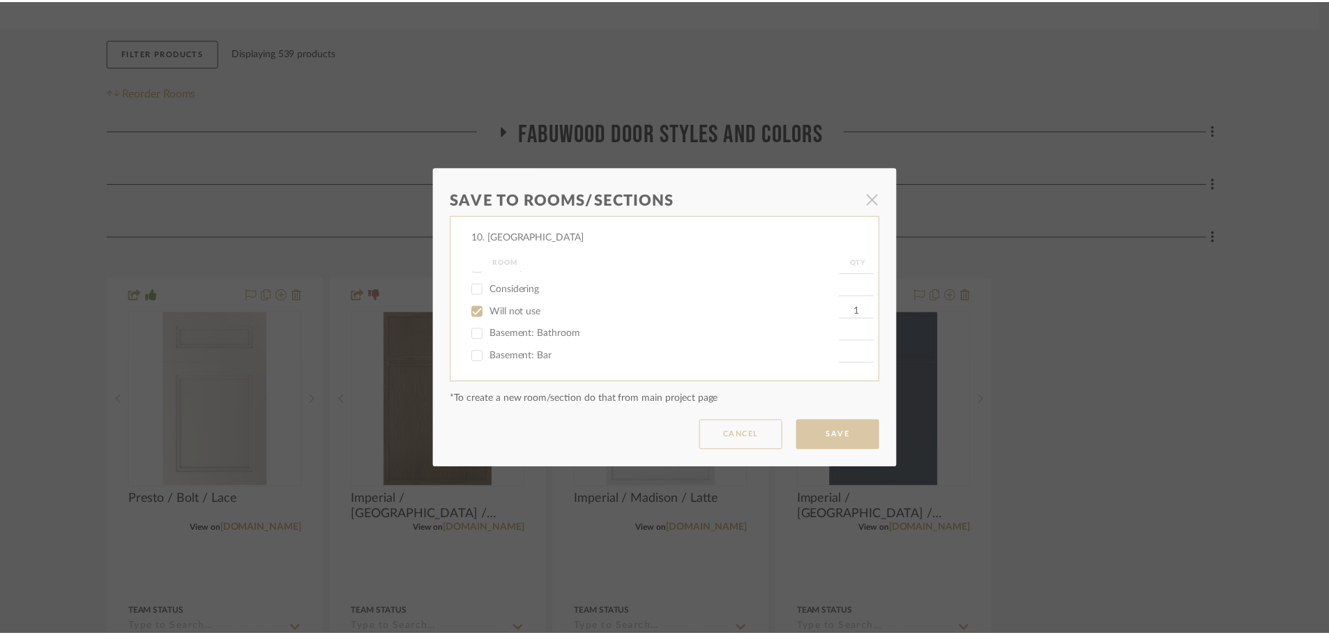
scroll to position [209, 0]
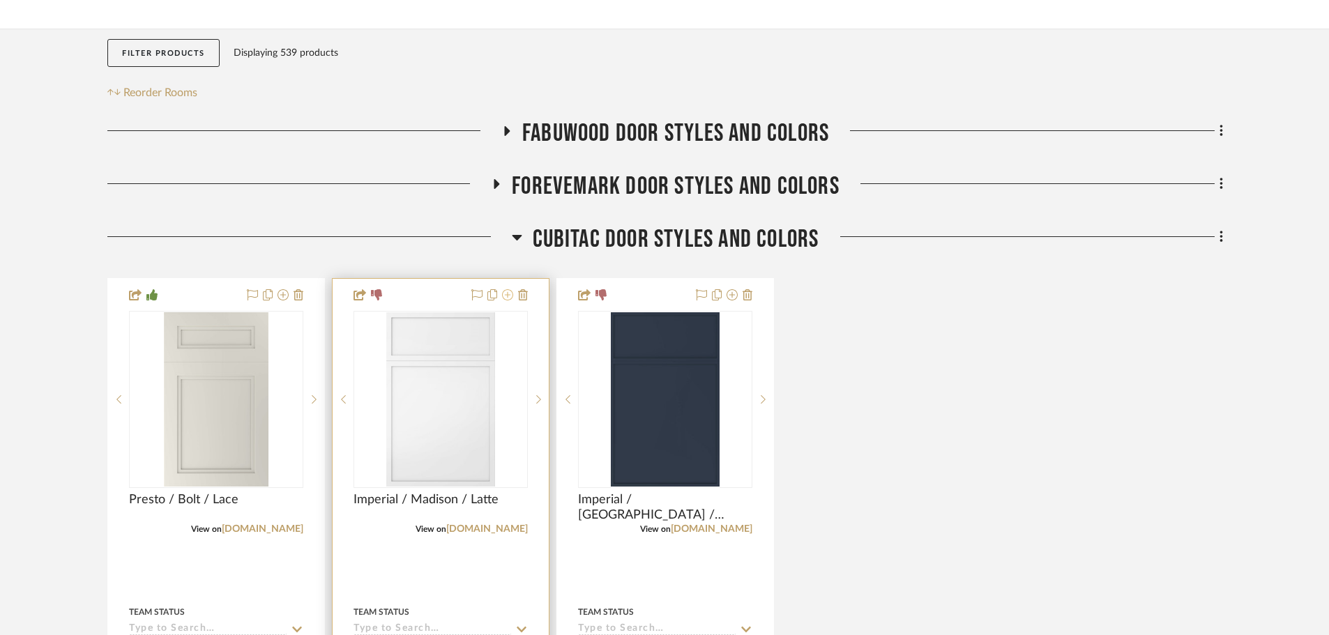
click at [503, 297] on icon at bounding box center [507, 294] width 11 height 11
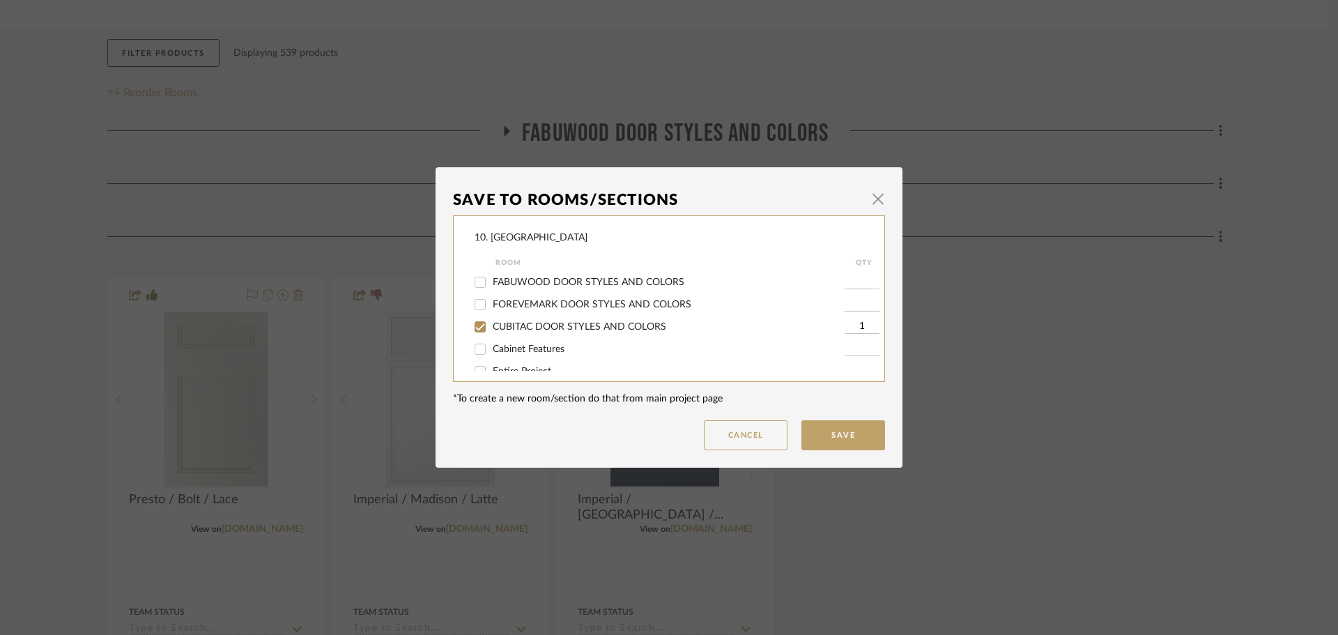
click at [498, 328] on span "CUBITAC DOOR STYLES AND COLORS" at bounding box center [580, 327] width 174 height 10
click at [491, 328] on input "CUBITAC DOOR STYLES AND COLORS" at bounding box center [480, 327] width 22 height 22
click at [493, 312] on span "Will not use" at bounding box center [519, 312] width 52 height 10
click at [491, 312] on input "Will not use" at bounding box center [480, 311] width 22 height 22
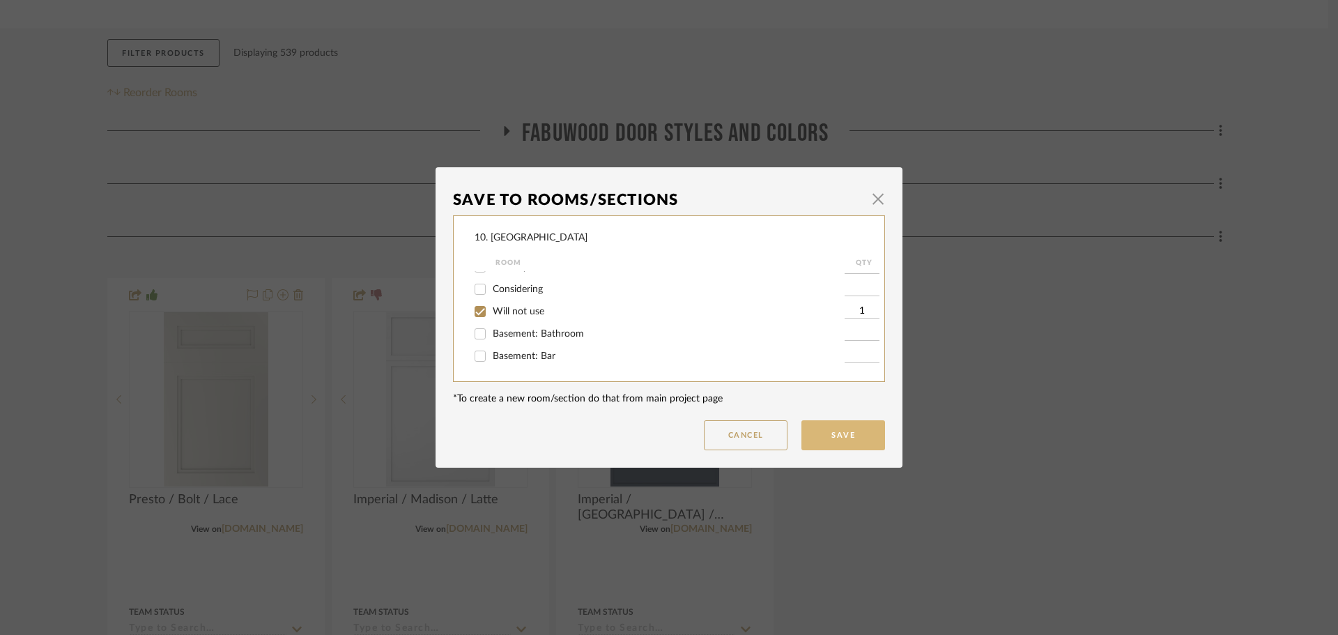
click at [806, 441] on button "Save" at bounding box center [844, 435] width 84 height 30
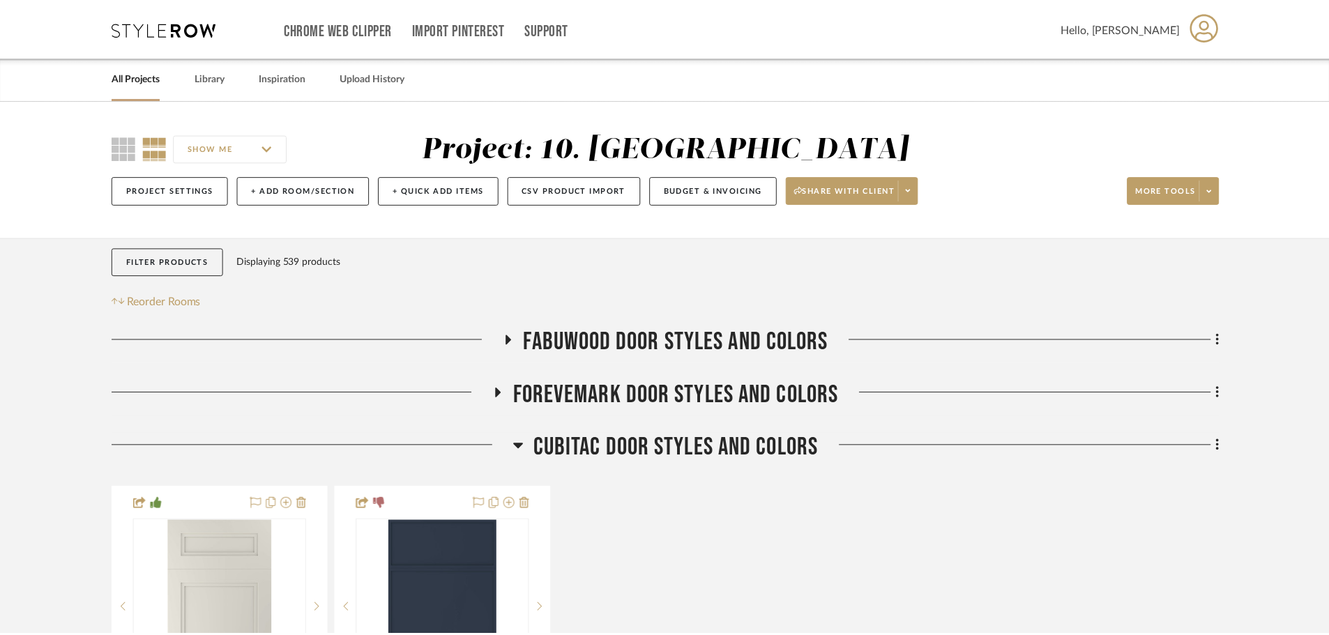
scroll to position [209, 0]
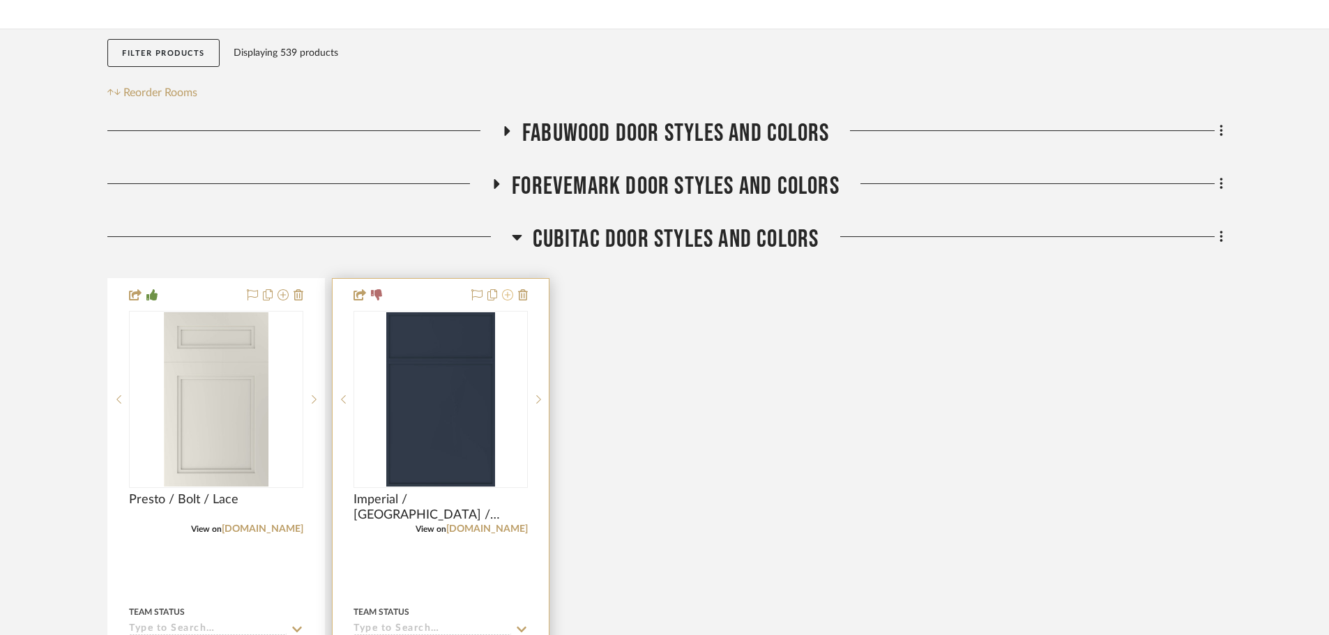
click at [504, 300] on icon at bounding box center [507, 294] width 11 height 11
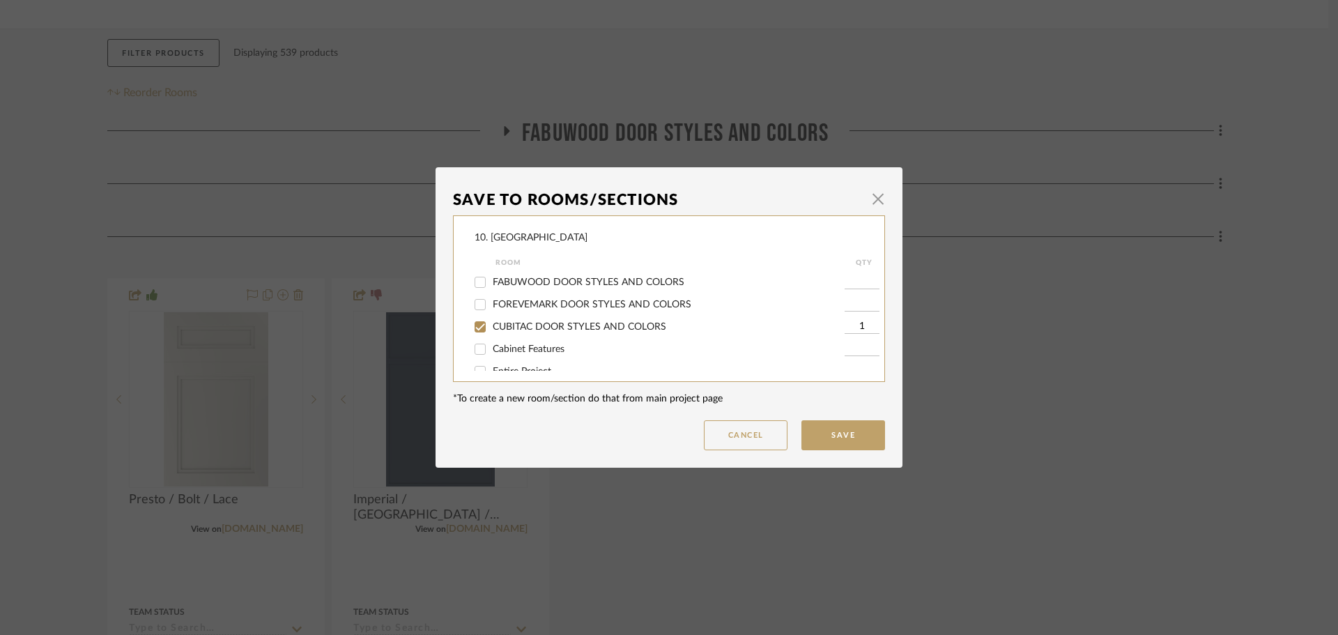
click at [522, 326] on span "CUBITAC DOOR STYLES AND COLORS" at bounding box center [580, 327] width 174 height 10
click at [491, 326] on input "CUBITAC DOOR STYLES AND COLORS" at bounding box center [480, 327] width 22 height 22
click at [478, 307] on input "Will not use" at bounding box center [480, 311] width 22 height 22
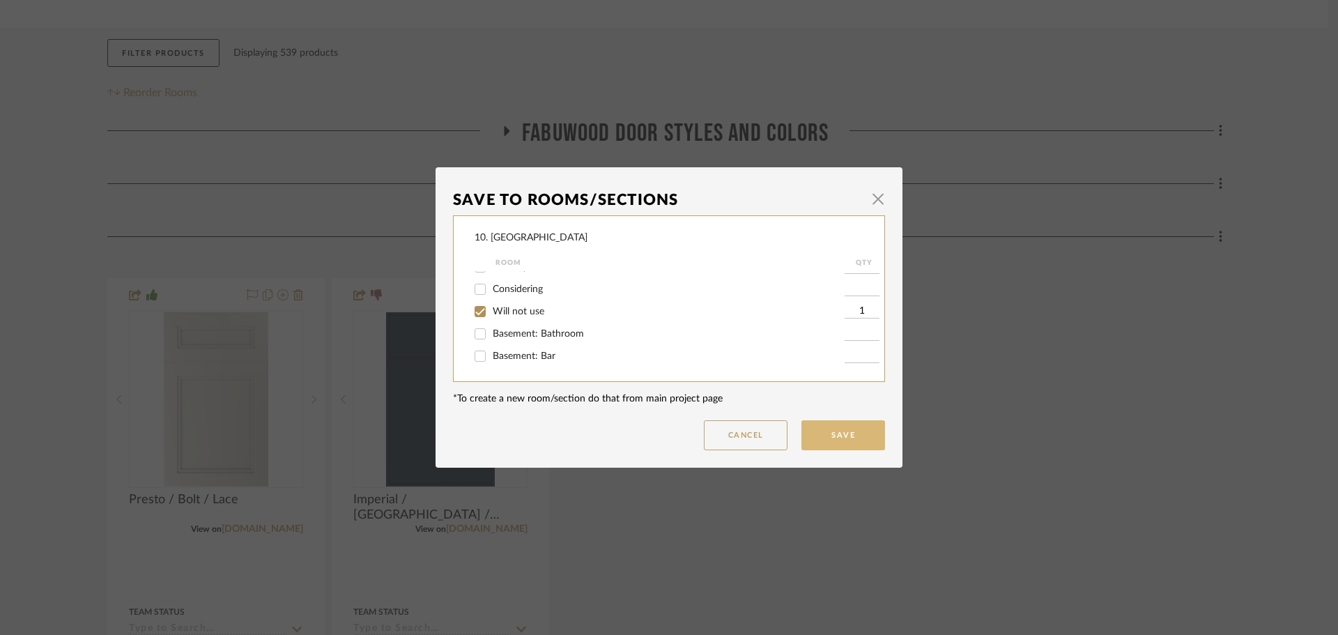
click at [832, 422] on button "Save" at bounding box center [844, 435] width 84 height 30
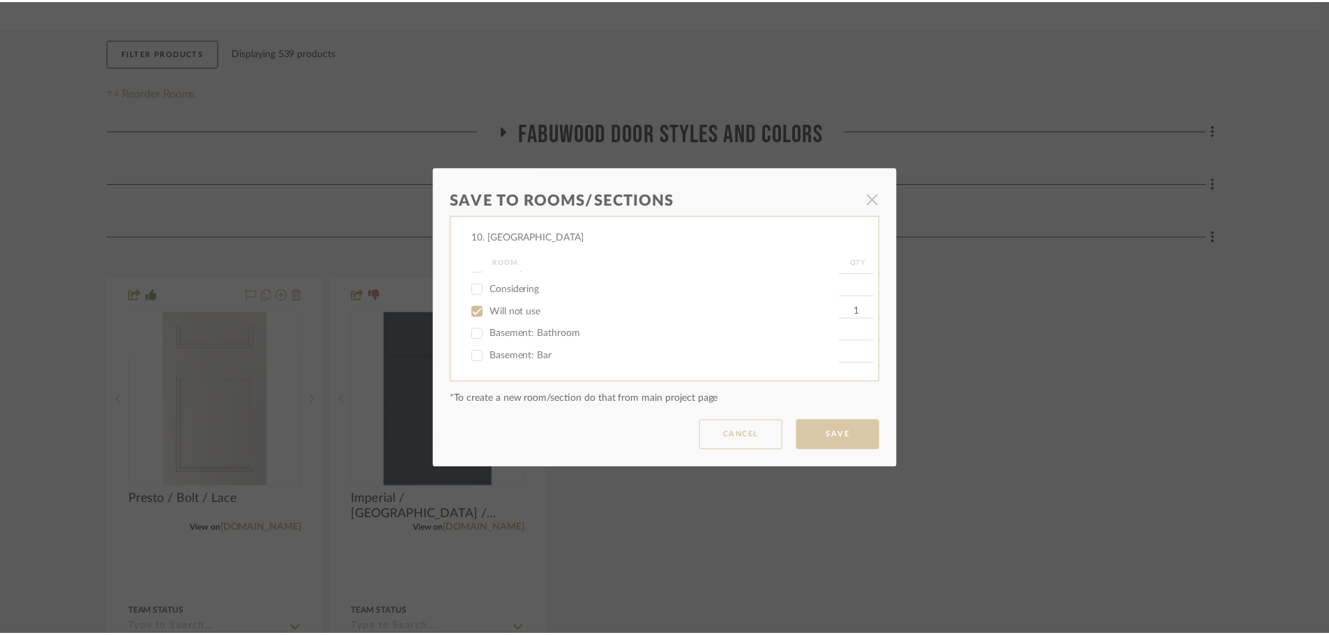
scroll to position [209, 0]
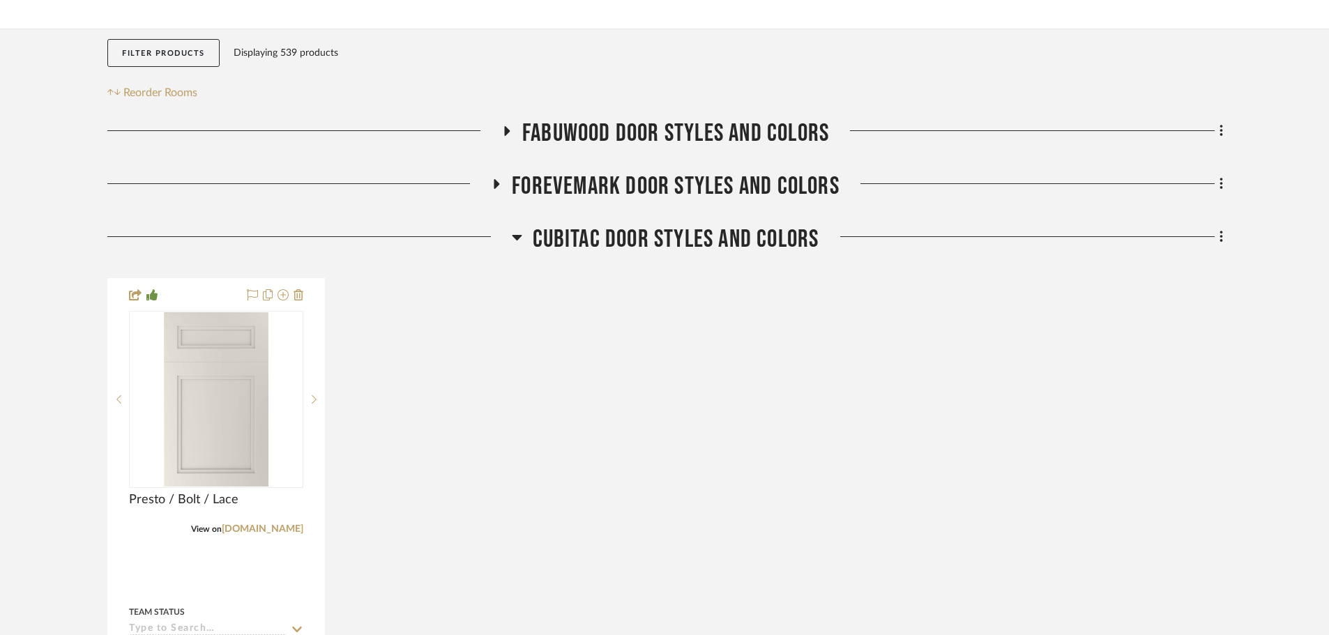
click at [666, 229] on span "CUBITAC DOOR STYLES AND COLORS" at bounding box center [676, 239] width 287 height 30
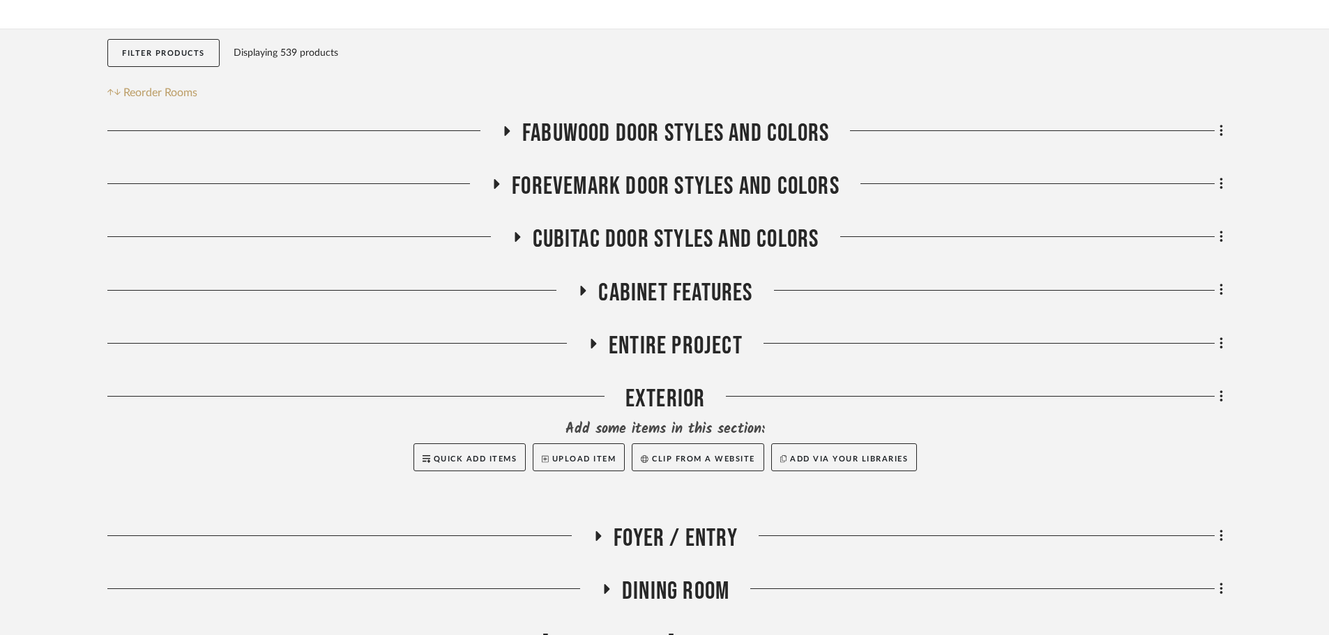
click at [661, 203] on div "FOREVEMARK DOOR STYLES AND COLORS" at bounding box center [664, 189] width 1115 height 36
click at [661, 195] on span "FOREVEMARK DOOR STYLES AND COLORS" at bounding box center [676, 186] width 328 height 30
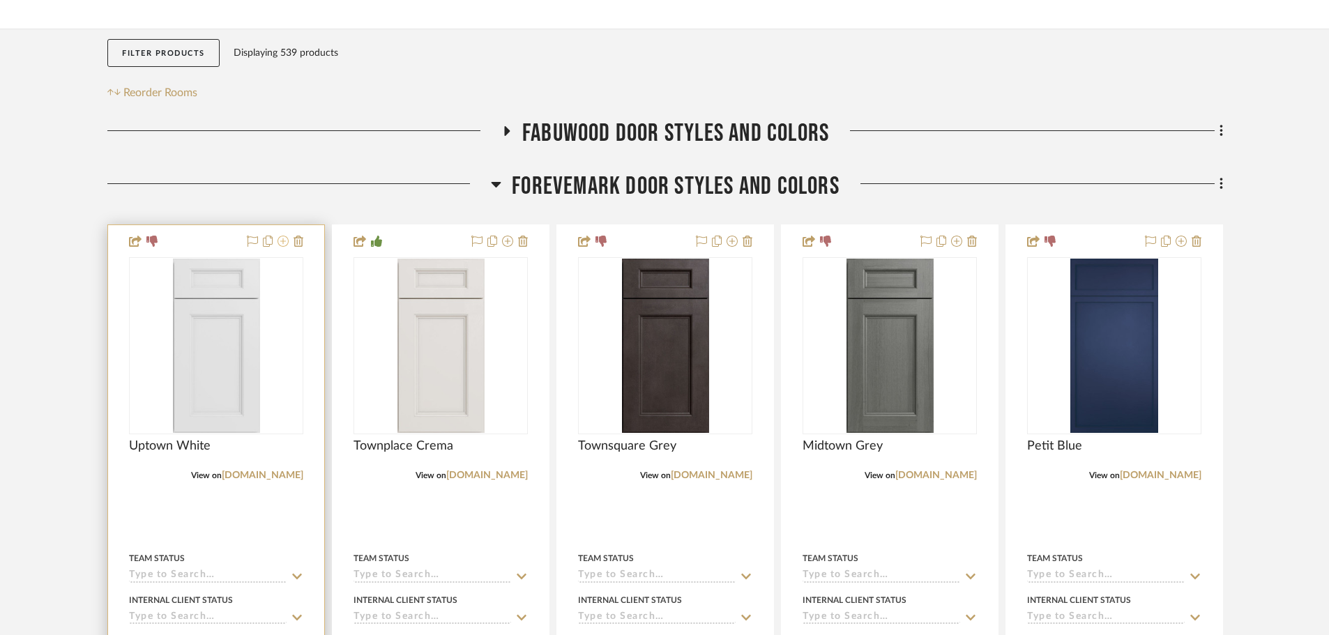
click at [282, 245] on icon at bounding box center [282, 241] width 11 height 11
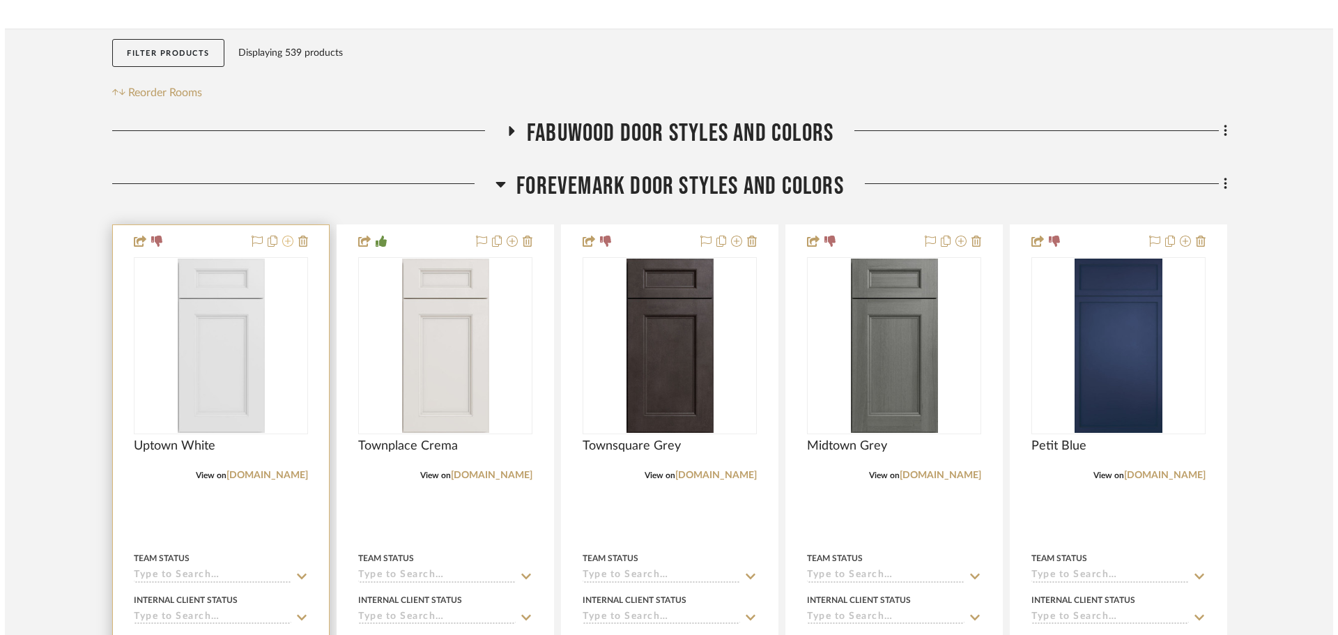
scroll to position [0, 0]
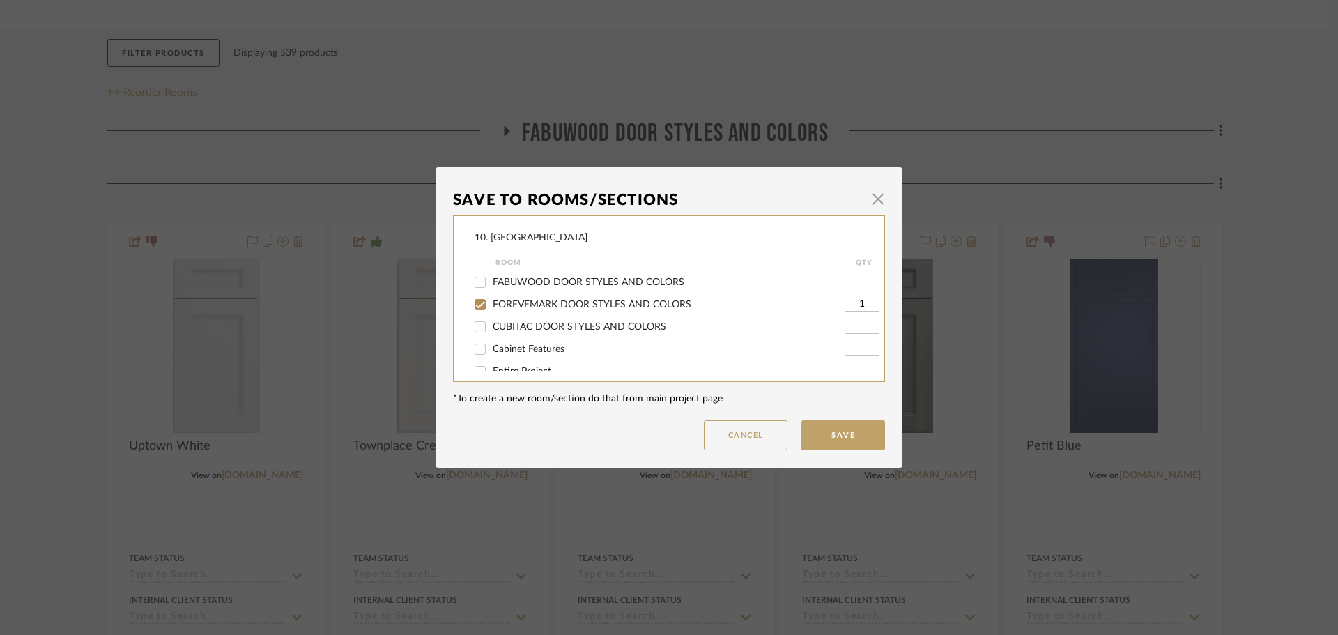
click at [516, 306] on span "FOREVEMARK DOOR STYLES AND COLORS" at bounding box center [592, 305] width 199 height 10
click at [491, 306] on input "FOREVEMARK DOOR STYLES AND COLORS" at bounding box center [480, 304] width 22 height 22
click at [510, 310] on span "Will not use" at bounding box center [519, 312] width 52 height 10
click at [491, 310] on input "Will not use" at bounding box center [480, 311] width 22 height 22
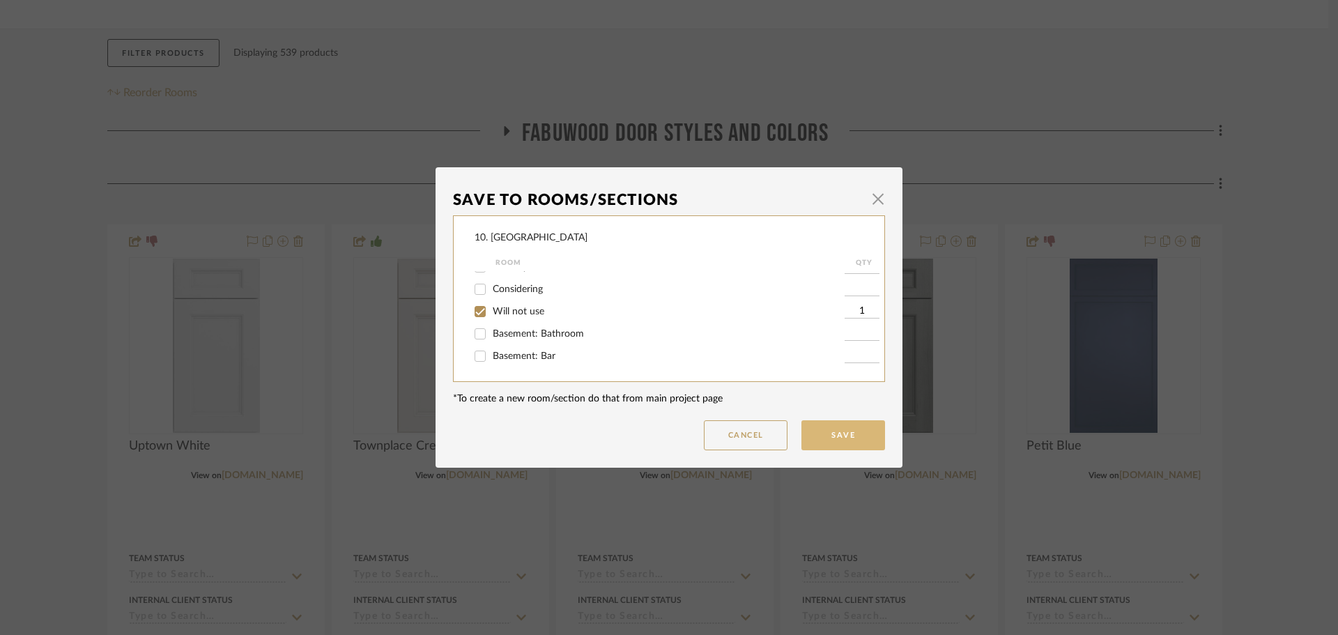
click at [830, 438] on button "Save" at bounding box center [844, 435] width 84 height 30
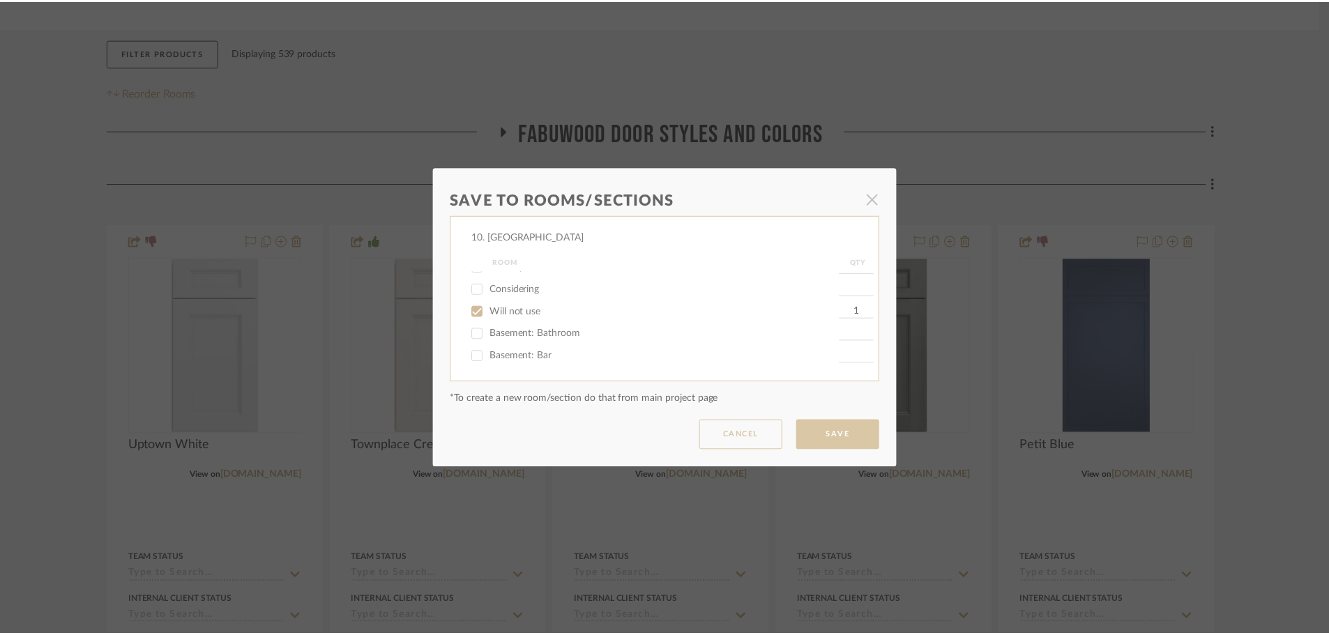
scroll to position [209, 0]
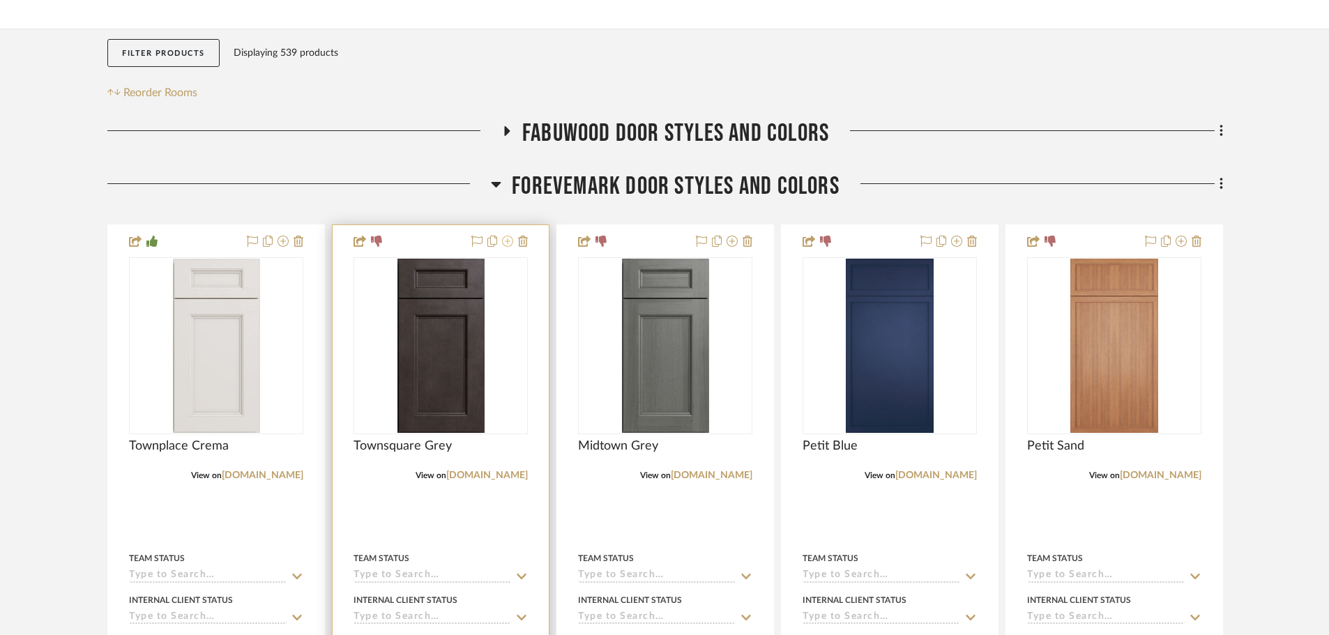
click at [508, 247] on icon at bounding box center [507, 241] width 11 height 11
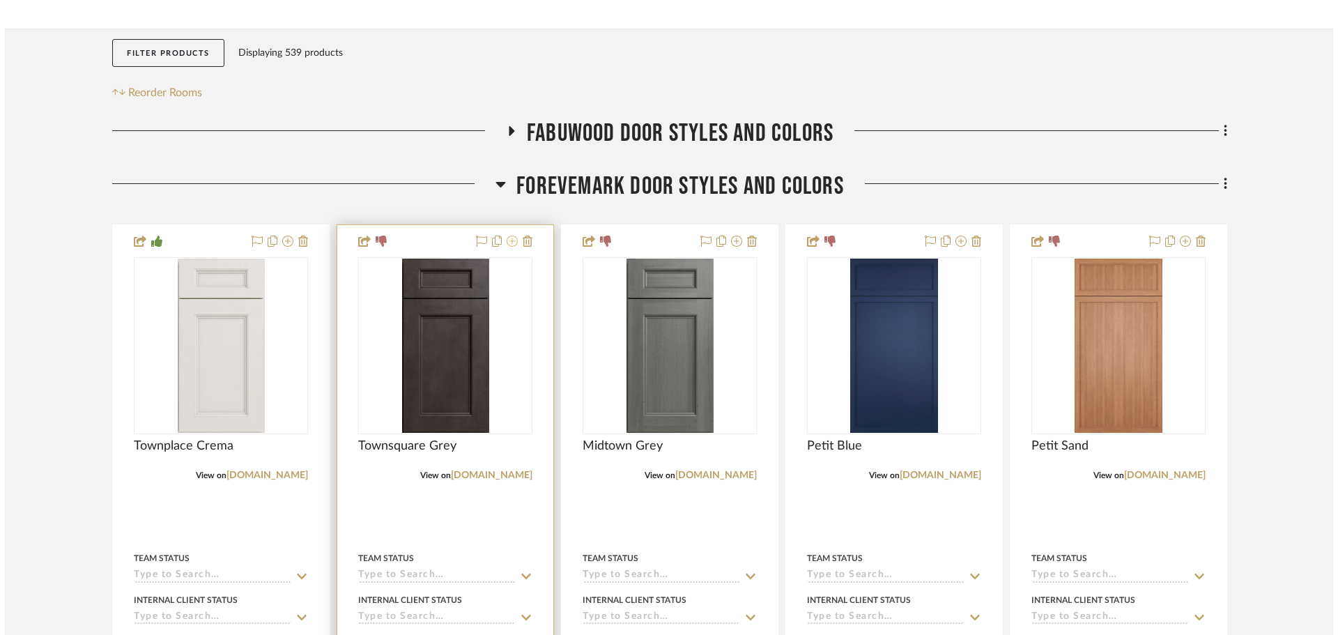
scroll to position [0, 0]
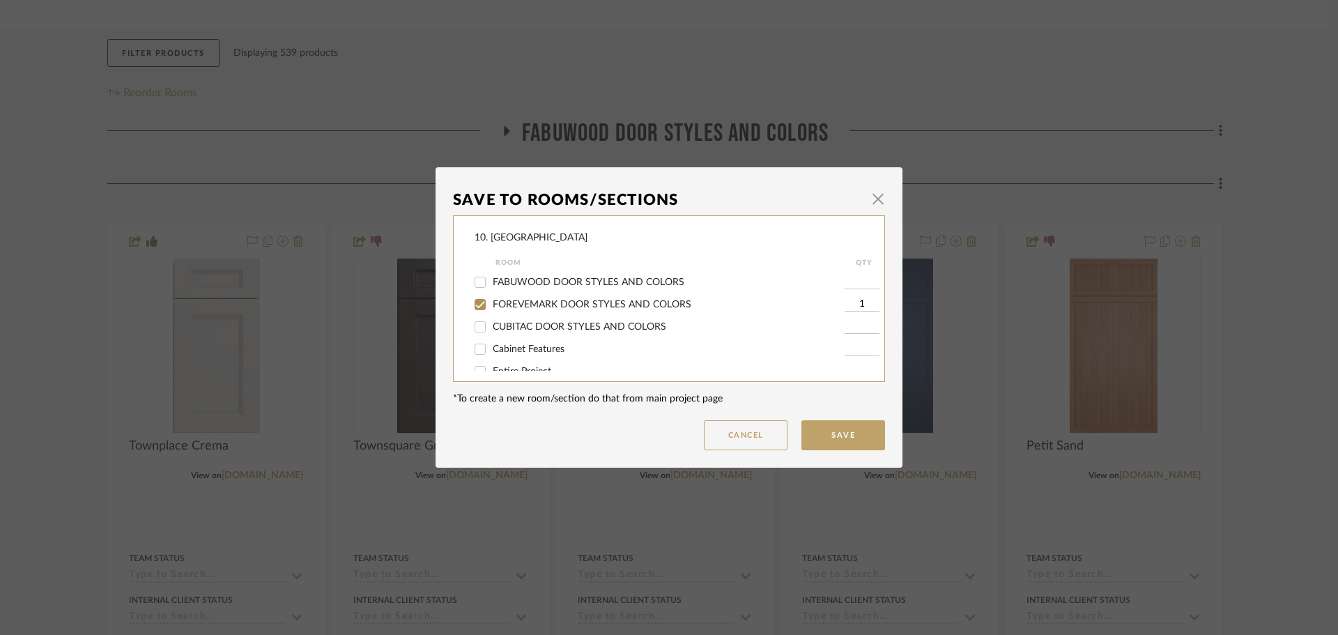
click at [493, 303] on span "FOREVEMARK DOOR STYLES AND COLORS" at bounding box center [592, 305] width 199 height 10
click at [489, 303] on input "FOREVEMARK DOOR STYLES AND COLORS" at bounding box center [480, 304] width 22 height 22
click at [493, 307] on span "Will not use" at bounding box center [519, 312] width 52 height 10
click at [491, 307] on input "Will not use" at bounding box center [480, 311] width 22 height 22
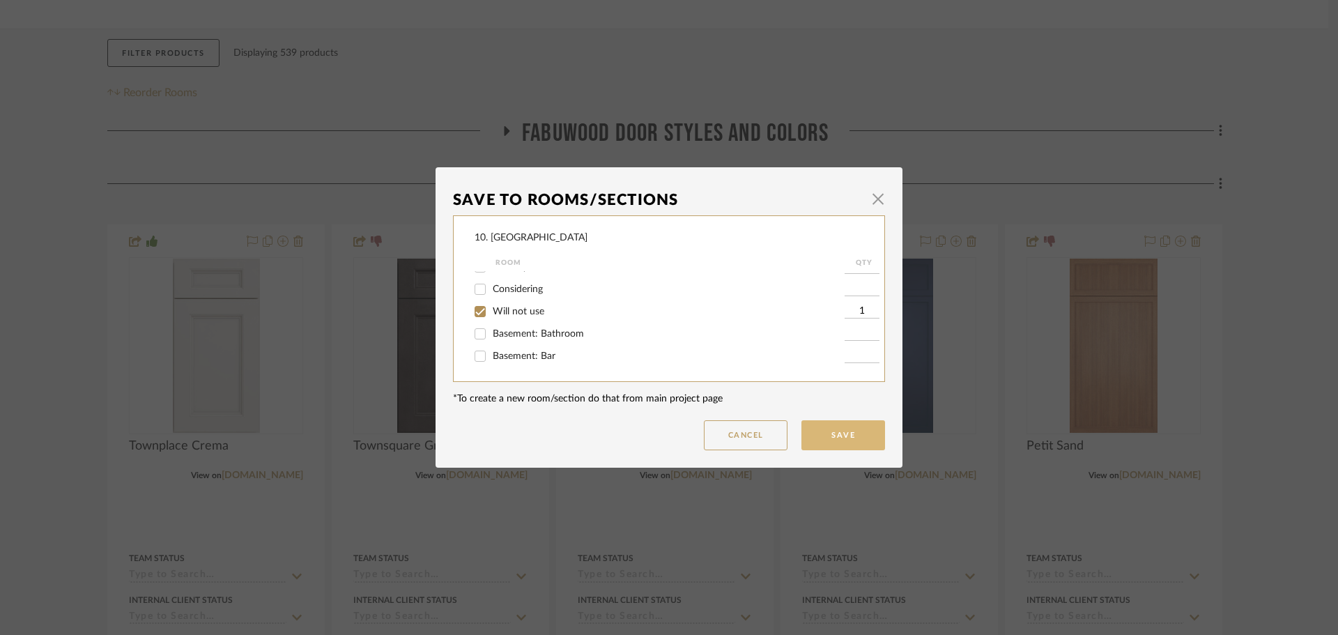
click at [860, 434] on button "Save" at bounding box center [844, 435] width 84 height 30
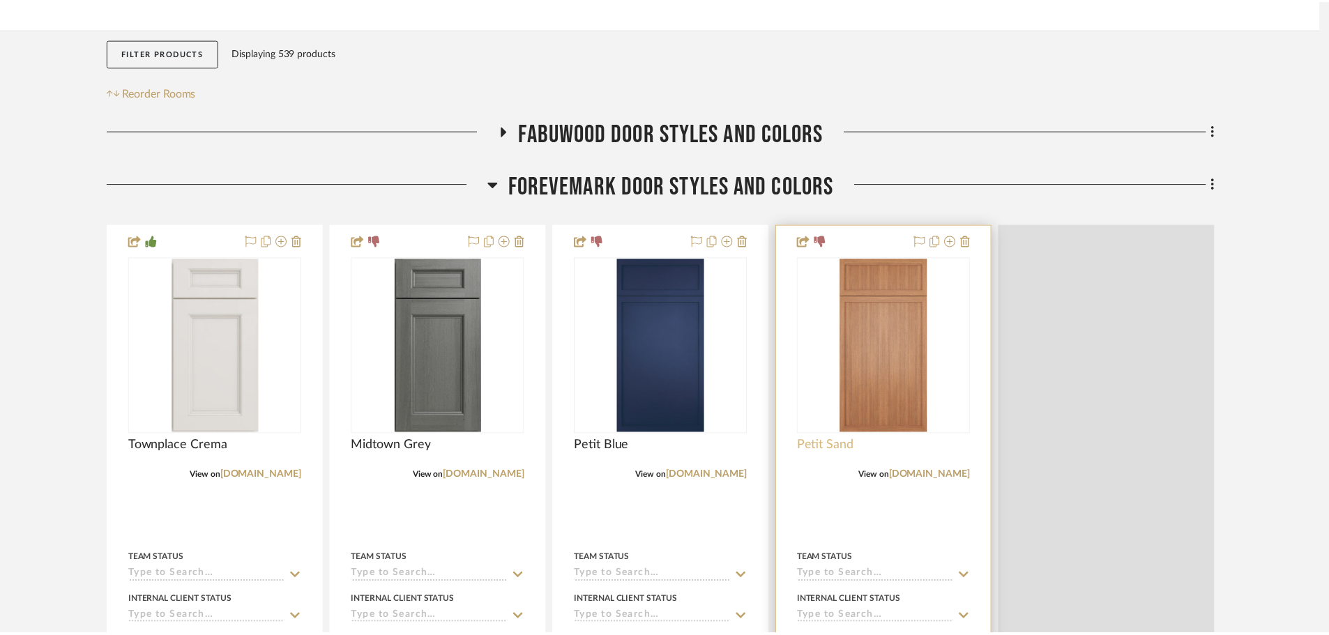
scroll to position [209, 0]
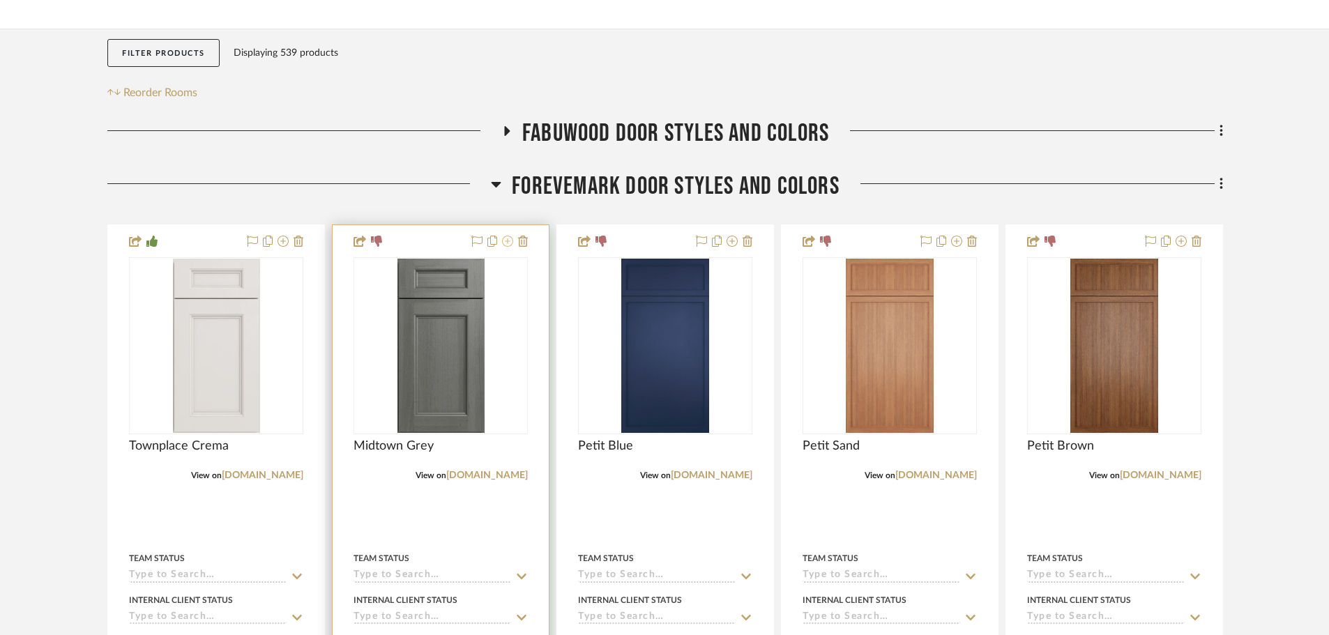
click at [508, 242] on icon at bounding box center [507, 241] width 11 height 11
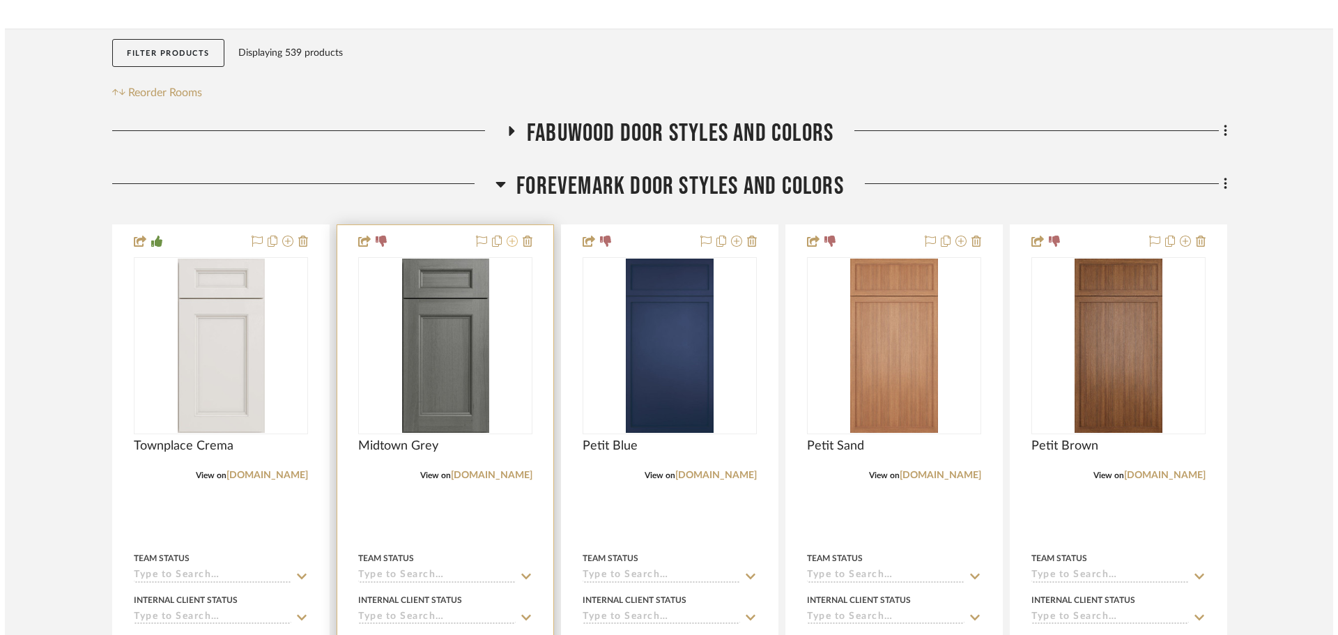
scroll to position [0, 0]
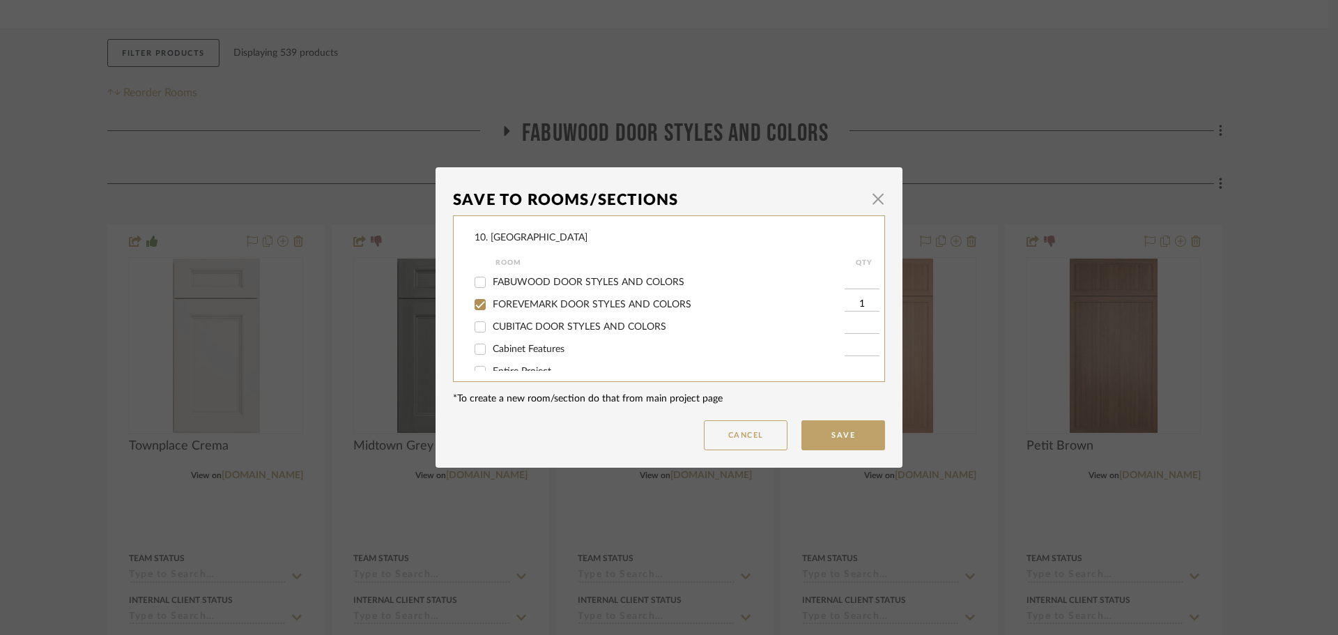
click at [494, 310] on label "FOREVEMARK DOOR STYLES AND COLORS" at bounding box center [669, 305] width 352 height 12
click at [491, 310] on input "FOREVEMARK DOOR STYLES AND COLORS" at bounding box center [480, 304] width 22 height 22
click at [513, 312] on span "Will not use" at bounding box center [519, 312] width 52 height 10
click at [491, 312] on input "Will not use" at bounding box center [480, 311] width 22 height 22
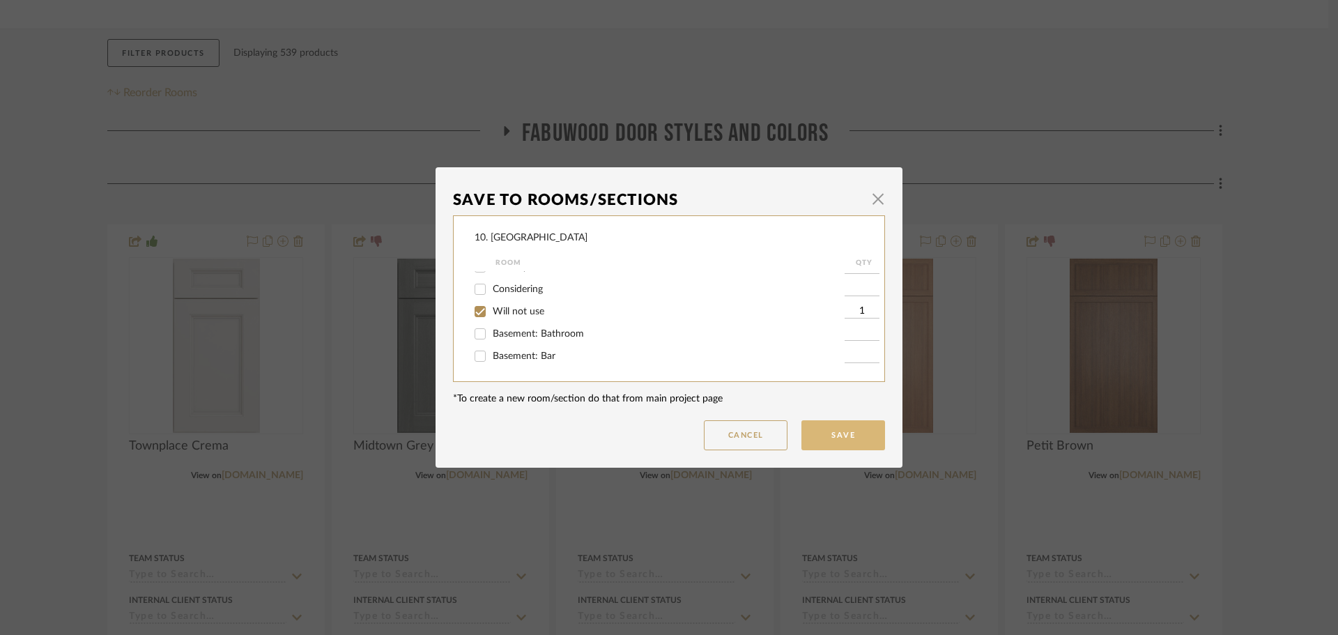
click at [837, 443] on button "Save" at bounding box center [844, 435] width 84 height 30
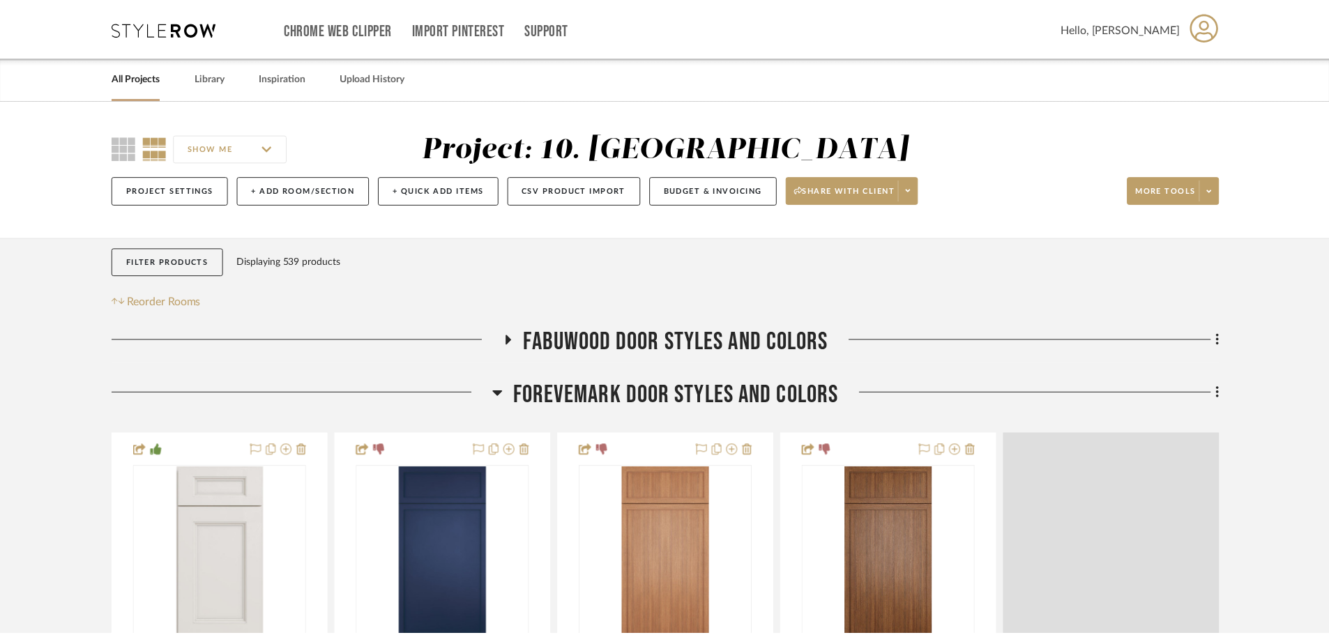
scroll to position [209, 0]
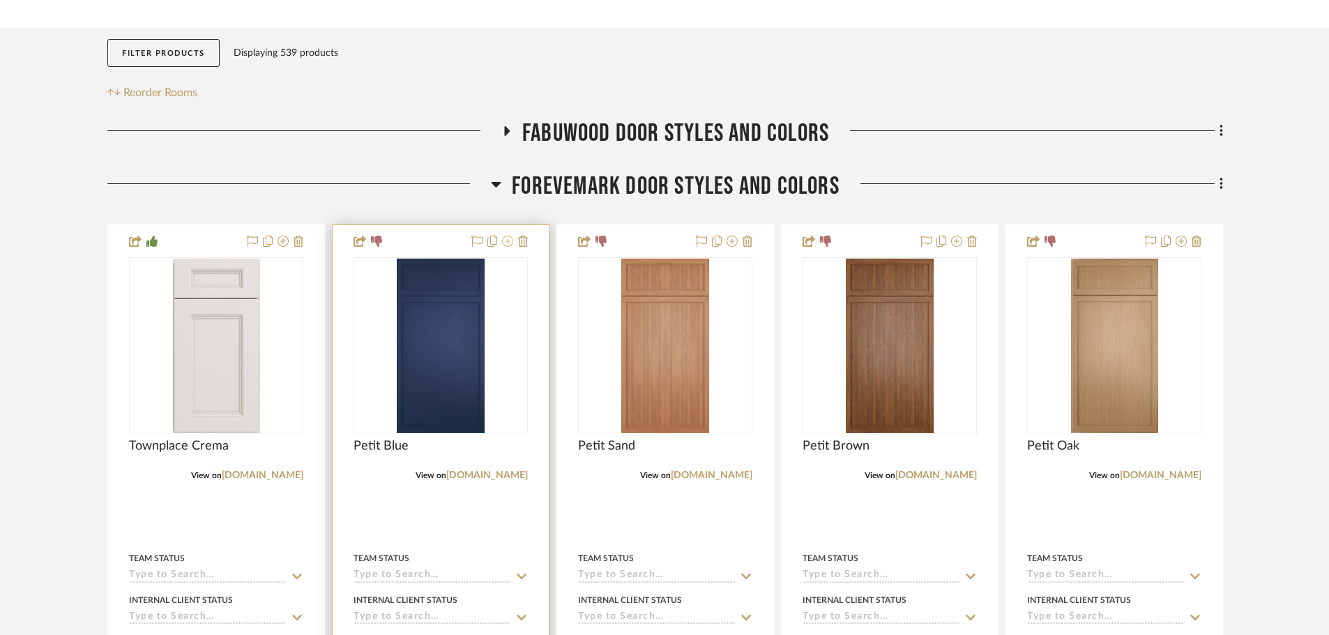
click at [507, 245] on icon at bounding box center [507, 241] width 11 height 11
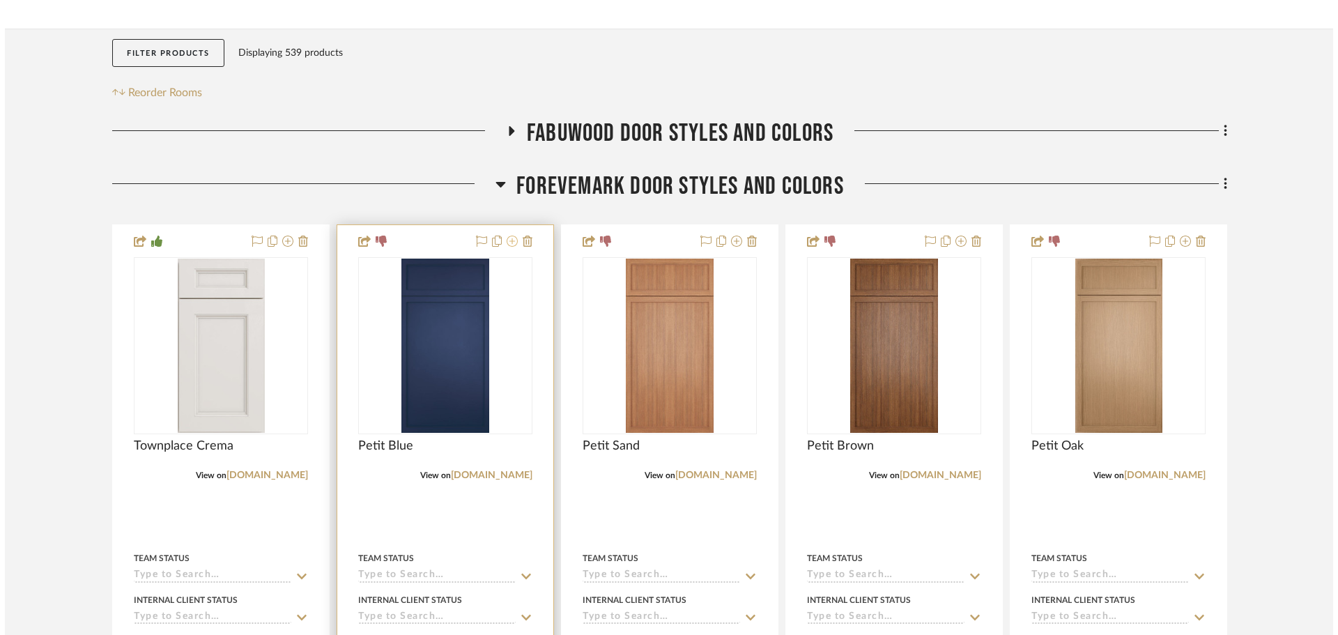
scroll to position [0, 0]
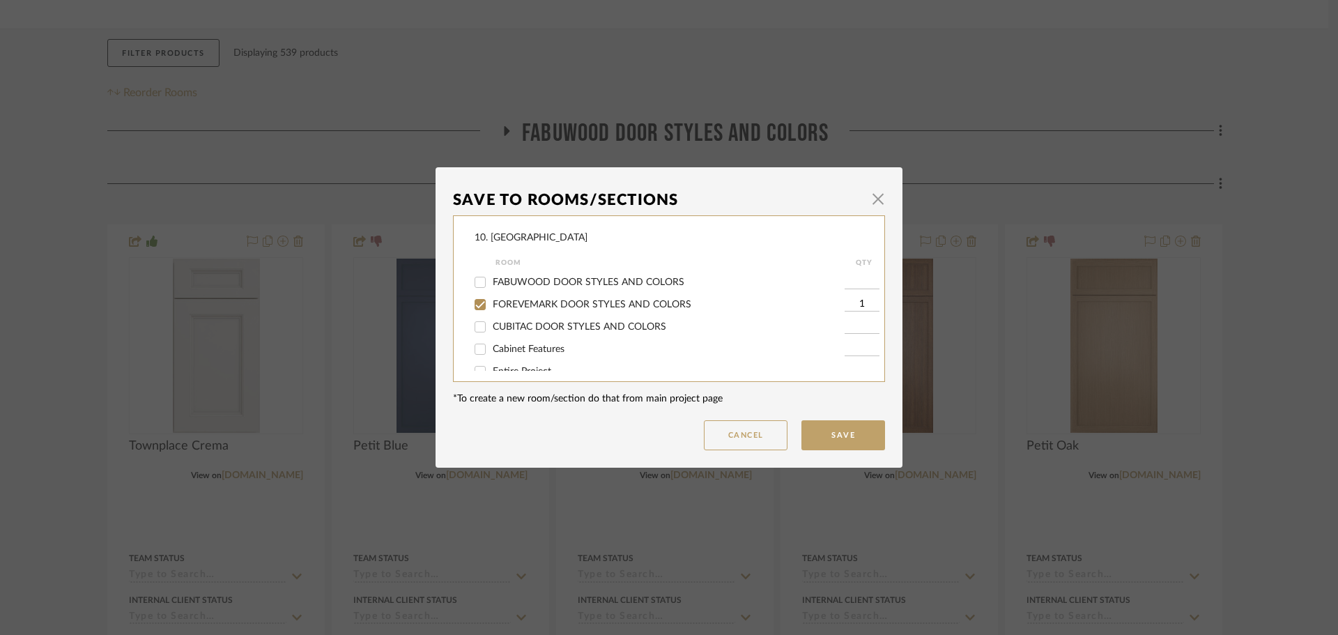
click at [524, 303] on span "FOREVEMARK DOOR STYLES AND COLORS" at bounding box center [592, 305] width 199 height 10
click at [491, 303] on input "FOREVEMARK DOOR STYLES AND COLORS" at bounding box center [480, 304] width 22 height 22
click at [510, 313] on span "Will not use" at bounding box center [519, 312] width 52 height 10
click at [493, 314] on span "Will not use" at bounding box center [519, 312] width 52 height 10
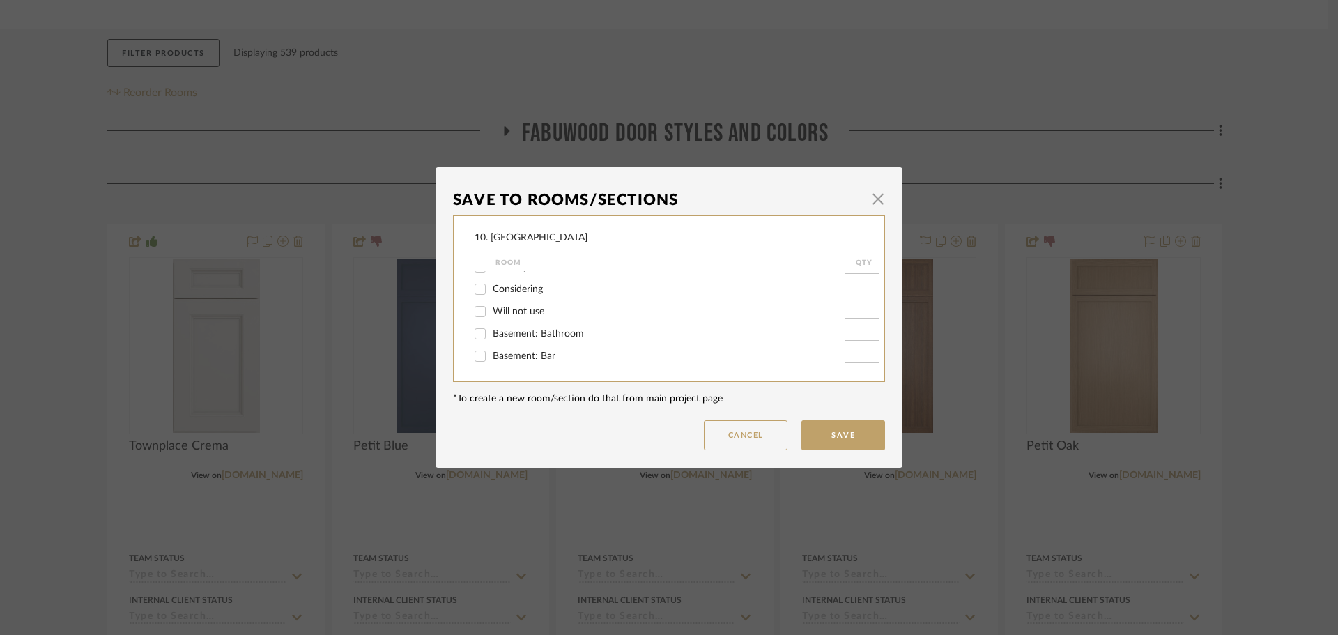
click at [469, 308] on div "10. Vignola Room QTY FABUWOOD DOOR STYLES AND COLORS FOREVEMARK DOOR STYLES AND…" at bounding box center [669, 298] width 432 height 167
click at [476, 312] on input "Will not use" at bounding box center [480, 311] width 22 height 22
click at [854, 442] on button "Save" at bounding box center [844, 435] width 84 height 30
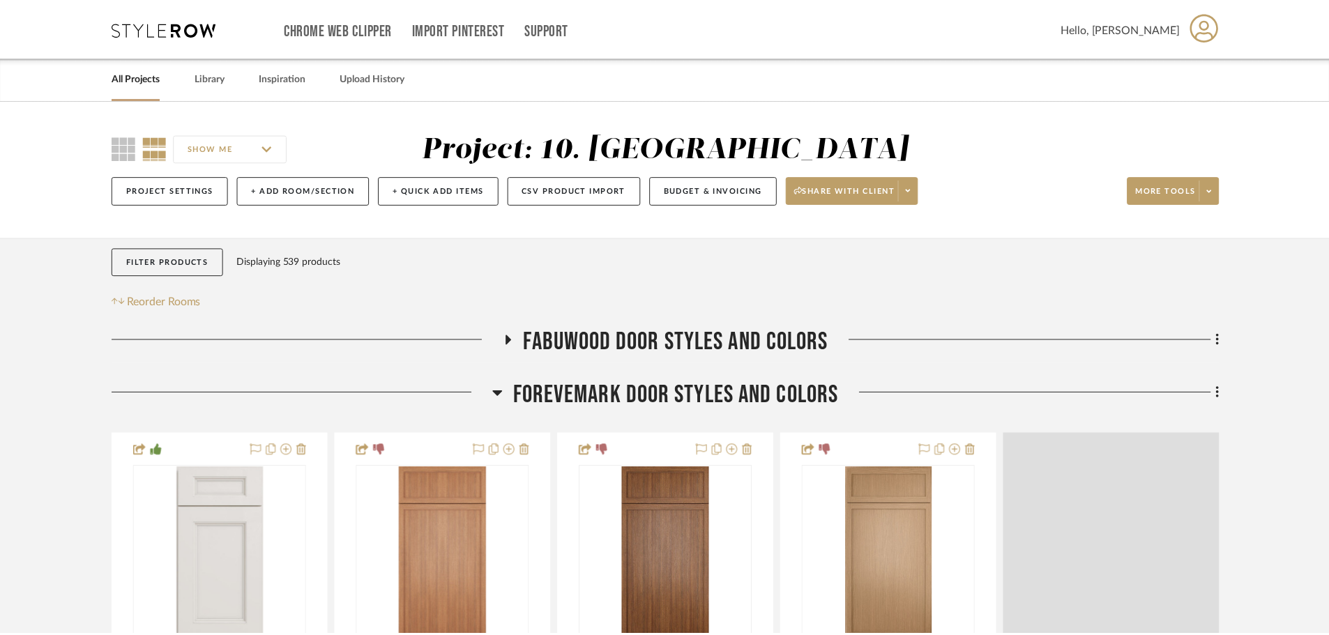
scroll to position [209, 0]
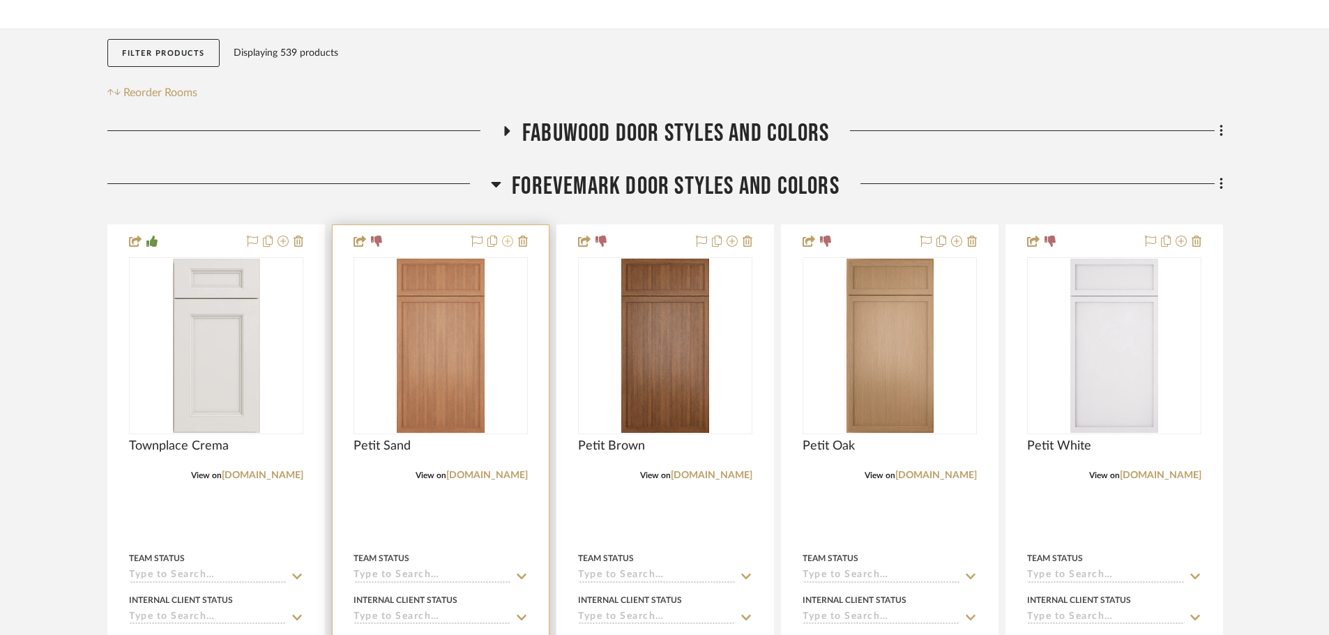
click at [503, 246] on icon at bounding box center [507, 241] width 11 height 11
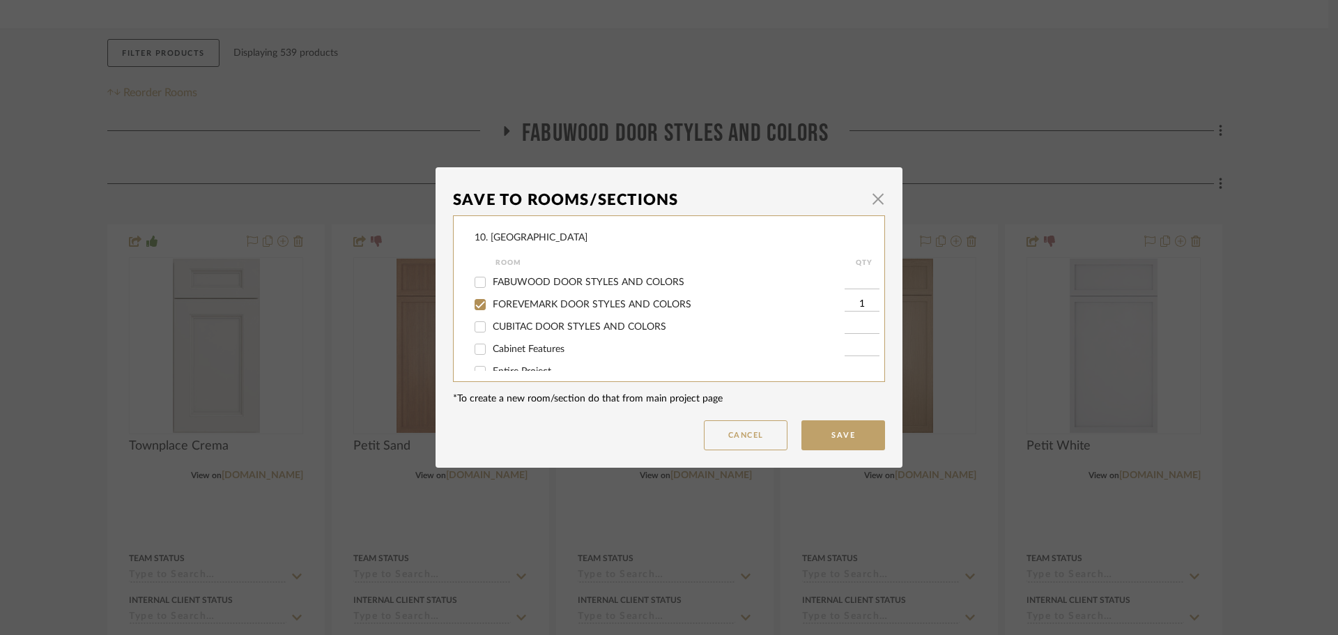
click at [504, 303] on span "FOREVEMARK DOOR STYLES AND COLORS" at bounding box center [592, 305] width 199 height 10
click at [491, 303] on input "FOREVEMARK DOOR STYLES AND COLORS" at bounding box center [480, 304] width 22 height 22
click at [501, 312] on span "Will not use" at bounding box center [519, 312] width 52 height 10
click at [491, 312] on input "Will not use" at bounding box center [480, 311] width 22 height 22
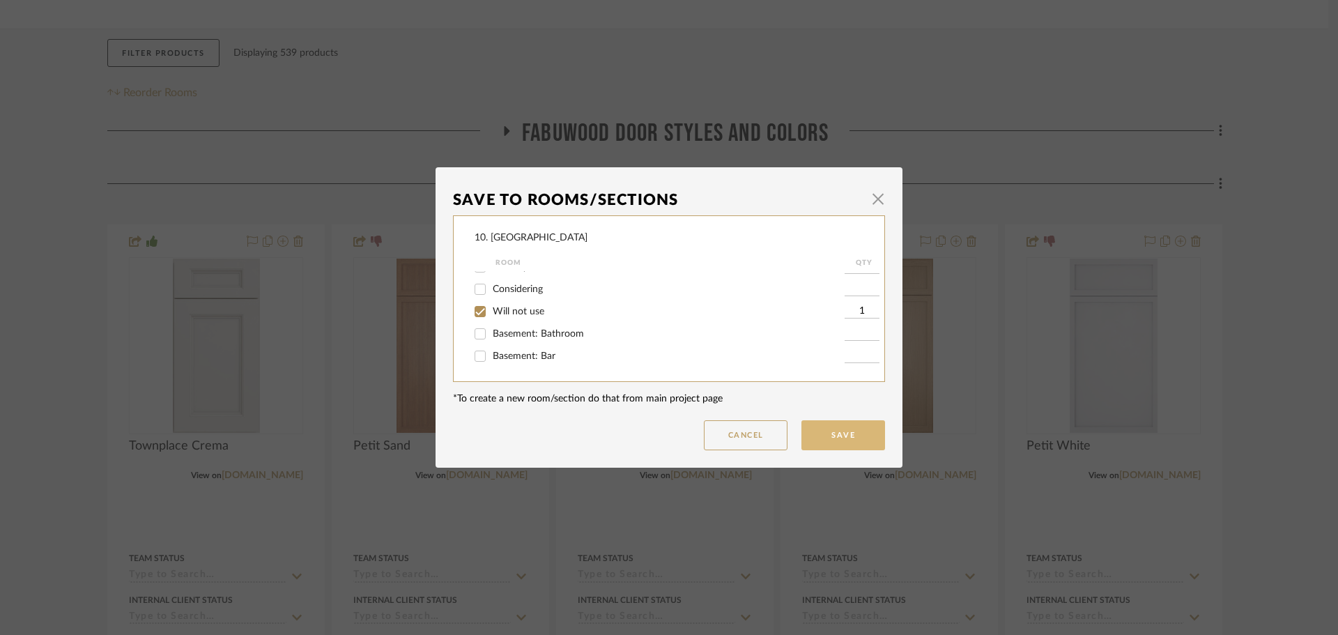
click at [807, 429] on button "Save" at bounding box center [844, 435] width 84 height 30
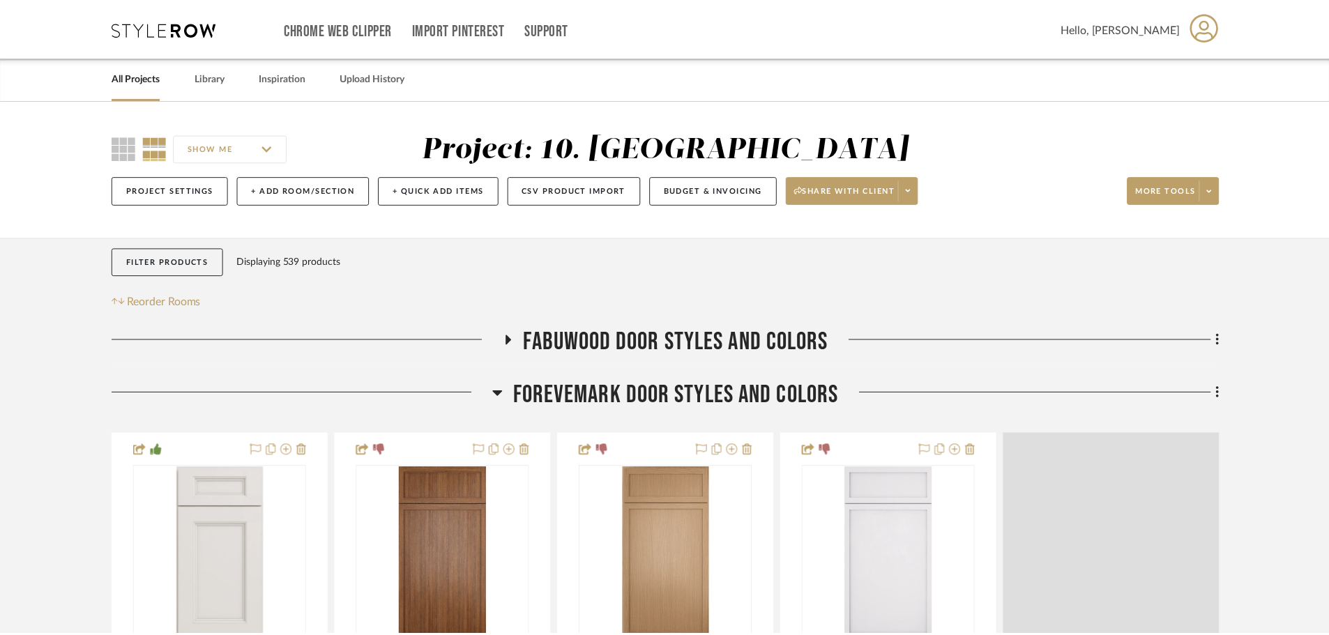
scroll to position [209, 0]
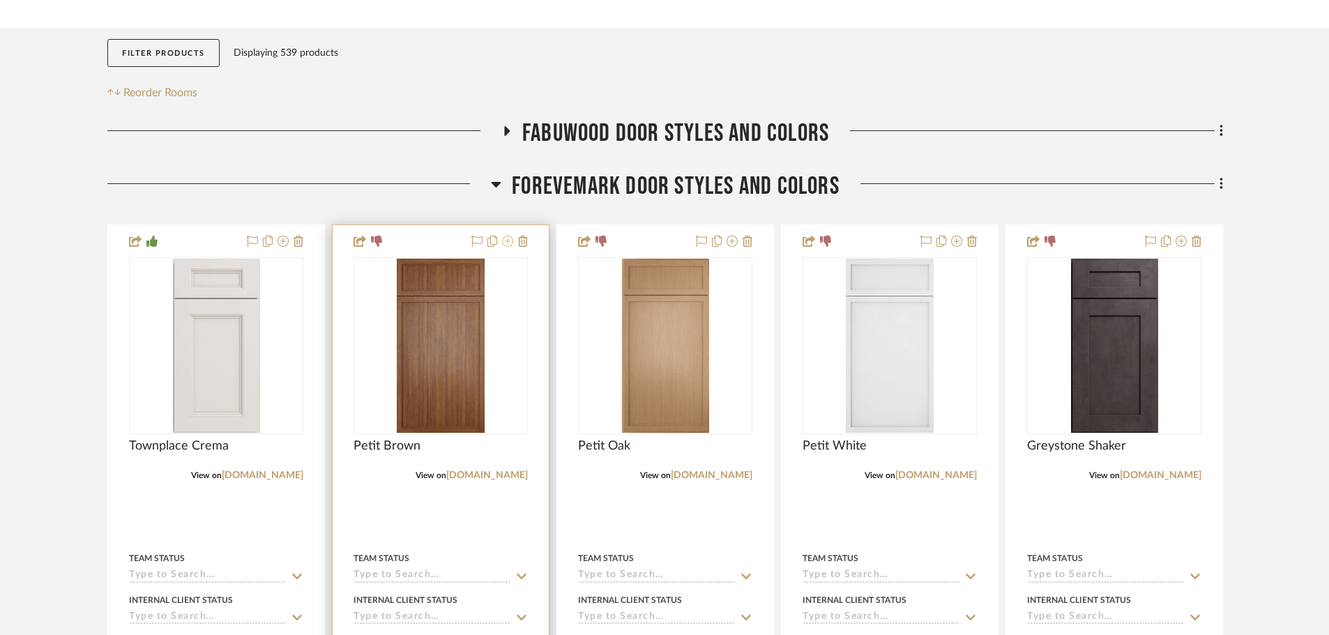
click at [507, 242] on icon at bounding box center [507, 241] width 11 height 11
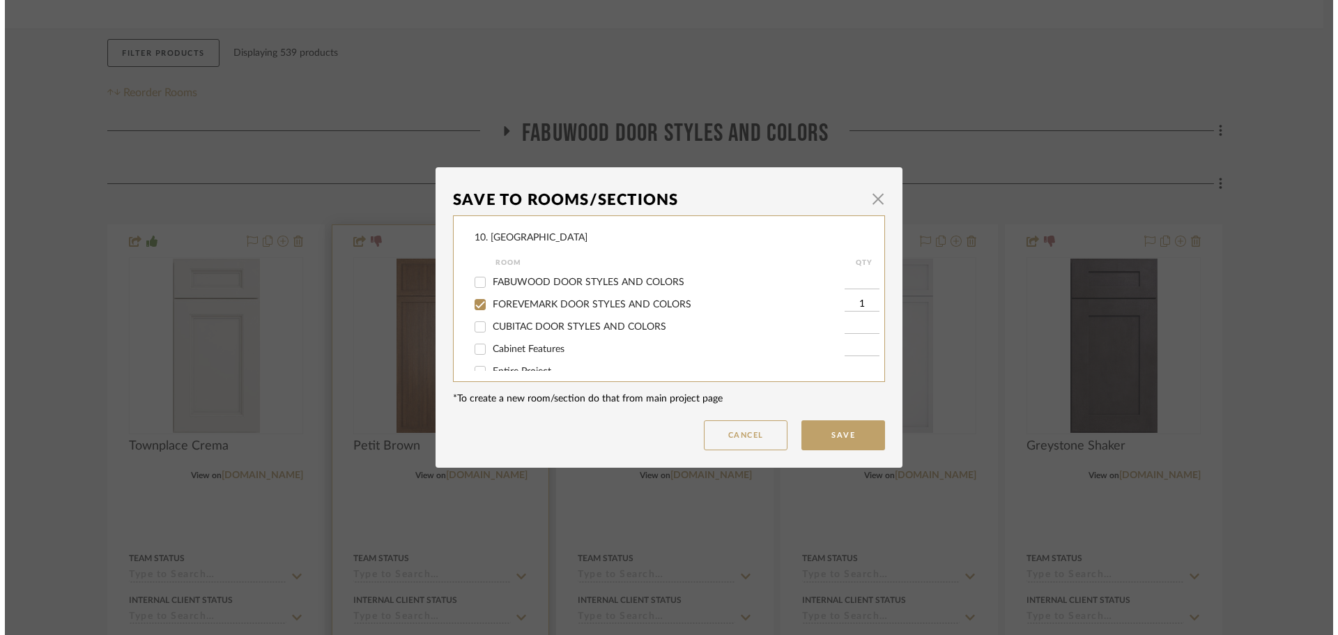
scroll to position [0, 0]
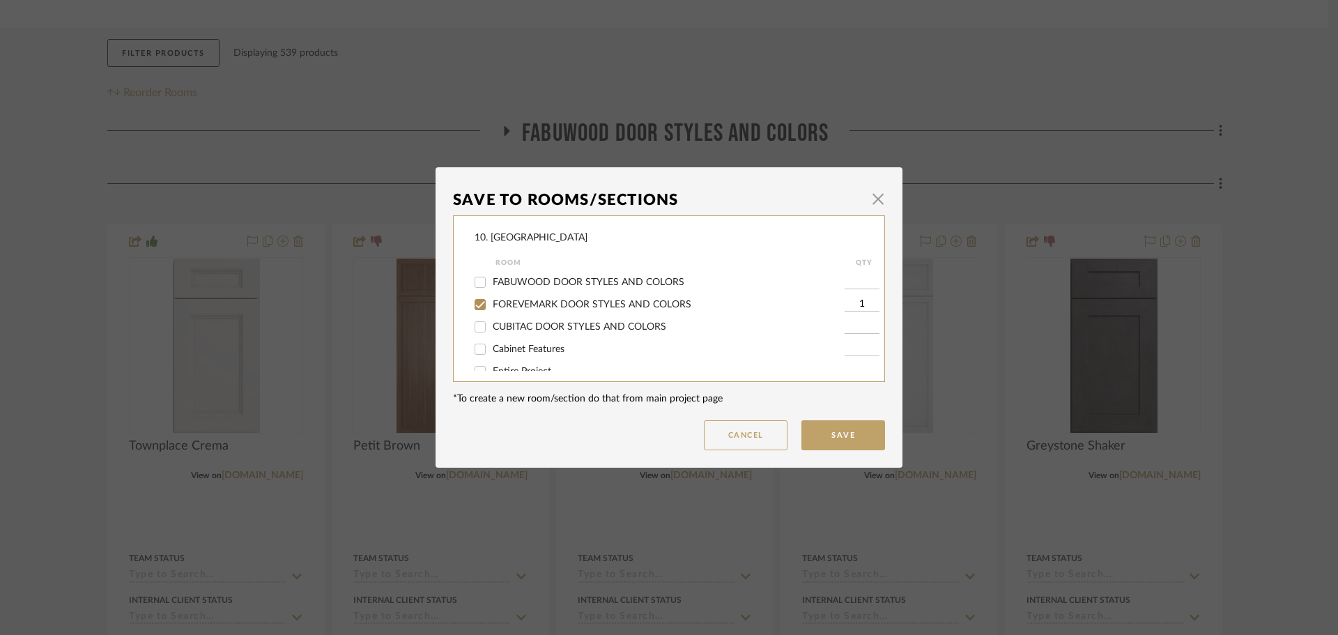
click at [497, 301] on span "FOREVEMARK DOOR STYLES AND COLORS" at bounding box center [592, 305] width 199 height 10
click at [491, 301] on input "FOREVEMARK DOOR STYLES AND COLORS" at bounding box center [480, 304] width 22 height 22
click at [498, 316] on label "Will not use" at bounding box center [669, 312] width 352 height 12
click at [491, 316] on input "Will not use" at bounding box center [480, 311] width 22 height 22
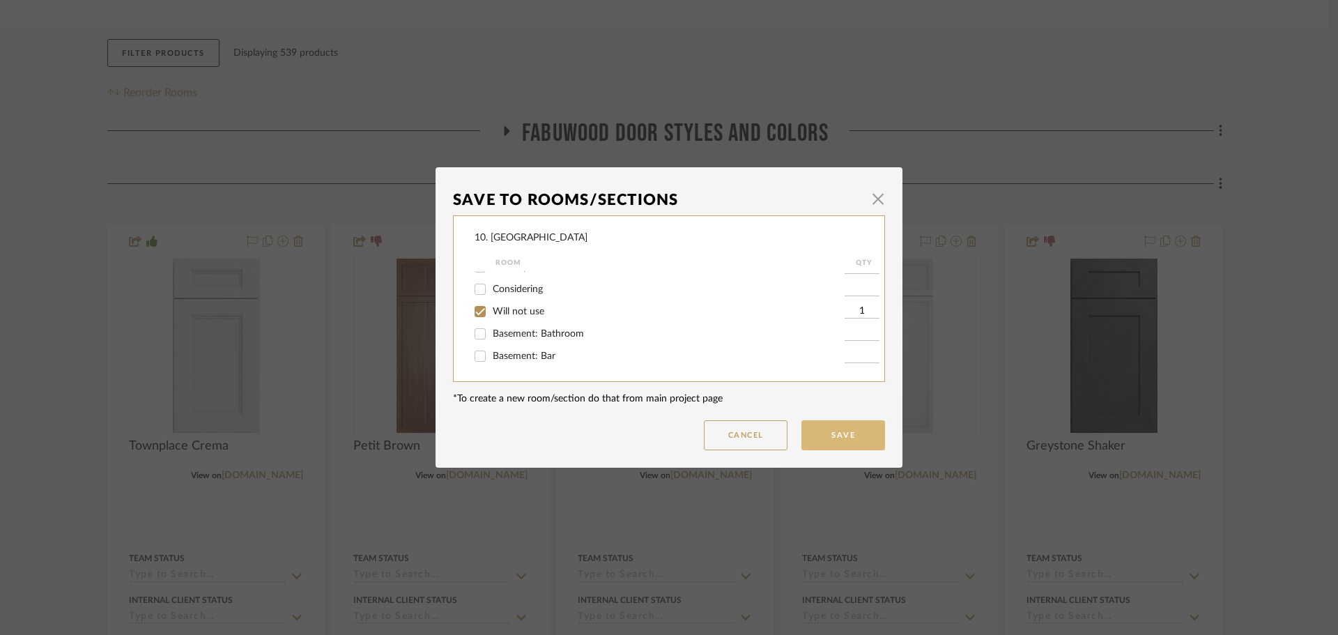
click at [850, 441] on button "Save" at bounding box center [844, 435] width 84 height 30
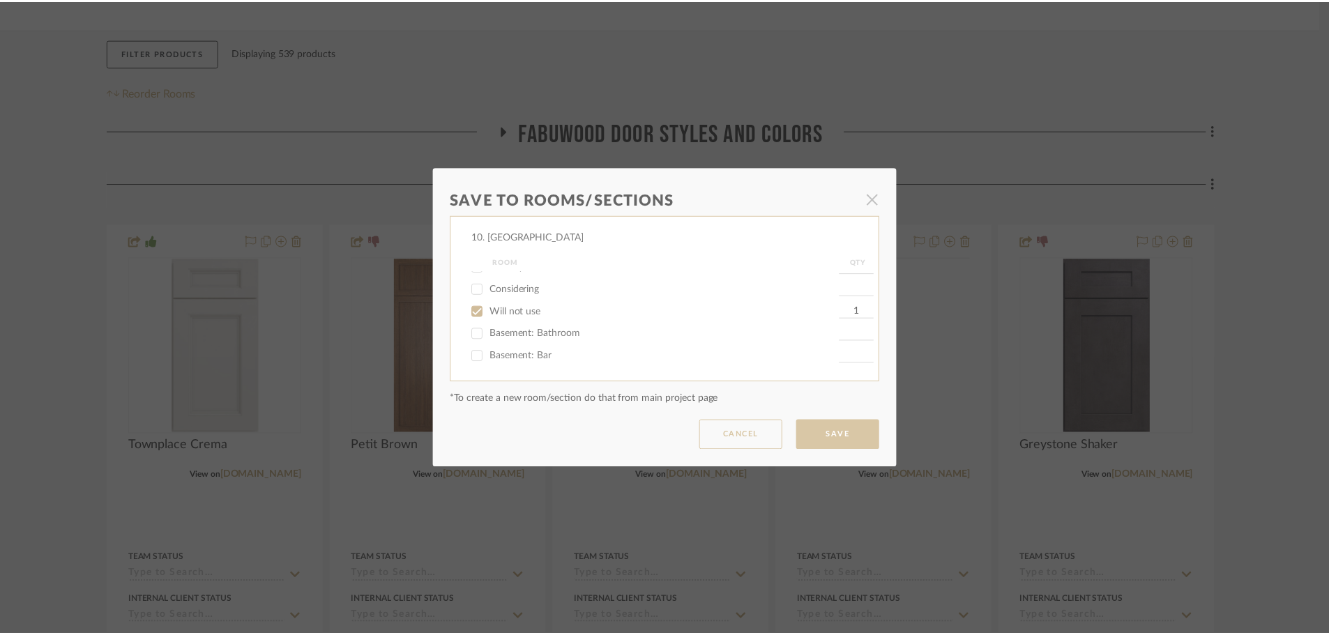
scroll to position [209, 0]
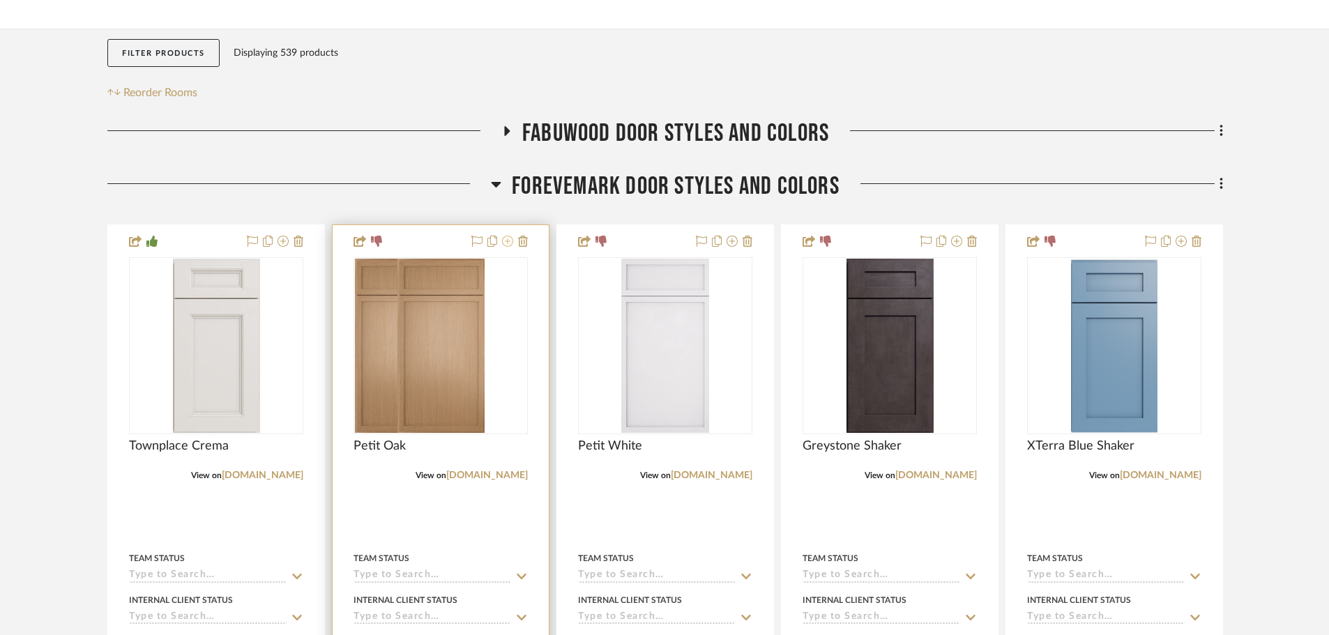
click at [510, 244] on icon at bounding box center [507, 241] width 11 height 11
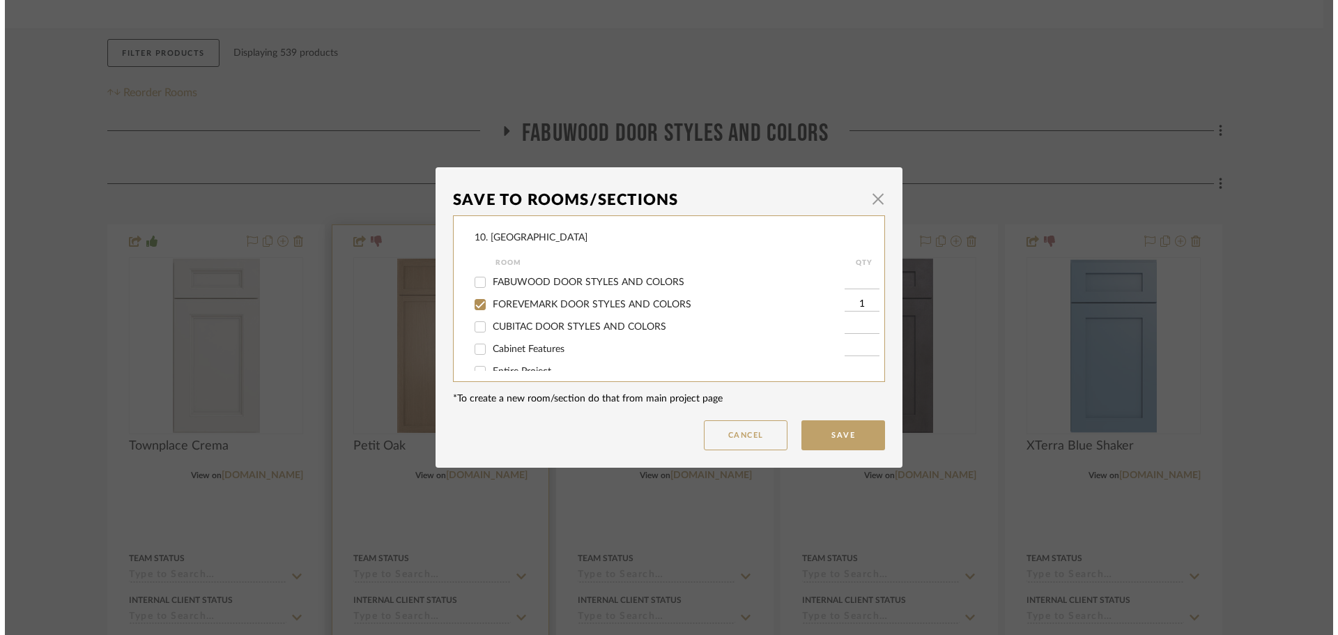
scroll to position [0, 0]
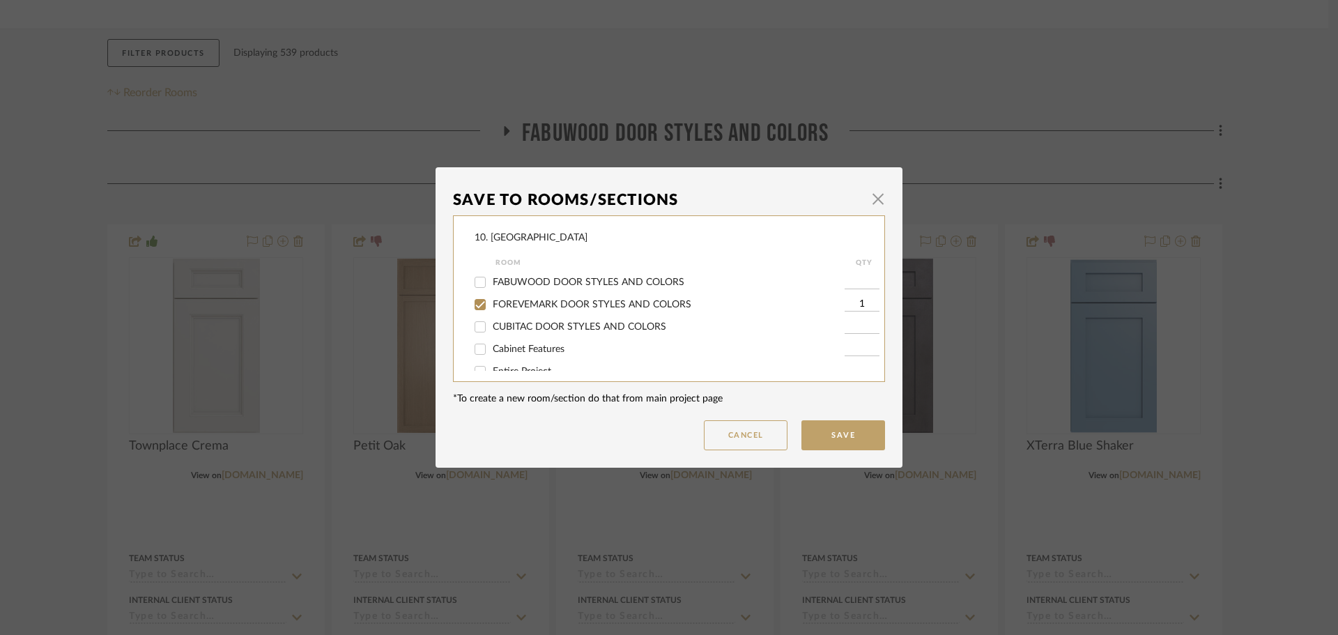
click at [532, 300] on span "FOREVEMARK DOOR STYLES AND COLORS" at bounding box center [592, 305] width 199 height 10
click at [491, 299] on input "FOREVEMARK DOOR STYLES AND COLORS" at bounding box center [480, 304] width 22 height 22
click at [507, 307] on span "Will not use" at bounding box center [519, 312] width 52 height 10
click at [491, 307] on input "Will not use" at bounding box center [480, 311] width 22 height 22
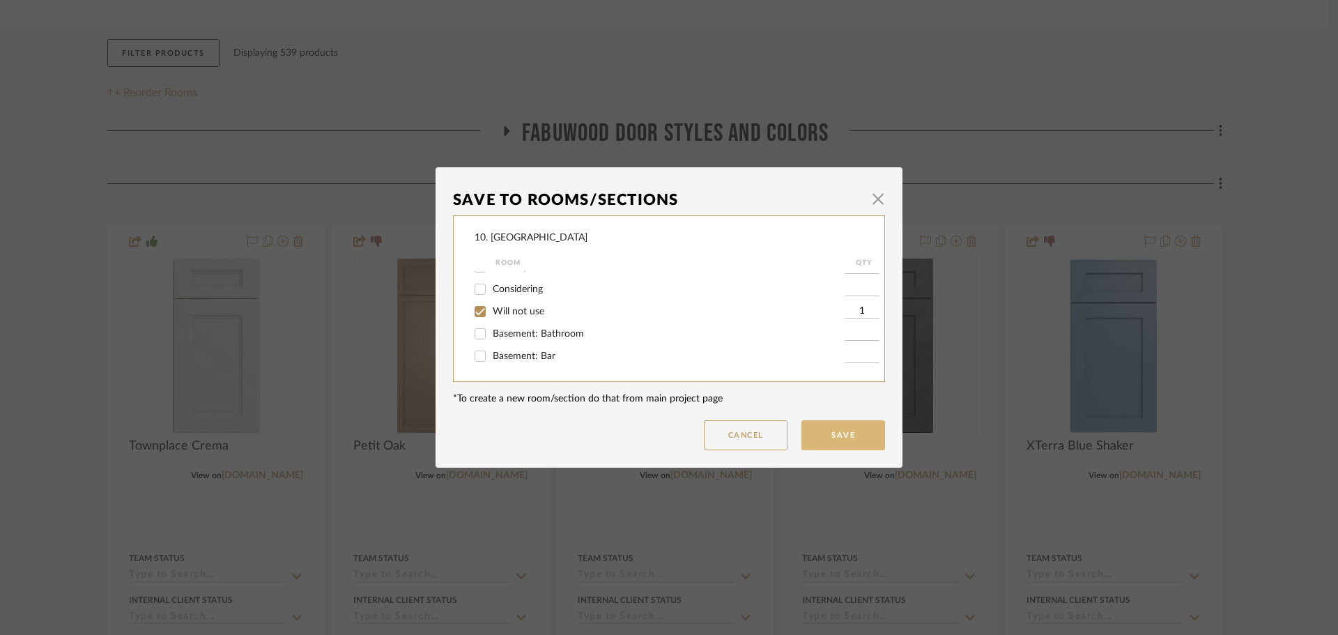
click at [853, 432] on button "Save" at bounding box center [844, 435] width 84 height 30
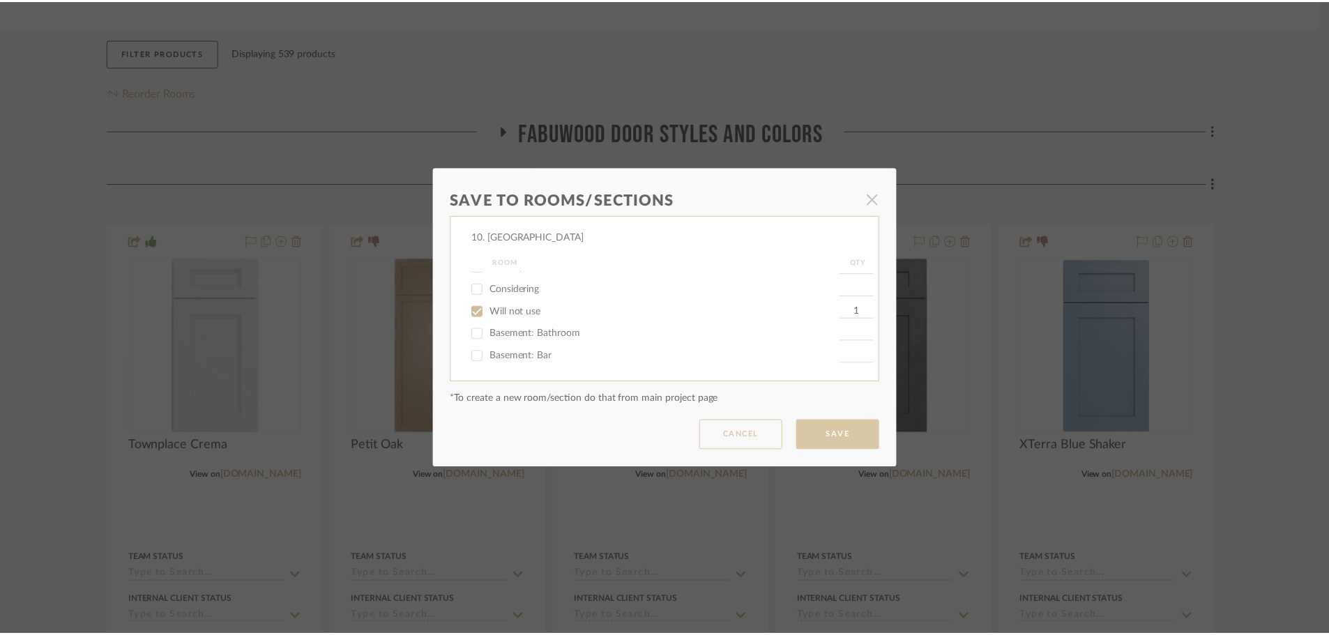
scroll to position [209, 0]
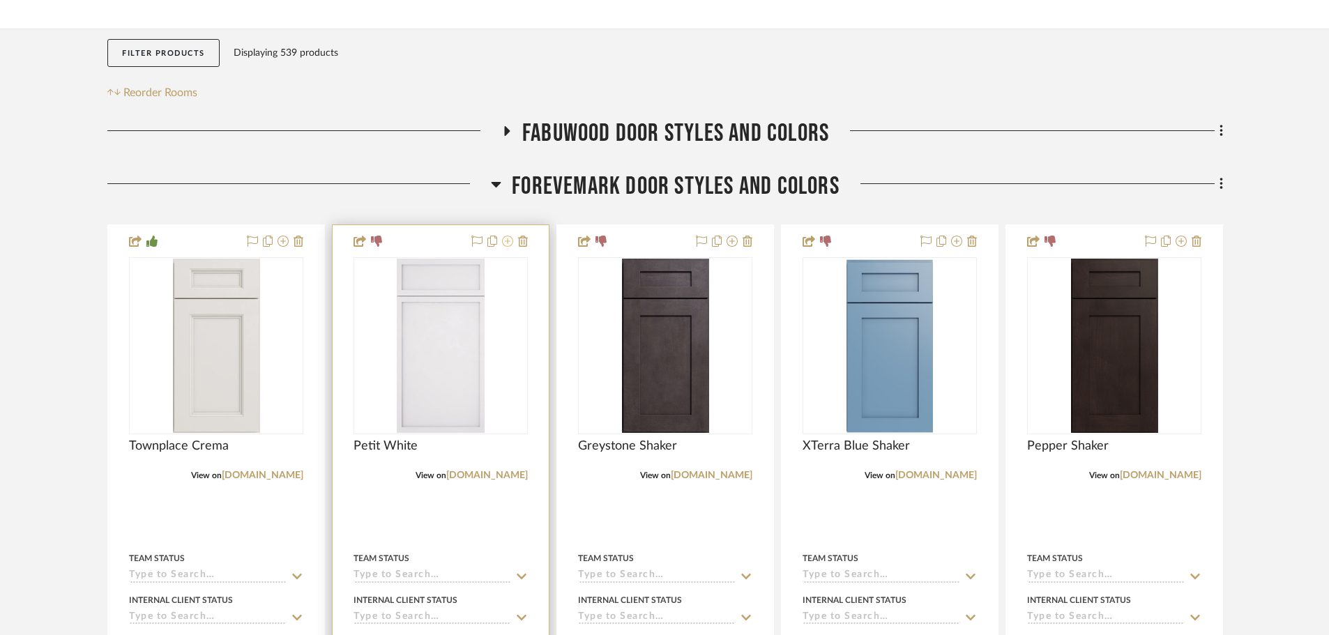
click at [509, 243] on icon at bounding box center [507, 241] width 11 height 11
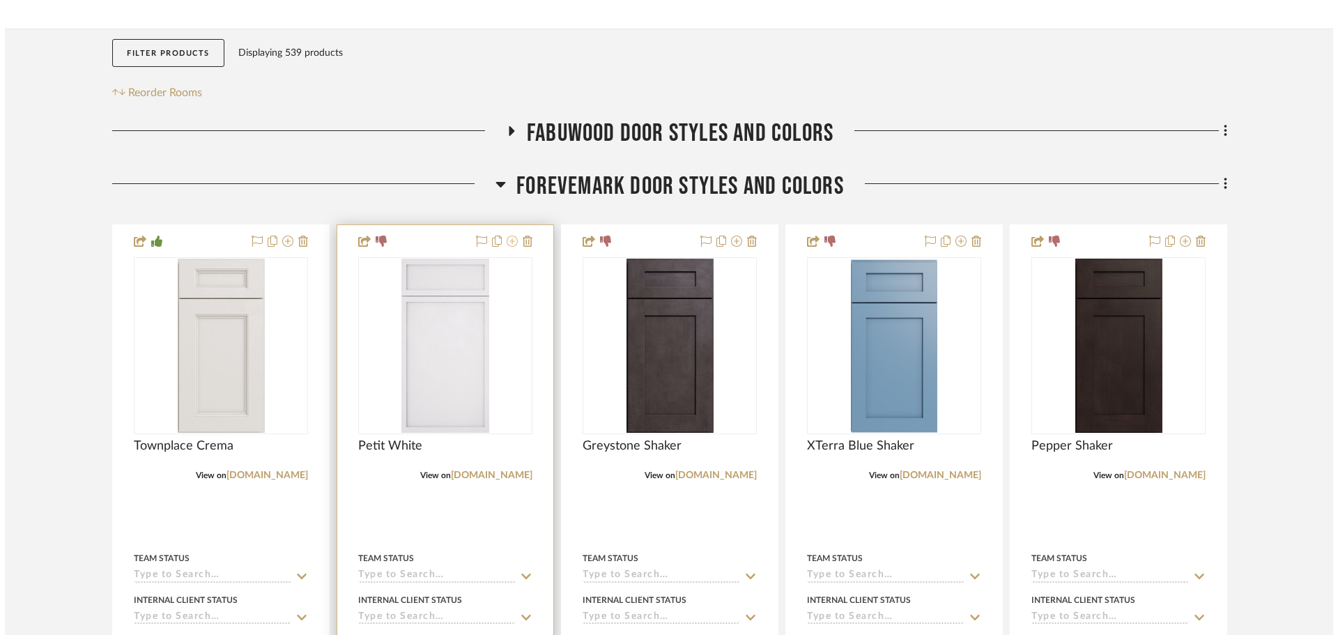
scroll to position [0, 0]
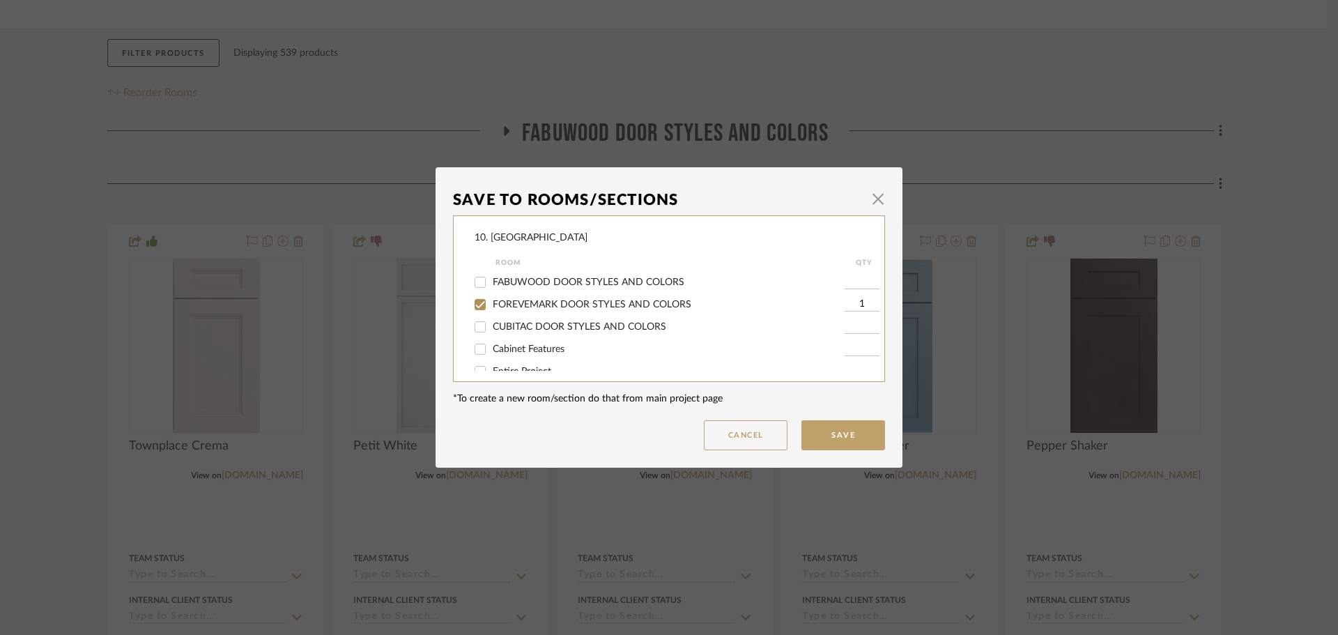
click at [551, 303] on span "FOREVEMARK DOOR STYLES AND COLORS" at bounding box center [592, 305] width 199 height 10
click at [491, 303] on input "FOREVEMARK DOOR STYLES AND COLORS" at bounding box center [480, 304] width 22 height 22
click at [500, 310] on span "Will not use" at bounding box center [519, 312] width 52 height 10
click at [491, 310] on input "Will not use" at bounding box center [480, 311] width 22 height 22
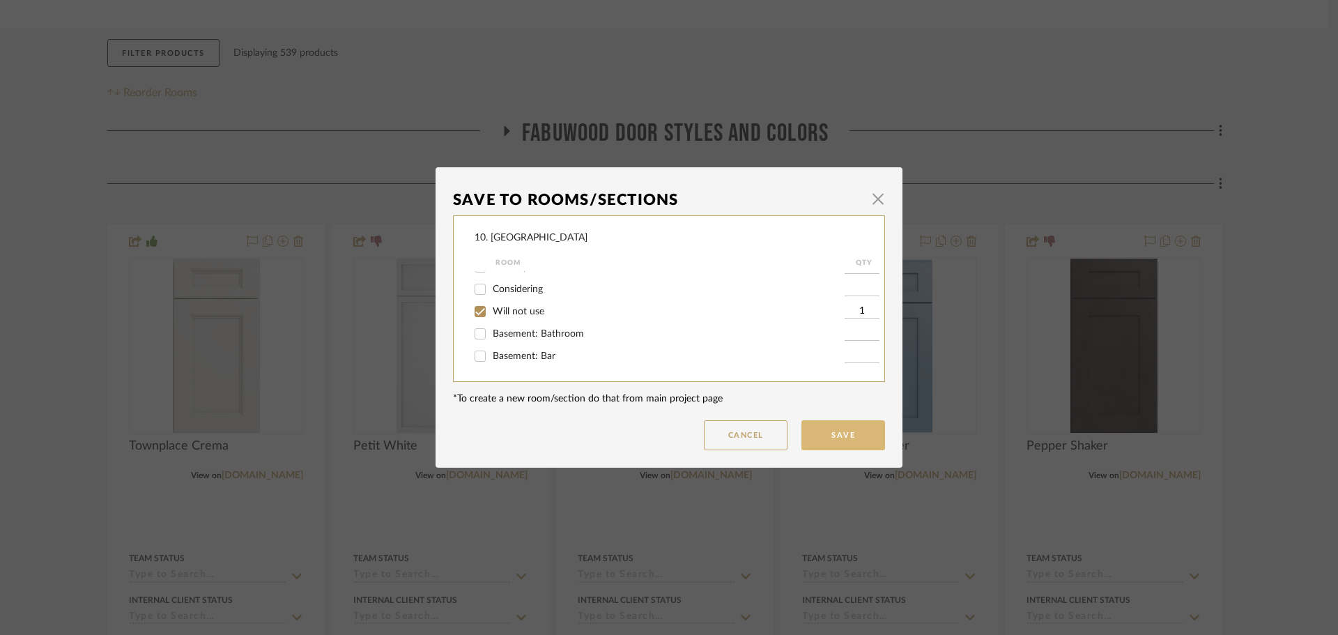
click at [869, 429] on button "Save" at bounding box center [844, 435] width 84 height 30
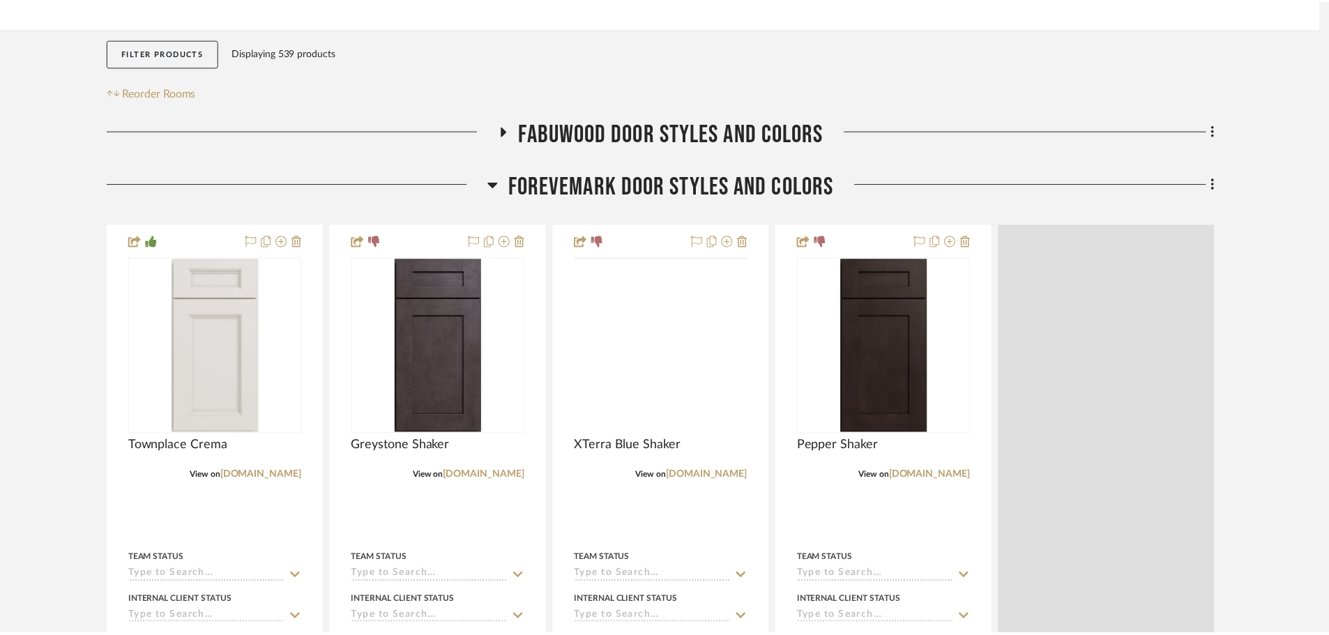
scroll to position [209, 0]
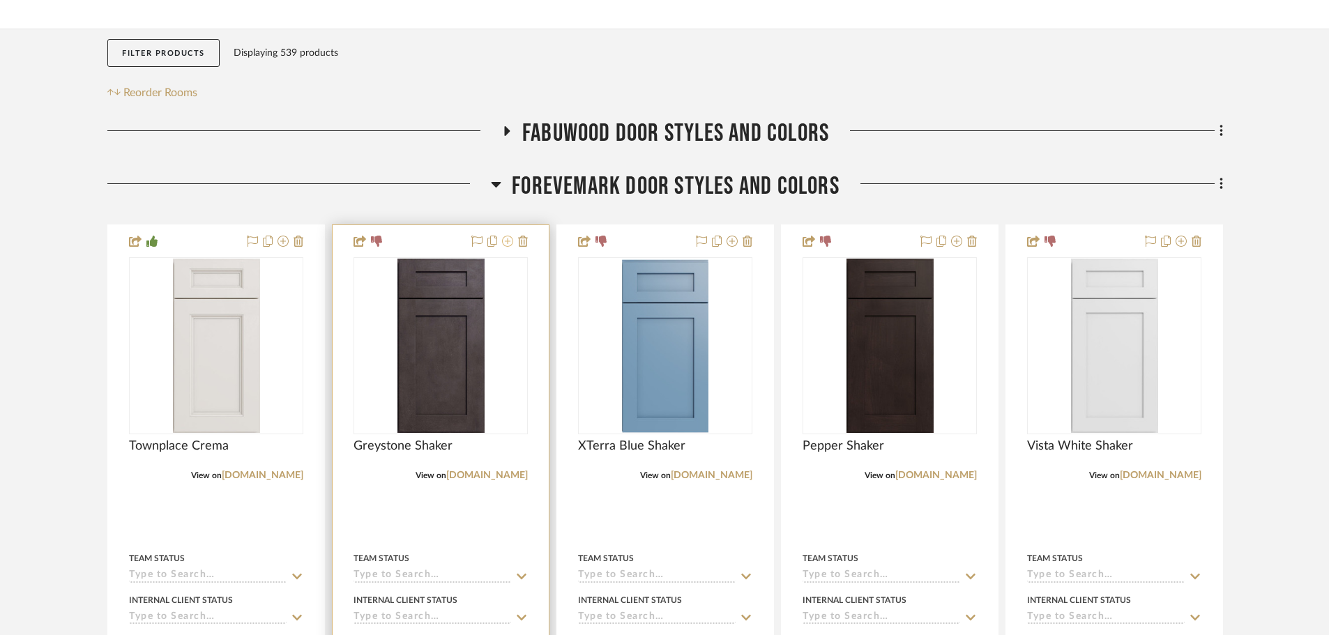
click at [511, 245] on icon at bounding box center [507, 241] width 11 height 11
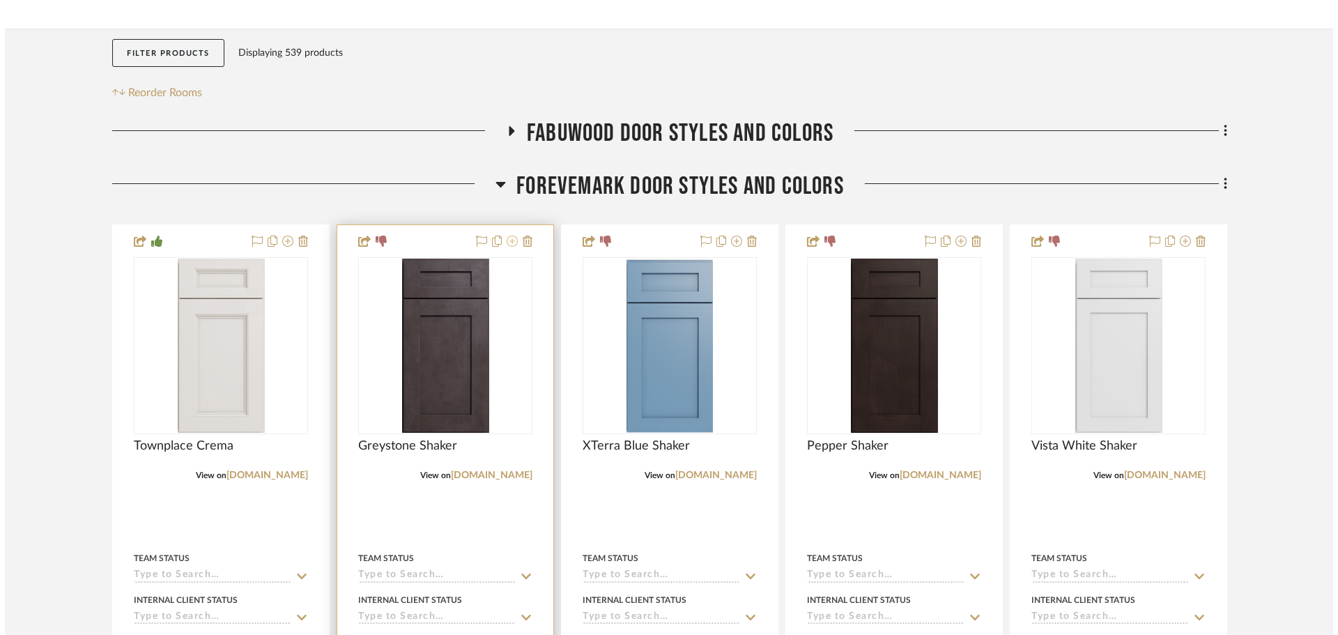
scroll to position [0, 0]
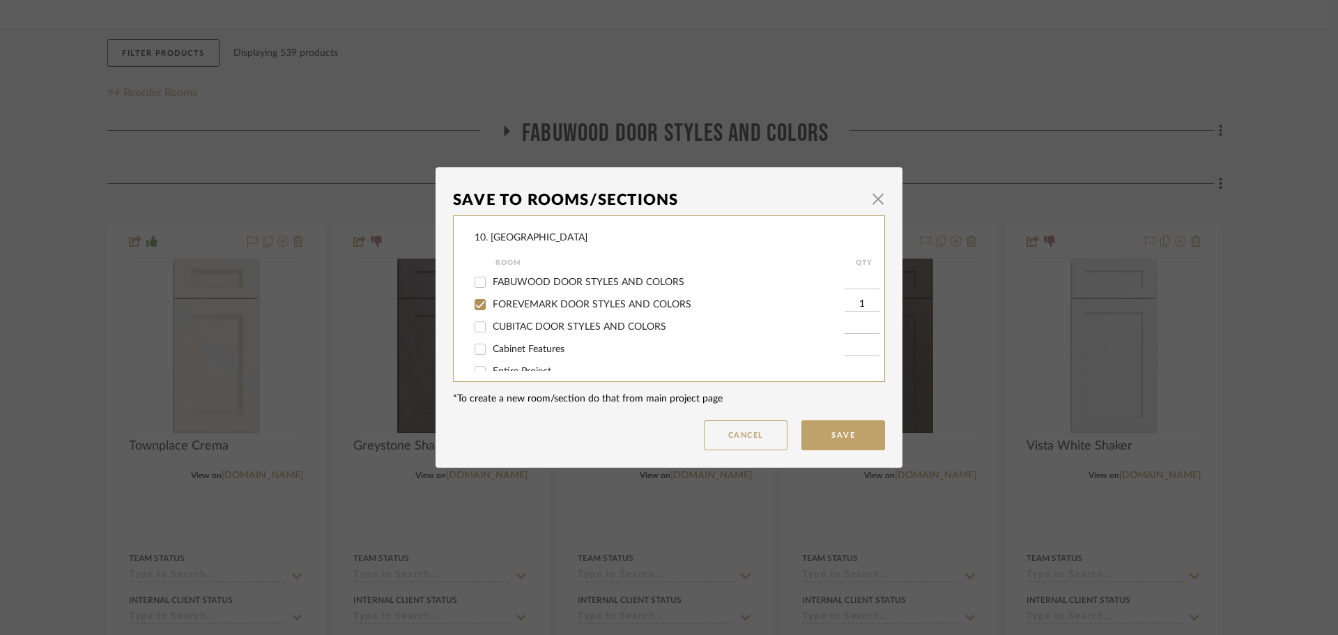
click at [541, 305] on span "FOREVEMARK DOOR STYLES AND COLORS" at bounding box center [592, 305] width 199 height 10
click at [491, 305] on input "FOREVEMARK DOOR STYLES AND COLORS" at bounding box center [480, 304] width 22 height 22
click at [514, 306] on label "Will not use" at bounding box center [669, 312] width 352 height 12
click at [491, 305] on input "Will not use" at bounding box center [480, 311] width 22 height 22
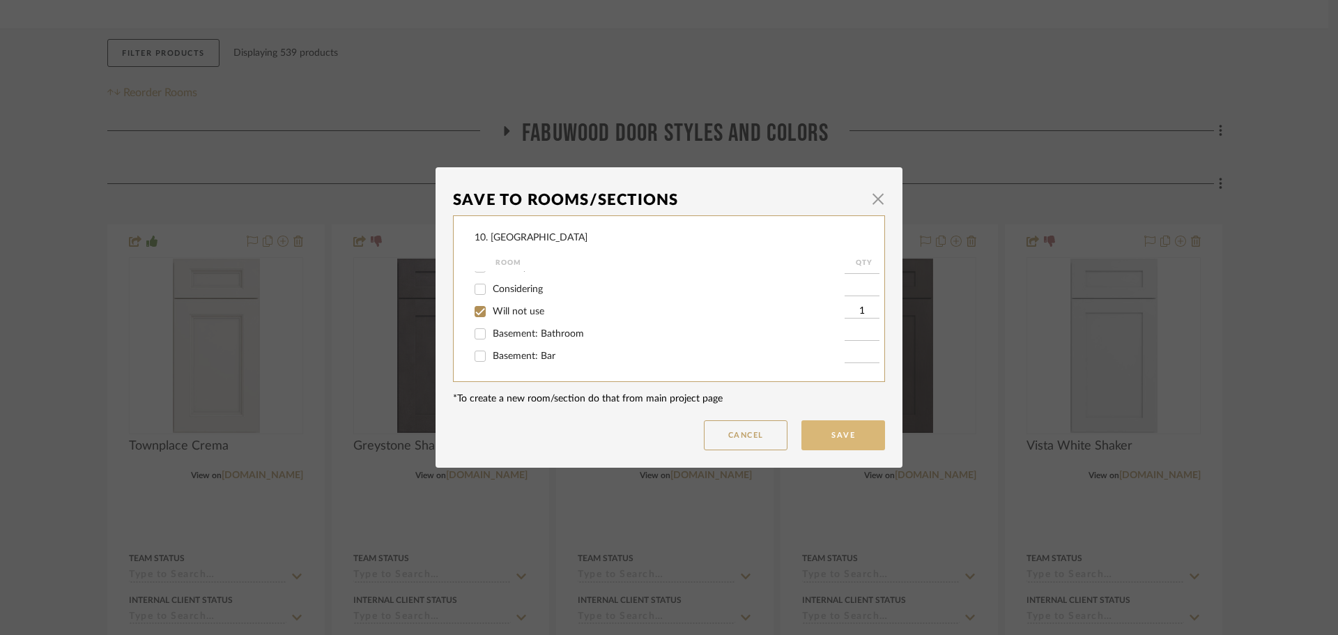
click at [833, 429] on button "Save" at bounding box center [844, 435] width 84 height 30
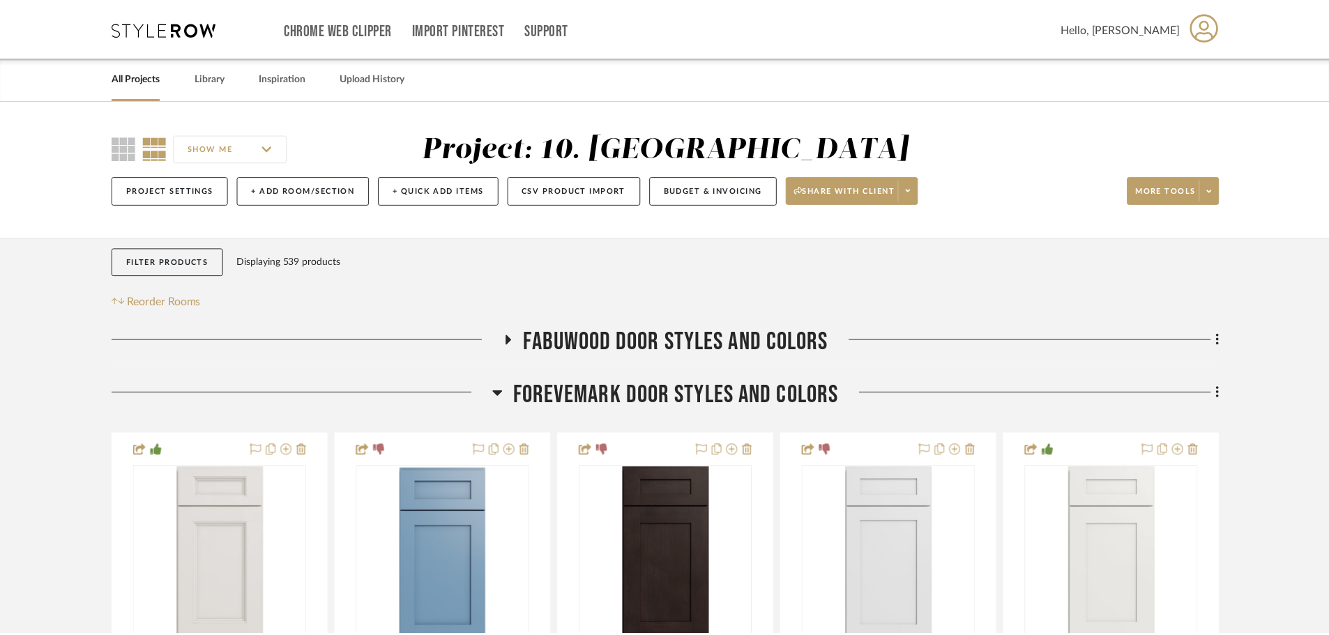
scroll to position [209, 0]
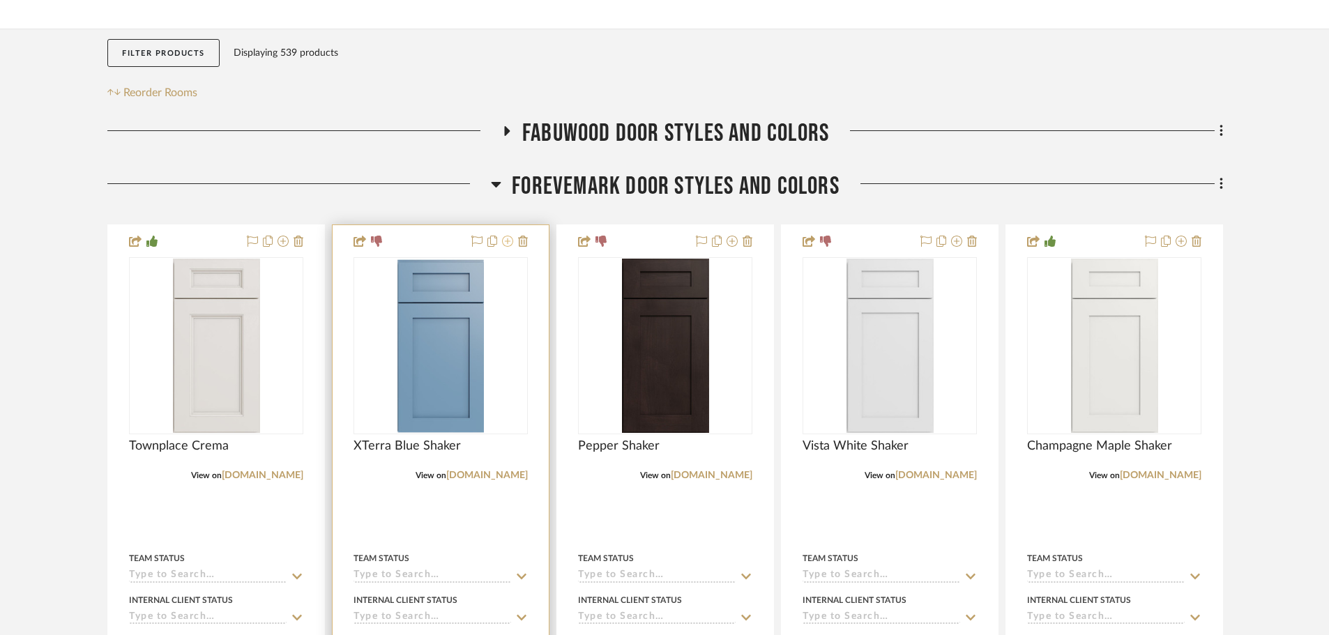
click at [506, 243] on icon at bounding box center [507, 241] width 11 height 11
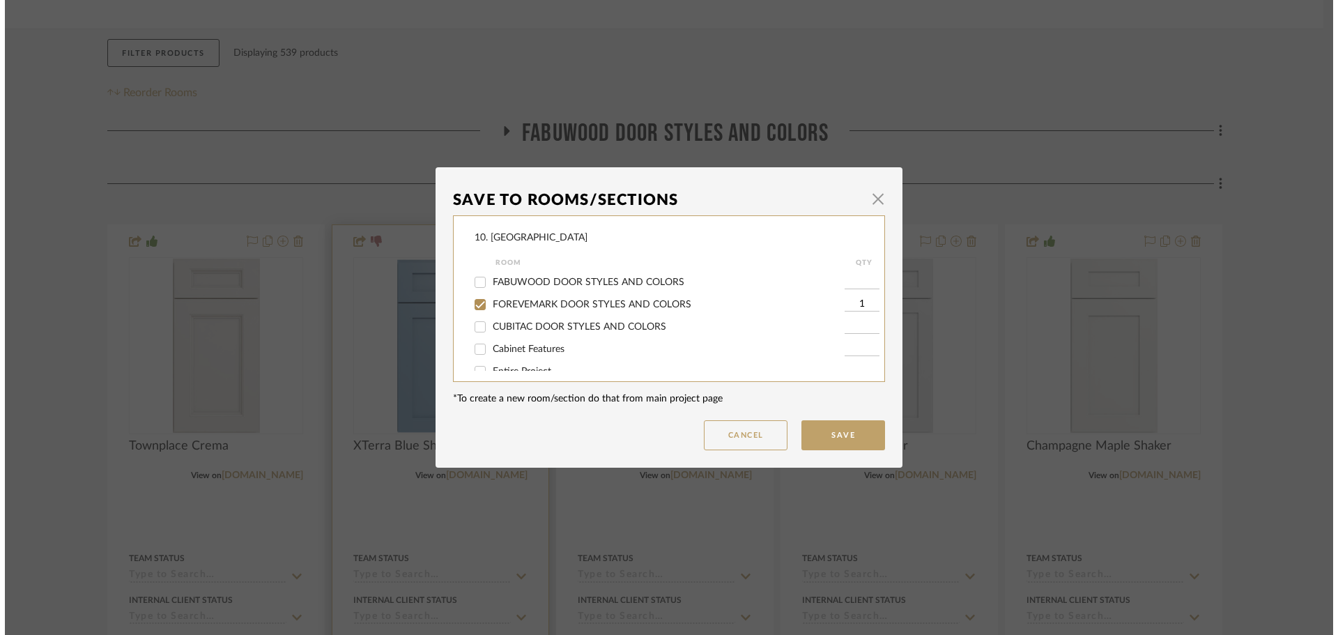
scroll to position [0, 0]
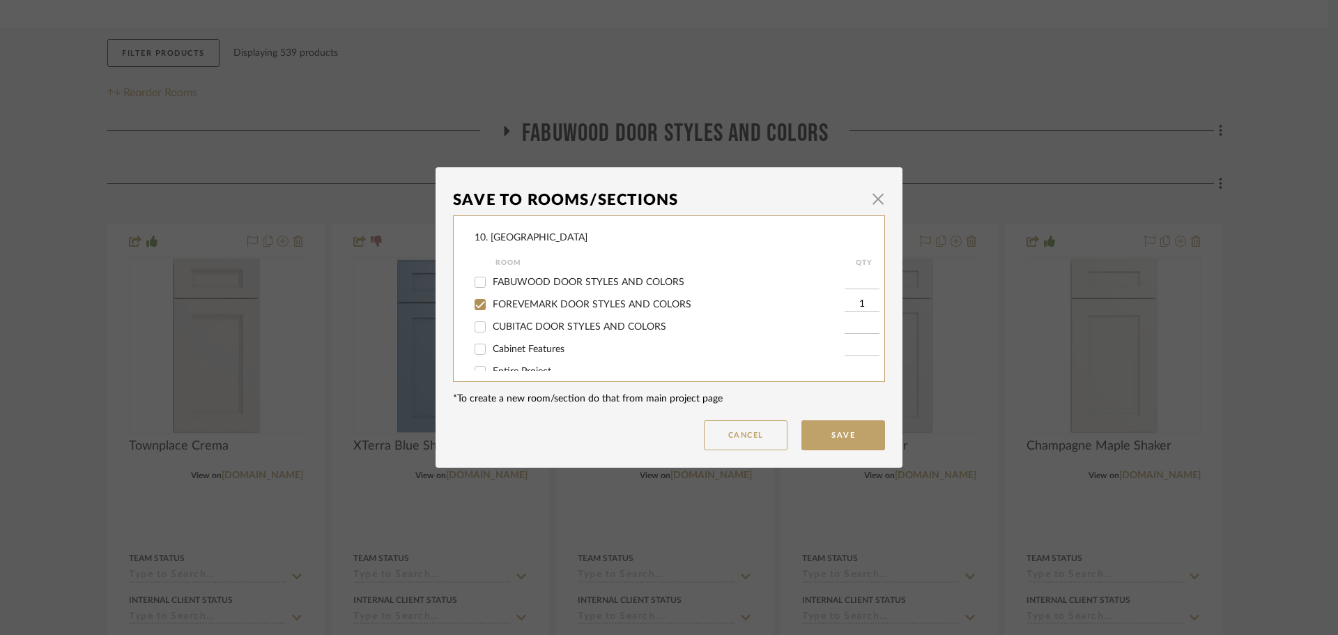
click at [520, 306] on span "FOREVEMARK DOOR STYLES AND COLORS" at bounding box center [592, 305] width 199 height 10
click at [491, 306] on input "FOREVEMARK DOOR STYLES AND COLORS" at bounding box center [480, 304] width 22 height 22
click at [512, 312] on span "Will not use" at bounding box center [519, 312] width 52 height 10
click at [491, 312] on input "Will not use" at bounding box center [480, 311] width 22 height 22
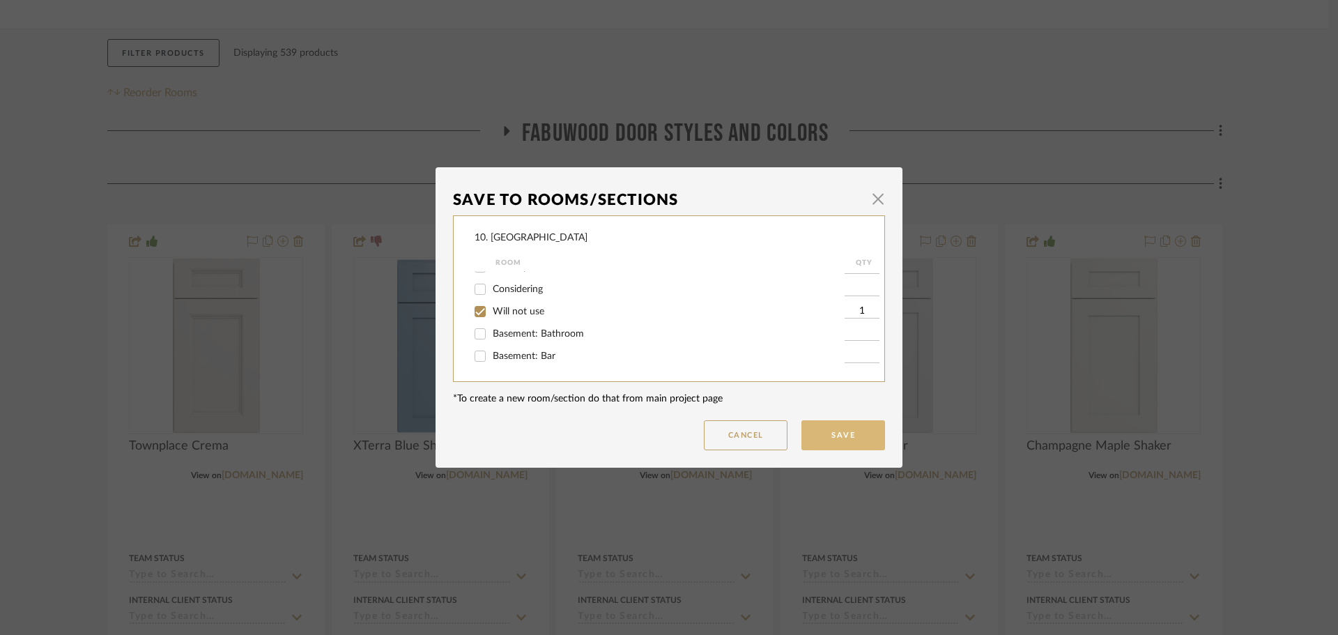
click at [832, 428] on button "Save" at bounding box center [844, 435] width 84 height 30
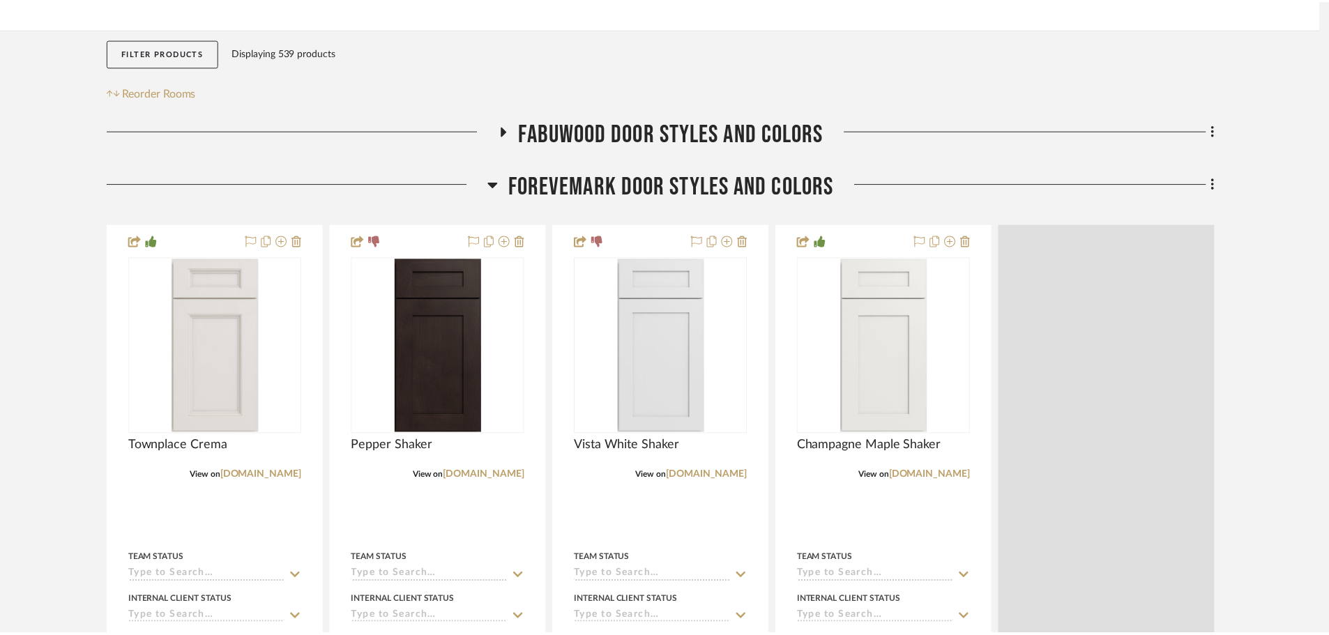
scroll to position [209, 0]
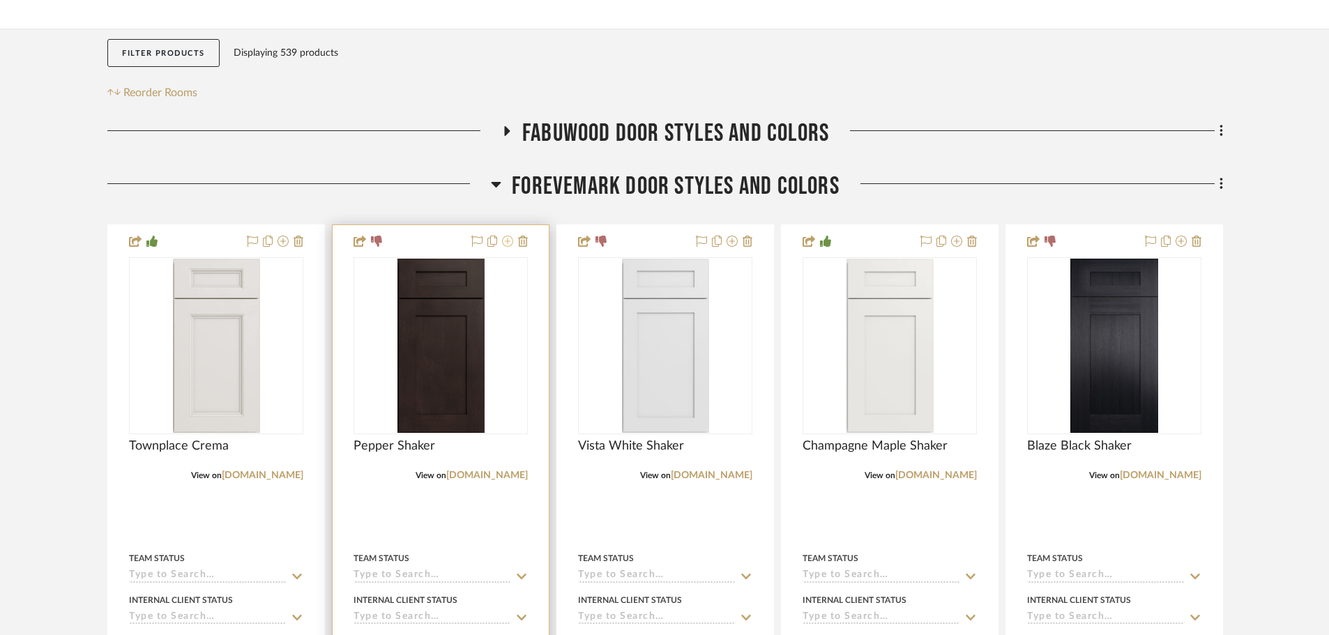
click at [512, 241] on icon at bounding box center [507, 241] width 11 height 11
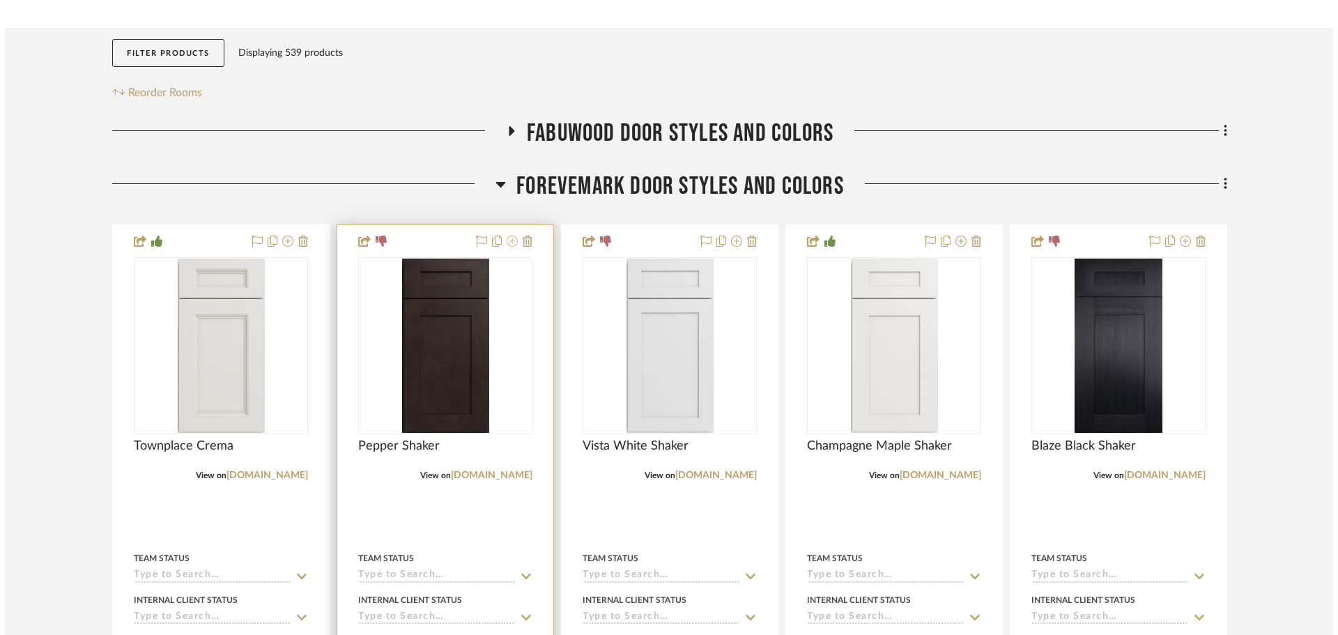
scroll to position [0, 0]
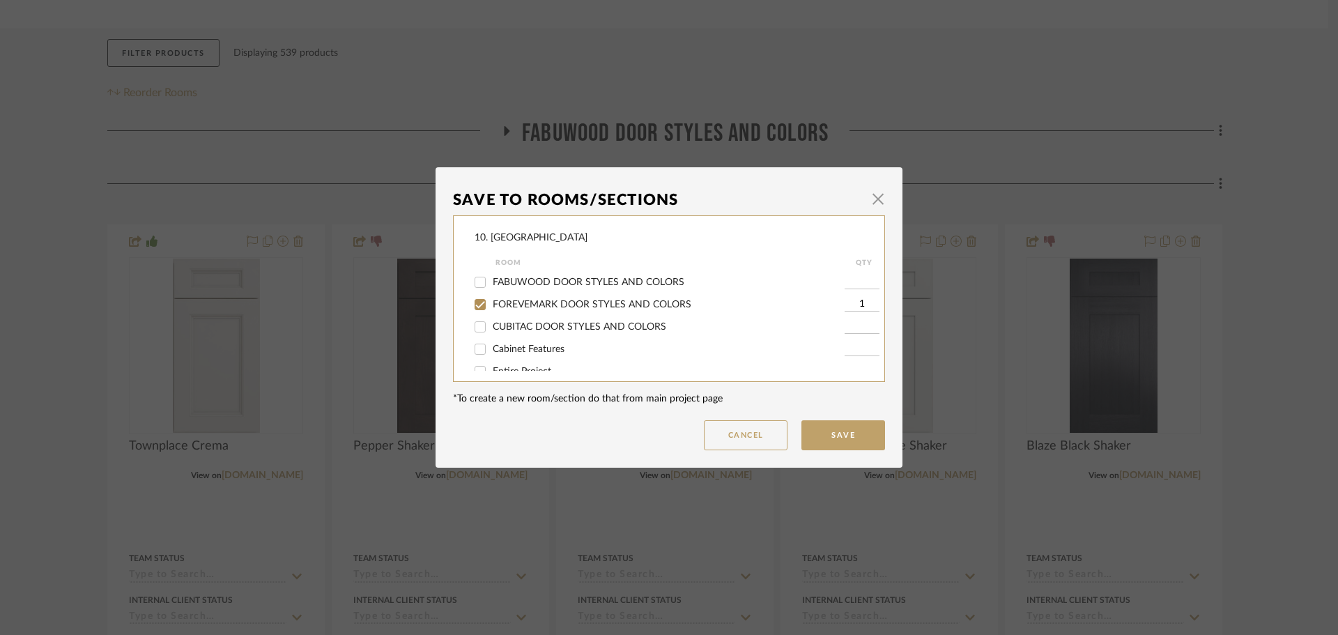
click at [533, 303] on span "FOREVEMARK DOOR STYLES AND COLORS" at bounding box center [592, 305] width 199 height 10
click at [491, 303] on input "FOREVEMARK DOOR STYLES AND COLORS" at bounding box center [480, 304] width 22 height 22
click at [496, 312] on span "Will not use" at bounding box center [519, 312] width 52 height 10
click at [491, 312] on input "Will not use" at bounding box center [480, 311] width 22 height 22
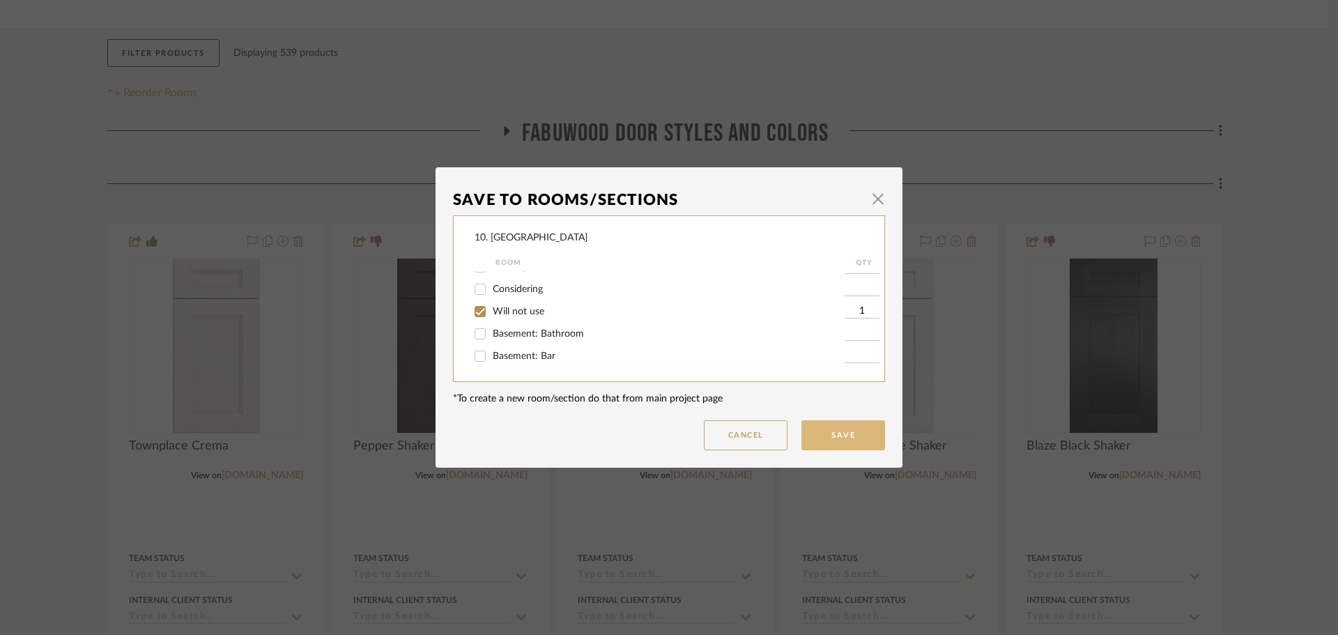
click at [850, 432] on button "Save" at bounding box center [844, 435] width 84 height 30
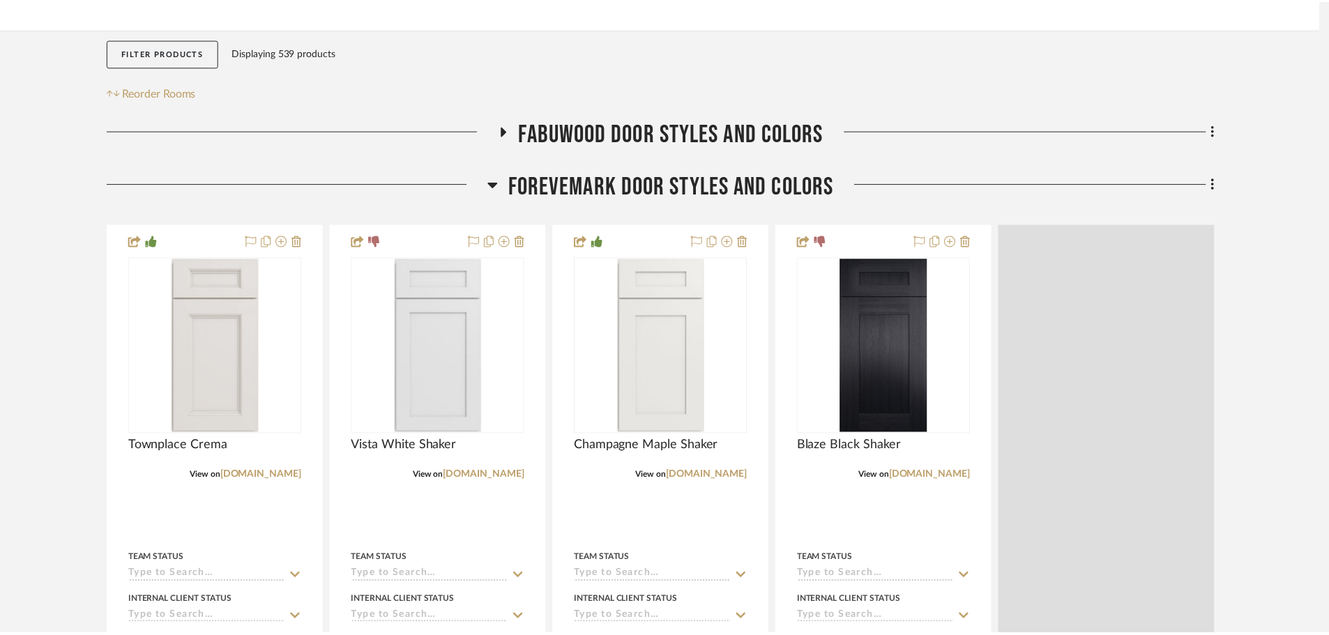
scroll to position [209, 0]
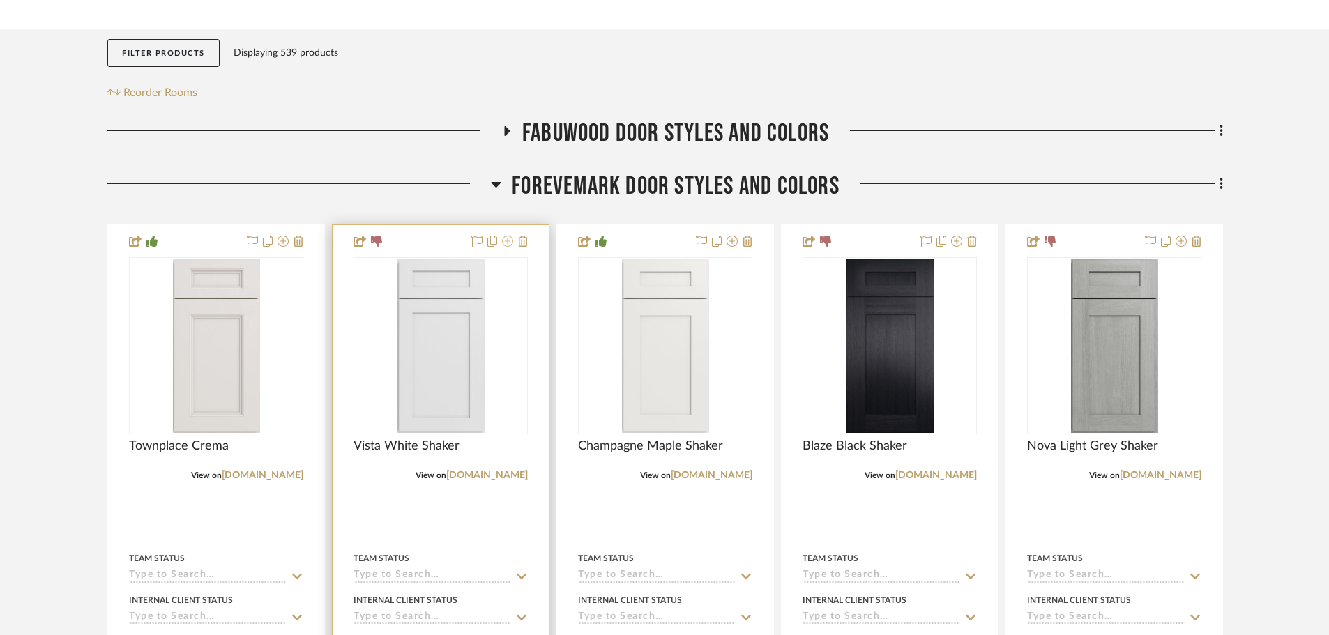
click at [505, 241] on icon at bounding box center [507, 241] width 11 height 11
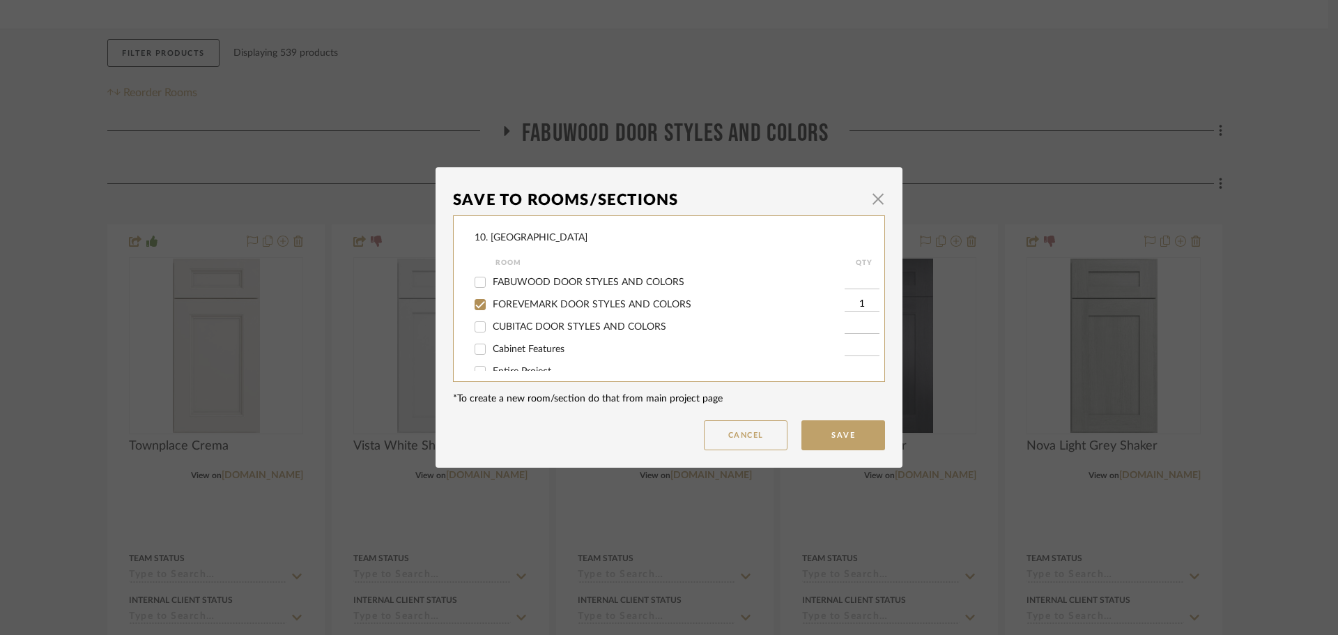
click at [507, 309] on span "FOREVEMARK DOOR STYLES AND COLORS" at bounding box center [592, 305] width 199 height 10
click at [491, 309] on input "FOREVEMARK DOOR STYLES AND COLORS" at bounding box center [480, 304] width 22 height 22
click at [509, 312] on span "Will not use" at bounding box center [519, 312] width 52 height 10
click at [491, 312] on input "Will not use" at bounding box center [480, 311] width 22 height 22
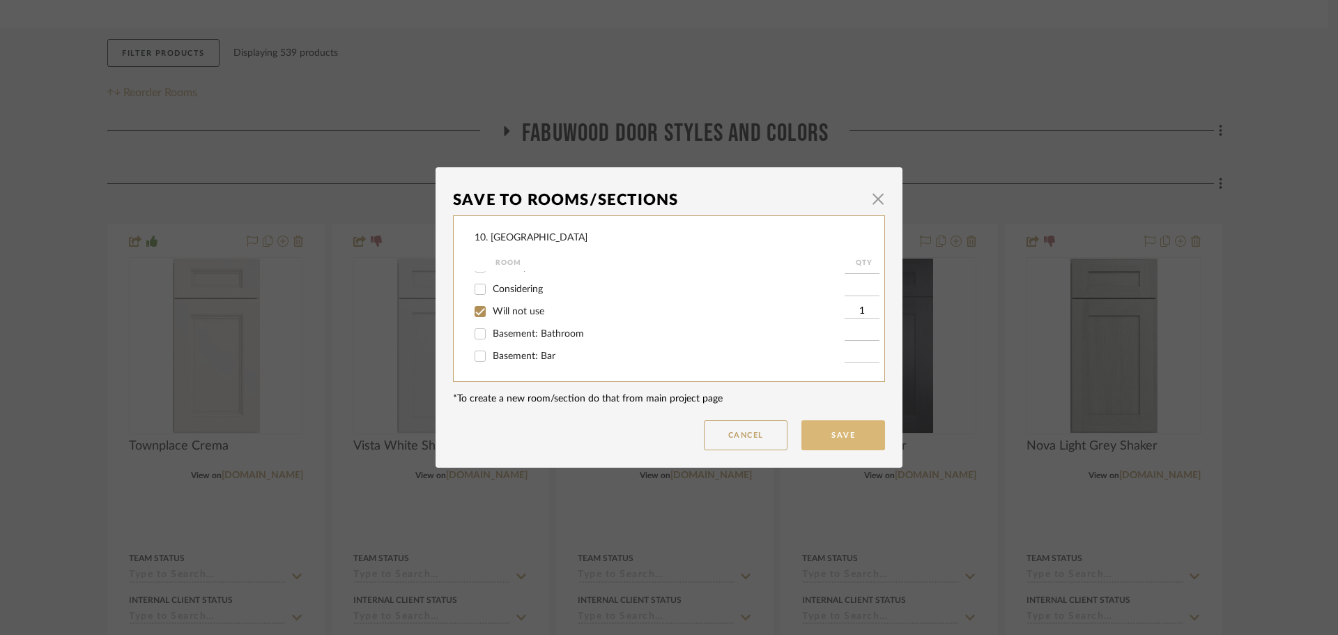
click at [834, 438] on button "Save" at bounding box center [844, 435] width 84 height 30
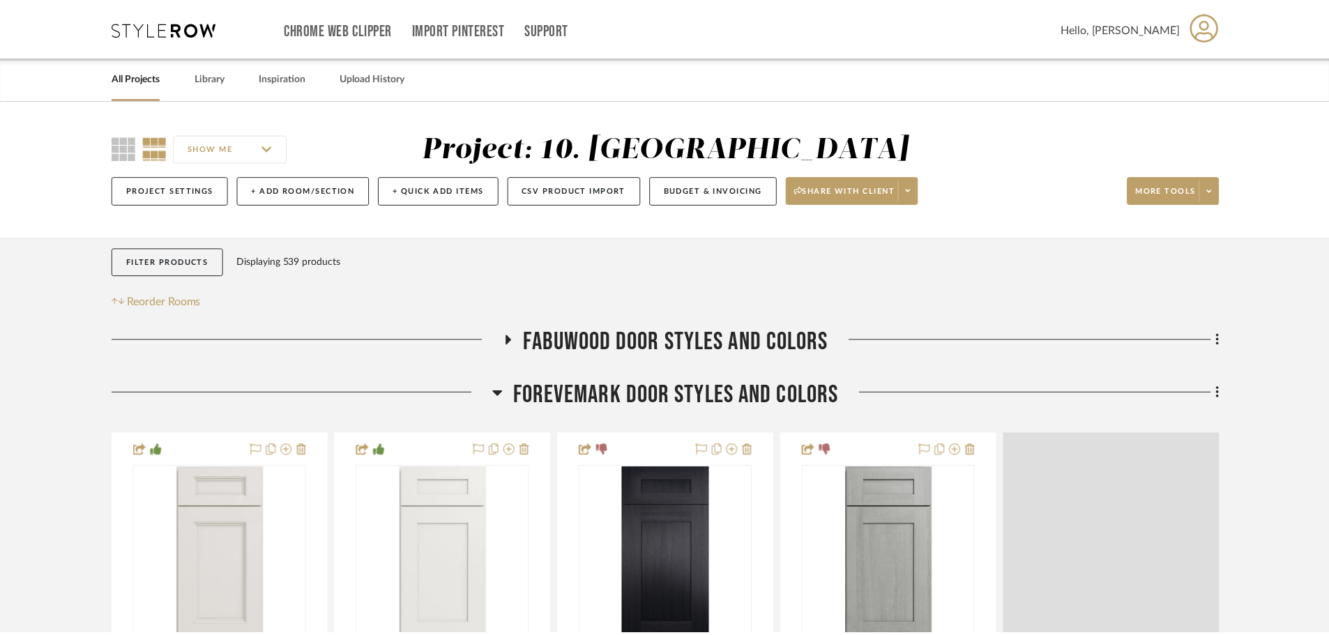
scroll to position [209, 0]
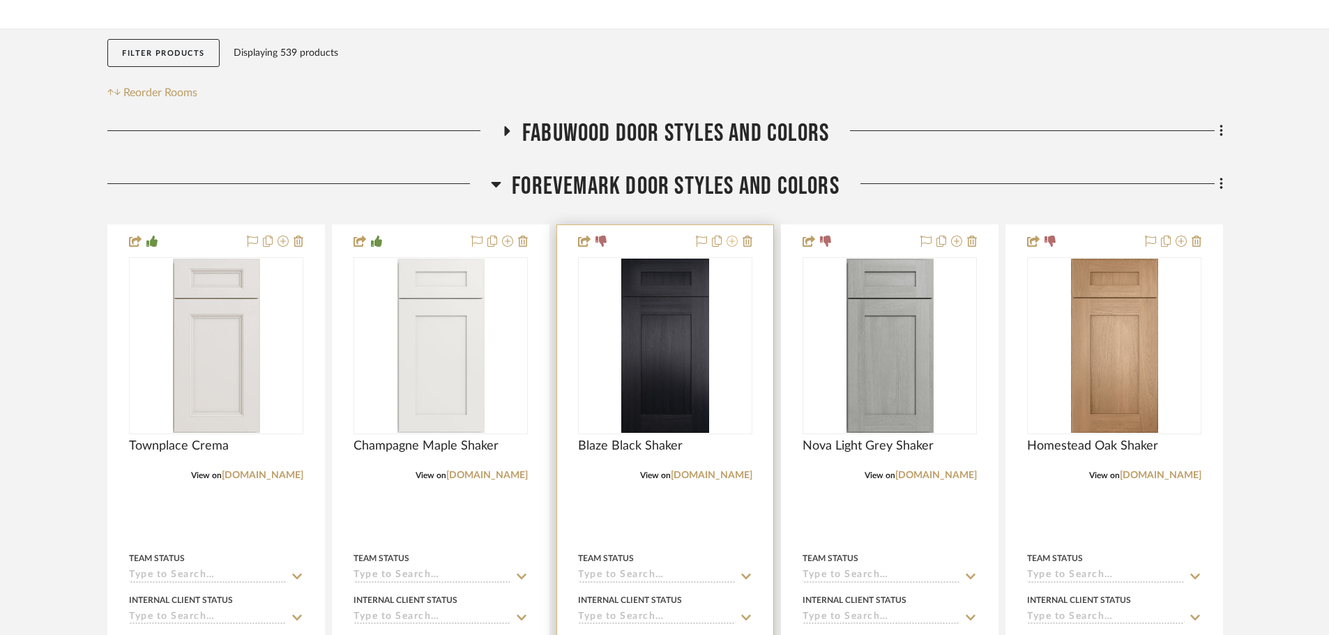
click at [734, 244] on icon at bounding box center [731, 241] width 11 height 11
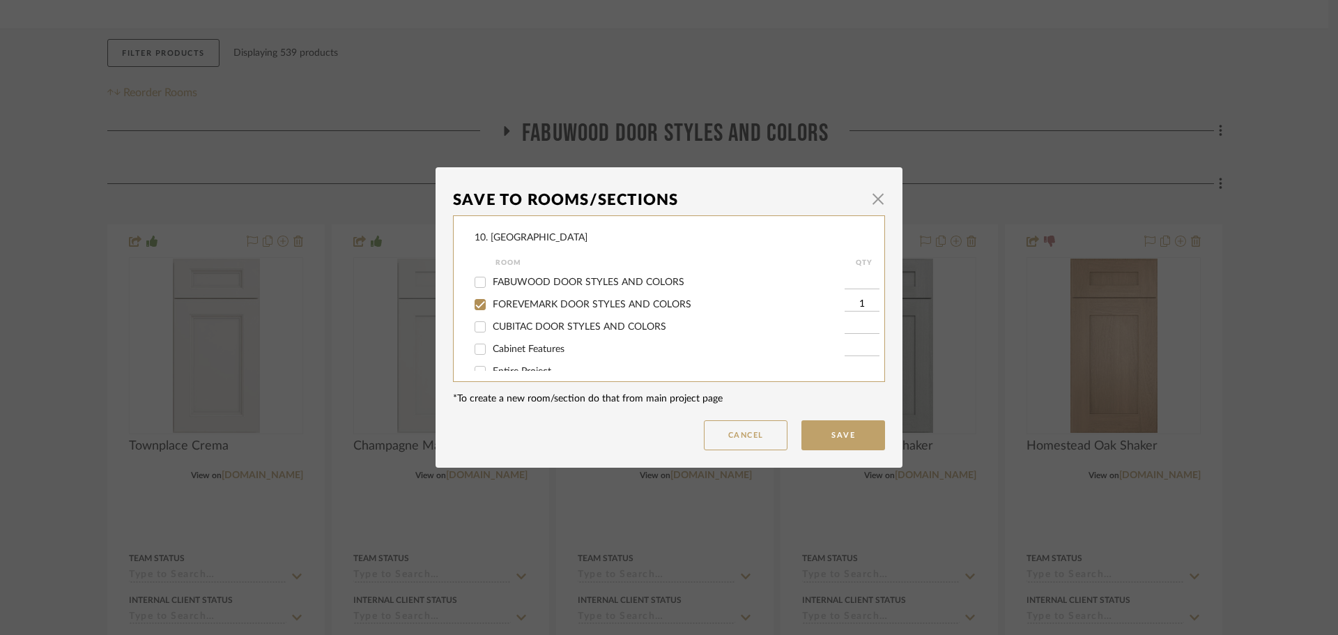
click at [550, 305] on span "FOREVEMARK DOOR STYLES AND COLORS" at bounding box center [592, 305] width 199 height 10
click at [491, 305] on input "FOREVEMARK DOOR STYLES AND COLORS" at bounding box center [480, 304] width 22 height 22
click at [505, 307] on span "Will not use" at bounding box center [519, 312] width 52 height 10
click at [491, 307] on input "Will not use" at bounding box center [480, 311] width 22 height 22
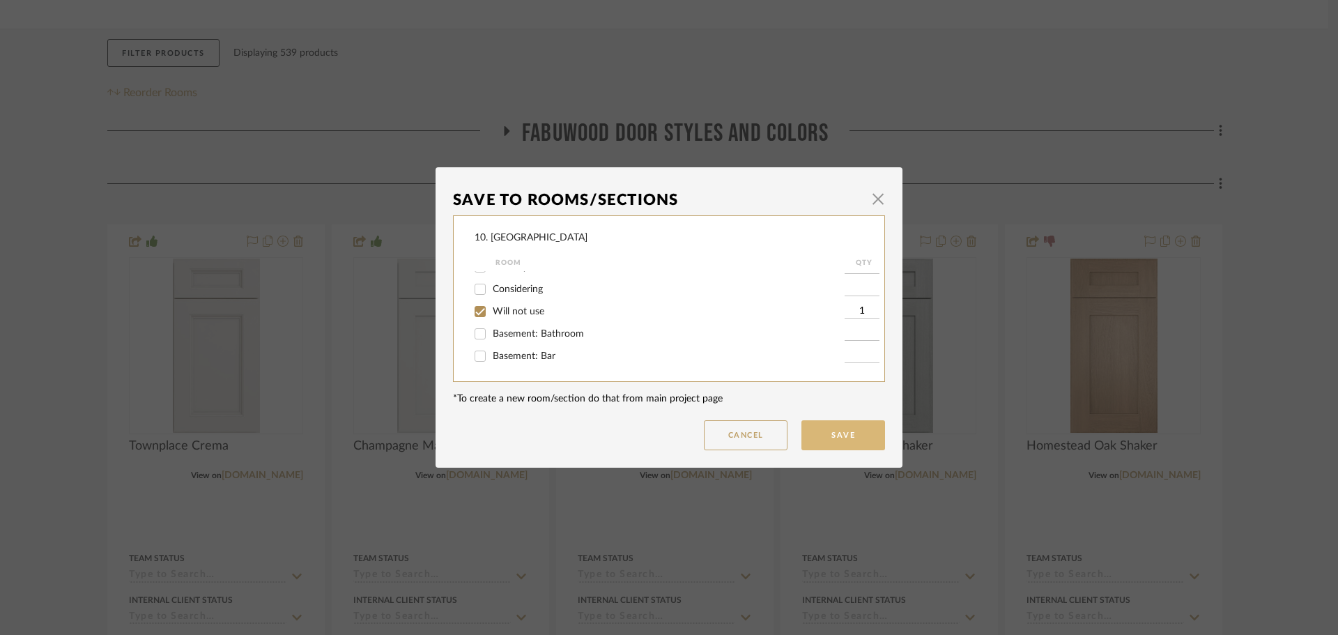
click at [836, 439] on button "Save" at bounding box center [844, 435] width 84 height 30
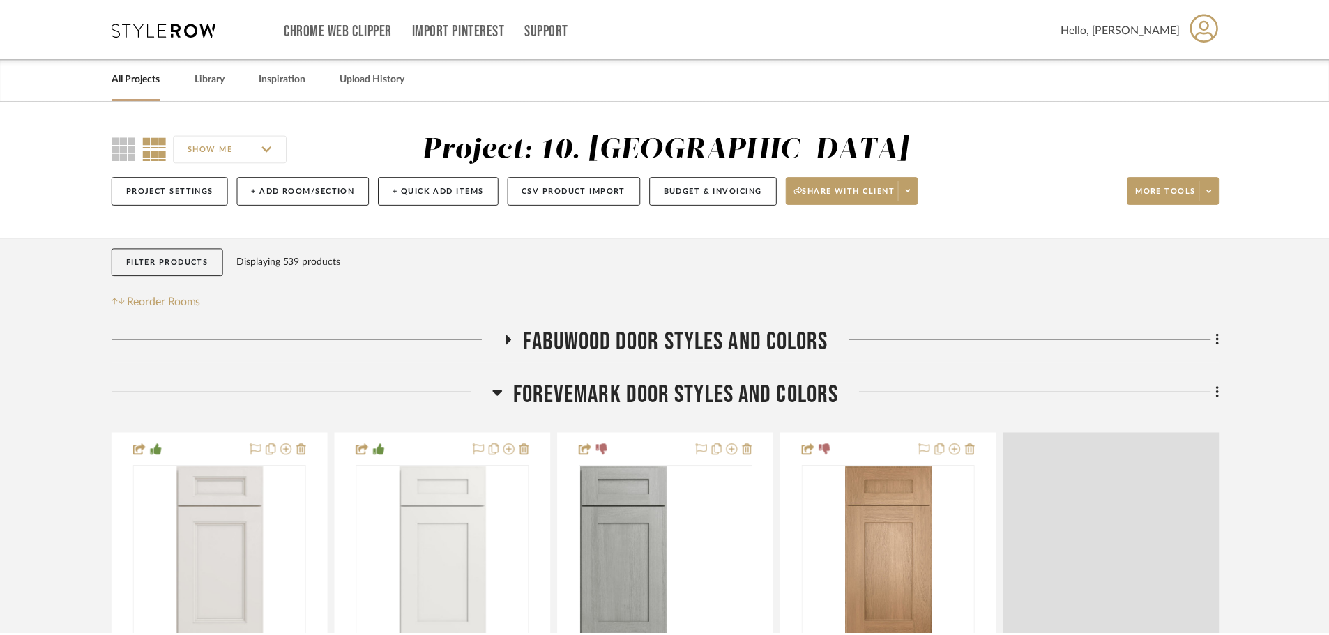
scroll to position [209, 0]
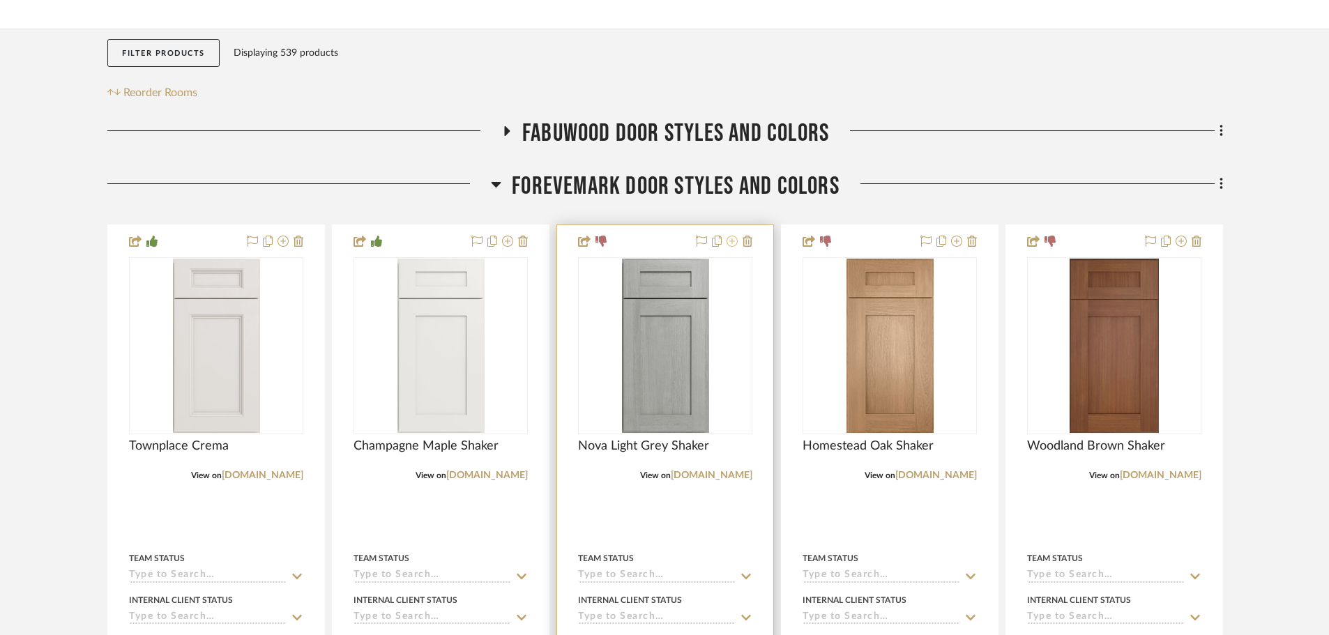
click at [730, 241] on icon at bounding box center [731, 241] width 11 height 11
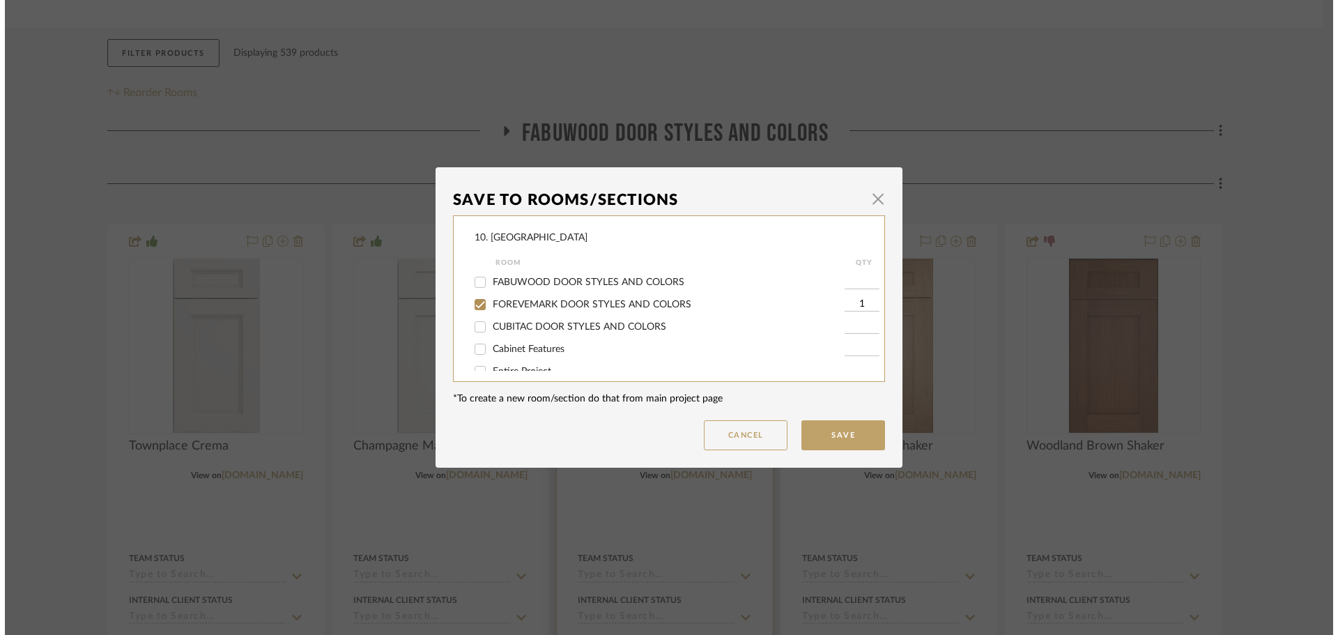
scroll to position [0, 0]
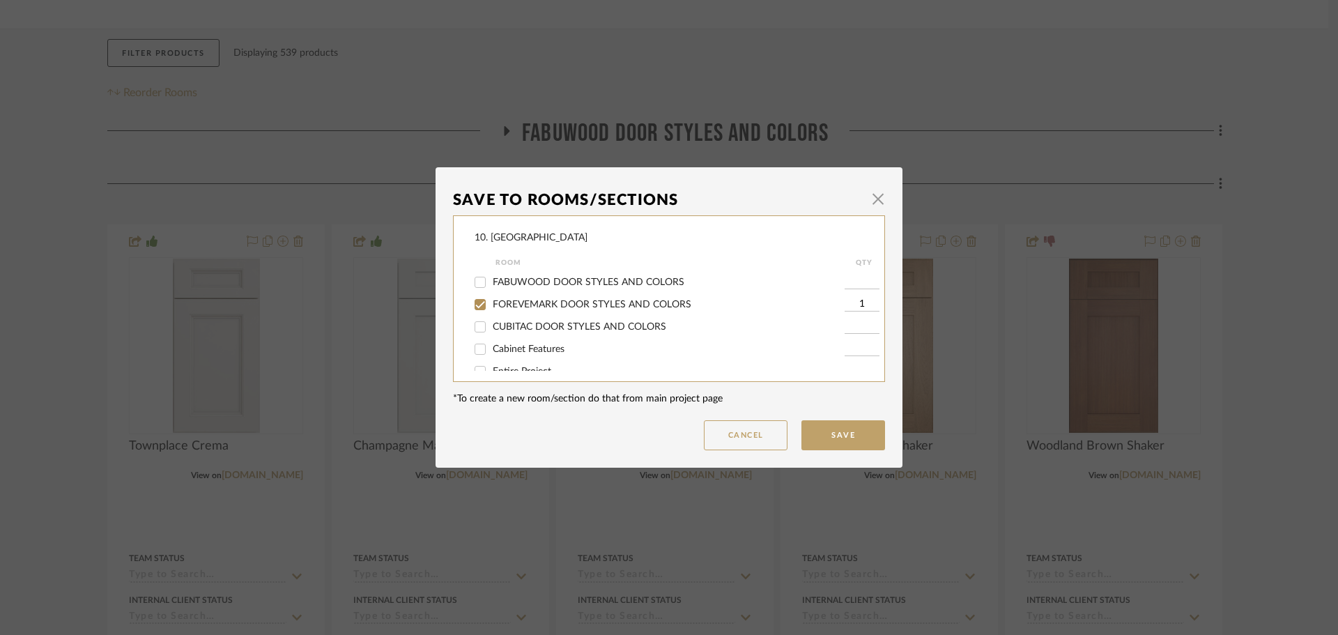
click at [558, 305] on span "FOREVEMARK DOOR STYLES AND COLORS" at bounding box center [592, 305] width 199 height 10
click at [491, 305] on input "FOREVEMARK DOOR STYLES AND COLORS" at bounding box center [480, 304] width 22 height 22
click at [512, 316] on label "Will not use" at bounding box center [669, 312] width 352 height 12
click at [491, 316] on input "Will not use" at bounding box center [480, 311] width 22 height 22
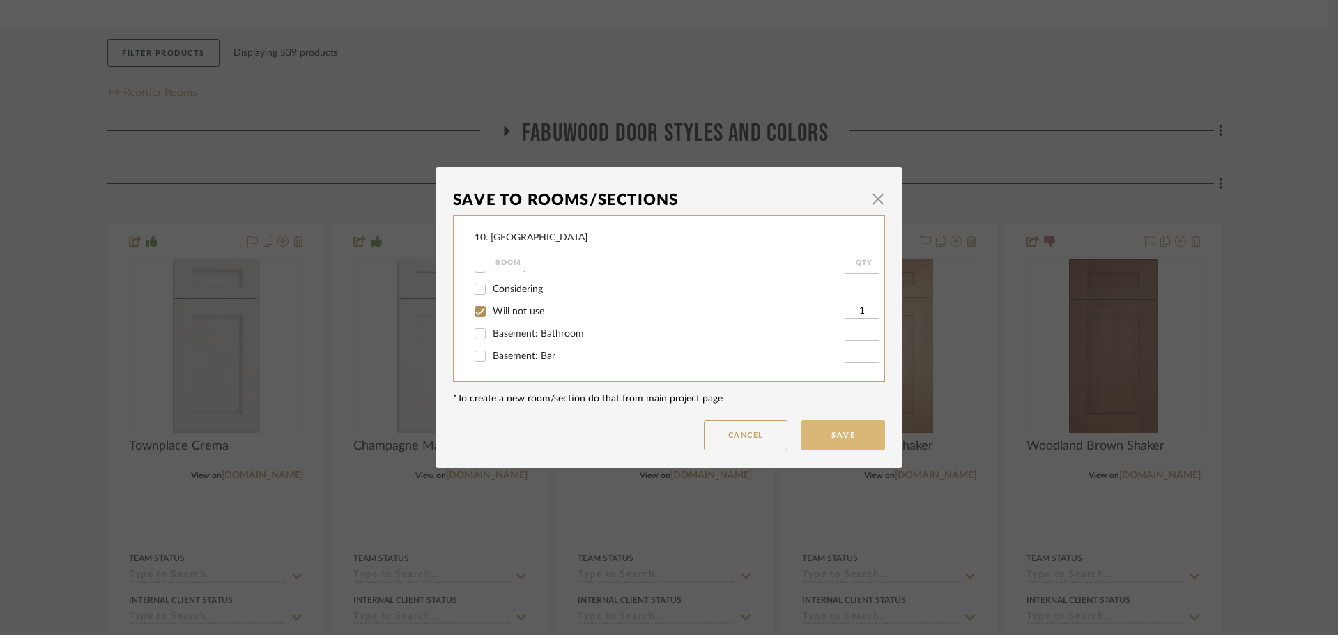
click at [840, 444] on button "Save" at bounding box center [844, 435] width 84 height 30
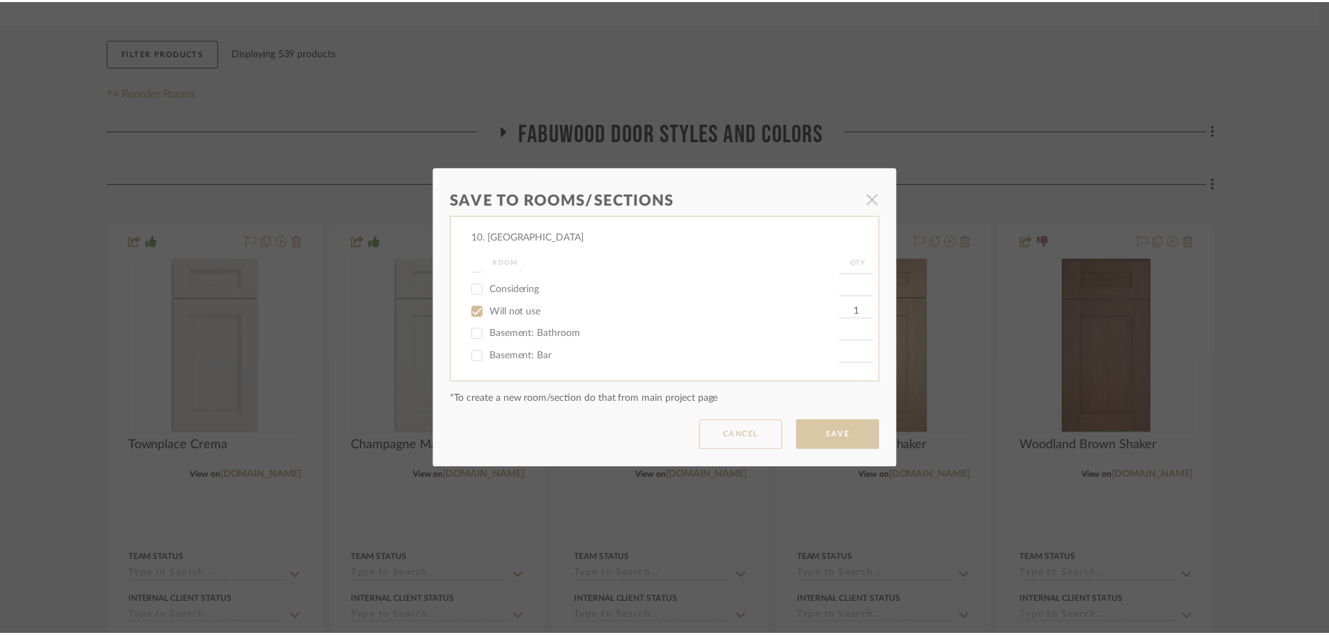
scroll to position [209, 0]
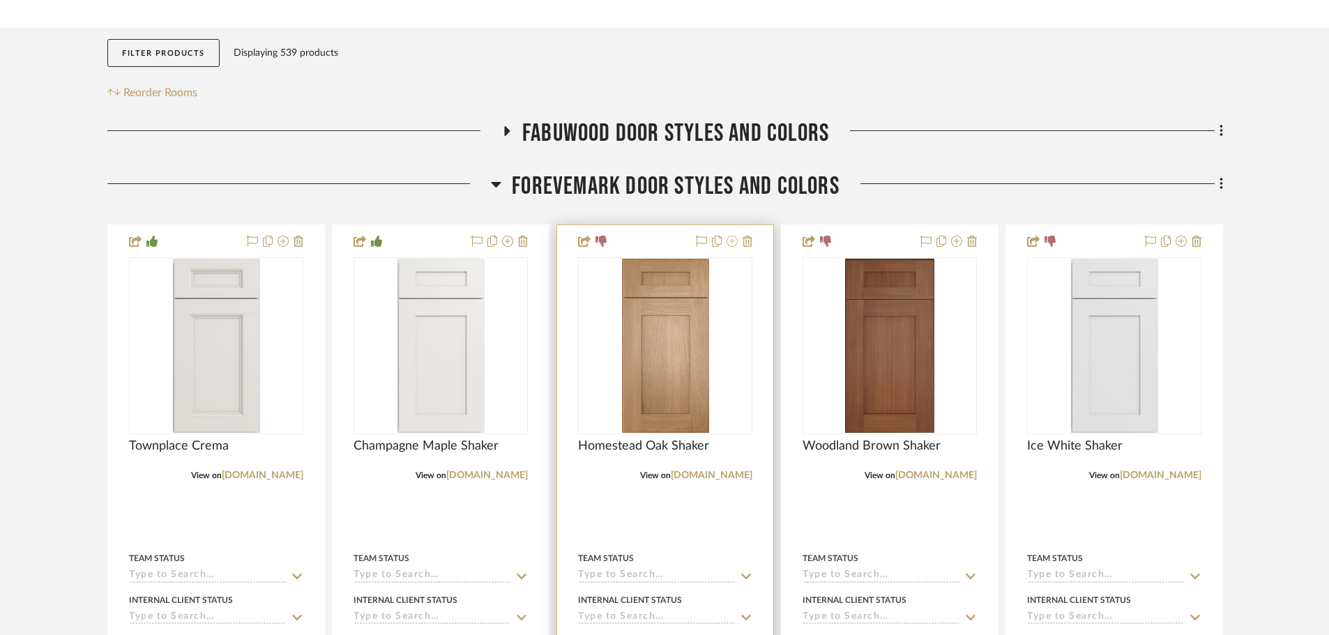
click at [731, 241] on icon at bounding box center [731, 241] width 11 height 11
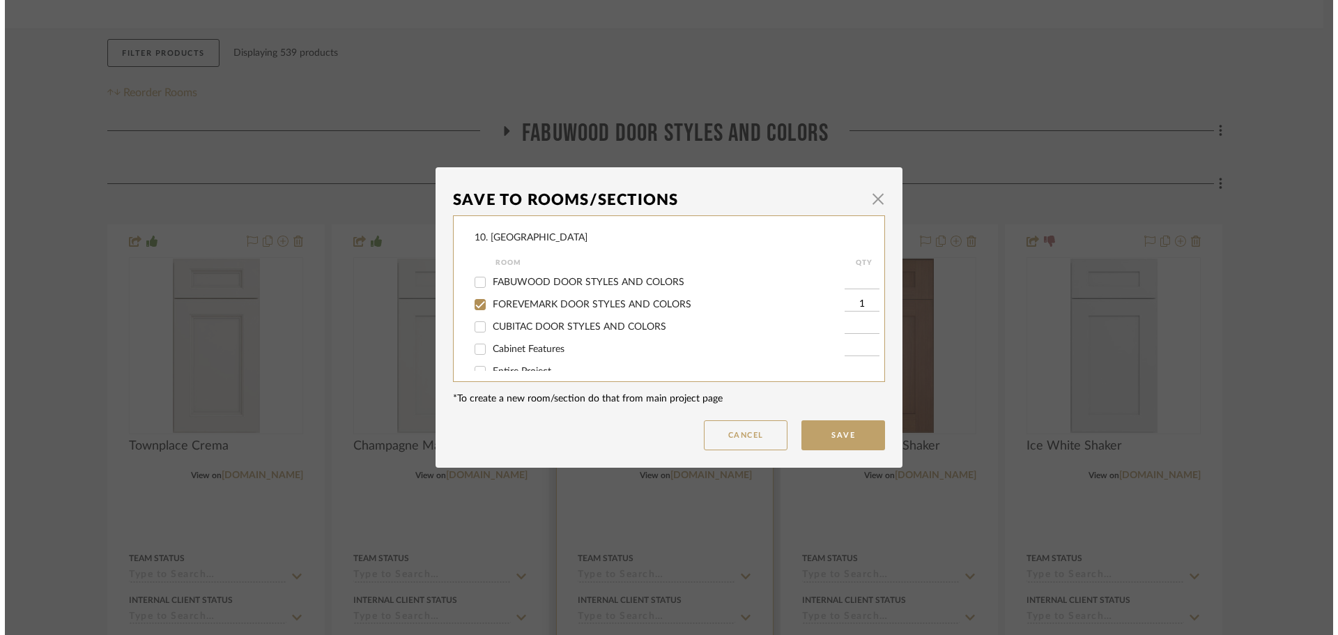
scroll to position [0, 0]
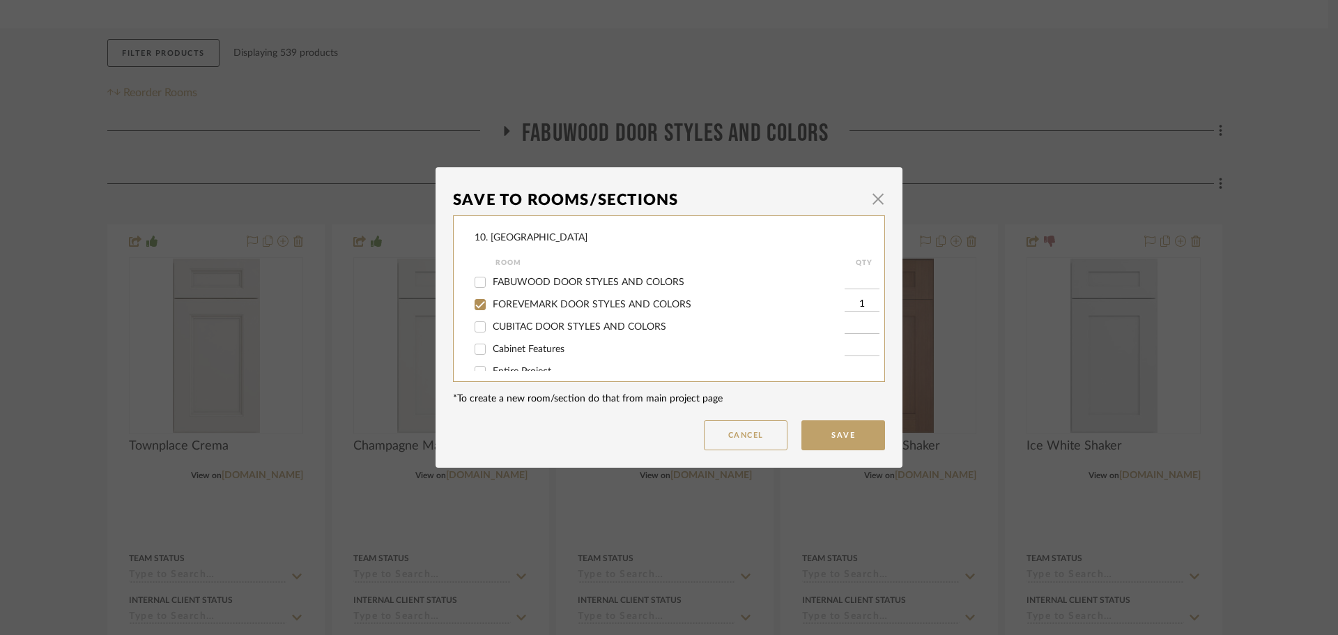
click at [558, 305] on span "FOREVEMARK DOOR STYLES AND COLORS" at bounding box center [592, 305] width 199 height 10
click at [491, 305] on input "FOREVEMARK DOOR STYLES AND COLORS" at bounding box center [480, 304] width 22 height 22
click at [528, 313] on span "Will not use" at bounding box center [519, 312] width 52 height 10
click at [491, 313] on input "Will not use" at bounding box center [480, 311] width 22 height 22
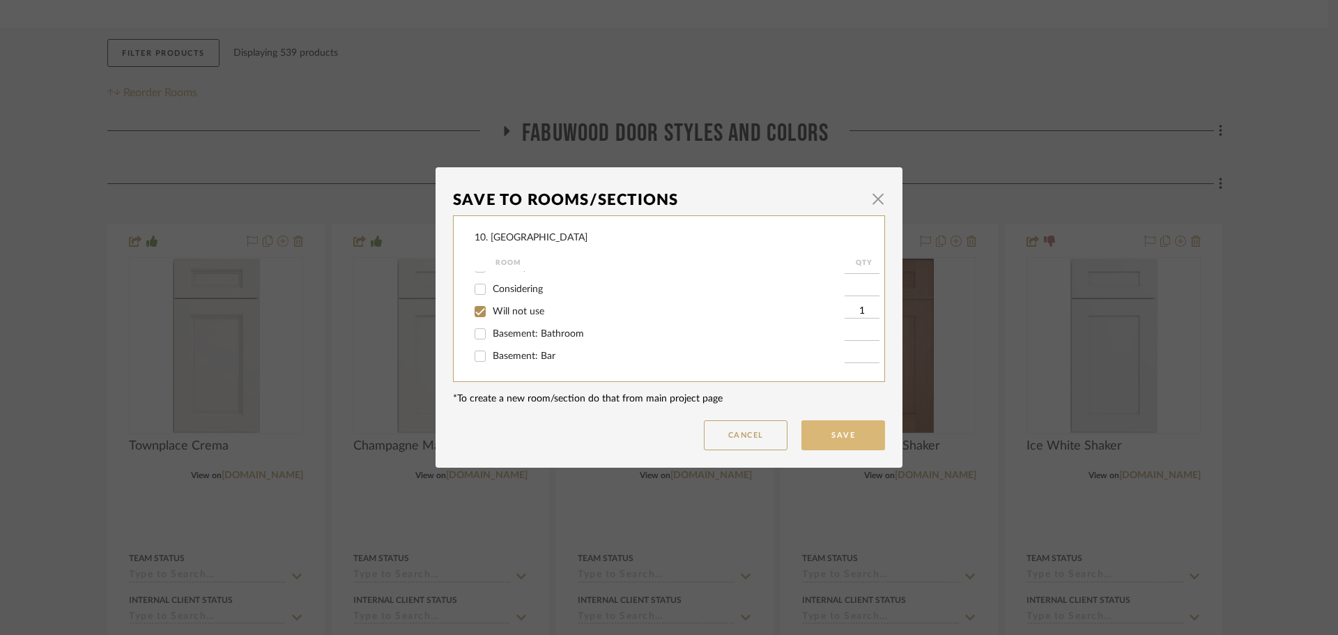
click at [837, 445] on button "Save" at bounding box center [844, 435] width 84 height 30
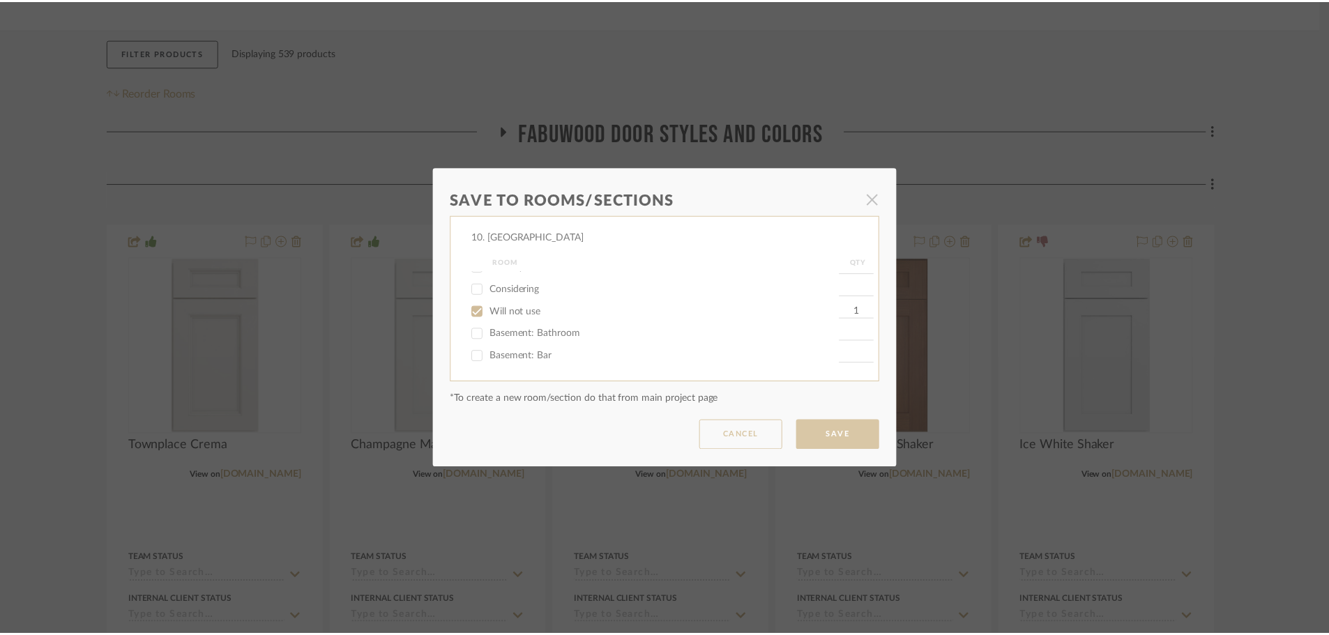
scroll to position [209, 0]
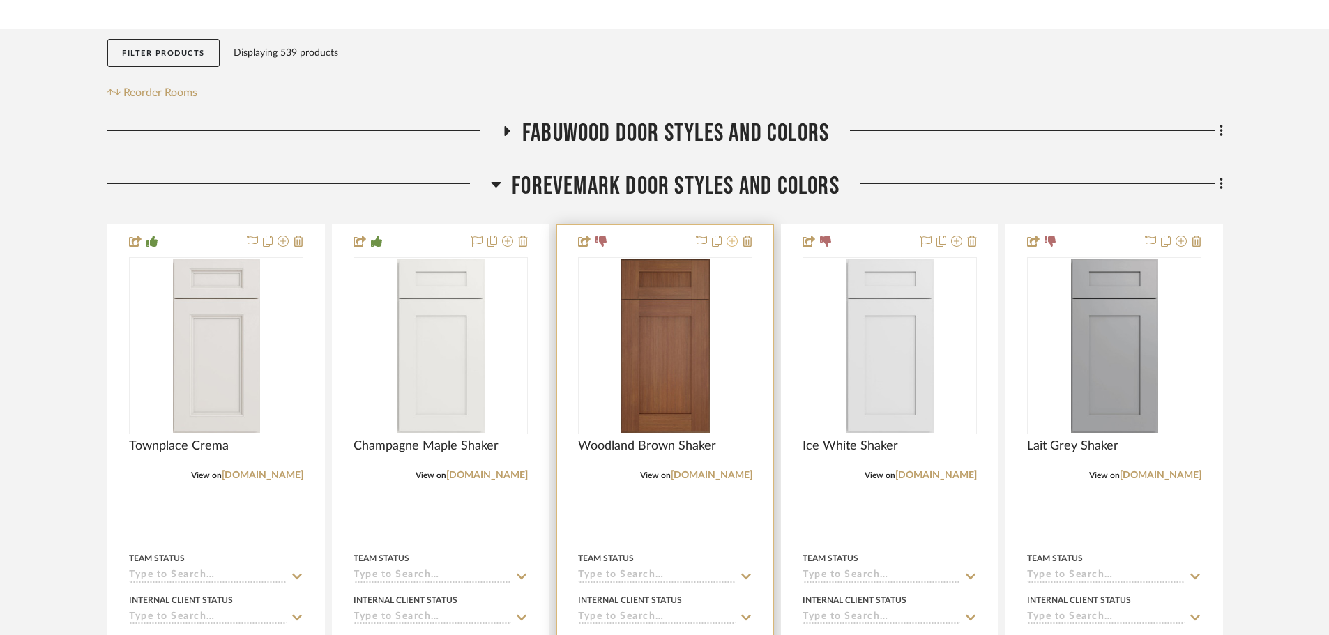
click at [731, 240] on icon at bounding box center [731, 241] width 11 height 11
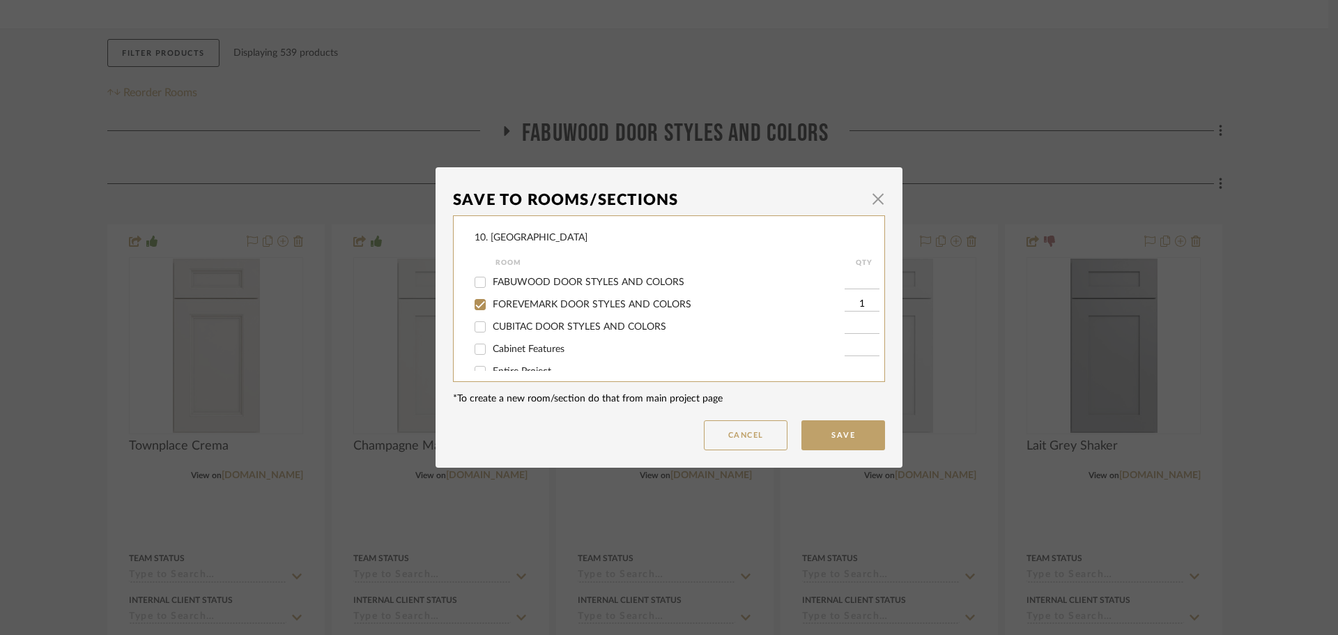
click at [563, 301] on span "FOREVEMARK DOOR STYLES AND COLORS" at bounding box center [592, 305] width 199 height 10
click at [491, 301] on input "FOREVEMARK DOOR STYLES AND COLORS" at bounding box center [480, 304] width 22 height 22
click at [512, 314] on span "Will not use" at bounding box center [519, 312] width 52 height 10
click at [491, 314] on input "Will not use" at bounding box center [480, 311] width 22 height 22
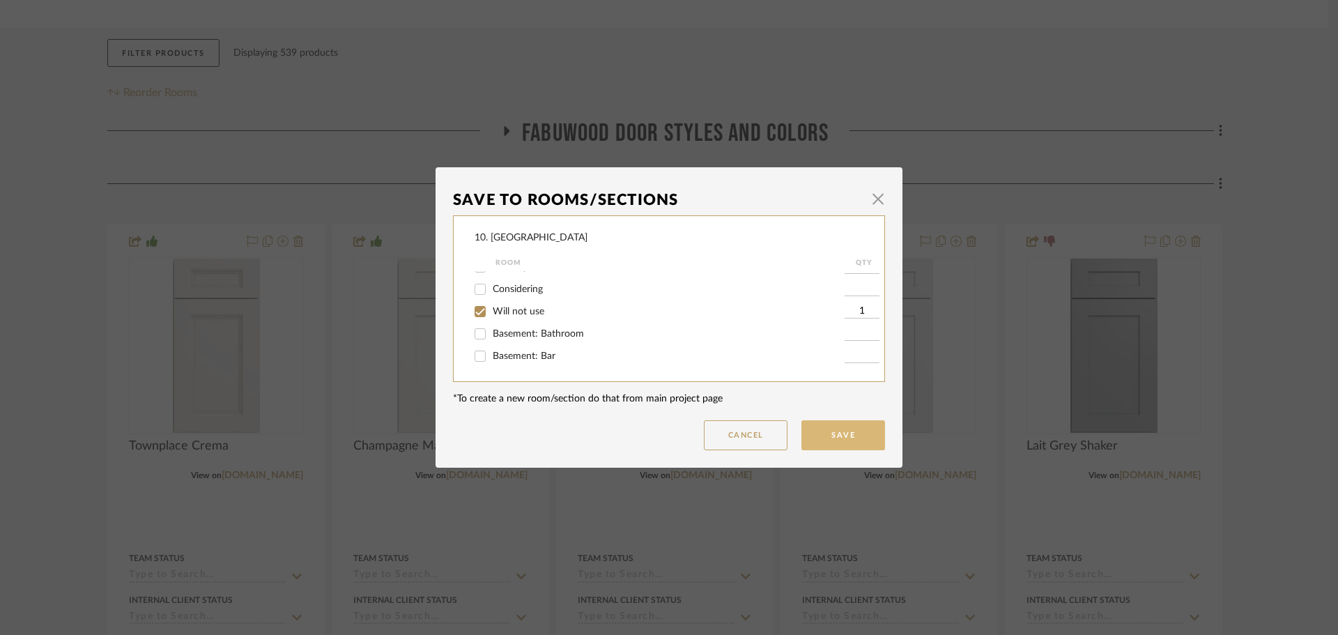
click at [853, 432] on button "Save" at bounding box center [844, 435] width 84 height 30
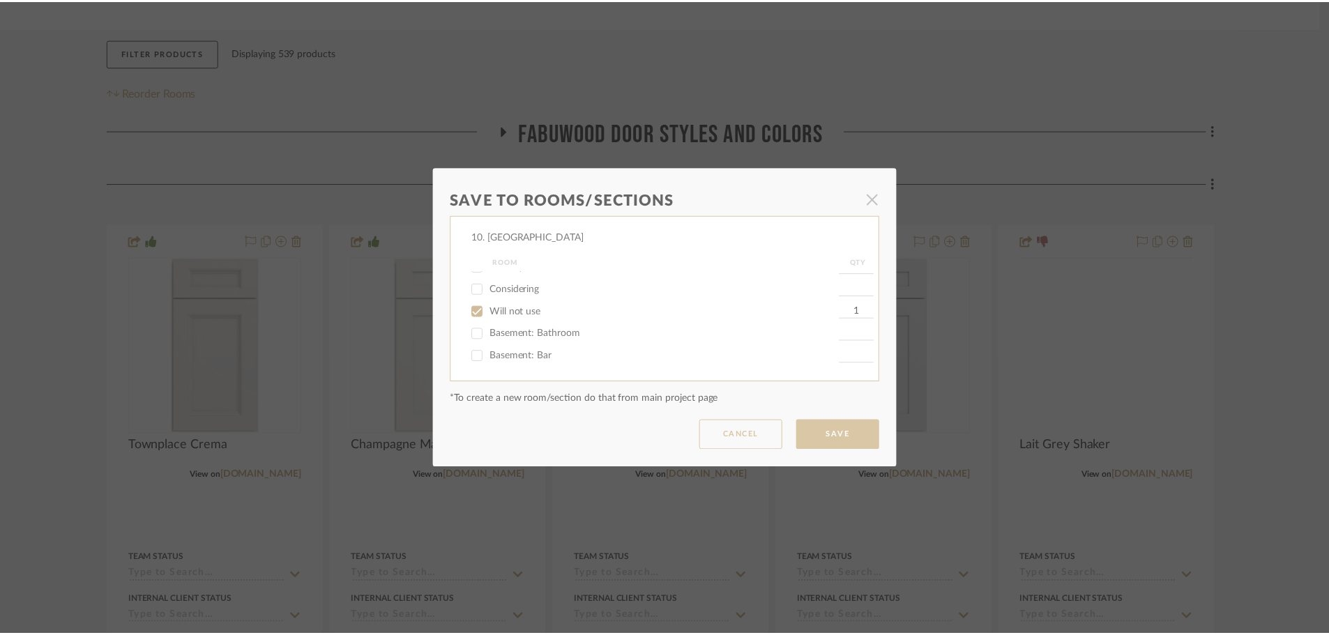
scroll to position [209, 0]
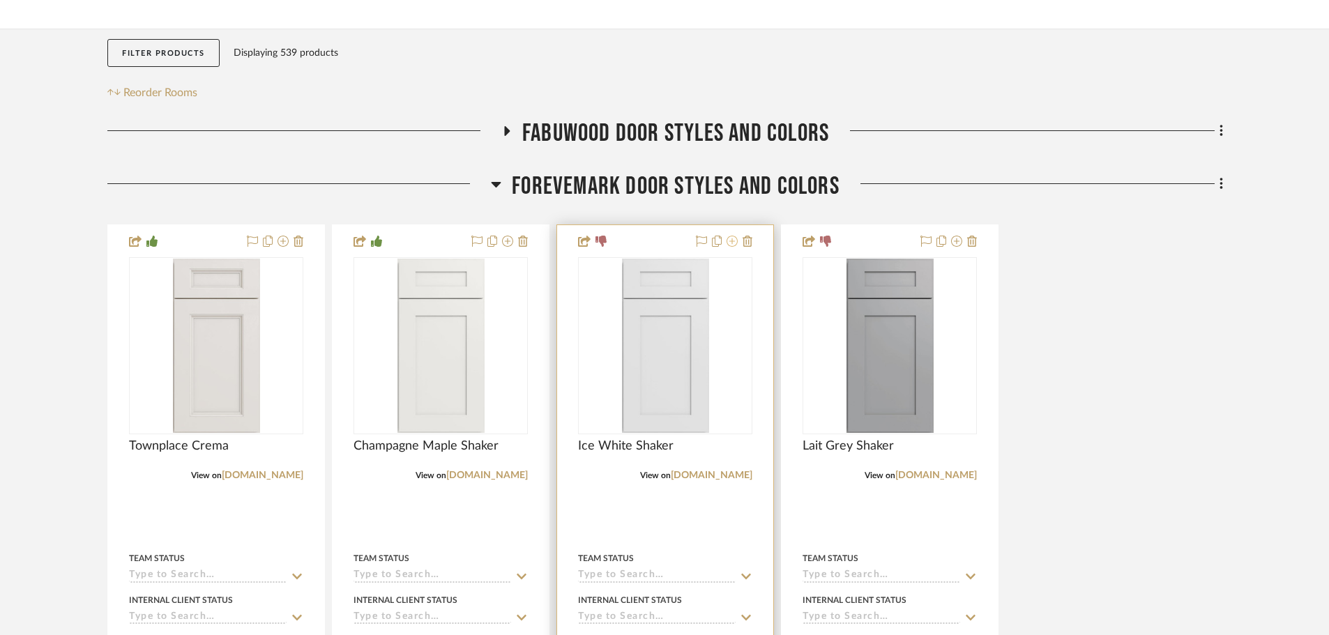
click at [735, 243] on icon at bounding box center [731, 241] width 11 height 11
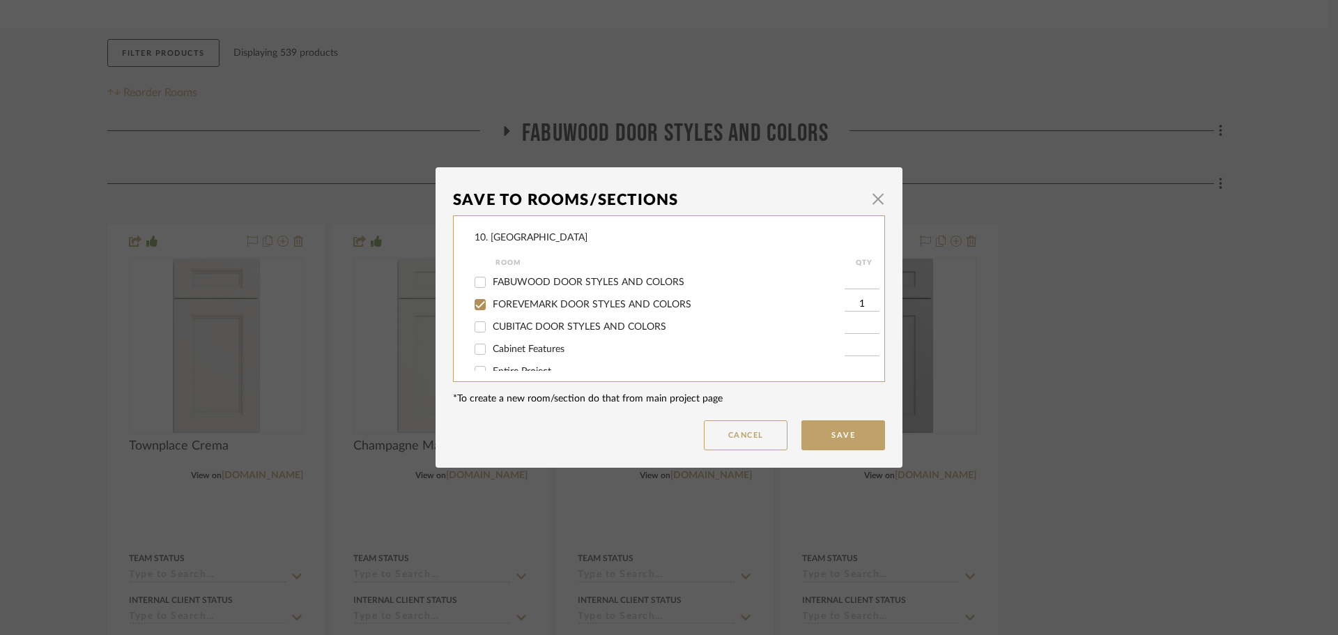
click at [582, 303] on span "FOREVEMARK DOOR STYLES AND COLORS" at bounding box center [592, 305] width 199 height 10
click at [491, 303] on input "FOREVEMARK DOOR STYLES AND COLORS" at bounding box center [480, 304] width 22 height 22
click at [515, 316] on label "Will not use" at bounding box center [669, 312] width 352 height 12
click at [503, 310] on span "Will not use" at bounding box center [519, 312] width 52 height 10
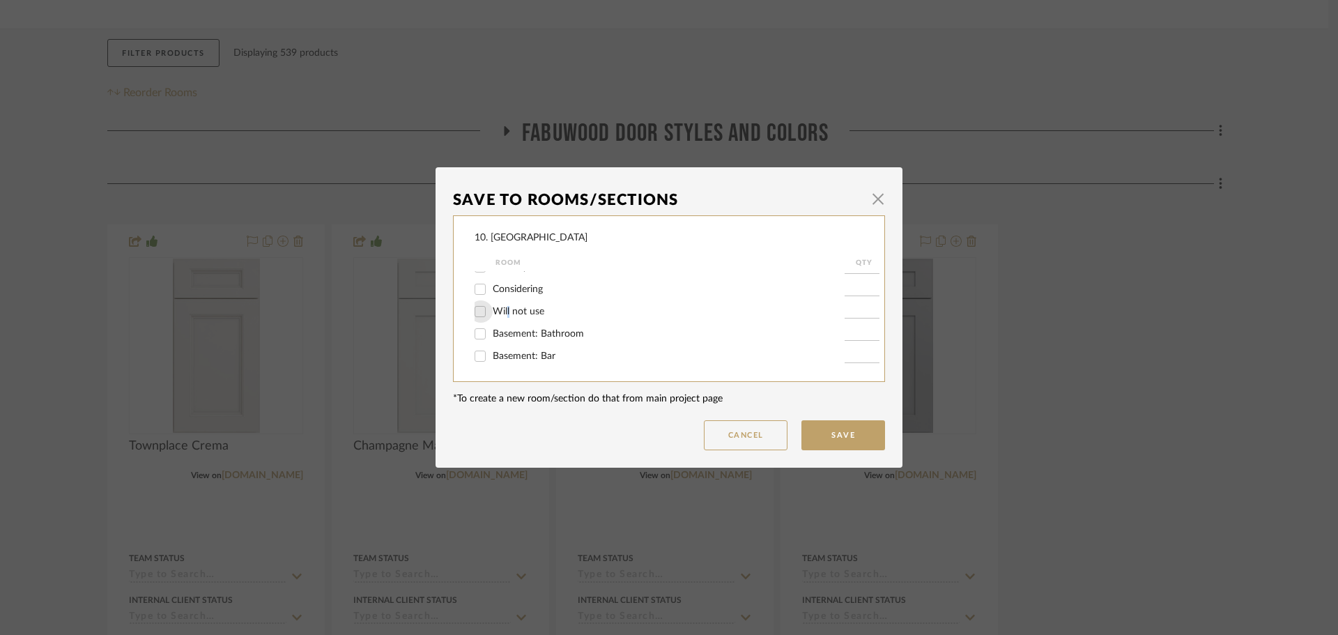
click at [478, 305] on input "Will not use" at bounding box center [480, 311] width 22 height 22
click at [846, 429] on button "Save" at bounding box center [844, 435] width 84 height 30
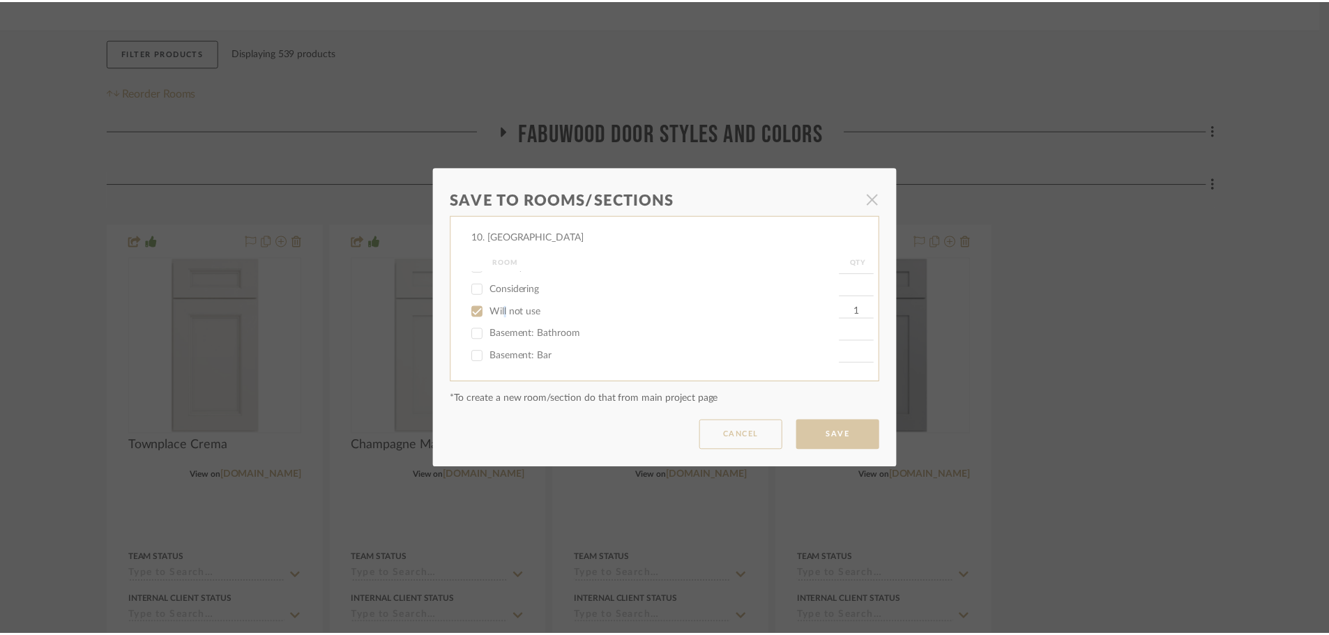
scroll to position [209, 0]
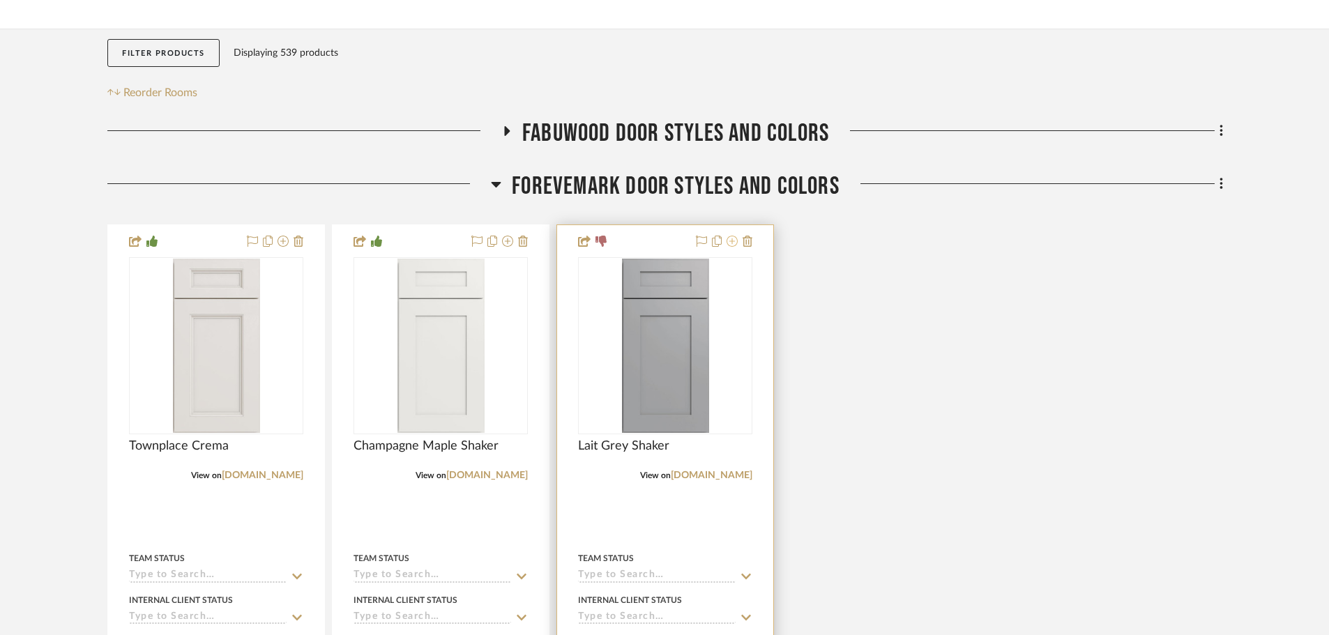
click at [731, 247] on button at bounding box center [731, 242] width 11 height 17
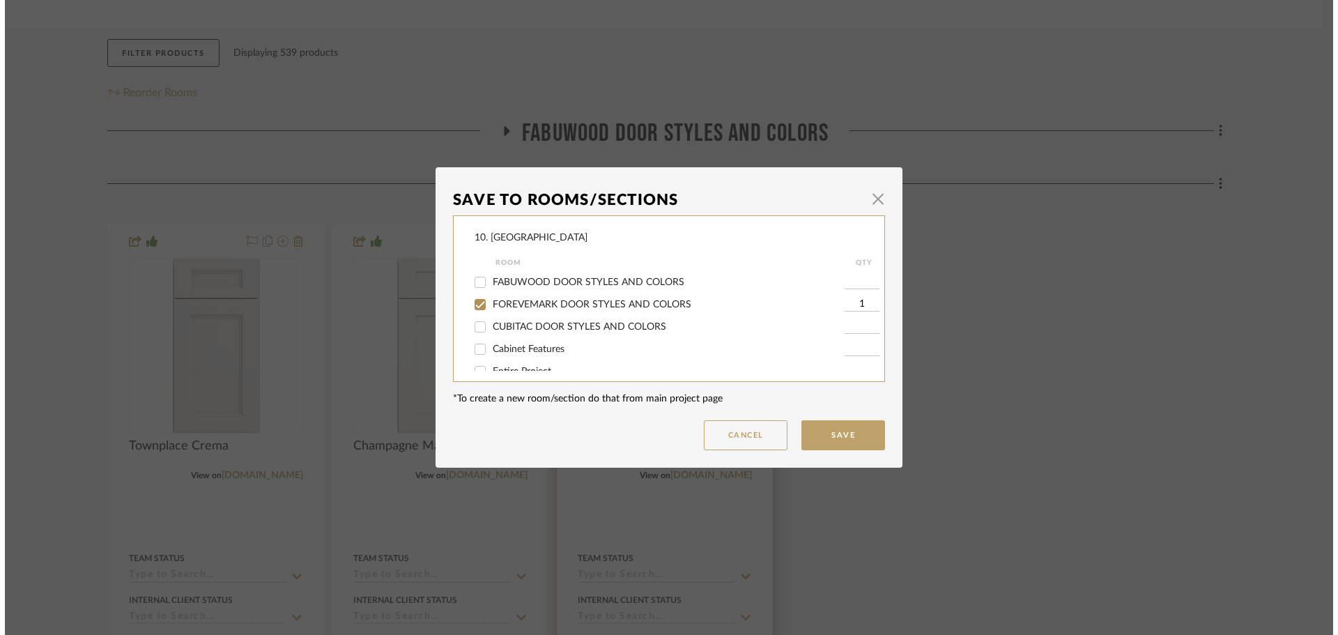
scroll to position [0, 0]
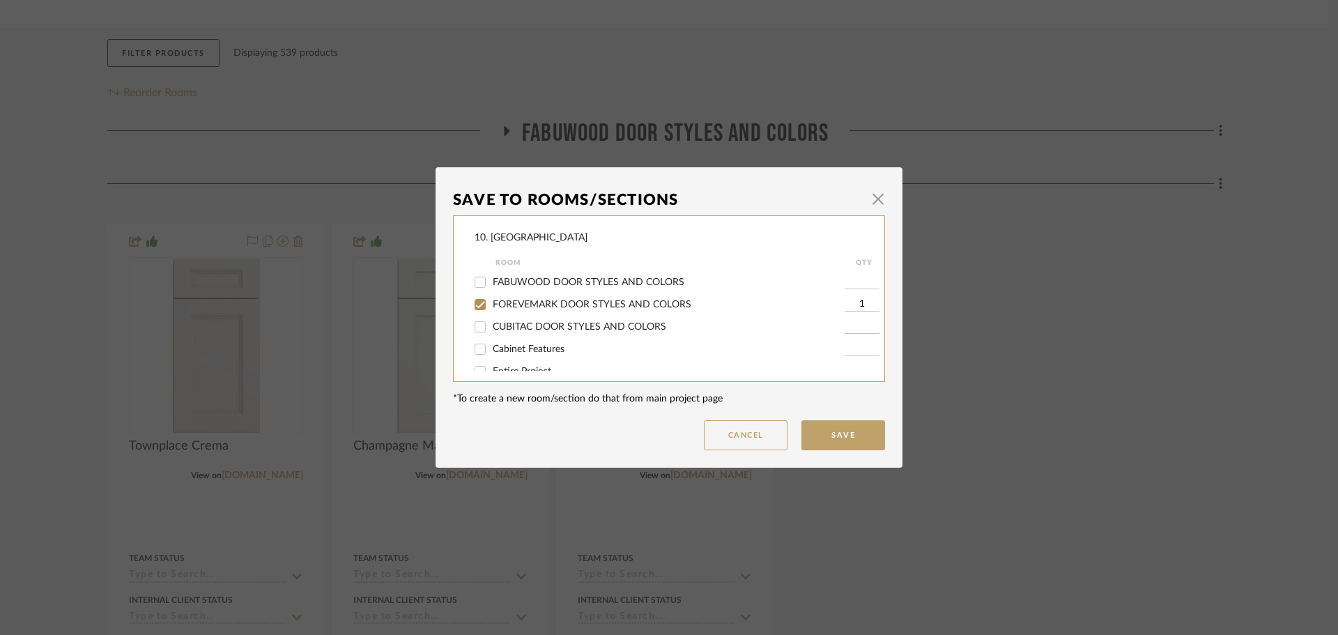
click at [495, 306] on span "FOREVEMARK DOOR STYLES AND COLORS" at bounding box center [592, 305] width 199 height 10
click at [491, 306] on input "FOREVEMARK DOOR STYLES AND COLORS" at bounding box center [480, 304] width 22 height 22
click at [500, 307] on span "Will not use" at bounding box center [519, 312] width 52 height 10
click at [491, 306] on input "Will not use" at bounding box center [480, 311] width 22 height 22
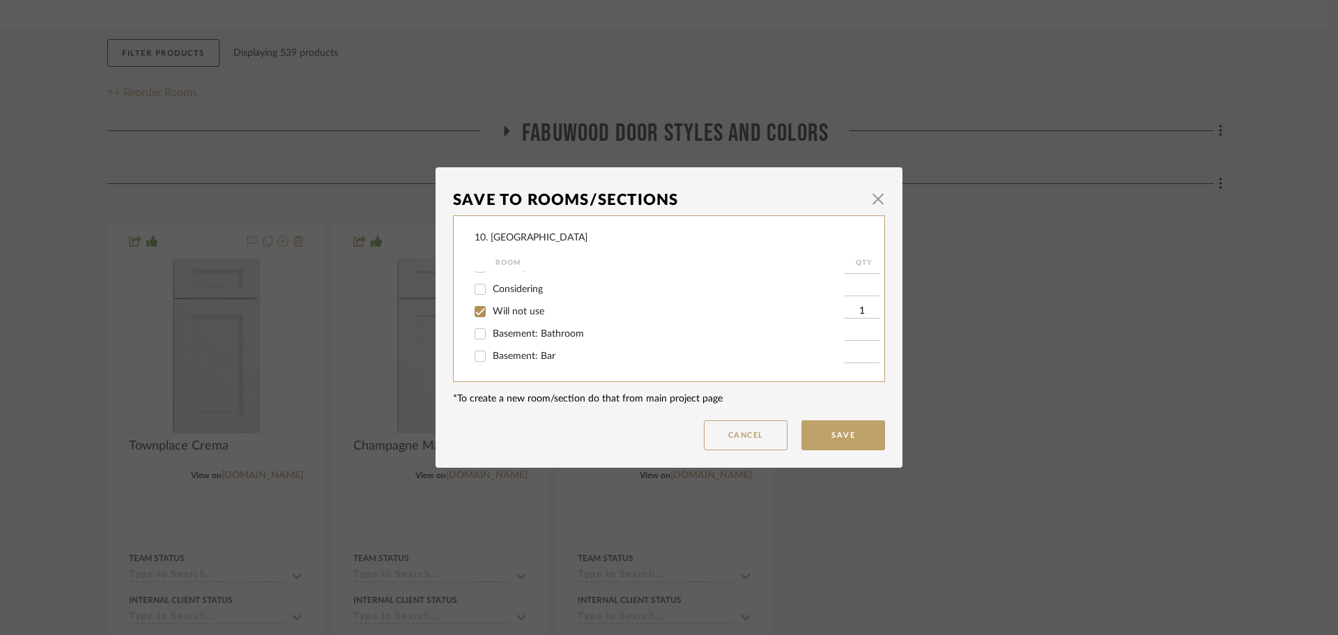
click at [898, 448] on div "Save To Rooms/Sections × 10. Vignola Room QTY FABUWOOD DOOR STYLES AND COLORS F…" at bounding box center [669, 317] width 1338 height 635
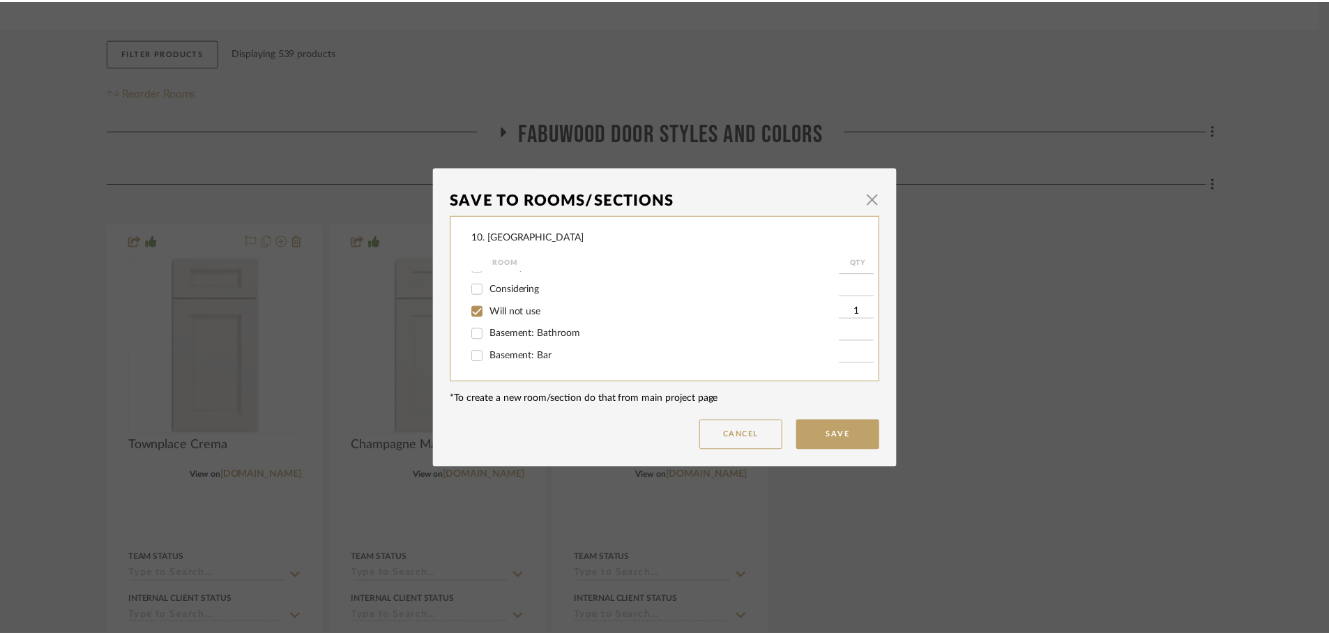
scroll to position [209, 0]
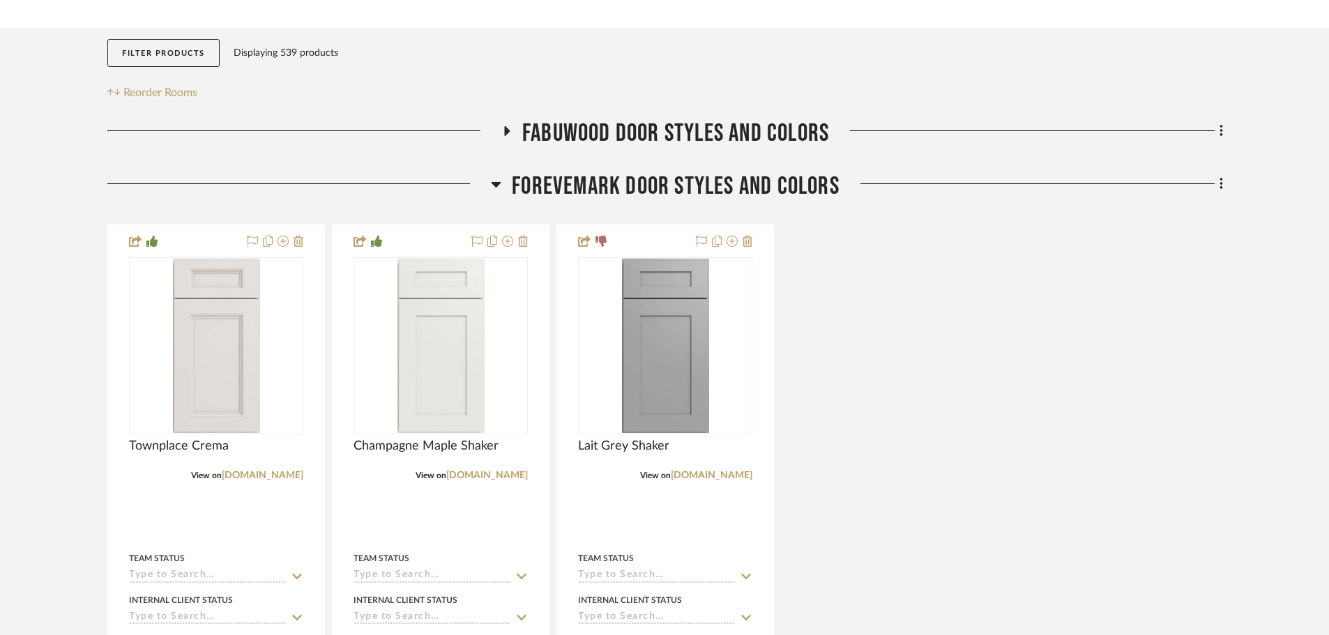
click at [854, 441] on div "Townplace Crema View on forevermarkcabinetry.com By Forevemark Cabinety Team St…" at bounding box center [664, 514] width 1115 height 581
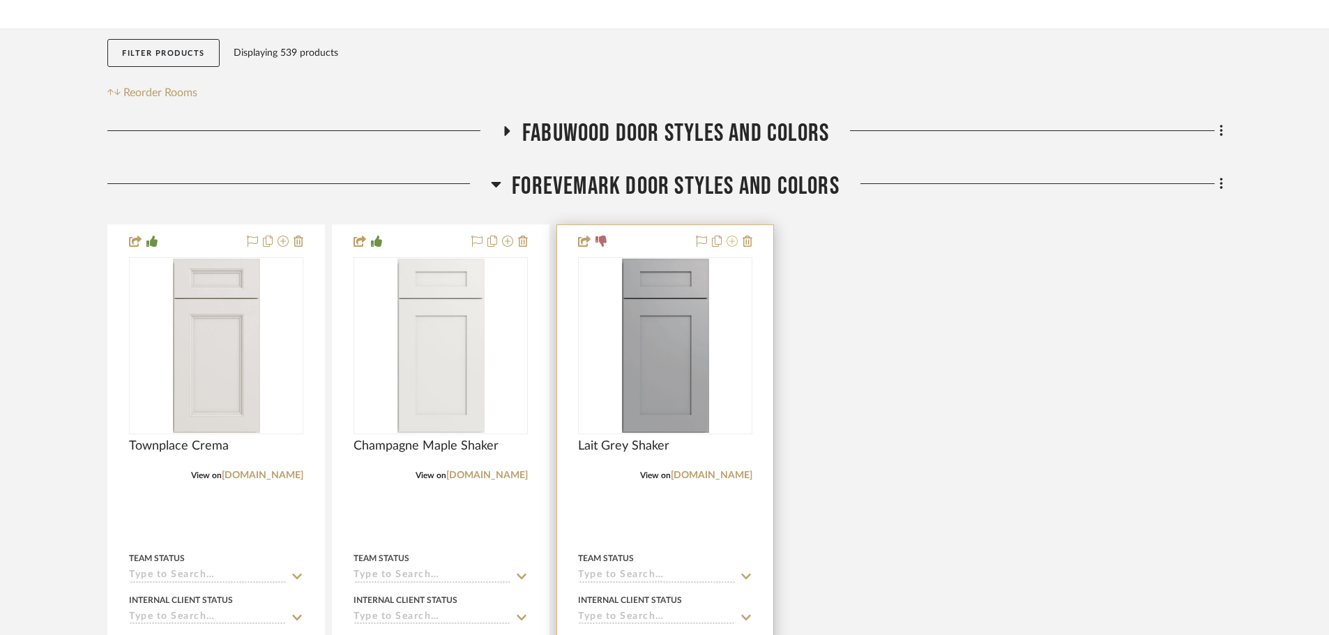
click at [730, 247] on button at bounding box center [731, 242] width 11 height 17
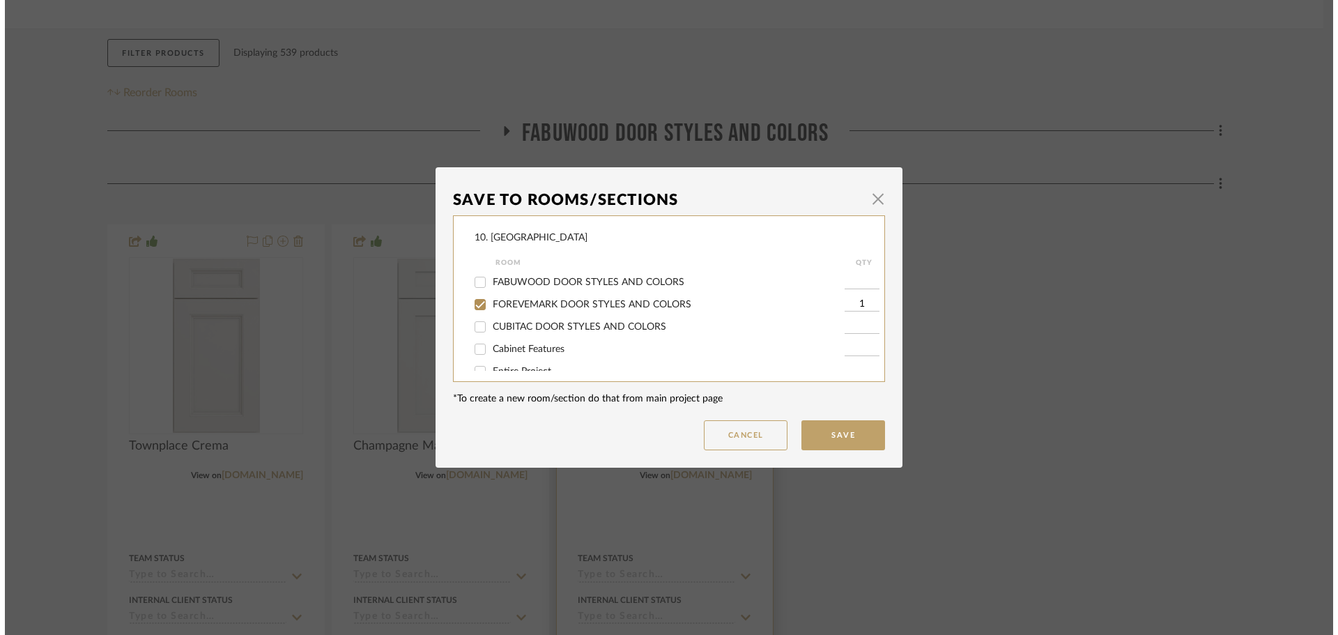
scroll to position [0, 0]
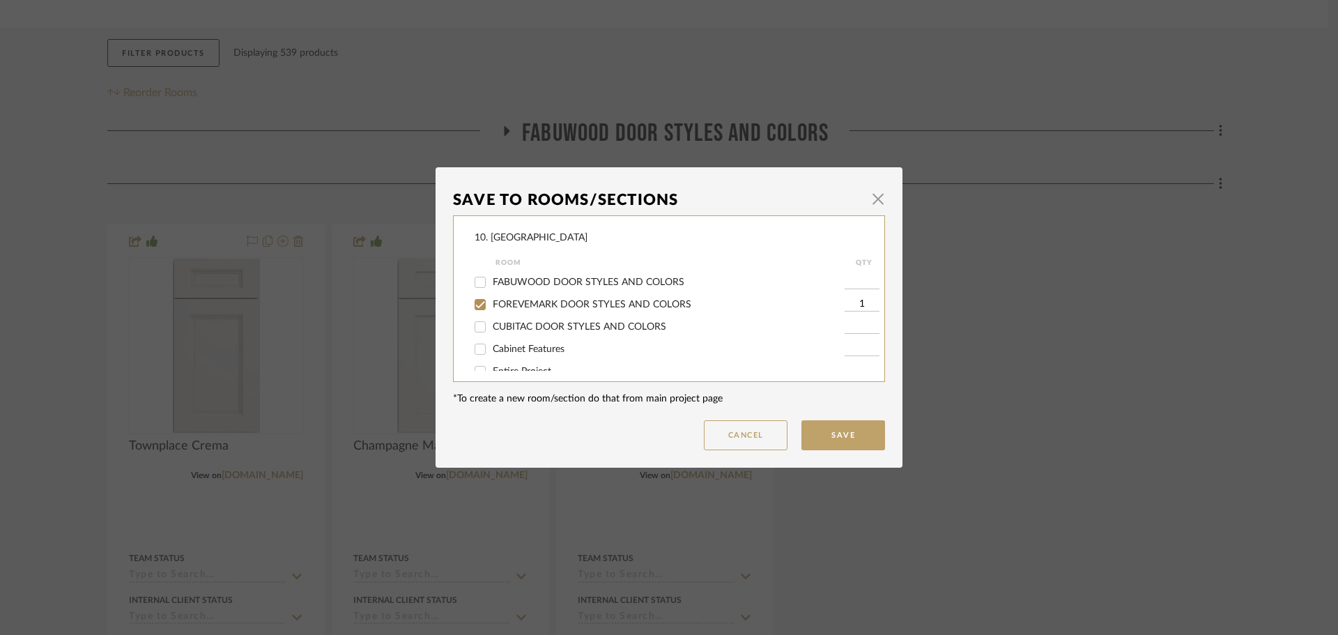
click at [505, 303] on span "FOREVEMARK DOOR STYLES AND COLORS" at bounding box center [592, 305] width 199 height 10
click at [491, 303] on input "FOREVEMARK DOOR STYLES AND COLORS" at bounding box center [480, 304] width 22 height 22
click at [503, 315] on span "Will not use" at bounding box center [519, 312] width 52 height 10
click at [491, 315] on input "Will not use" at bounding box center [480, 311] width 22 height 22
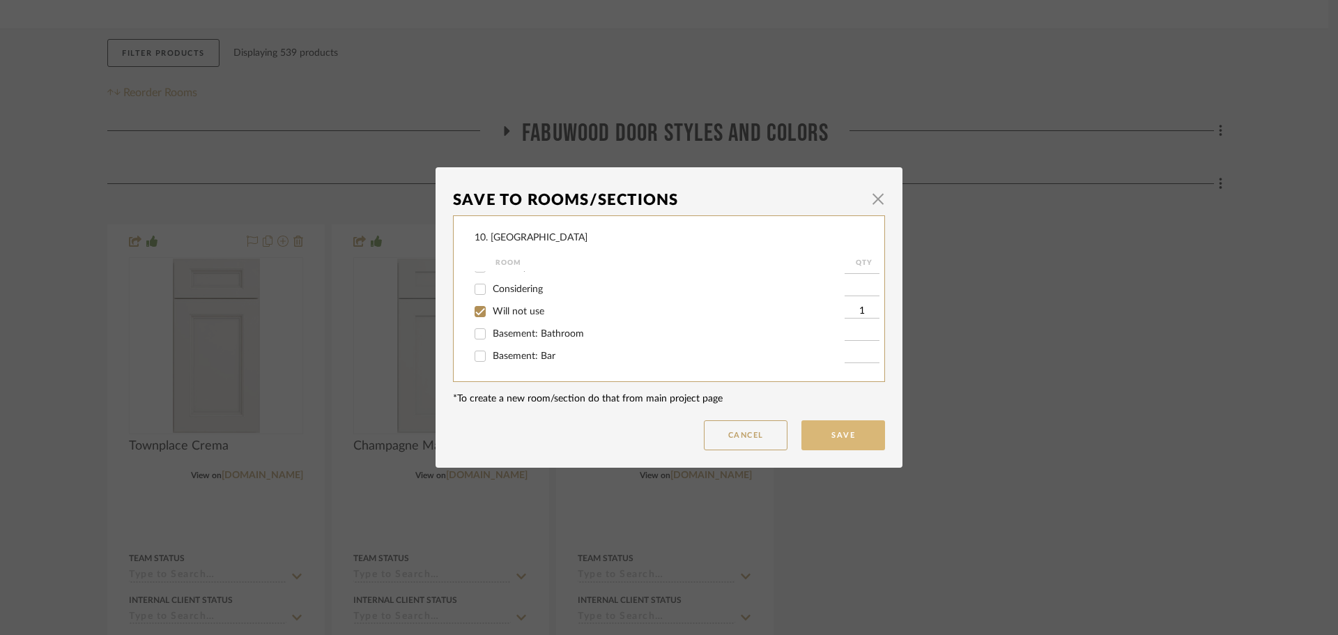
click at [859, 440] on button "Save" at bounding box center [844, 435] width 84 height 30
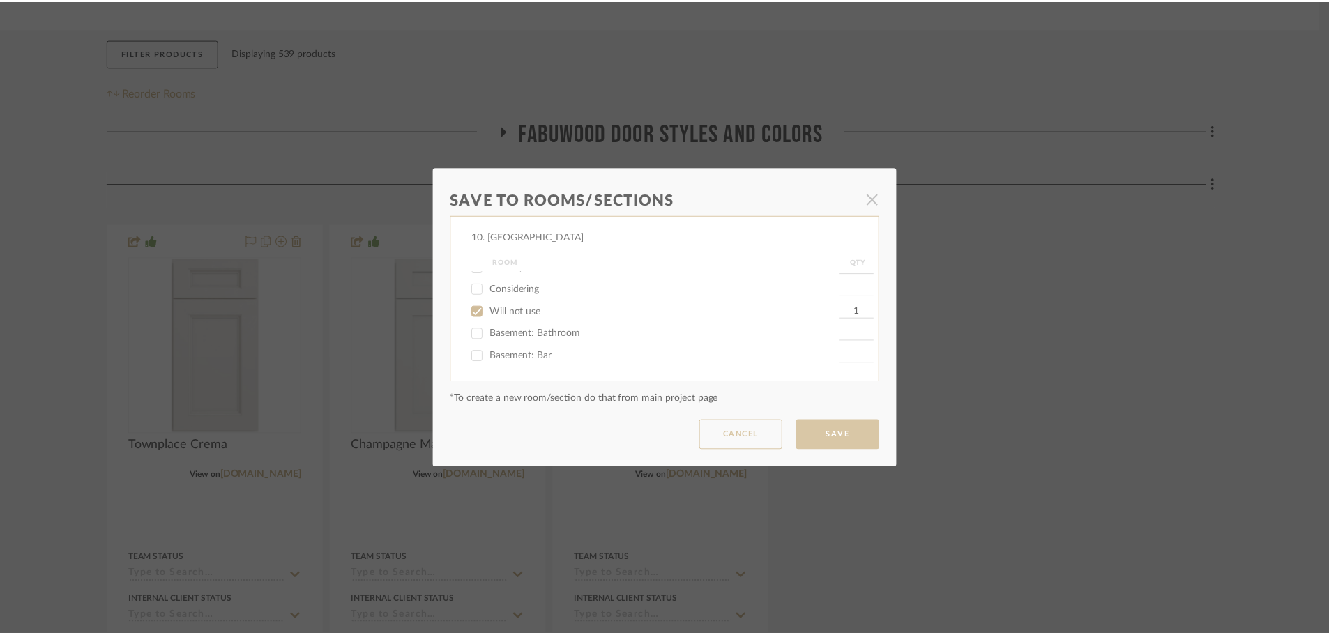
scroll to position [209, 0]
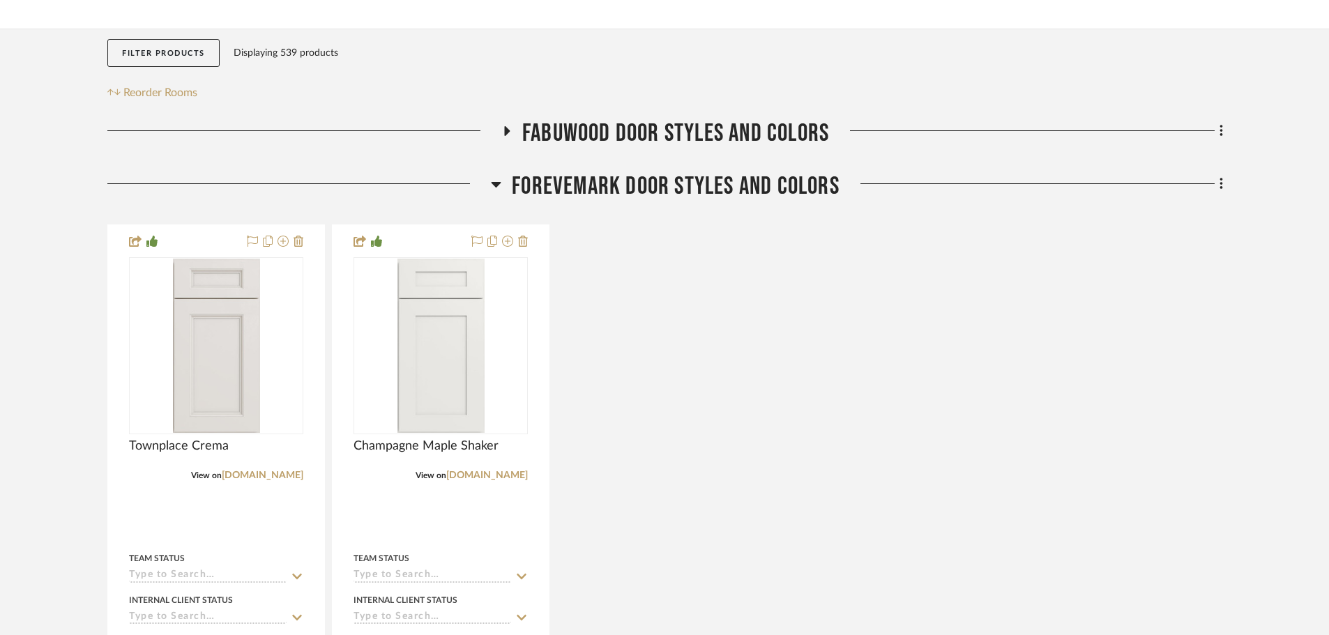
click at [774, 415] on div "Townplace Crema View on forevermarkcabinetry.com By Forevemark Cabinety Team St…" at bounding box center [664, 514] width 1115 height 581
click at [617, 189] on span "FOREVEMARK DOOR STYLES AND COLORS" at bounding box center [676, 186] width 328 height 30
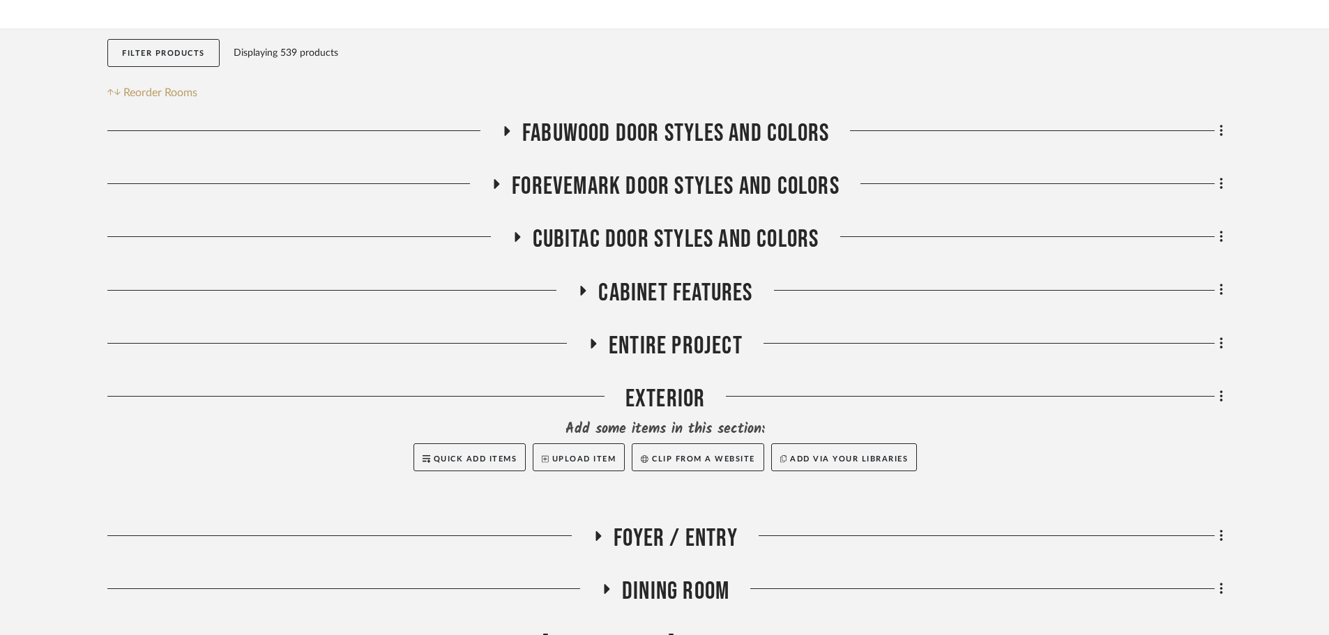
click at [609, 127] on span "FABUWOOD DOOR STYLES AND COLORS" at bounding box center [675, 134] width 307 height 30
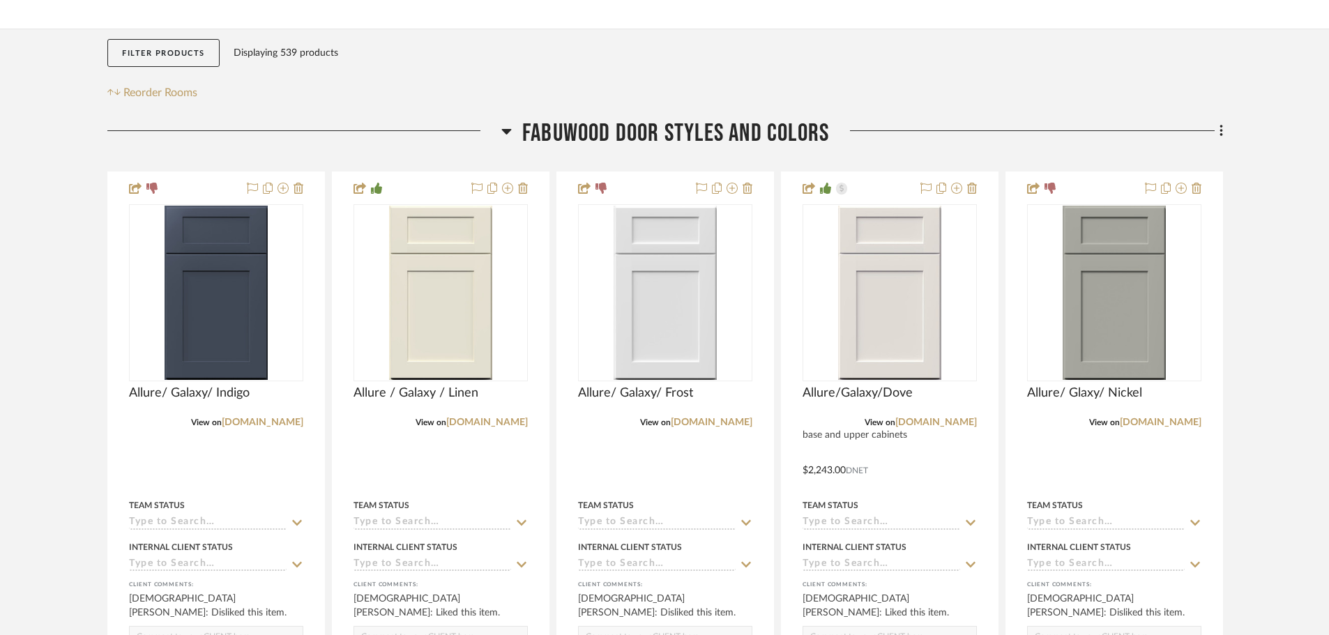
click at [609, 128] on span "FABUWOOD DOOR STYLES AND COLORS" at bounding box center [675, 134] width 307 height 30
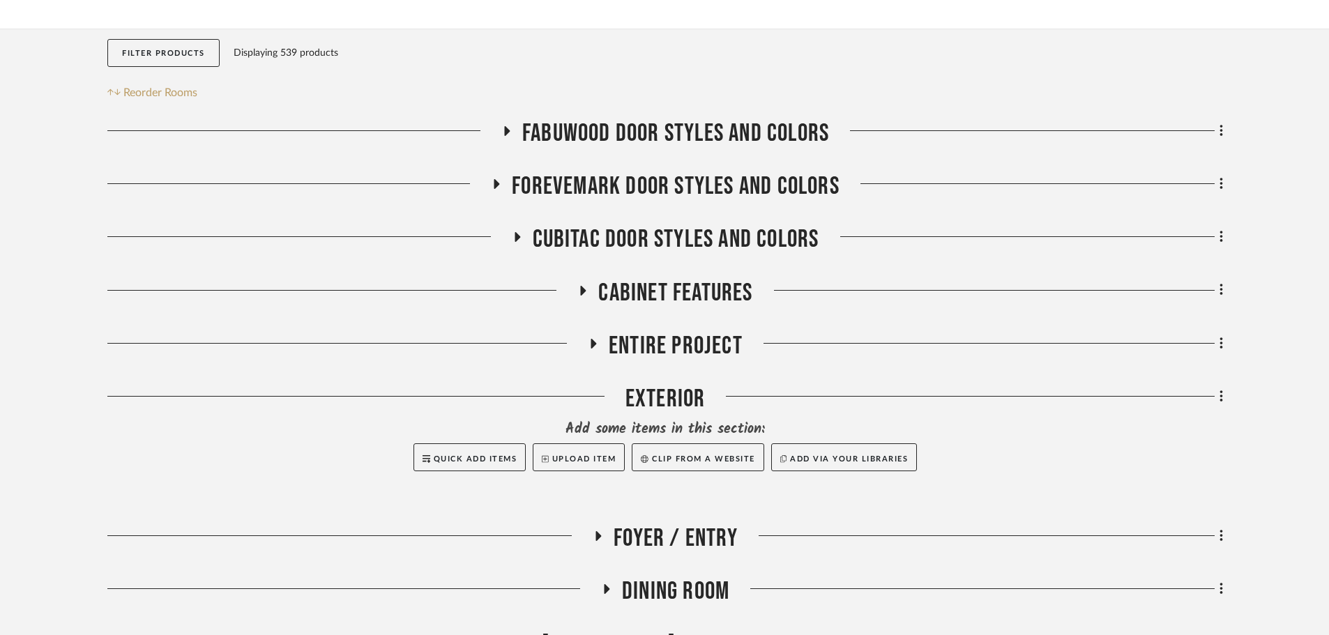
click at [606, 180] on span "FOREVEMARK DOOR STYLES AND COLORS" at bounding box center [676, 186] width 328 height 30
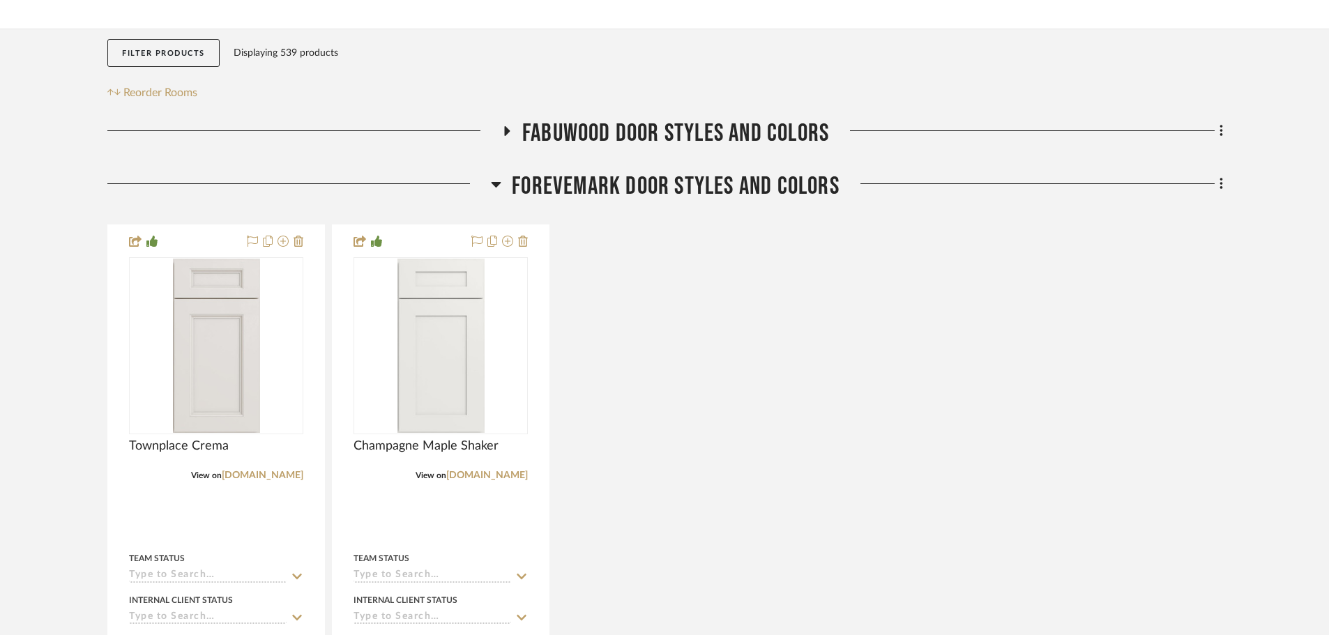
click at [606, 186] on span "FOREVEMARK DOOR STYLES AND COLORS" at bounding box center [676, 186] width 328 height 30
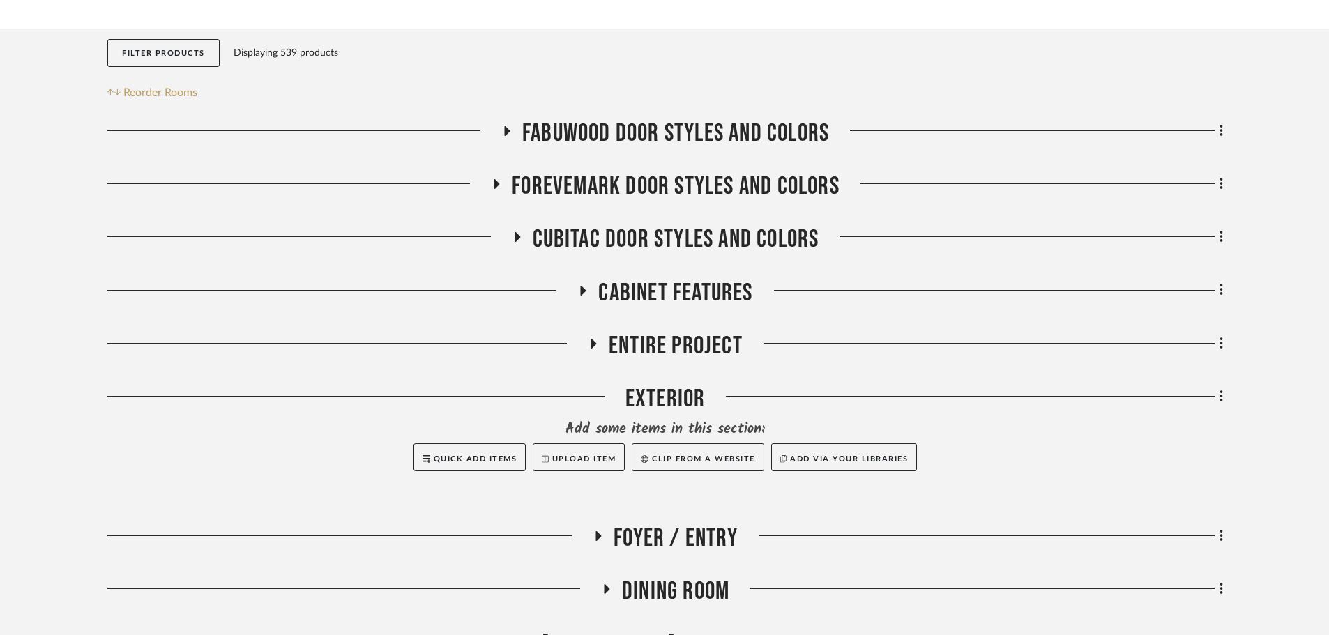
click at [606, 231] on span "CUBITAC DOOR STYLES AND COLORS" at bounding box center [676, 239] width 287 height 30
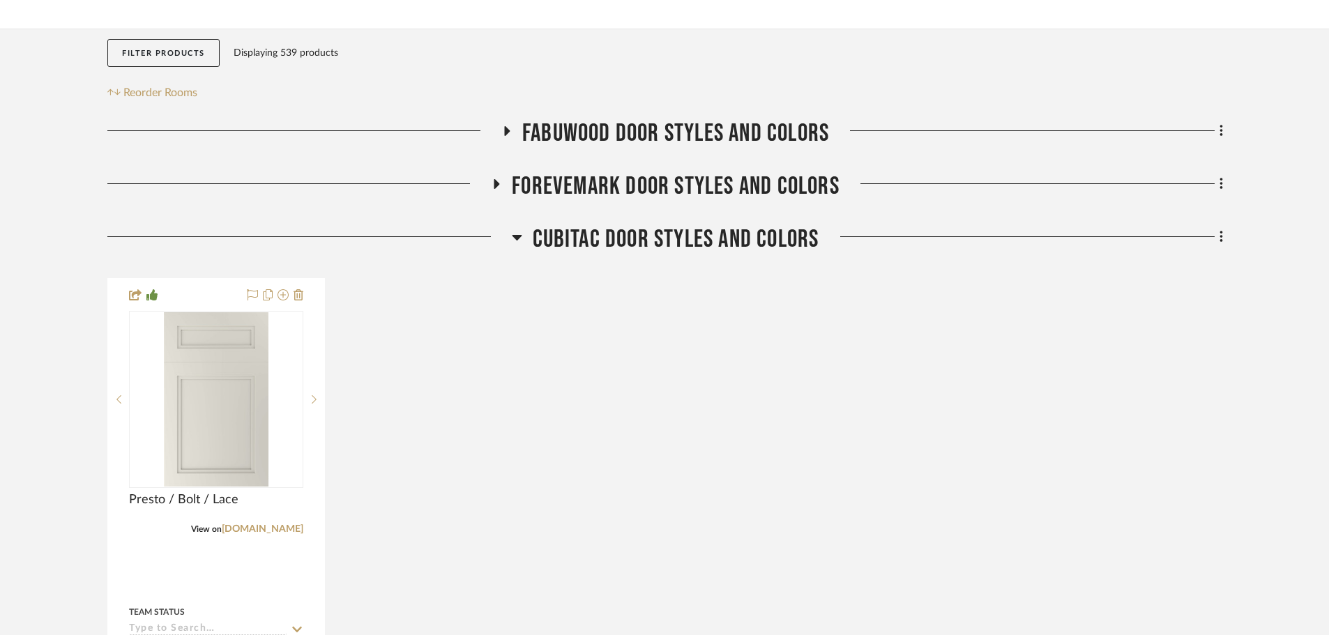
click at [606, 239] on span "CUBITAC DOOR STYLES AND COLORS" at bounding box center [676, 239] width 287 height 30
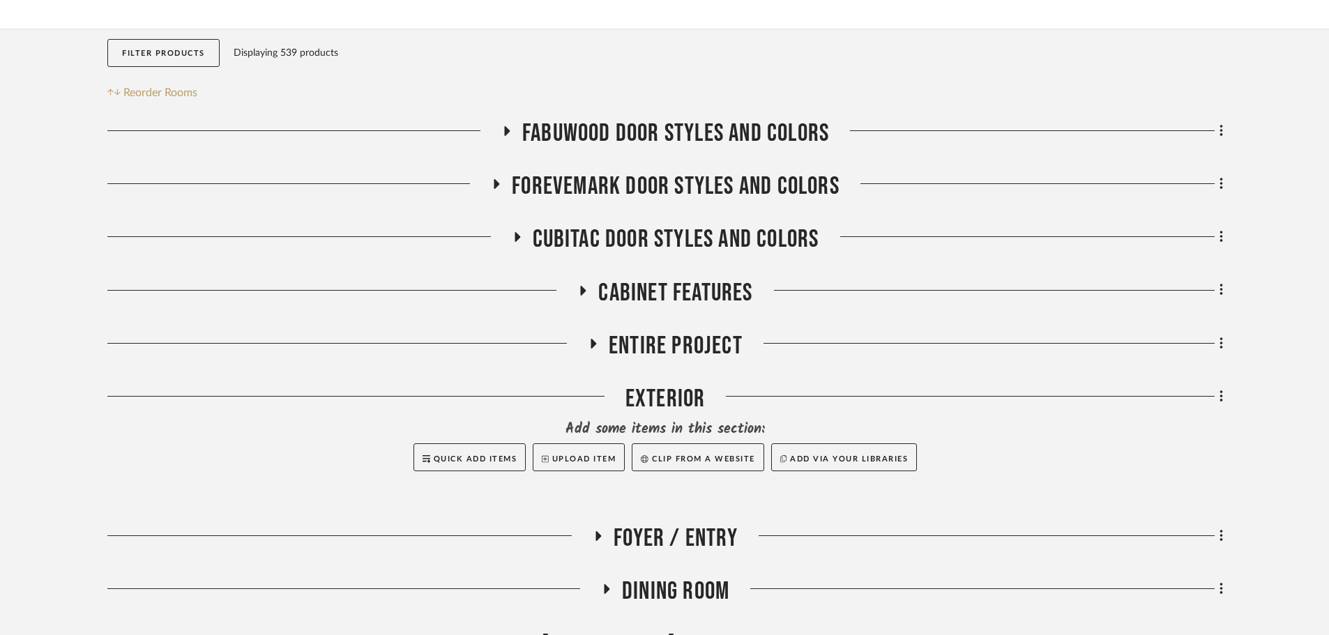
click at [609, 136] on span "FABUWOOD DOOR STYLES AND COLORS" at bounding box center [675, 134] width 307 height 30
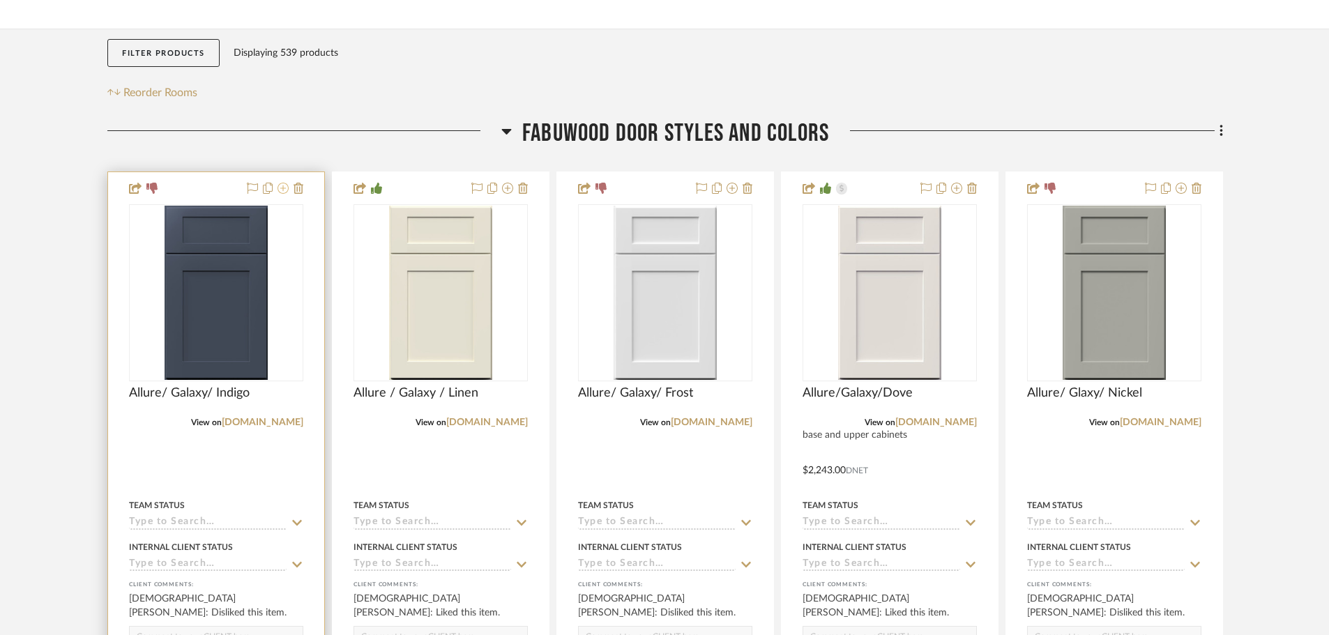
click at [280, 188] on icon at bounding box center [282, 188] width 11 height 11
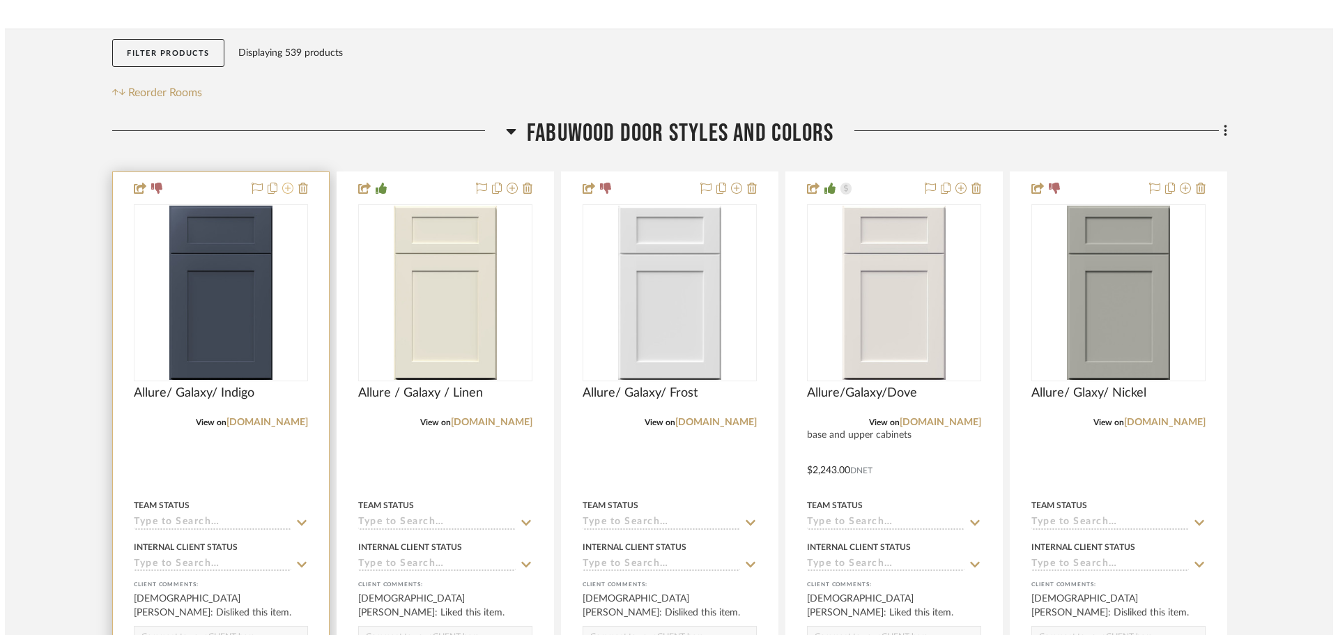
scroll to position [0, 0]
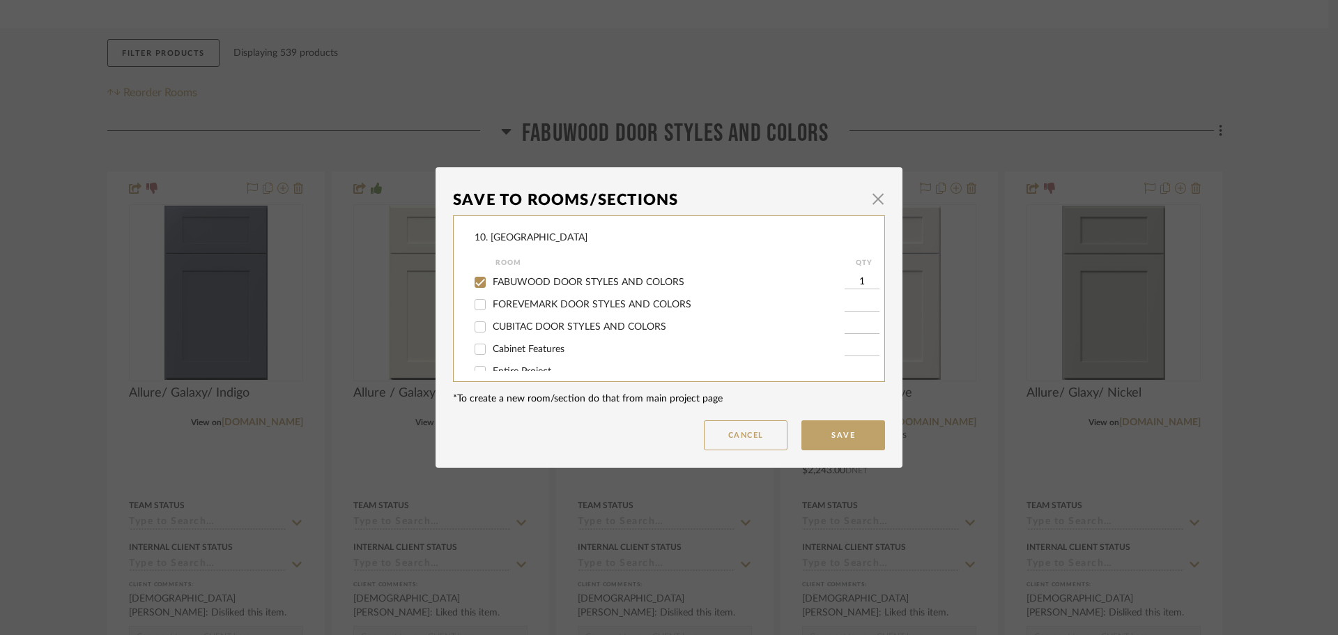
click at [493, 284] on span "FABUWOOD DOOR STYLES AND COLORS" at bounding box center [589, 282] width 192 height 10
click at [491, 284] on input "FABUWOOD DOOR STYLES AND COLORS" at bounding box center [480, 282] width 22 height 22
click at [507, 312] on span "Will not use" at bounding box center [519, 312] width 52 height 10
click at [491, 312] on input "Will not use" at bounding box center [480, 311] width 22 height 22
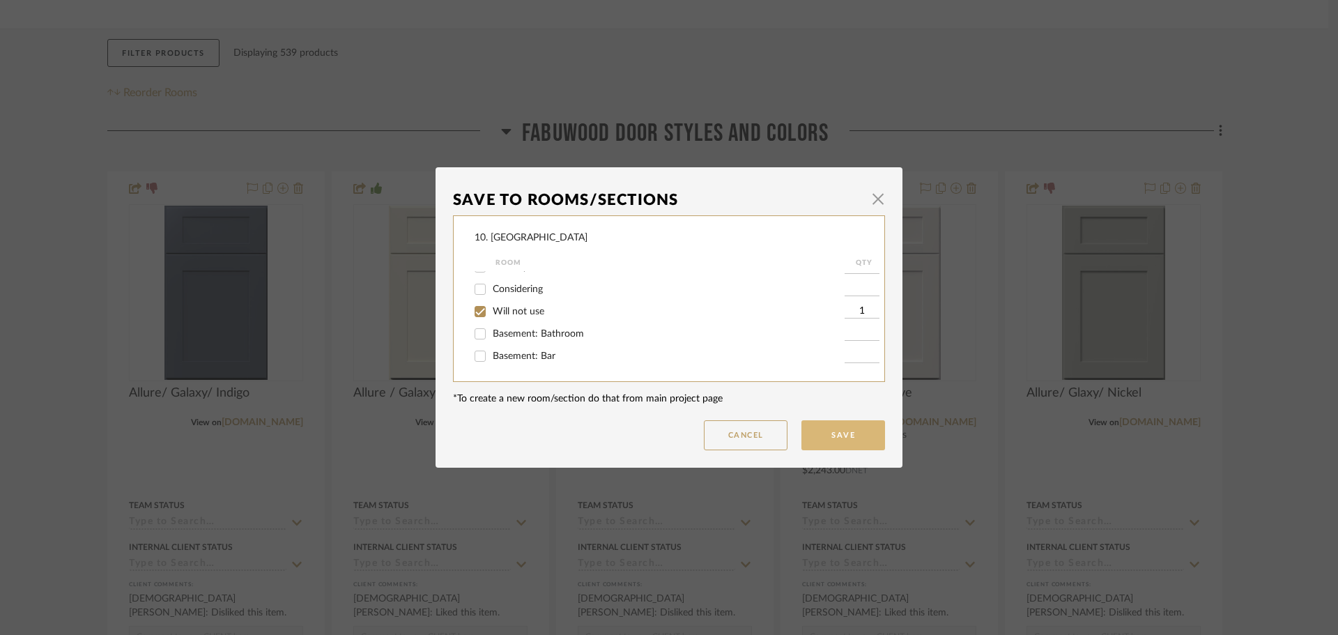
click at [857, 433] on button "Save" at bounding box center [844, 435] width 84 height 30
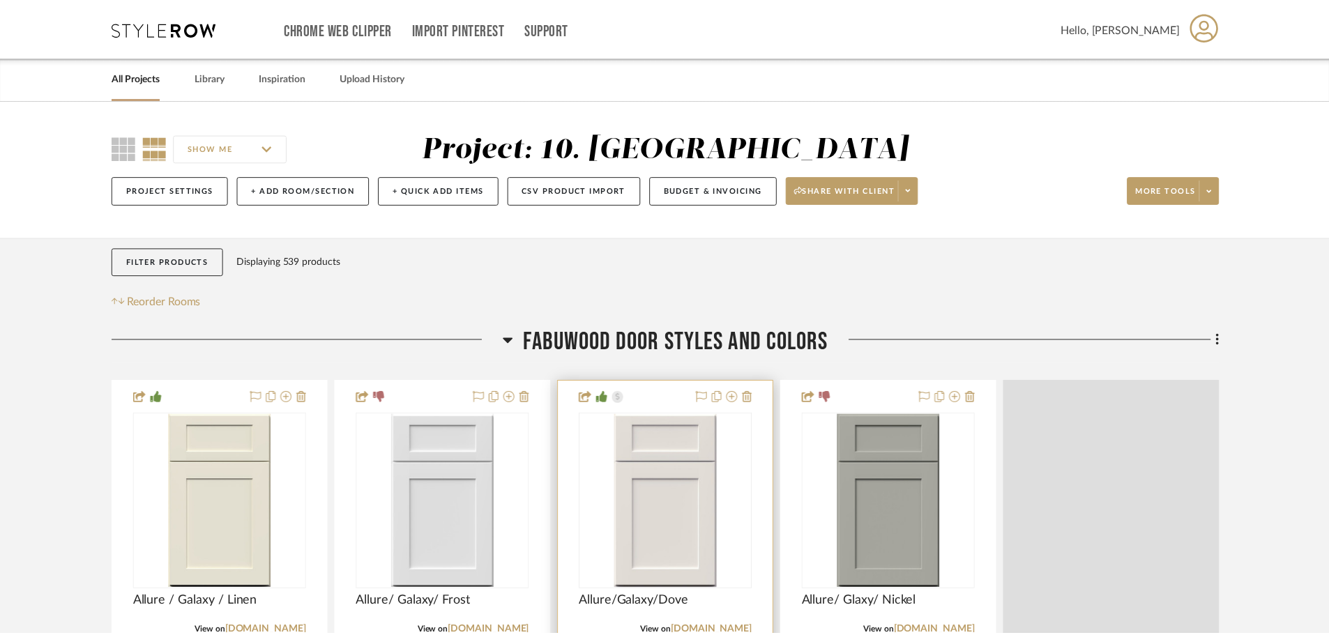
scroll to position [209, 0]
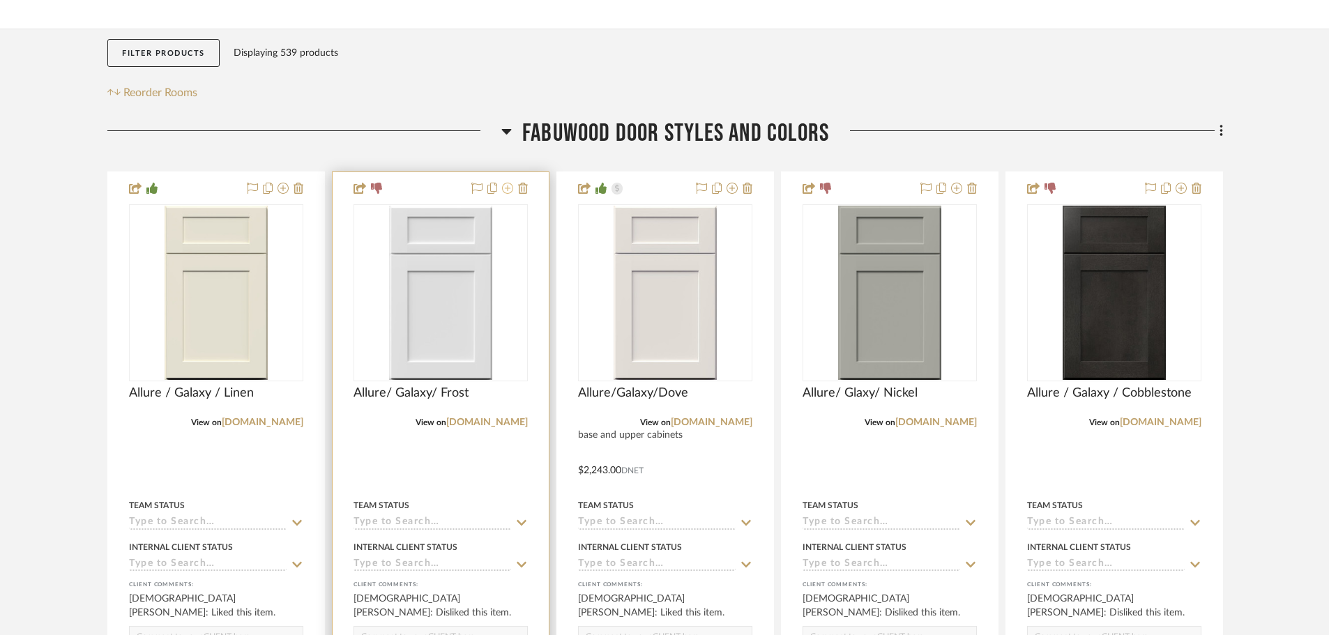
click at [512, 192] on icon at bounding box center [507, 188] width 11 height 11
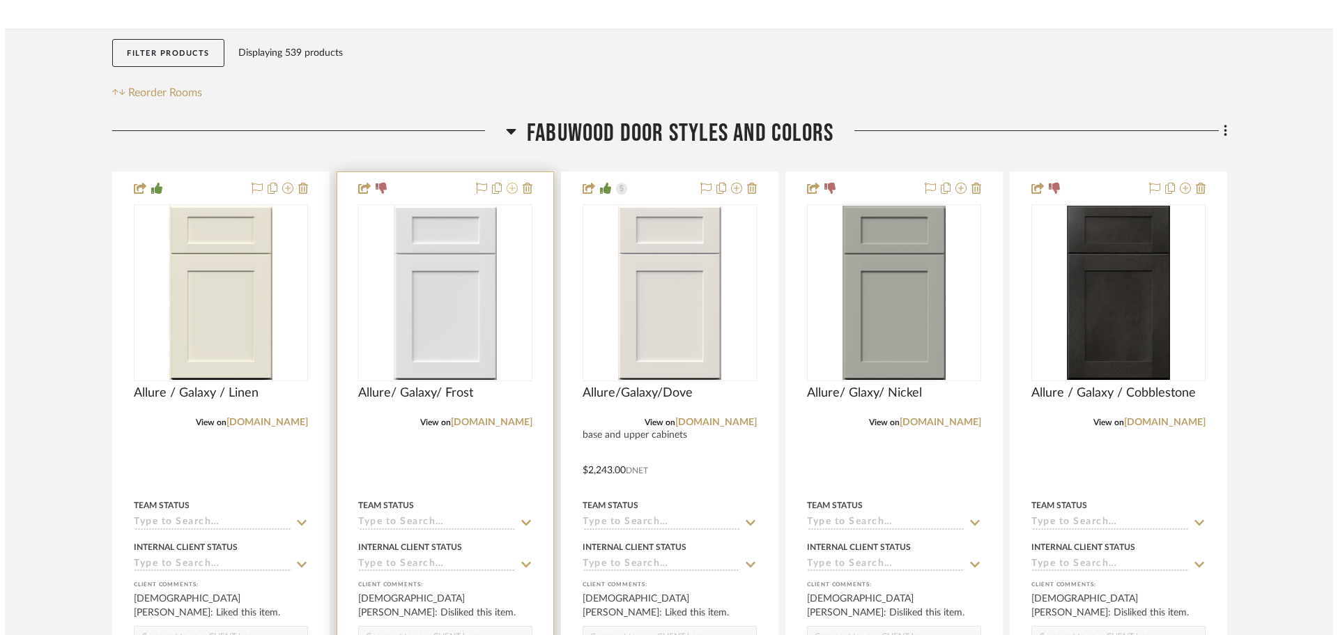
scroll to position [0, 0]
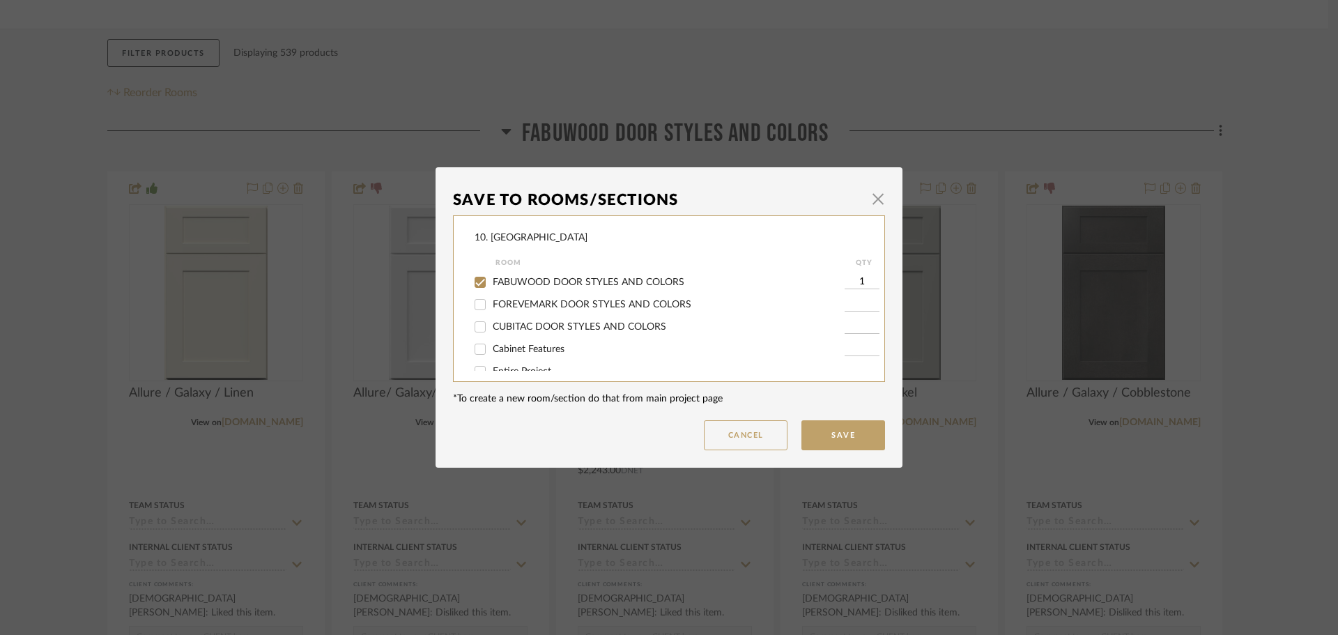
click at [540, 280] on span "FABUWOOD DOOR STYLES AND COLORS" at bounding box center [589, 282] width 192 height 10
click at [491, 280] on input "FABUWOOD DOOR STYLES AND COLORS" at bounding box center [480, 282] width 22 height 22
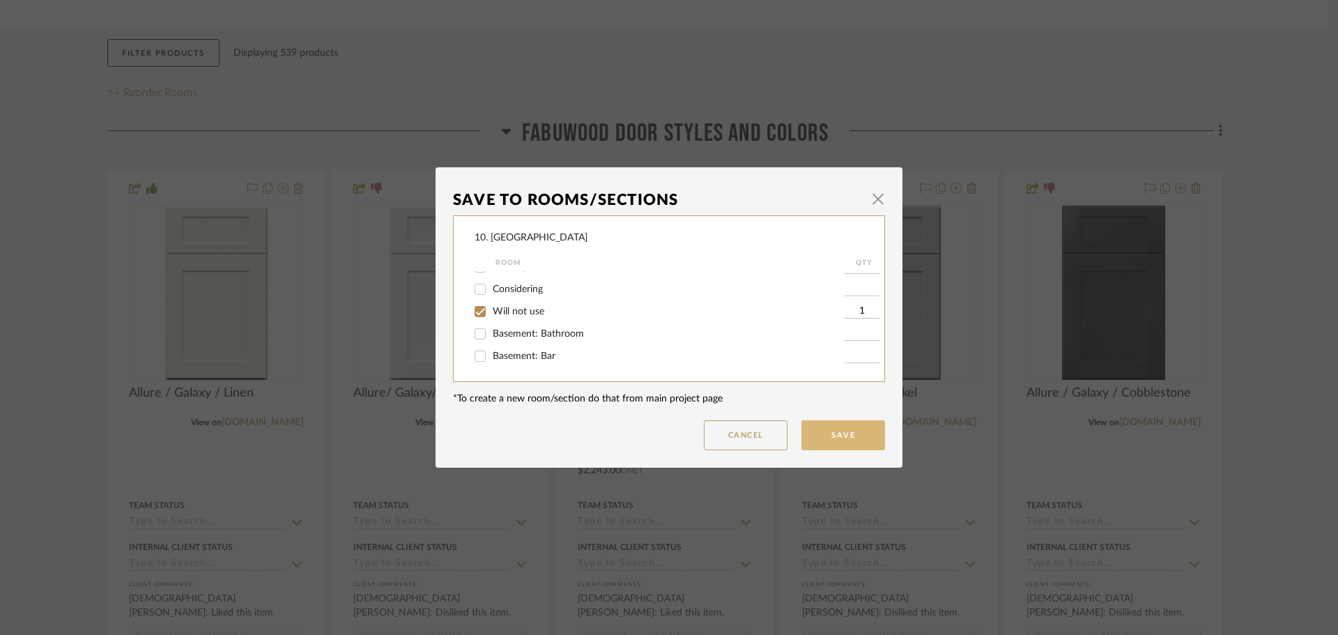
click at [857, 443] on button "Save" at bounding box center [844, 435] width 84 height 30
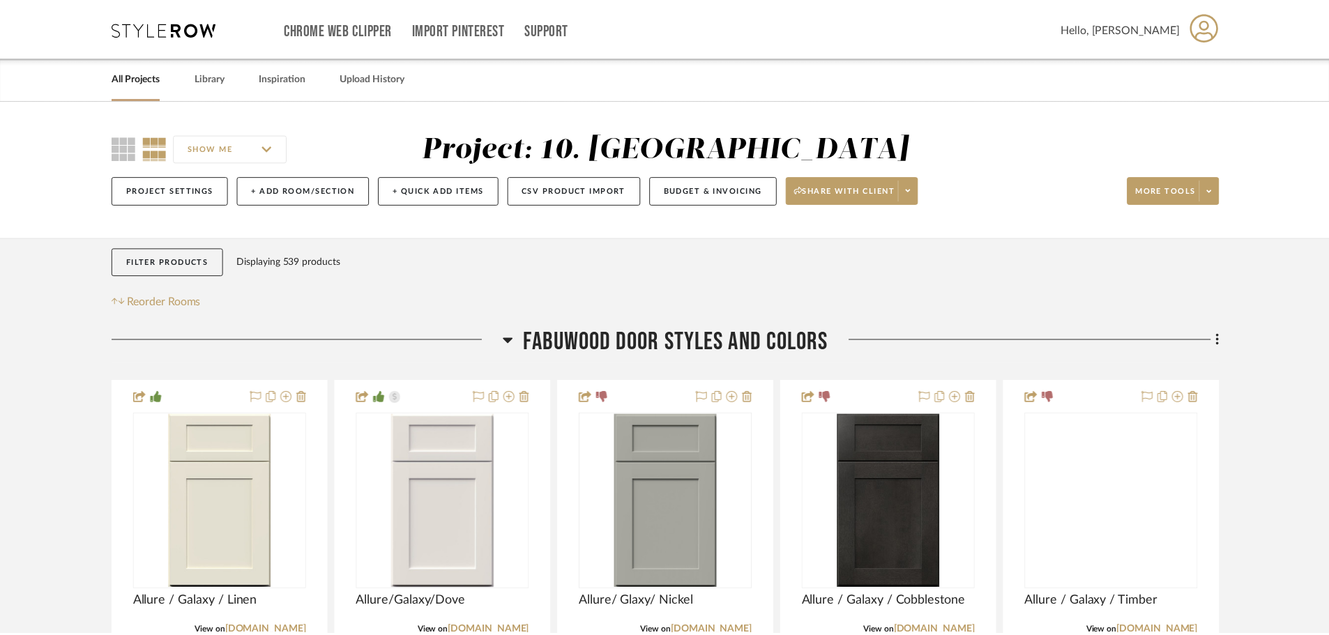
scroll to position [209, 0]
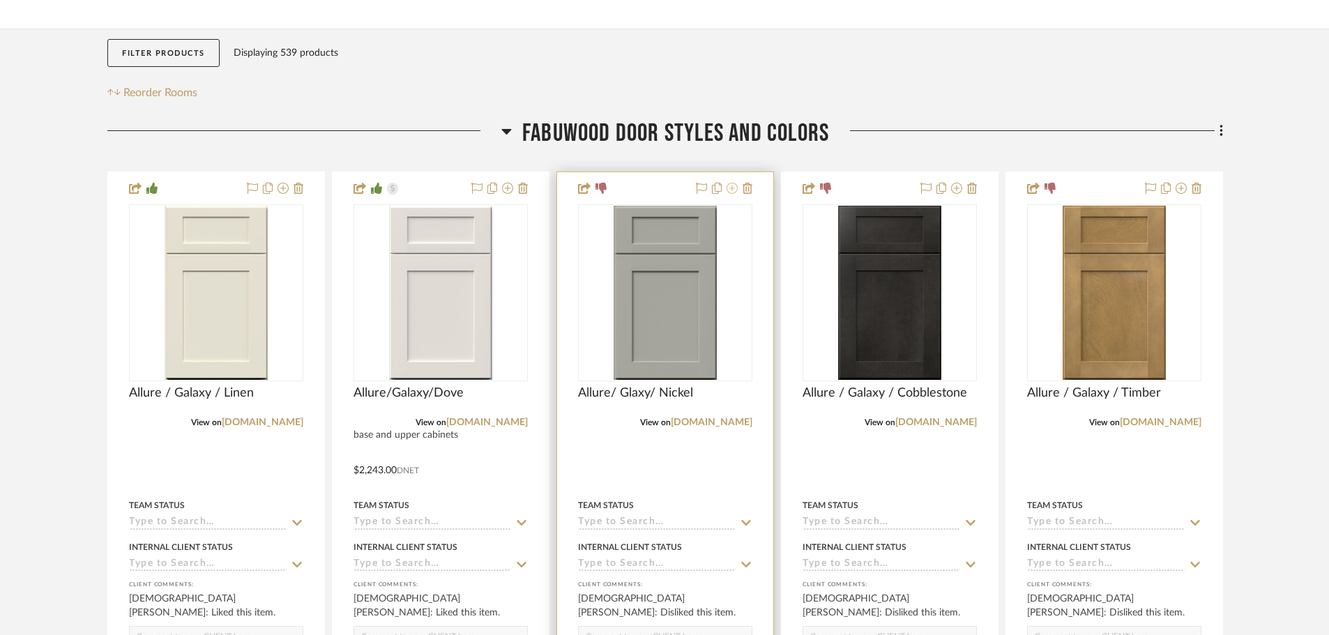
click at [728, 192] on icon at bounding box center [731, 188] width 11 height 11
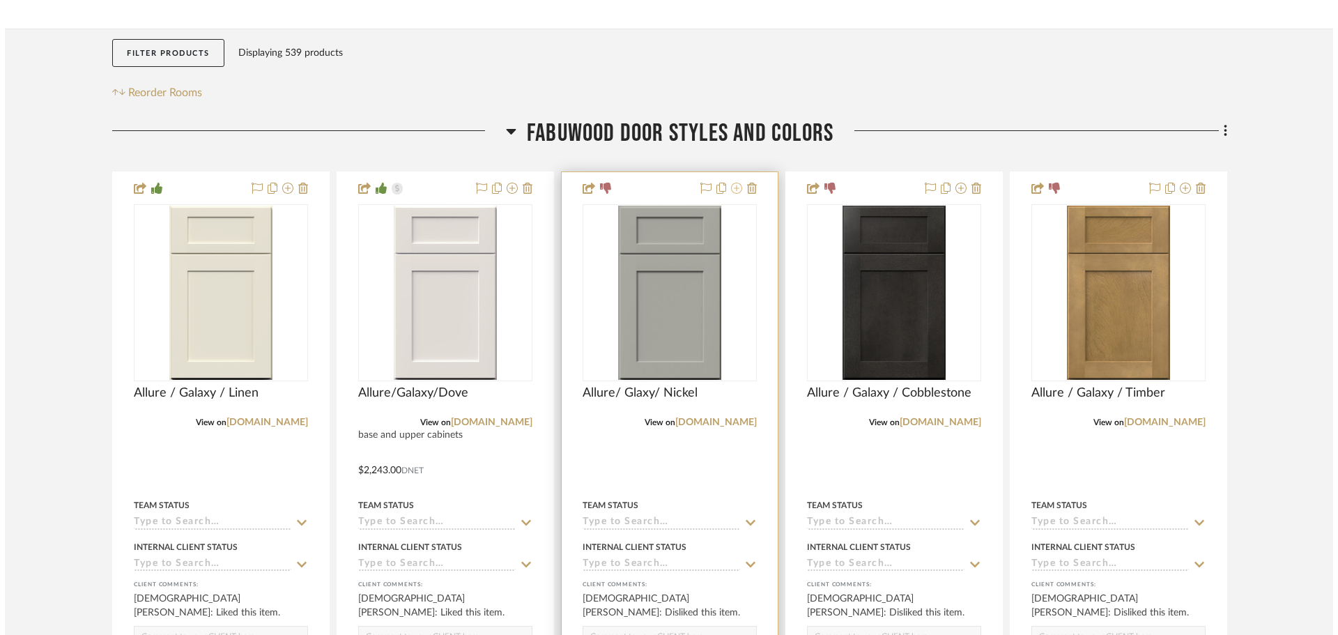
scroll to position [0, 0]
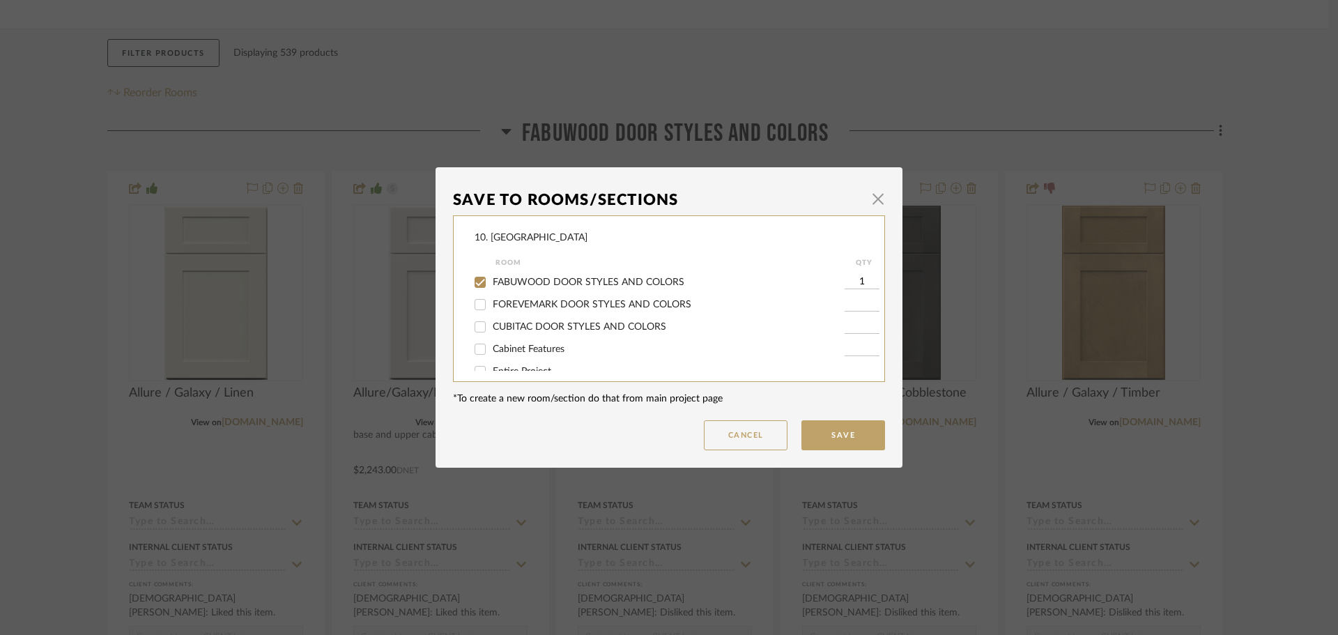
click at [512, 282] on span "FABUWOOD DOOR STYLES AND COLORS" at bounding box center [589, 282] width 192 height 10
click at [491, 282] on input "FABUWOOD DOOR STYLES AND COLORS" at bounding box center [480, 282] width 22 height 22
checkbox input "false"
click at [503, 311] on span "Will not use" at bounding box center [519, 312] width 52 height 10
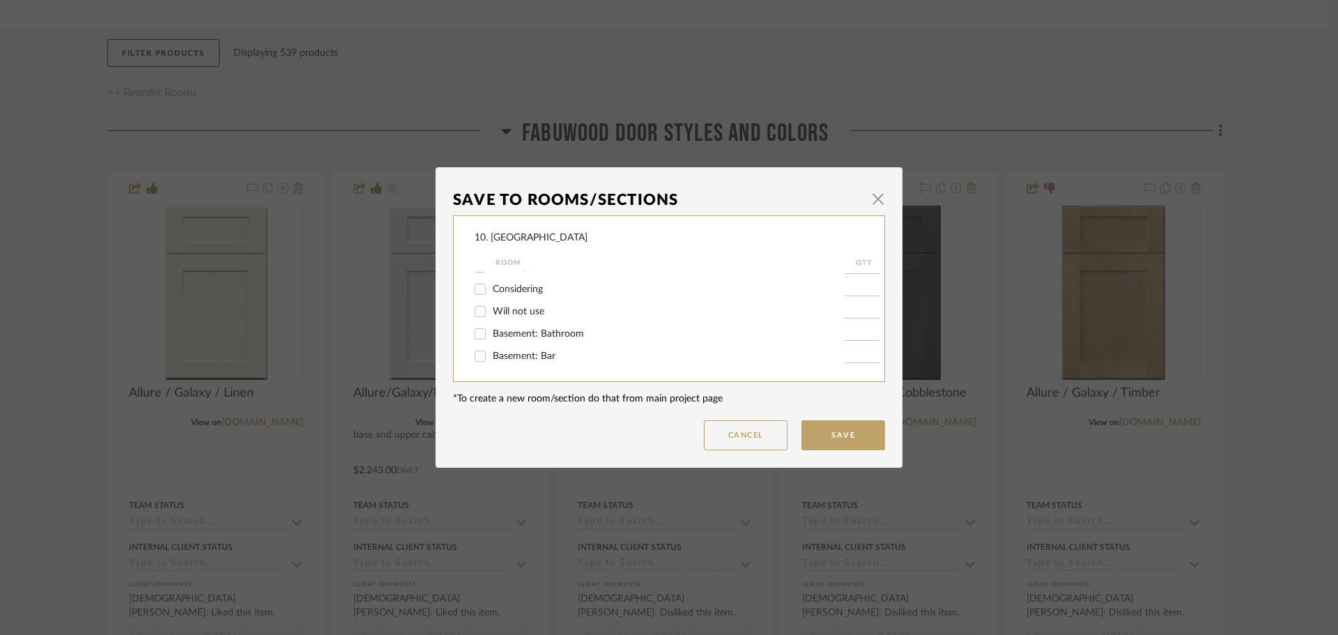
click at [491, 311] on input "Will not use" at bounding box center [480, 311] width 22 height 22
checkbox input "true"
type input "1"
click at [831, 438] on button "Save" at bounding box center [844, 435] width 84 height 30
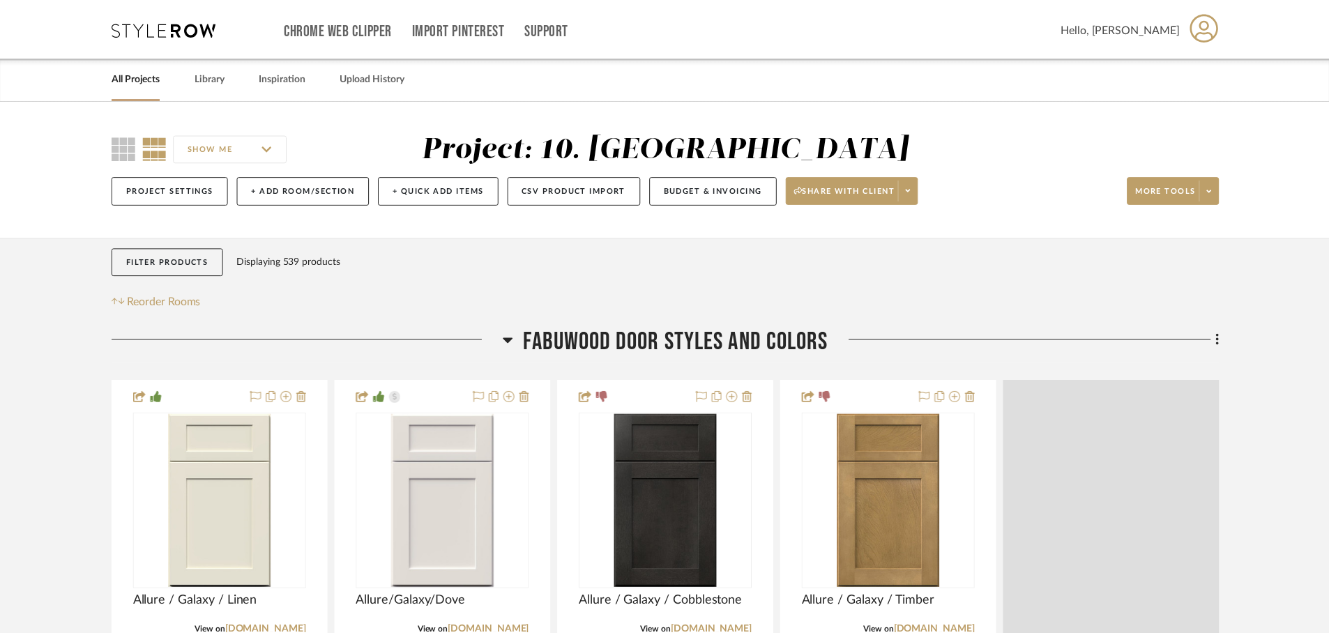
scroll to position [209, 0]
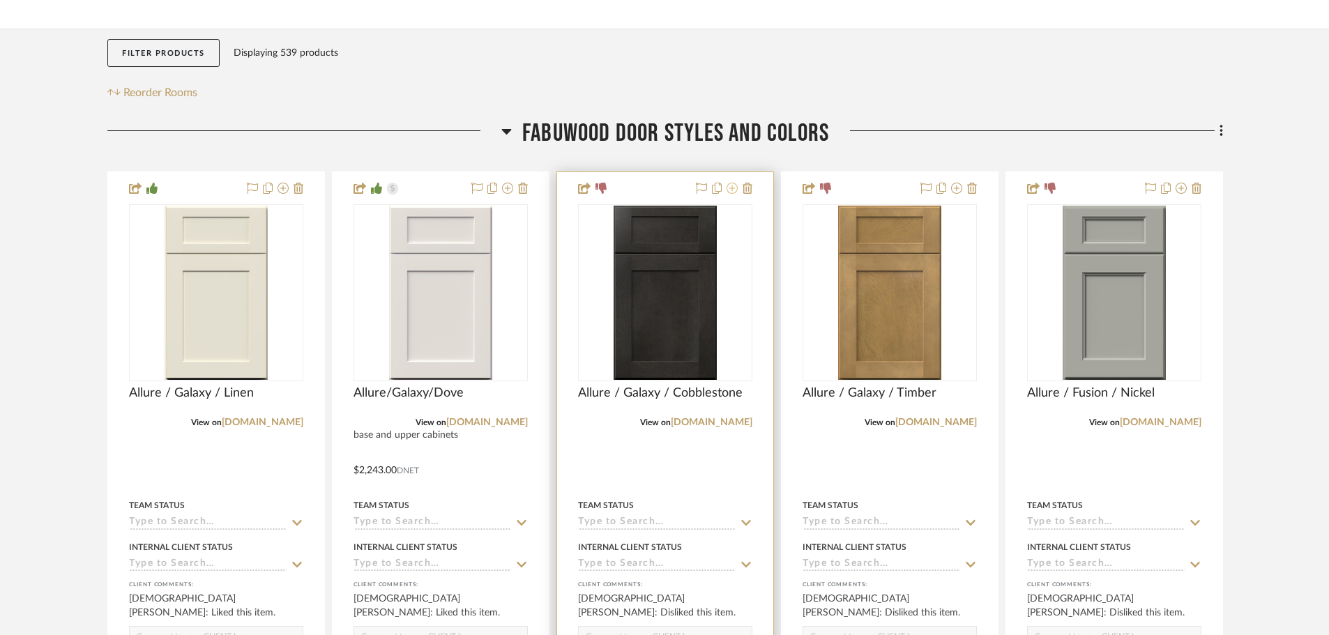
click at [733, 189] on icon at bounding box center [731, 188] width 11 height 11
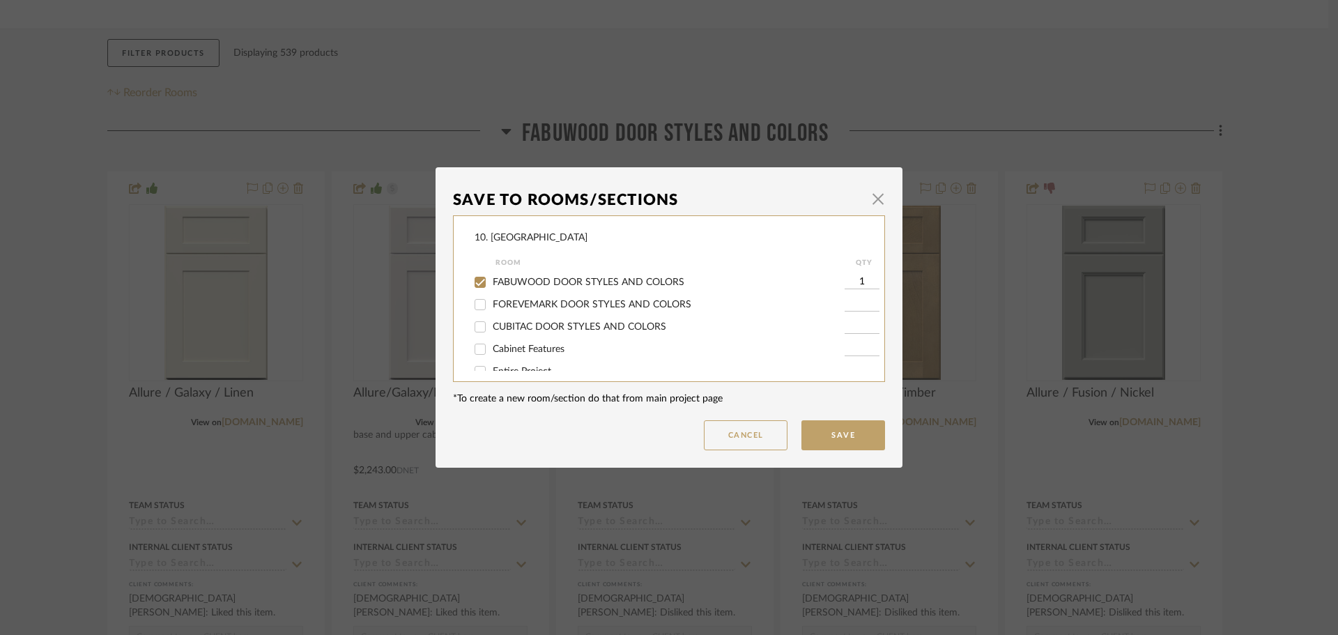
click at [505, 275] on div "FABUWOOD DOOR STYLES AND COLORS" at bounding box center [660, 282] width 370 height 22
click at [505, 280] on span "FABUWOOD DOOR STYLES AND COLORS" at bounding box center [589, 282] width 192 height 10
click at [491, 280] on input "FABUWOOD DOOR STYLES AND COLORS" at bounding box center [480, 282] width 22 height 22
checkbox input "false"
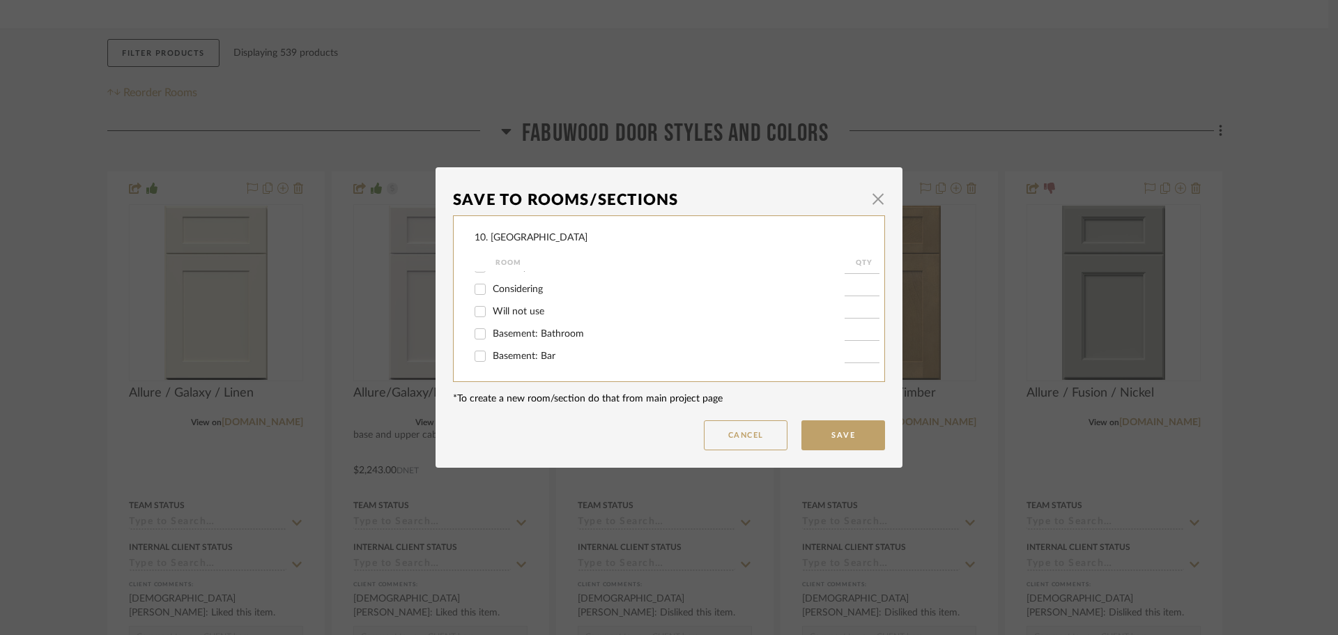
click at [494, 310] on span "Will not use" at bounding box center [519, 312] width 52 height 10
click at [491, 310] on input "Will not use" at bounding box center [480, 311] width 22 height 22
checkbox input "true"
type input "1"
click at [847, 436] on button "Save" at bounding box center [844, 435] width 84 height 30
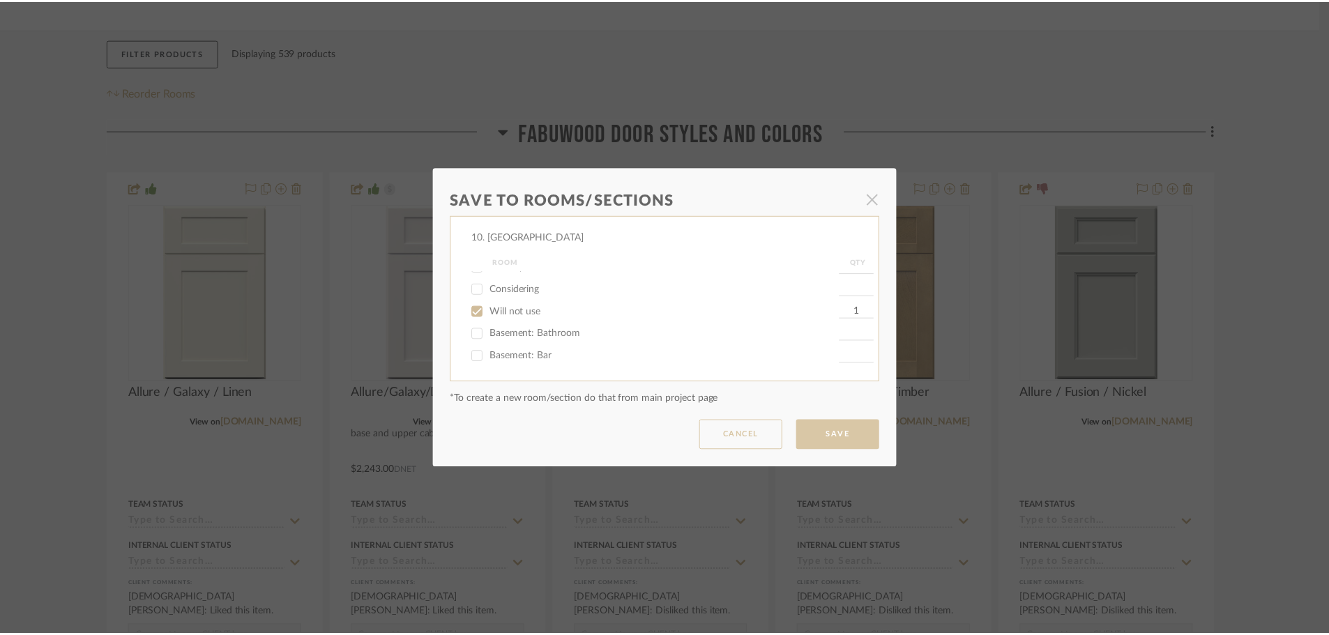
scroll to position [209, 0]
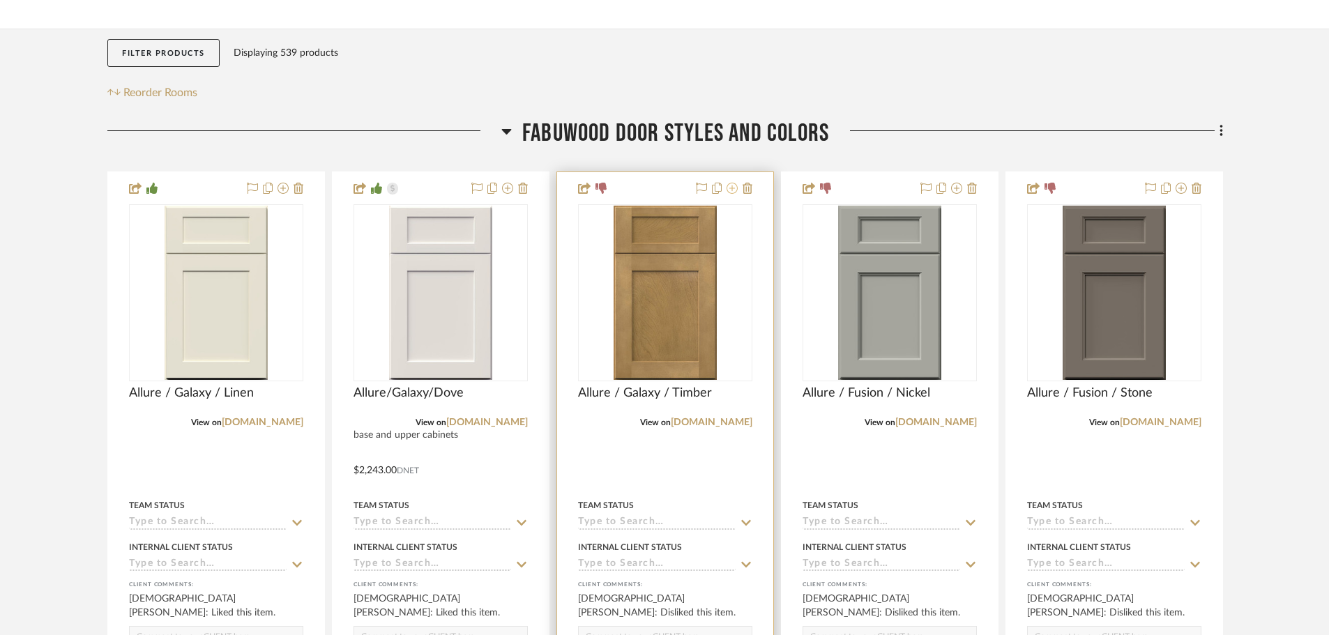
click at [732, 191] on icon at bounding box center [731, 188] width 11 height 11
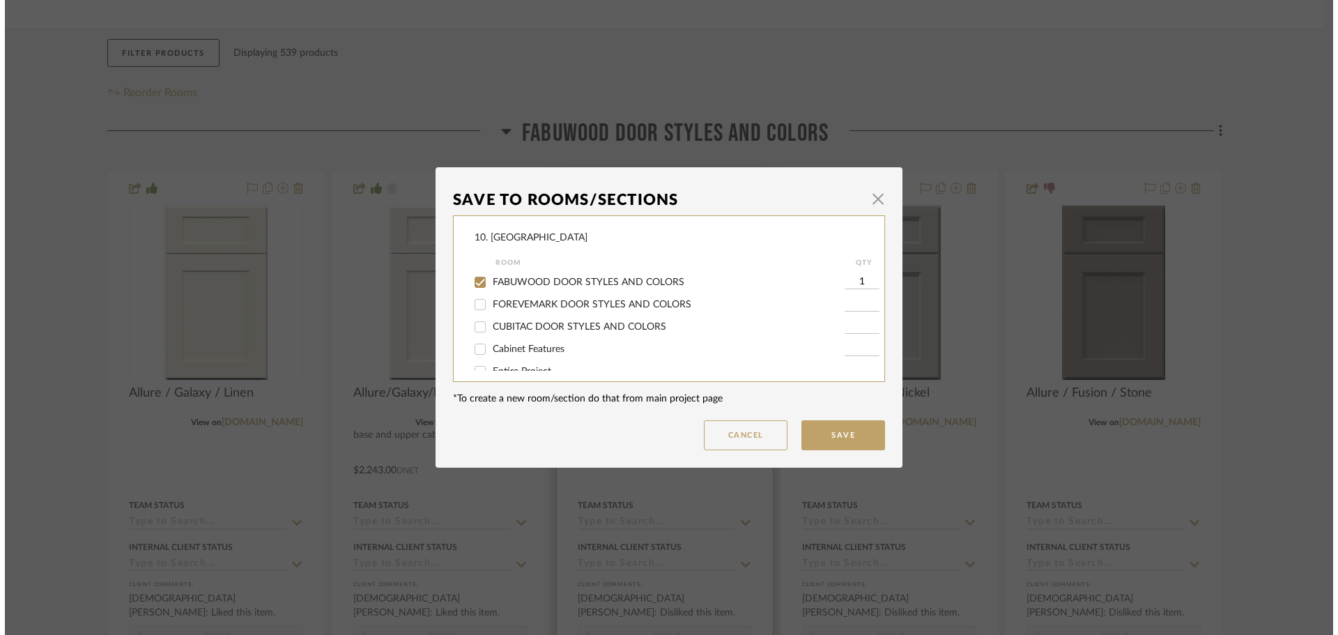
scroll to position [0, 0]
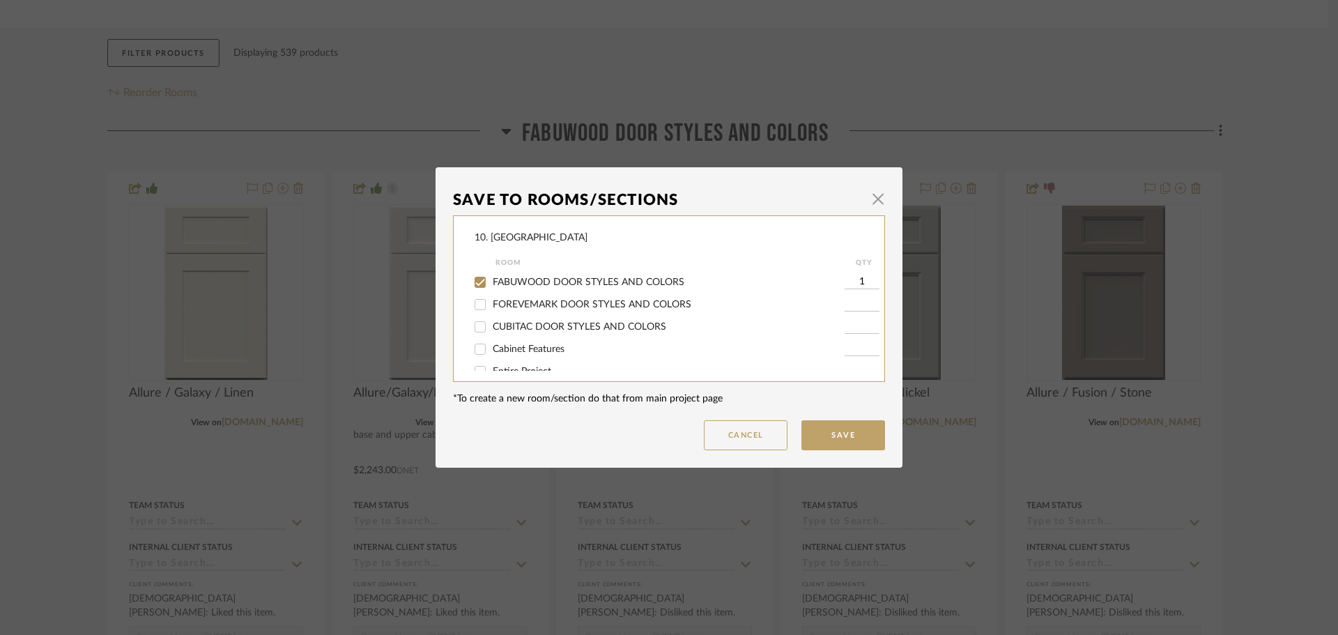
click at [482, 289] on input "FABUWOOD DOOR STYLES AND COLORS" at bounding box center [480, 282] width 22 height 22
checkbox input "false"
click at [507, 318] on div "Will not use" at bounding box center [660, 311] width 370 height 22
click at [525, 312] on span "Will not use" at bounding box center [519, 312] width 52 height 10
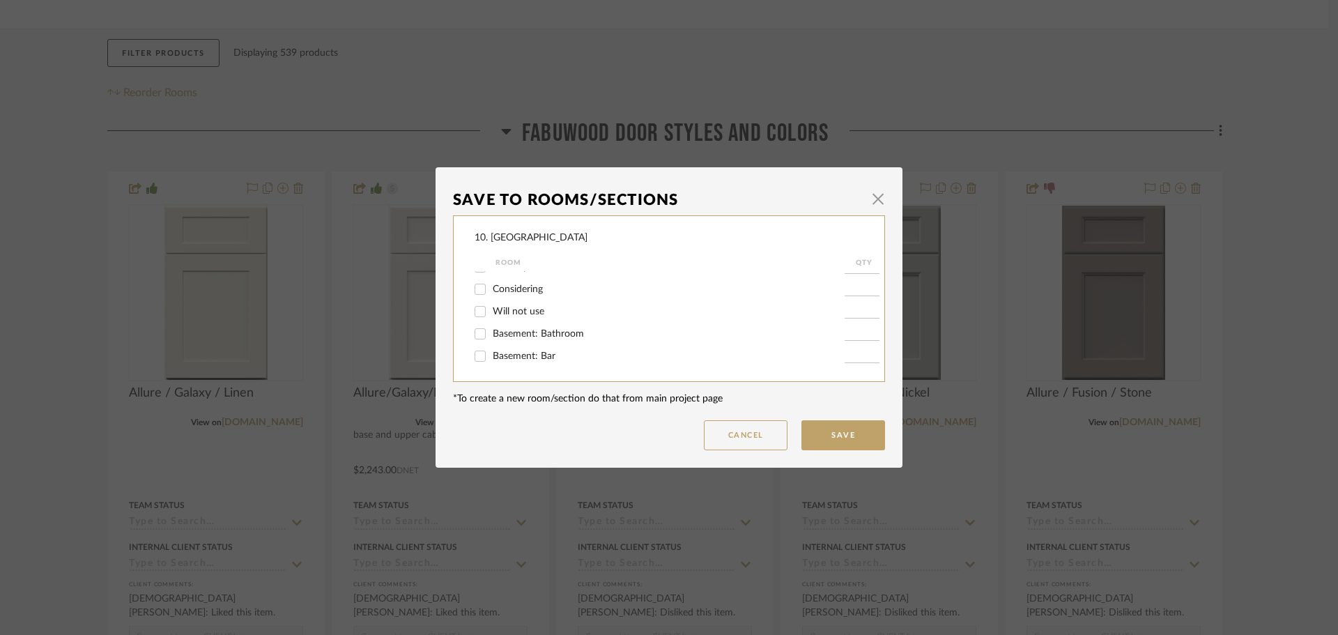
click at [491, 312] on input "Will not use" at bounding box center [480, 311] width 22 height 22
checkbox input "true"
type input "1"
click at [846, 425] on button "Save" at bounding box center [844, 435] width 84 height 30
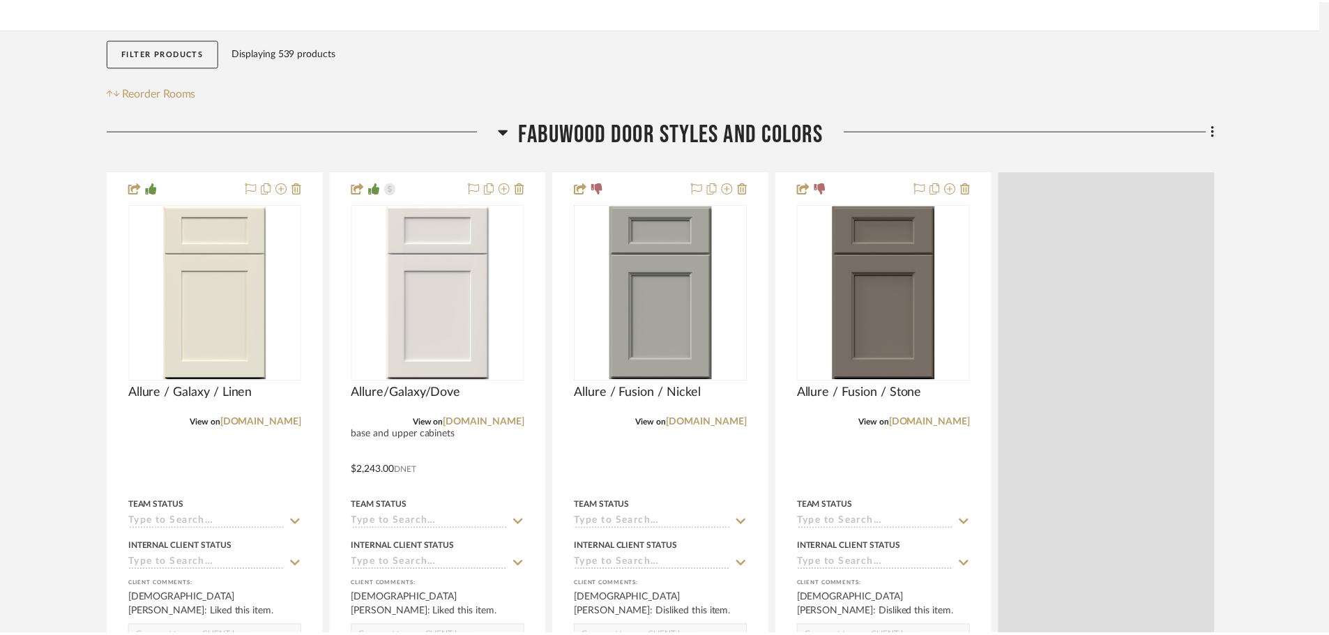
scroll to position [209, 0]
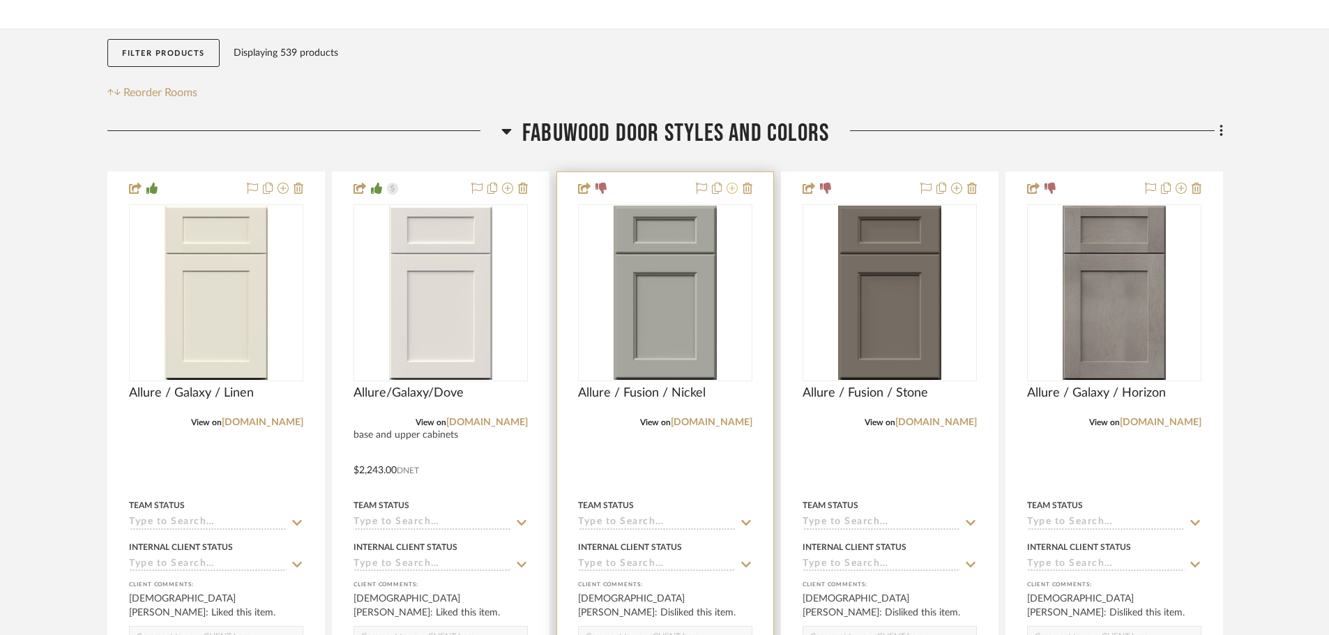
click at [733, 188] on icon at bounding box center [731, 188] width 11 height 11
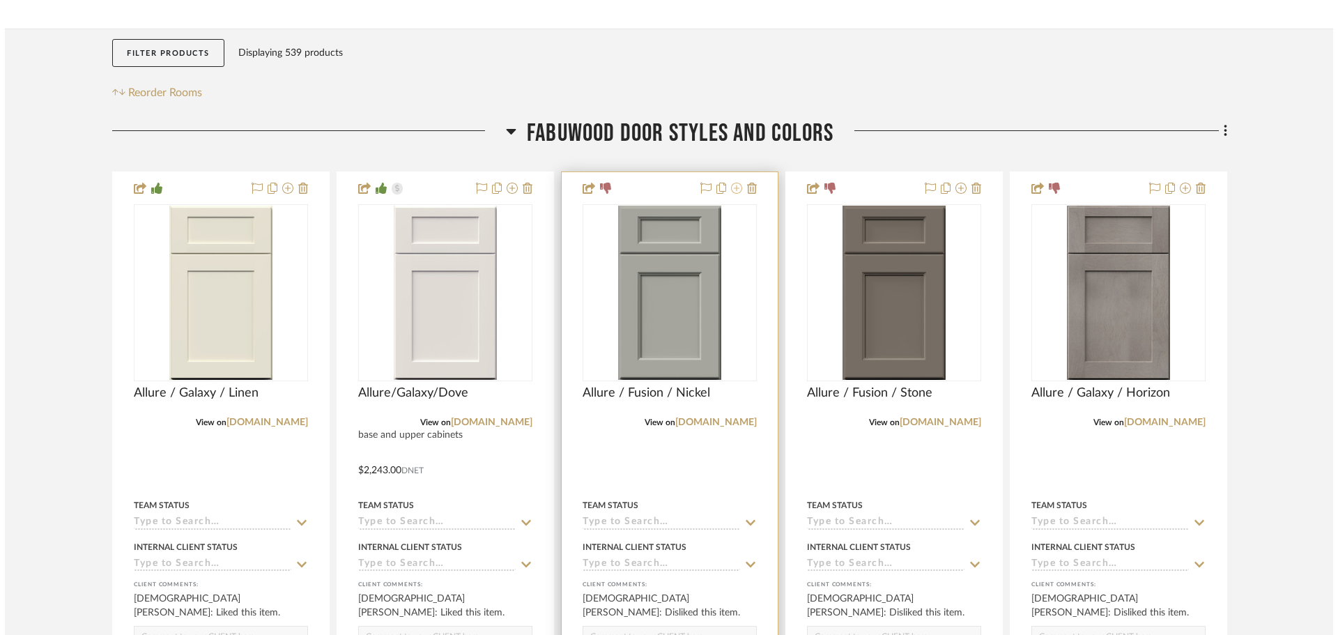
scroll to position [0, 0]
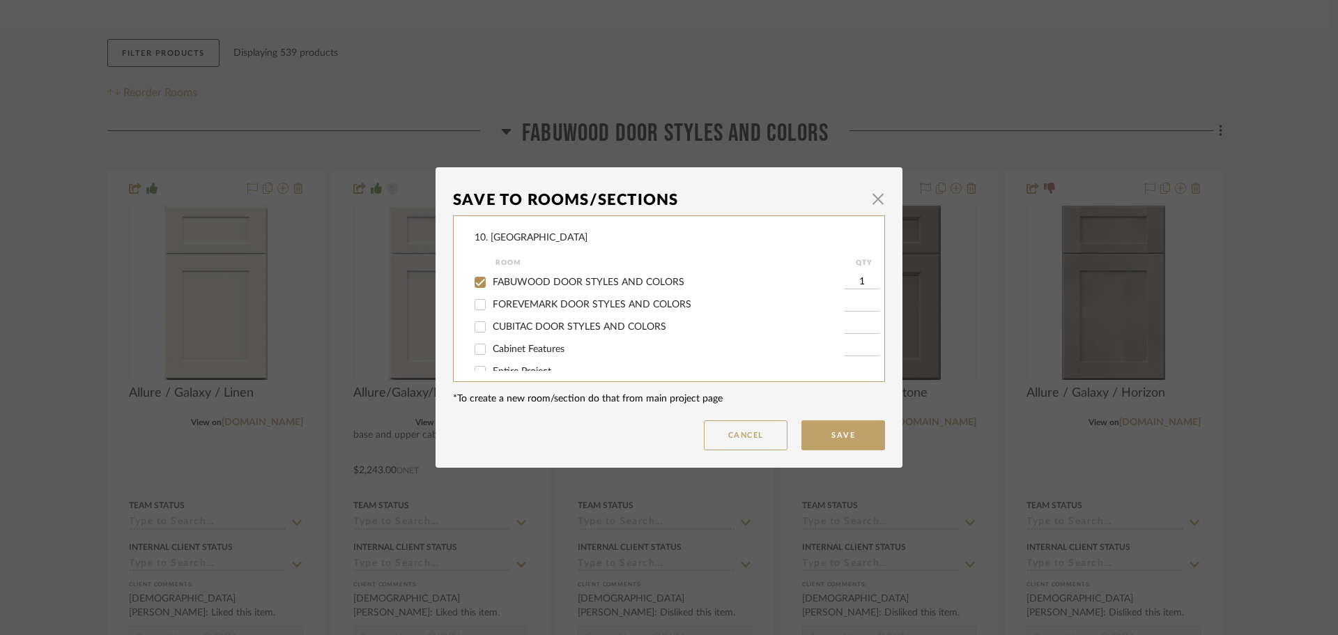
click at [533, 280] on span "FABUWOOD DOOR STYLES AND COLORS" at bounding box center [589, 282] width 192 height 10
click at [491, 280] on input "FABUWOOD DOOR STYLES AND COLORS" at bounding box center [480, 282] width 22 height 22
checkbox input "false"
click at [507, 314] on span "Will not use" at bounding box center [519, 312] width 52 height 10
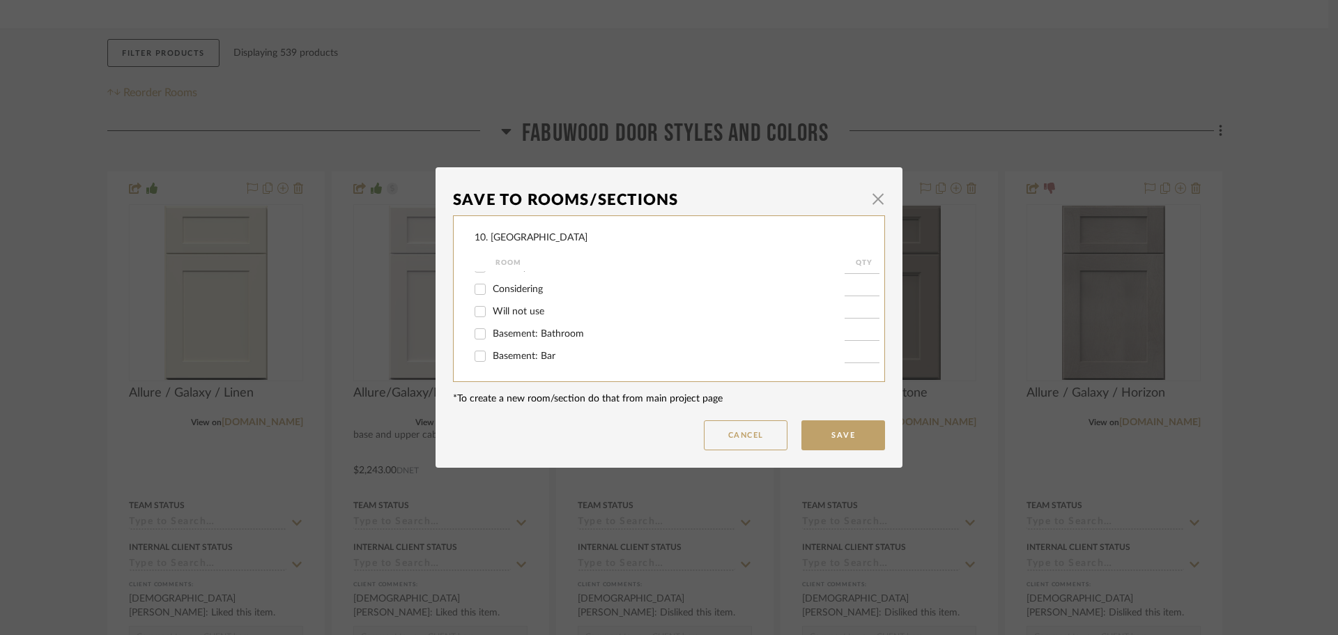
click at [491, 314] on input "Will not use" at bounding box center [480, 311] width 22 height 22
checkbox input "true"
type input "1"
click at [880, 450] on dialog-content "Save To Rooms/Sections × 10. Vignola Room QTY FABUWOOD DOOR STYLES AND COLORS F…" at bounding box center [669, 317] width 467 height 300
click at [853, 438] on button "Save" at bounding box center [844, 435] width 84 height 30
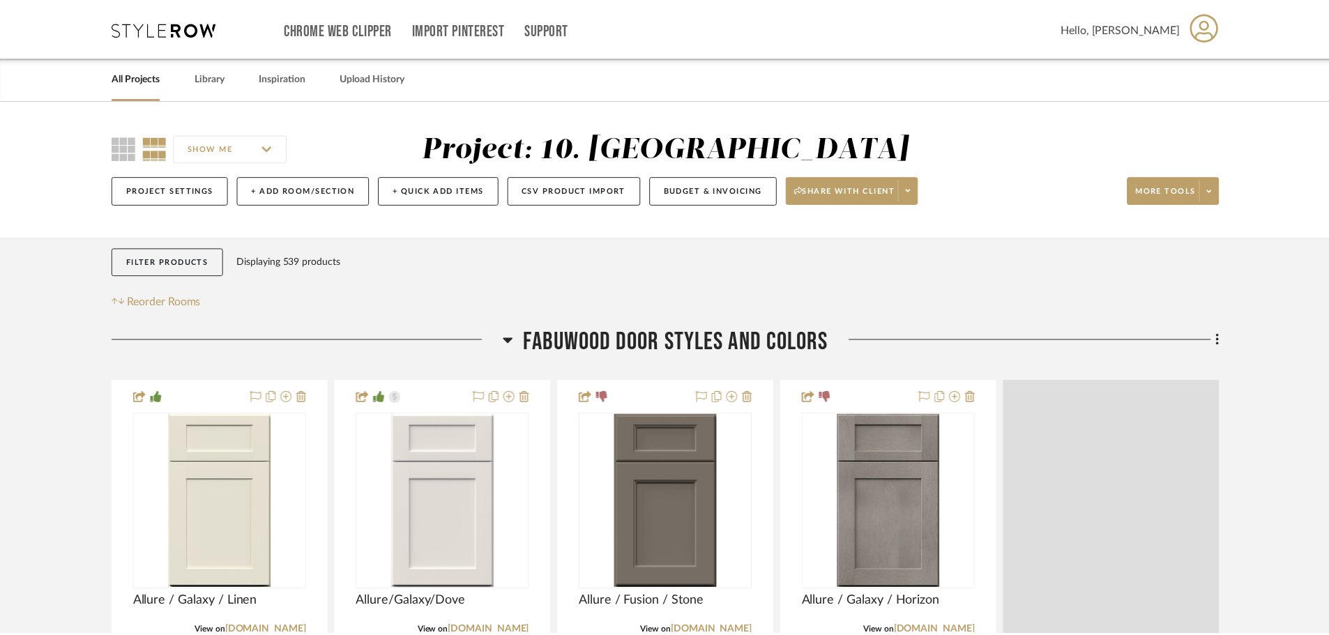
scroll to position [209, 0]
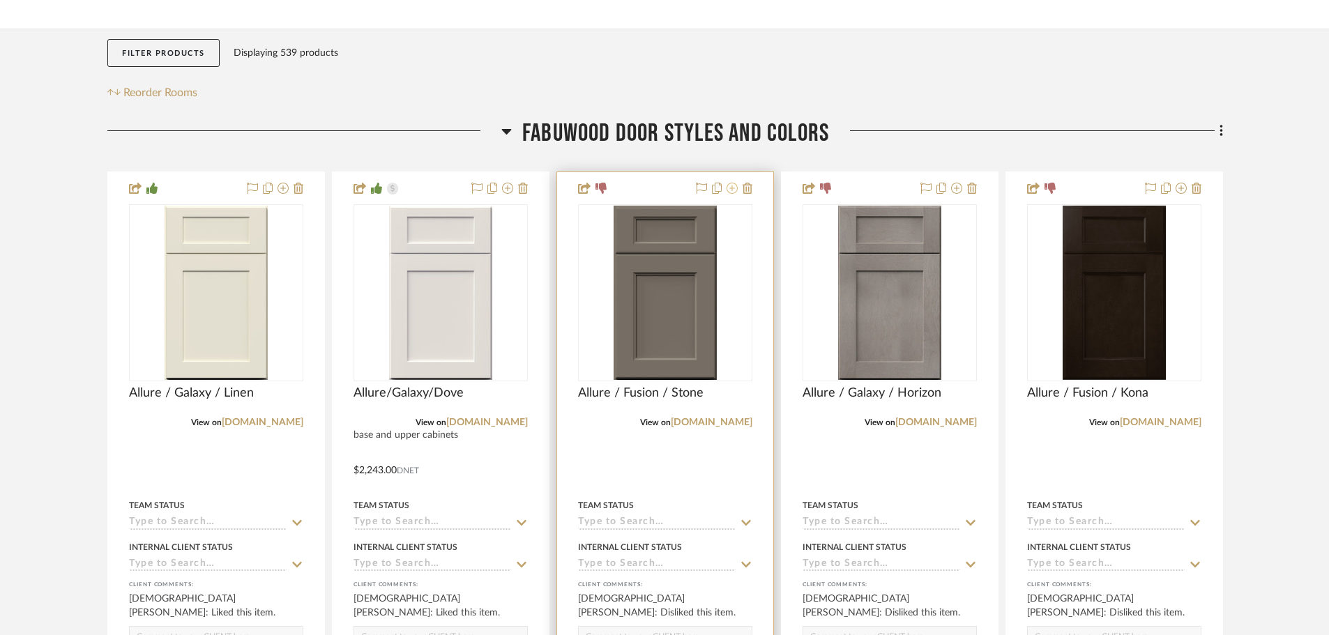
click at [735, 194] on button at bounding box center [731, 189] width 11 height 17
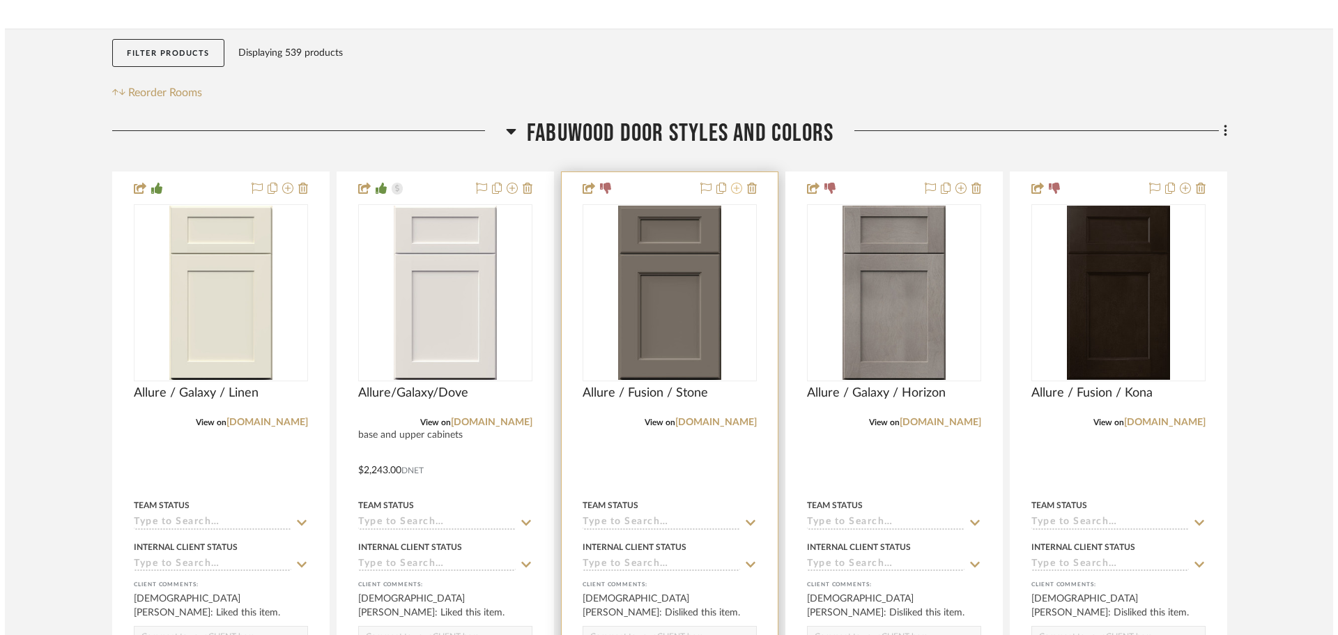
scroll to position [0, 0]
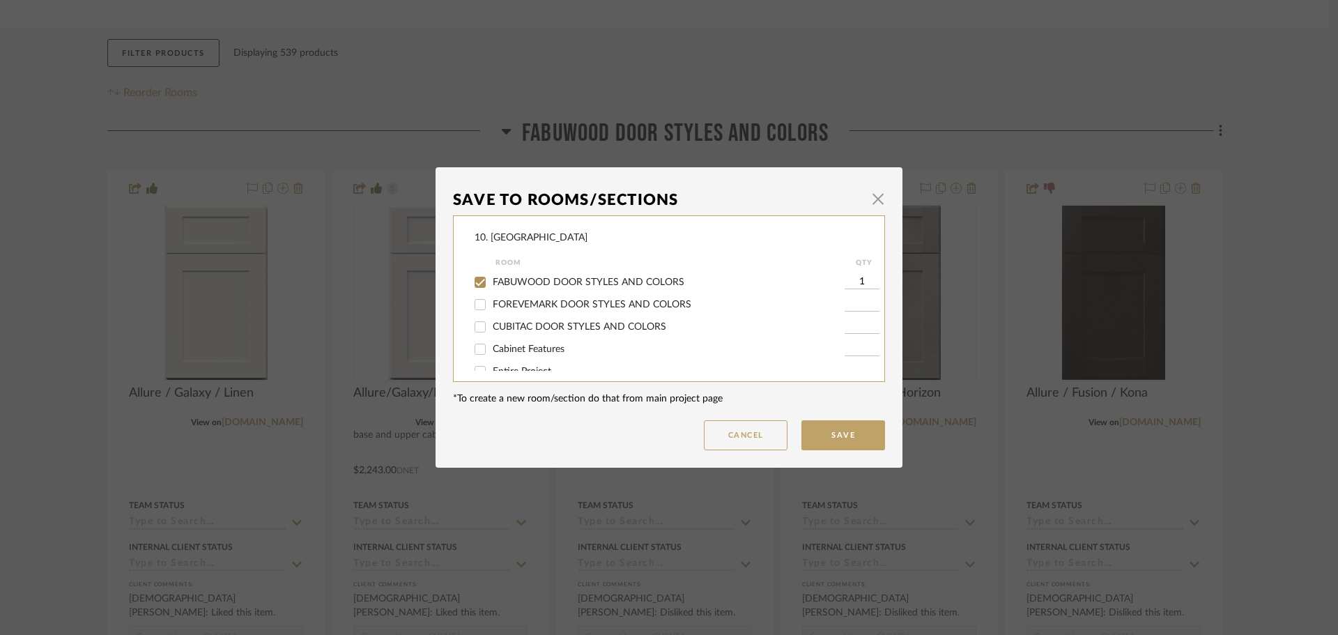
click at [493, 281] on span "FABUWOOD DOOR STYLES AND COLORS" at bounding box center [589, 282] width 192 height 10
click at [491, 281] on input "FABUWOOD DOOR STYLES AND COLORS" at bounding box center [480, 282] width 22 height 22
checkbox input "false"
click at [493, 310] on span "Will not use" at bounding box center [519, 312] width 52 height 10
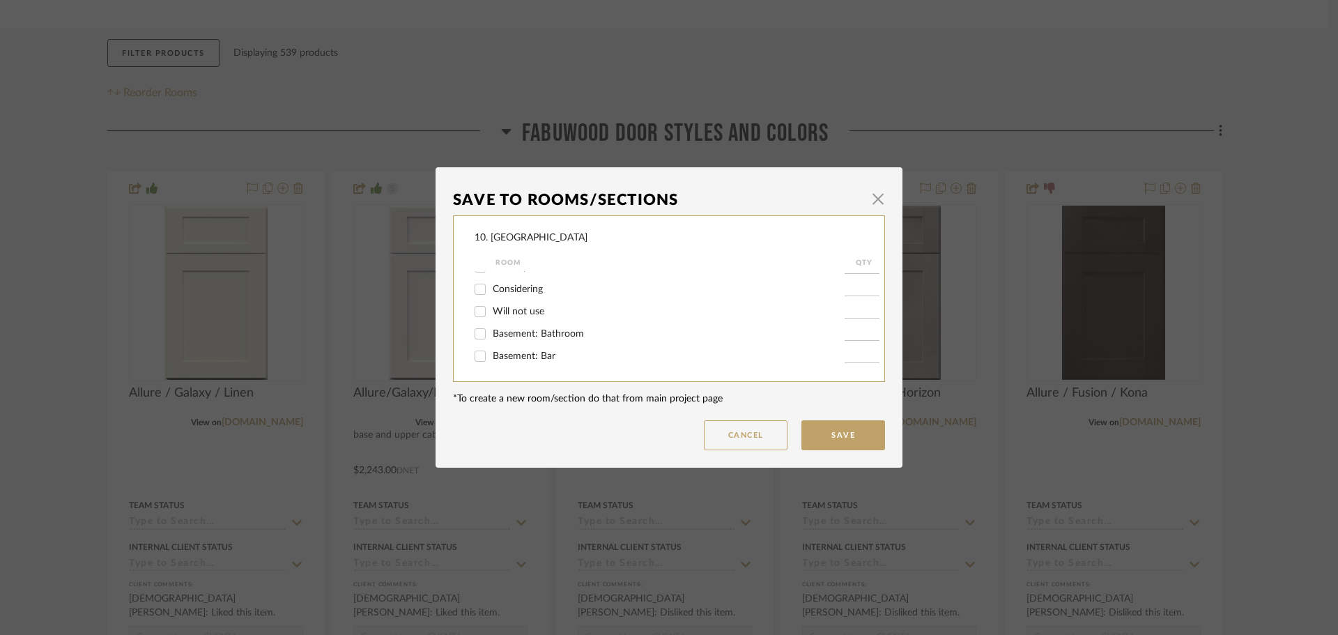
click at [491, 310] on input "Will not use" at bounding box center [480, 311] width 22 height 22
checkbox input "true"
type input "1"
click at [860, 436] on button "Save" at bounding box center [844, 435] width 84 height 30
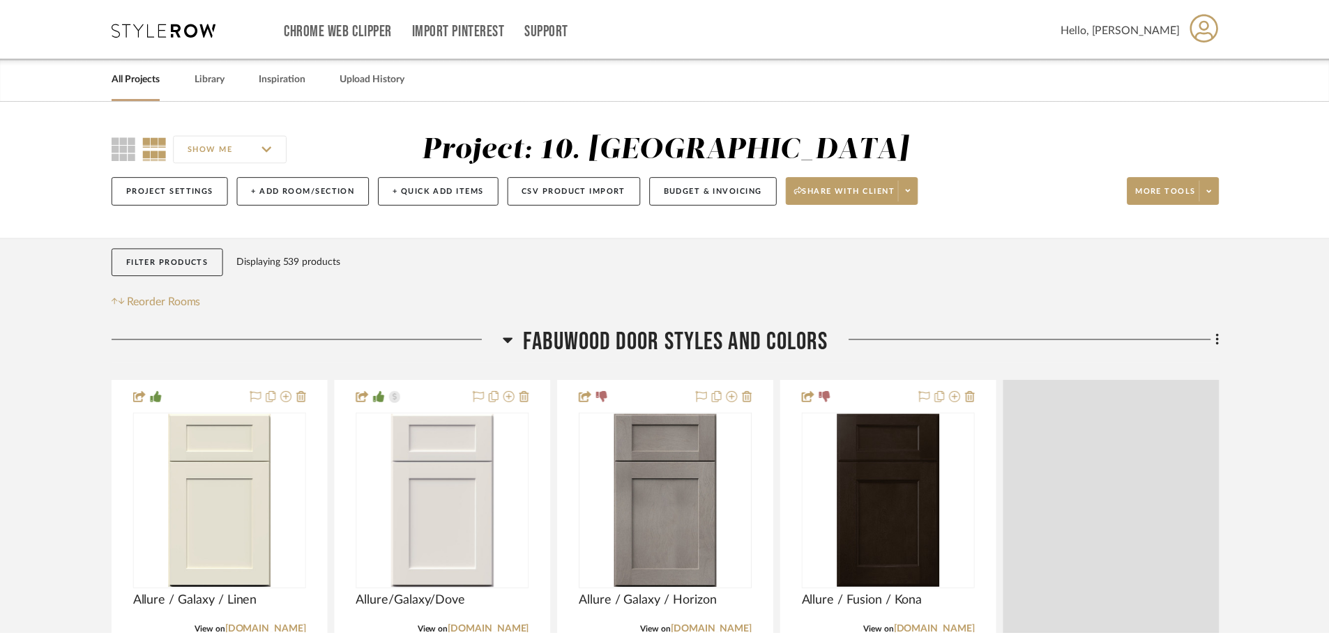
scroll to position [209, 0]
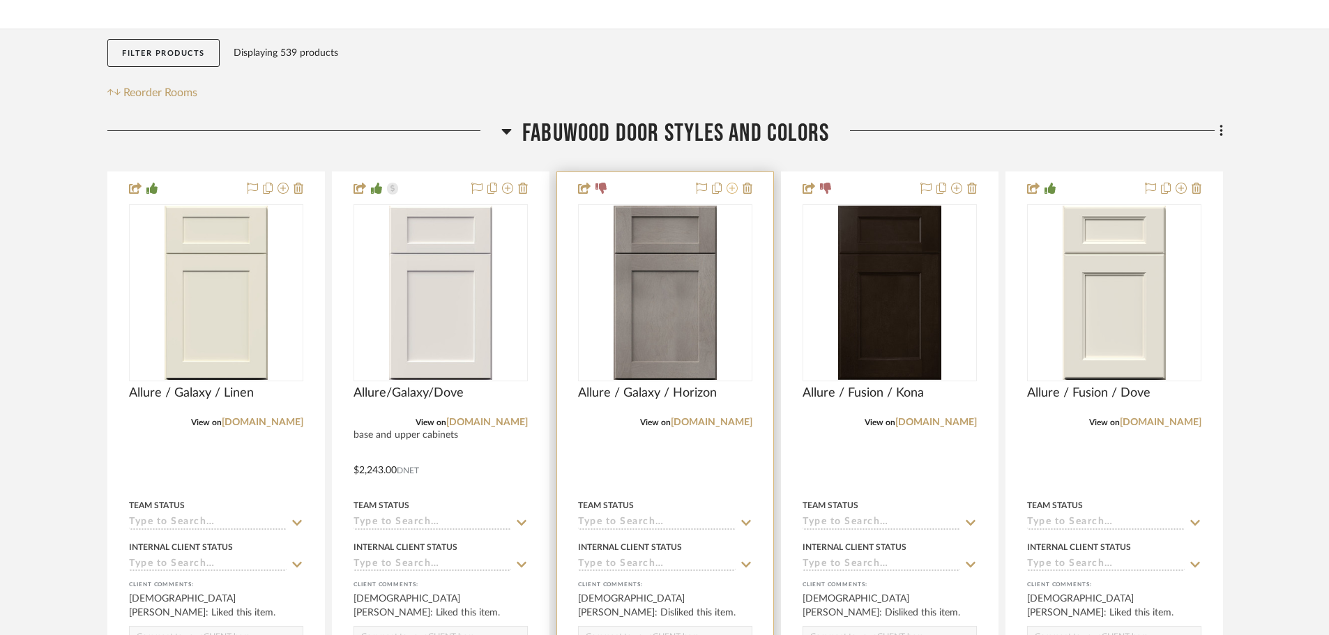
click at [733, 185] on icon at bounding box center [731, 188] width 11 height 11
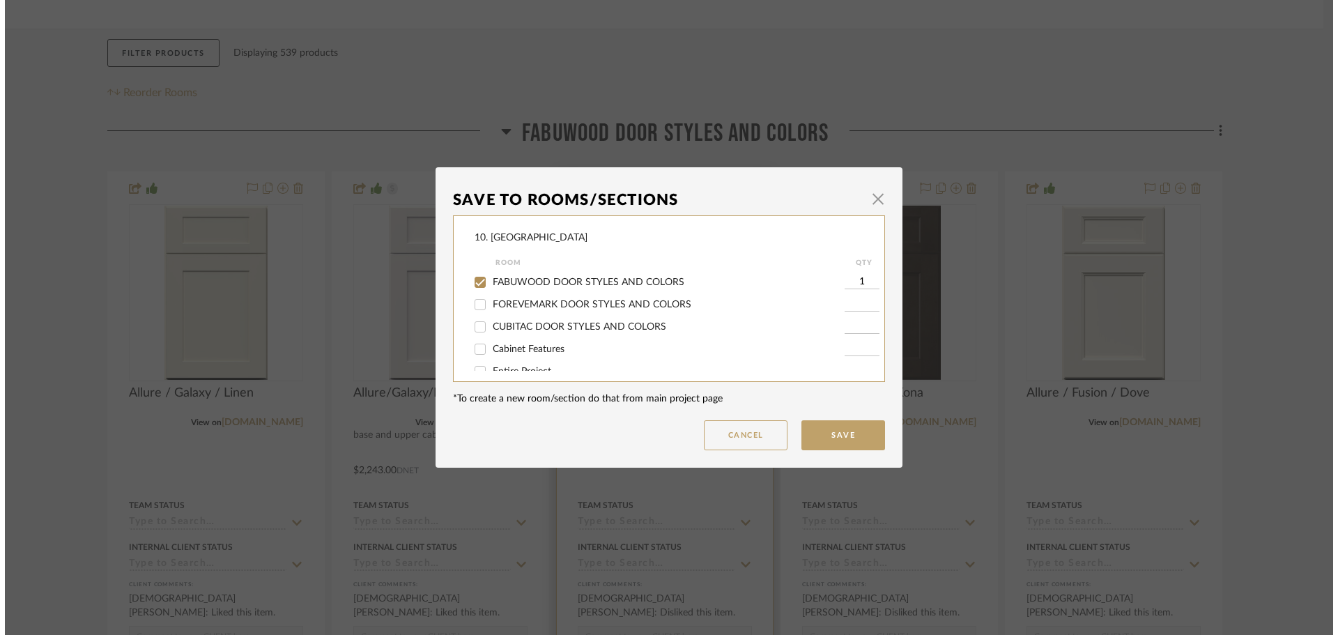
scroll to position [0, 0]
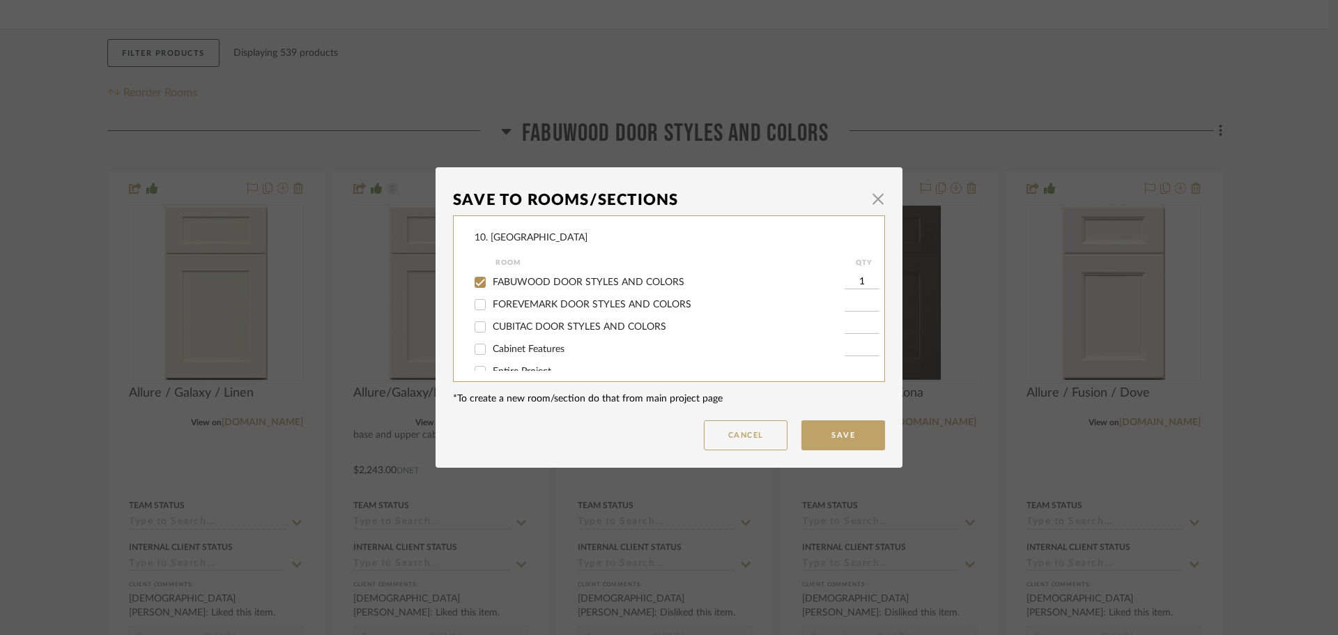
click at [537, 289] on div "FABUWOOD DOOR STYLES AND COLORS" at bounding box center [660, 282] width 370 height 22
click at [533, 282] on span "FABUWOOD DOOR STYLES AND COLORS" at bounding box center [589, 282] width 192 height 10
click at [491, 282] on input "FABUWOOD DOOR STYLES AND COLORS" at bounding box center [480, 282] width 22 height 22
checkbox input "false"
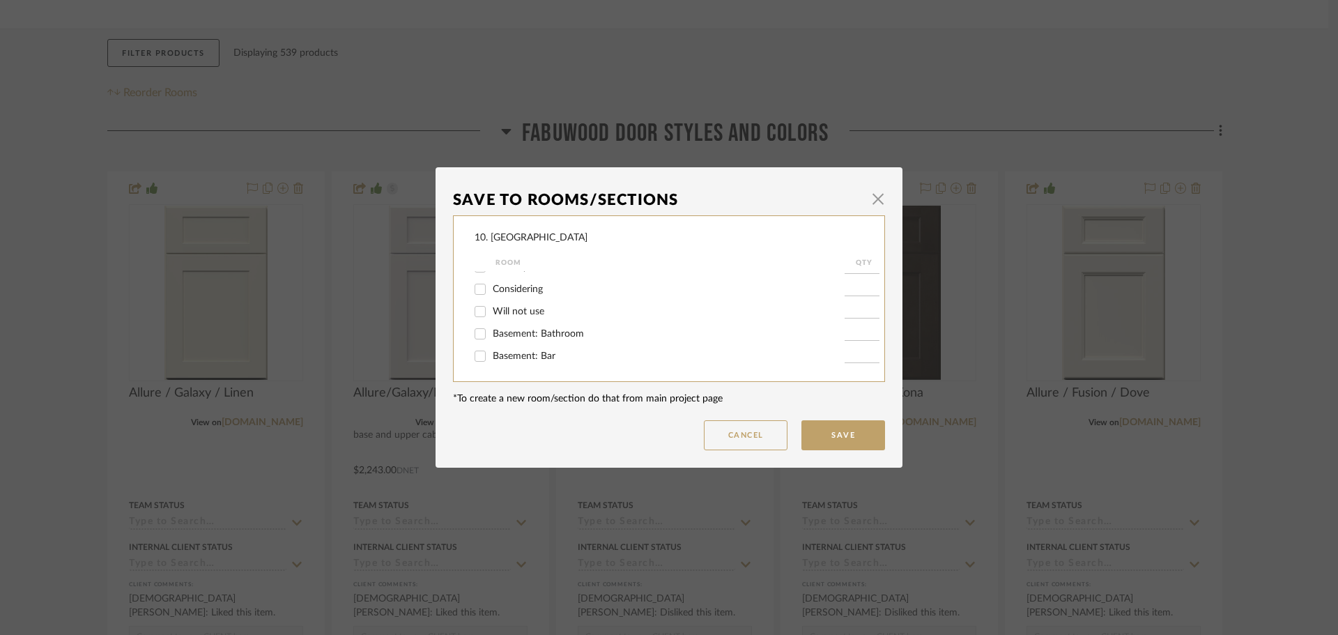
click at [519, 308] on span "Will not use" at bounding box center [519, 312] width 52 height 10
click at [491, 308] on input "Will not use" at bounding box center [480, 311] width 22 height 22
checkbox input "true"
type input "1"
click at [841, 441] on button "Save" at bounding box center [844, 435] width 84 height 30
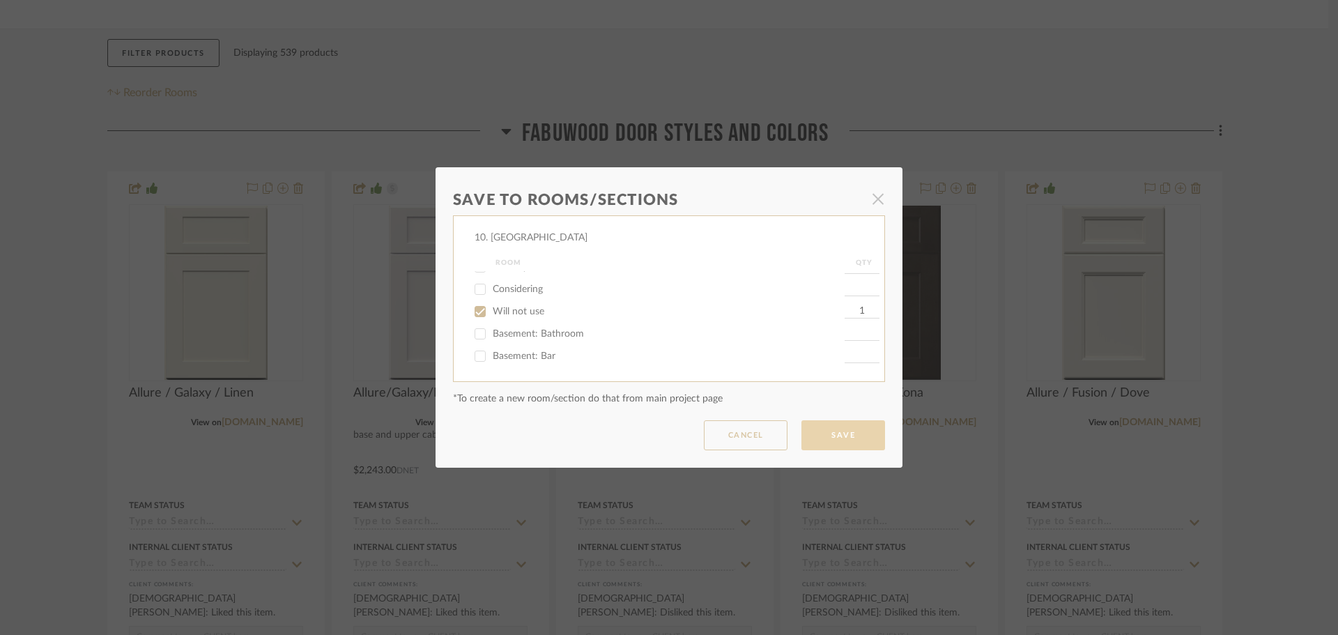
click at [841, 441] on dialog-content "Save To Rooms/Sections × 10. Vignola Room QTY FABUWOOD DOOR STYLES AND COLORS F…" at bounding box center [669, 317] width 467 height 300
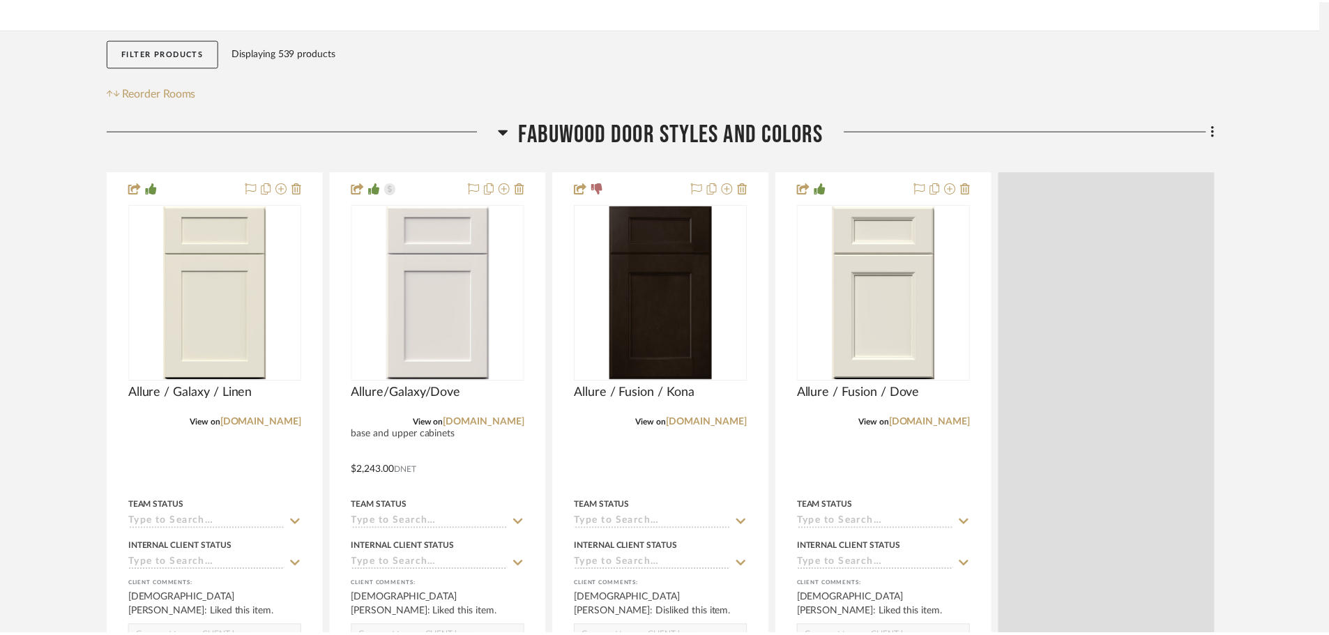
scroll to position [209, 0]
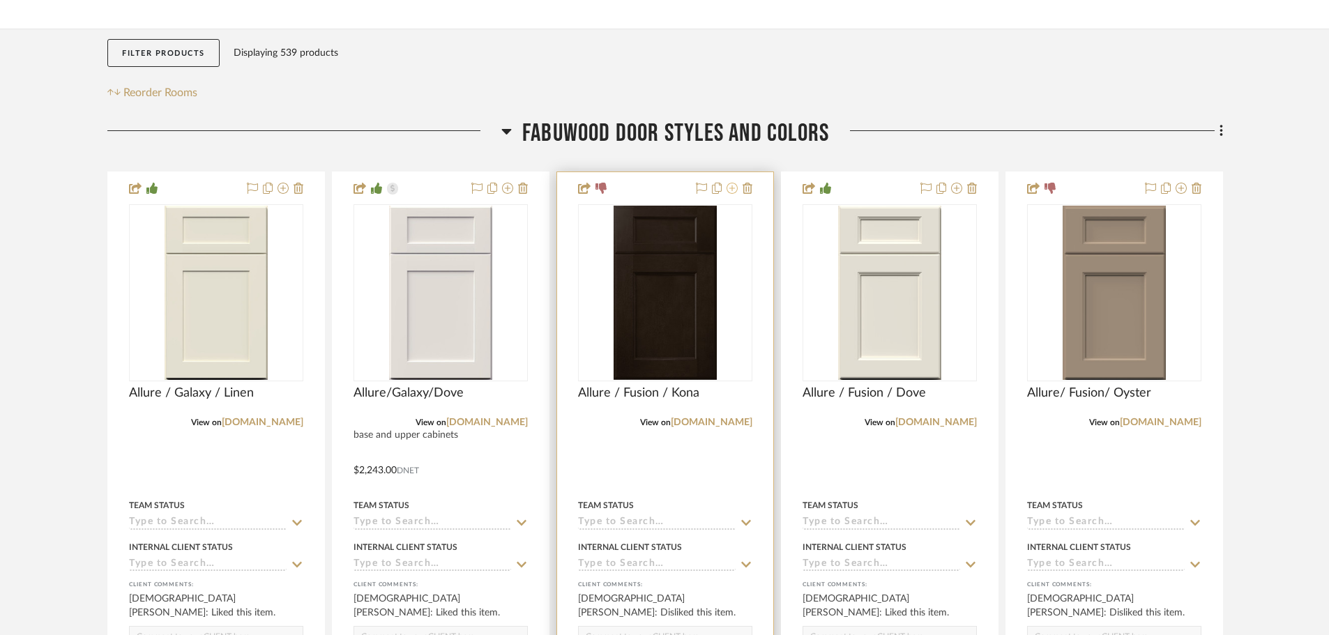
click at [730, 192] on icon at bounding box center [731, 188] width 11 height 11
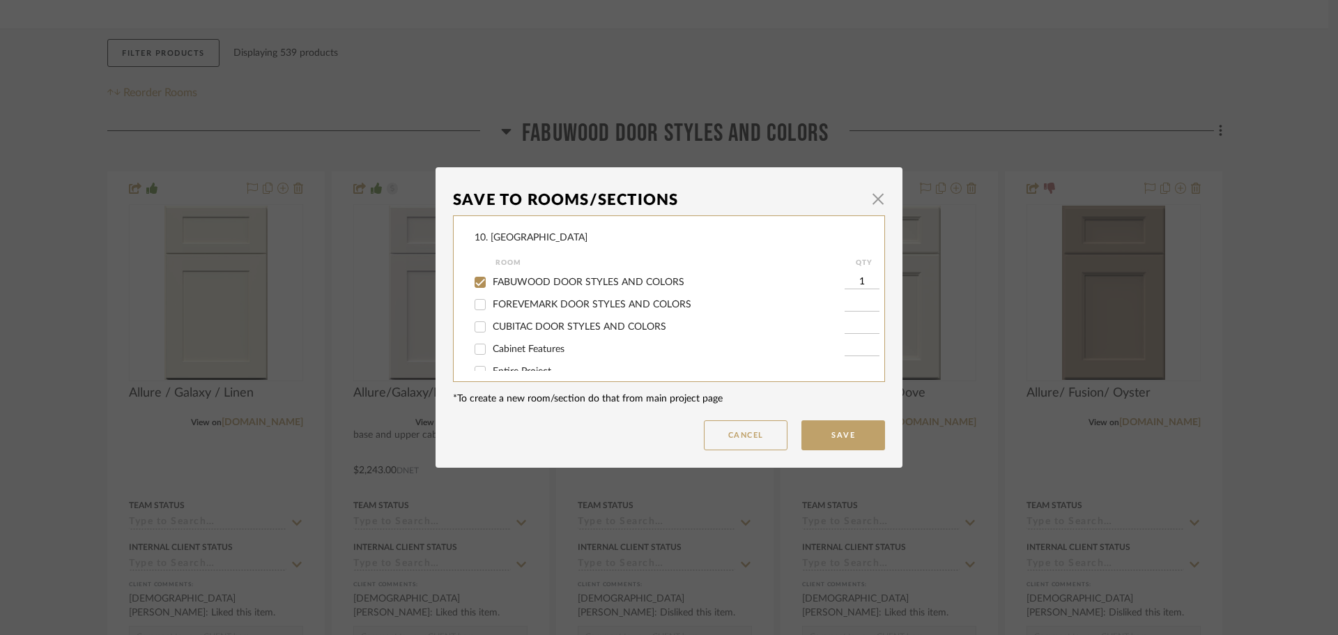
click at [548, 282] on span "FABUWOOD DOOR STYLES AND COLORS" at bounding box center [589, 282] width 192 height 10
click at [491, 282] on input "FABUWOOD DOOR STYLES AND COLORS" at bounding box center [480, 282] width 22 height 22
checkbox input "false"
click at [484, 308] on input "Will not use" at bounding box center [480, 311] width 22 height 22
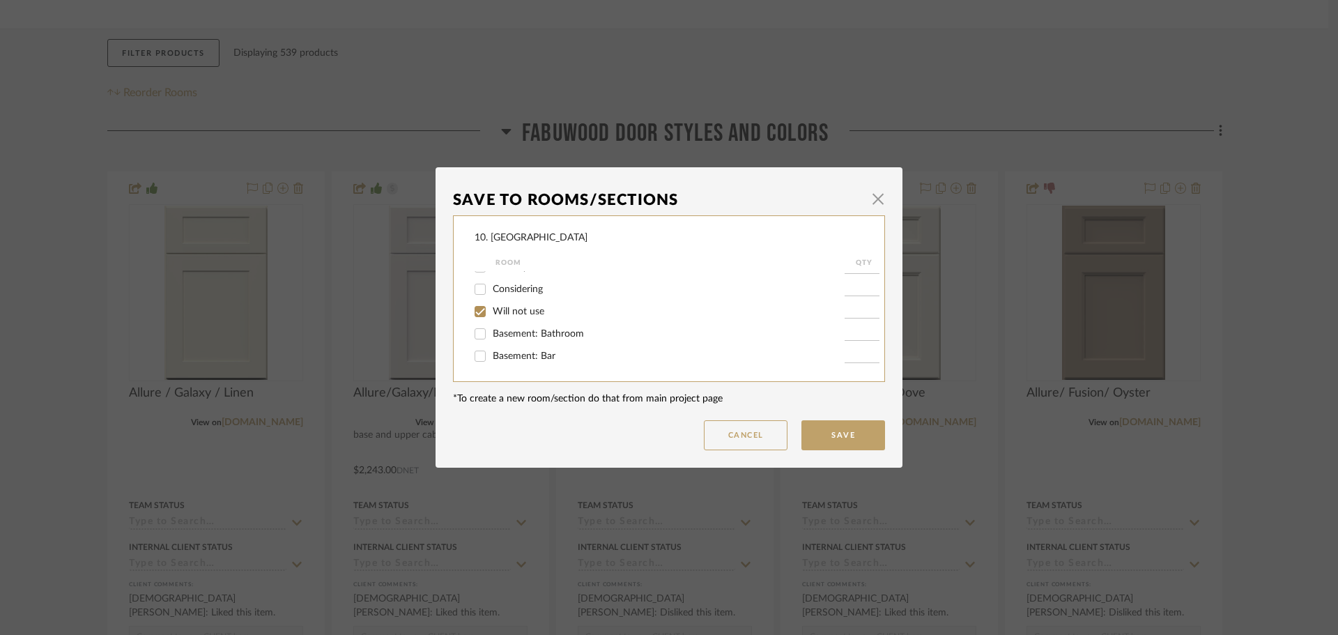
checkbox input "true"
type input "1"
click at [823, 422] on button "Save" at bounding box center [844, 435] width 84 height 30
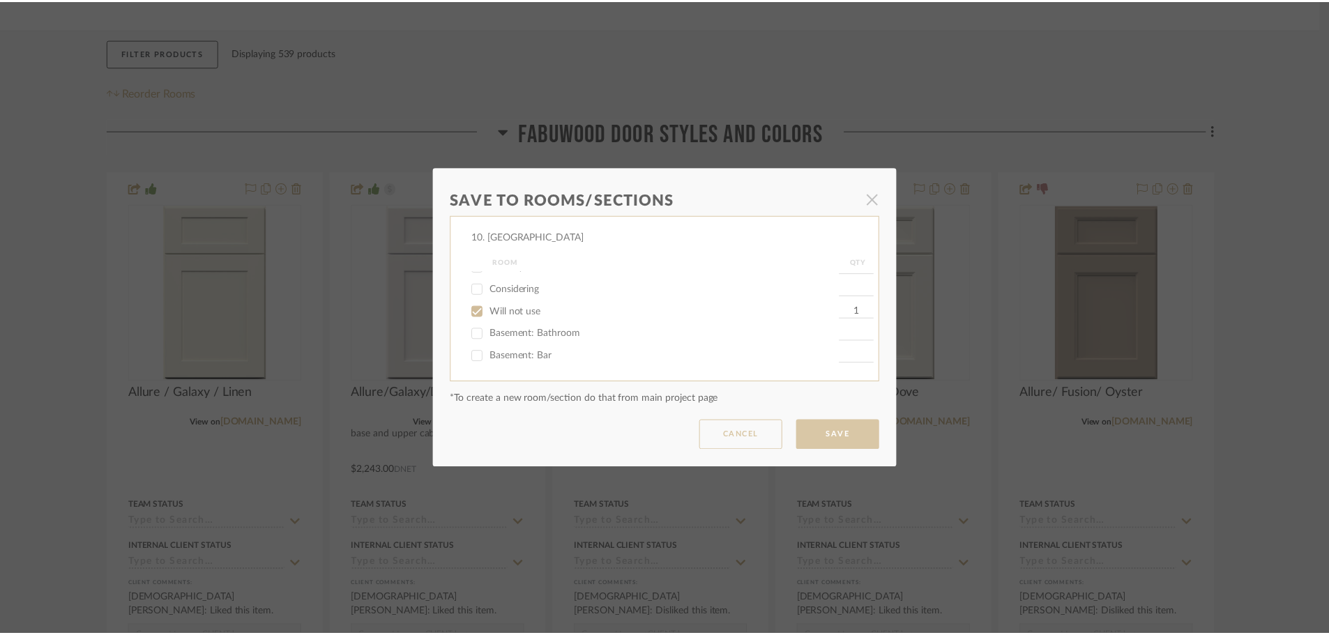
scroll to position [209, 0]
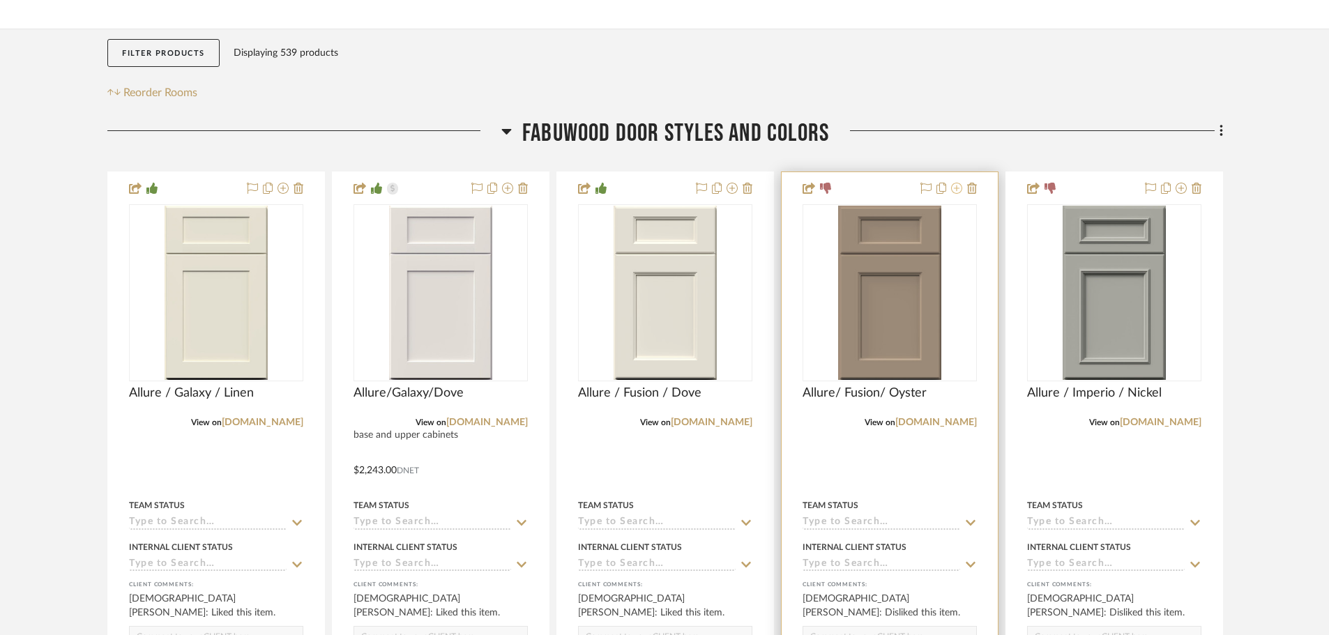
click at [954, 192] on icon at bounding box center [956, 188] width 11 height 11
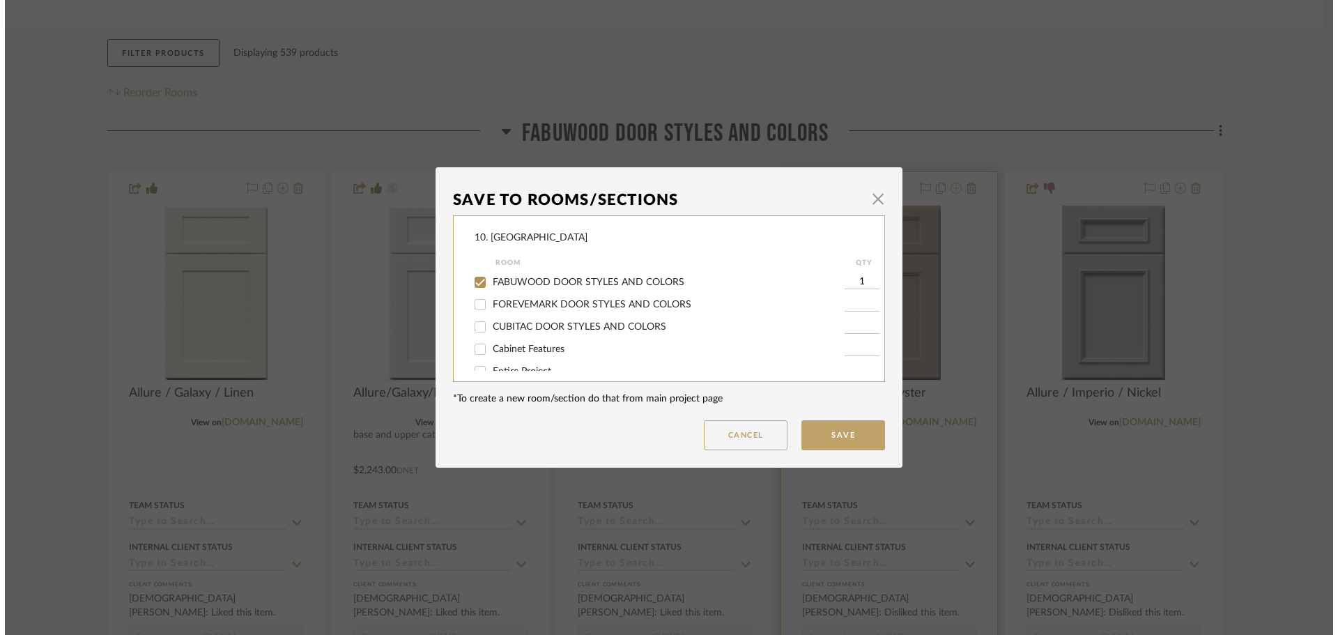
scroll to position [0, 0]
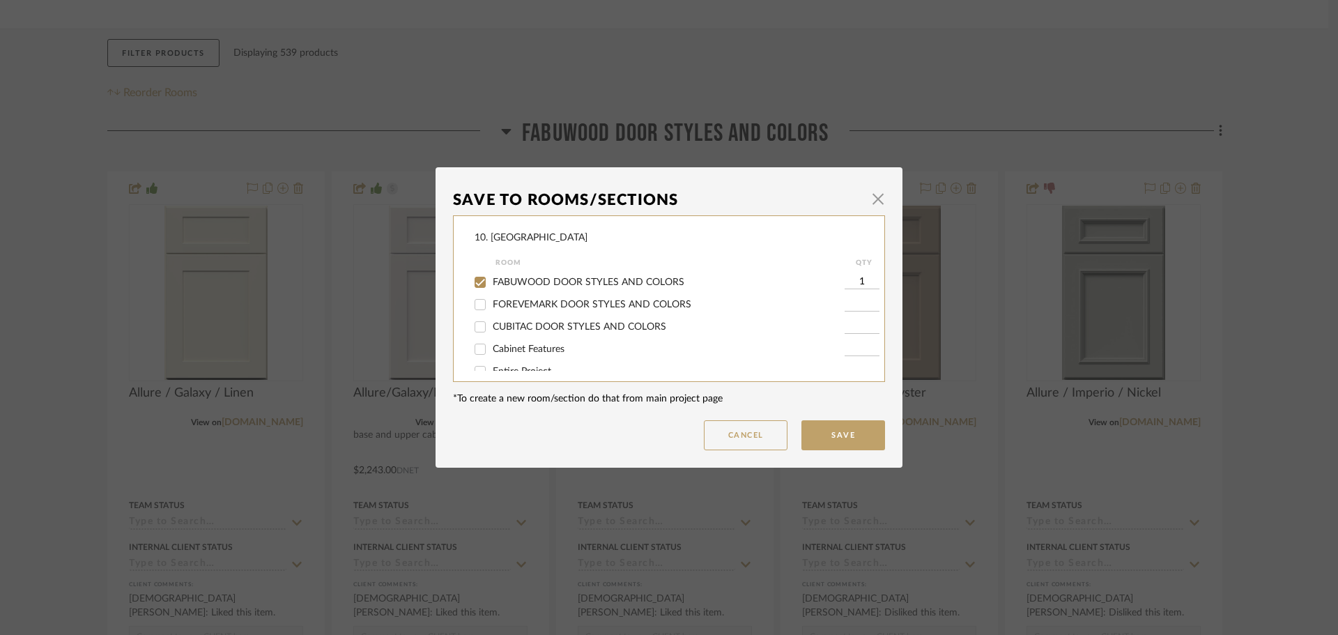
click at [540, 284] on span "FABUWOOD DOOR STYLES AND COLORS" at bounding box center [589, 282] width 192 height 10
click at [491, 284] on input "FABUWOOD DOOR STYLES AND COLORS" at bounding box center [480, 282] width 22 height 22
checkbox input "false"
click at [503, 312] on span "Will not use" at bounding box center [519, 312] width 52 height 10
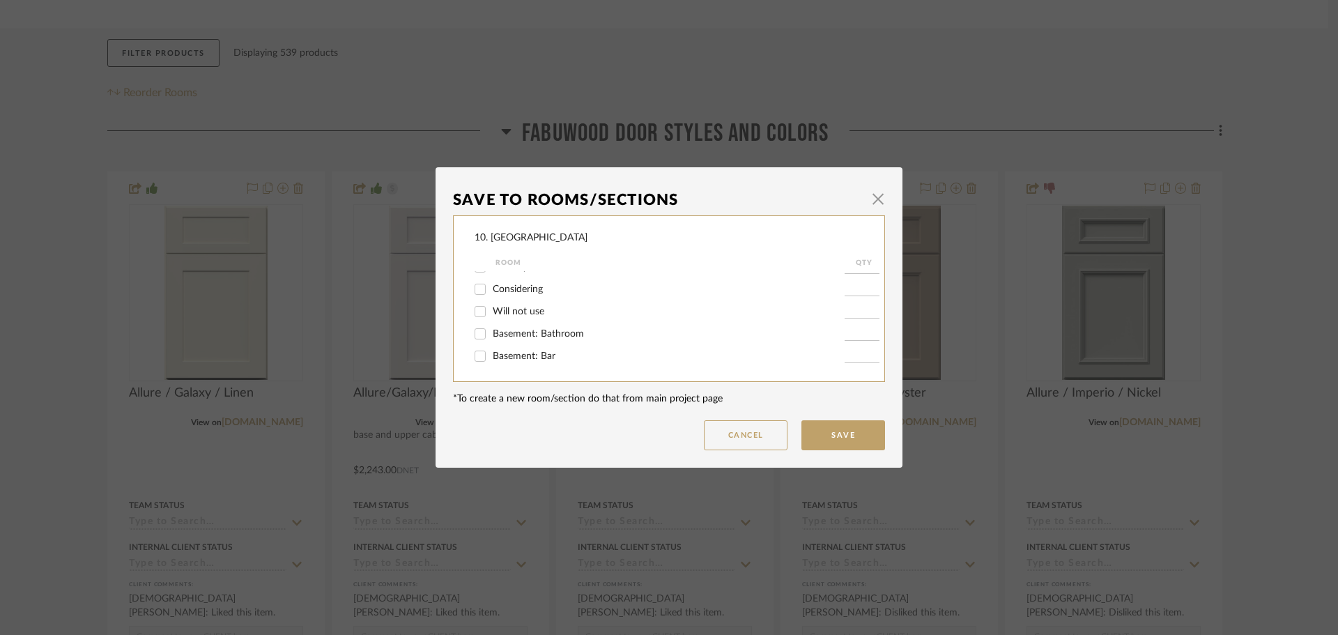
click at [491, 312] on input "Will not use" at bounding box center [480, 311] width 22 height 22
checkbox input "true"
type input "1"
click at [831, 441] on button "Save" at bounding box center [844, 435] width 84 height 30
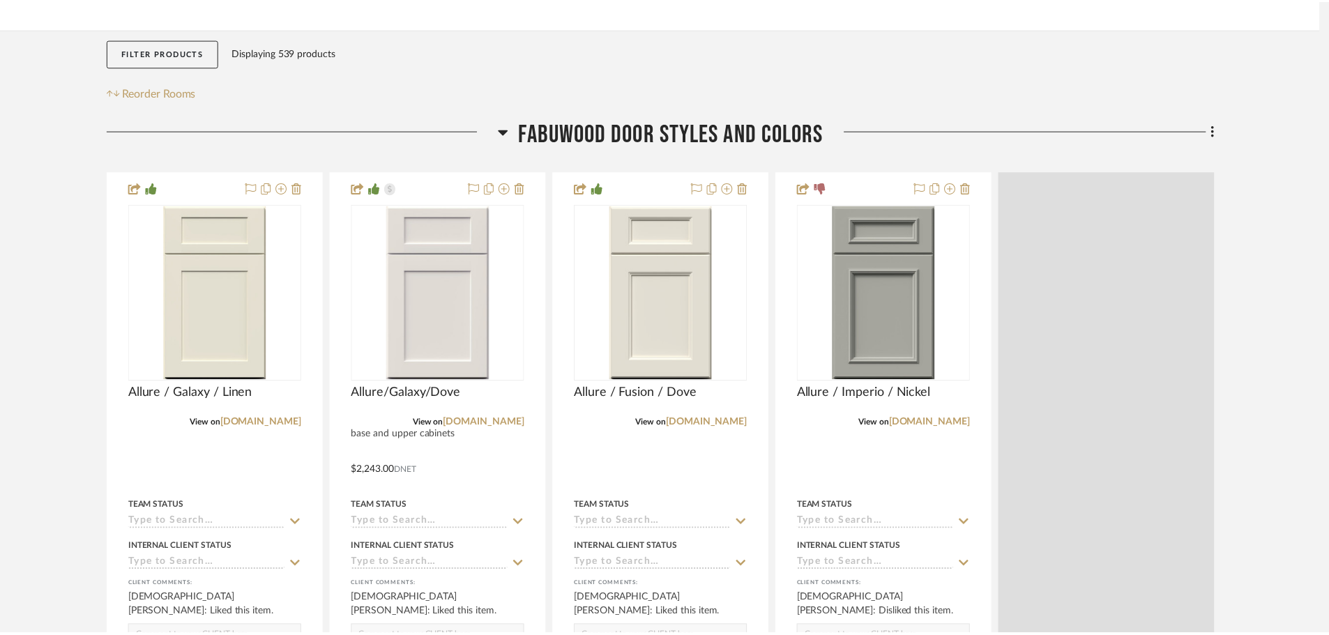
scroll to position [209, 0]
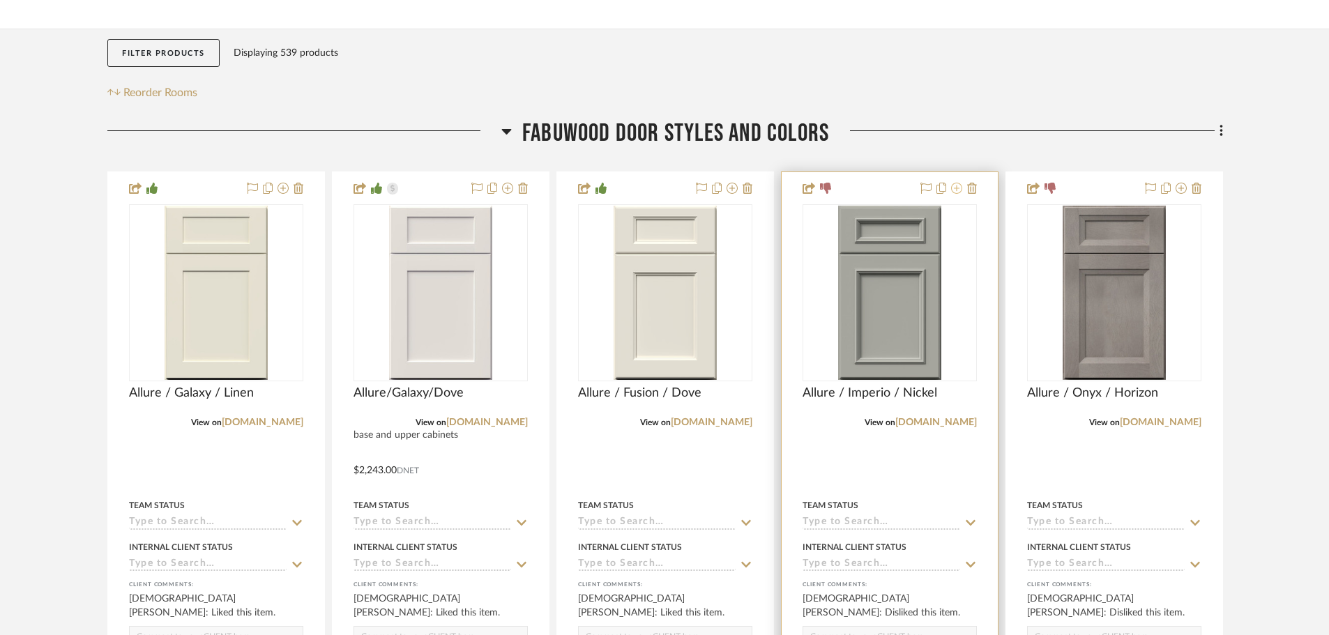
click at [957, 194] on icon at bounding box center [956, 188] width 11 height 11
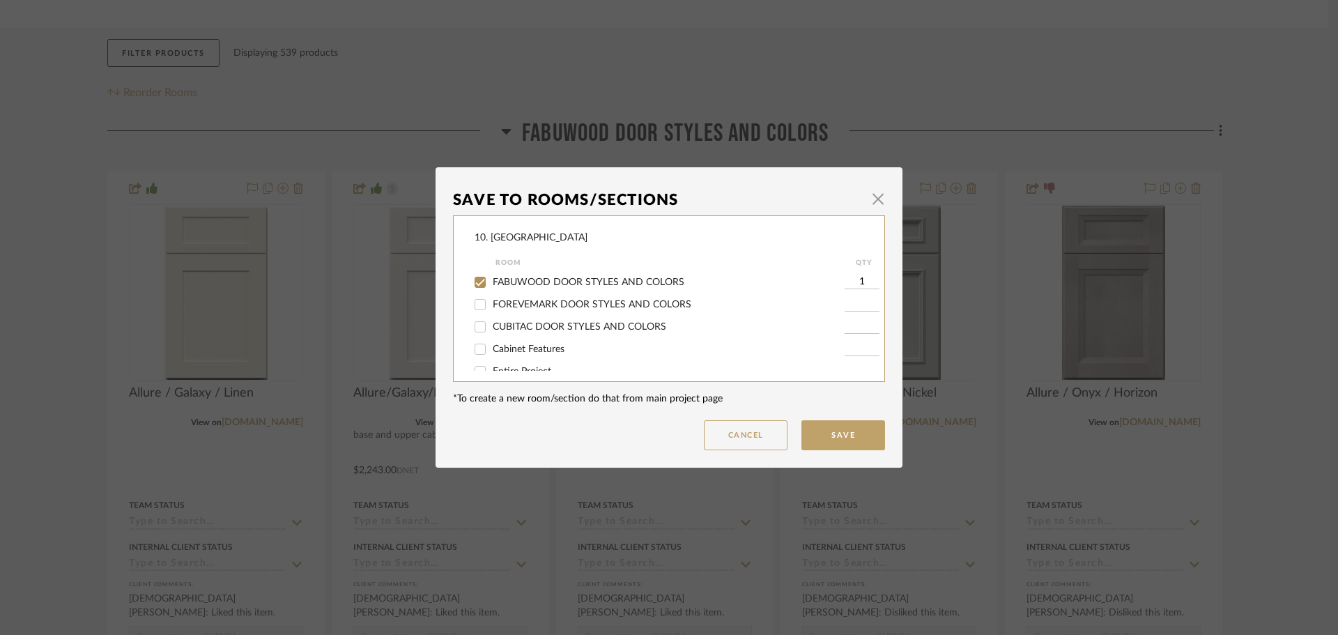
click at [526, 277] on span "FABUWOOD DOOR STYLES AND COLORS" at bounding box center [589, 282] width 192 height 10
click at [491, 277] on input "FABUWOOD DOOR STYLES AND COLORS" at bounding box center [480, 282] width 22 height 22
checkbox input "false"
click at [493, 310] on span "Will not use" at bounding box center [519, 312] width 52 height 10
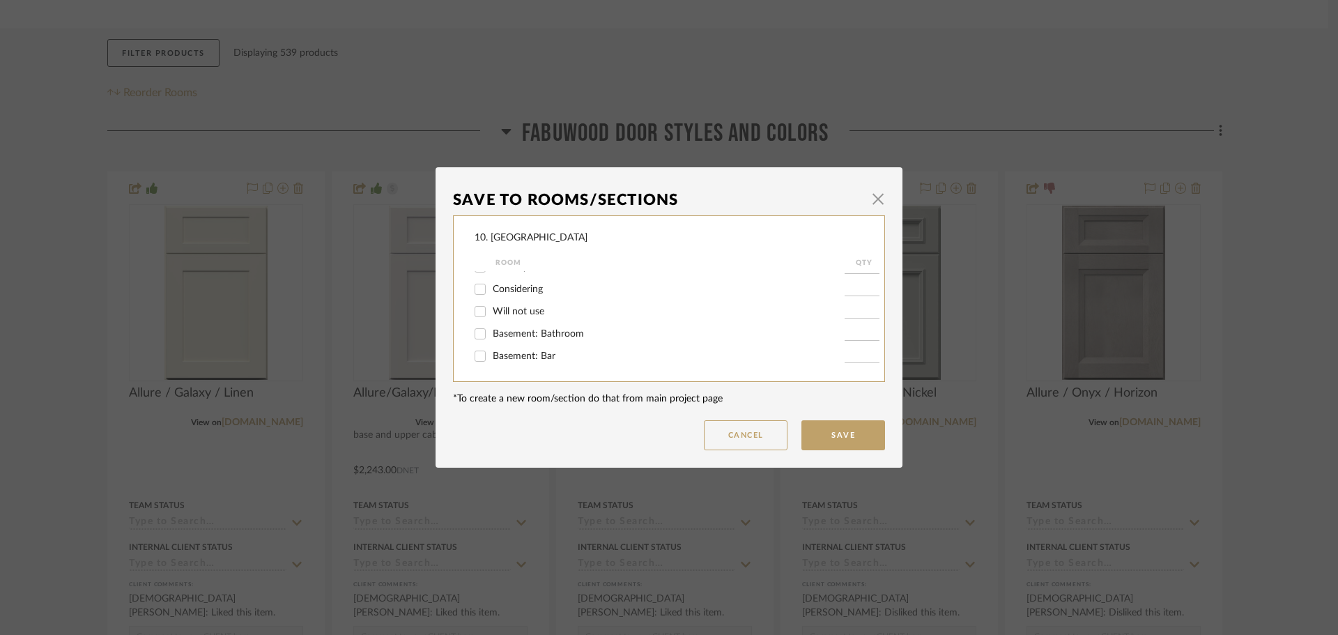
click at [489, 310] on input "Will not use" at bounding box center [480, 311] width 22 height 22
checkbox input "true"
type input "1"
click at [857, 433] on button "Save" at bounding box center [844, 435] width 84 height 30
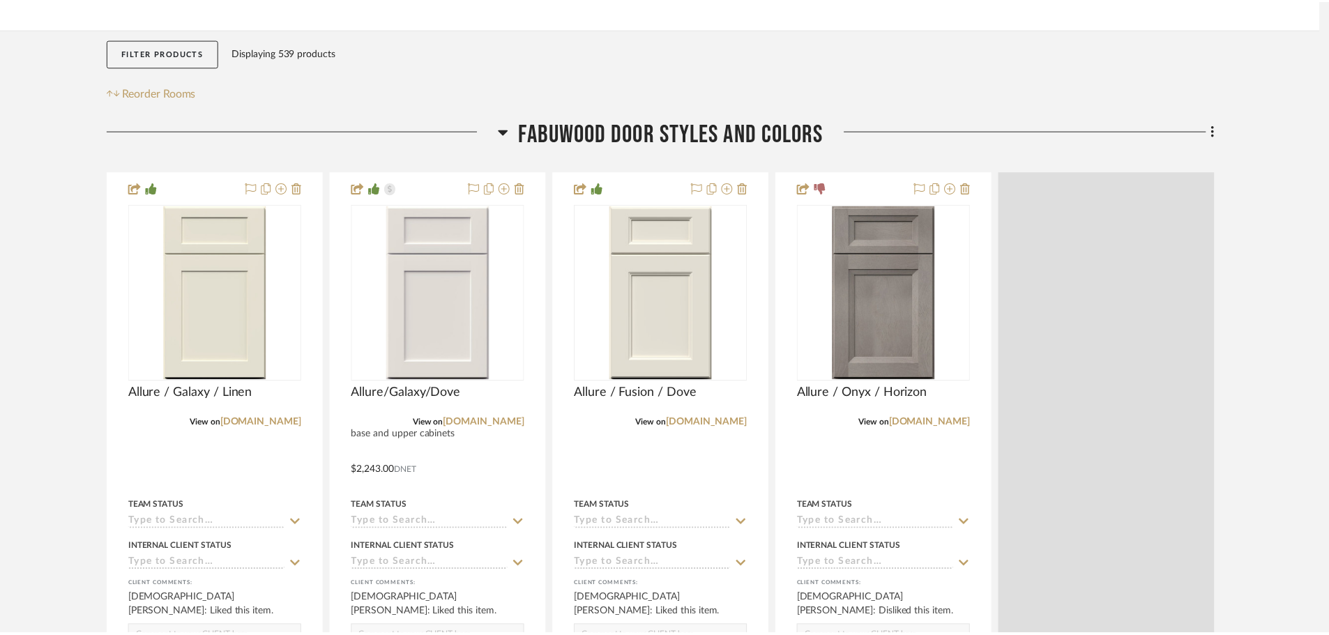
scroll to position [209, 0]
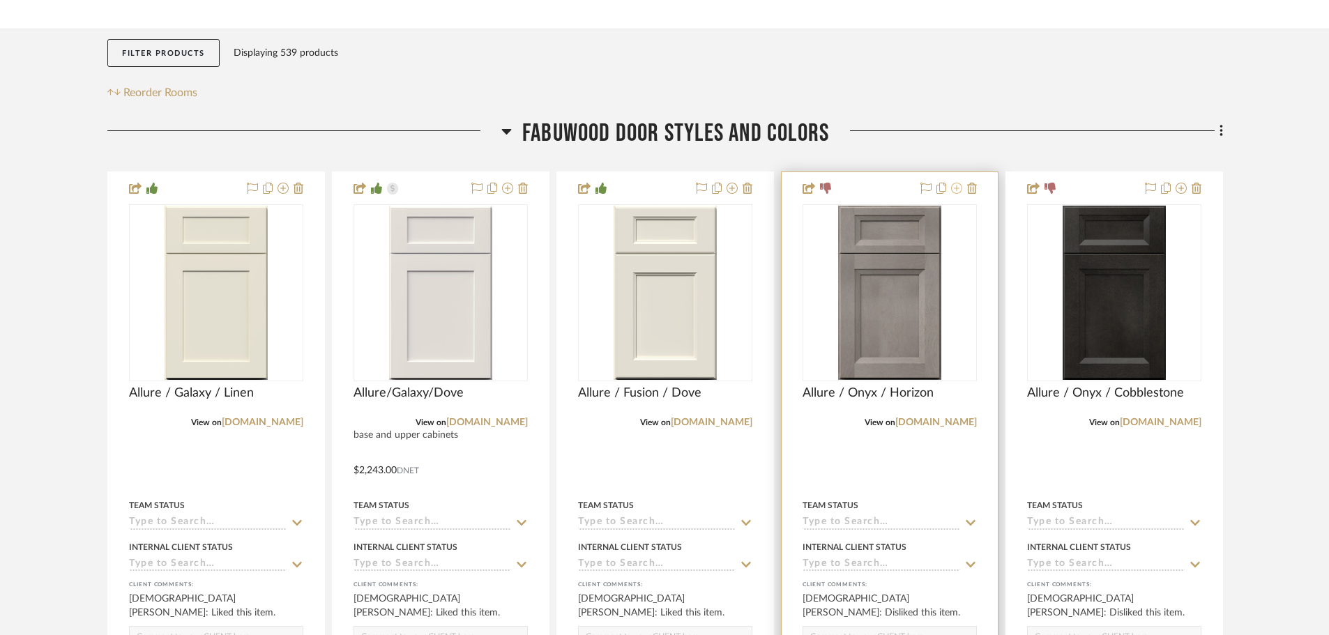
click at [958, 194] on icon at bounding box center [956, 188] width 11 height 11
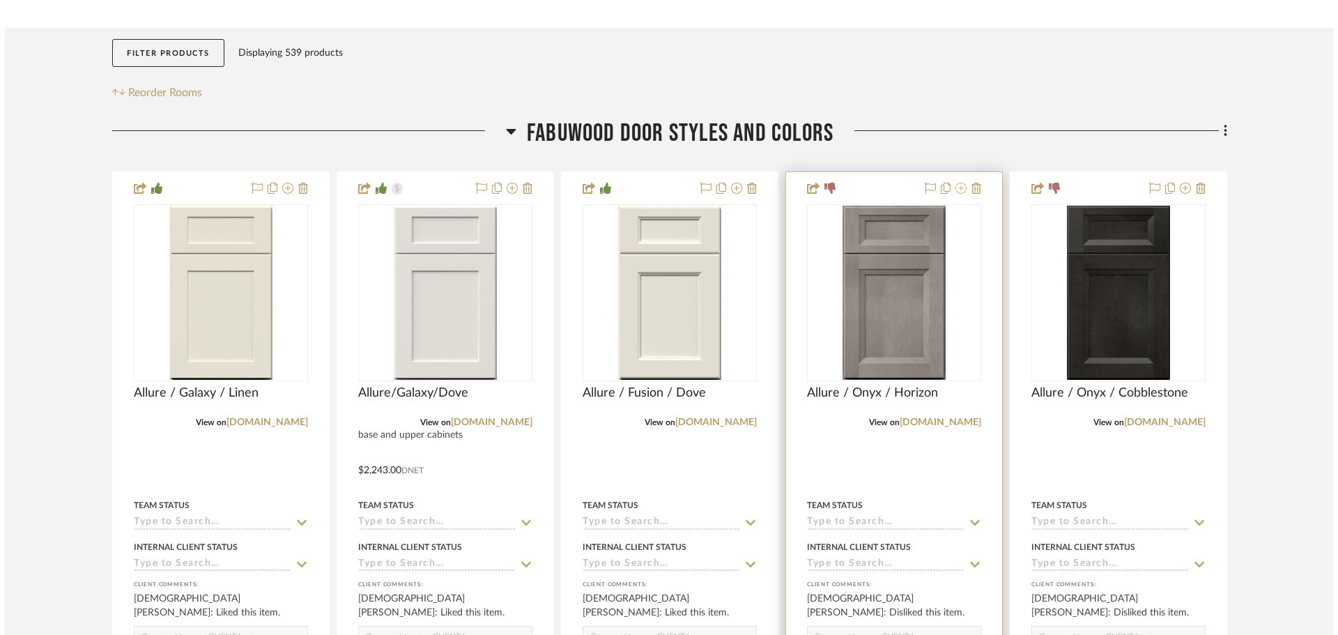
scroll to position [0, 0]
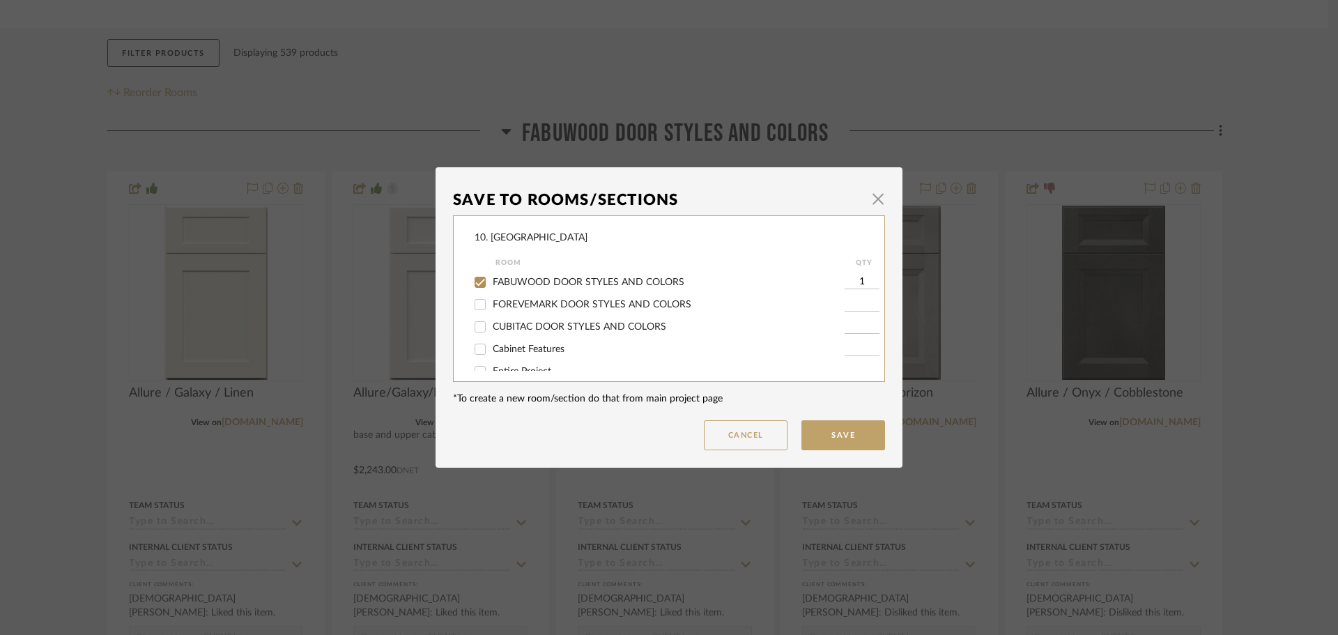
click at [590, 279] on span "FABUWOOD DOOR STYLES AND COLORS" at bounding box center [589, 282] width 192 height 10
click at [491, 279] on input "FABUWOOD DOOR STYLES AND COLORS" at bounding box center [480, 282] width 22 height 22
checkbox input "false"
click at [493, 307] on span "Will not use" at bounding box center [519, 312] width 52 height 10
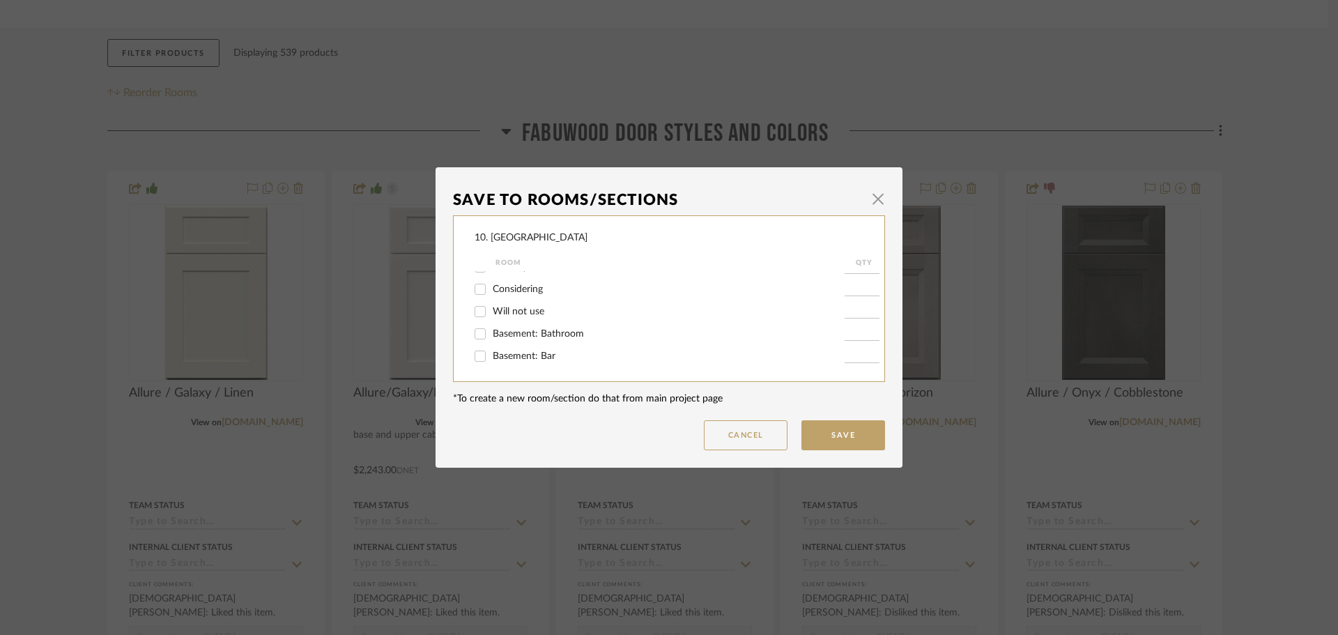
click at [491, 306] on input "Will not use" at bounding box center [480, 311] width 22 height 22
checkbox input "true"
type input "1"
click at [822, 437] on button "Save" at bounding box center [844, 435] width 84 height 30
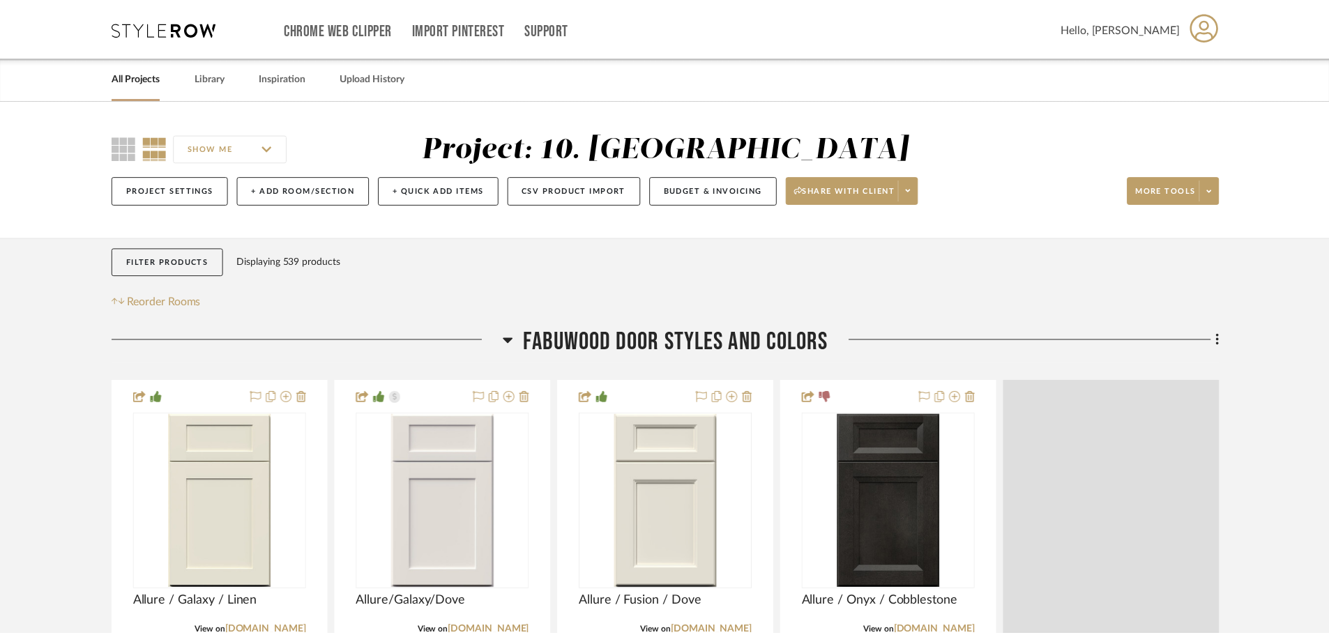
scroll to position [209, 0]
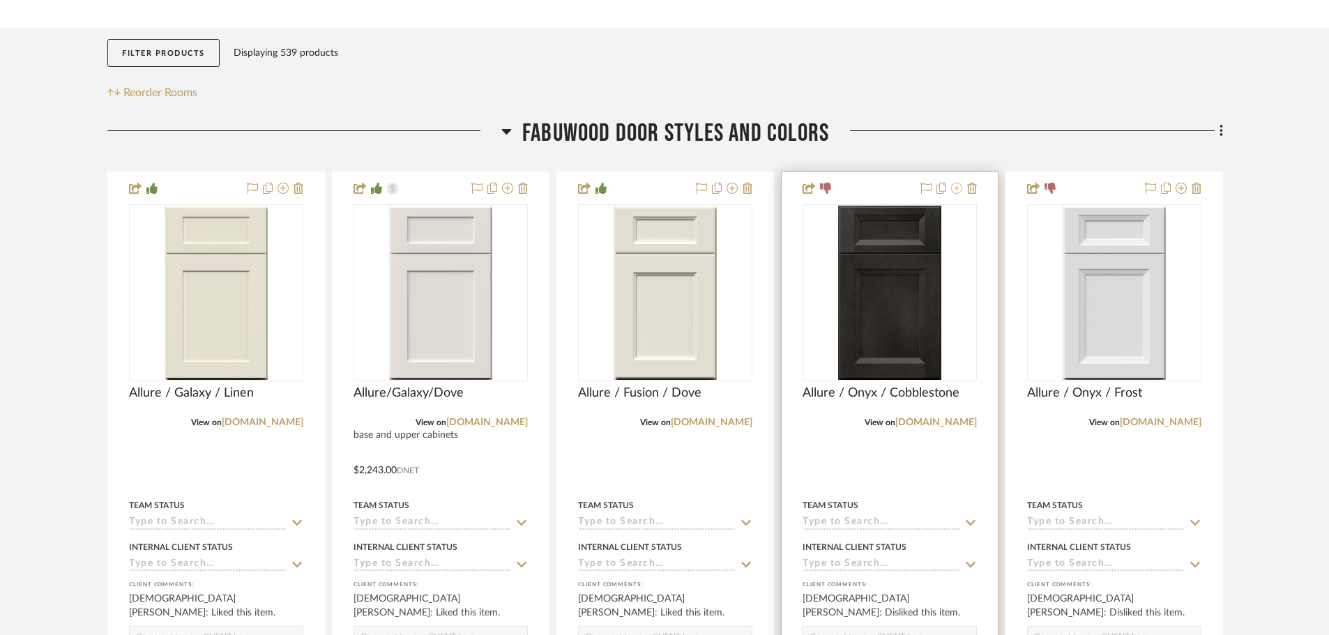
click at [962, 192] on icon at bounding box center [956, 188] width 11 height 11
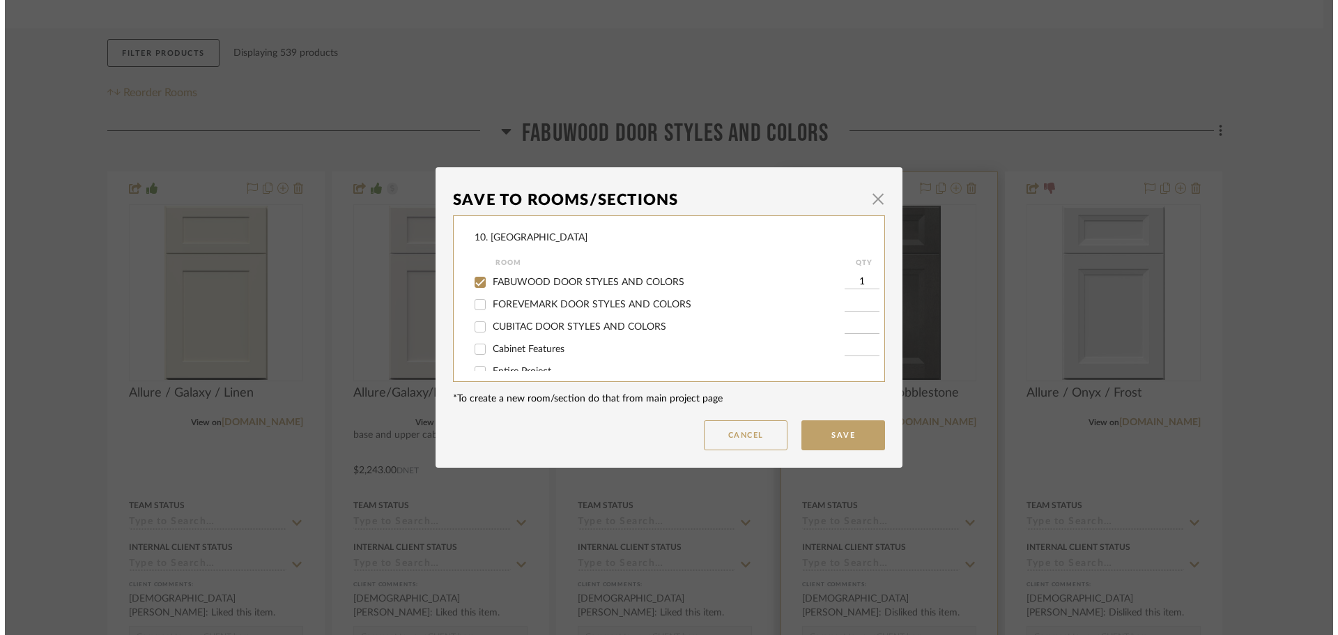
scroll to position [0, 0]
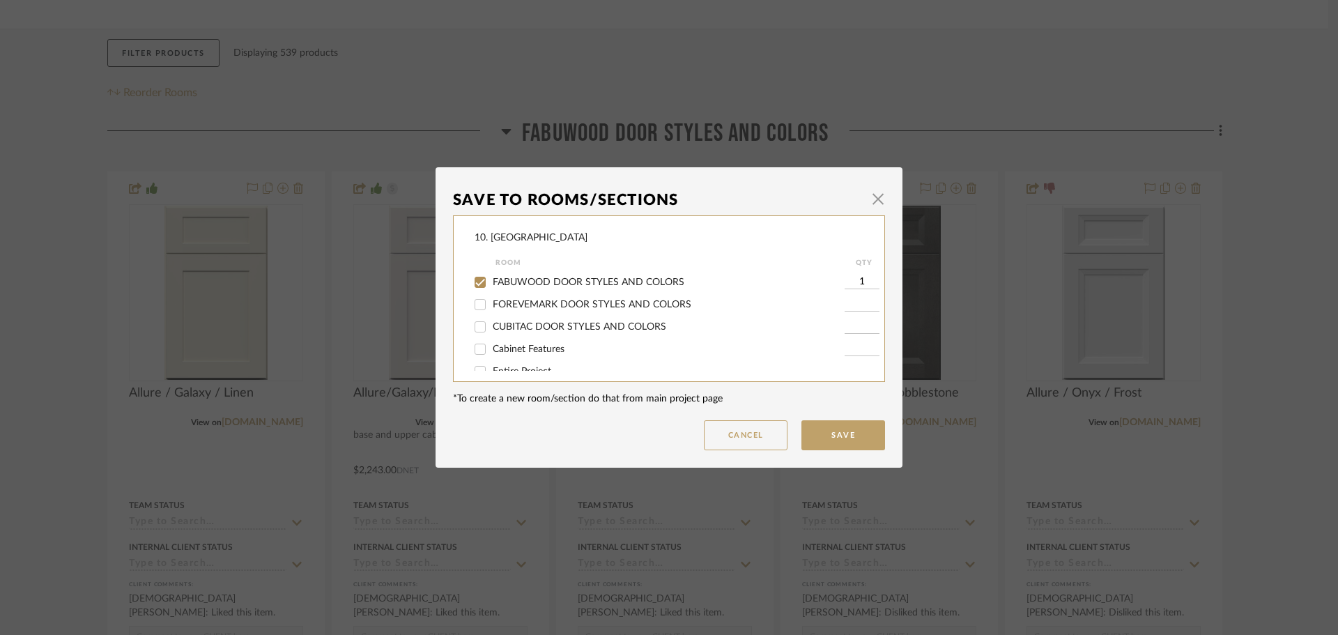
click at [528, 289] on div "FABUWOOD DOOR STYLES AND COLORS" at bounding box center [660, 282] width 370 height 22
click at [528, 282] on span "FABUWOOD DOOR STYLES AND COLORS" at bounding box center [589, 282] width 192 height 10
click at [491, 282] on input "FABUWOOD DOOR STYLES AND COLORS" at bounding box center [480, 282] width 22 height 22
checkbox input "false"
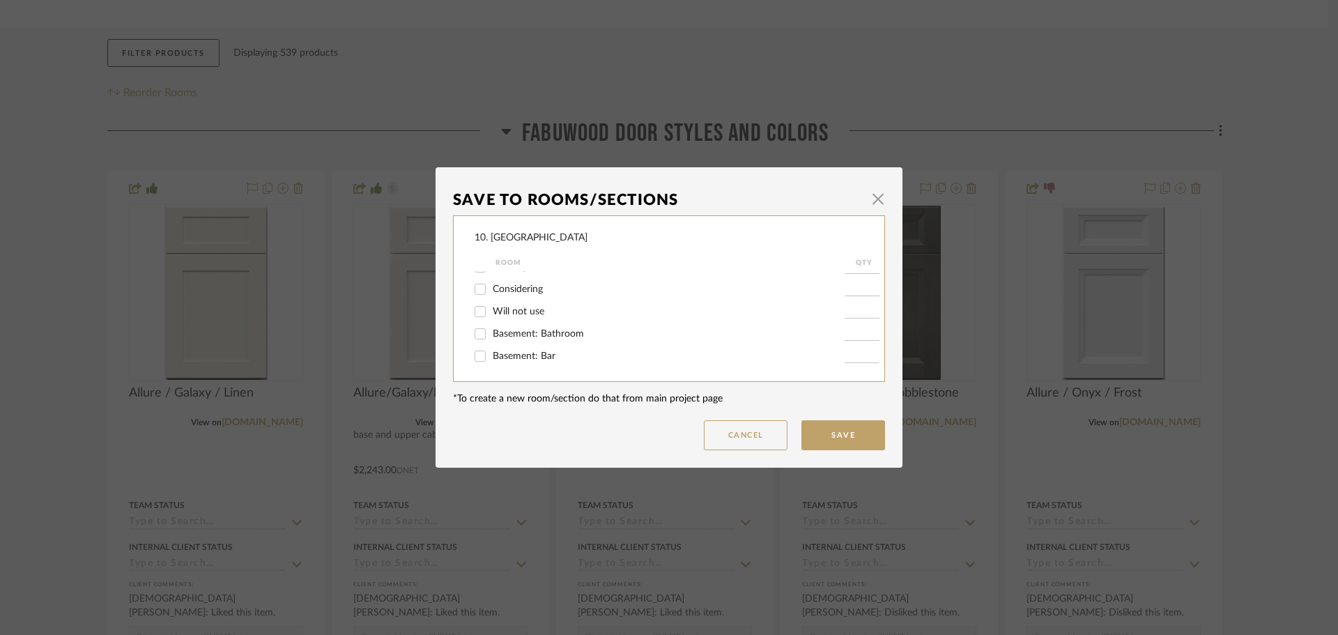
click at [505, 316] on span "Will not use" at bounding box center [519, 312] width 52 height 10
click at [491, 316] on input "Will not use" at bounding box center [480, 311] width 22 height 22
checkbox input "true"
type input "1"
click at [850, 445] on button "Save" at bounding box center [844, 435] width 84 height 30
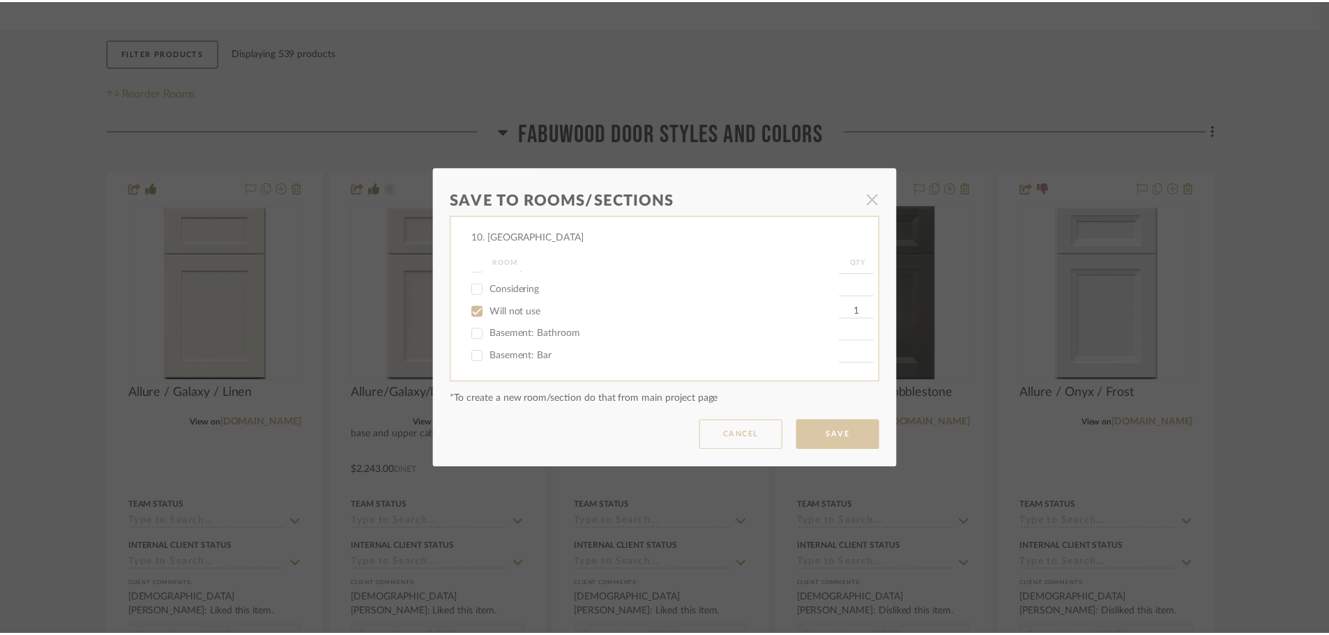
scroll to position [209, 0]
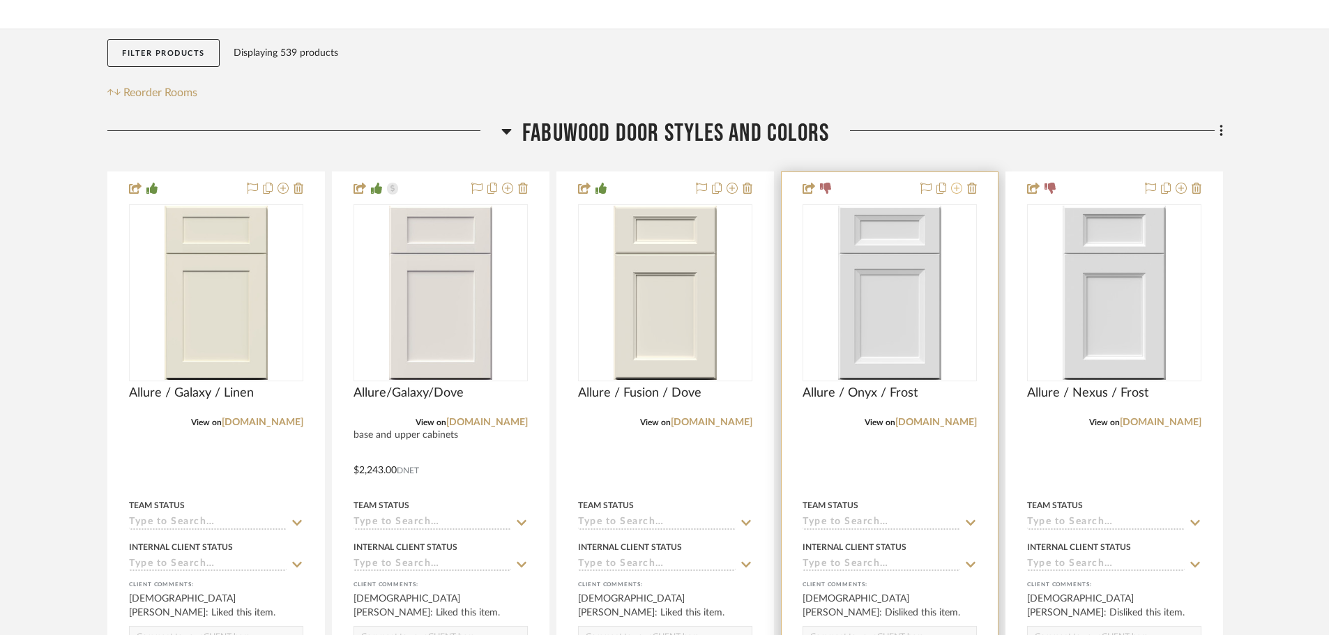
click at [956, 192] on icon at bounding box center [956, 188] width 11 height 11
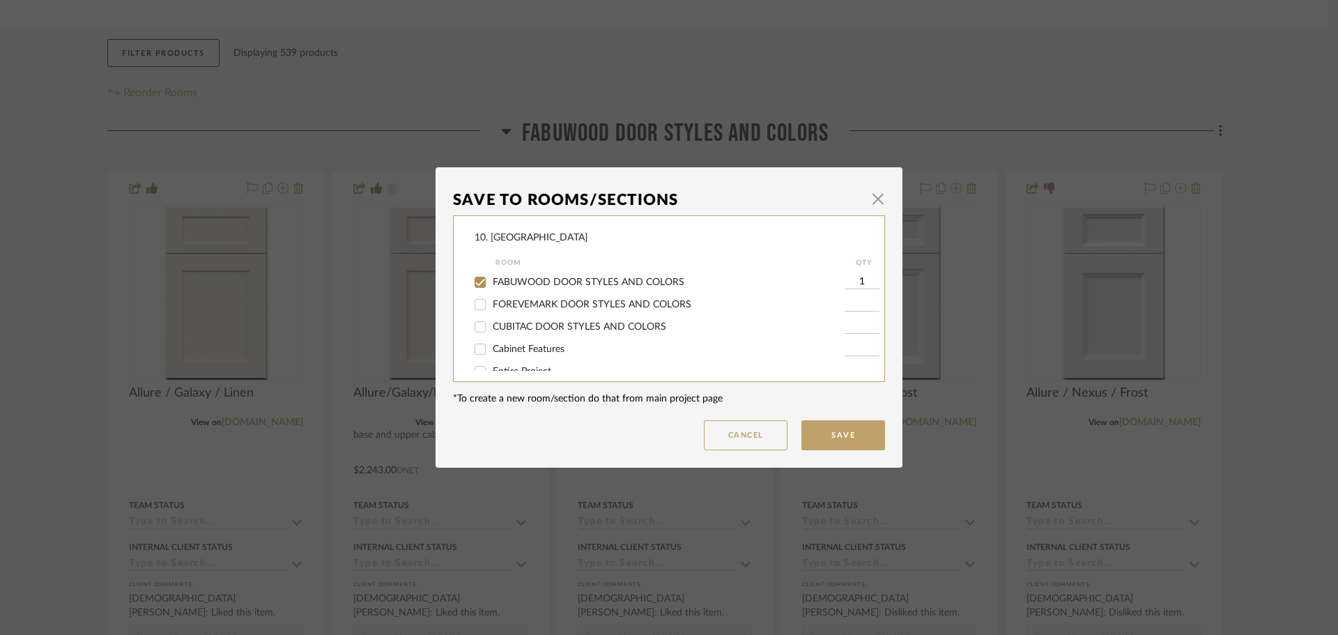
click at [561, 279] on span "FABUWOOD DOOR STYLES AND COLORS" at bounding box center [589, 282] width 192 height 10
click at [491, 279] on input "FABUWOOD DOOR STYLES AND COLORS" at bounding box center [480, 282] width 22 height 22
checkbox input "false"
click at [493, 313] on span "Will not use" at bounding box center [519, 312] width 52 height 10
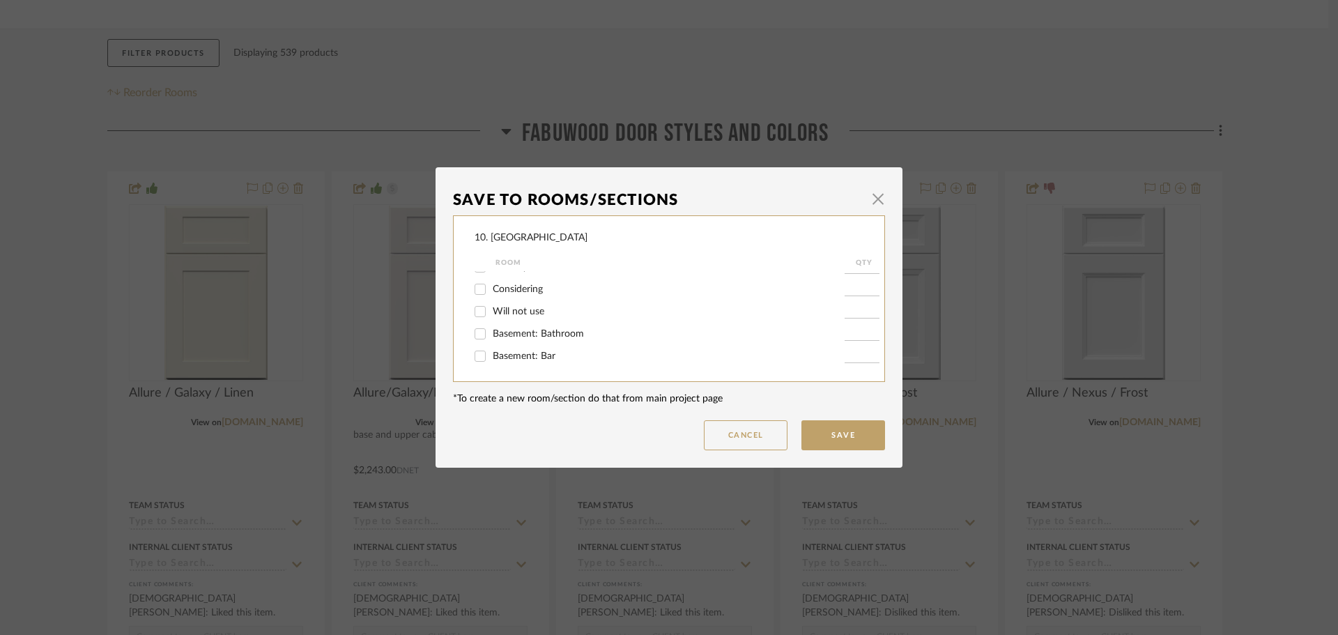
click at [491, 313] on input "Will not use" at bounding box center [480, 311] width 22 height 22
checkbox input "true"
type input "1"
click at [810, 428] on button "Save" at bounding box center [844, 435] width 84 height 30
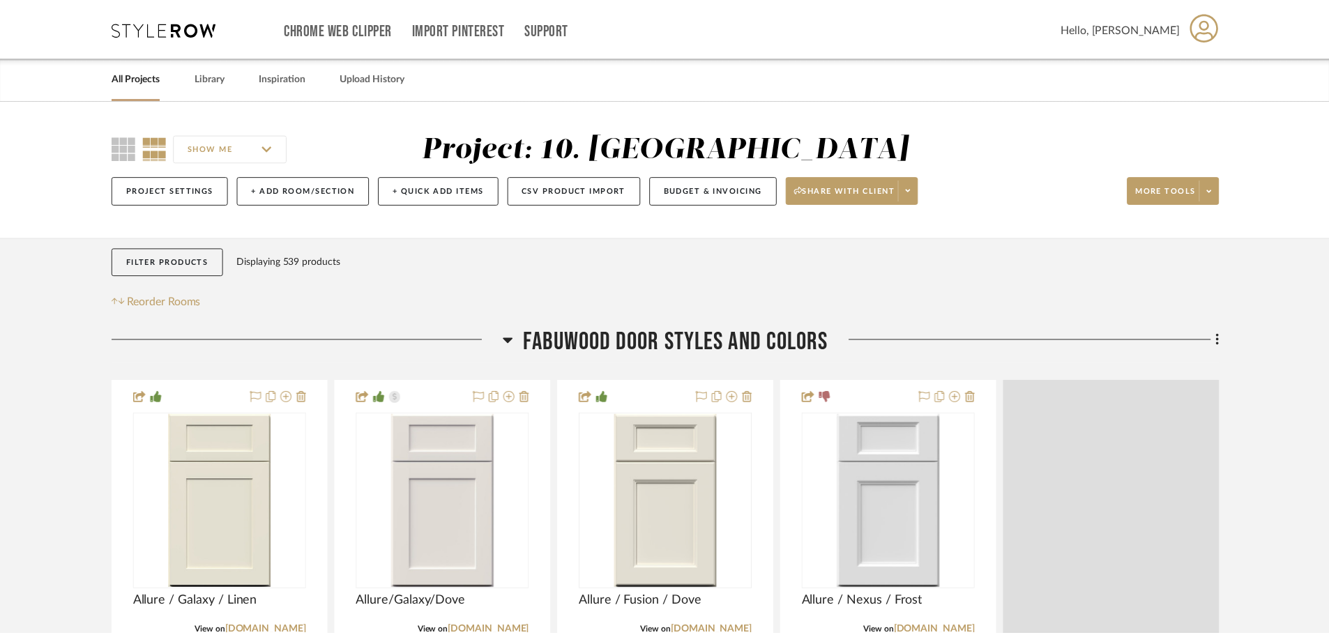
scroll to position [209, 0]
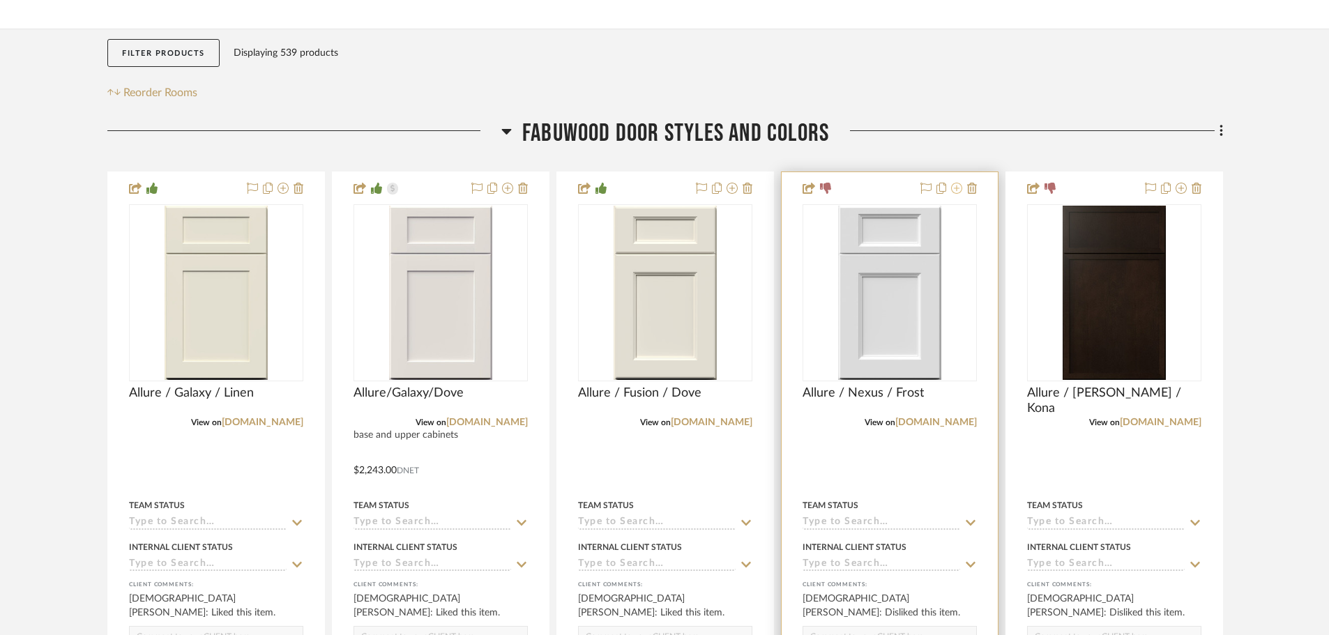
click at [957, 192] on icon at bounding box center [956, 188] width 11 height 11
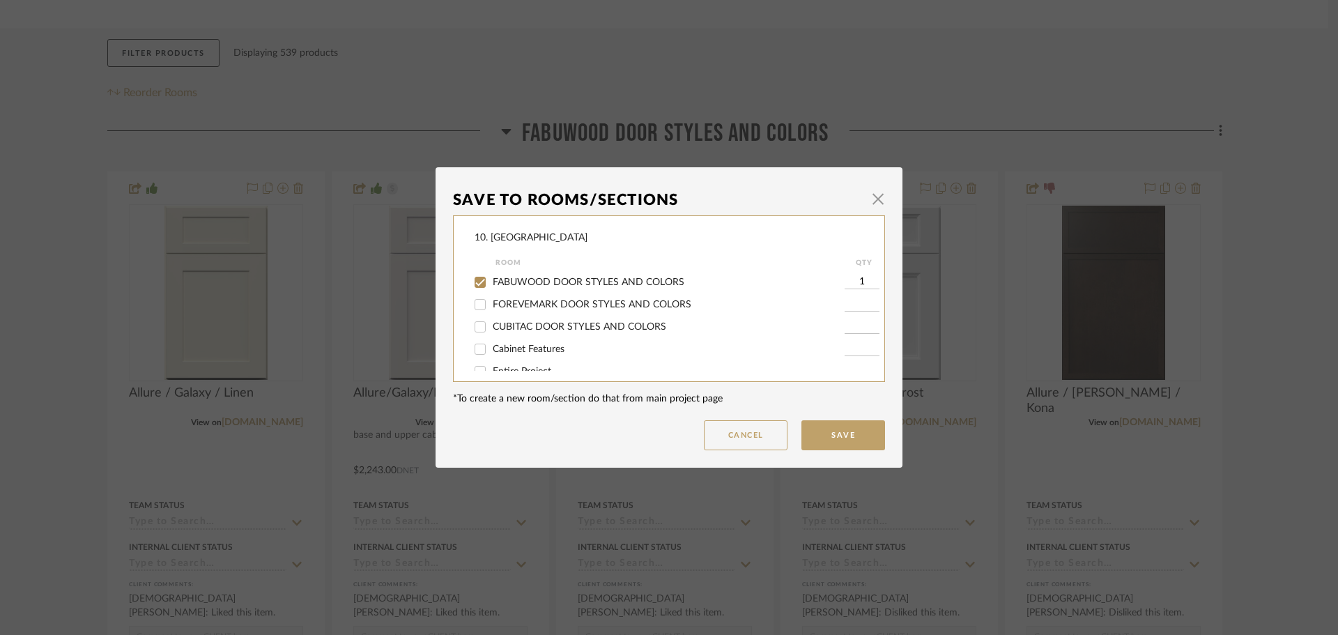
click at [521, 282] on span "FABUWOOD DOOR STYLES AND COLORS" at bounding box center [589, 282] width 192 height 10
click at [491, 282] on input "FABUWOOD DOOR STYLES AND COLORS" at bounding box center [480, 282] width 22 height 22
checkbox input "false"
click at [503, 315] on span "Will not use" at bounding box center [519, 312] width 52 height 10
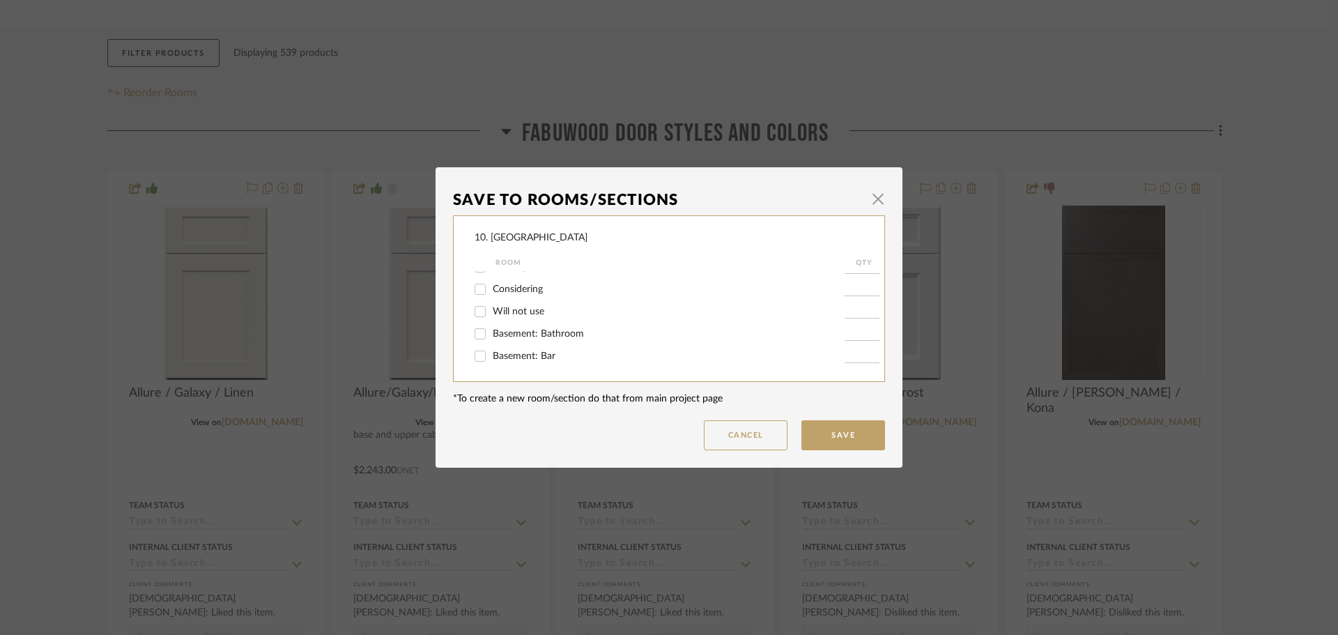
click at [491, 315] on input "Will not use" at bounding box center [480, 311] width 22 height 22
checkbox input "true"
type input "1"
click at [864, 442] on button "Save" at bounding box center [844, 435] width 84 height 30
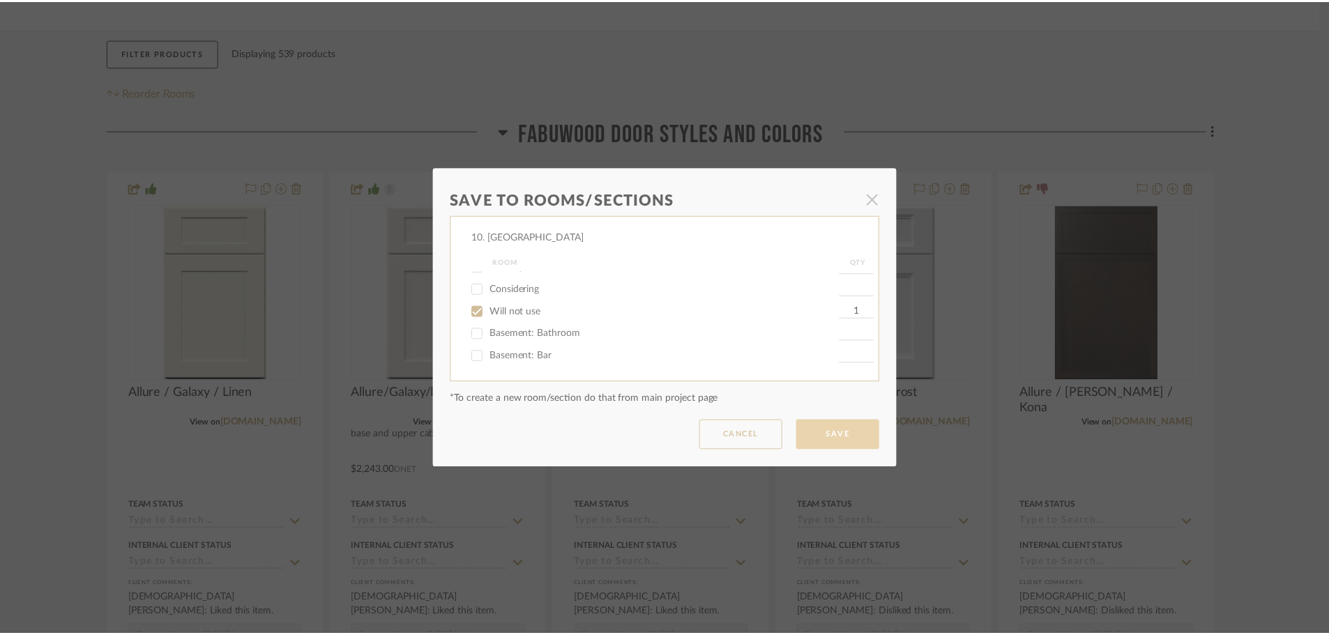
scroll to position [209, 0]
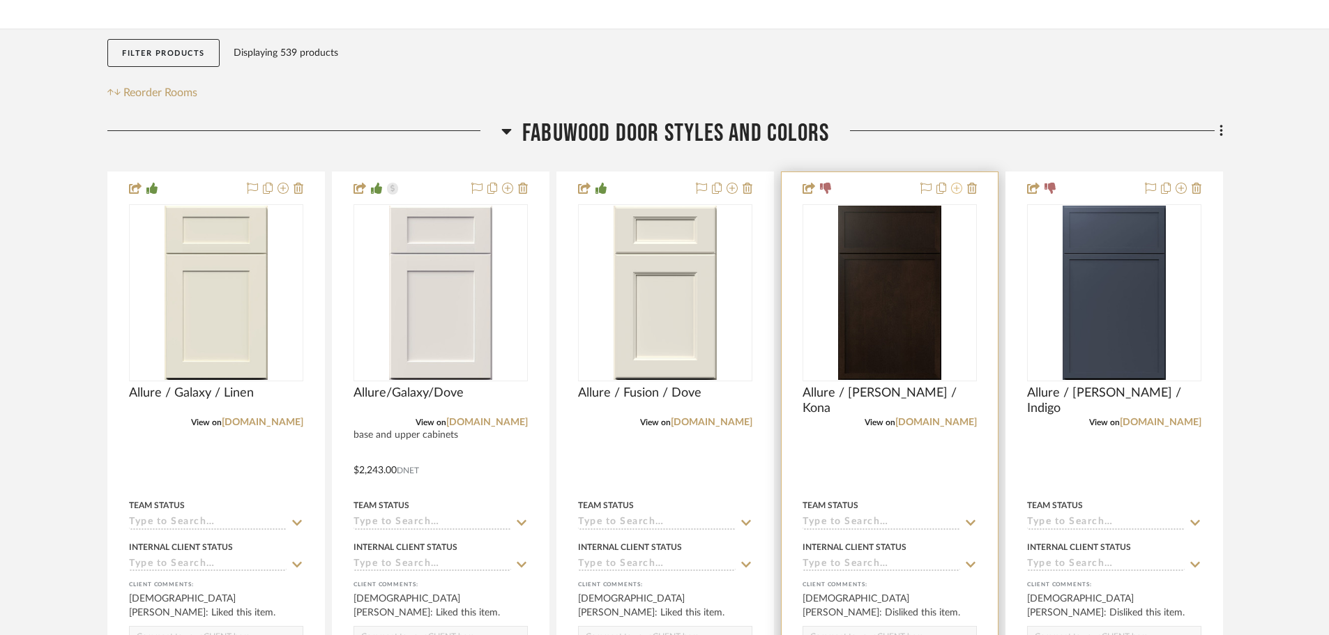
click at [958, 191] on icon at bounding box center [956, 188] width 11 height 11
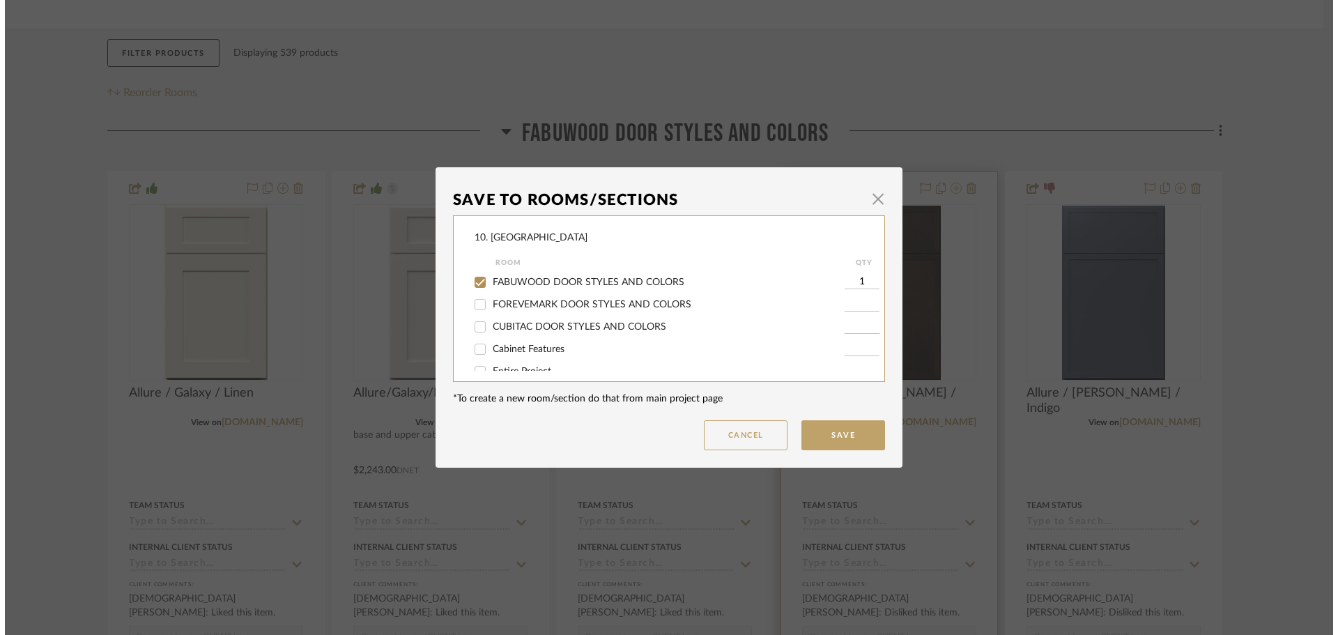
scroll to position [0, 0]
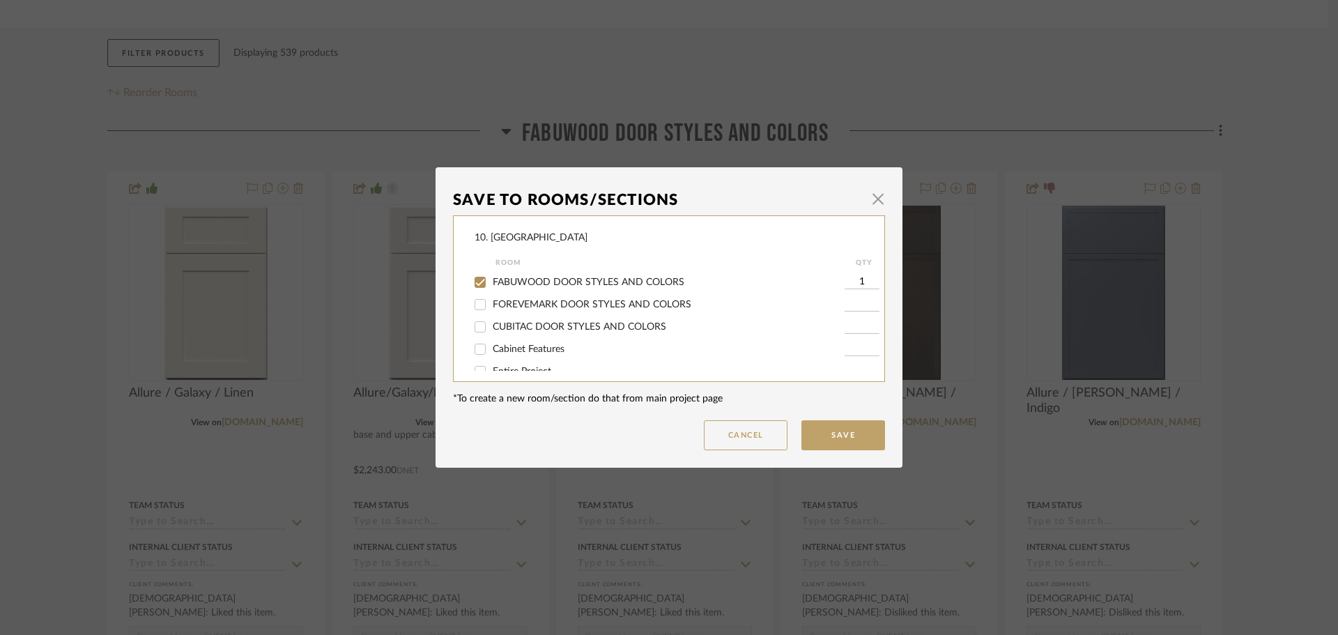
click at [561, 281] on span "FABUWOOD DOOR STYLES AND COLORS" at bounding box center [589, 282] width 192 height 10
click at [491, 281] on input "FABUWOOD DOOR STYLES AND COLORS" at bounding box center [480, 282] width 22 height 22
checkbox input "false"
click at [502, 310] on span "Will not use" at bounding box center [519, 312] width 52 height 10
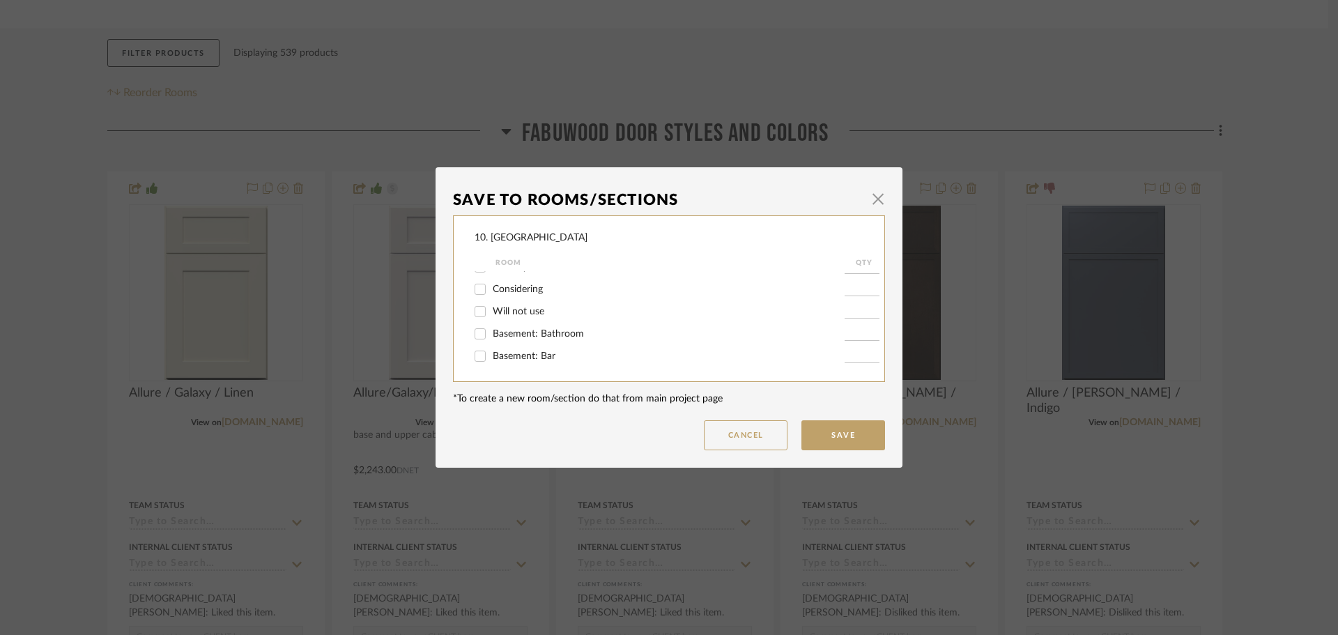
click at [491, 310] on input "Will not use" at bounding box center [480, 311] width 22 height 22
checkbox input "true"
type input "1"
click at [814, 434] on button "Save" at bounding box center [844, 435] width 84 height 30
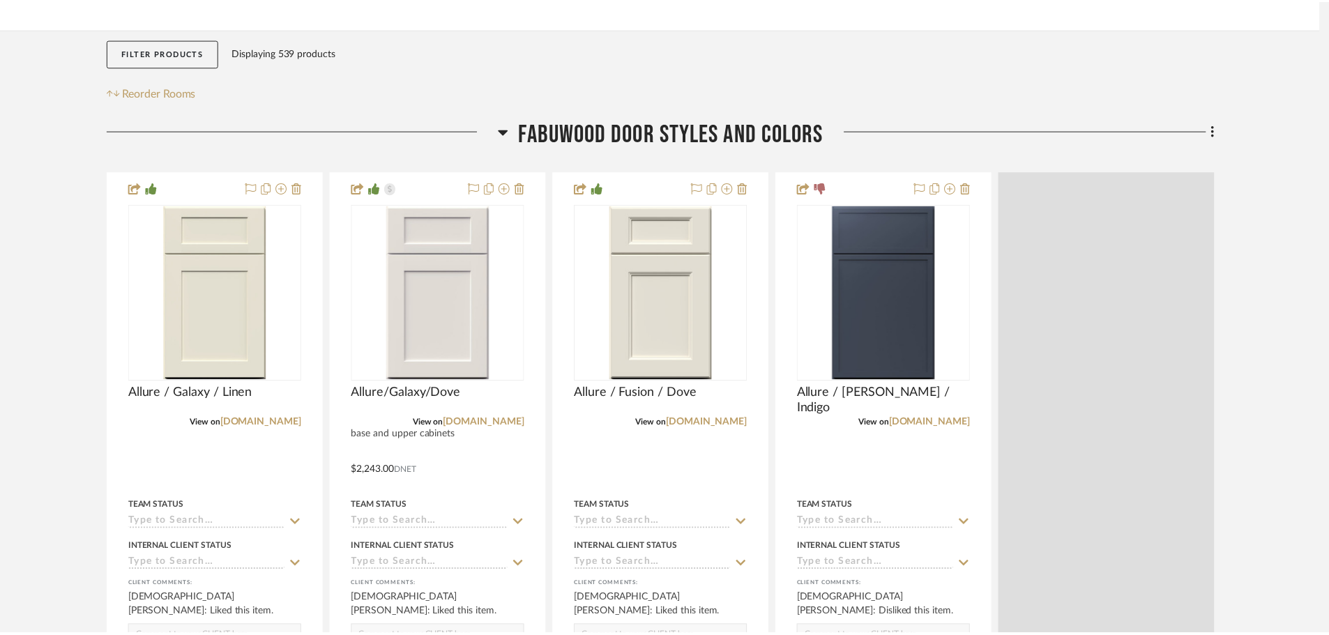
scroll to position [209, 0]
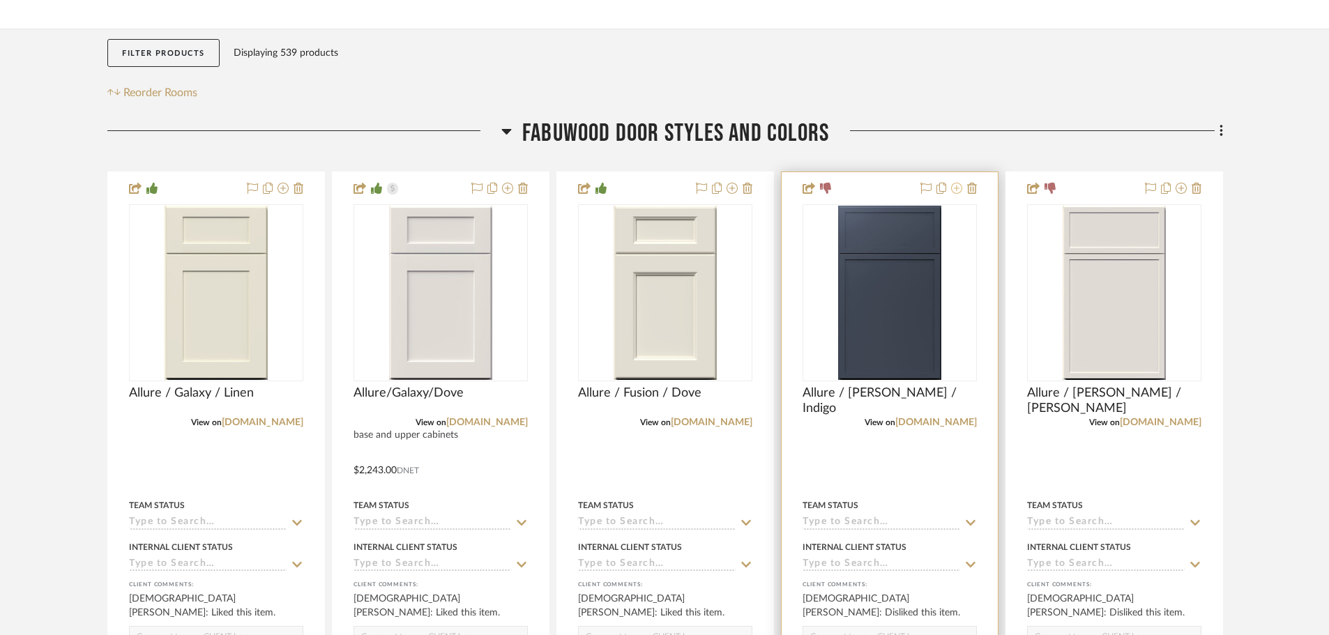
click at [956, 190] on icon at bounding box center [956, 188] width 11 height 11
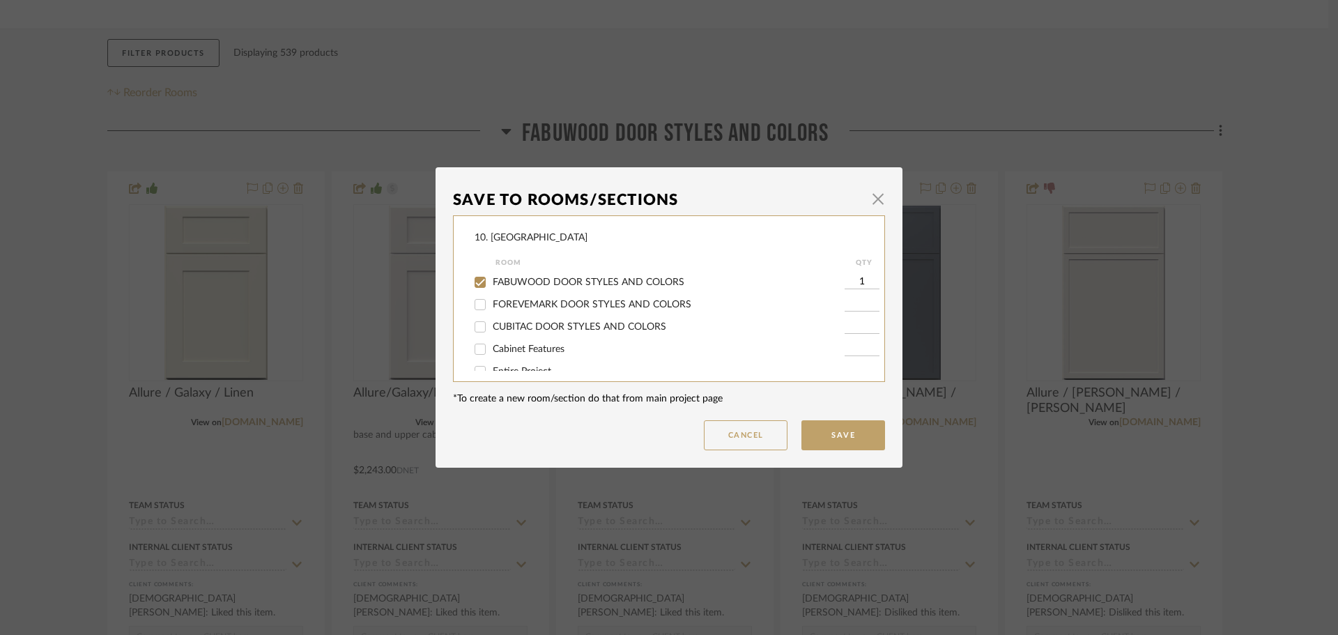
click at [498, 282] on span "FABUWOOD DOOR STYLES AND COLORS" at bounding box center [589, 282] width 192 height 10
click at [491, 282] on input "FABUWOOD DOOR STYLES AND COLORS" at bounding box center [480, 282] width 22 height 22
checkbox input "false"
click at [502, 313] on span "Will not use" at bounding box center [519, 312] width 52 height 10
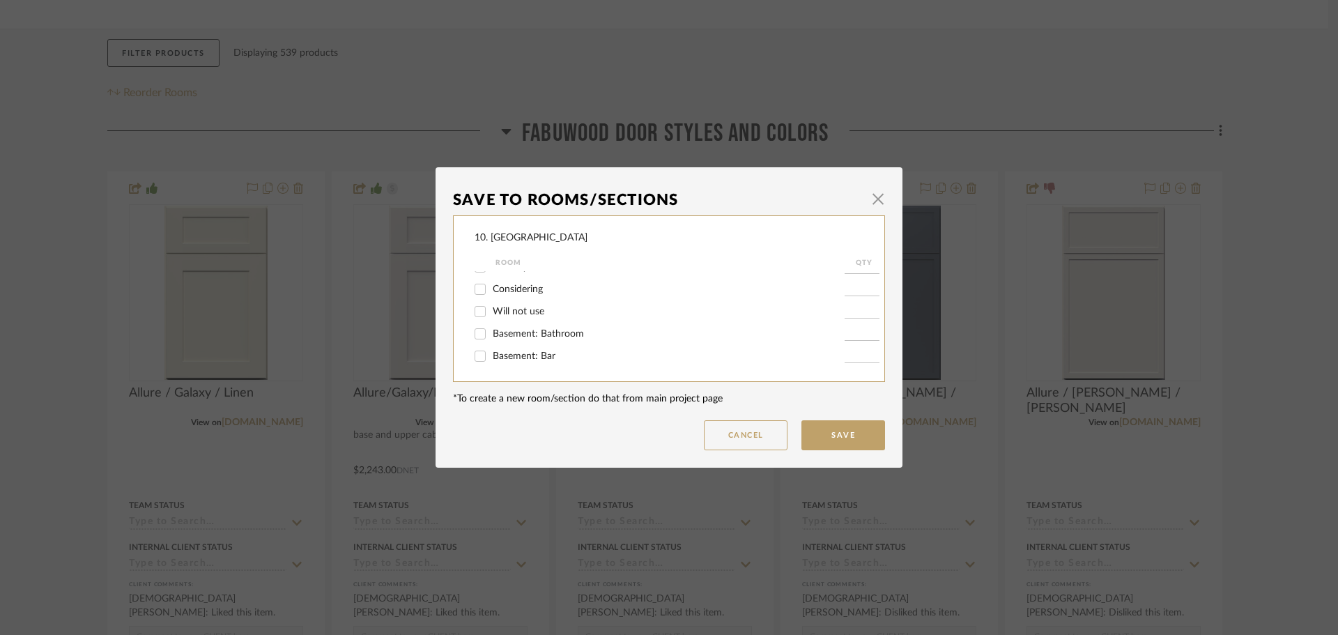
click at [491, 313] on input "Will not use" at bounding box center [480, 311] width 22 height 22
checkbox input "true"
type input "1"
click at [836, 429] on button "Save" at bounding box center [844, 435] width 84 height 30
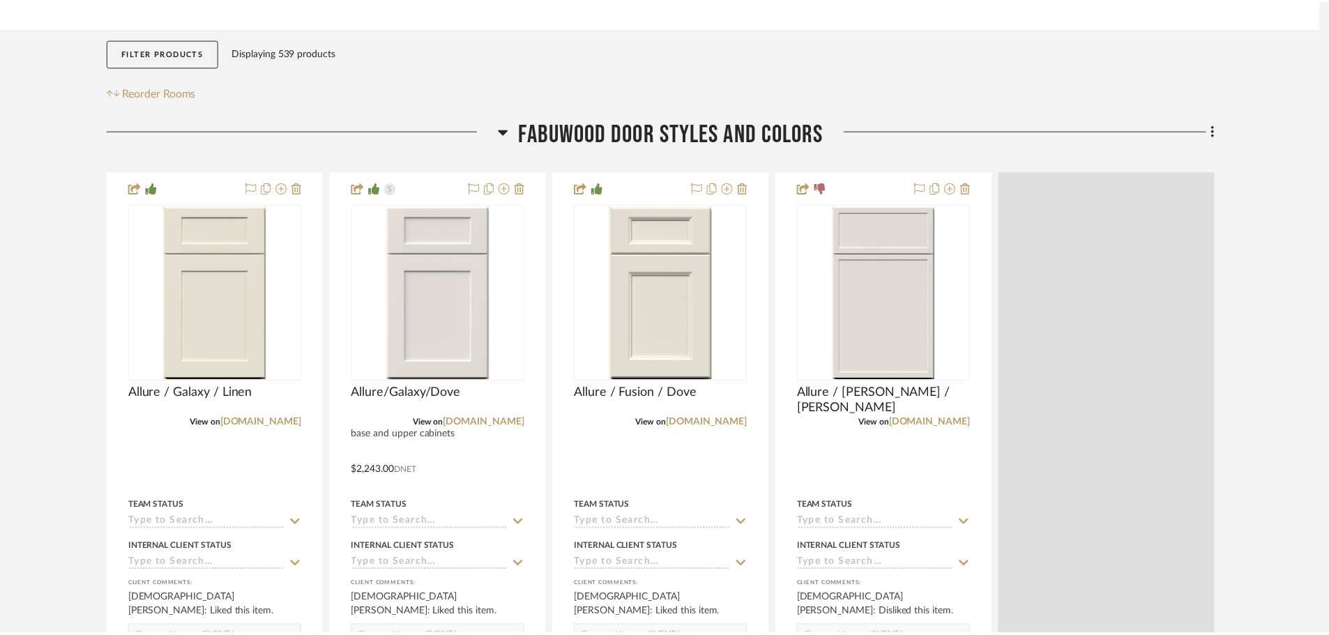
scroll to position [209, 0]
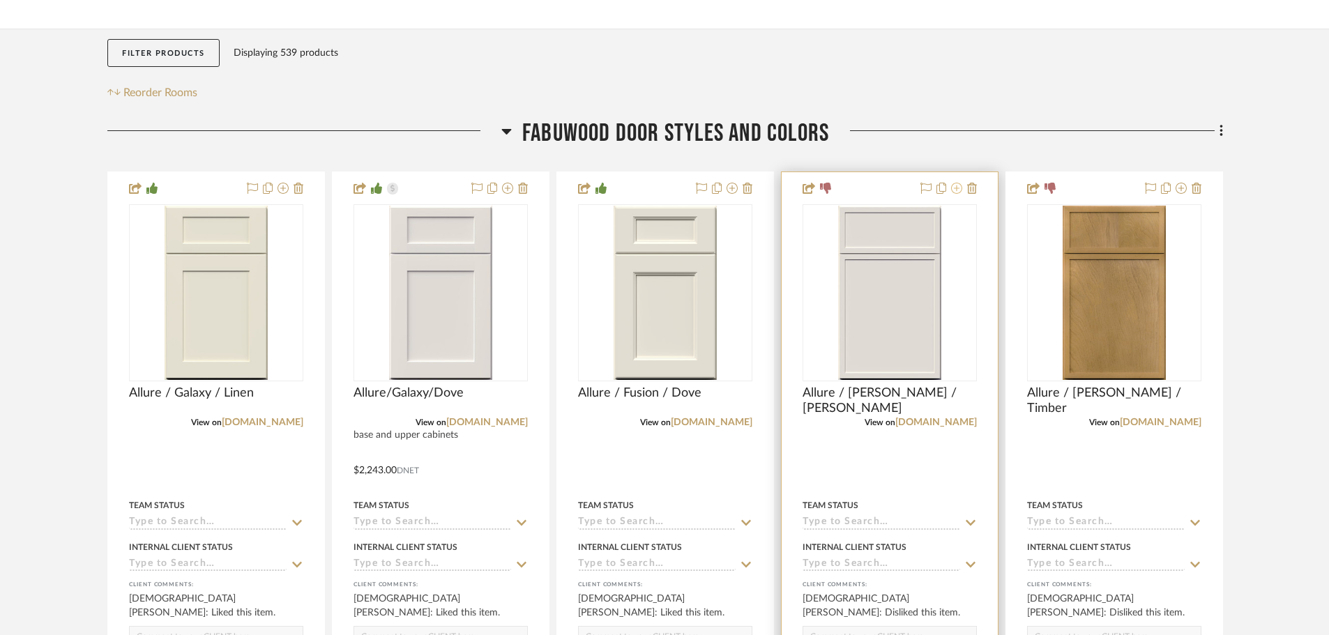
click at [958, 186] on icon at bounding box center [956, 188] width 11 height 11
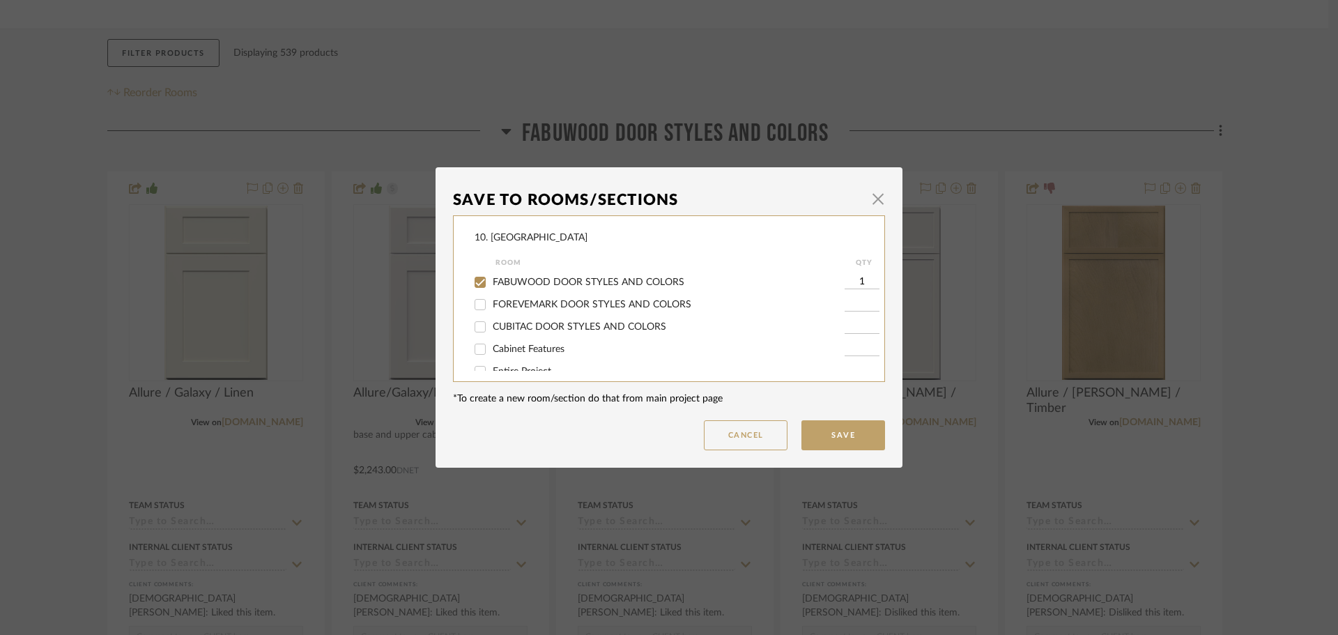
click at [542, 282] on span "FABUWOOD DOOR STYLES AND COLORS" at bounding box center [589, 282] width 192 height 10
click at [491, 282] on input "FABUWOOD DOOR STYLES AND COLORS" at bounding box center [480, 282] width 22 height 22
checkbox input "false"
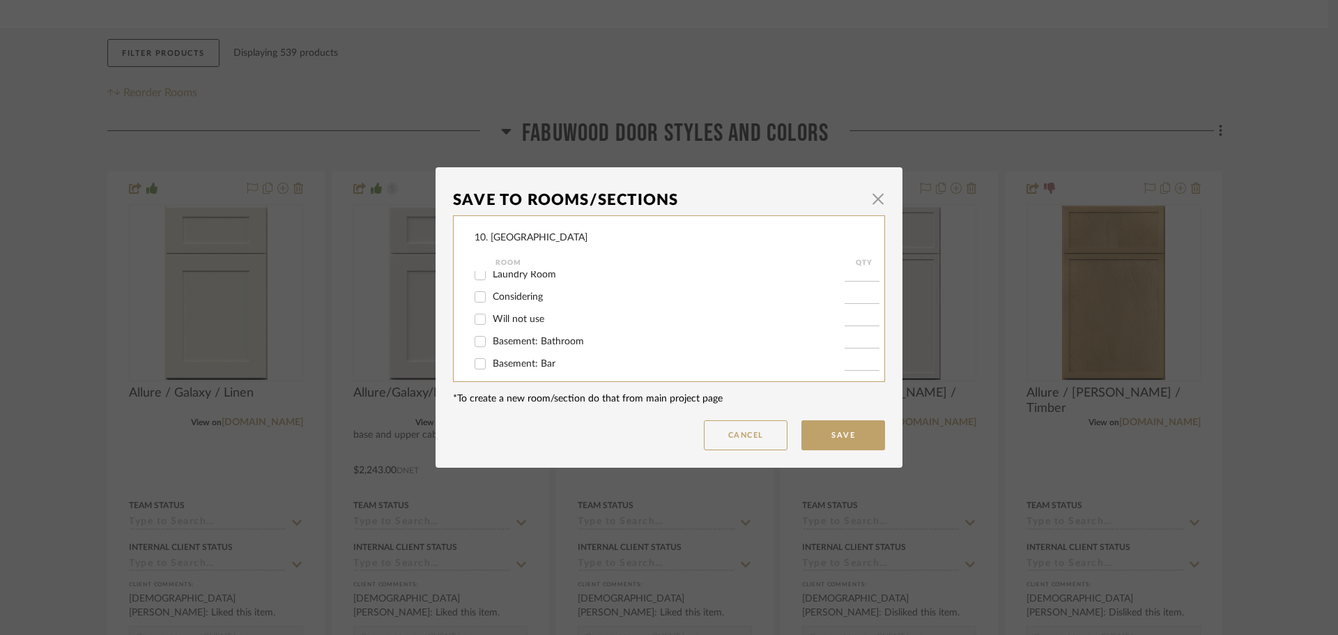
scroll to position [461, 0]
click at [510, 310] on span "Will not use" at bounding box center [519, 312] width 52 height 10
click at [491, 310] on input "Will not use" at bounding box center [480, 311] width 22 height 22
checkbox input "true"
type input "1"
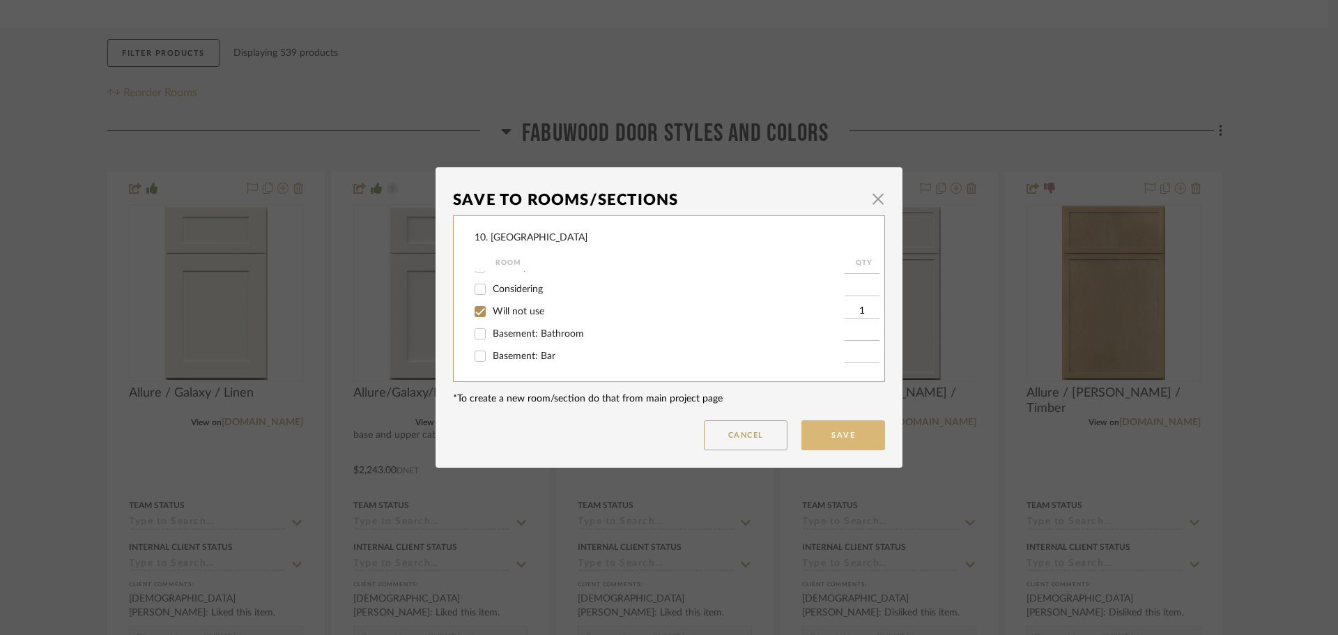
click at [846, 438] on button "Save" at bounding box center [844, 435] width 84 height 30
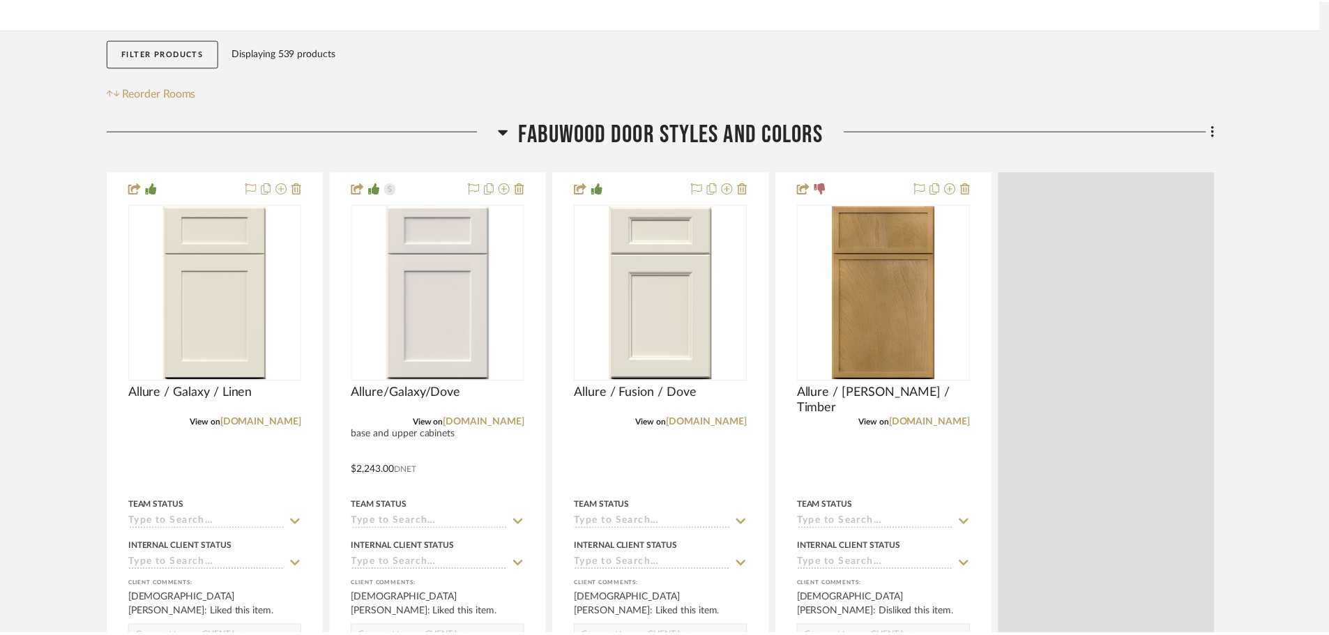
scroll to position [209, 0]
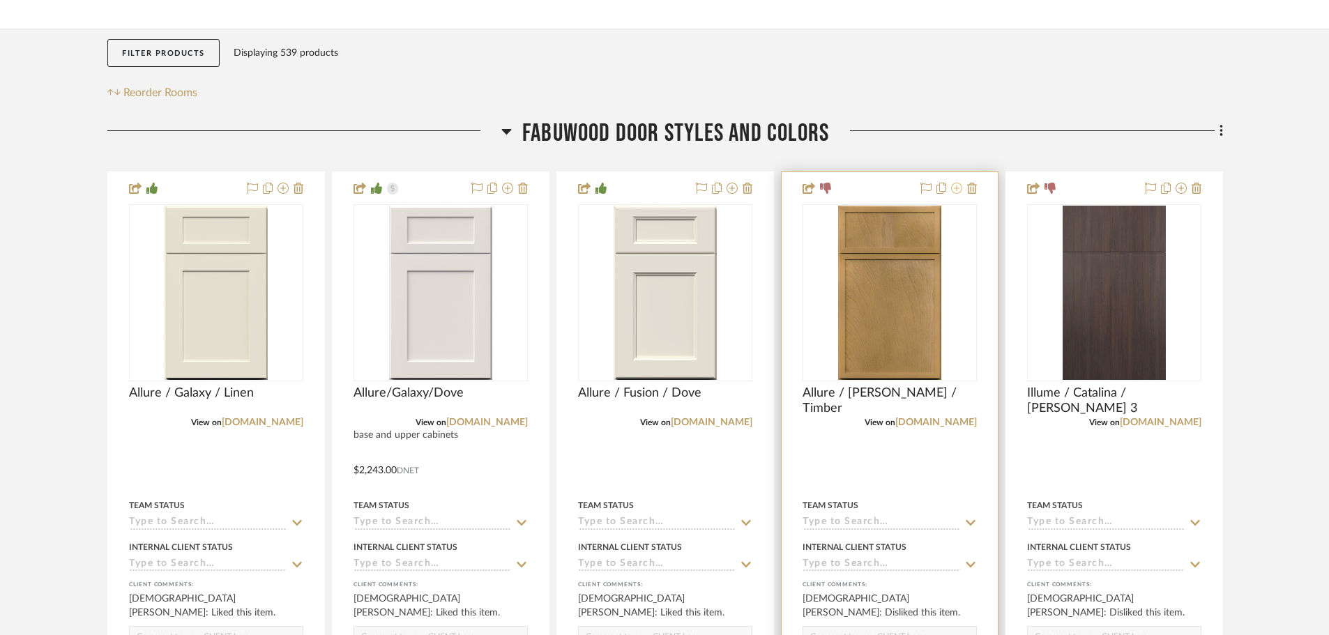
click at [958, 189] on icon at bounding box center [956, 188] width 11 height 11
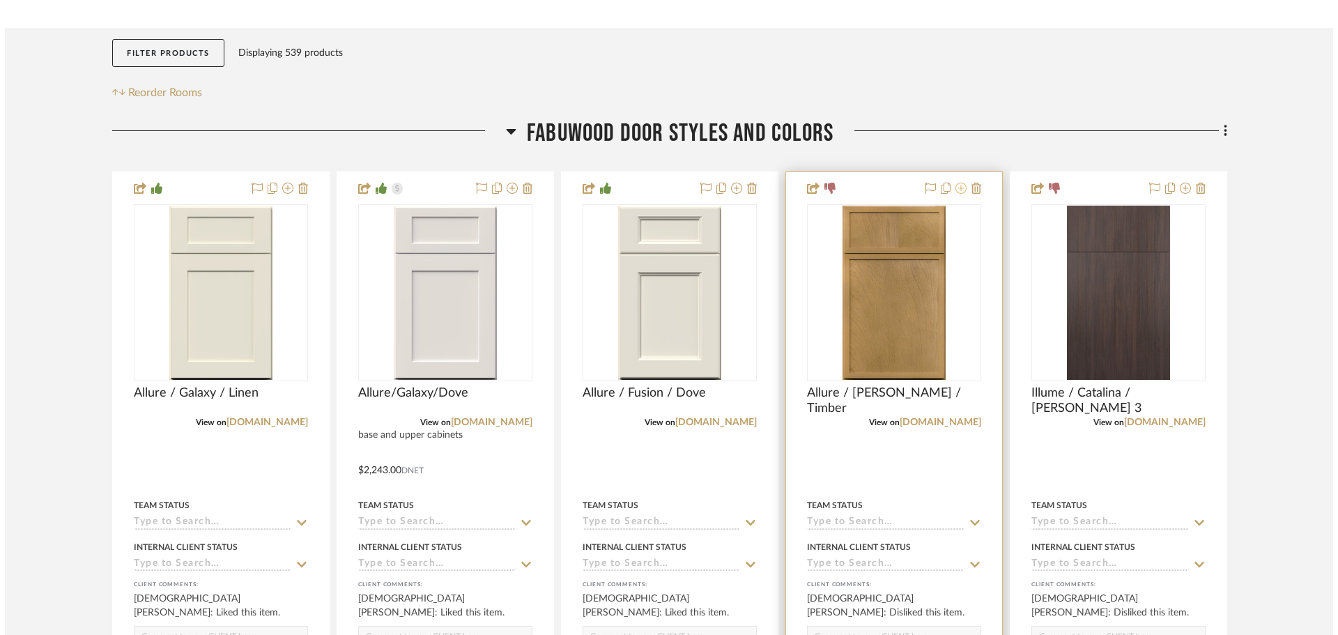
scroll to position [0, 0]
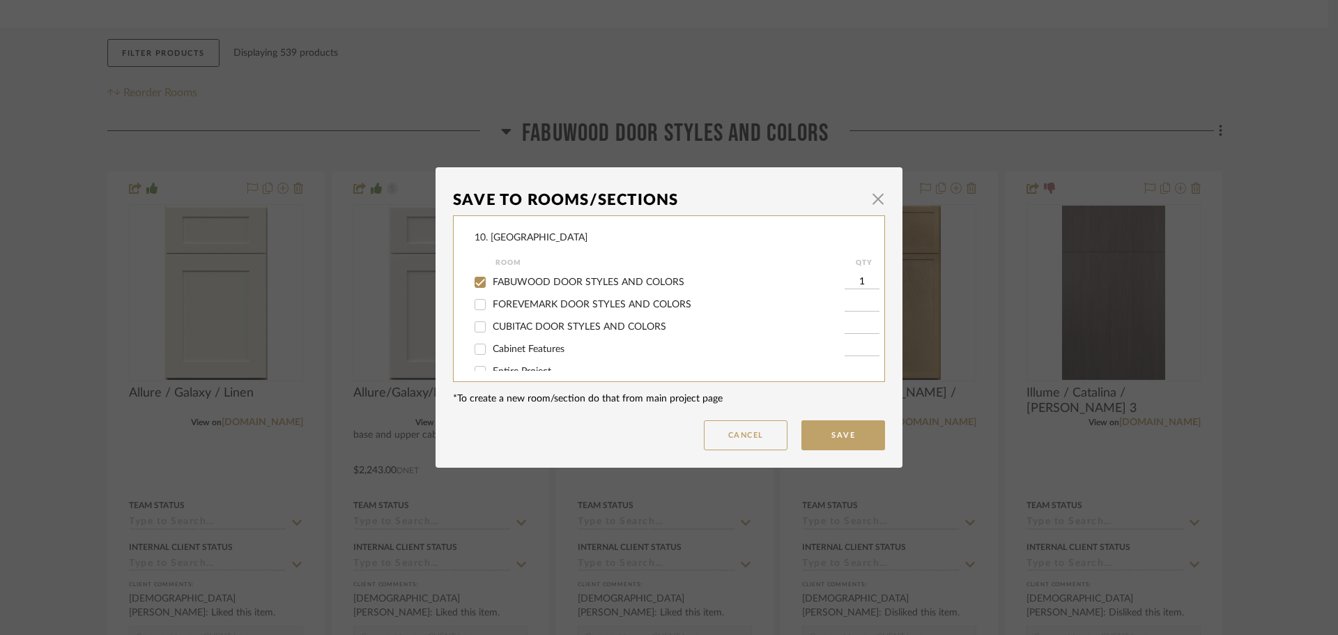
click at [516, 287] on span "FABUWOOD DOOR STYLES AND COLORS" at bounding box center [589, 282] width 192 height 10
click at [491, 287] on input "FABUWOOD DOOR STYLES AND COLORS" at bounding box center [480, 282] width 22 height 22
checkbox input "false"
click at [507, 314] on span "Will not use" at bounding box center [519, 312] width 52 height 10
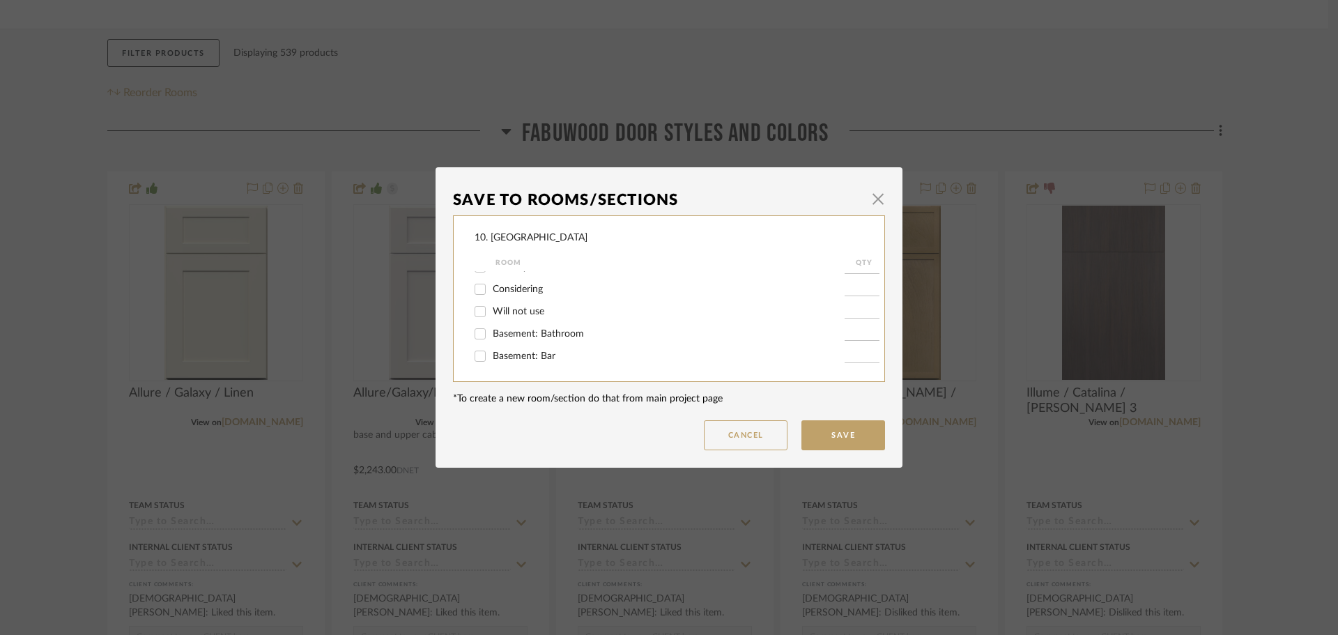
click at [491, 314] on input "Will not use" at bounding box center [480, 311] width 22 height 22
checkbox input "true"
type input "1"
click at [841, 445] on button "Save" at bounding box center [844, 435] width 84 height 30
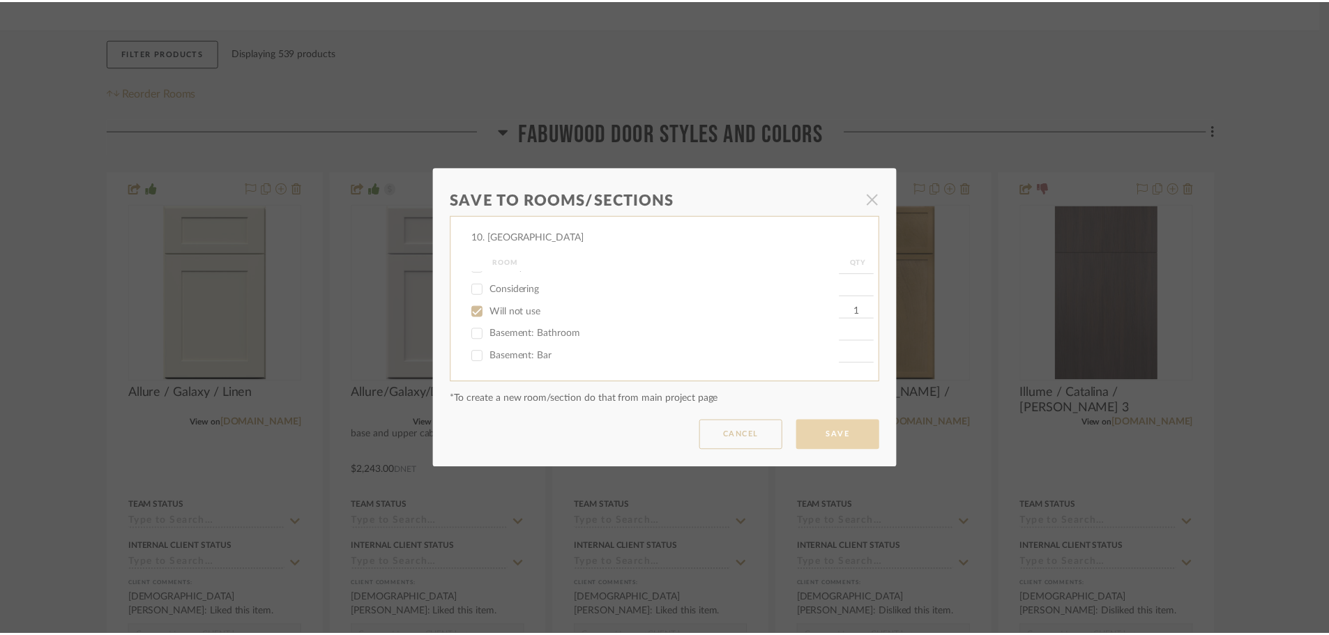
scroll to position [209, 0]
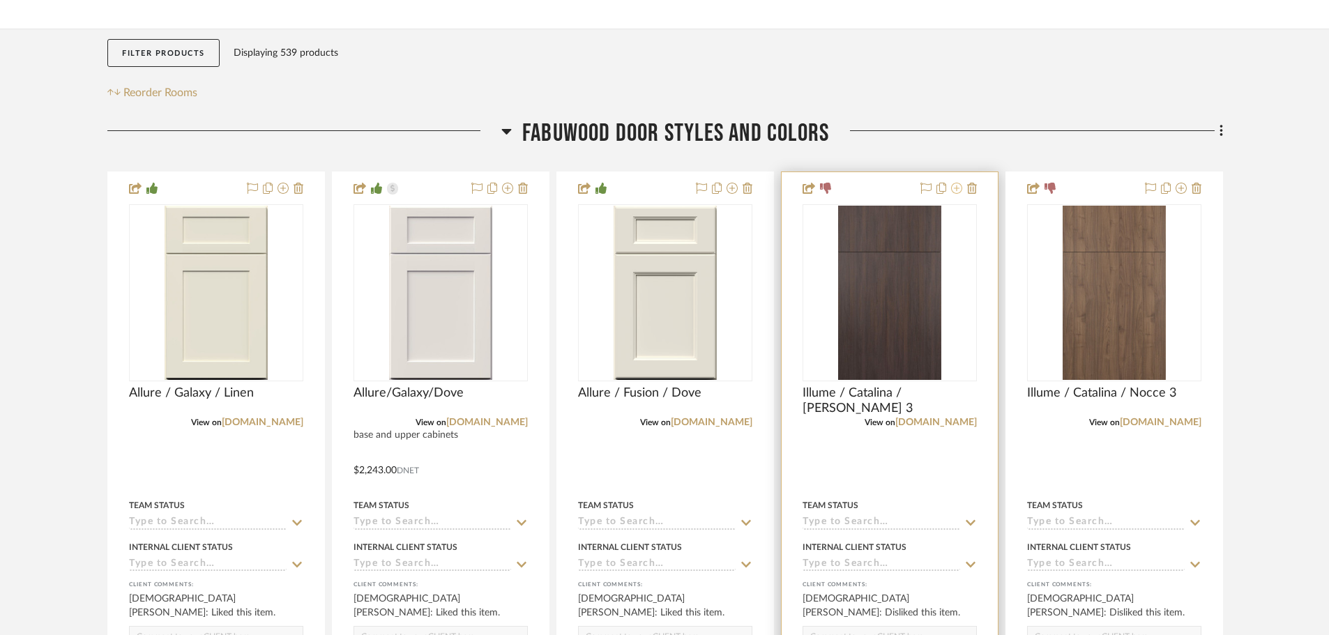
click at [953, 192] on icon at bounding box center [956, 188] width 11 height 11
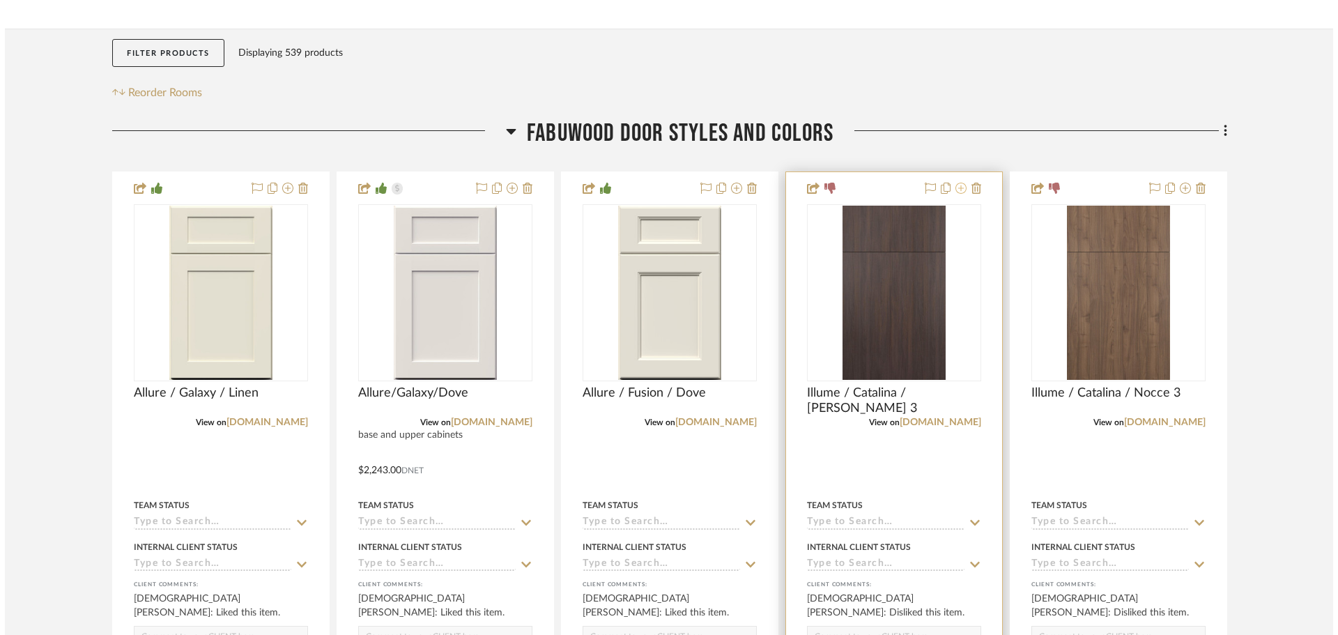
scroll to position [0, 0]
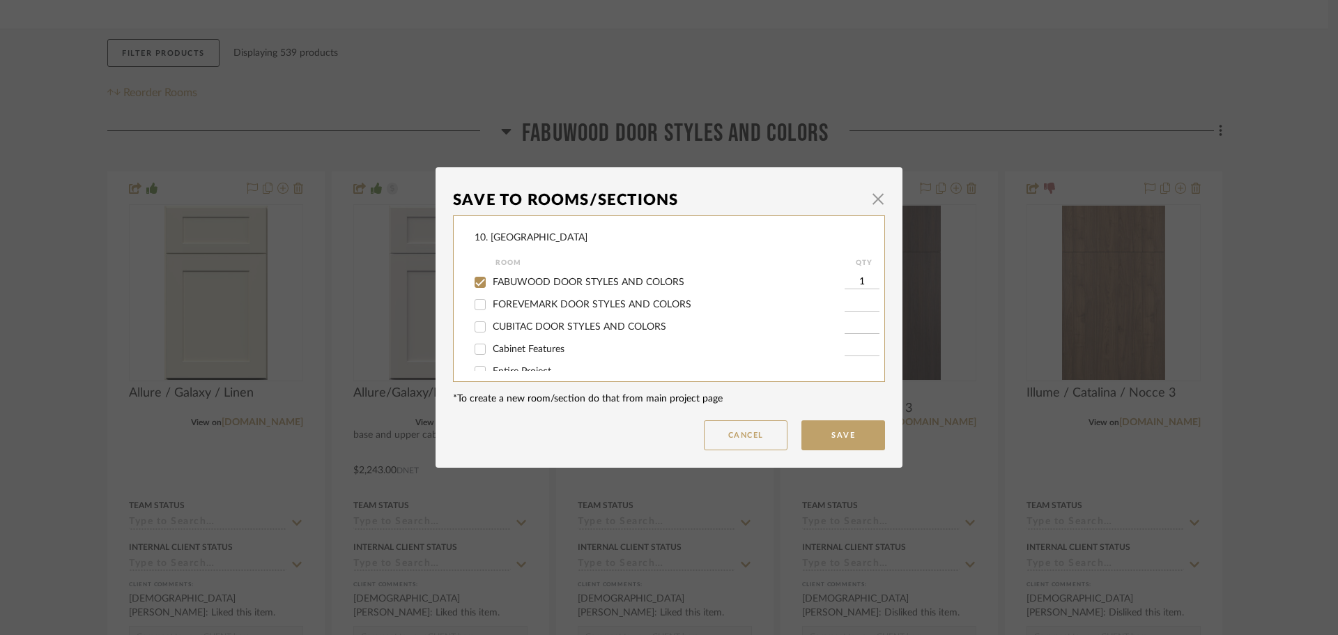
click at [528, 284] on span "FABUWOOD DOOR STYLES AND COLORS" at bounding box center [589, 282] width 192 height 10
click at [491, 284] on input "FABUWOOD DOOR STYLES AND COLORS" at bounding box center [480, 282] width 22 height 22
checkbox input "false"
click at [496, 312] on span "Will not use" at bounding box center [519, 312] width 52 height 10
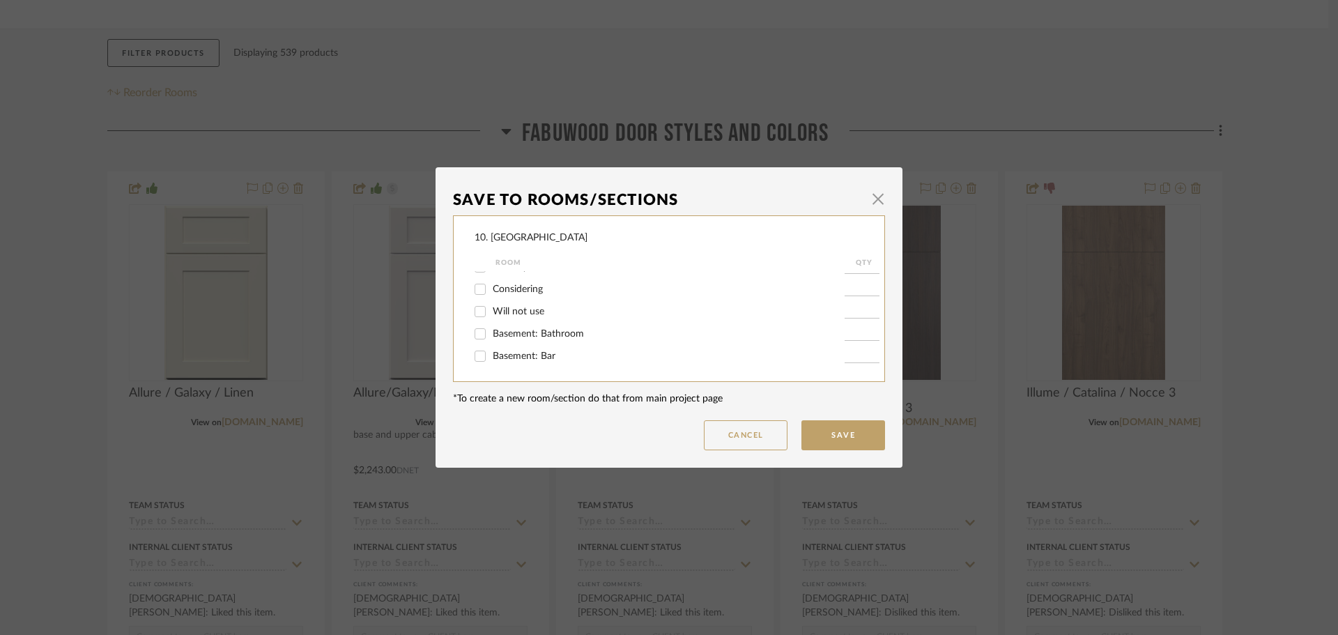
click at [491, 312] on input "Will not use" at bounding box center [480, 311] width 22 height 22
checkbox input "true"
type input "1"
click at [875, 455] on dialog-content "Save To Rooms/Sections × 10. Vignola Room QTY FABUWOOD DOOR STYLES AND COLORS F…" at bounding box center [669, 317] width 467 height 300
click at [845, 422] on button "Save" at bounding box center [844, 435] width 84 height 30
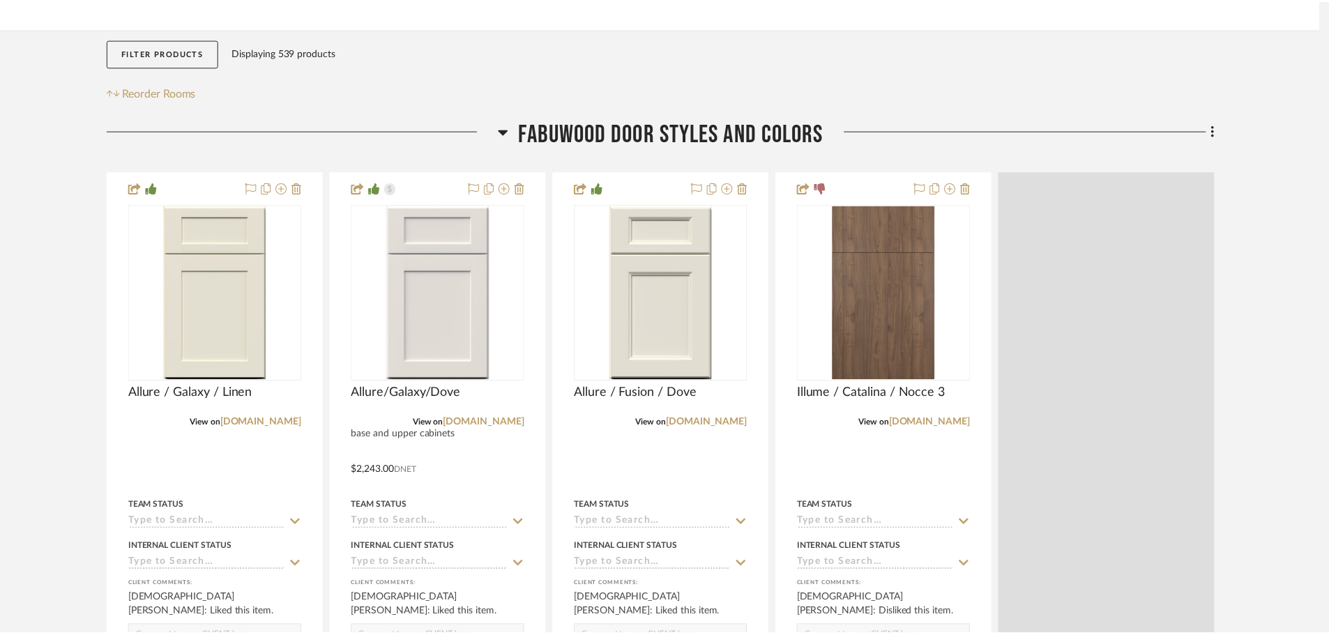
scroll to position [209, 0]
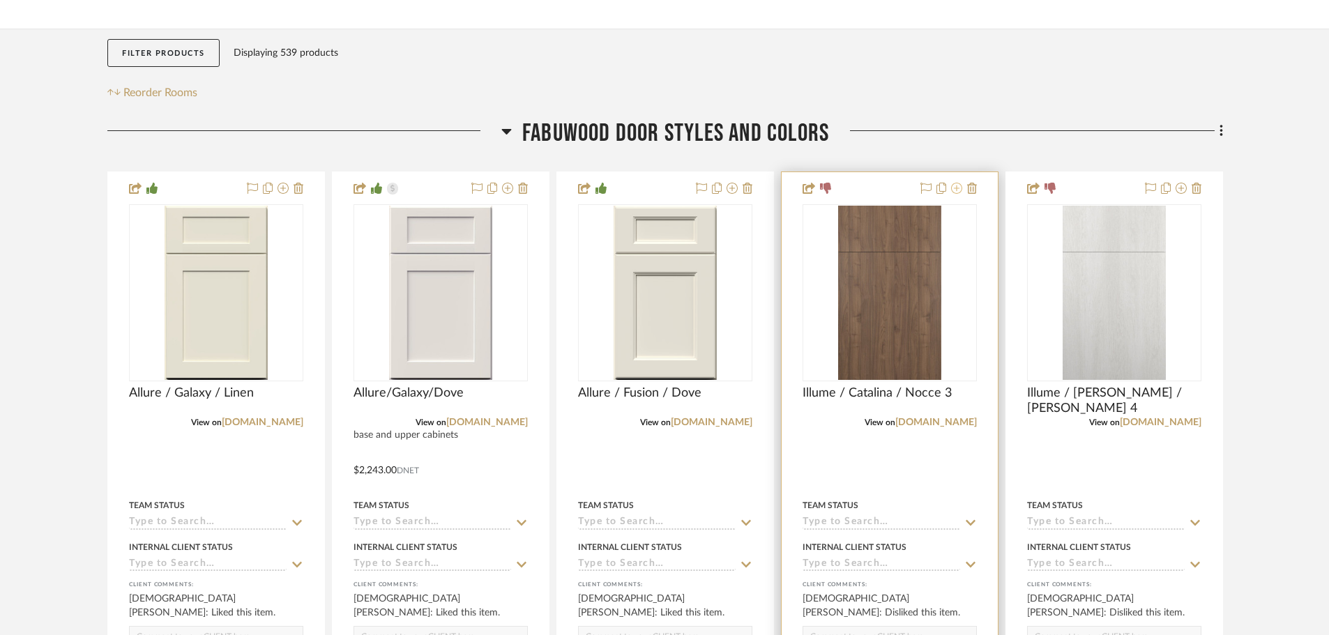
click at [954, 187] on icon at bounding box center [956, 188] width 11 height 11
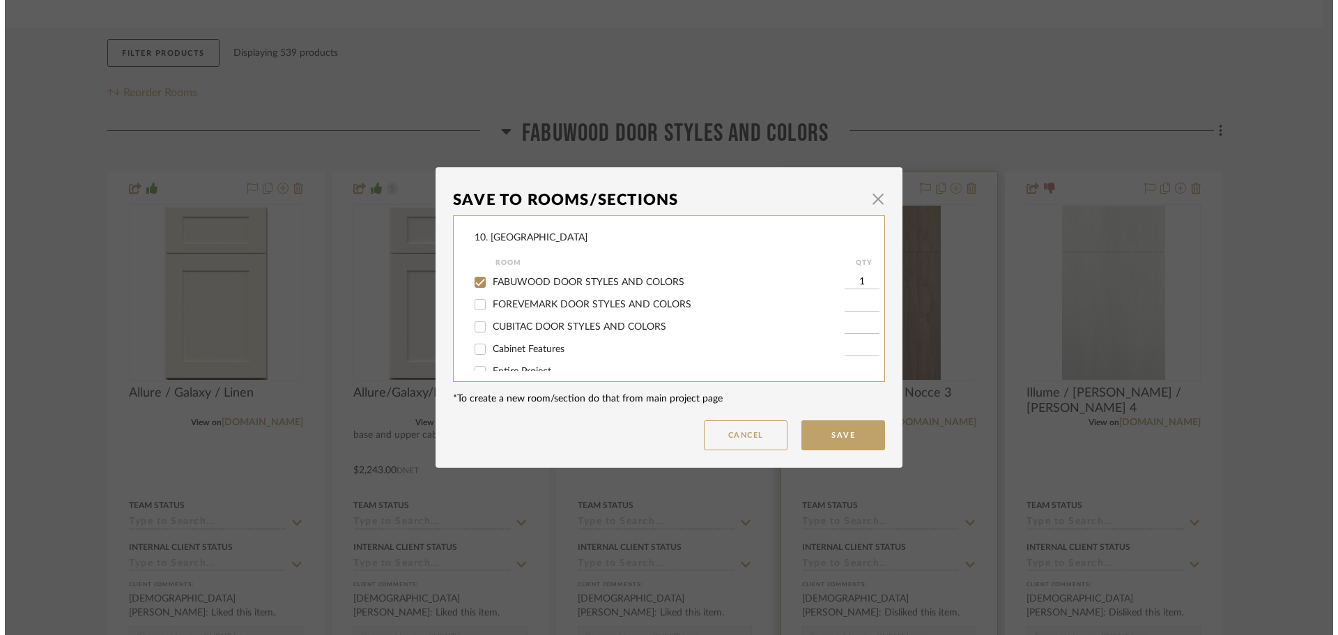
scroll to position [0, 0]
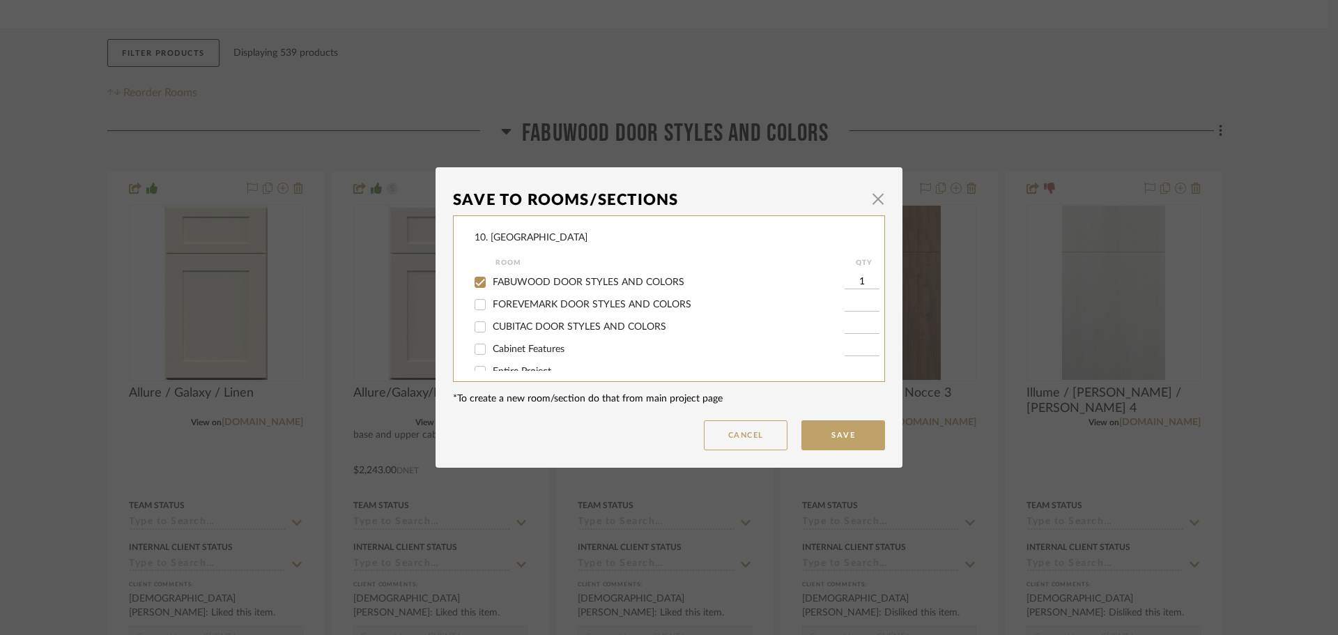
click at [526, 286] on span "FABUWOOD DOOR STYLES AND COLORS" at bounding box center [589, 282] width 192 height 10
click at [491, 286] on input "FABUWOOD DOOR STYLES AND COLORS" at bounding box center [480, 282] width 22 height 22
checkbox input "false"
click at [510, 311] on span "Will not use" at bounding box center [519, 312] width 52 height 10
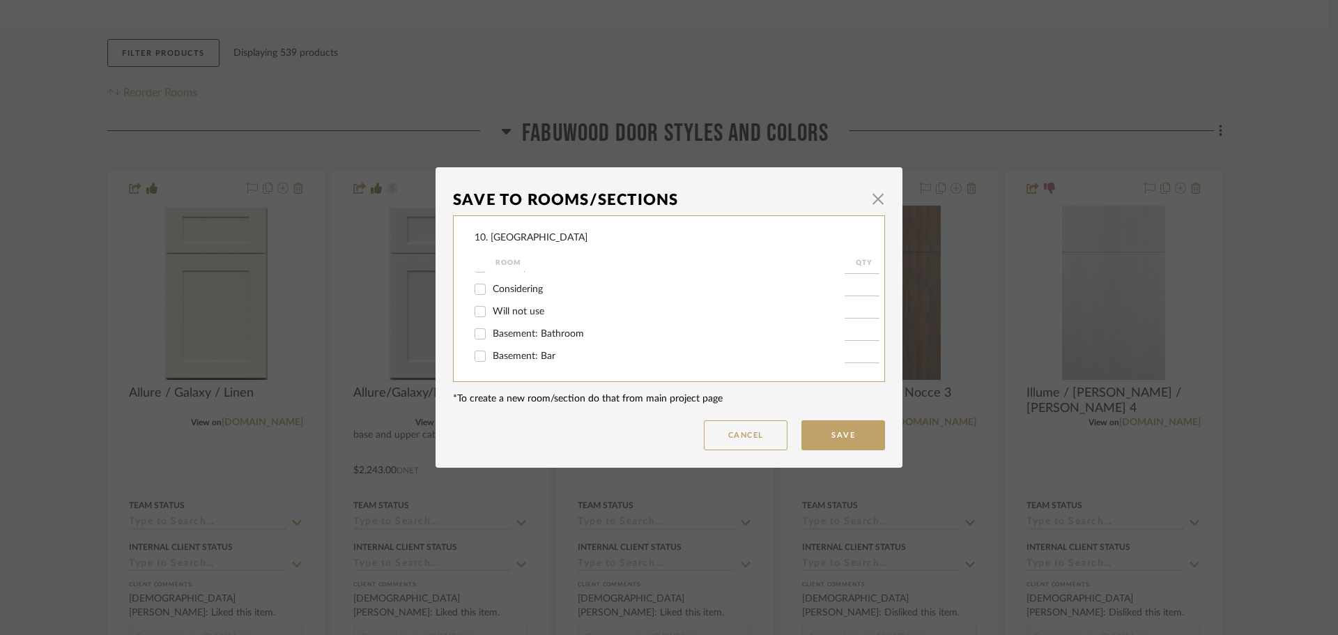
click at [491, 311] on input "Will not use" at bounding box center [480, 311] width 22 height 22
checkbox input "true"
type input "1"
click at [824, 431] on button "Save" at bounding box center [844, 435] width 84 height 30
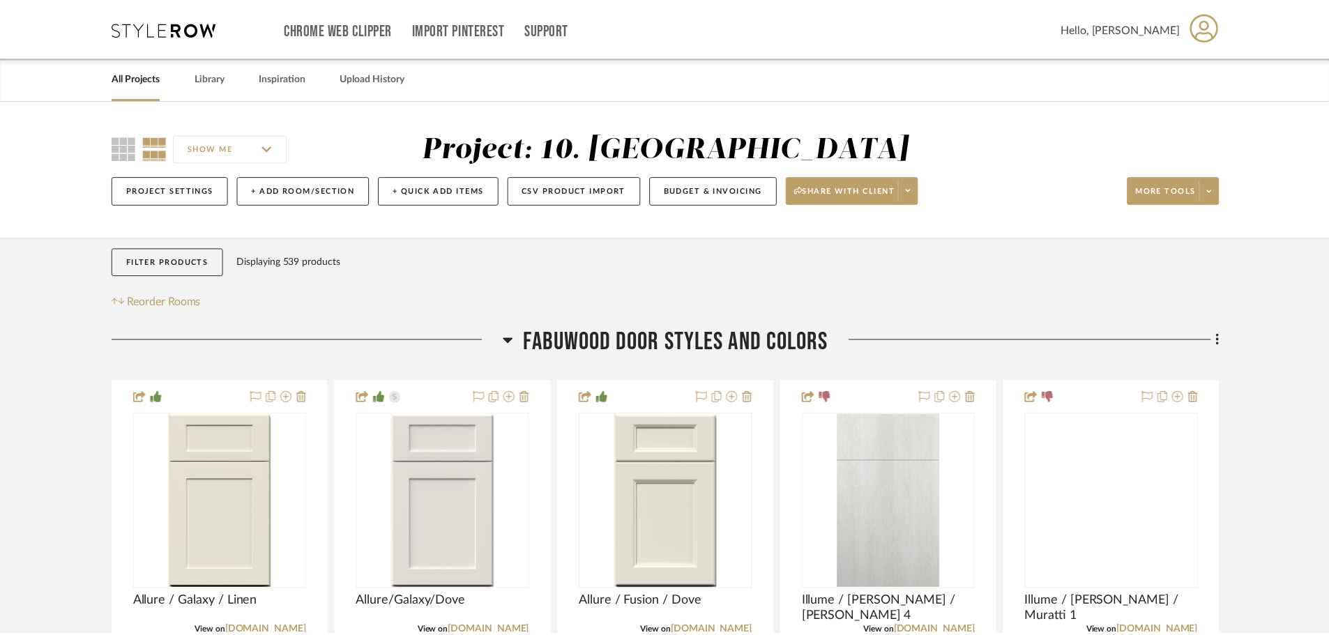
scroll to position [209, 0]
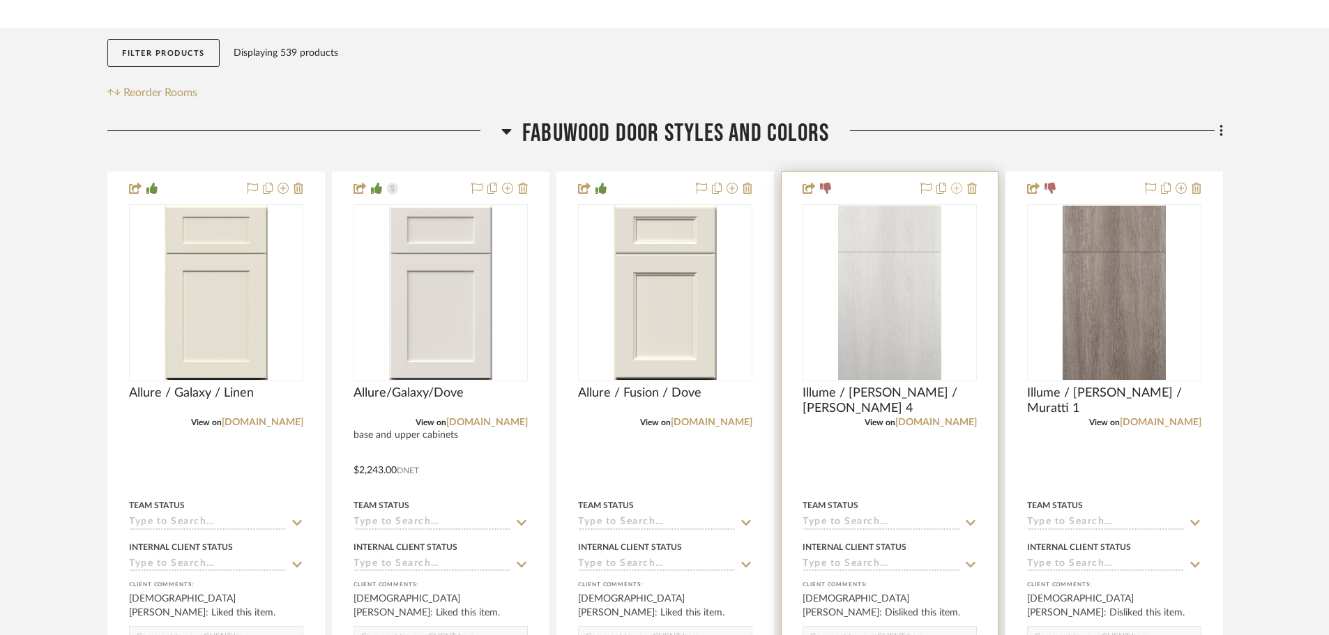
click at [958, 195] on button at bounding box center [956, 189] width 11 height 17
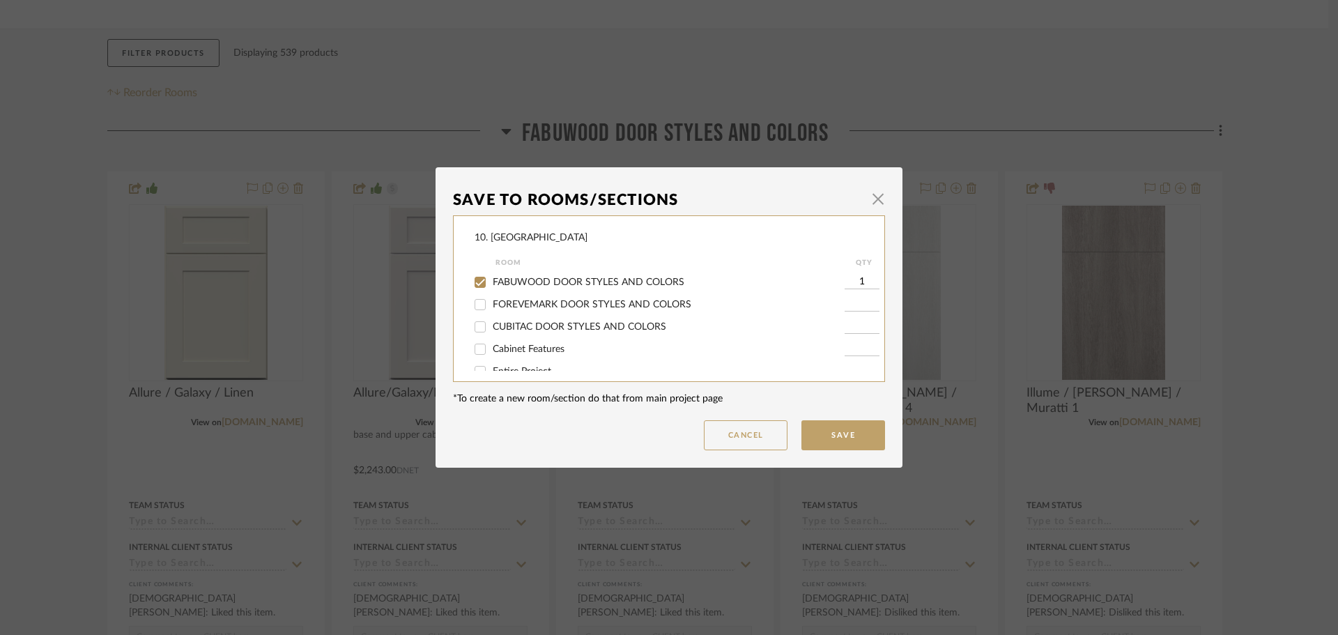
click at [558, 284] on span "FABUWOOD DOOR STYLES AND COLORS" at bounding box center [589, 282] width 192 height 10
click at [491, 284] on input "FABUWOOD DOOR STYLES AND COLORS" at bounding box center [480, 282] width 22 height 22
checkbox input "false"
drag, startPoint x: 489, startPoint y: 311, endPoint x: 535, endPoint y: 320, distance: 46.2
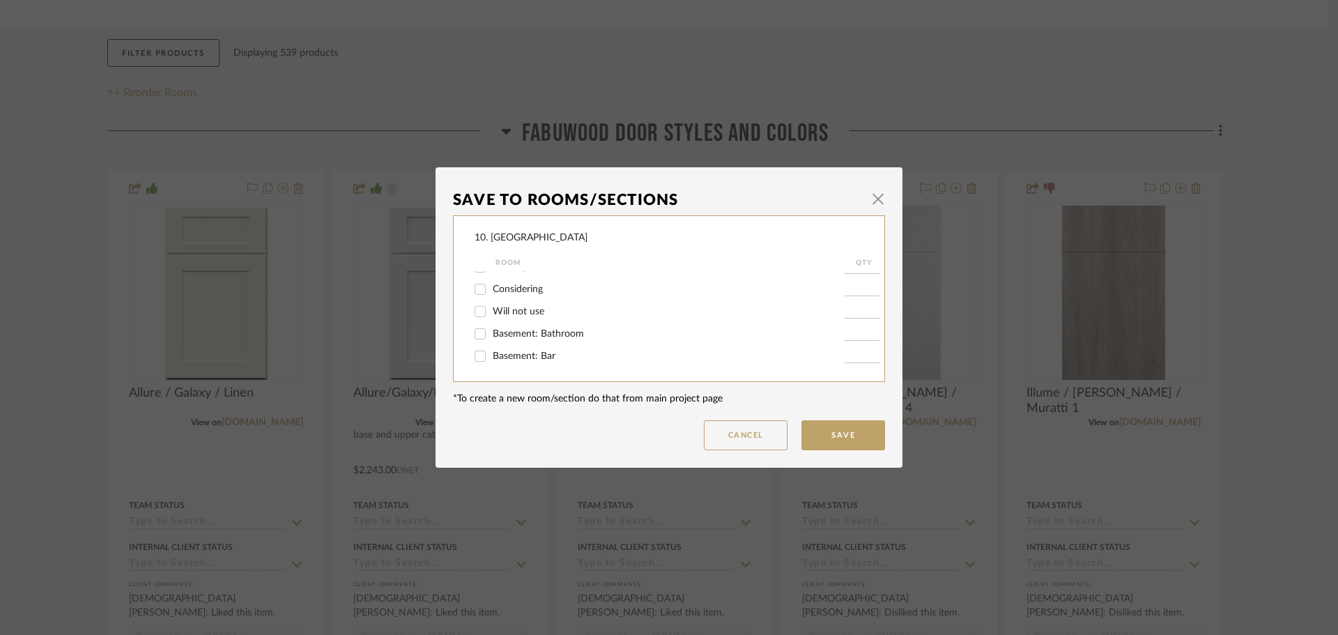
click at [493, 311] on span "Will not use" at bounding box center [519, 312] width 52 height 10
click at [489, 311] on input "Will not use" at bounding box center [480, 311] width 22 height 22
checkbox input "true"
type input "1"
click at [832, 430] on button "Save" at bounding box center [844, 435] width 84 height 30
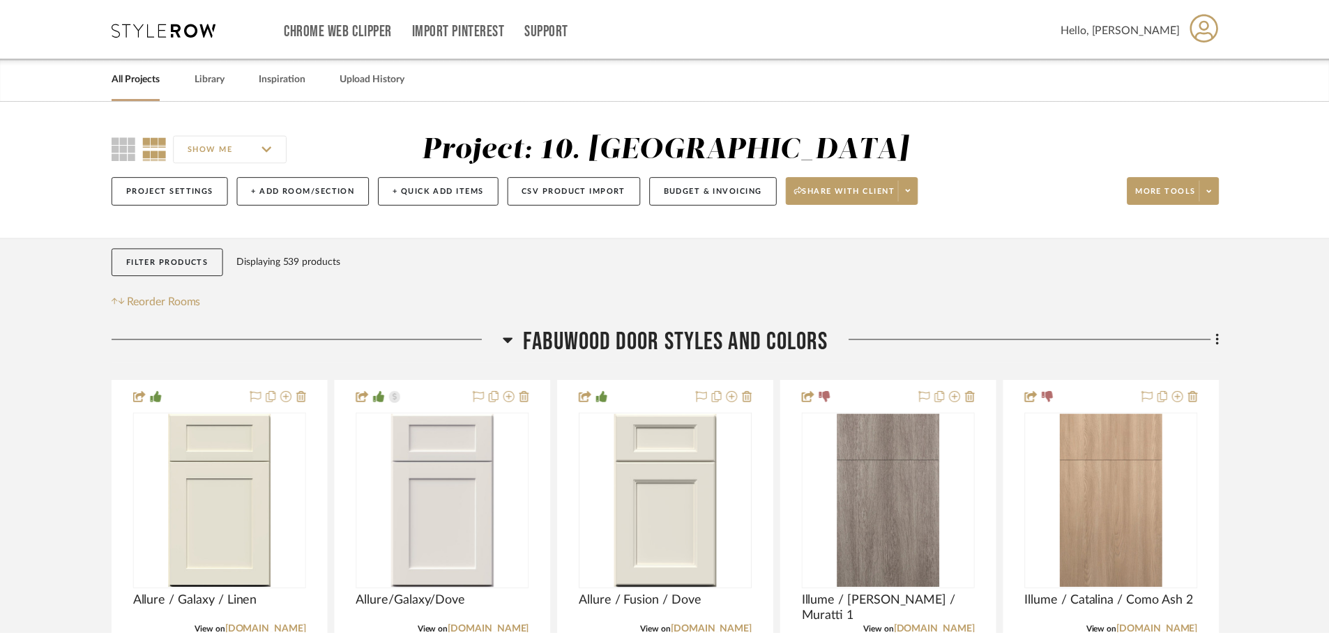
scroll to position [209, 0]
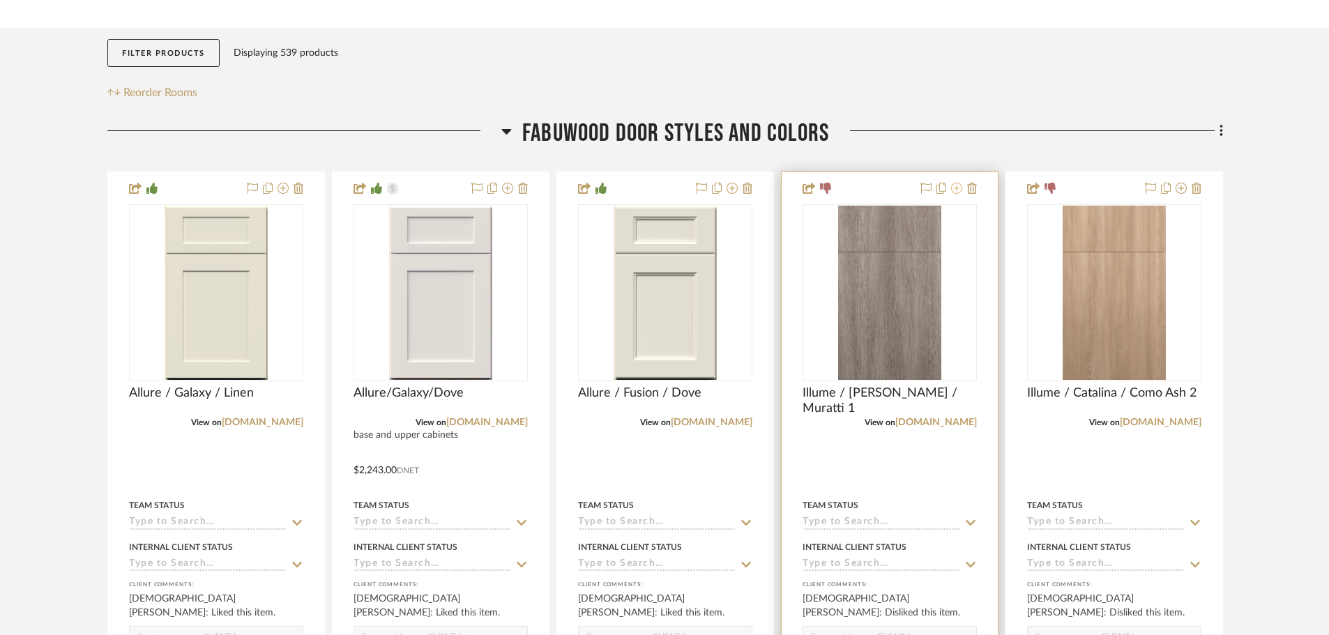
click at [958, 193] on icon at bounding box center [956, 188] width 11 height 11
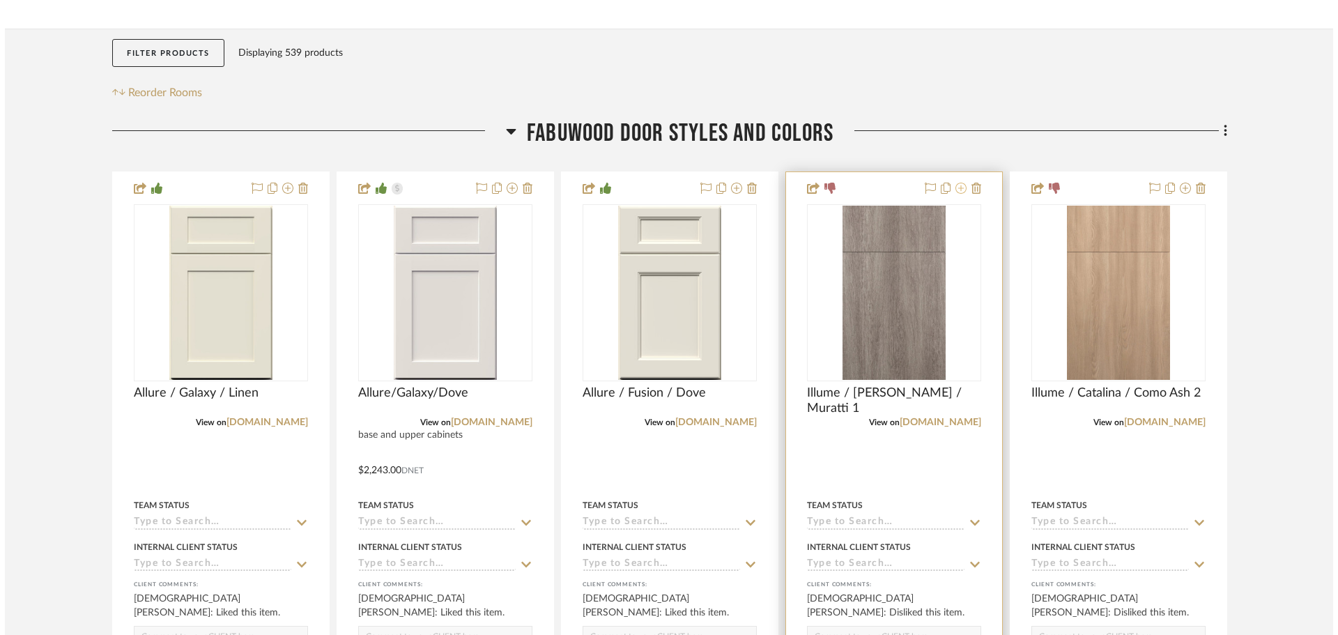
scroll to position [0, 0]
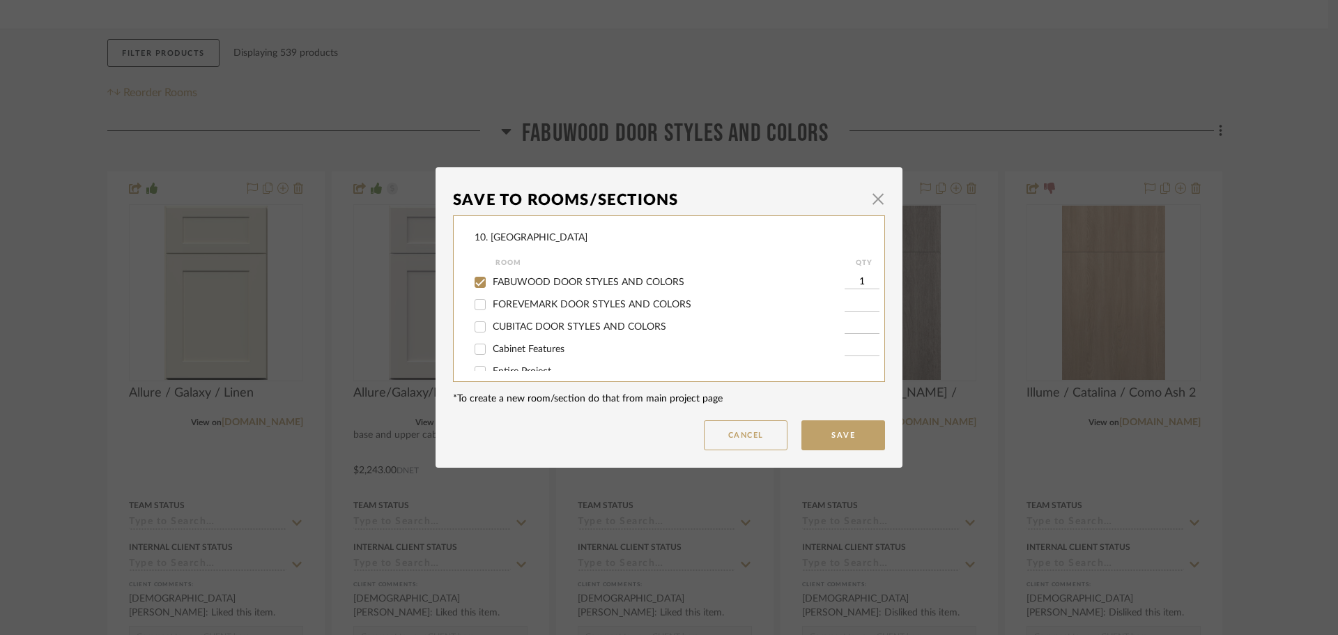
click at [600, 284] on span "FABUWOOD DOOR STYLES AND COLORS" at bounding box center [589, 282] width 192 height 10
click at [491, 284] on input "FABUWOOD DOOR STYLES AND COLORS" at bounding box center [480, 282] width 22 height 22
checkbox input "false"
click at [512, 309] on span "Will not use" at bounding box center [519, 312] width 52 height 10
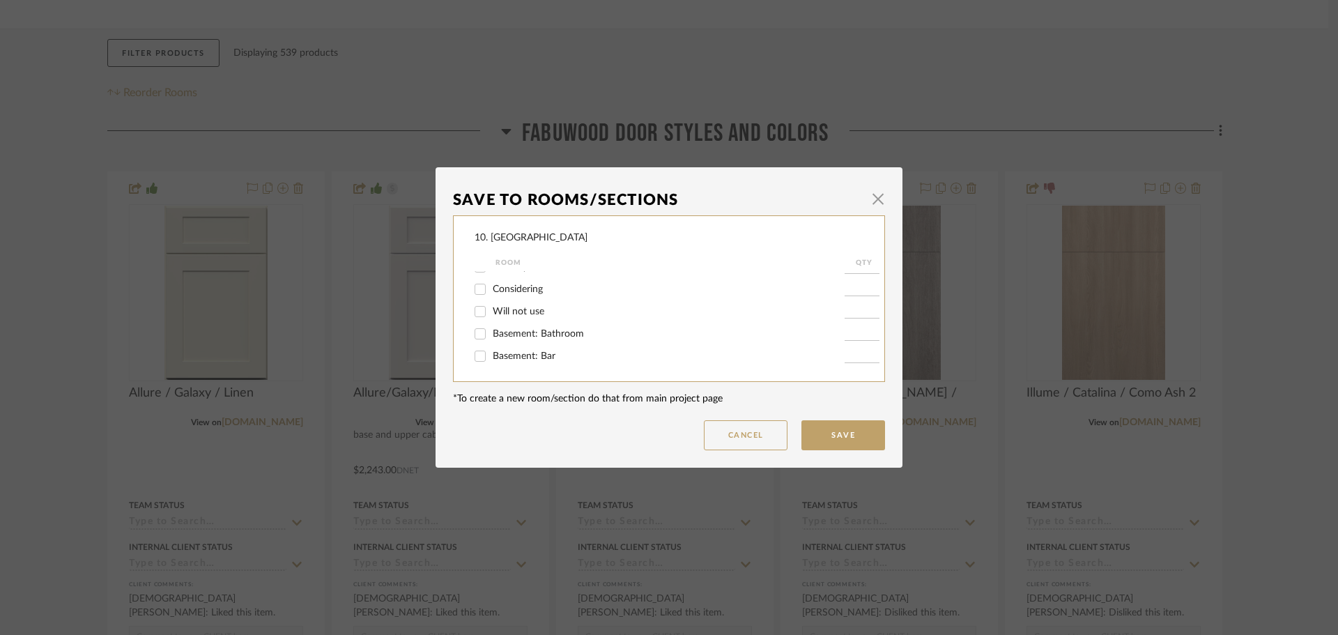
click at [491, 309] on input "Will not use" at bounding box center [480, 311] width 22 height 22
checkbox input "true"
type input "1"
click at [828, 427] on button "Save" at bounding box center [844, 435] width 84 height 30
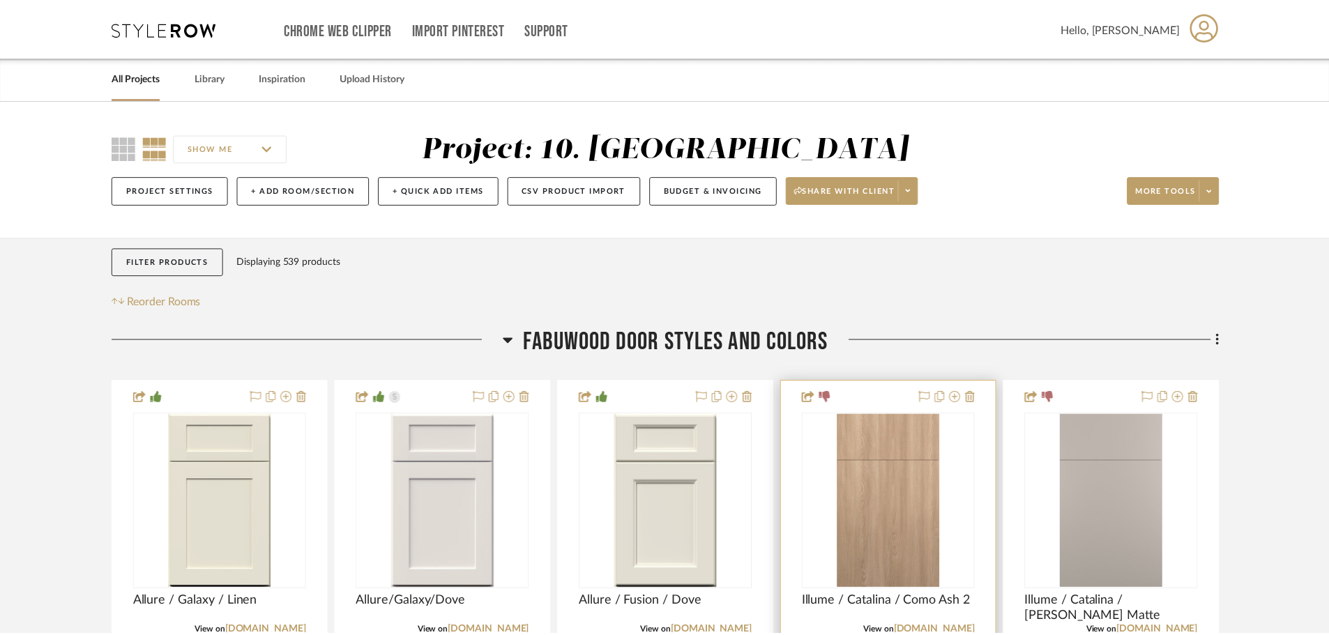
scroll to position [209, 0]
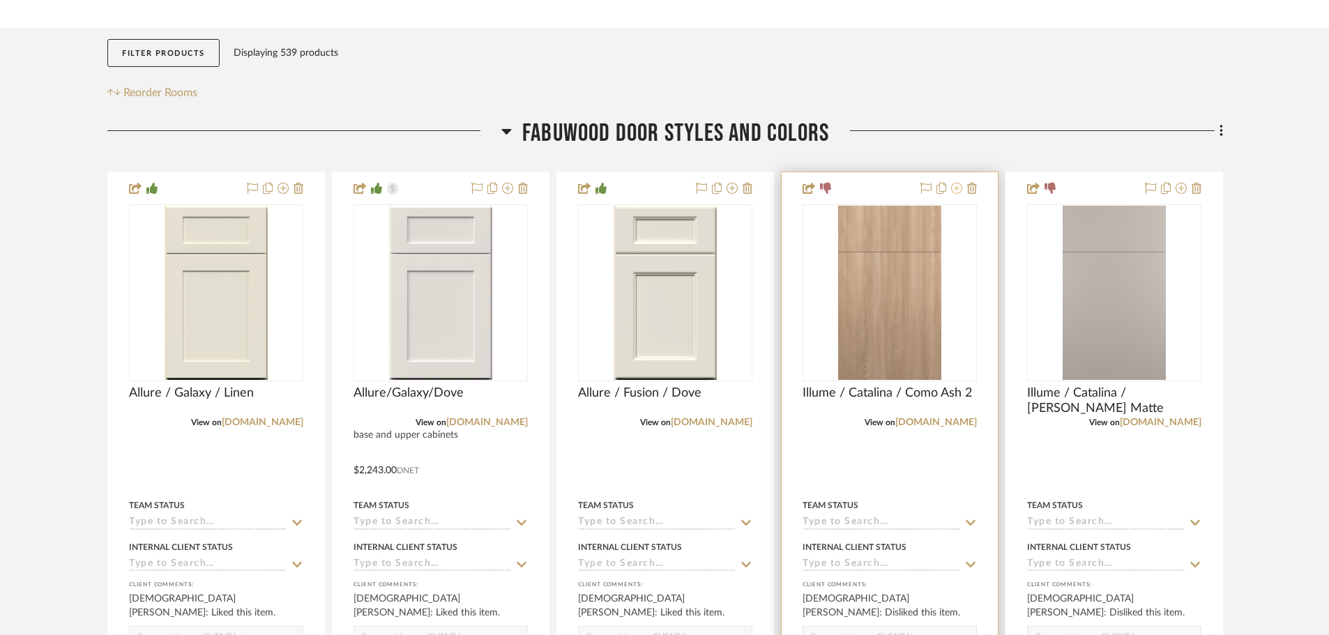
click at [954, 189] on icon at bounding box center [956, 188] width 11 height 11
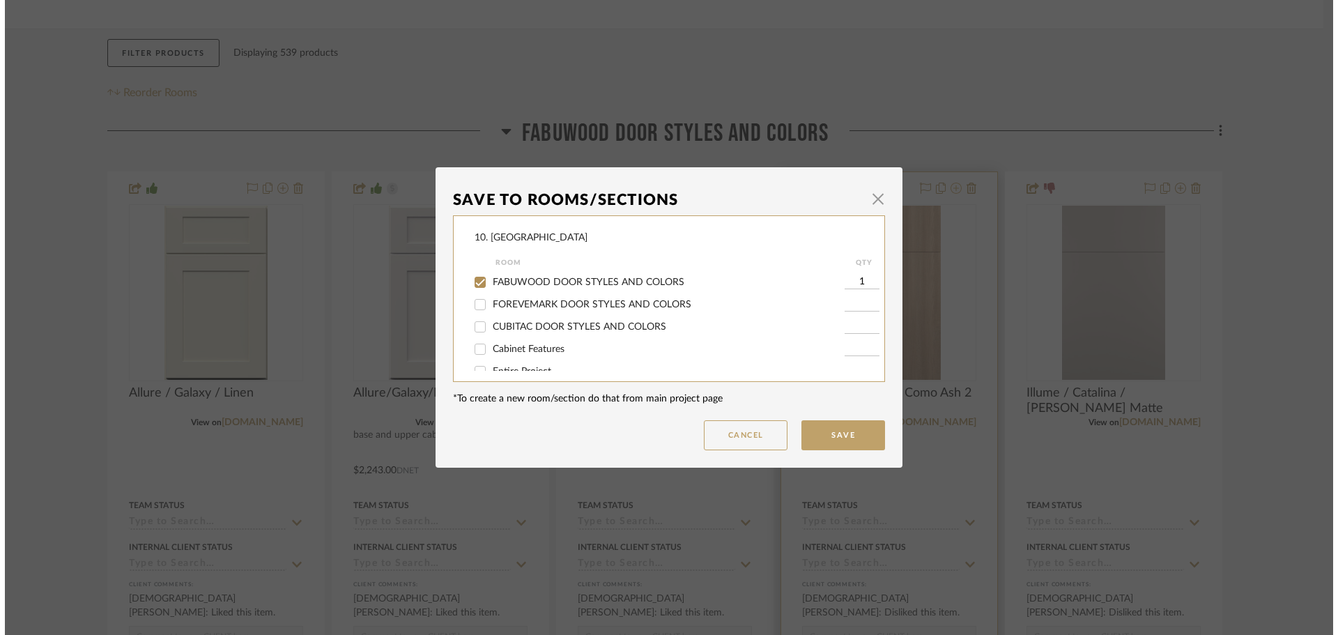
scroll to position [0, 0]
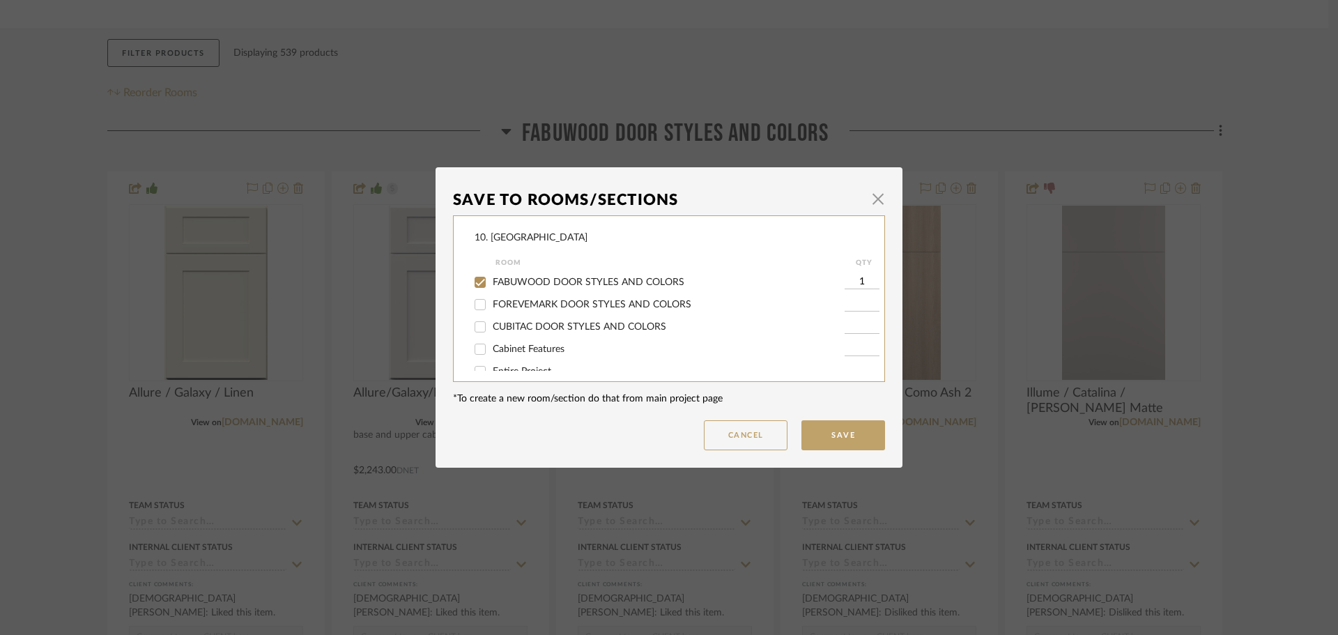
click at [637, 280] on span "FABUWOOD DOOR STYLES AND COLORS" at bounding box center [589, 282] width 192 height 10
click at [491, 280] on input "FABUWOOD DOOR STYLES AND COLORS" at bounding box center [480, 282] width 22 height 22
checkbox input "false"
click at [518, 312] on span "Will not use" at bounding box center [519, 312] width 52 height 10
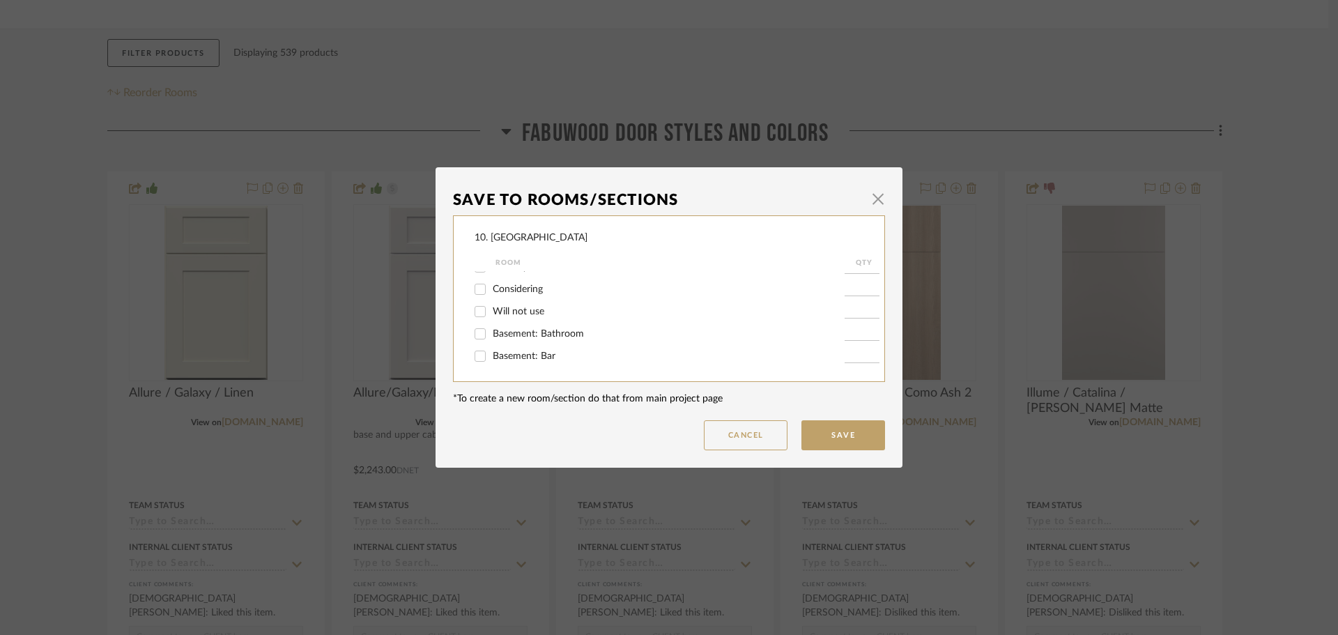
click at [491, 312] on input "Will not use" at bounding box center [480, 311] width 22 height 22
checkbox input "true"
type input "1"
click at [822, 422] on button "Save" at bounding box center [844, 435] width 84 height 30
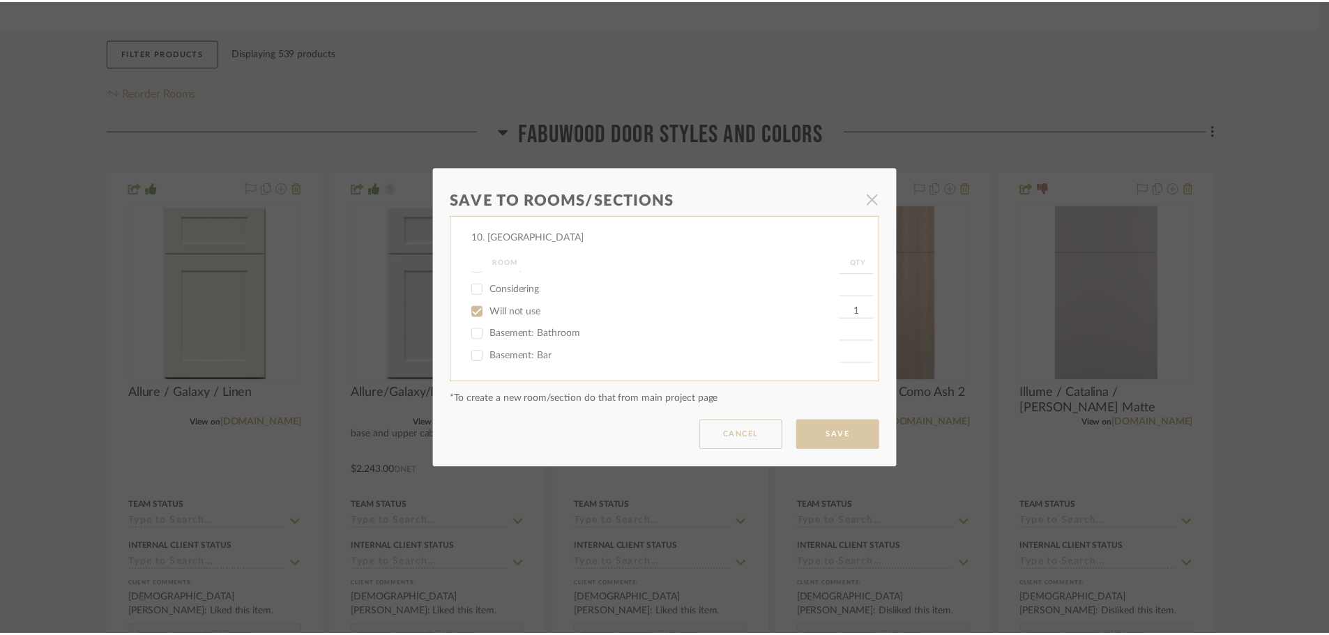
scroll to position [209, 0]
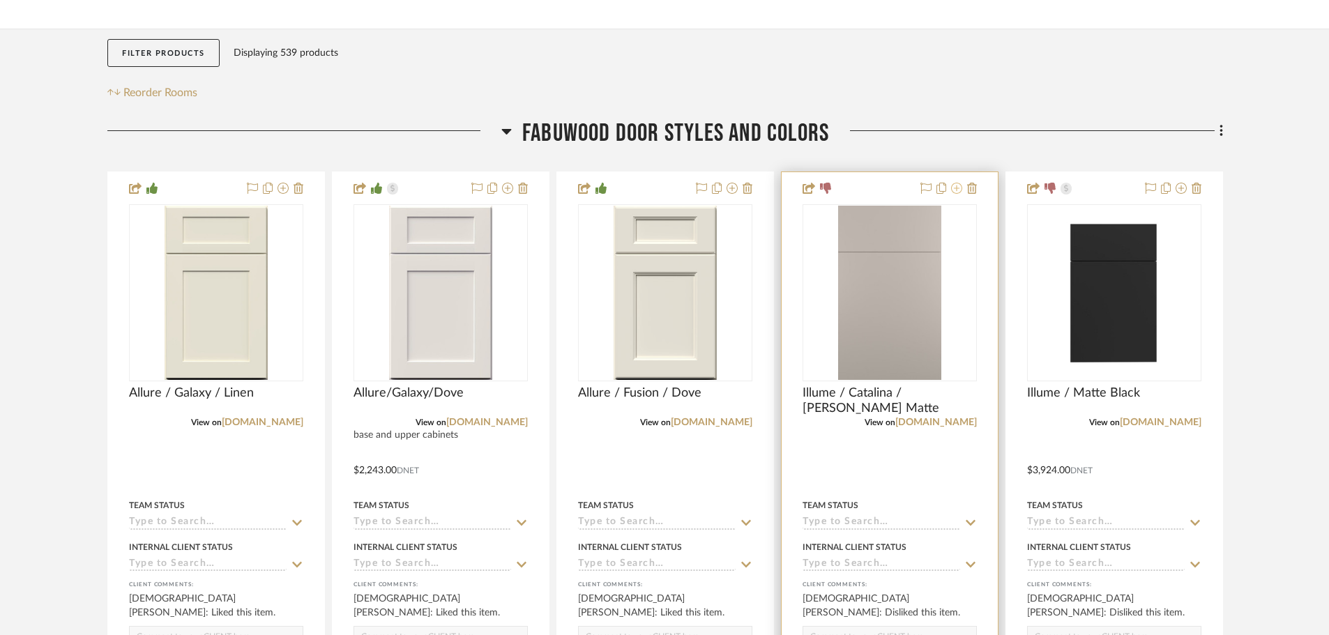
click at [954, 187] on icon at bounding box center [956, 188] width 11 height 11
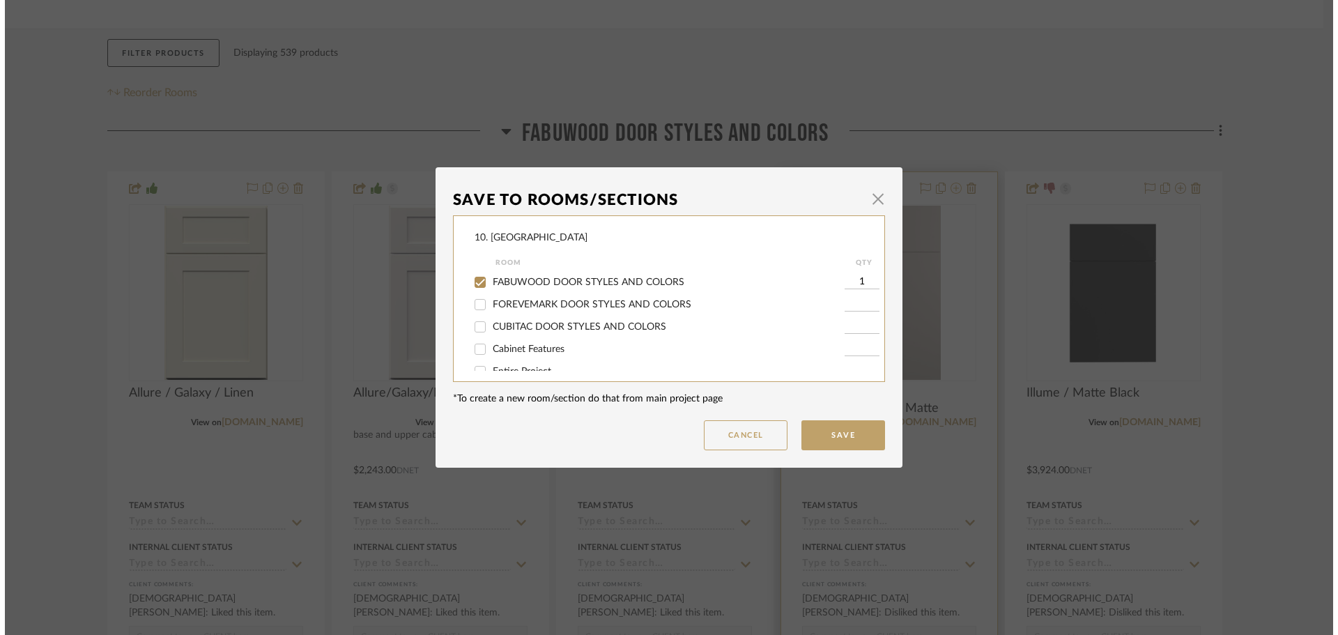
scroll to position [0, 0]
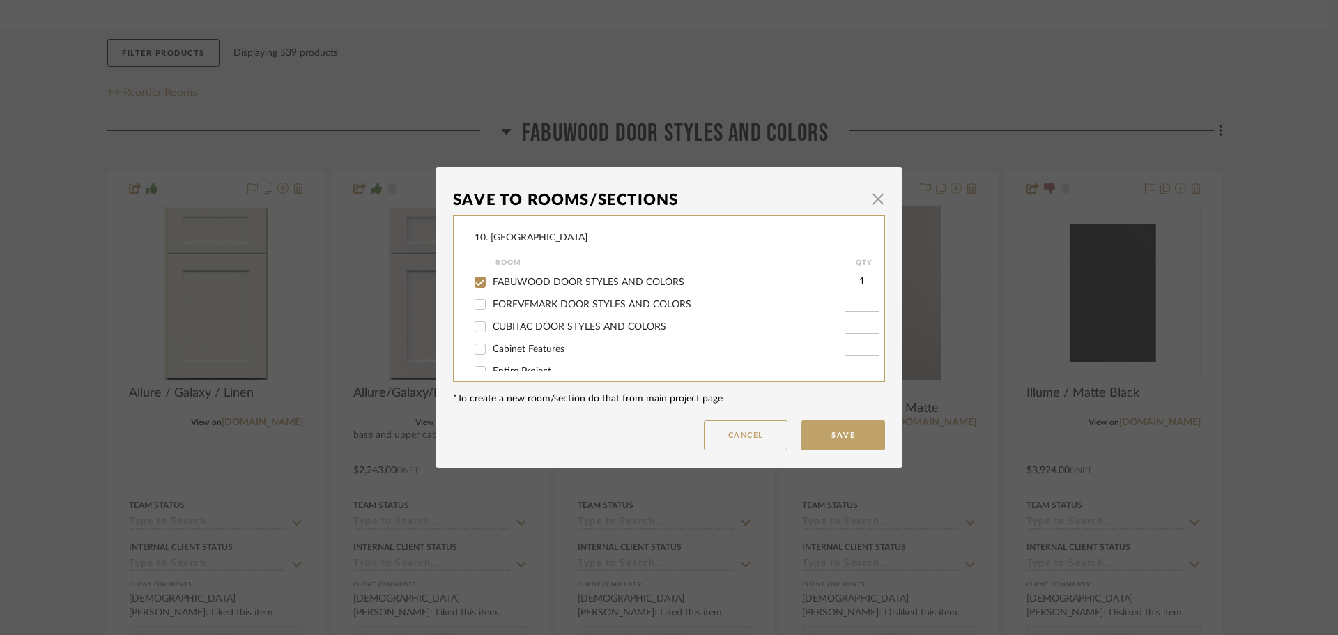
click at [600, 277] on span "FABUWOOD DOOR STYLES AND COLORS" at bounding box center [589, 282] width 192 height 10
click at [491, 277] on input "FABUWOOD DOOR STYLES AND COLORS" at bounding box center [480, 282] width 22 height 22
checkbox input "false"
click at [484, 316] on input "Will not use" at bounding box center [480, 311] width 22 height 22
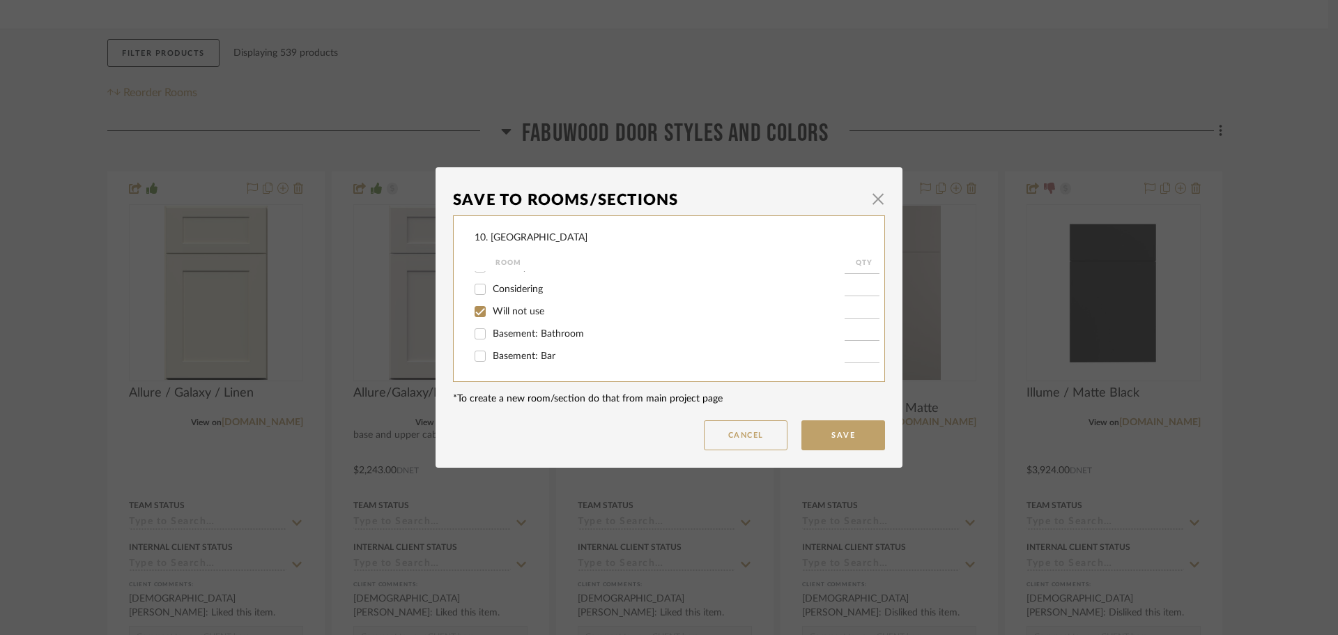
checkbox input "true"
type input "1"
click at [869, 437] on button "Save" at bounding box center [844, 435] width 84 height 30
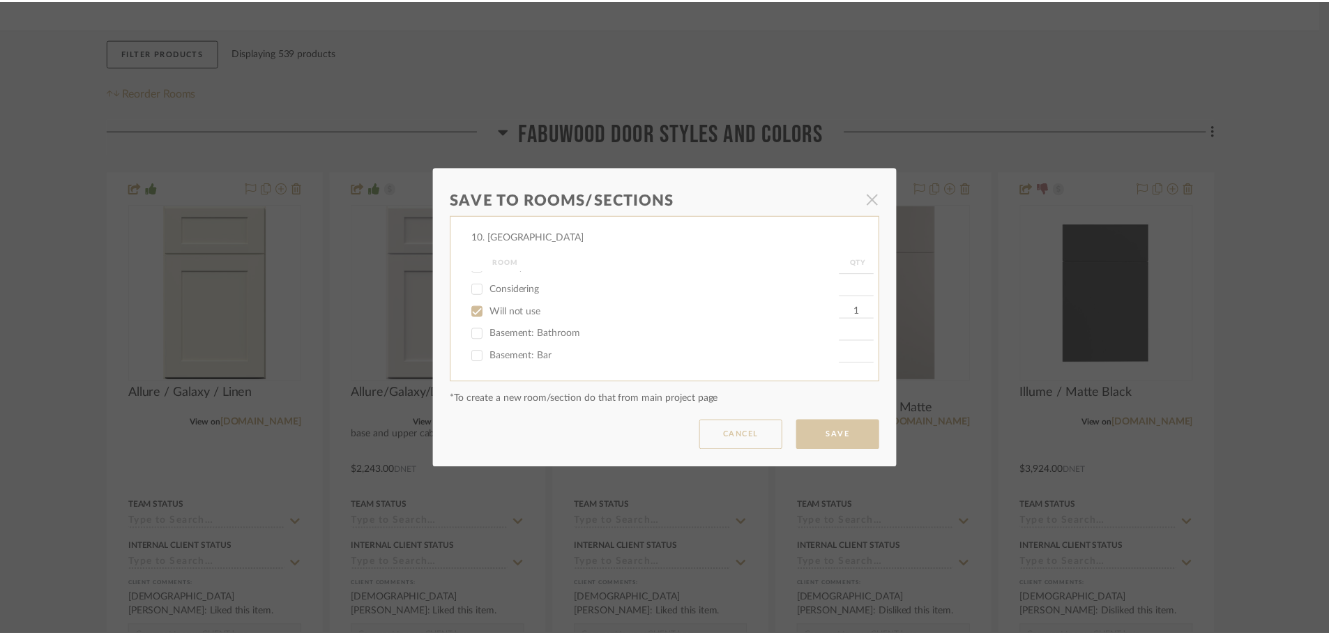
scroll to position [209, 0]
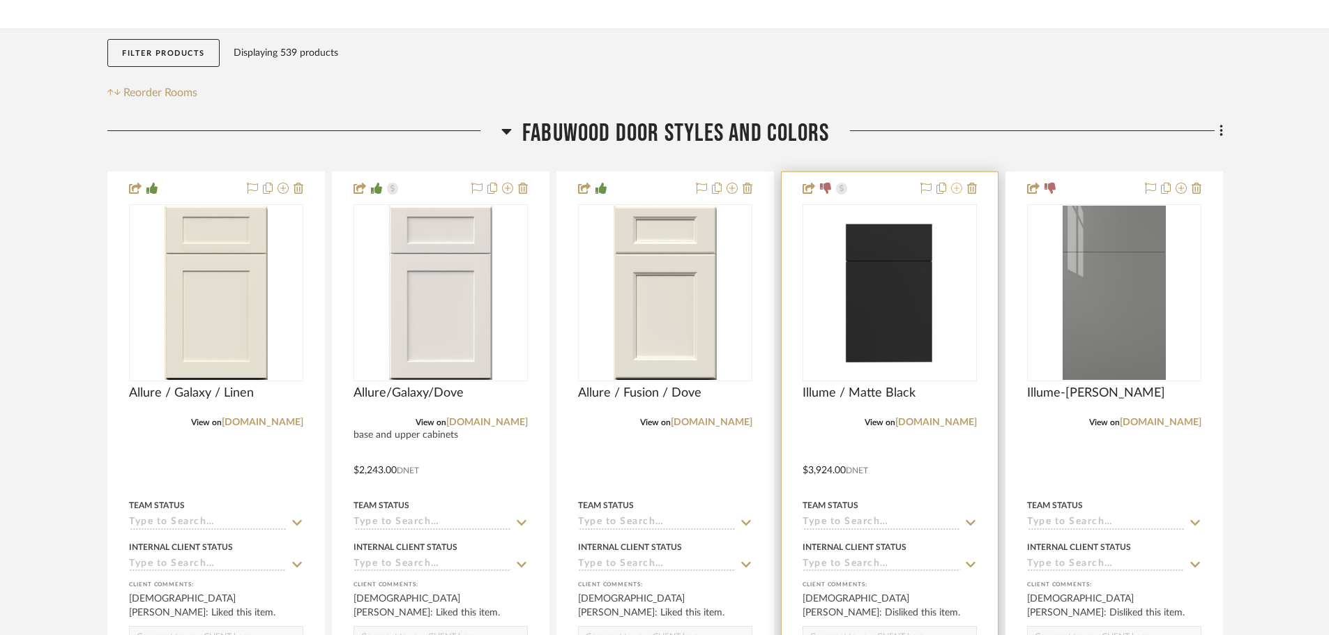
click at [958, 192] on icon at bounding box center [956, 188] width 11 height 11
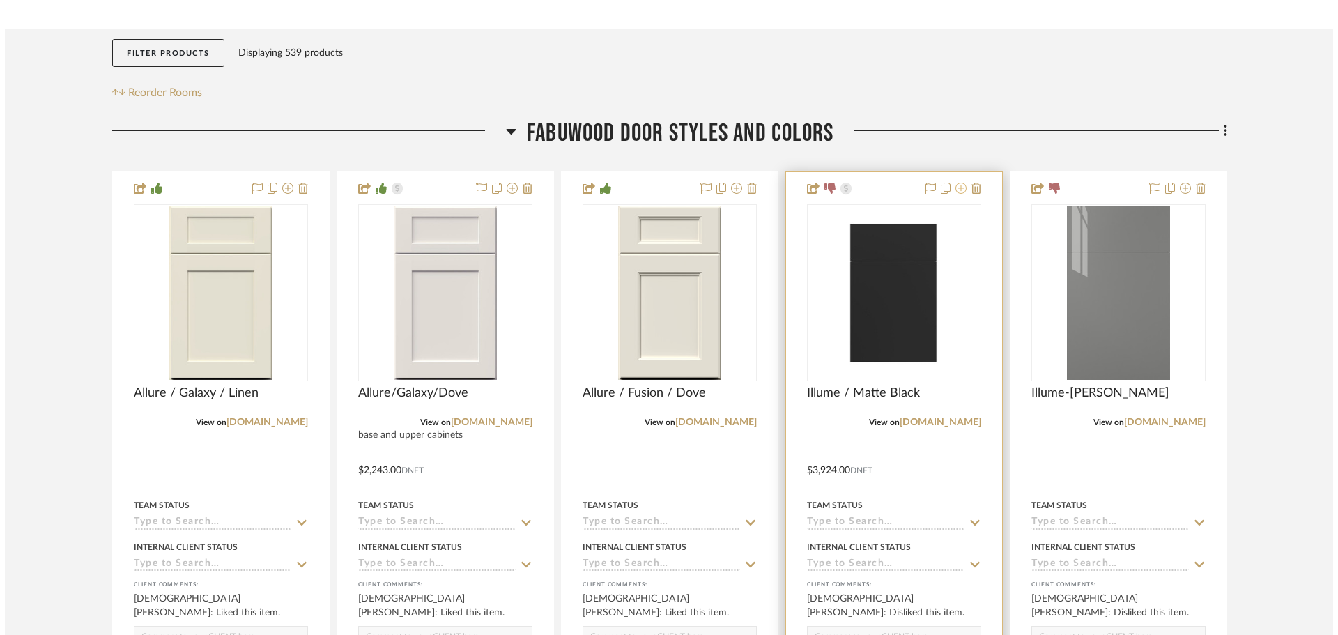
scroll to position [0, 0]
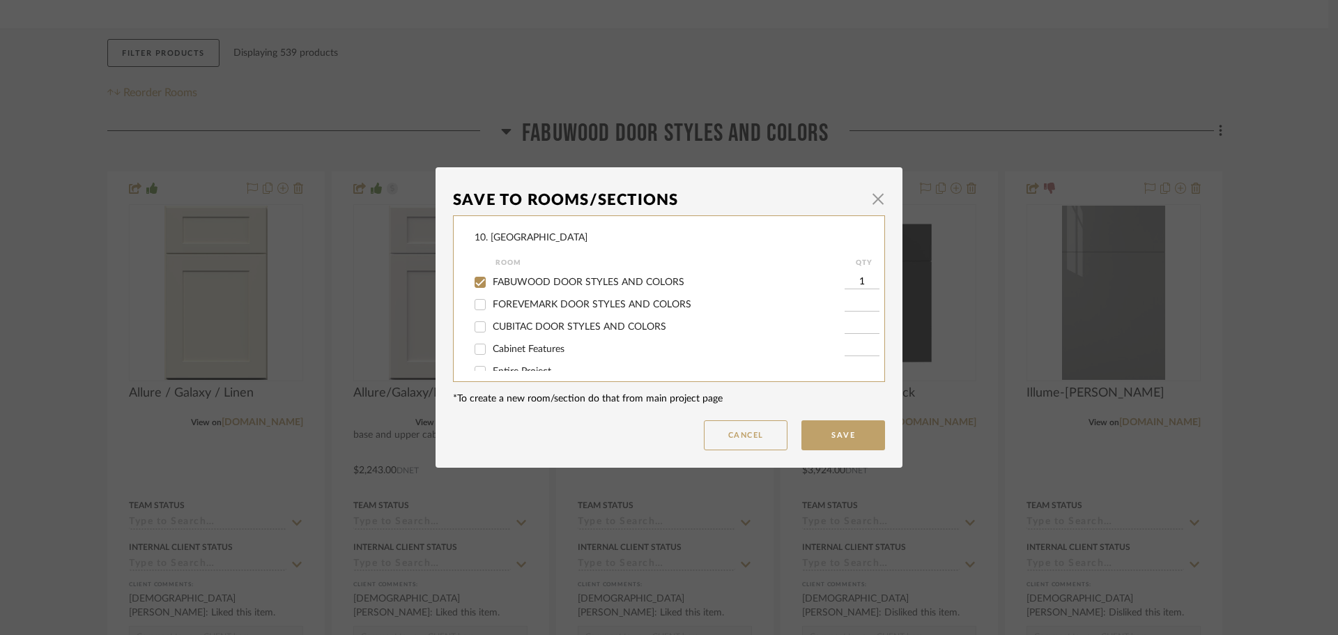
click at [545, 287] on span "FABUWOOD DOOR STYLES AND COLORS" at bounding box center [589, 282] width 192 height 10
click at [491, 287] on input "FABUWOOD DOOR STYLES AND COLORS" at bounding box center [480, 282] width 22 height 22
checkbox input "false"
click at [507, 312] on span "Will not use" at bounding box center [519, 312] width 52 height 10
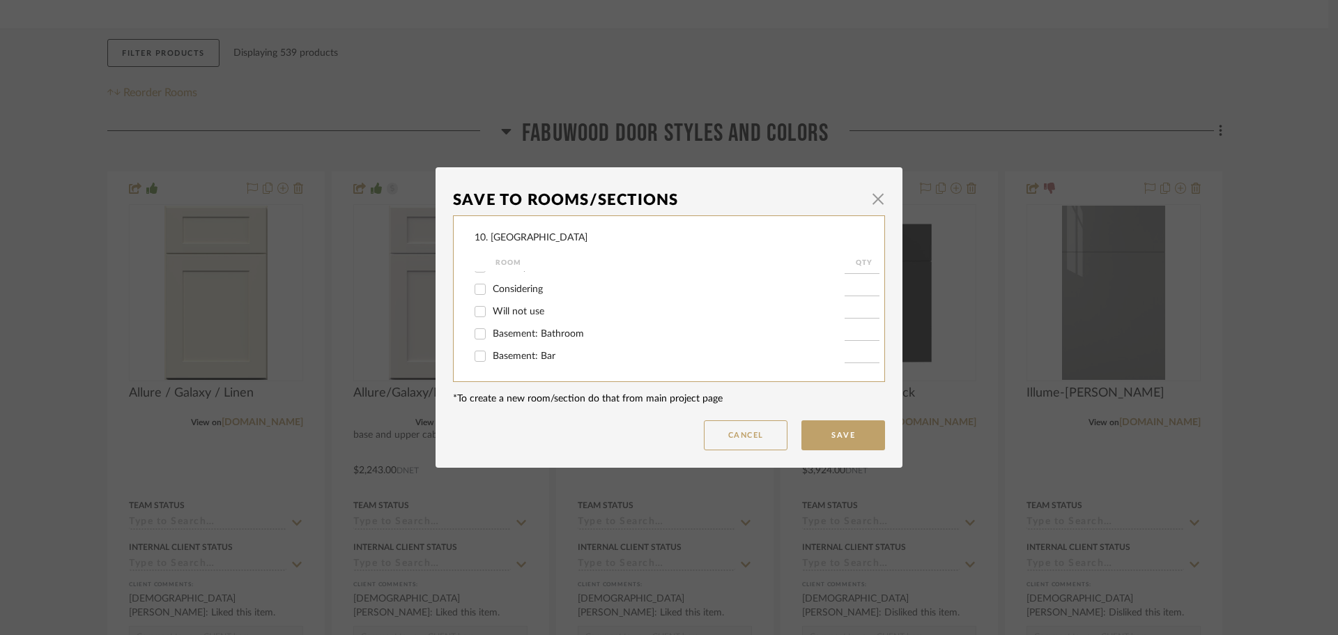
click at [491, 312] on input "Will not use" at bounding box center [480, 311] width 22 height 22
checkbox input "true"
type input "1"
click at [849, 431] on button "Save" at bounding box center [844, 435] width 84 height 30
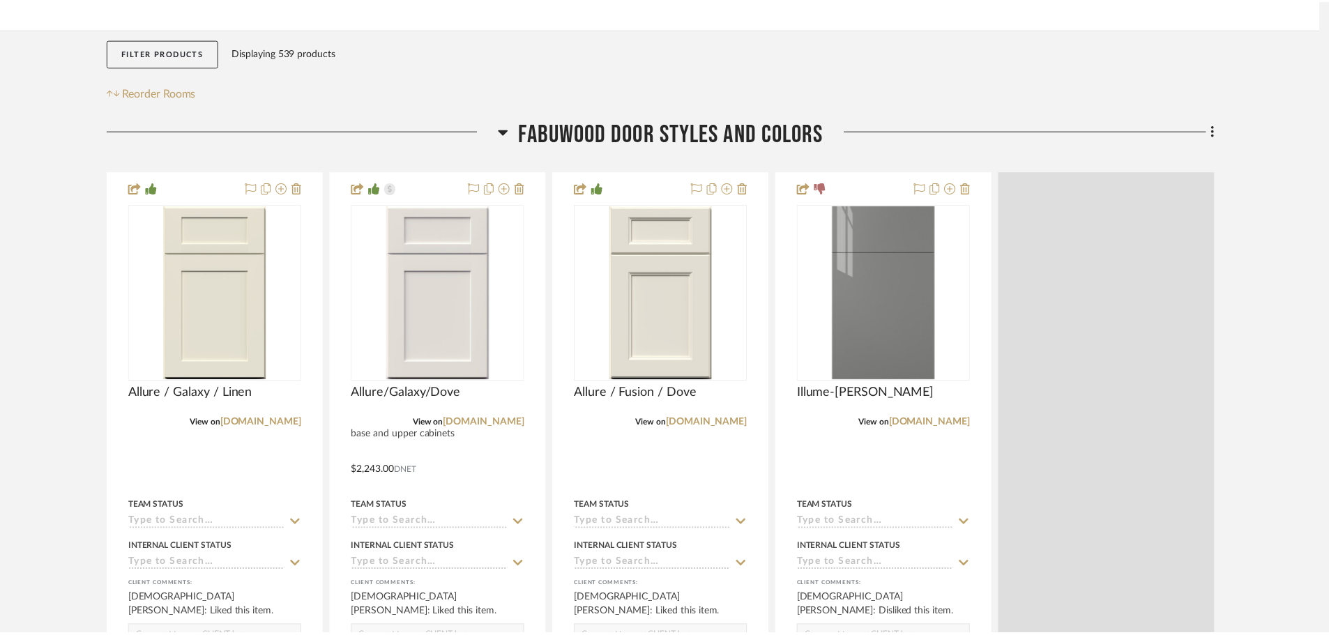
scroll to position [209, 0]
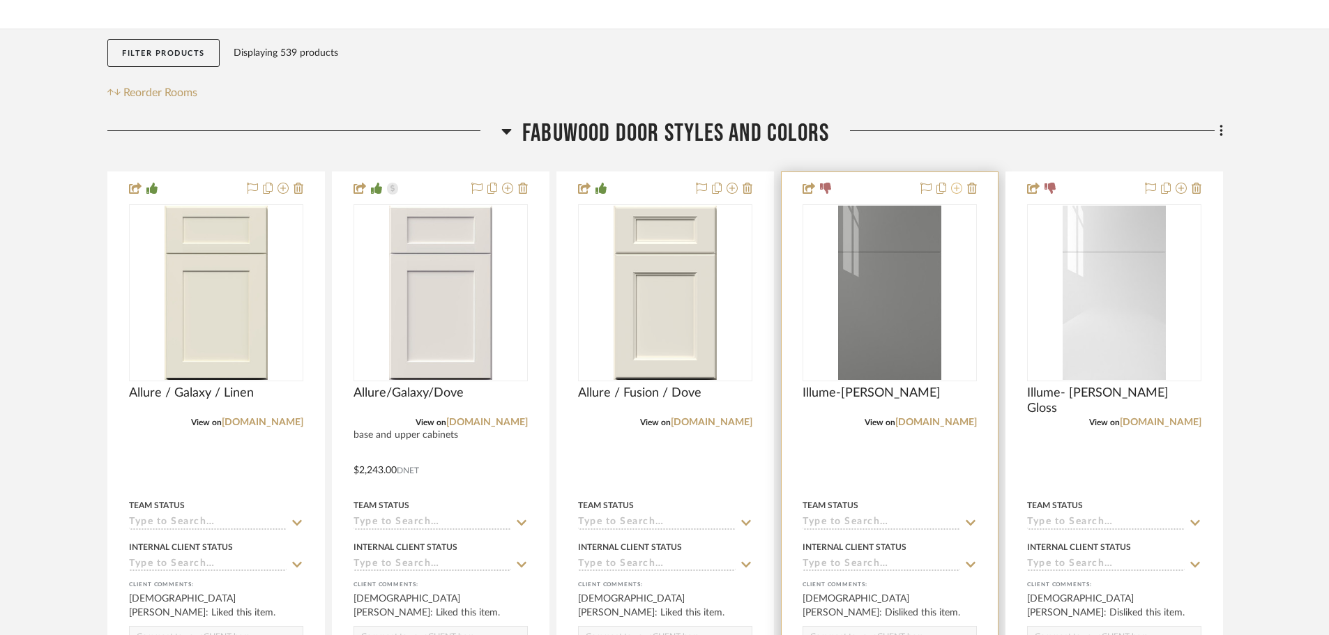
click at [954, 188] on icon at bounding box center [956, 188] width 11 height 11
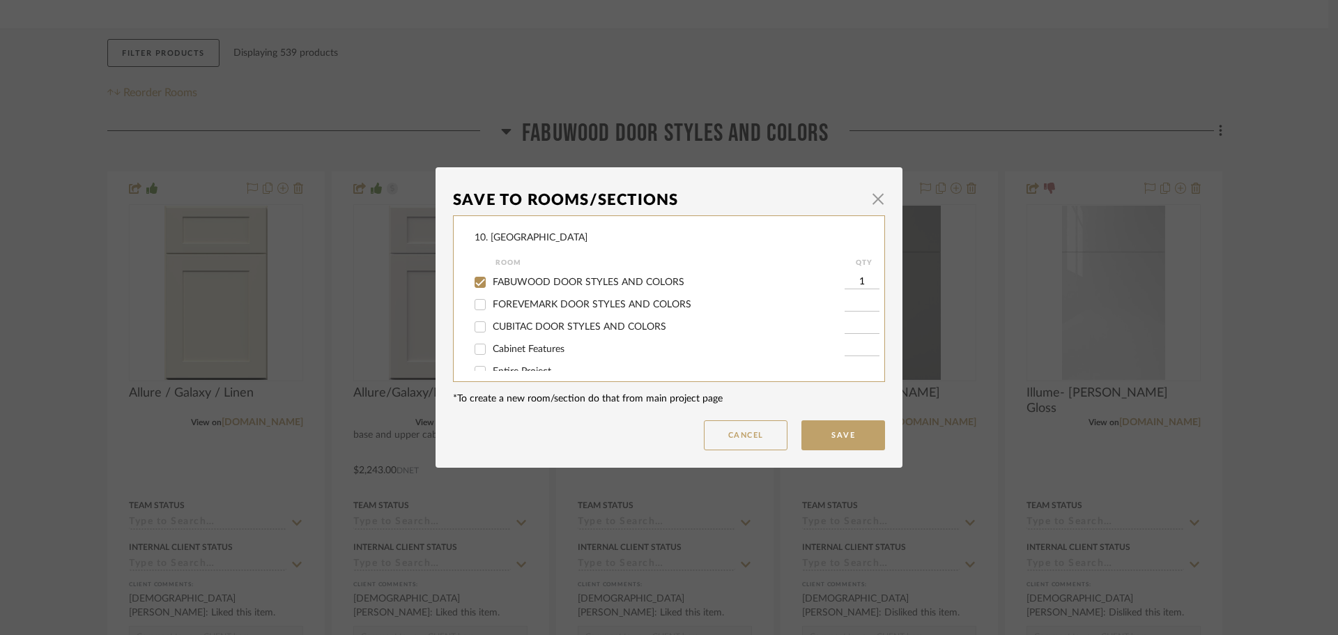
click at [574, 277] on span "FABUWOOD DOOR STYLES AND COLORS" at bounding box center [589, 282] width 192 height 10
click at [491, 277] on input "FABUWOOD DOOR STYLES AND COLORS" at bounding box center [480, 282] width 22 height 22
checkbox input "false"
click at [511, 309] on span "Will not use" at bounding box center [519, 312] width 52 height 10
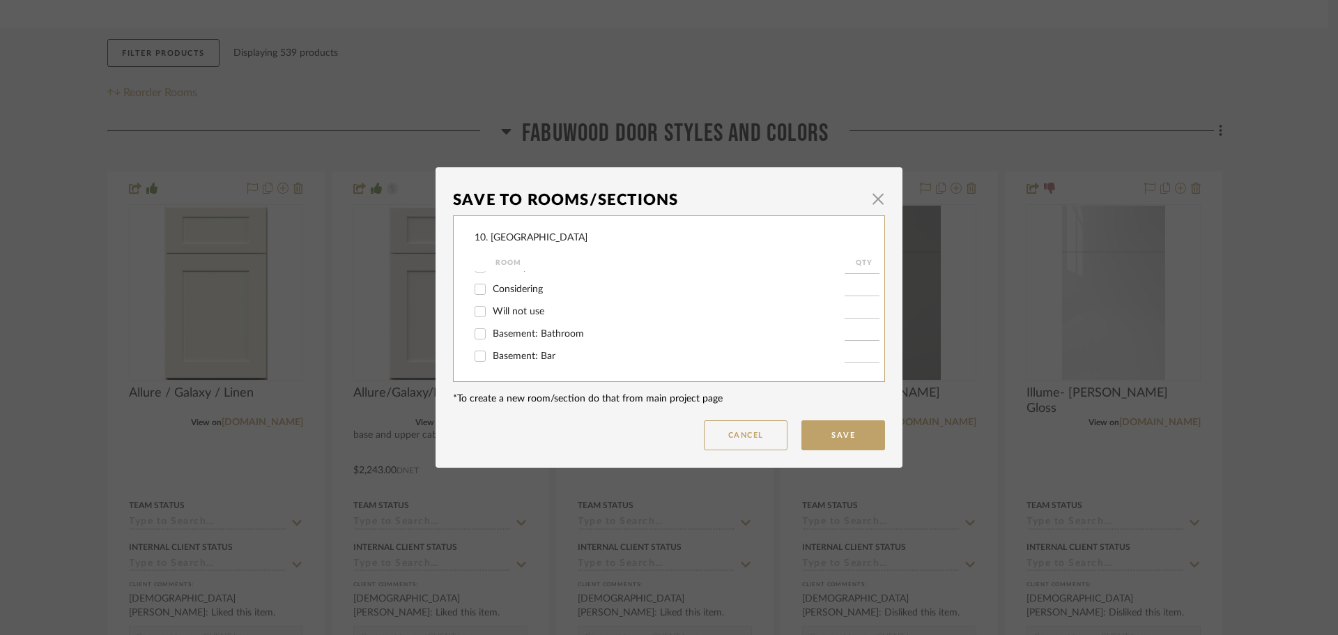
click at [491, 309] on input "Will not use" at bounding box center [480, 311] width 22 height 22
checkbox input "true"
type input "1"
click at [853, 427] on button "Save" at bounding box center [844, 435] width 84 height 30
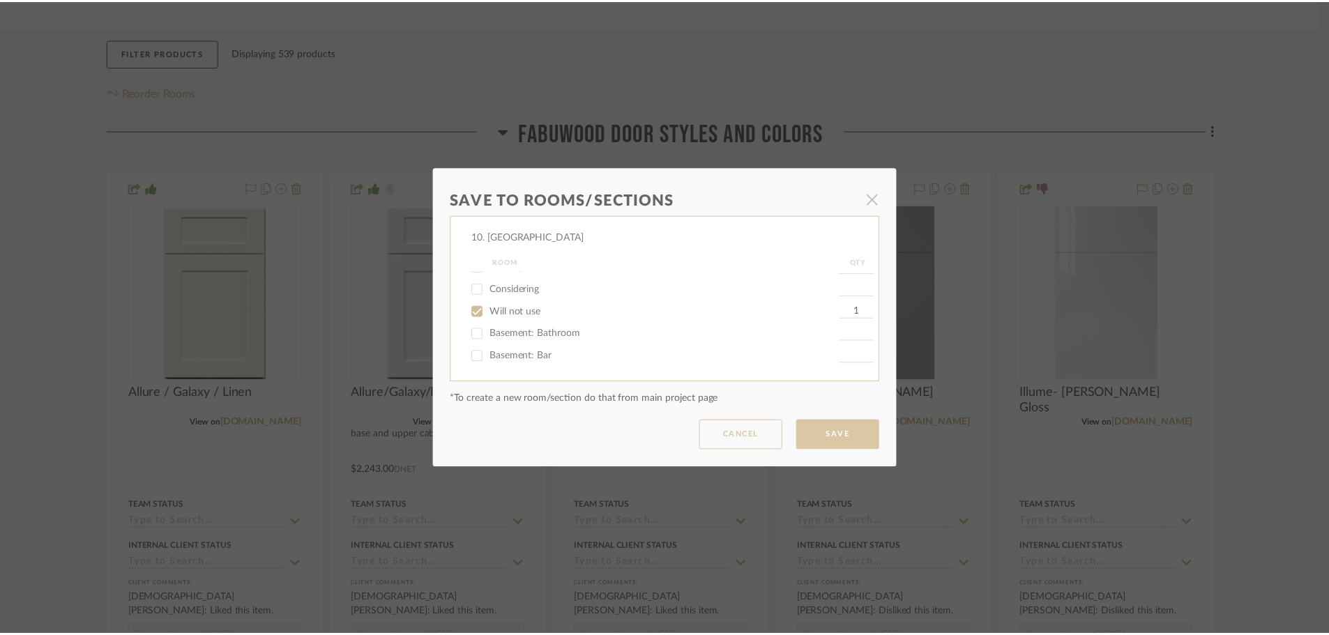
scroll to position [209, 0]
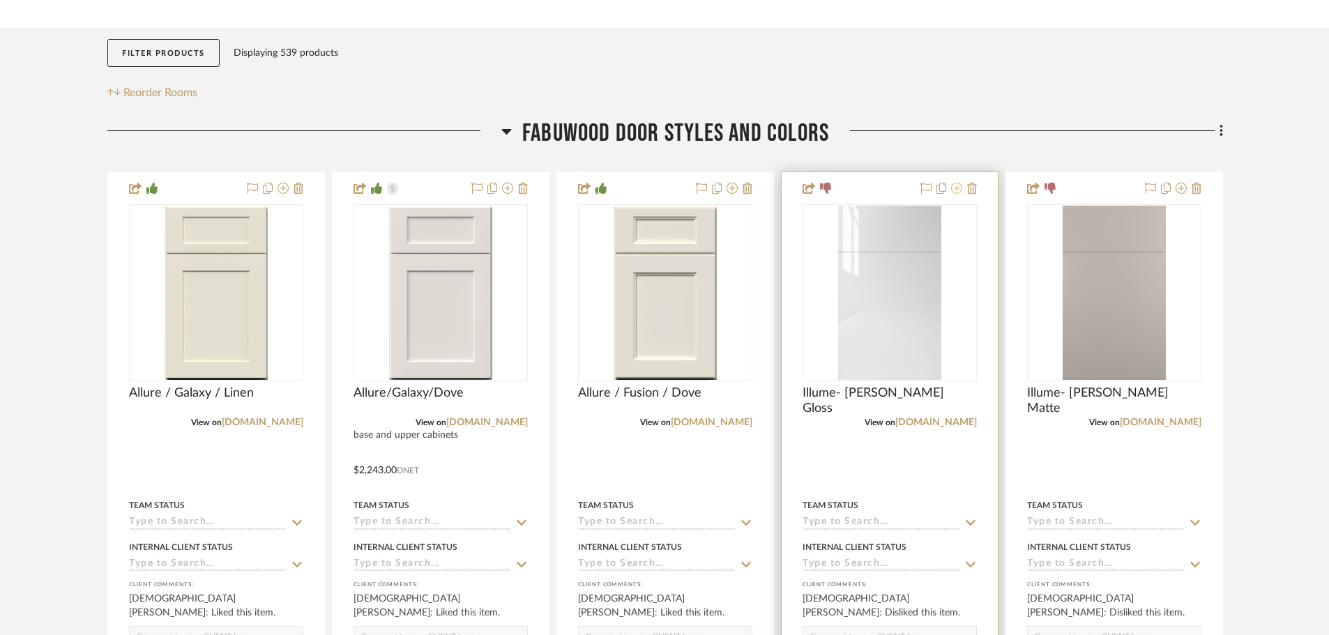
click at [961, 193] on icon at bounding box center [956, 188] width 11 height 11
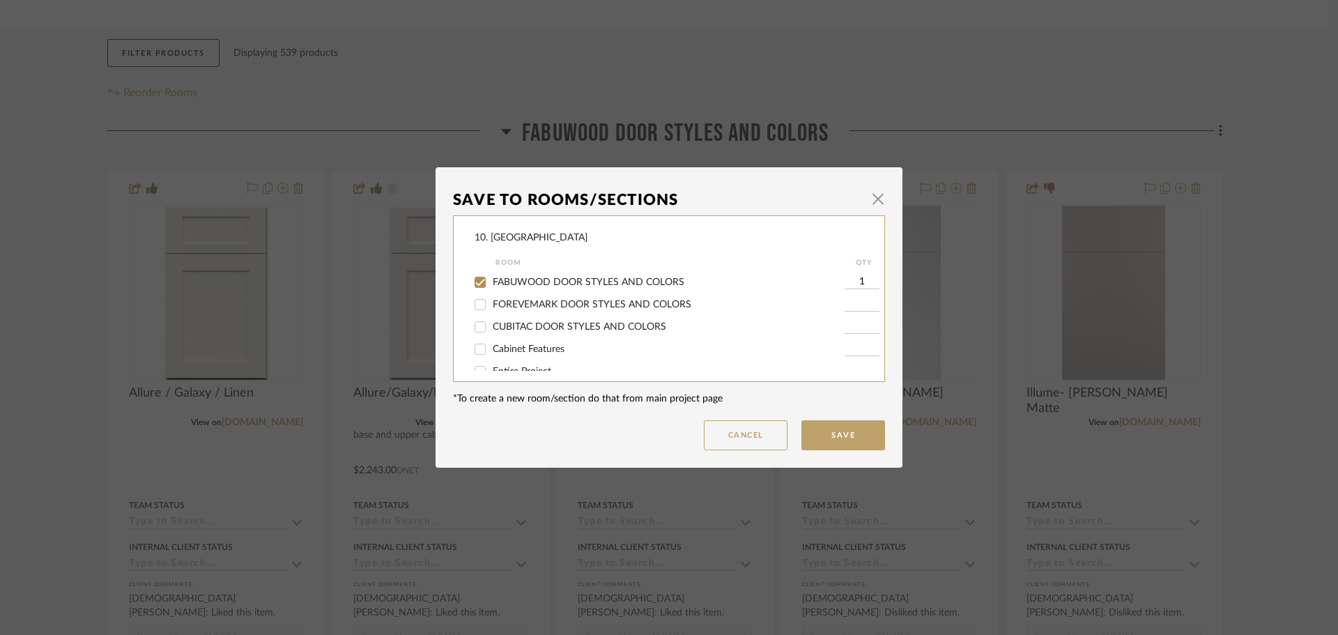
click at [668, 282] on span "FABUWOOD DOOR STYLES AND COLORS" at bounding box center [589, 282] width 192 height 10
click at [491, 282] on input "FABUWOOD DOOR STYLES AND COLORS" at bounding box center [480, 282] width 22 height 22
checkbox input "false"
click at [493, 309] on span "Will not use" at bounding box center [519, 312] width 52 height 10
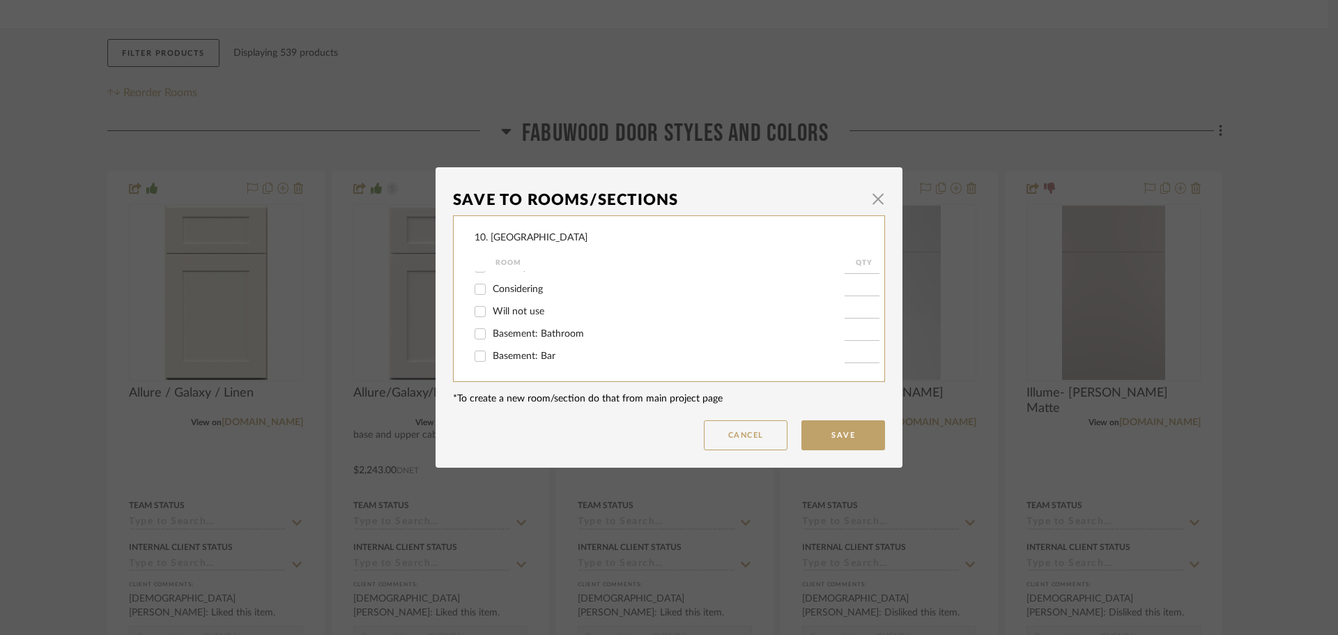
click at [489, 309] on input "Will not use" at bounding box center [480, 311] width 22 height 22
checkbox input "true"
type input "1"
click at [852, 441] on button "Save" at bounding box center [844, 435] width 84 height 30
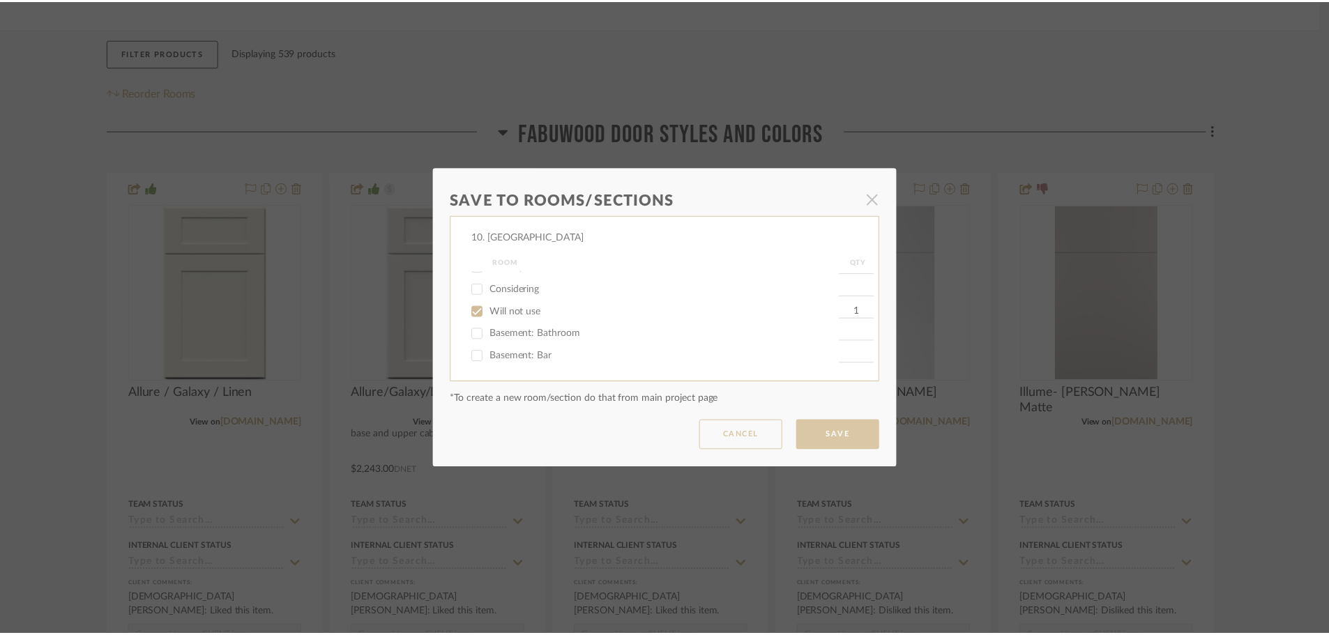
scroll to position [209, 0]
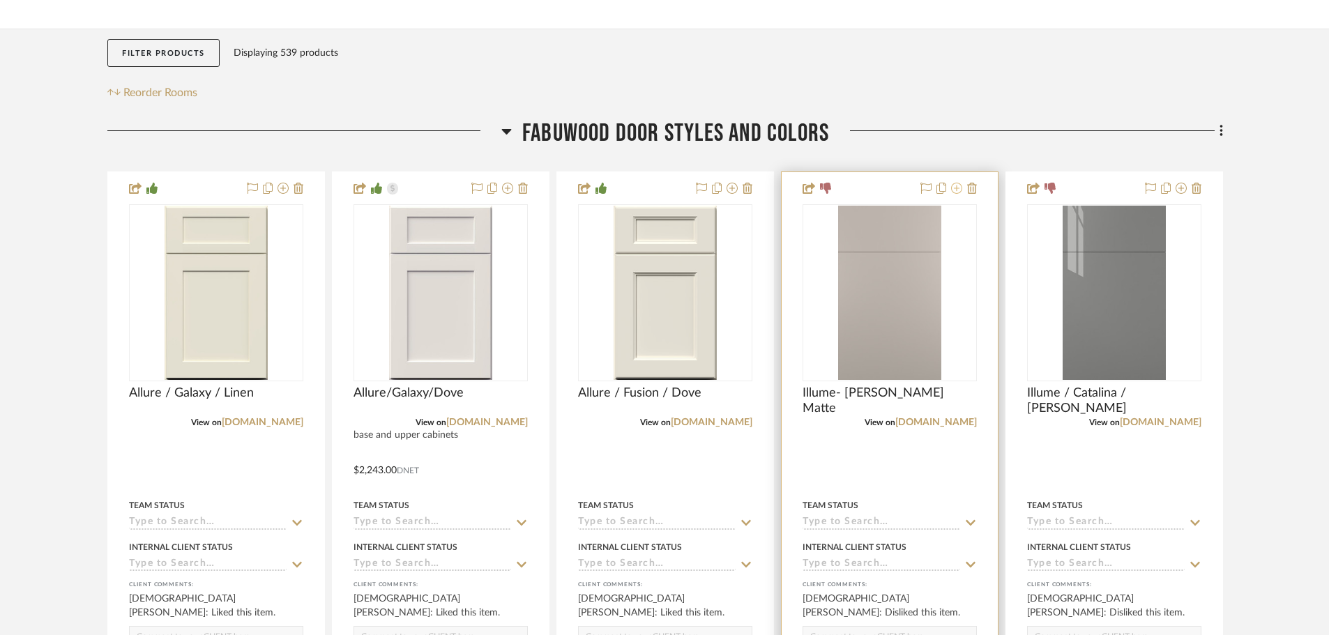
click at [956, 188] on icon at bounding box center [956, 188] width 11 height 11
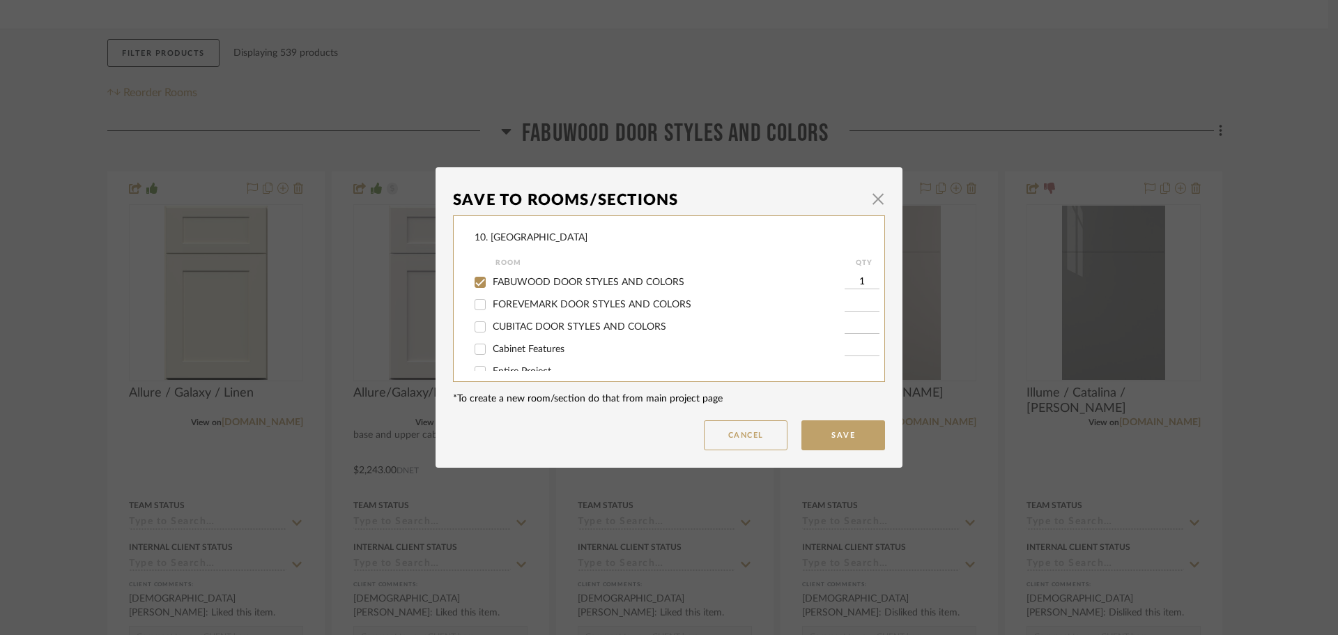
click at [654, 281] on span "FABUWOOD DOOR STYLES AND COLORS" at bounding box center [589, 282] width 192 height 10
click at [491, 281] on input "FABUWOOD DOOR STYLES AND COLORS" at bounding box center [480, 282] width 22 height 22
checkbox input "false"
click at [508, 305] on div "Will not use" at bounding box center [660, 311] width 370 height 22
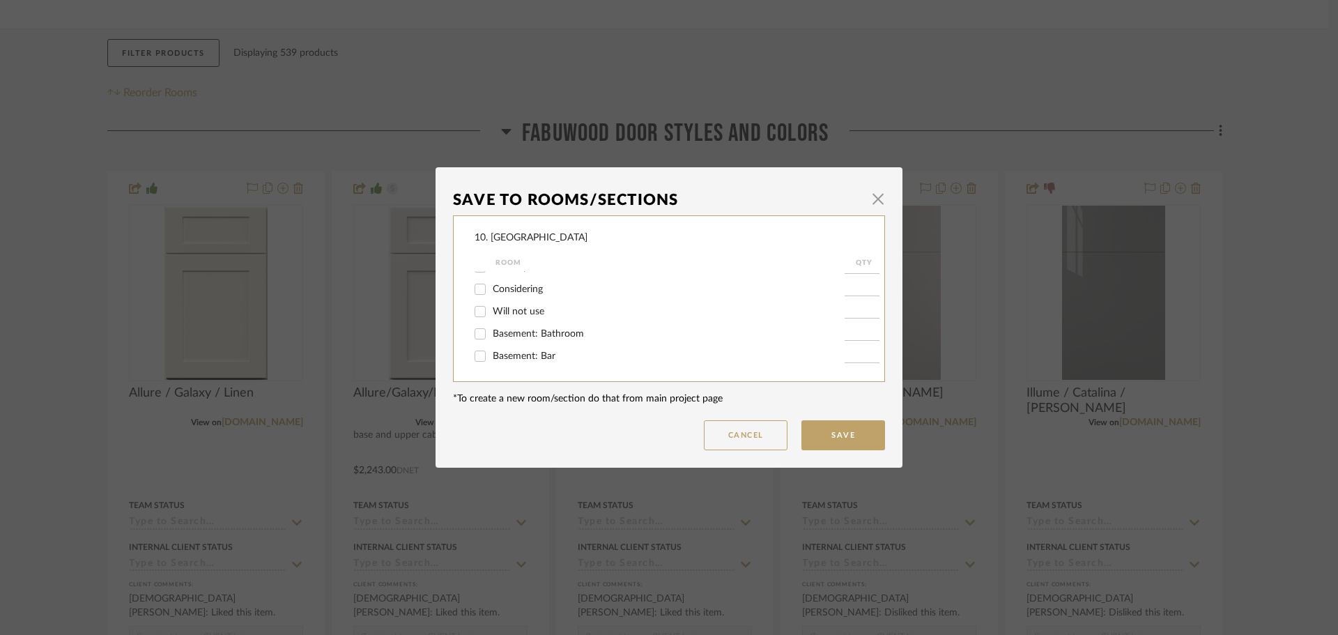
click at [502, 312] on span "Will not use" at bounding box center [519, 312] width 52 height 10
click at [491, 312] on input "Will not use" at bounding box center [480, 311] width 22 height 22
checkbox input "true"
type input "1"
click at [816, 434] on button "Save" at bounding box center [844, 435] width 84 height 30
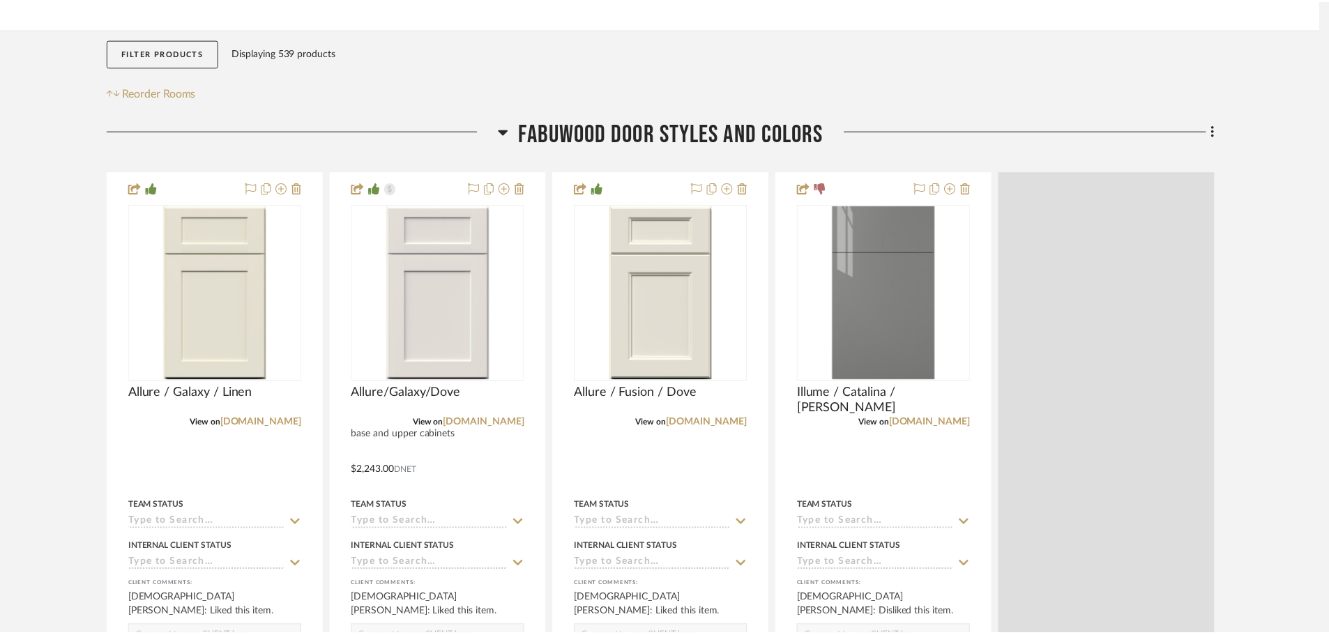
scroll to position [209, 0]
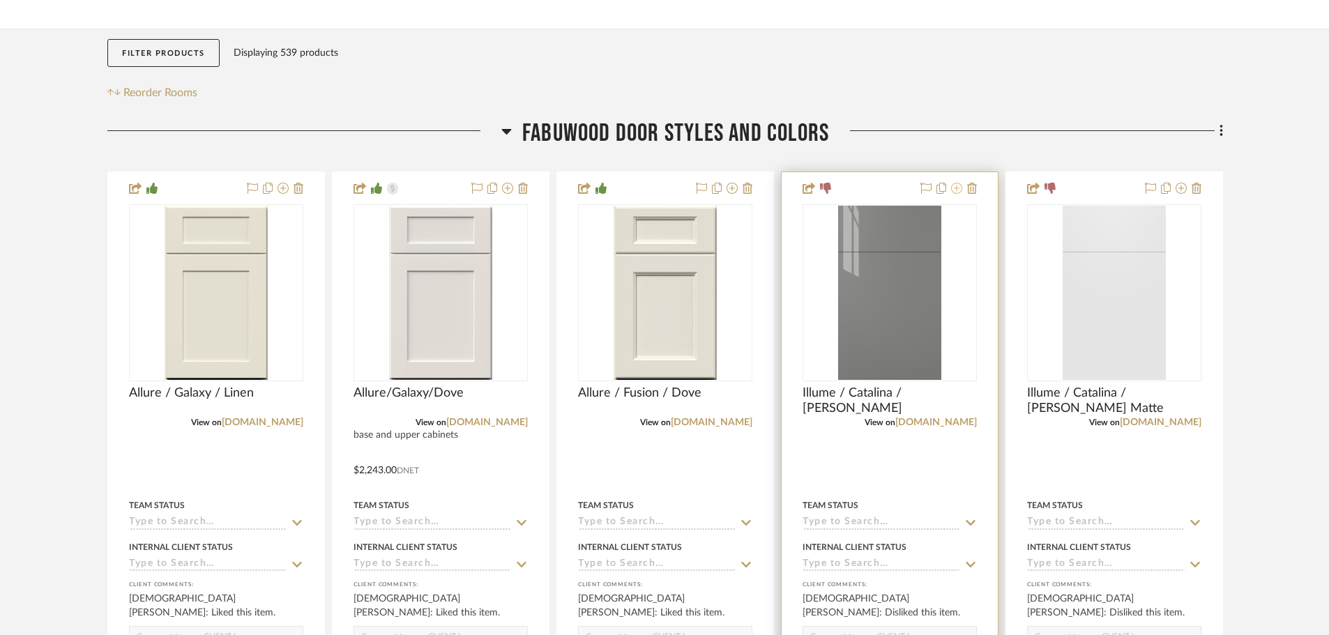
click at [958, 192] on icon at bounding box center [956, 188] width 11 height 11
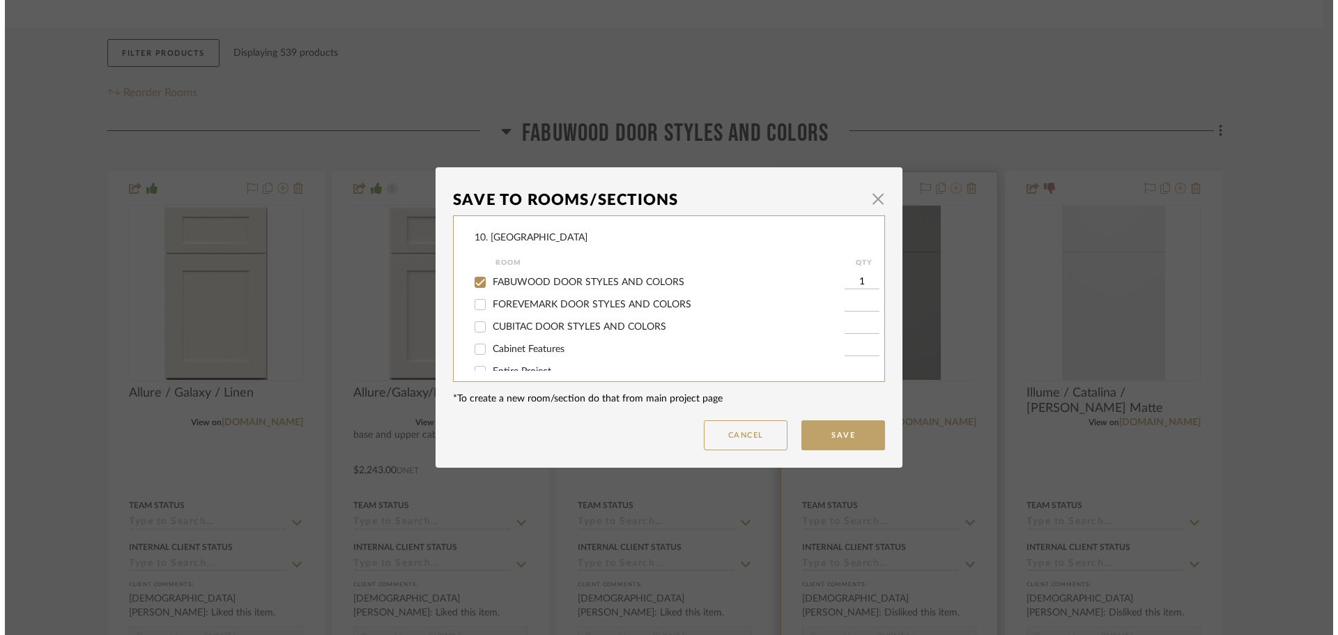
scroll to position [0, 0]
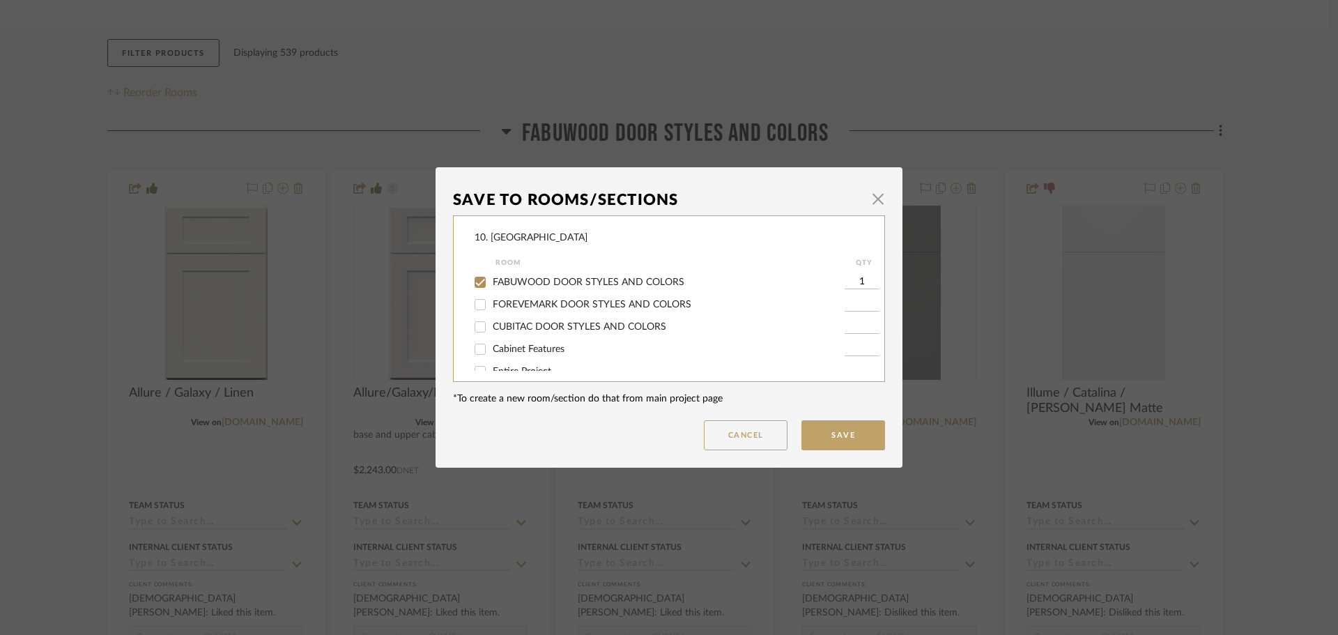
click at [582, 284] on span "FABUWOOD DOOR STYLES AND COLORS" at bounding box center [589, 282] width 192 height 10
click at [491, 284] on input "FABUWOOD DOOR STYLES AND COLORS" at bounding box center [480, 282] width 22 height 22
checkbox input "false"
click at [493, 310] on span "Will not use" at bounding box center [519, 312] width 52 height 10
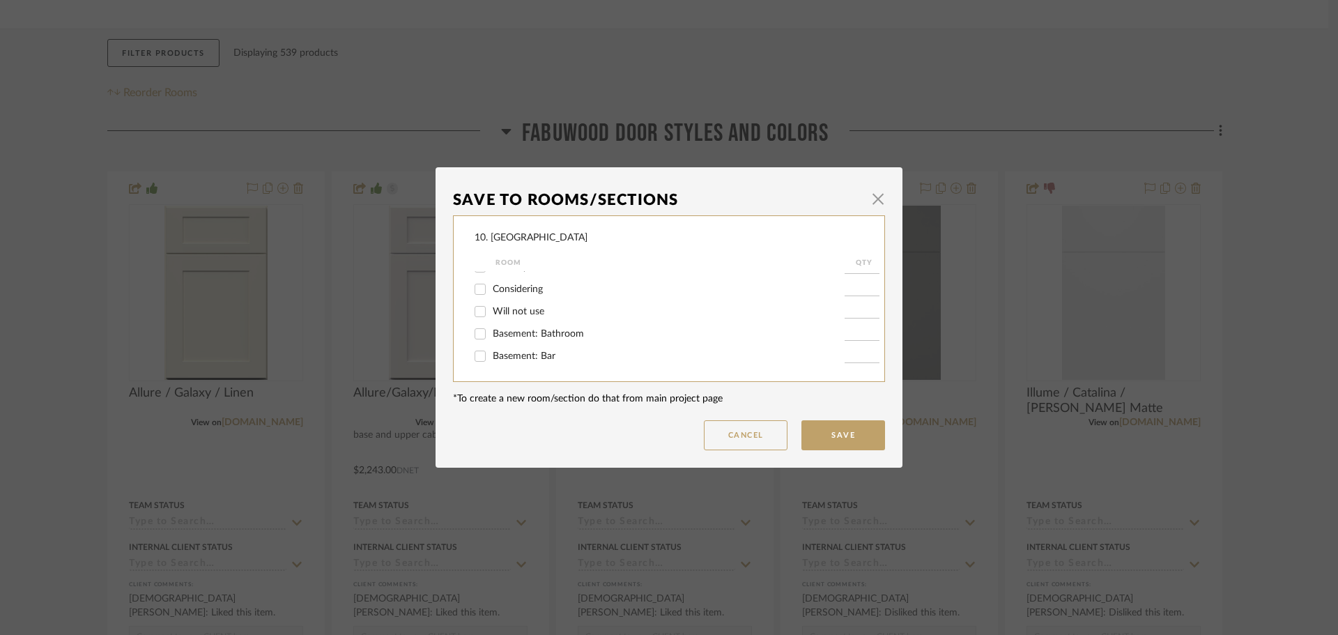
click at [491, 310] on input "Will not use" at bounding box center [480, 311] width 22 height 22
checkbox input "true"
type input "1"
click at [848, 435] on button "Save" at bounding box center [844, 435] width 84 height 30
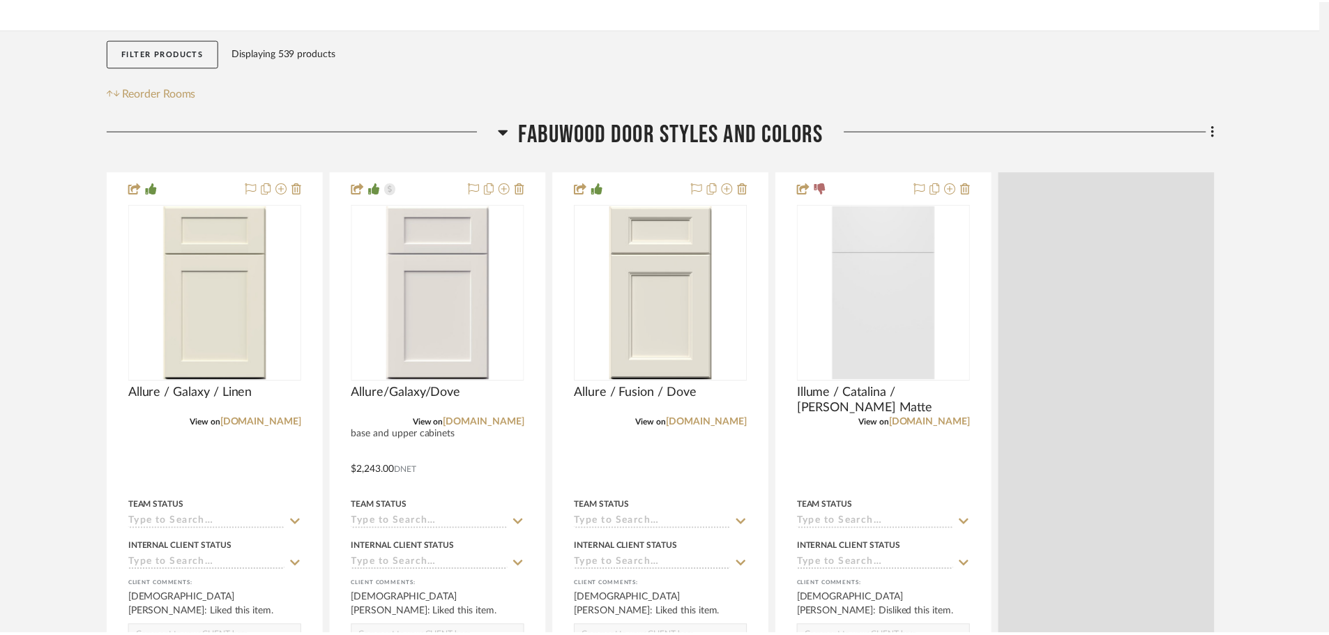
scroll to position [209, 0]
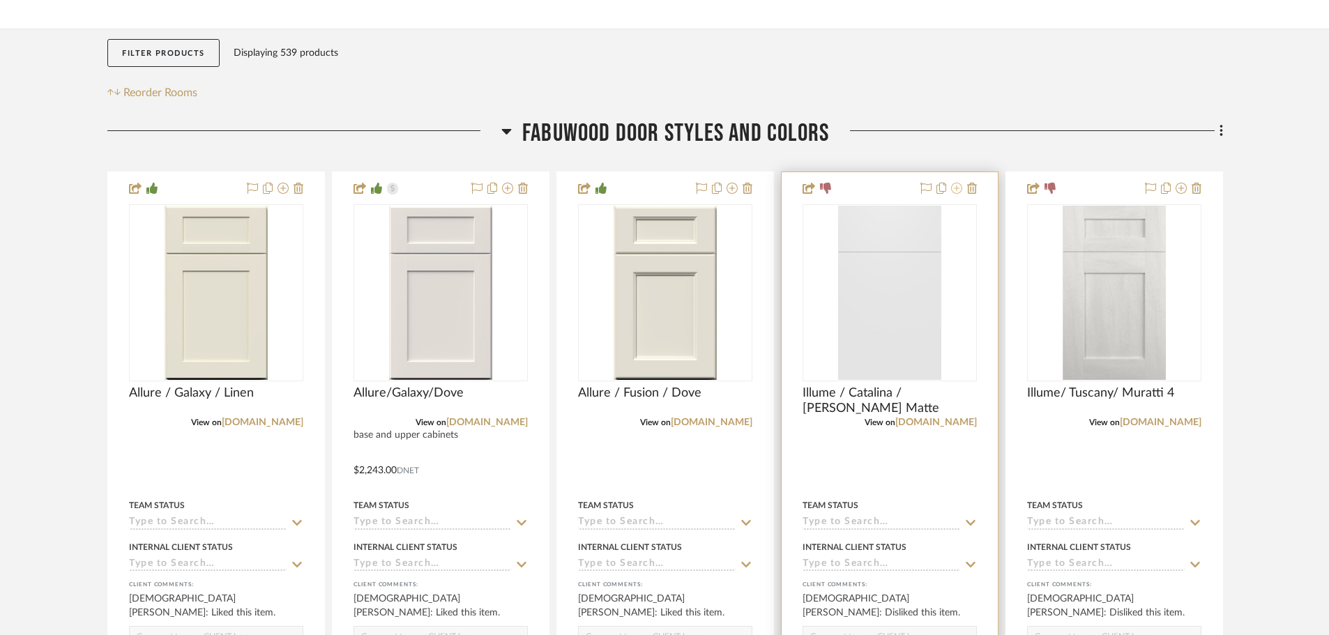
click at [956, 190] on icon at bounding box center [956, 188] width 11 height 11
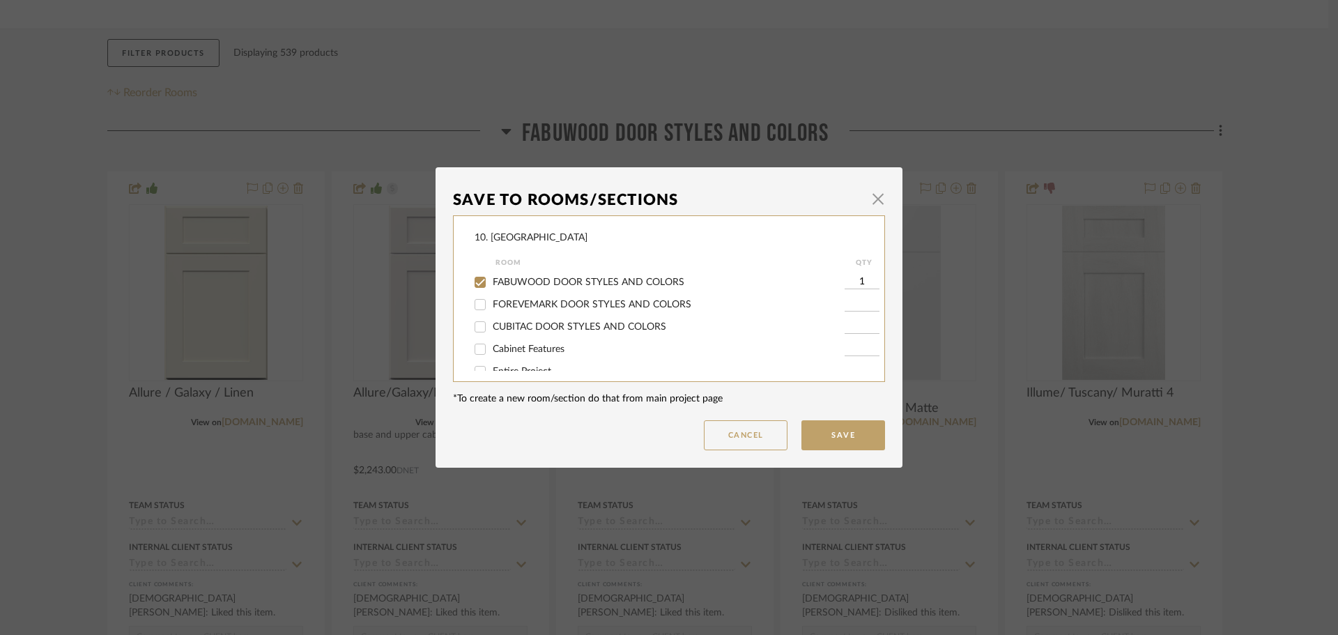
click at [557, 285] on span "FABUWOOD DOOR STYLES AND COLORS" at bounding box center [589, 282] width 192 height 10
click at [491, 285] on input "FABUWOOD DOOR STYLES AND COLORS" at bounding box center [480, 282] width 22 height 22
checkbox input "false"
click at [508, 310] on span "Will not use" at bounding box center [519, 312] width 52 height 10
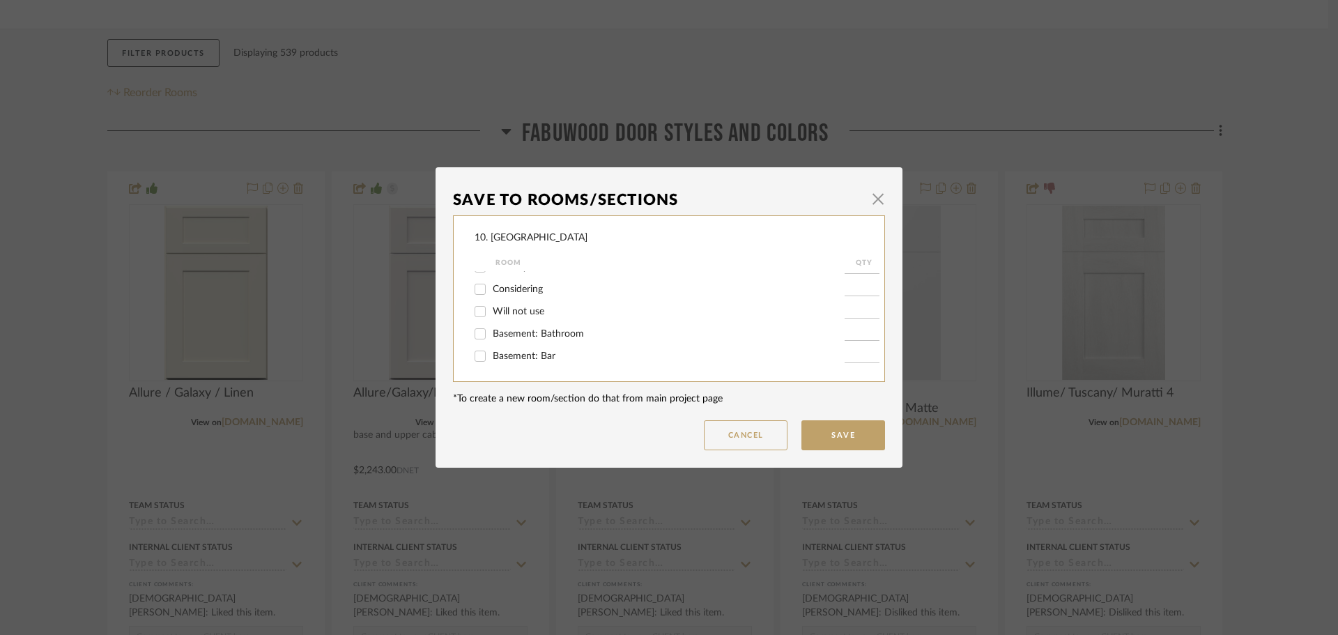
click at [491, 310] on input "Will not use" at bounding box center [480, 311] width 22 height 22
checkbox input "true"
type input "1"
click at [840, 434] on button "Save" at bounding box center [844, 435] width 84 height 30
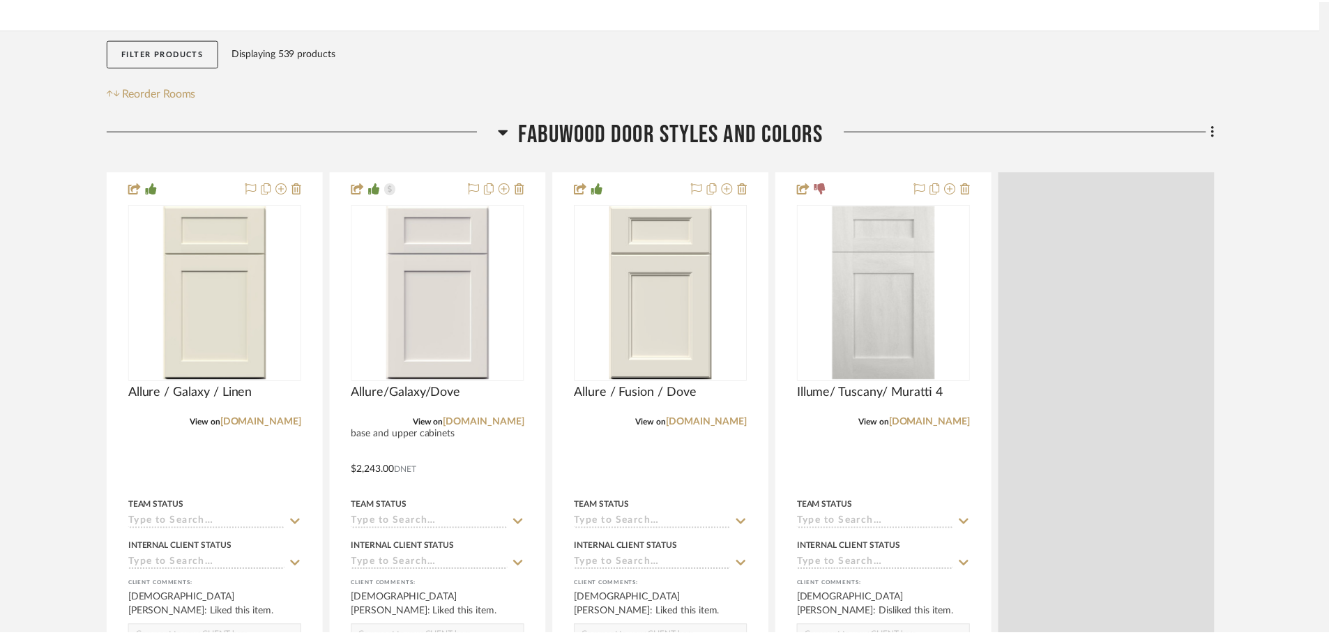
scroll to position [209, 0]
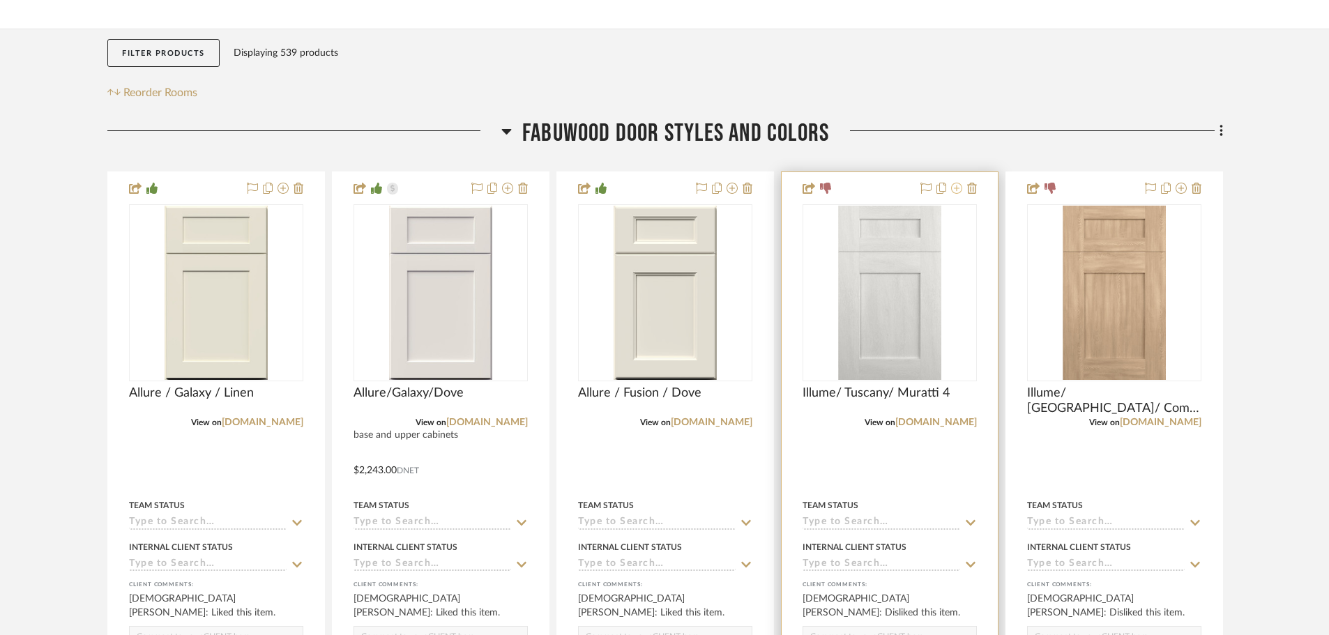
click at [952, 190] on icon at bounding box center [956, 188] width 11 height 11
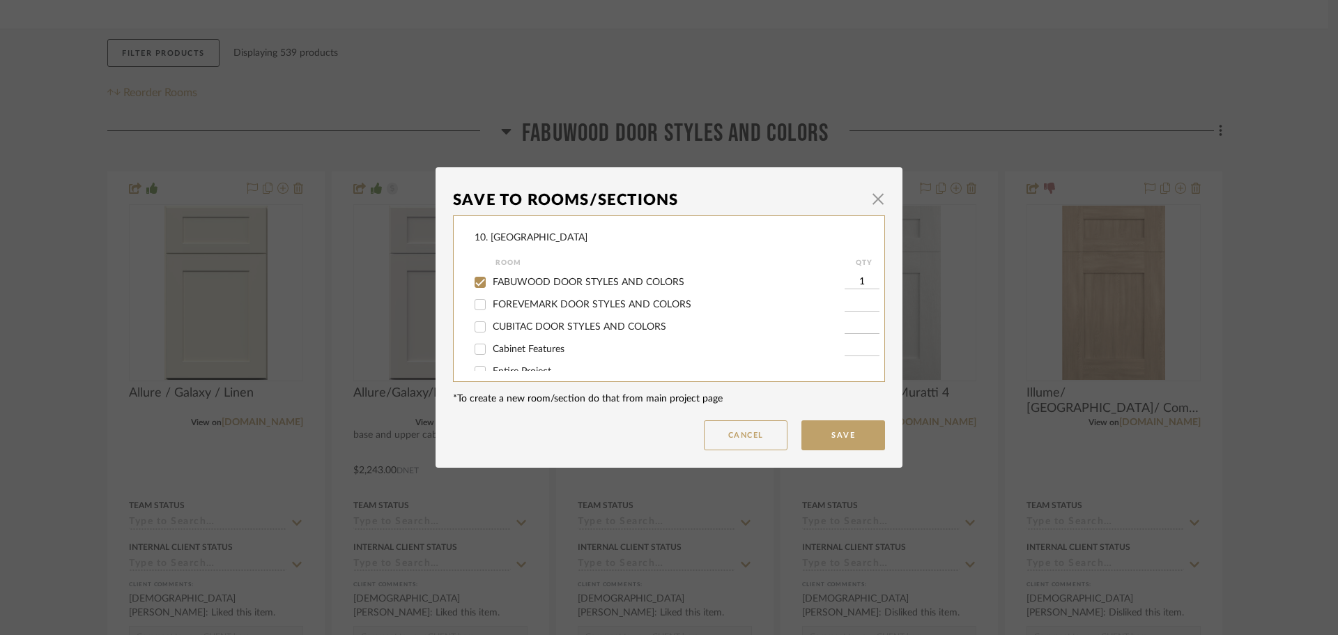
click at [581, 282] on span "FABUWOOD DOOR STYLES AND COLORS" at bounding box center [589, 282] width 192 height 10
click at [491, 282] on input "FABUWOOD DOOR STYLES AND COLORS" at bounding box center [480, 282] width 22 height 22
checkbox input "false"
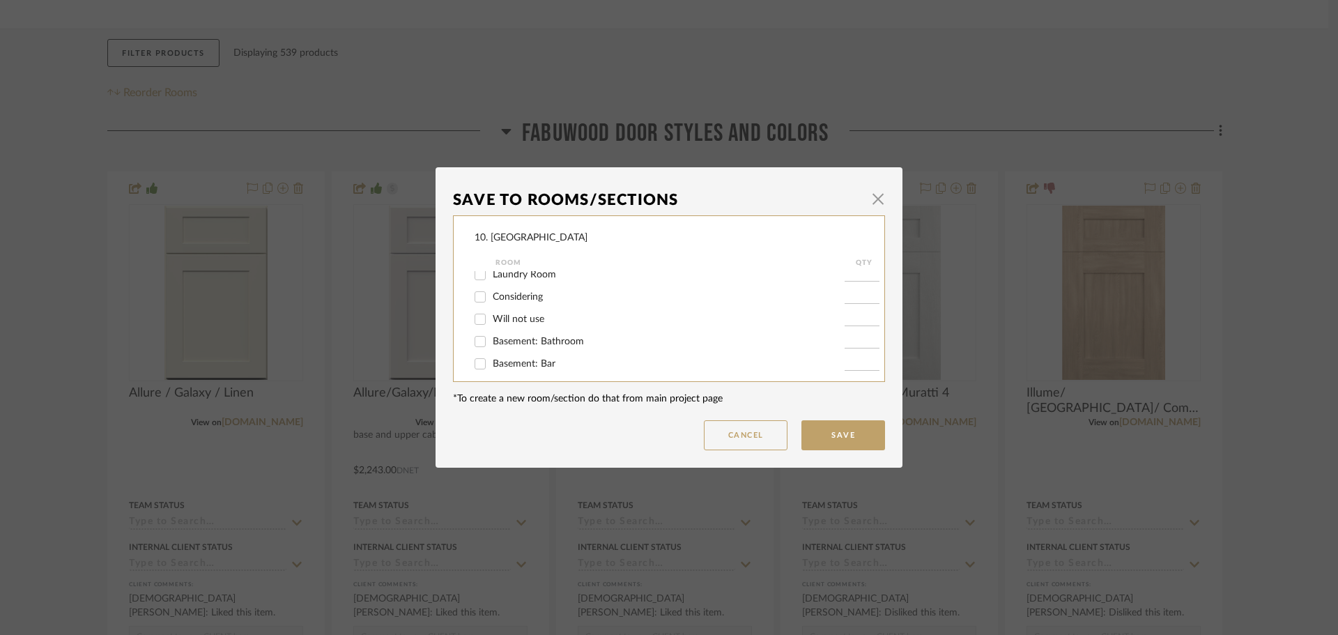
scroll to position [461, 0]
click at [479, 316] on input "Will not use" at bounding box center [480, 311] width 22 height 22
checkbox input "true"
type input "1"
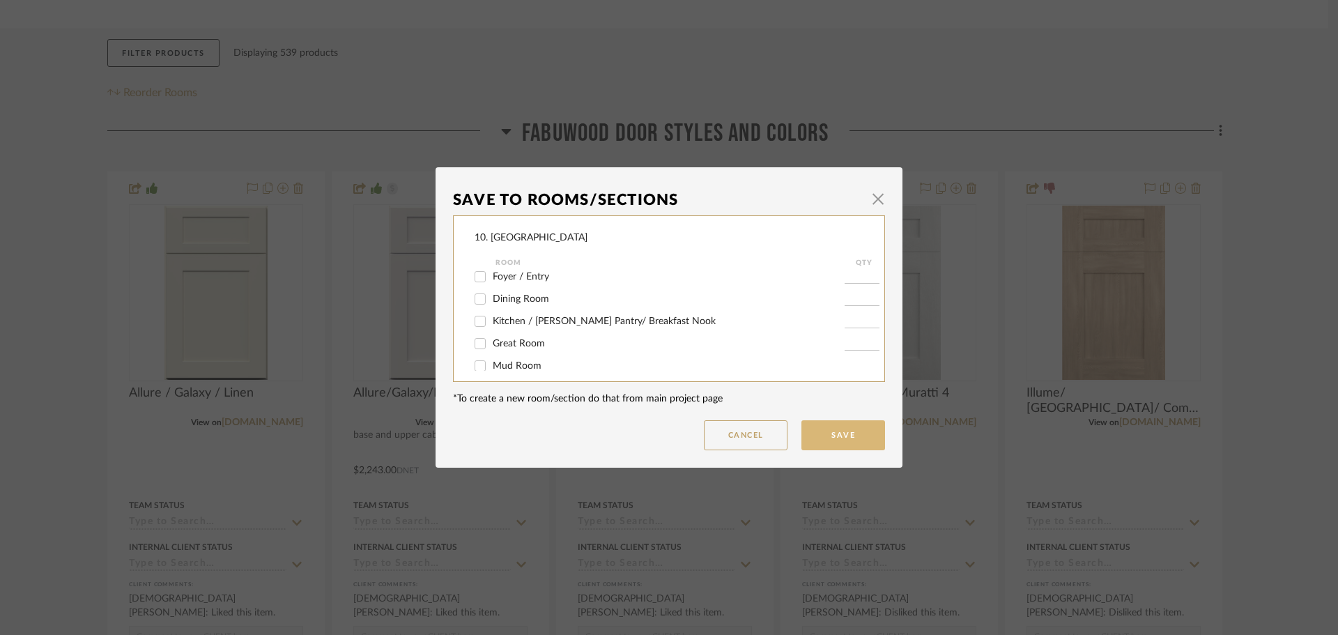
click at [850, 434] on button "Save" at bounding box center [844, 435] width 84 height 30
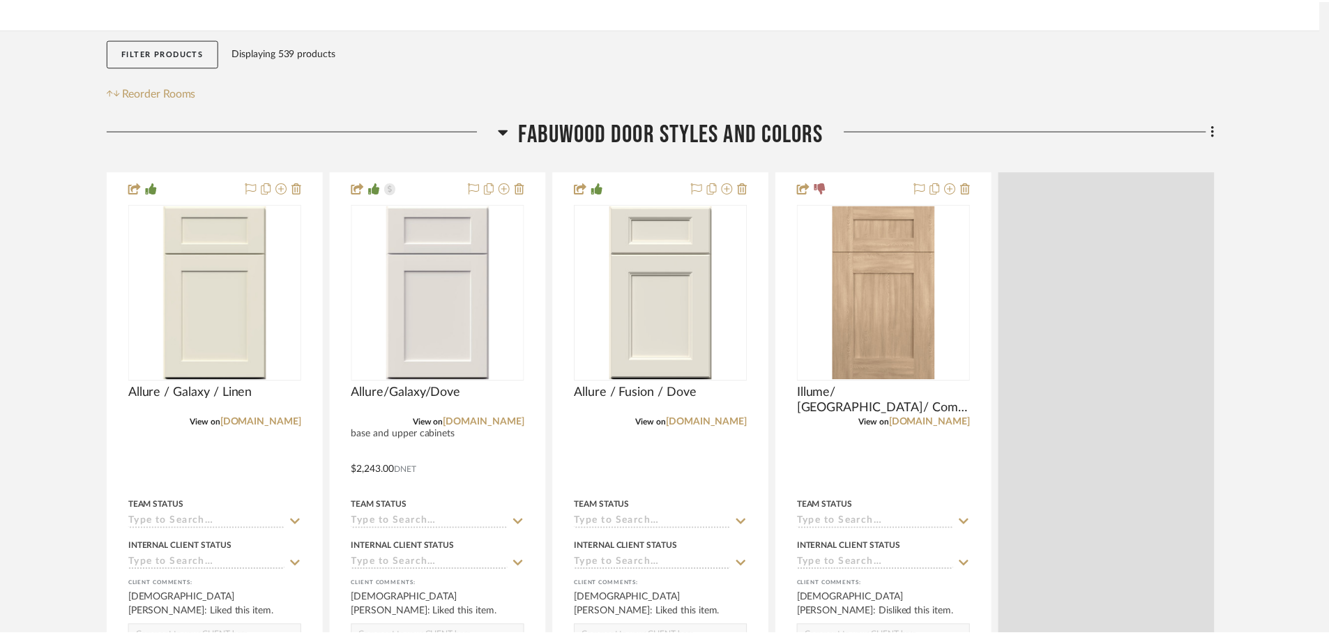
scroll to position [209, 0]
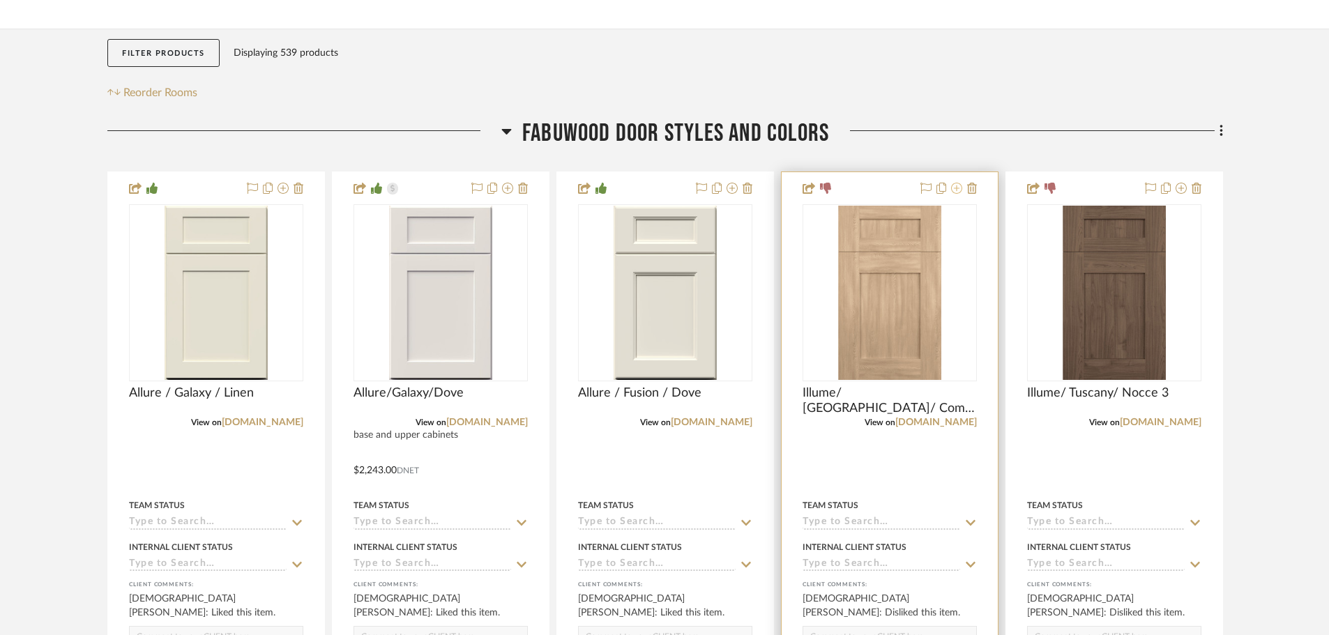
click at [961, 188] on icon at bounding box center [956, 188] width 11 height 11
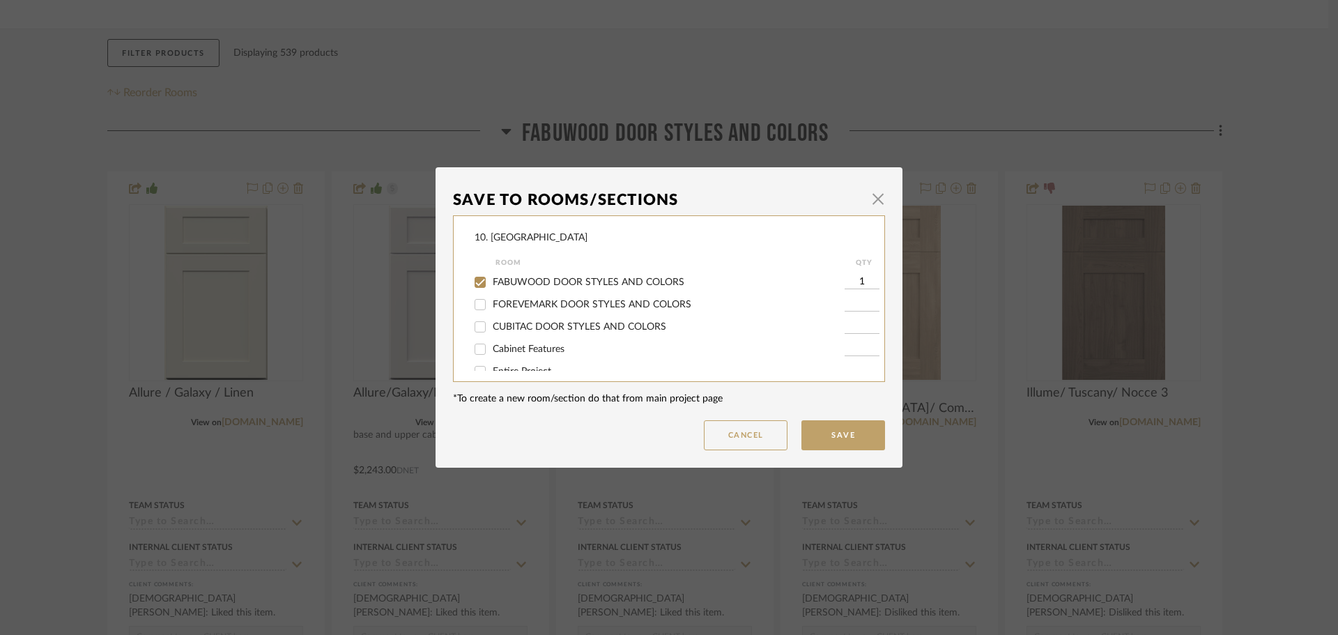
click at [514, 286] on span "FABUWOOD DOOR STYLES AND COLORS" at bounding box center [589, 282] width 192 height 10
click at [491, 286] on input "FABUWOOD DOOR STYLES AND COLORS" at bounding box center [480, 282] width 22 height 22
checkbox input "false"
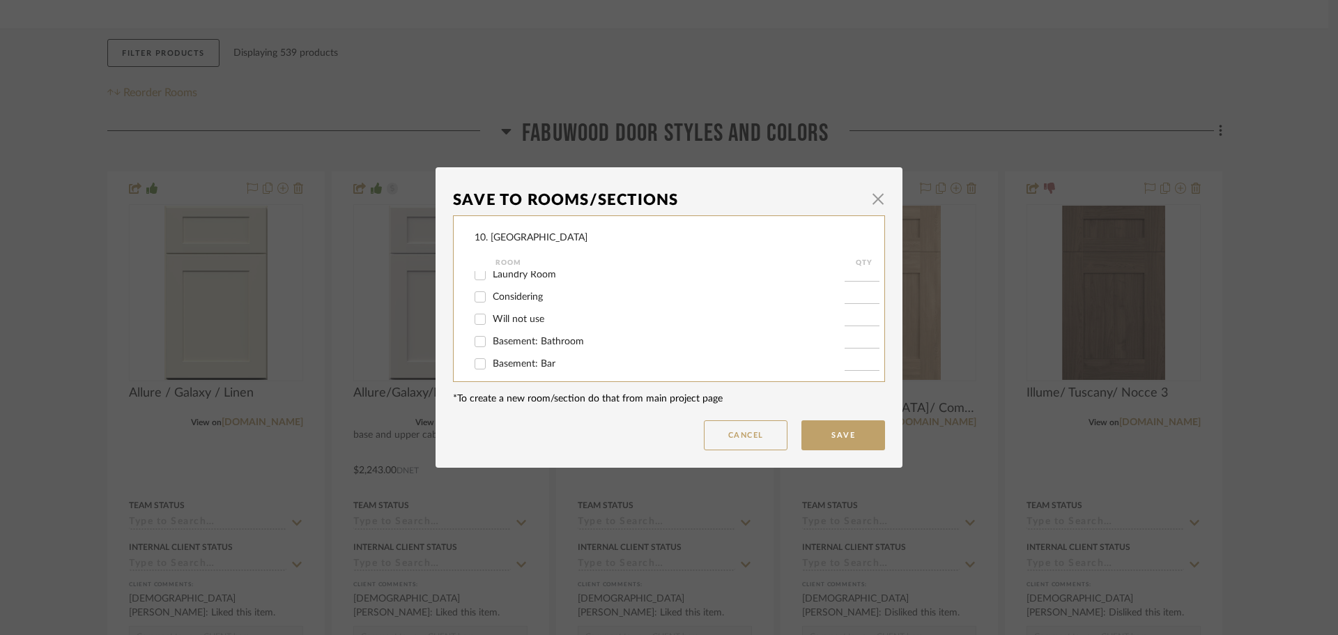
scroll to position [461, 0]
click at [499, 312] on span "Will not use" at bounding box center [519, 312] width 52 height 10
click at [478, 314] on input "Will not use" at bounding box center [480, 311] width 22 height 22
checkbox input "true"
type input "1"
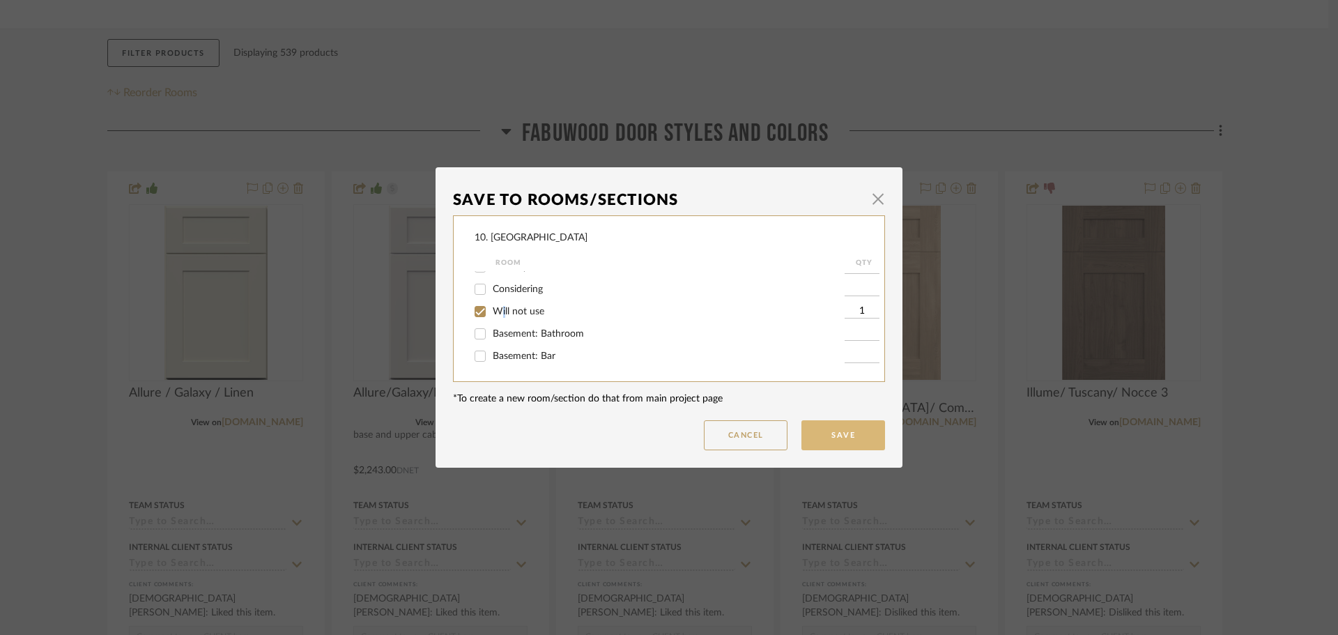
click at [859, 433] on button "Save" at bounding box center [844, 435] width 84 height 30
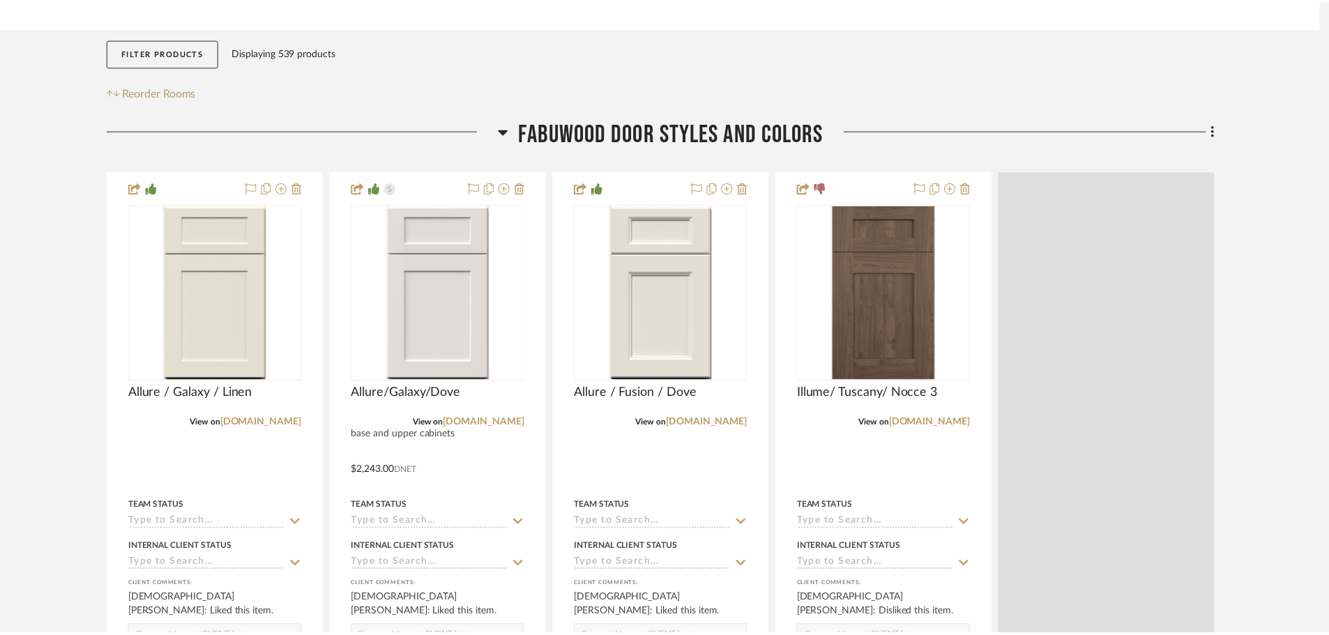
scroll to position [209, 0]
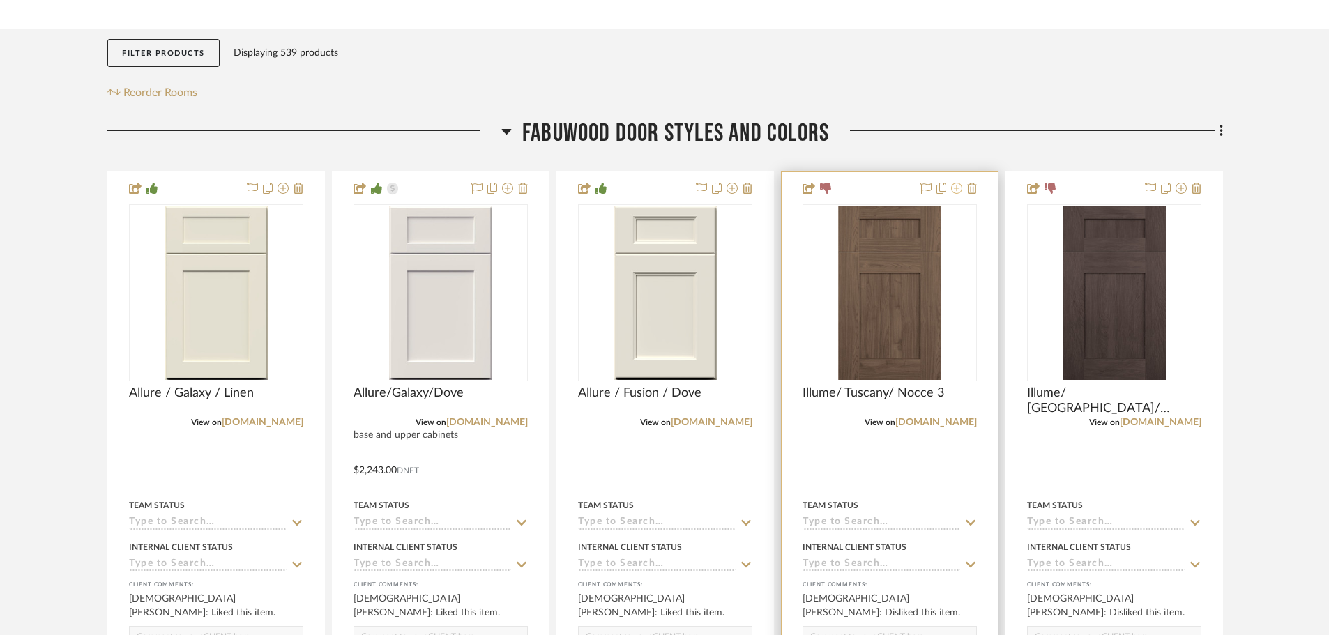
click at [956, 190] on icon at bounding box center [956, 188] width 11 height 11
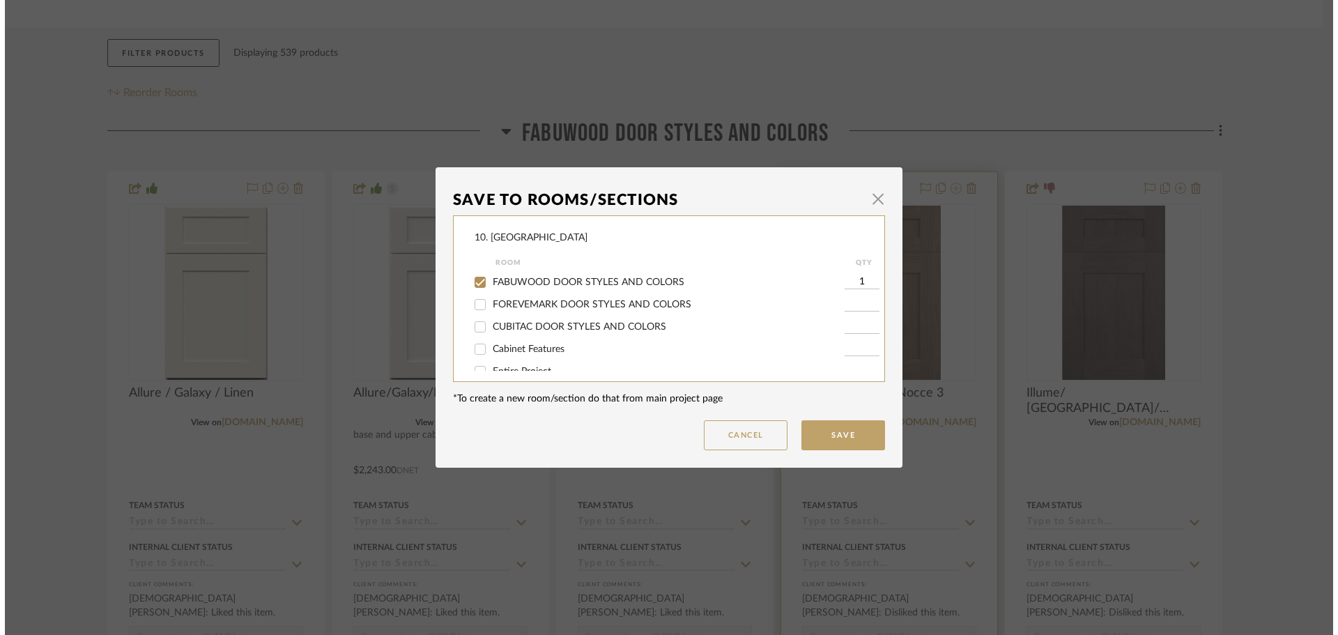
scroll to position [0, 0]
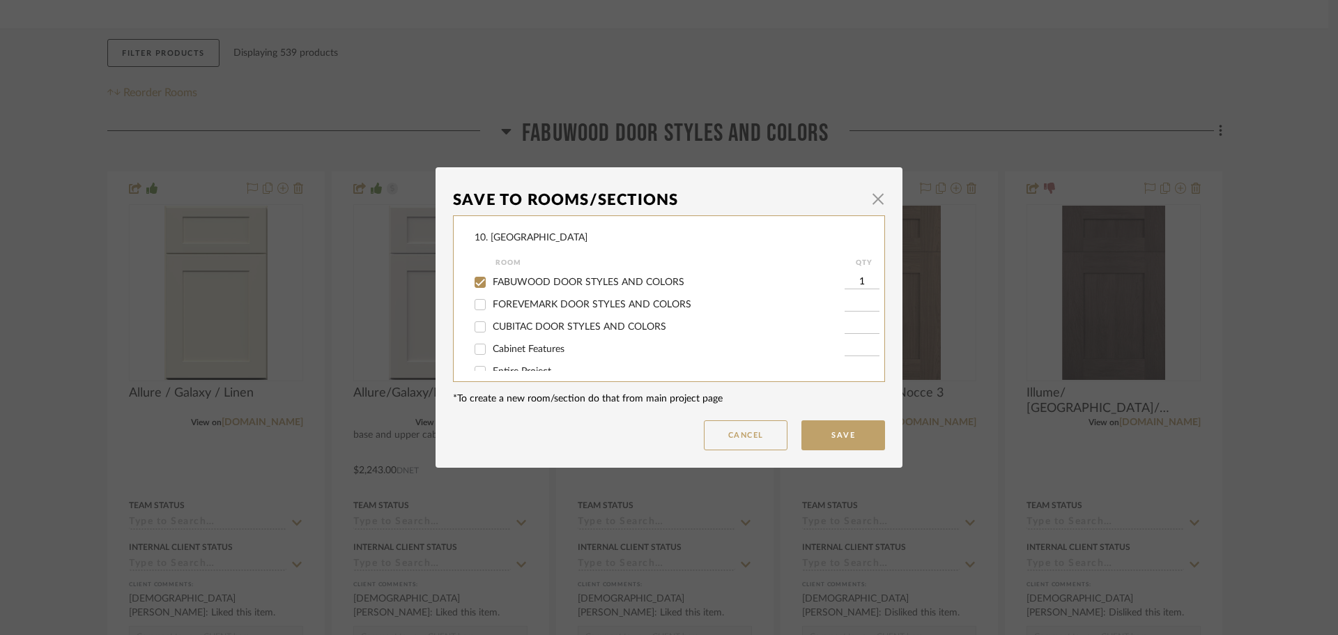
click at [572, 281] on span "FABUWOOD DOOR STYLES AND COLORS" at bounding box center [589, 282] width 192 height 10
click at [491, 281] on input "FABUWOOD DOOR STYLES AND COLORS" at bounding box center [480, 282] width 22 height 22
checkbox input "false"
click at [505, 310] on span "Will not use" at bounding box center [519, 312] width 52 height 10
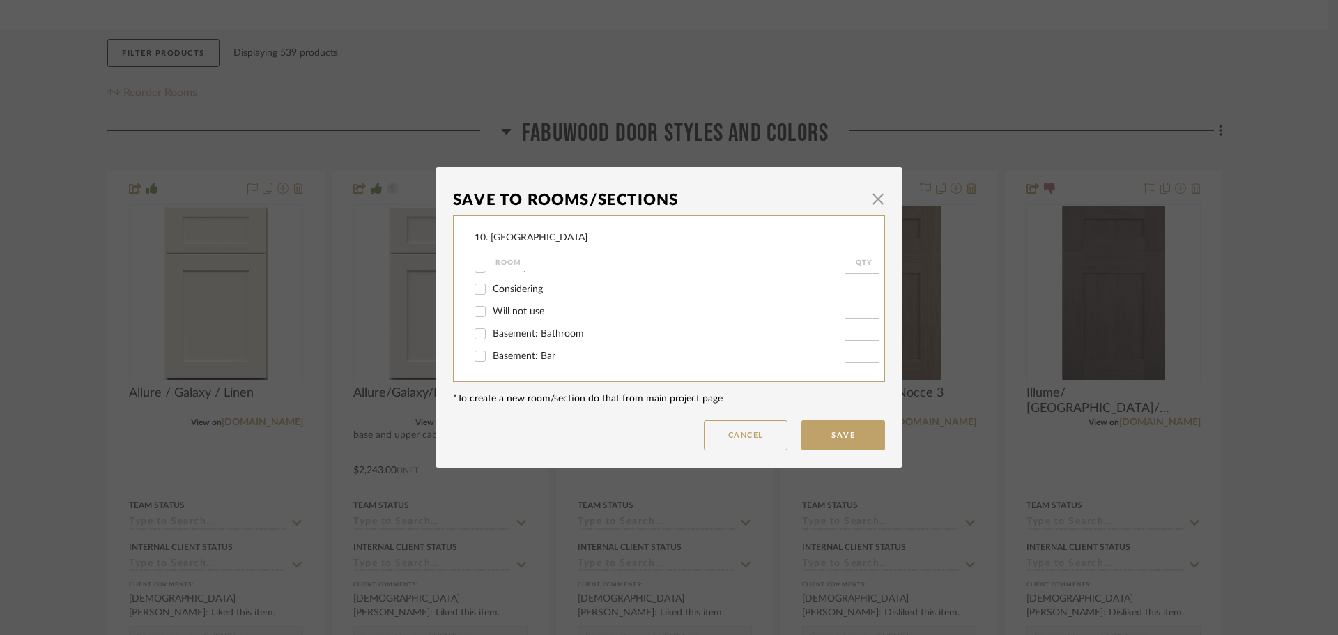
click at [491, 310] on input "Will not use" at bounding box center [480, 311] width 22 height 22
checkbox input "true"
type input "1"
click at [864, 437] on button "Save" at bounding box center [844, 435] width 84 height 30
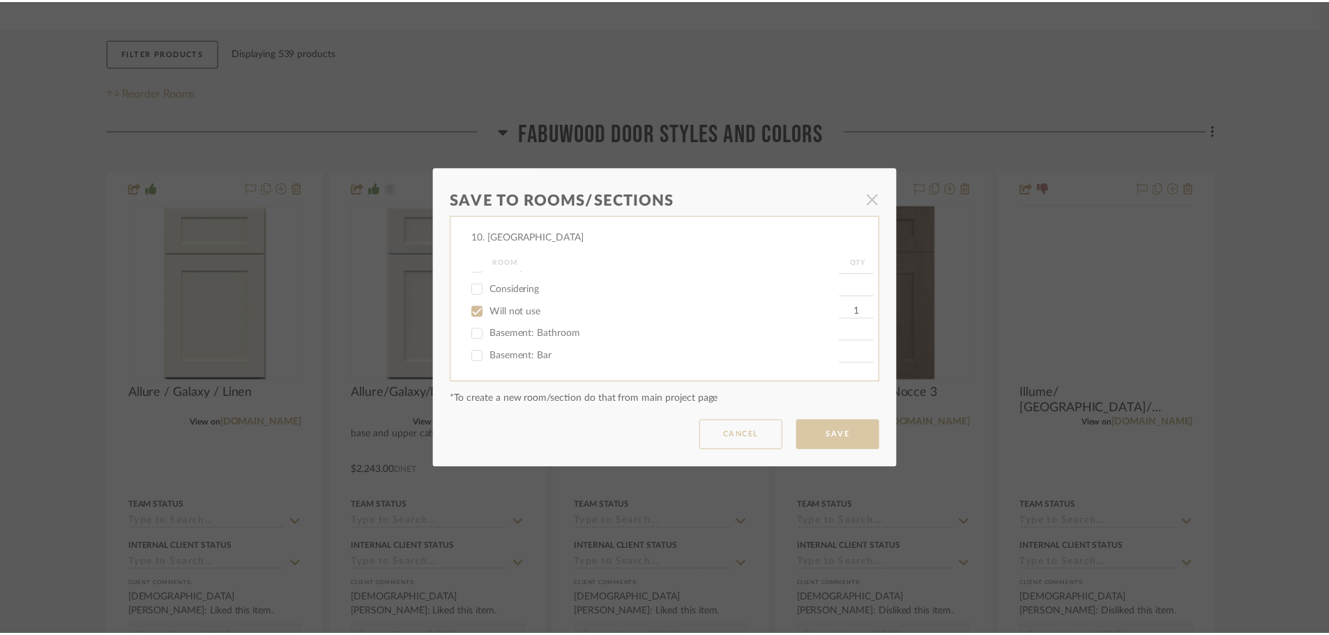
scroll to position [209, 0]
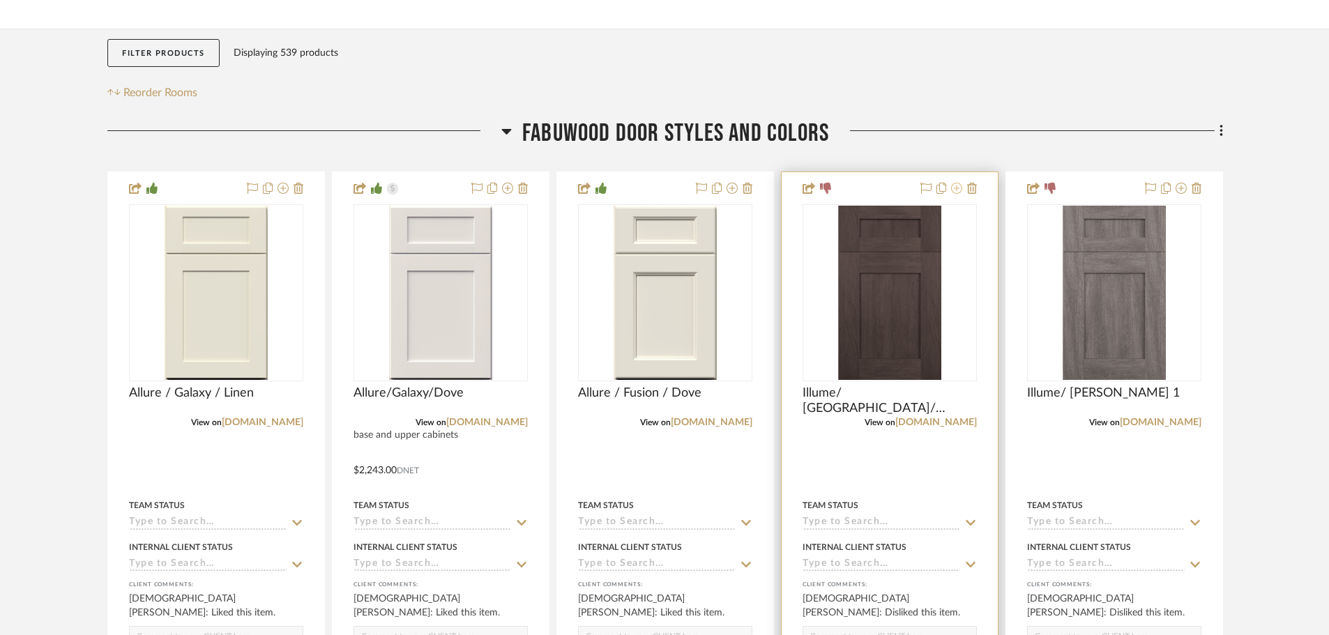
click at [957, 194] on button at bounding box center [956, 189] width 11 height 17
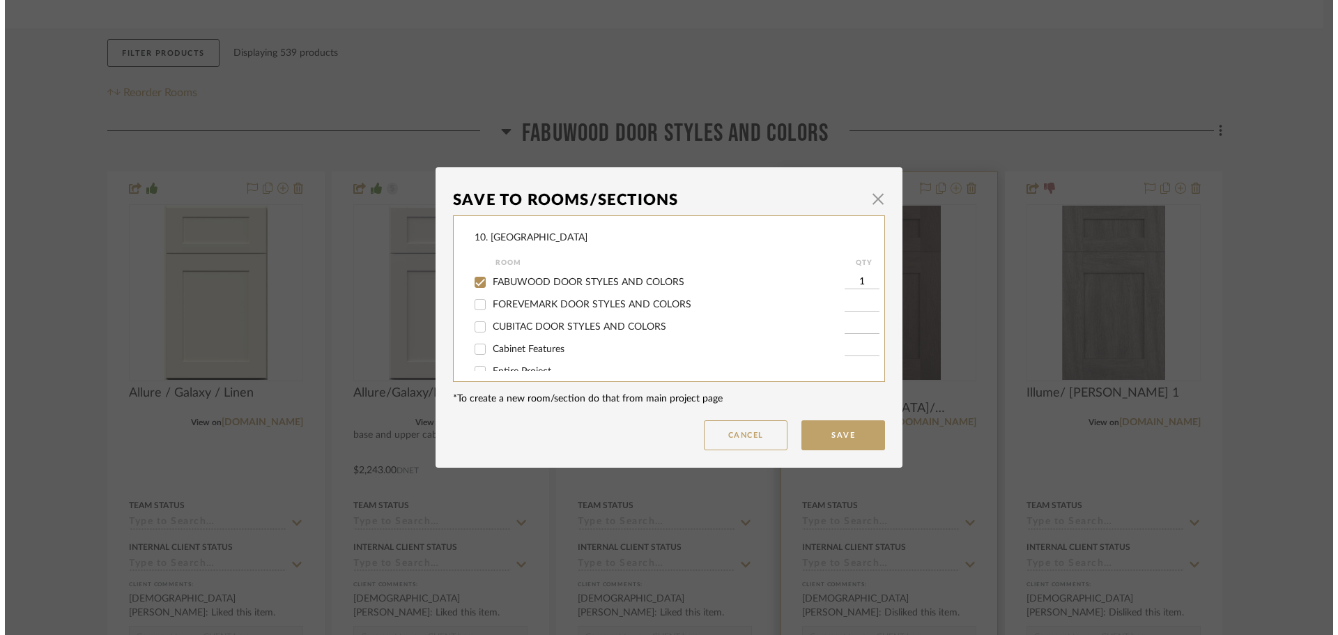
scroll to position [0, 0]
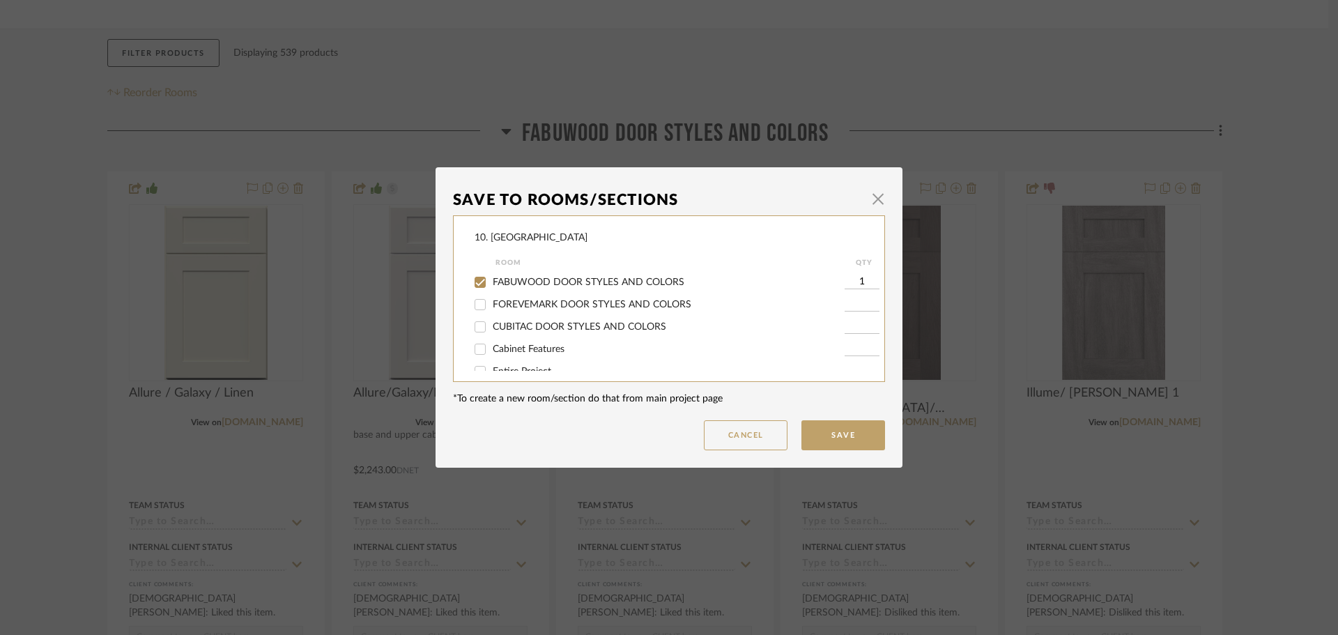
click at [542, 287] on span "FABUWOOD DOOR STYLES AND COLORS" at bounding box center [589, 282] width 192 height 10
click at [491, 287] on input "FABUWOOD DOOR STYLES AND COLORS" at bounding box center [480, 282] width 22 height 22
checkbox input "false"
click at [503, 316] on span "Will not use" at bounding box center [519, 312] width 52 height 10
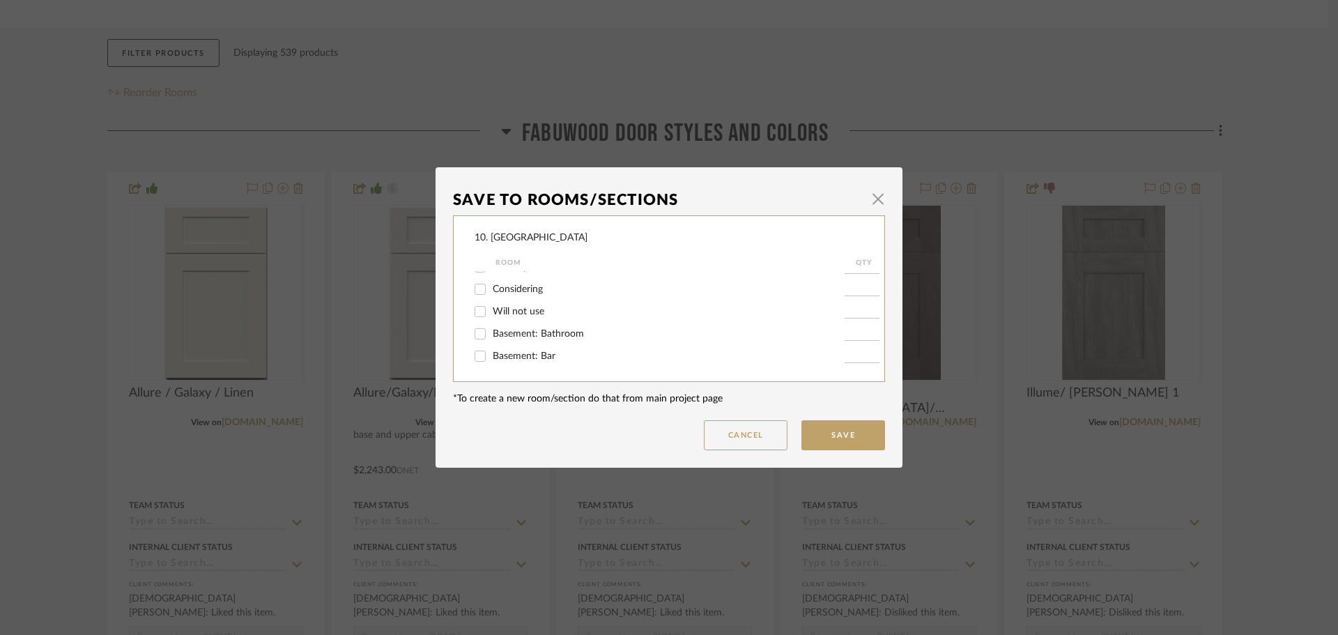
click at [491, 316] on input "Will not use" at bounding box center [480, 311] width 22 height 22
checkbox input "true"
type input "1"
click at [864, 430] on button "Save" at bounding box center [844, 435] width 84 height 30
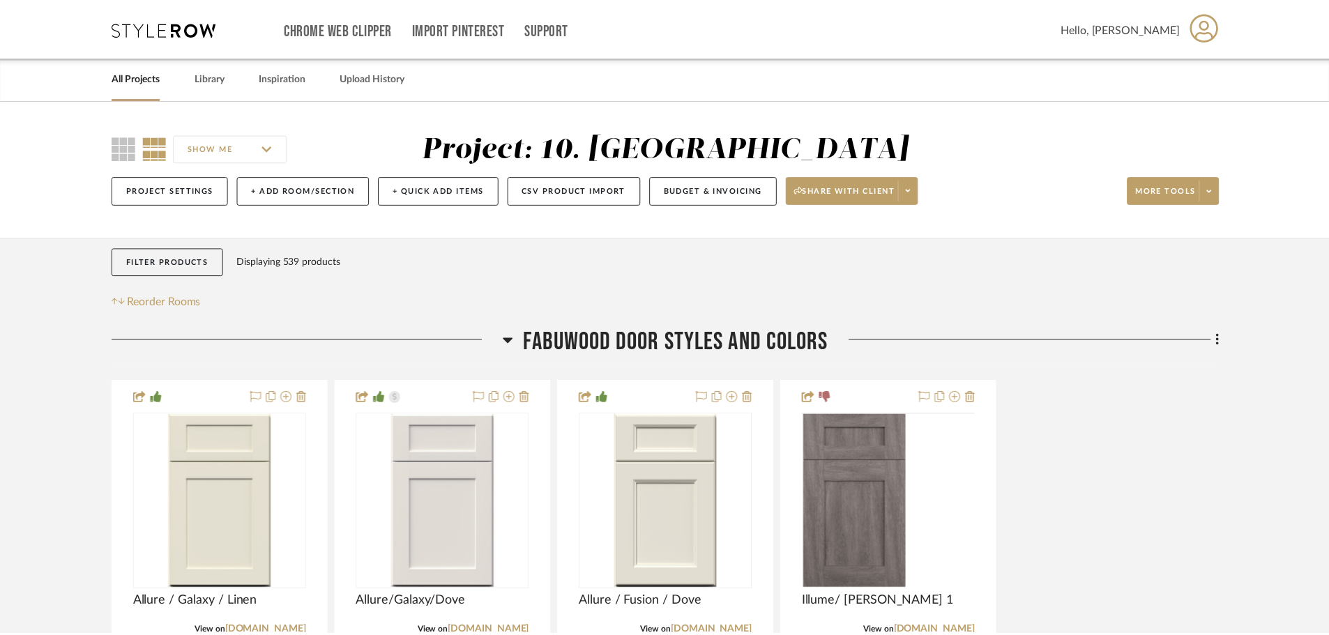
scroll to position [209, 0]
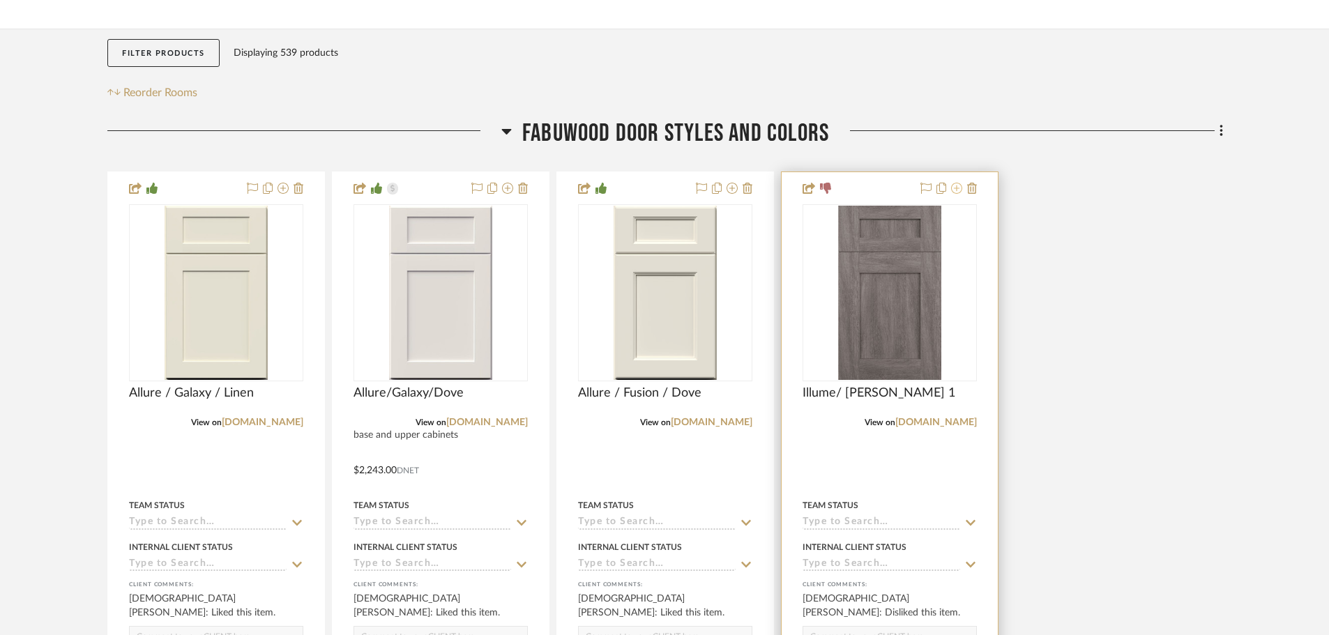
click at [957, 190] on icon at bounding box center [956, 188] width 11 height 11
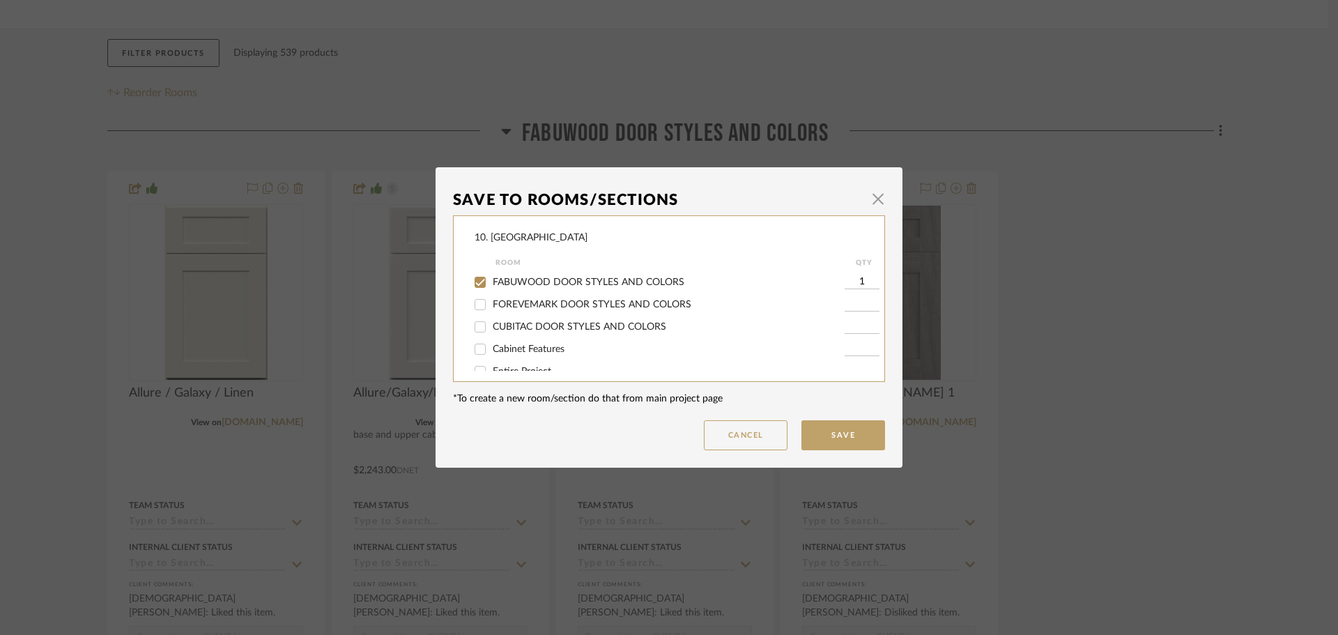
click at [529, 280] on span "FABUWOOD DOOR STYLES AND COLORS" at bounding box center [589, 282] width 192 height 10
click at [491, 280] on input "FABUWOOD DOOR STYLES AND COLORS" at bounding box center [480, 282] width 22 height 22
checkbox input "false"
click at [517, 310] on span "Will not use" at bounding box center [519, 312] width 52 height 10
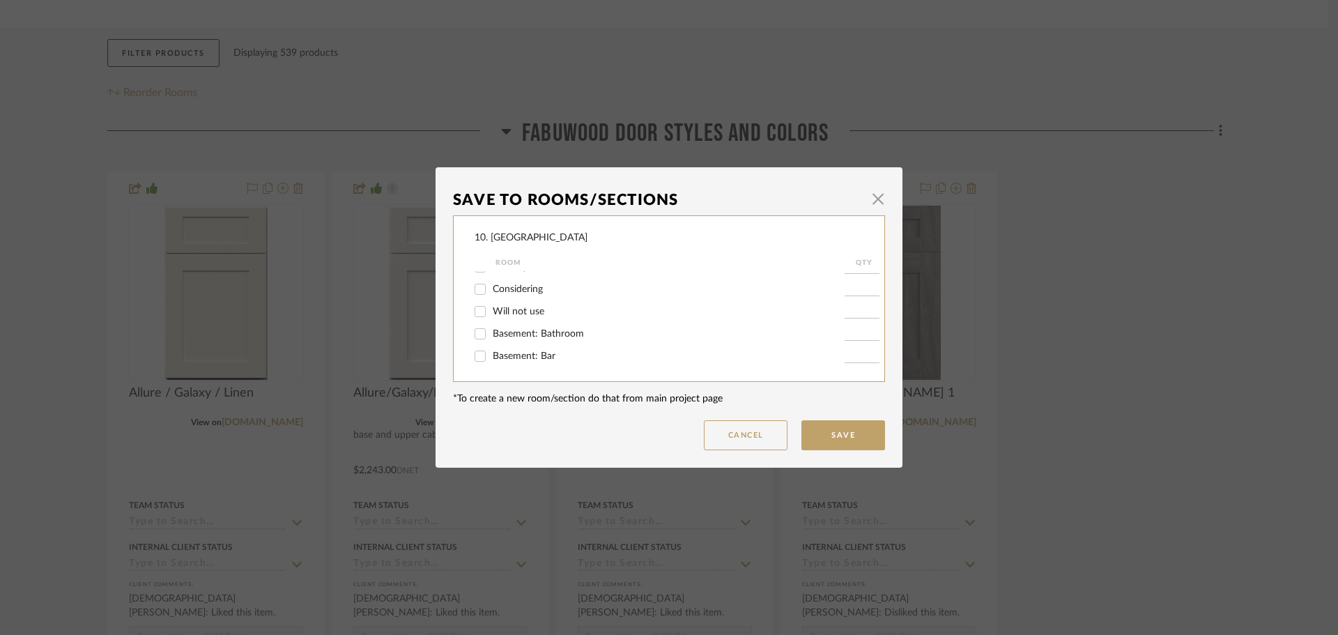
click at [491, 310] on input "Will not use" at bounding box center [480, 311] width 22 height 22
checkbox input "true"
type input "1"
click at [841, 427] on button "Save" at bounding box center [844, 435] width 84 height 30
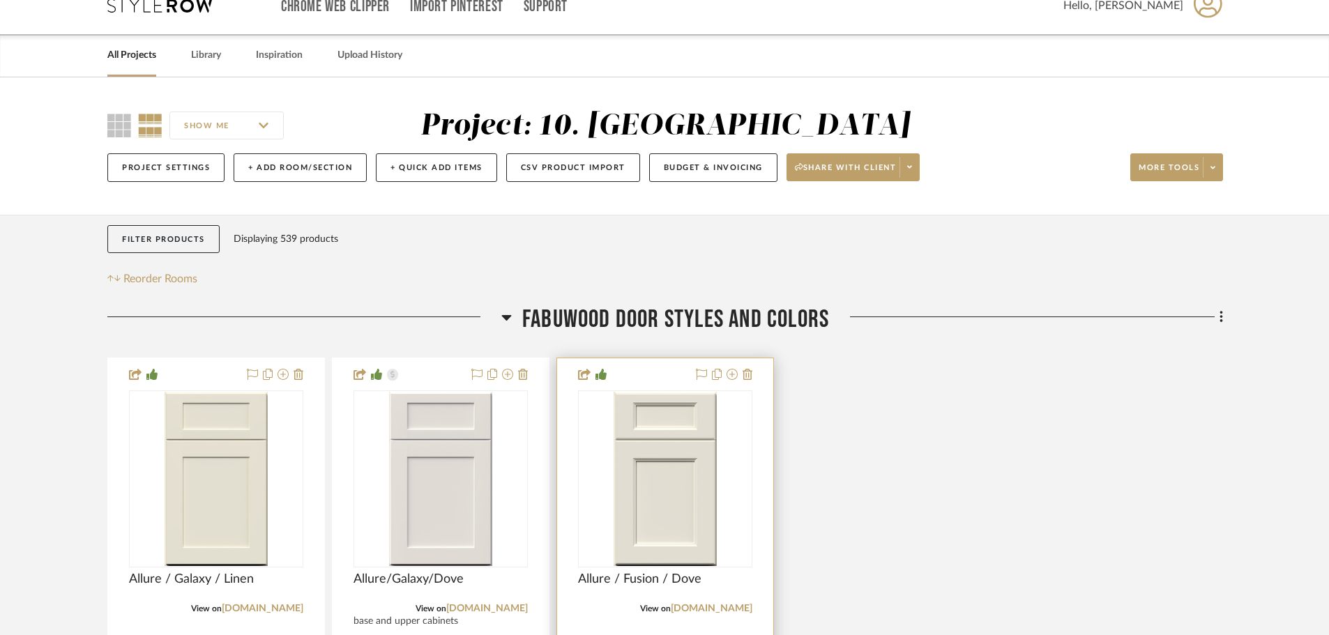
scroll to position [0, 0]
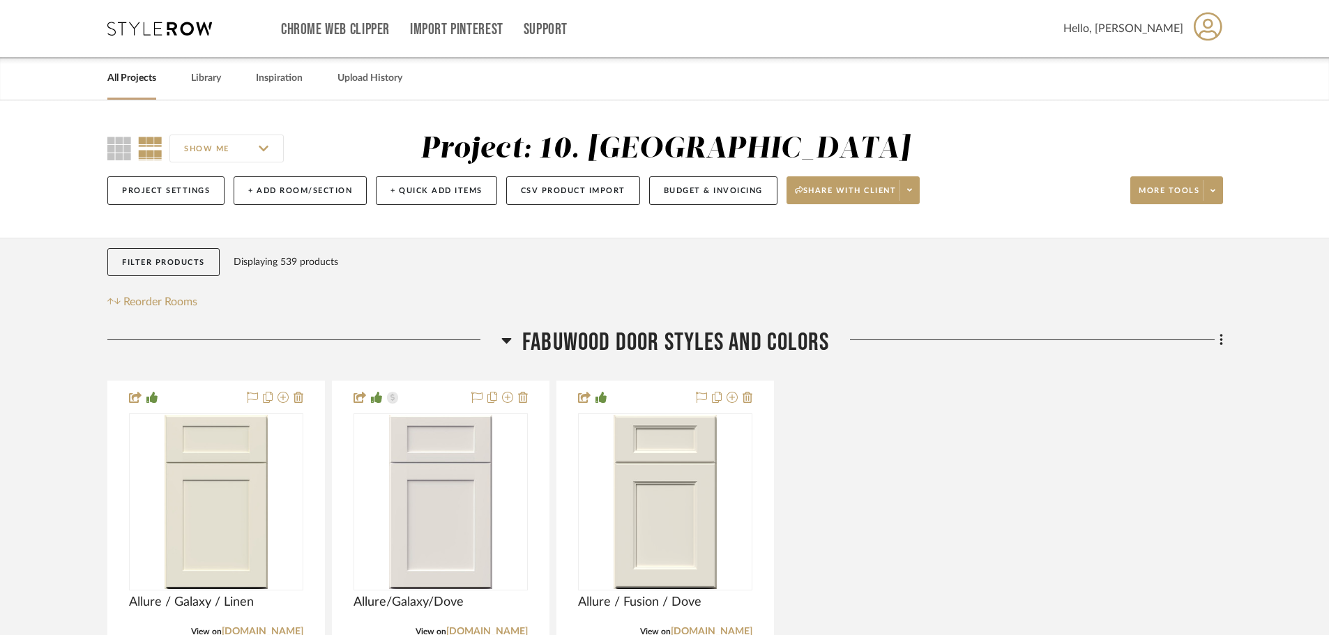
click at [678, 349] on span "FABUWOOD DOOR STYLES AND COLORS" at bounding box center [675, 343] width 307 height 30
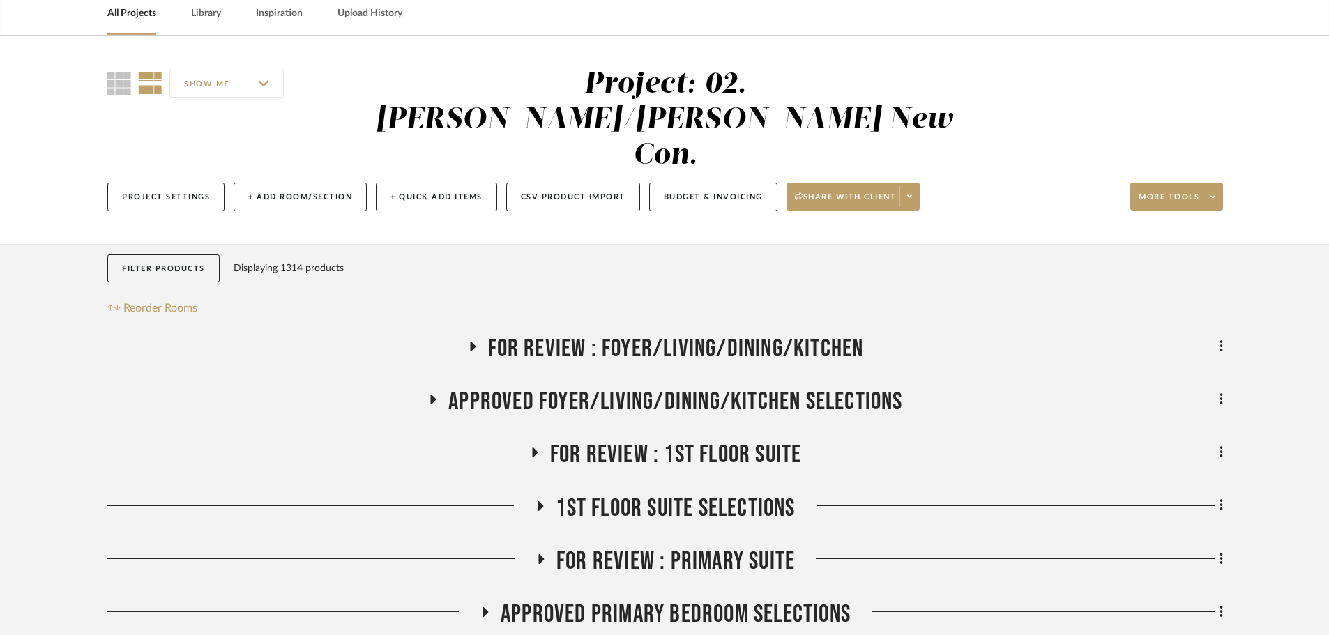
scroll to position [70, 0]
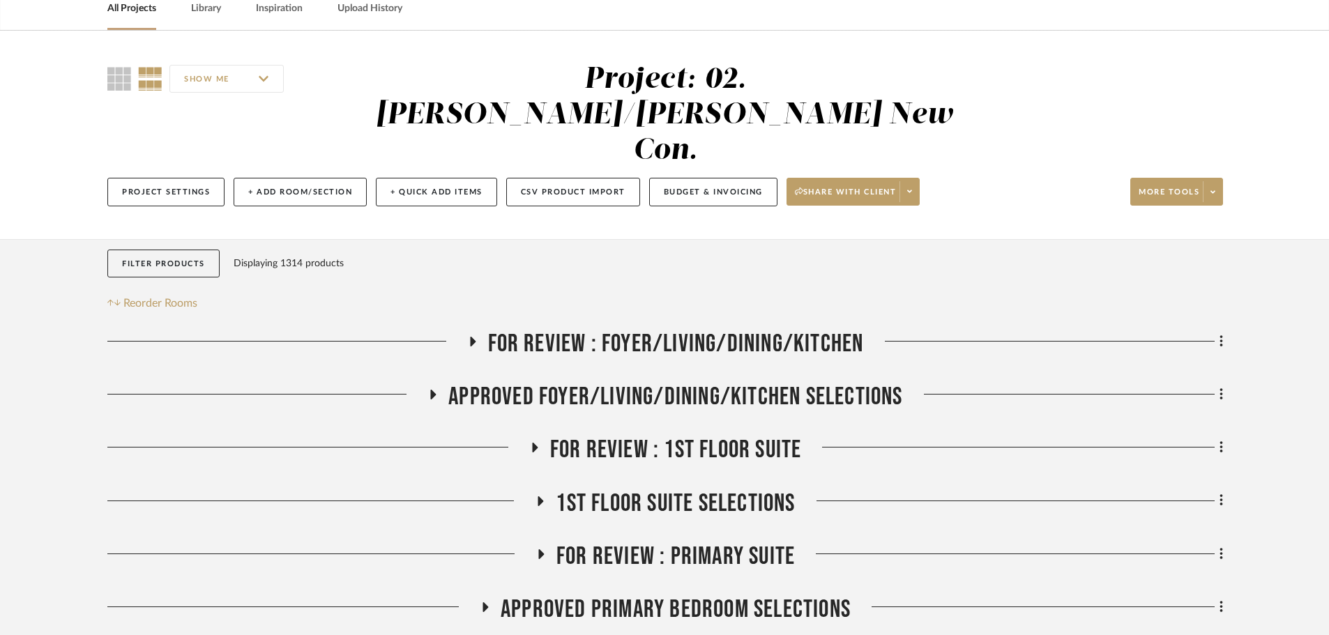
click at [625, 382] on span "APPROVED FOYER/LIVING/DINING/KITCHEN SELECTIONS" at bounding box center [675, 397] width 454 height 30
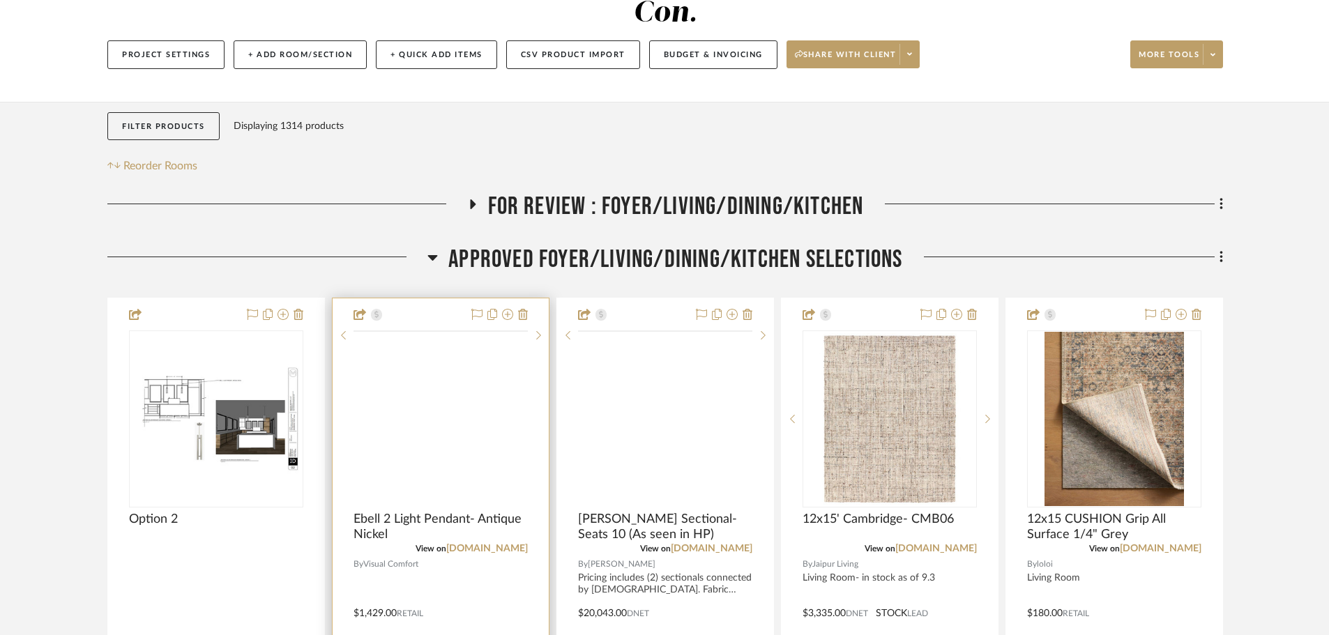
scroll to position [209, 0]
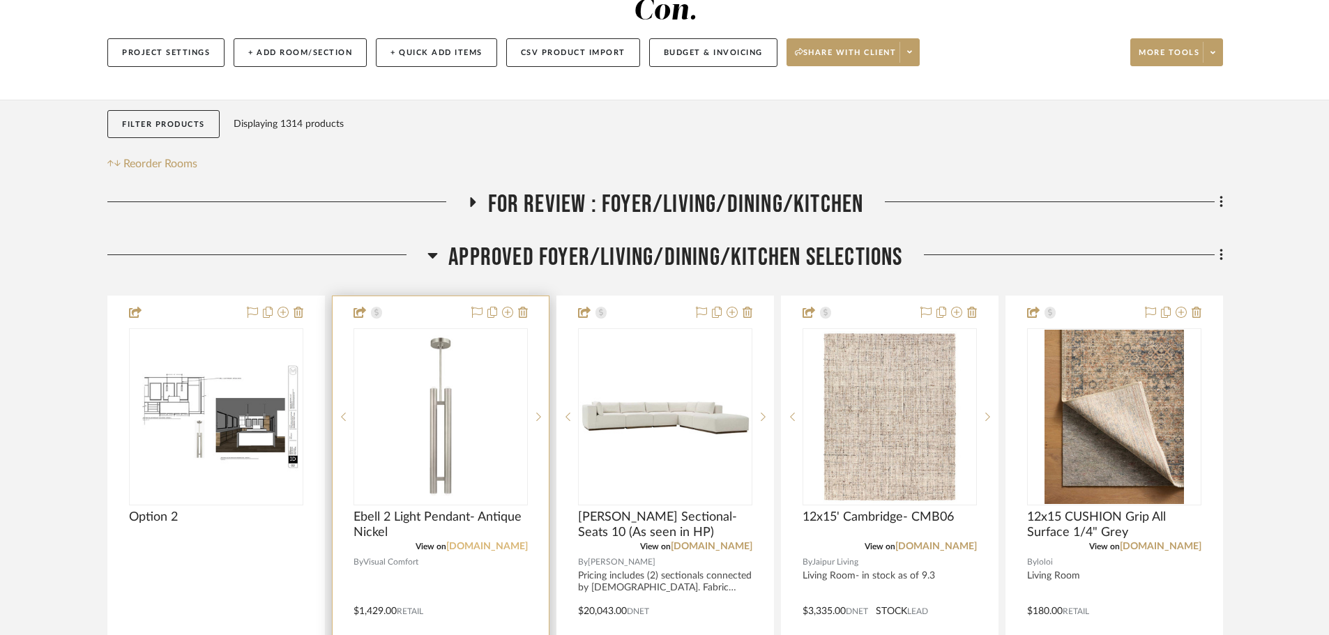
click at [484, 542] on link "visualcomfort.com" at bounding box center [487, 547] width 82 height 10
click at [560, 243] on span "APPROVED FOYER/LIVING/DINING/KITCHEN SELECTIONS" at bounding box center [675, 258] width 454 height 30
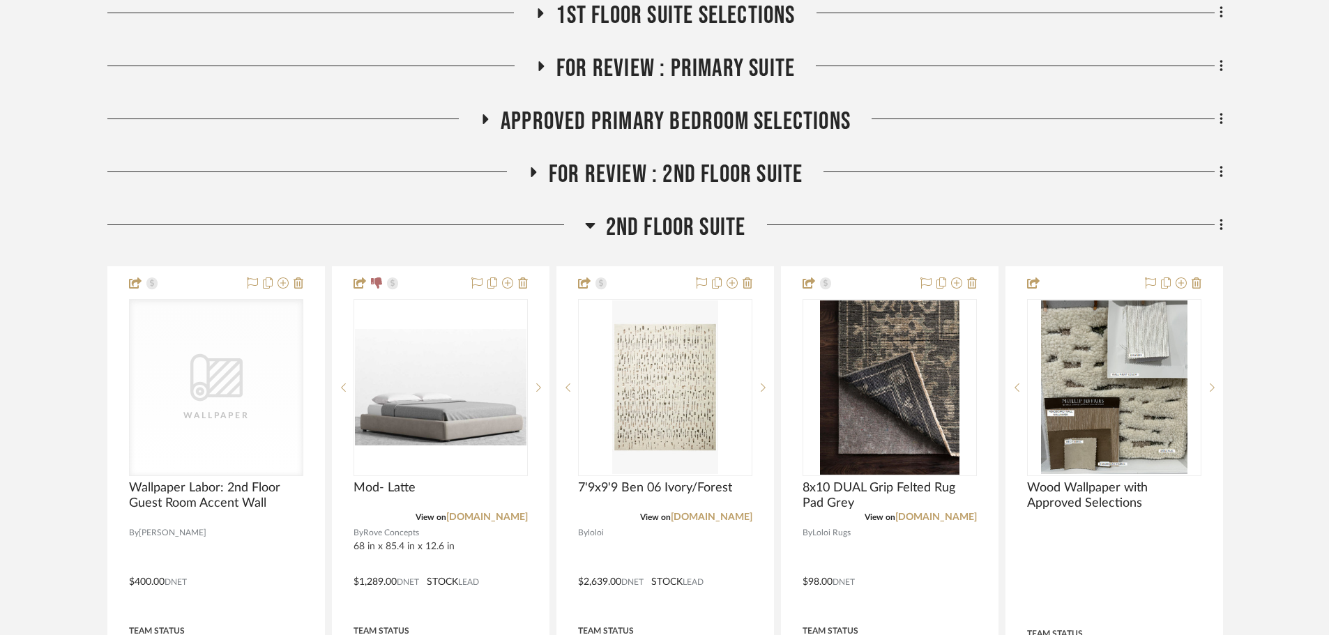
click at [652, 213] on span "2nd Floor Suite" at bounding box center [676, 228] width 140 height 30
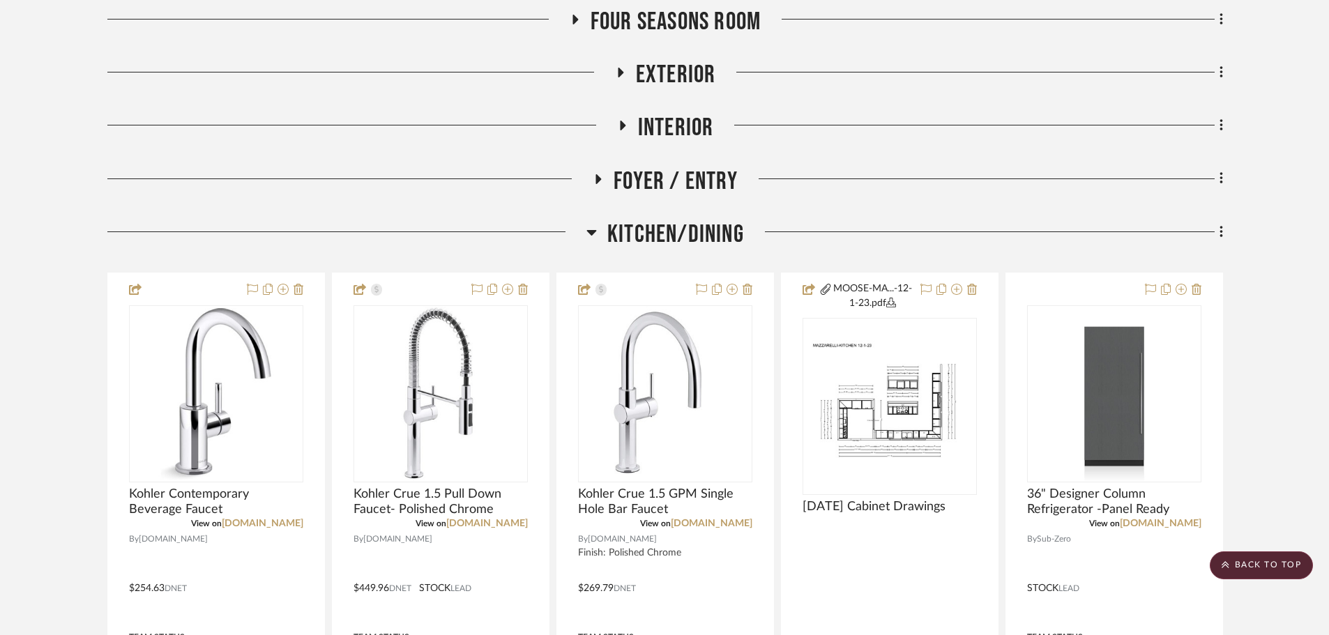
click at [658, 220] on span "Kitchen/Dining" at bounding box center [675, 235] width 137 height 30
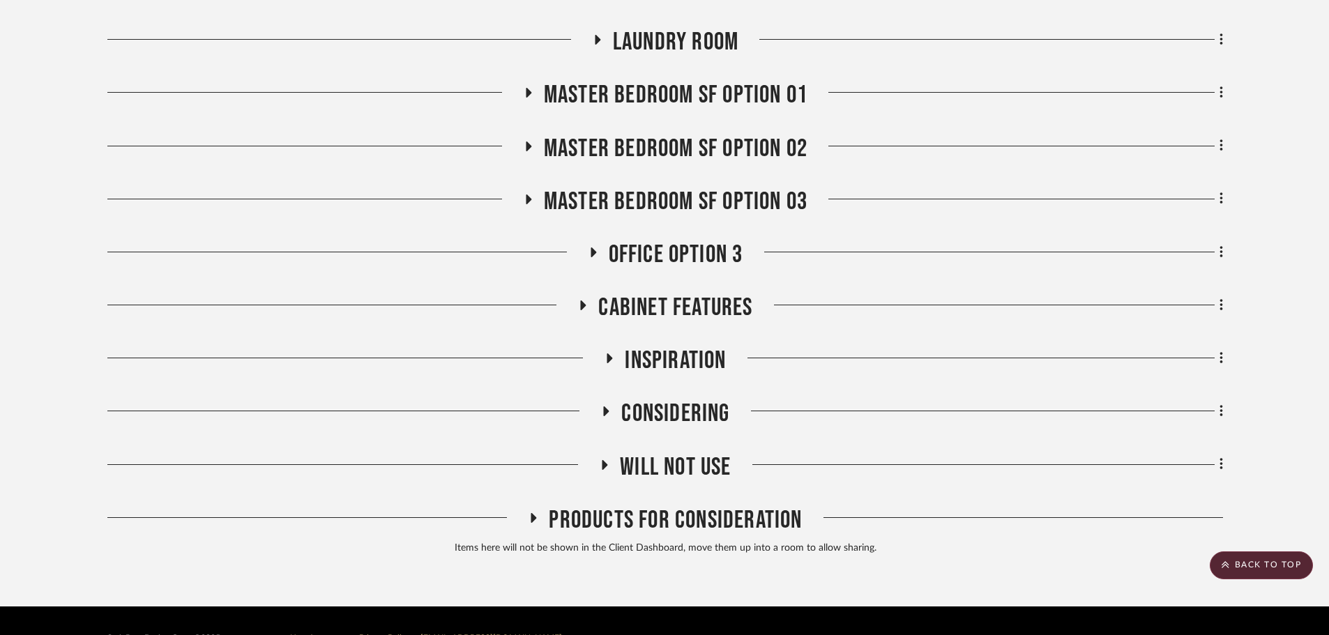
click at [645, 452] on span "Will NOT Use" at bounding box center [675, 467] width 111 height 30
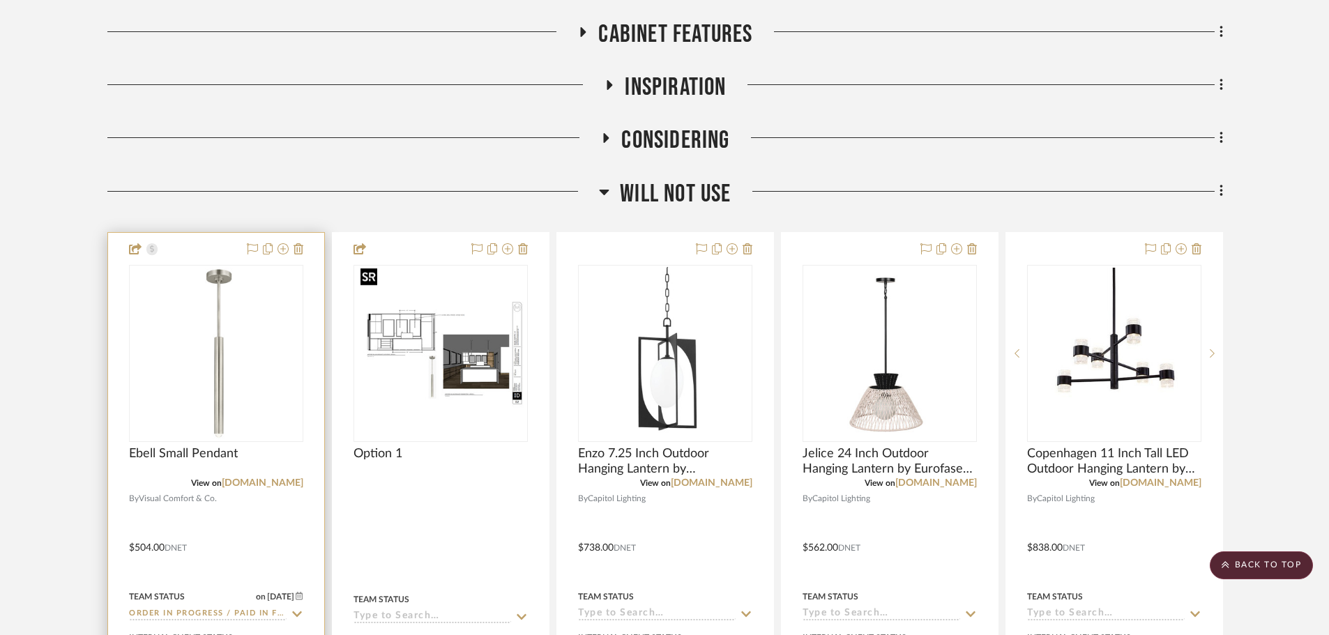
scroll to position [1819, 0]
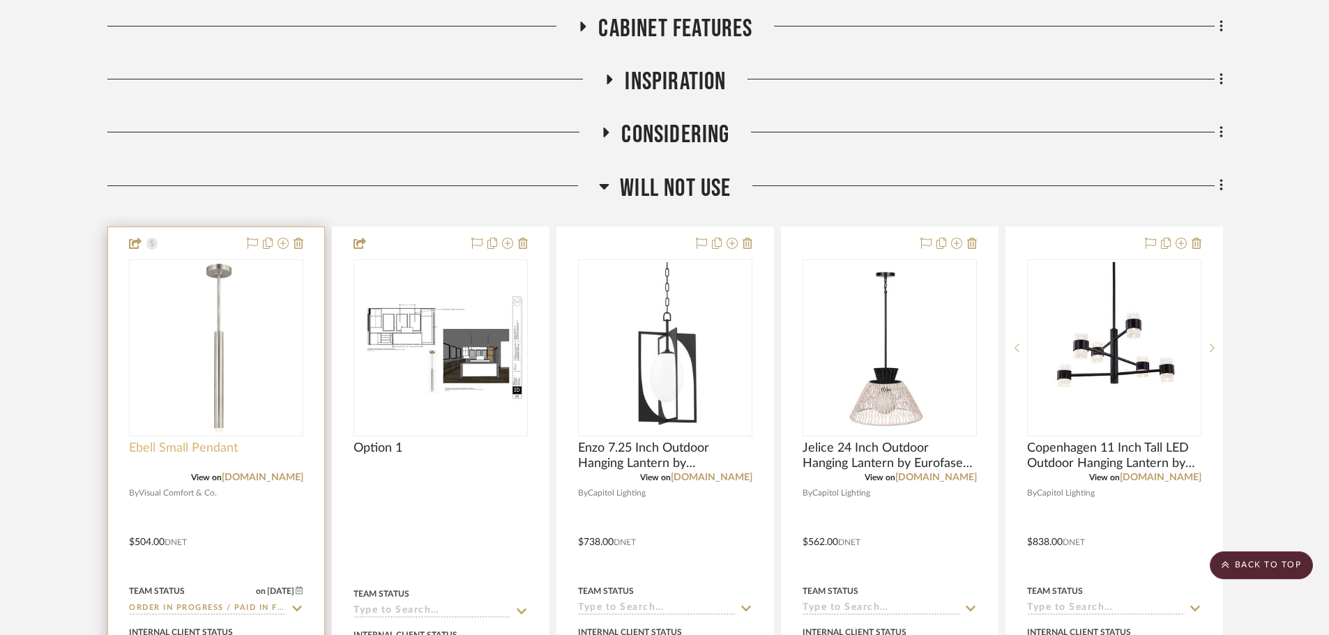
click at [190, 441] on span "Ebell Small Pendant" at bounding box center [183, 448] width 109 height 15
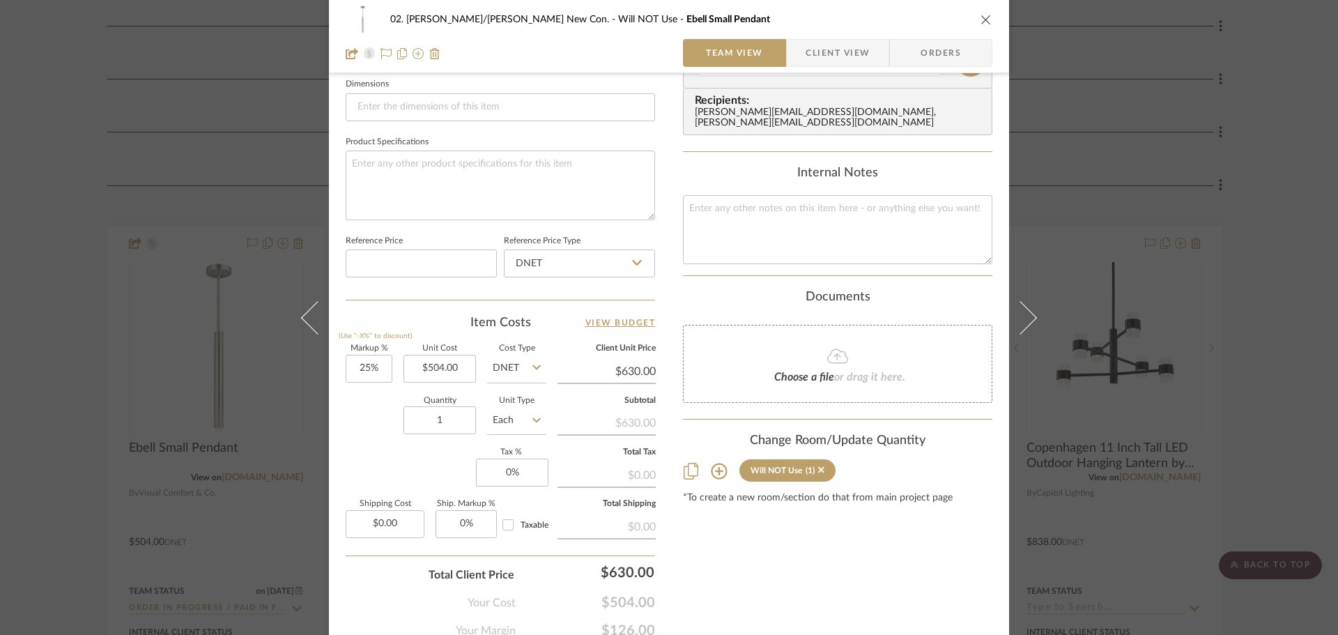
scroll to position [627, 0]
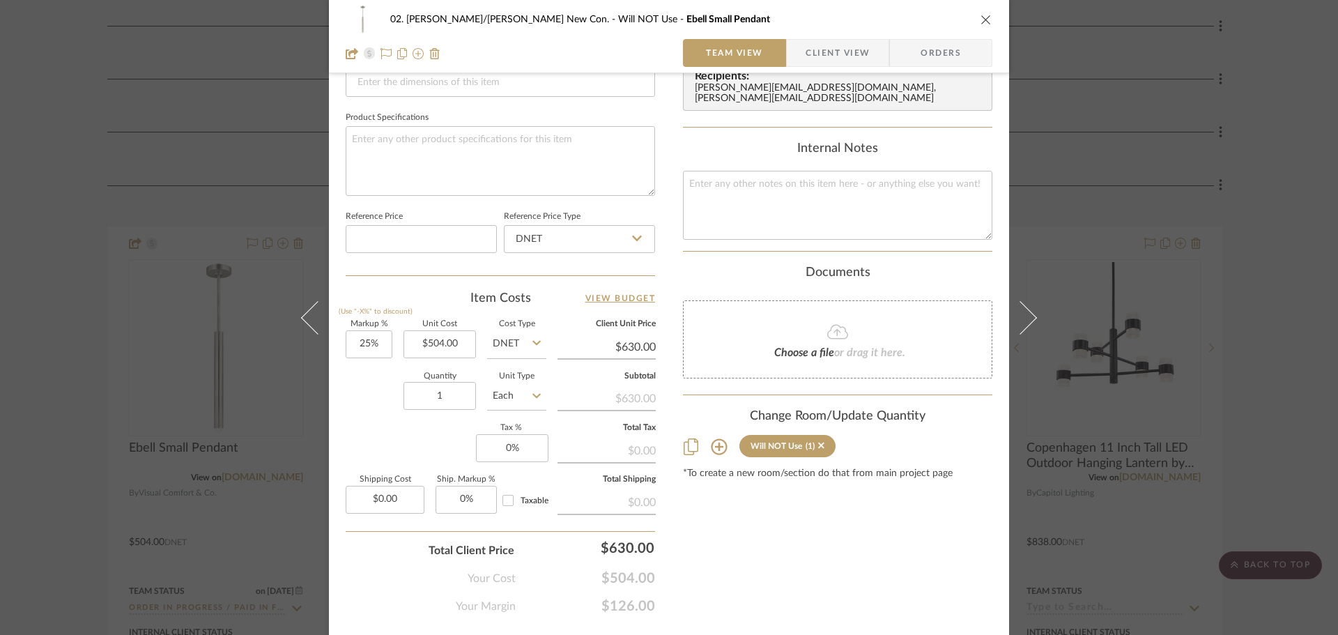
click at [850, 552] on div "Content here copies to Client View - confirm visibility there. Show in Client D…" at bounding box center [838, 40] width 310 height 1147
click at [1271, 439] on div "02. Mazzarelli/Rothstein New Con. Will NOT Use Ebell Small Pendant Team View Cl…" at bounding box center [669, 317] width 1338 height 635
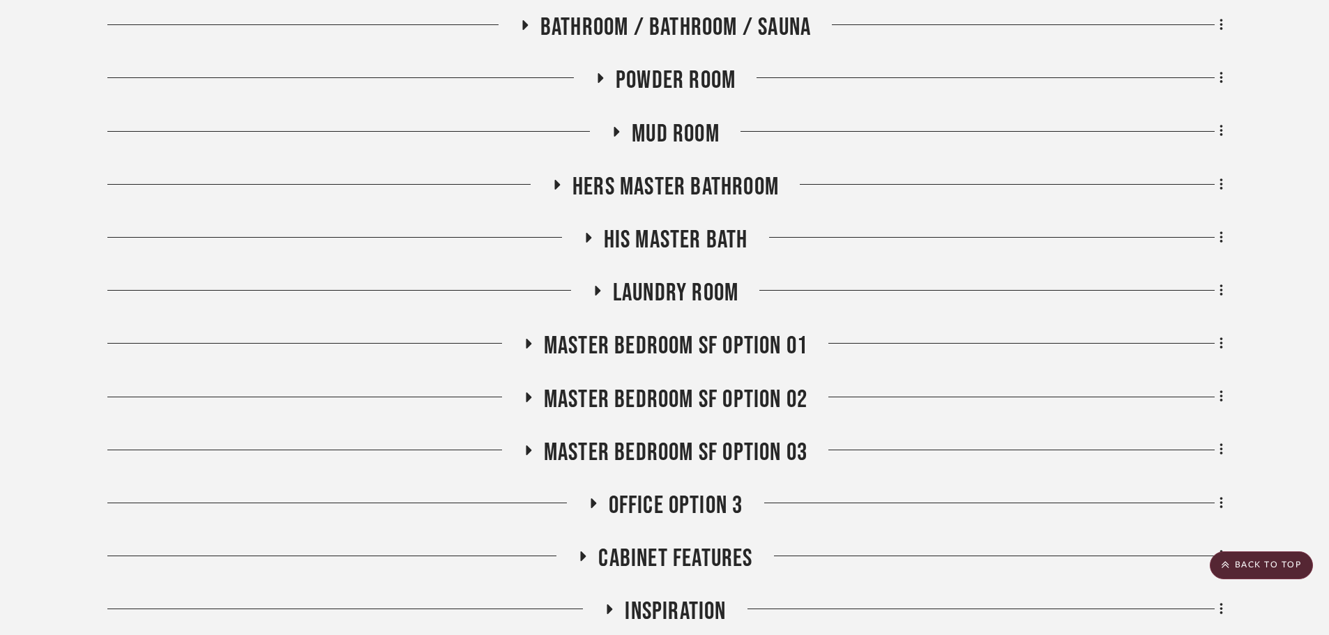
scroll to position [1261, 0]
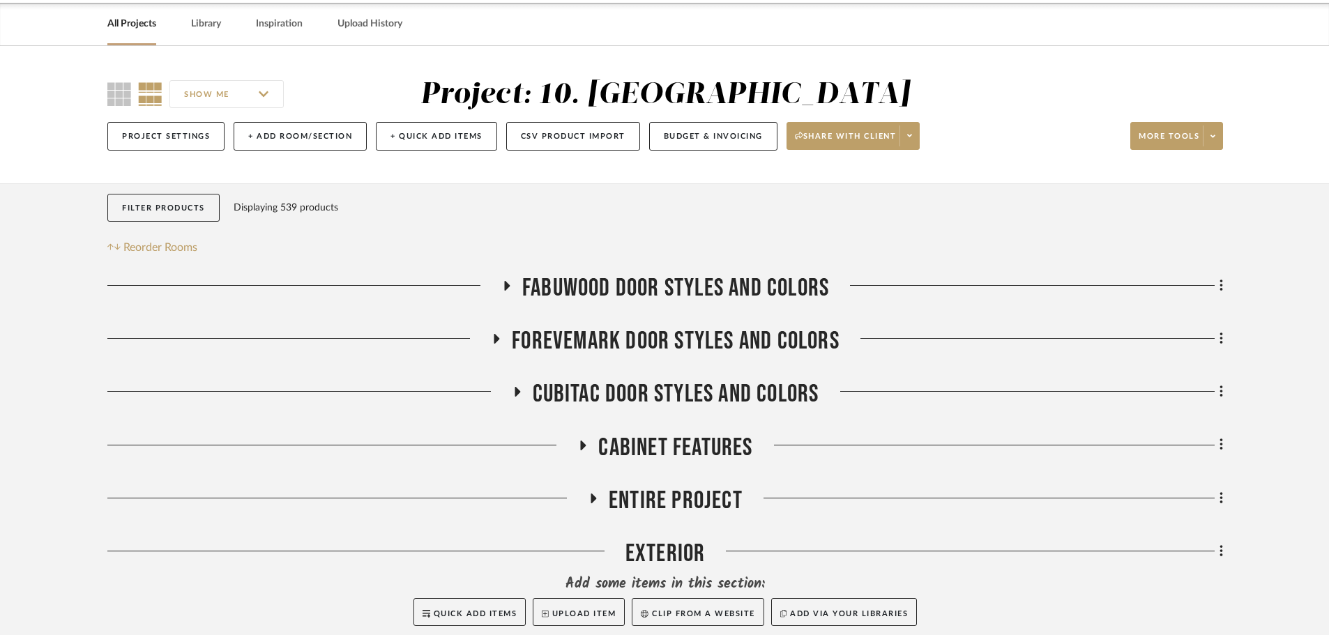
scroll to position [418, 0]
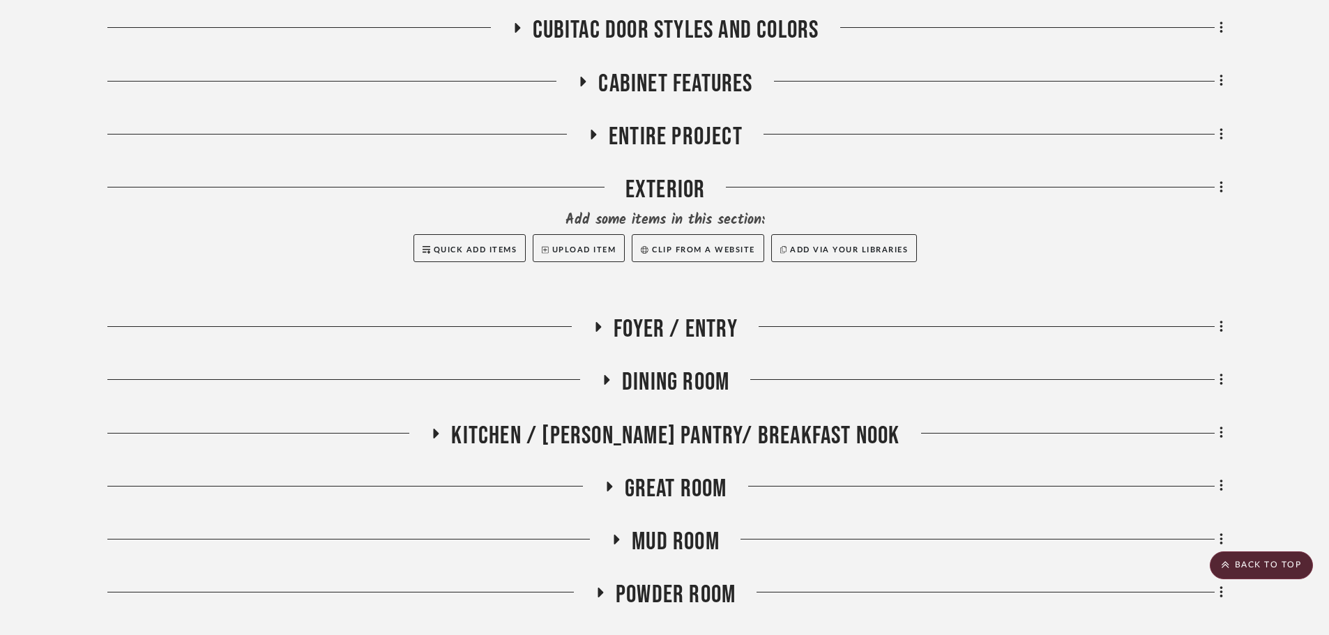
click at [650, 375] on span "Dining Room" at bounding box center [675, 382] width 107 height 30
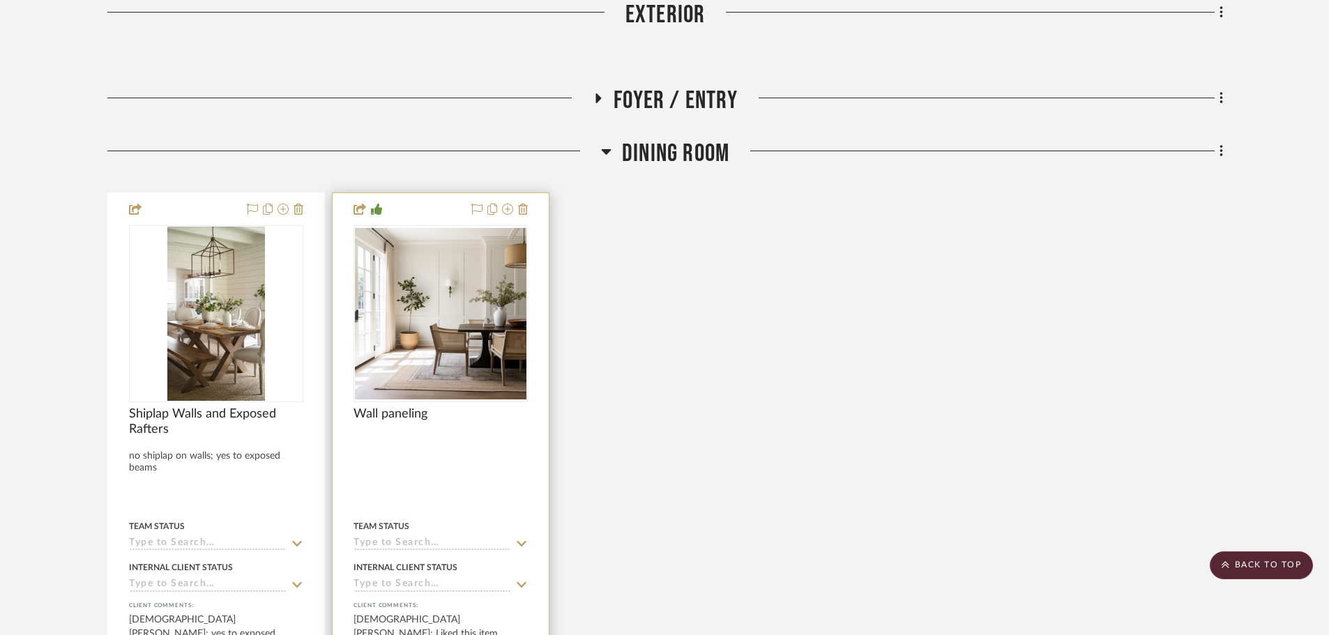
scroll to position [697, 0]
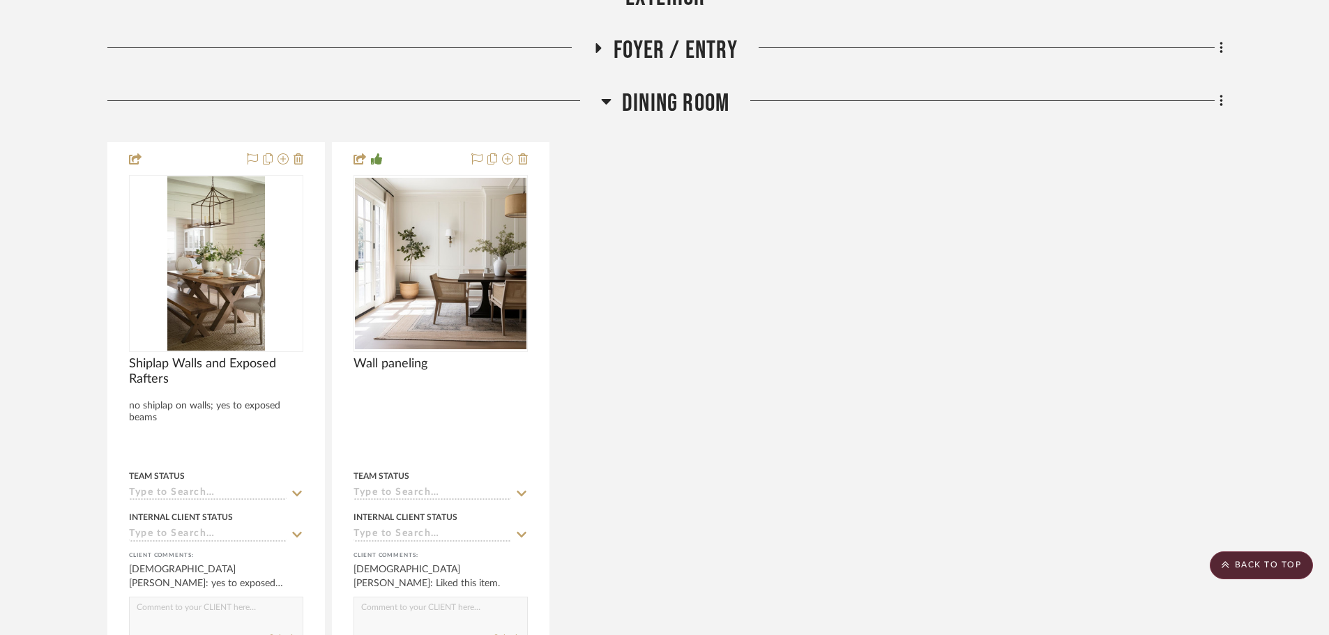
drag, startPoint x: 1093, startPoint y: 464, endPoint x: 1058, endPoint y: 432, distance: 47.4
click at [1094, 465] on div "Shiplap Walls and Exposed Rafters no shiplap on walls; yes to exposed beams Tea…" at bounding box center [664, 432] width 1115 height 581
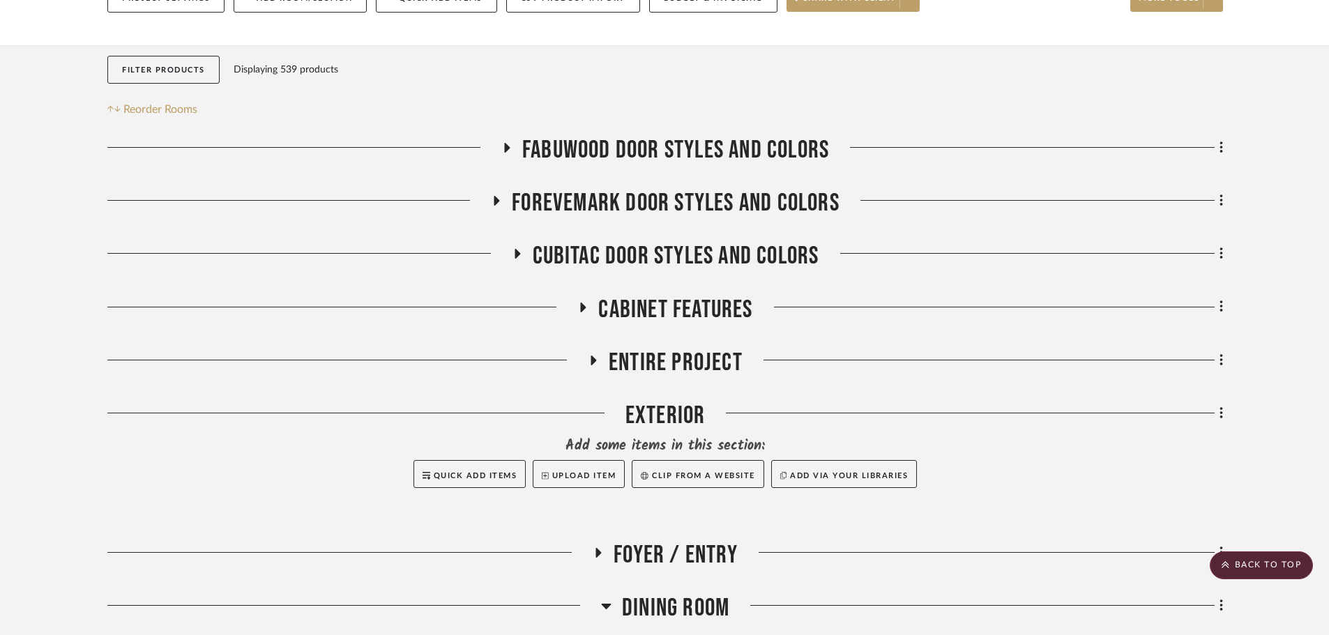
scroll to position [139, 0]
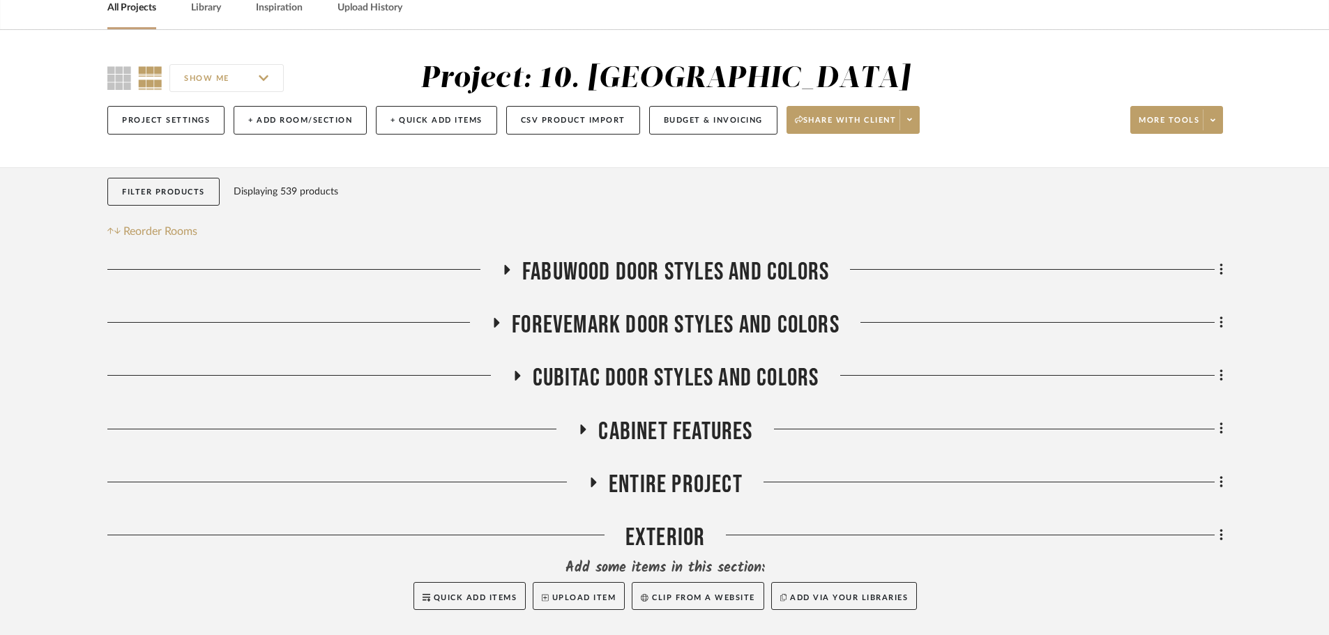
scroll to position [349, 0]
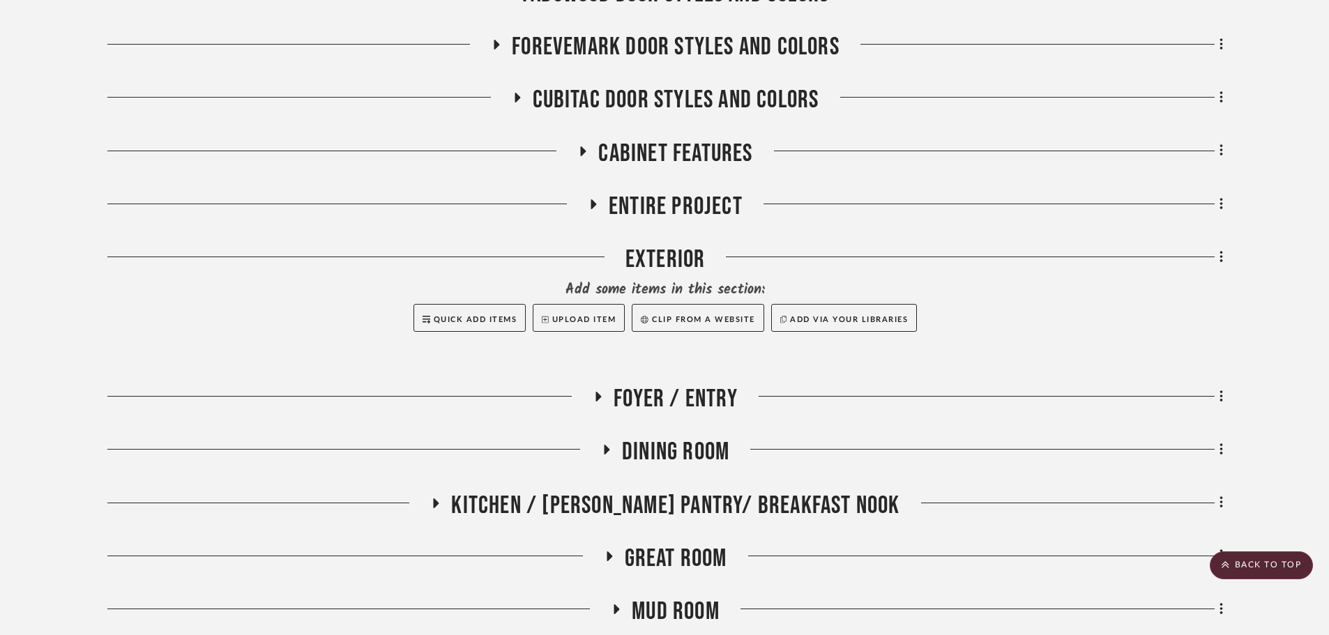
click at [629, 496] on span "Kitchen / Butler's Pantry/ Breakfast Nook" at bounding box center [675, 506] width 448 height 30
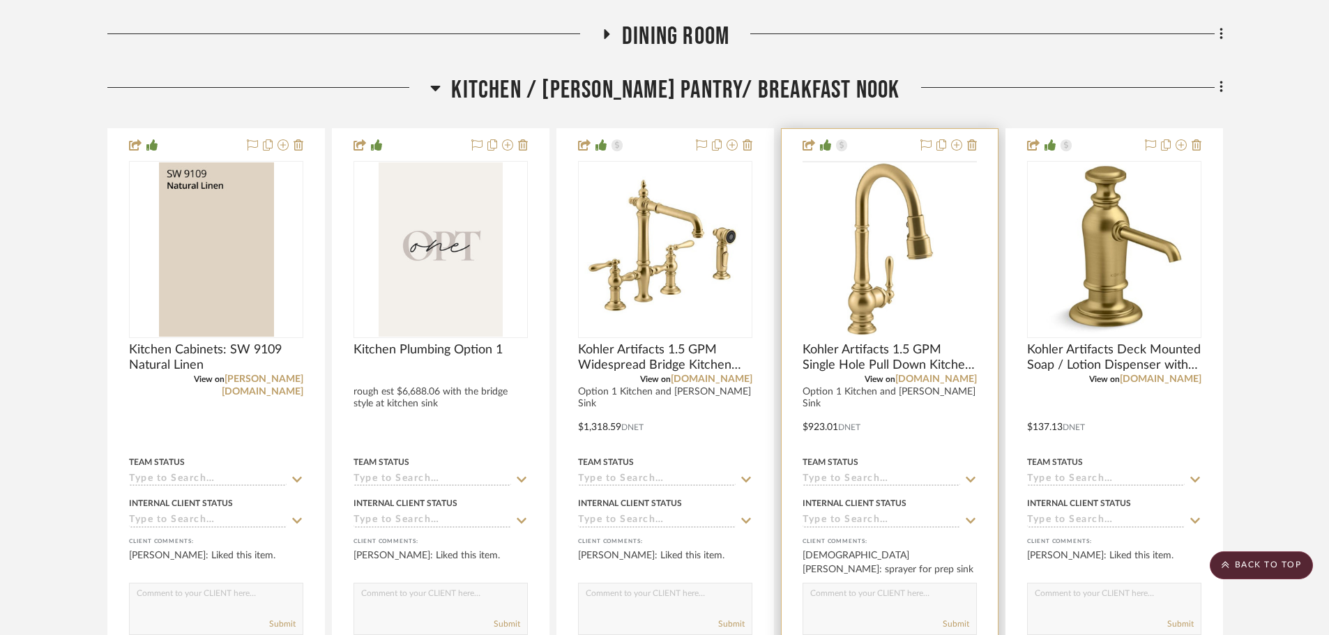
scroll to position [767, 0]
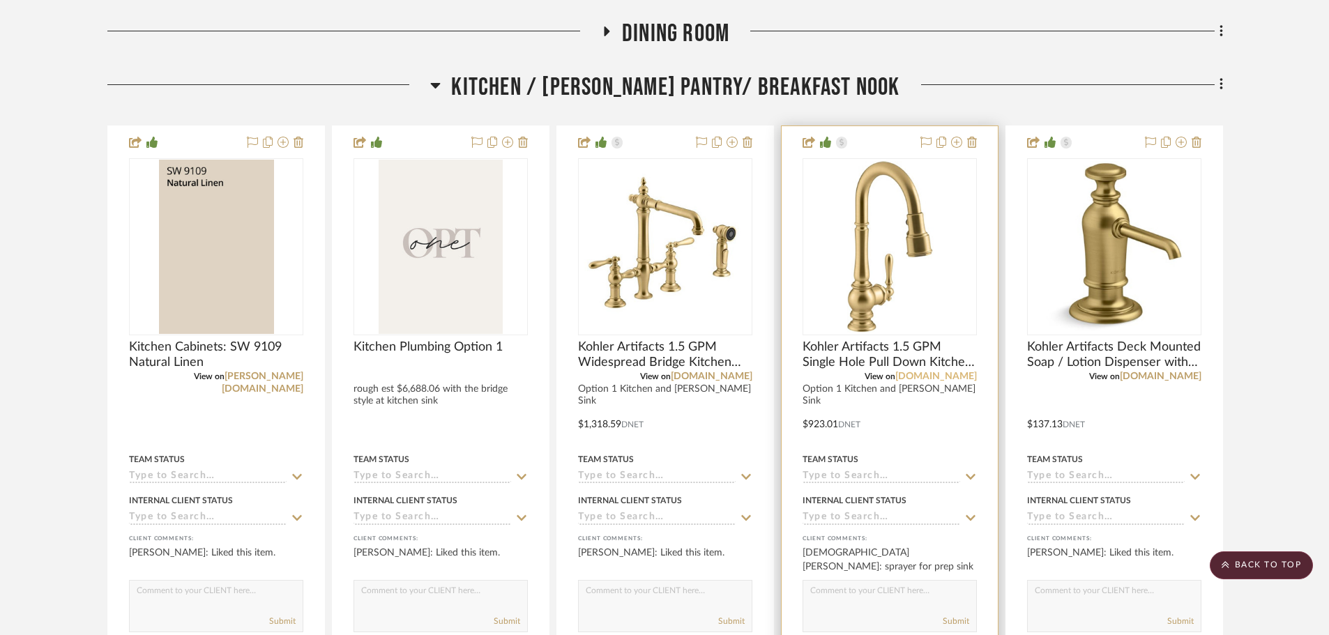
click at [967, 377] on link "[DOMAIN_NAME]" at bounding box center [936, 377] width 82 height 10
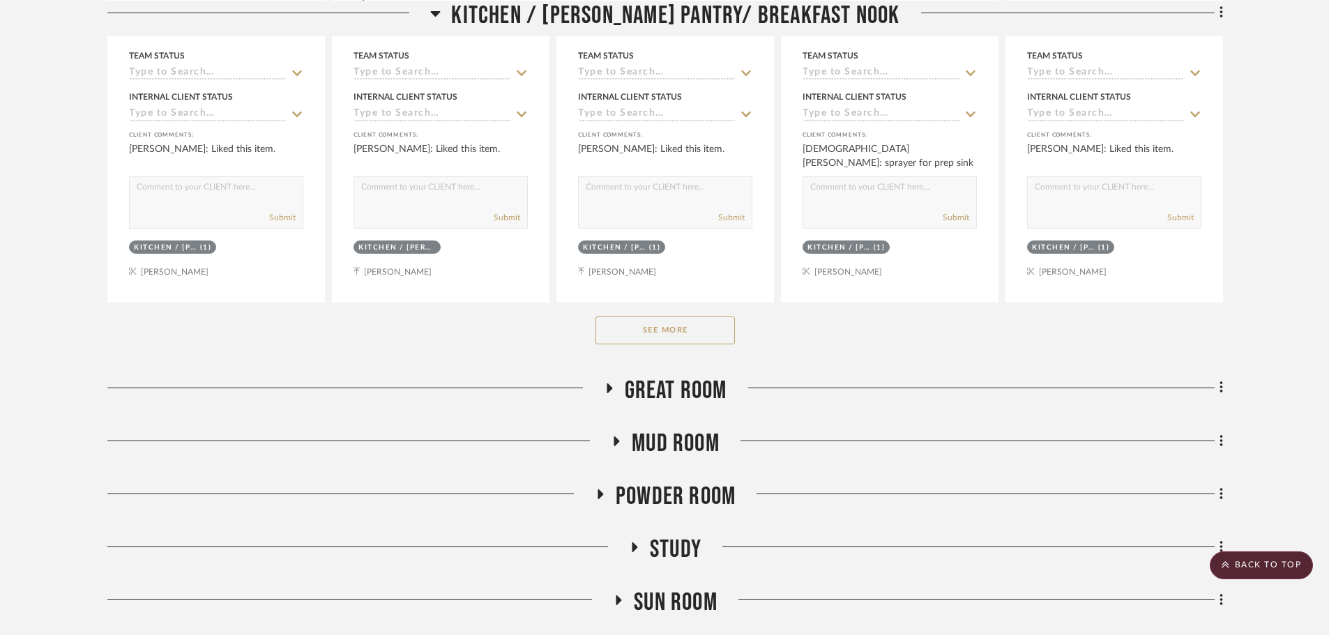
scroll to position [1185, 0]
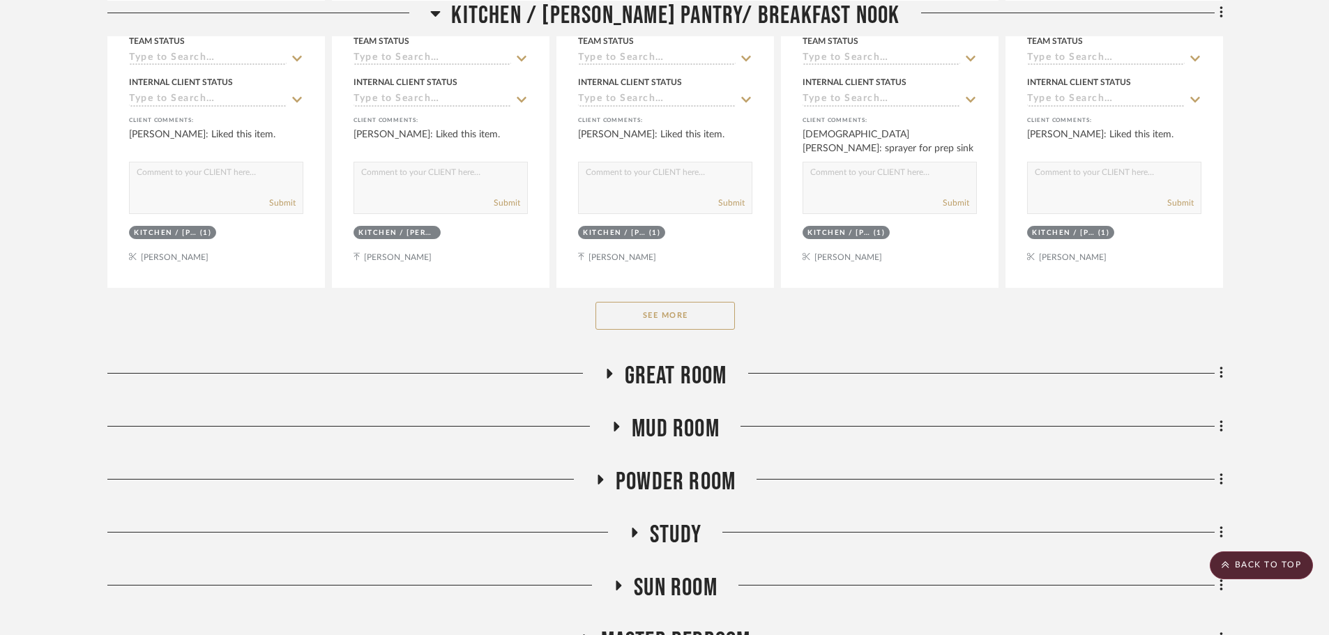
click at [676, 322] on button "See More" at bounding box center [664, 316] width 139 height 28
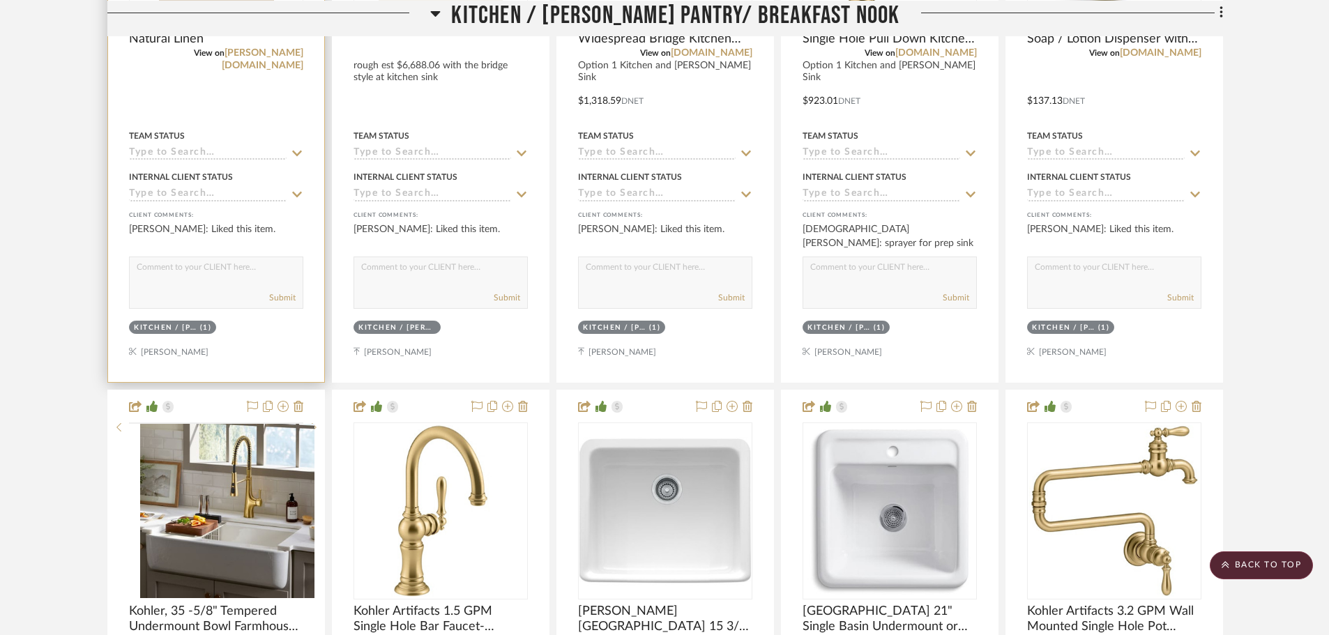
scroll to position [1255, 0]
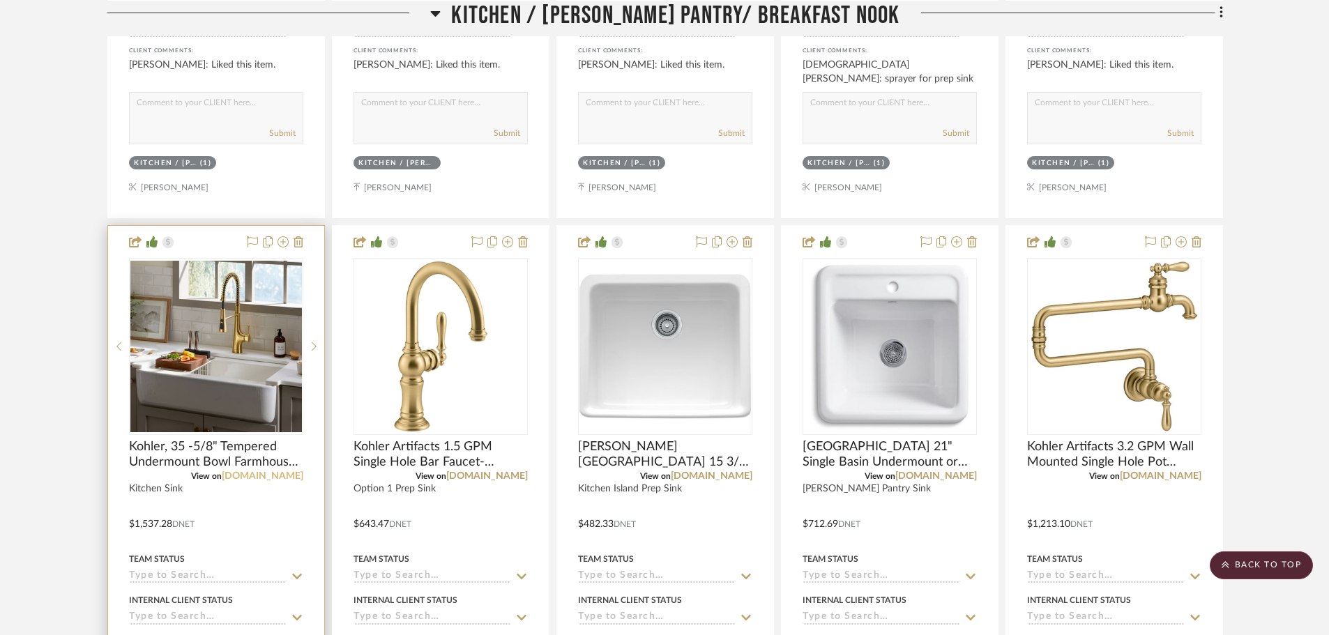
click at [282, 479] on link "[DOMAIN_NAME]" at bounding box center [263, 476] width 82 height 10
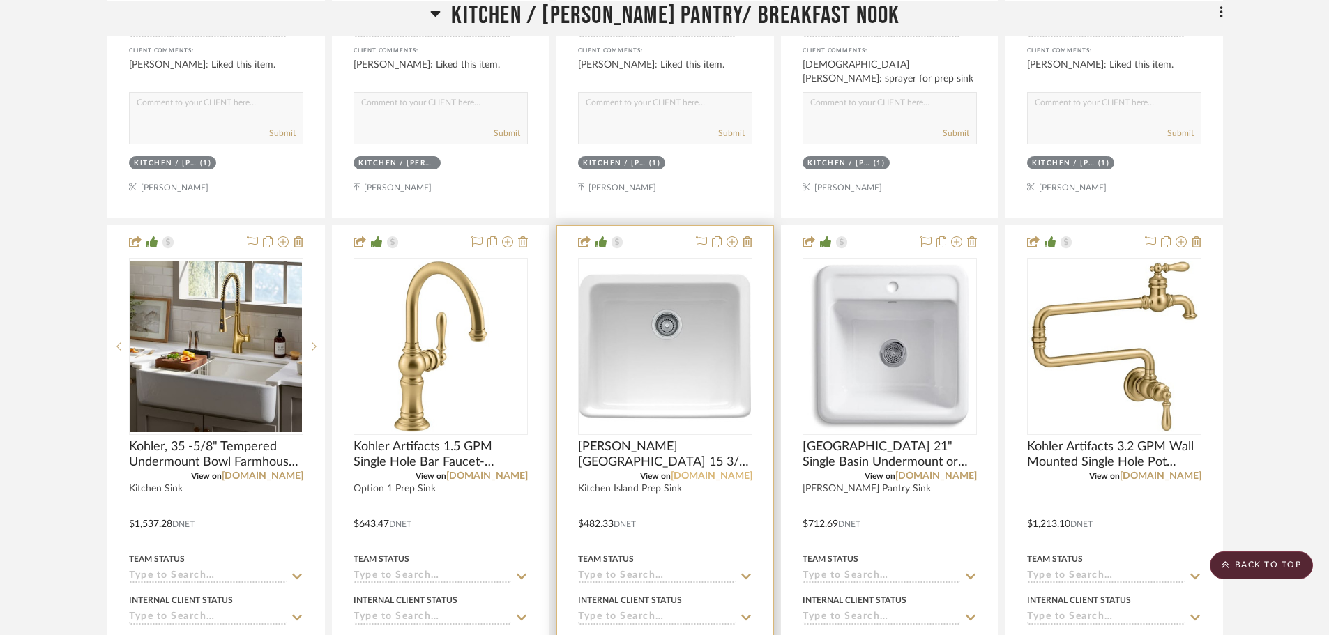
click at [733, 480] on link "[DOMAIN_NAME]" at bounding box center [712, 476] width 82 height 10
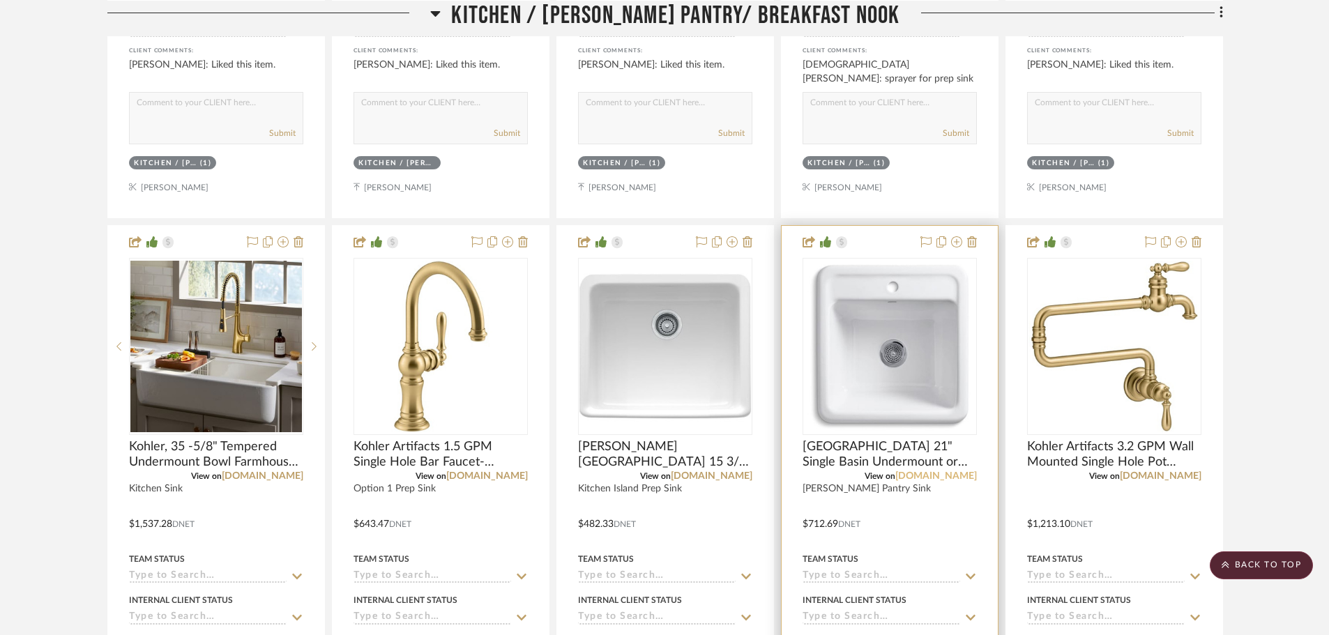
click at [949, 475] on link "[DOMAIN_NAME]" at bounding box center [936, 476] width 82 height 10
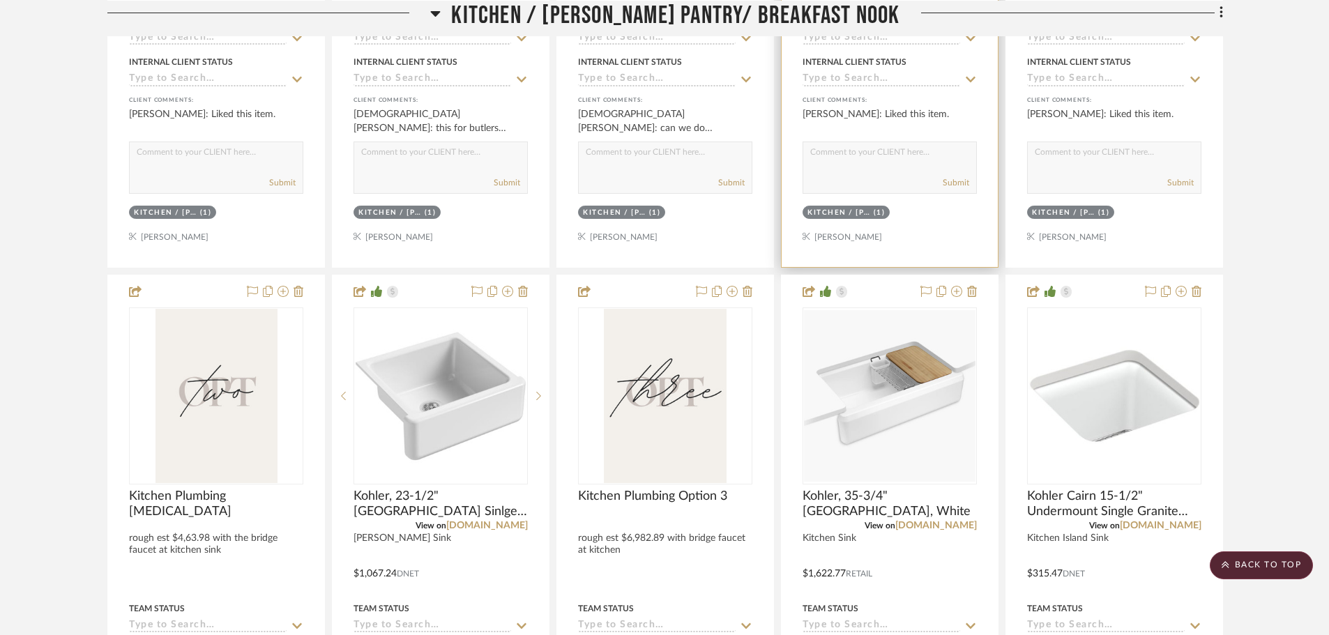
scroll to position [1882, 0]
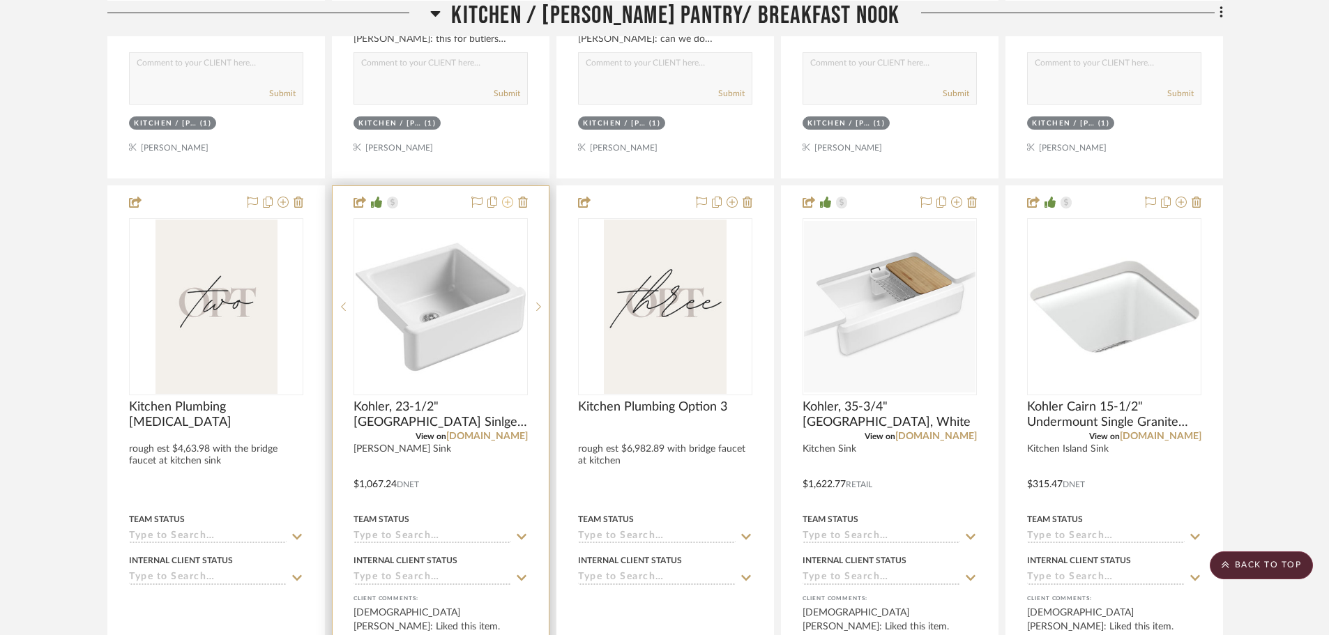
click at [507, 206] on icon at bounding box center [507, 202] width 11 height 11
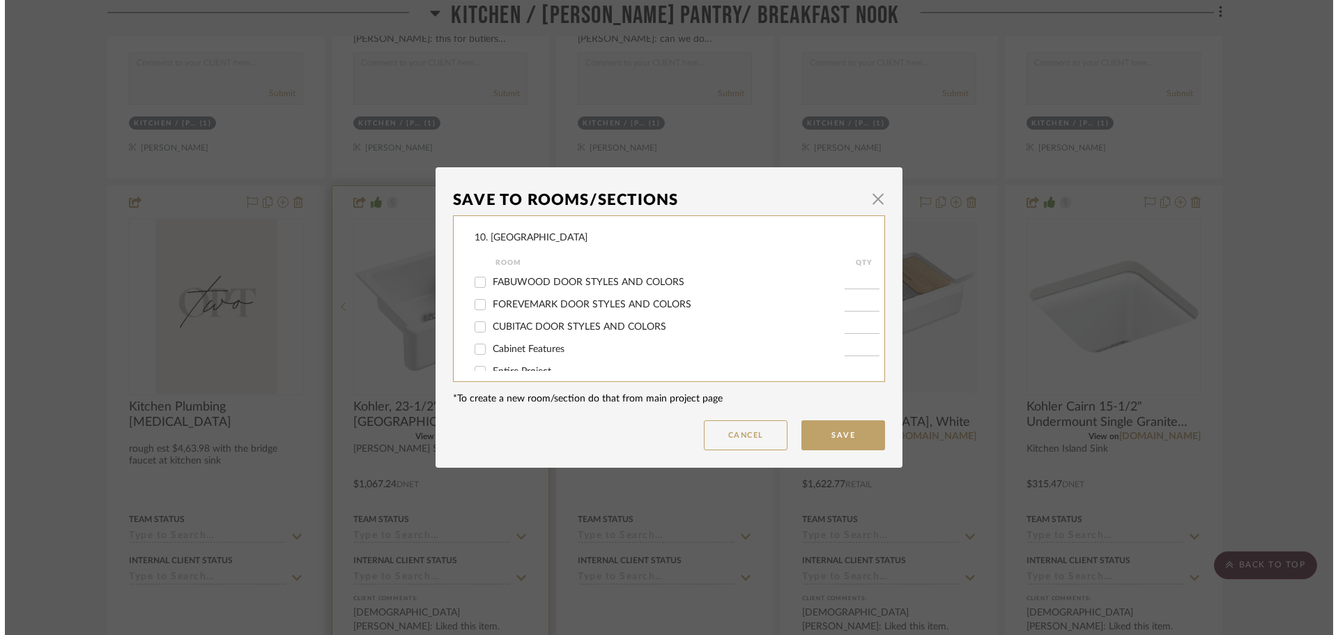
scroll to position [0, 0]
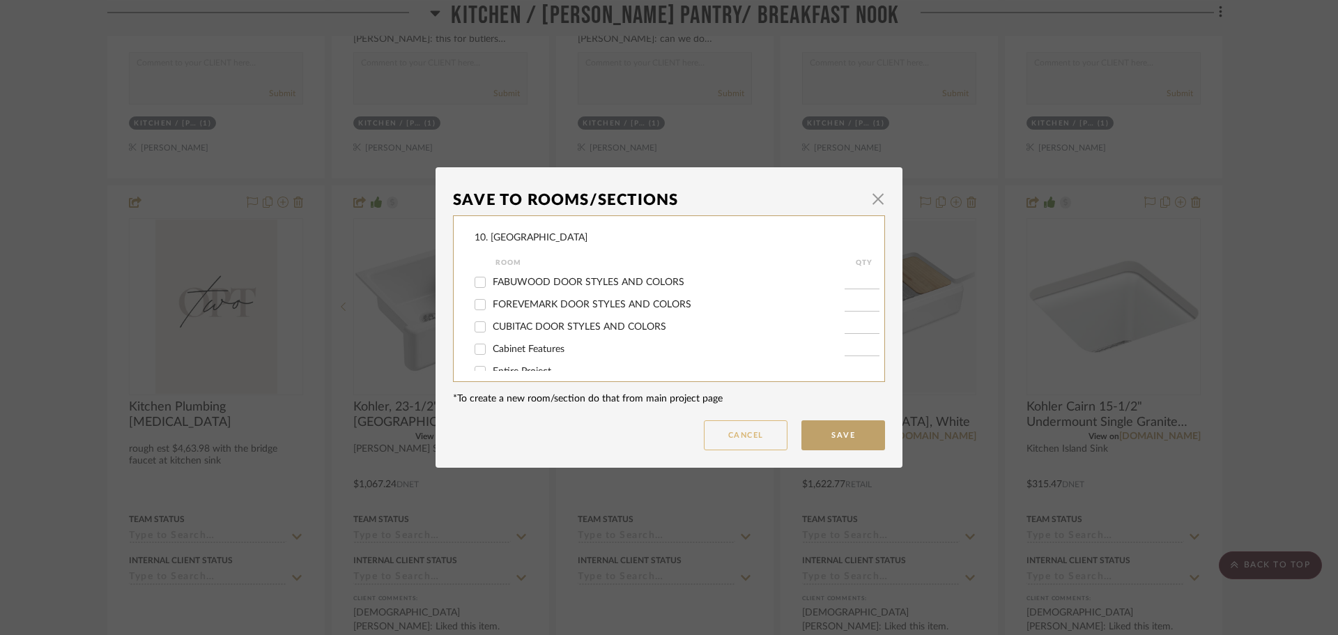
click at [733, 427] on button "Cancel" at bounding box center [746, 435] width 84 height 30
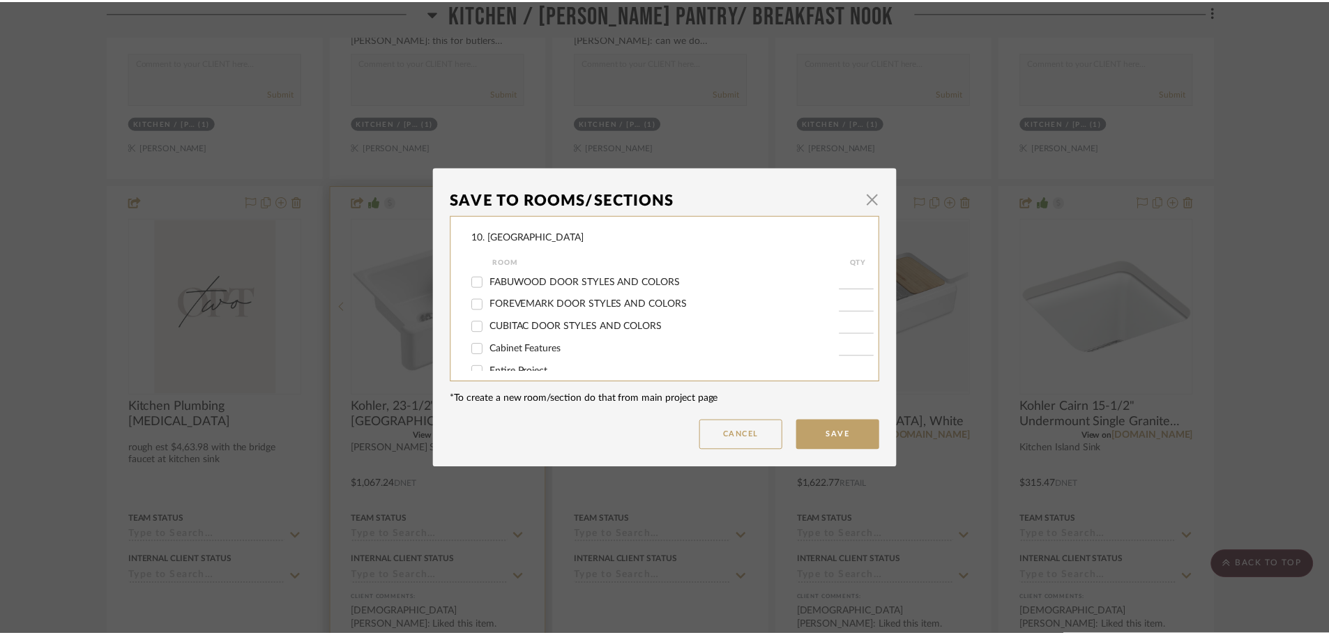
scroll to position [1882, 0]
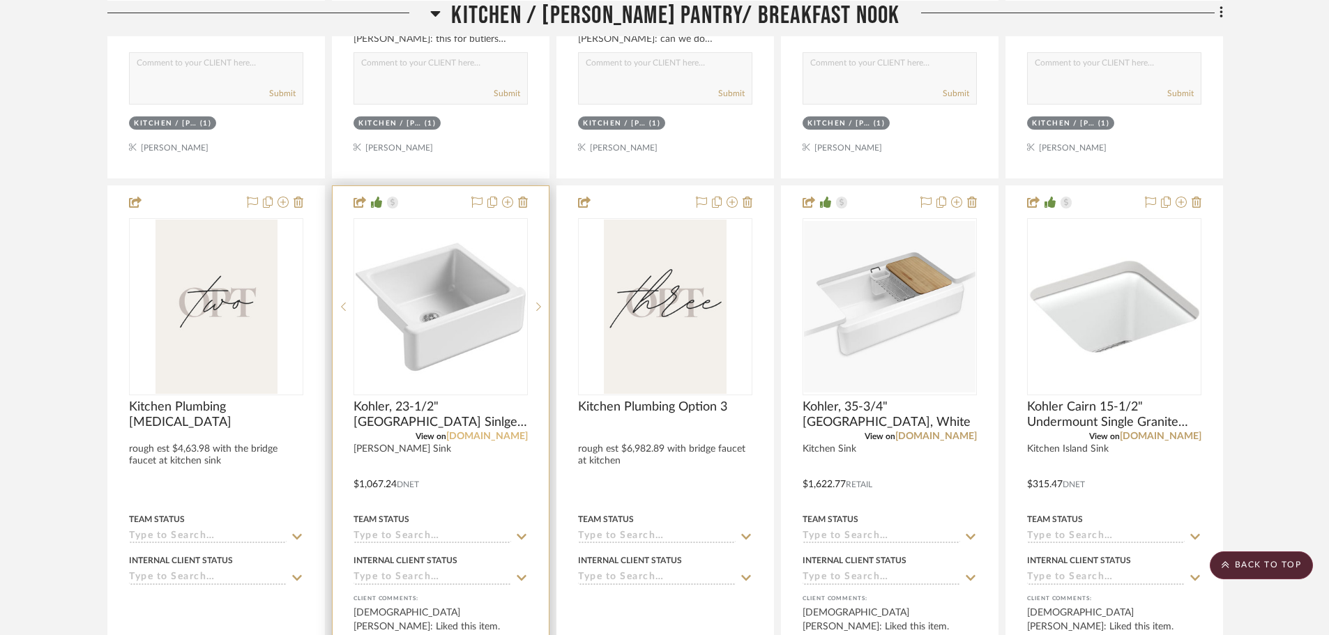
click at [513, 440] on link "[DOMAIN_NAME]" at bounding box center [487, 437] width 82 height 10
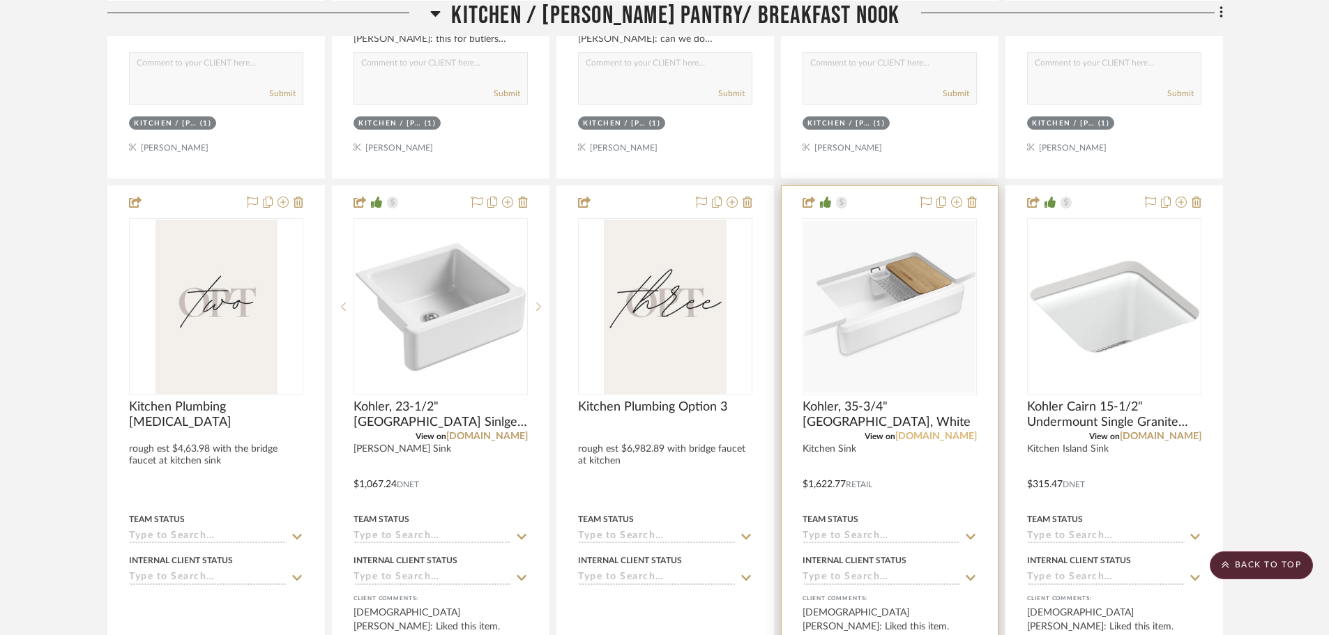
click at [953, 438] on link "kohler.com" at bounding box center [936, 437] width 82 height 10
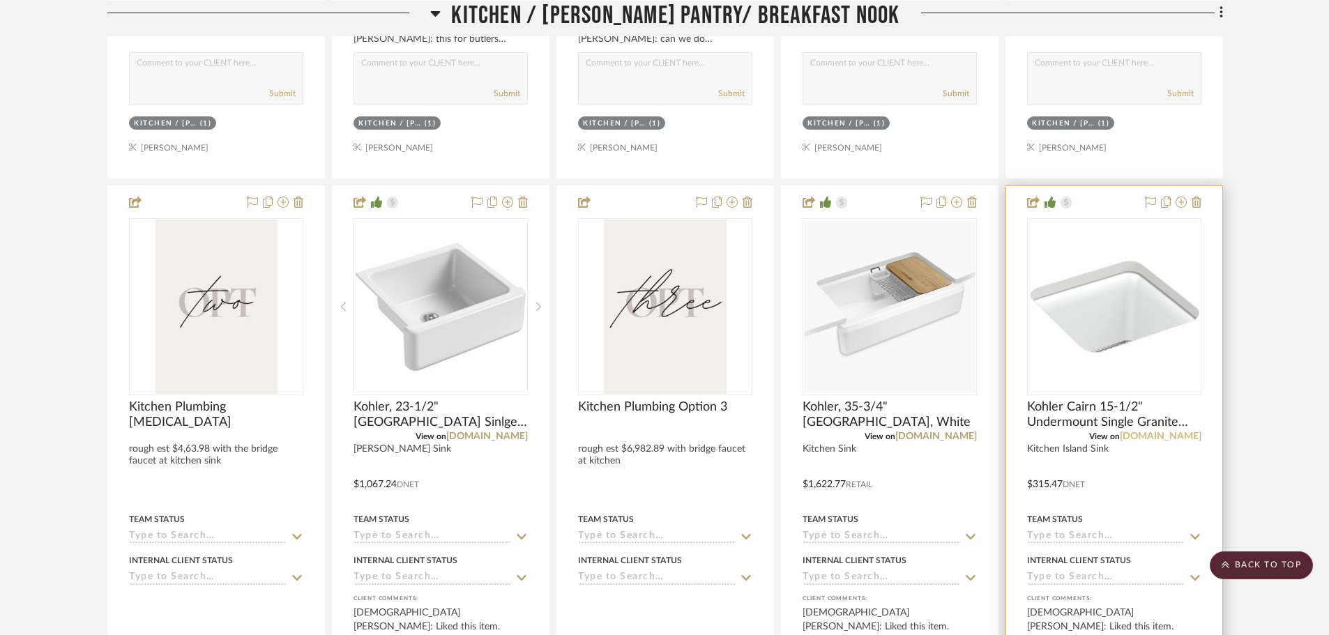
click at [1182, 439] on link "[DOMAIN_NAME]" at bounding box center [1161, 437] width 82 height 10
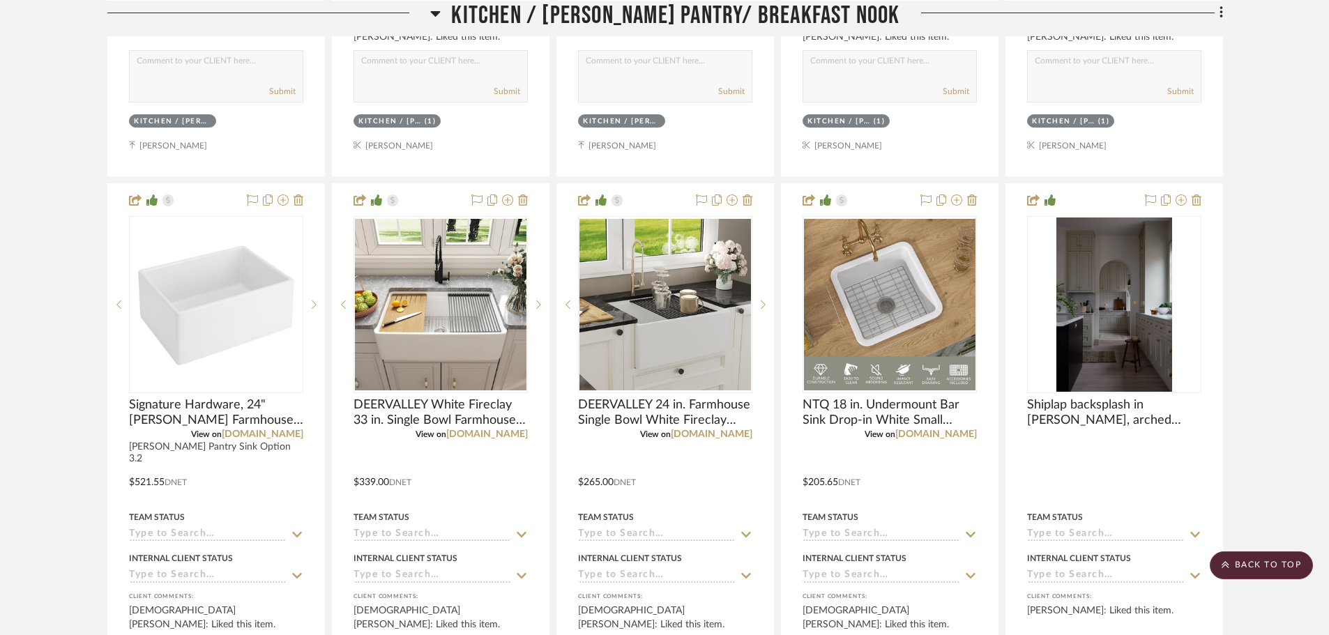
scroll to position [2510, 0]
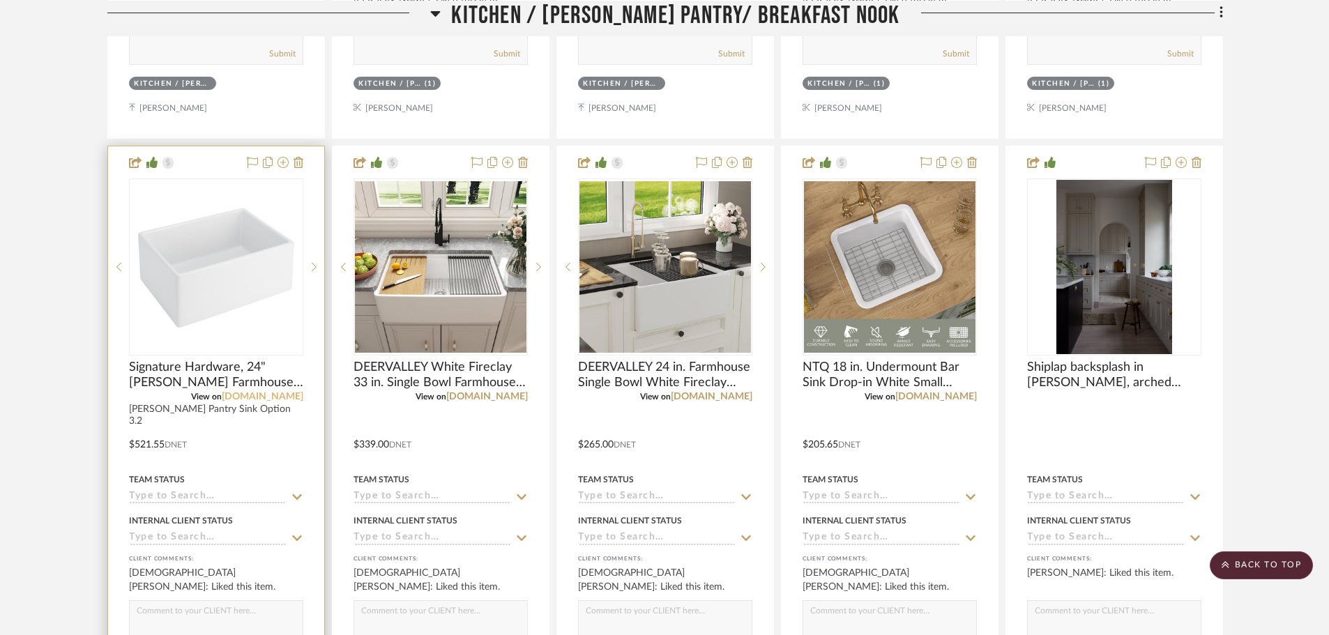
click at [271, 395] on link "[DOMAIN_NAME]" at bounding box center [263, 397] width 82 height 10
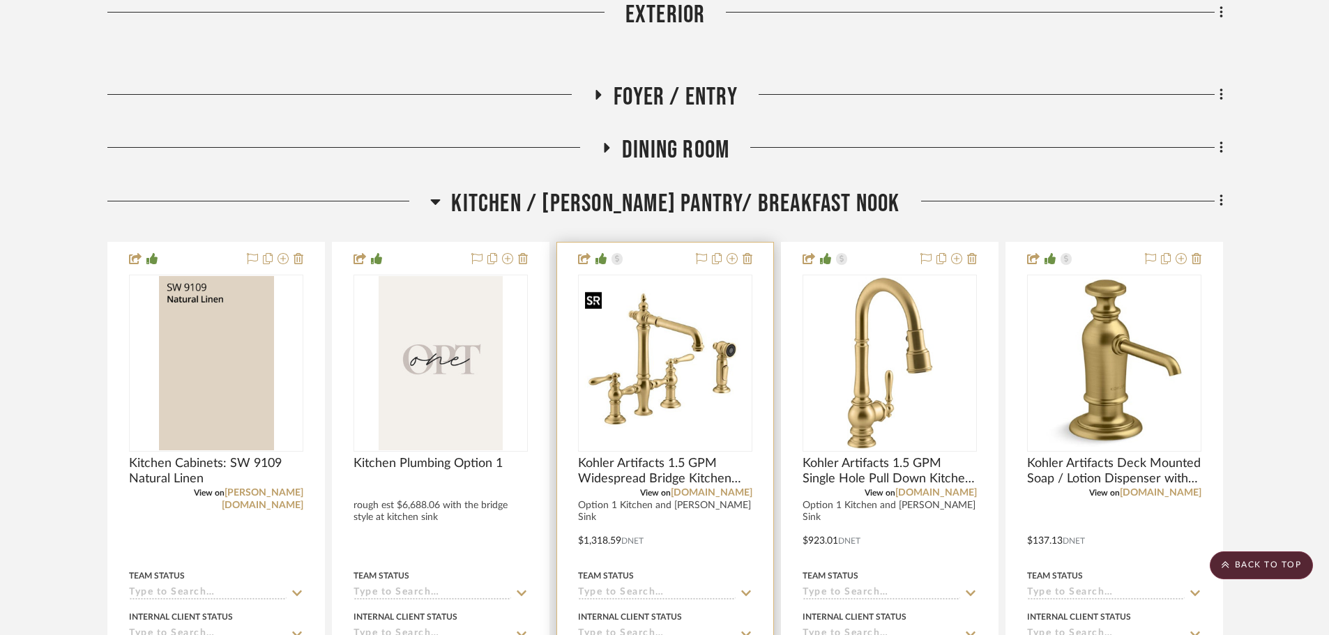
scroll to position [488, 0]
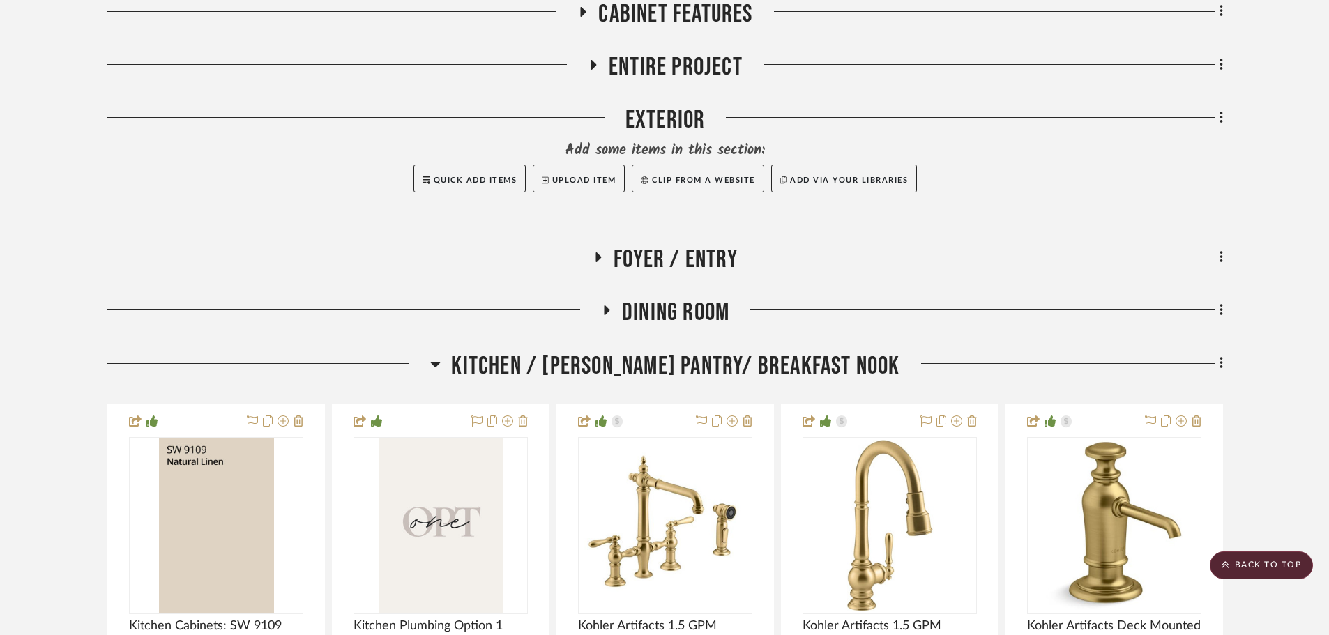
click at [620, 370] on span "Kitchen / Butler's Pantry/ Breakfast Nook" at bounding box center [675, 366] width 448 height 30
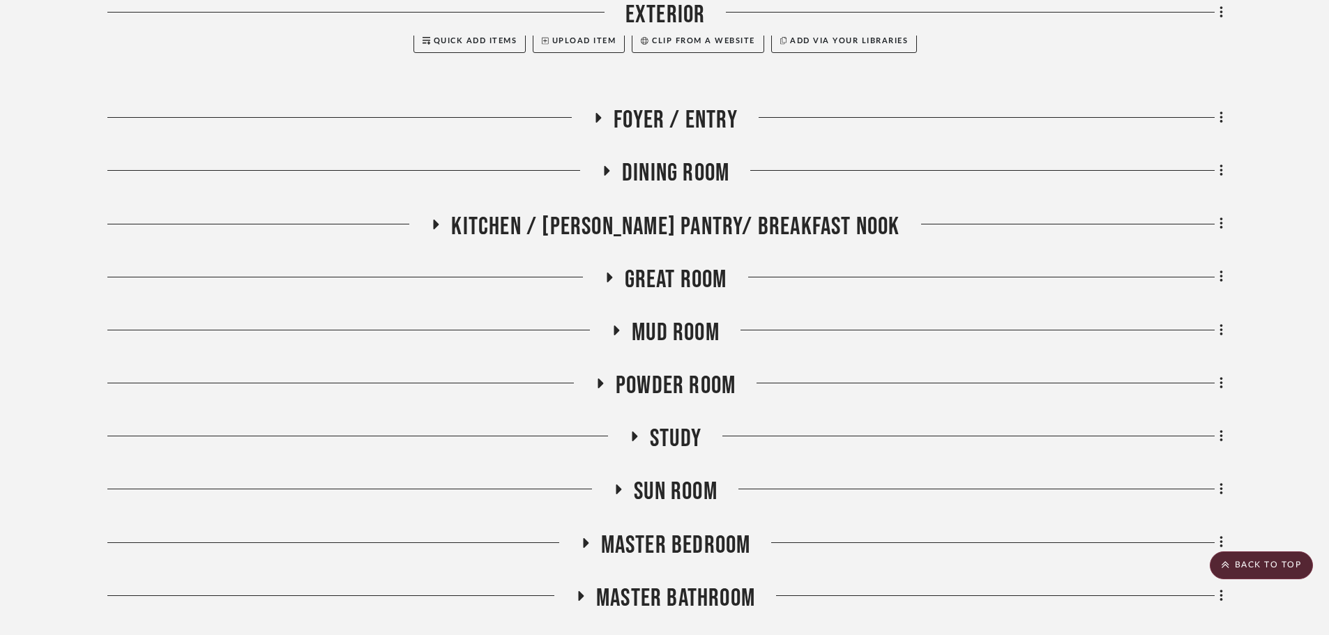
click at [666, 404] on div "Powder Room" at bounding box center [664, 389] width 1115 height 36
click at [664, 390] on span "Powder Room" at bounding box center [676, 386] width 120 height 30
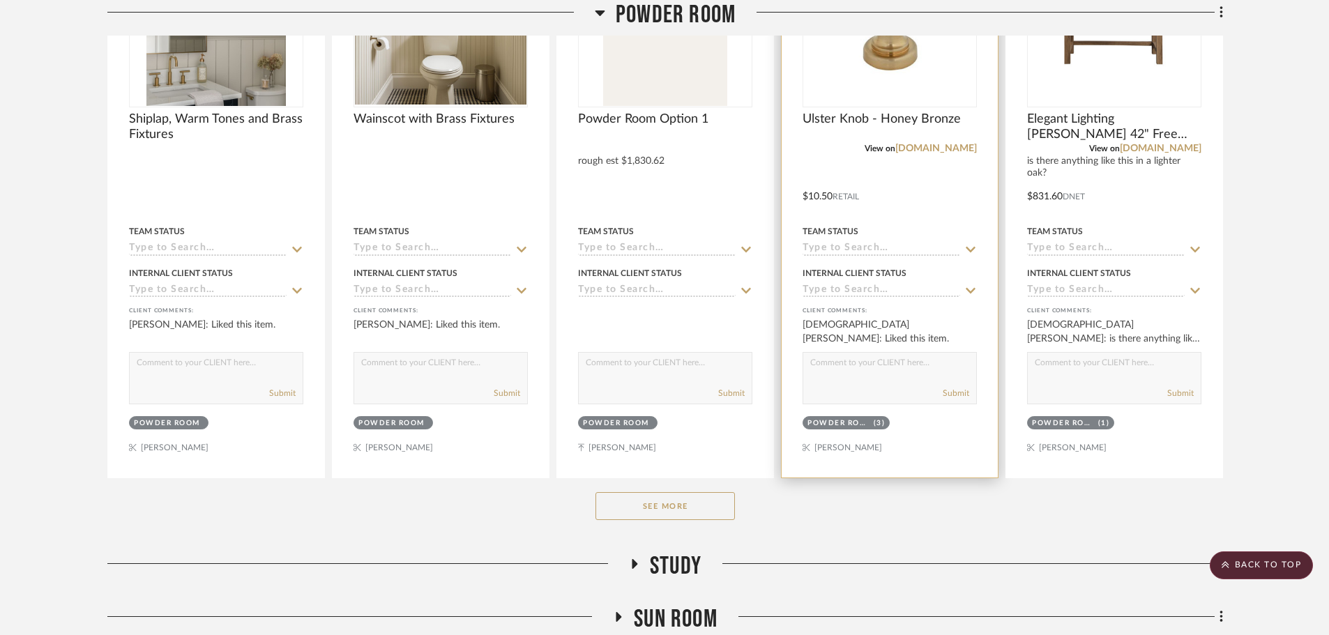
scroll to position [1255, 0]
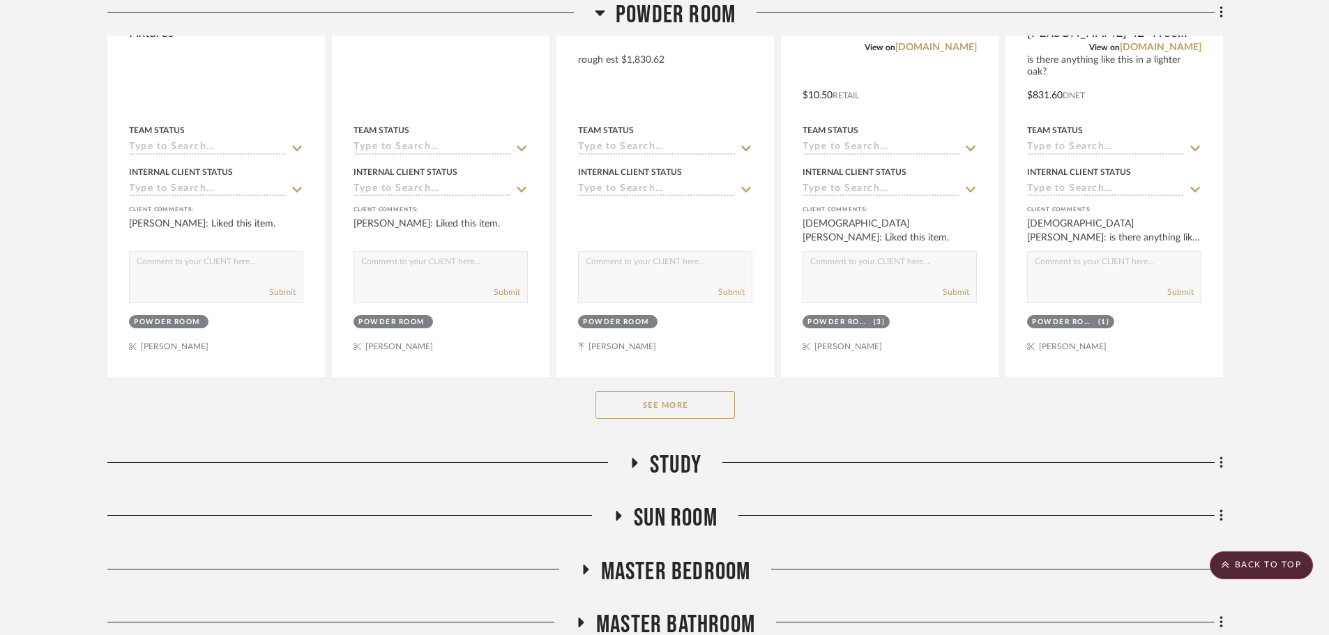
click at [650, 393] on button "See More" at bounding box center [664, 405] width 139 height 28
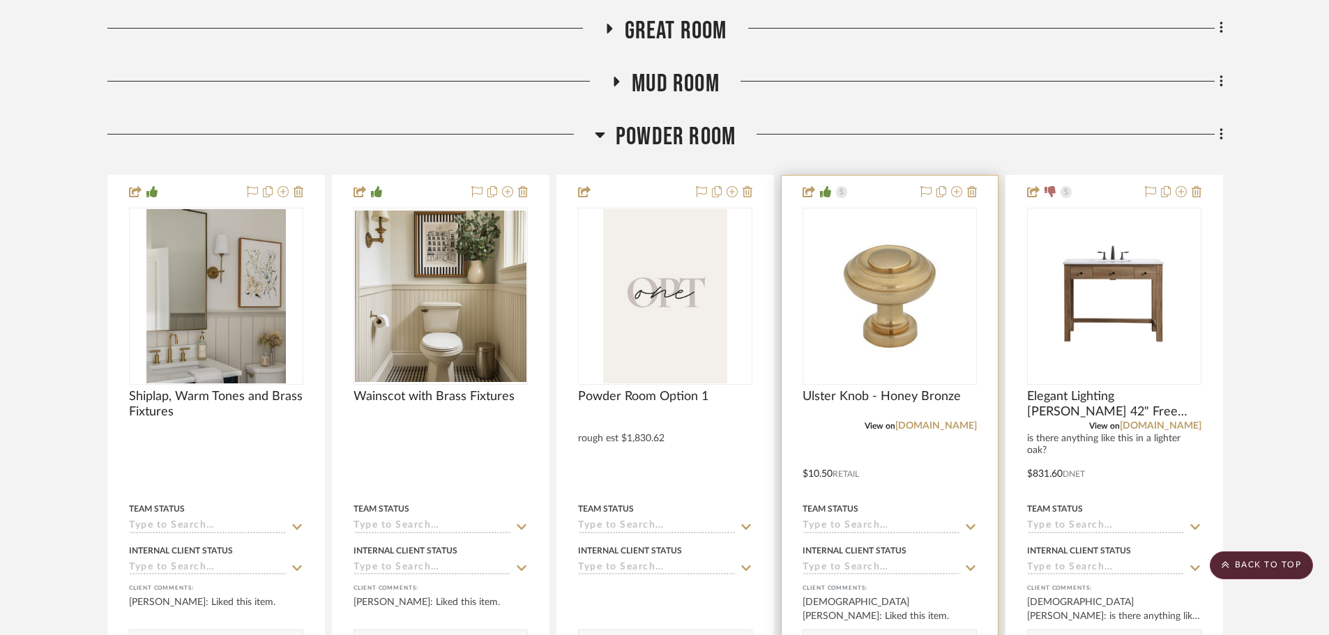
scroll to position [627, 0]
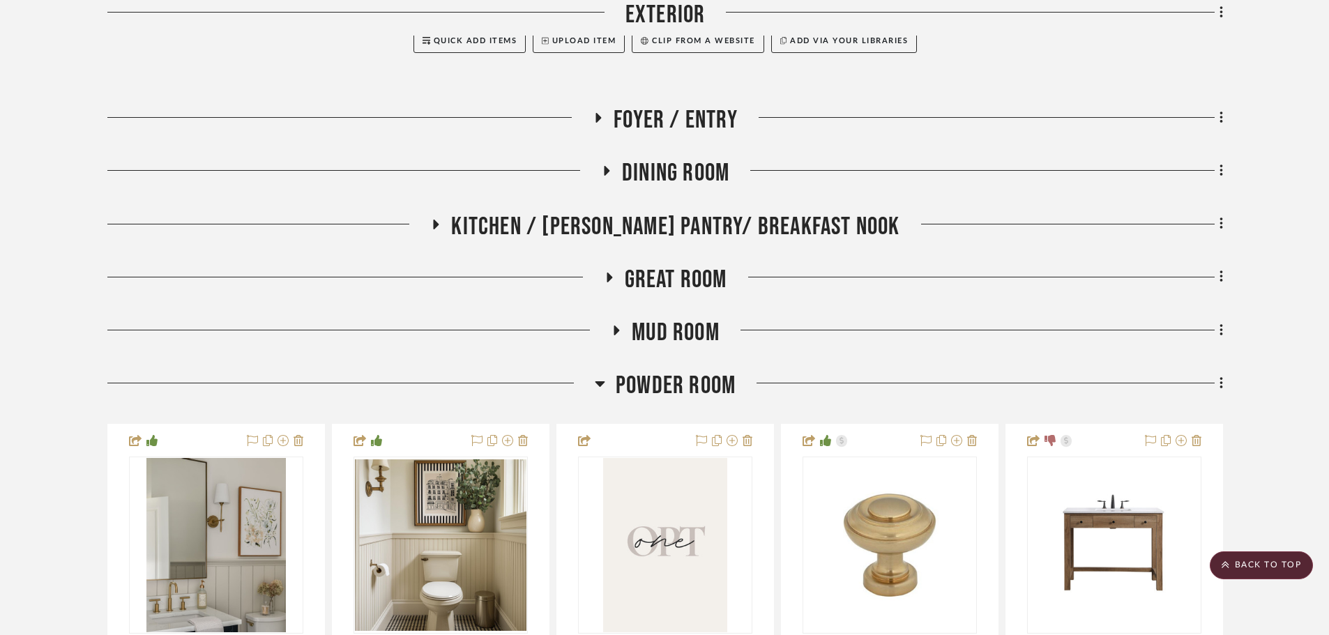
click at [689, 382] on span "Powder Room" at bounding box center [676, 386] width 120 height 30
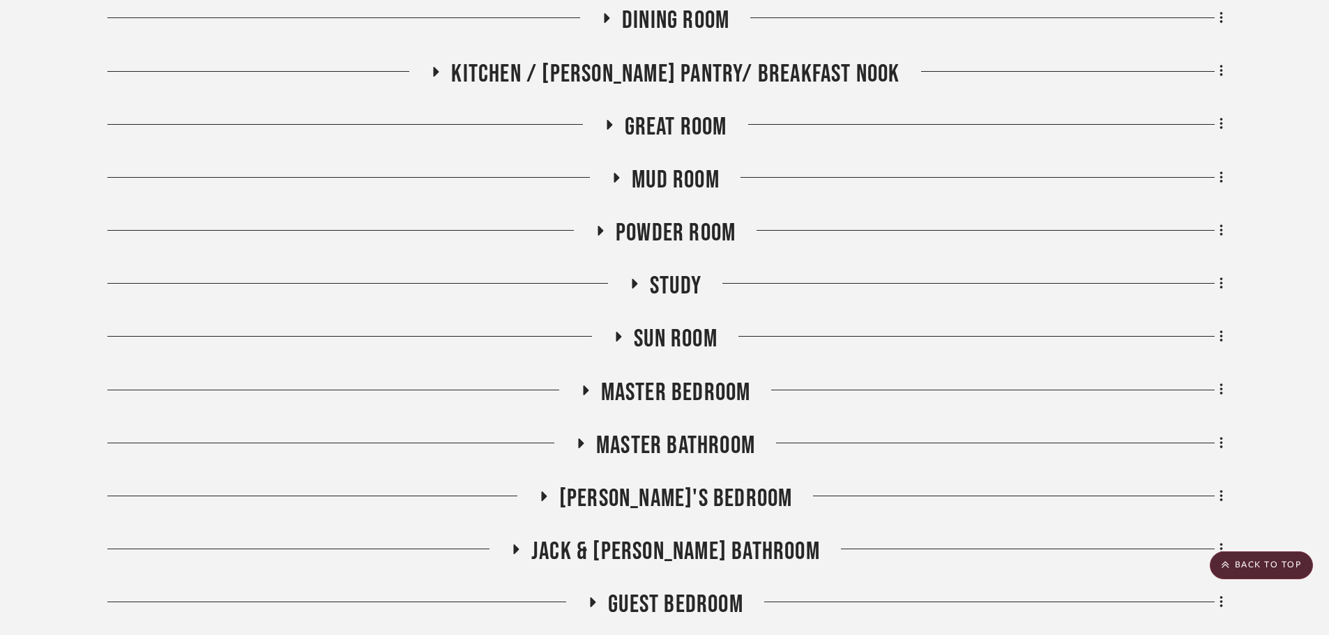
scroll to position [837, 0]
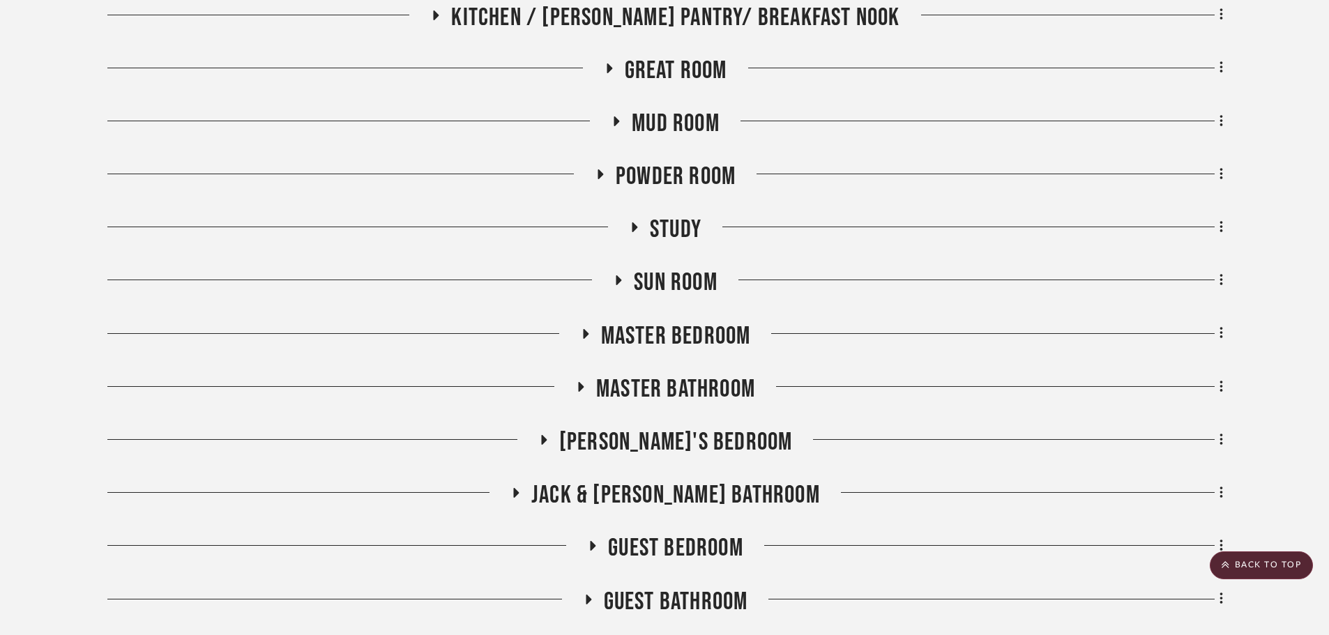
click at [689, 379] on span "Master Bathroom" at bounding box center [675, 389] width 159 height 30
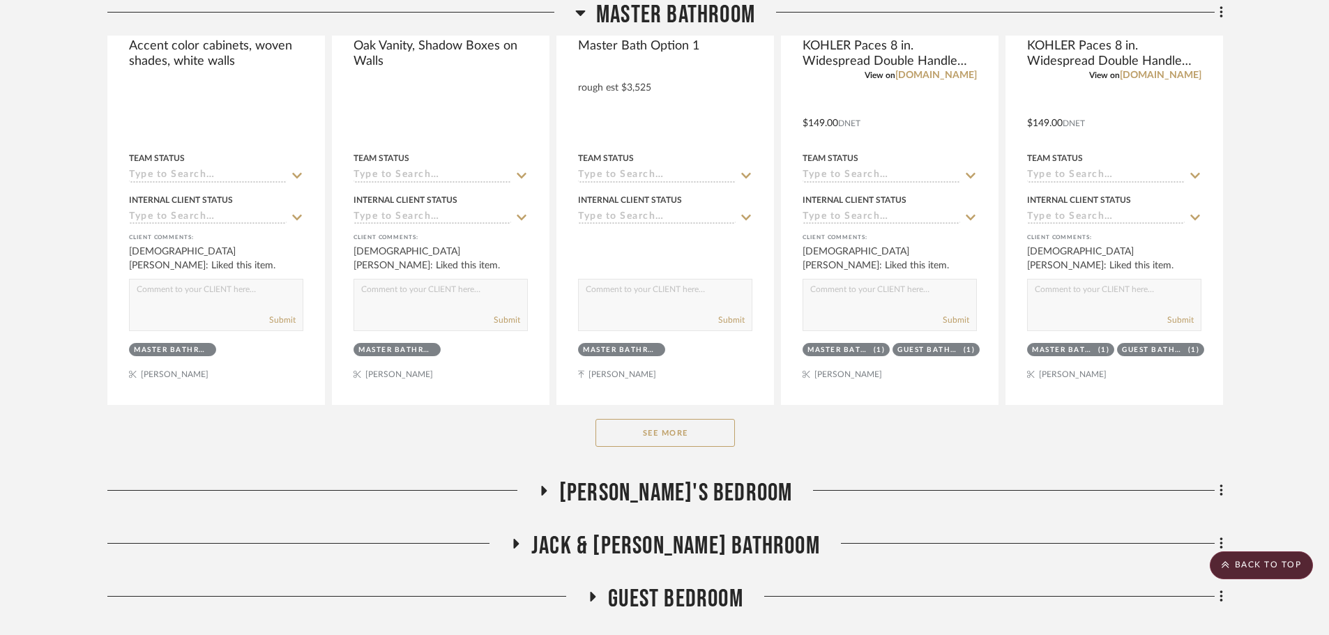
scroll to position [1464, 0]
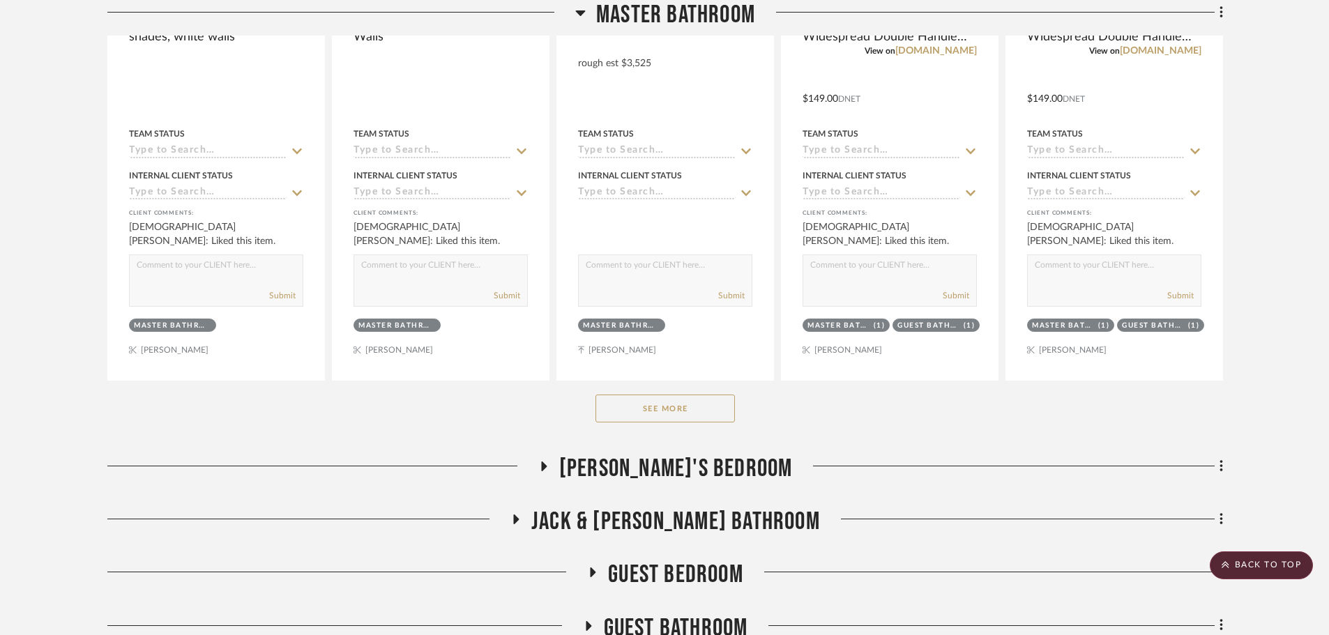
click at [660, 397] on button "See More" at bounding box center [664, 409] width 139 height 28
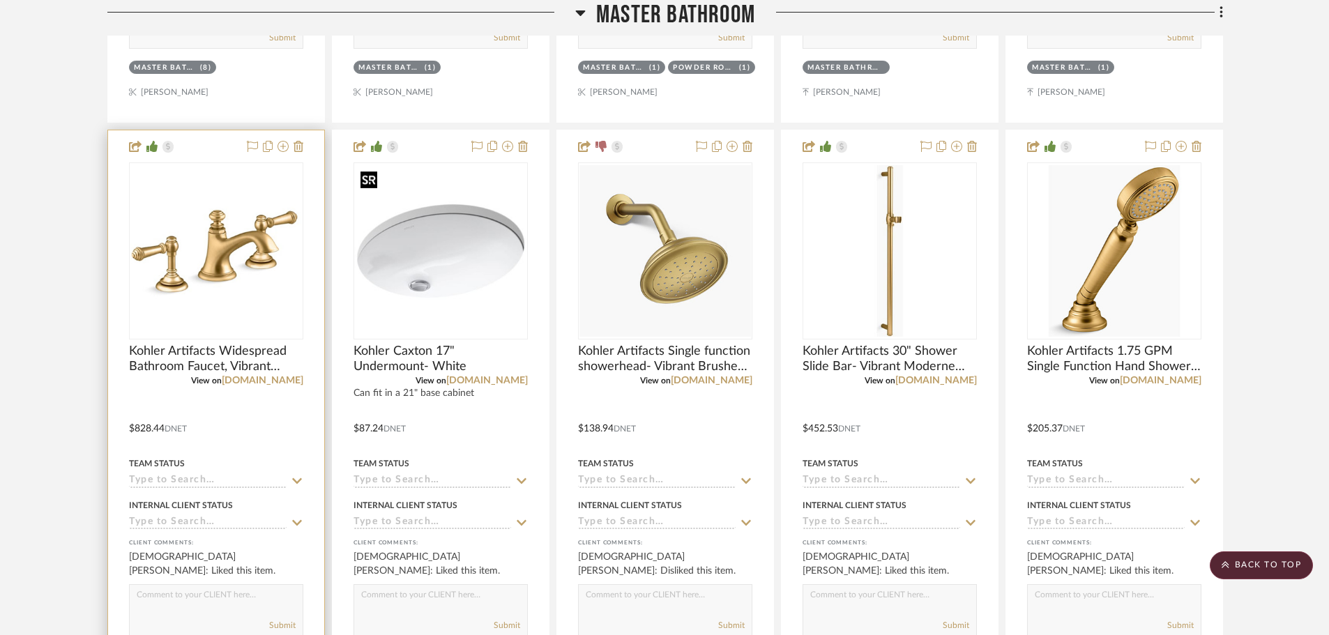
scroll to position [3486, 0]
click at [279, 381] on link "[DOMAIN_NAME]" at bounding box center [263, 380] width 82 height 10
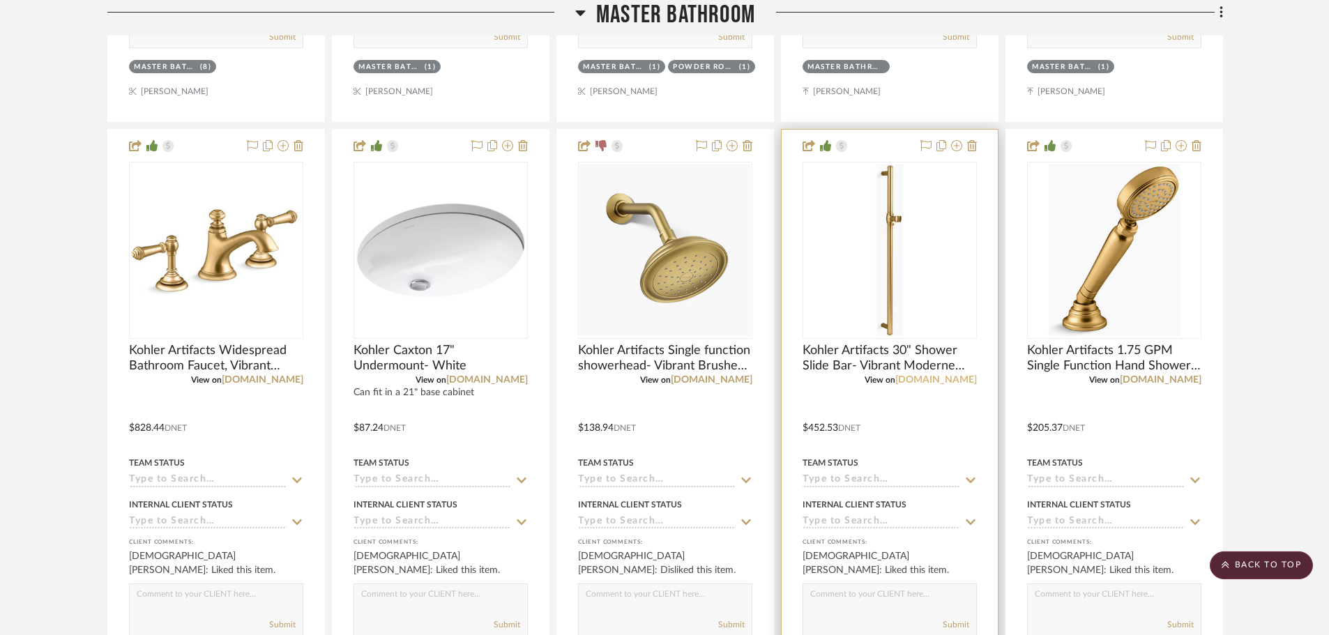
click at [947, 381] on link "[DOMAIN_NAME]" at bounding box center [936, 380] width 82 height 10
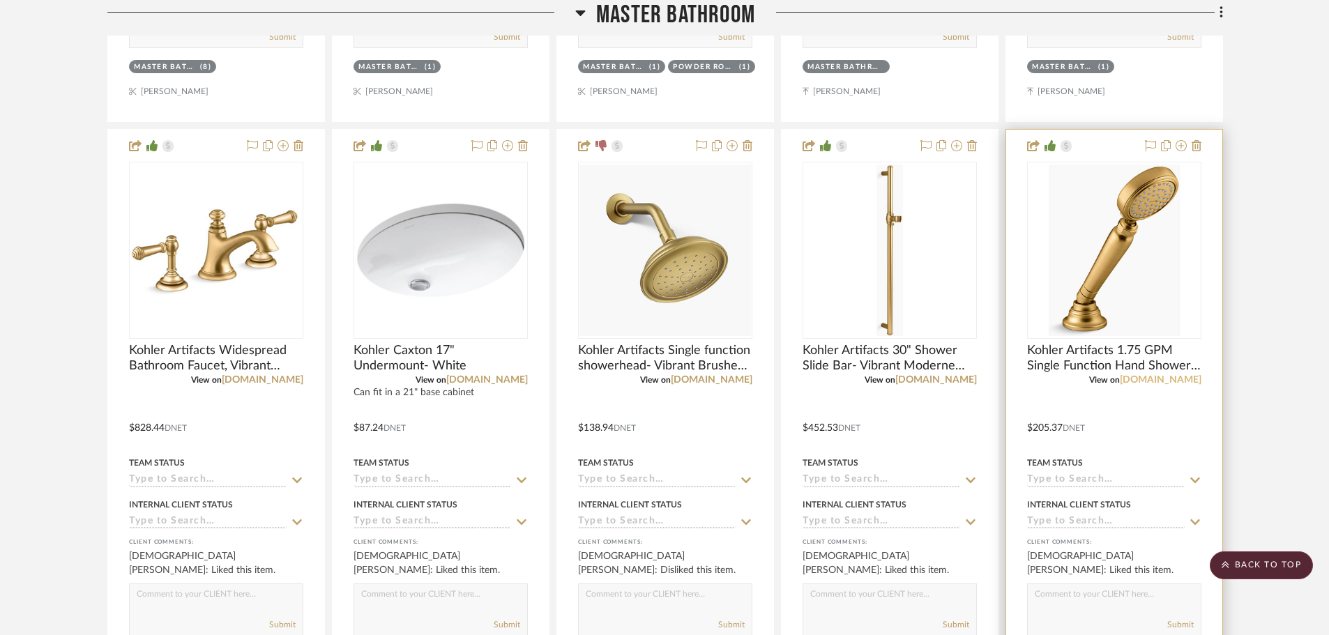
click at [1179, 378] on link "[DOMAIN_NAME]" at bounding box center [1161, 380] width 82 height 10
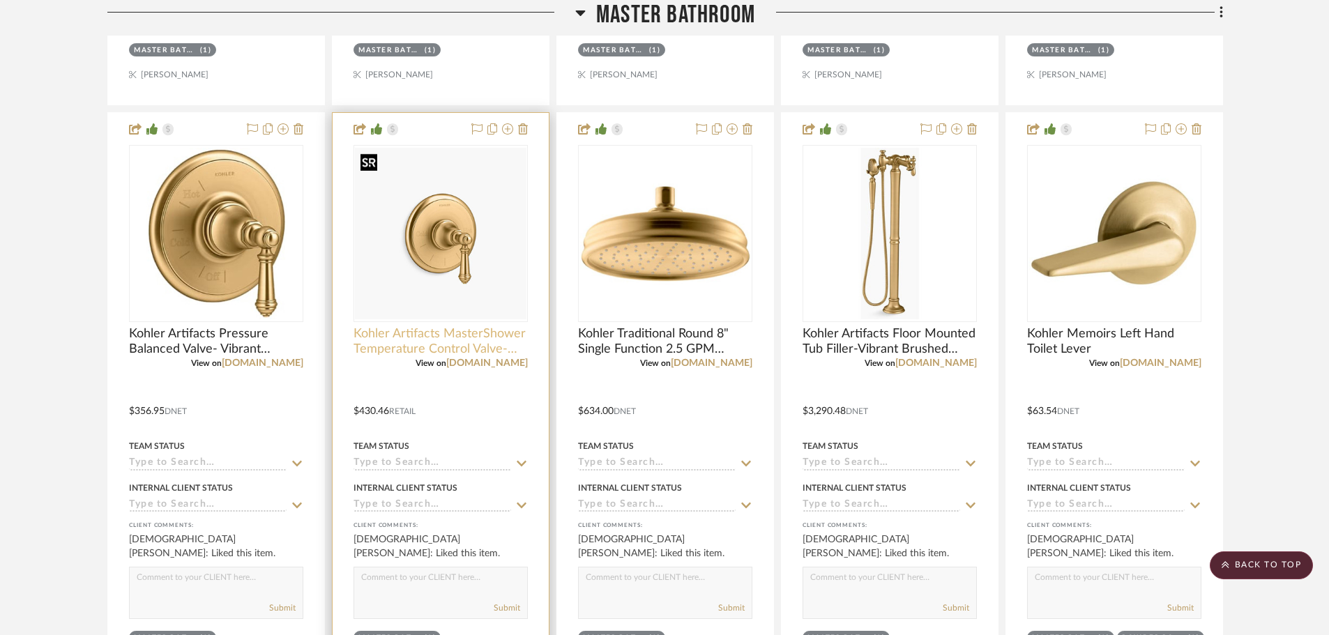
scroll to position [4113, 0]
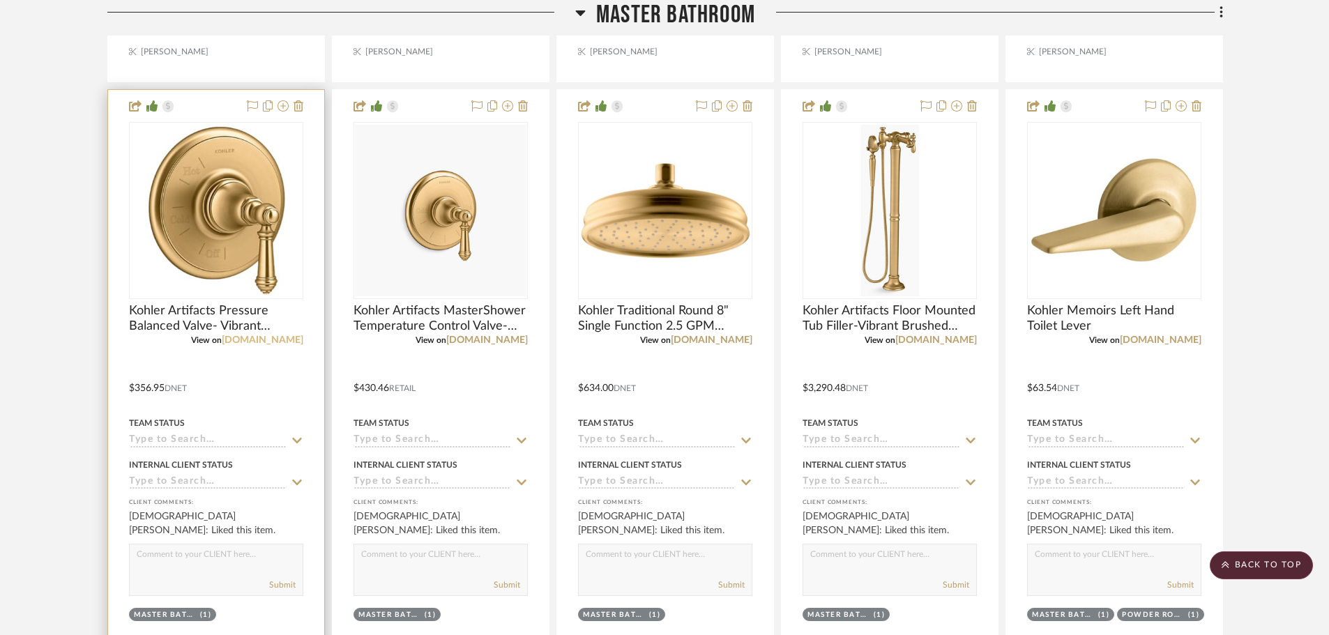
click at [292, 339] on link "[DOMAIN_NAME]" at bounding box center [263, 340] width 82 height 10
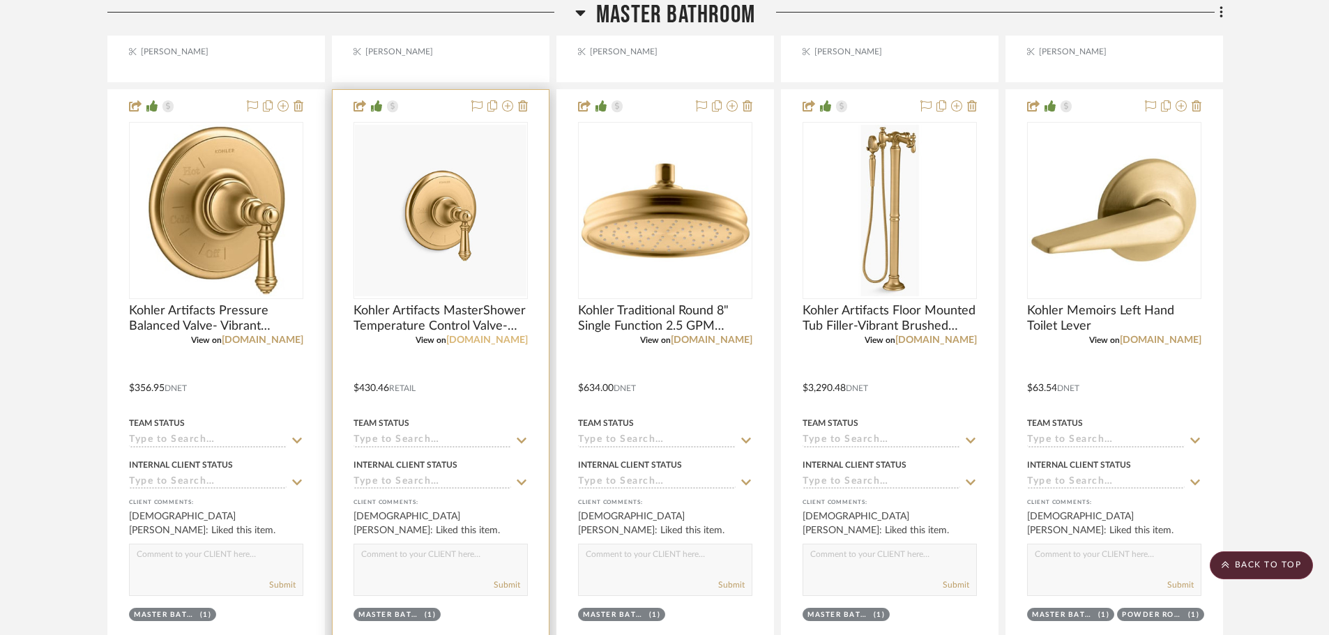
click at [492, 343] on link "kohler.com" at bounding box center [487, 340] width 82 height 10
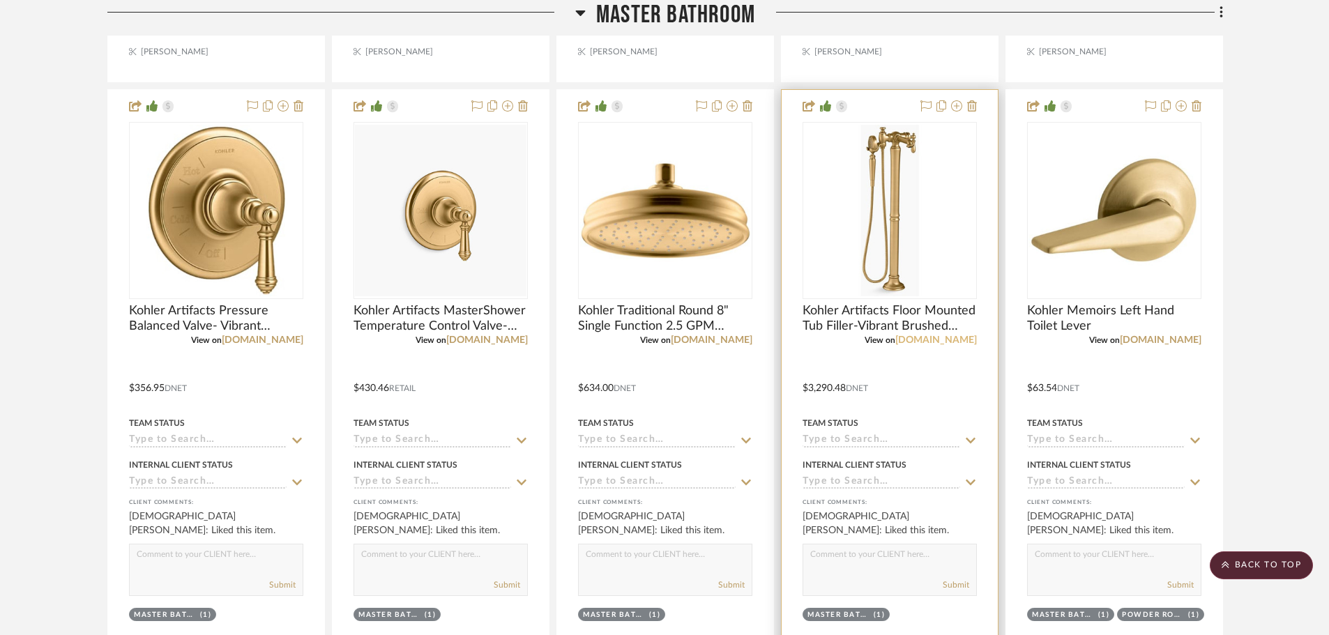
click at [958, 344] on link "[DOMAIN_NAME]" at bounding box center [936, 340] width 82 height 10
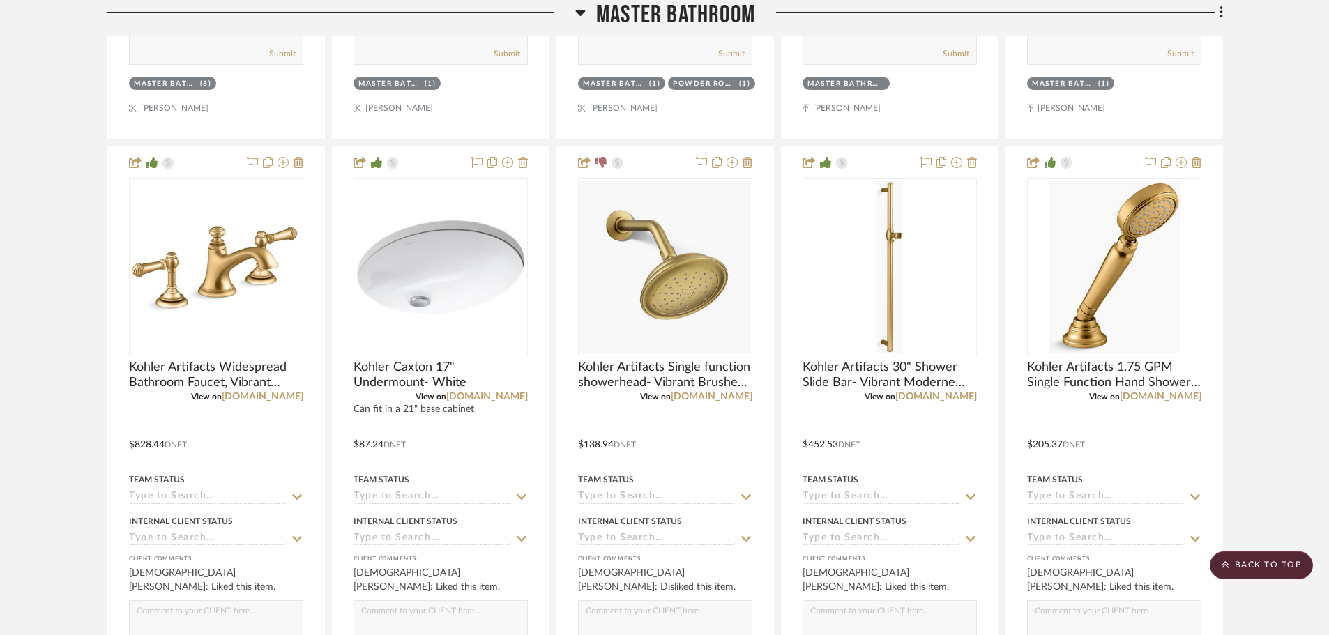
scroll to position [3416, 0]
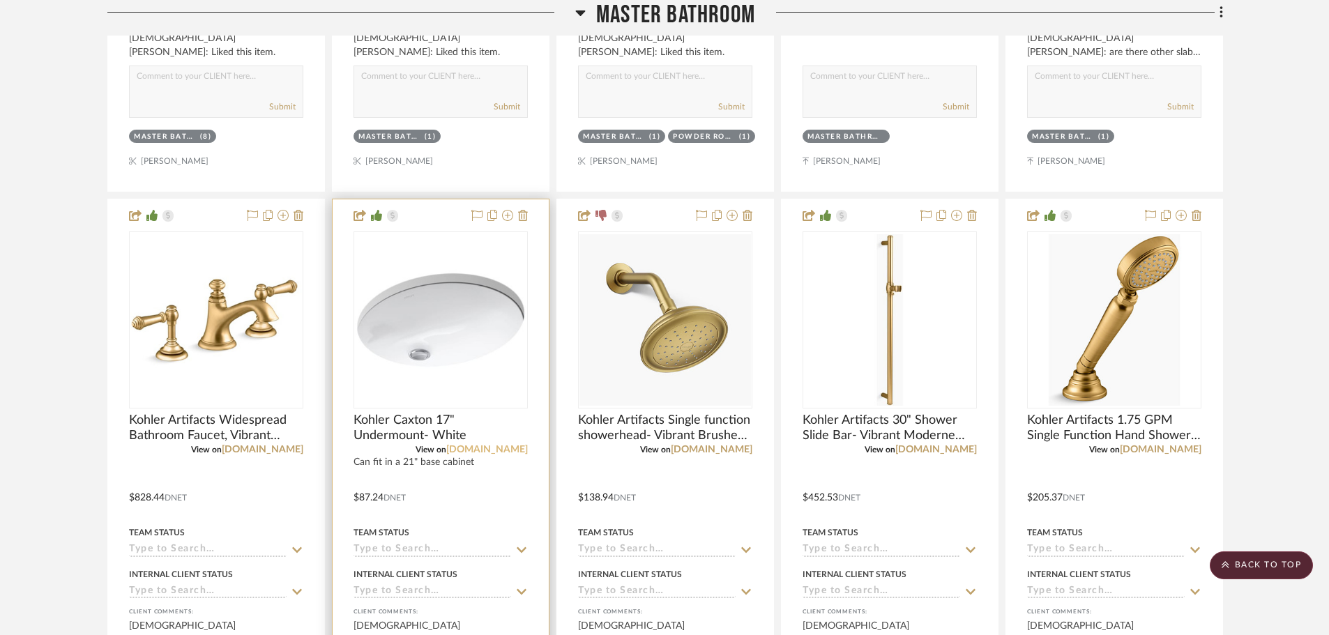
click at [513, 448] on link "[DOMAIN_NAME]" at bounding box center [487, 450] width 82 height 10
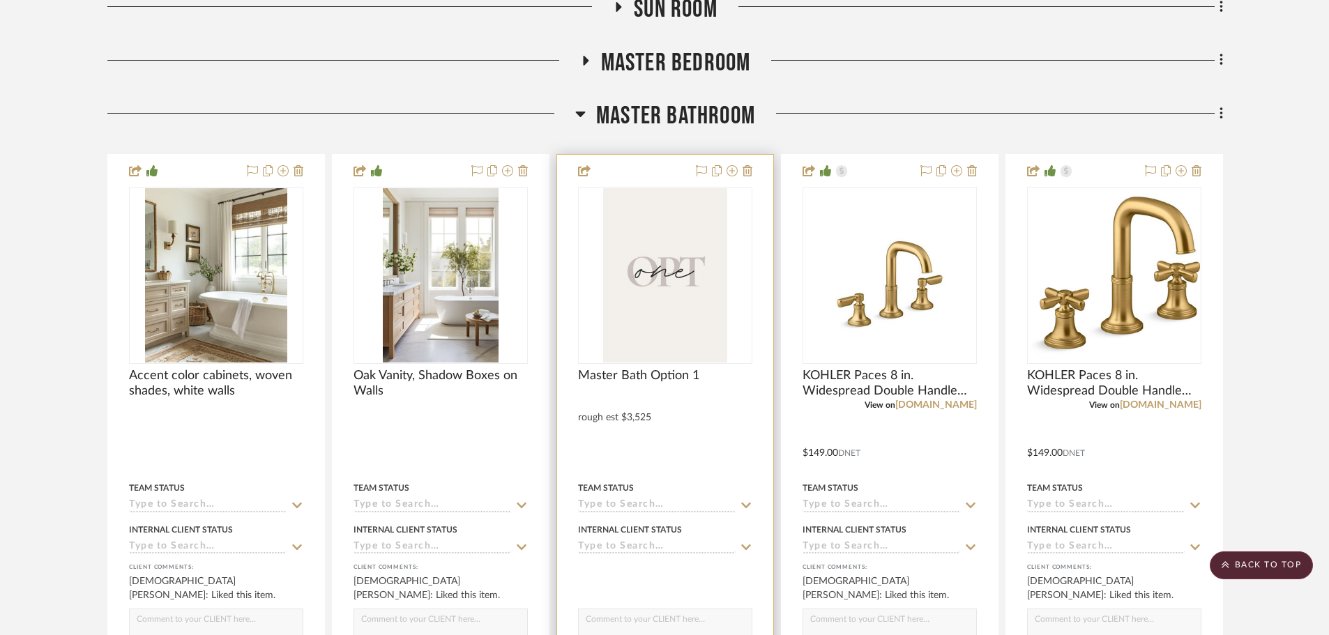
scroll to position [906, 0]
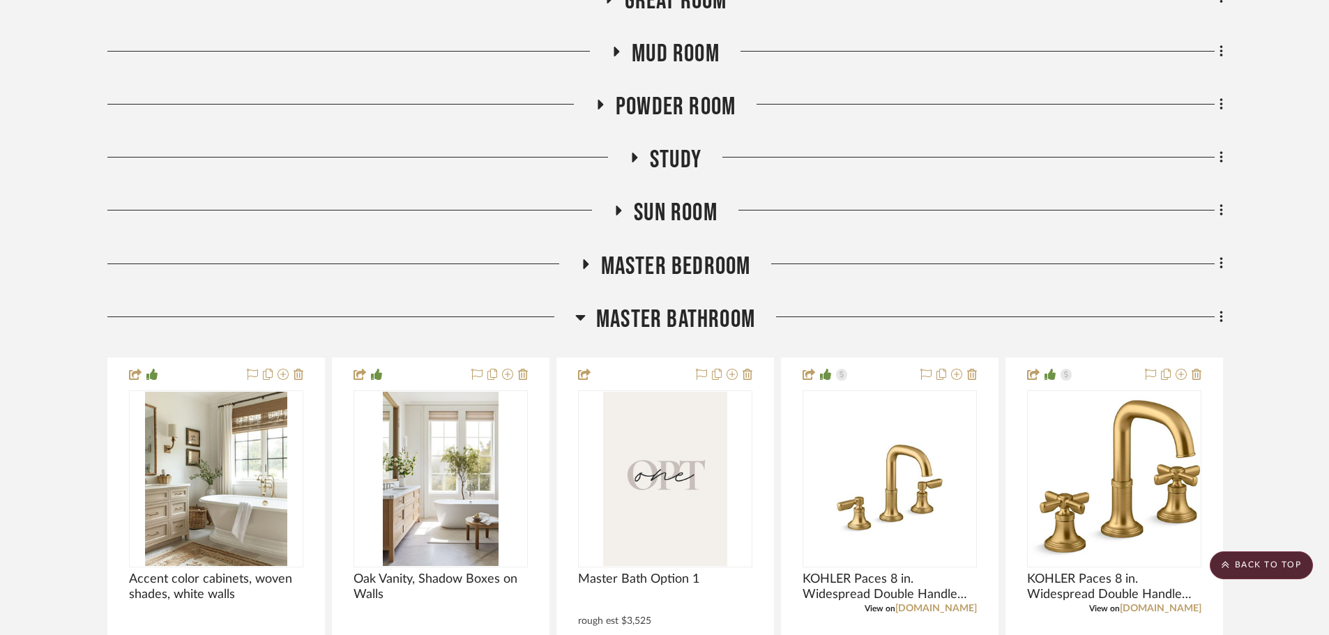
click at [675, 323] on span "Master Bathroom" at bounding box center [675, 320] width 159 height 30
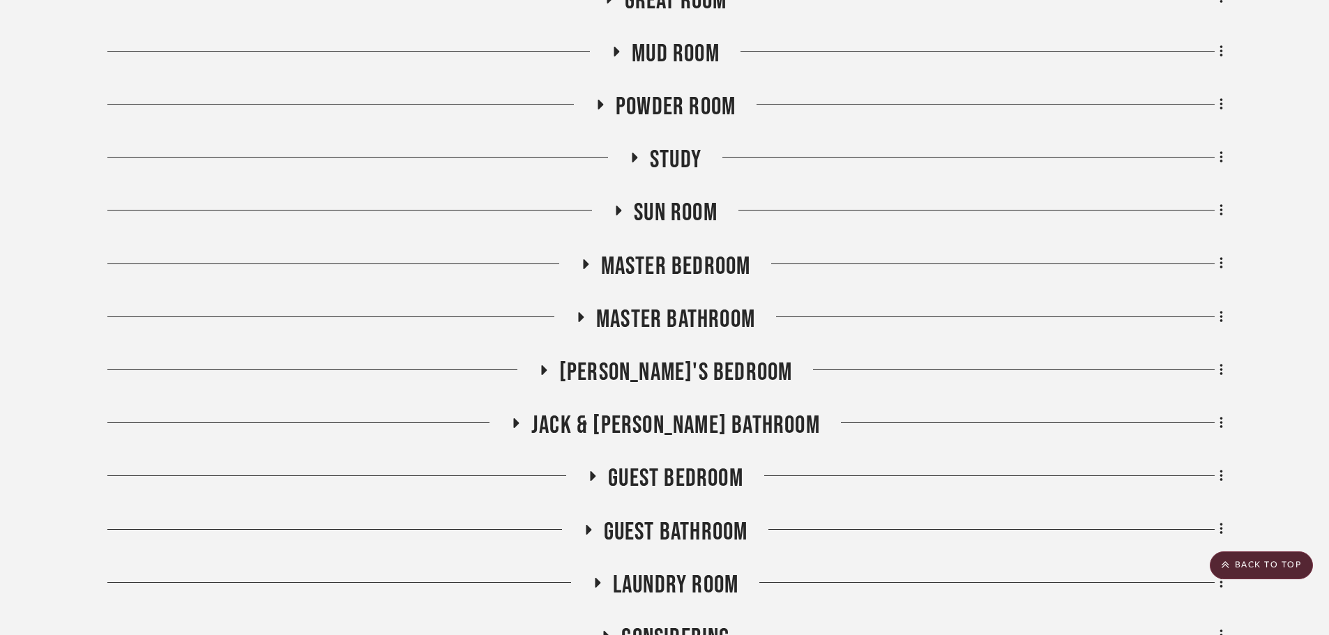
click at [687, 372] on span "Willow's Bedroom" at bounding box center [676, 373] width 234 height 30
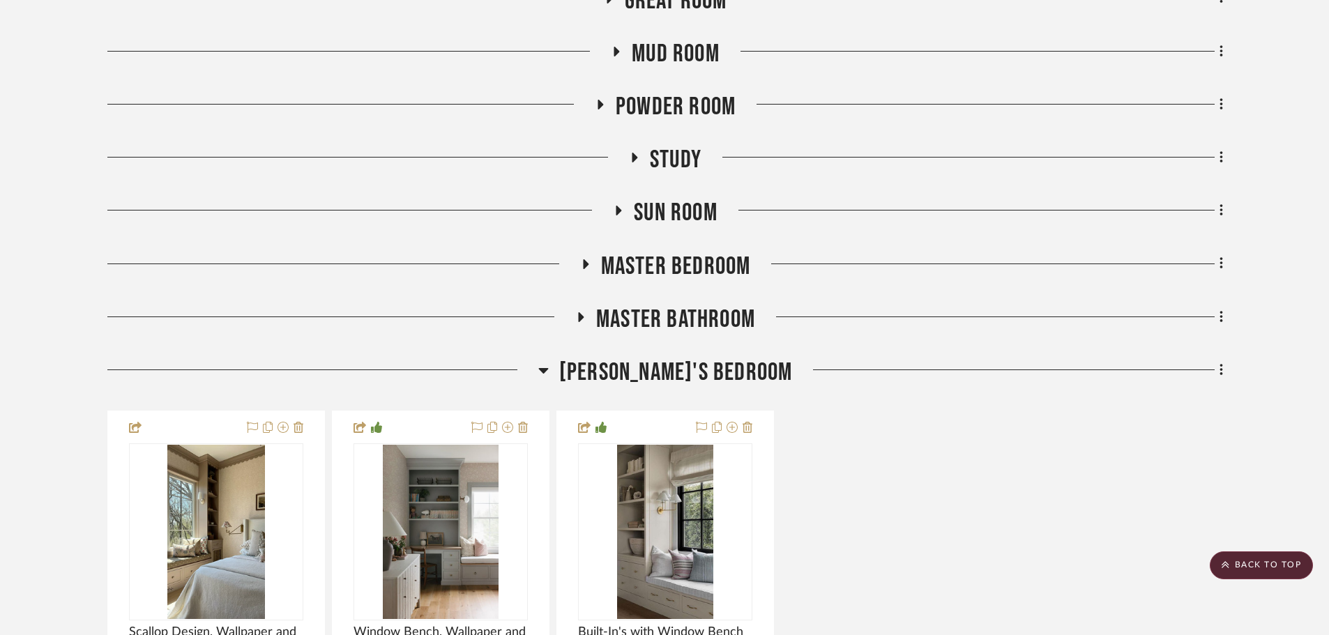
click at [681, 369] on span "Willow's Bedroom" at bounding box center [676, 373] width 234 height 30
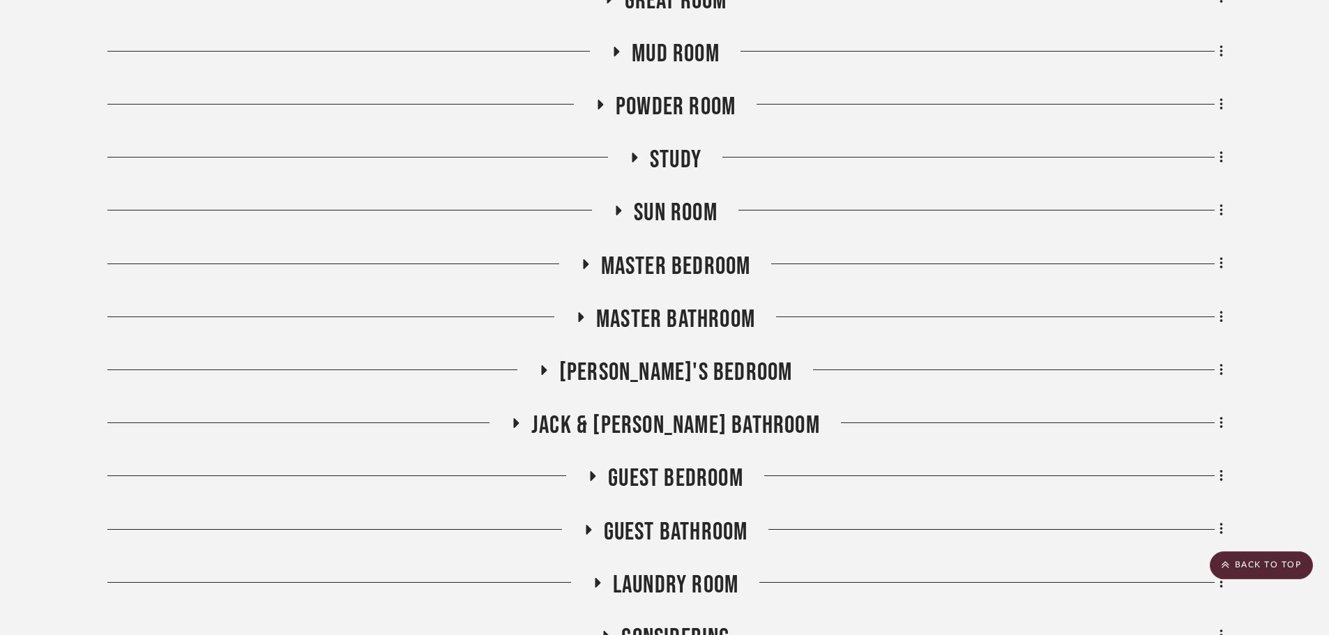
click at [678, 418] on span "Jack & Jill Bathroom" at bounding box center [675, 426] width 289 height 30
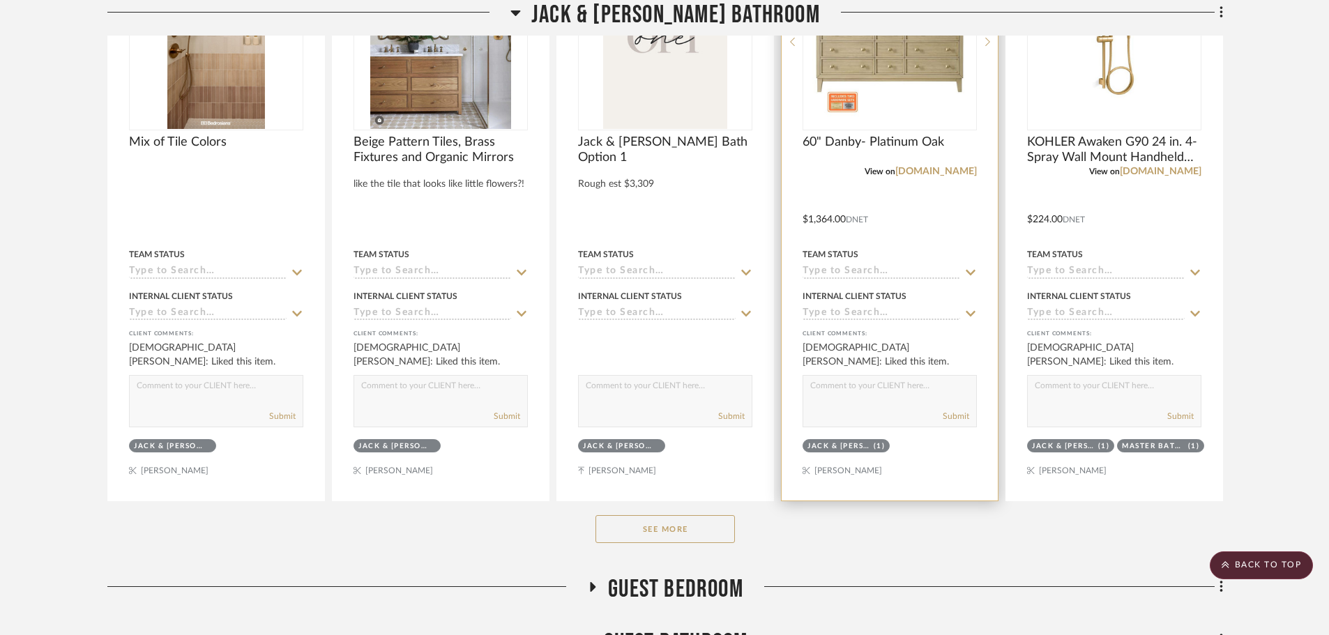
scroll to position [1464, 0]
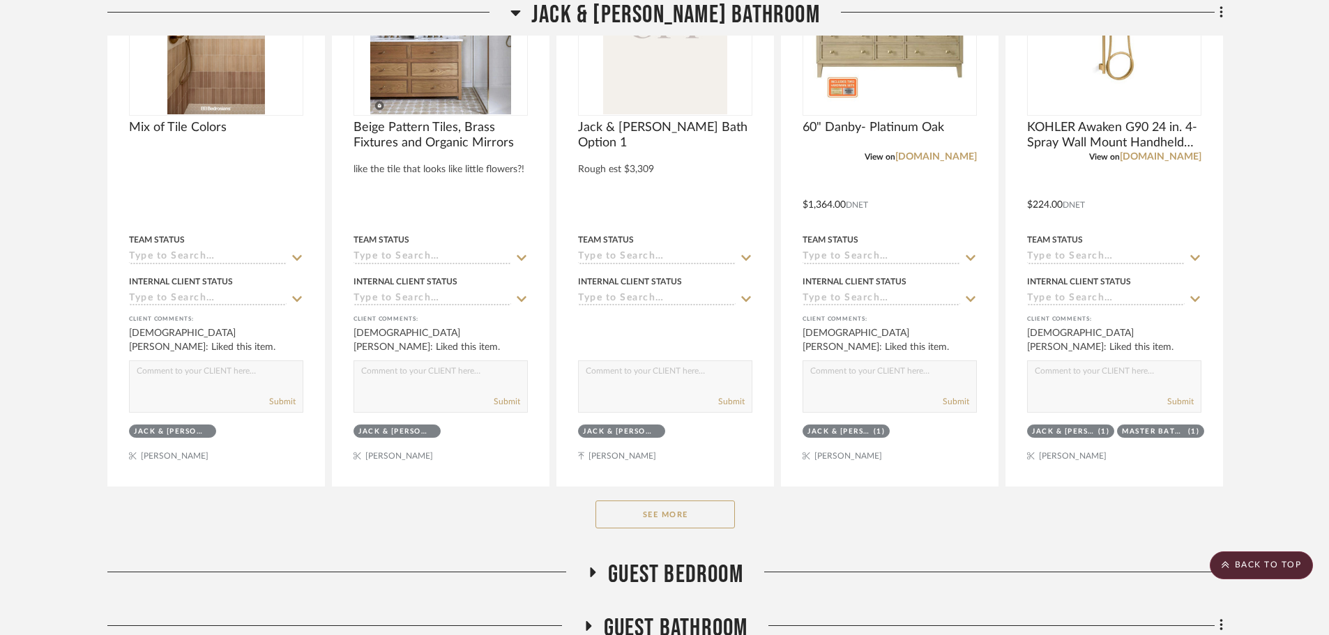
click at [667, 519] on button "See More" at bounding box center [664, 515] width 139 height 28
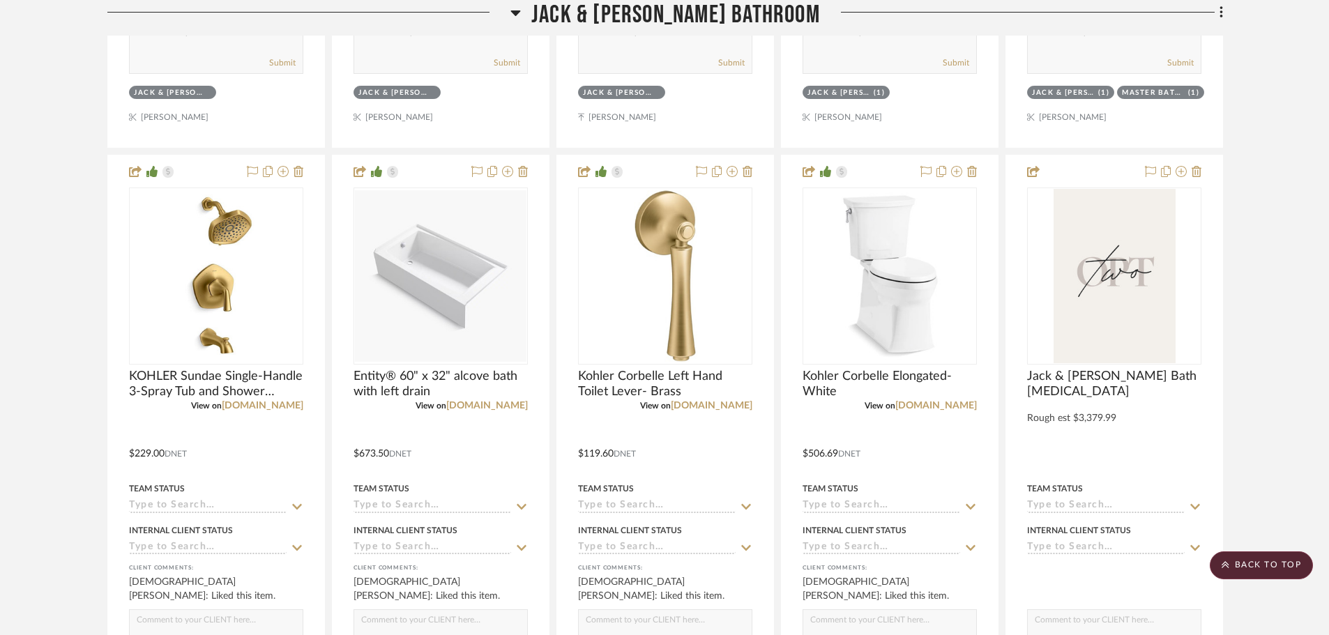
scroll to position [1812, 0]
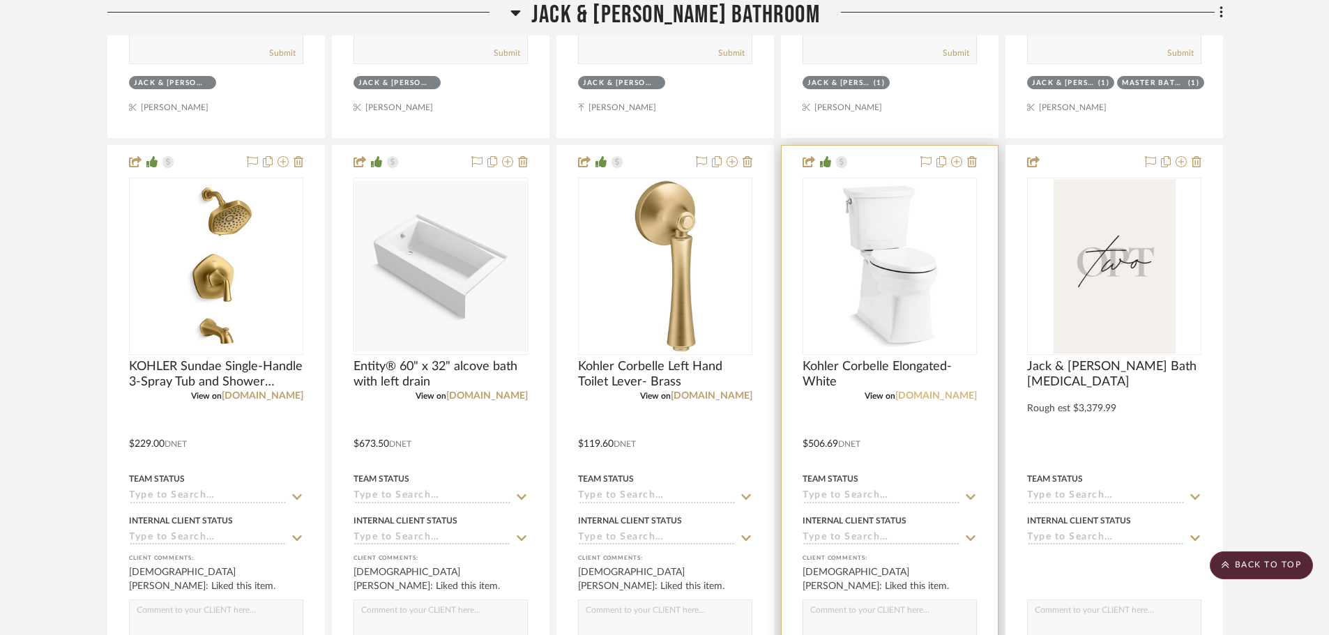
click at [955, 397] on link "[DOMAIN_NAME]" at bounding box center [936, 396] width 82 height 10
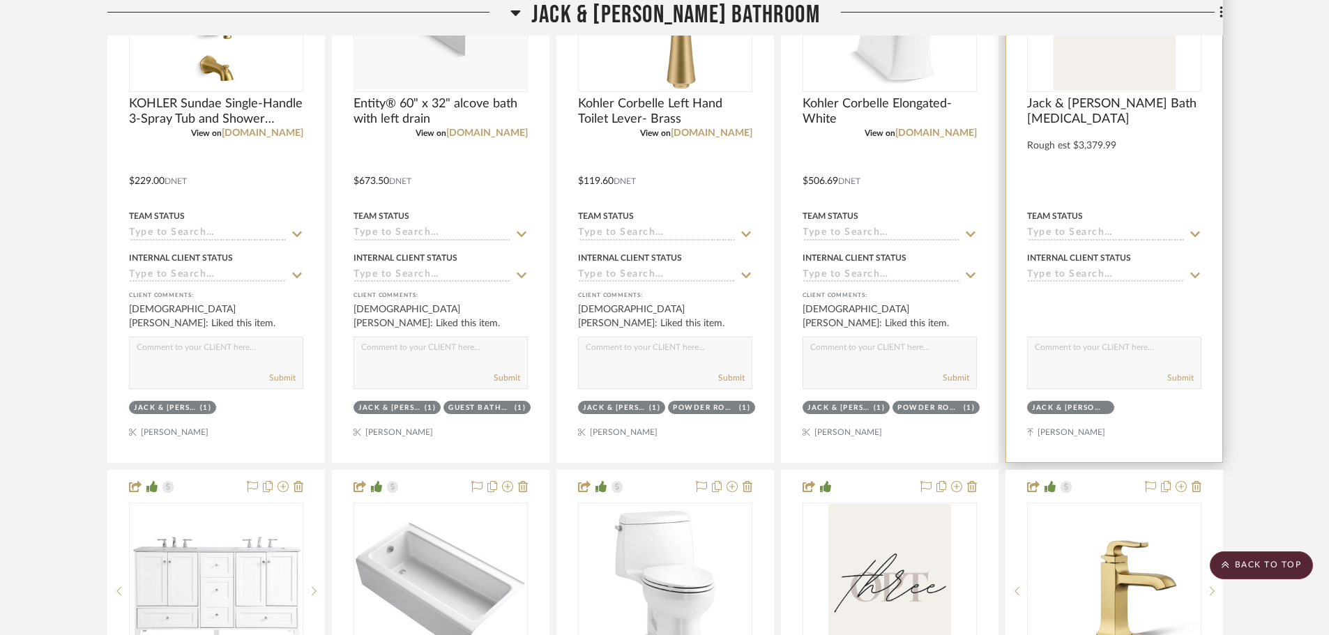
scroll to position [2300, 0]
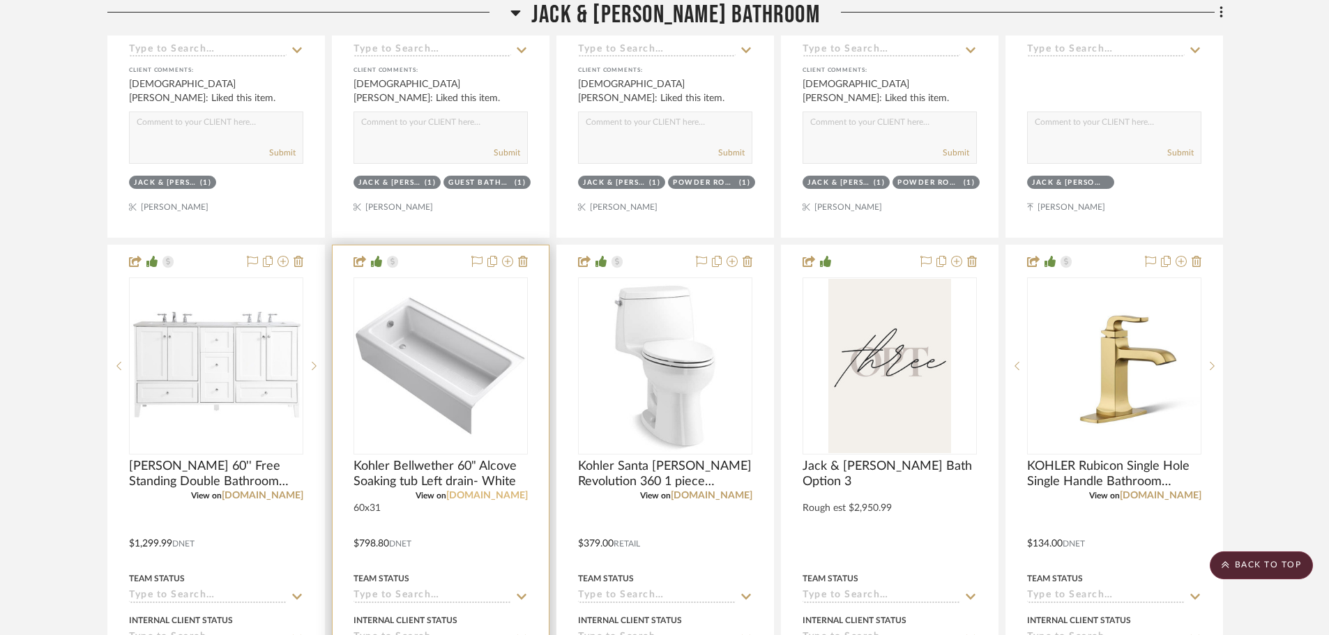
click at [513, 499] on link "[DOMAIN_NAME]" at bounding box center [487, 496] width 82 height 10
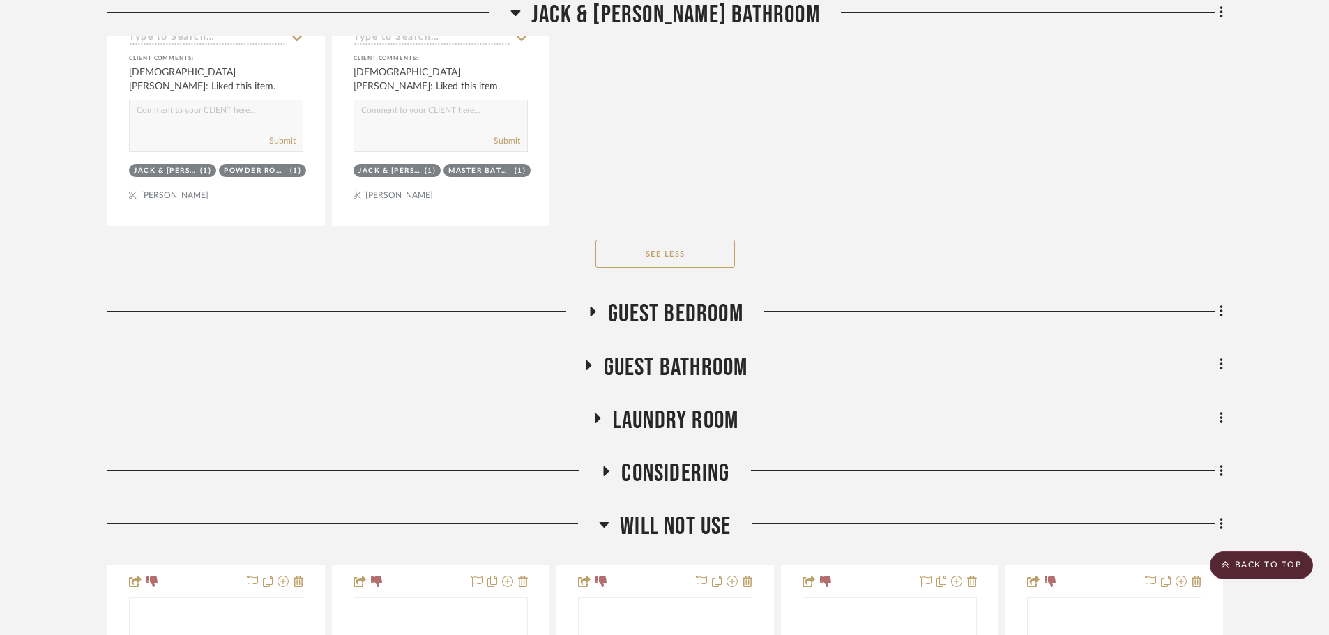
scroll to position [4113, 0]
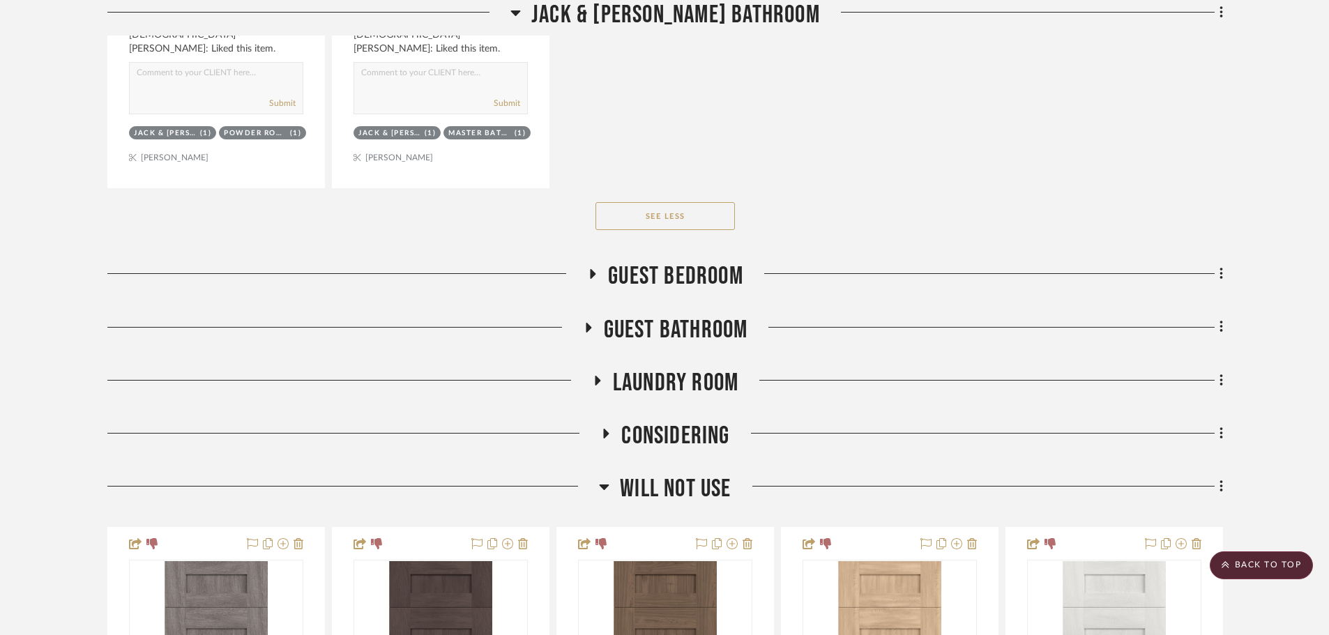
click at [676, 323] on span "Guest Bathroom" at bounding box center [676, 330] width 144 height 30
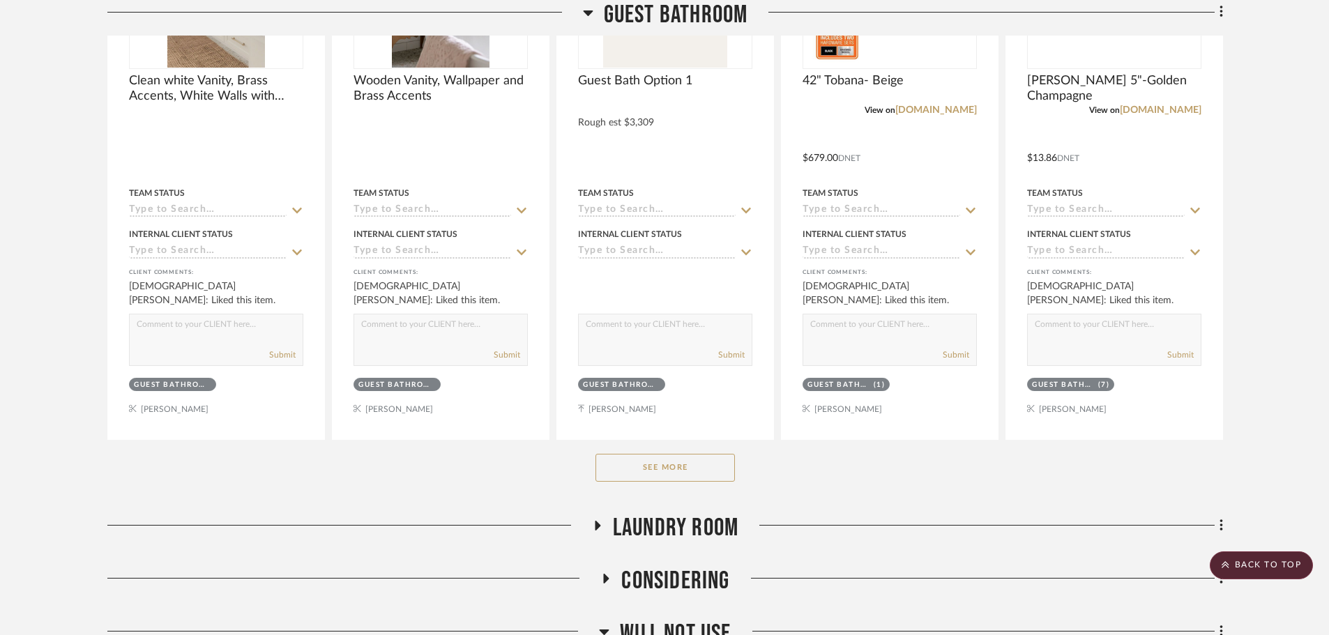
scroll to position [4810, 0]
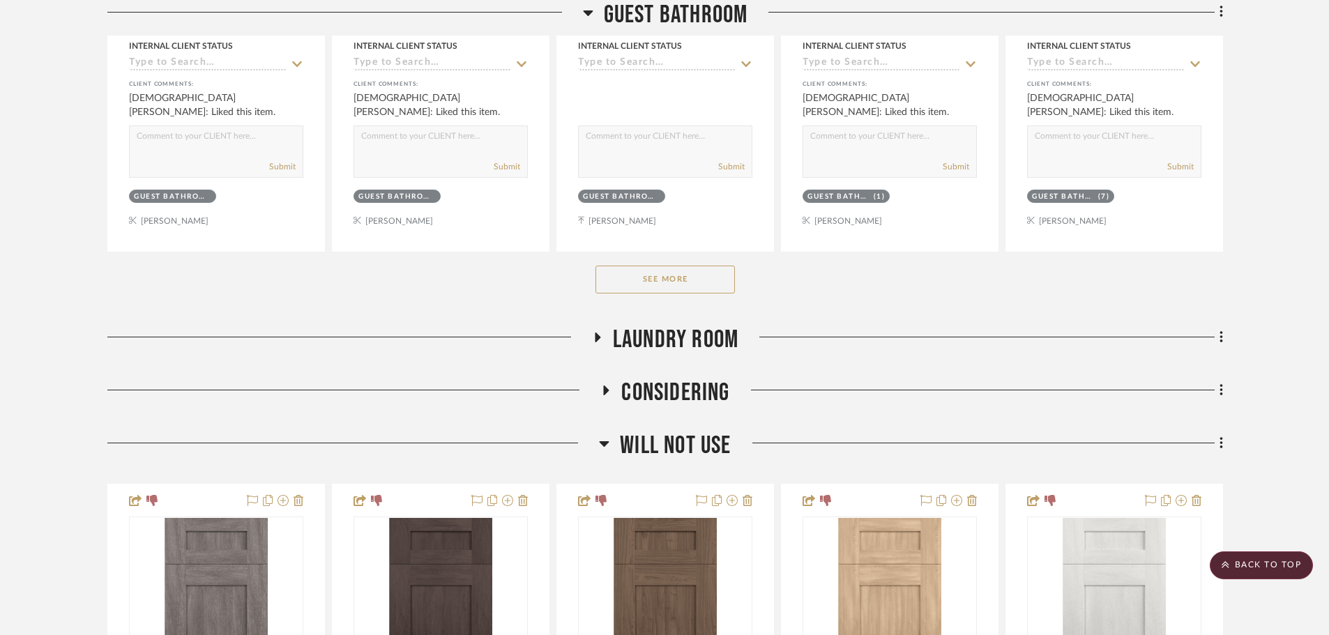
click at [672, 276] on button "See More" at bounding box center [664, 280] width 139 height 28
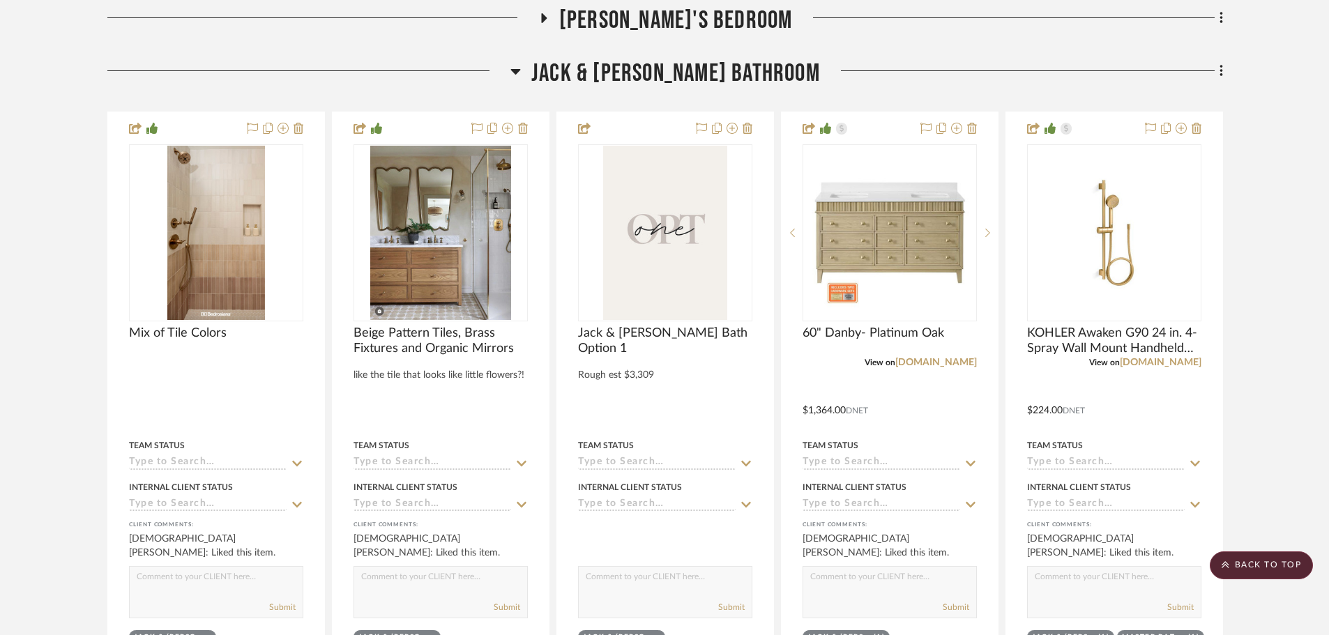
scroll to position [1255, 0]
